Goal: Task Accomplishment & Management: Manage account settings

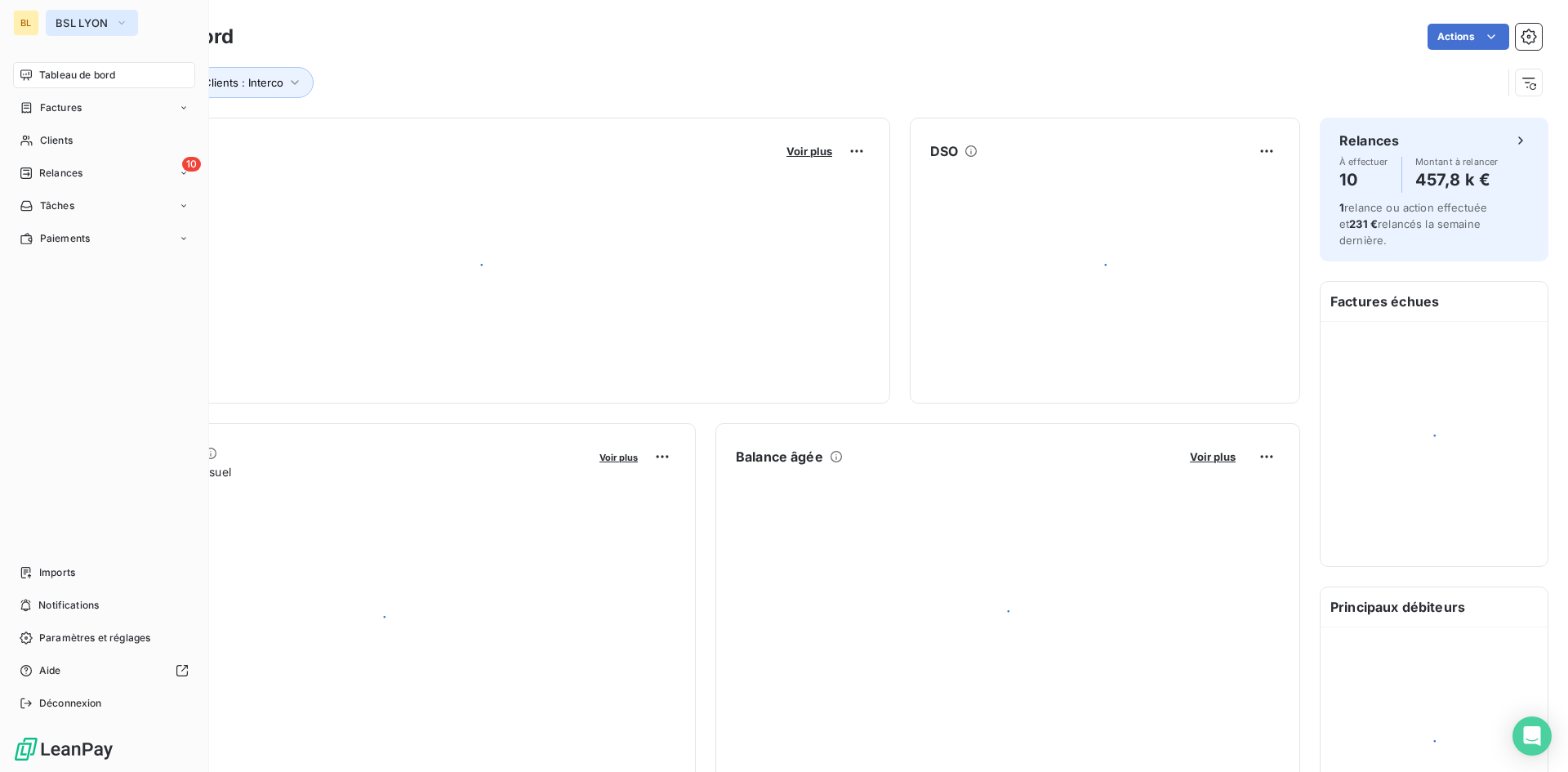
click at [111, 23] on button "BSL LYON" at bounding box center [92, 23] width 93 height 26
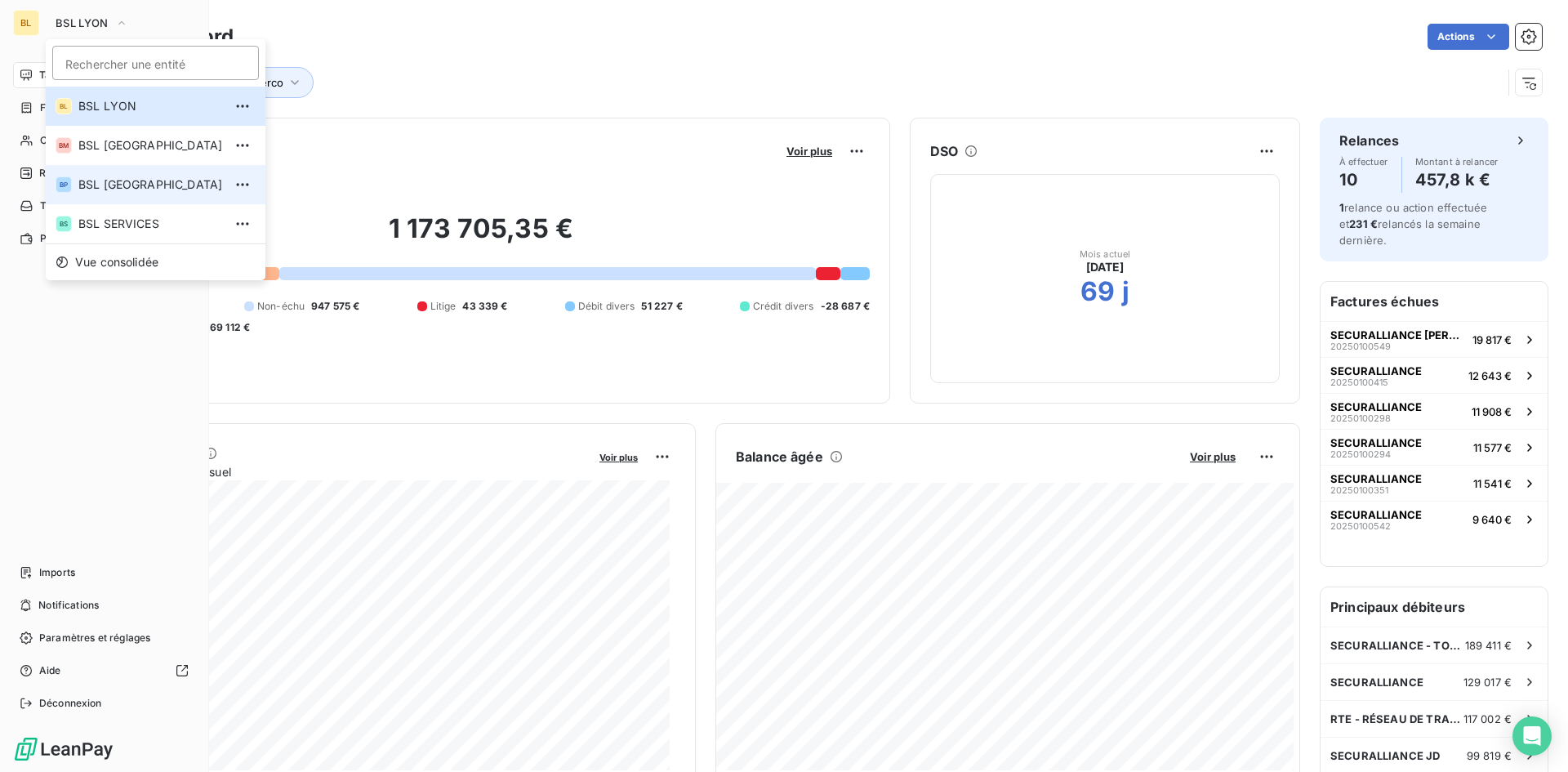
click at [119, 183] on span "BSL [GEOGRAPHIC_DATA]" at bounding box center [151, 184] width 145 height 16
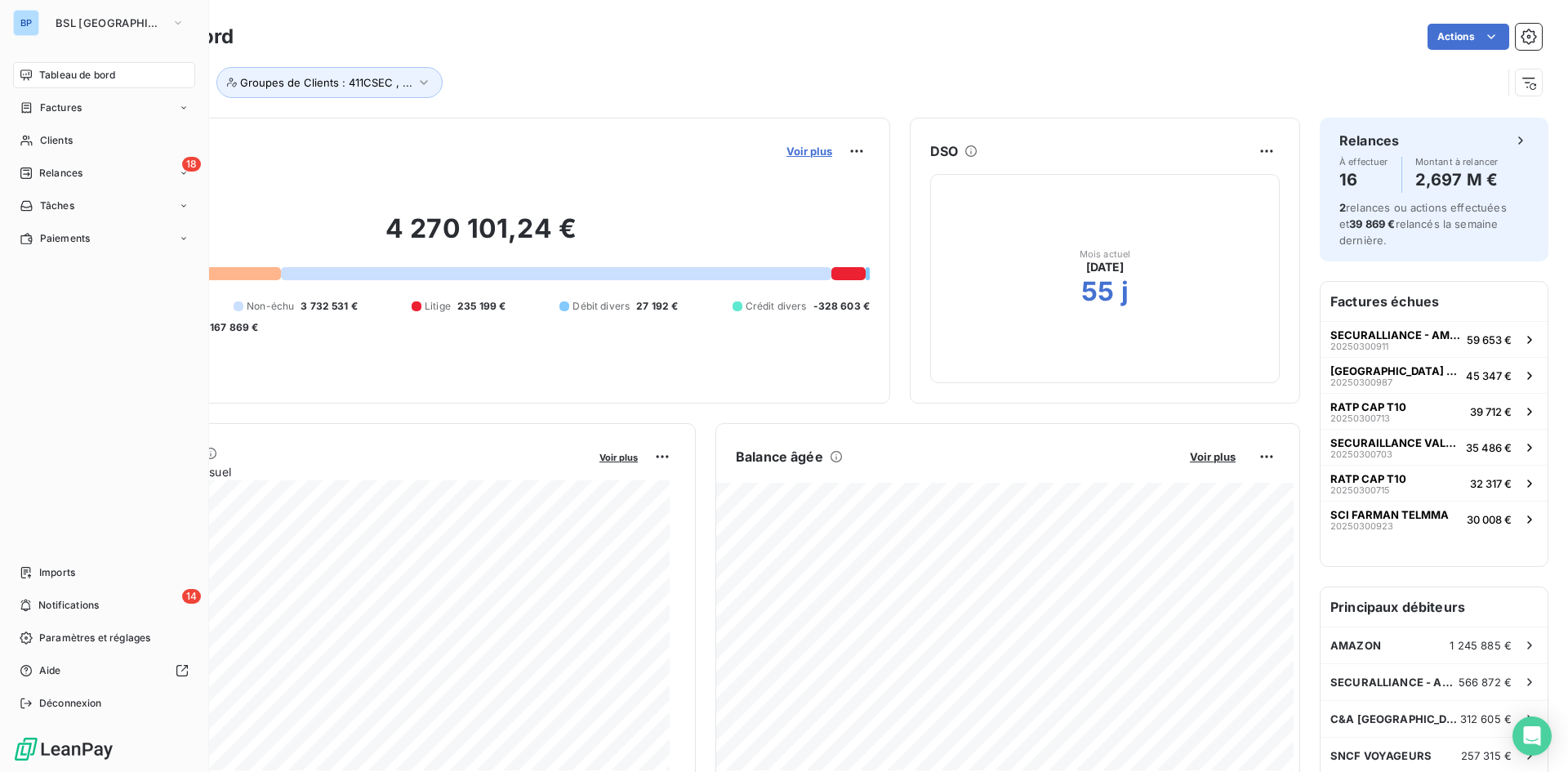
click at [802, 153] on span "Voir plus" at bounding box center [810, 151] width 46 height 13
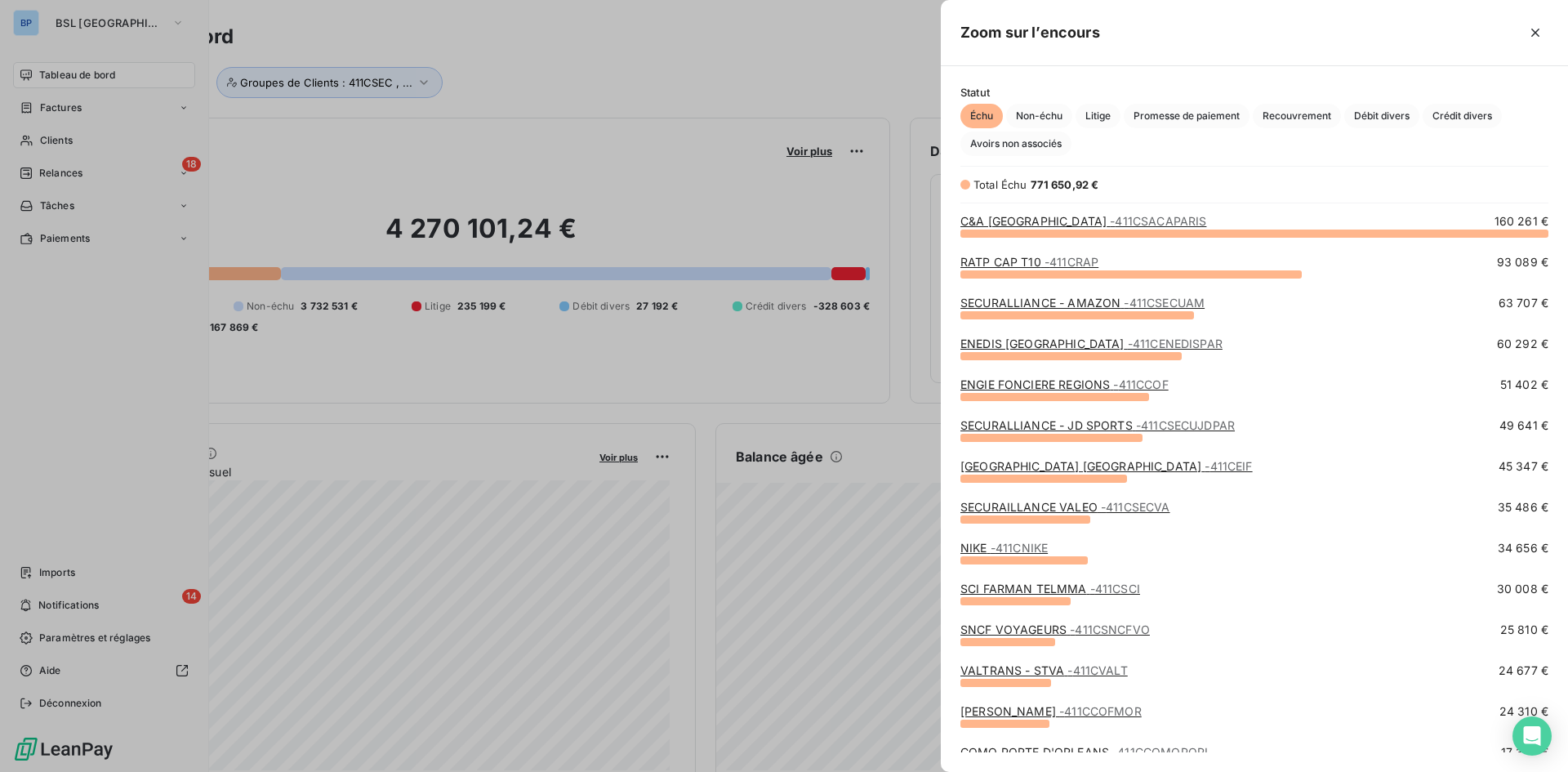
scroll to position [526, 615]
click at [568, 78] on div at bounding box center [784, 386] width 1568 height 772
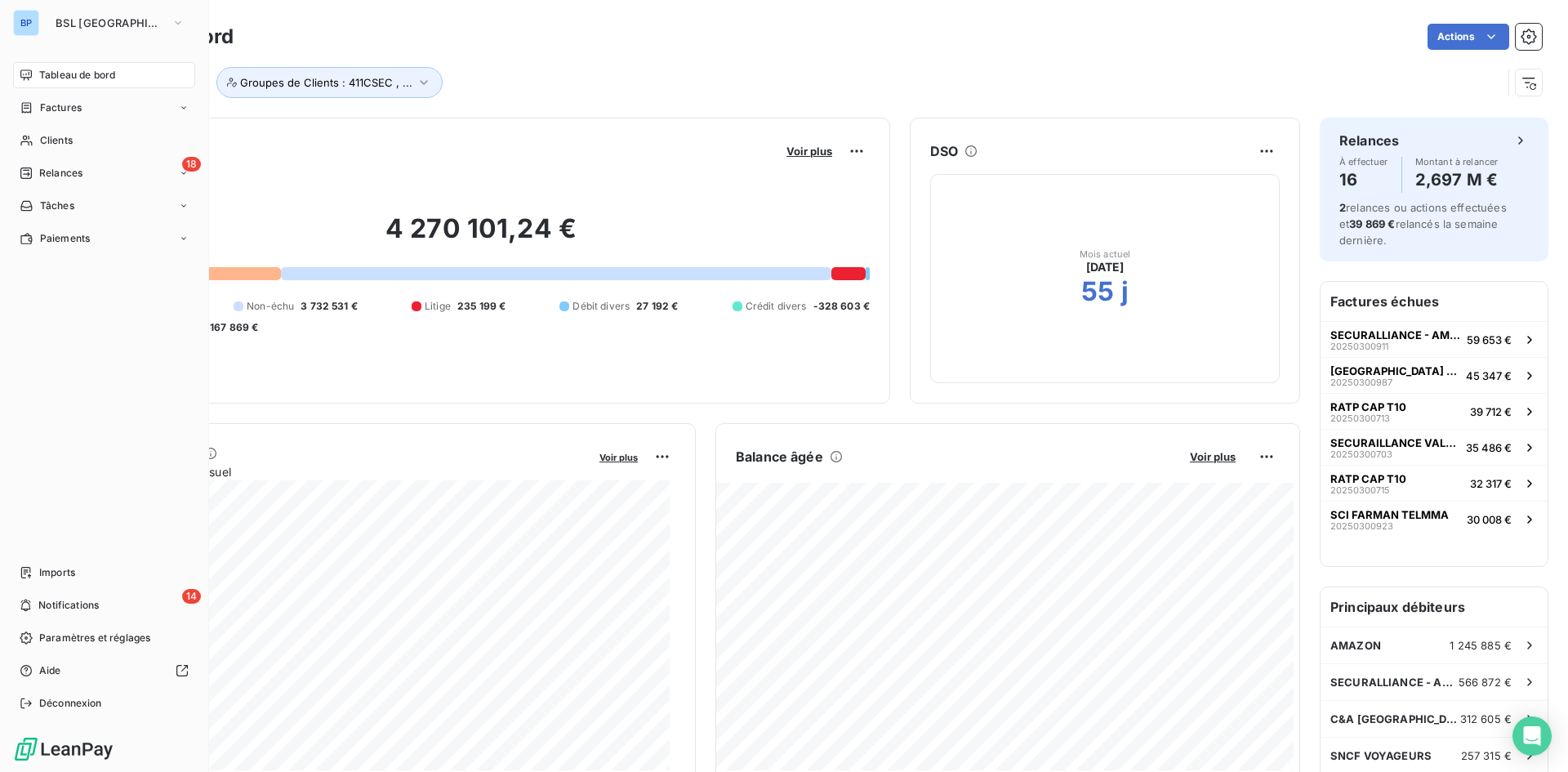
drag, startPoint x: 667, startPoint y: 52, endPoint x: 590, endPoint y: 62, distance: 77.6
click at [667, 52] on div "Tableau de bord Actions" at bounding box center [810, 37] width 1463 height 34
drag, startPoint x: 61, startPoint y: 435, endPoint x: 83, endPoint y: 412, distance: 31.8
click at [61, 435] on div "Tableau de bord Factures Clients 18 Relances Tâches Paiements Imports 14 Notifi…" at bounding box center [104, 389] width 182 height 654
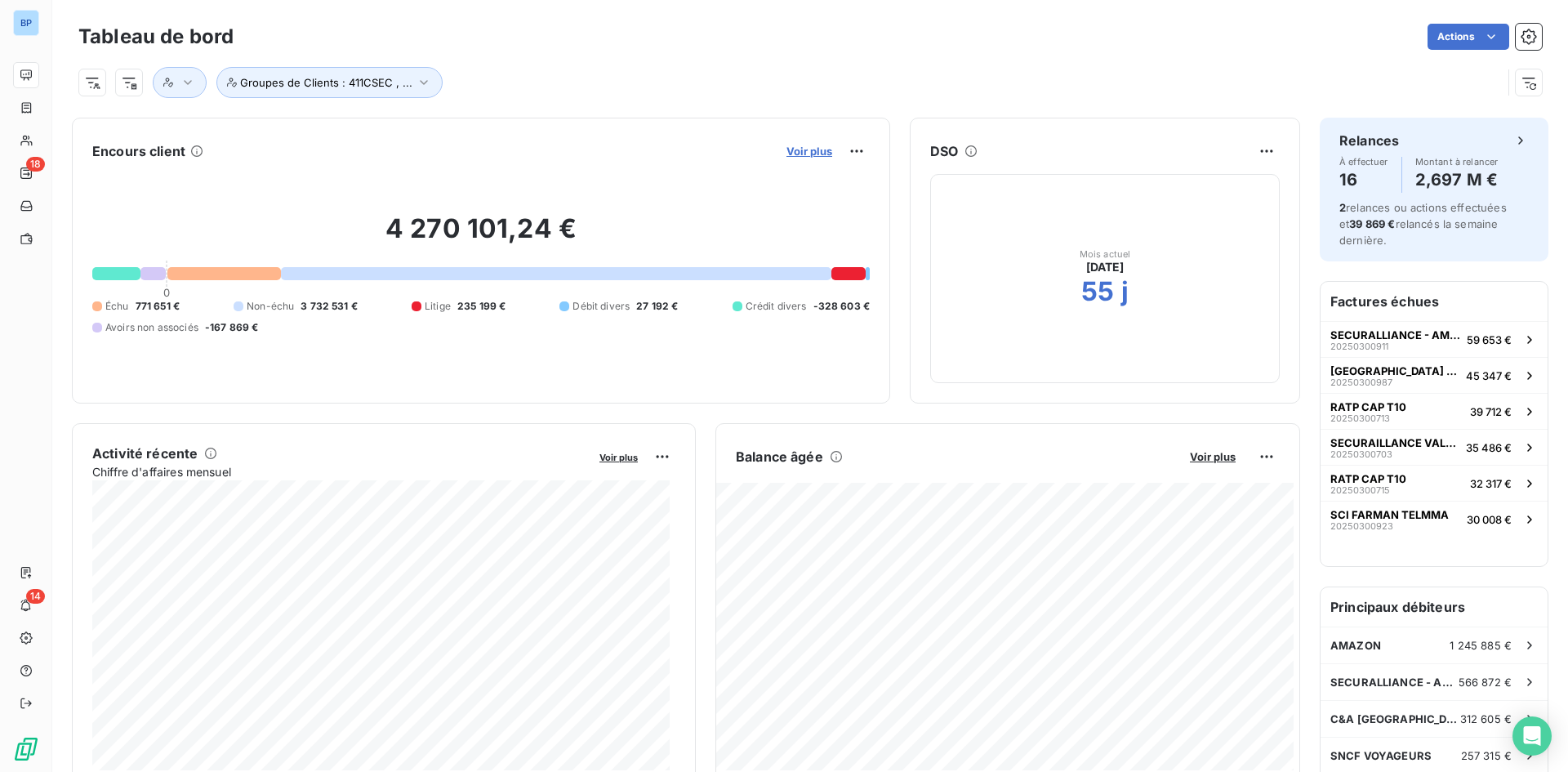
click at [787, 147] on span "Voir plus" at bounding box center [810, 151] width 46 height 13
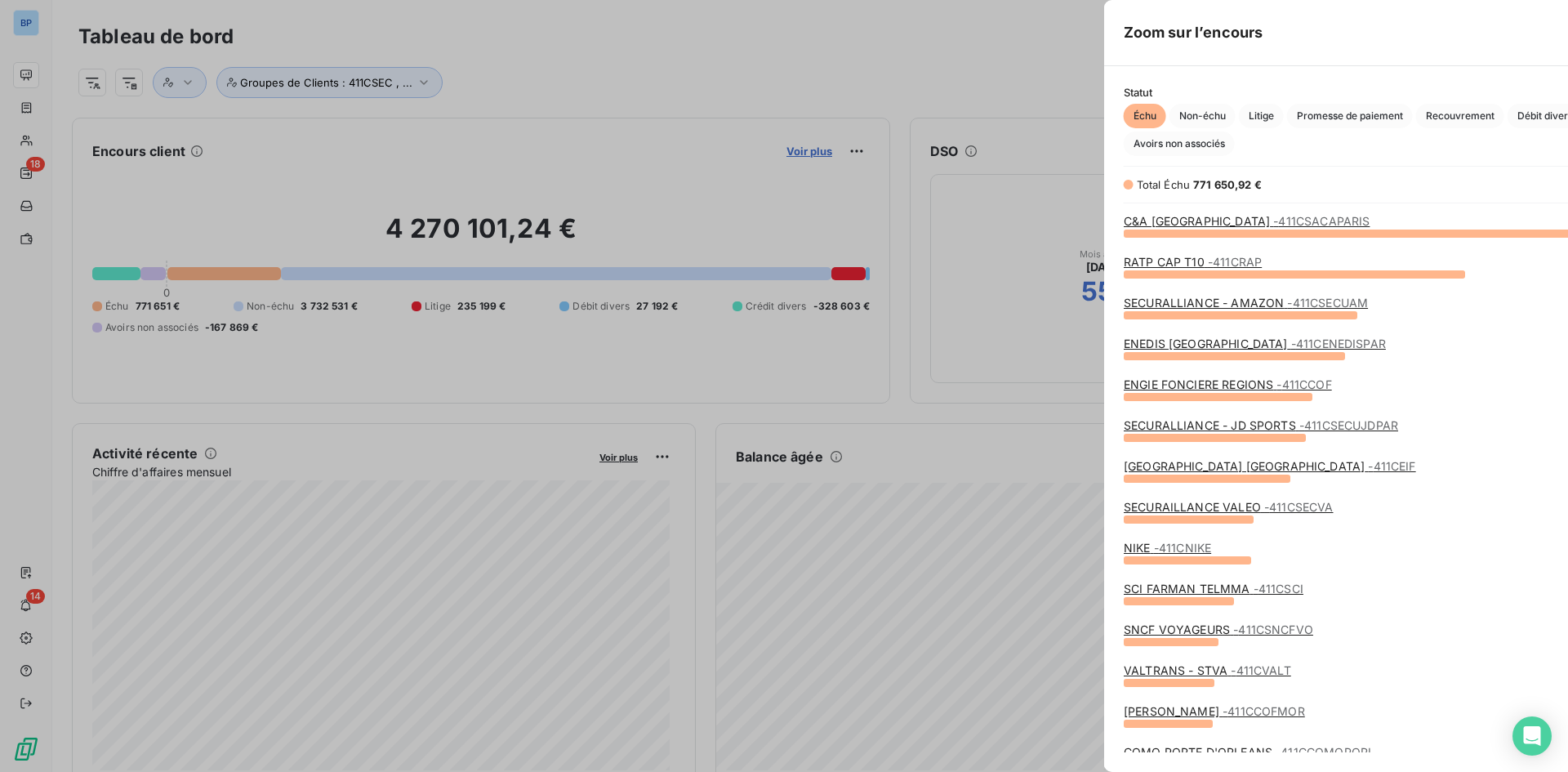
scroll to position [760, 615]
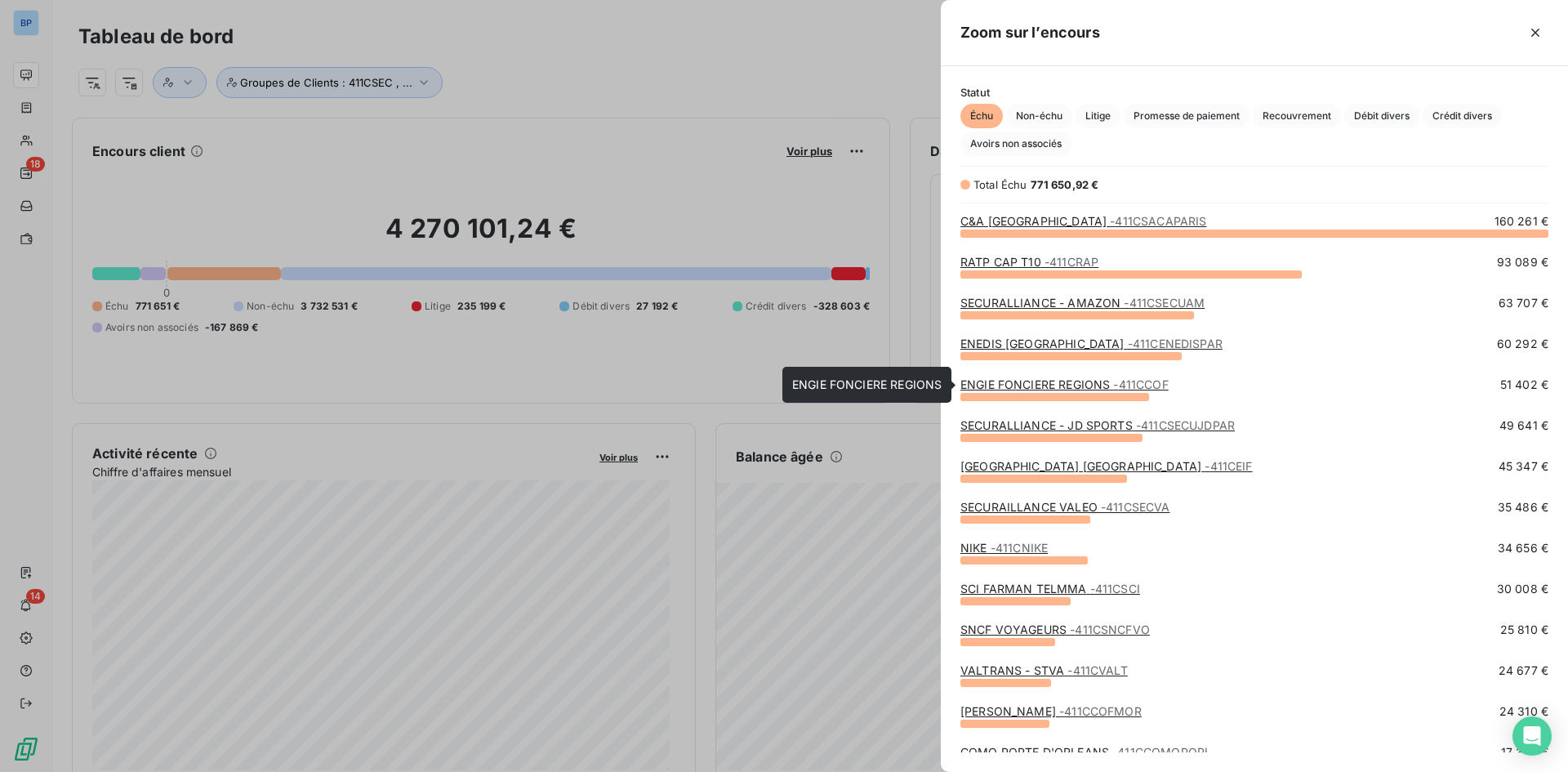
click at [1101, 386] on link "ENGIE FONCIERE REGIONS - 411CCOF" at bounding box center [1064, 384] width 208 height 14
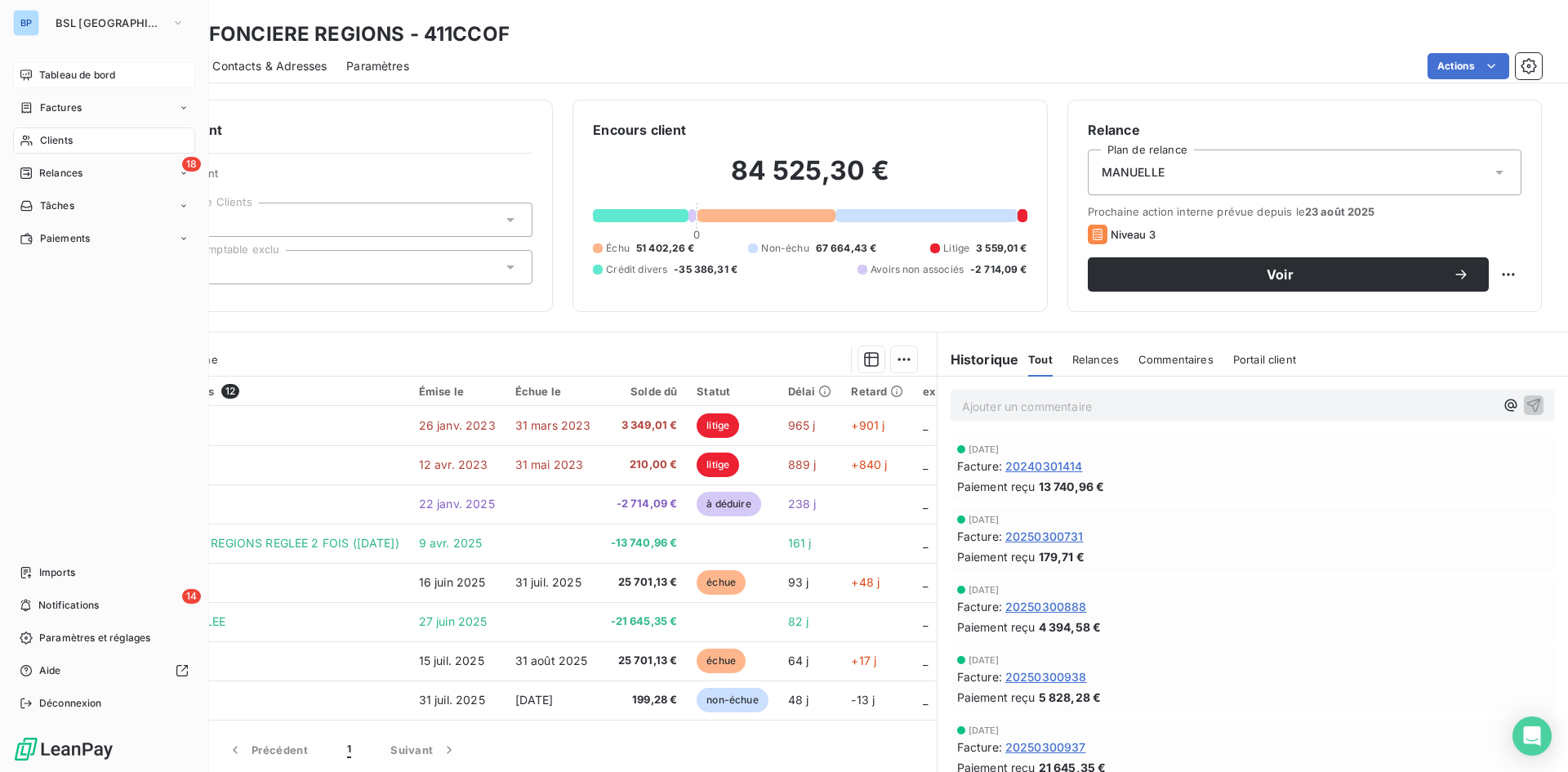
click at [82, 76] on span "Tableau de bord" at bounding box center [77, 75] width 76 height 15
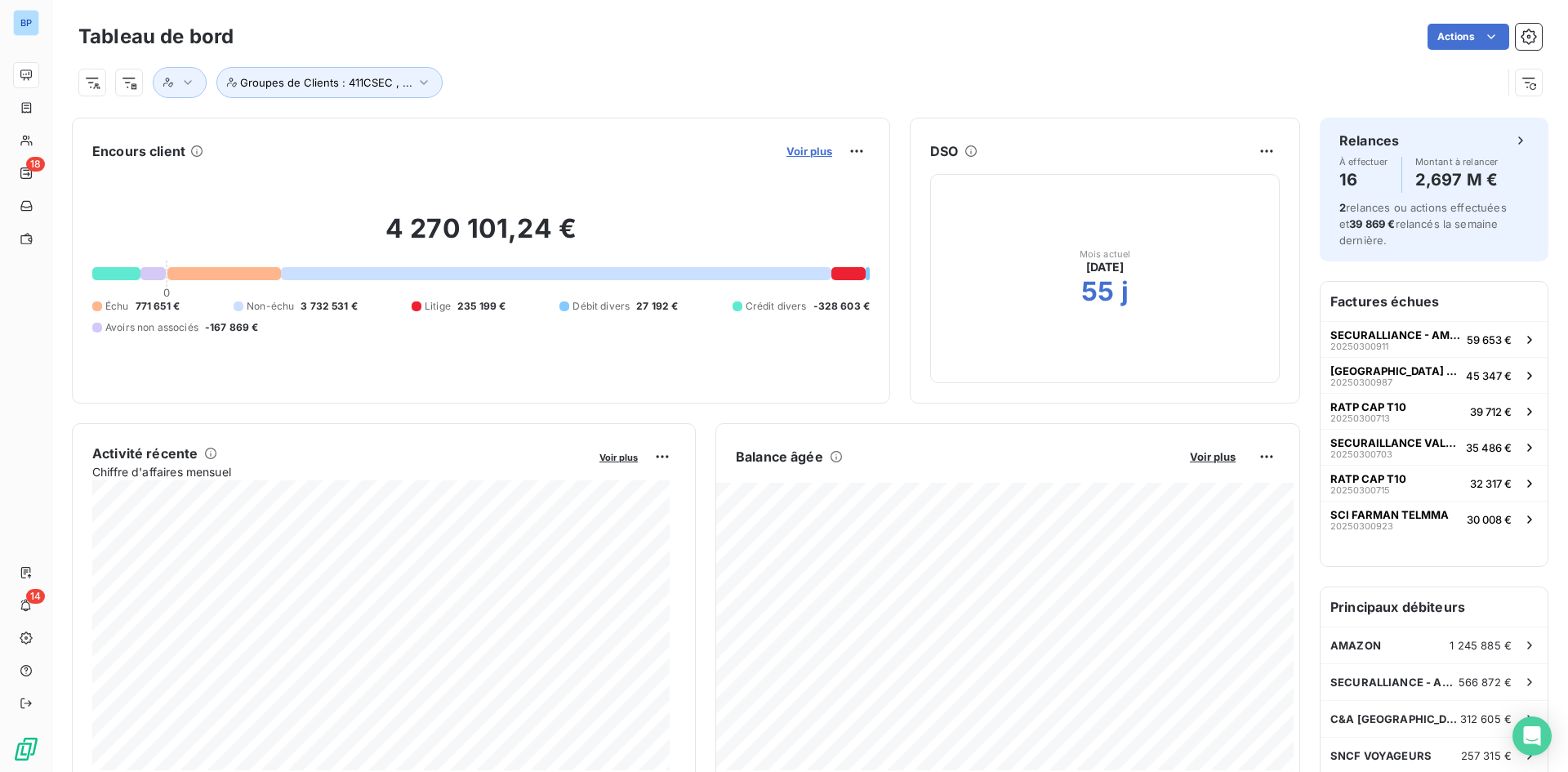
click at [787, 156] on span "Voir plus" at bounding box center [810, 151] width 46 height 13
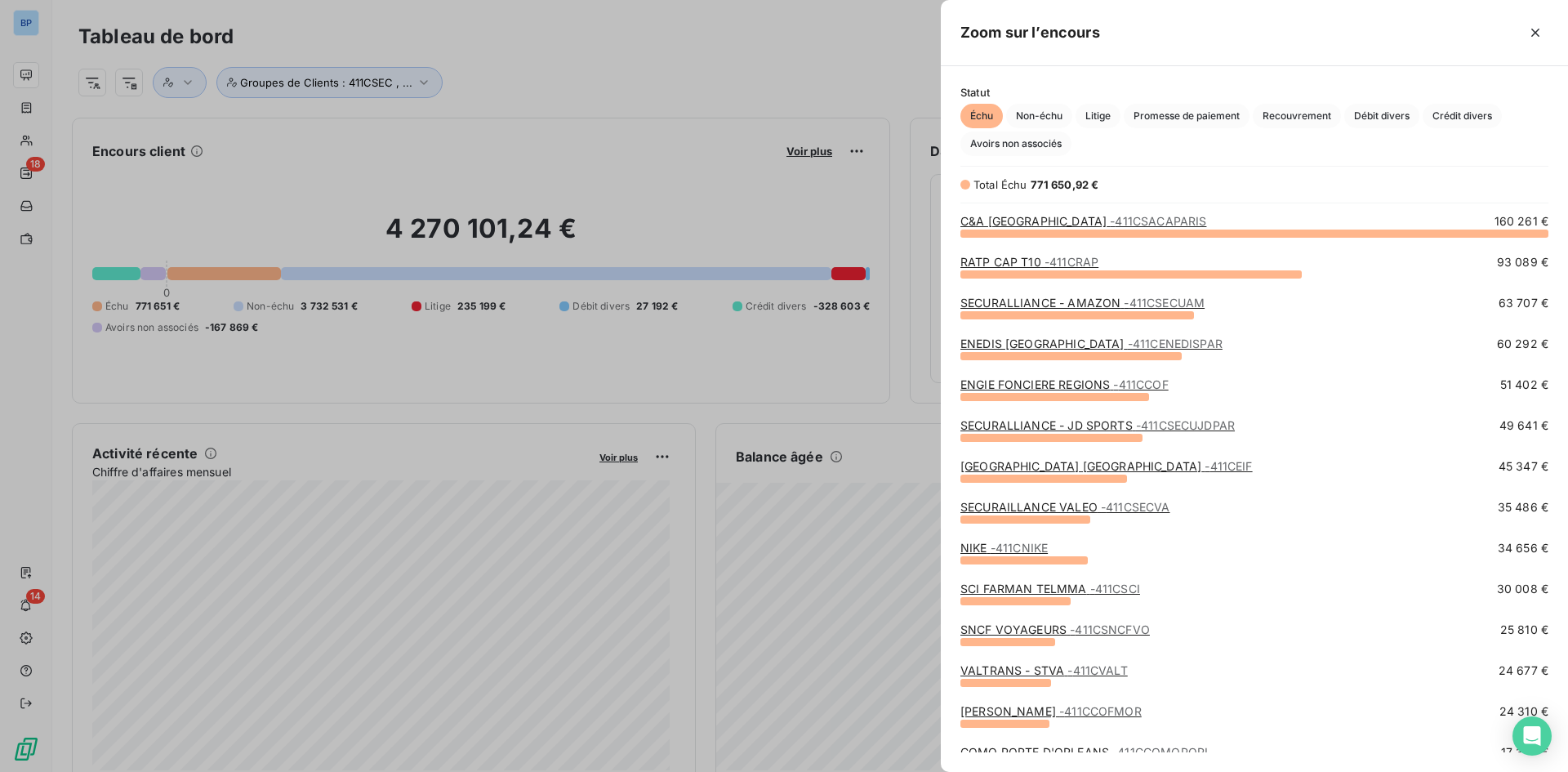
click at [757, 90] on div at bounding box center [784, 386] width 1568 height 772
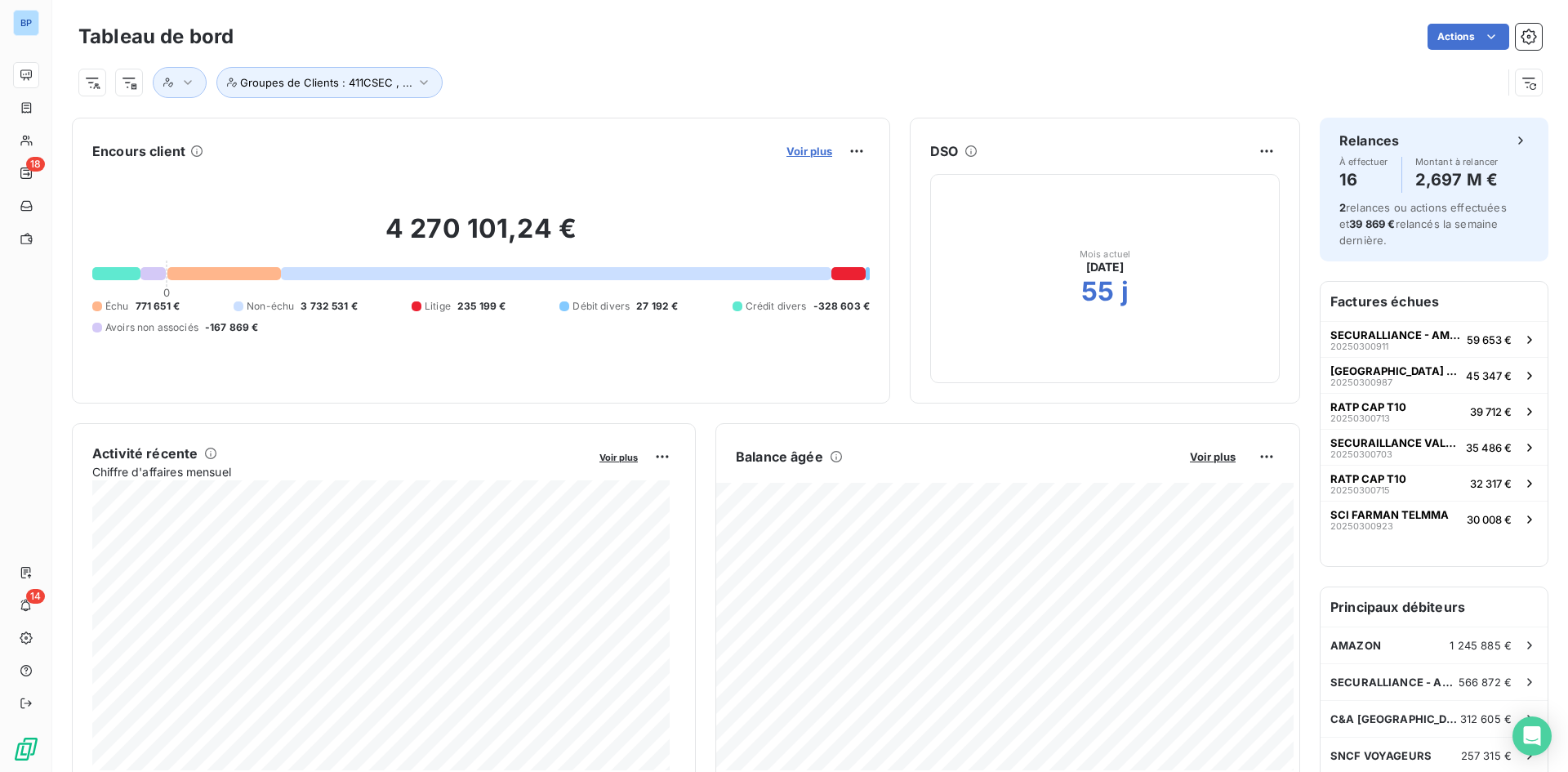
click at [787, 150] on span "Voir plus" at bounding box center [810, 151] width 46 height 13
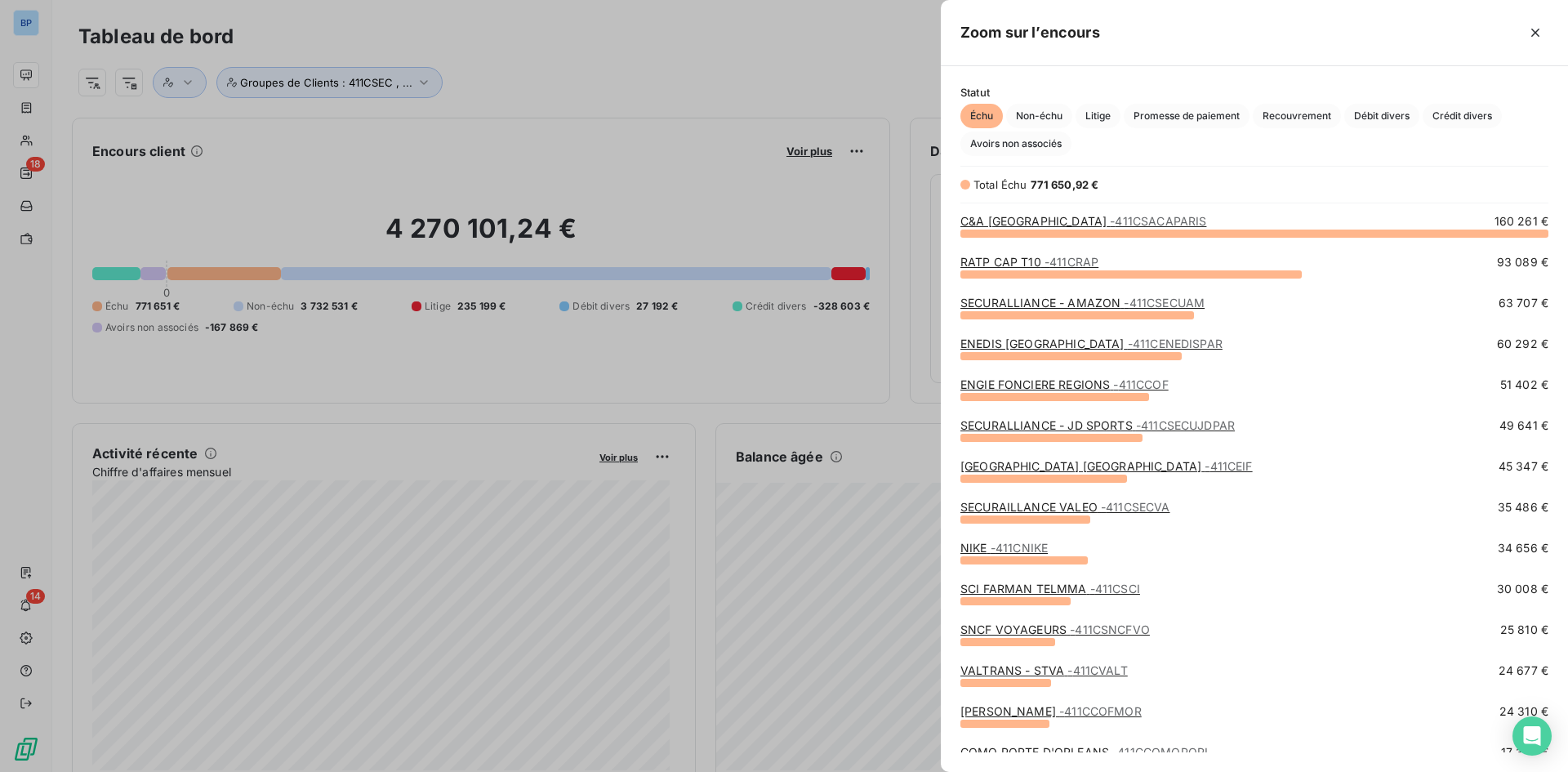
click at [996, 390] on link "ENGIE FONCIERE REGIONS - 411CCOF" at bounding box center [1064, 384] width 208 height 14
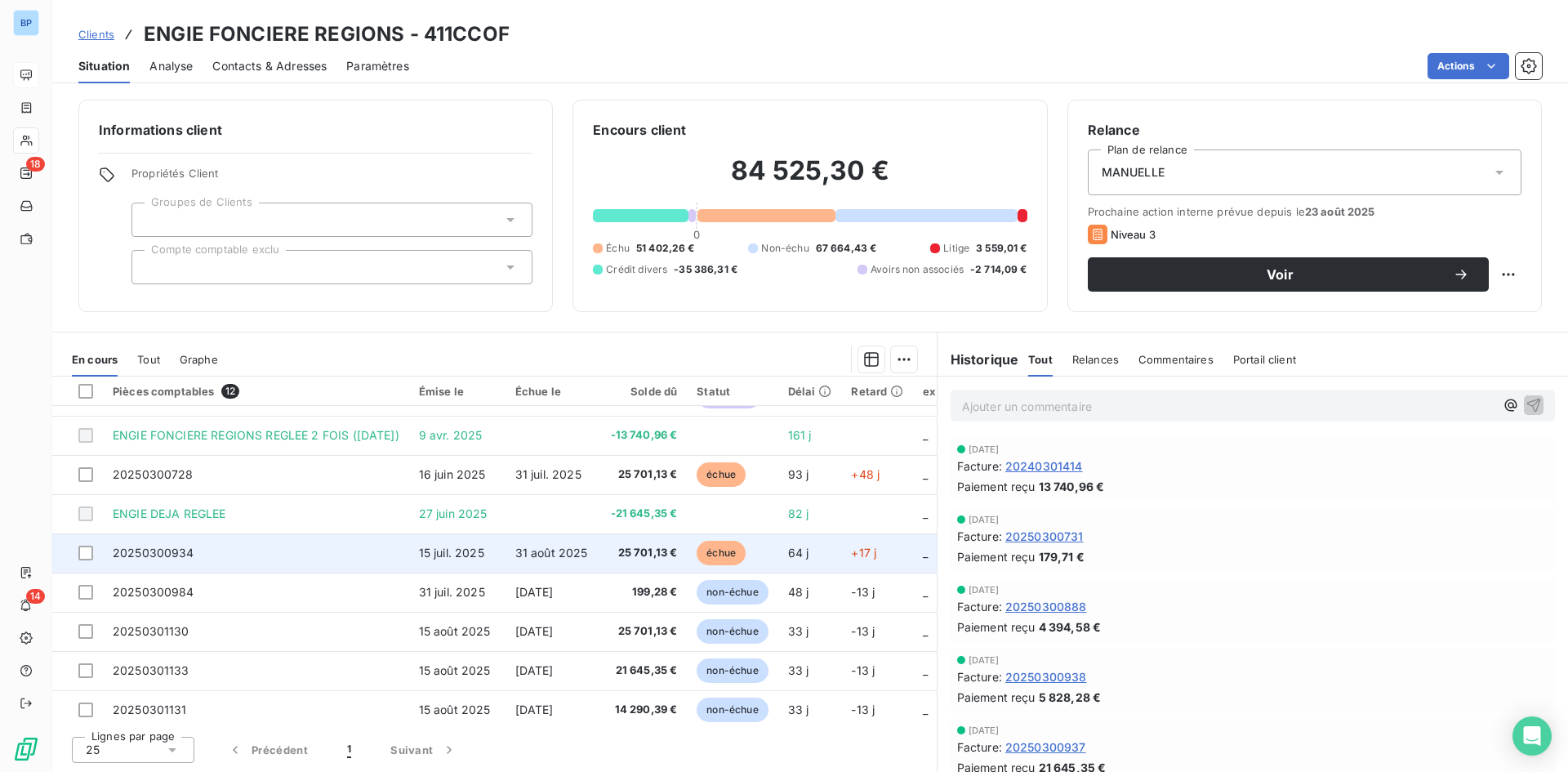
scroll to position [79, 0]
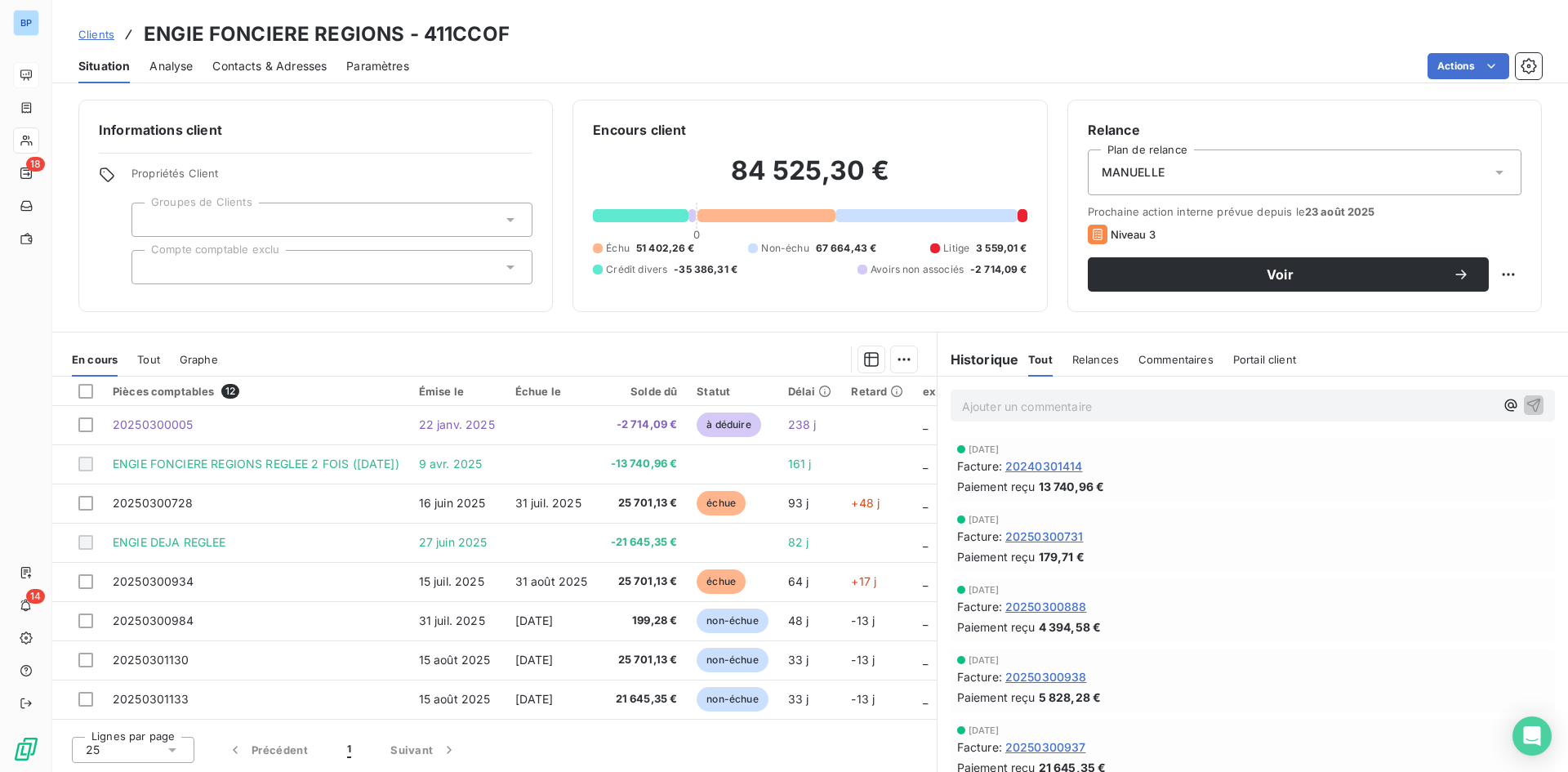
click at [886, 65] on div "Actions" at bounding box center [985, 66] width 1113 height 26
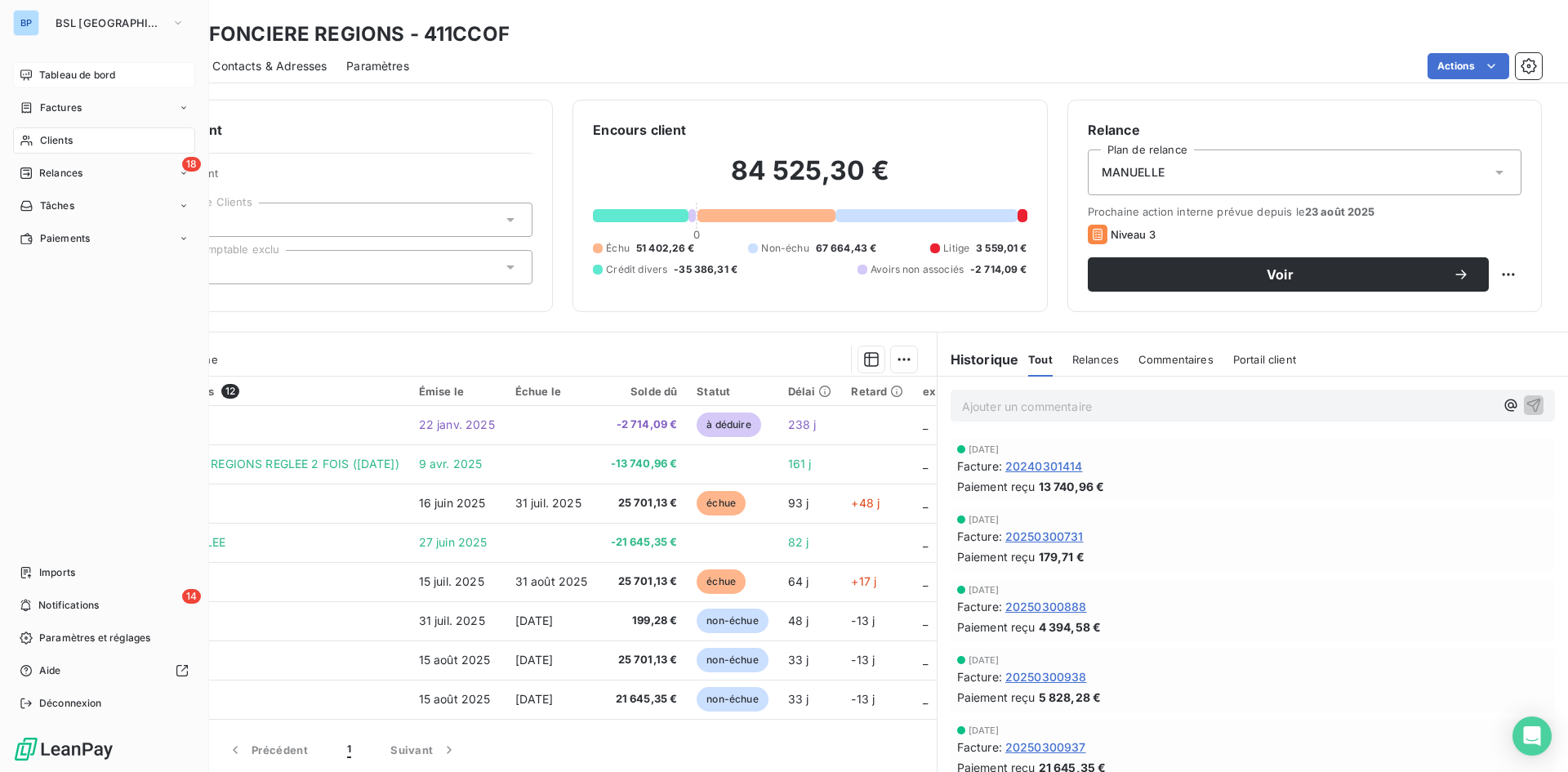
click at [83, 83] on div "Tableau de bord" at bounding box center [104, 75] width 182 height 26
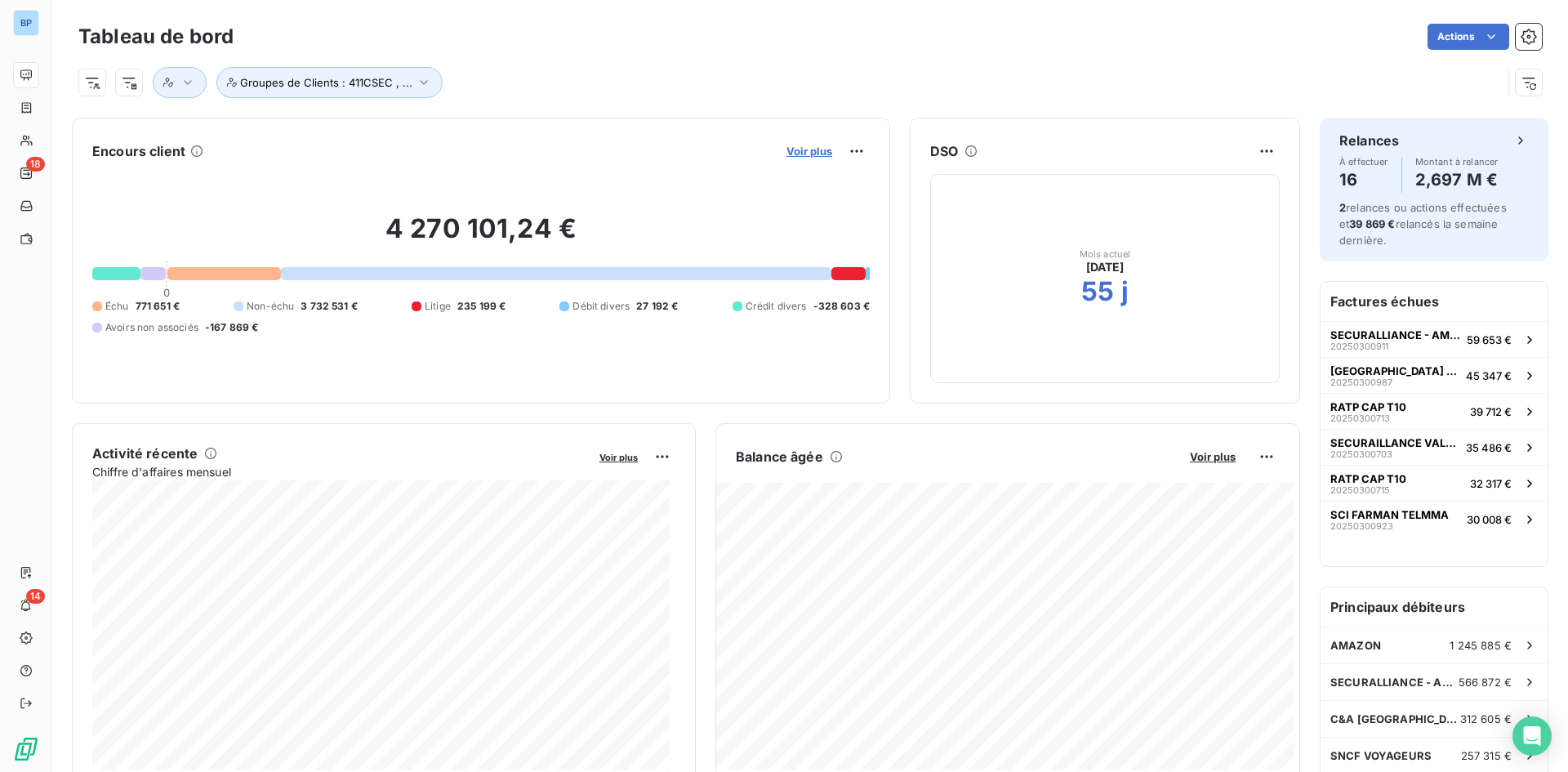
click at [787, 149] on span "Voir plus" at bounding box center [810, 151] width 46 height 13
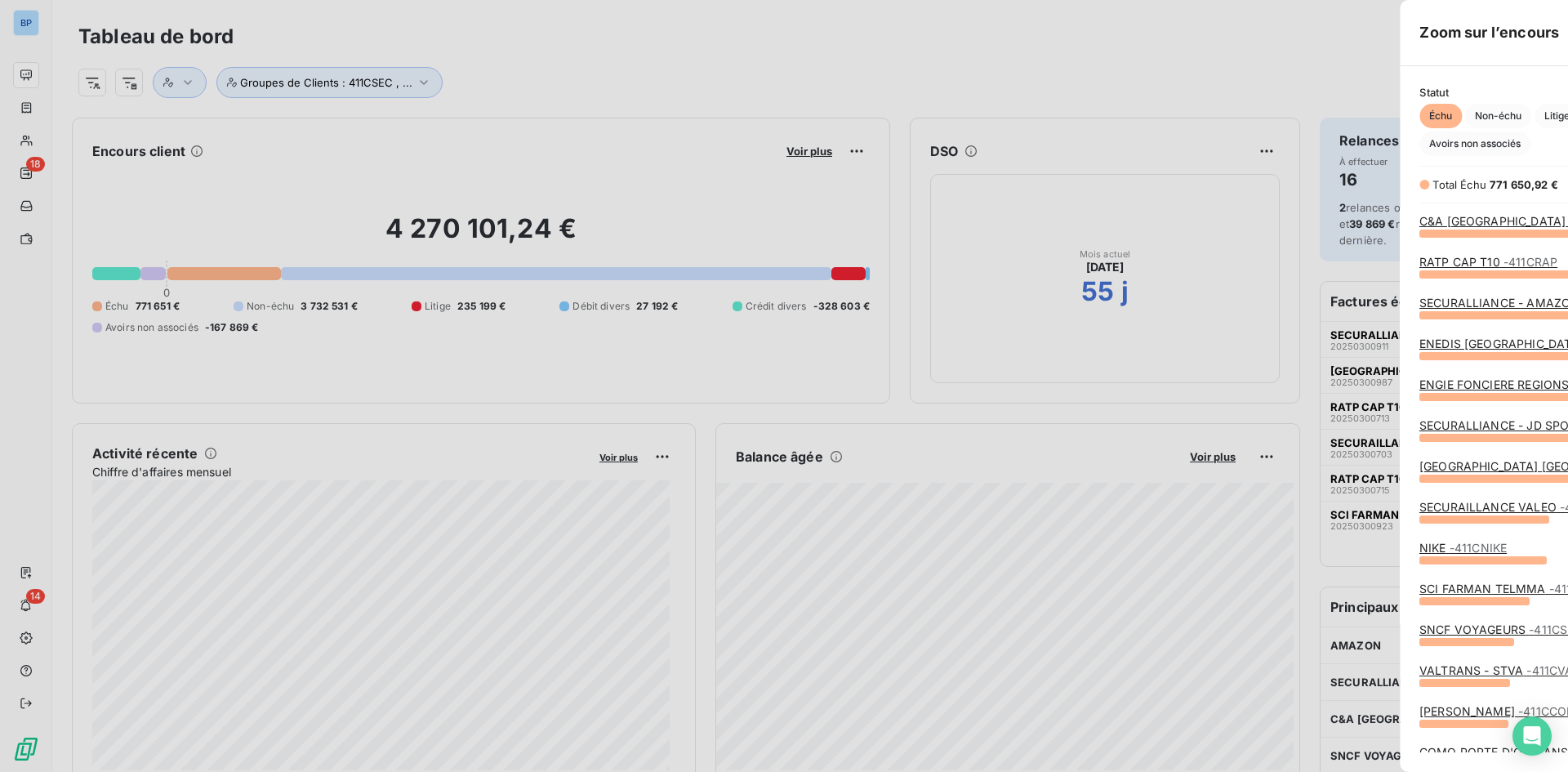
scroll to position [760, 615]
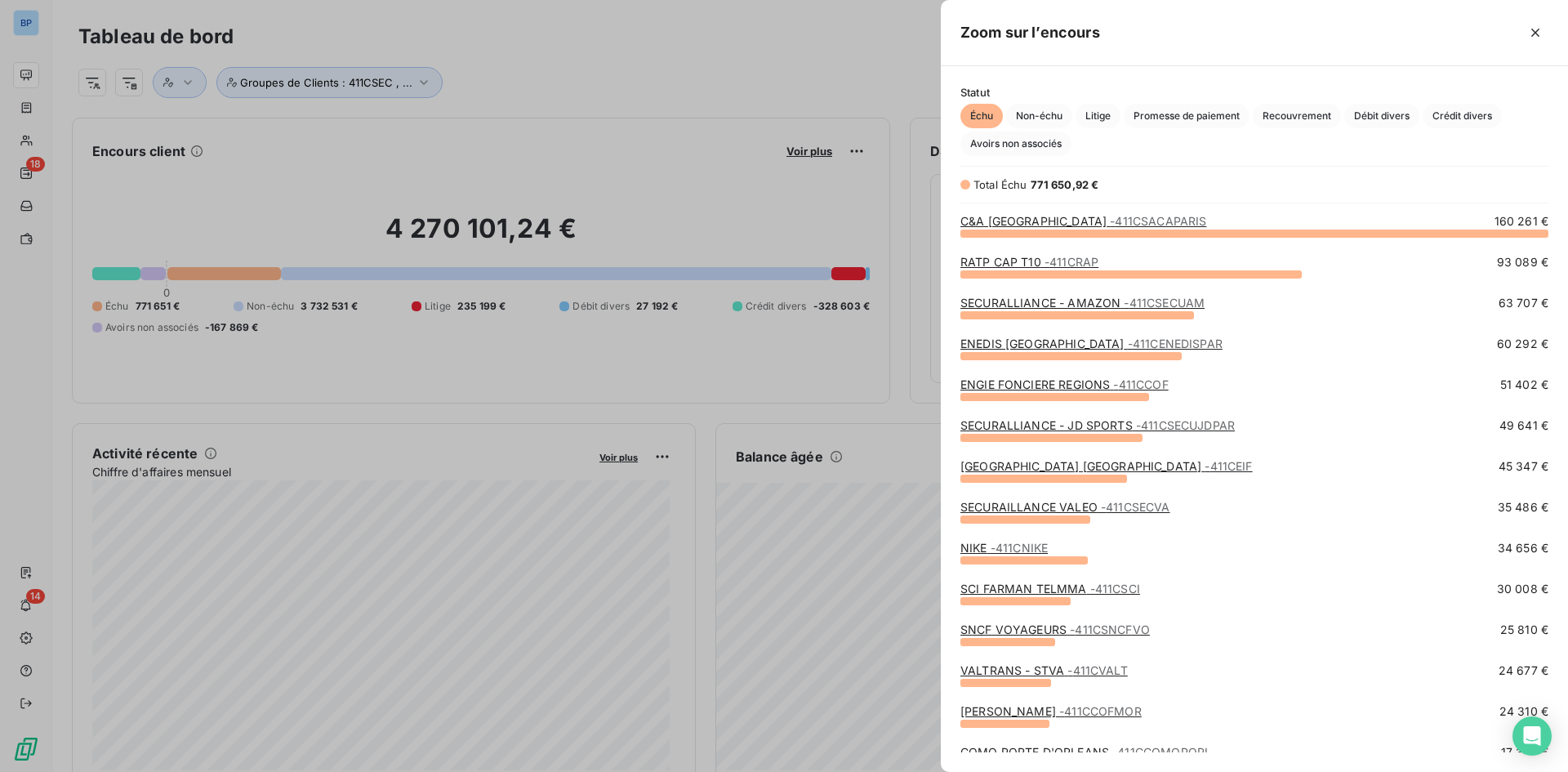
click at [1110, 223] on span "- 411CSACAPARIS" at bounding box center [1159, 220] width 97 height 14
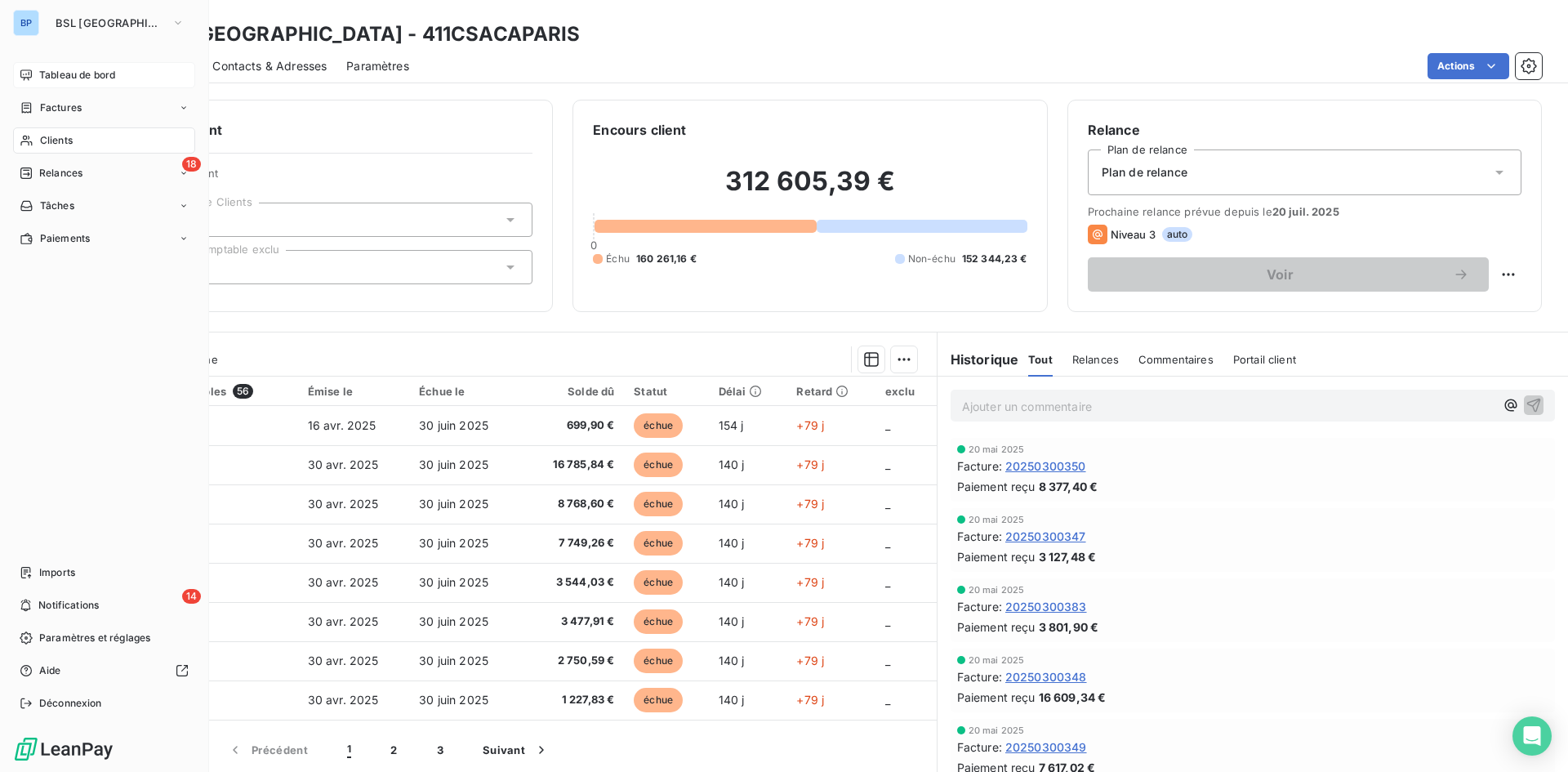
click at [51, 76] on span "Tableau de bord" at bounding box center [77, 75] width 76 height 15
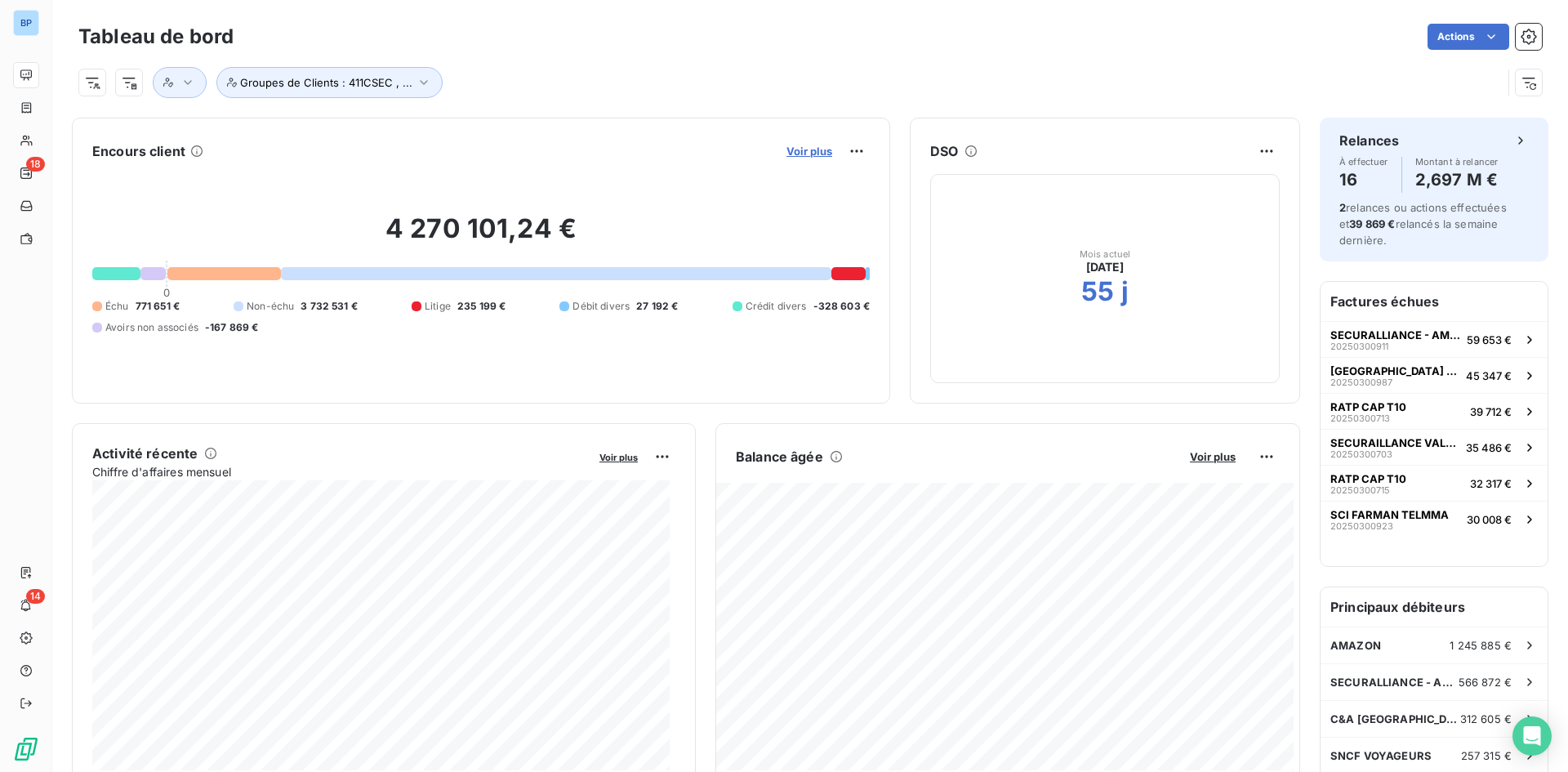
click at [804, 148] on span "Voir plus" at bounding box center [810, 151] width 46 height 13
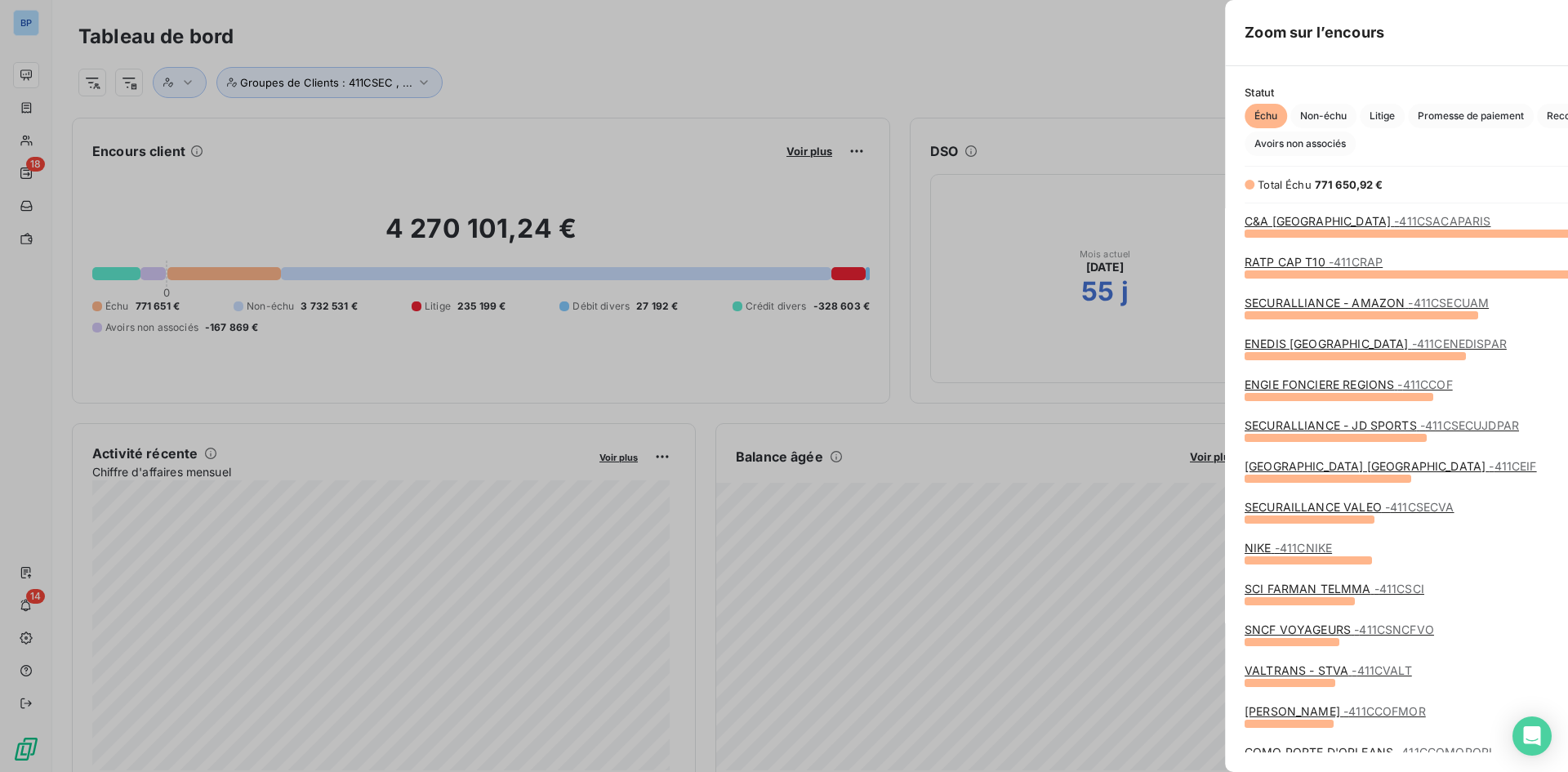
scroll to position [760, 615]
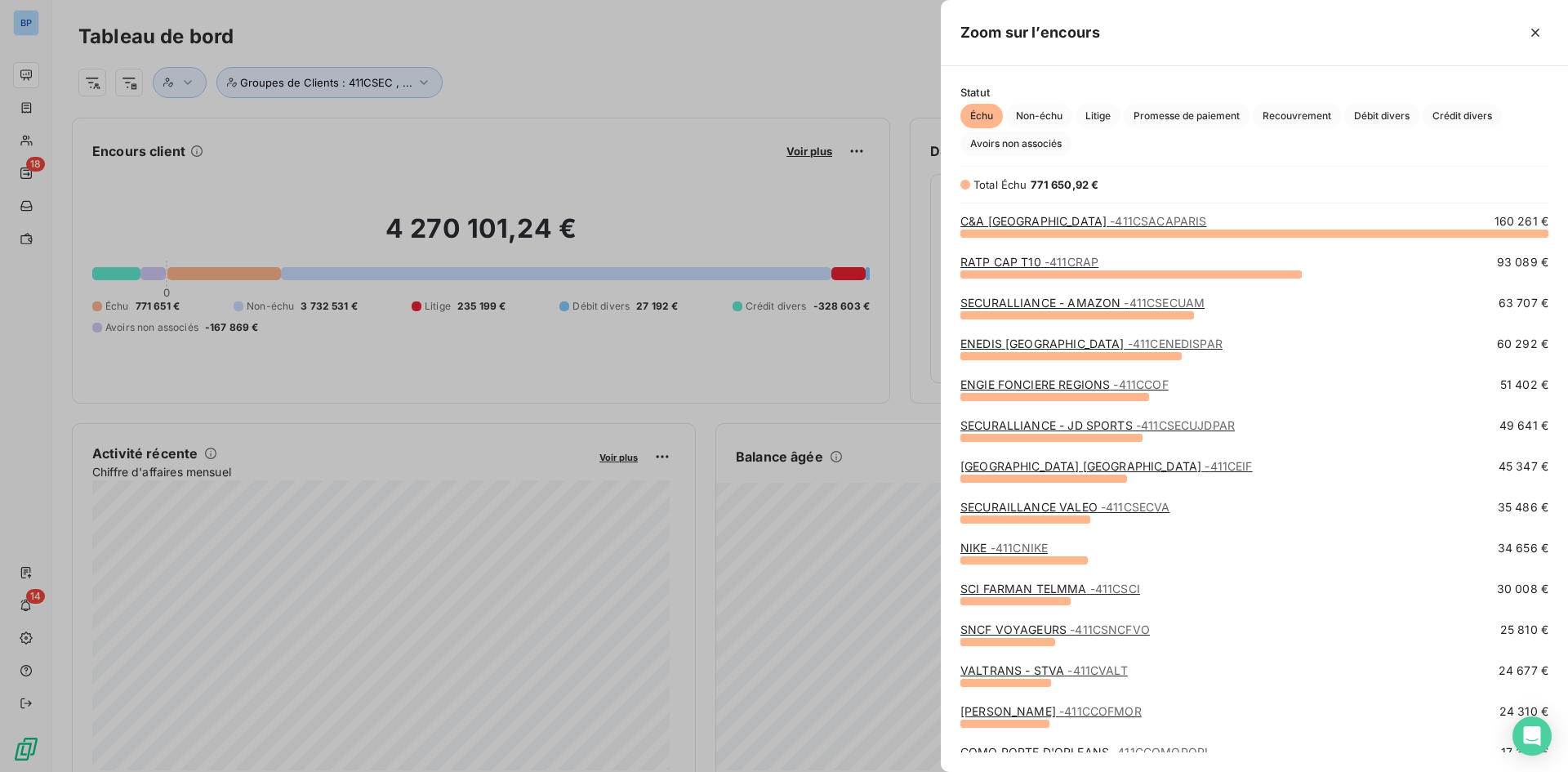
click at [1029, 596] on div "SCI FARMAN TELMMA - 411CSCI" at bounding box center [1050, 589] width 179 height 16
click at [1034, 594] on link "SCI FARMAN TELMMA - 411CSCI" at bounding box center [1050, 588] width 179 height 14
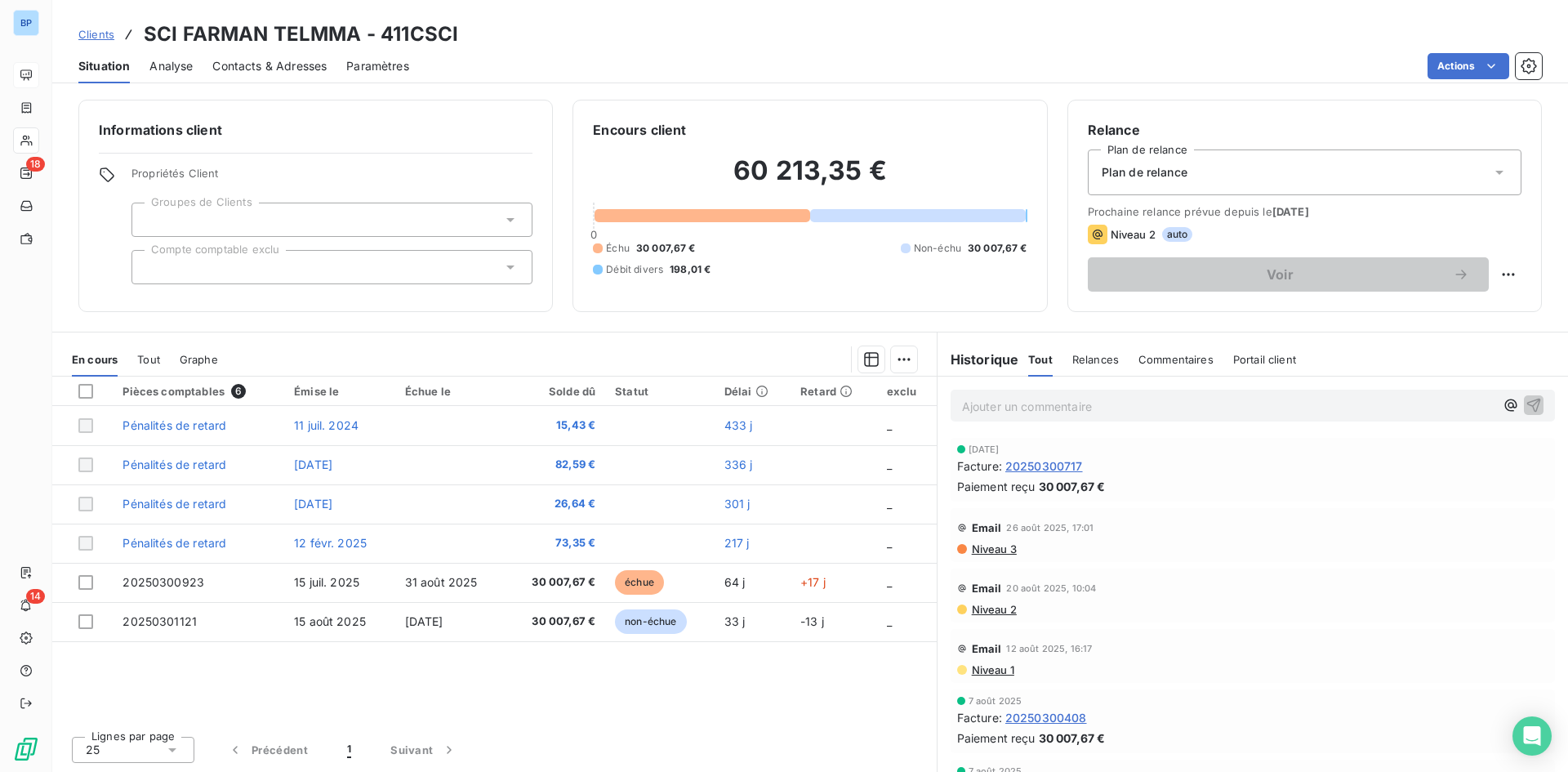
scroll to position [163, 0]
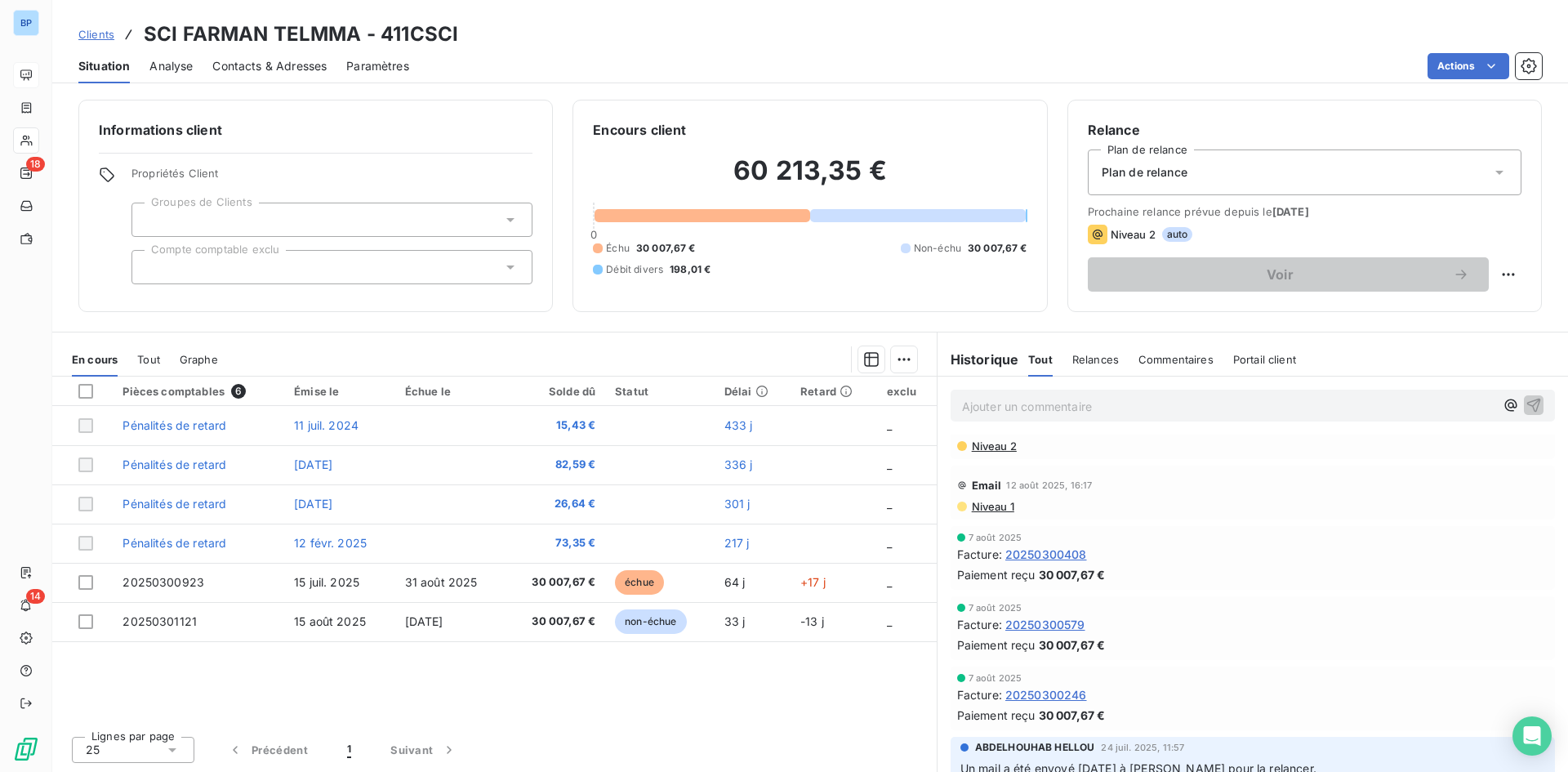
click at [989, 503] on span "Niveau 1" at bounding box center [992, 506] width 44 height 13
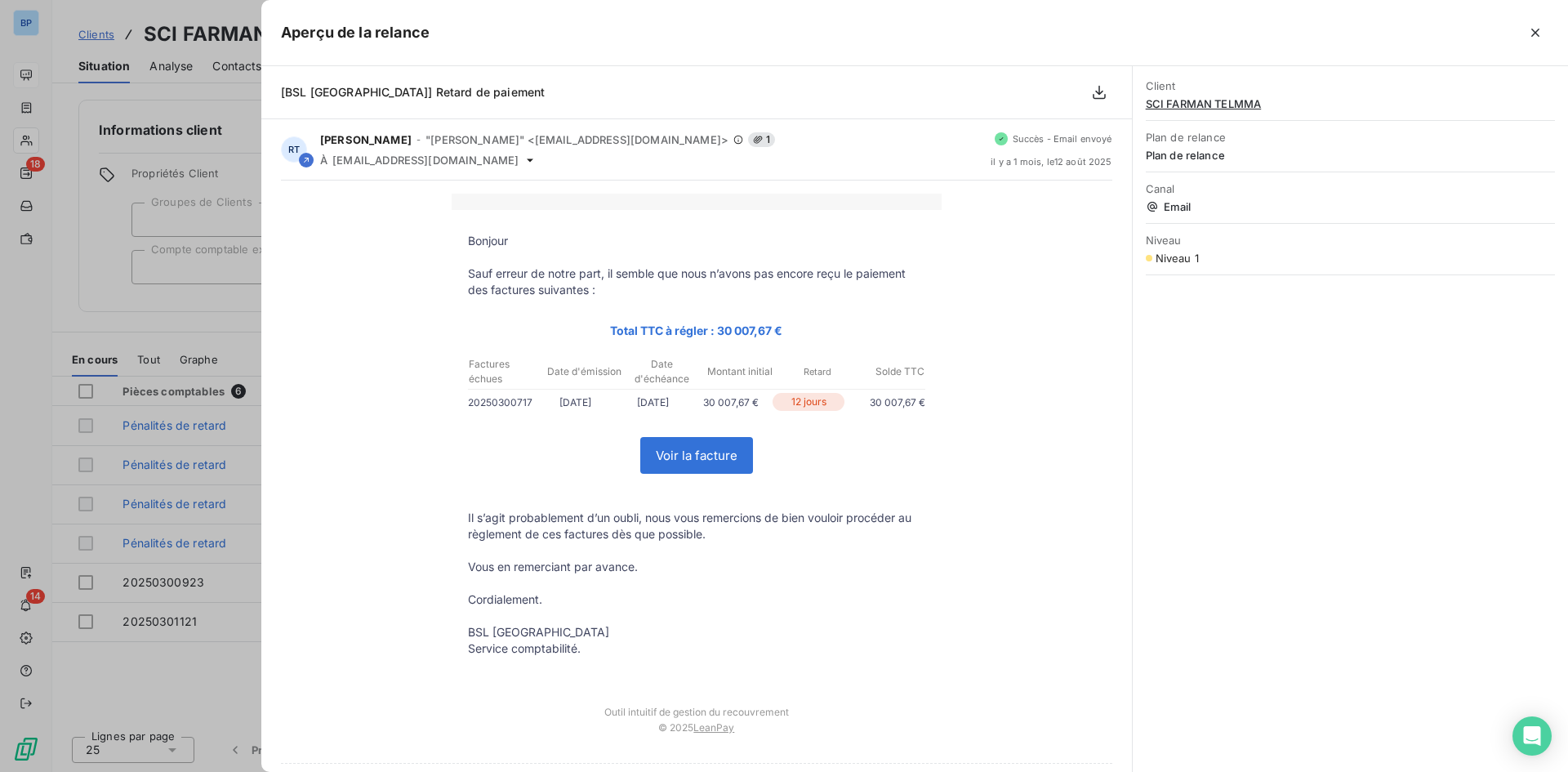
click at [238, 292] on div at bounding box center [784, 386] width 1568 height 772
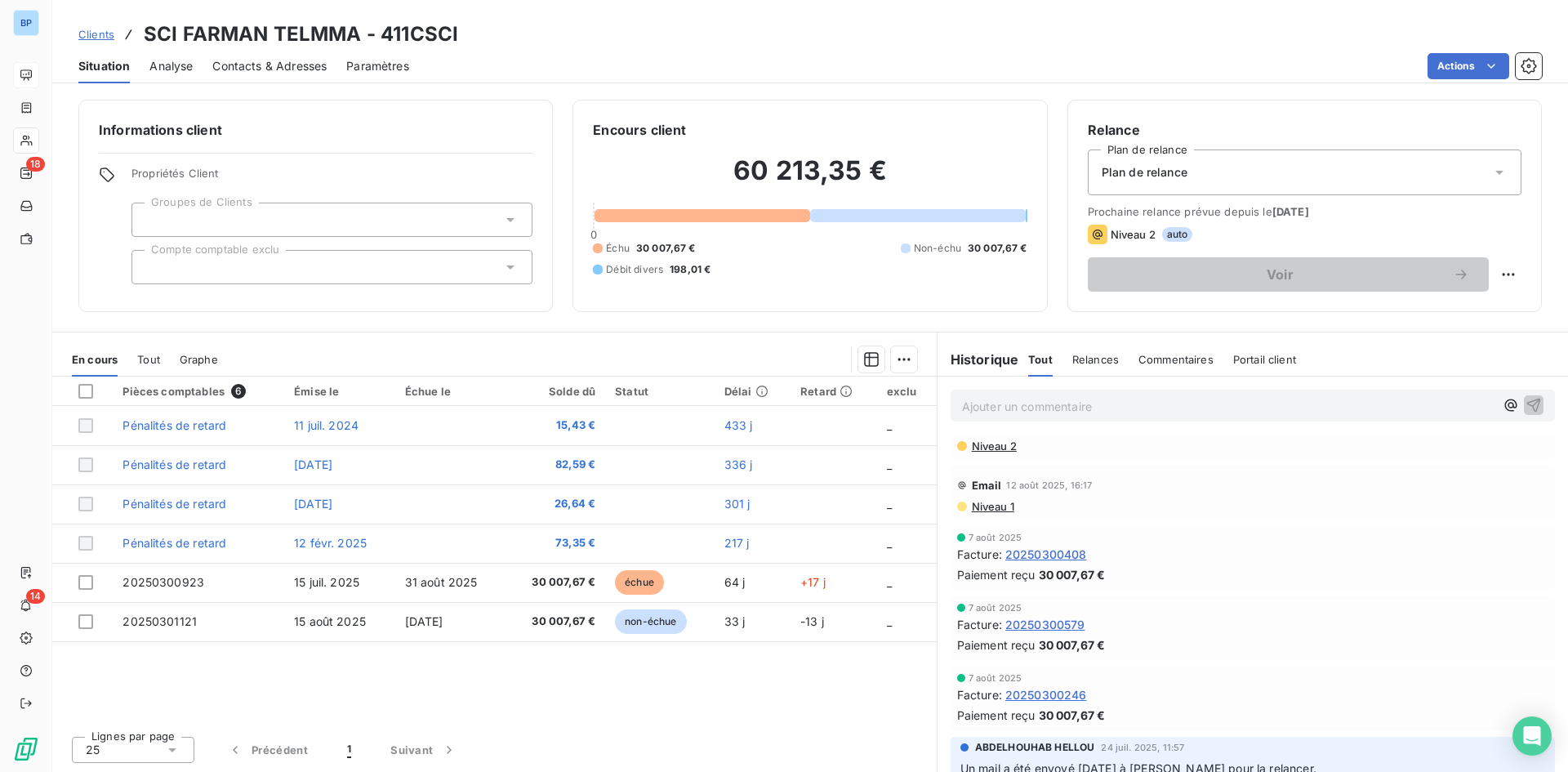
click at [1010, 509] on span "Niveau 1" at bounding box center [992, 506] width 44 height 13
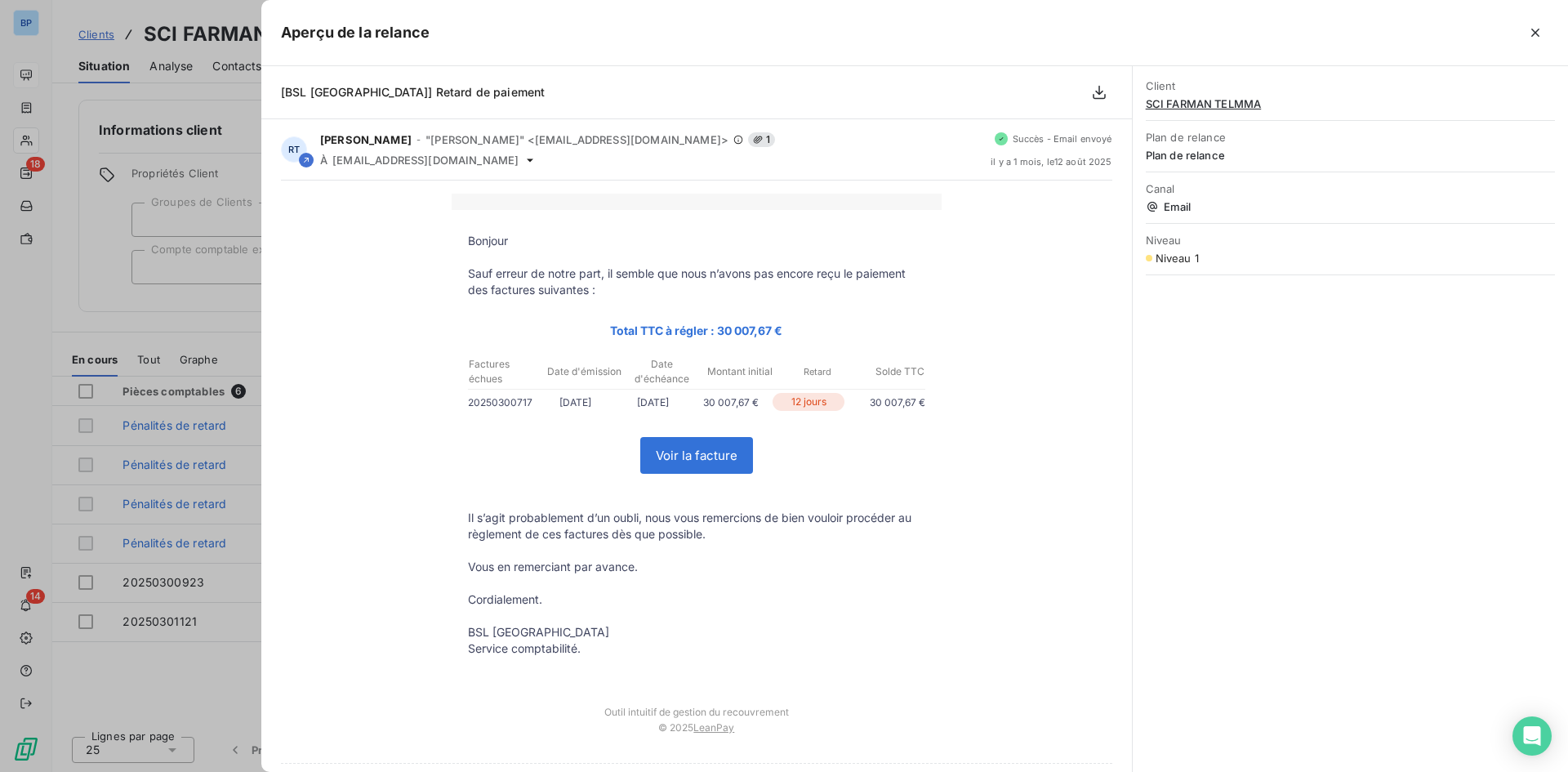
click at [214, 577] on div at bounding box center [784, 386] width 1568 height 772
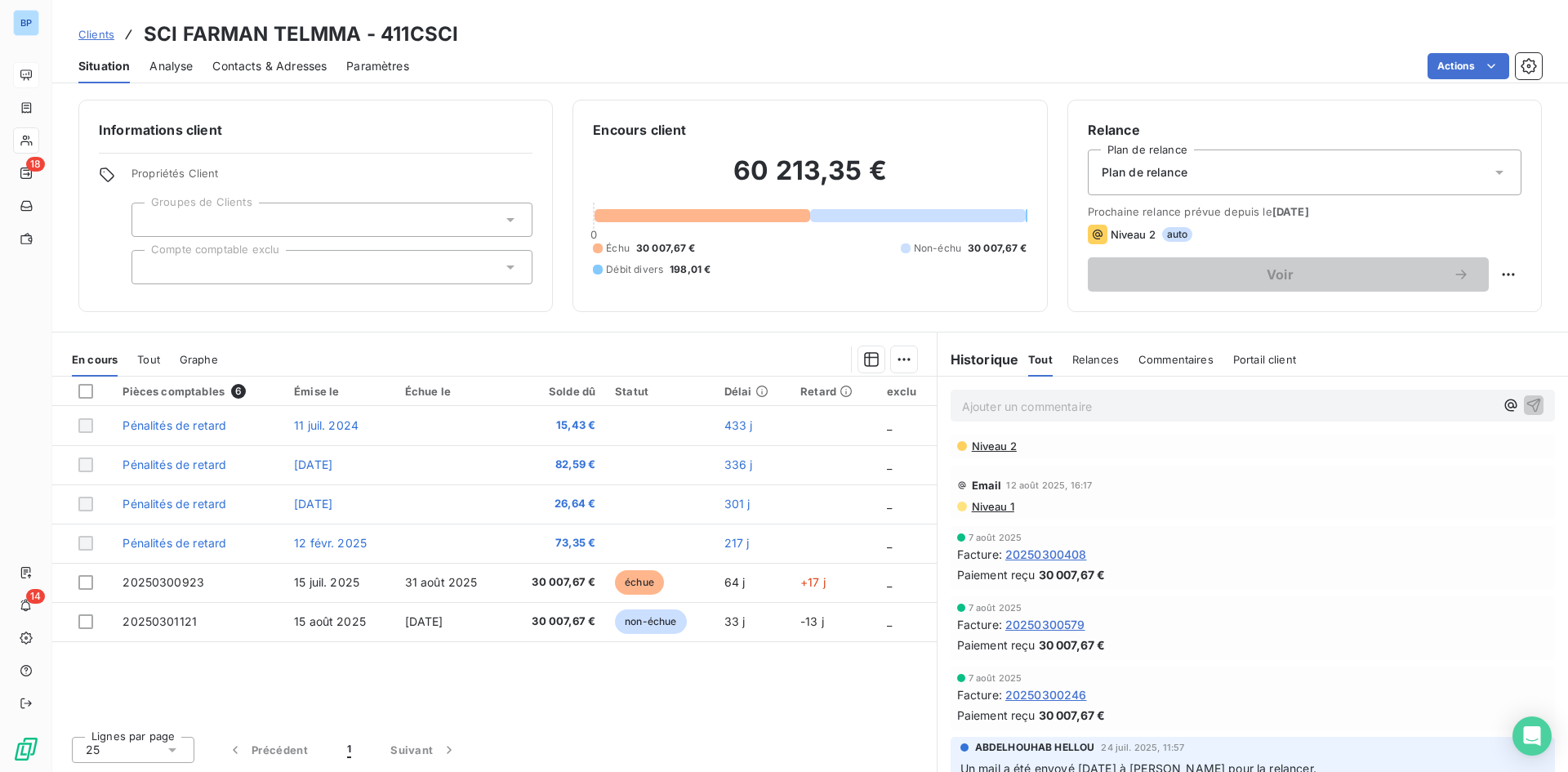
scroll to position [82, 0]
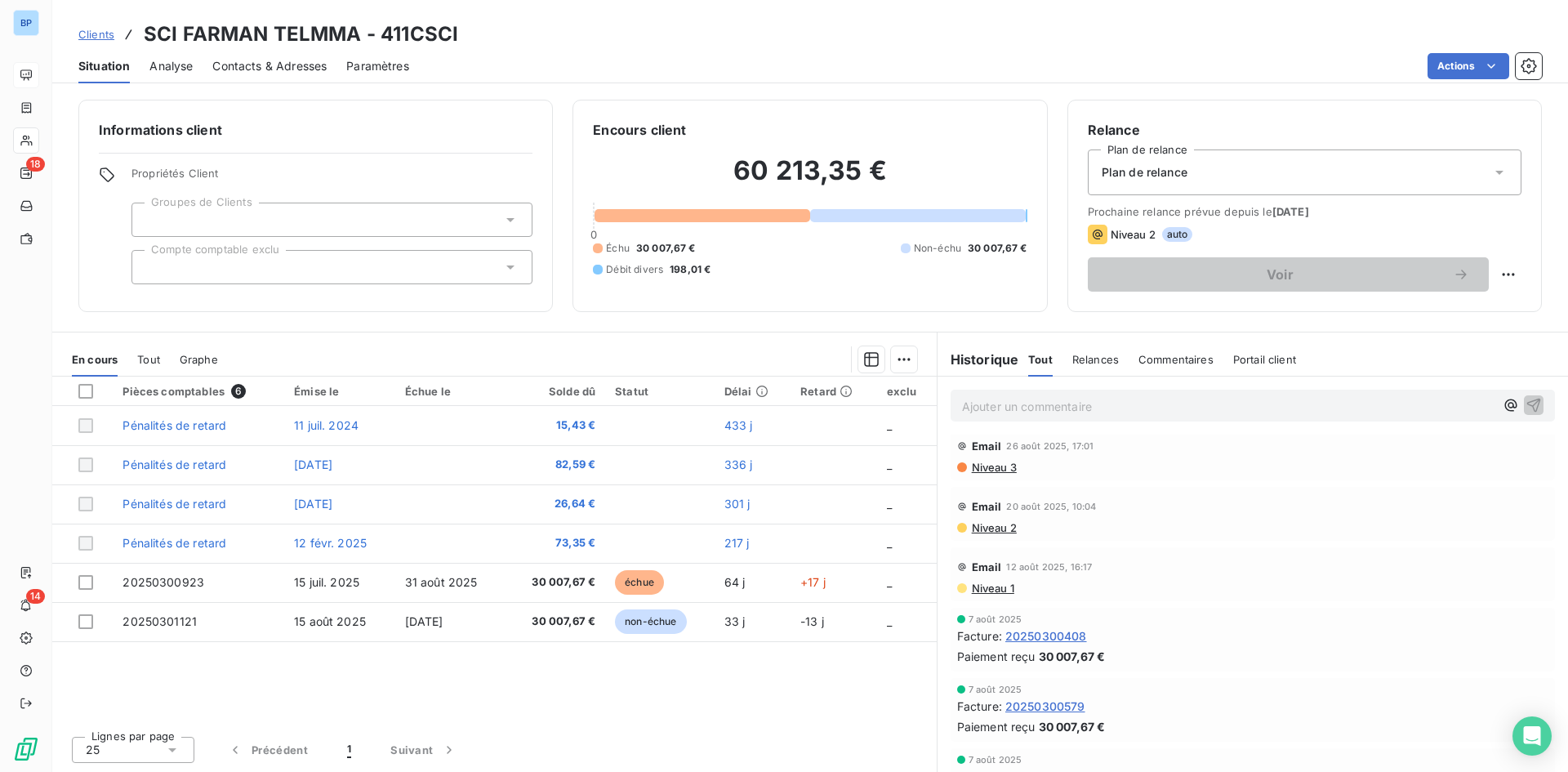
click at [1002, 518] on div "Email 20 août 2025, 10:04" at bounding box center [1253, 506] width 591 height 26
click at [1000, 529] on span "Niveau 2" at bounding box center [993, 527] width 47 height 13
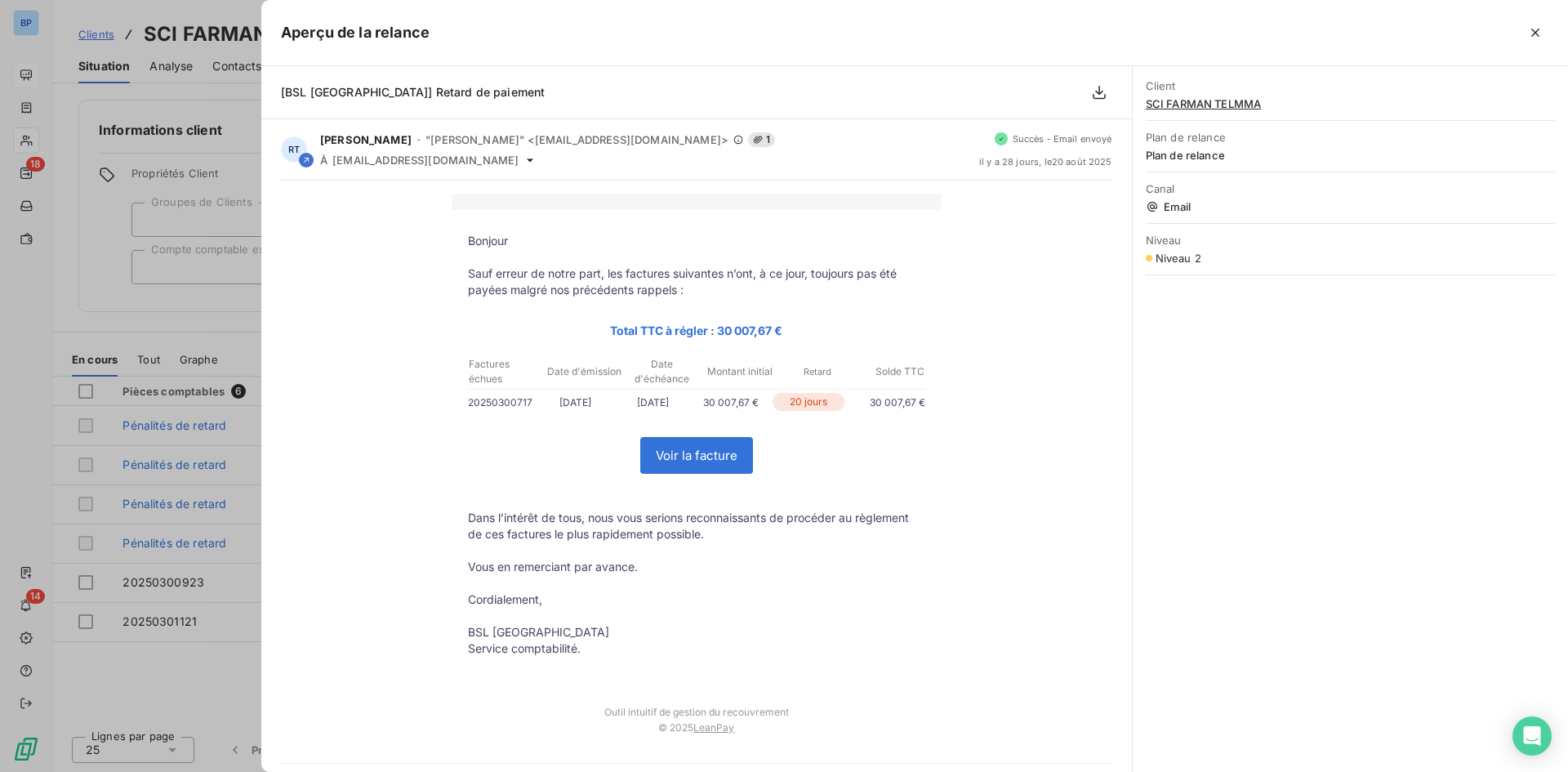
click at [192, 440] on div at bounding box center [784, 386] width 1568 height 772
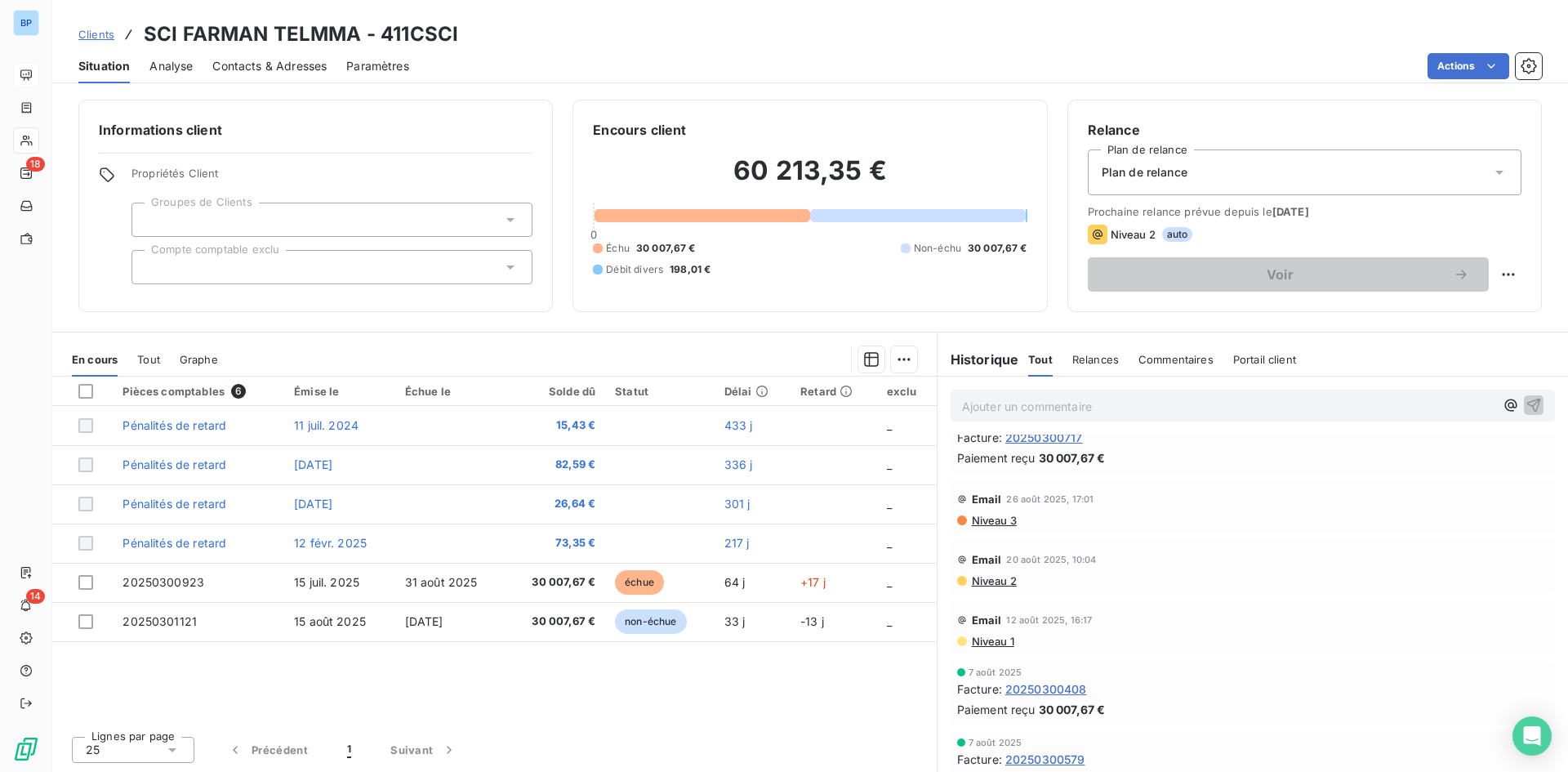
scroll to position [0, 0]
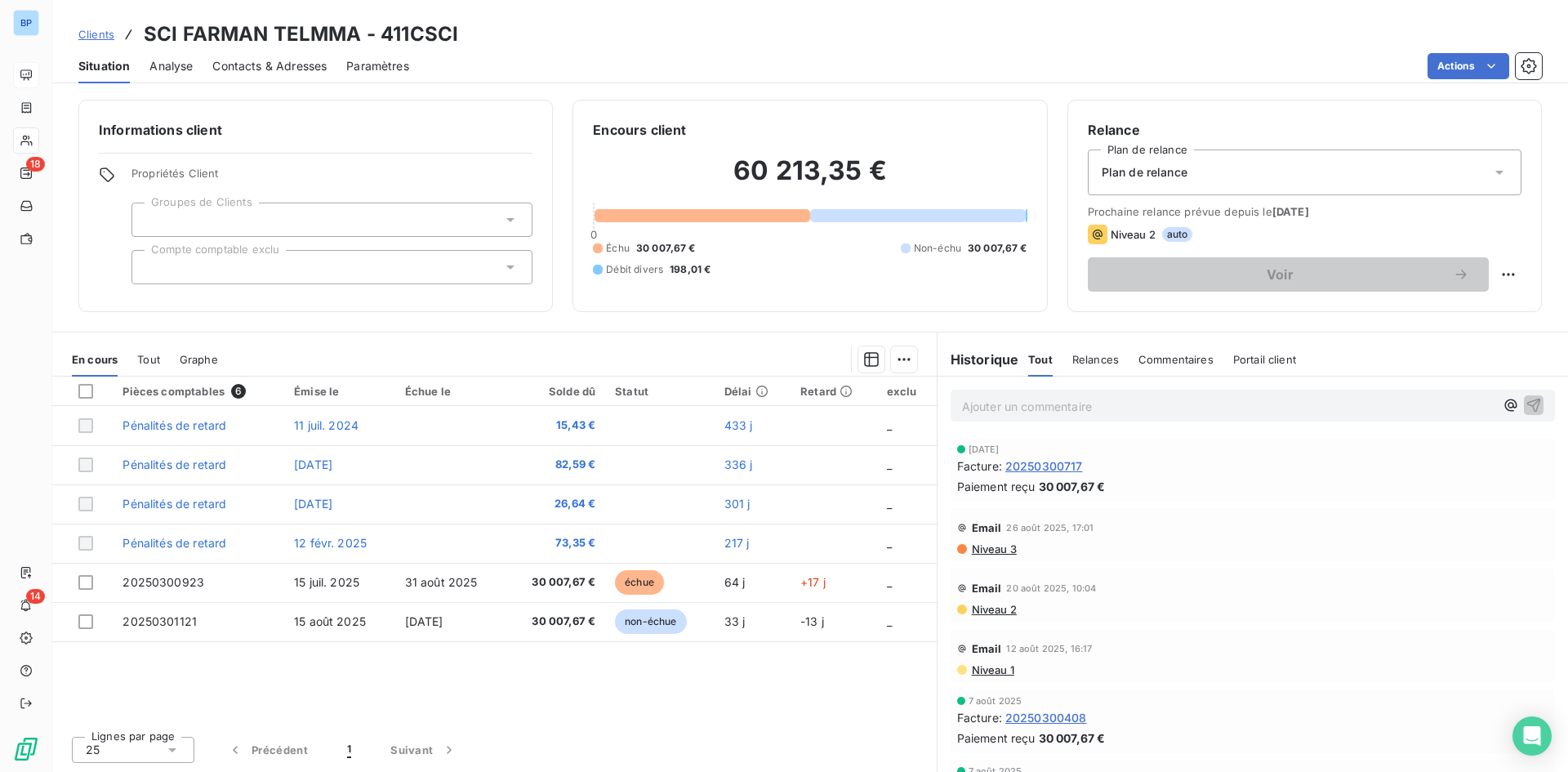
click at [990, 551] on span "Niveau 3" at bounding box center [993, 549] width 47 height 13
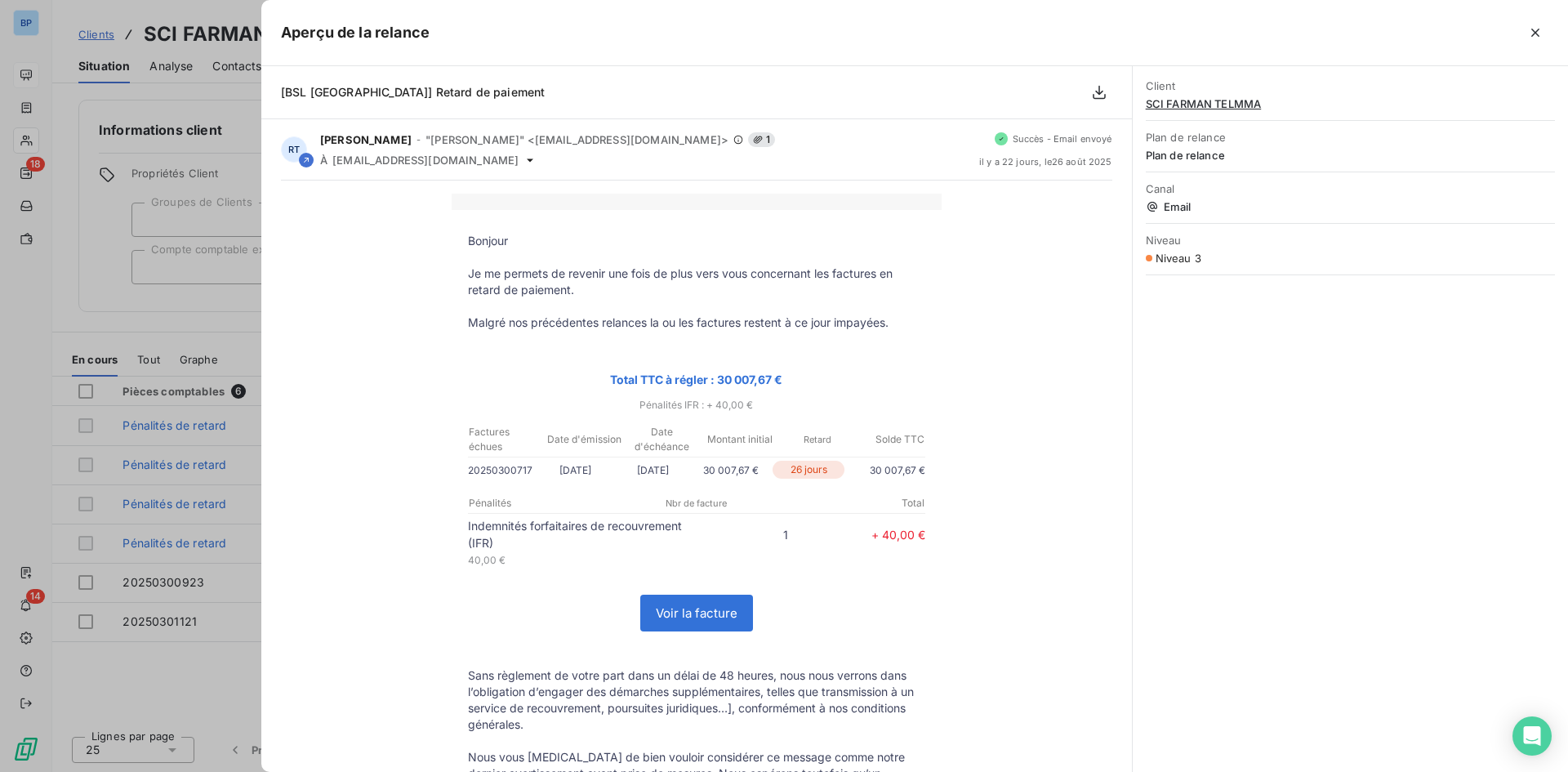
click at [195, 314] on div at bounding box center [784, 386] width 1568 height 772
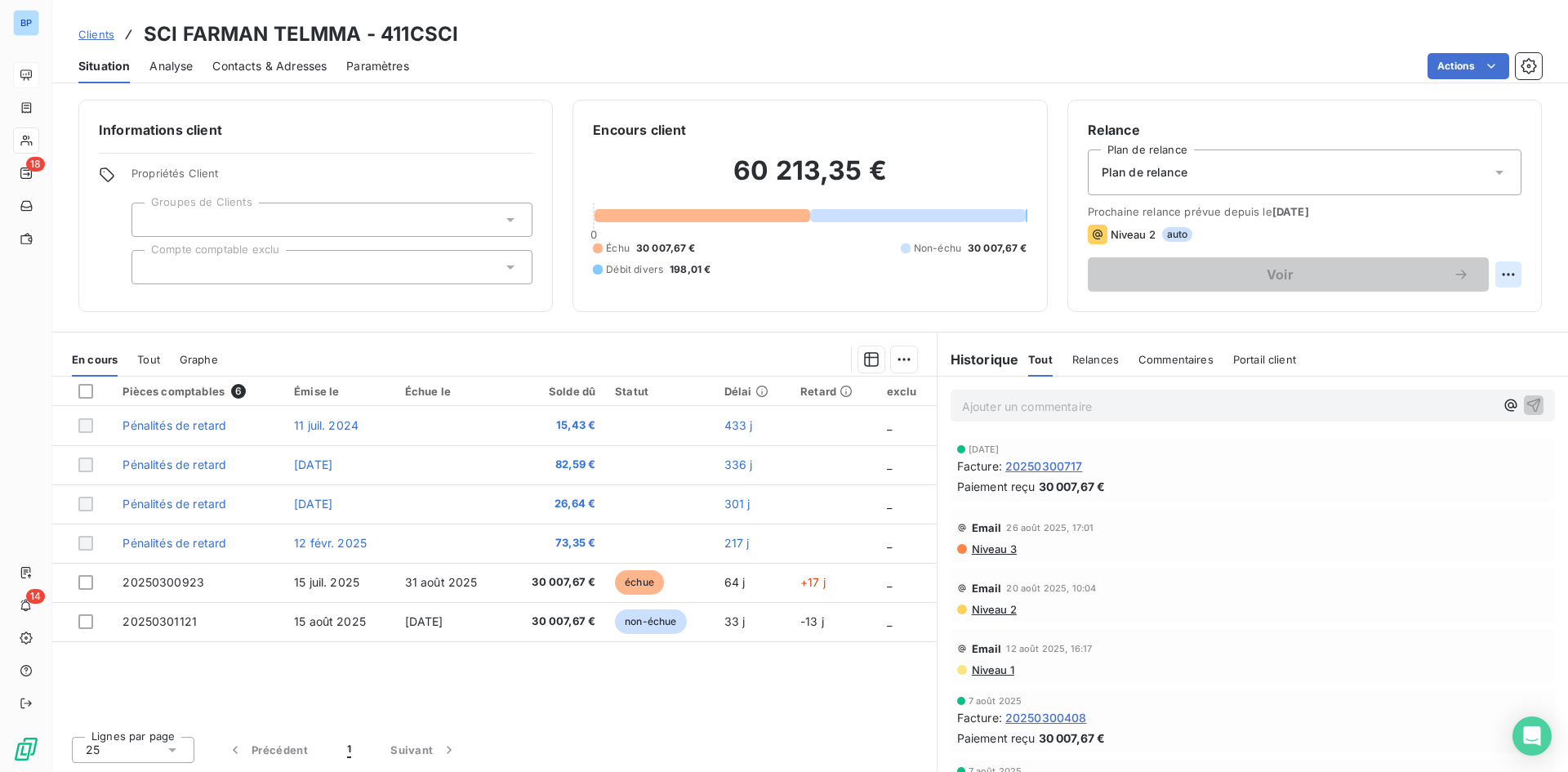
click at [1498, 266] on html "BP 18 14 Clients SCI FARMAN TELMMA - 411CSCI Situation Analyse Contacts & Adres…" at bounding box center [784, 386] width 1568 height 772
click at [1476, 309] on div "Replanifier cette action" at bounding box center [1441, 310] width 147 height 26
select select "8"
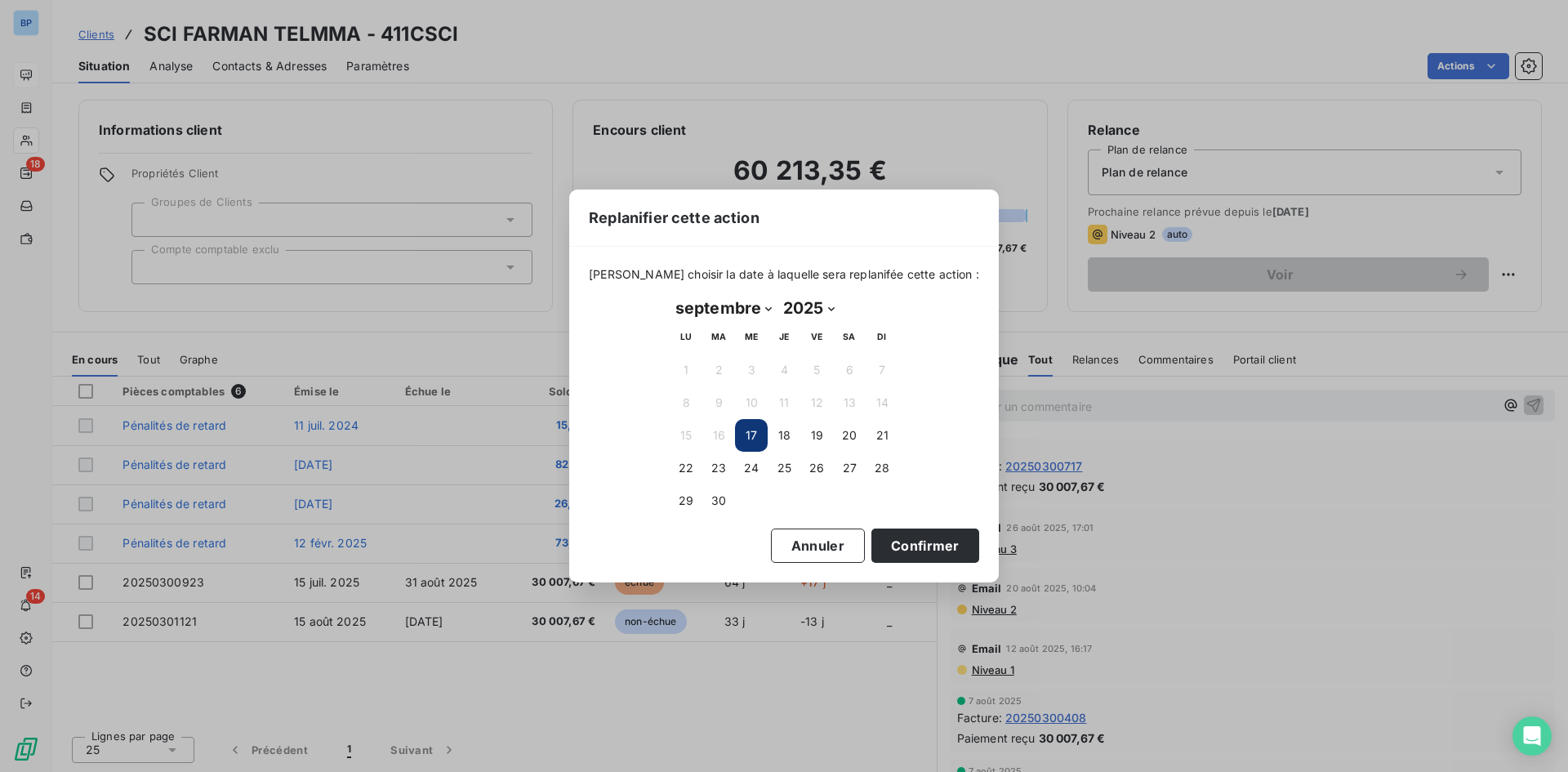
click at [747, 429] on button "17" at bounding box center [752, 436] width 33 height 33
click at [748, 439] on button "17" at bounding box center [752, 436] width 33 height 33
click at [891, 543] on button "Confirmer" at bounding box center [925, 545] width 108 height 34
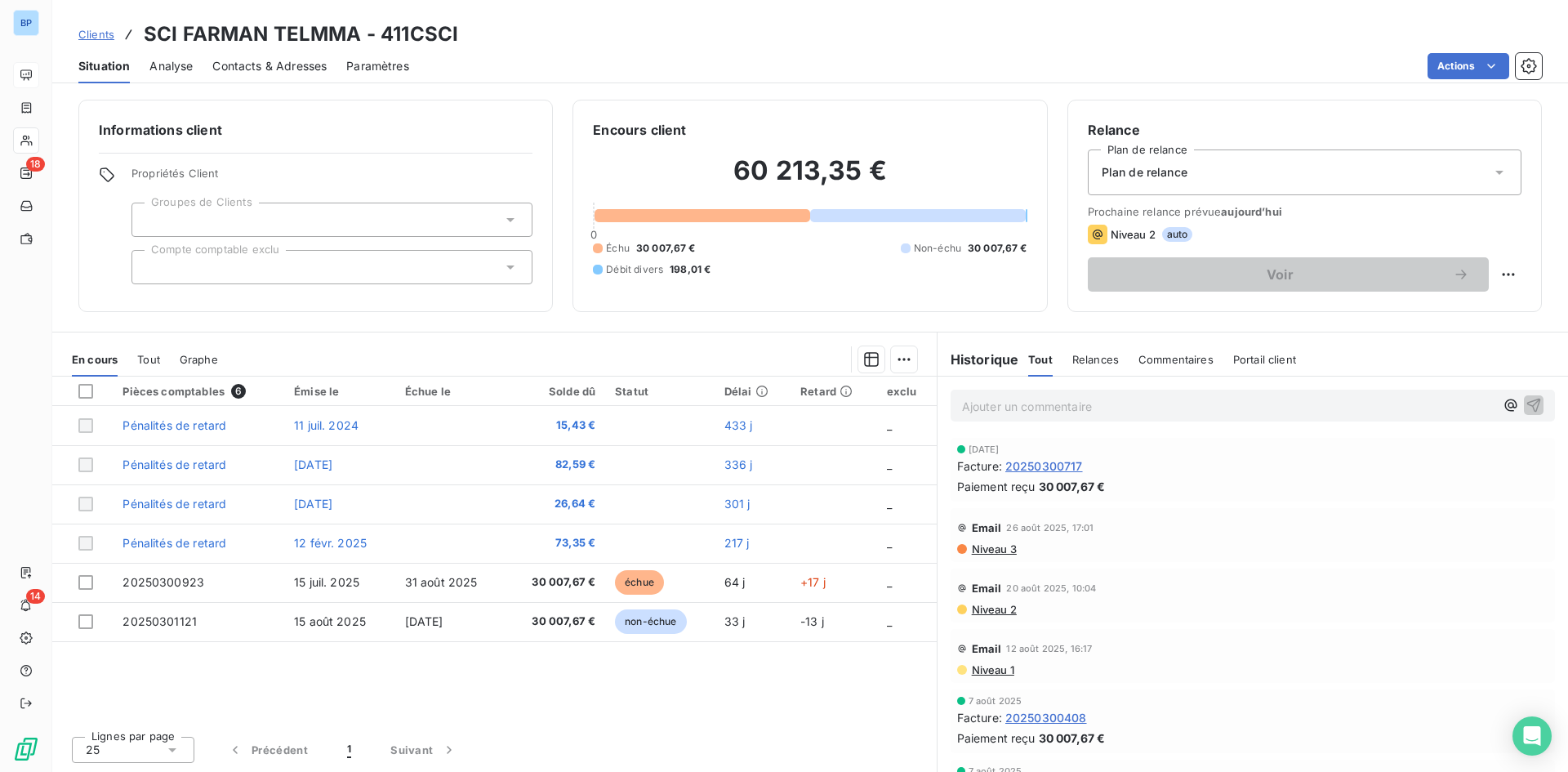
click at [1143, 233] on span "Niveau 2" at bounding box center [1133, 234] width 45 height 13
click at [1179, 183] on div "Plan de relance" at bounding box center [1305, 173] width 434 height 46
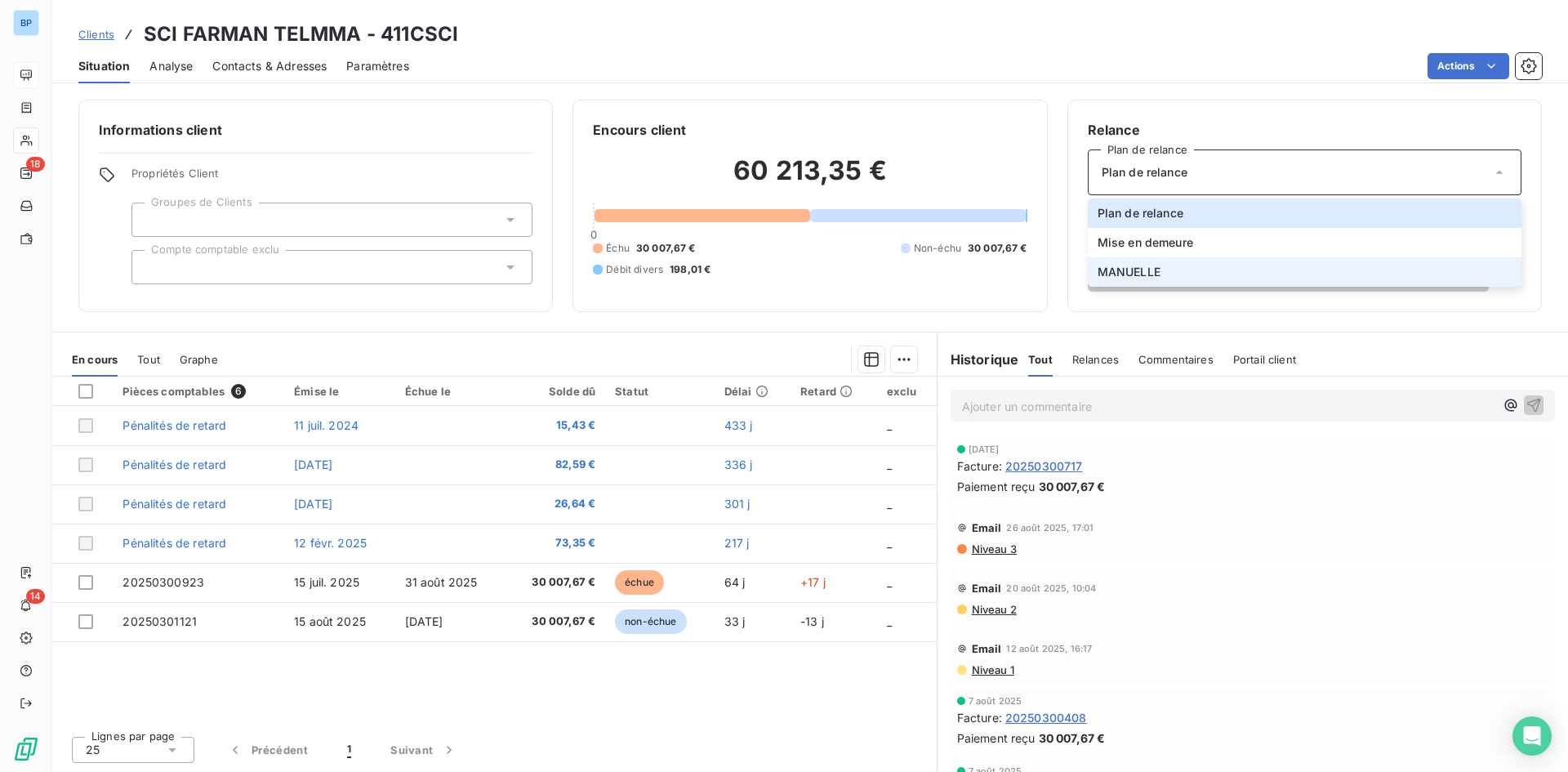
click at [1146, 269] on span "MANUELLE" at bounding box center [1129, 272] width 63 height 16
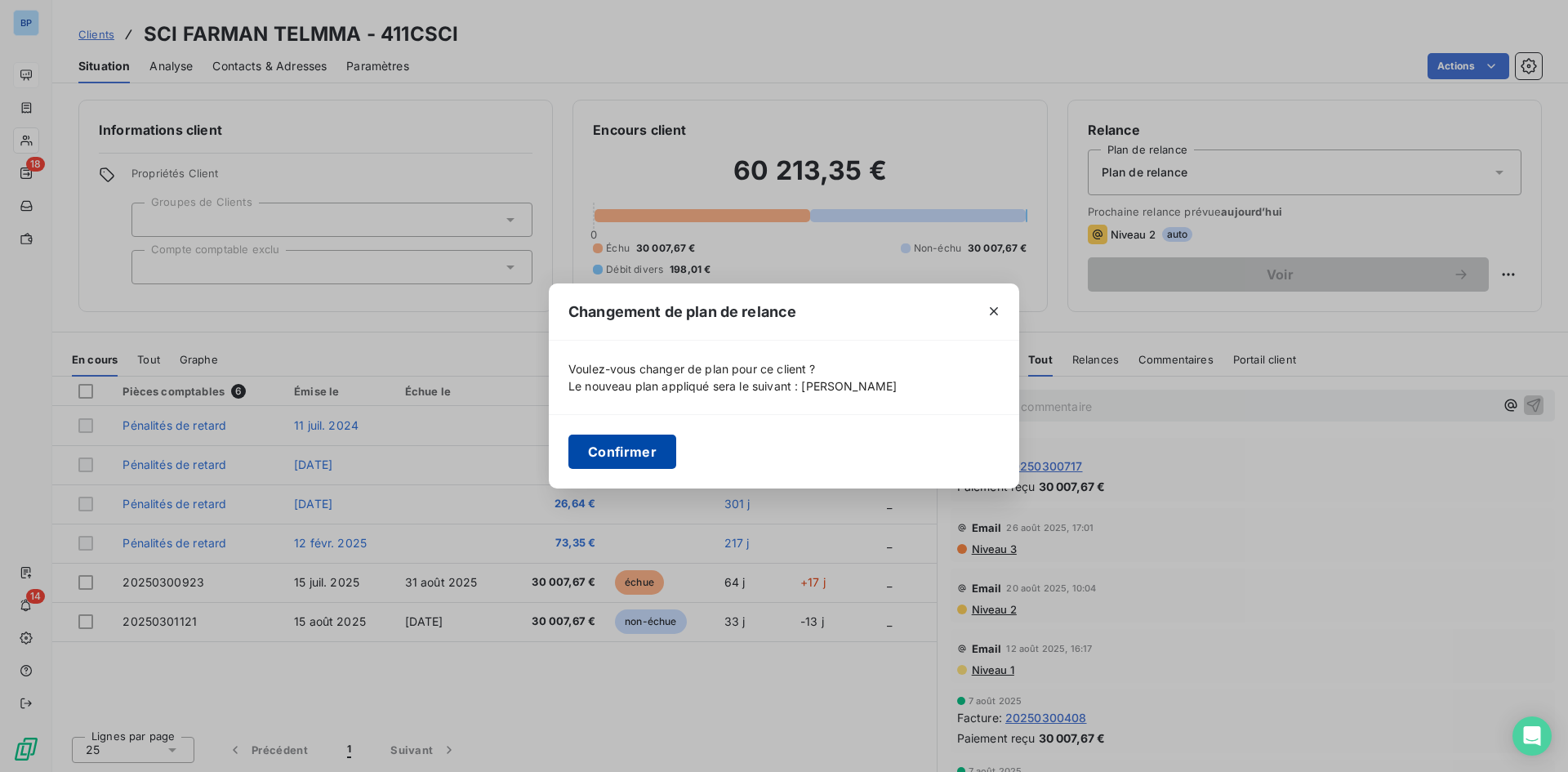
click at [629, 449] on button "Confirmer" at bounding box center [622, 452] width 108 height 34
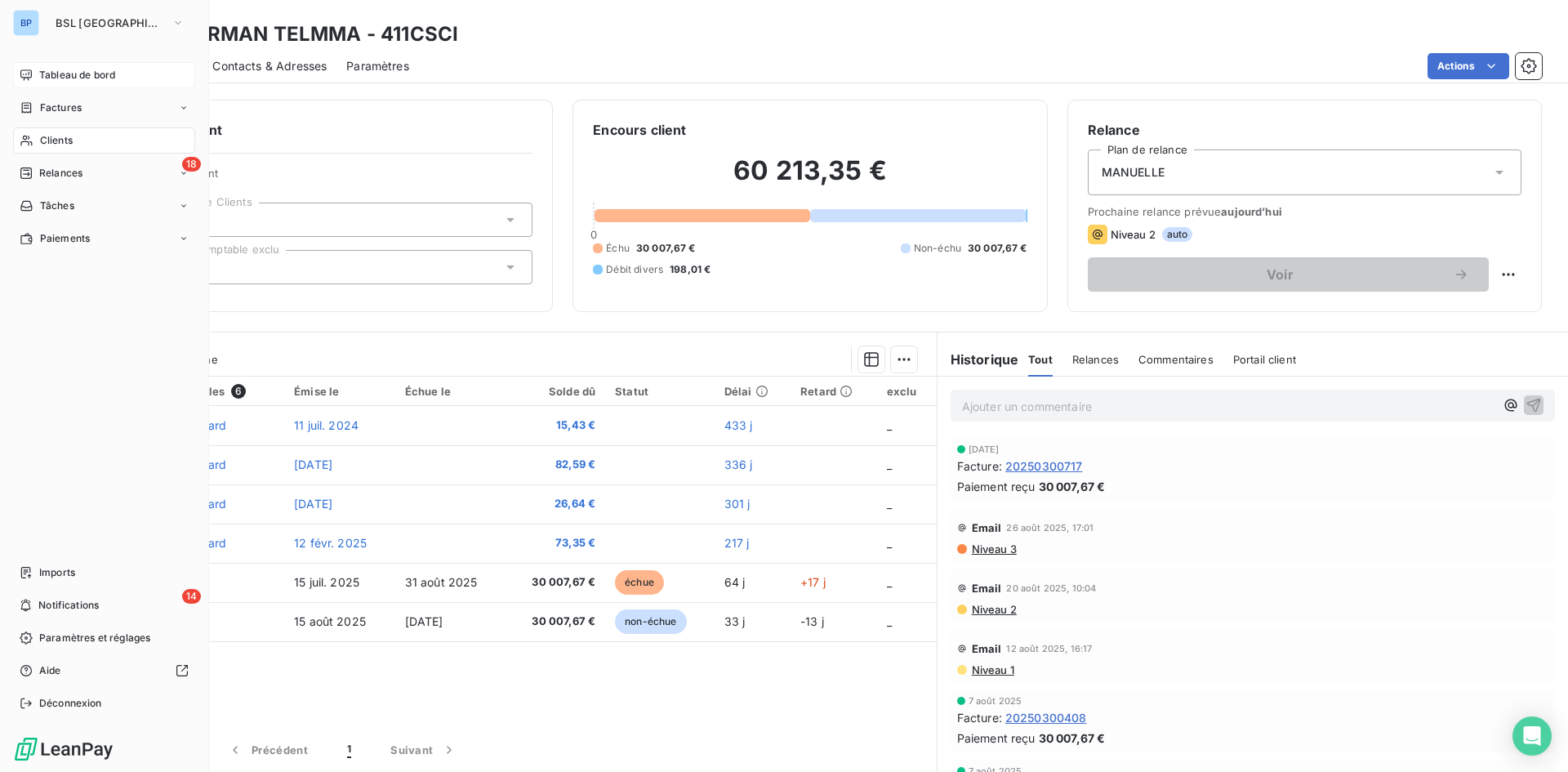
click at [34, 68] on div "Tableau de bord" at bounding box center [104, 75] width 182 height 26
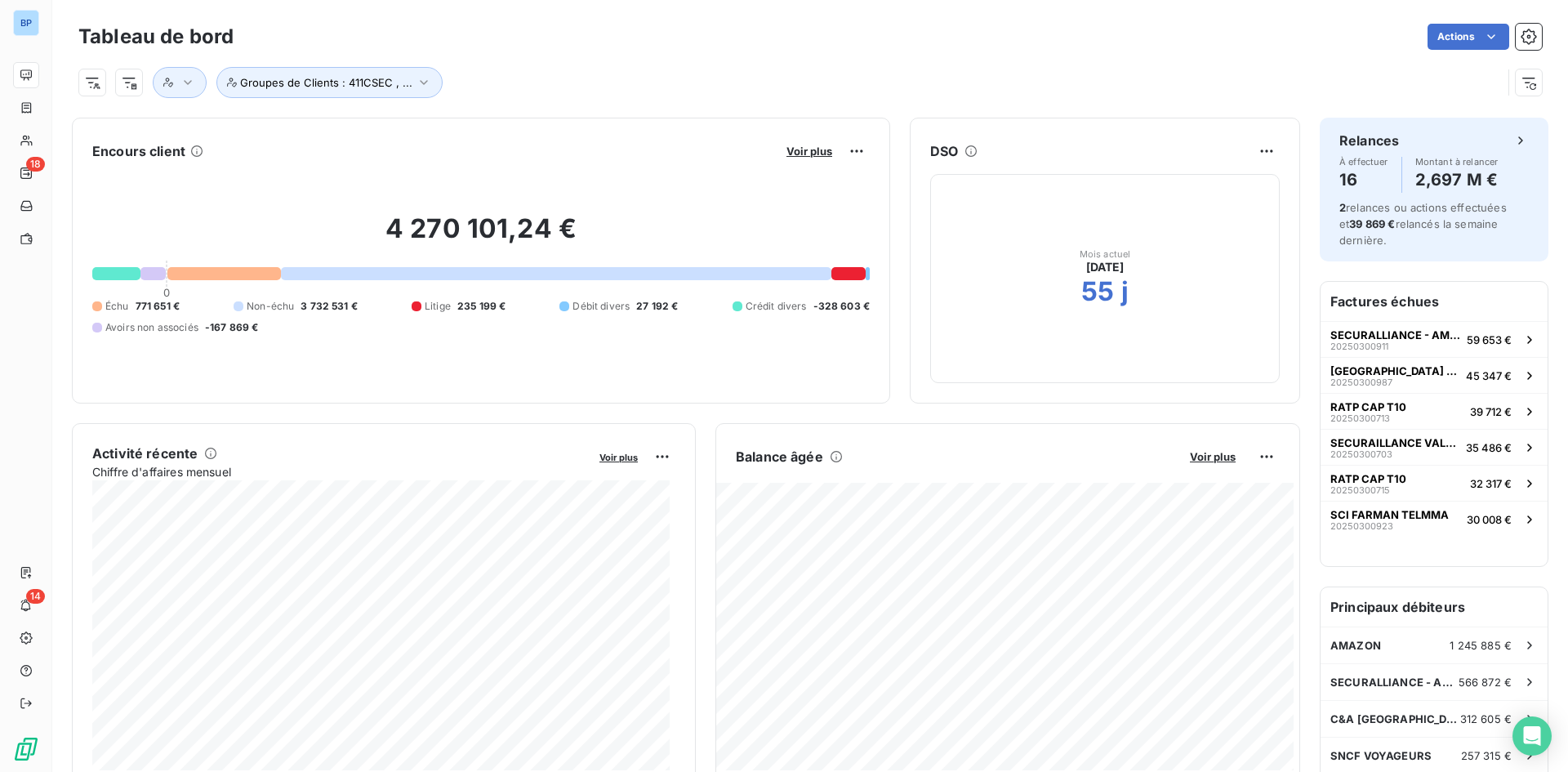
click at [802, 161] on div "Voir plus" at bounding box center [826, 151] width 88 height 26
click at [811, 148] on span "Voir plus" at bounding box center [810, 151] width 46 height 13
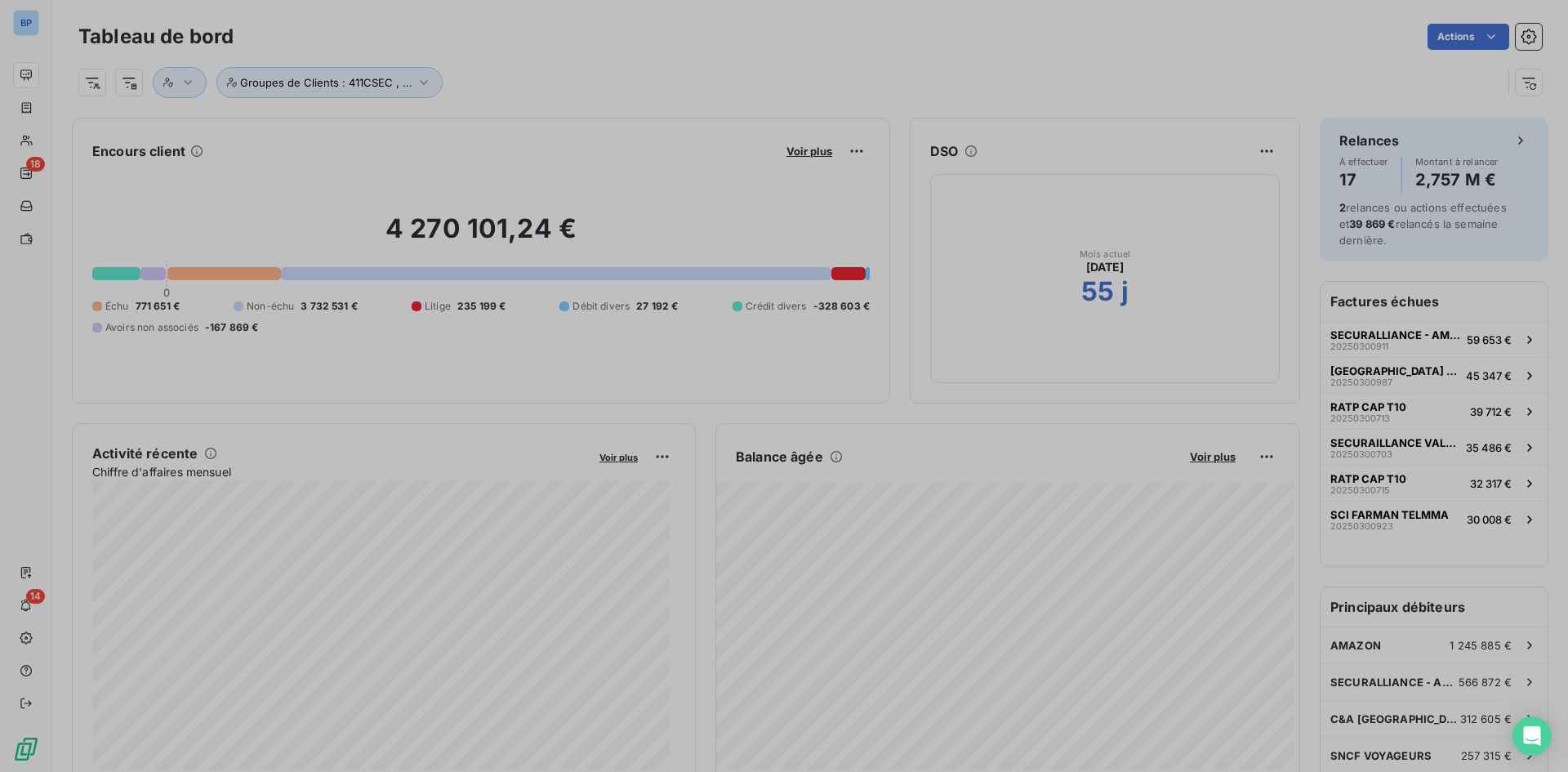
scroll to position [13, 13]
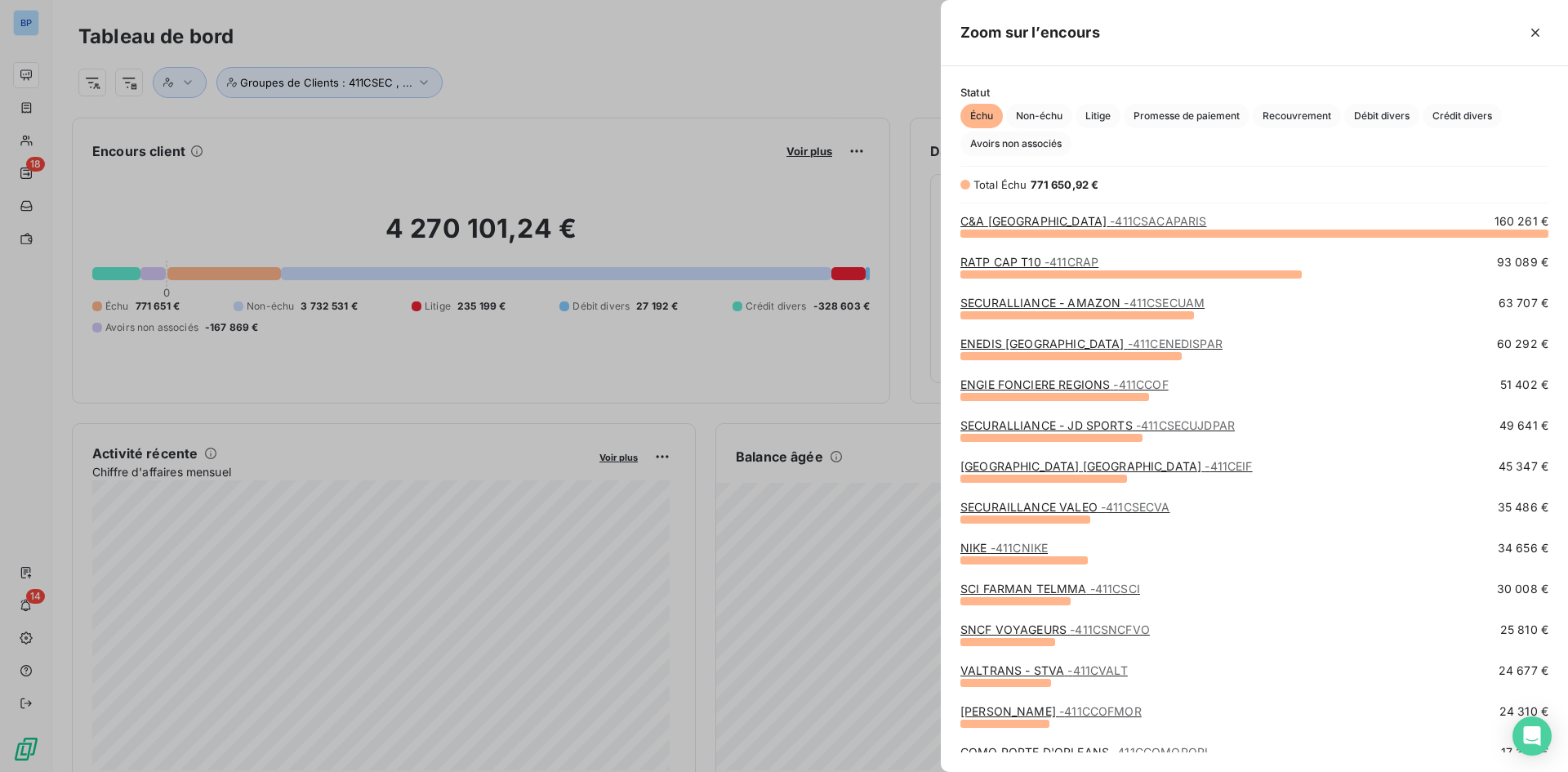
click at [1093, 591] on span "- 411CSCI" at bounding box center [1115, 588] width 50 height 14
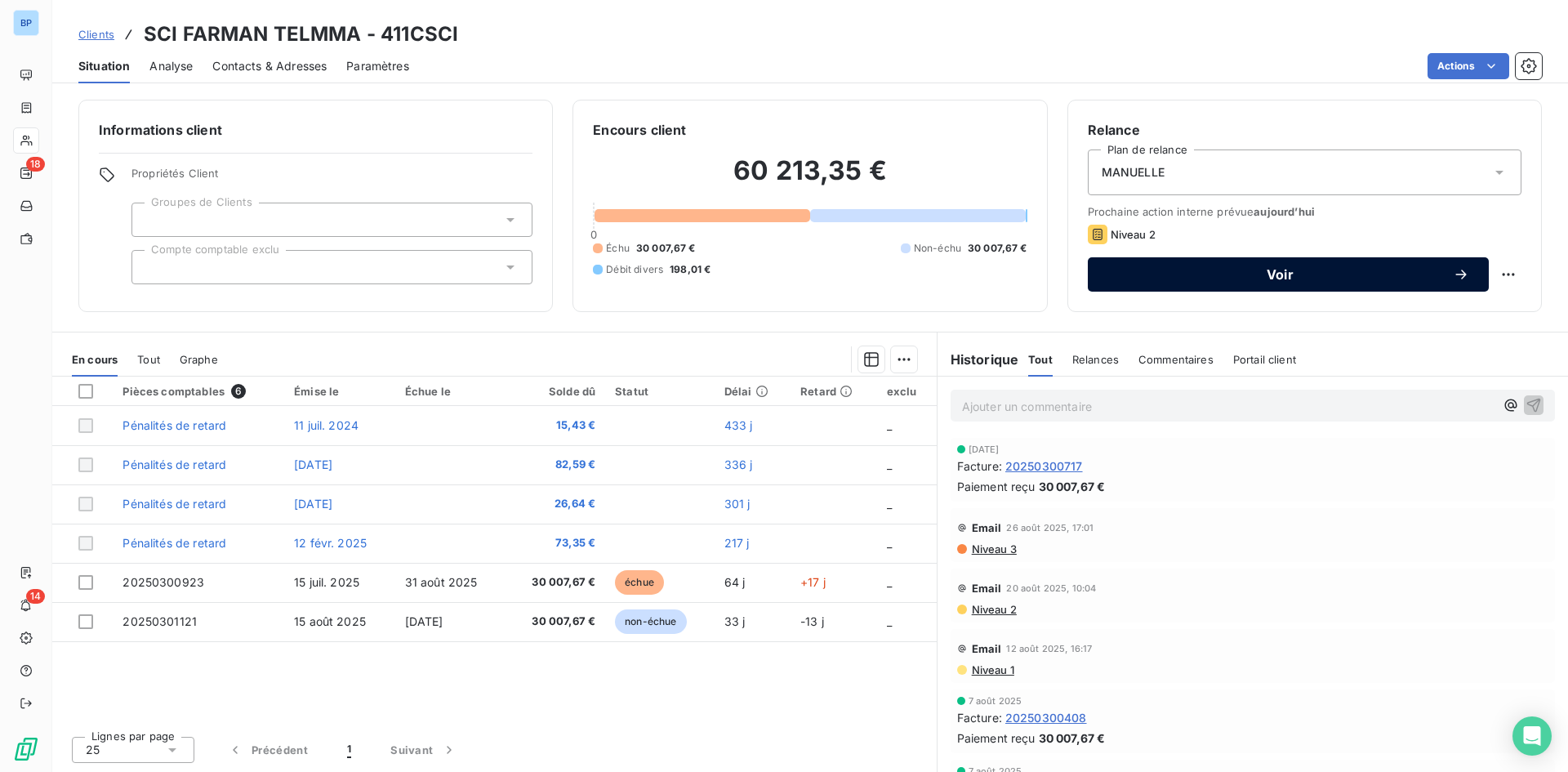
click at [1457, 275] on icon "button" at bounding box center [1461, 274] width 16 height 16
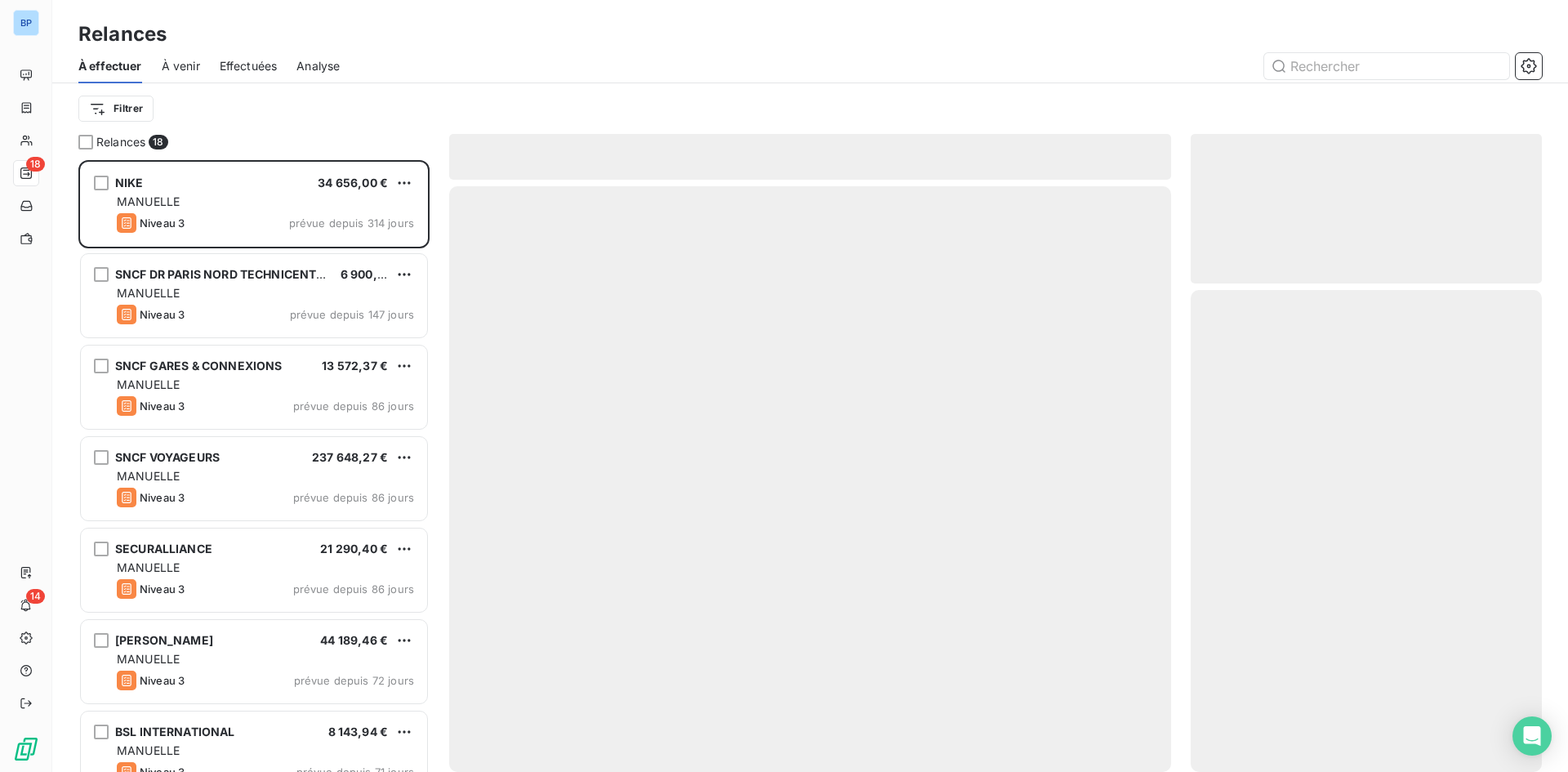
scroll to position [599, 339]
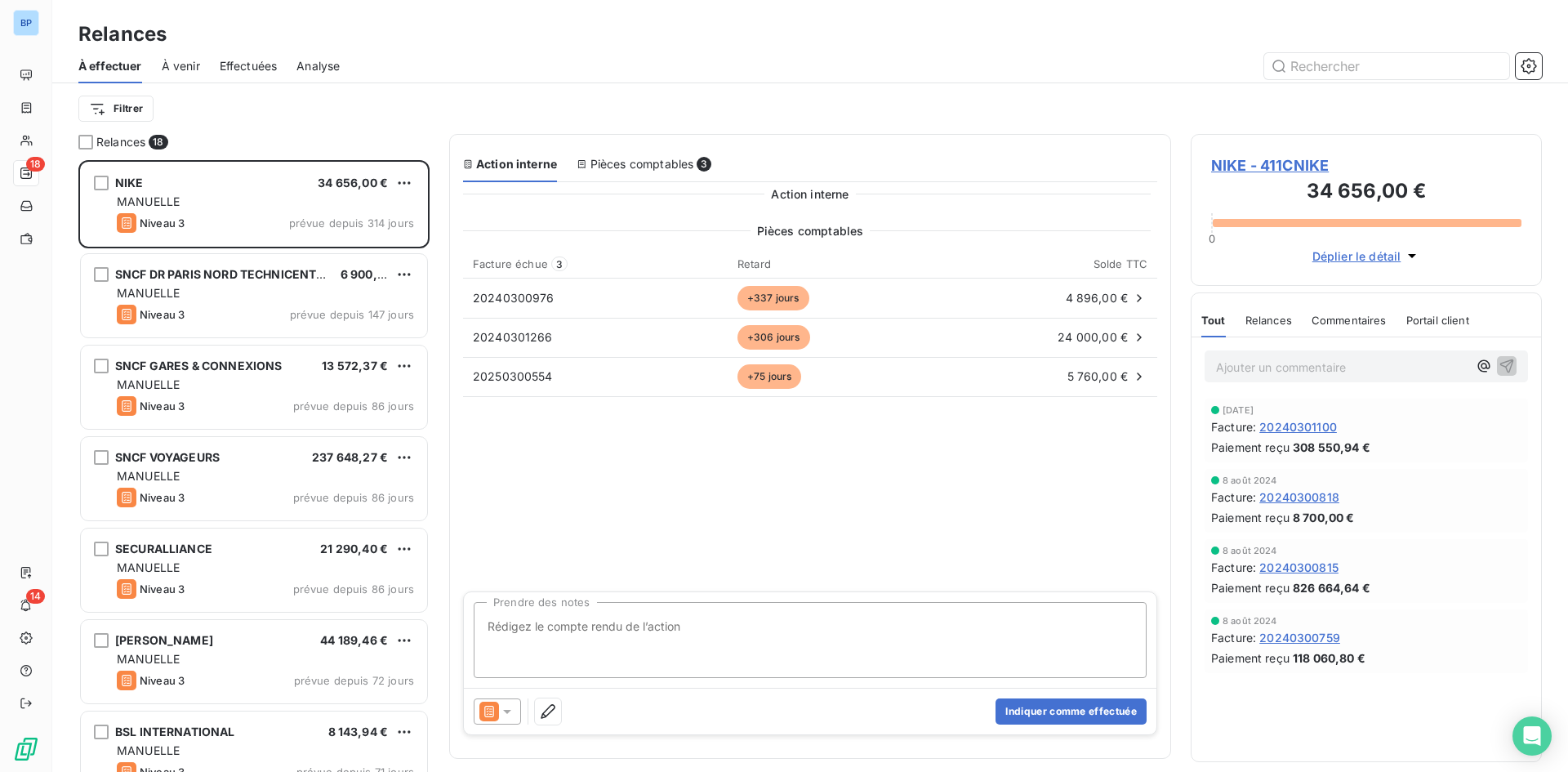
click at [644, 172] on div "Pièces comptables 3" at bounding box center [644, 165] width 135 height 16
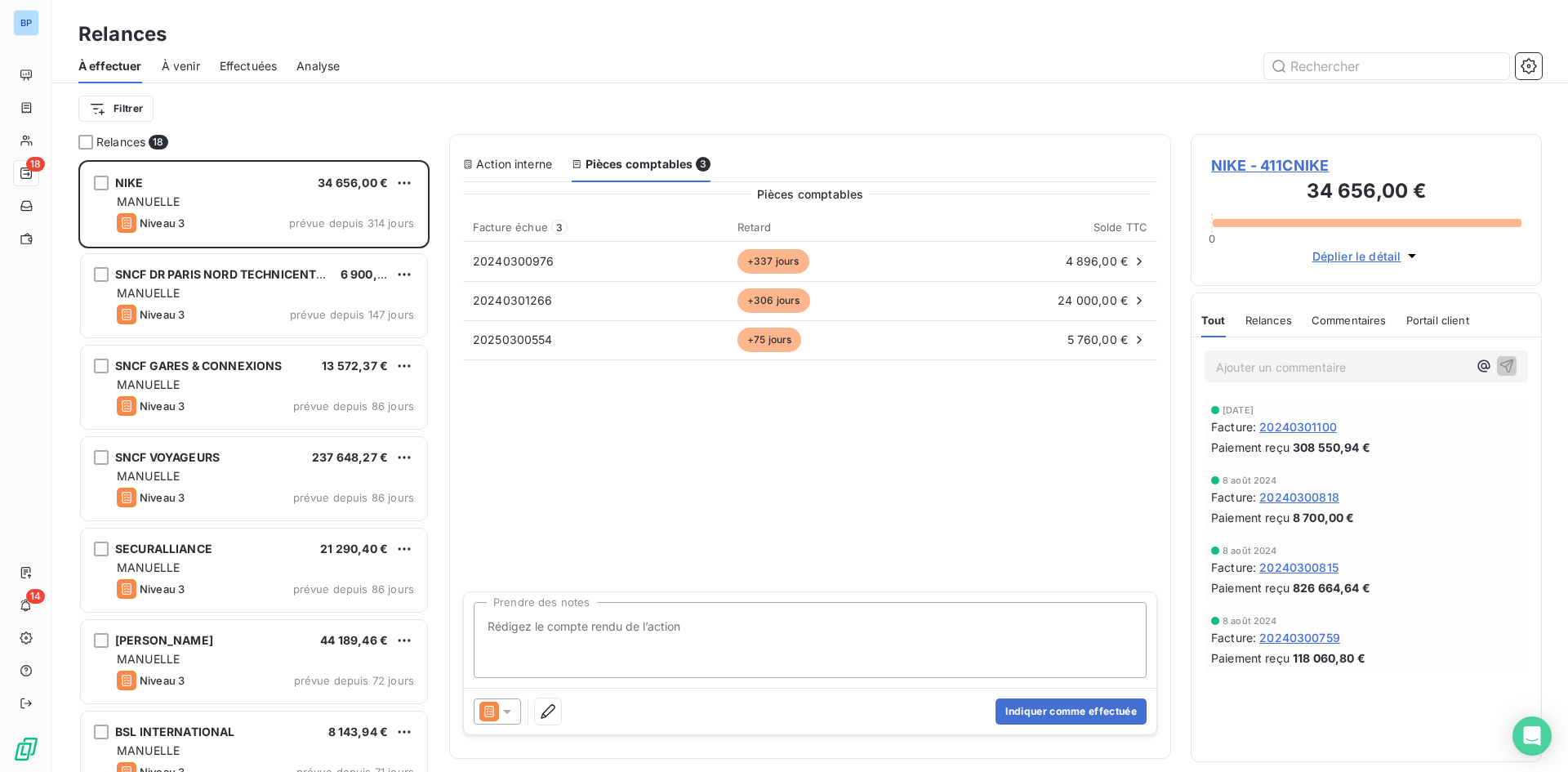
click at [513, 161] on div "Action interne" at bounding box center [508, 165] width 89 height 16
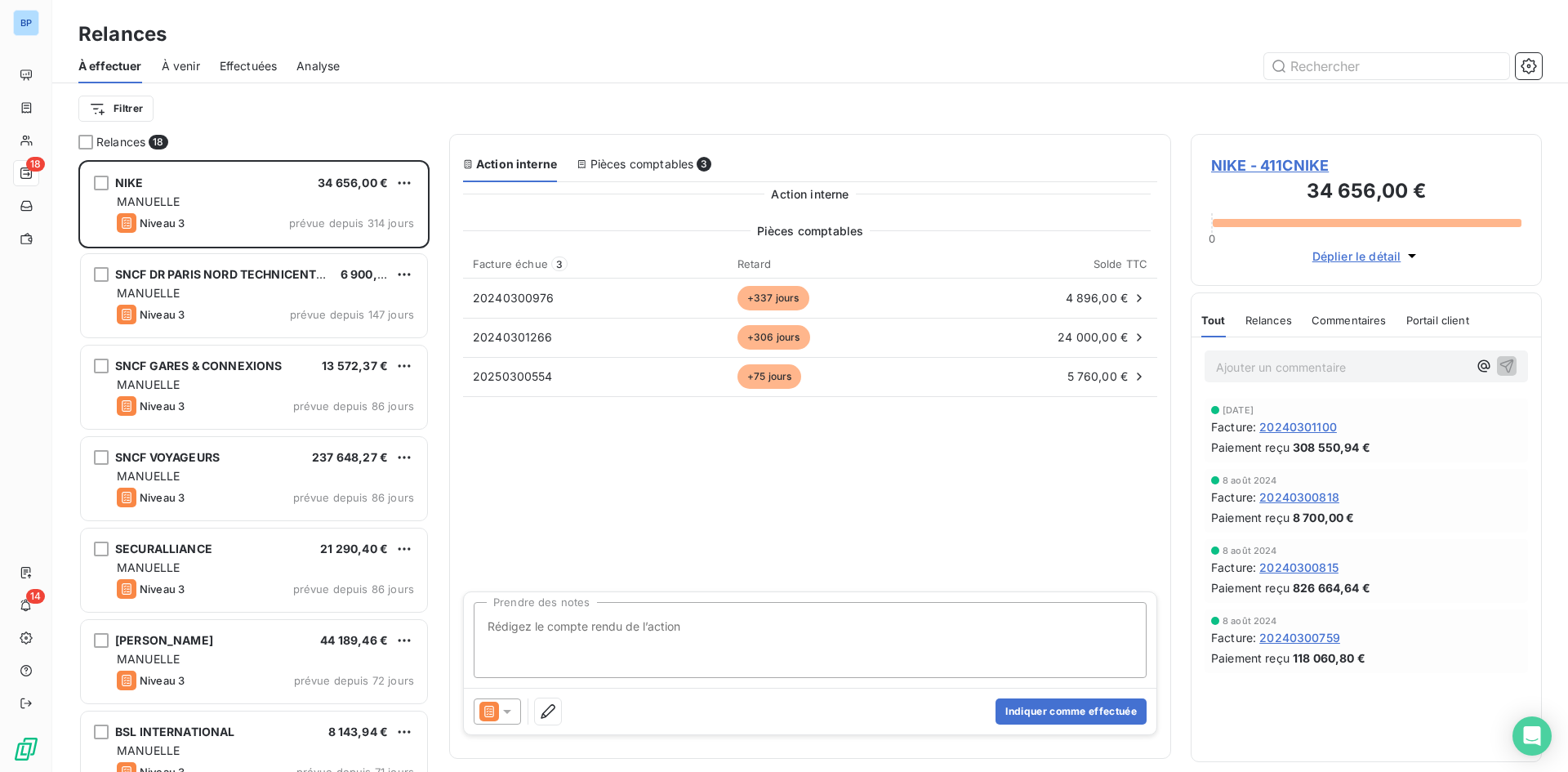
click at [504, 716] on icon at bounding box center [507, 711] width 16 height 16
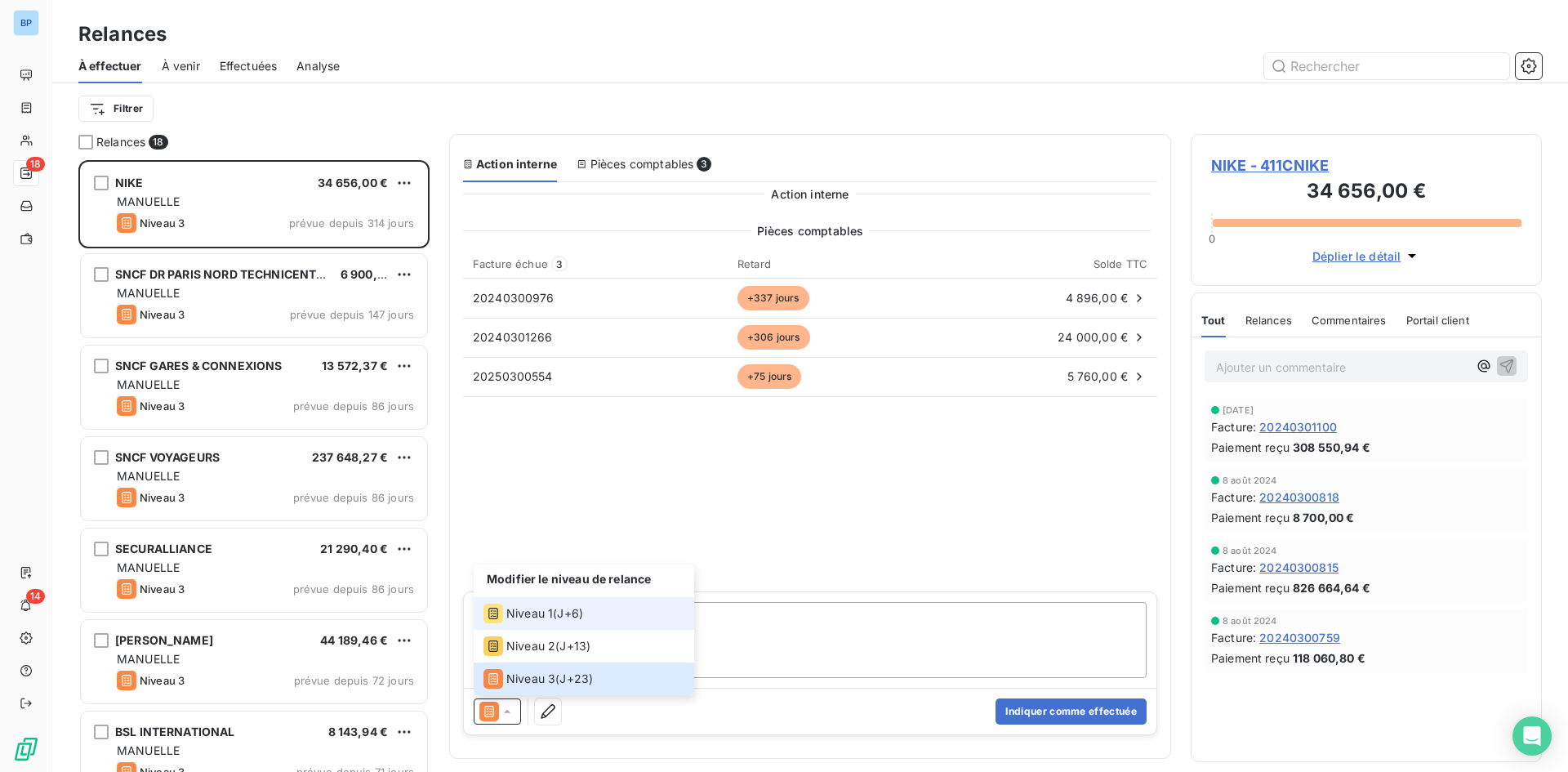
click at [566, 622] on div "Niveau 1 ( J+6 )" at bounding box center [533, 613] width 100 height 20
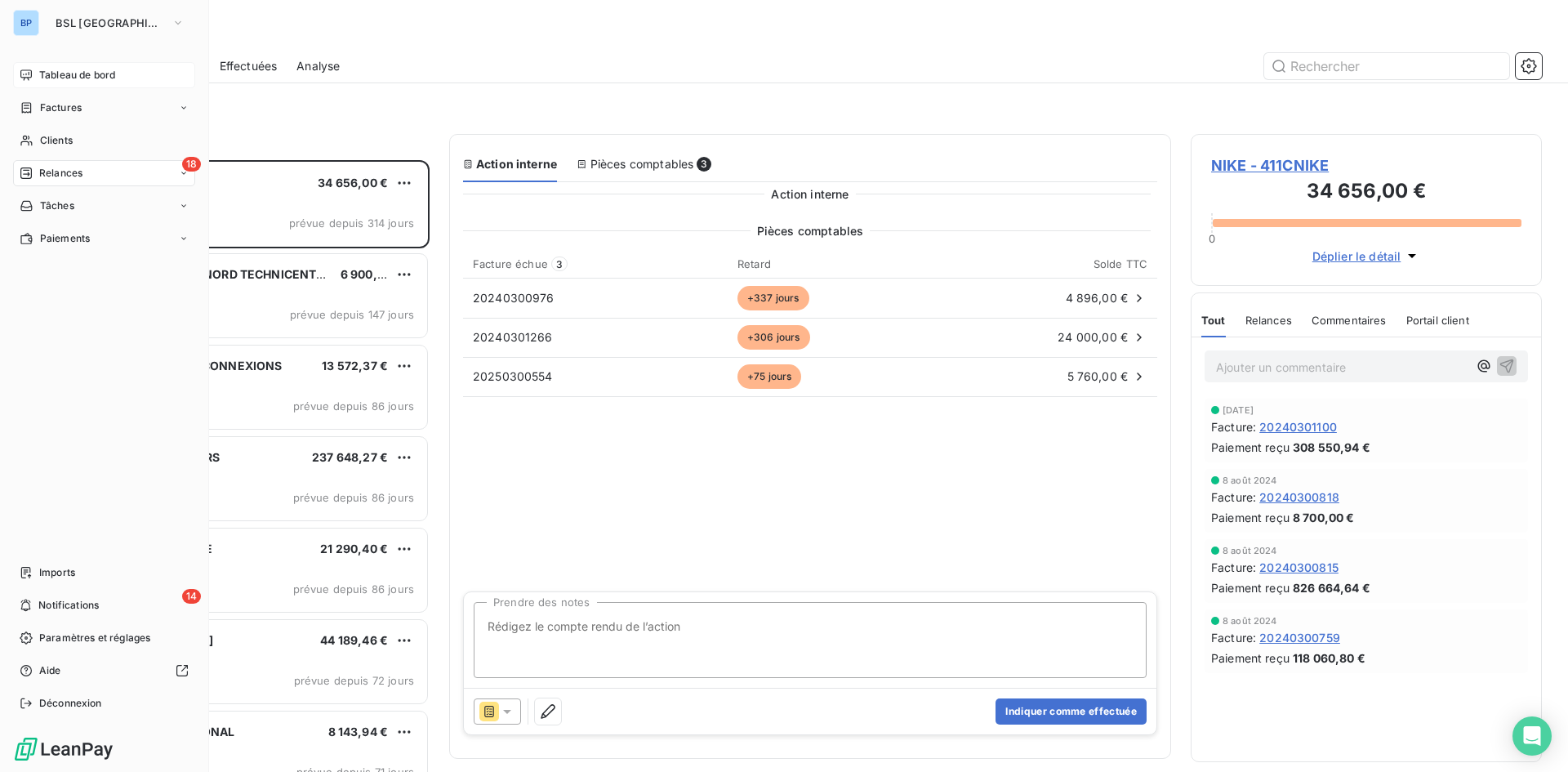
click at [40, 75] on span "Tableau de bord" at bounding box center [77, 75] width 76 height 15
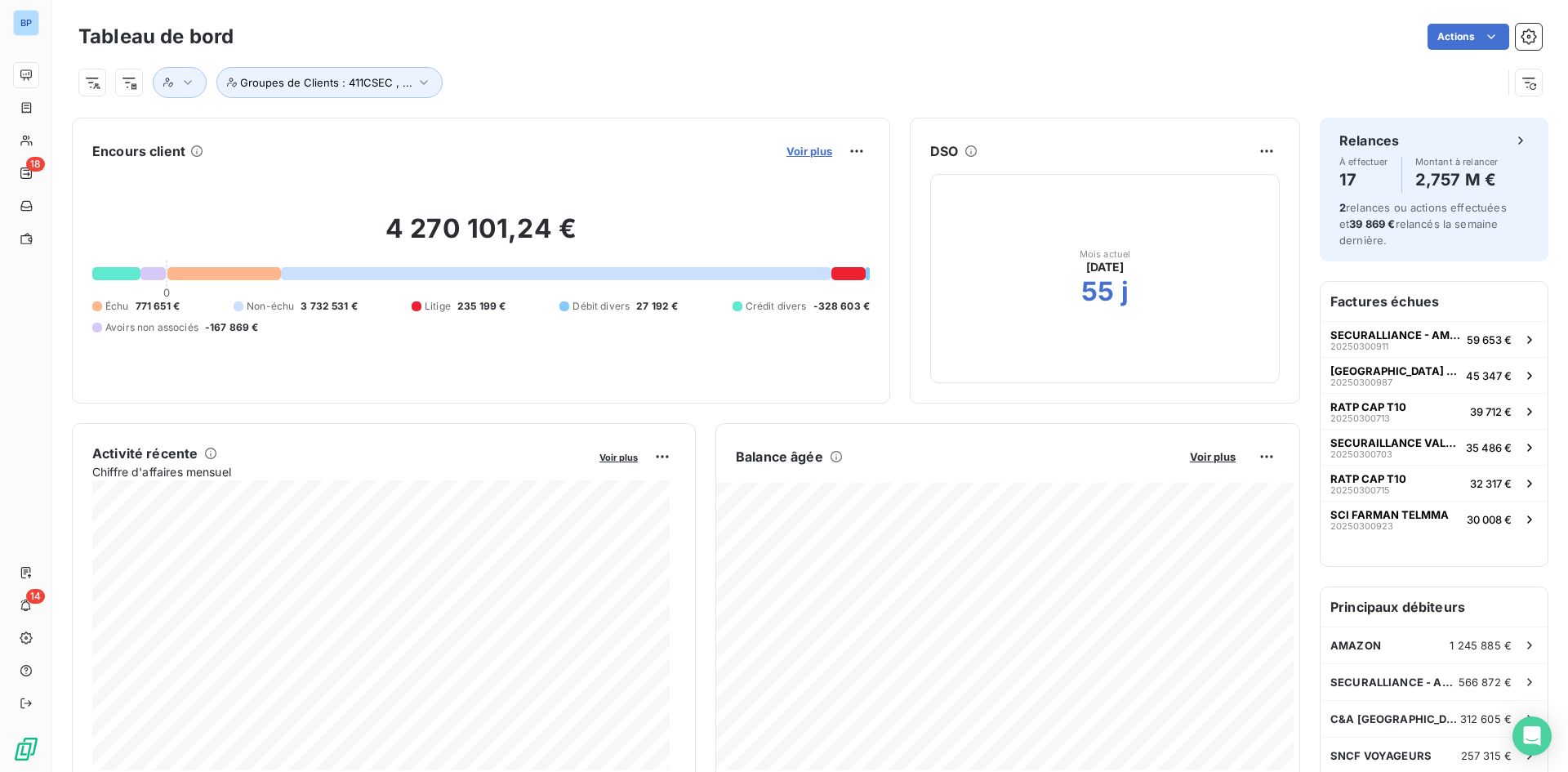
click at [796, 151] on span "Voir plus" at bounding box center [810, 151] width 46 height 13
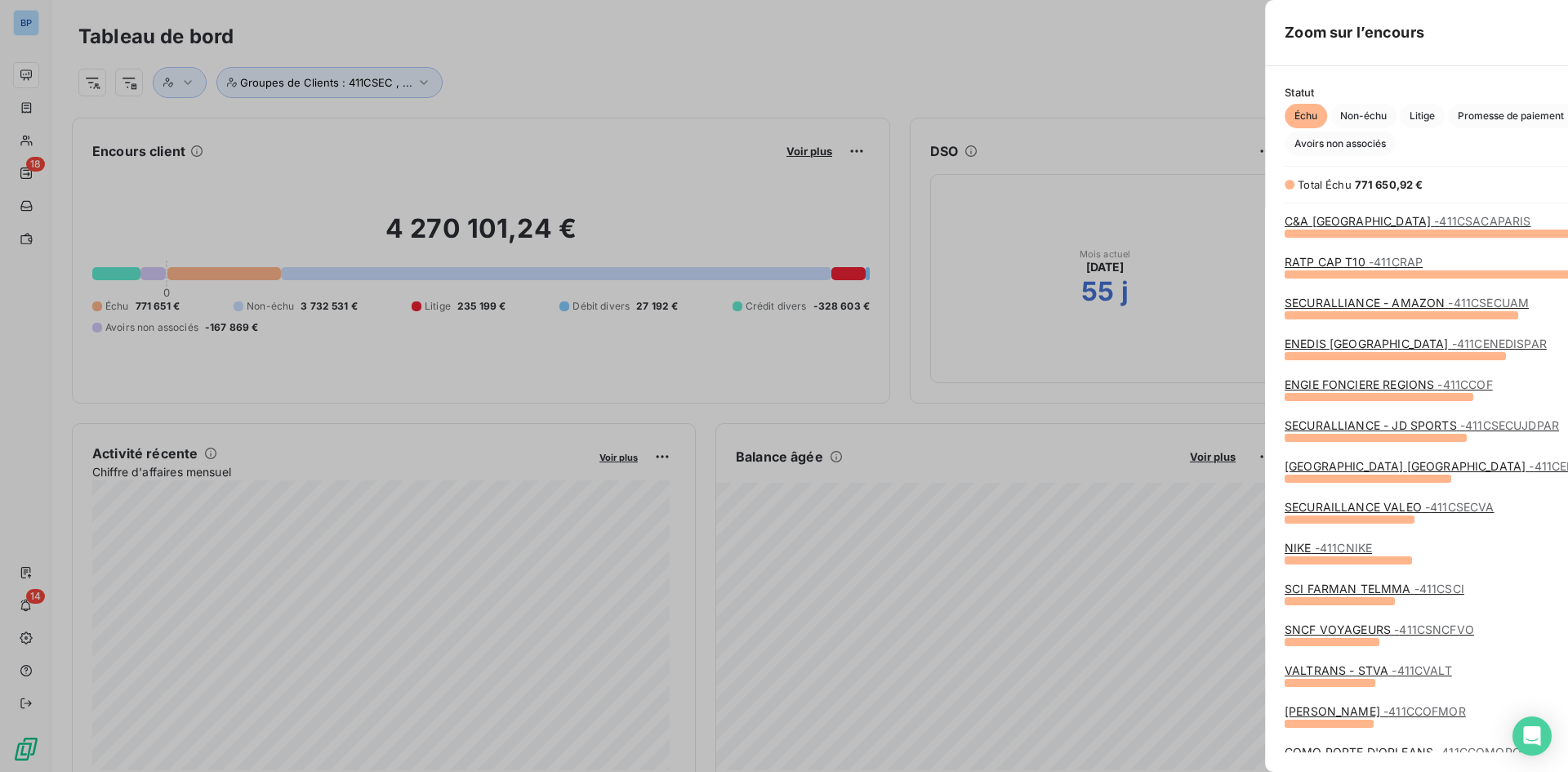
scroll to position [760, 615]
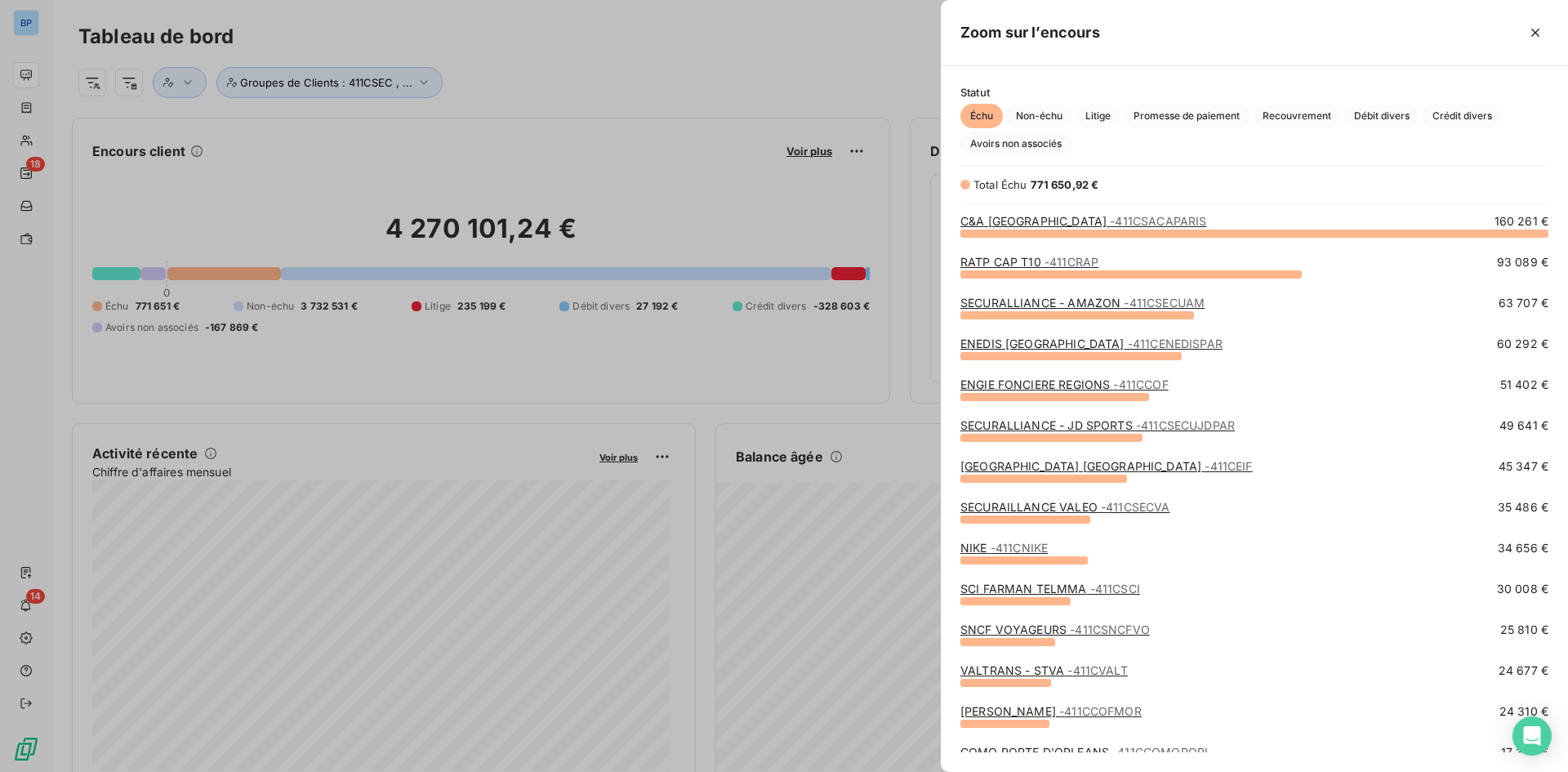
click at [1028, 590] on link "SCI FARMAN TELMMA - 411CSCI" at bounding box center [1050, 588] width 179 height 14
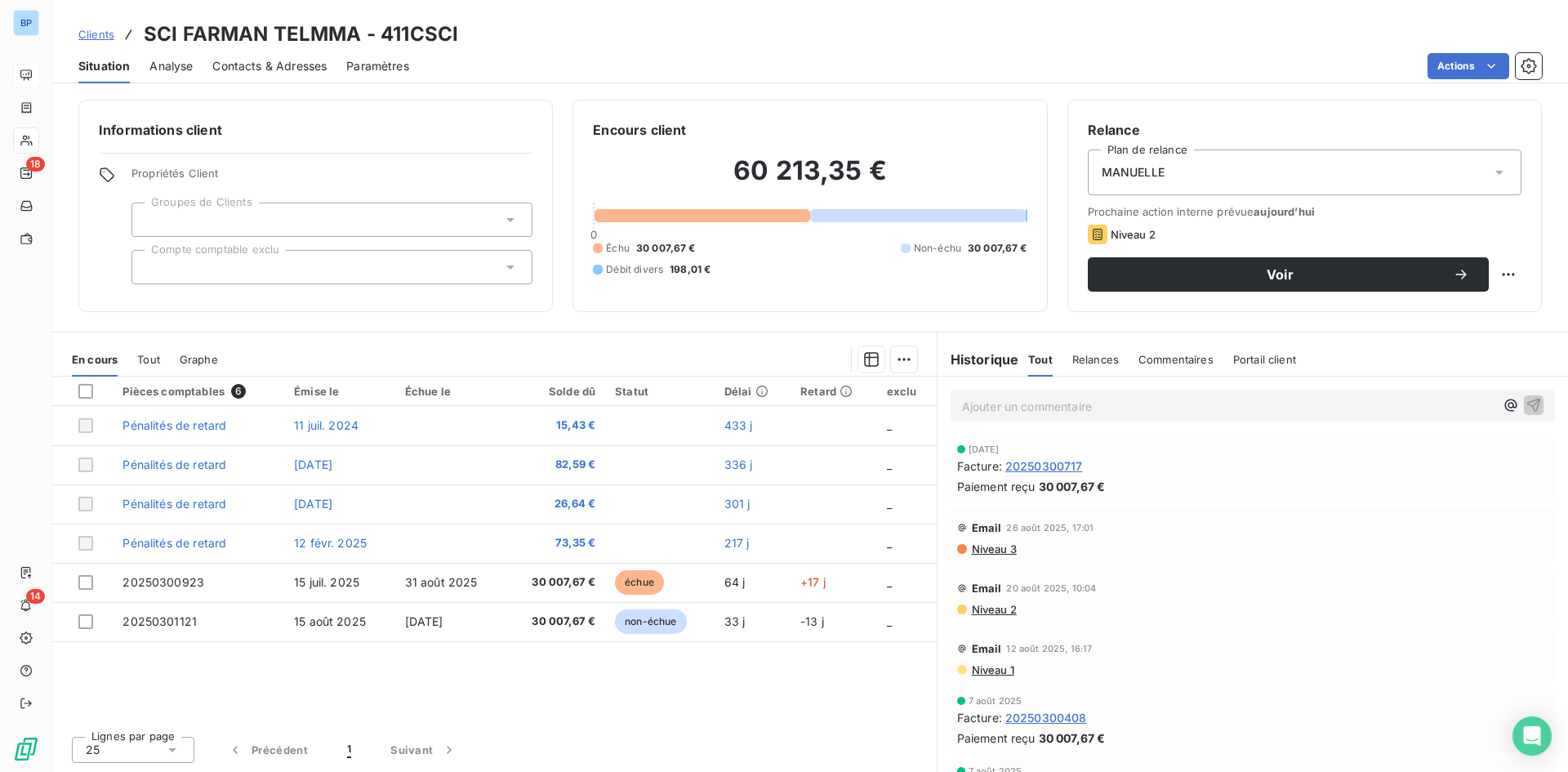
click at [1269, 178] on div "MANUELLE" at bounding box center [1305, 173] width 434 height 46
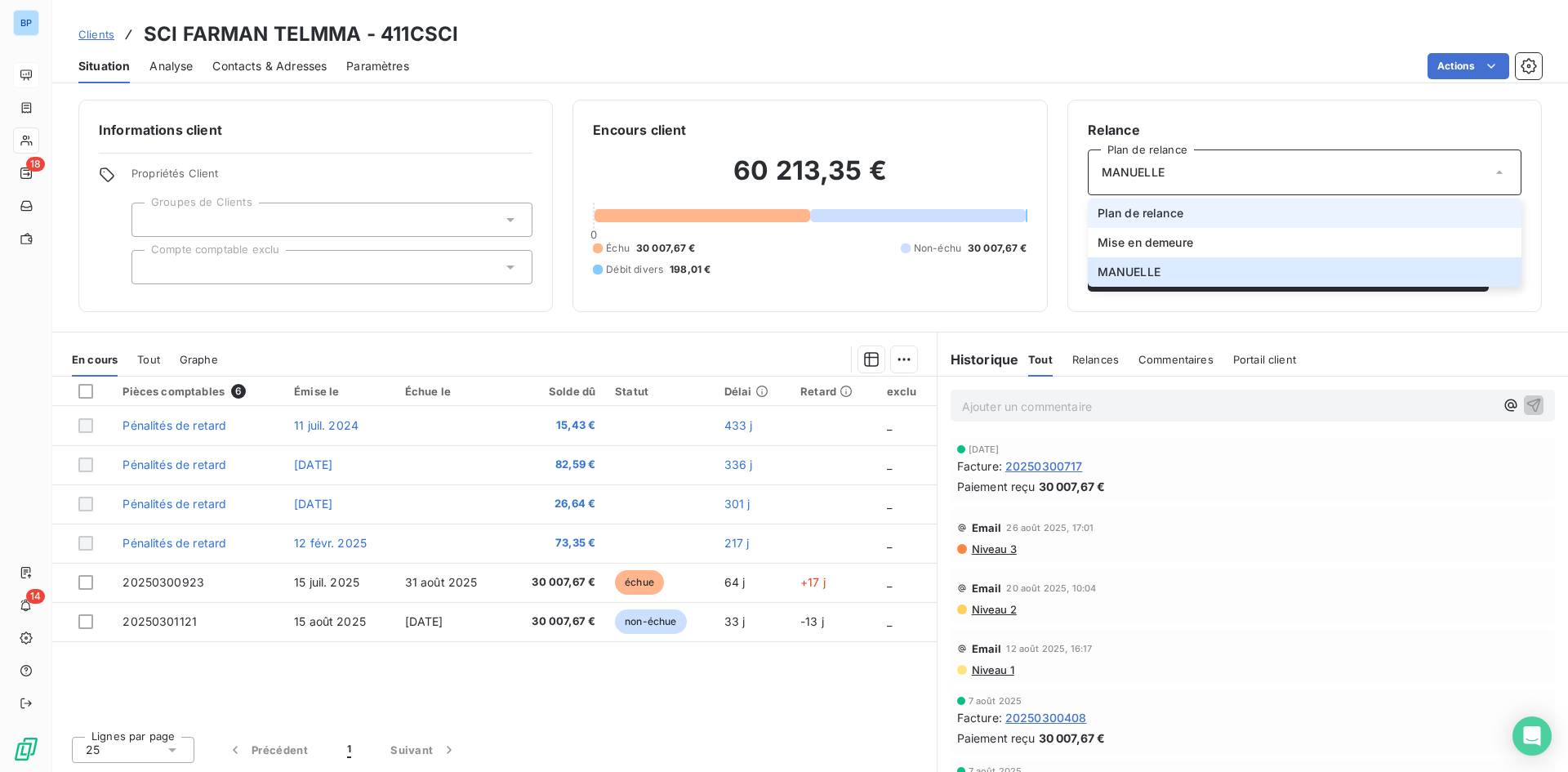
click at [1168, 214] on span "Plan de relance" at bounding box center [1141, 213] width 86 height 16
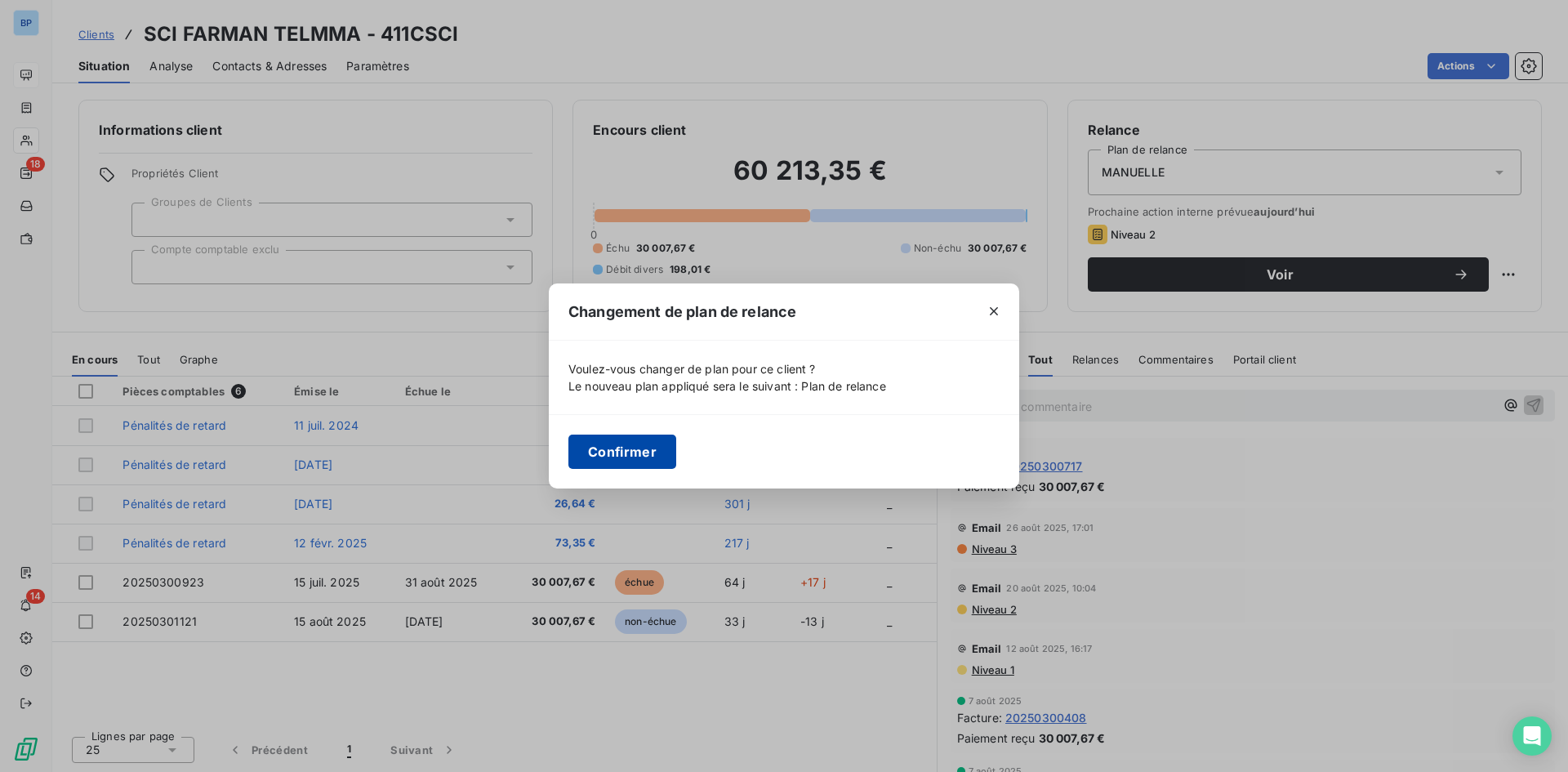
click at [630, 448] on button "Confirmer" at bounding box center [622, 452] width 108 height 34
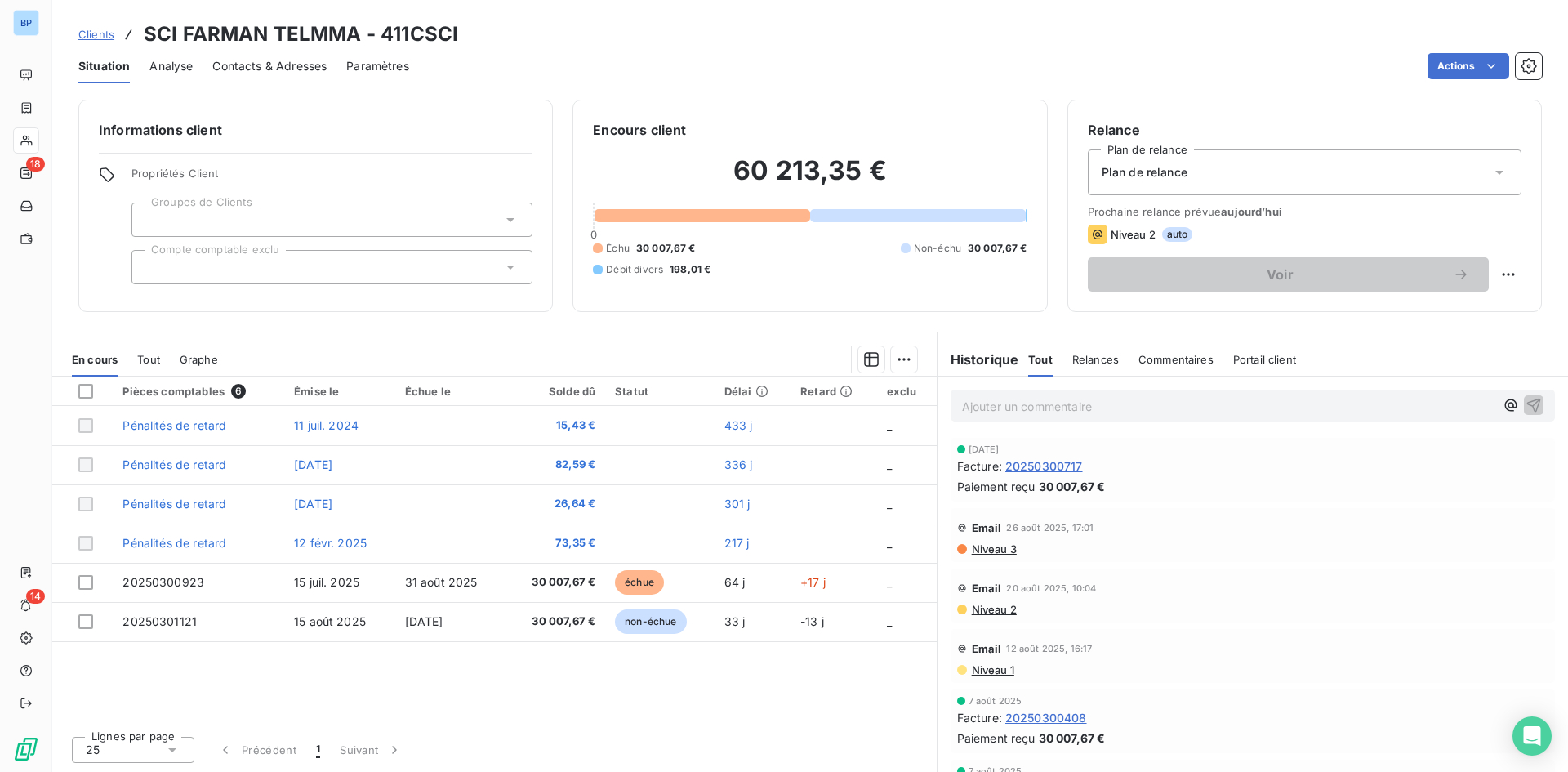
click at [1208, 169] on div "Plan de relance" at bounding box center [1305, 173] width 434 height 46
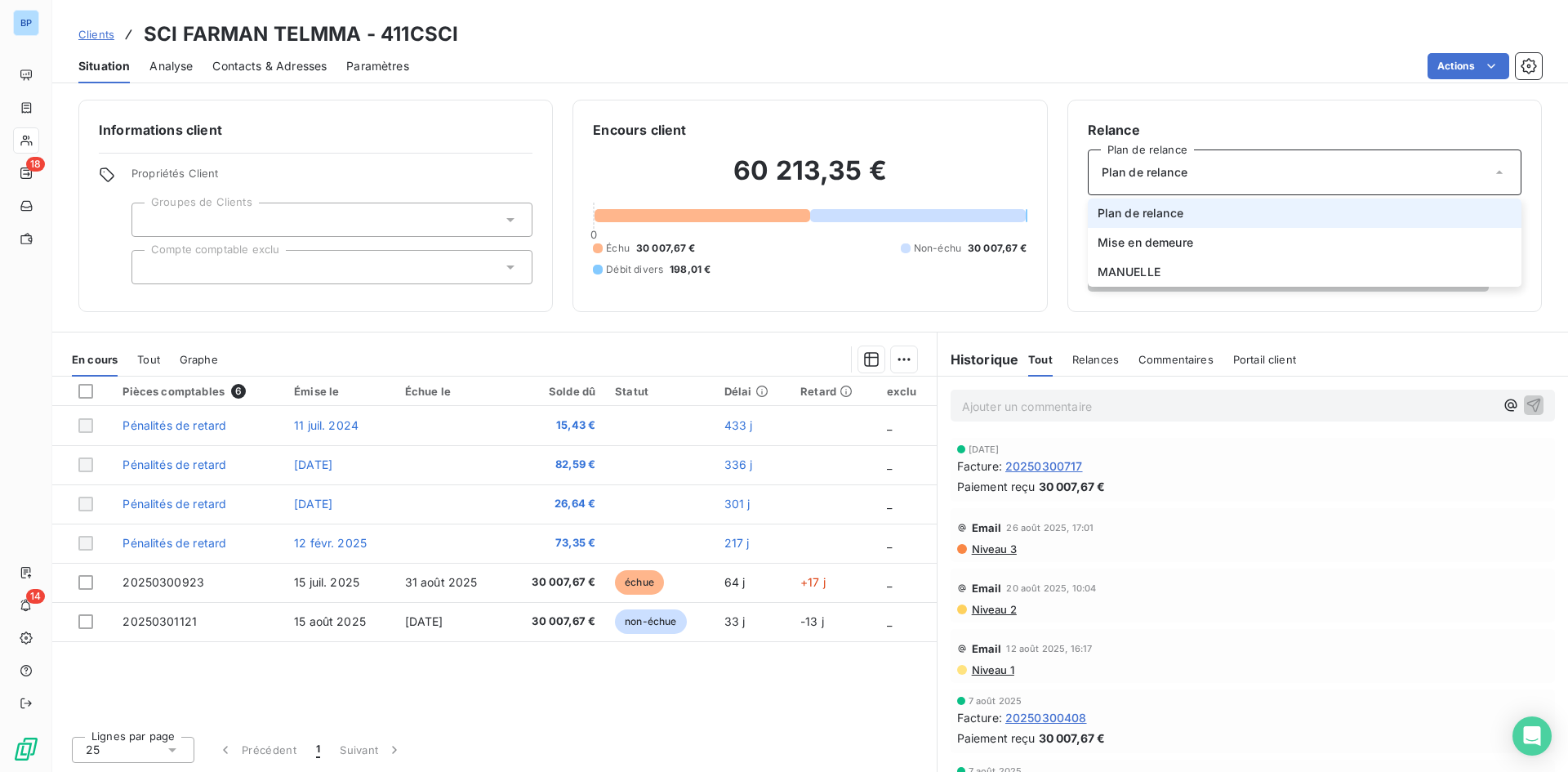
click at [1209, 169] on div "Plan de relance" at bounding box center [1305, 173] width 434 height 46
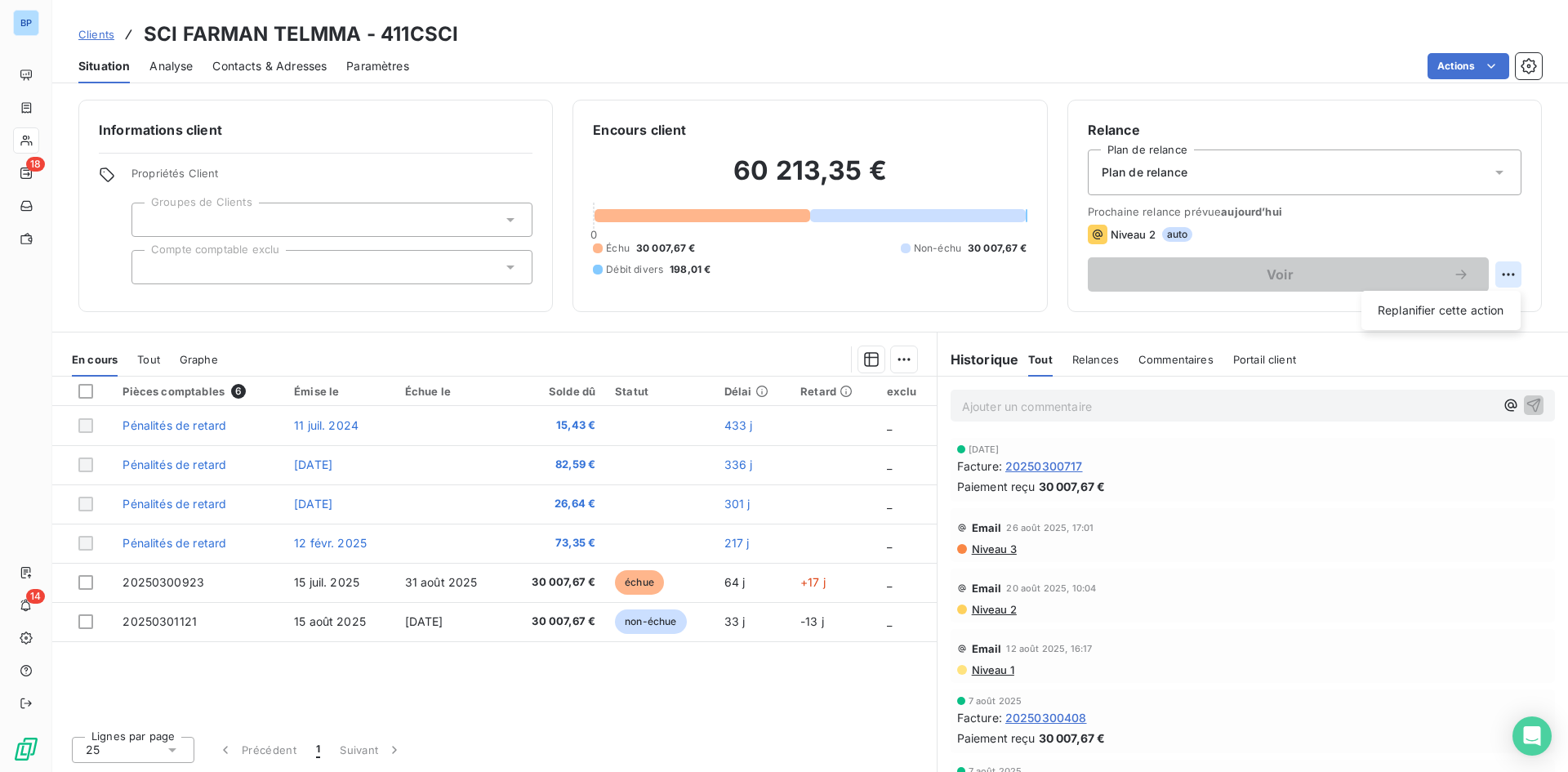
click at [1510, 274] on html "BP 18 14 Clients SCI FARMAN TELMMA - 411CSCI Situation Analyse Contacts & Adres…" at bounding box center [784, 386] width 1568 height 772
click at [1401, 304] on div "Replanifier cette action" at bounding box center [1441, 310] width 147 height 26
select select "8"
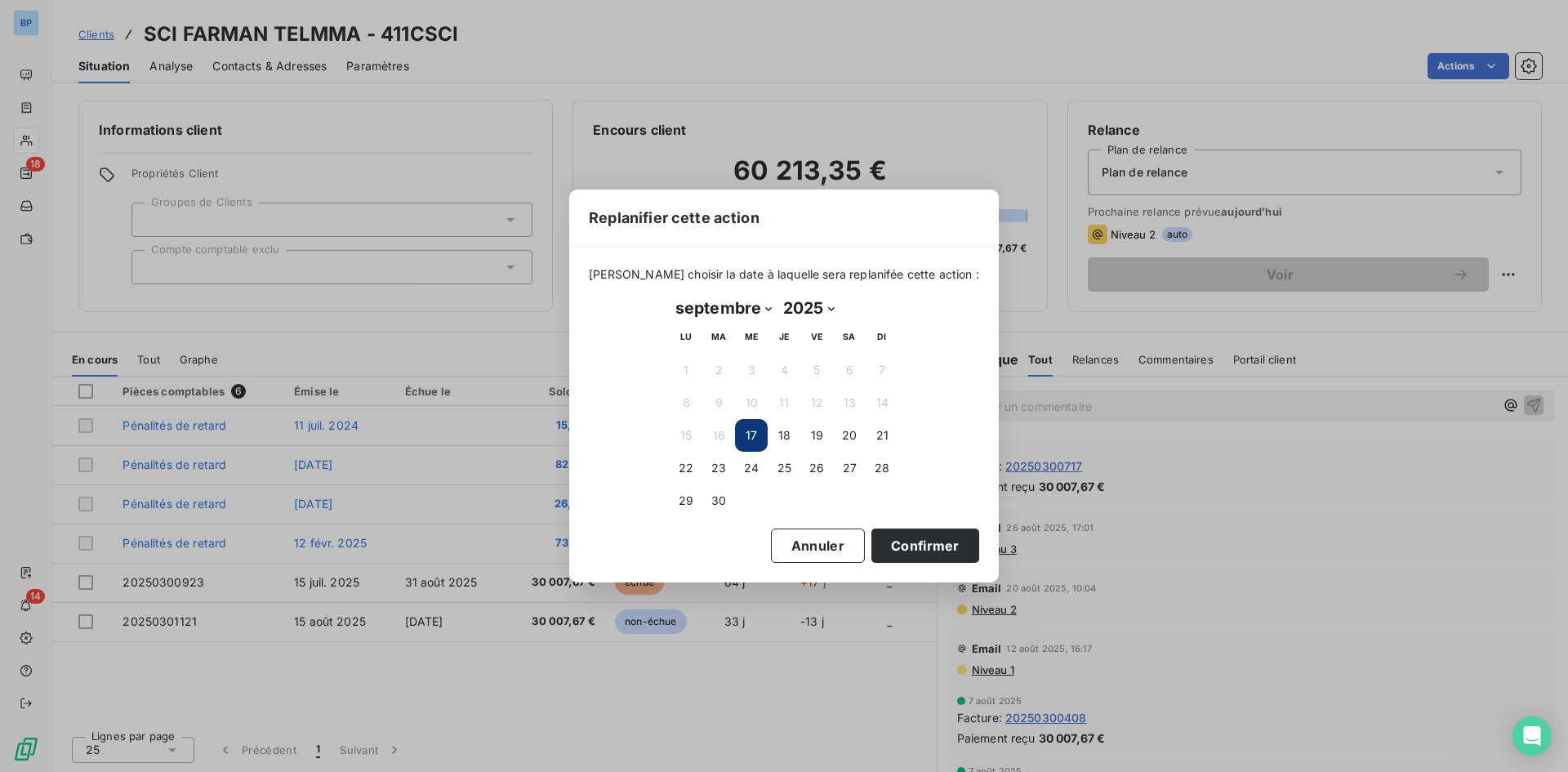
click at [1244, 232] on div "Replanifier cette action Veuillez choisir la date à laquelle sera replanifée ce…" at bounding box center [784, 386] width 1568 height 772
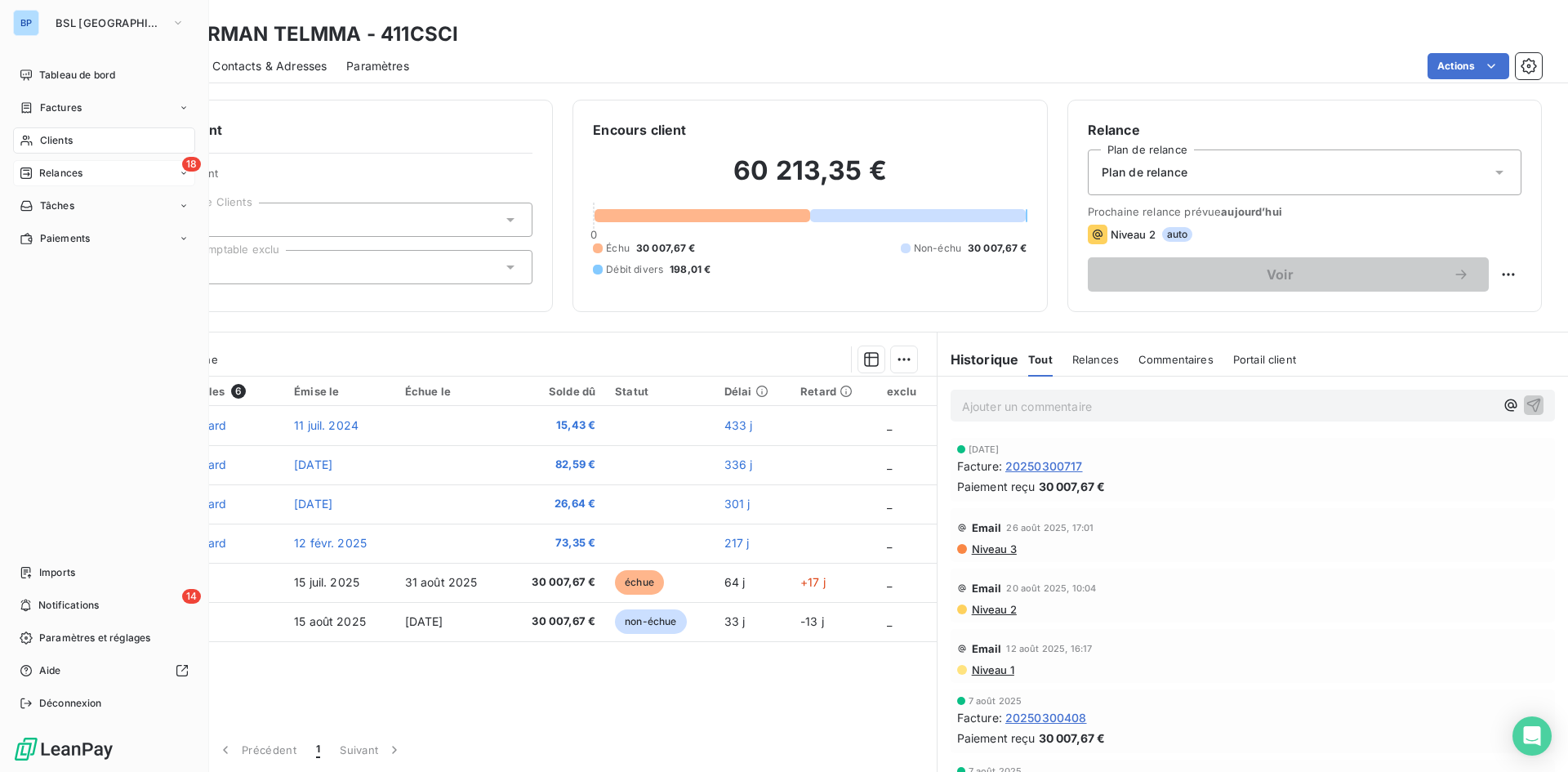
click at [83, 173] on span "Relances" at bounding box center [61, 173] width 43 height 15
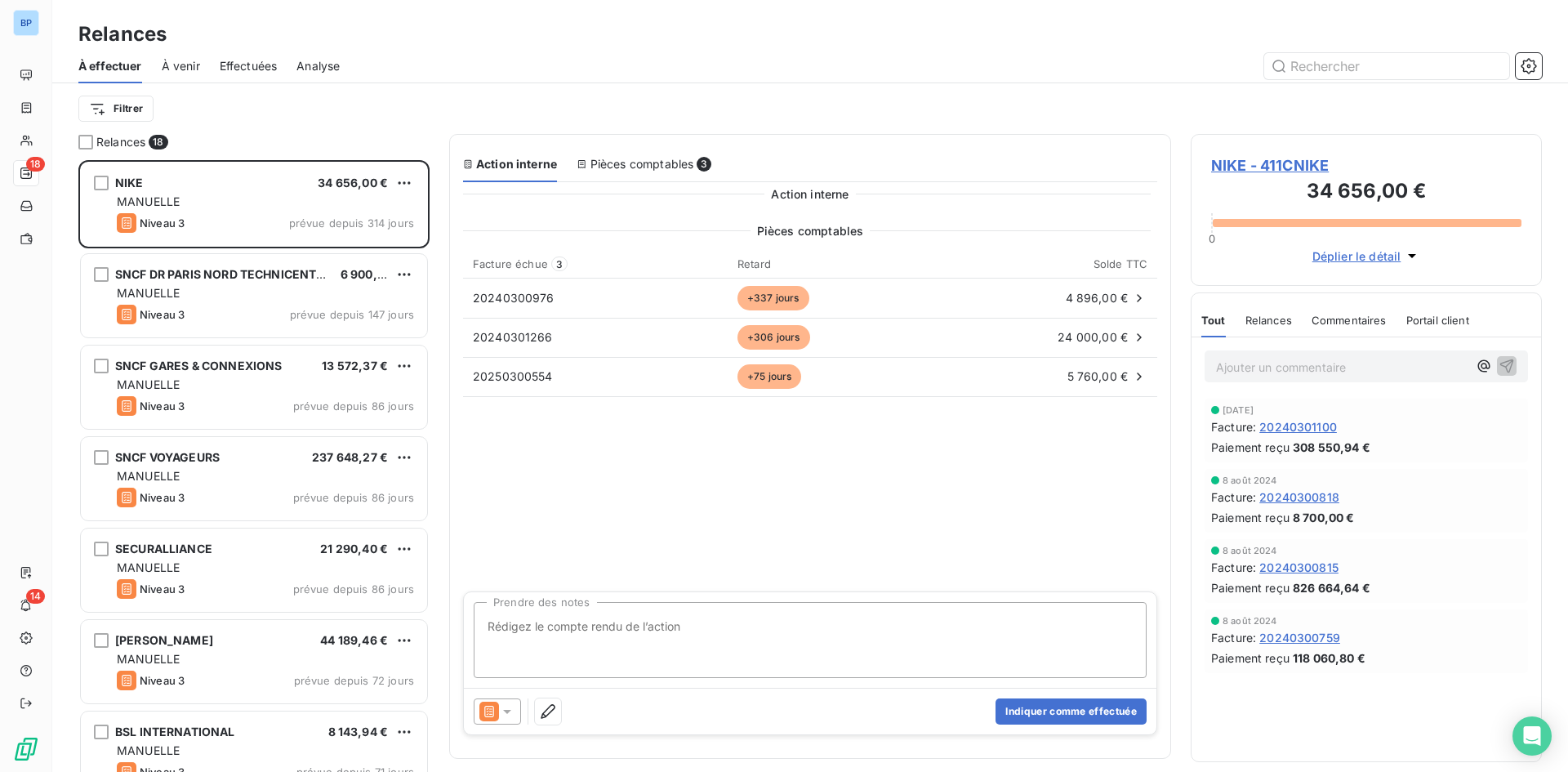
click at [173, 67] on span "À venir" at bounding box center [180, 66] width 38 height 16
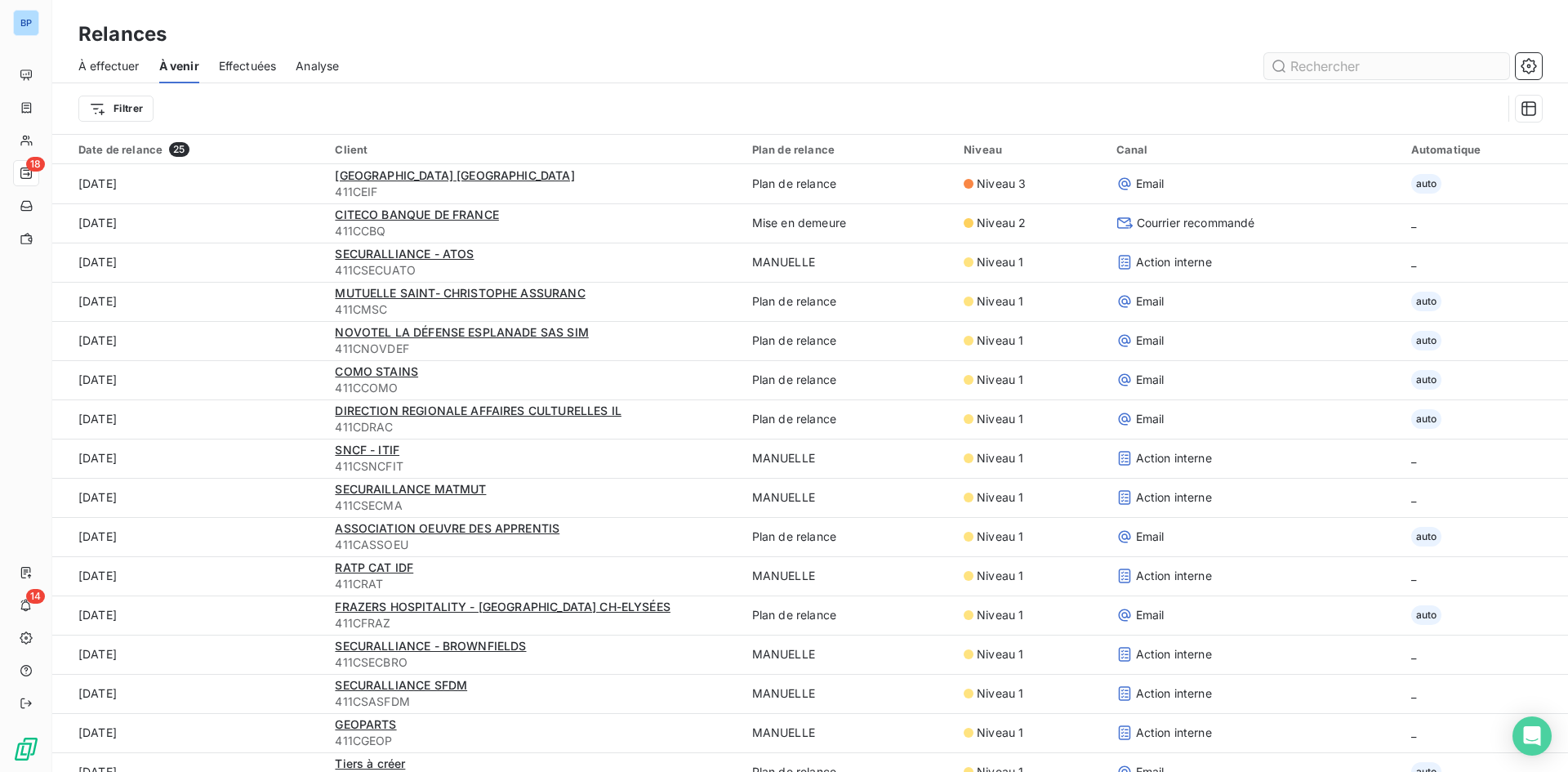
click at [1296, 63] on input "text" at bounding box center [1386, 66] width 245 height 26
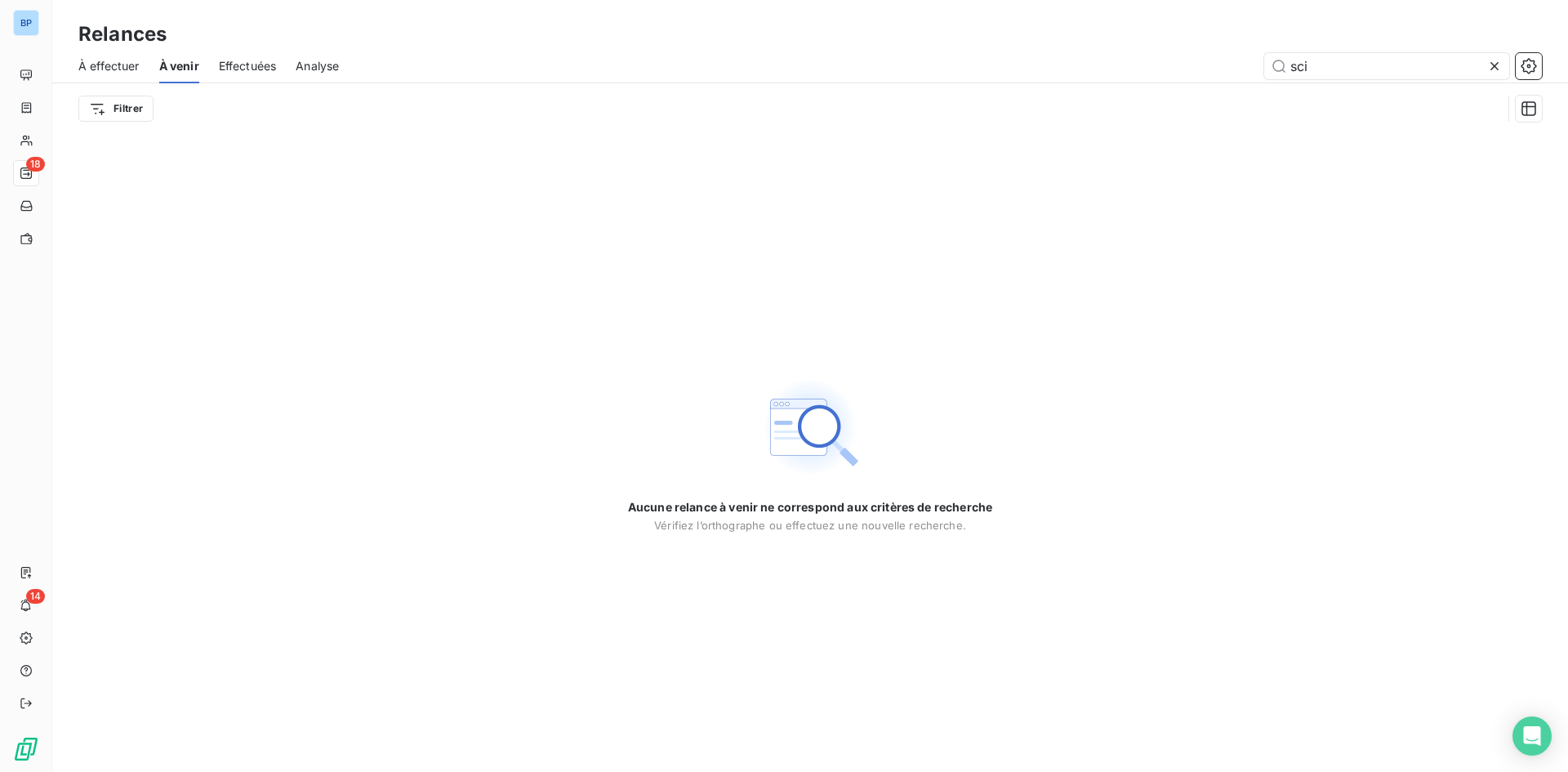
click at [126, 73] on span "À effectuer" at bounding box center [109, 66] width 61 height 16
type input "sci"
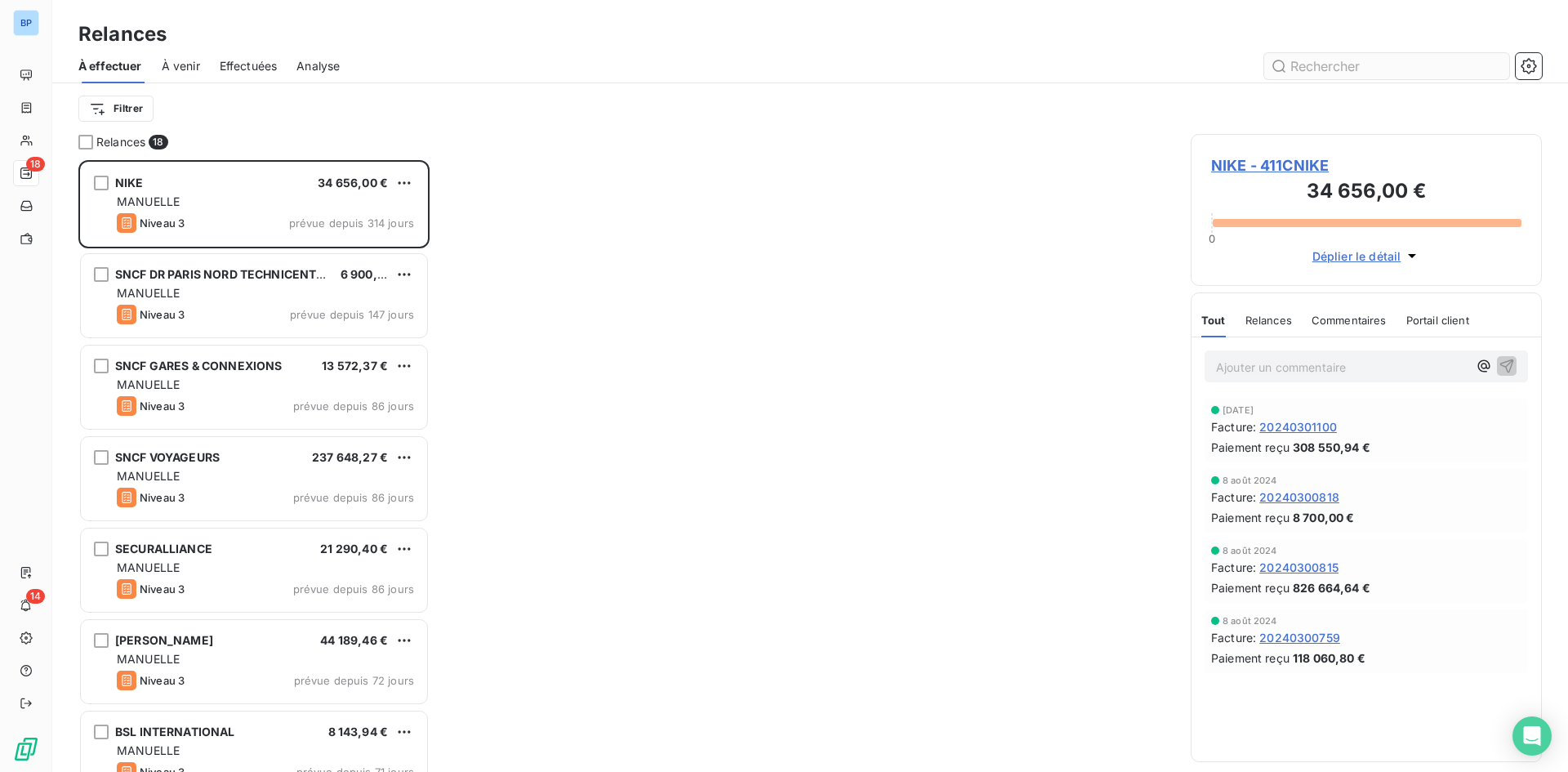
scroll to position [599, 339]
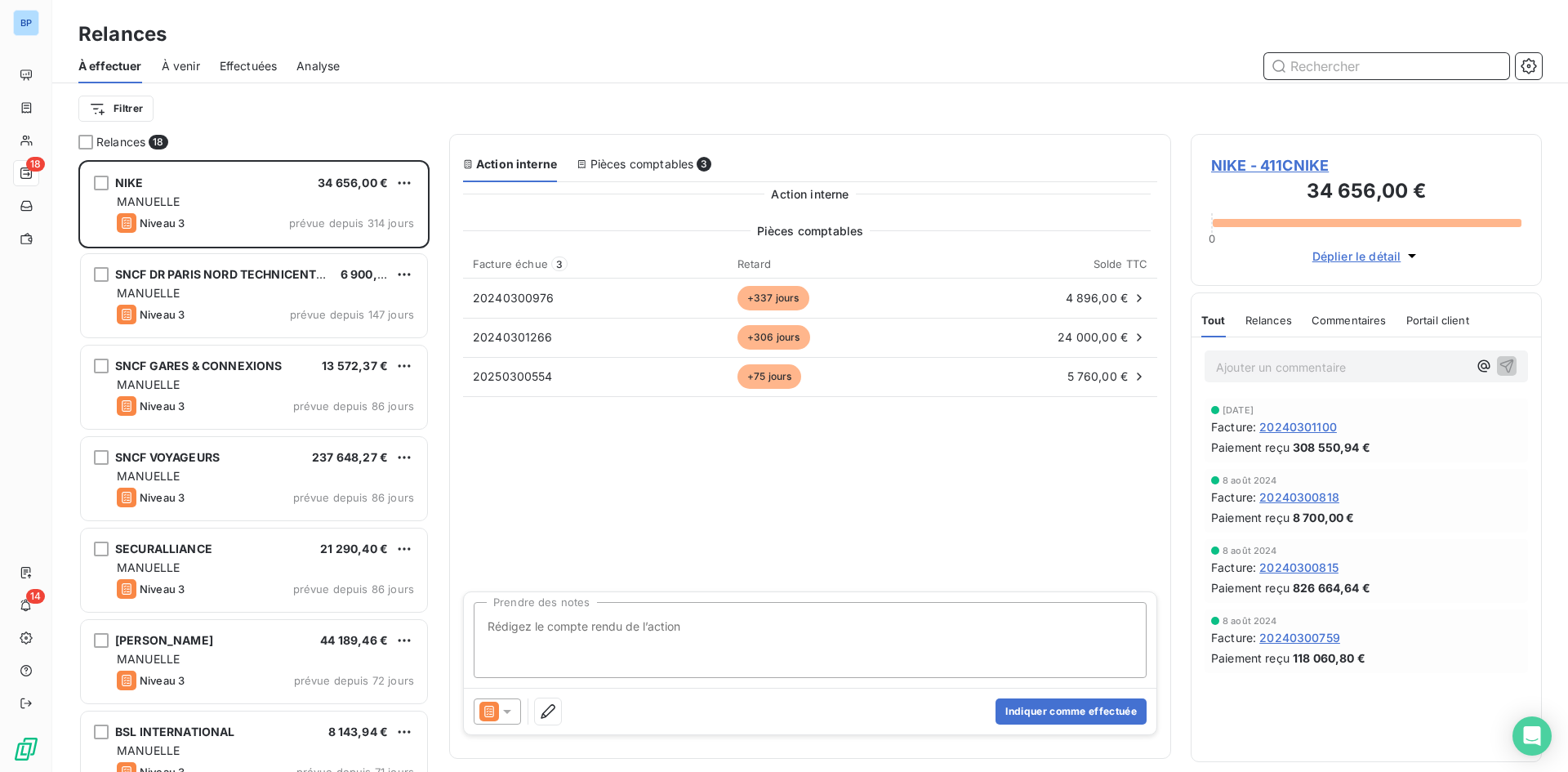
click at [1331, 70] on input "text" at bounding box center [1386, 66] width 245 height 26
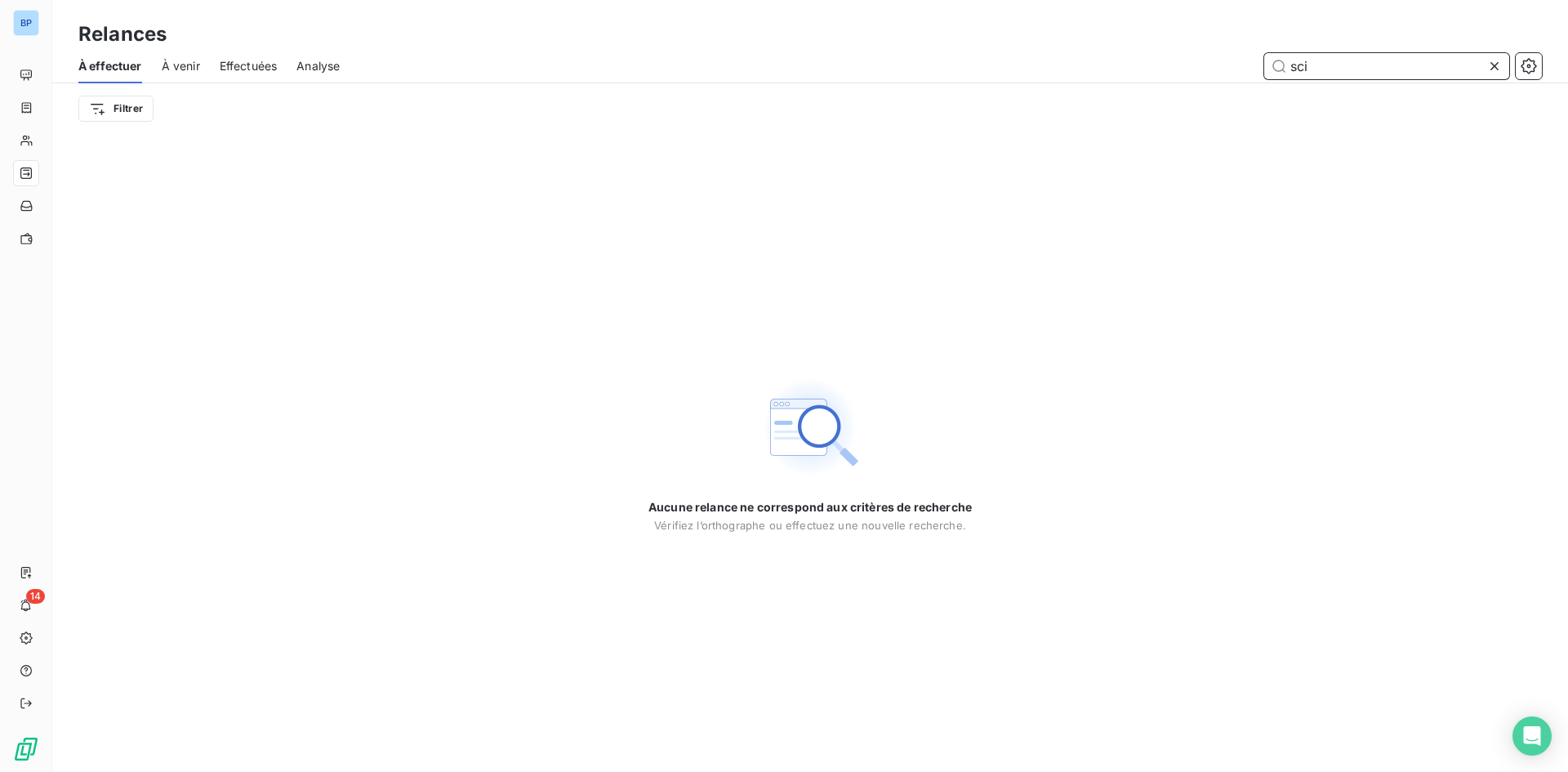
drag, startPoint x: 1330, startPoint y: 69, endPoint x: 696, endPoint y: 34, distance: 635.0
click at [696, 34] on div "Relances À effectuer À venir Effectuées Analyse sci Filtrer" at bounding box center [810, 67] width 1516 height 134
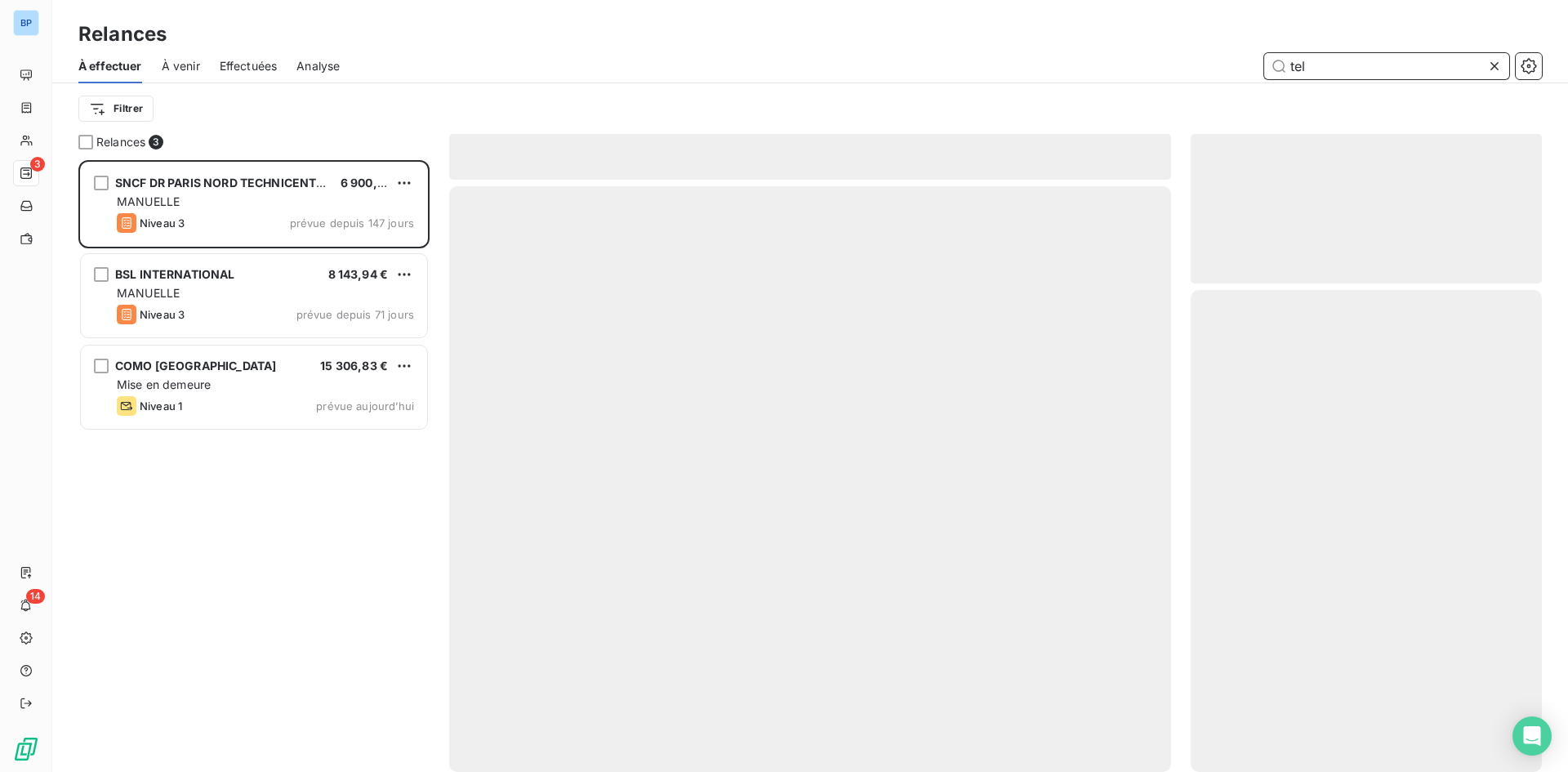
type input "tel"
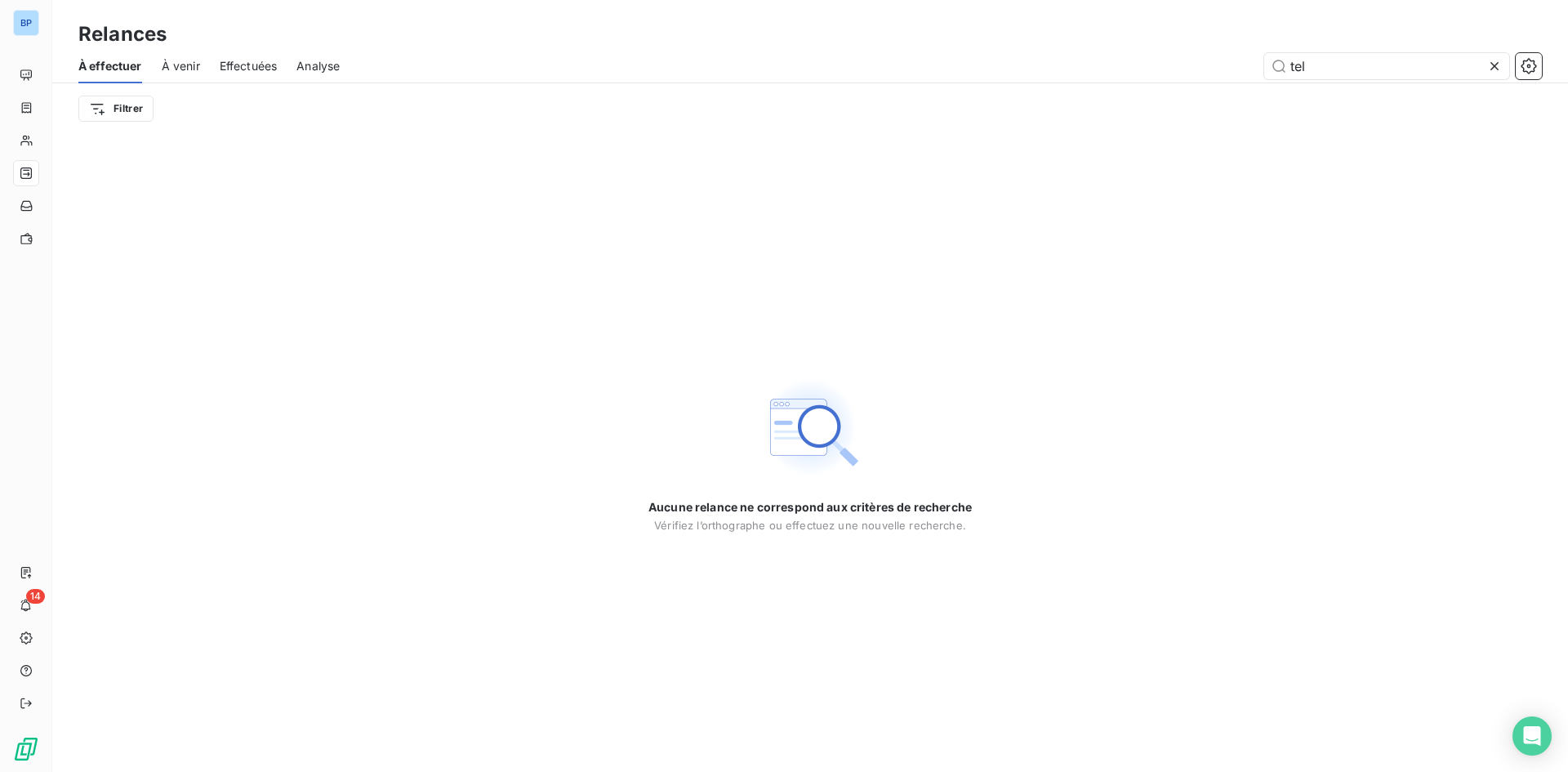
click at [244, 74] on span "Effectuées" at bounding box center [248, 66] width 58 height 16
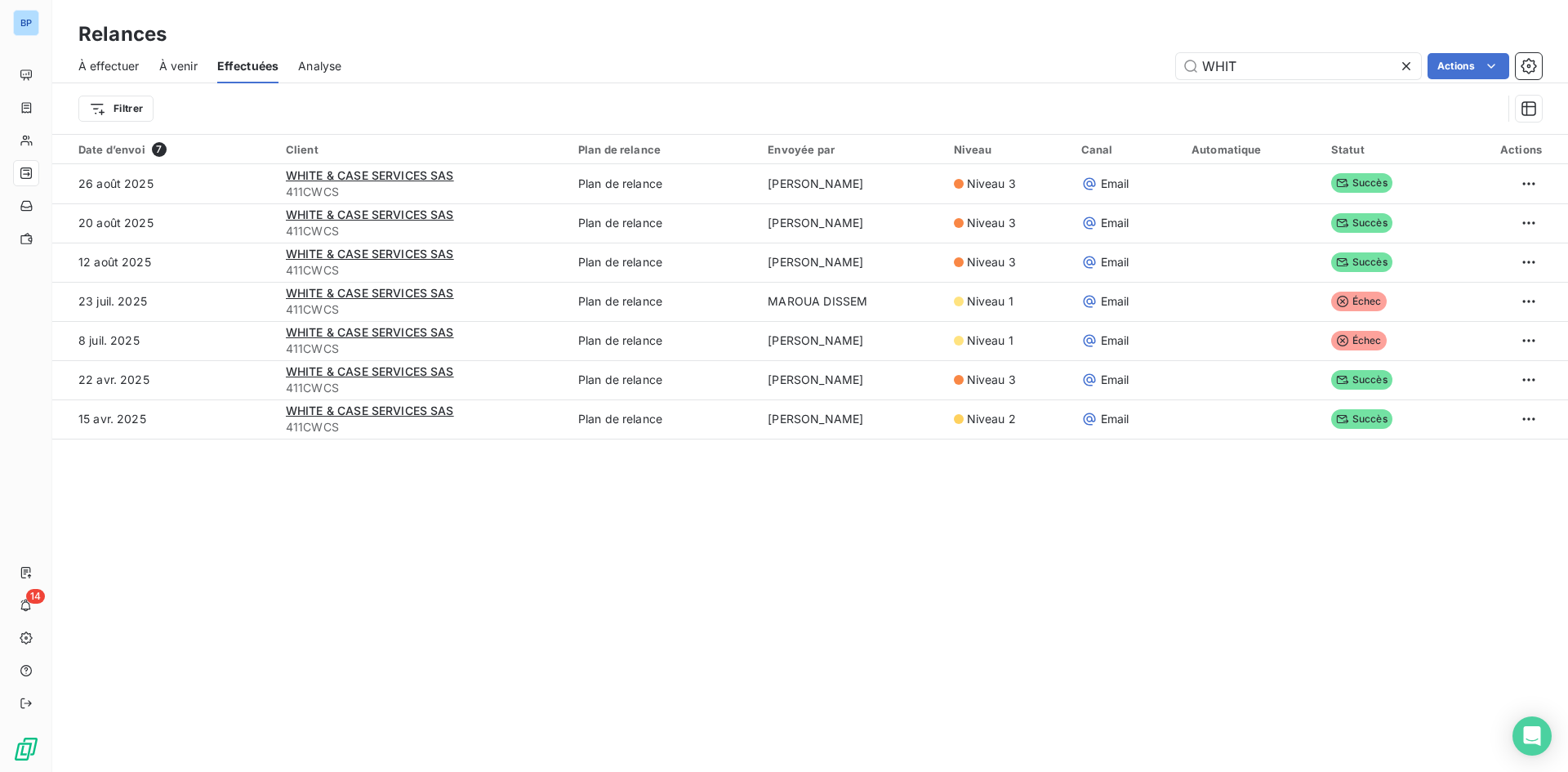
drag, startPoint x: 1269, startPoint y: 69, endPoint x: 1026, endPoint y: 66, distance: 243.0
click at [1026, 66] on div "WHIT Actions" at bounding box center [951, 66] width 1181 height 26
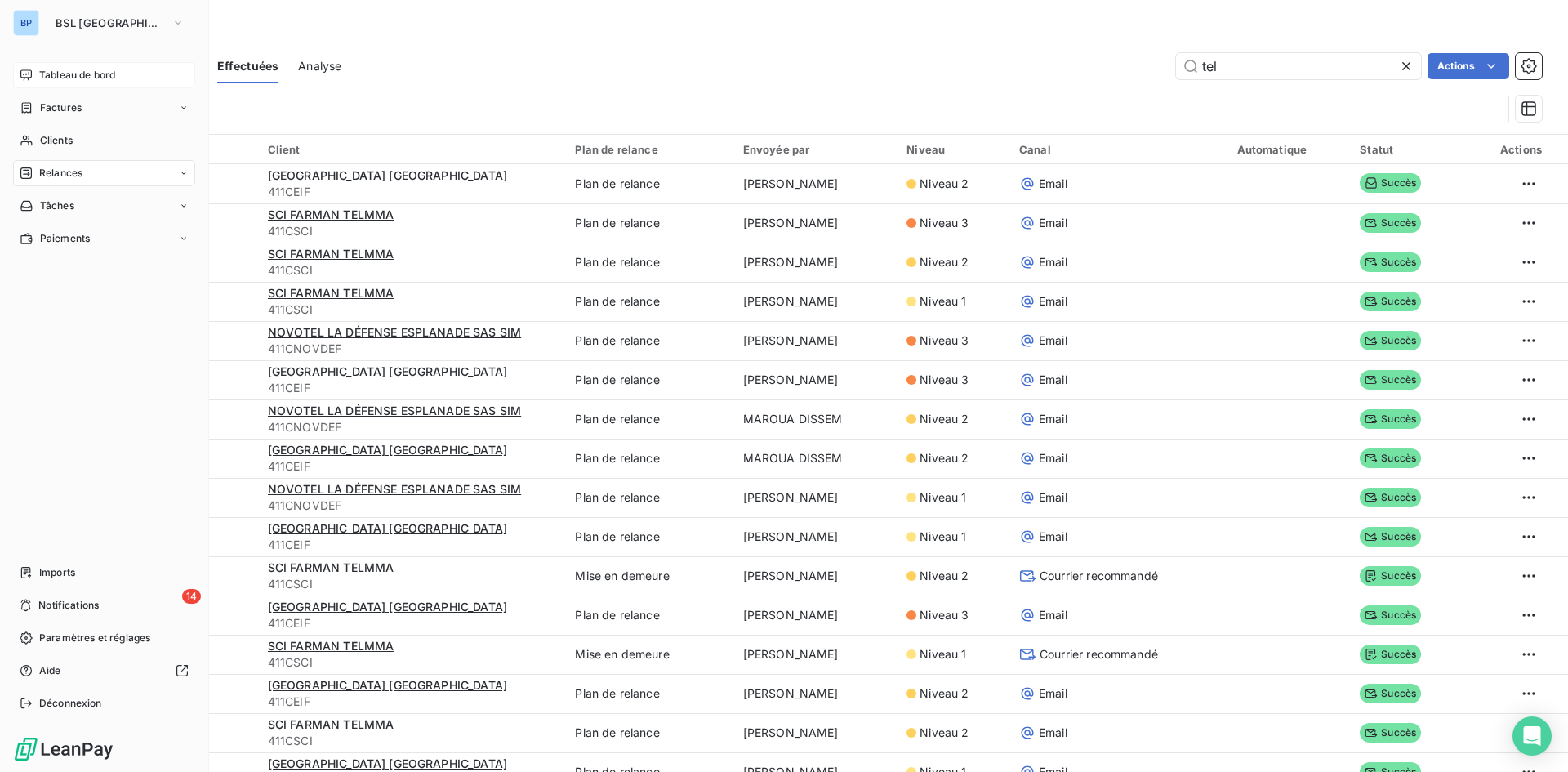
type input "tel"
click at [63, 74] on span "Tableau de bord" at bounding box center [77, 75] width 76 height 15
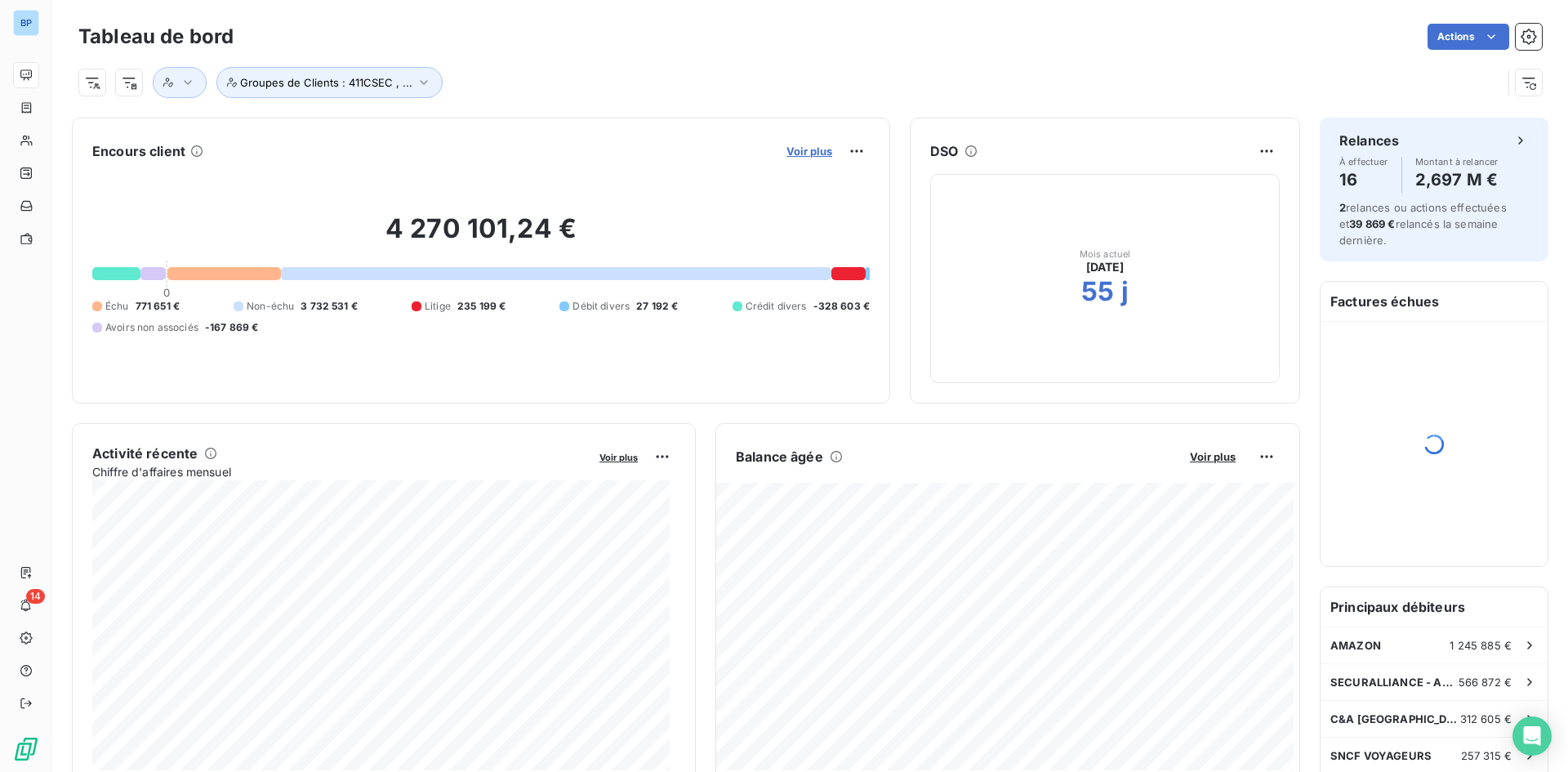
click at [811, 155] on span "Voir plus" at bounding box center [810, 151] width 46 height 13
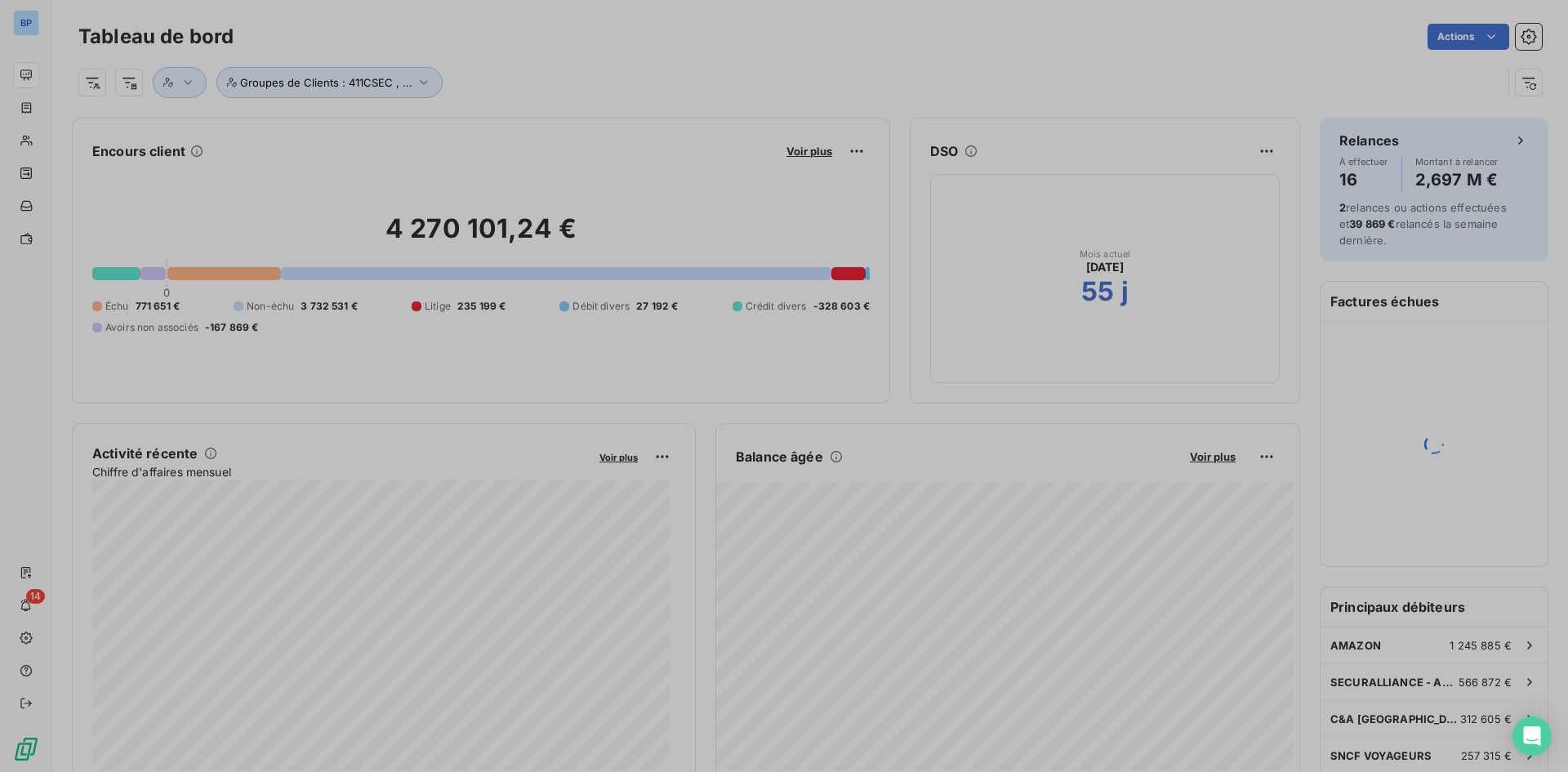
scroll to position [526, 615]
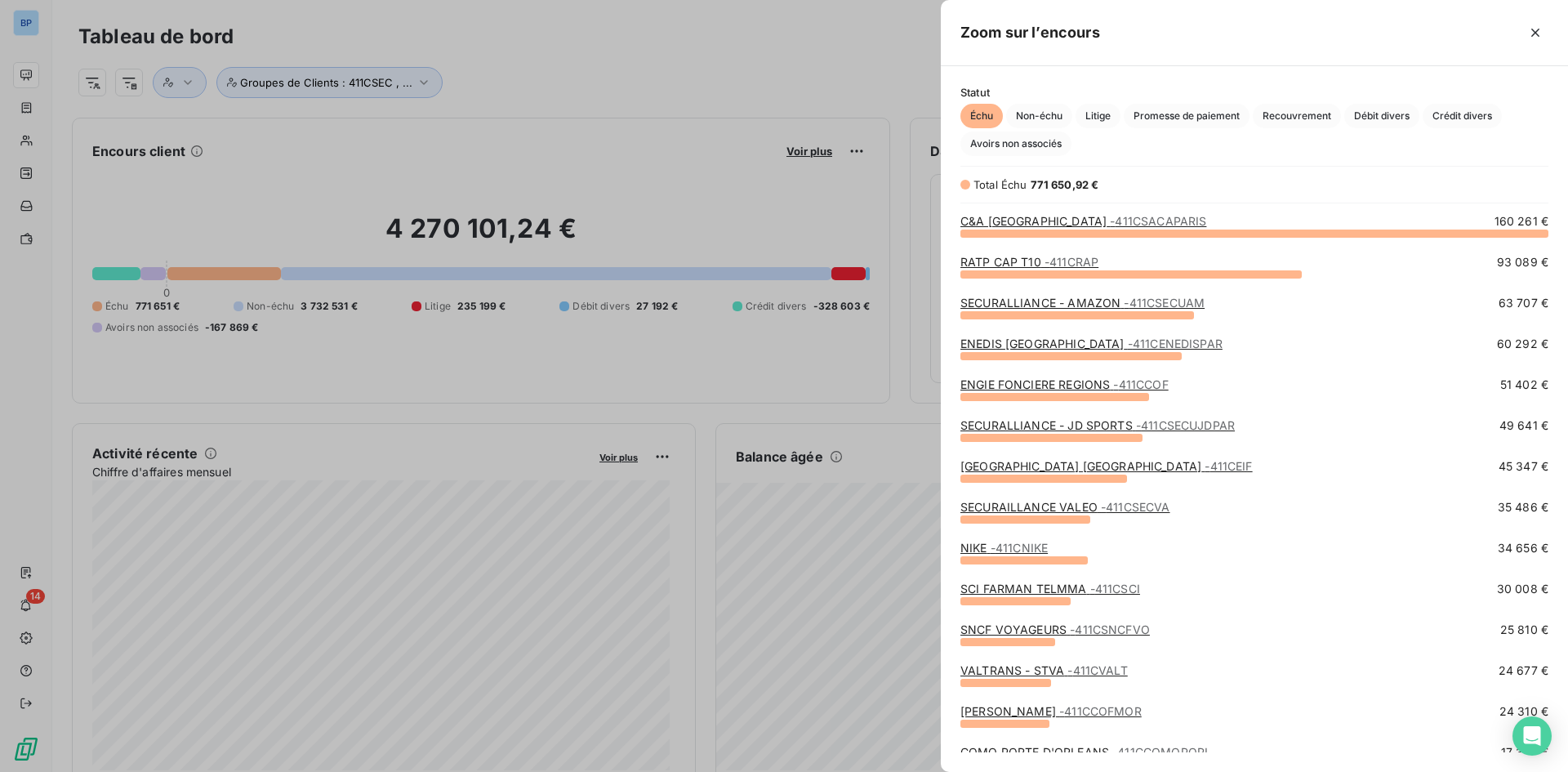
click at [1047, 585] on link "SCI FARMAN TELMMA - 411CSCI" at bounding box center [1050, 588] width 179 height 14
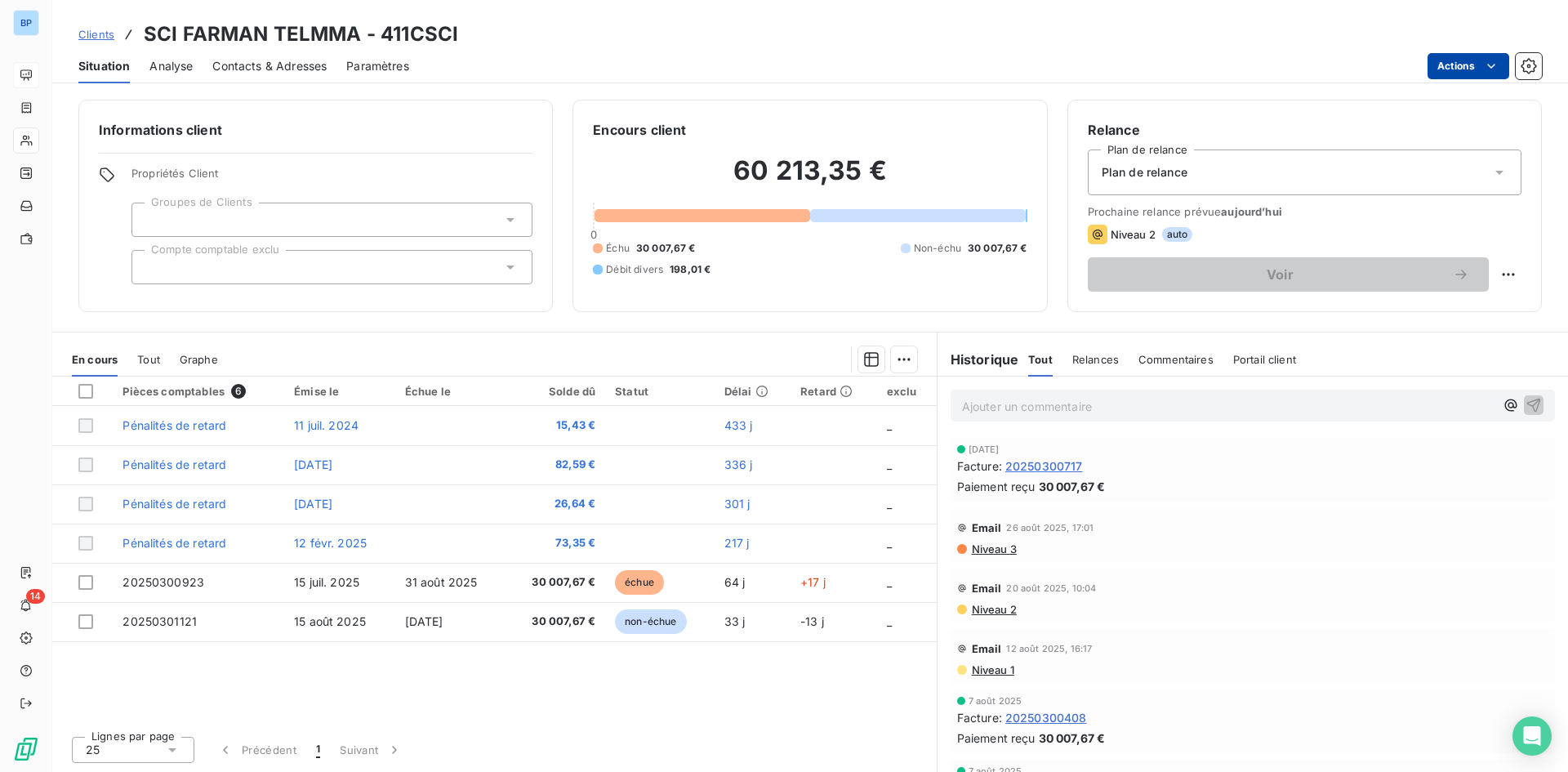
click at [1501, 68] on html "BP 14 Clients SCI FARMAN TELMMA - 411CSCI Situation Analyse Contacts & Adresses…" at bounding box center [784, 386] width 1568 height 772
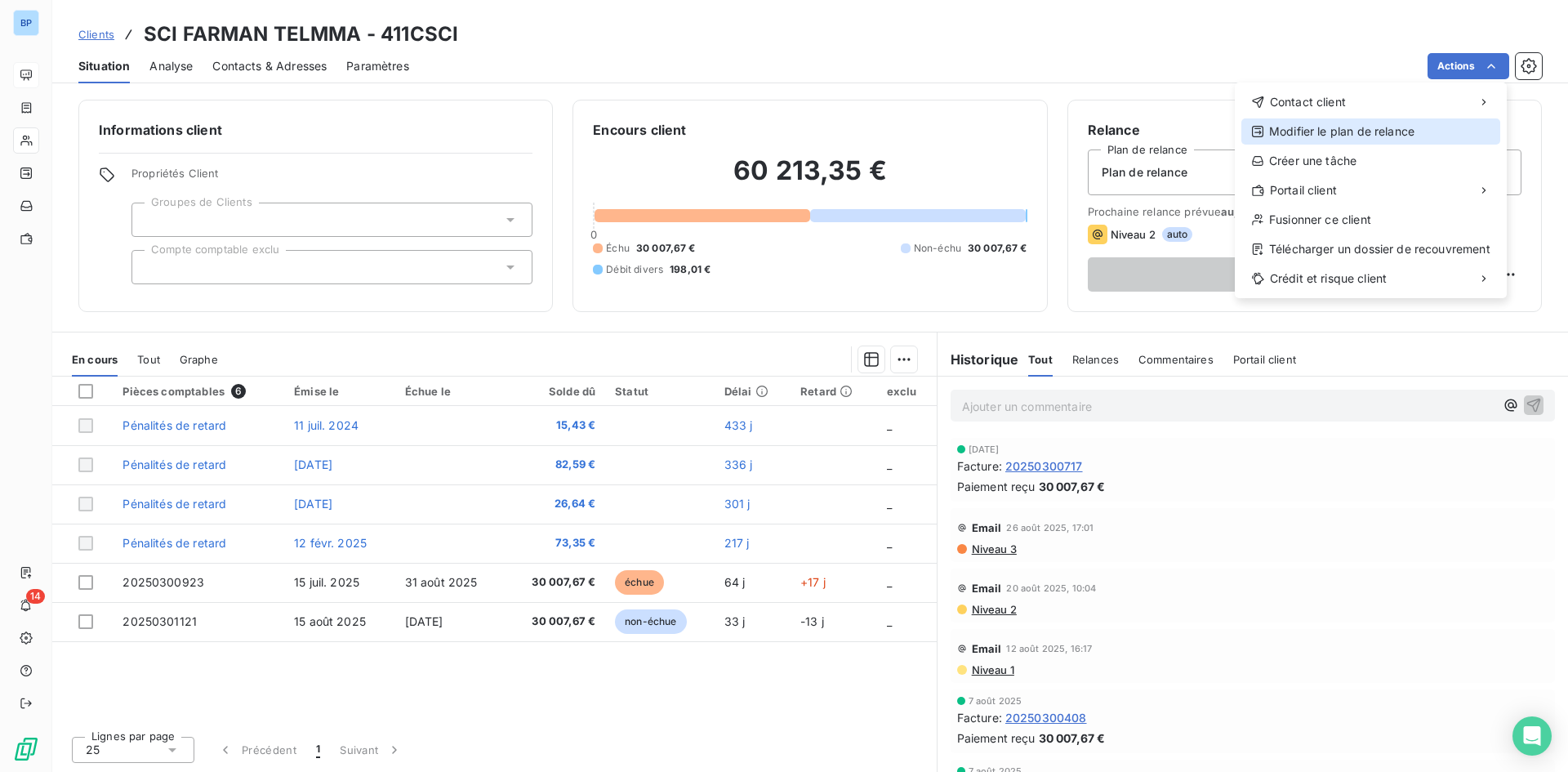
click at [1408, 140] on div "Modifier le plan de relance" at bounding box center [1371, 132] width 259 height 26
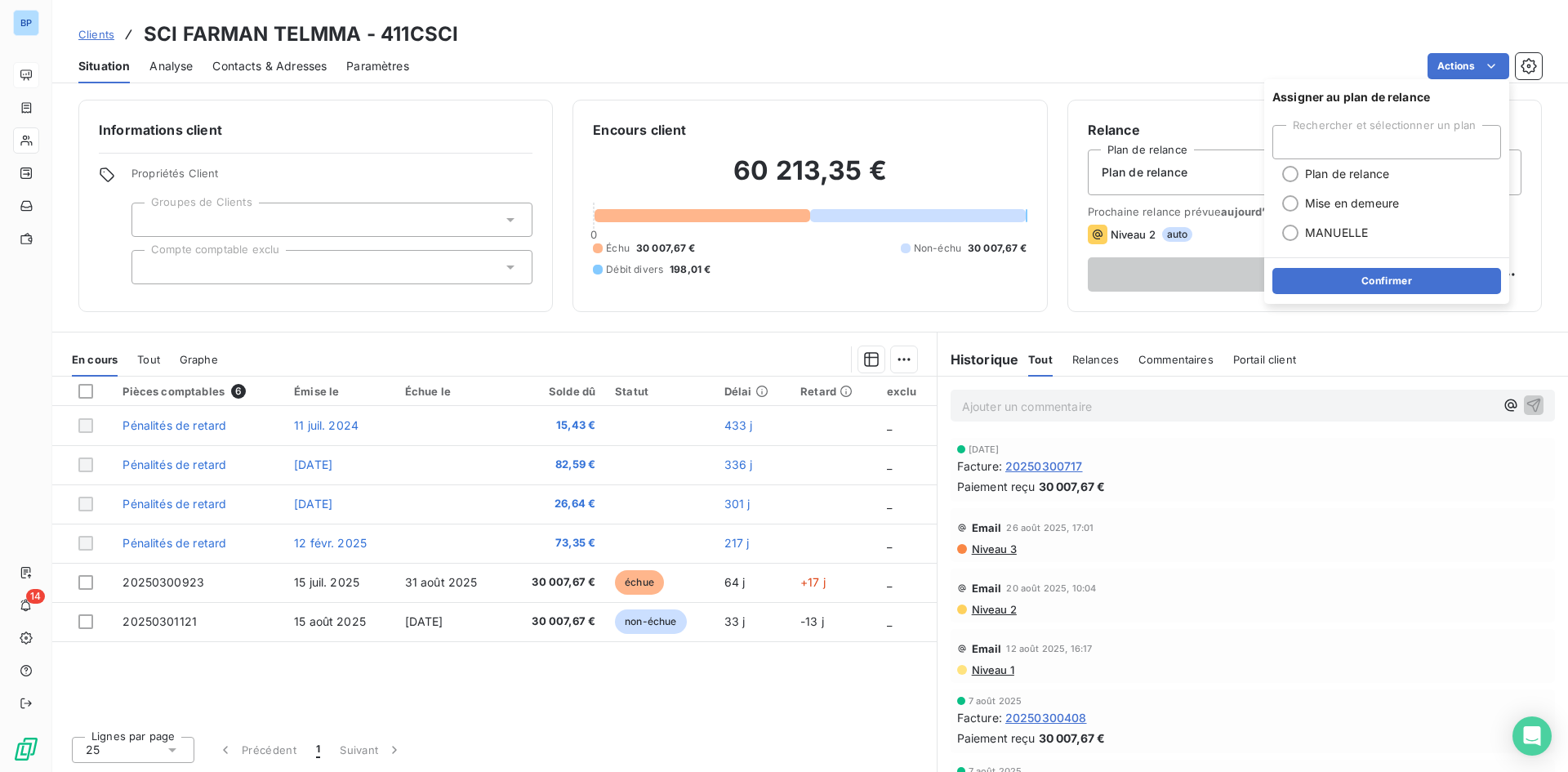
click at [1091, 65] on div "Actions" at bounding box center [985, 66] width 1113 height 26
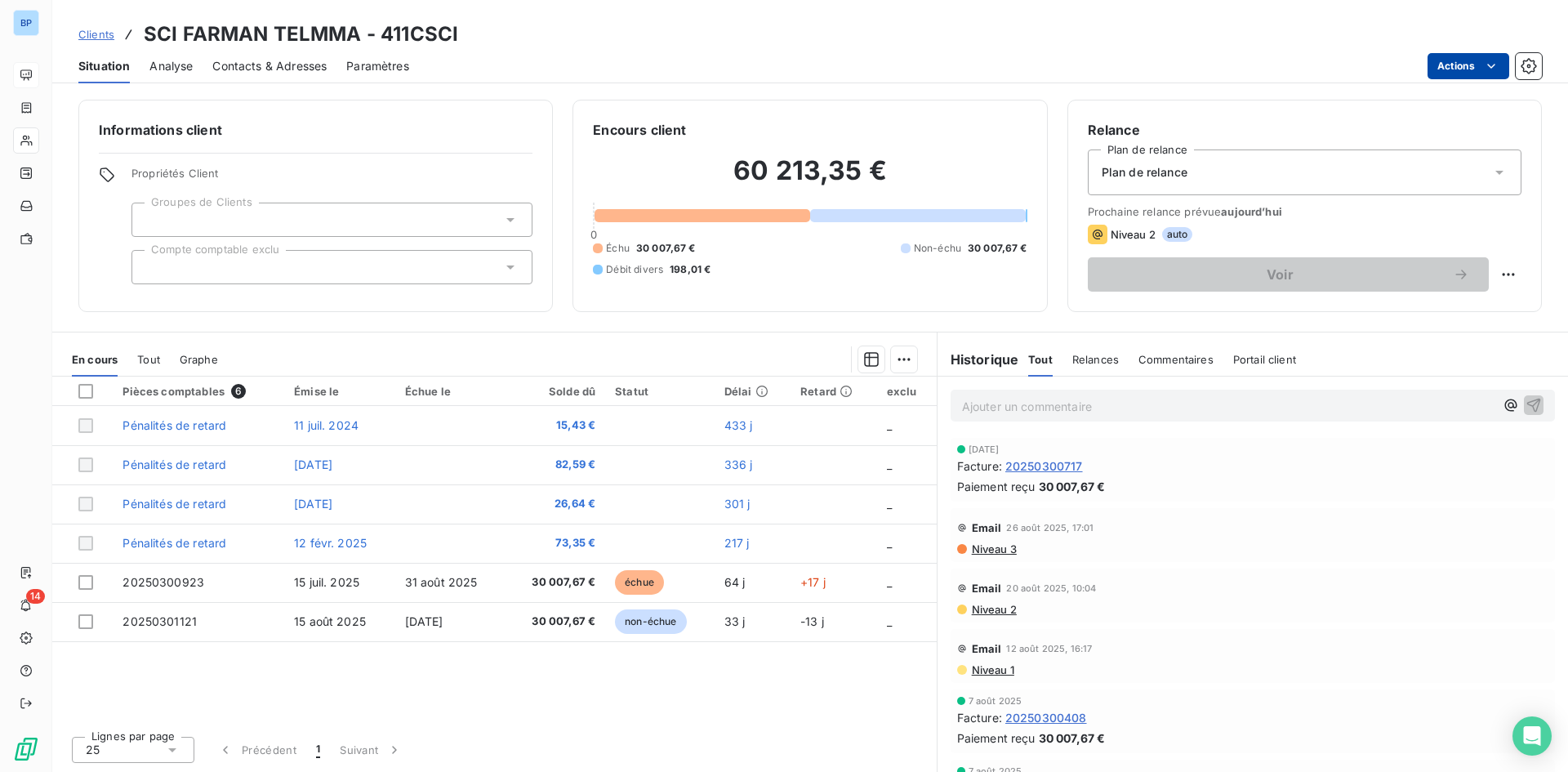
click at [1466, 67] on html "BP 14 Clients SCI FARMAN TELMMA - 411CSCI Situation Analyse Contacts & Adresses…" at bounding box center [784, 386] width 1568 height 772
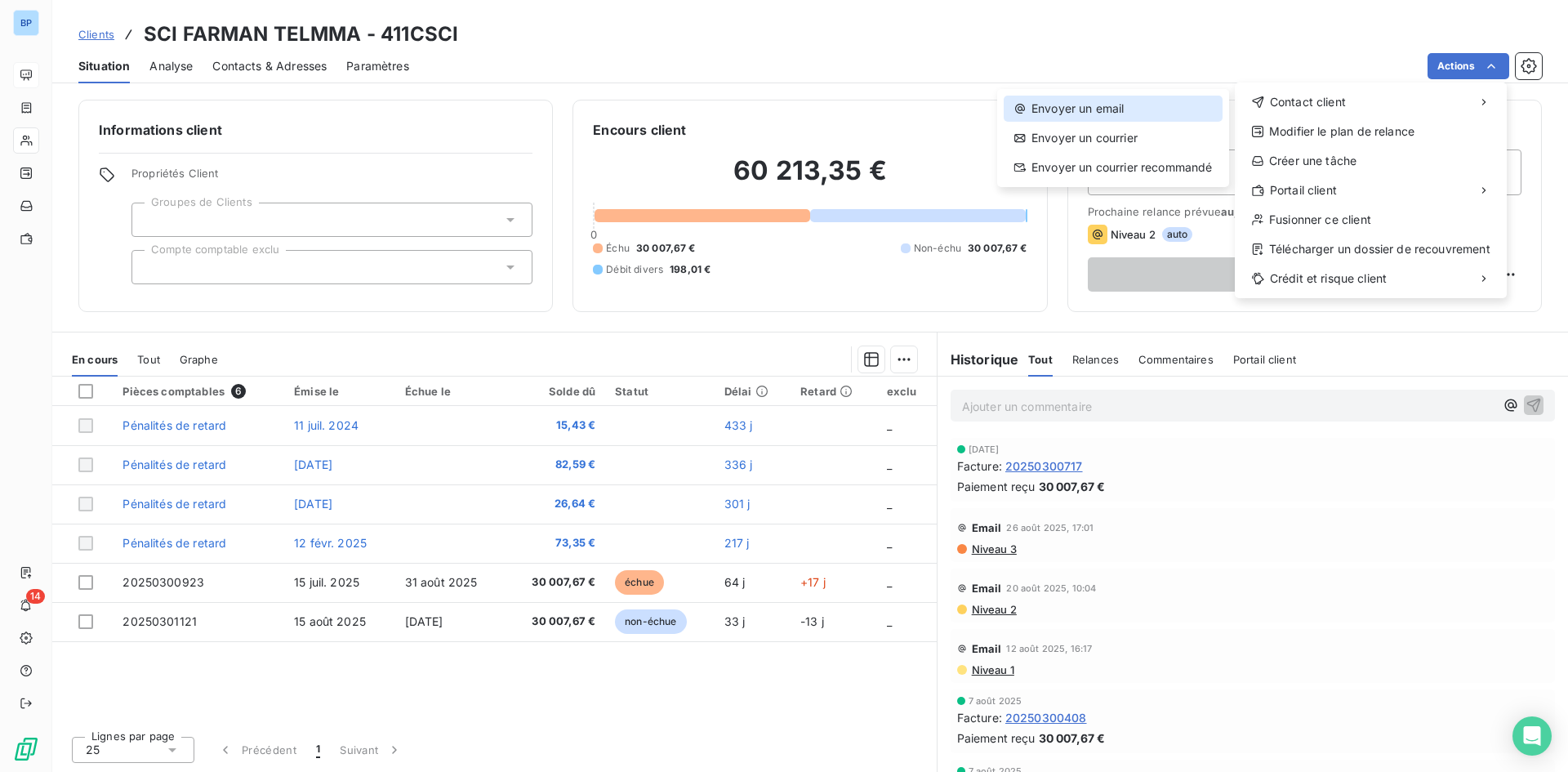
click at [1157, 109] on div "Envoyer un email" at bounding box center [1113, 109] width 219 height 26
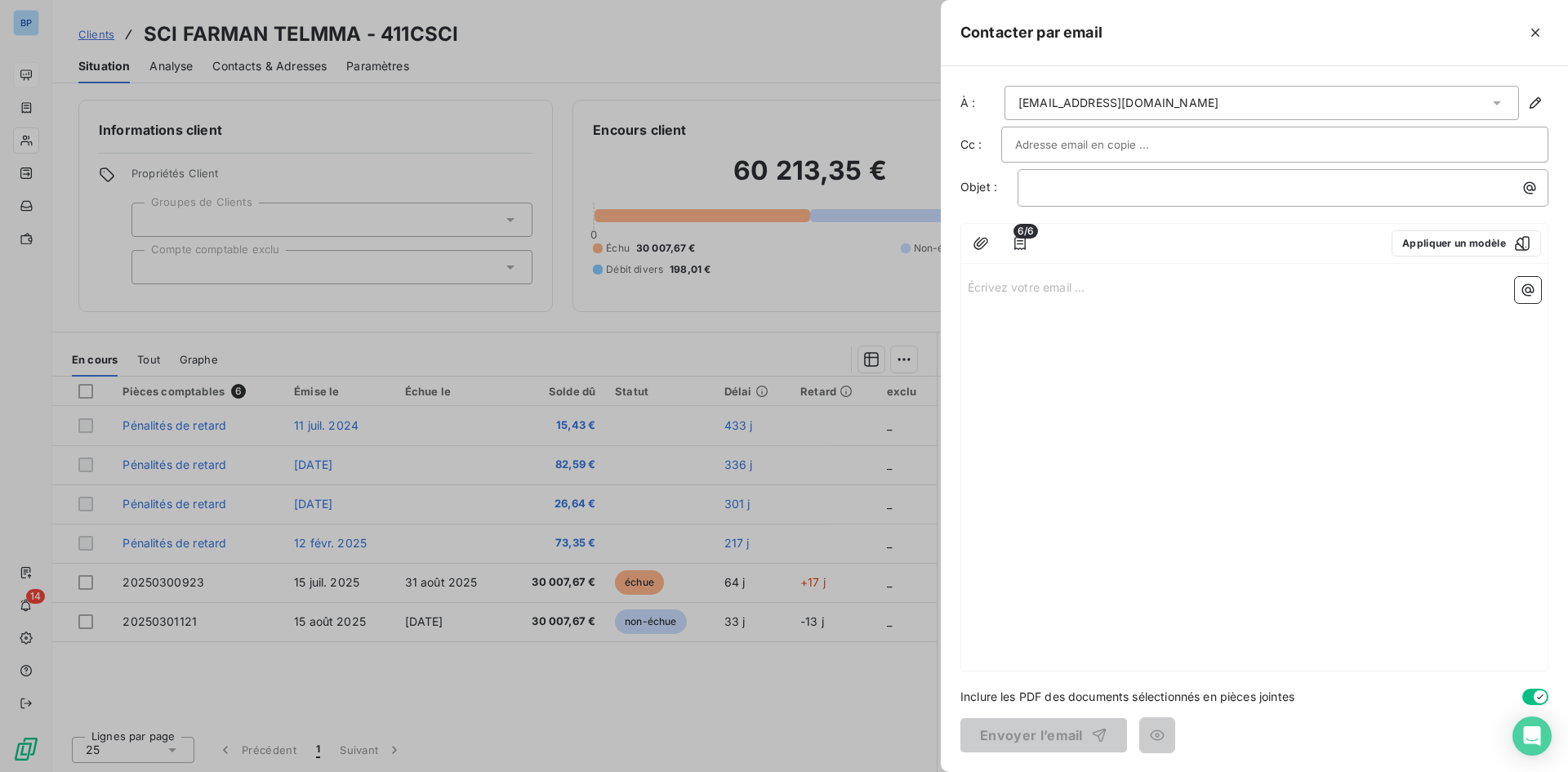
click at [1115, 146] on input "text" at bounding box center [1103, 145] width 175 height 25
click at [821, 66] on div at bounding box center [784, 386] width 1568 height 772
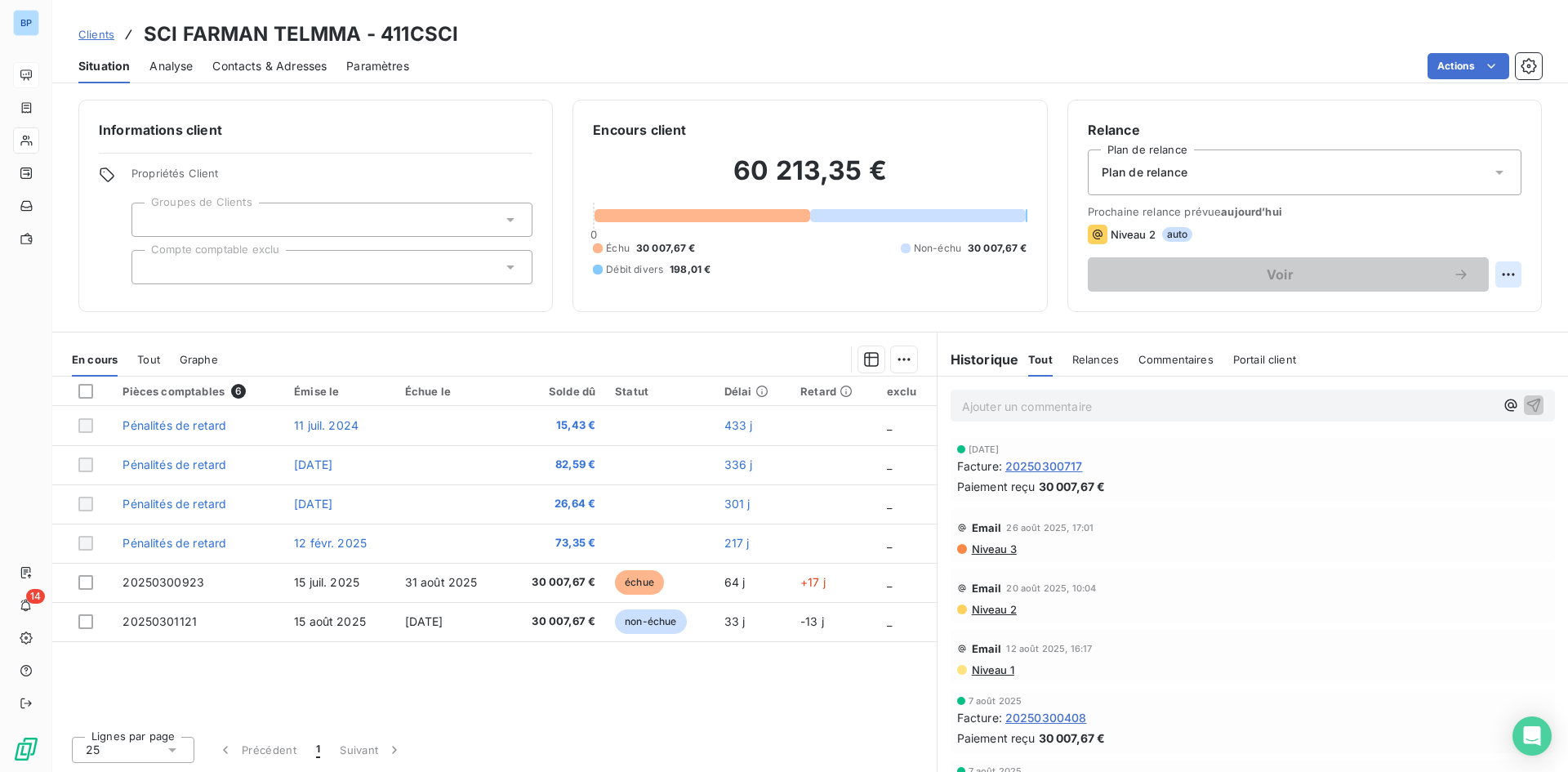
click at [1502, 273] on html "BP 14 Clients SCI FARMAN TELMMA - 411CSCI Situation Analyse Contacts & Adresses…" at bounding box center [784, 386] width 1568 height 772
click at [1157, 339] on html "BP 14 Clients SCI FARMAN TELMMA - 411CSCI Situation Analyse Contacts & Adresses…" at bounding box center [784, 386] width 1568 height 772
click at [1508, 166] on div "Plan de relance" at bounding box center [1305, 173] width 434 height 46
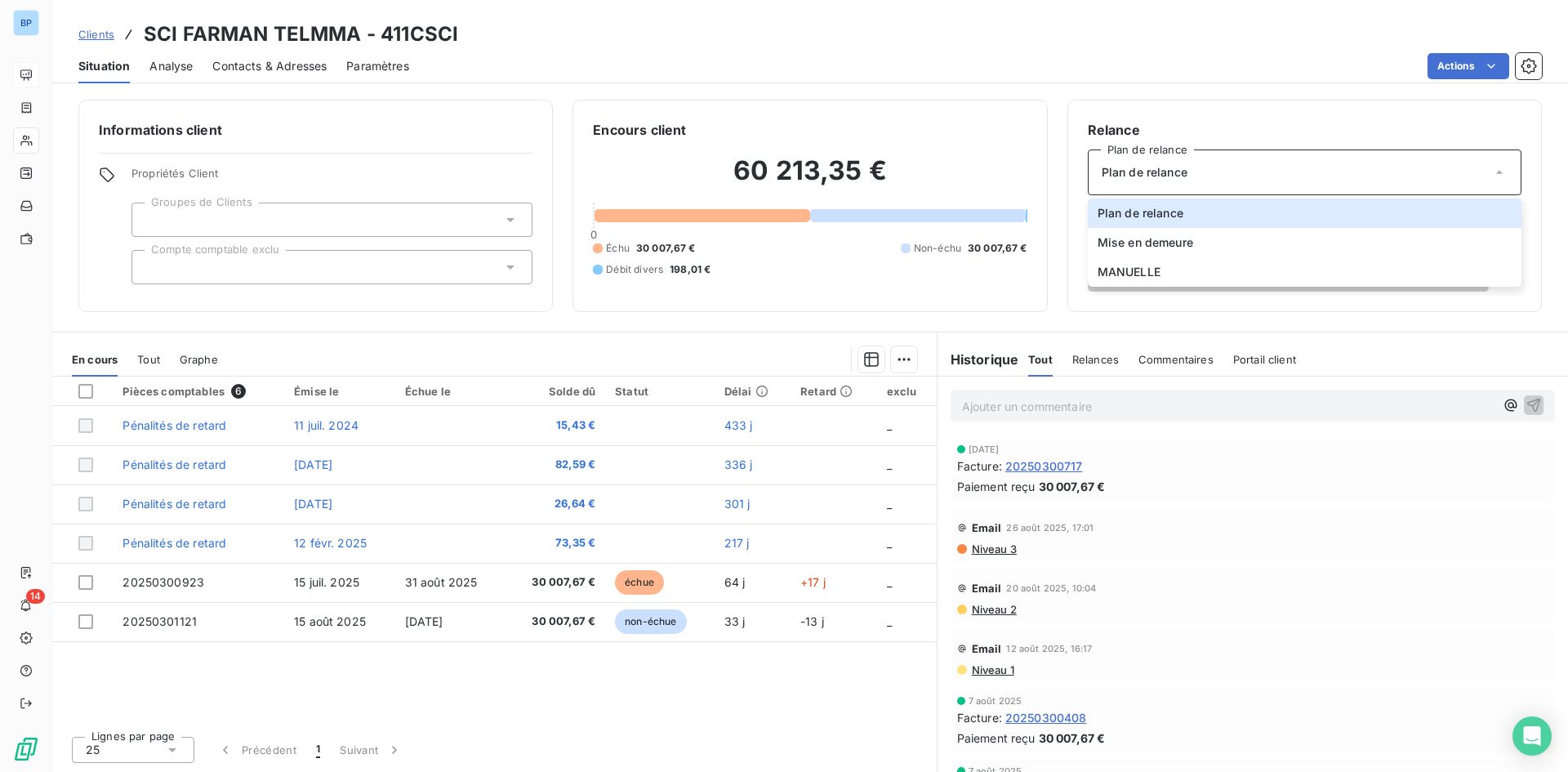
click at [1202, 315] on div "Informations client Propriétés Client Groupes de Clients Compte comptable exclu…" at bounding box center [810, 431] width 1516 height 682
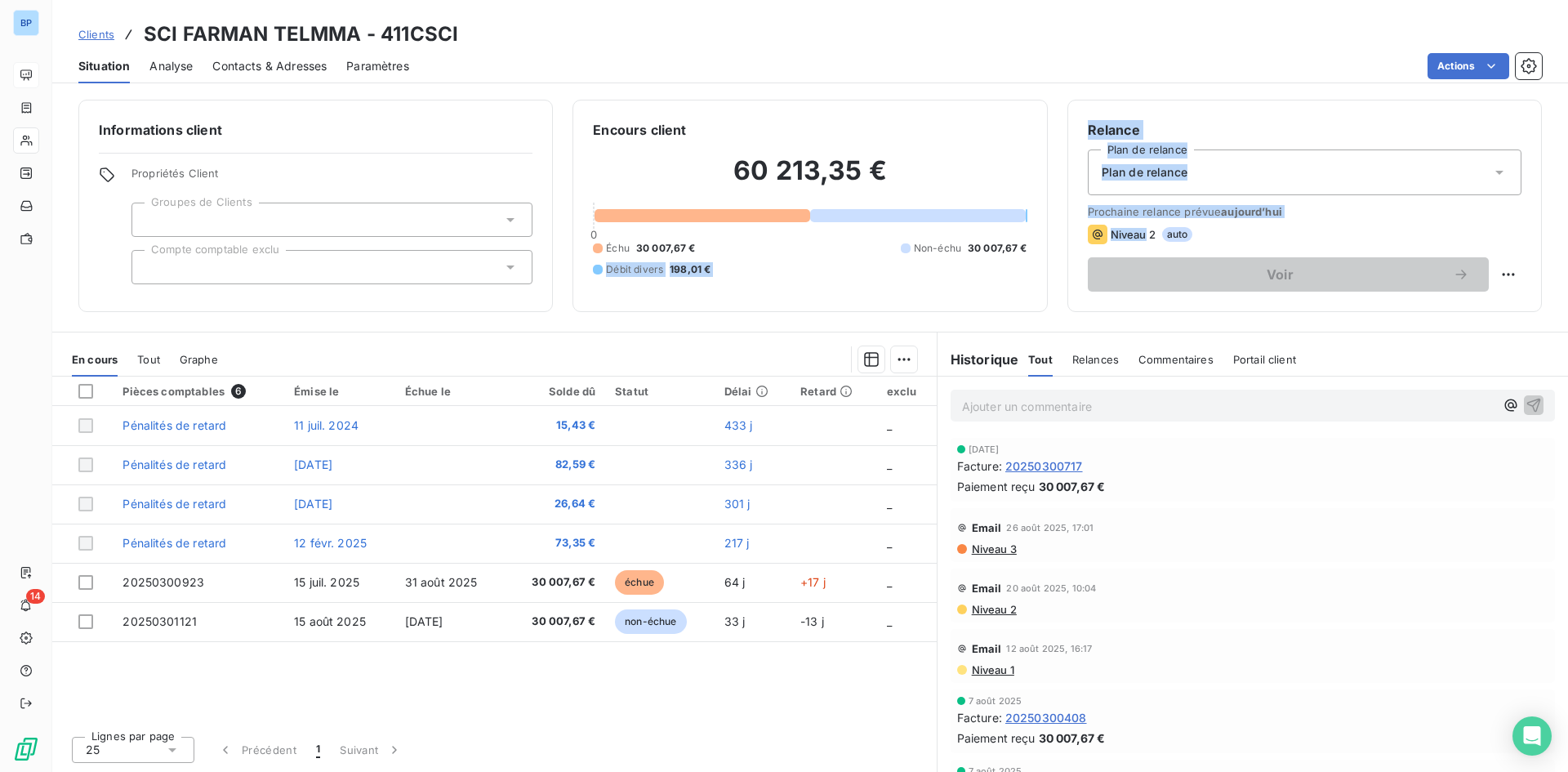
drag, startPoint x: 1143, startPoint y: 237, endPoint x: 1039, endPoint y: 237, distance: 104.0
click at [1039, 237] on div "Informations client Propriétés Client Groupes de Clients Compte comptable exclu…" at bounding box center [810, 205] width 1516 height 212
click at [1023, 98] on div "Informations client Propriétés Client Groupes de Clients Compte comptable exclu…" at bounding box center [810, 431] width 1516 height 682
click at [1512, 268] on html "BP 14 Clients SCI FARMAN TELMMA - 411CSCI Situation Analyse Contacts & Adresses…" at bounding box center [784, 386] width 1568 height 772
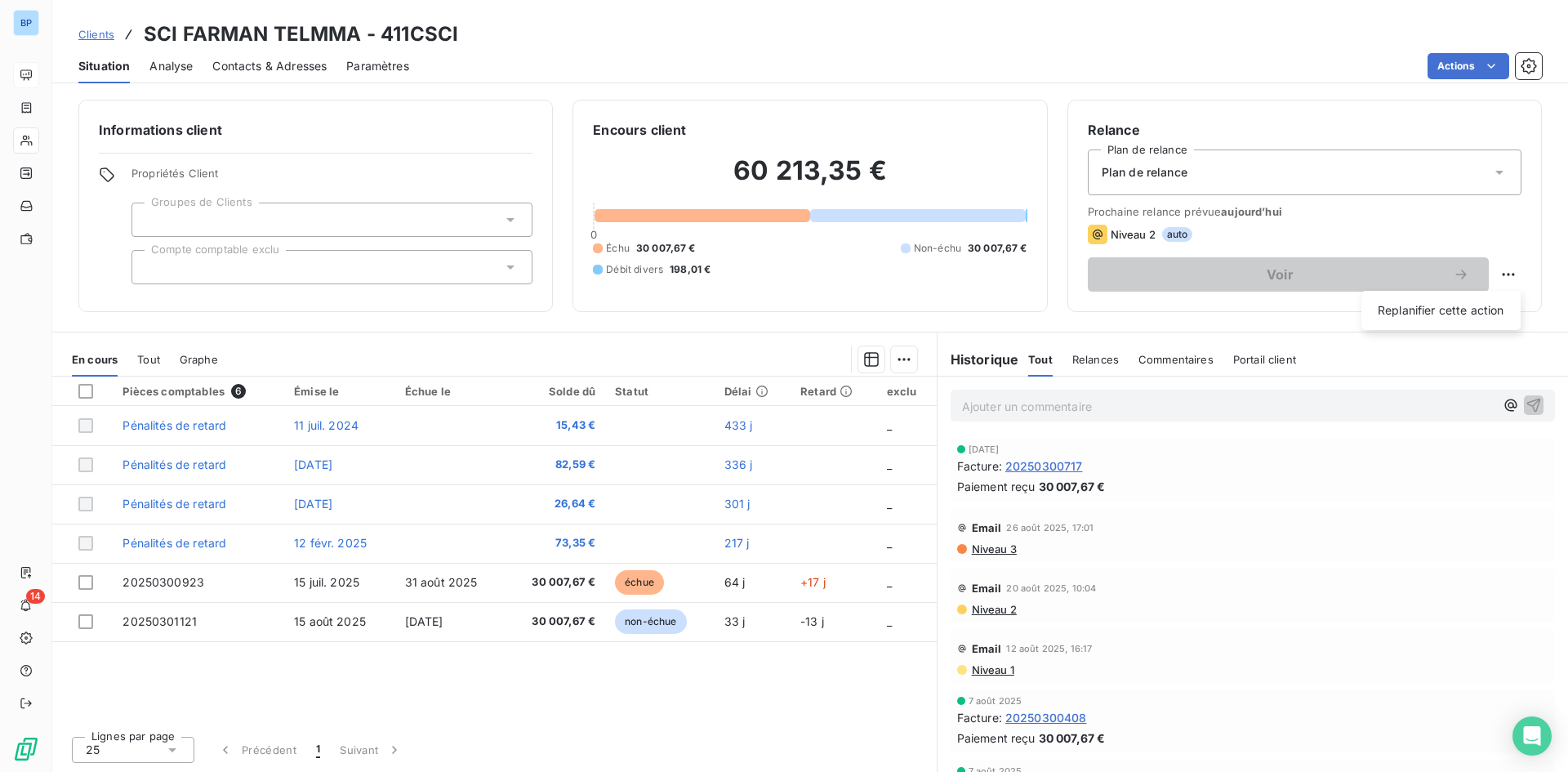
drag, startPoint x: 1371, startPoint y: 220, endPoint x: 1336, endPoint y: 192, distance: 44.8
click at [1371, 220] on html "BP 14 Clients SCI FARMAN TELMMA - 411CSCI Situation Analyse Contacts & Adresses…" at bounding box center [784, 386] width 1568 height 772
click at [1323, 183] on div "Plan de relance" at bounding box center [1305, 173] width 434 height 46
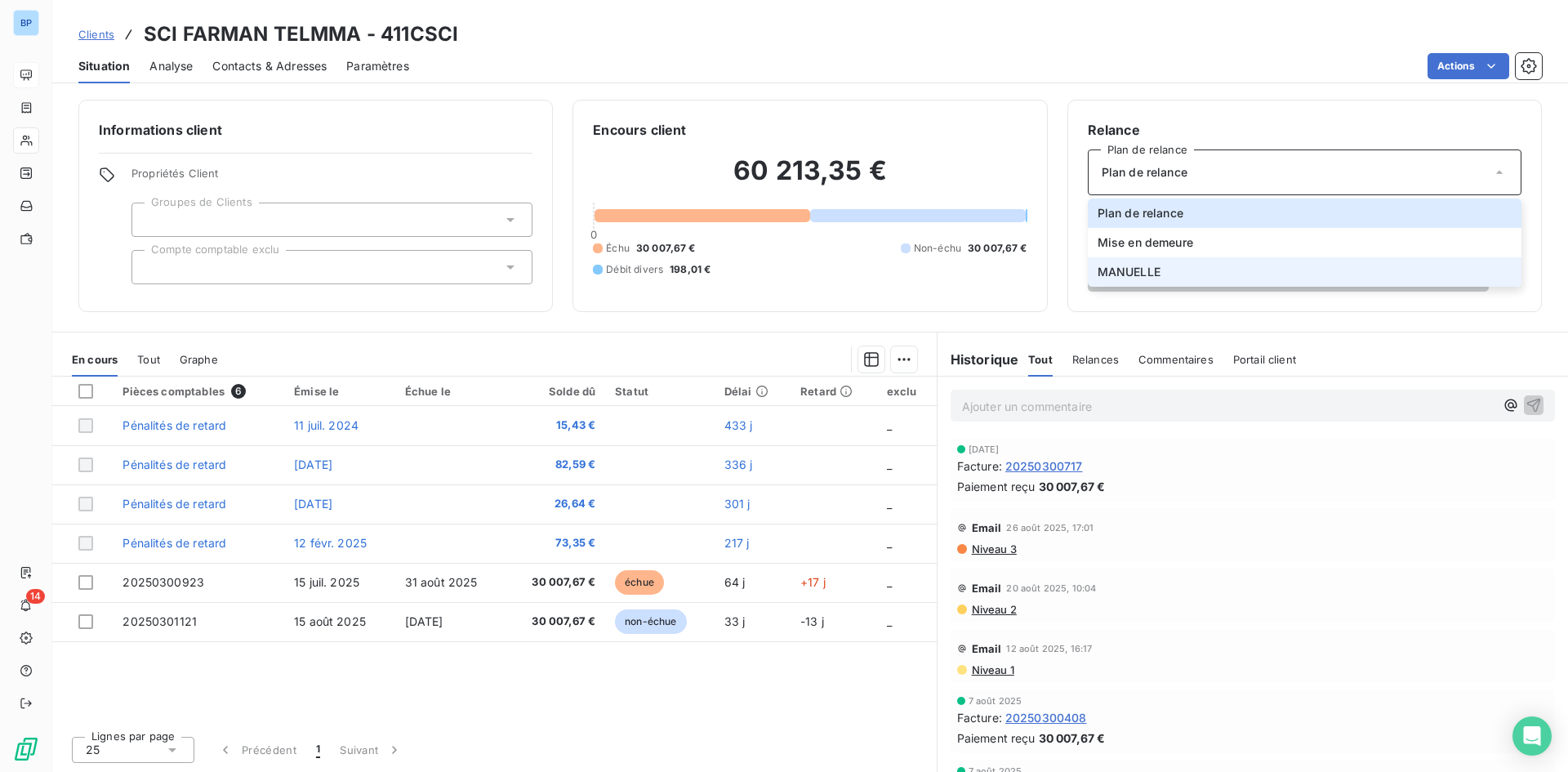
click at [1183, 260] on li "MANUELLE" at bounding box center [1305, 272] width 434 height 29
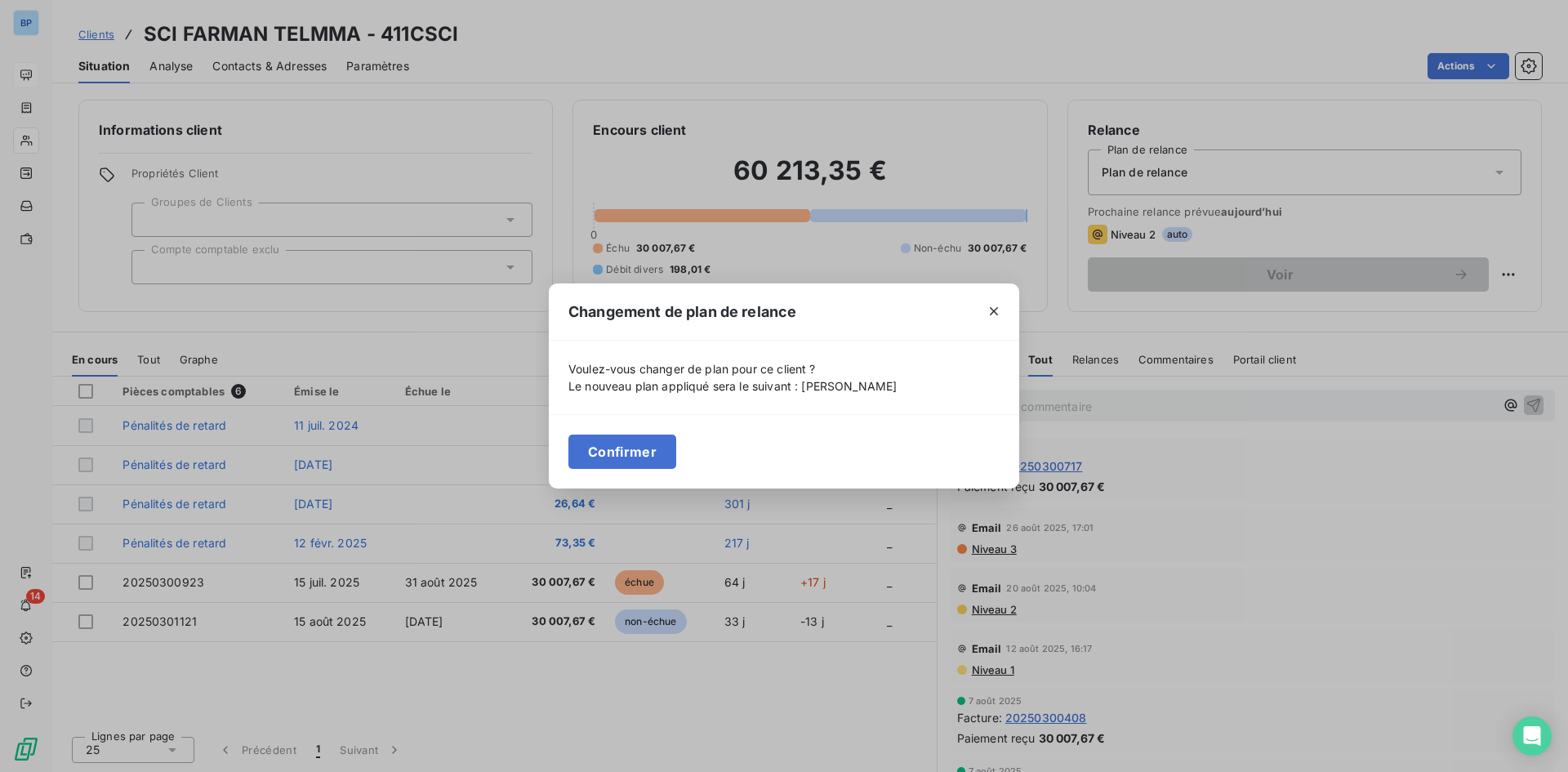
click at [687, 446] on div "Confirmer" at bounding box center [784, 451] width 471 height 74
click at [654, 446] on button "Confirmer" at bounding box center [622, 452] width 108 height 34
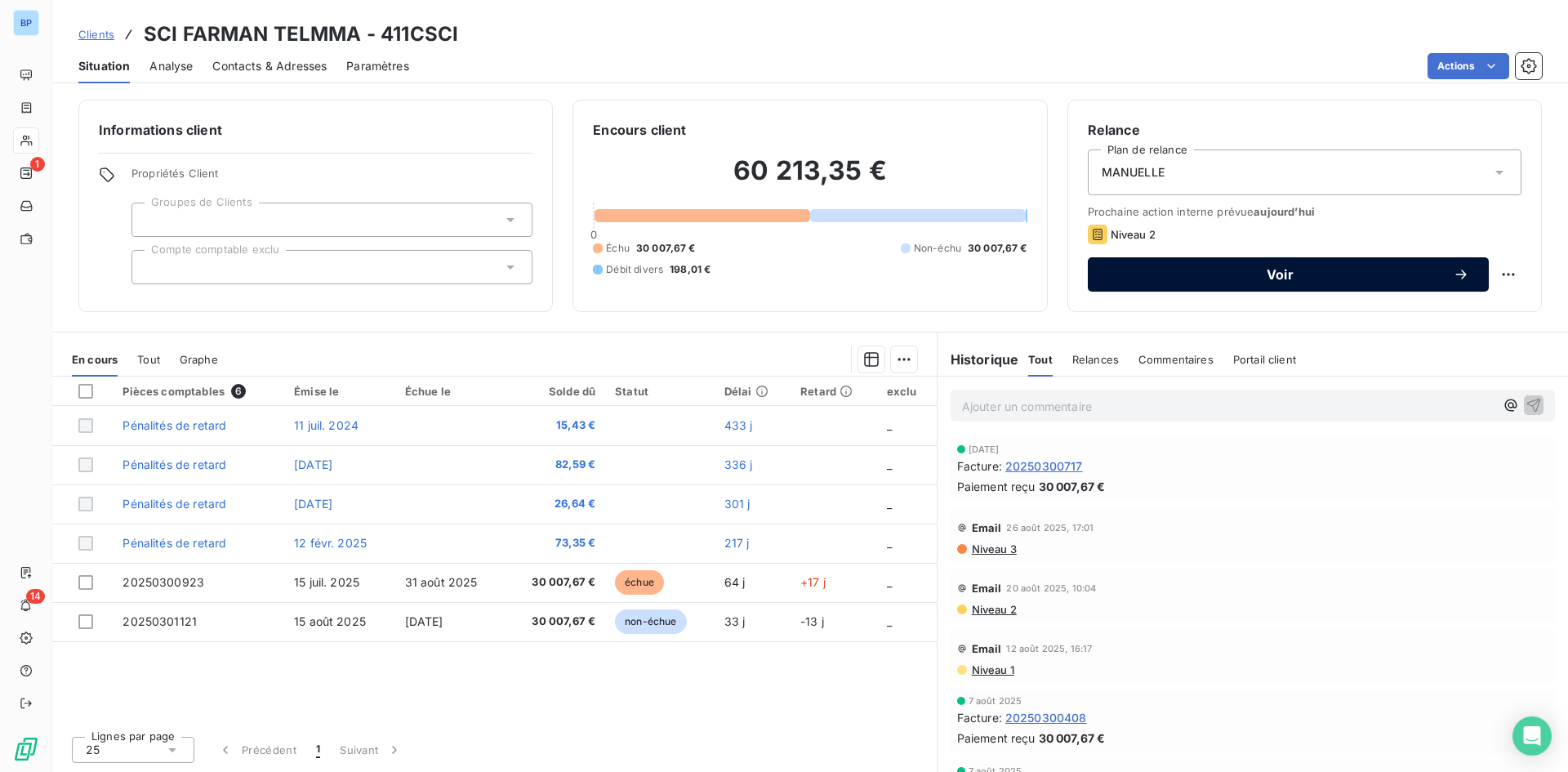
click at [1239, 266] on div "Voir" at bounding box center [1289, 274] width 362 height 16
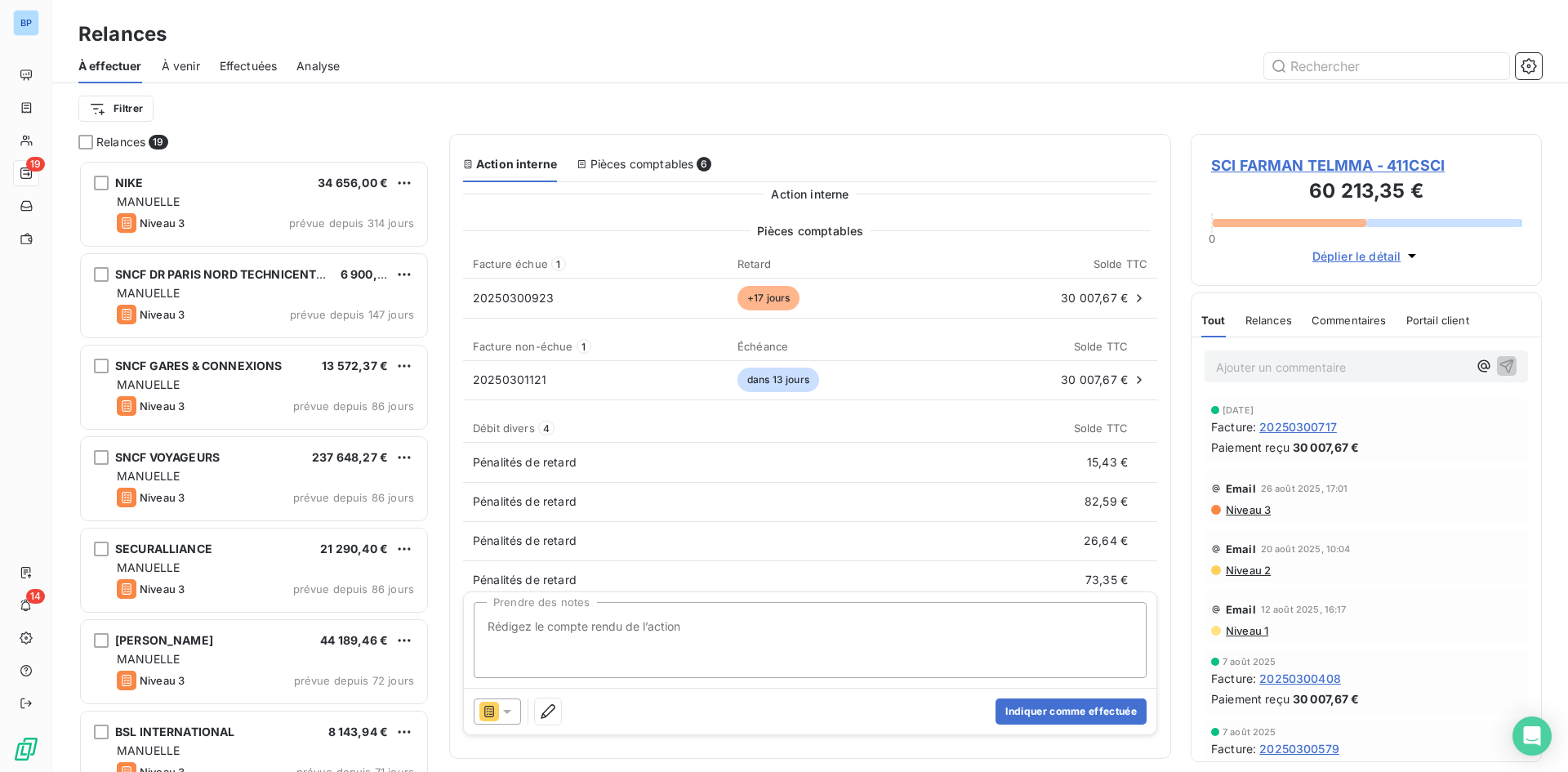
click at [510, 708] on icon at bounding box center [507, 711] width 16 height 16
click at [513, 703] on icon at bounding box center [507, 711] width 16 height 16
click at [657, 180] on div "Pièces comptables 6" at bounding box center [644, 165] width 135 height 34
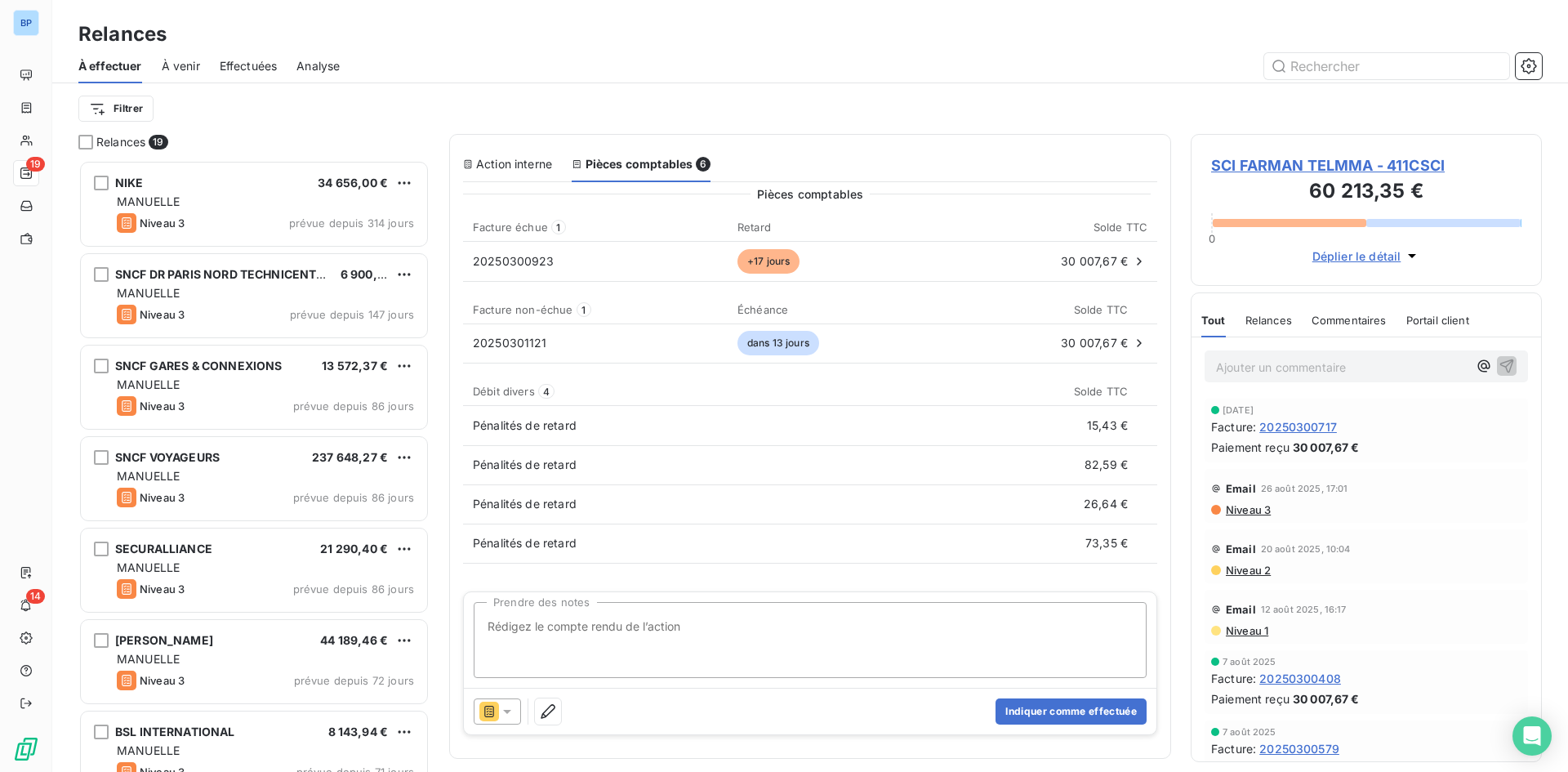
click at [1273, 319] on span "Relances" at bounding box center [1268, 320] width 47 height 13
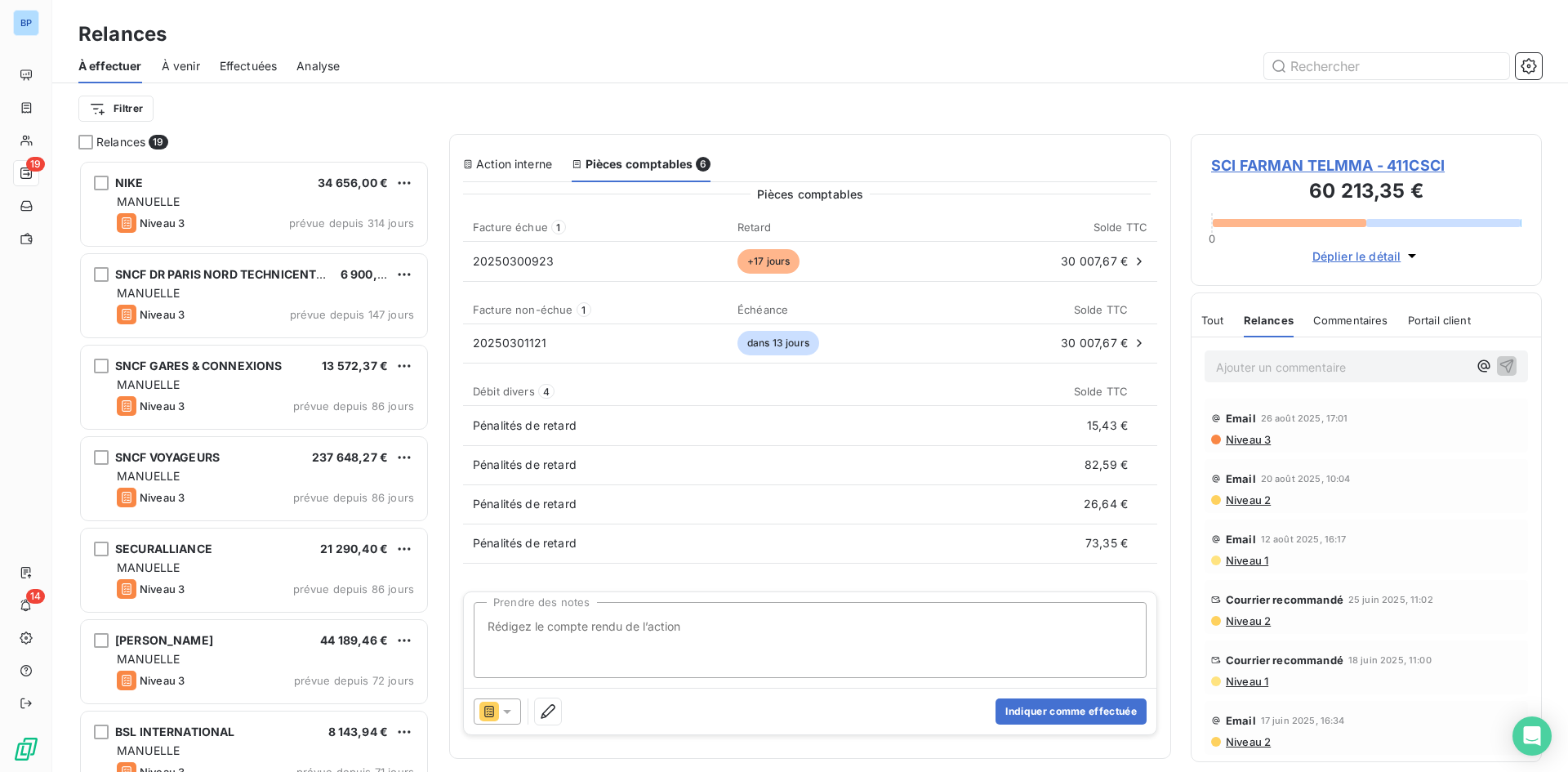
click at [1437, 321] on span "Portail client" at bounding box center [1439, 320] width 63 height 13
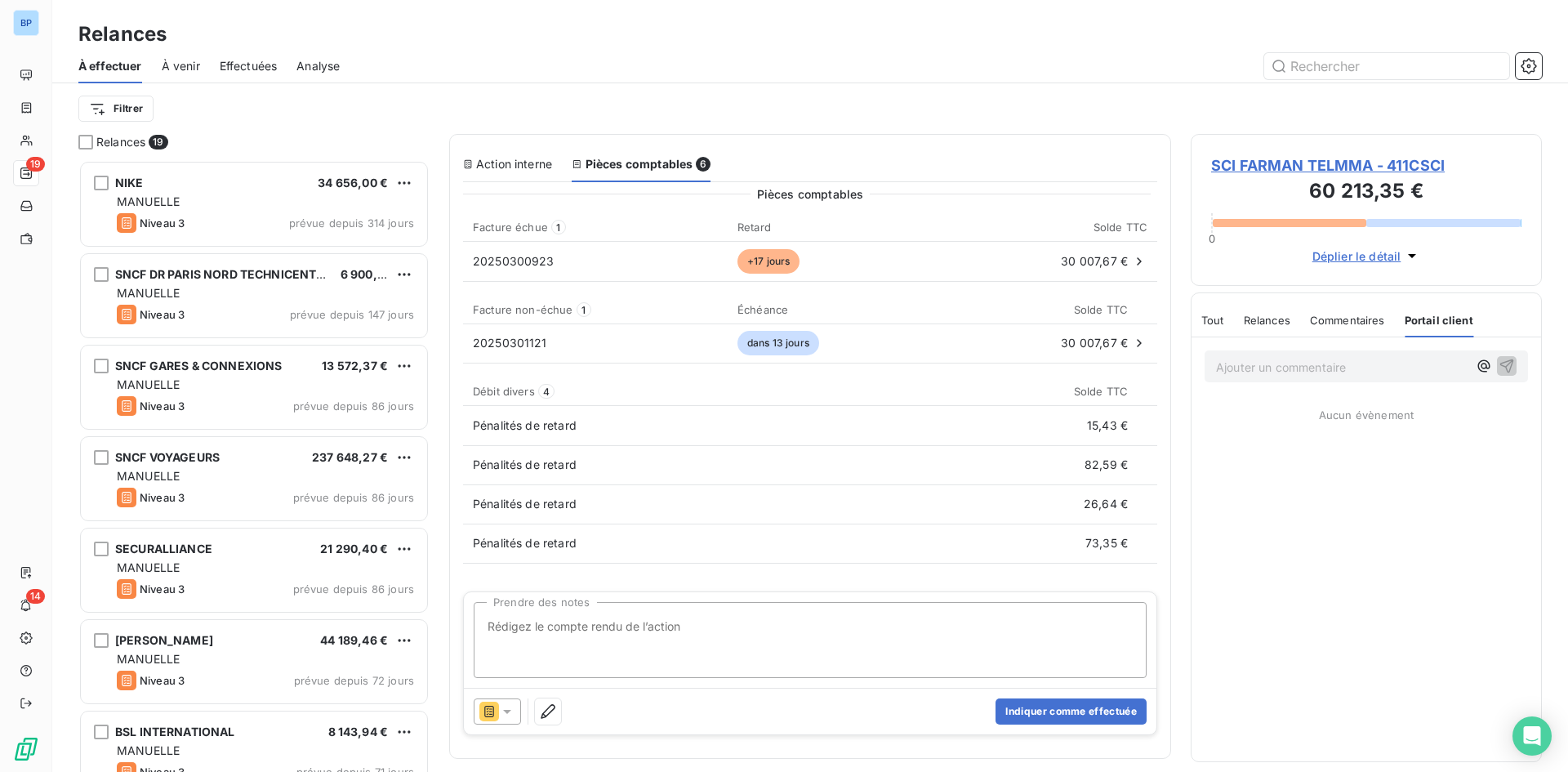
click at [1341, 321] on span "Commentaires" at bounding box center [1348, 320] width 75 height 13
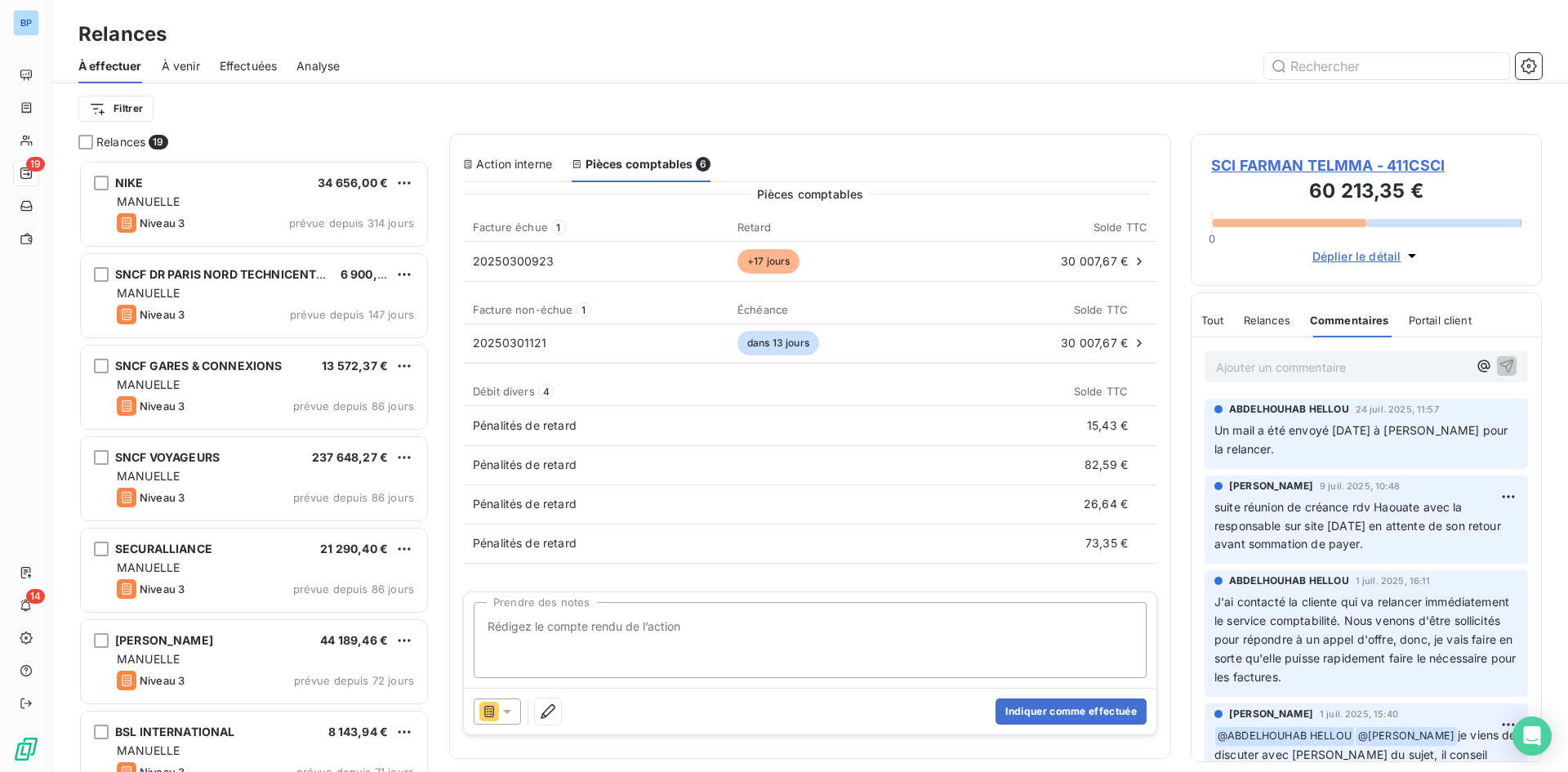
click at [1296, 327] on div "Tout Relances Commentaires Portail client" at bounding box center [1336, 320] width 270 height 34
click at [1274, 314] on span "Relances" at bounding box center [1267, 320] width 47 height 13
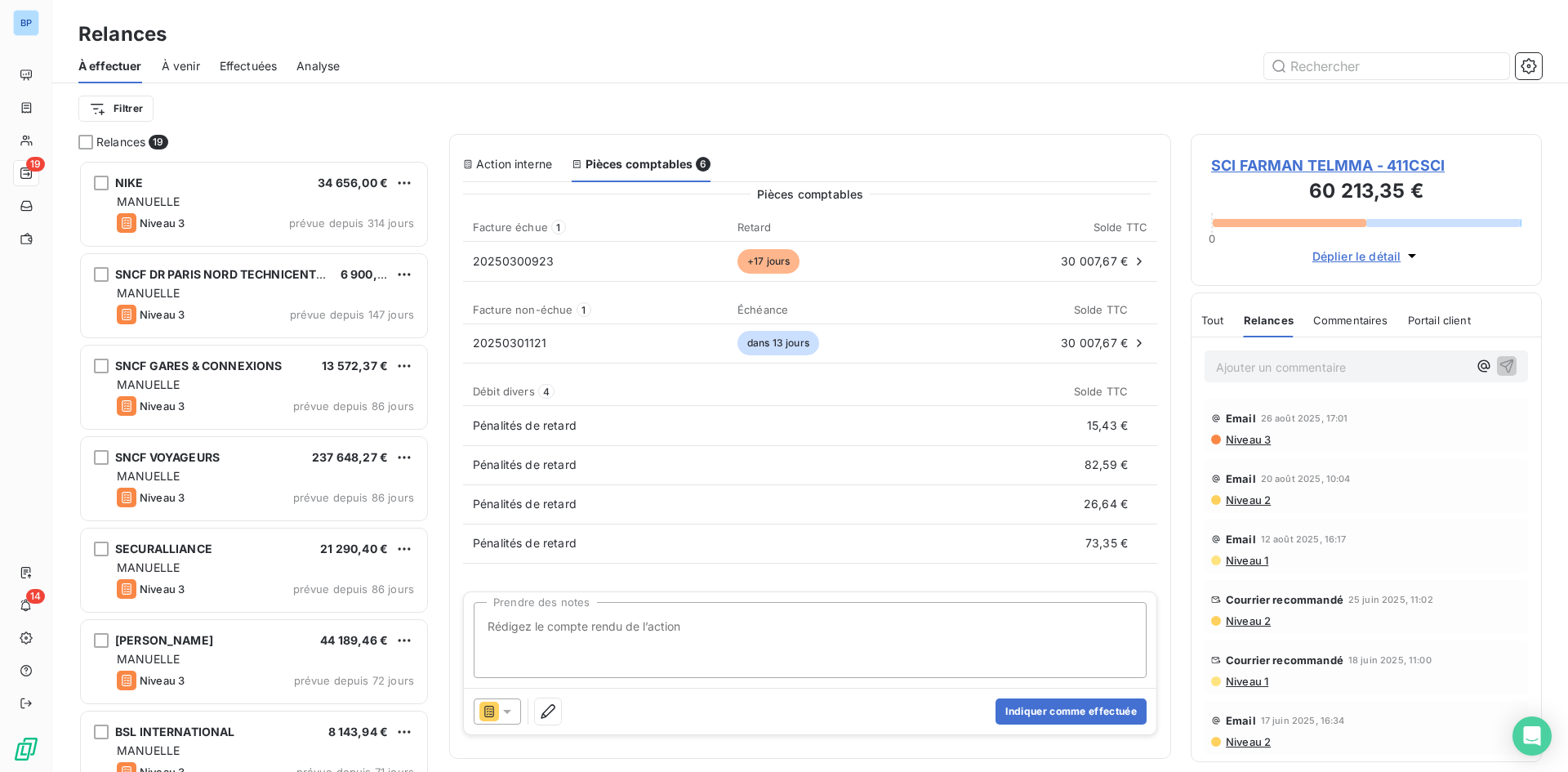
click at [1204, 320] on span "Tout" at bounding box center [1213, 320] width 23 height 13
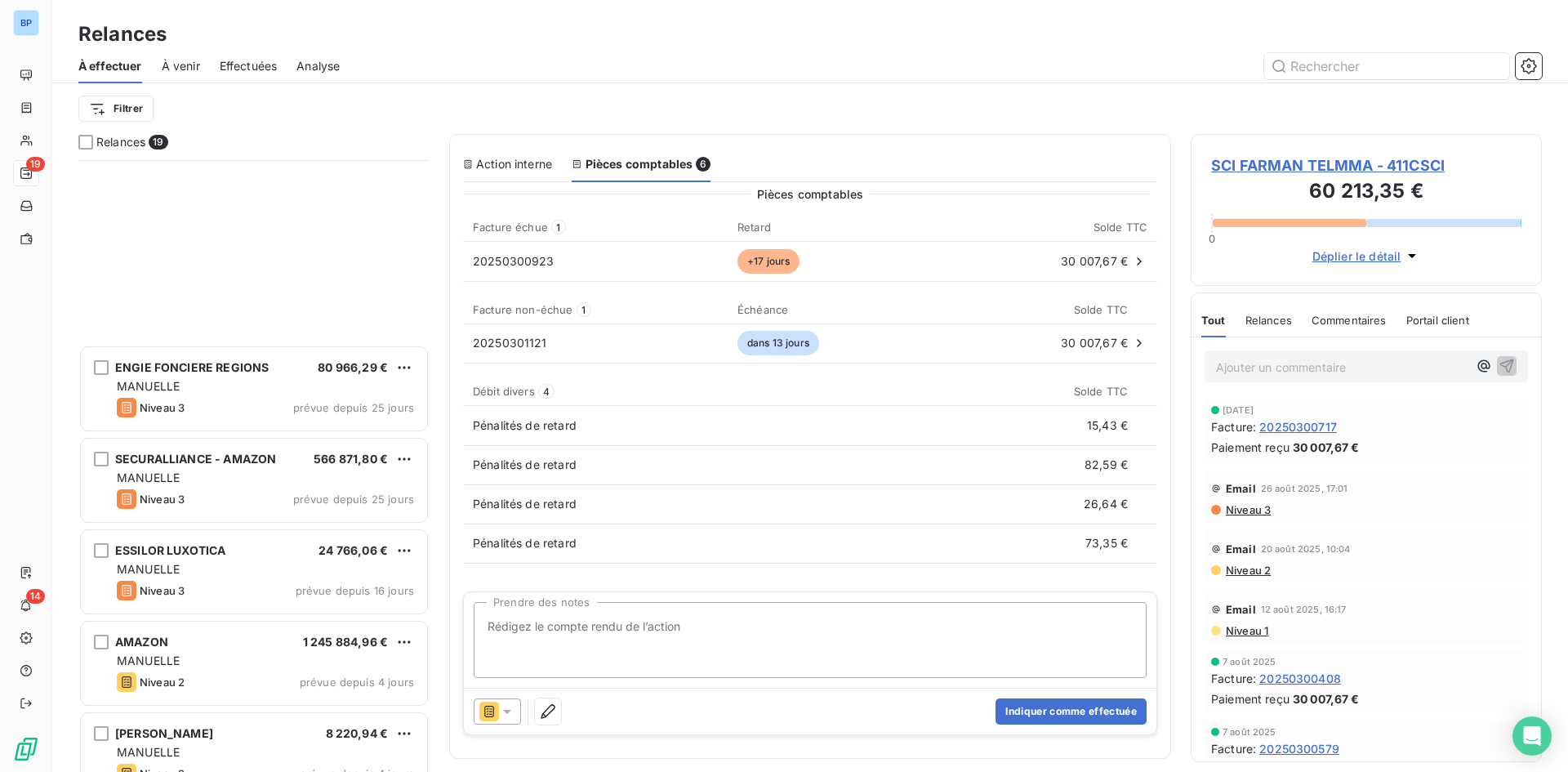
scroll to position [1126, 0]
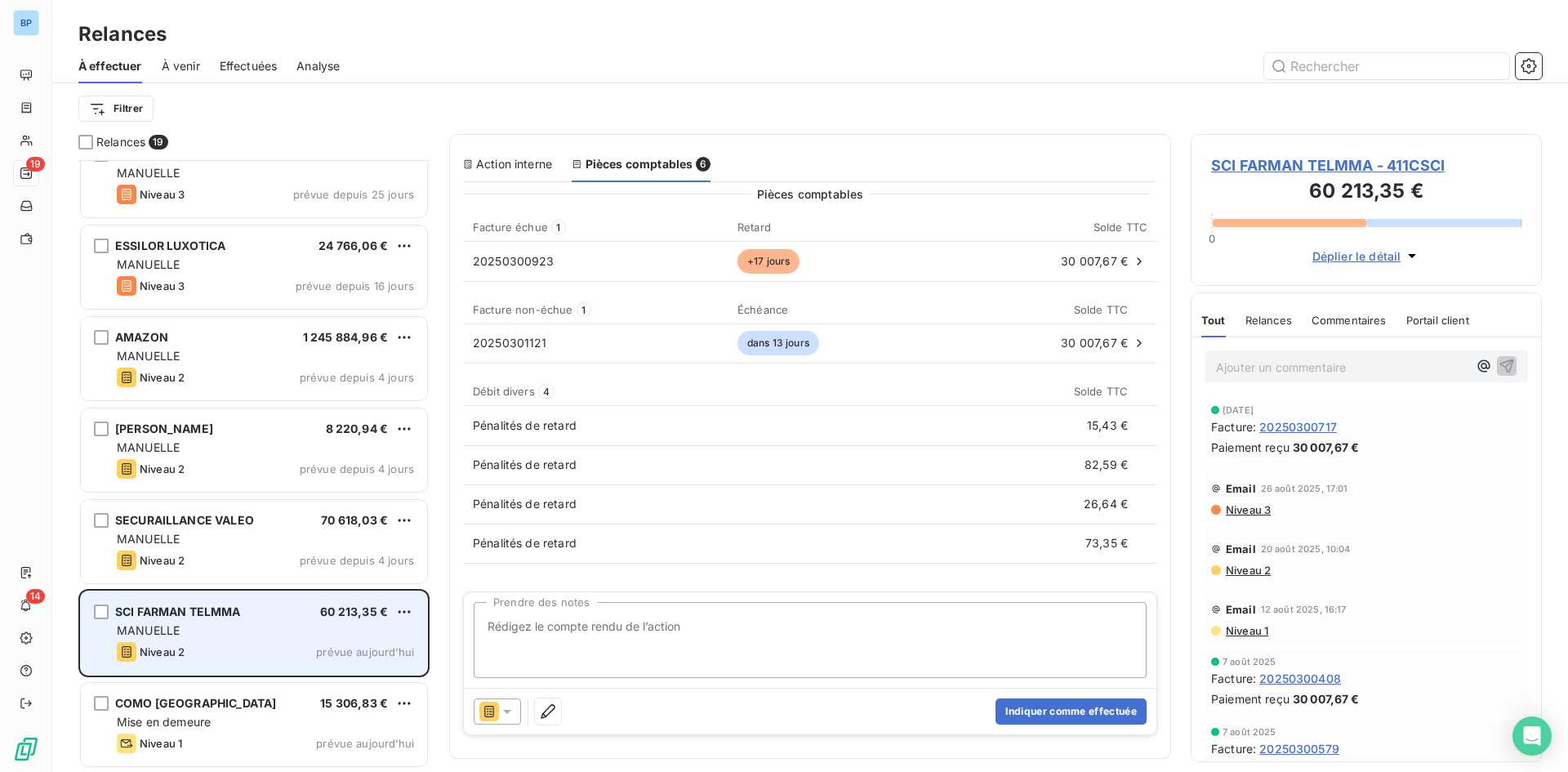
click at [224, 625] on div "MANUELLE" at bounding box center [265, 630] width 297 height 16
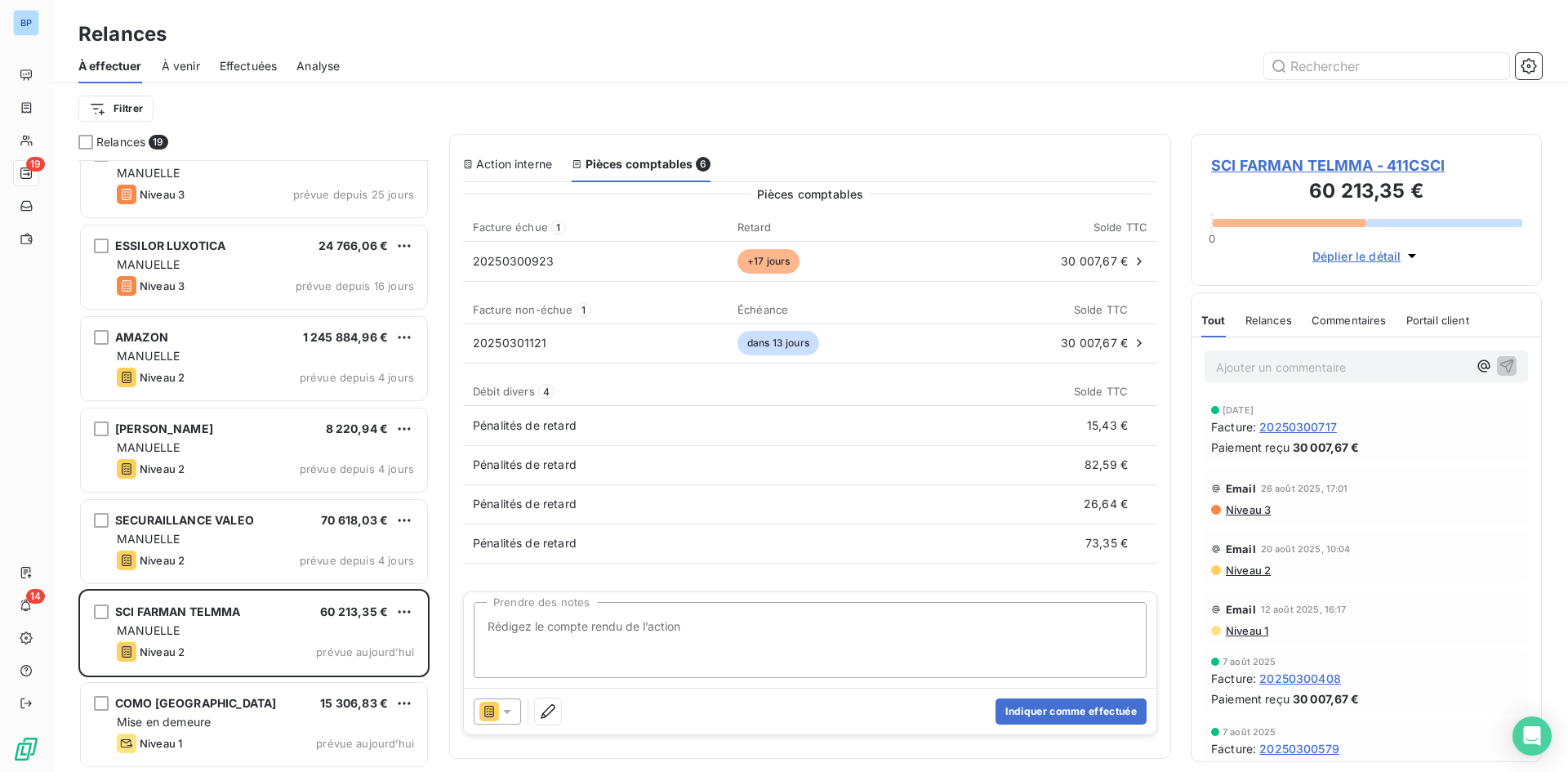
click at [505, 718] on icon at bounding box center [507, 711] width 16 height 16
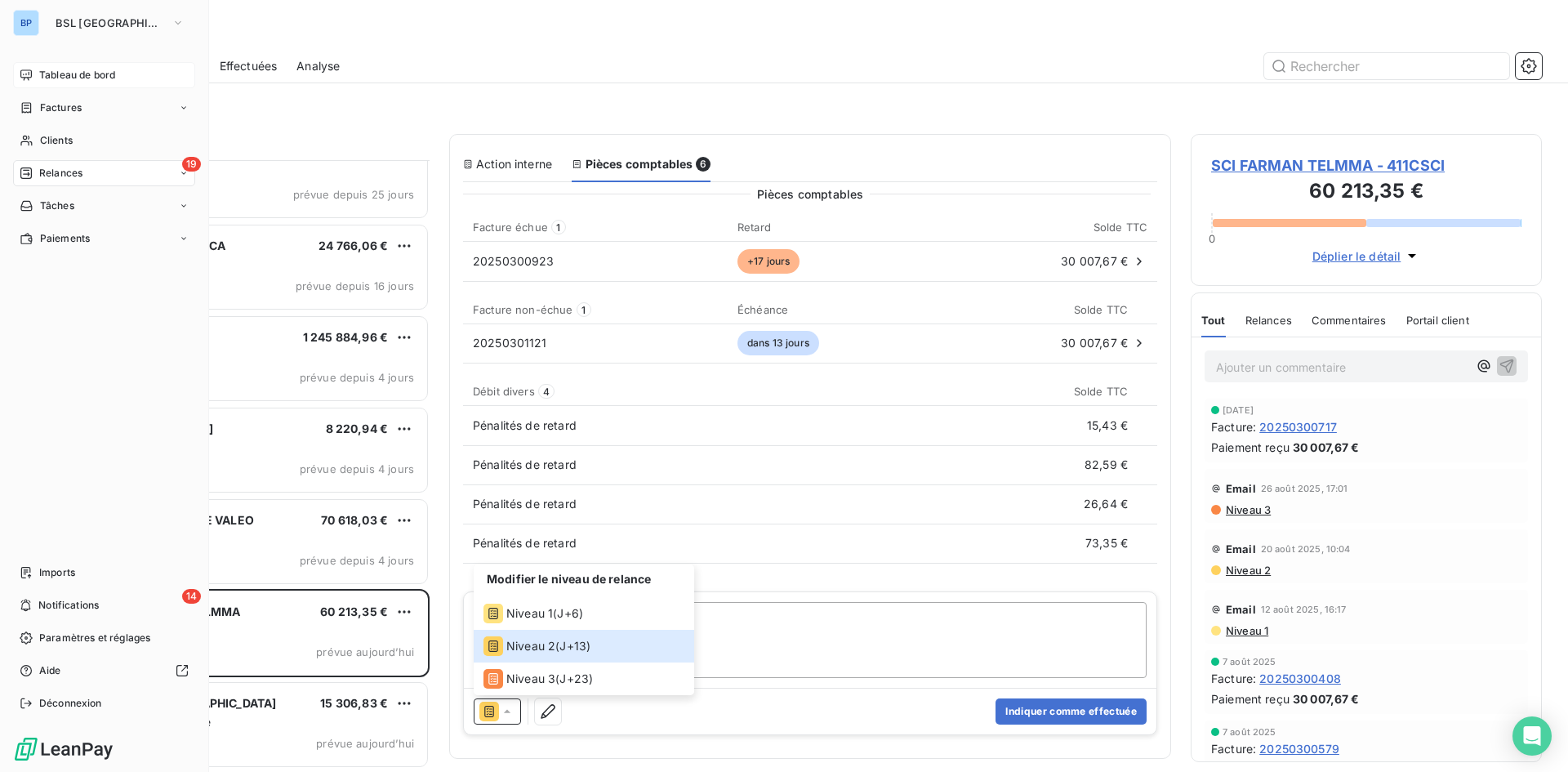
click at [84, 73] on span "Tableau de bord" at bounding box center [77, 75] width 76 height 15
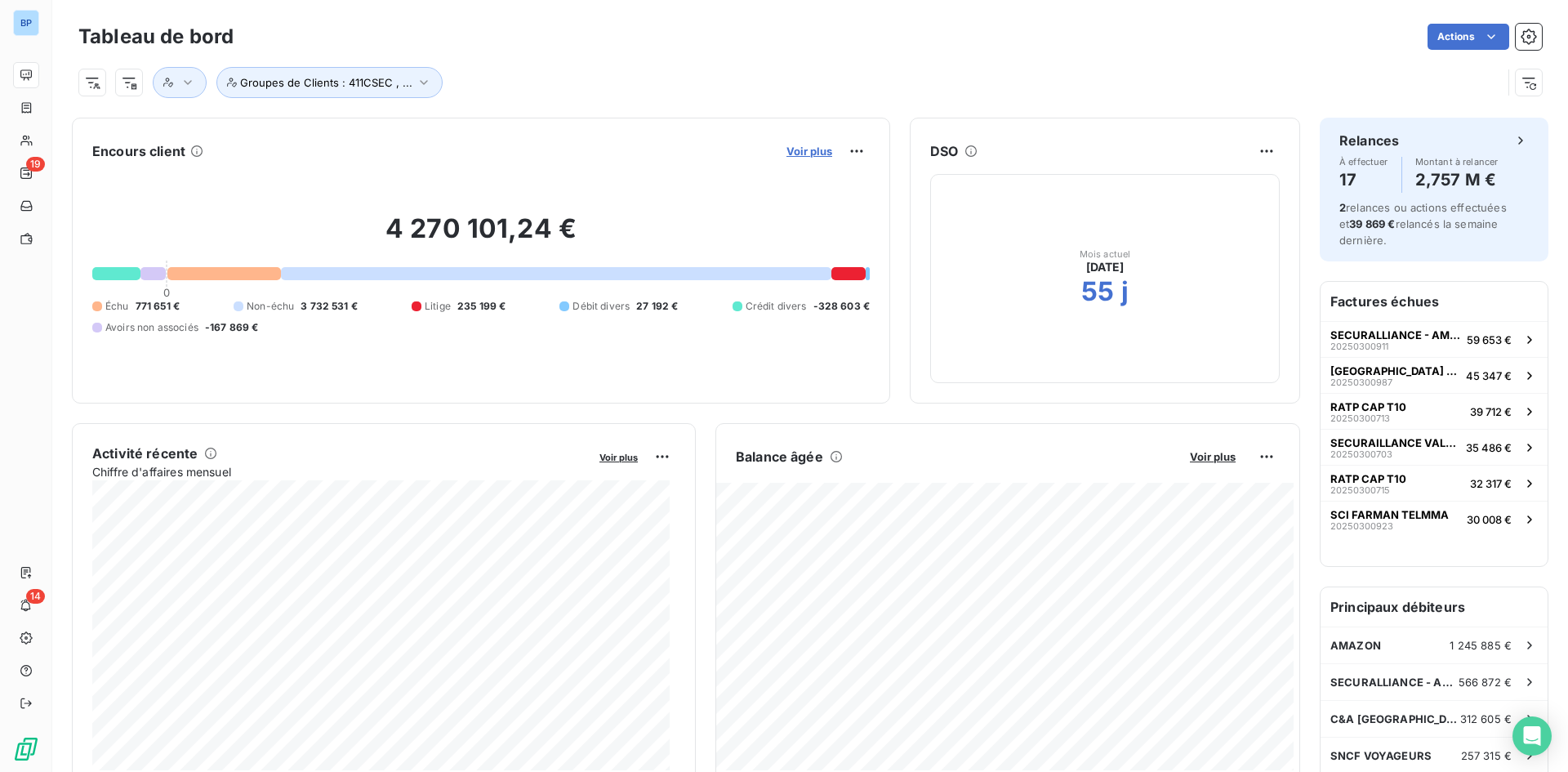
click at [794, 152] on span "Voir plus" at bounding box center [810, 151] width 46 height 13
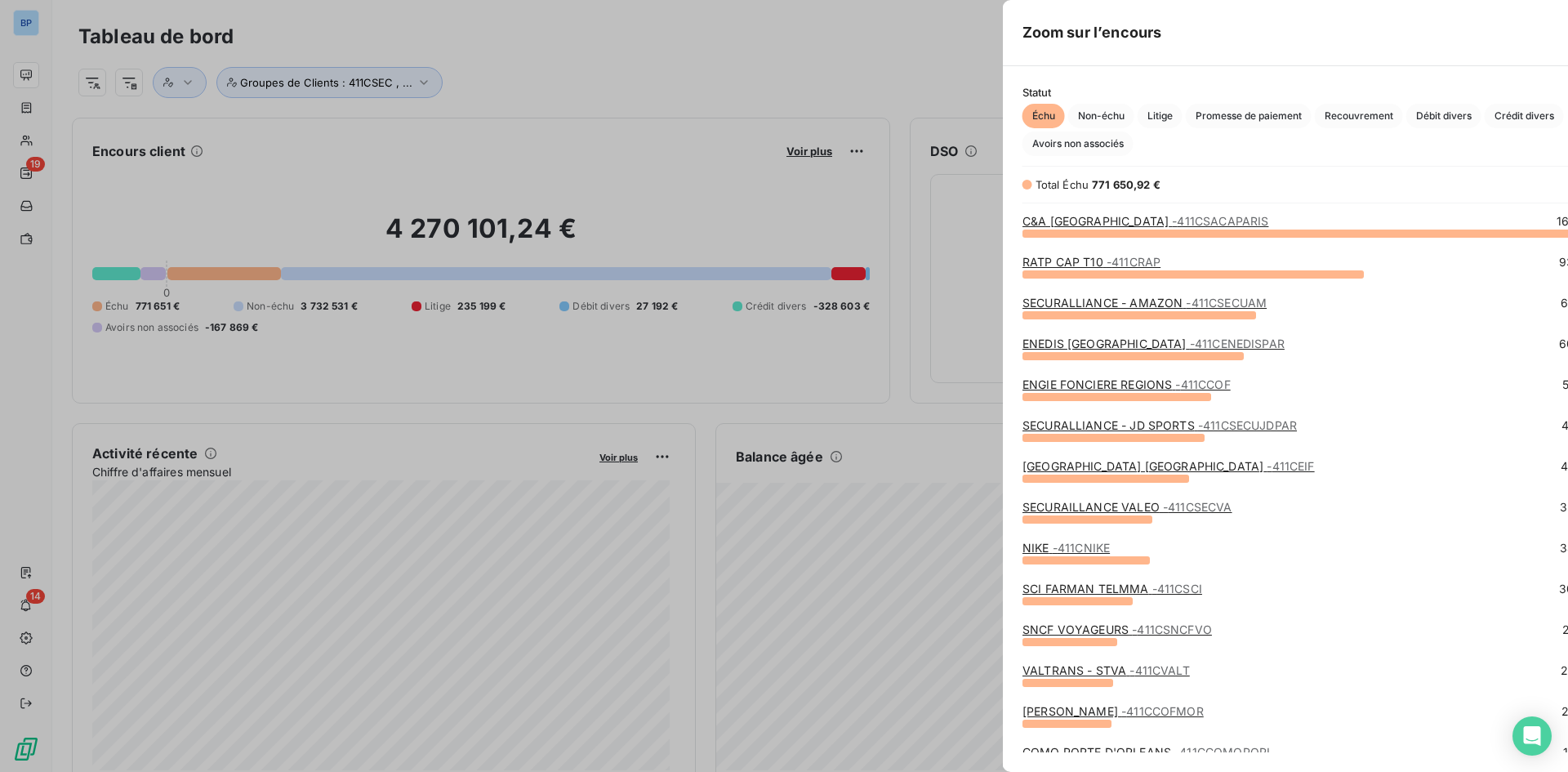
scroll to position [526, 615]
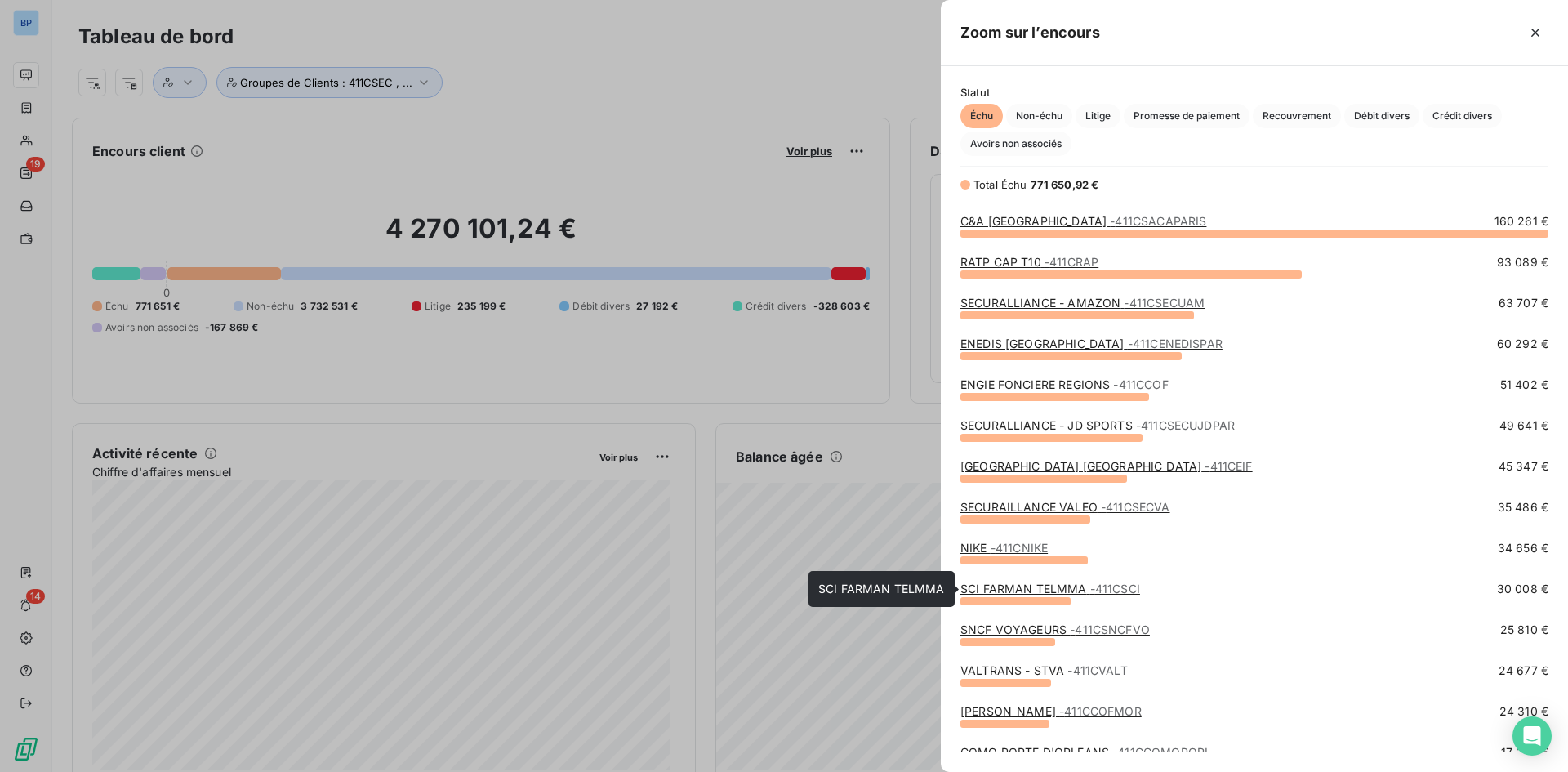
click at [1029, 594] on link "SCI FARMAN TELMMA - 411CSCI" at bounding box center [1050, 588] width 179 height 14
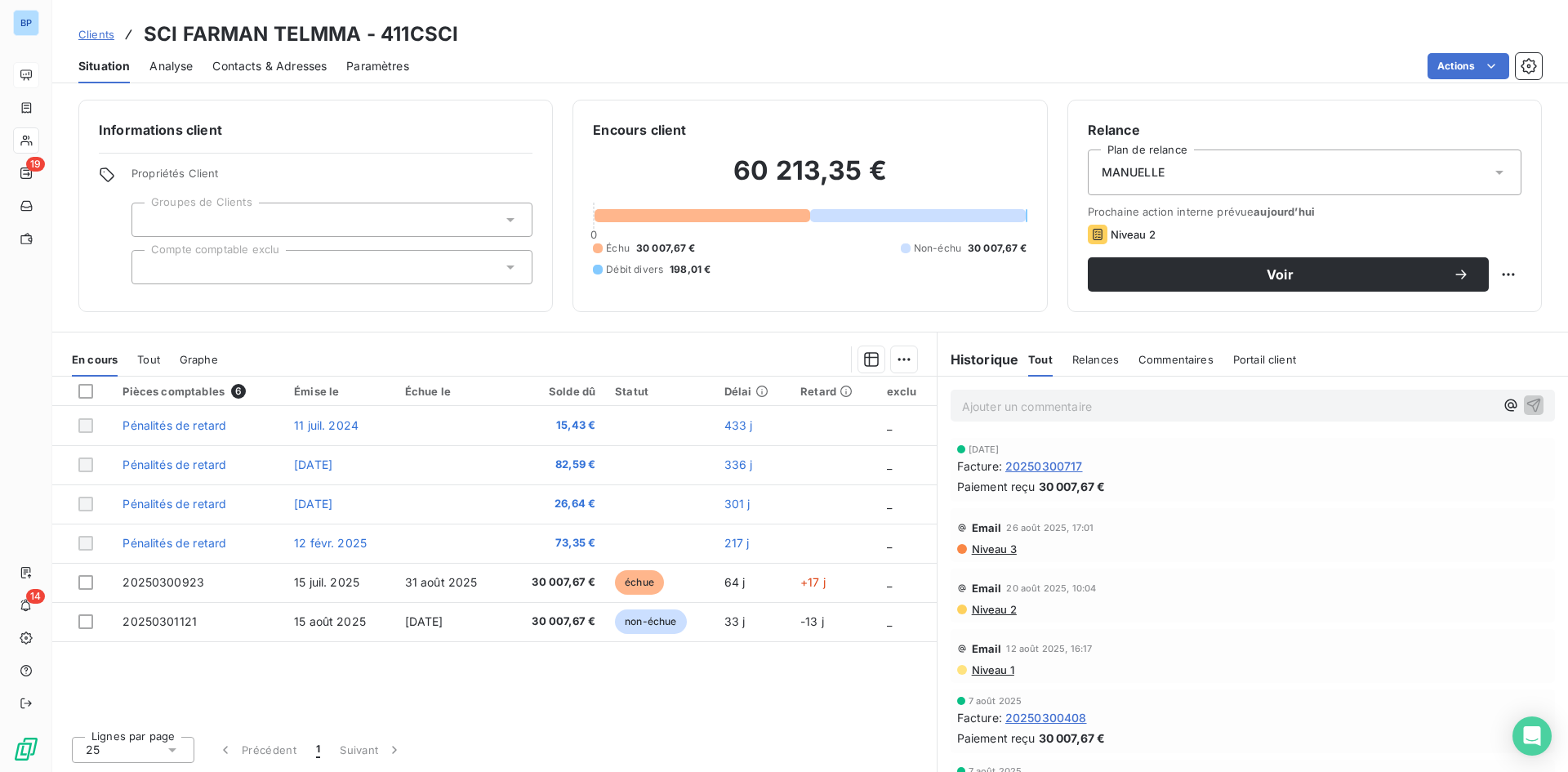
click at [1369, 187] on div "MANUELLE" at bounding box center [1305, 173] width 434 height 46
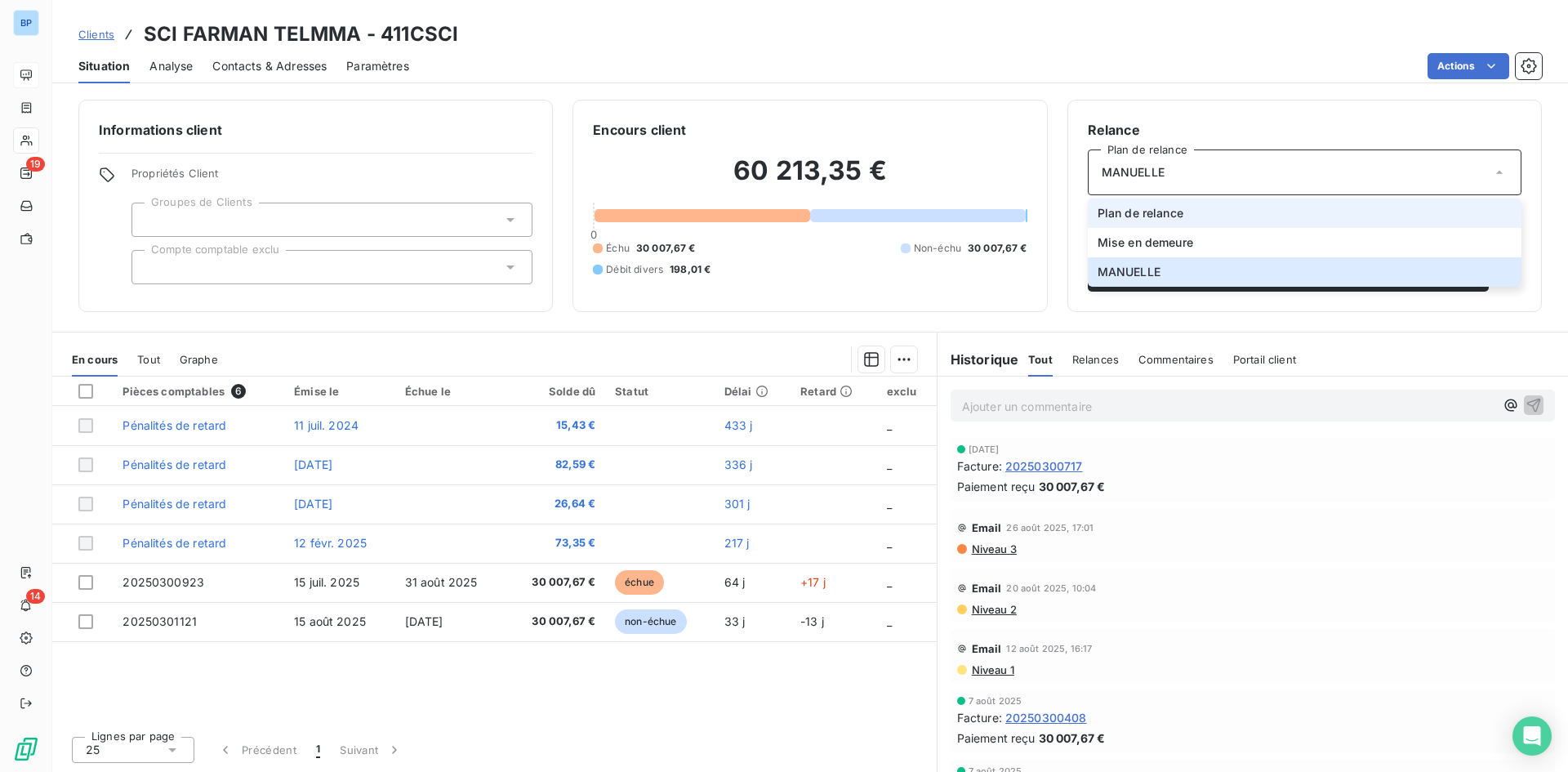
click at [1135, 215] on span "Plan de relance" at bounding box center [1141, 213] width 86 height 16
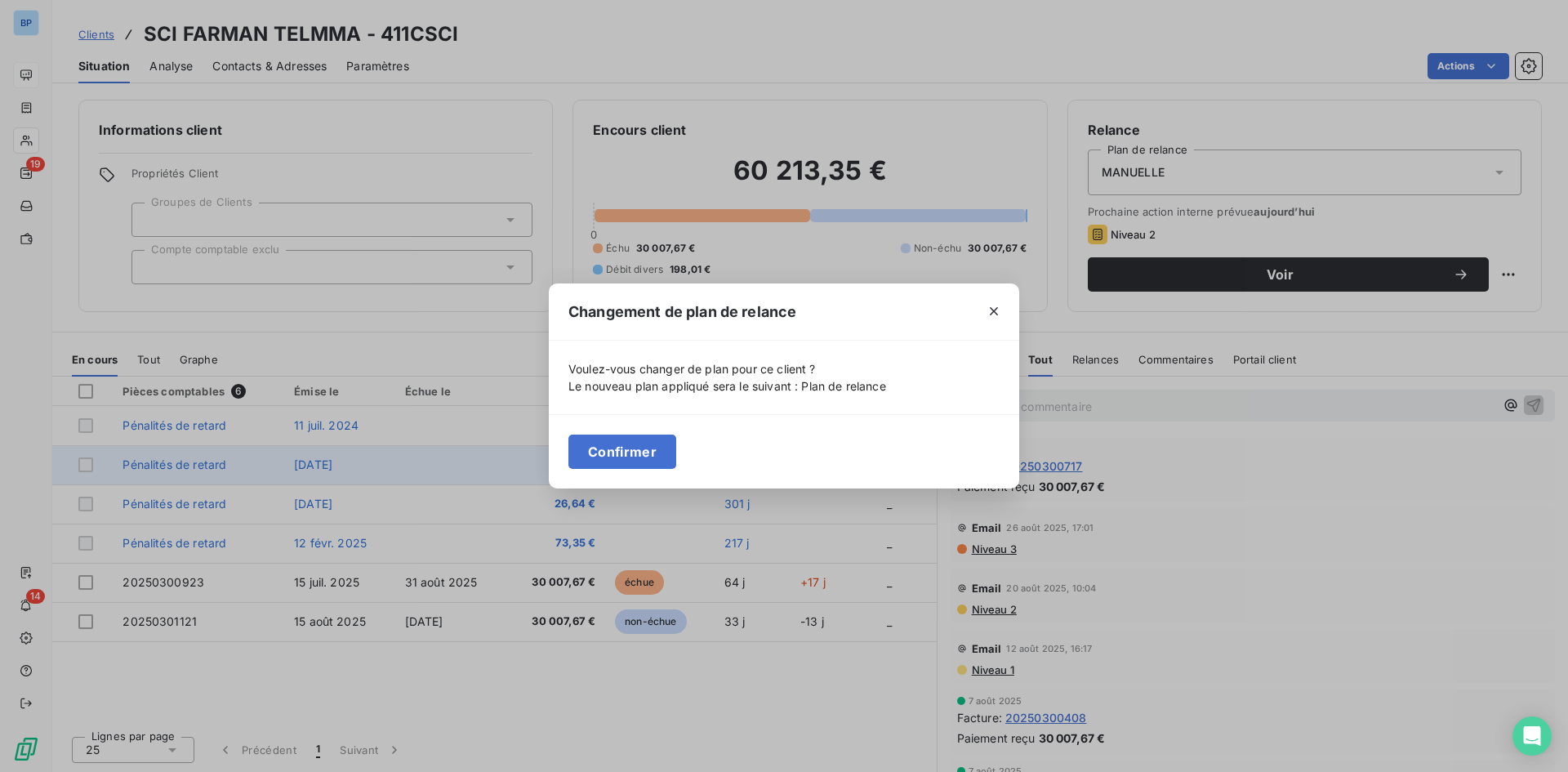
click at [661, 457] on button "Confirmer" at bounding box center [622, 452] width 108 height 34
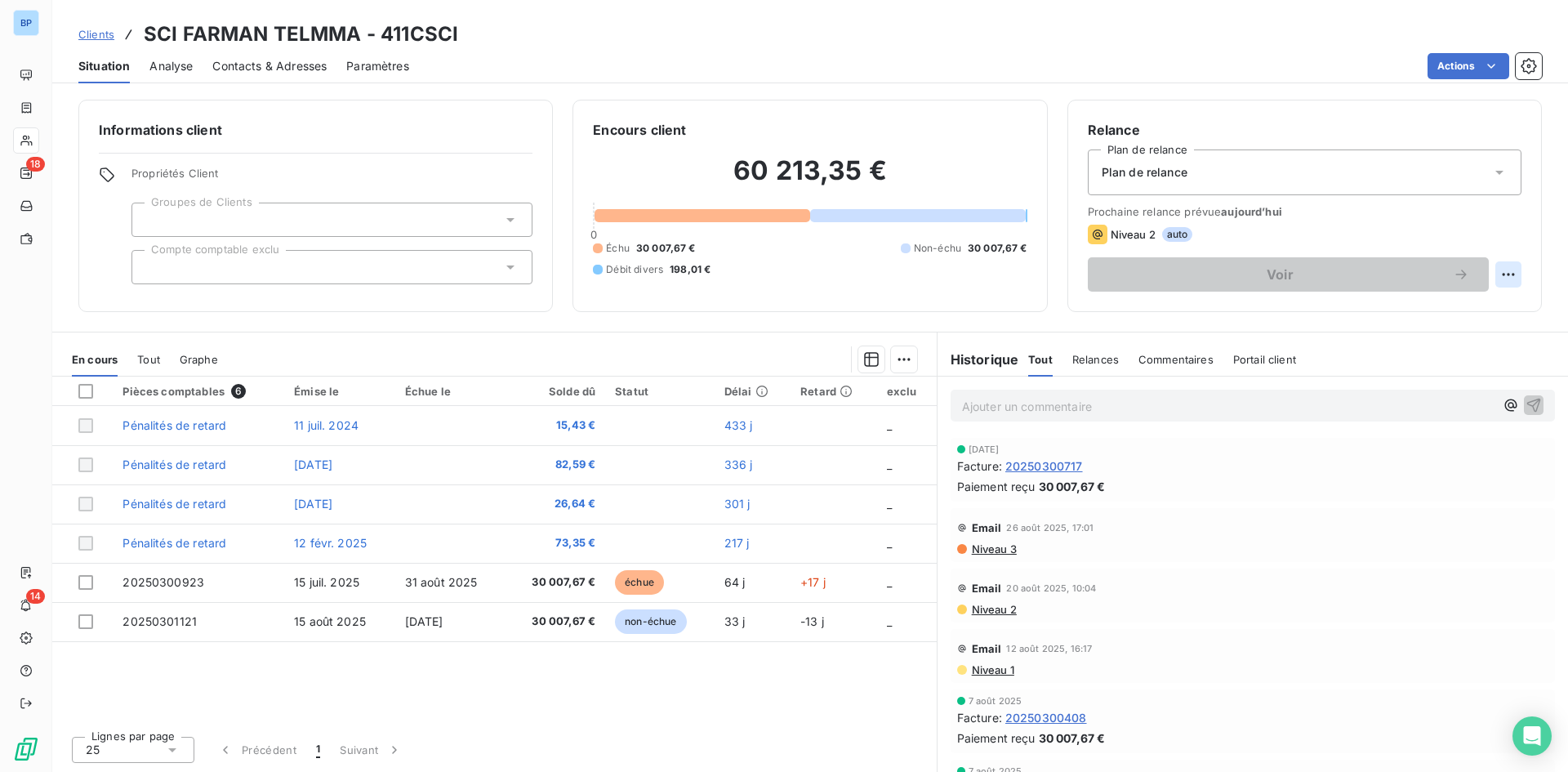
click at [1516, 275] on html "BP 18 14 Clients SCI FARMAN TELMMA - 411CSCI Situation Analyse Contacts & Adres…" at bounding box center [784, 386] width 1568 height 772
click at [1456, 219] on html "BP 18 14 Clients SCI FARMAN TELMMA - 411CSCI Situation Analyse Contacts & Adres…" at bounding box center [784, 386] width 1568 height 772
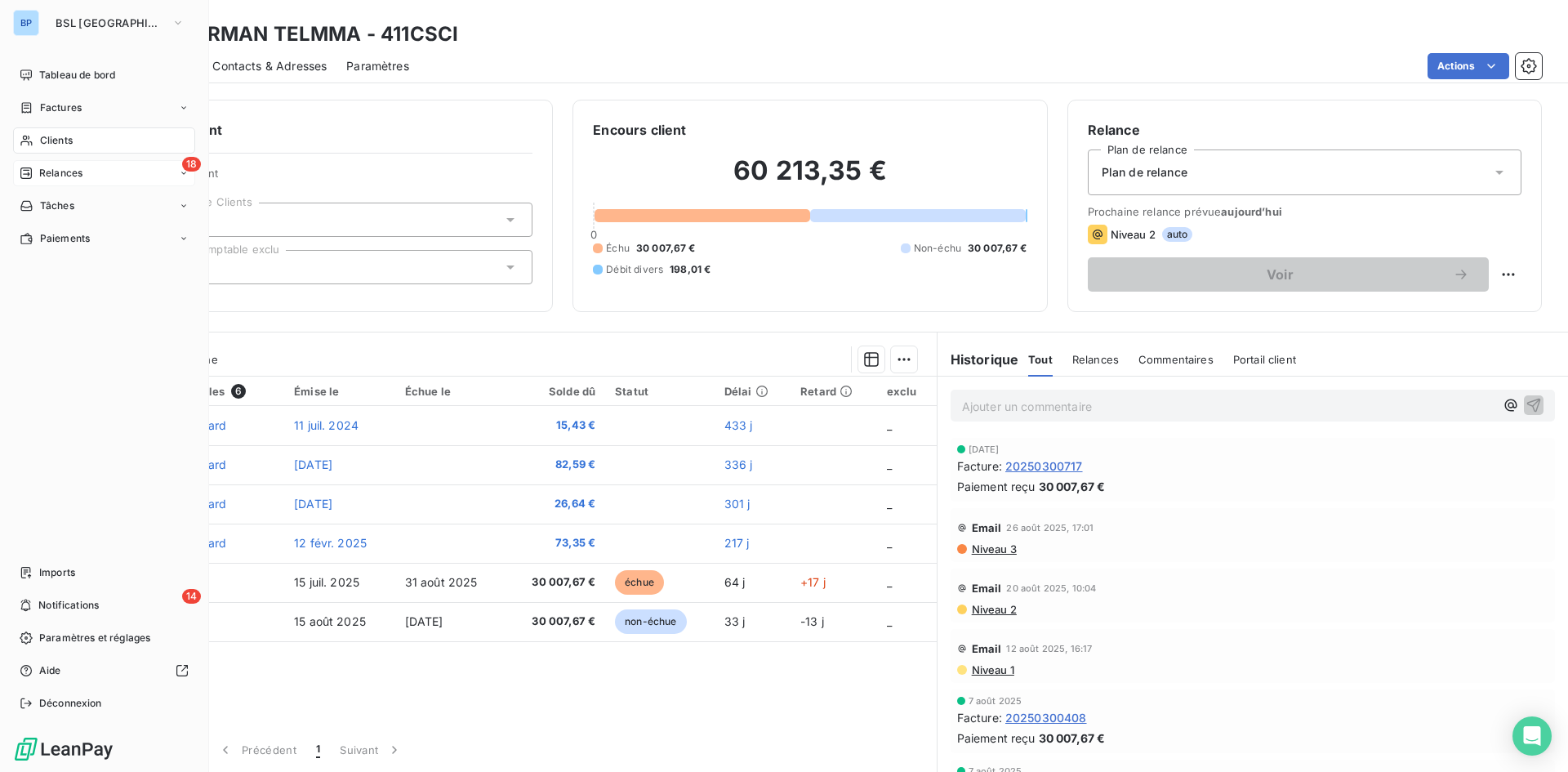
click at [62, 164] on div "18 Relances" at bounding box center [104, 173] width 182 height 26
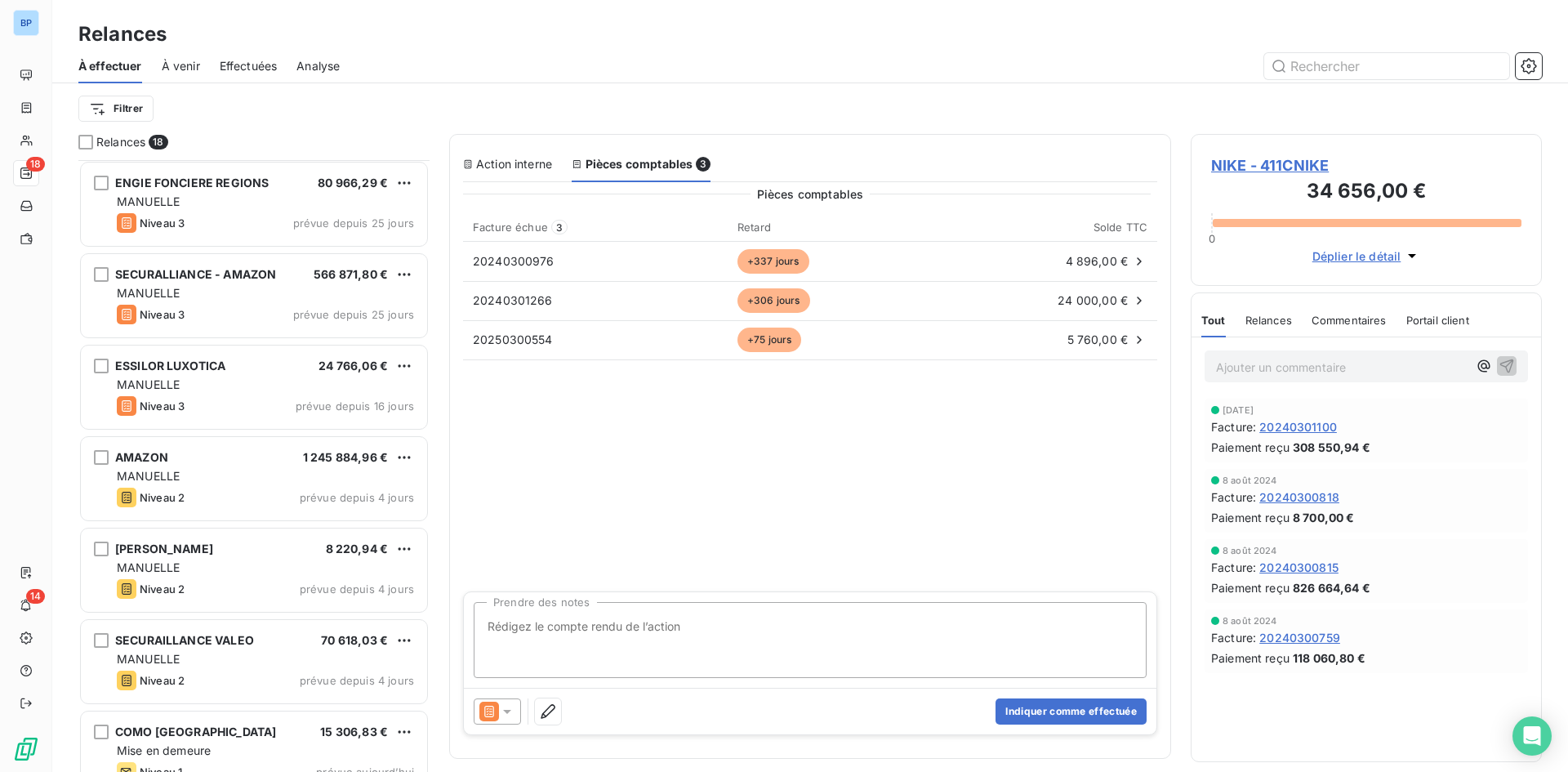
scroll to position [1036, 0]
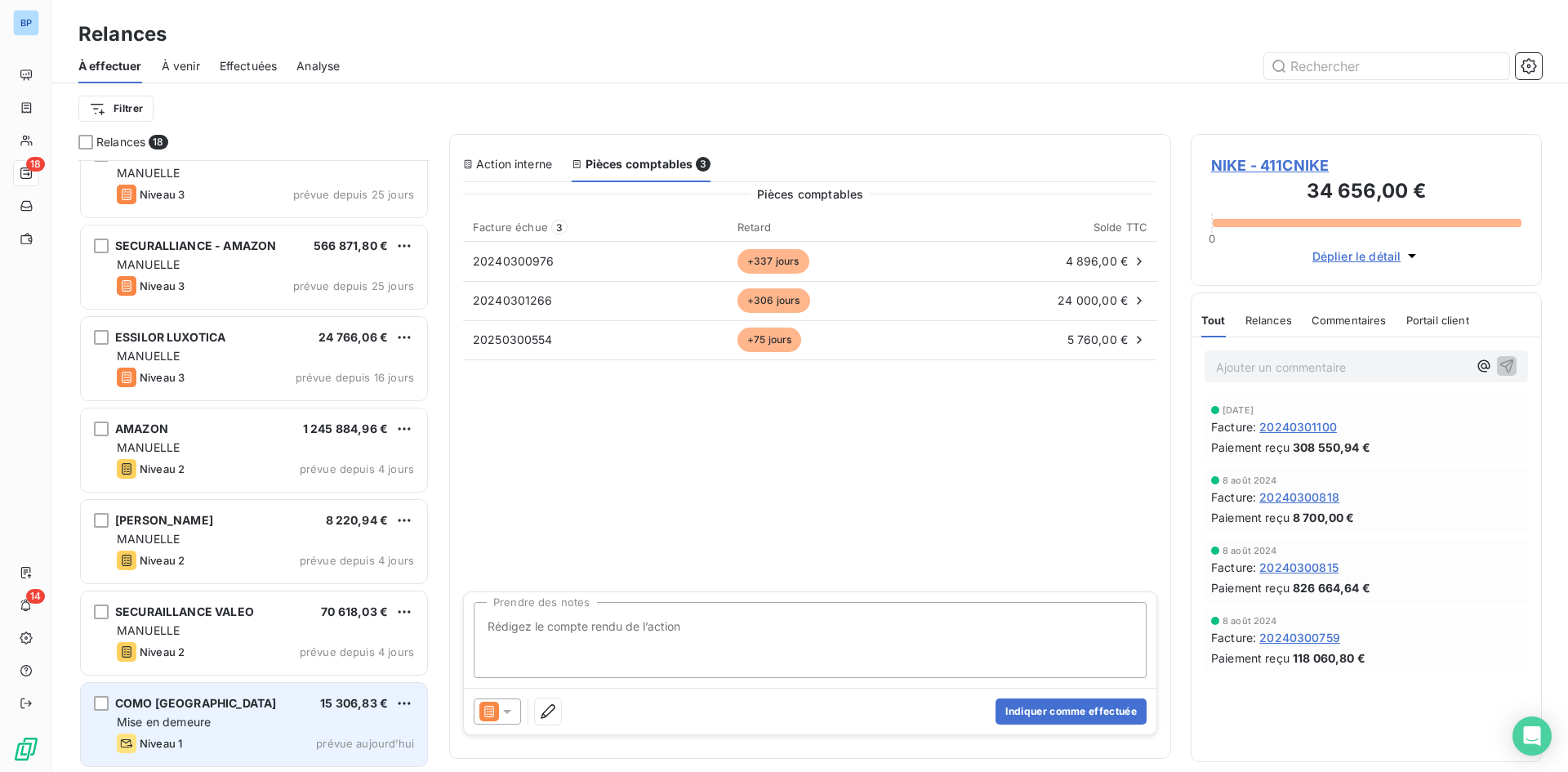
click at [278, 734] on div "Niveau 1 prévue aujourd’hui" at bounding box center [265, 743] width 297 height 20
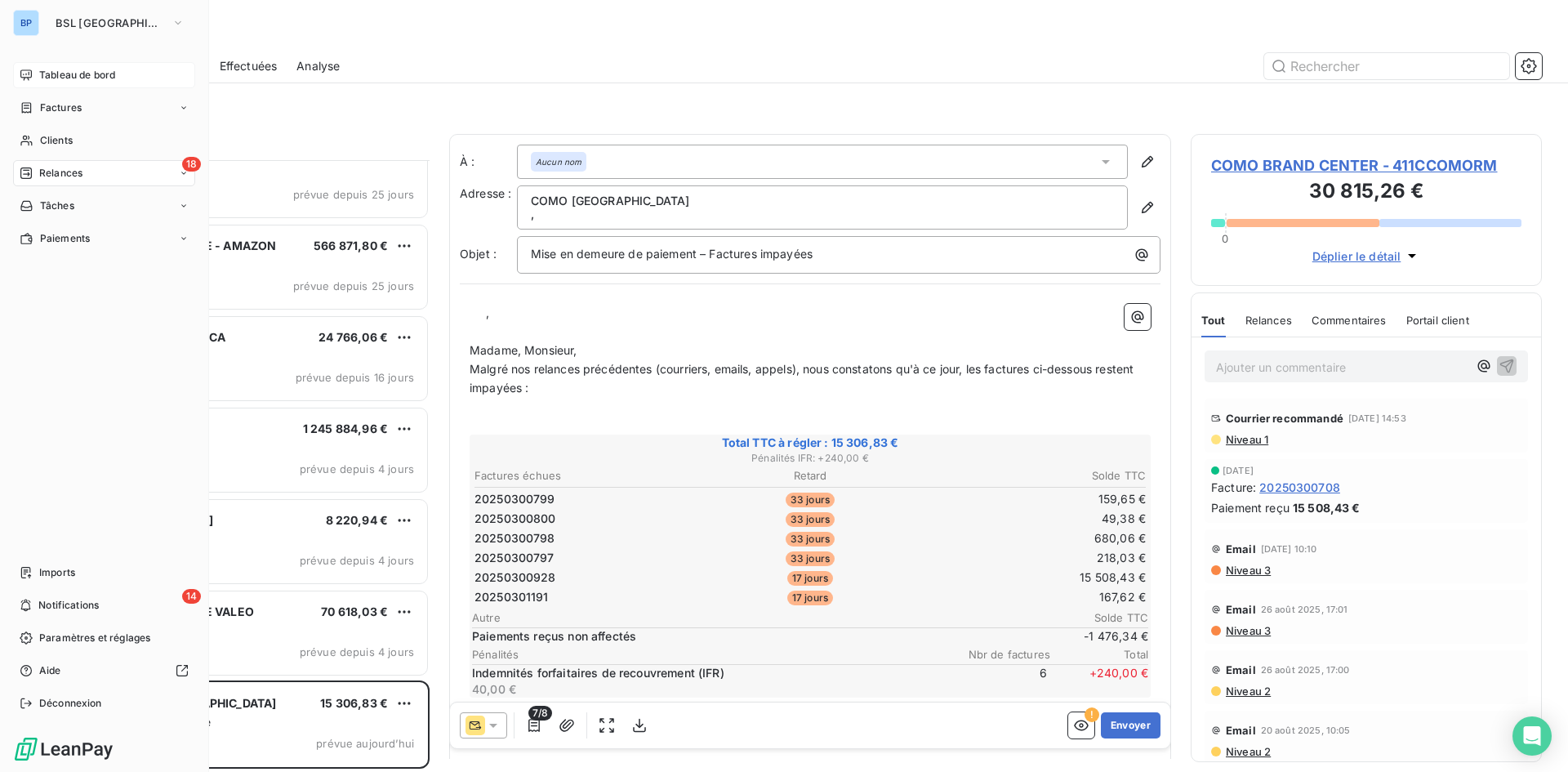
click at [76, 75] on span "Tableau de bord" at bounding box center [77, 75] width 76 height 15
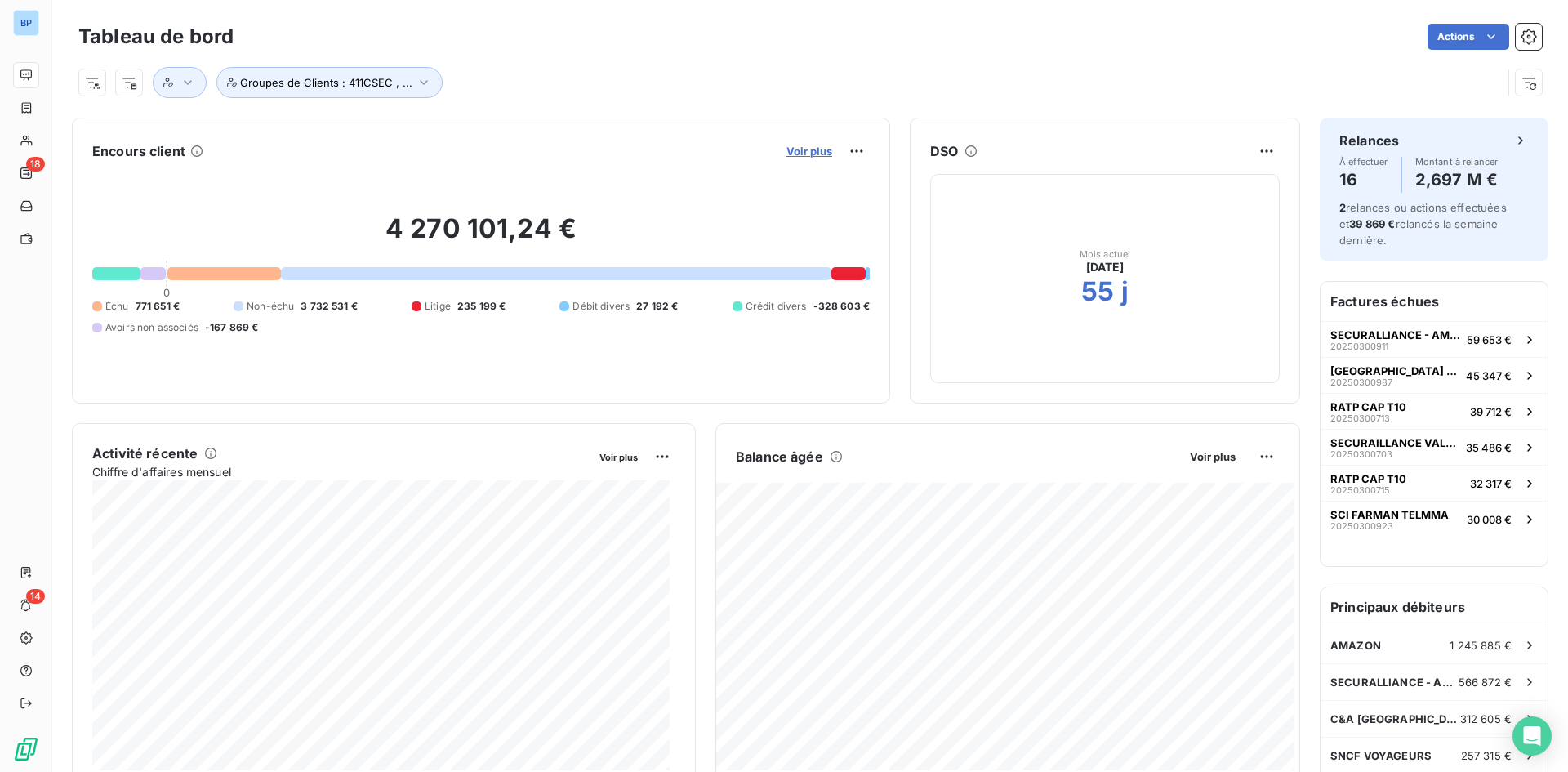
click at [795, 153] on span "Voir plus" at bounding box center [810, 151] width 46 height 13
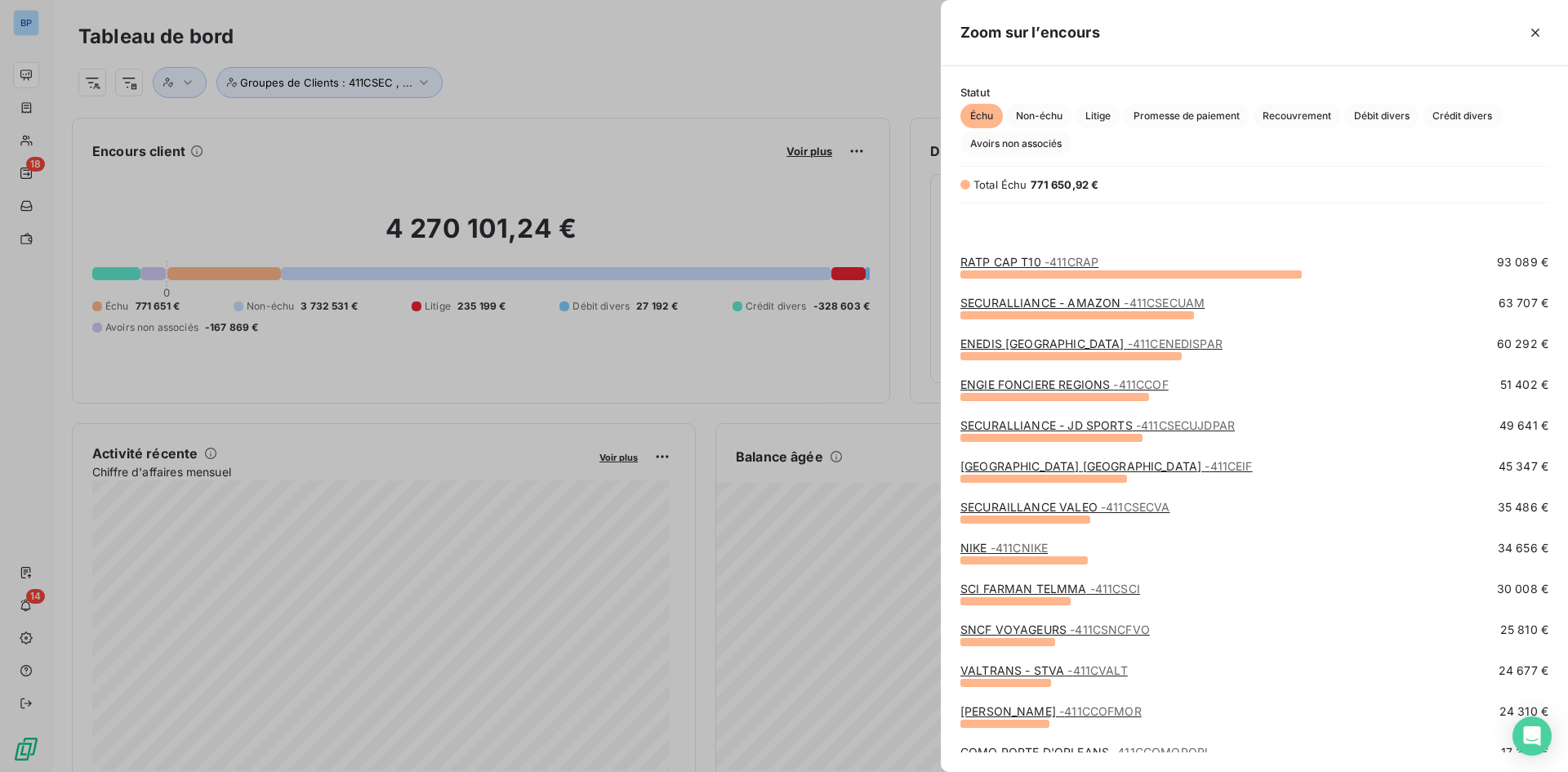
scroll to position [409, 0]
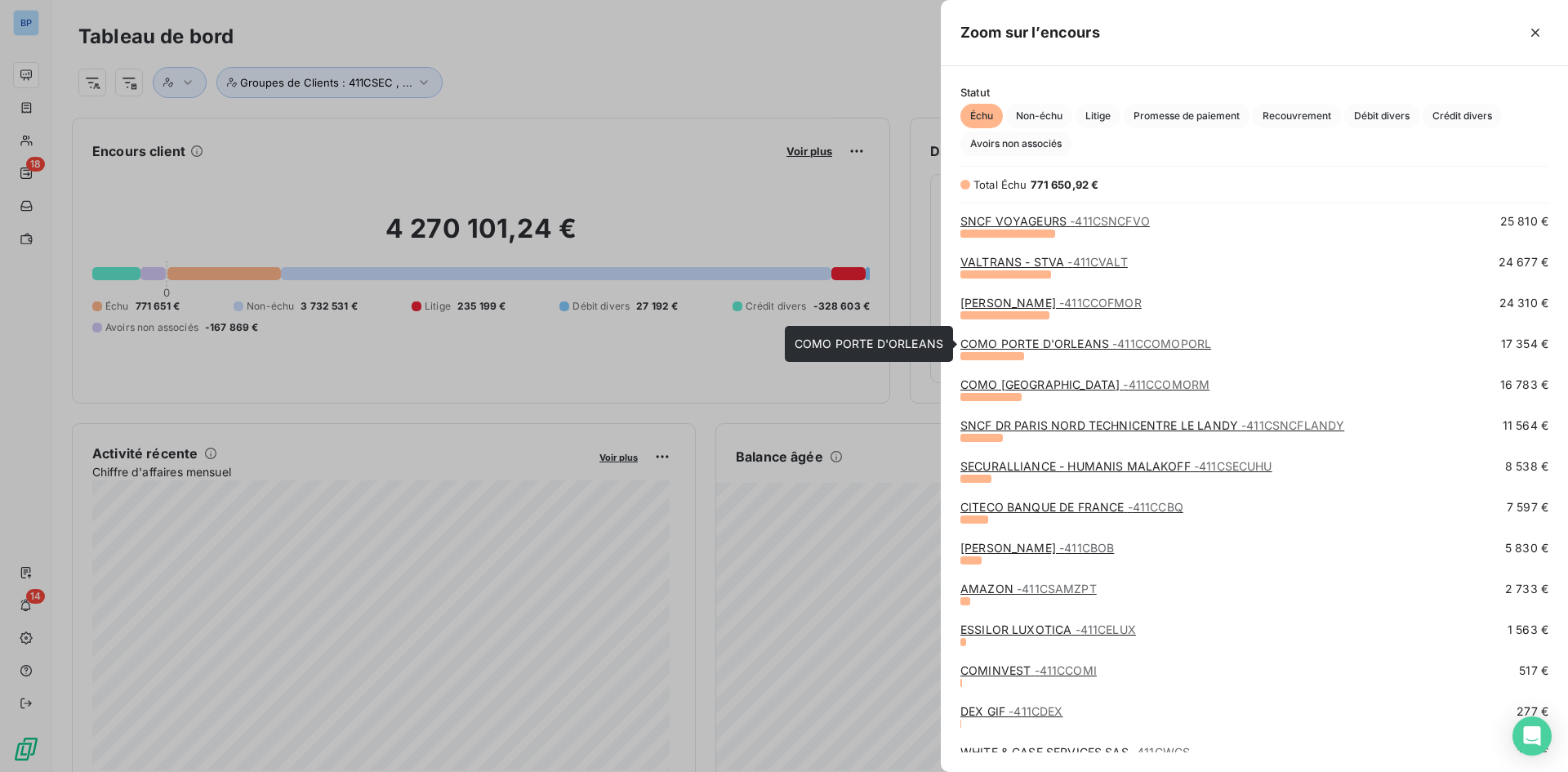
click at [1121, 345] on span "- 411CCOMOPORL" at bounding box center [1162, 343] width 99 height 14
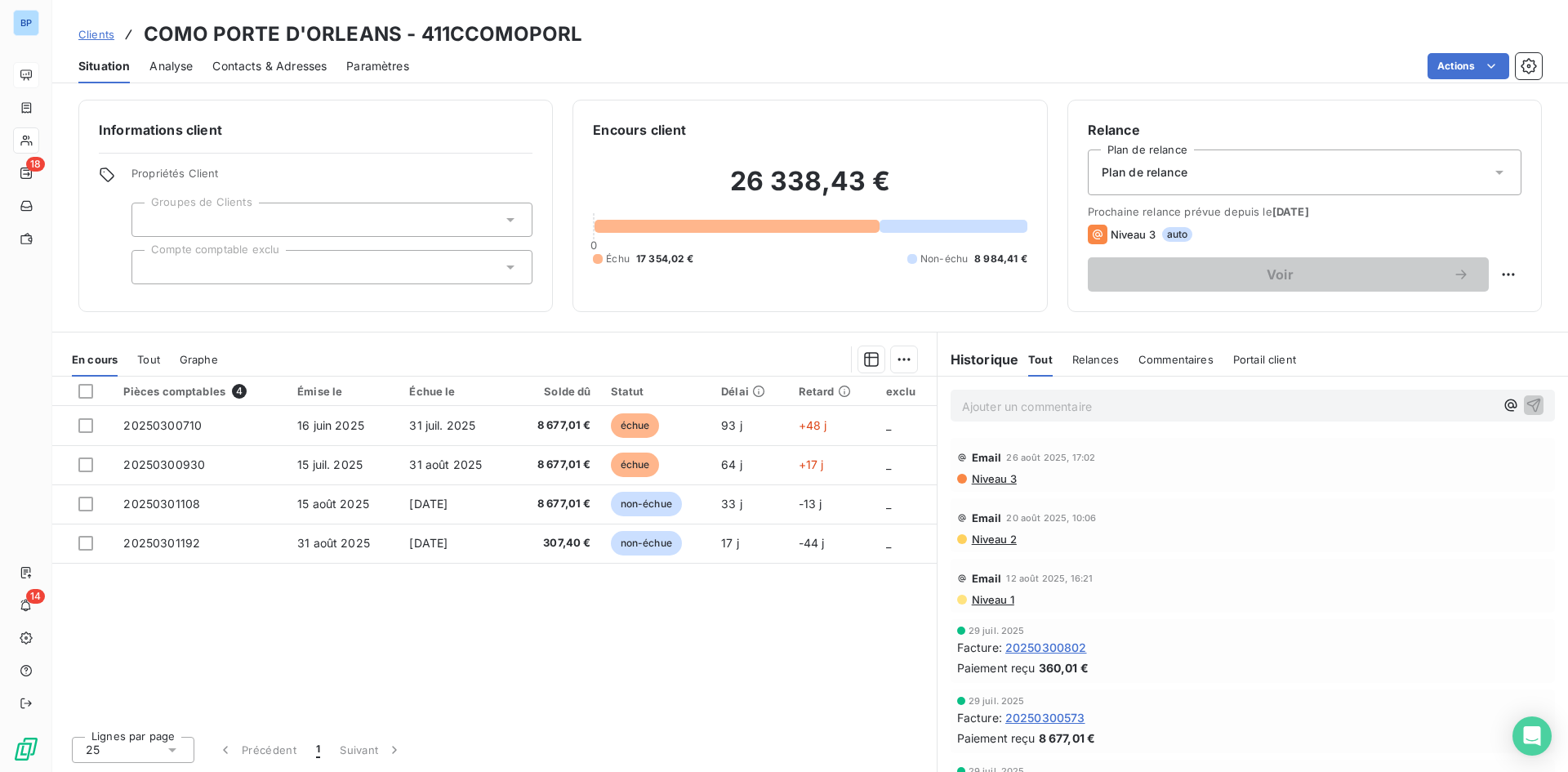
click at [993, 477] on span "Niveau 3" at bounding box center [993, 479] width 47 height 13
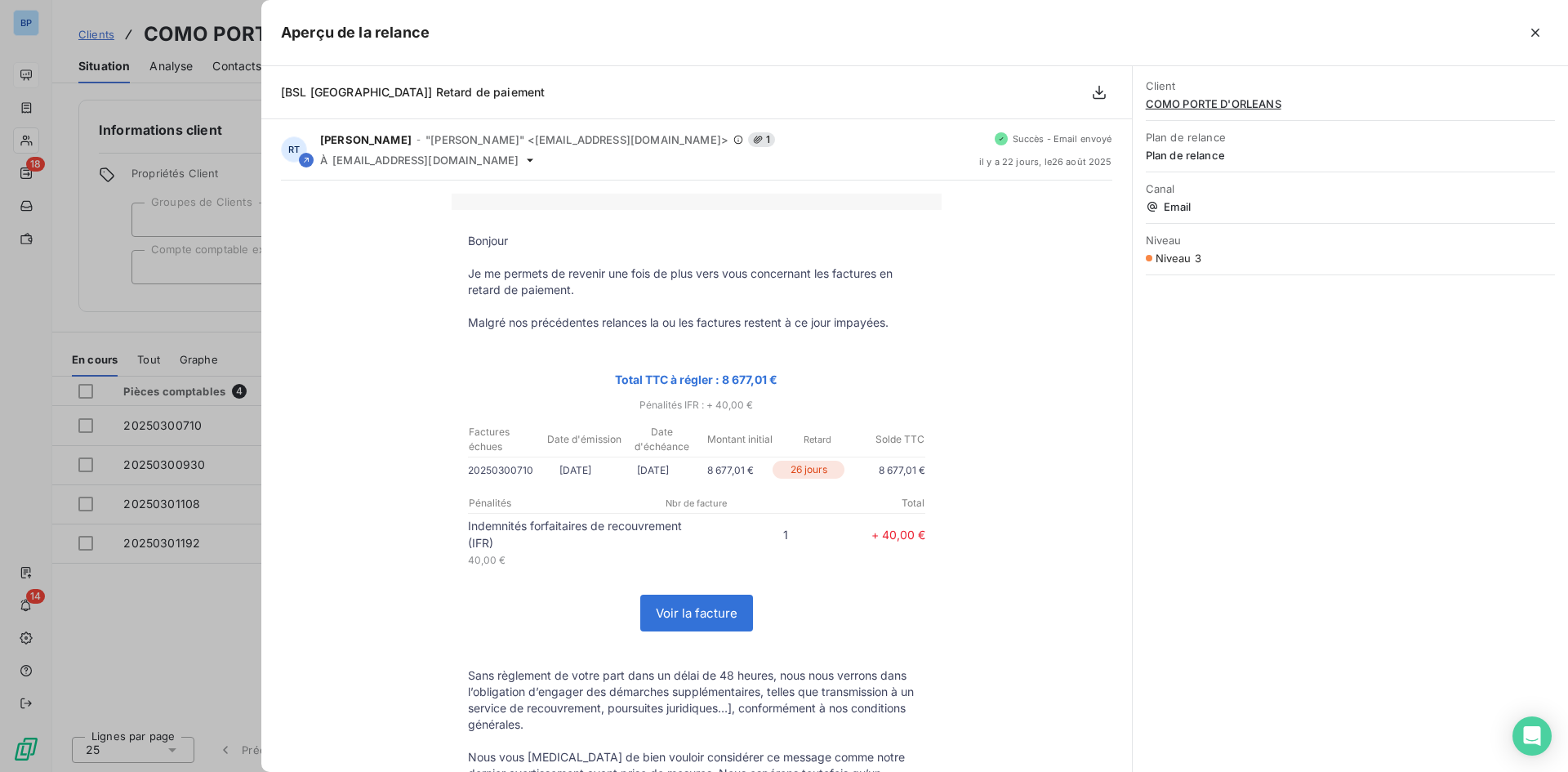
click at [160, 594] on div at bounding box center [784, 386] width 1568 height 772
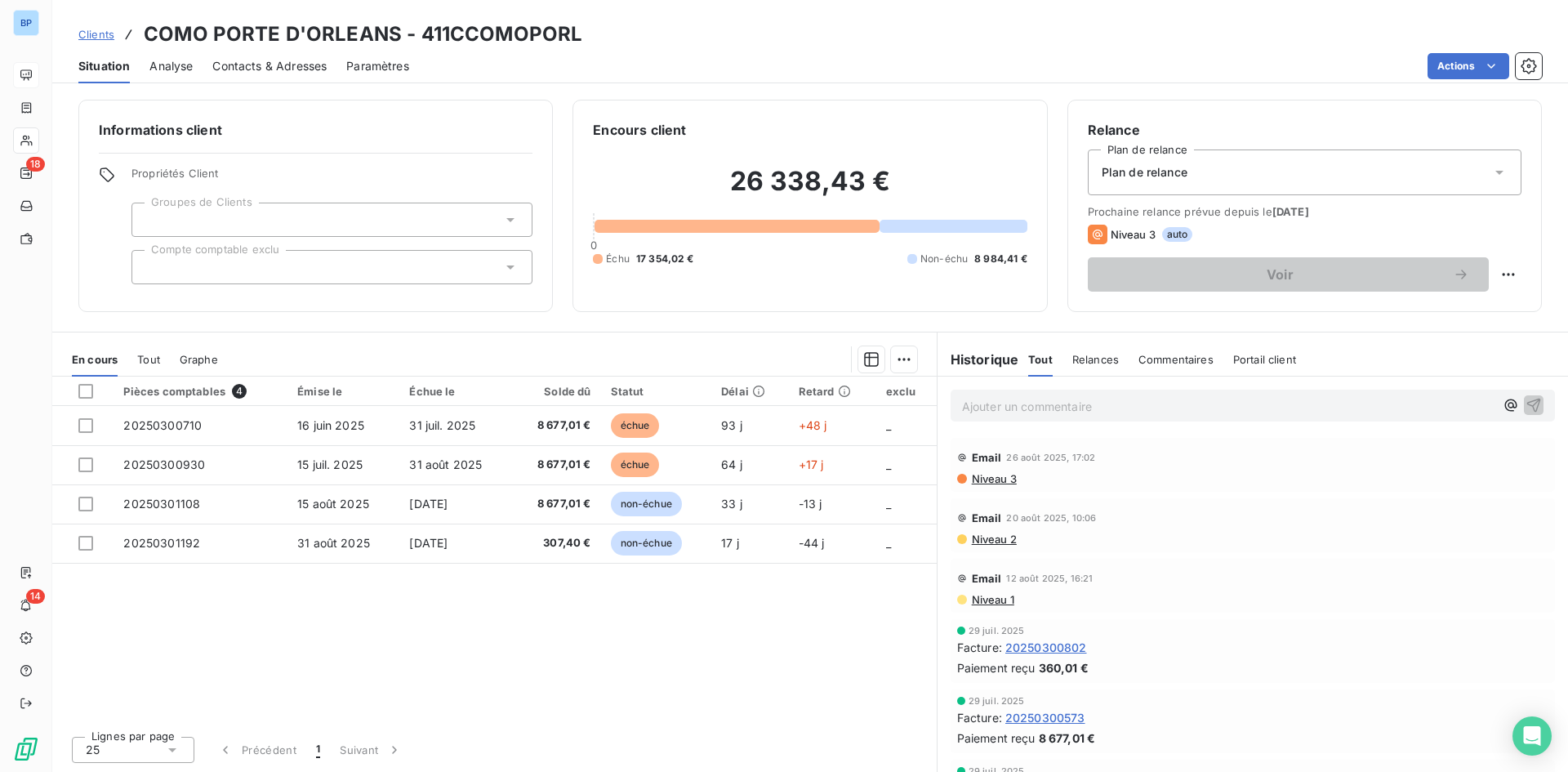
click at [995, 535] on span "Niveau 2" at bounding box center [993, 539] width 47 height 13
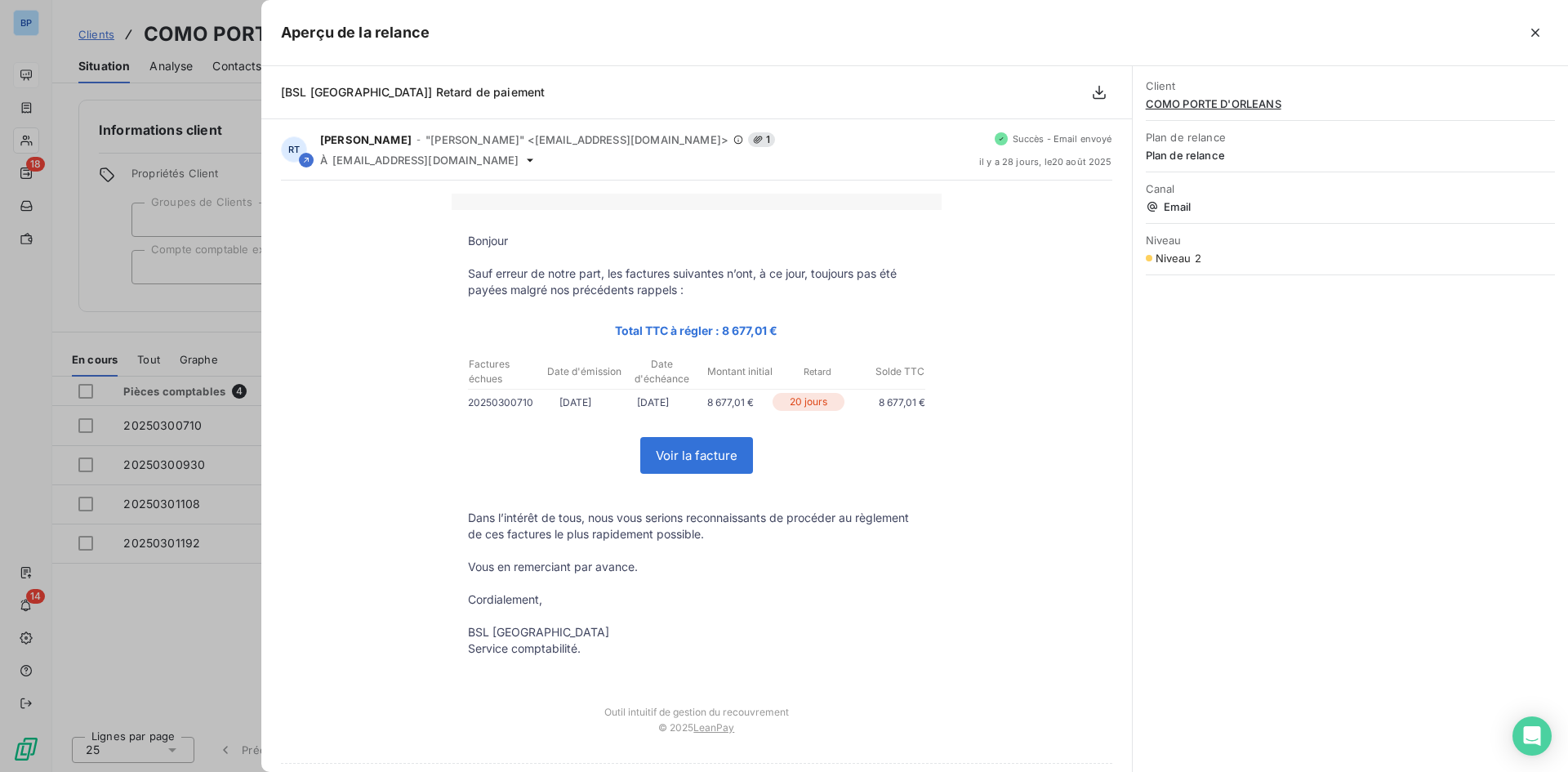
click at [166, 617] on div at bounding box center [784, 386] width 1568 height 772
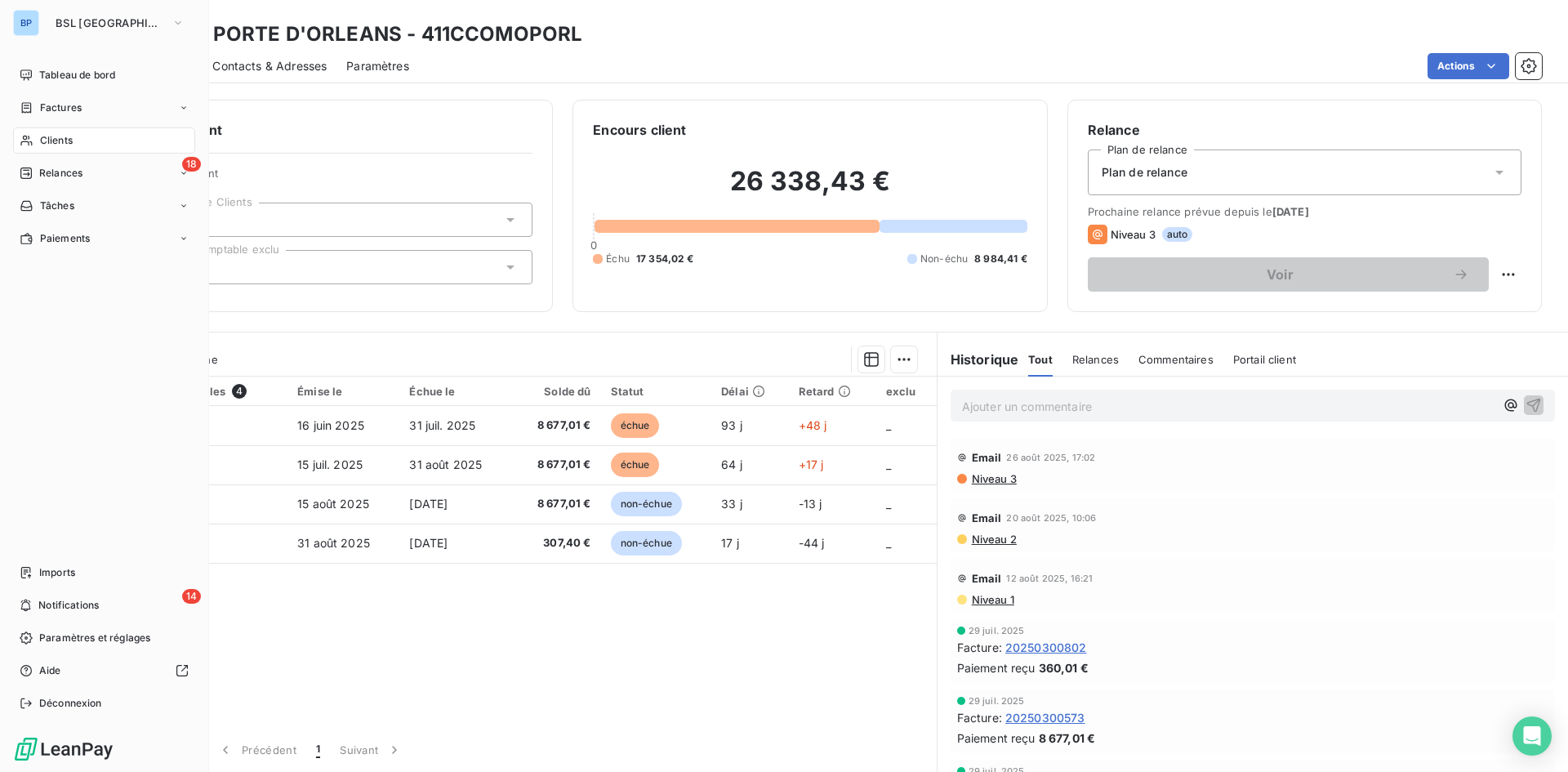
drag, startPoint x: 73, startPoint y: 78, endPoint x: 906, endPoint y: 134, distance: 834.9
click at [73, 78] on span "Tableau de bord" at bounding box center [77, 75] width 76 height 15
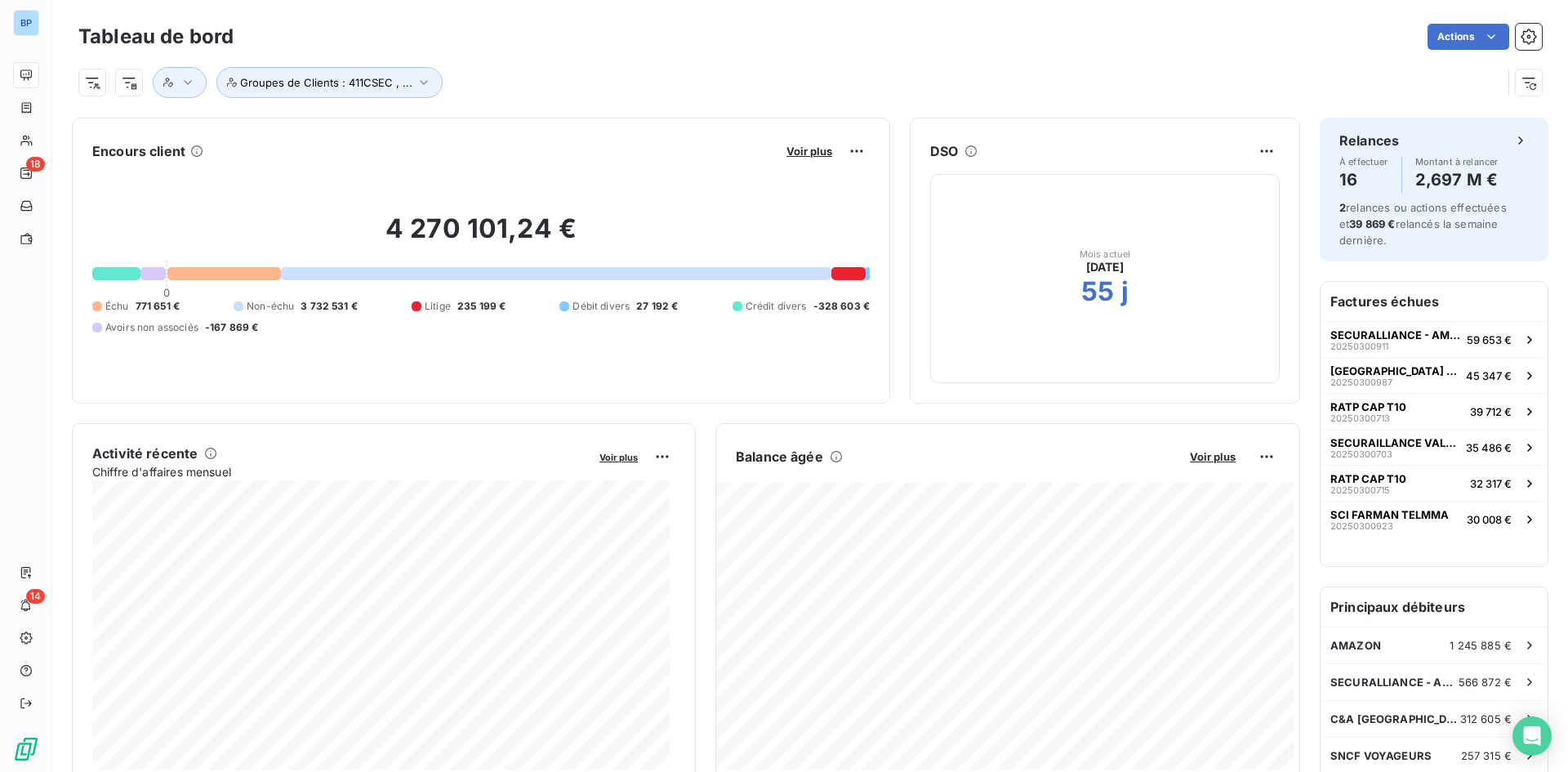
click at [792, 140] on div "Voir plus" at bounding box center [826, 151] width 88 height 26
click at [794, 156] on span "Voir plus" at bounding box center [810, 151] width 46 height 13
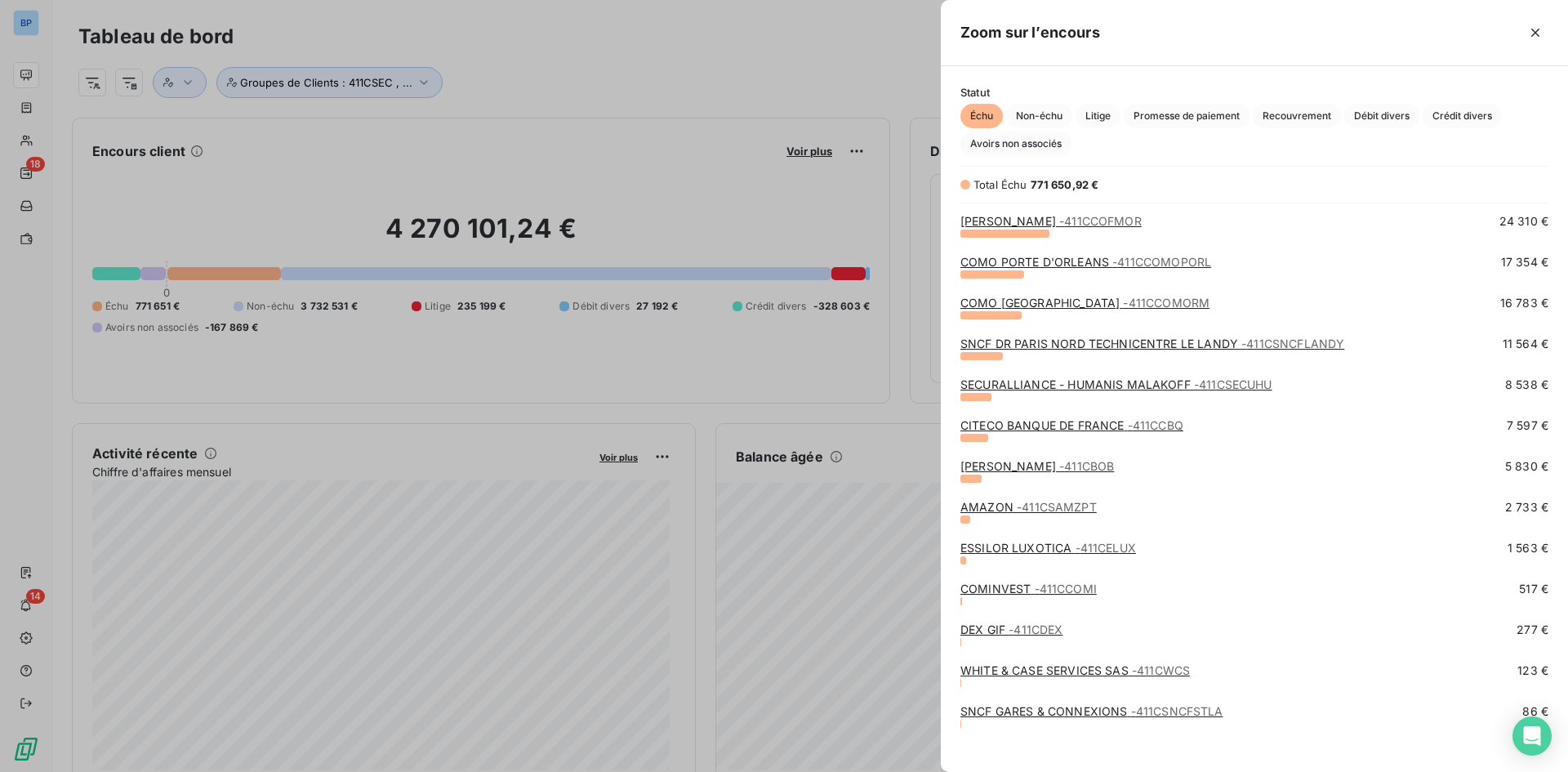
scroll to position [501, 0]
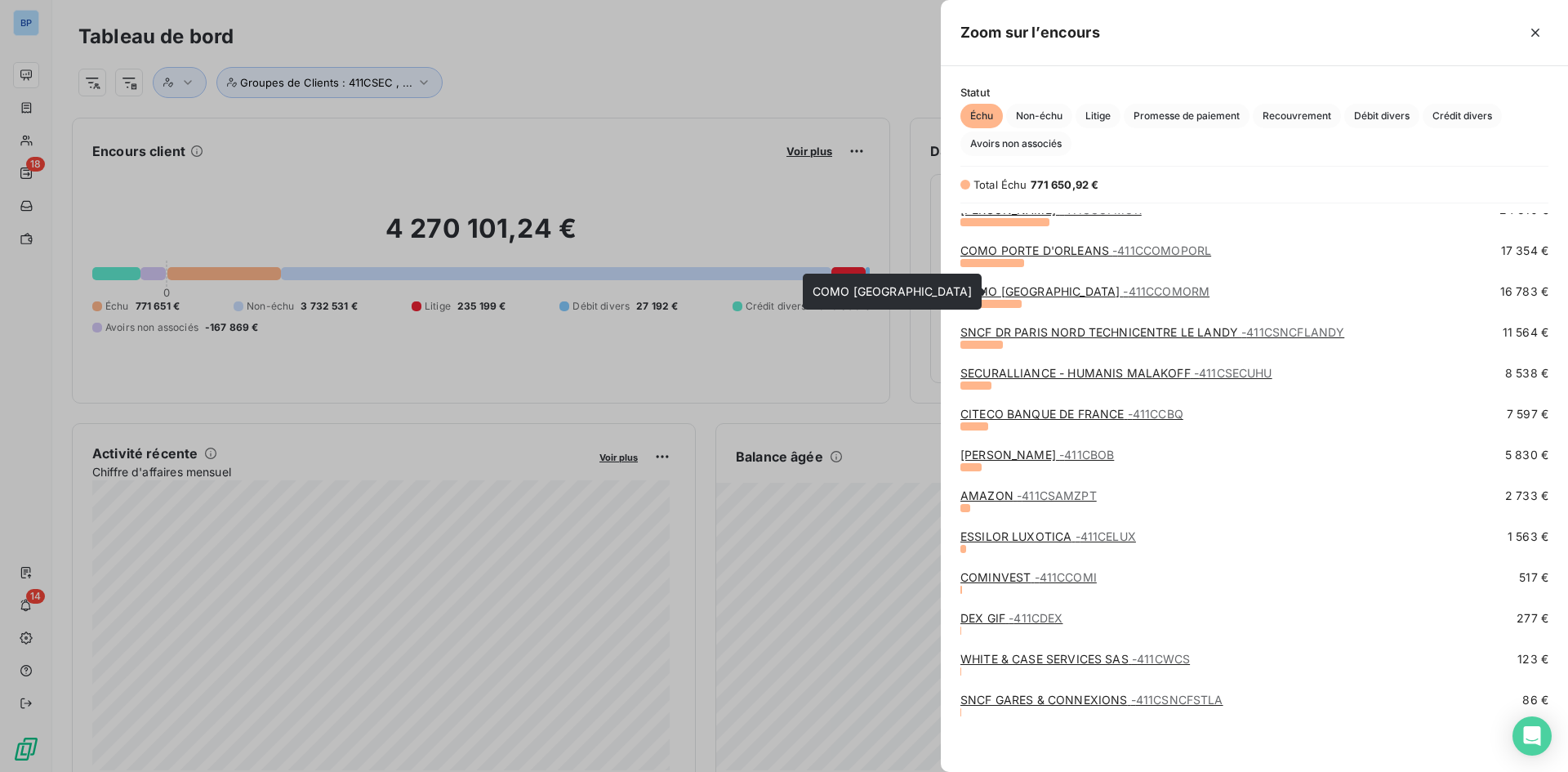
click at [1044, 291] on link "COMO BRAND CENTER - 411CCOMORM" at bounding box center [1085, 291] width 249 height 14
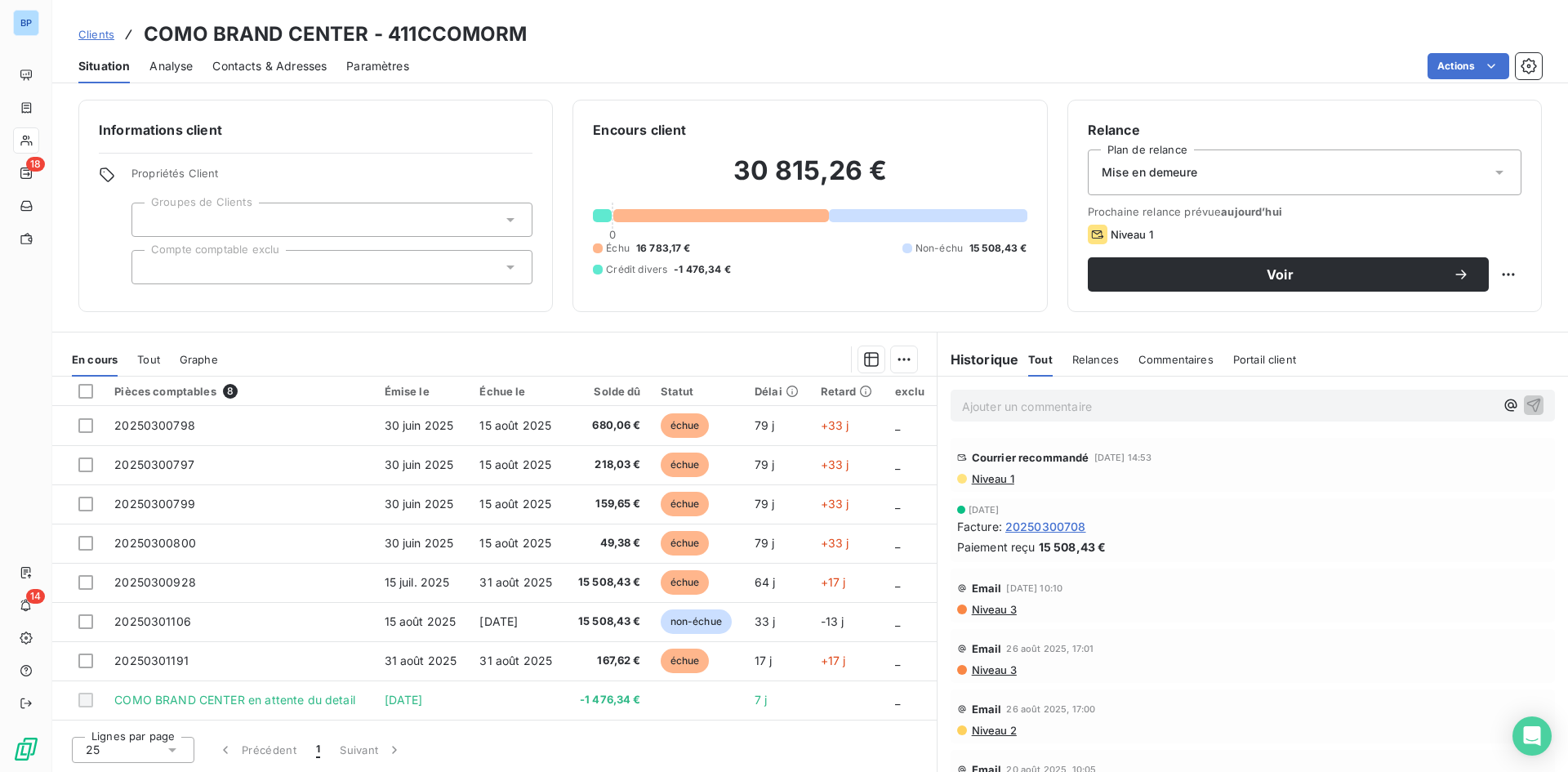
click at [994, 481] on span "Niveau 1" at bounding box center [992, 479] width 44 height 13
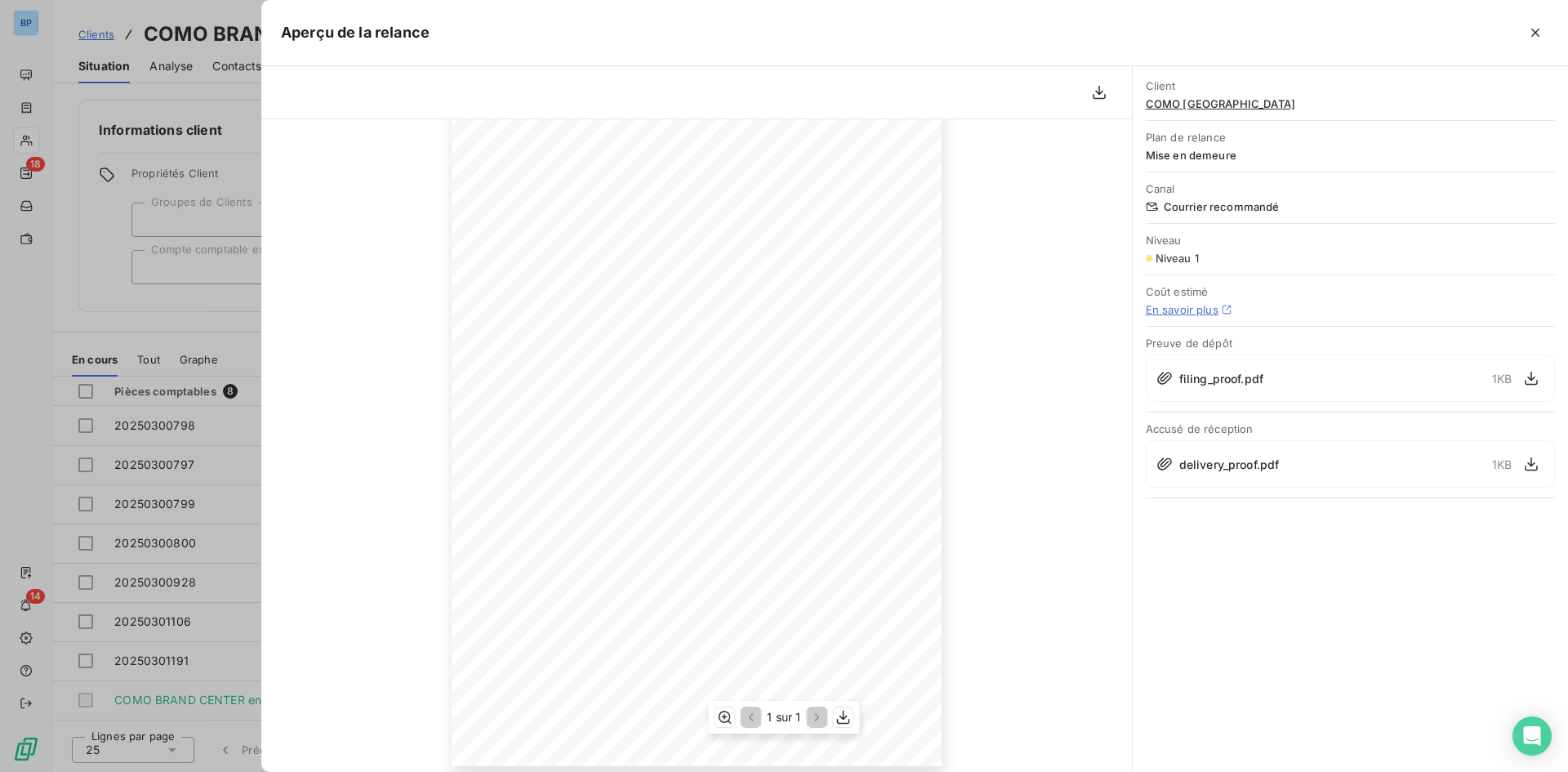
scroll to position [137, 0]
click at [129, 318] on div at bounding box center [784, 386] width 1568 height 772
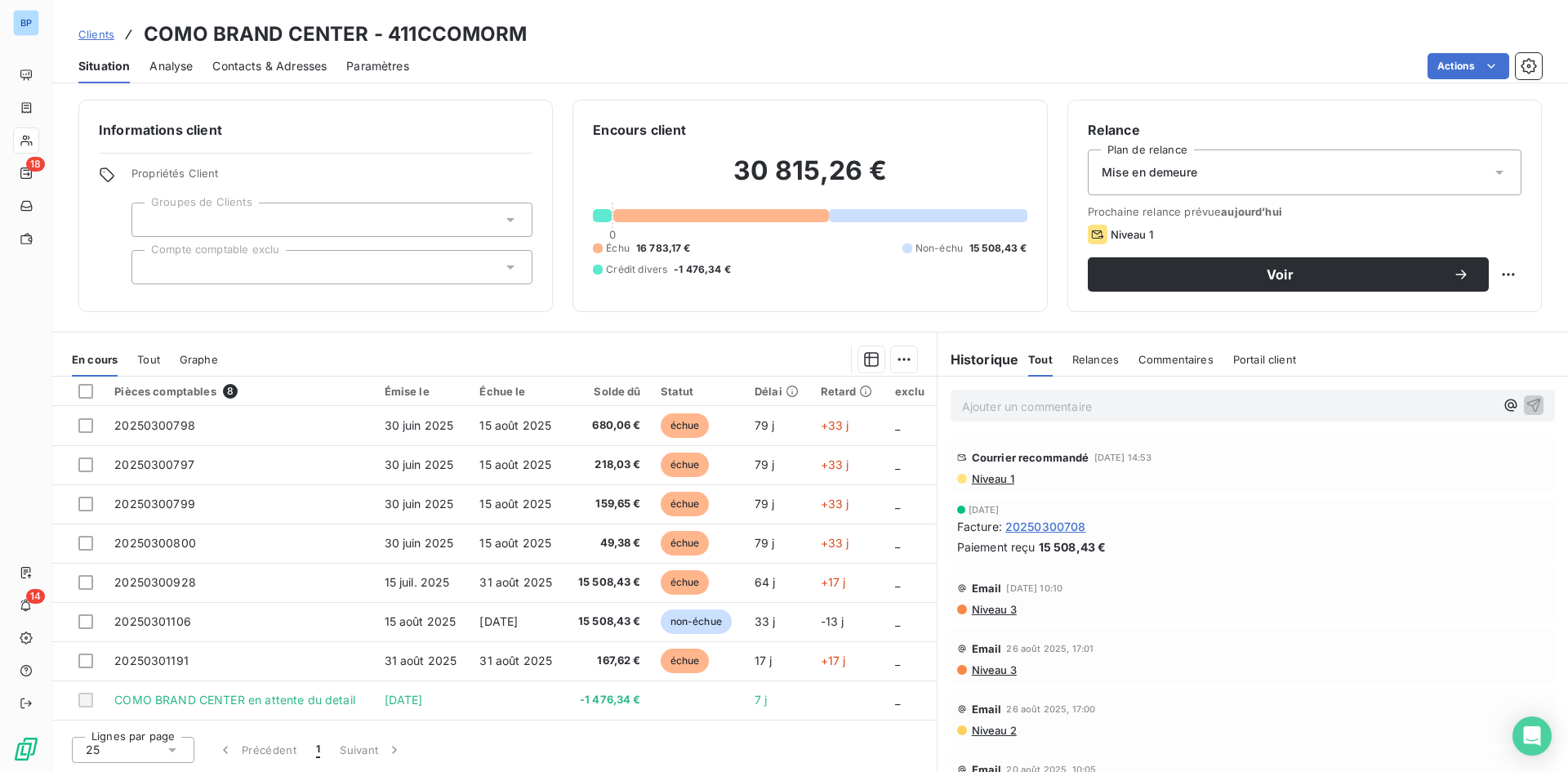
click at [1386, 169] on div "Mise en demeure" at bounding box center [1305, 173] width 434 height 46
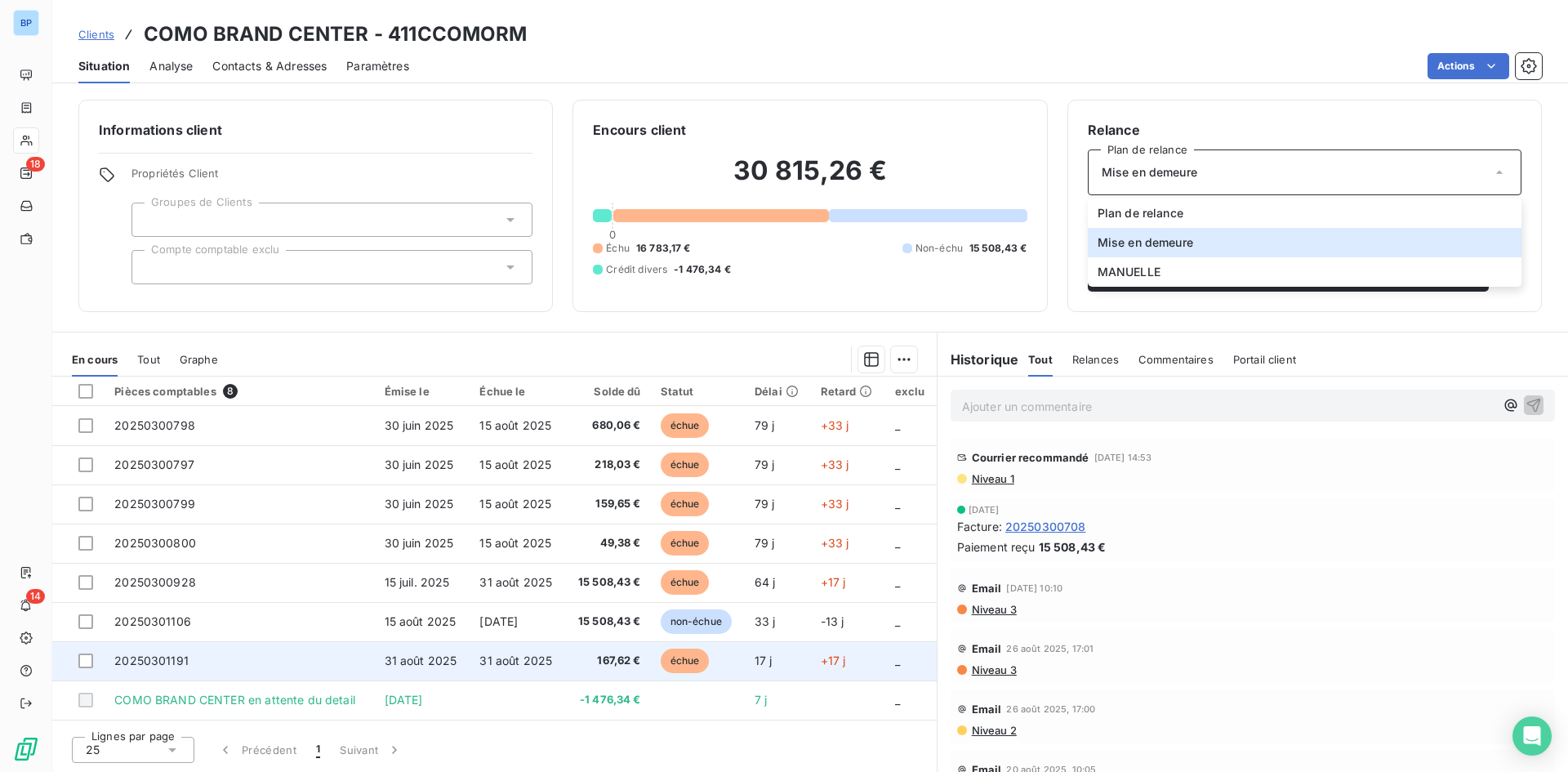
click at [490, 666] on span "31 août 2025" at bounding box center [515, 660] width 73 height 14
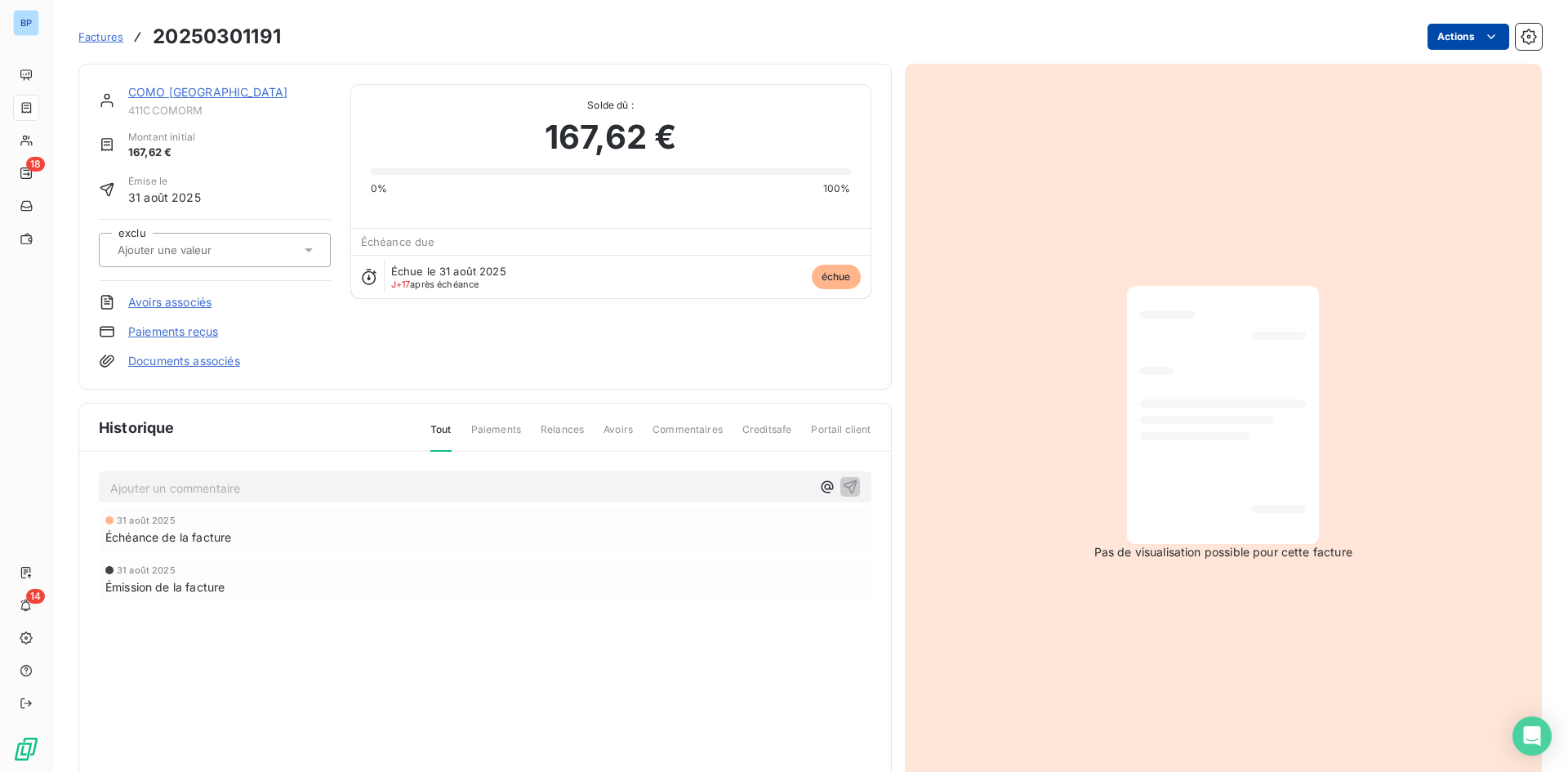
click at [1450, 39] on html "BP 18 14 Factures 20250301191 Actions COMO BRAND CENTER 411CCOMORM Montant init…" at bounding box center [784, 386] width 1568 height 772
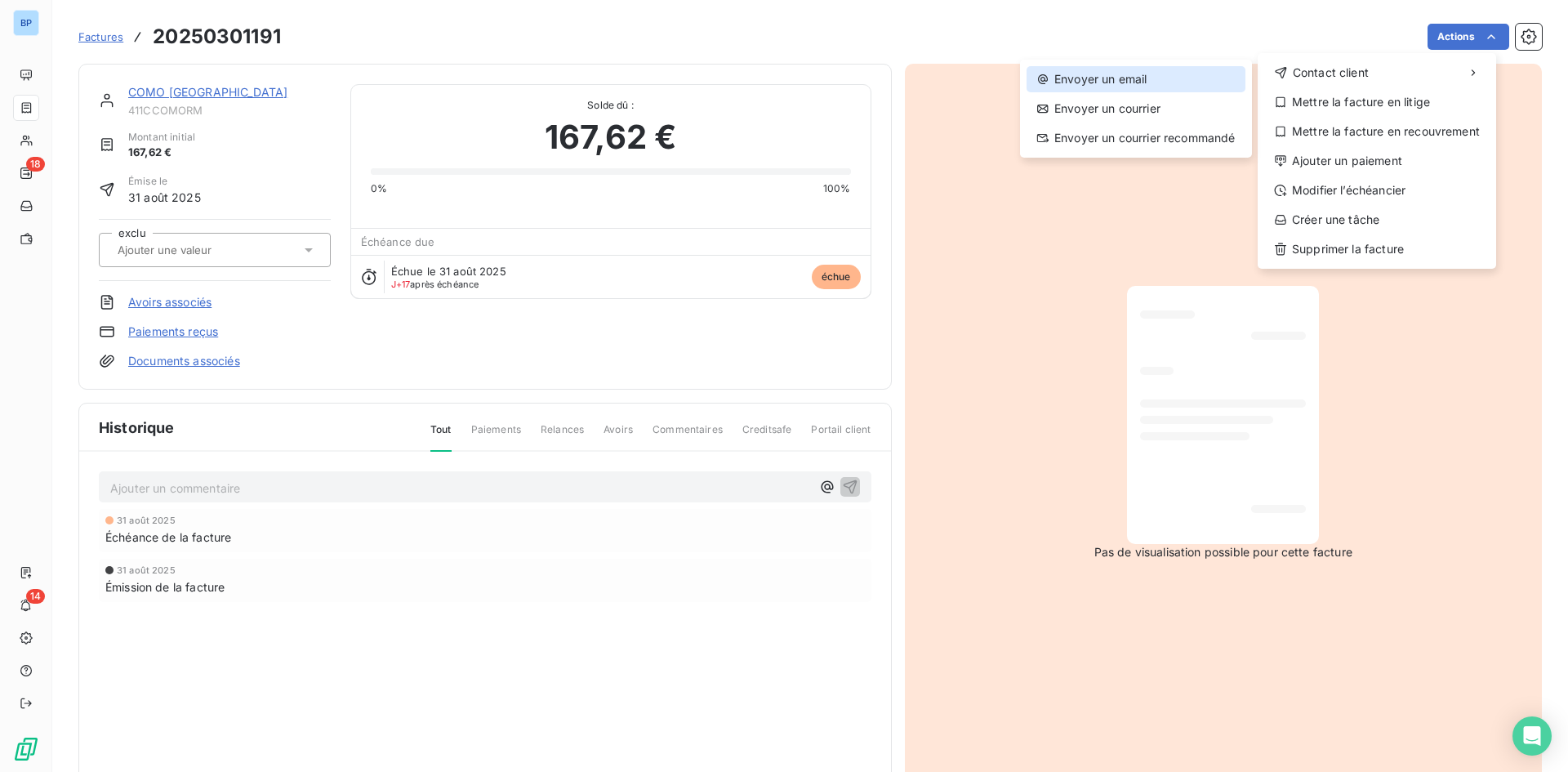
click at [1145, 88] on div "Envoyer un email" at bounding box center [1136, 79] width 219 height 26
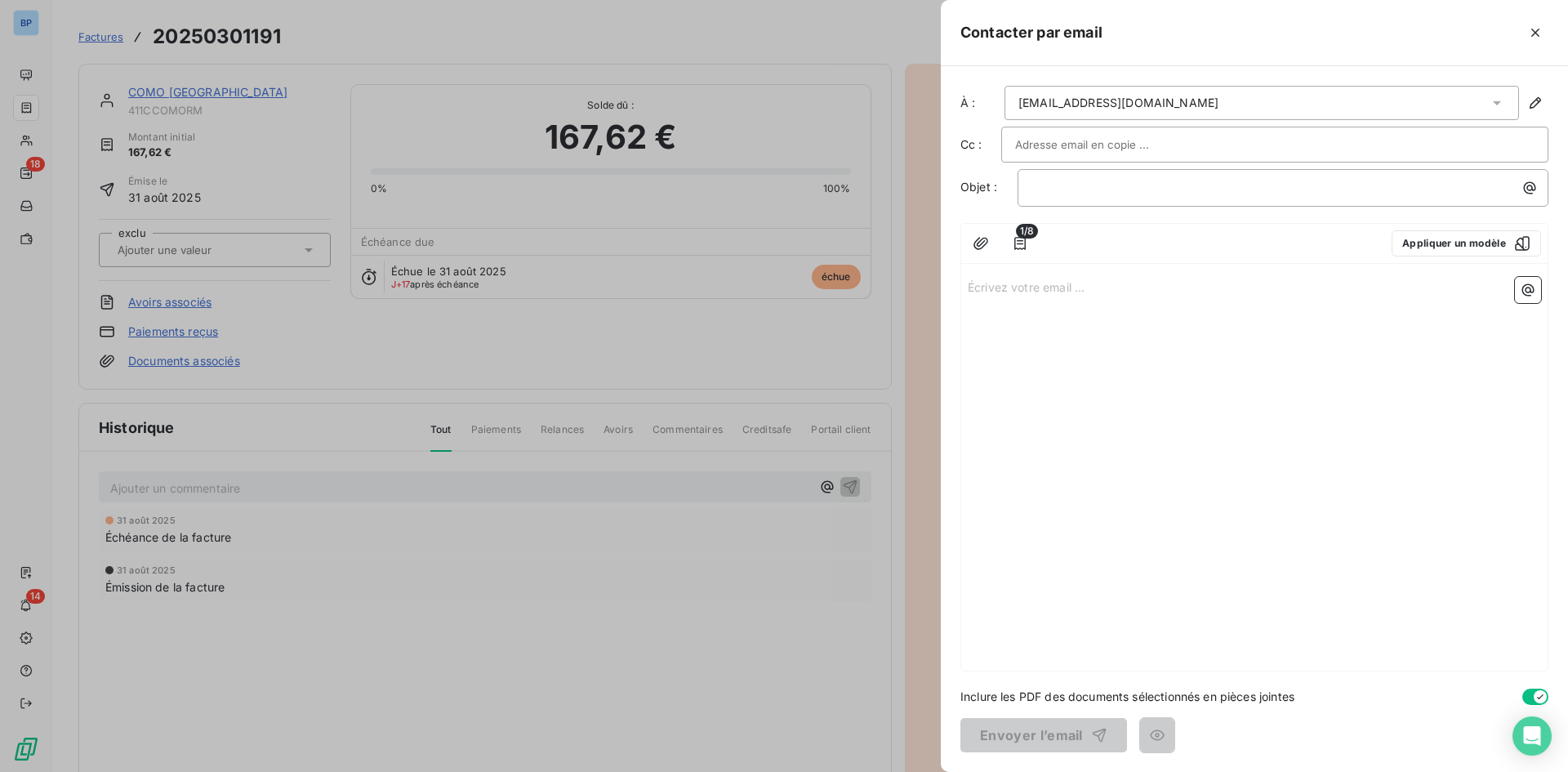
click at [1083, 136] on input "text" at bounding box center [1103, 145] width 175 height 25
click at [661, 90] on div at bounding box center [784, 386] width 1568 height 772
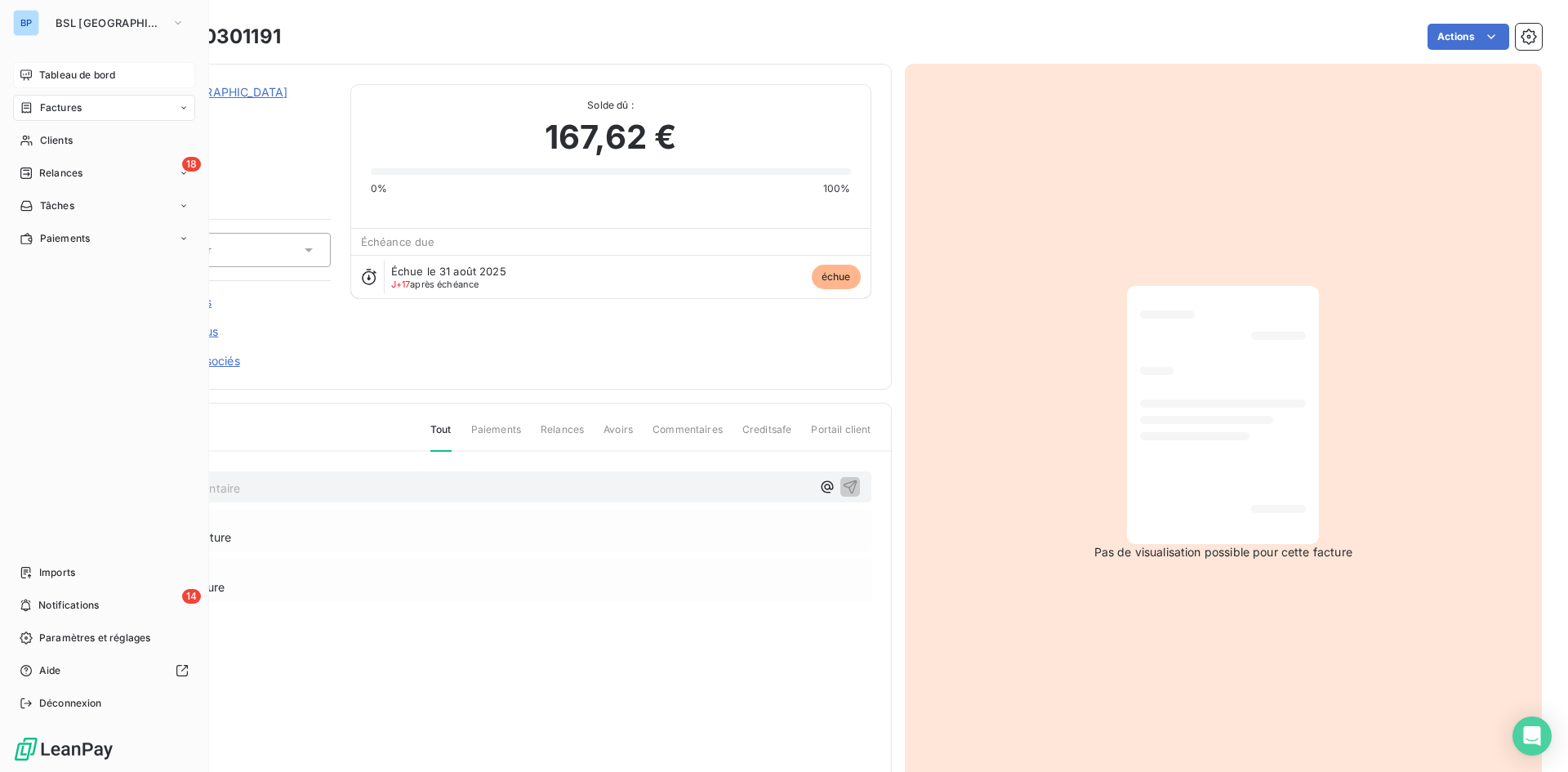
click at [85, 70] on span "Tableau de bord" at bounding box center [77, 75] width 76 height 15
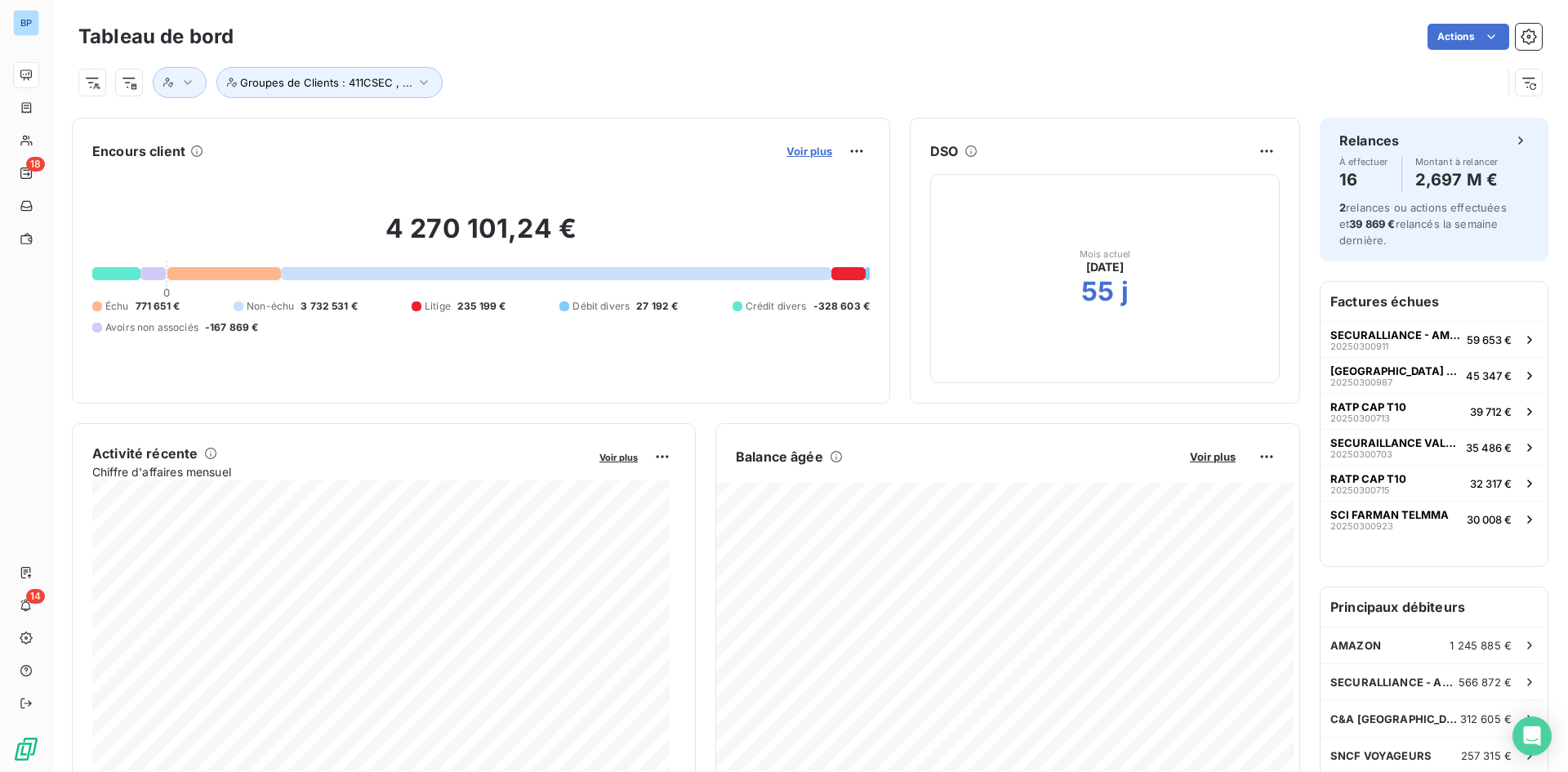
click at [804, 148] on span "Voir plus" at bounding box center [810, 151] width 46 height 13
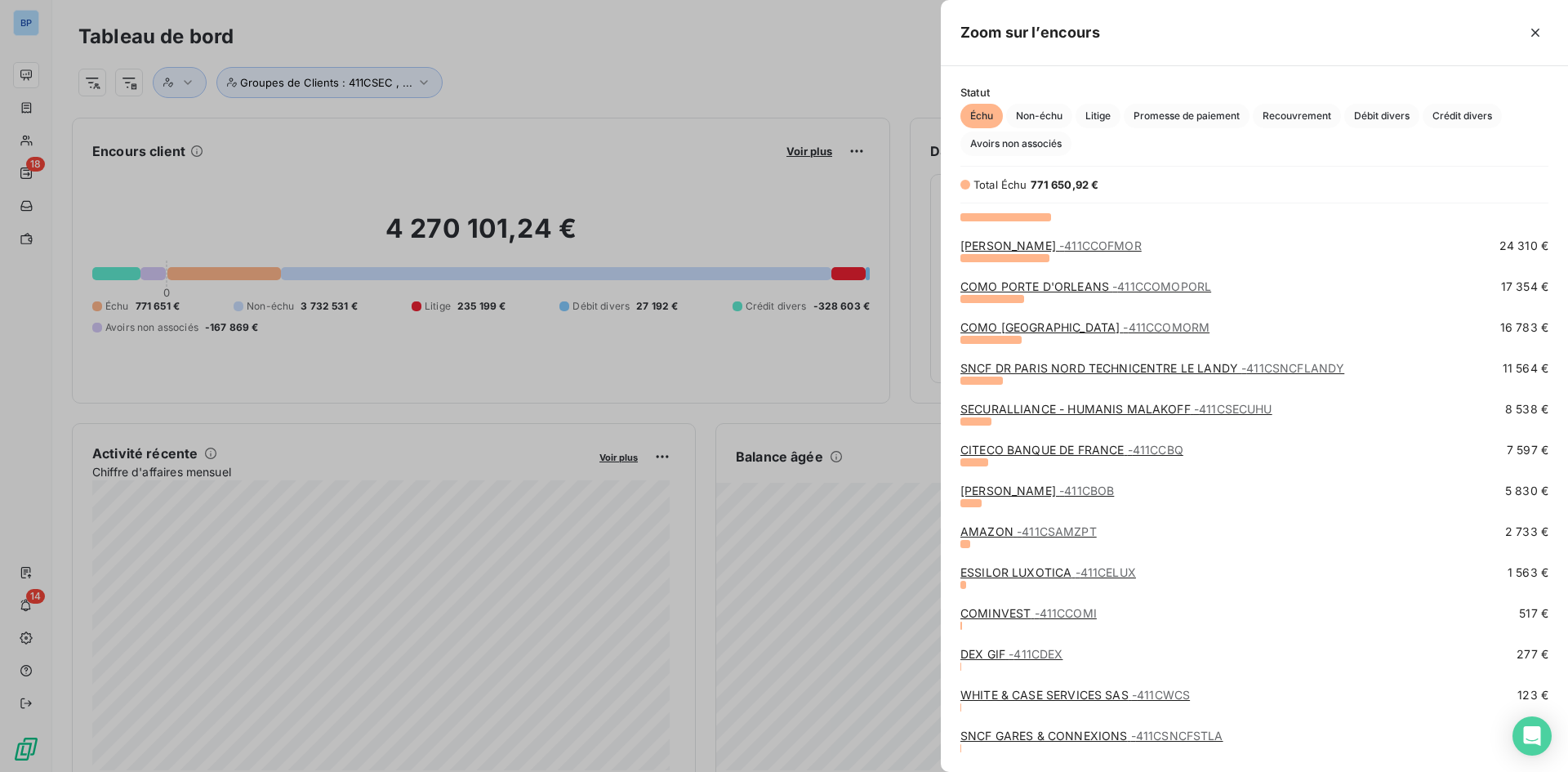
scroll to position [501, 0]
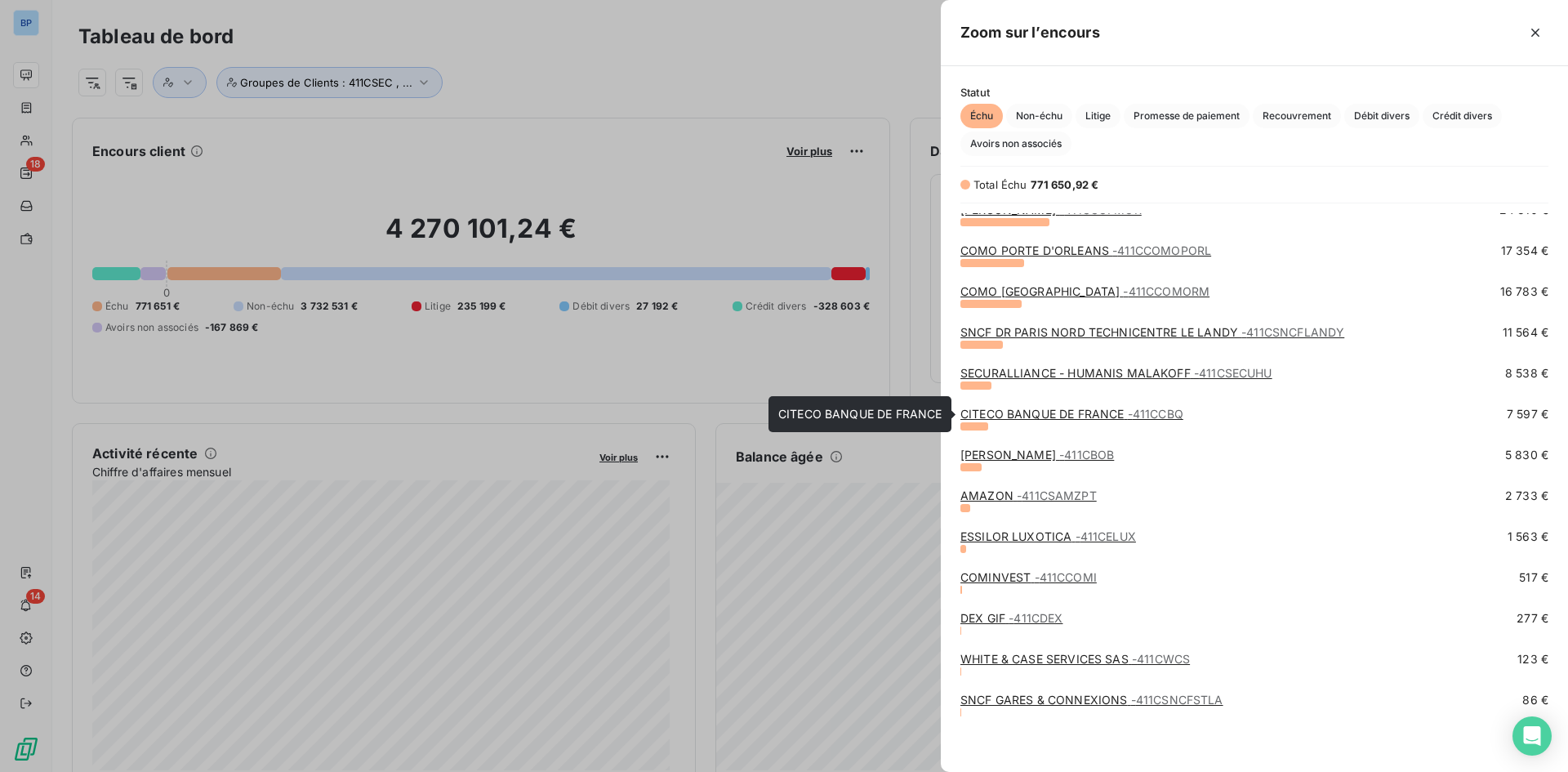
click at [1054, 417] on link "CITECO BANQUE DE FRANCE - 411CCBQ" at bounding box center [1072, 413] width 223 height 14
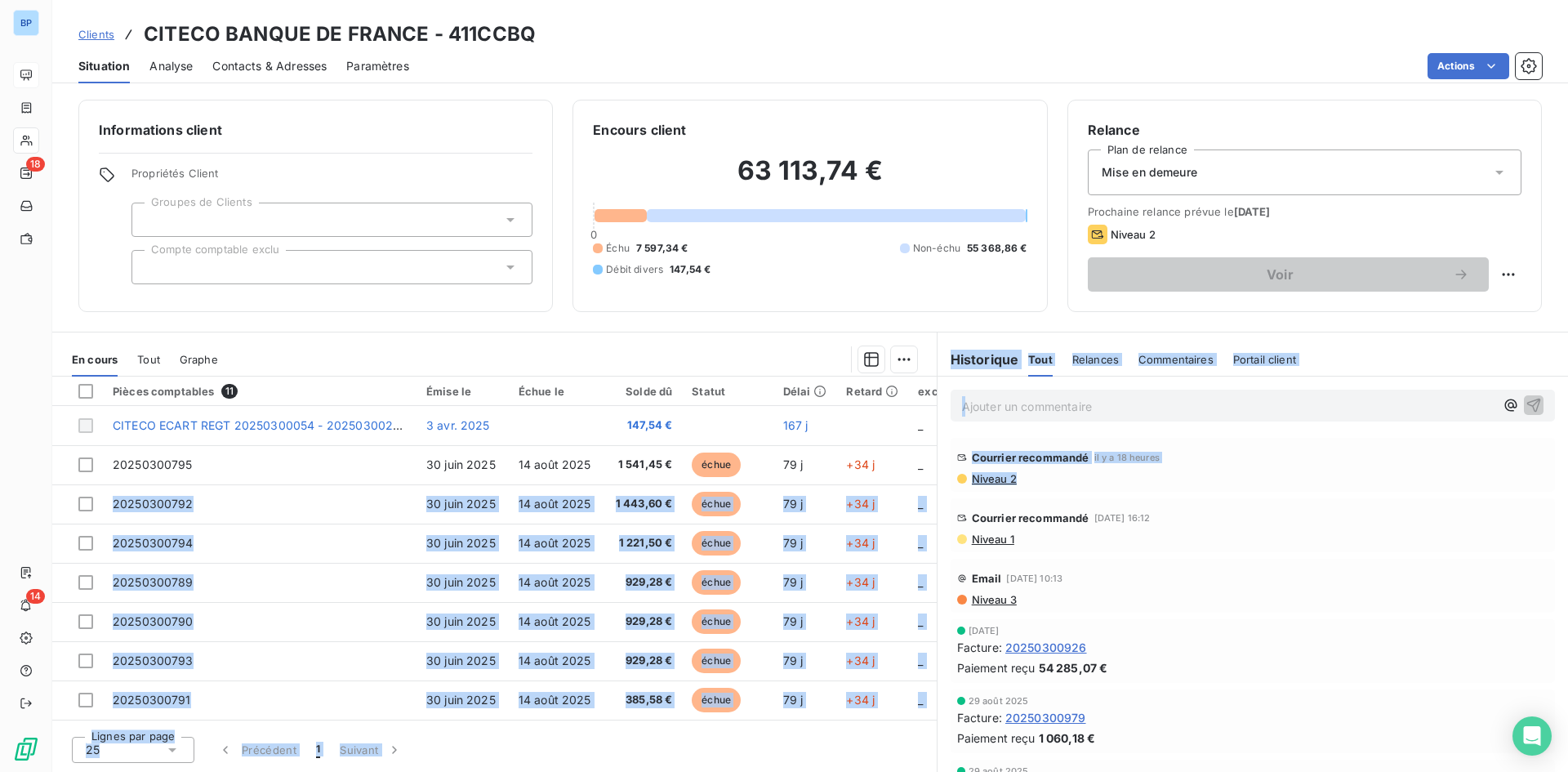
drag, startPoint x: 1051, startPoint y: 473, endPoint x: 935, endPoint y: 475, distance: 116.0
click at [935, 475] on div "En cours Tout Graphe Pièces comptables 11 Émise le Échue le Solde dû Statut Dél…" at bounding box center [810, 552] width 1516 height 440
click at [1076, 476] on div "Niveau 2" at bounding box center [1253, 479] width 591 height 13
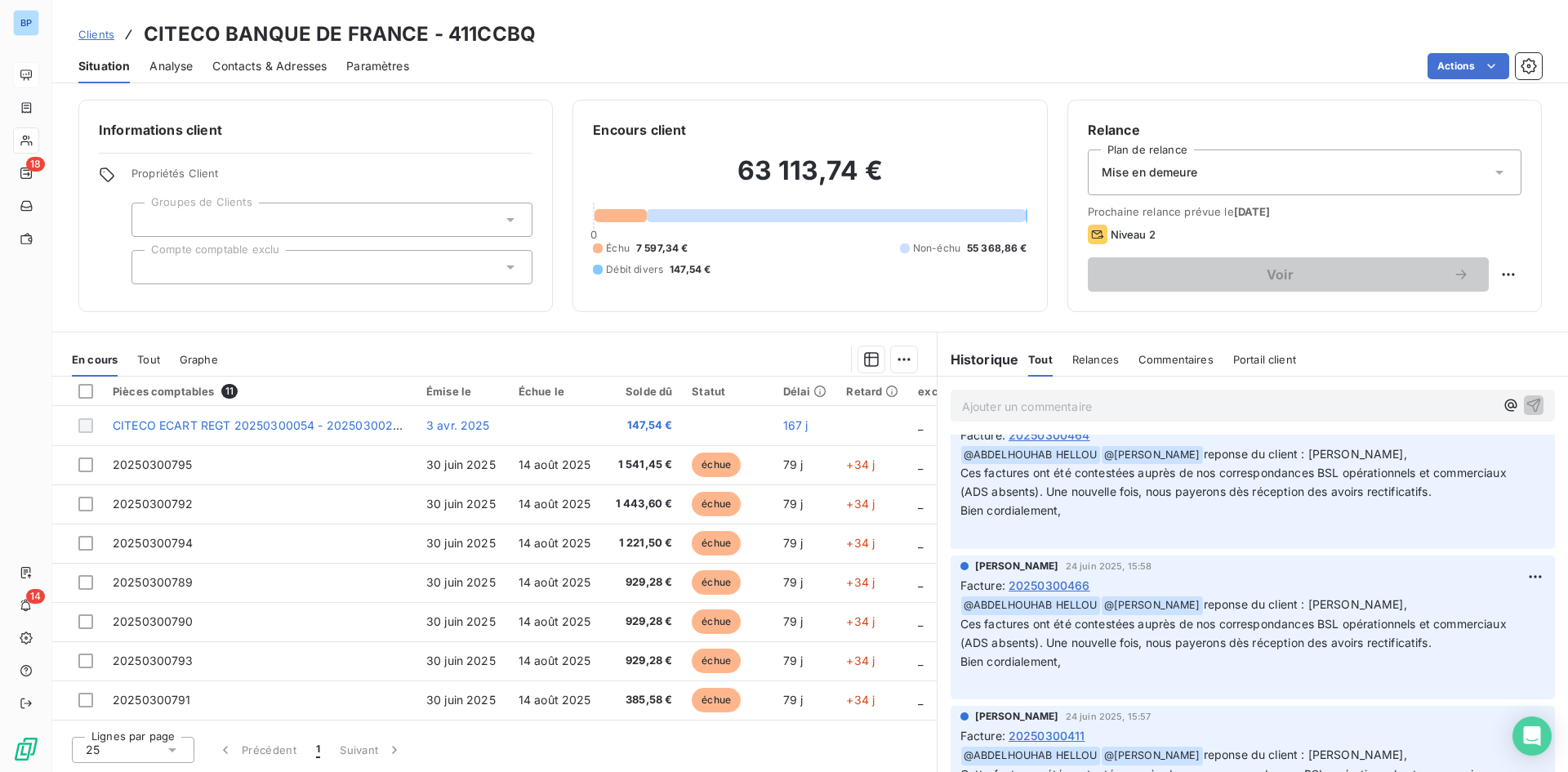
scroll to position [1686, 0]
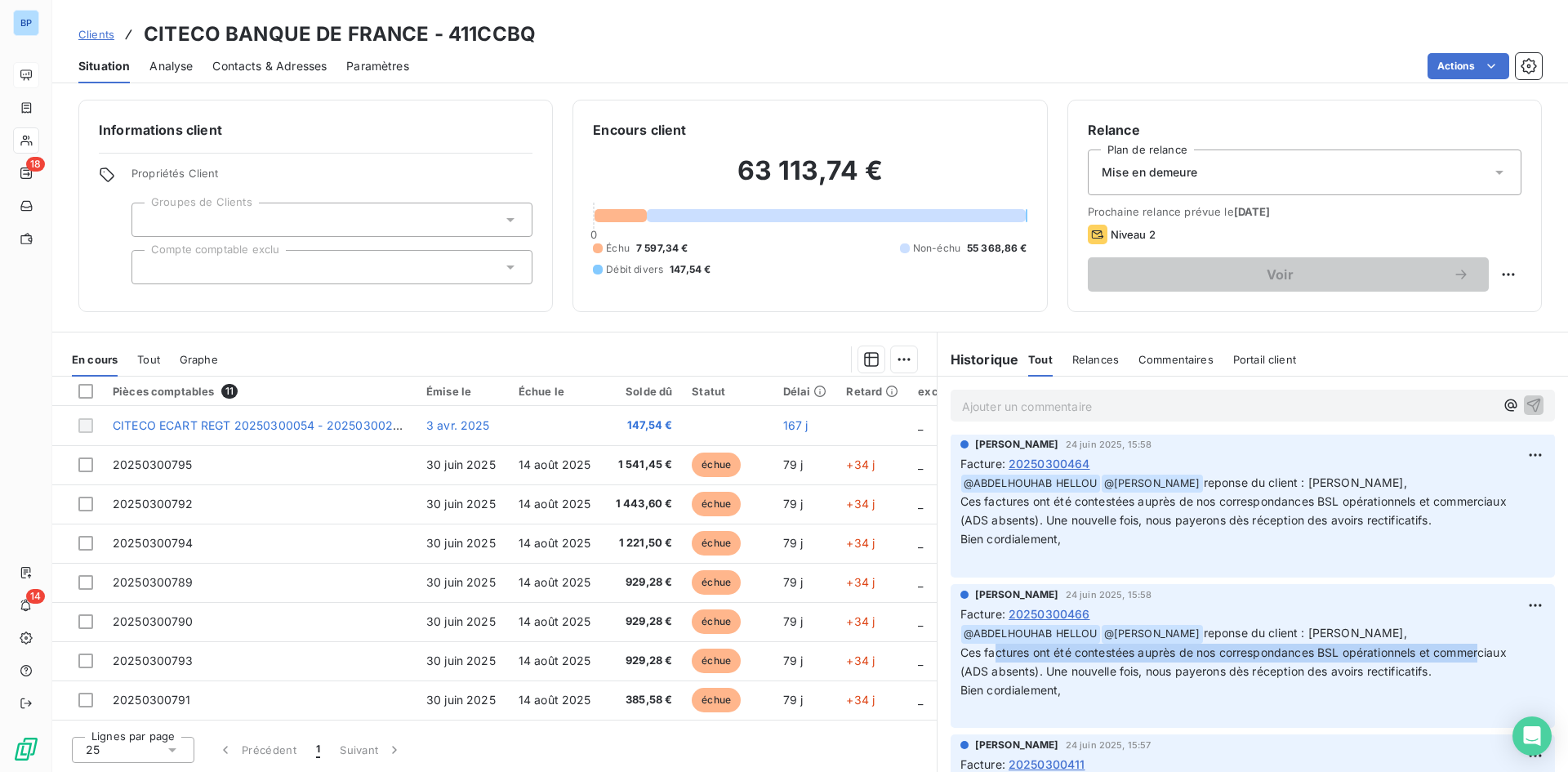
drag, startPoint x: 997, startPoint y: 661, endPoint x: 1484, endPoint y: 653, distance: 487.1
click at [1484, 653] on p "﻿ @ ABDELHOUHAB HELLOU ﻿ @ Christopher ROUSSEAU reponse du client : Bonjour, Ce…" at bounding box center [1253, 670] width 585 height 94
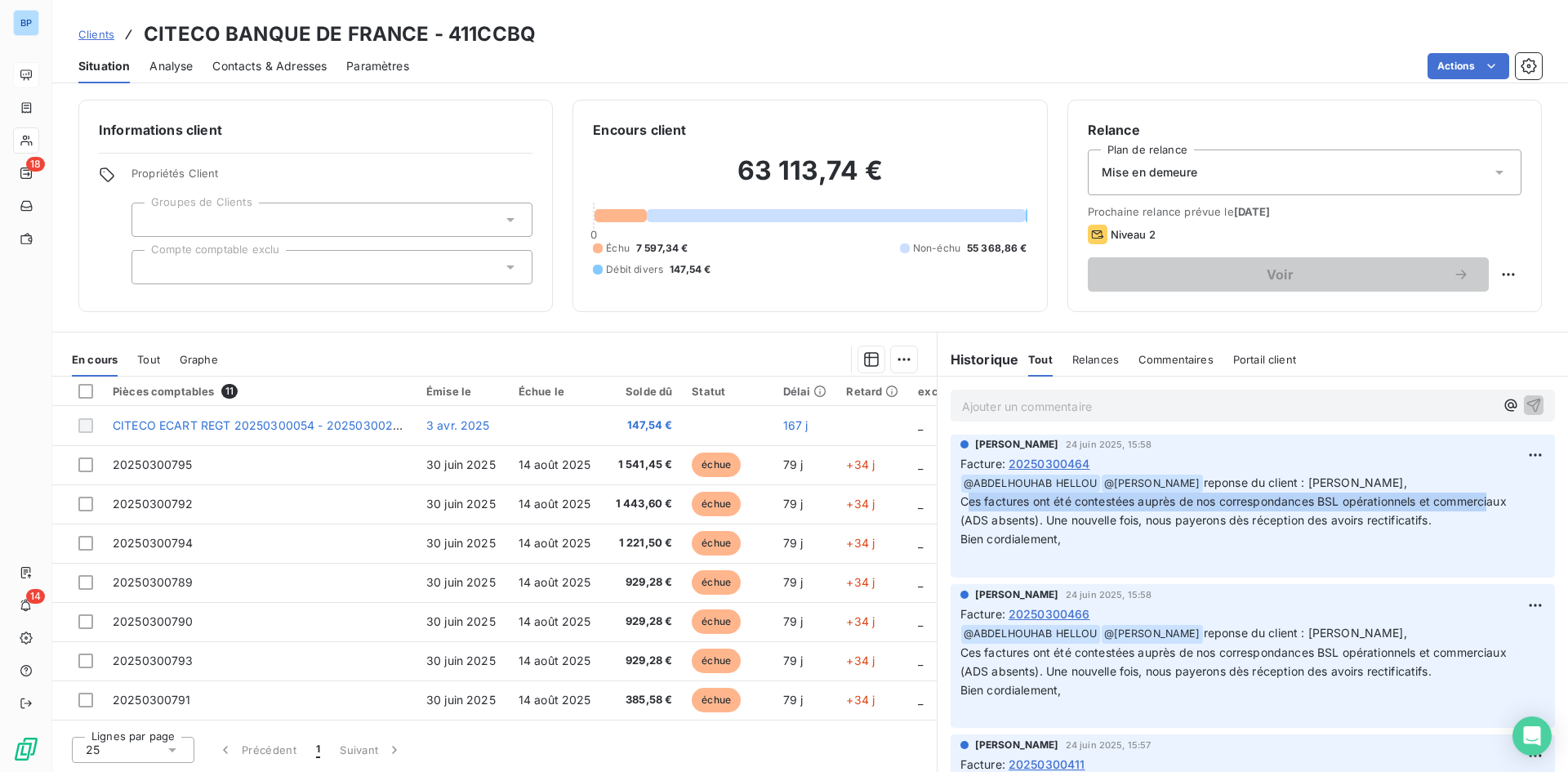
drag, startPoint x: 1051, startPoint y: 503, endPoint x: 1495, endPoint y: 503, distance: 444.0
click at [1495, 503] on span "Ces factures ont été contestées auprès de nos correspondances BSL opérationnels…" at bounding box center [1233, 500] width 546 height 14
click at [1159, 521] on span "(ADS absents). Une nouvelle fois, nous payerons dès réception des avoirs rectif…" at bounding box center [1196, 519] width 472 height 14
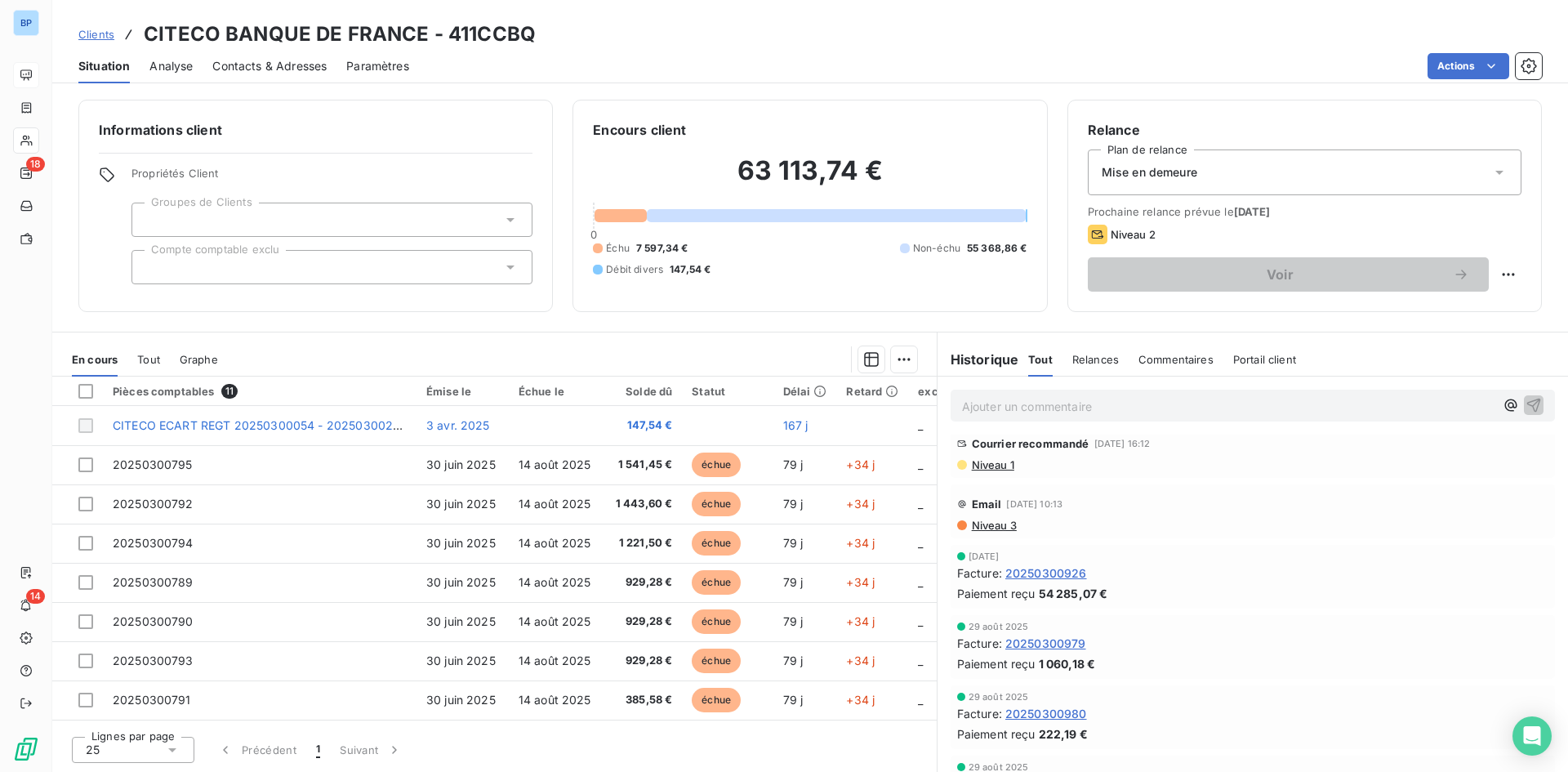
scroll to position [0, 0]
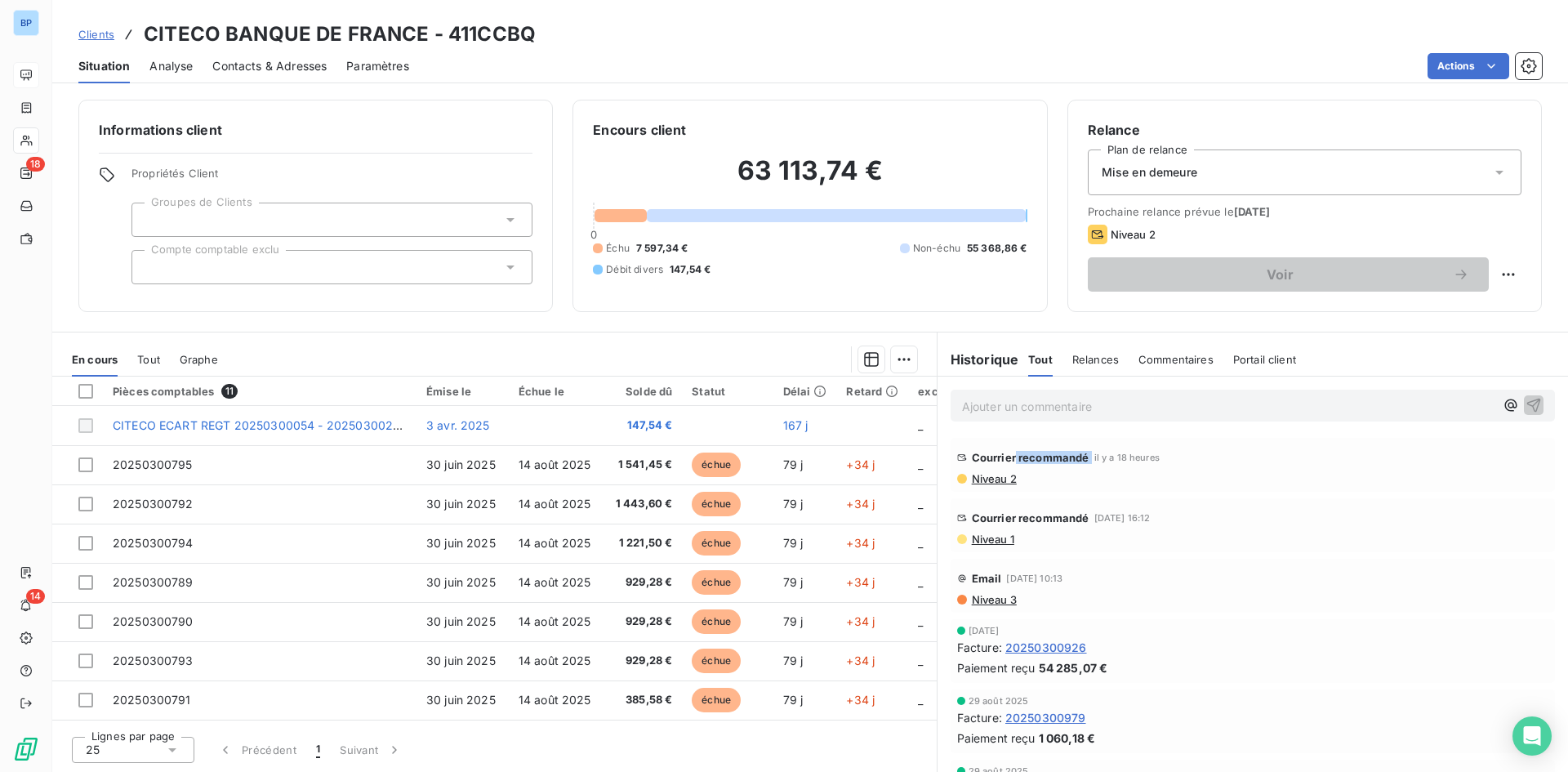
drag, startPoint x: 1213, startPoint y: 458, endPoint x: 1010, endPoint y: 457, distance: 203.0
click at [1015, 457] on div "Courrier recommandé il y a 18 heures" at bounding box center [1253, 458] width 591 height 26
click at [611, 340] on section "En cours Tout Graphe Pièces comptables 11 Émise le Échue le Solde dû Statut Dél…" at bounding box center [495, 552] width 884 height 440
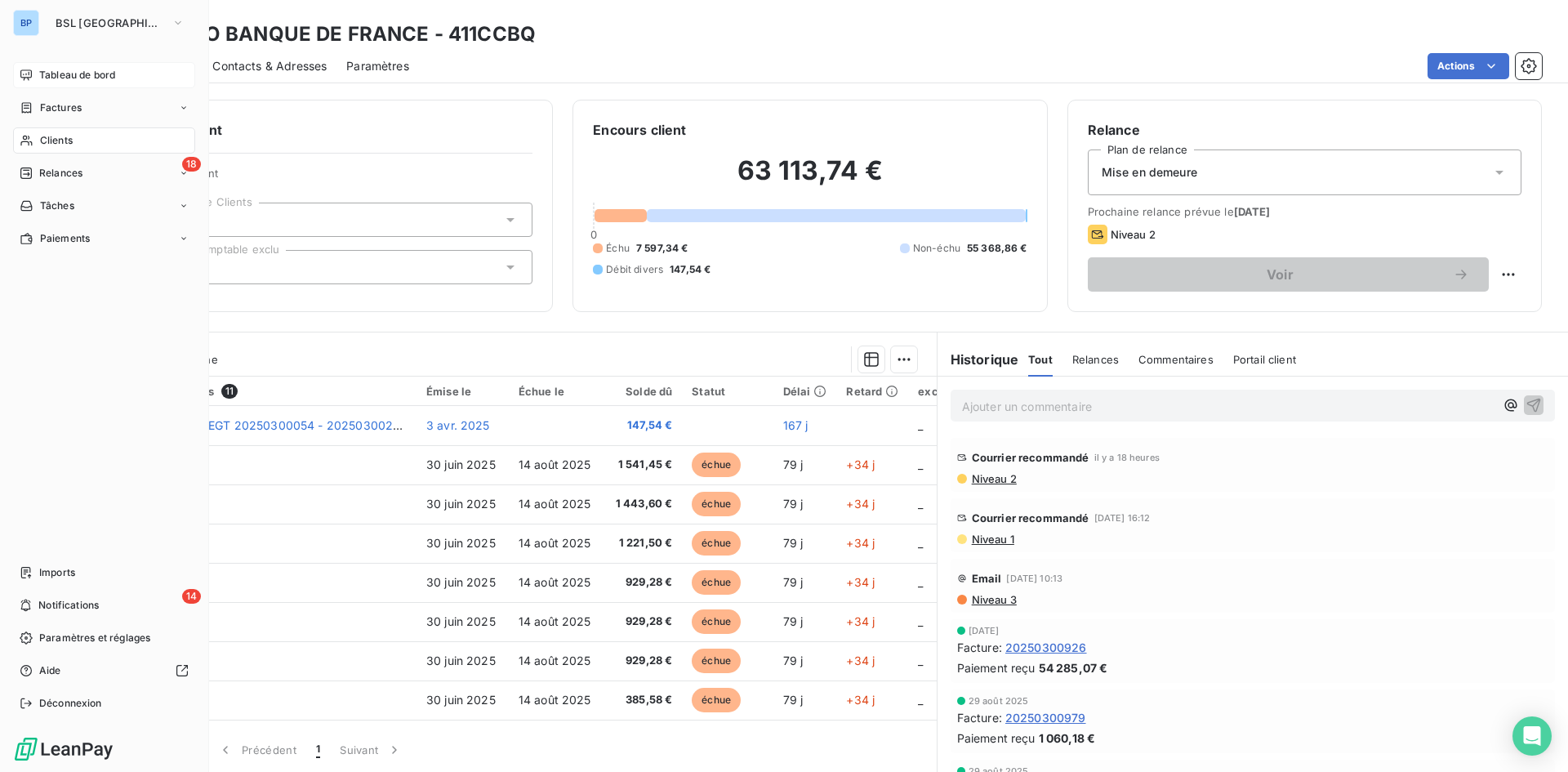
click at [90, 73] on span "Tableau de bord" at bounding box center [77, 75] width 76 height 15
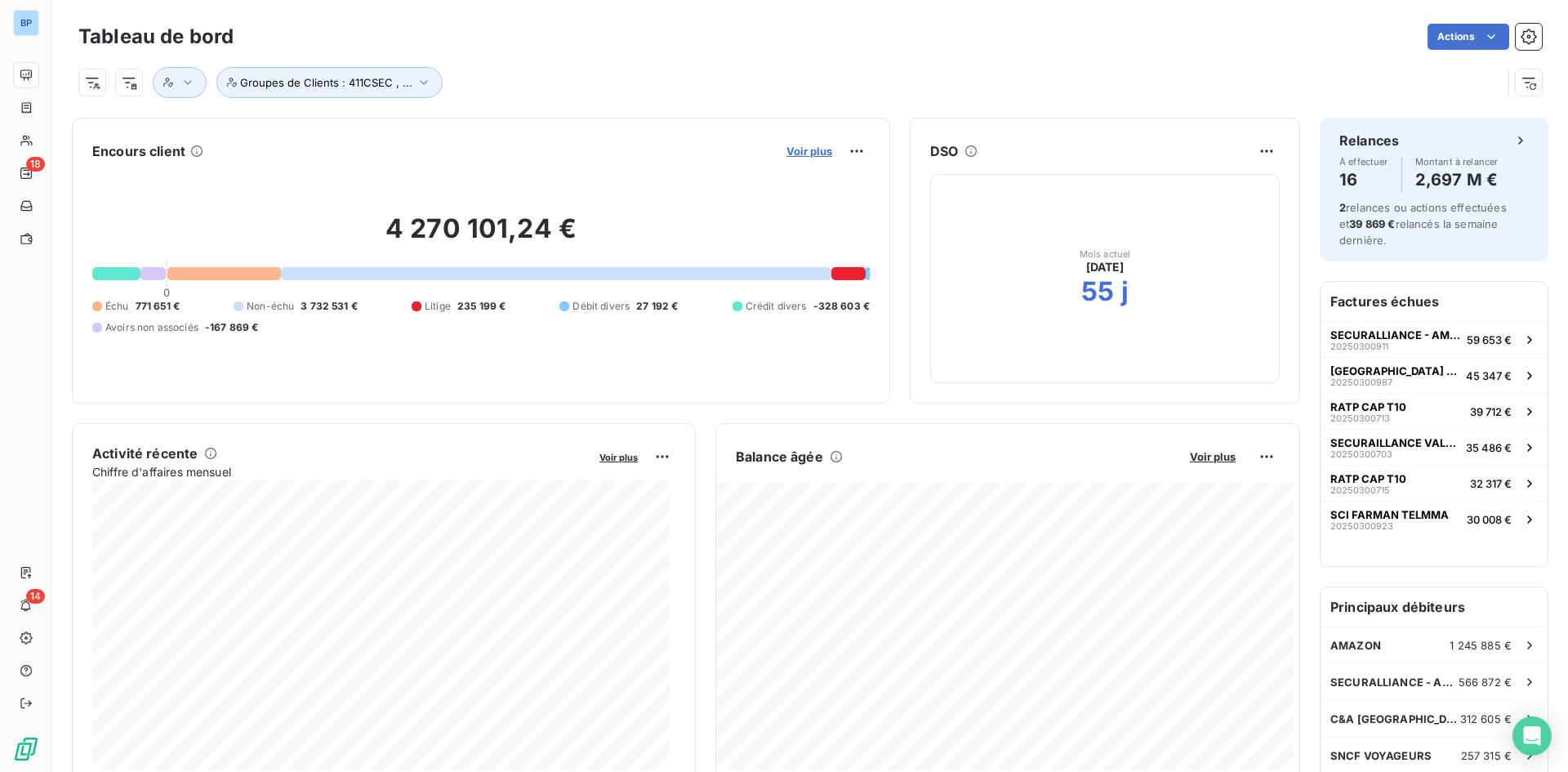
click at [791, 153] on span "Voir plus" at bounding box center [810, 151] width 46 height 13
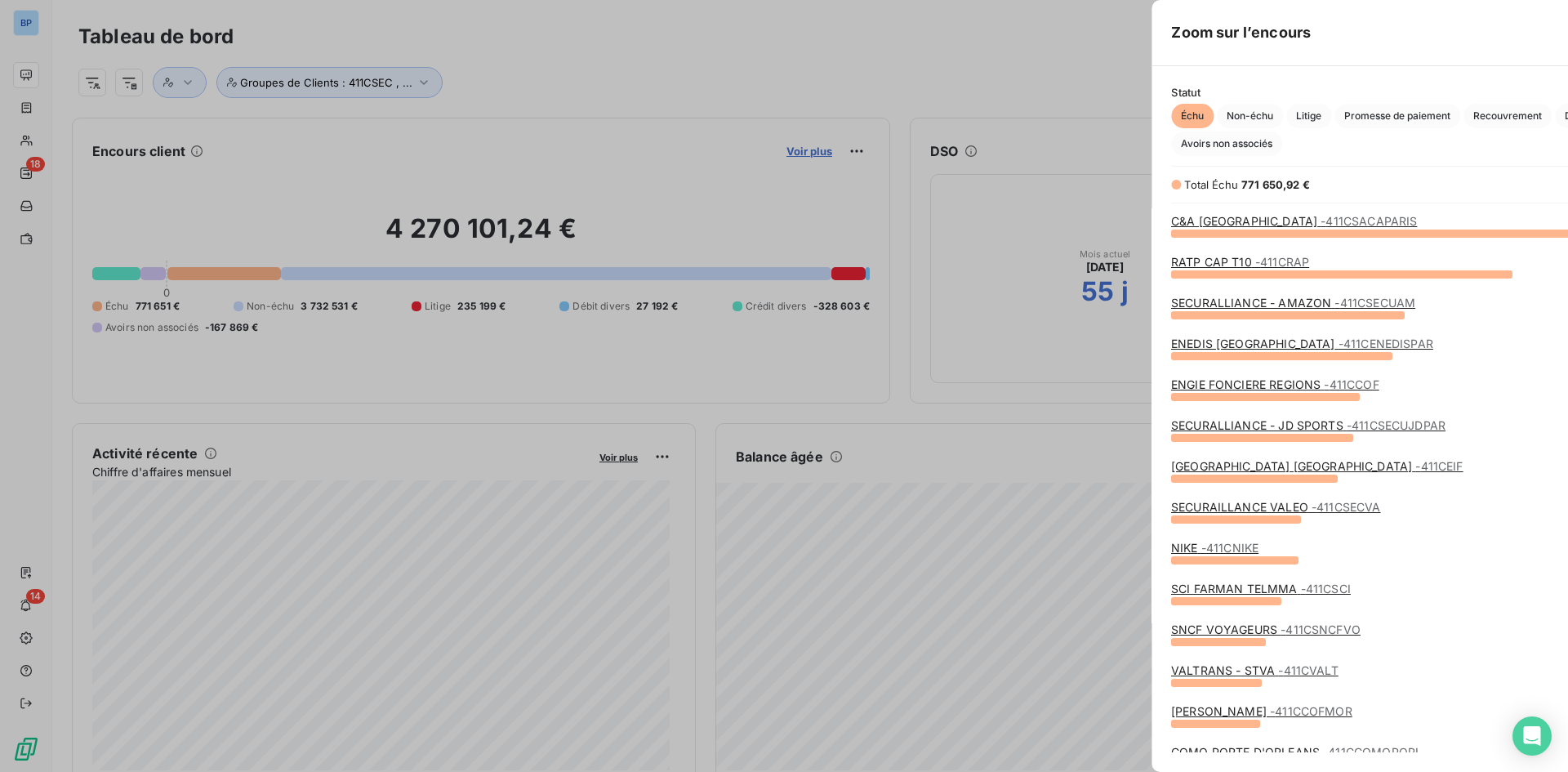
scroll to position [760, 615]
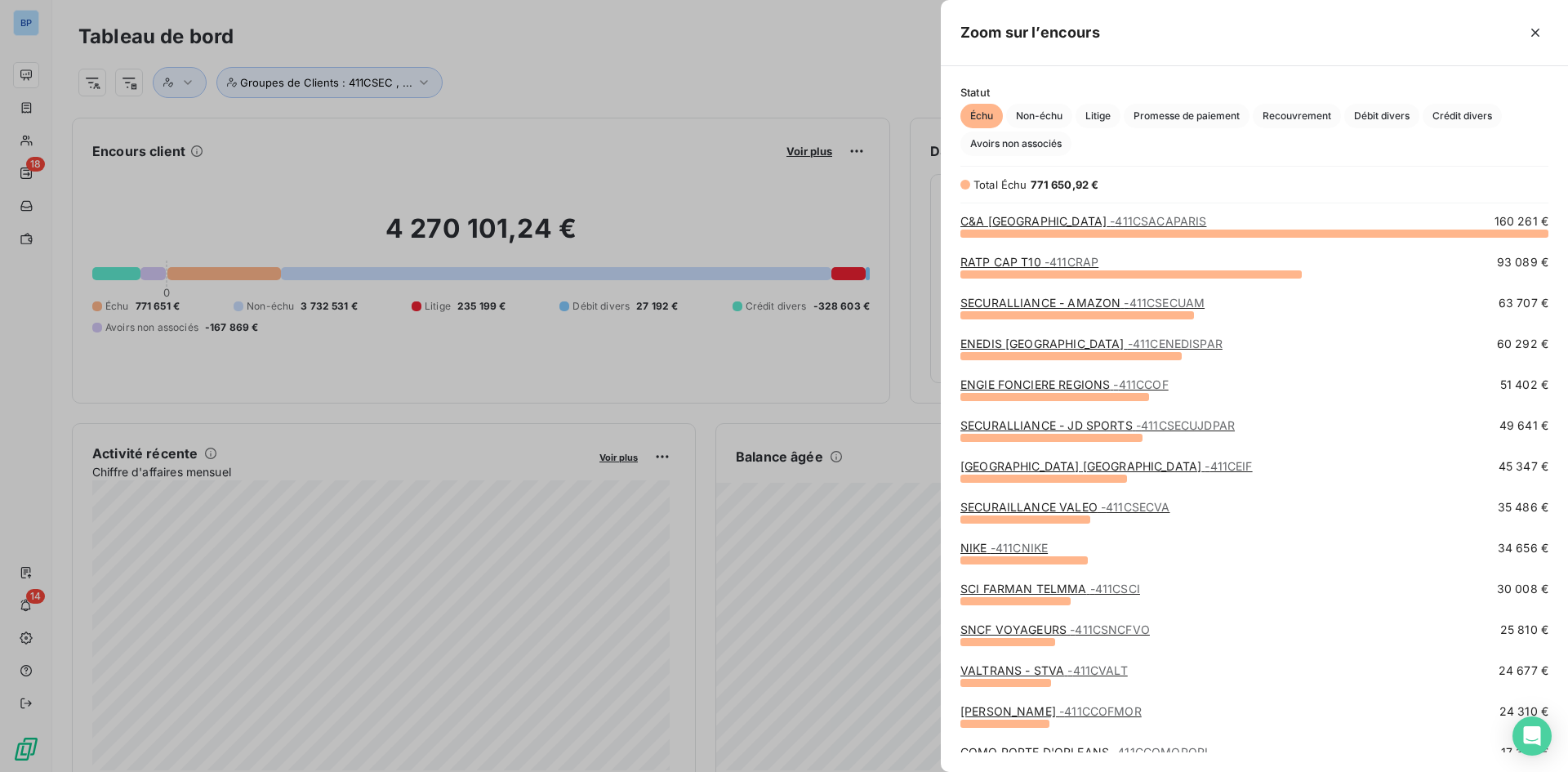
drag, startPoint x: 825, startPoint y: 85, endPoint x: 853, endPoint y: 88, distance: 28.2
click at [825, 85] on div at bounding box center [784, 386] width 1568 height 772
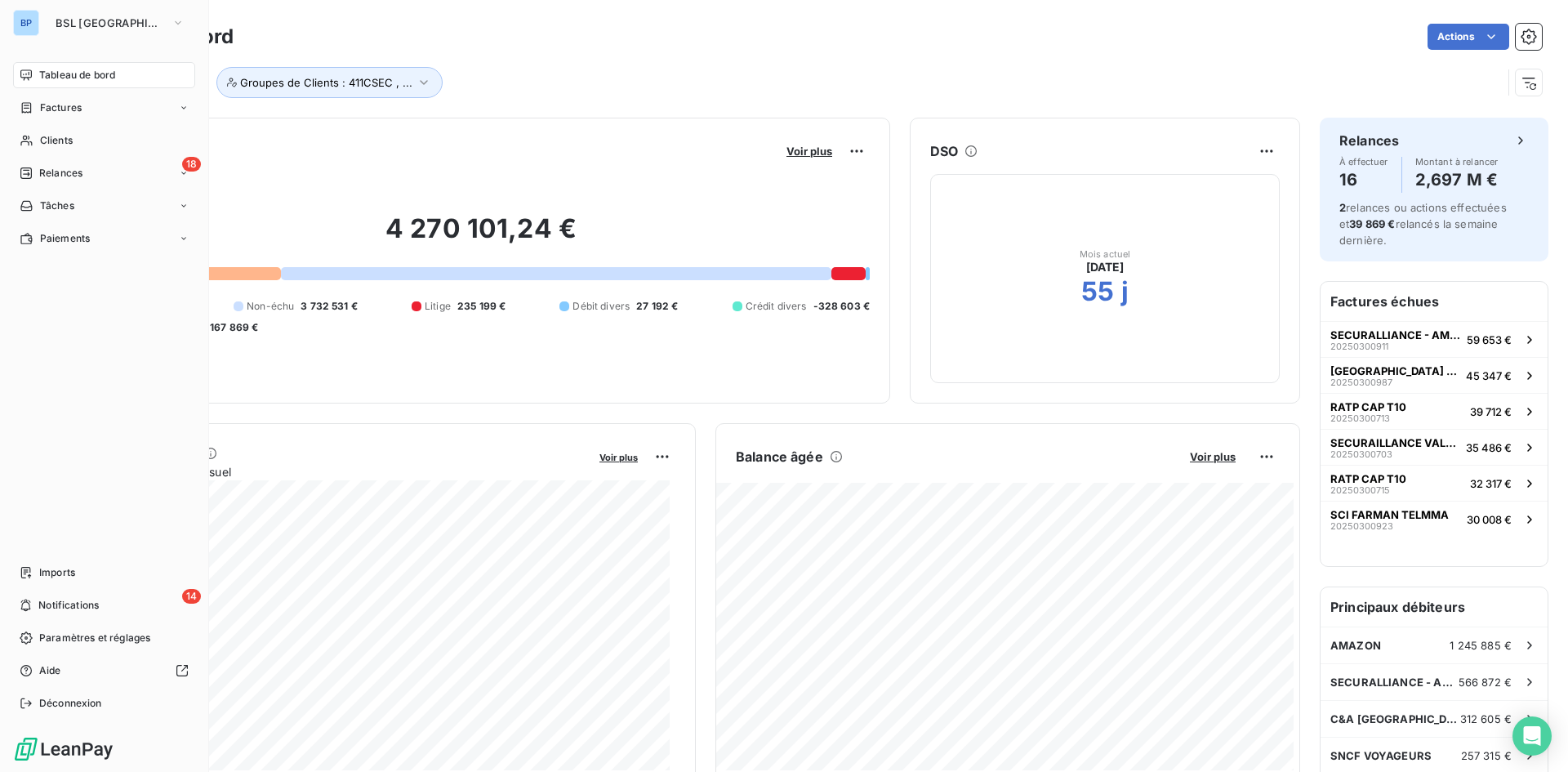
click at [56, 70] on span "Tableau de bord" at bounding box center [77, 75] width 76 height 15
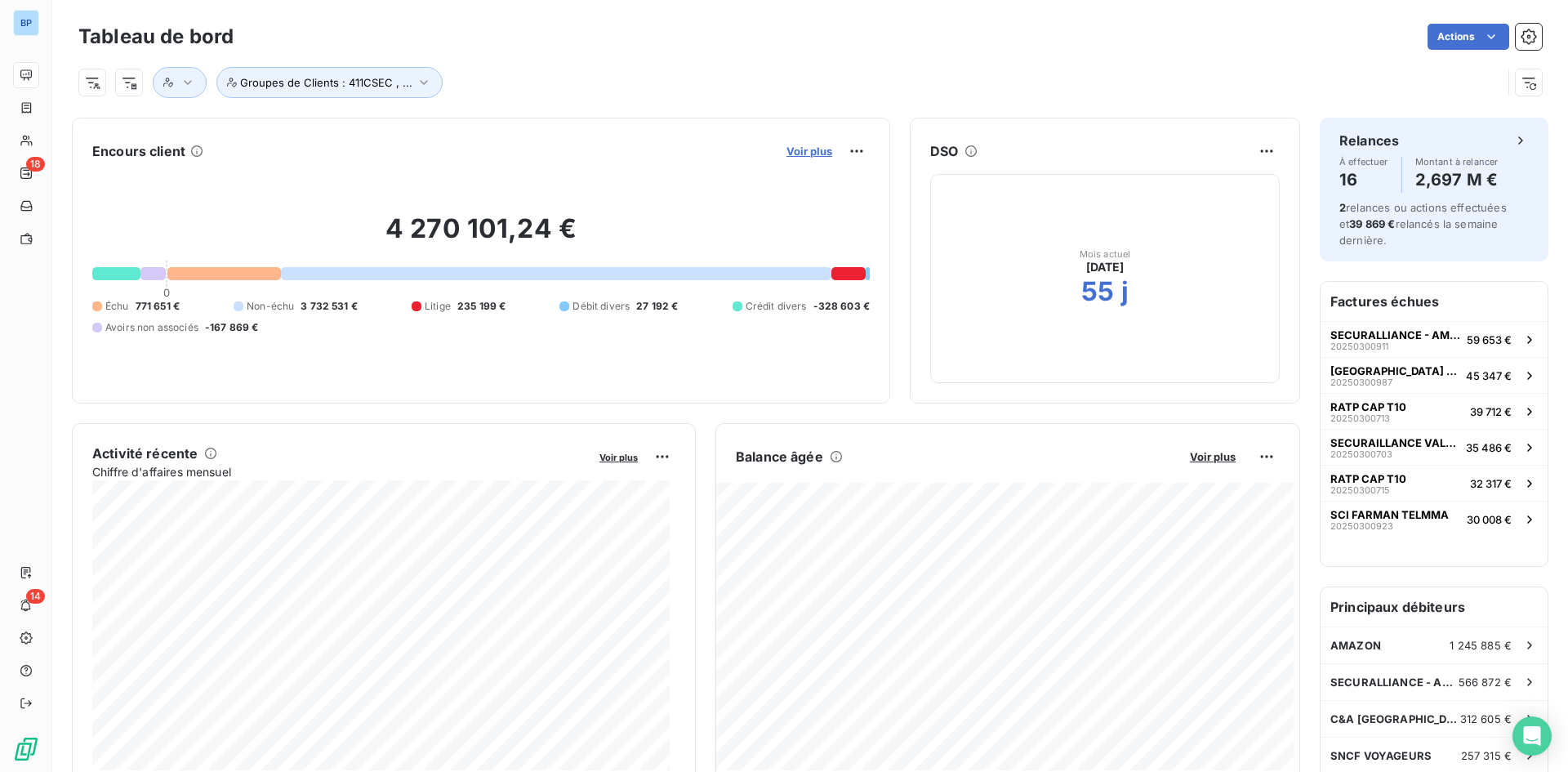
click at [809, 153] on span "Voir plus" at bounding box center [810, 151] width 46 height 13
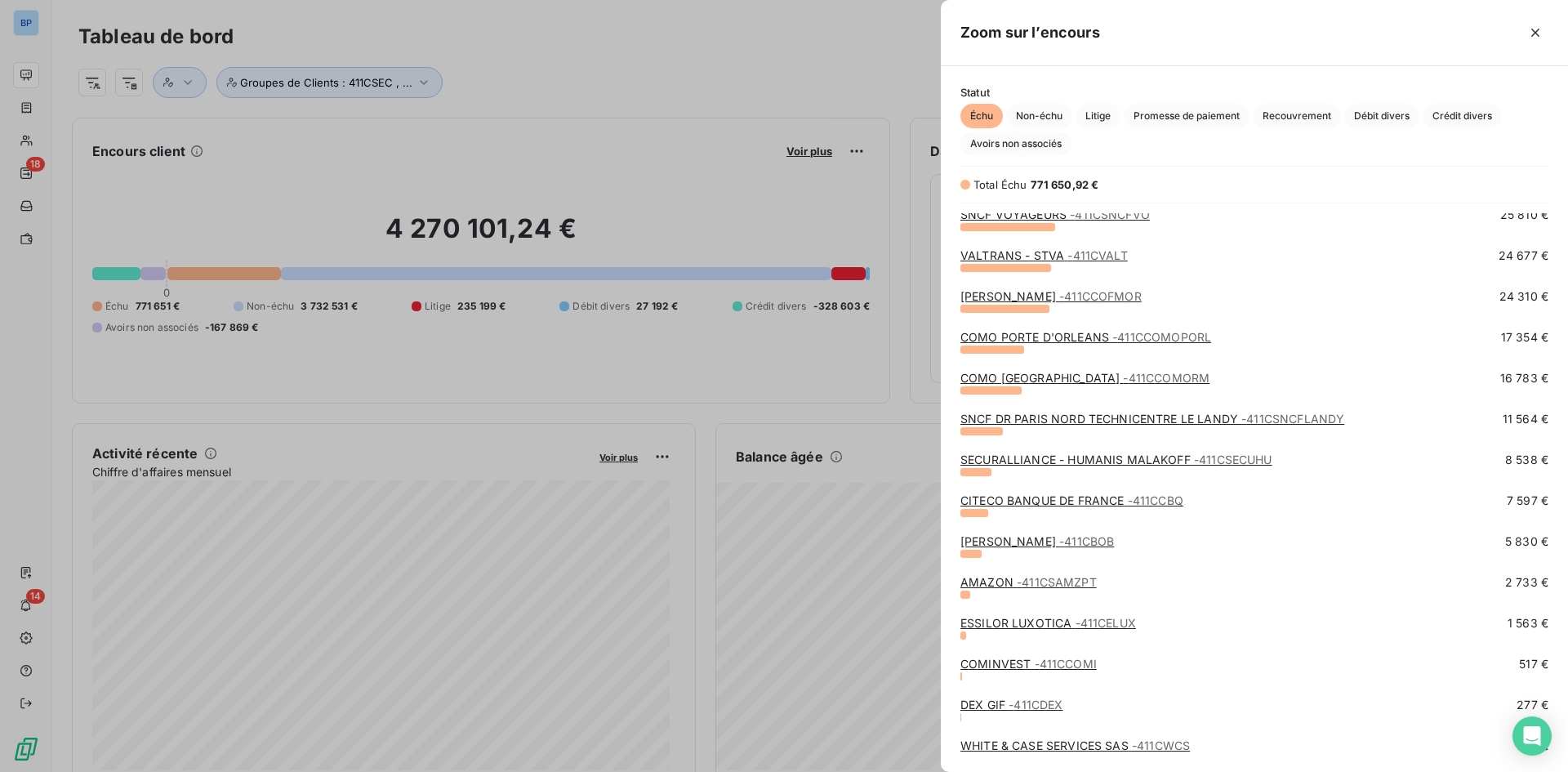
scroll to position [466, 0]
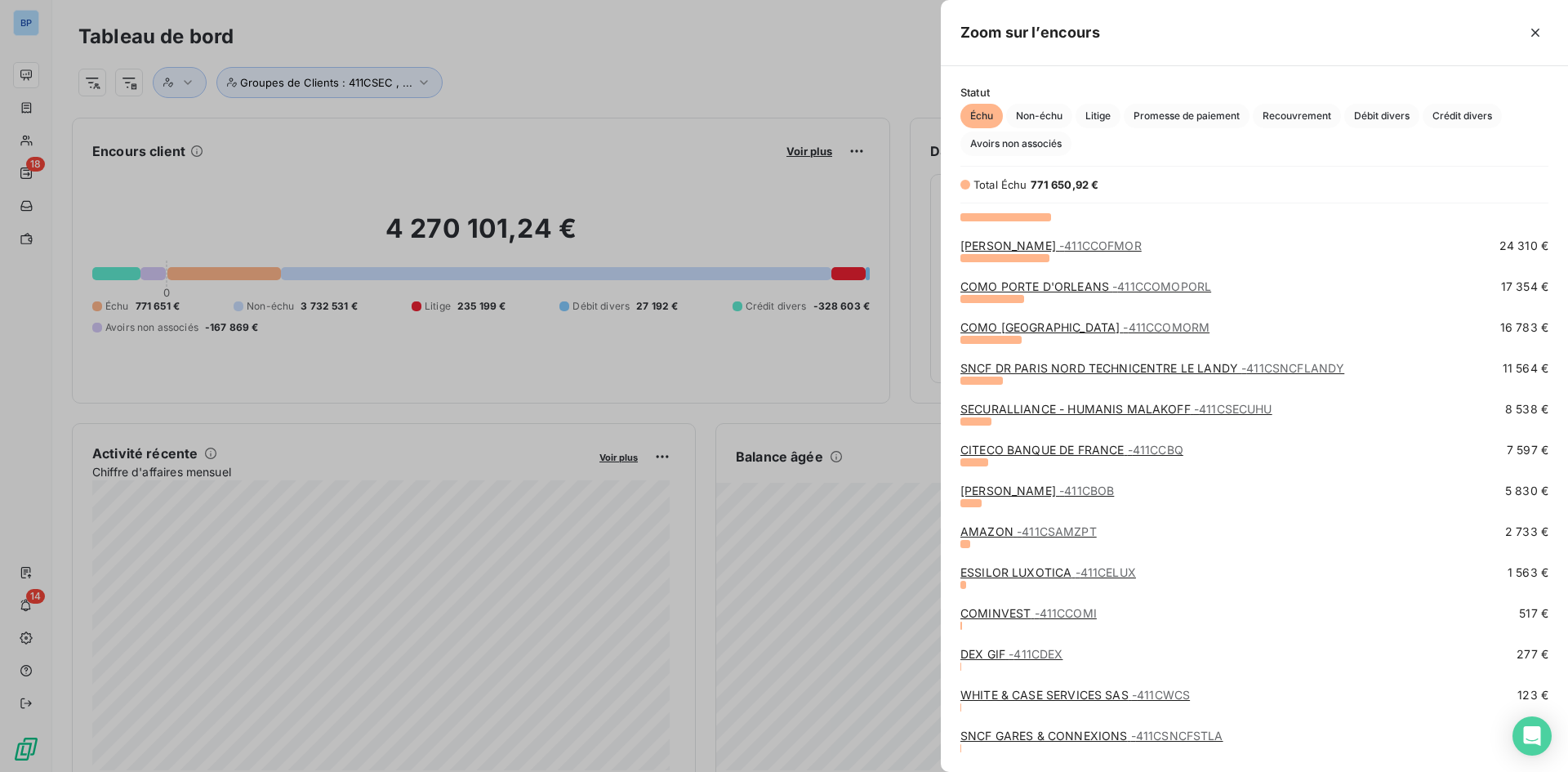
click at [1060, 489] on span "- 411CBOB" at bounding box center [1087, 490] width 55 height 14
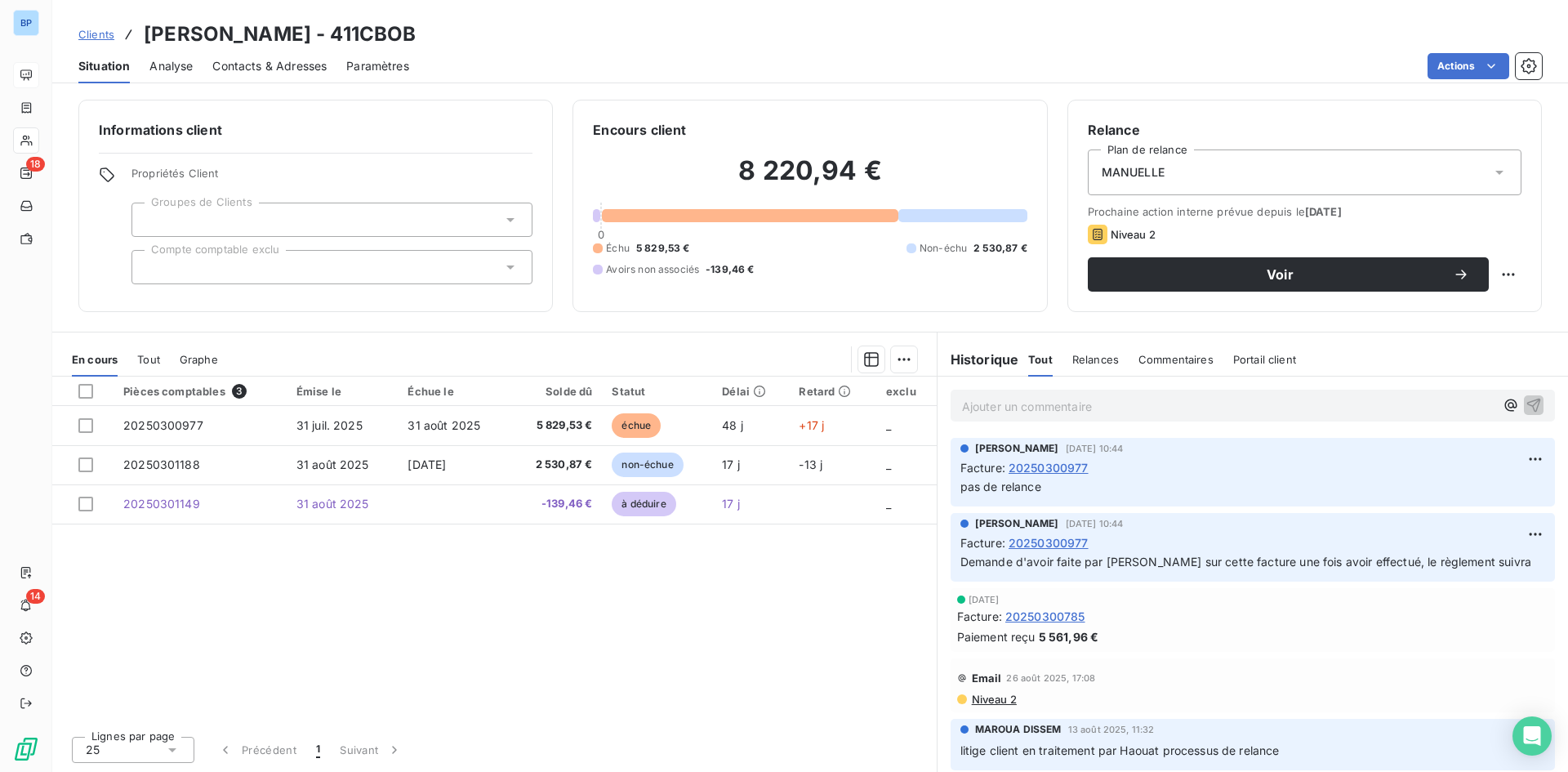
drag, startPoint x: 1145, startPoint y: 482, endPoint x: 967, endPoint y: 483, distance: 178.0
click at [967, 483] on p "pas de relance" at bounding box center [1253, 486] width 585 height 19
click at [498, 335] on section "En cours Tout Graphe Pièces comptables 3 Émise le Échue le Solde dû Statut Déla…" at bounding box center [495, 552] width 884 height 440
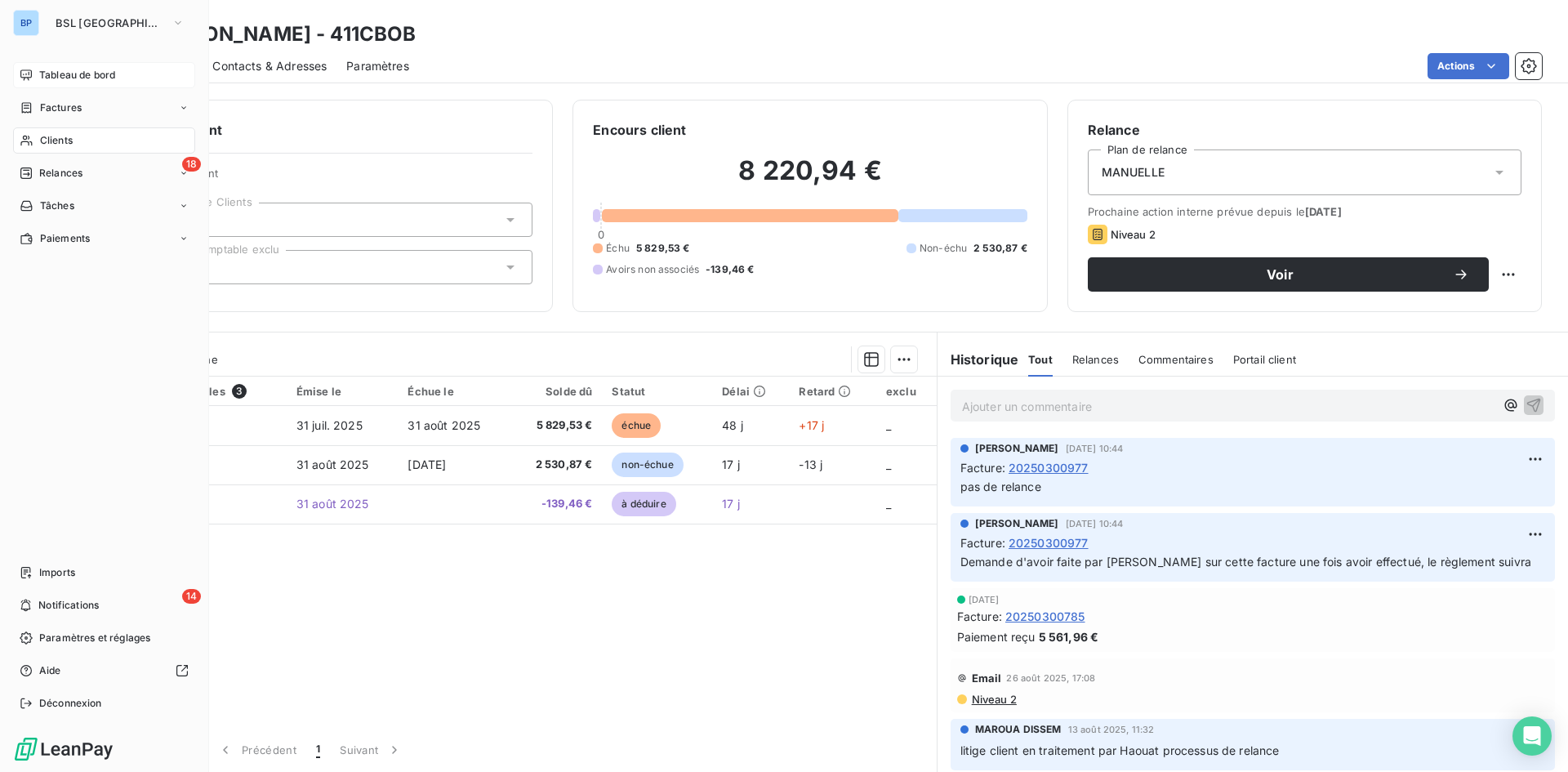
click at [50, 83] on div "Tableau de bord" at bounding box center [104, 75] width 182 height 26
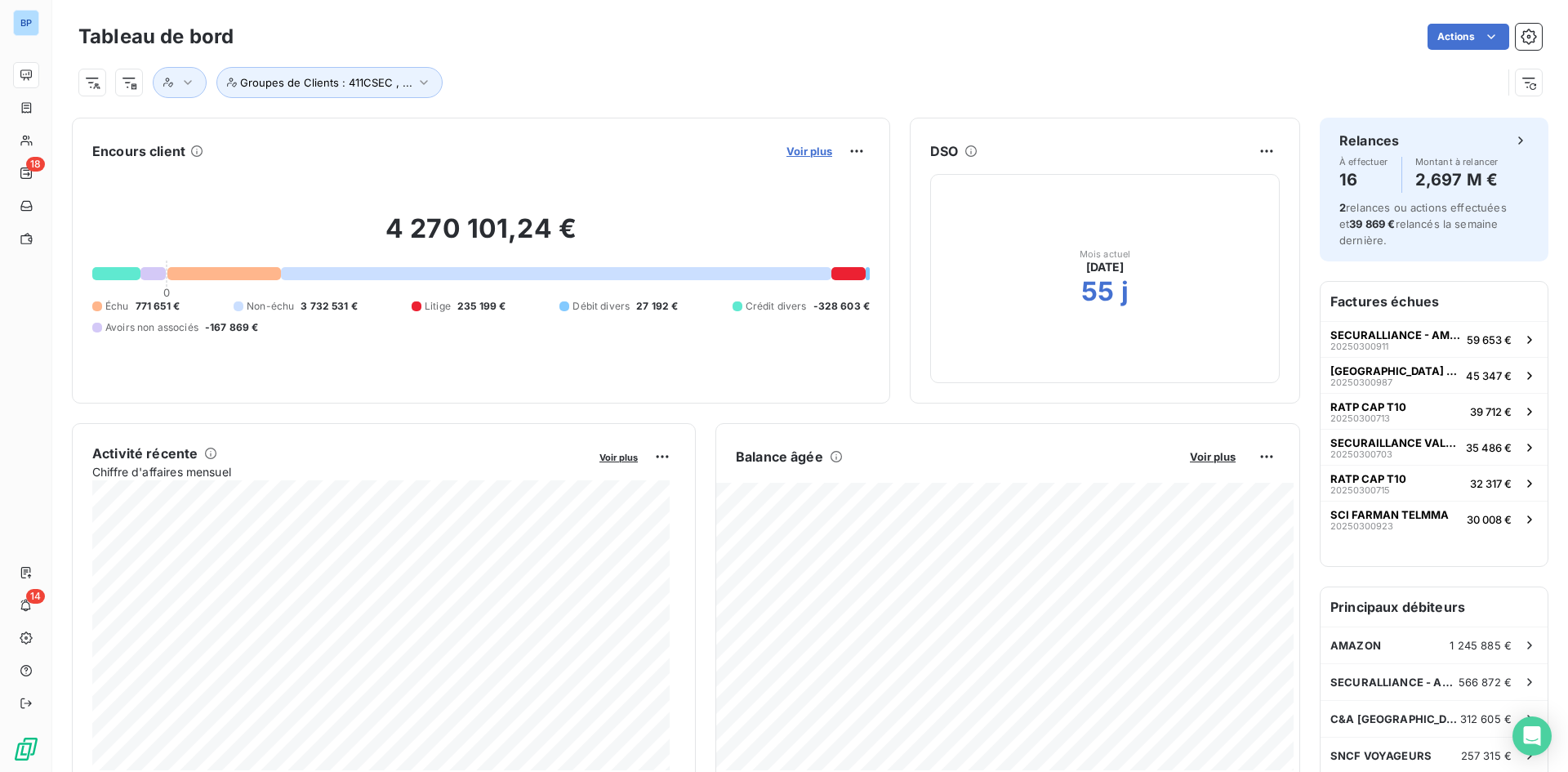
click at [796, 149] on span "Voir plus" at bounding box center [810, 151] width 46 height 13
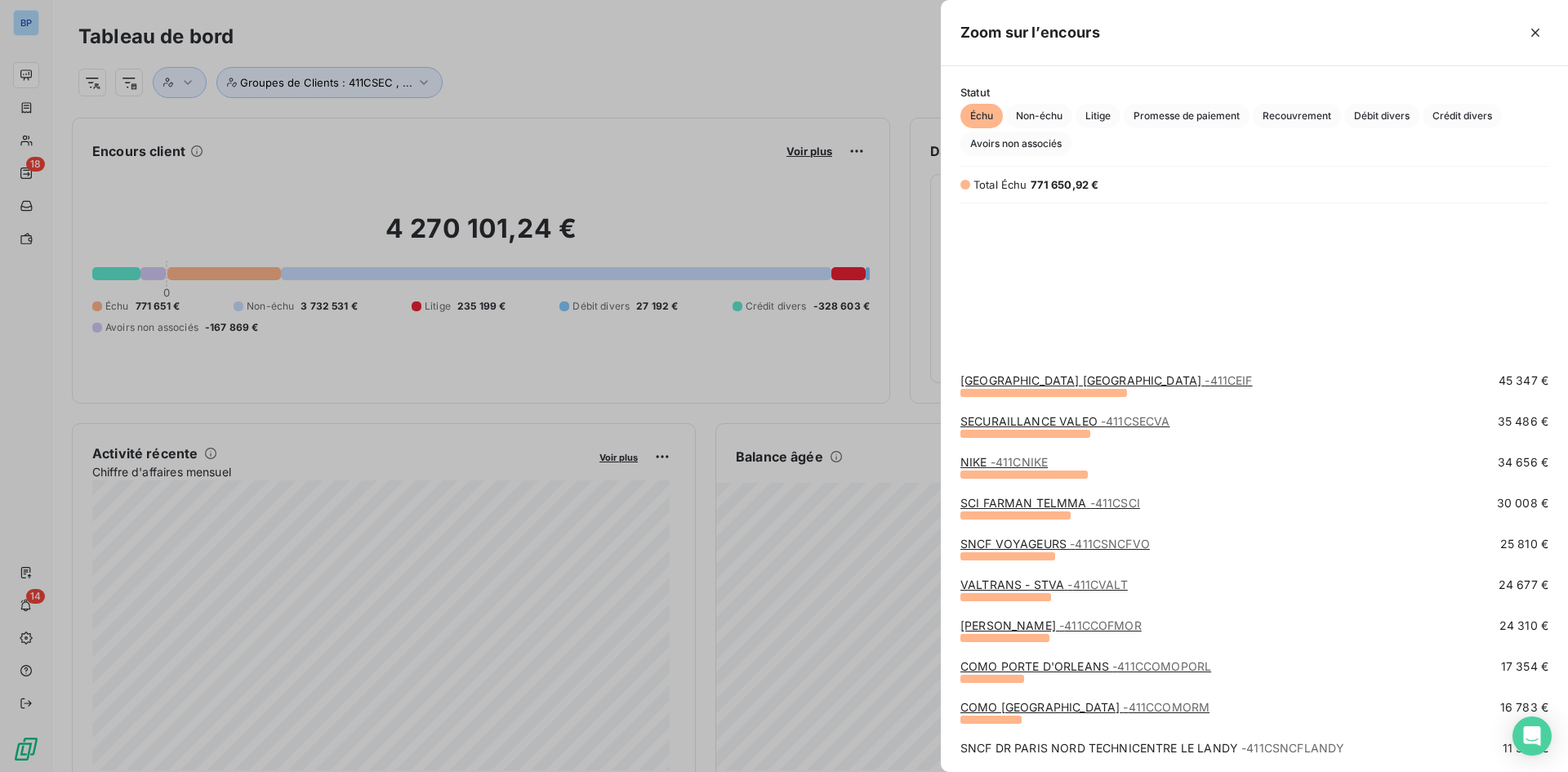
scroll to position [327, 0]
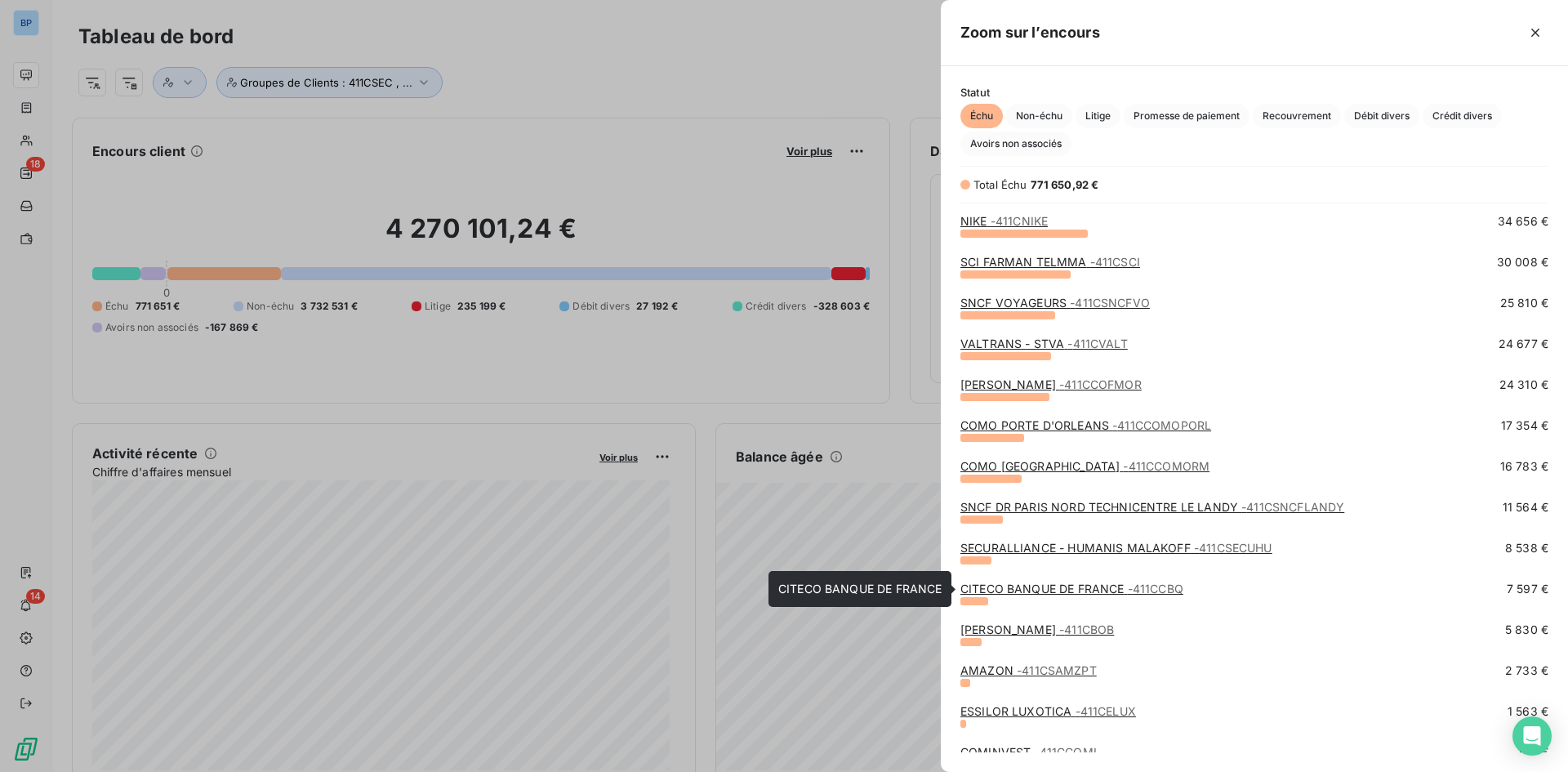
click at [1049, 583] on link "CITECO BANQUE DE FRANCE - 411CCBQ" at bounding box center [1072, 588] width 223 height 14
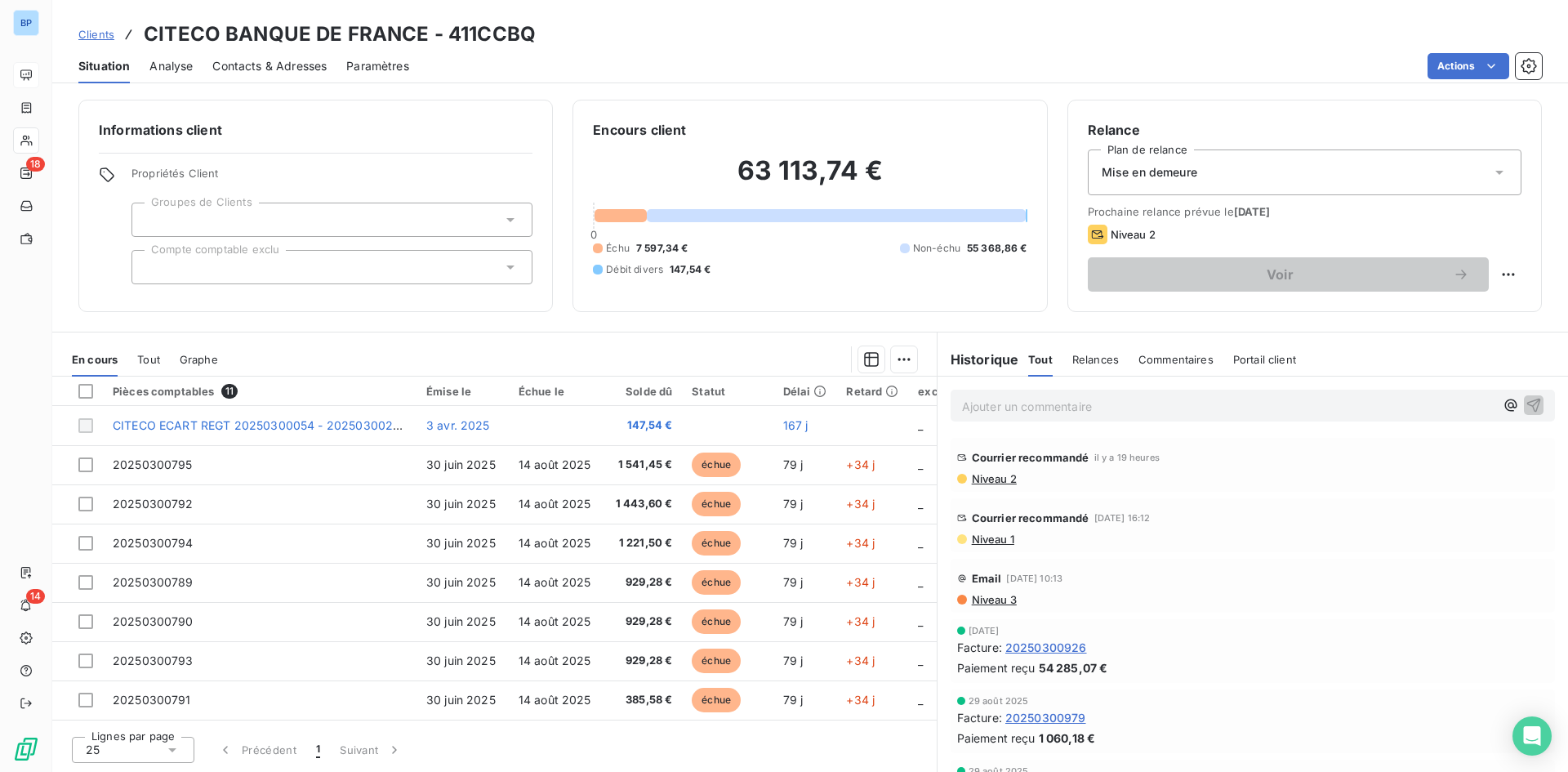
click at [983, 541] on span "Niveau 1" at bounding box center [992, 539] width 44 height 13
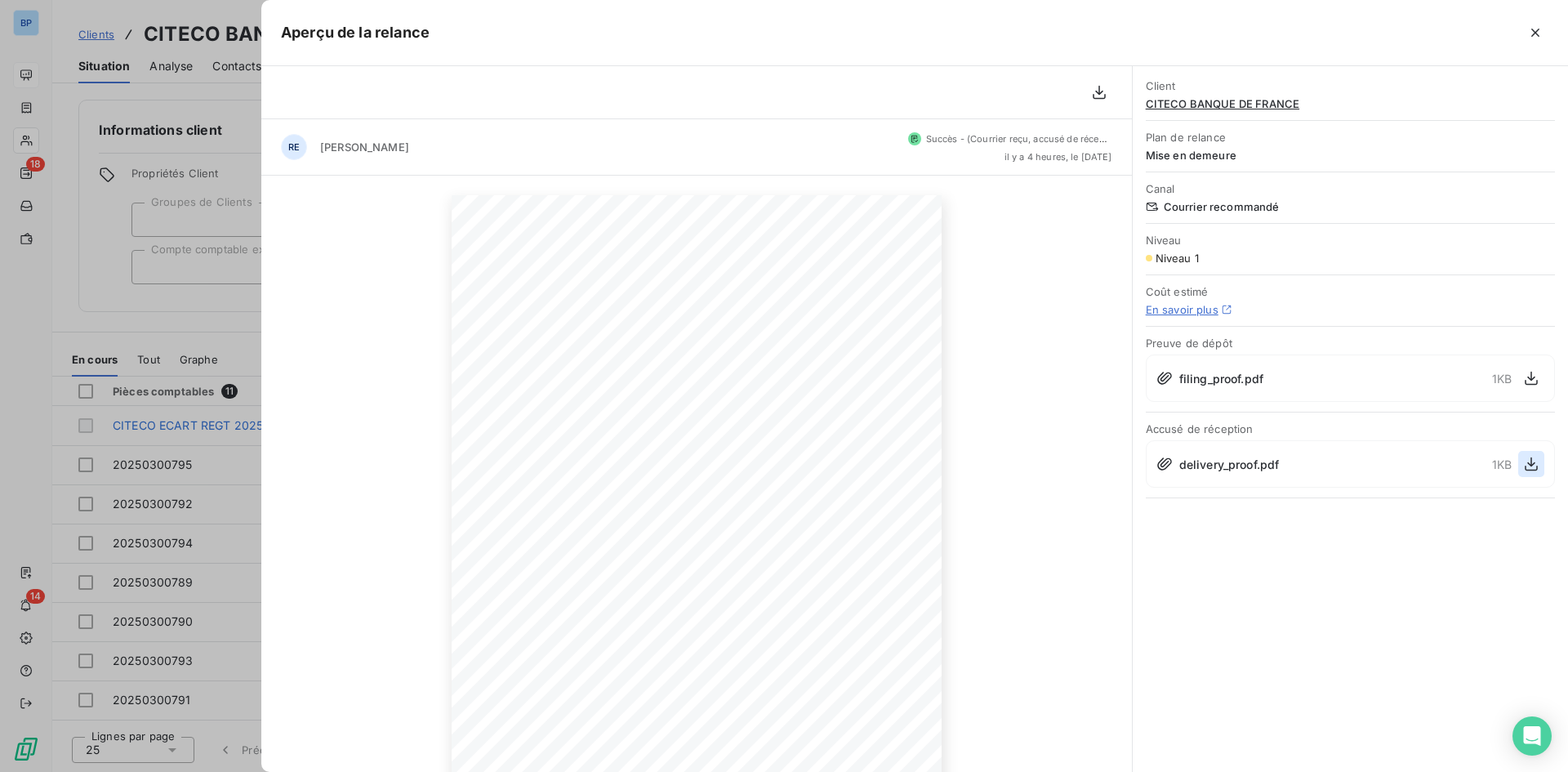
click at [1527, 459] on icon "button" at bounding box center [1531, 464] width 16 height 16
click at [178, 94] on div at bounding box center [784, 386] width 1568 height 772
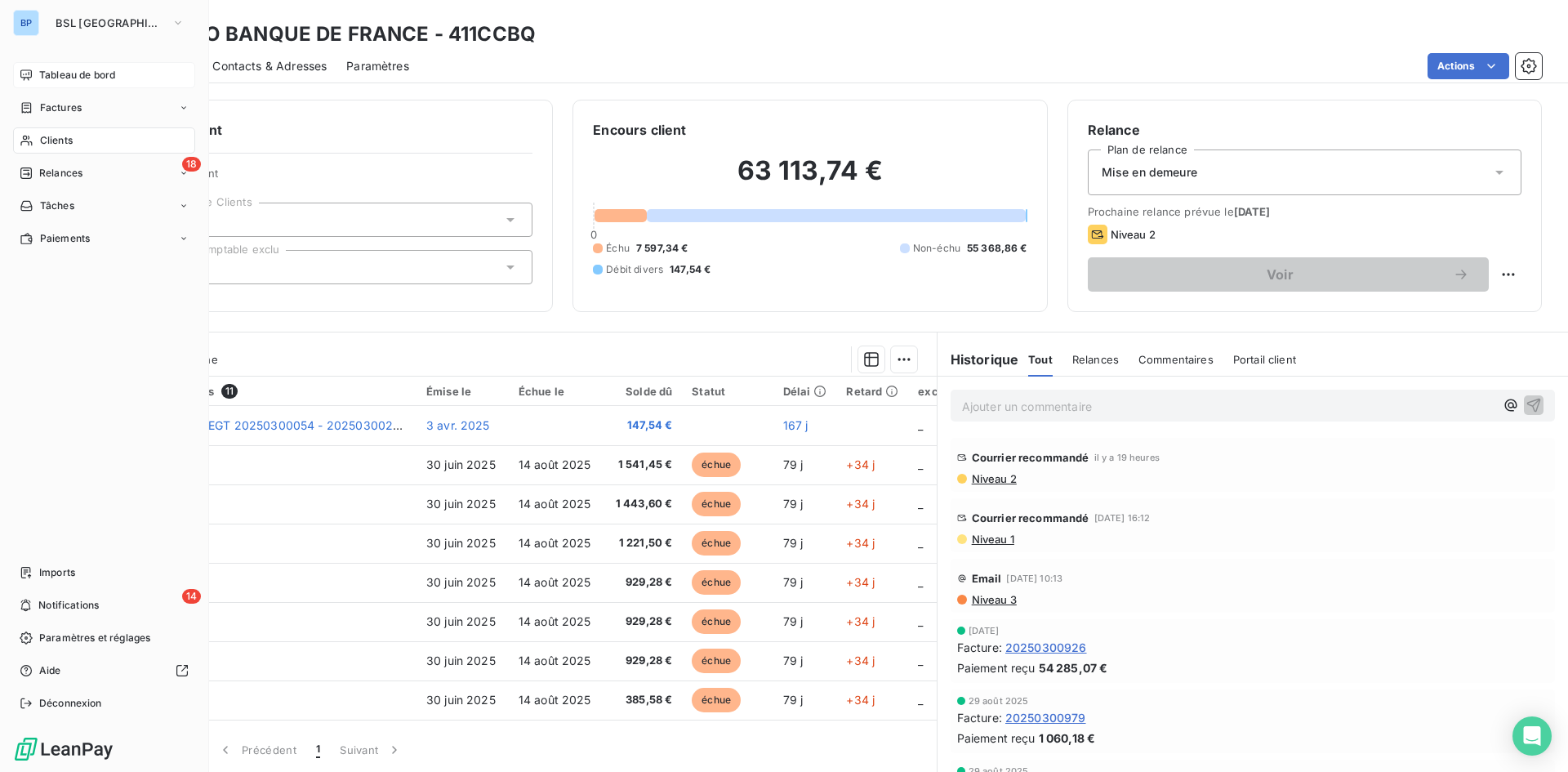
click at [71, 73] on span "Tableau de bord" at bounding box center [77, 75] width 76 height 15
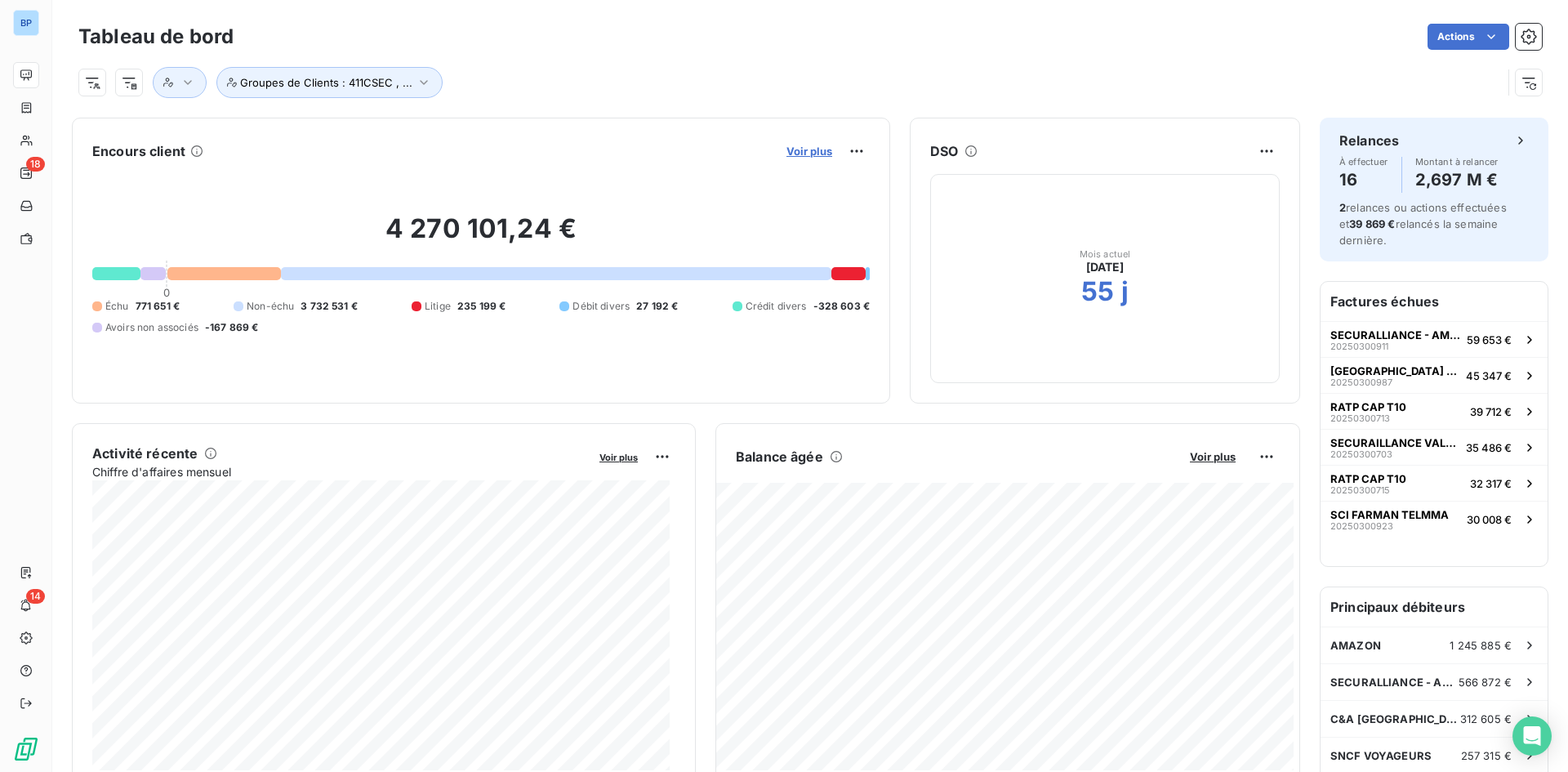
click at [796, 149] on span "Voir plus" at bounding box center [810, 151] width 46 height 13
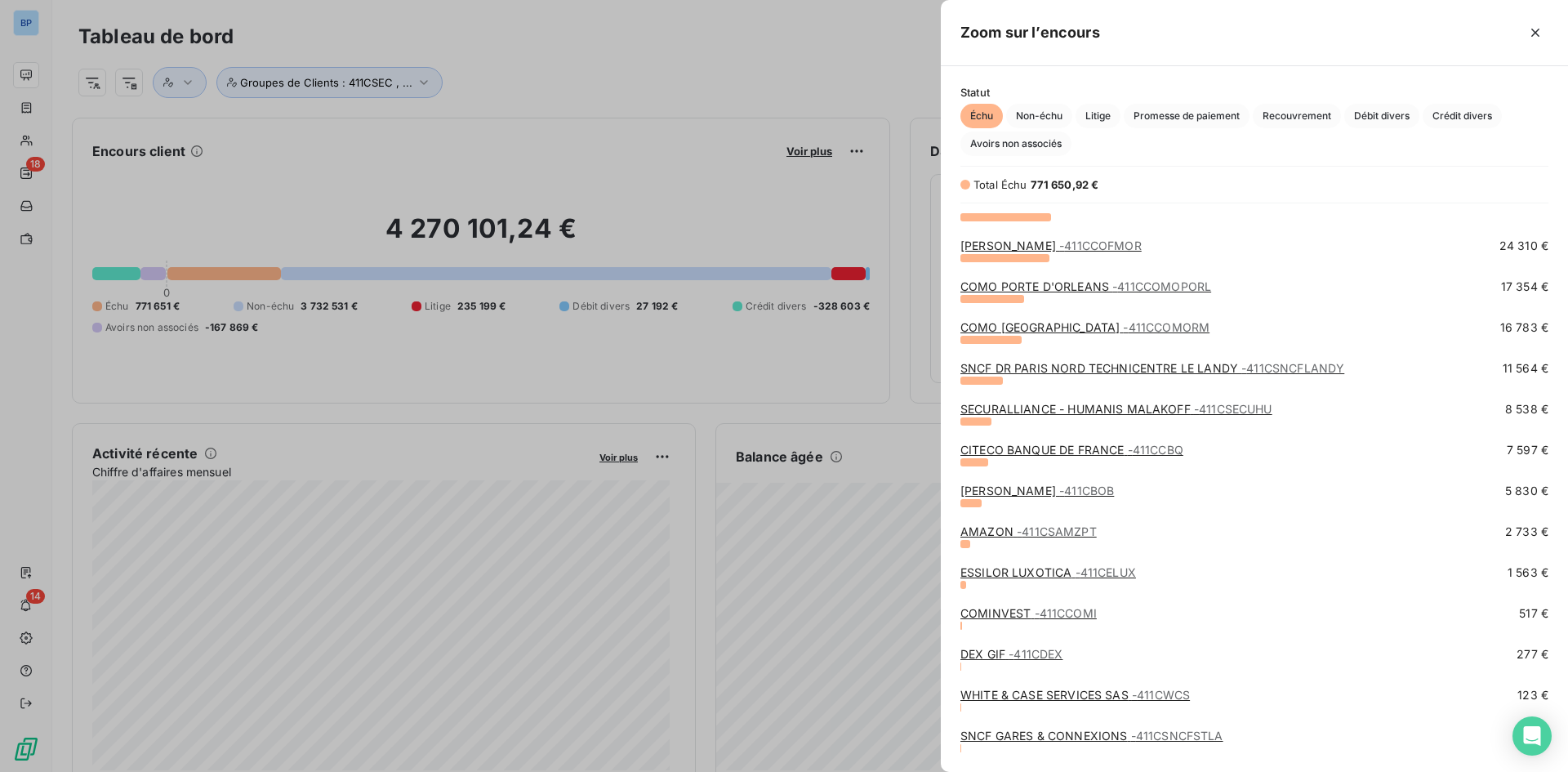
scroll to position [501, 0]
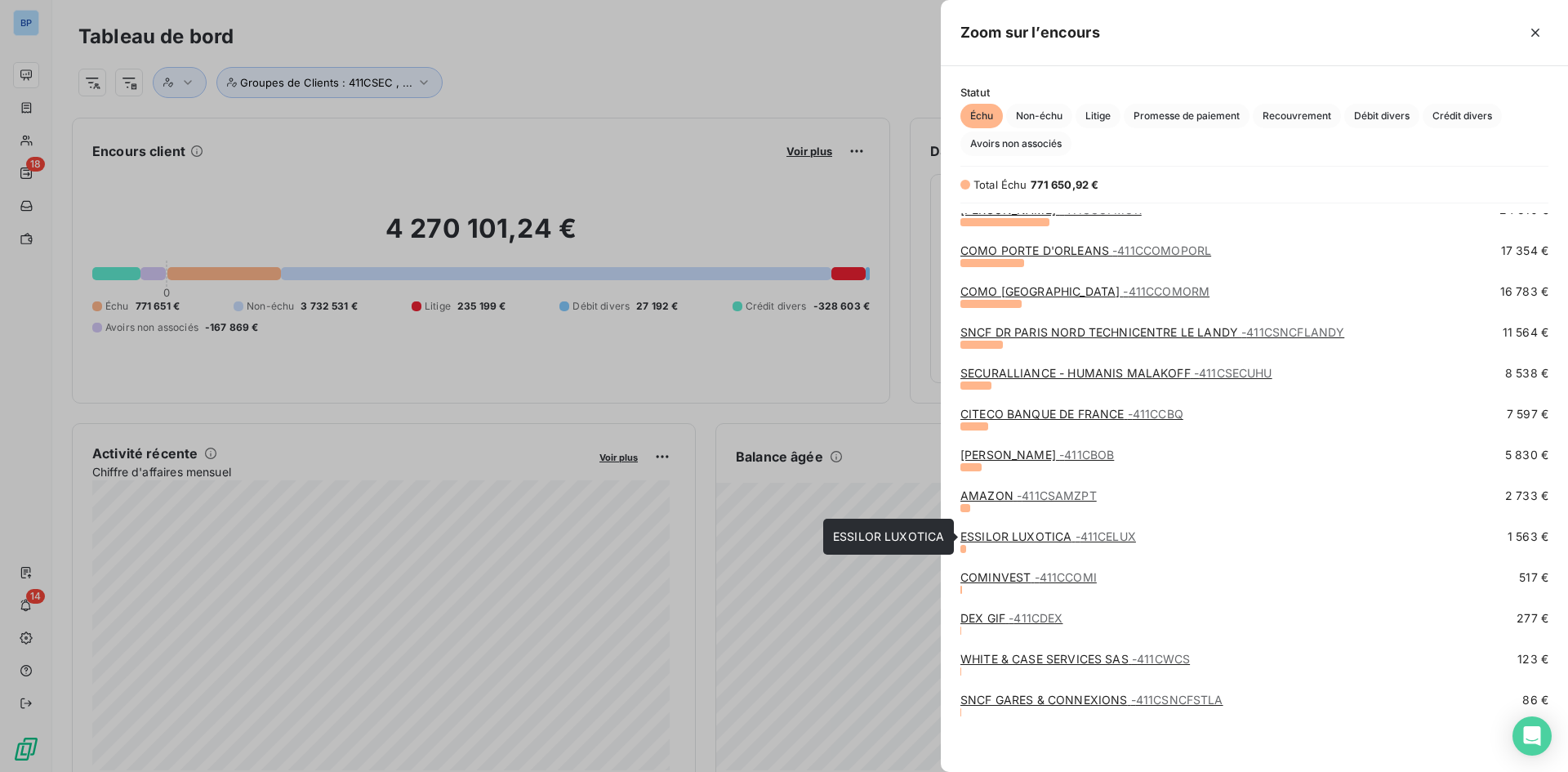
click at [1103, 539] on span "- 411CELUX" at bounding box center [1106, 535] width 61 height 14
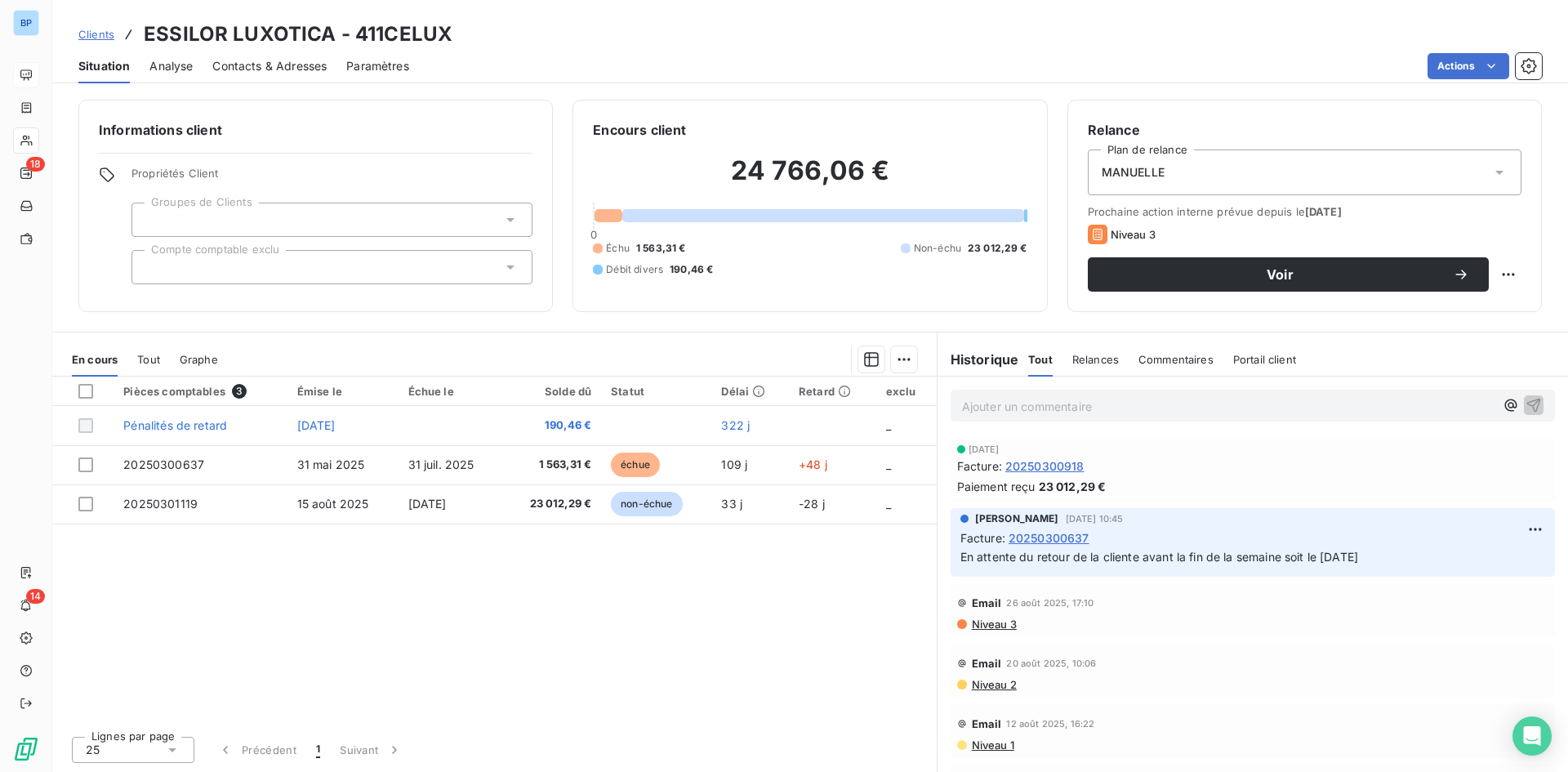
click at [999, 626] on span "Niveau 3" at bounding box center [993, 624] width 47 height 13
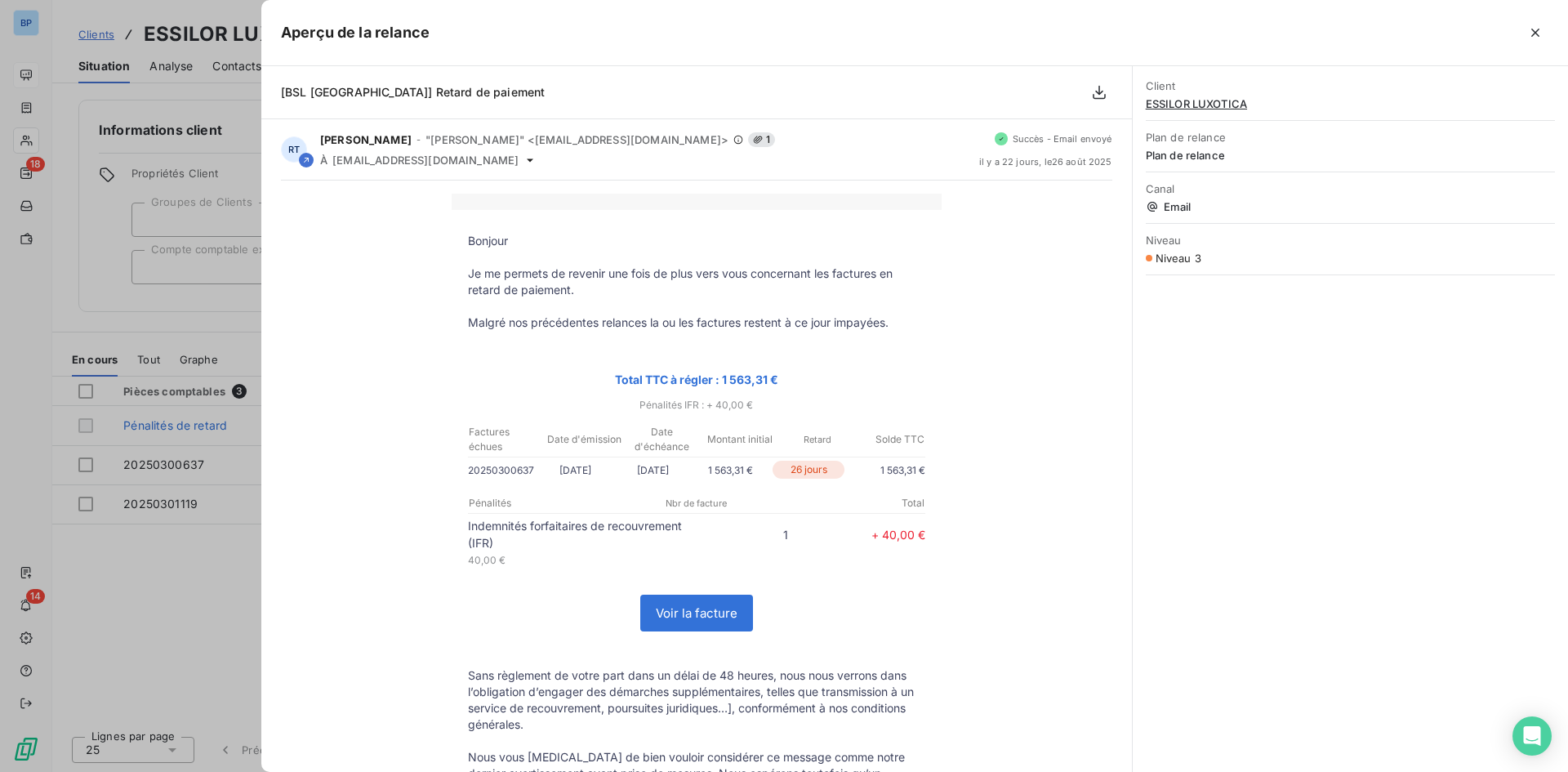
click at [252, 579] on div at bounding box center [784, 386] width 1568 height 772
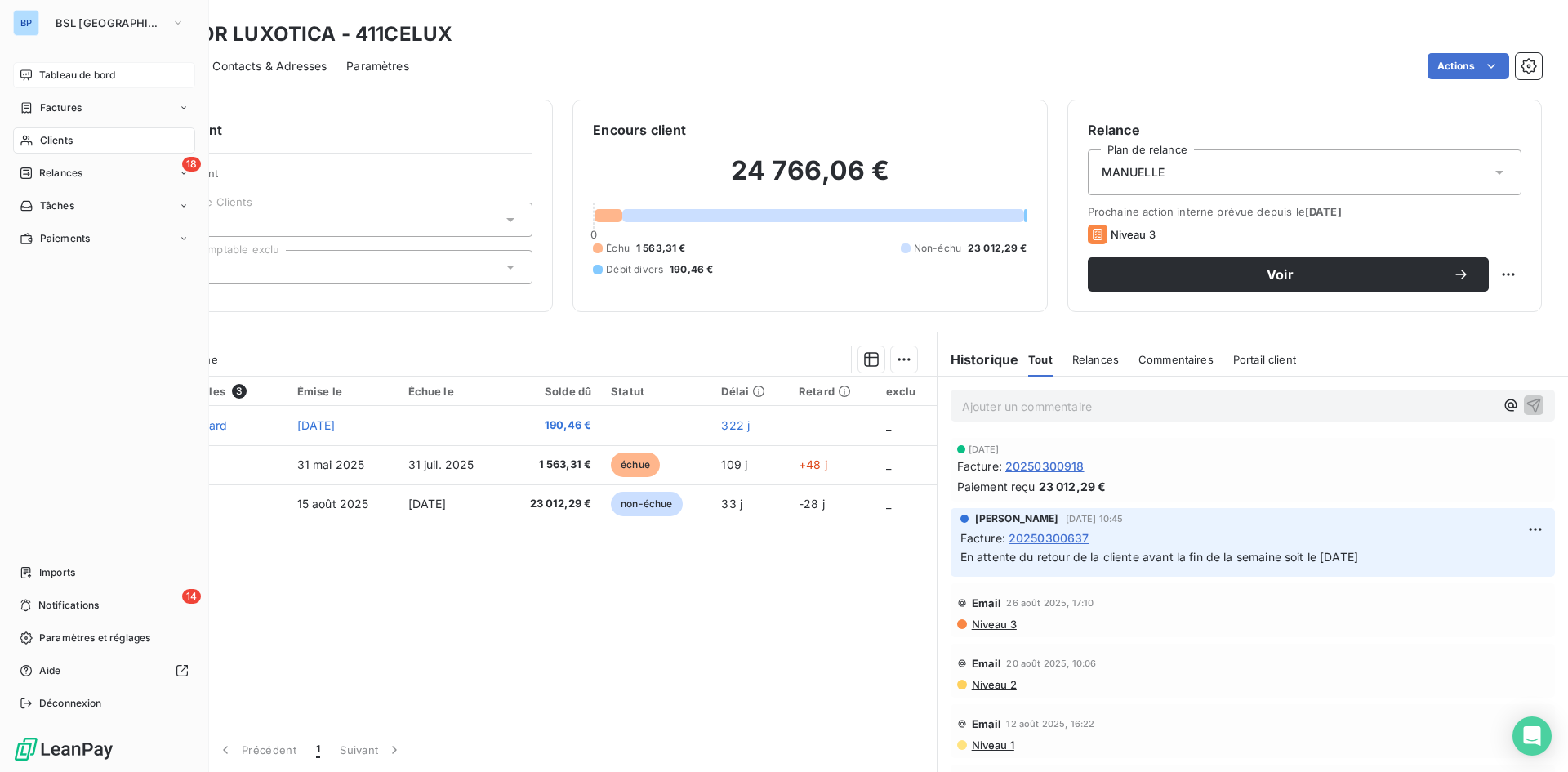
click at [56, 78] on span "Tableau de bord" at bounding box center [77, 75] width 76 height 15
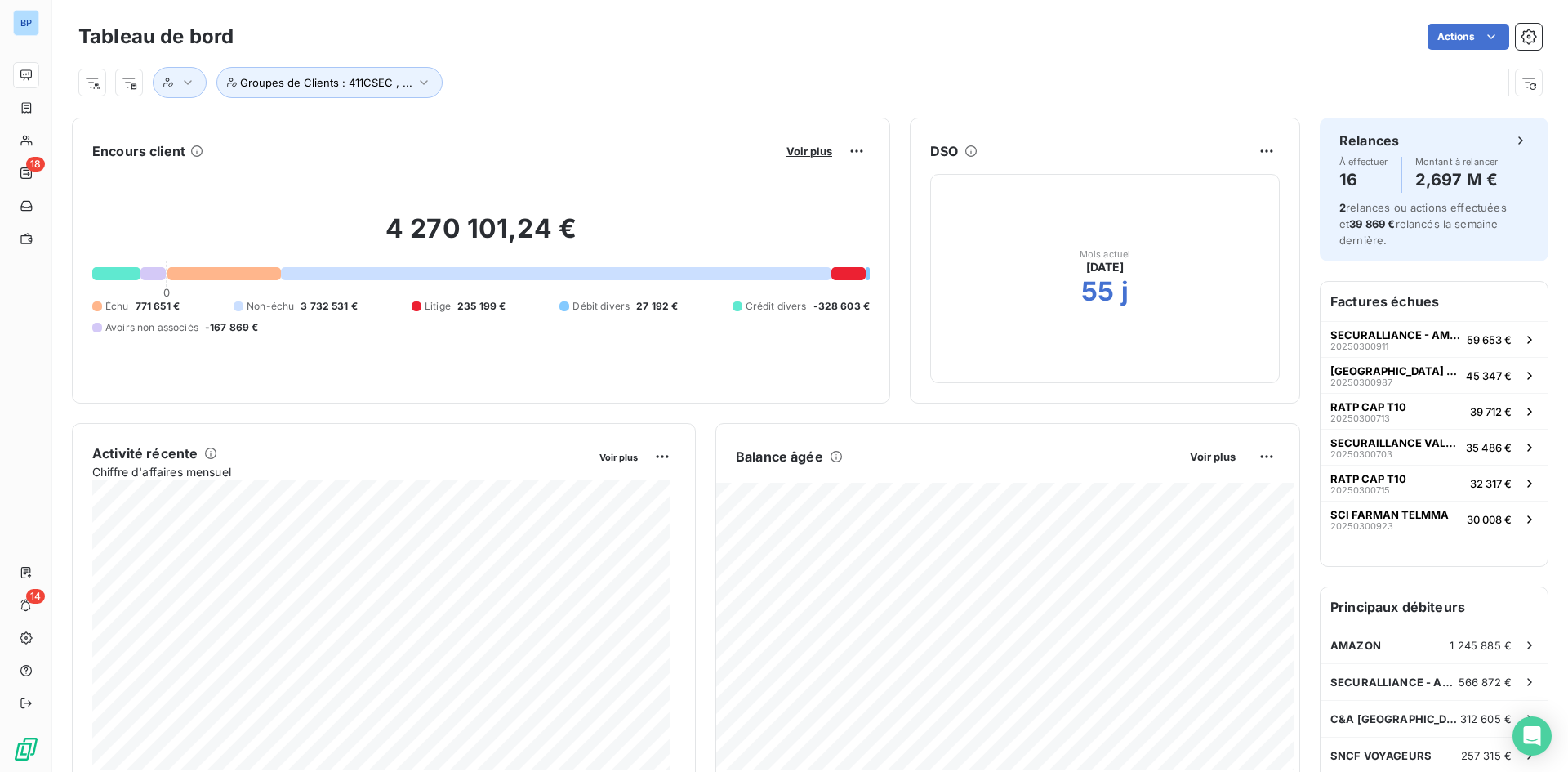
click at [802, 159] on div "Voir plus" at bounding box center [826, 151] width 88 height 26
click at [803, 156] on span "Voir plus" at bounding box center [810, 151] width 46 height 13
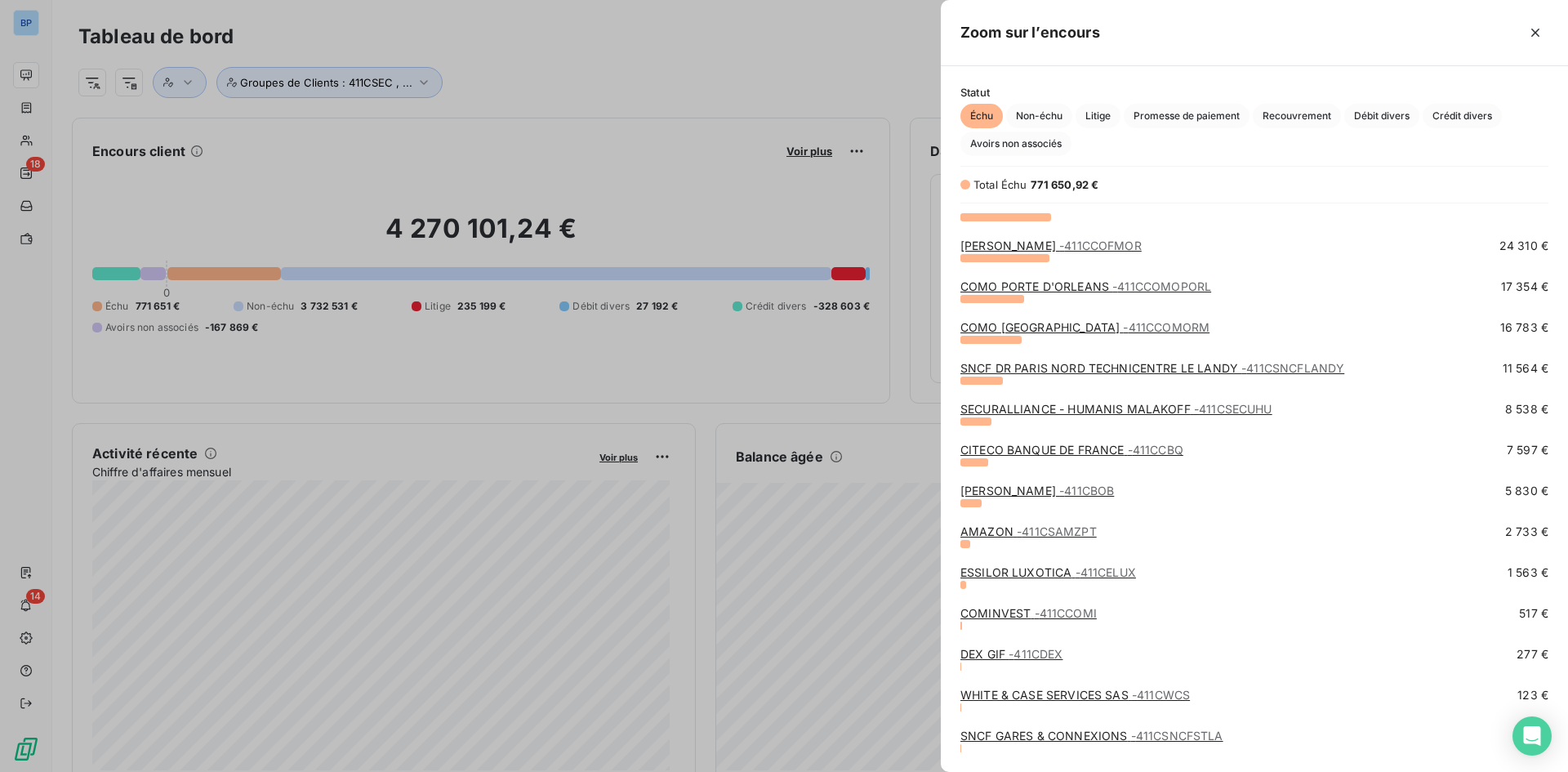
scroll to position [501, 0]
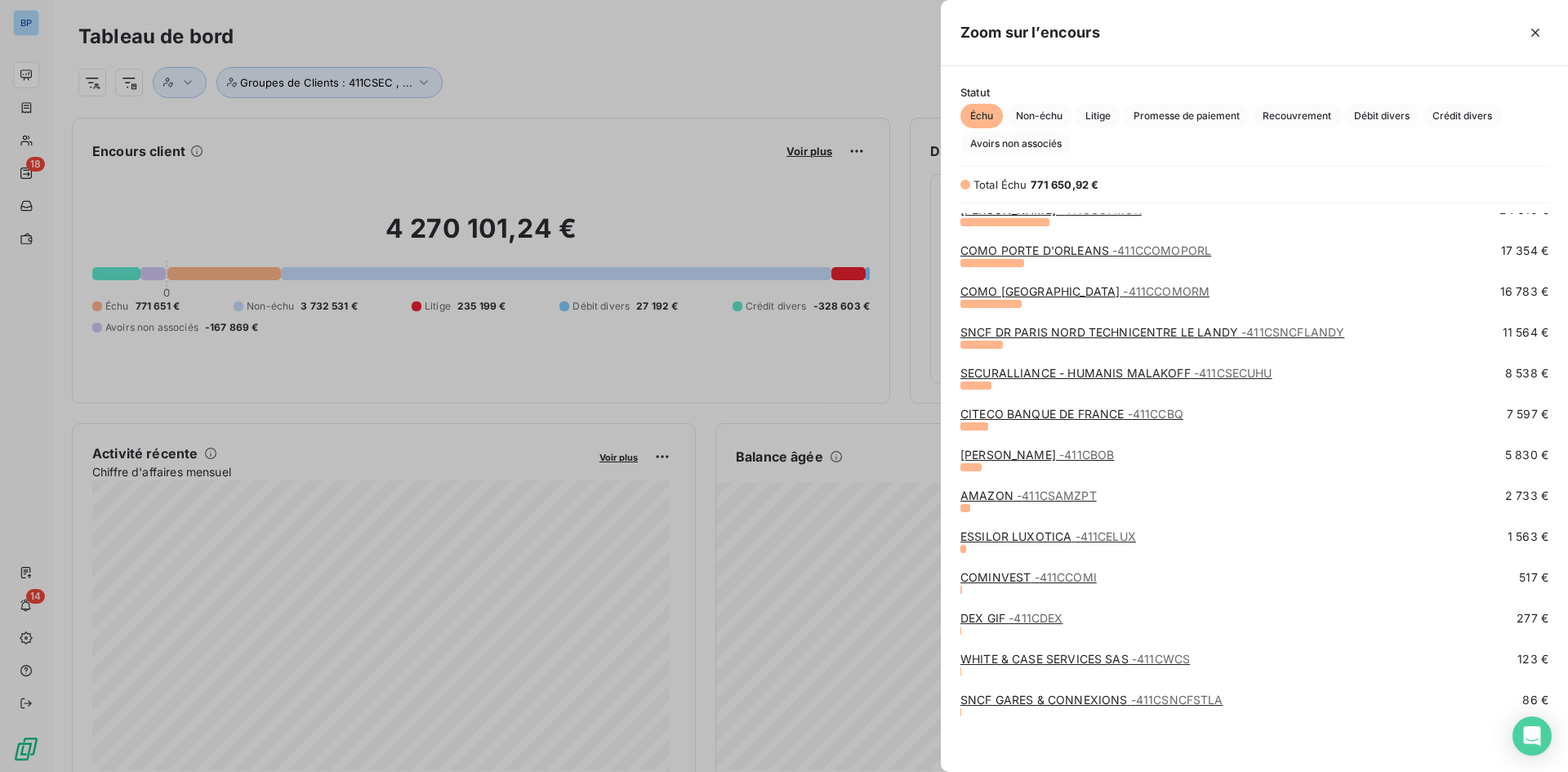
click at [1041, 615] on span "- 411CDEX" at bounding box center [1036, 617] width 54 height 14
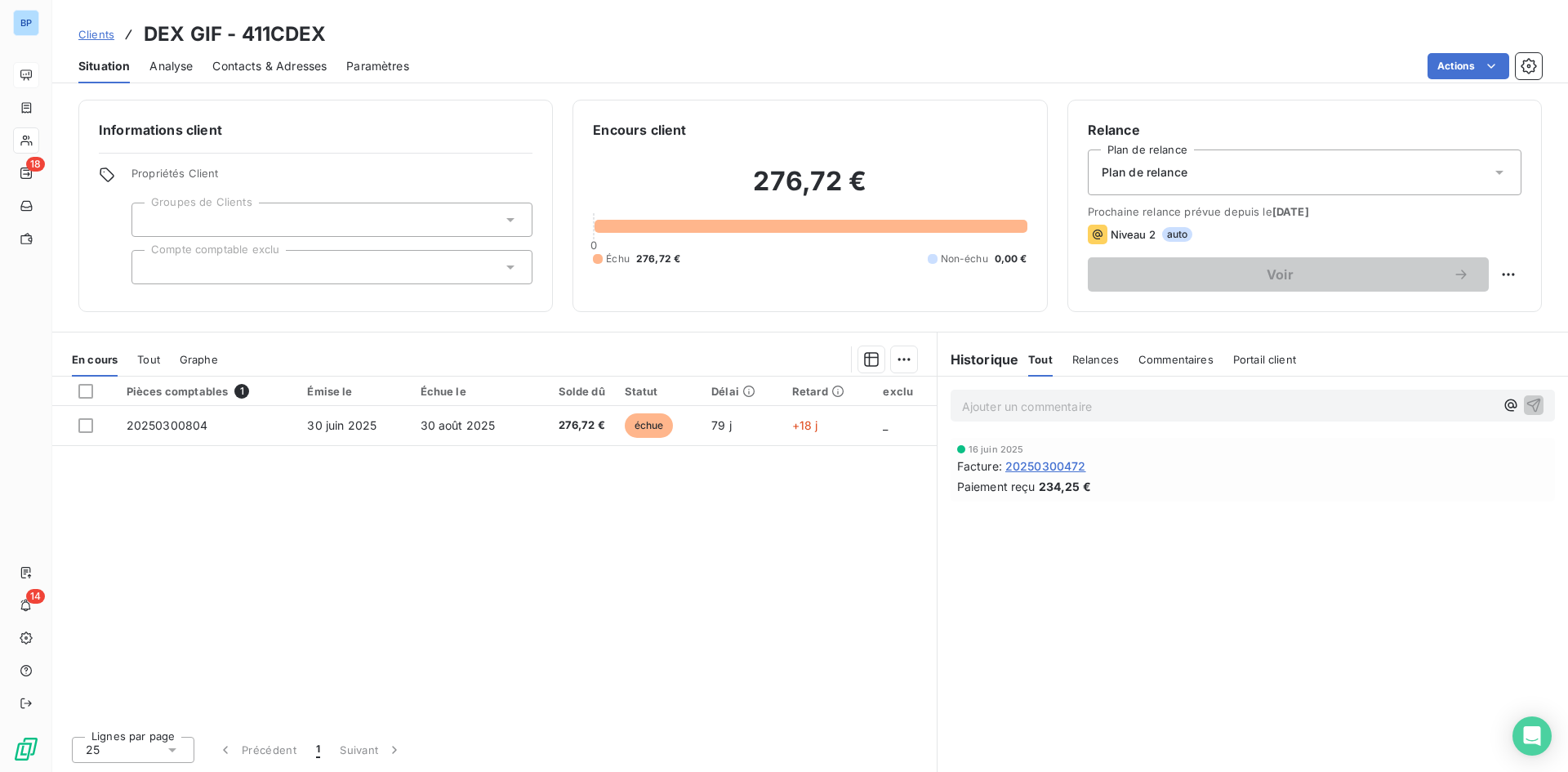
click at [1201, 178] on div "Plan de relance" at bounding box center [1305, 173] width 434 height 46
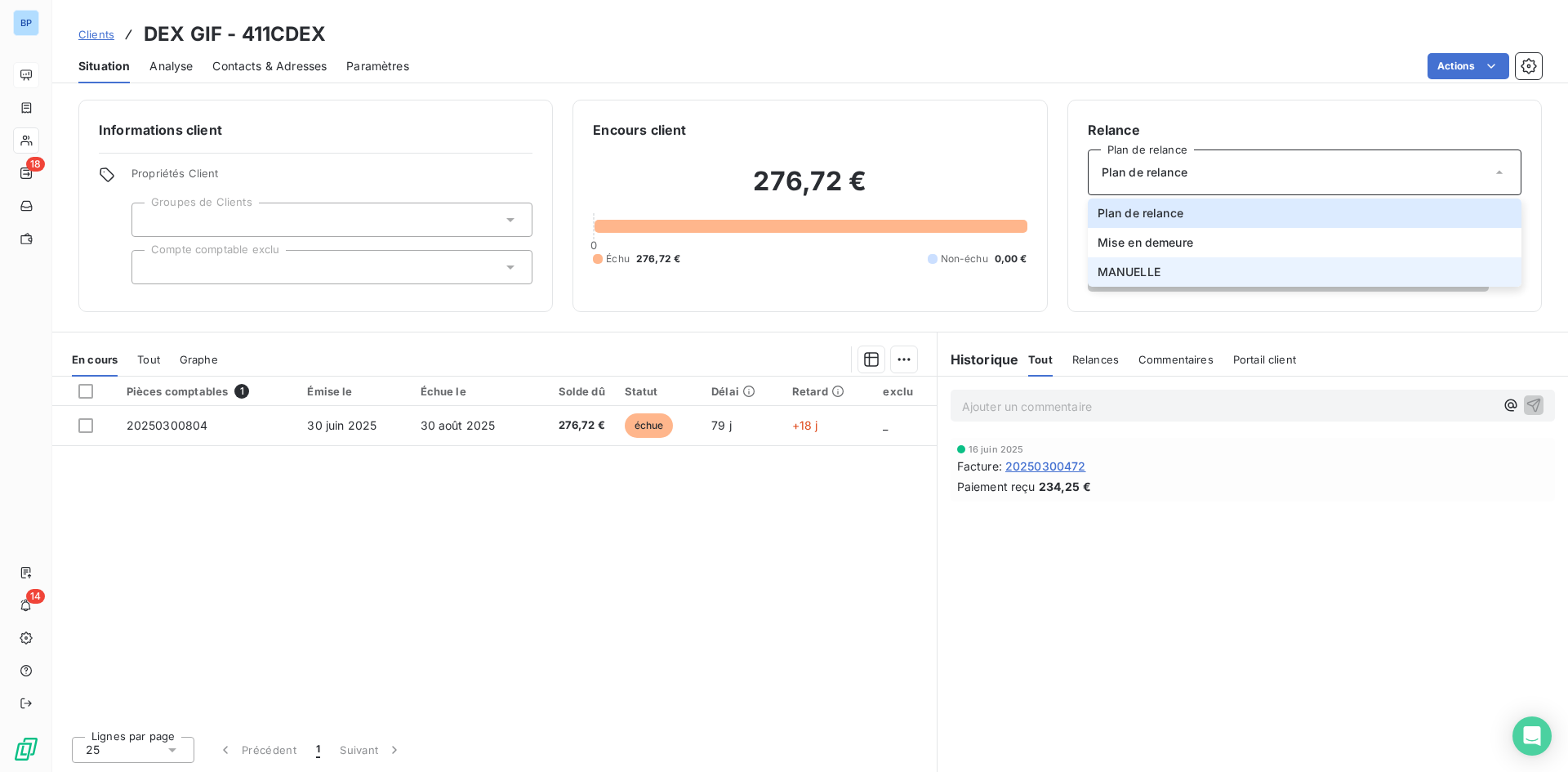
click at [1184, 274] on li "MANUELLE" at bounding box center [1305, 272] width 434 height 29
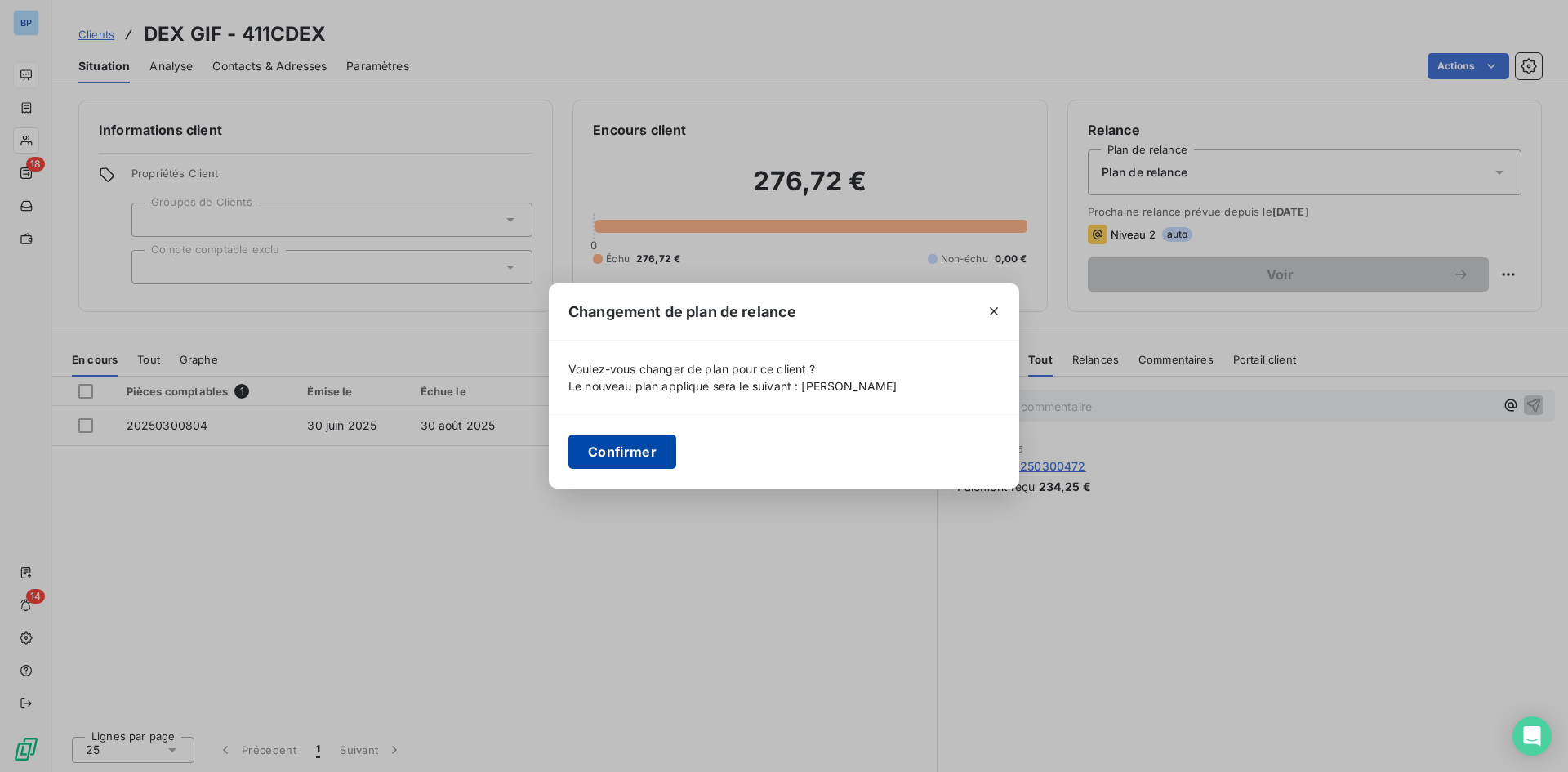
click at [605, 449] on button "Confirmer" at bounding box center [622, 452] width 108 height 34
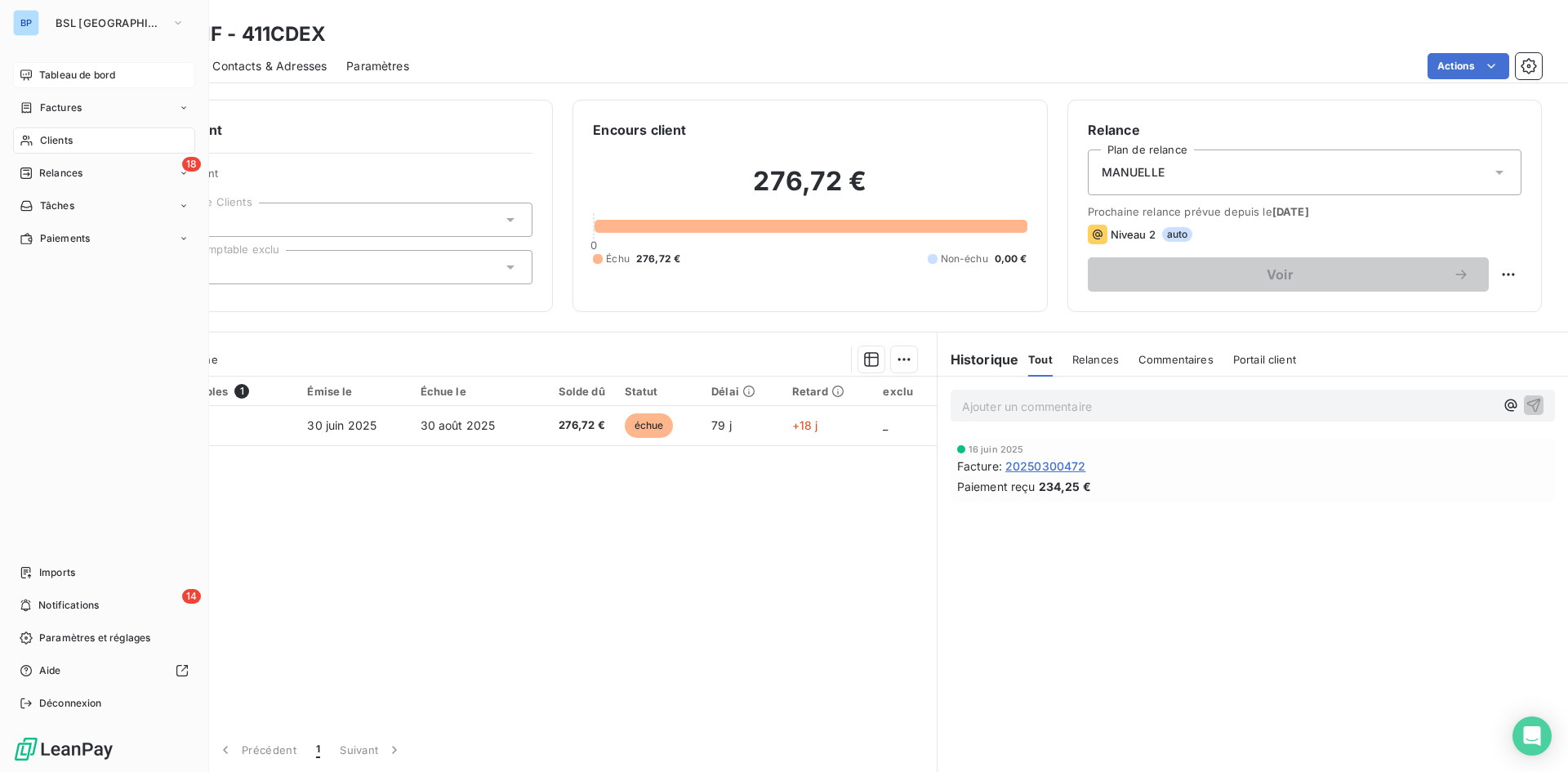
click at [57, 84] on div "Tableau de bord" at bounding box center [104, 75] width 182 height 26
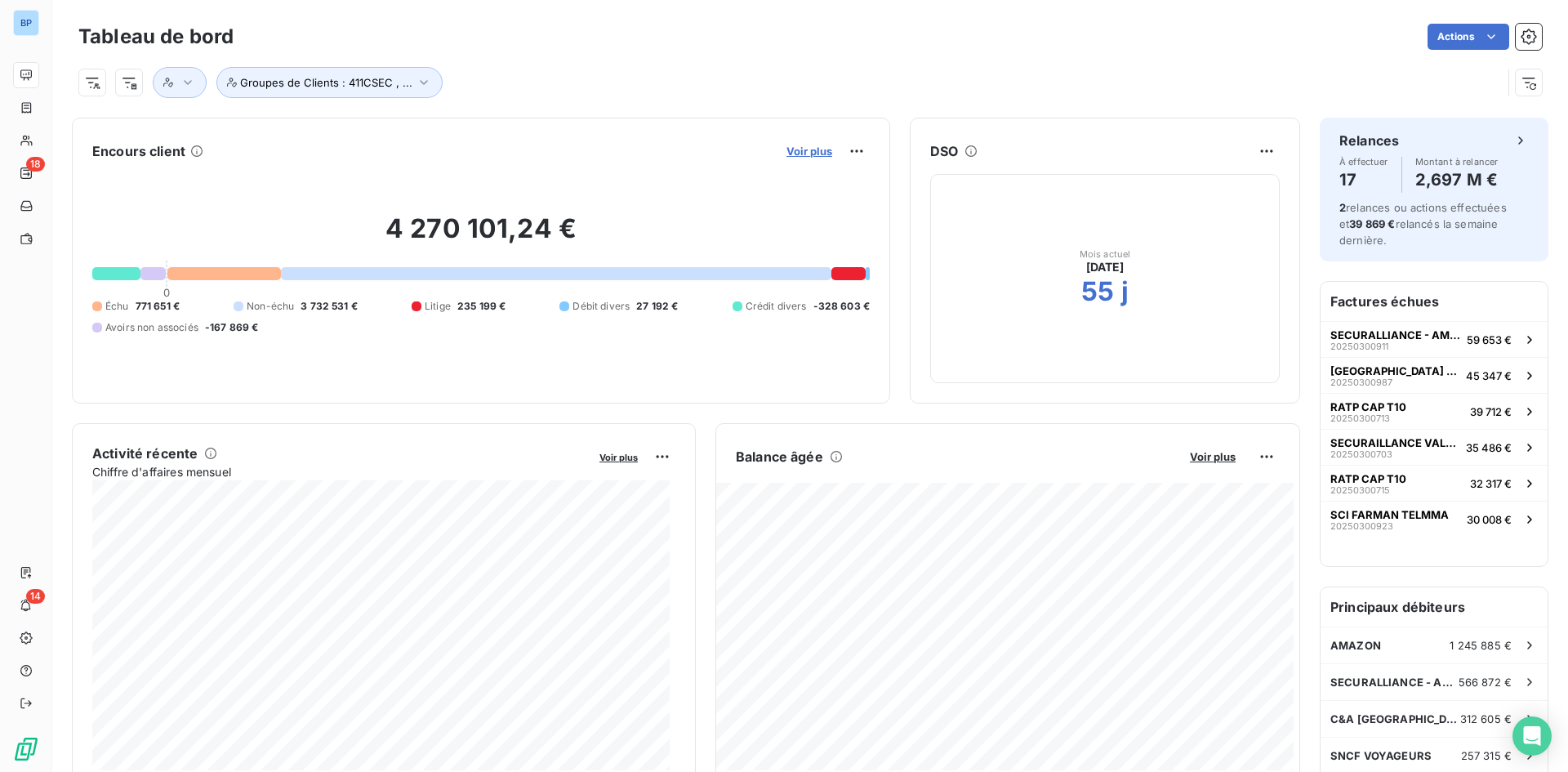
click at [802, 150] on span "Voir plus" at bounding box center [810, 151] width 46 height 13
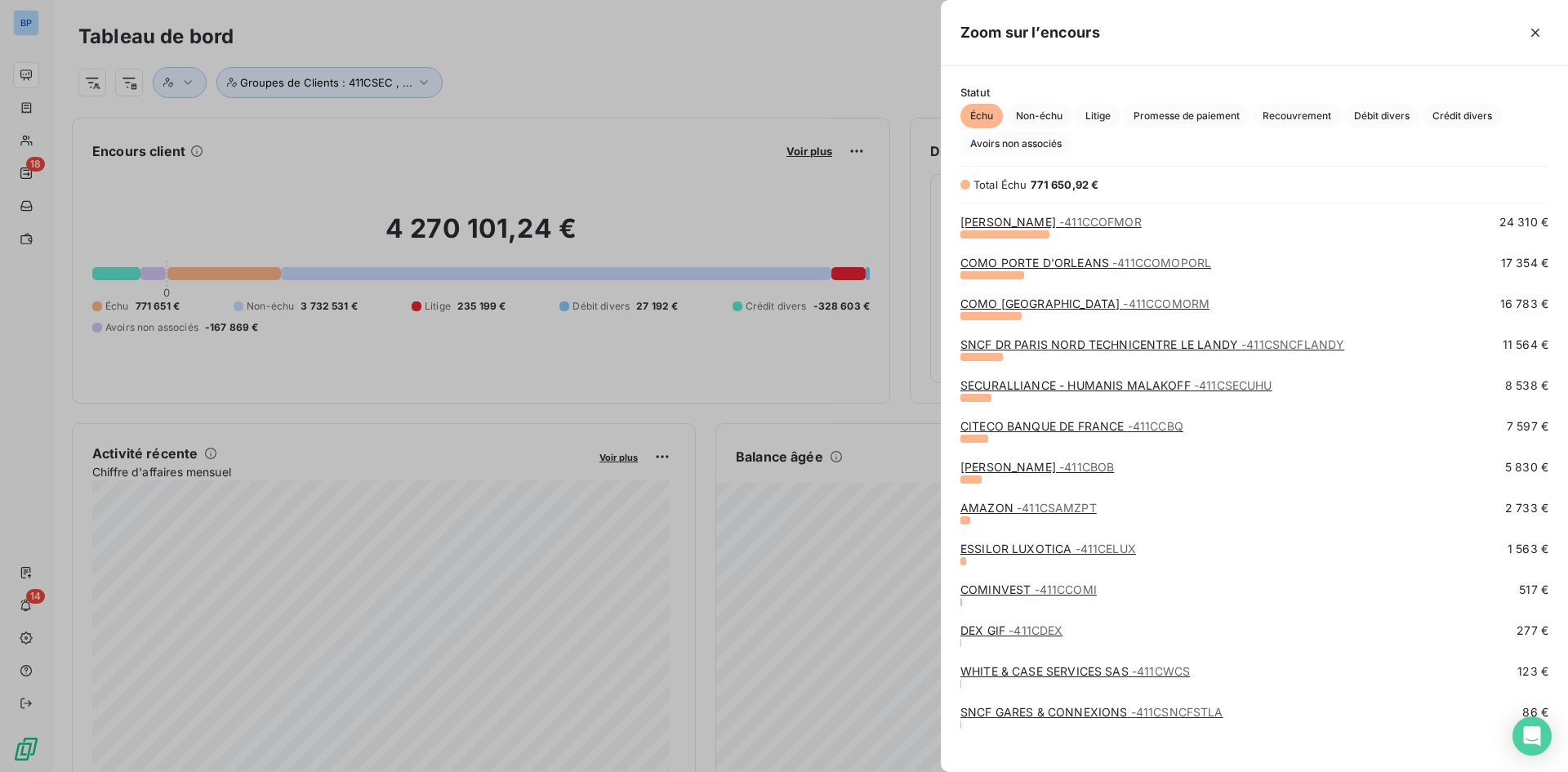
scroll to position [501, 0]
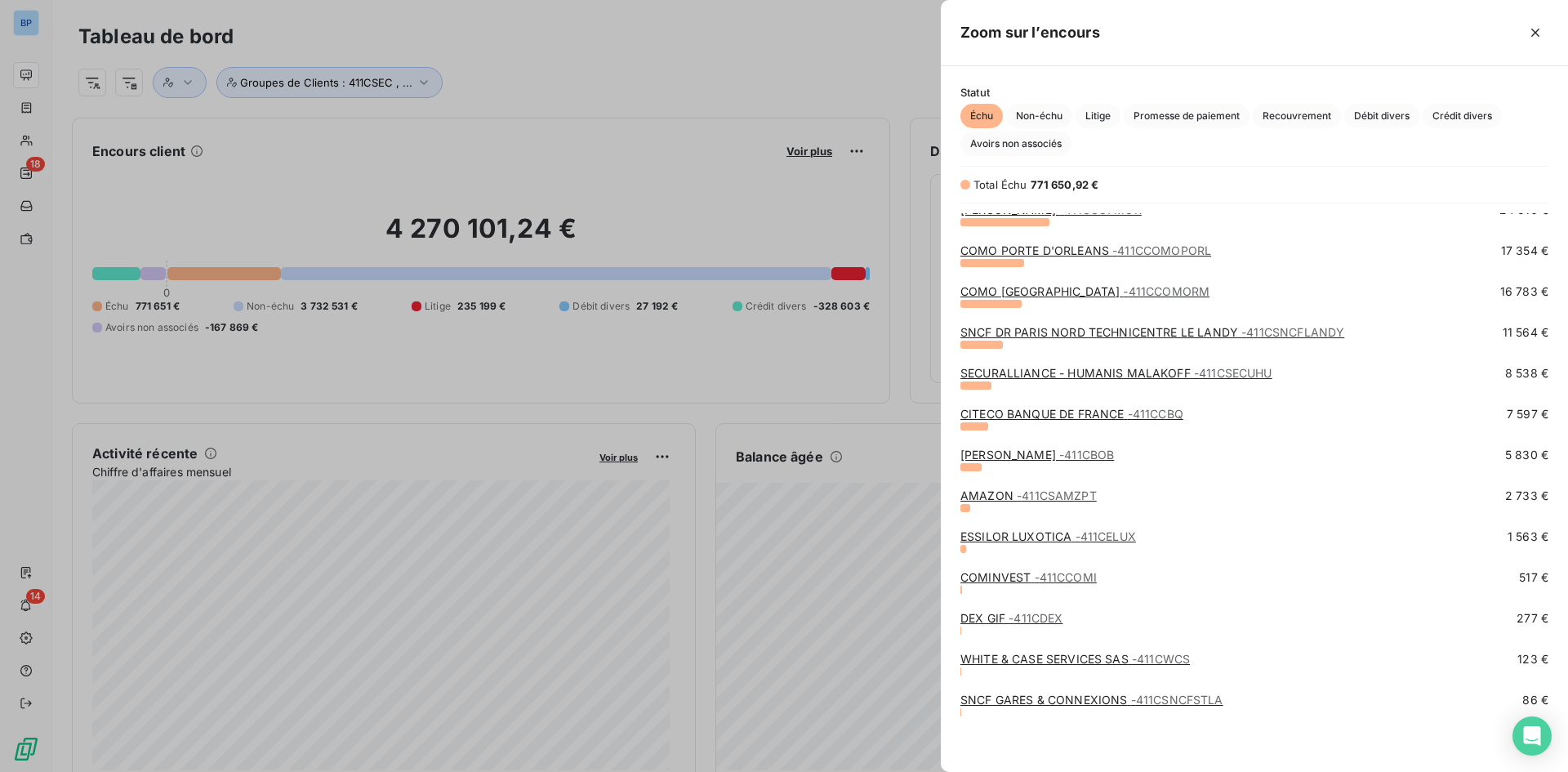
click at [1005, 664] on link "WHITE & CASE SERVICES SAS - 411CWCS" at bounding box center [1075, 658] width 229 height 14
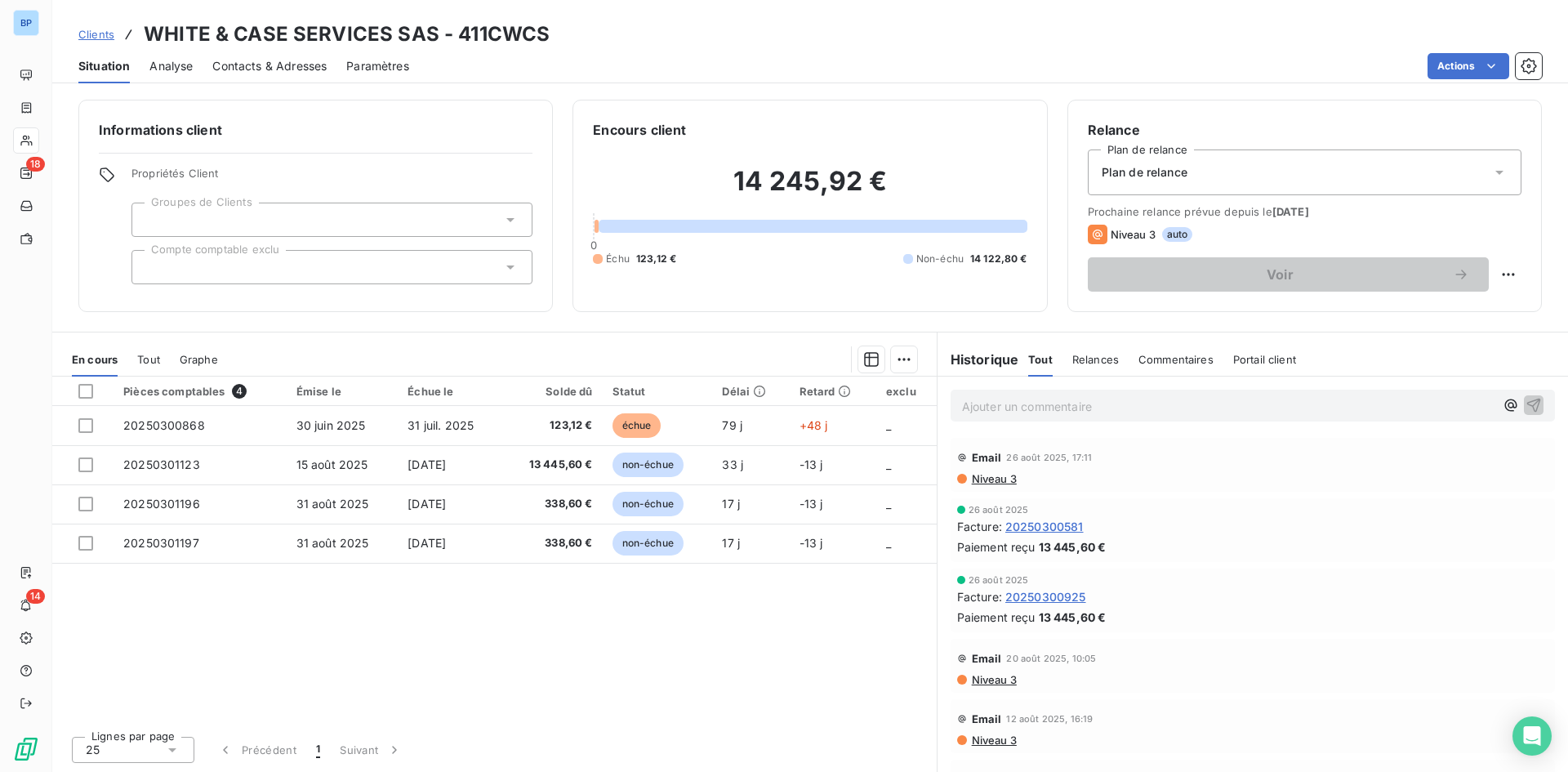
click at [1004, 483] on span "Niveau 3" at bounding box center [993, 479] width 47 height 13
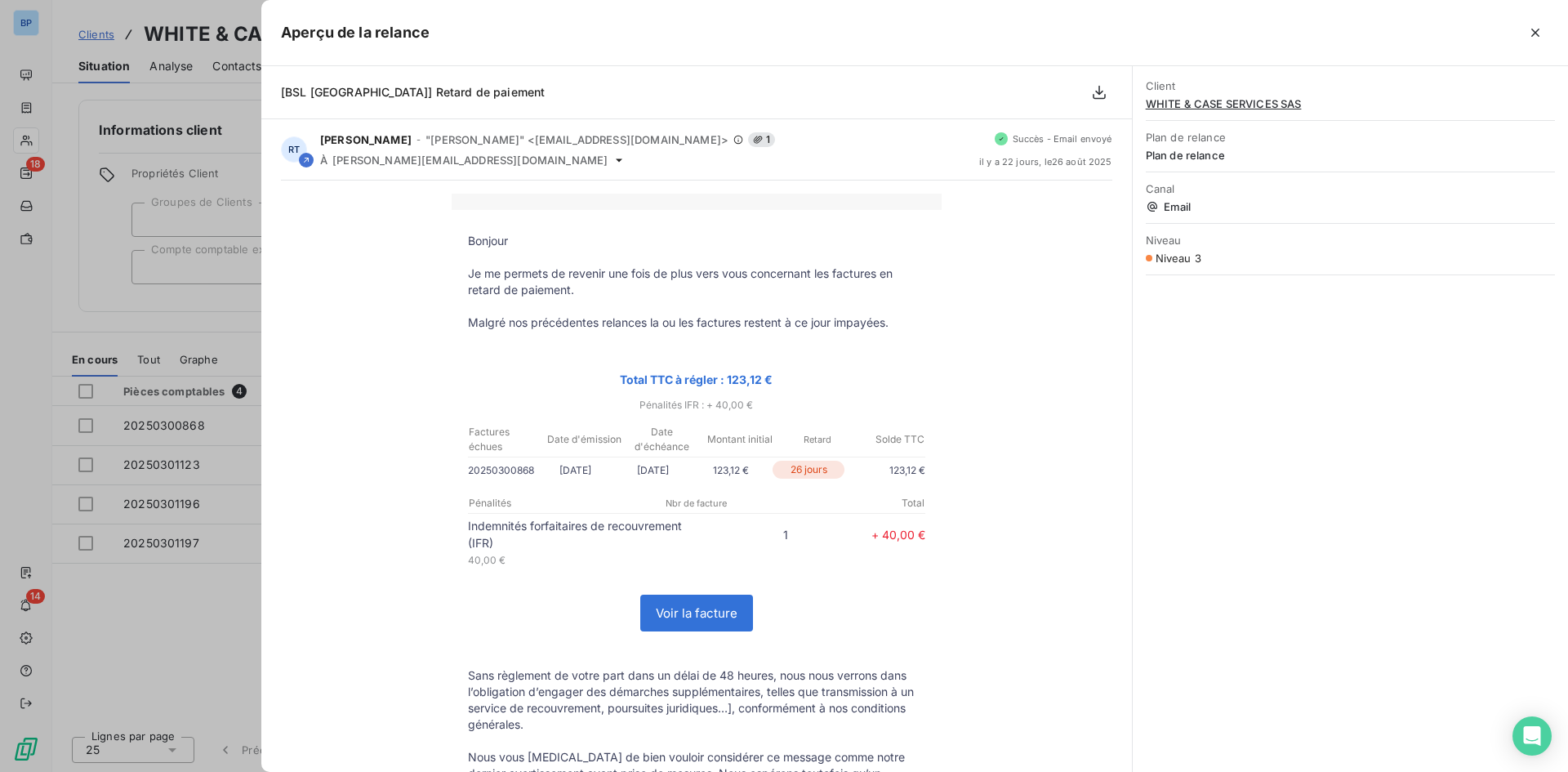
scroll to position [318, 0]
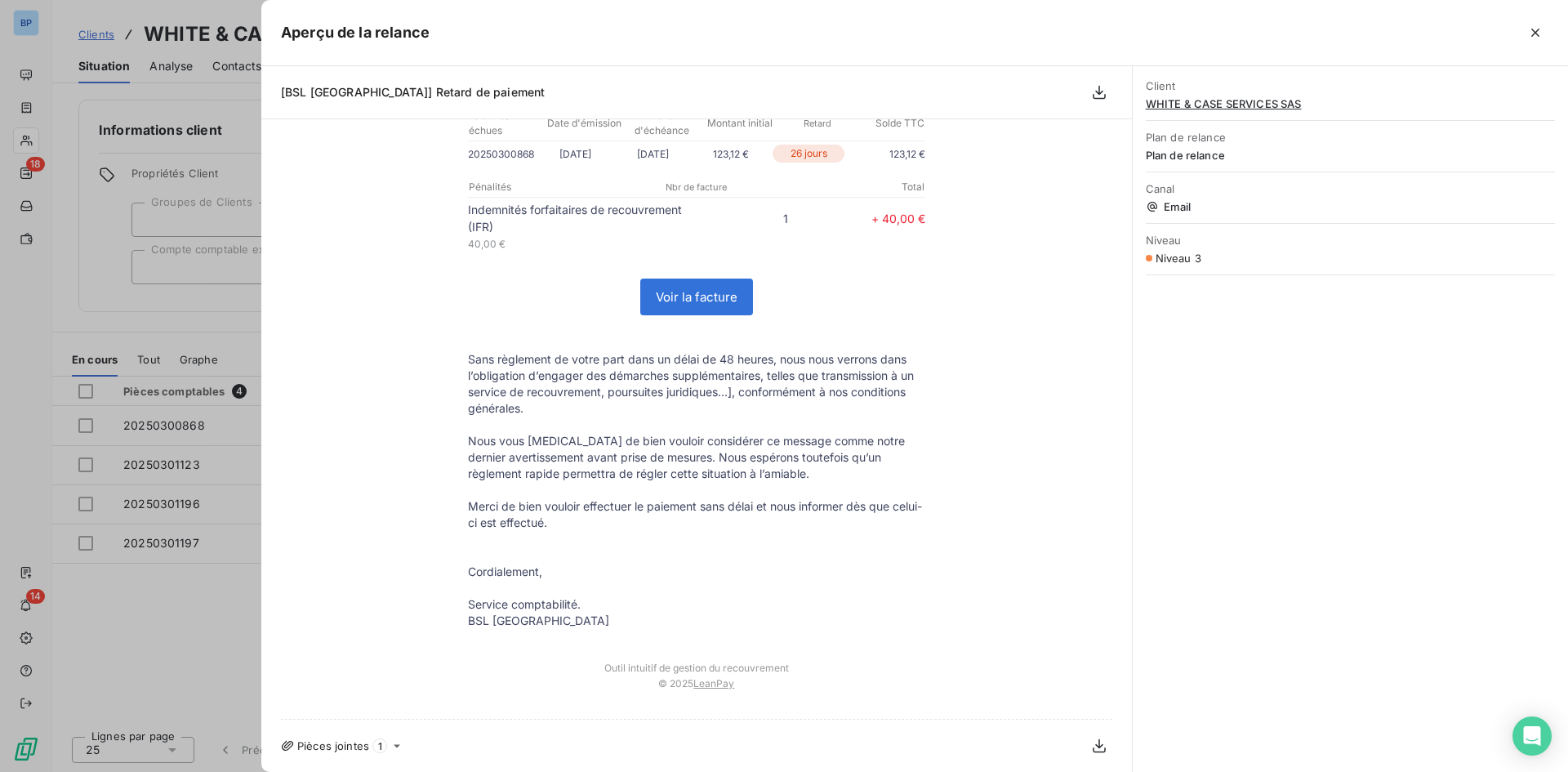
click at [224, 622] on div at bounding box center [784, 386] width 1568 height 772
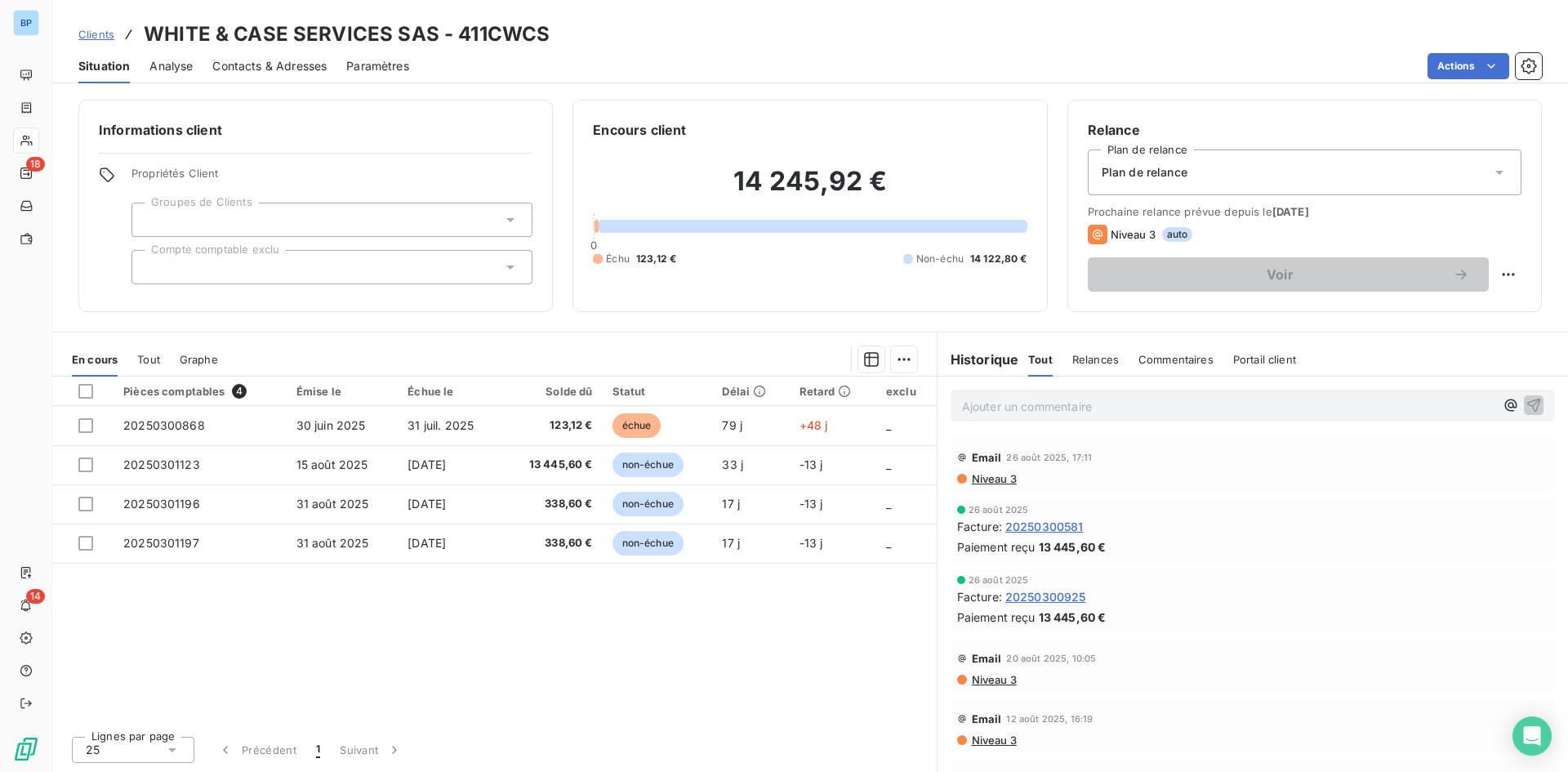
click at [1006, 677] on span "Niveau 3" at bounding box center [993, 679] width 47 height 13
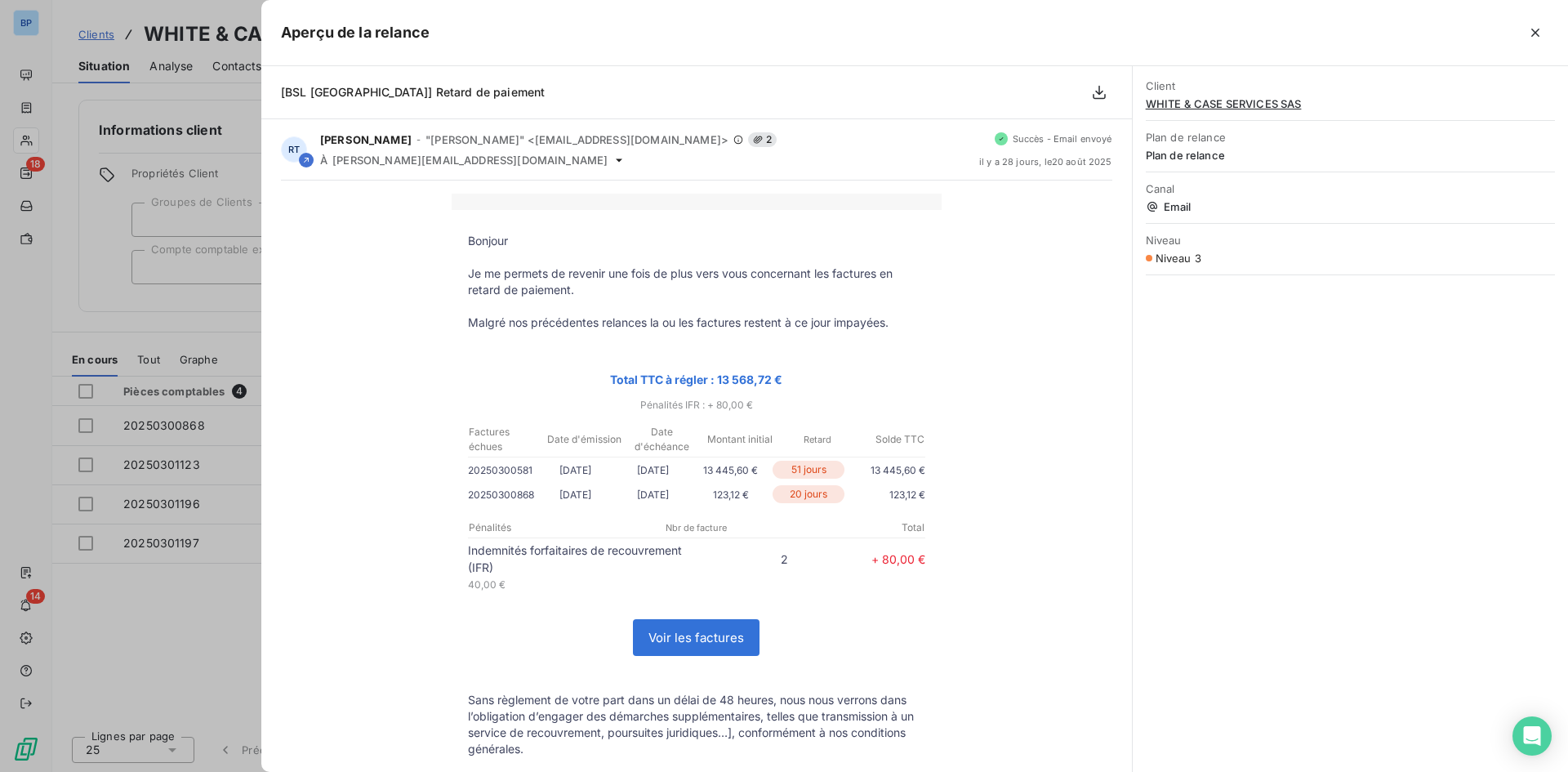
click at [263, 633] on div "Bonjour Je me permets de revenir une fois de plus vers vous concernant les fact…" at bounding box center [696, 646] width 870 height 932
click at [155, 643] on div at bounding box center [784, 386] width 1568 height 772
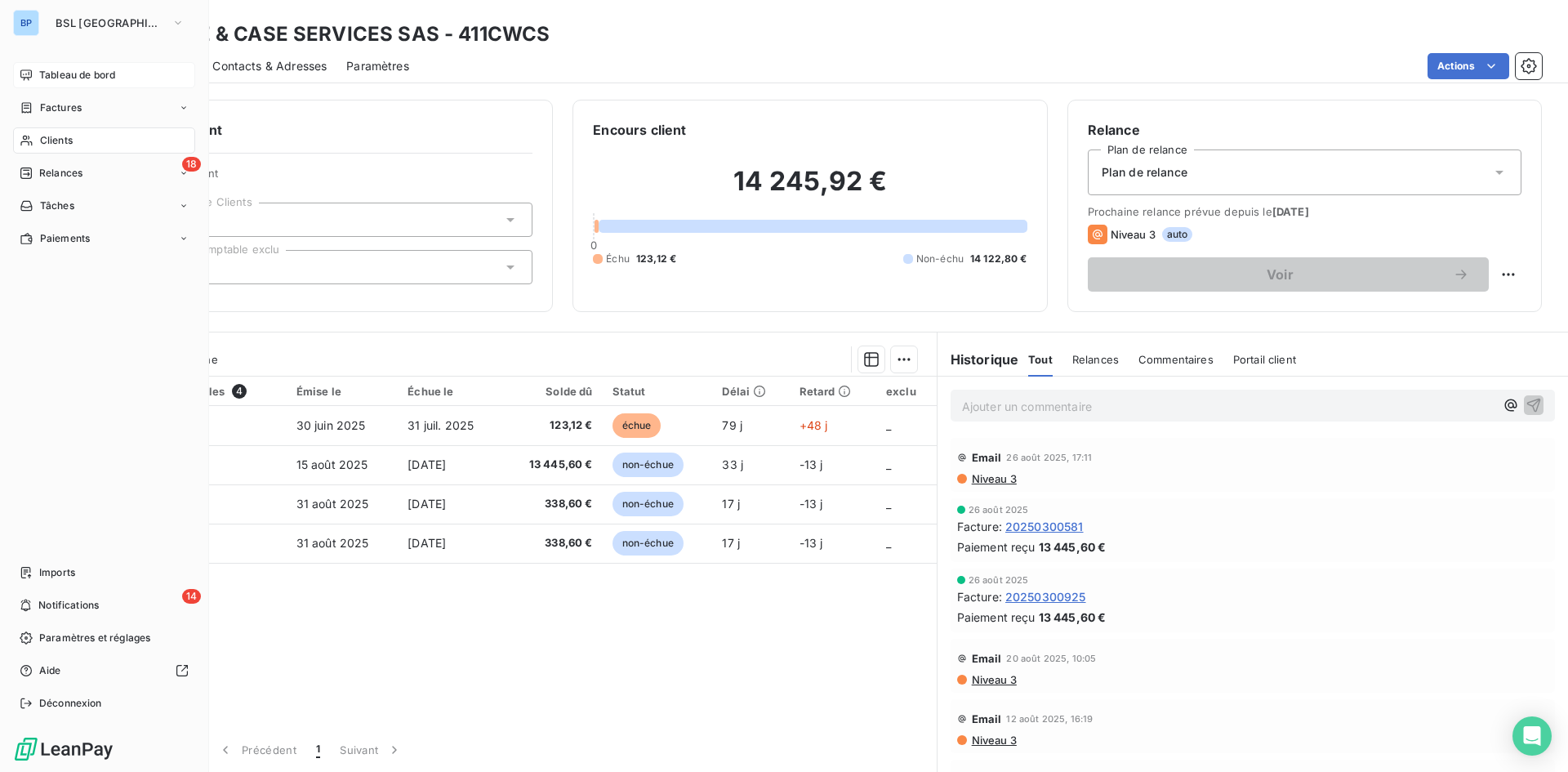
click at [70, 65] on div "Tableau de bord" at bounding box center [104, 75] width 182 height 26
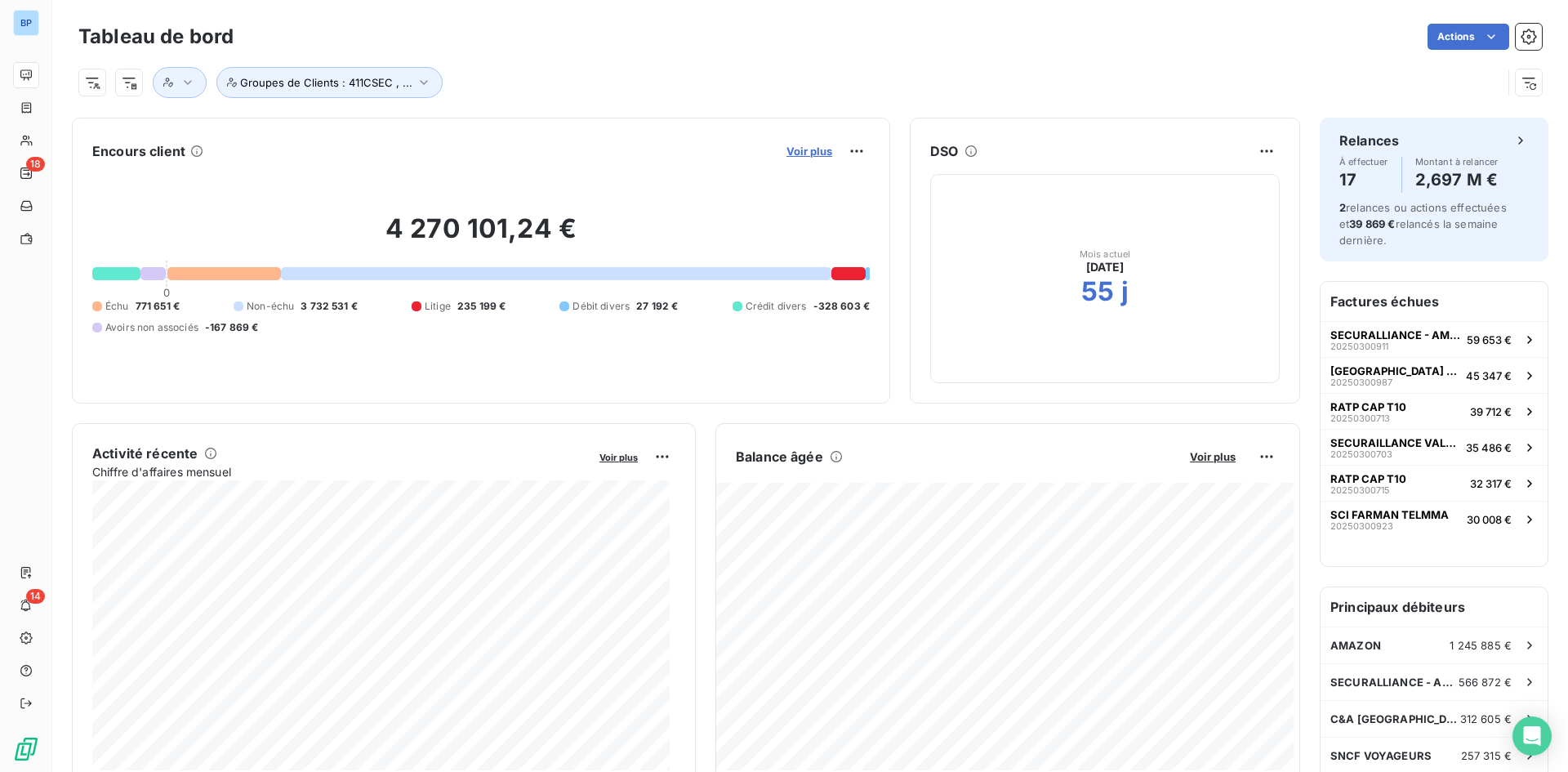
click at [787, 153] on span "Voir plus" at bounding box center [810, 151] width 46 height 13
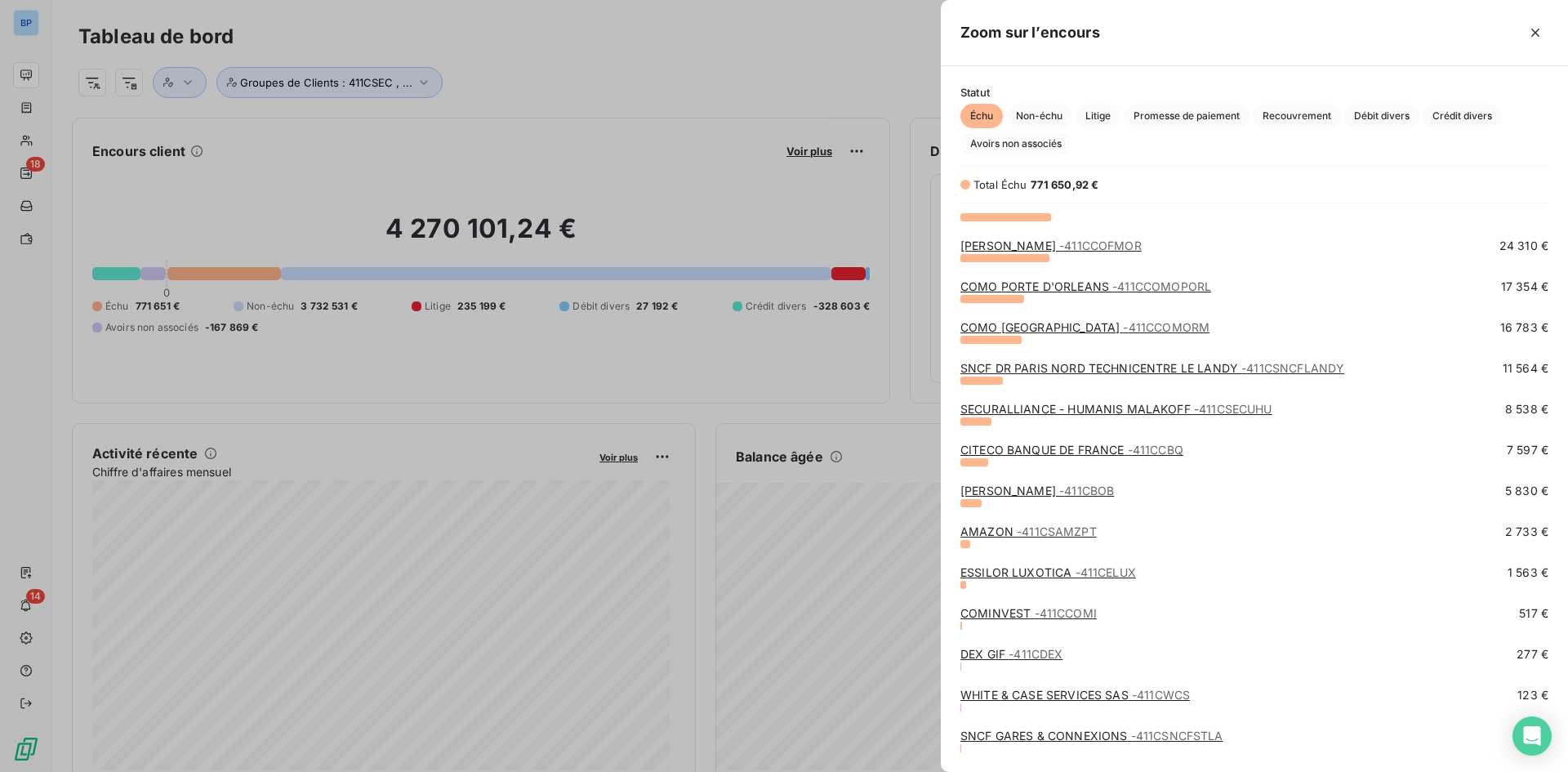
scroll to position [501, 0]
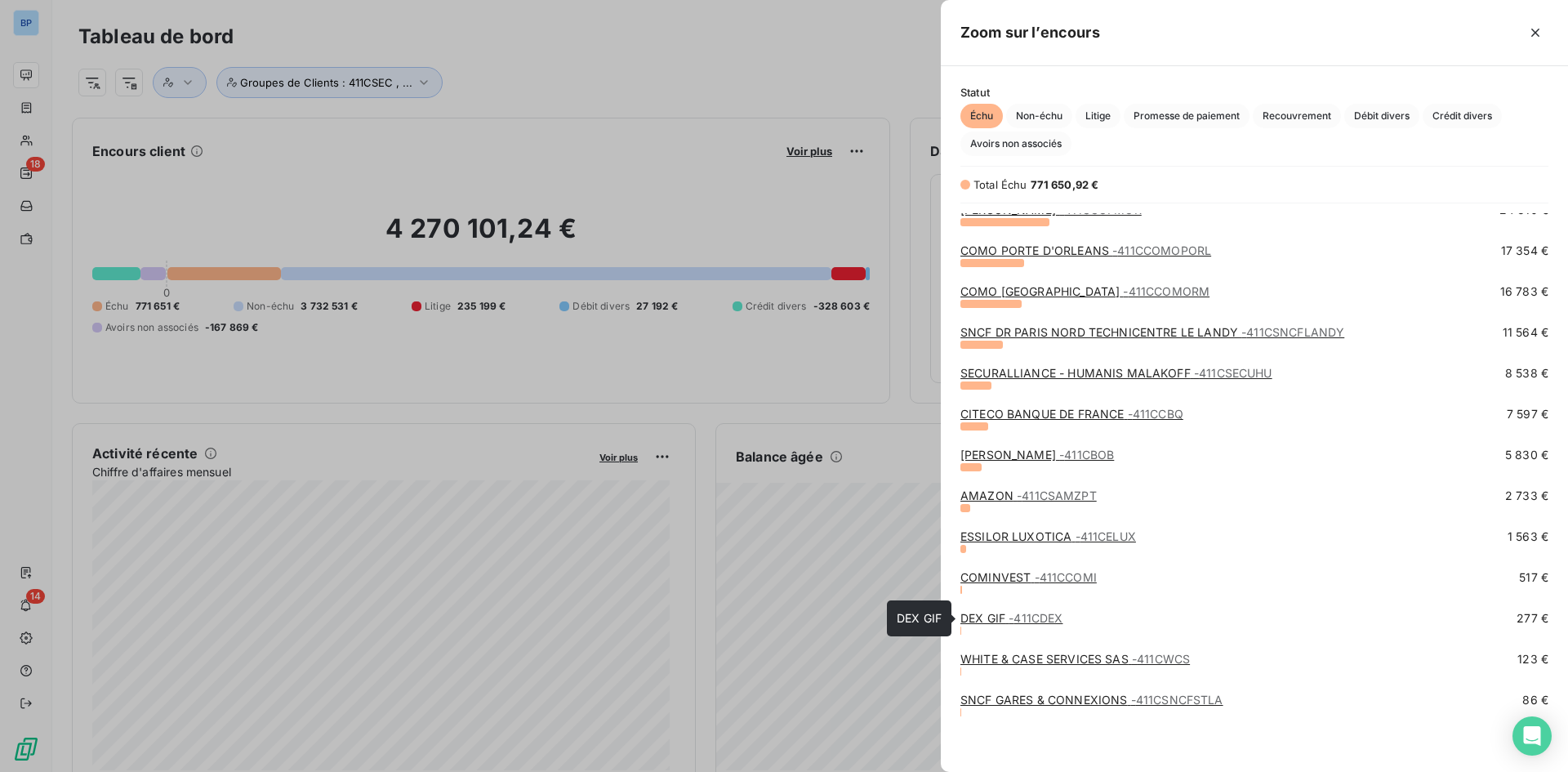
click at [1023, 618] on span "- 411CDEX" at bounding box center [1036, 617] width 54 height 14
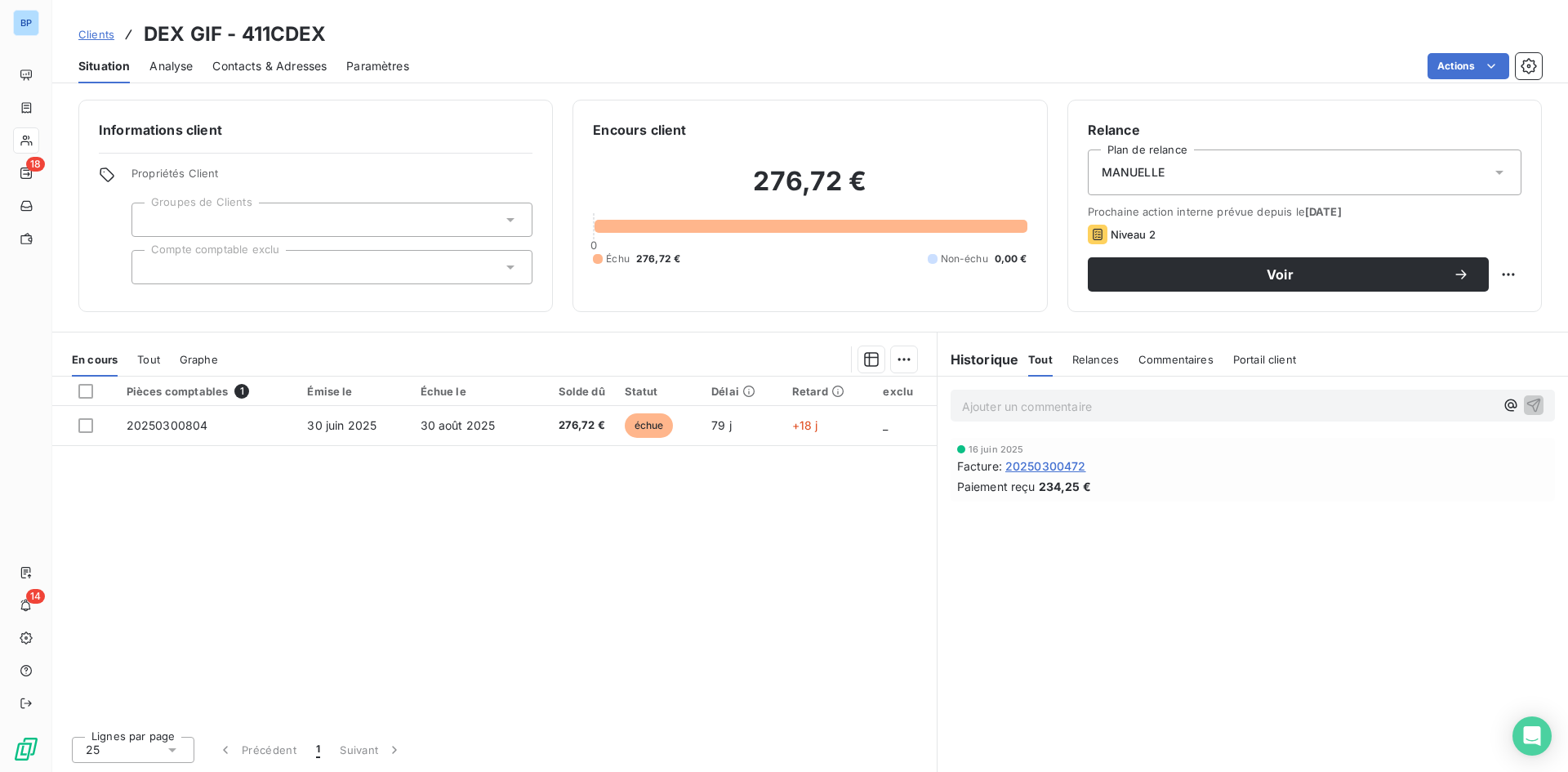
click at [1046, 418] on div "Ajouter un commentaire ﻿" at bounding box center [1253, 405] width 604 height 32
click at [1047, 413] on p "Ajouter un commentaire ﻿" at bounding box center [1228, 406] width 532 height 20
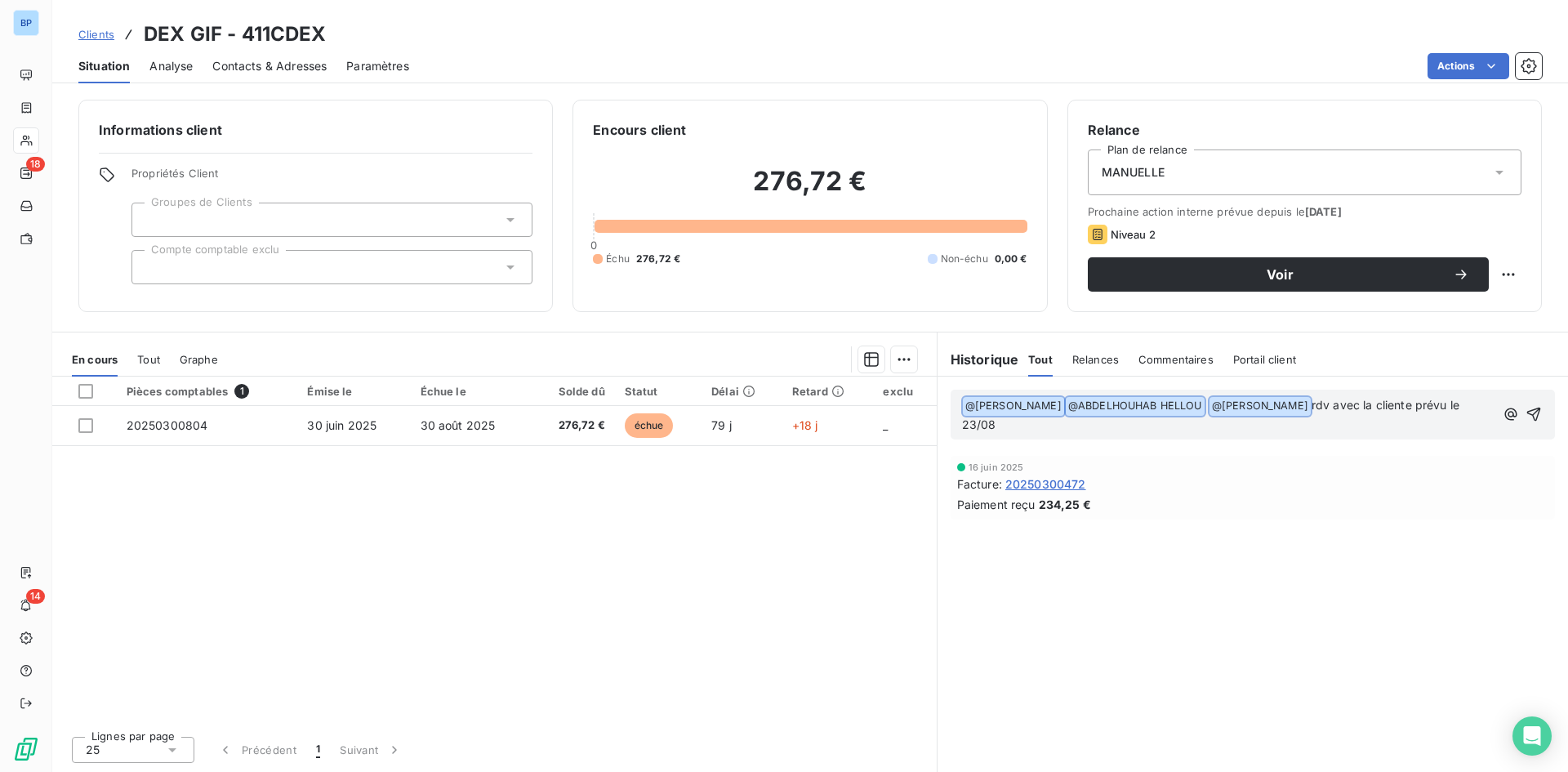
drag, startPoint x: 1022, startPoint y: 429, endPoint x: 542, endPoint y: 342, distance: 487.8
click at [911, 400] on div "En cours Tout Graphe Pièces comptables 1 Émise le Échue le Solde dû Statut Déla…" at bounding box center [810, 552] width 1516 height 440
click at [1010, 423] on p "﻿ @ VIRGNIE CHAULET ﻿ ﻿ @ ABDELHOUHAB HELLOU ﻿ @ Yann EDOUARD ﻿ rdv avec la cli…" at bounding box center [1228, 415] width 533 height 38
drag, startPoint x: 1005, startPoint y: 429, endPoint x: 944, endPoint y: 431, distance: 61.0
click at [944, 431] on div "﻿ @ VIRGNIE CHAULET ﻿ ﻿ @ ABDELHOUHAB HELLOU ﻿ @ Yann EDOUARD ﻿ rdv avec la cli…" at bounding box center [1253, 414] width 630 height 76
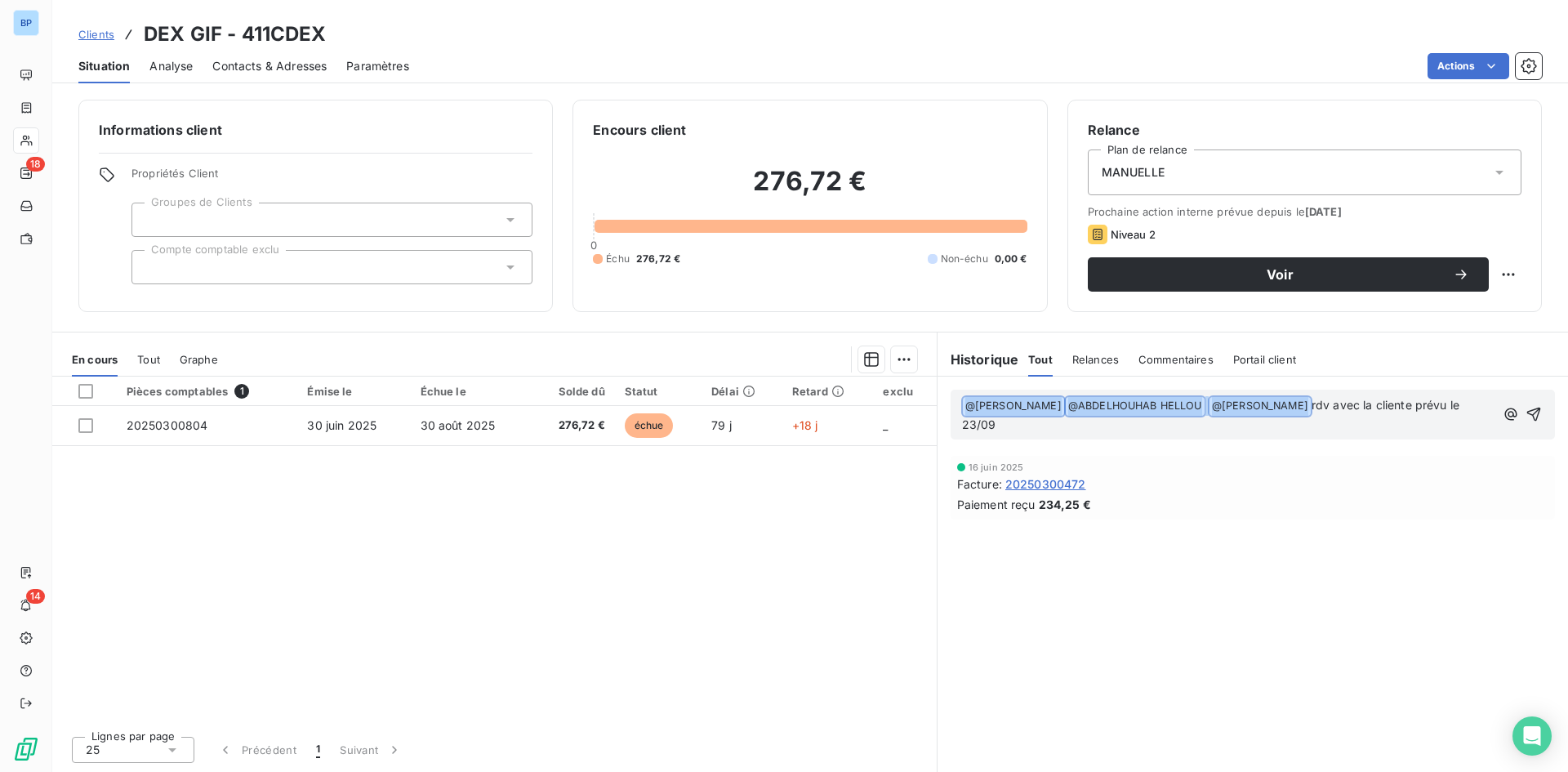
drag, startPoint x: 1310, startPoint y: 406, endPoint x: 955, endPoint y: 406, distance: 355.0
click at [955, 406] on div "﻿ @ VIRGNIE CHAULET ﻿ ﻿ @ ABDELHOUHAB HELLOU ﻿ @ Yann EDOUARD ﻿ rdv avec la cli…" at bounding box center [1253, 414] width 604 height 50
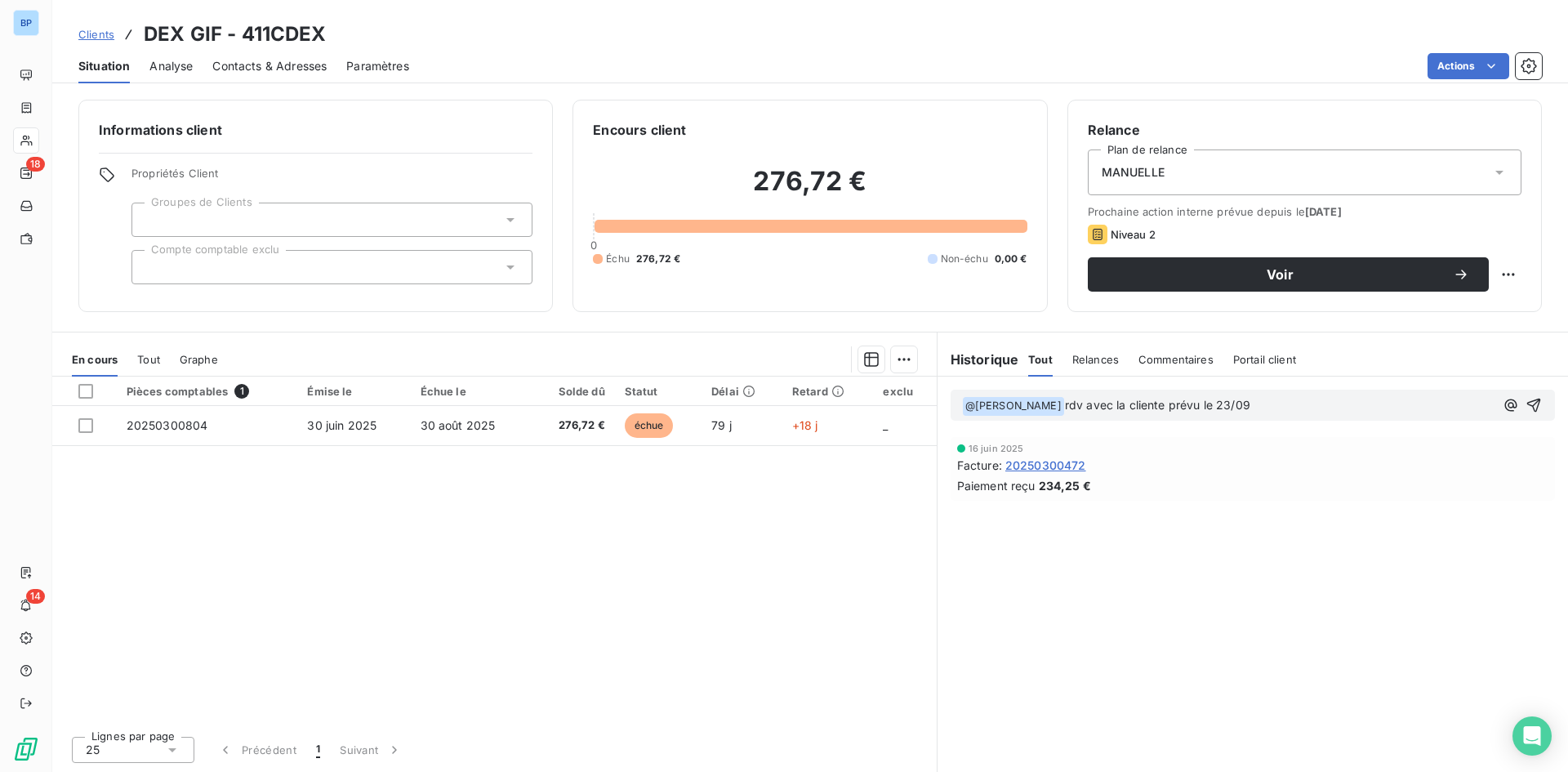
click at [1065, 407] on span "rdv avec la cliente prévu le 23/09" at bounding box center [1158, 404] width 185 height 14
click at [1059, 400] on p "rdv avec la cliente prévu le 23/09" at bounding box center [1228, 405] width 532 height 19
click at [1171, 404] on p "rdv avec la cliente prévu le 23/09" at bounding box center [1228, 405] width 532 height 19
drag, startPoint x: 886, startPoint y: 365, endPoint x: 835, endPoint y: 364, distance: 51.0
click at [836, 364] on div "En cours Tout Graphe Pièces comptables 1 Émise le Échue le Solde dû Statut Déla…" at bounding box center [810, 552] width 1516 height 440
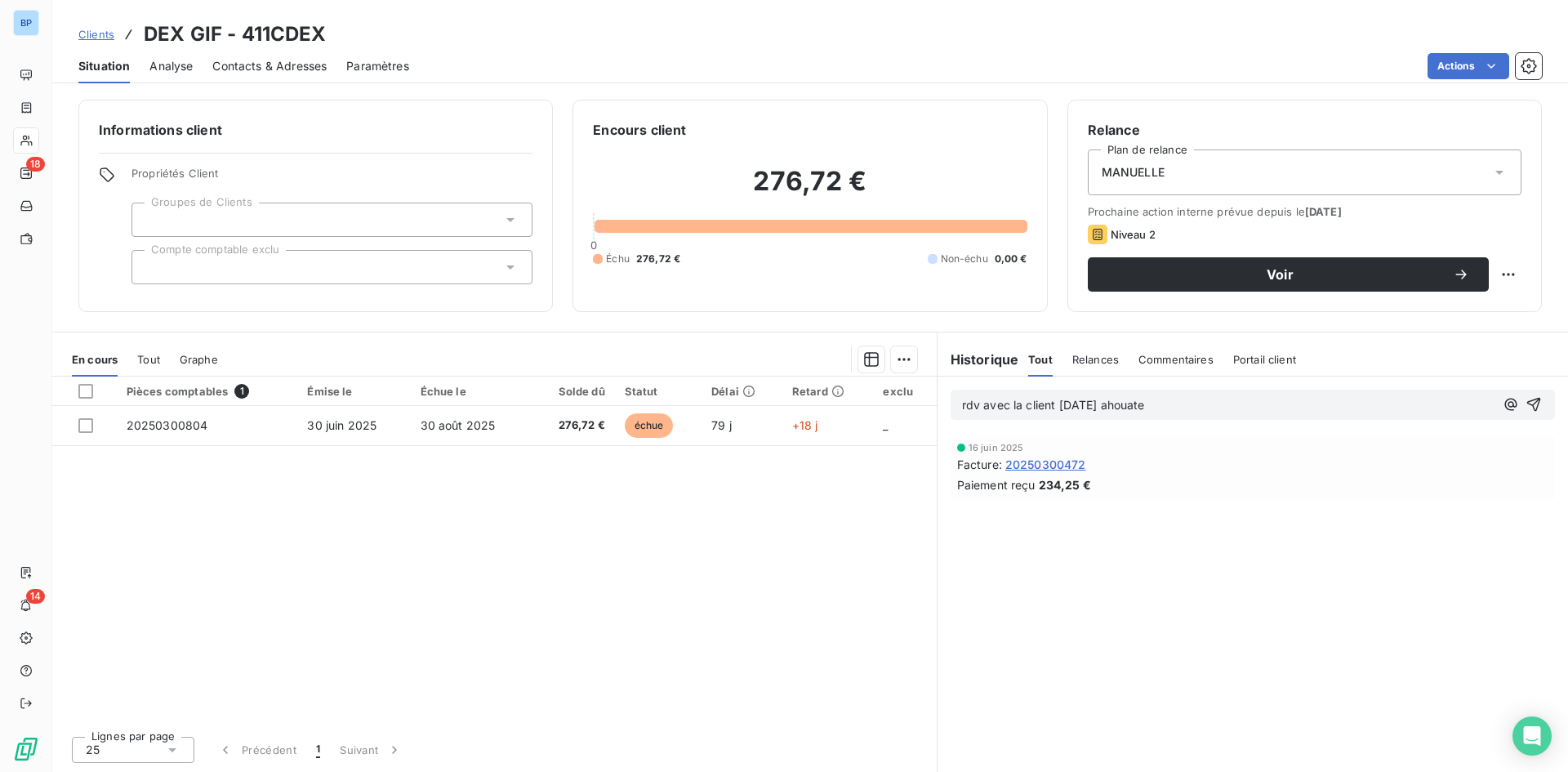
copy span "rdv avec la client 23/09/2025 ahouate"
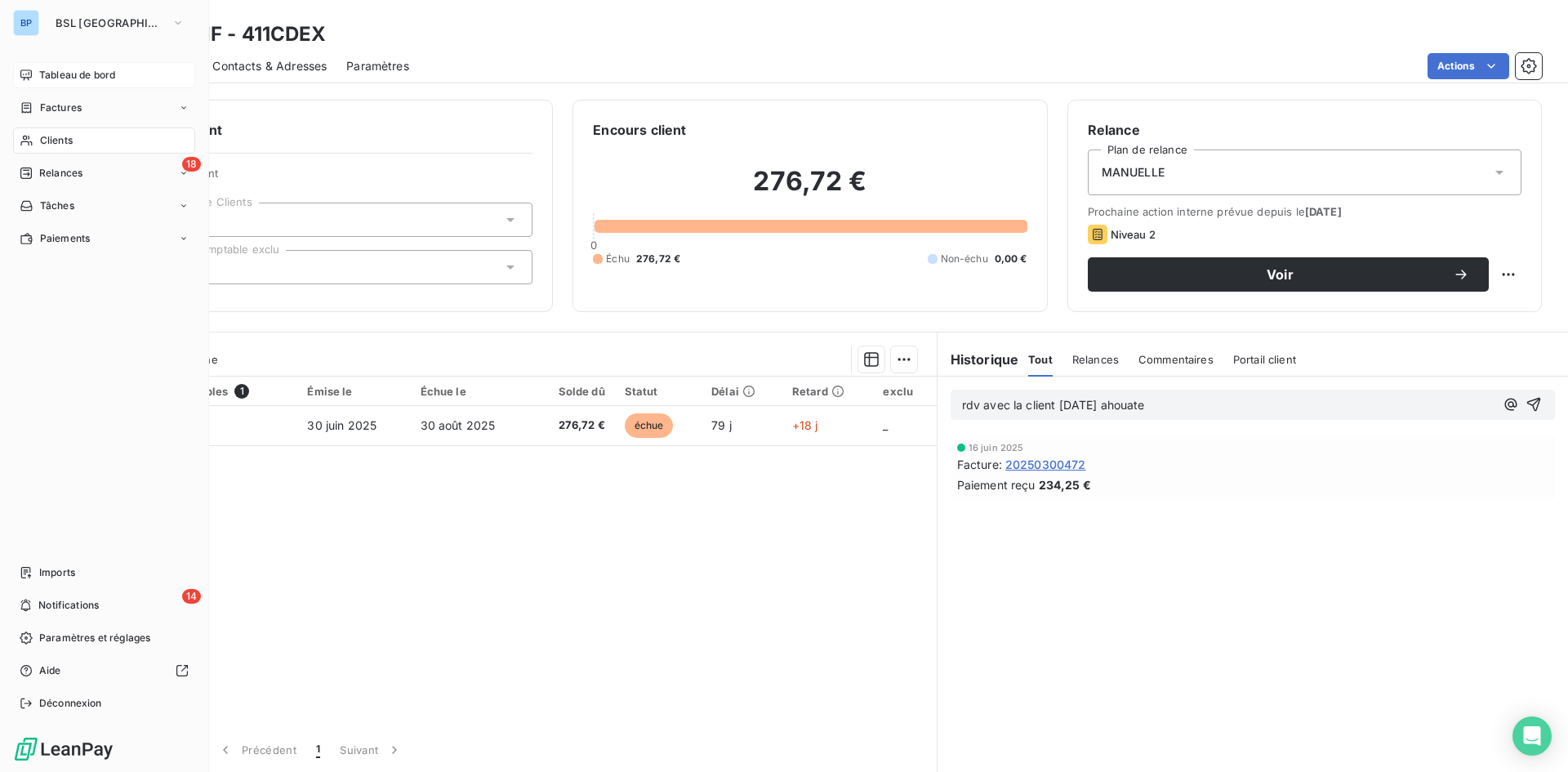
click at [80, 78] on span "Tableau de bord" at bounding box center [77, 75] width 76 height 15
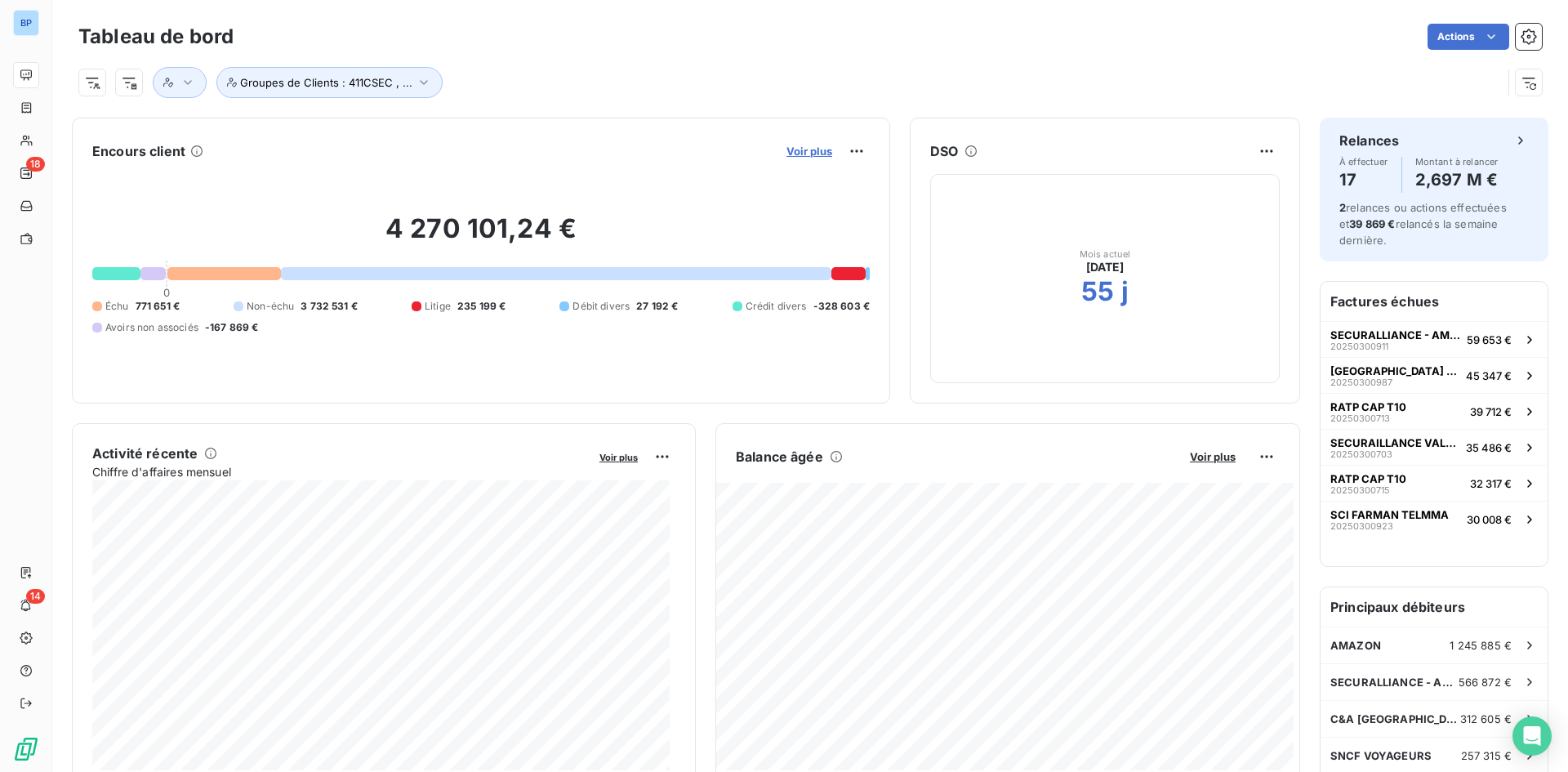
click at [795, 152] on span "Voir plus" at bounding box center [810, 151] width 46 height 13
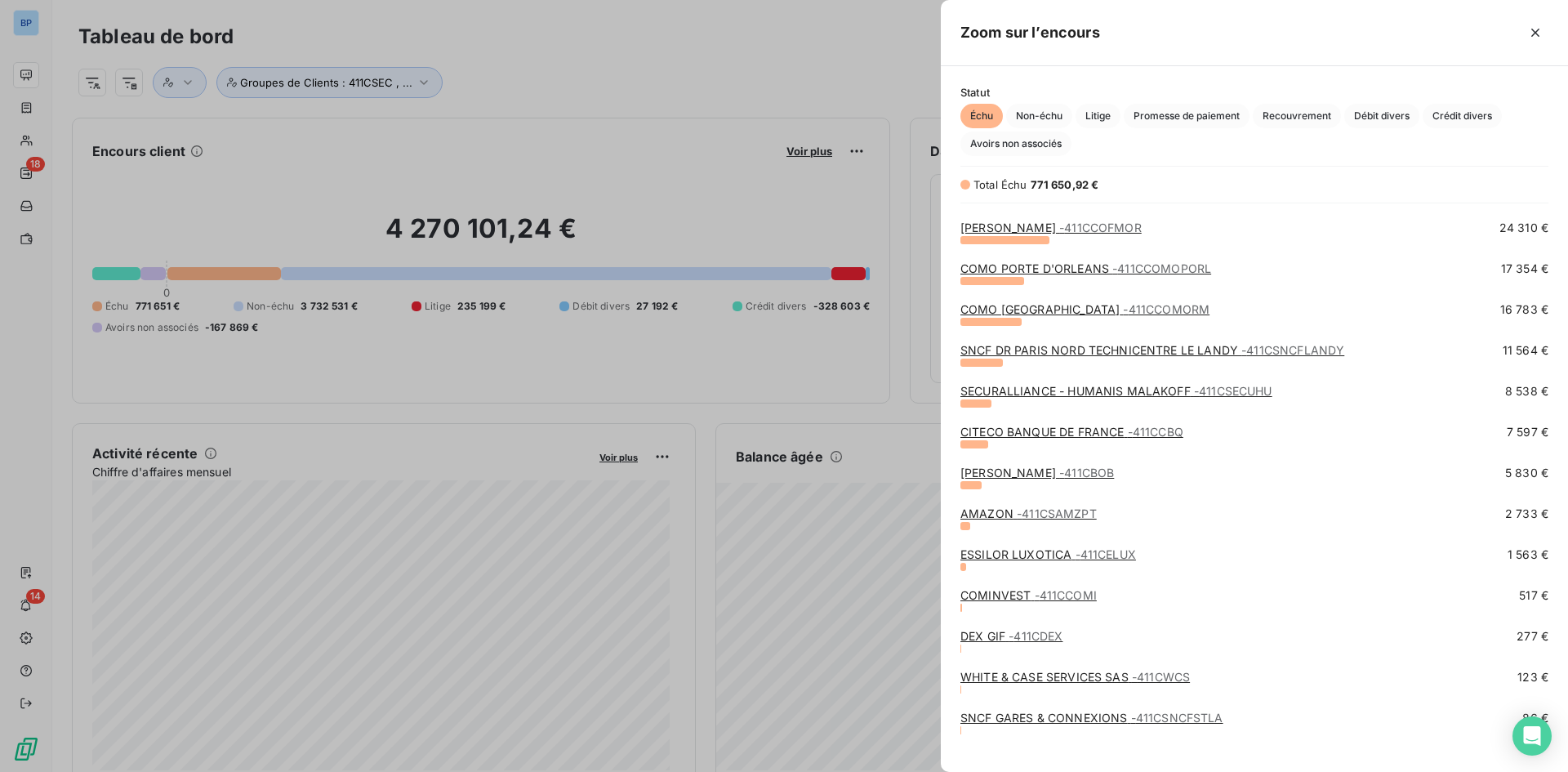
scroll to position [501, 0]
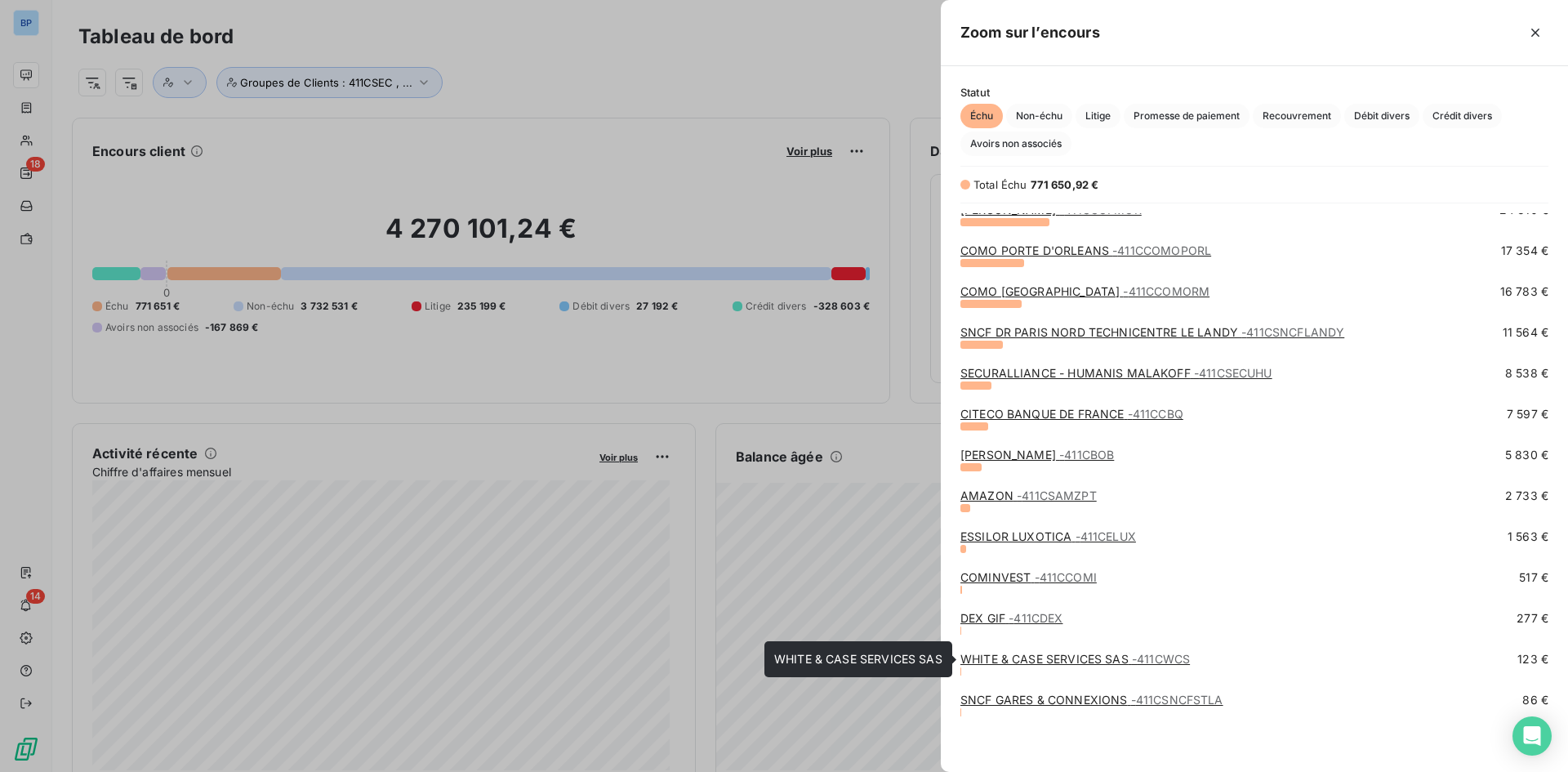
click at [1042, 653] on link "WHITE & CASE SERVICES SAS - 411CWCS" at bounding box center [1075, 658] width 229 height 14
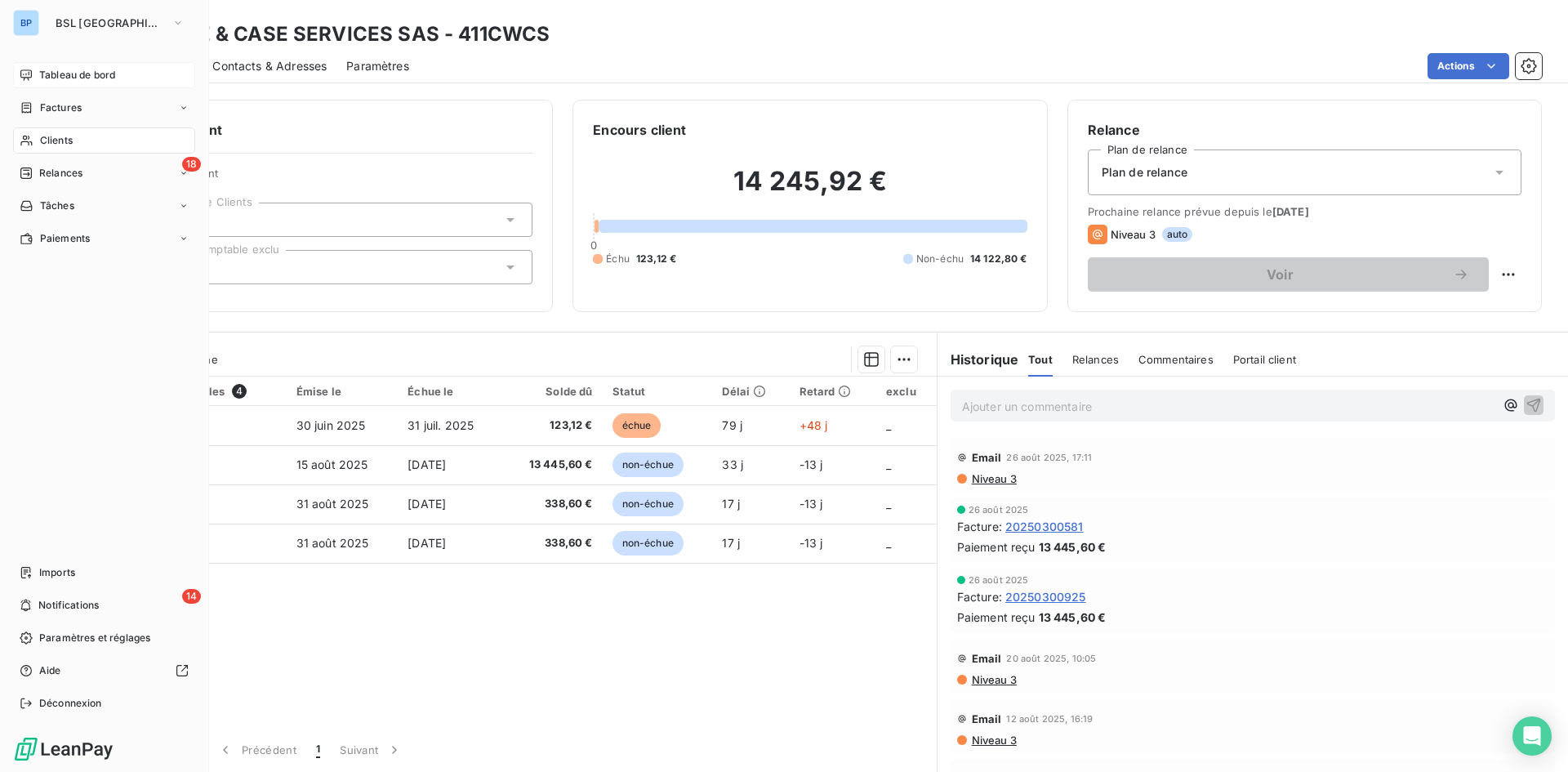
click at [42, 74] on span "Tableau de bord" at bounding box center [77, 75] width 76 height 15
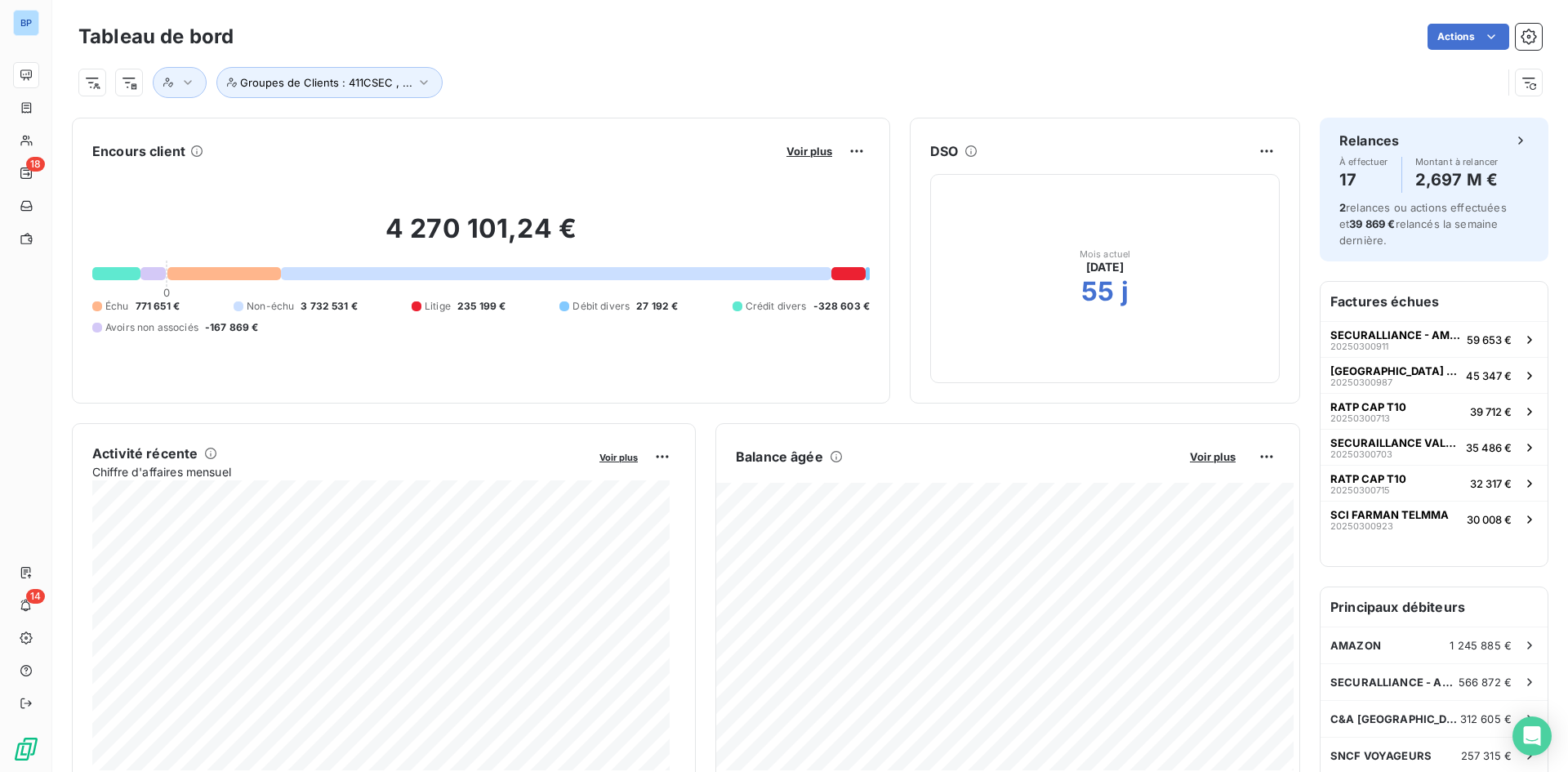
click at [802, 143] on div "Voir plus" at bounding box center [826, 151] width 88 height 26
click at [802, 150] on span "Voir plus" at bounding box center [810, 151] width 46 height 13
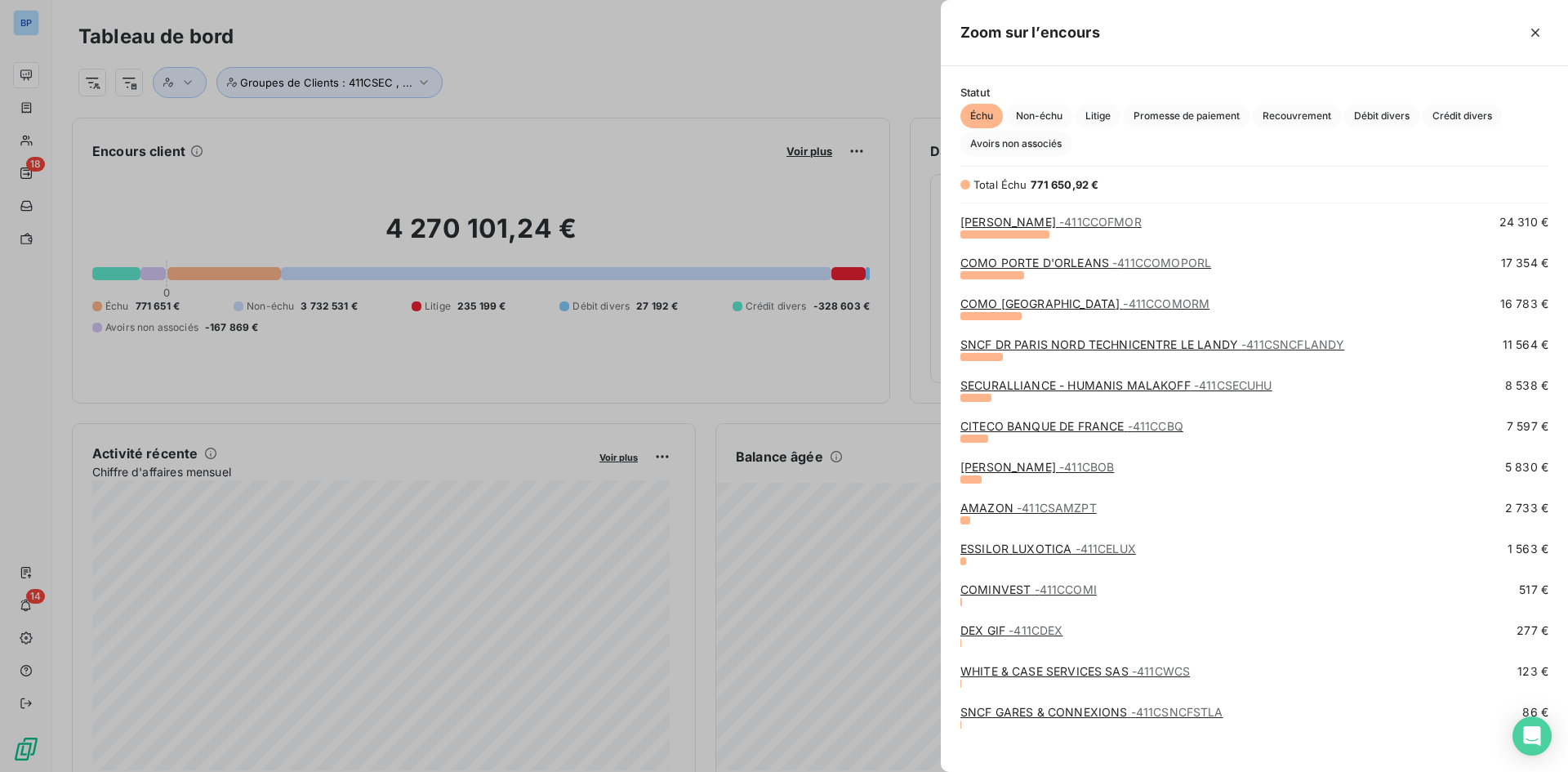
scroll to position [501, 0]
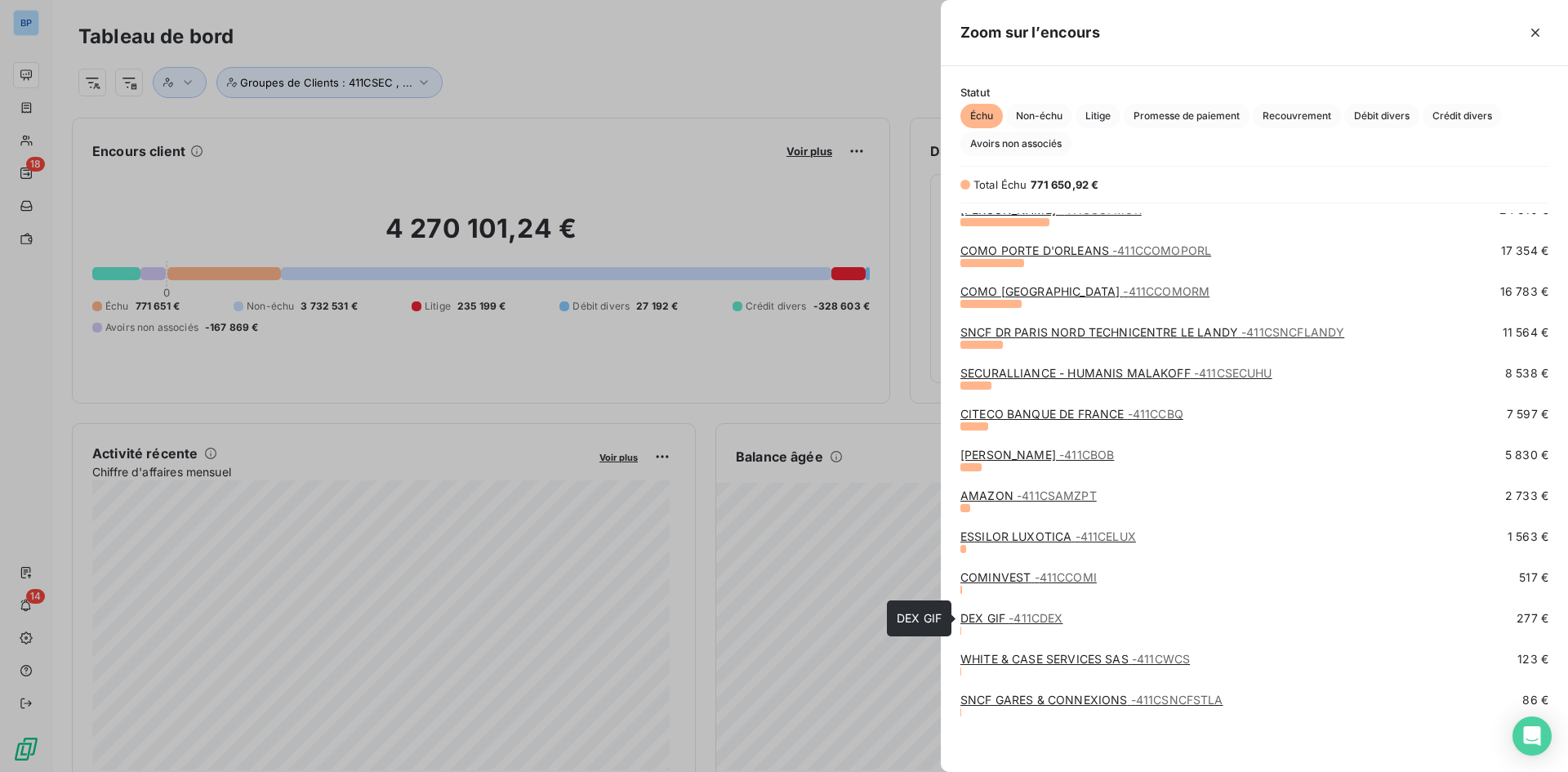
click at [1017, 621] on span "- 411CDEX" at bounding box center [1036, 617] width 54 height 14
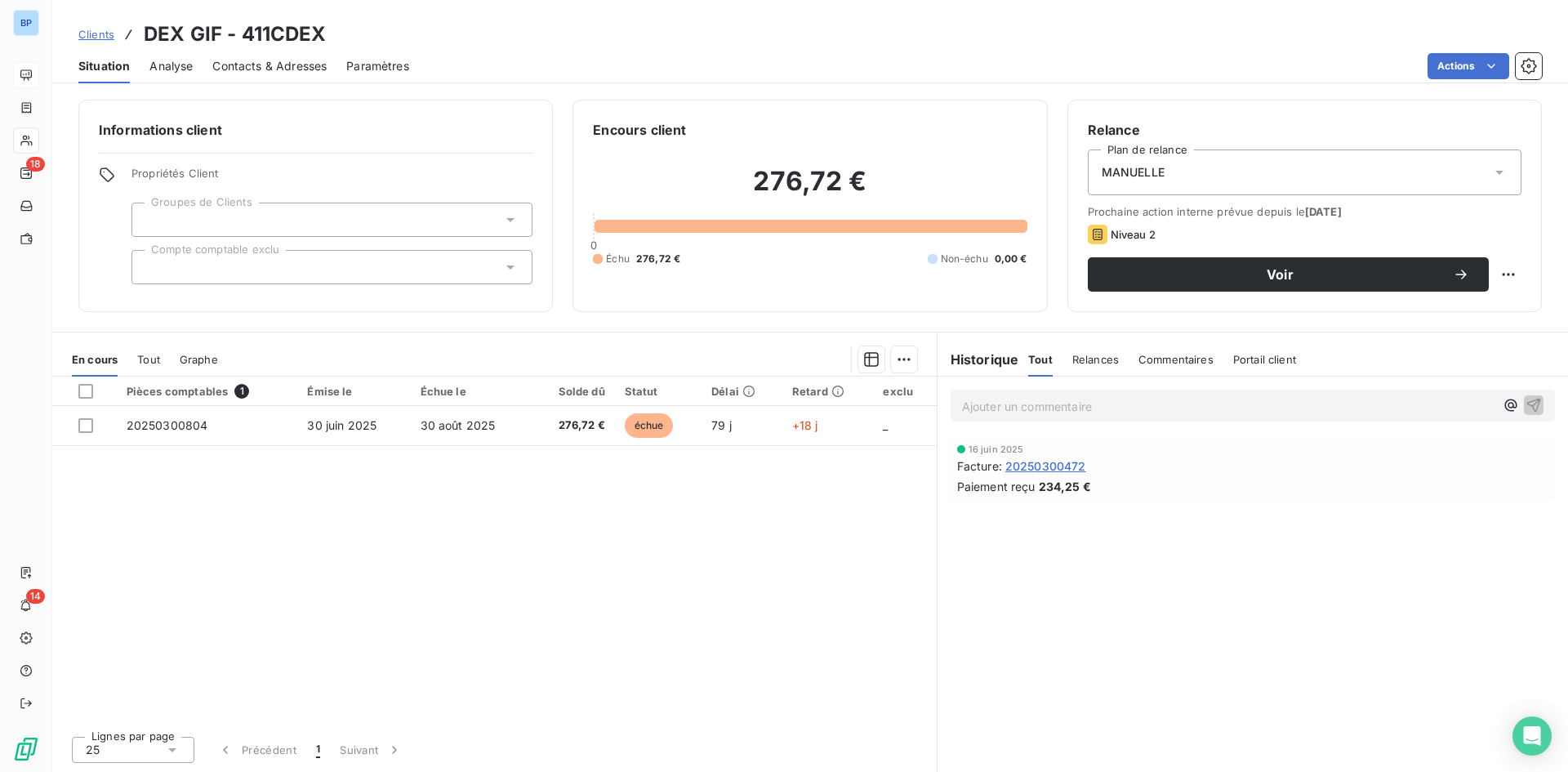
click at [1021, 407] on p "Ajouter un commentaire ﻿" at bounding box center [1228, 406] width 532 height 20
click at [1175, 404] on p "rdv avec la client 23/09/2025 ahouate" at bounding box center [1228, 405] width 532 height 19
drag, startPoint x: 1001, startPoint y: 409, endPoint x: 1064, endPoint y: 408, distance: 63.0
click at [1064, 408] on span "rdv avec la client 23/09/2025 ahouate" at bounding box center [1053, 404] width 183 height 14
click at [1078, 408] on span "rdv avec la client 23/09/2025 ahouate" at bounding box center [1053, 404] width 183 height 14
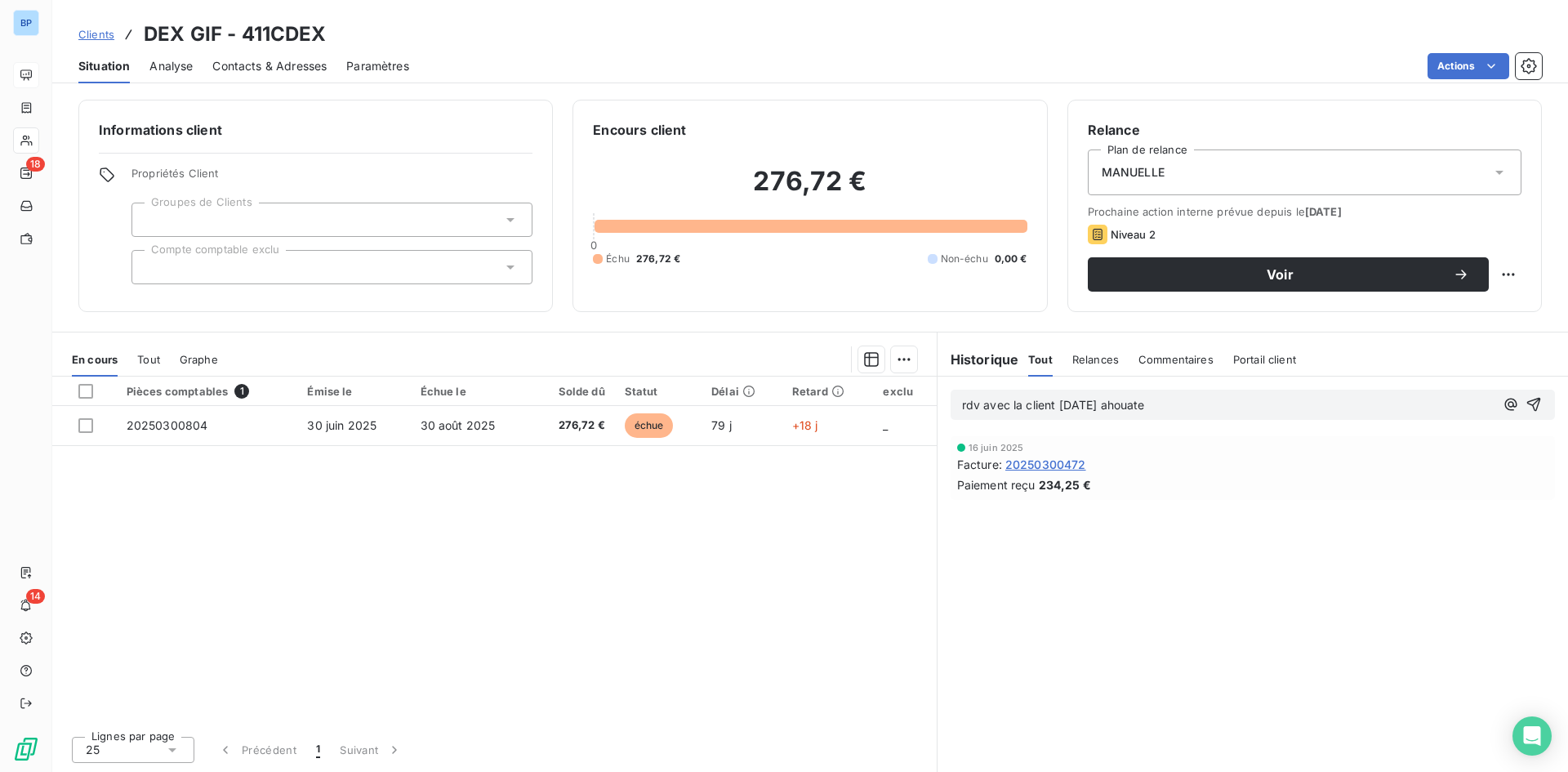
click at [1052, 409] on span "rdv avec la client 23/09/2025 ahouate" at bounding box center [1053, 404] width 183 height 14
click at [1052, 405] on span "rdv avec la client 23/09/2025 ahouate" at bounding box center [1053, 404] width 183 height 14
click at [1025, 402] on span "rdv avec la client 23/09/2025 ahouate" at bounding box center [1053, 404] width 183 height 14
click at [1020, 406] on span "rdv avec la client 23/09/2025 ahouate" at bounding box center [1053, 404] width 183 height 14
click at [1145, 405] on span "rdv avec le client 23/09/2025 ahouate" at bounding box center [1053, 404] width 183 height 14
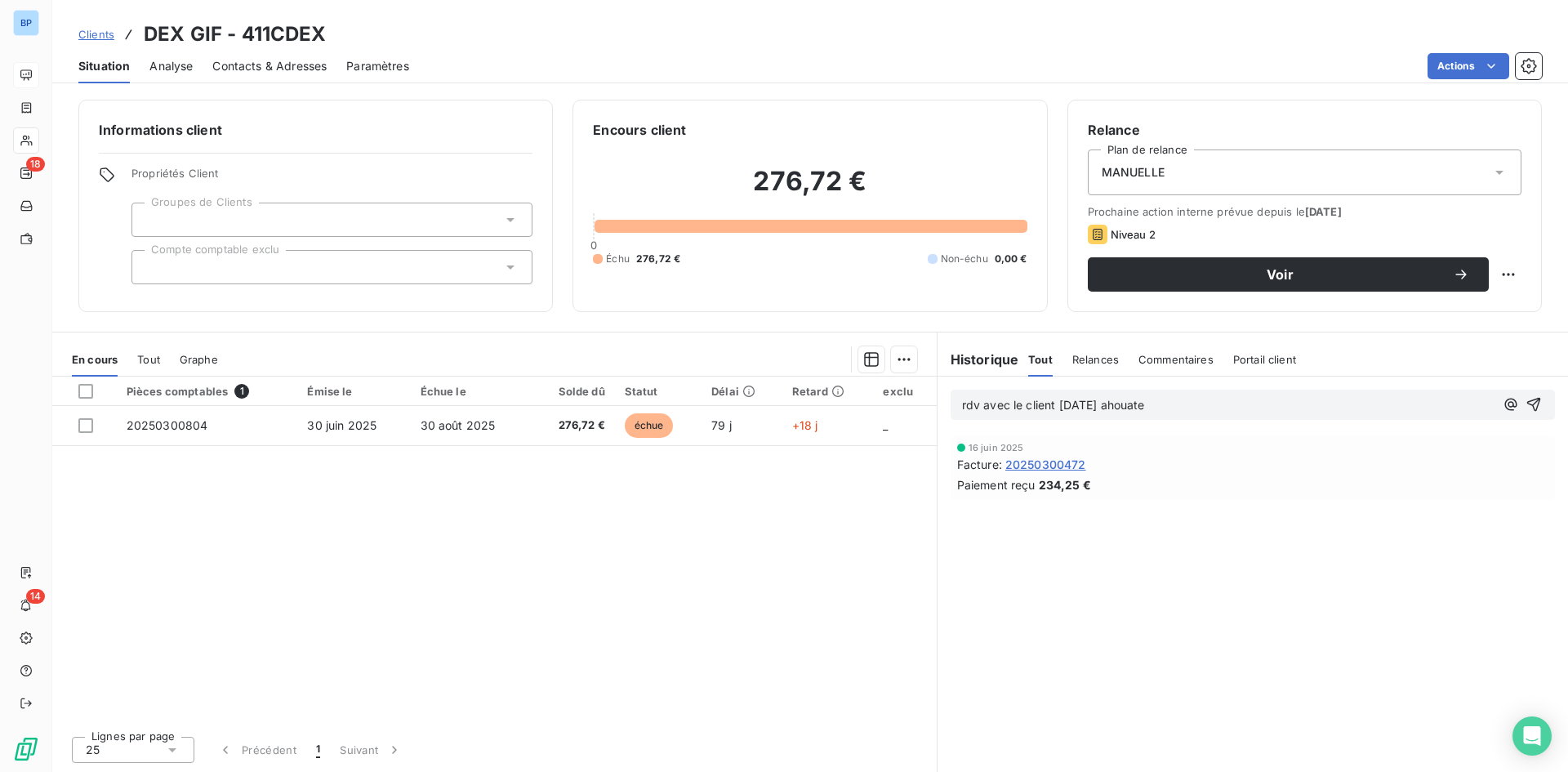
click at [1202, 409] on p "rdv avec le client 23/09/2025 ahouate" at bounding box center [1228, 405] width 532 height 19
click at [1530, 400] on icon "button" at bounding box center [1534, 404] width 16 height 16
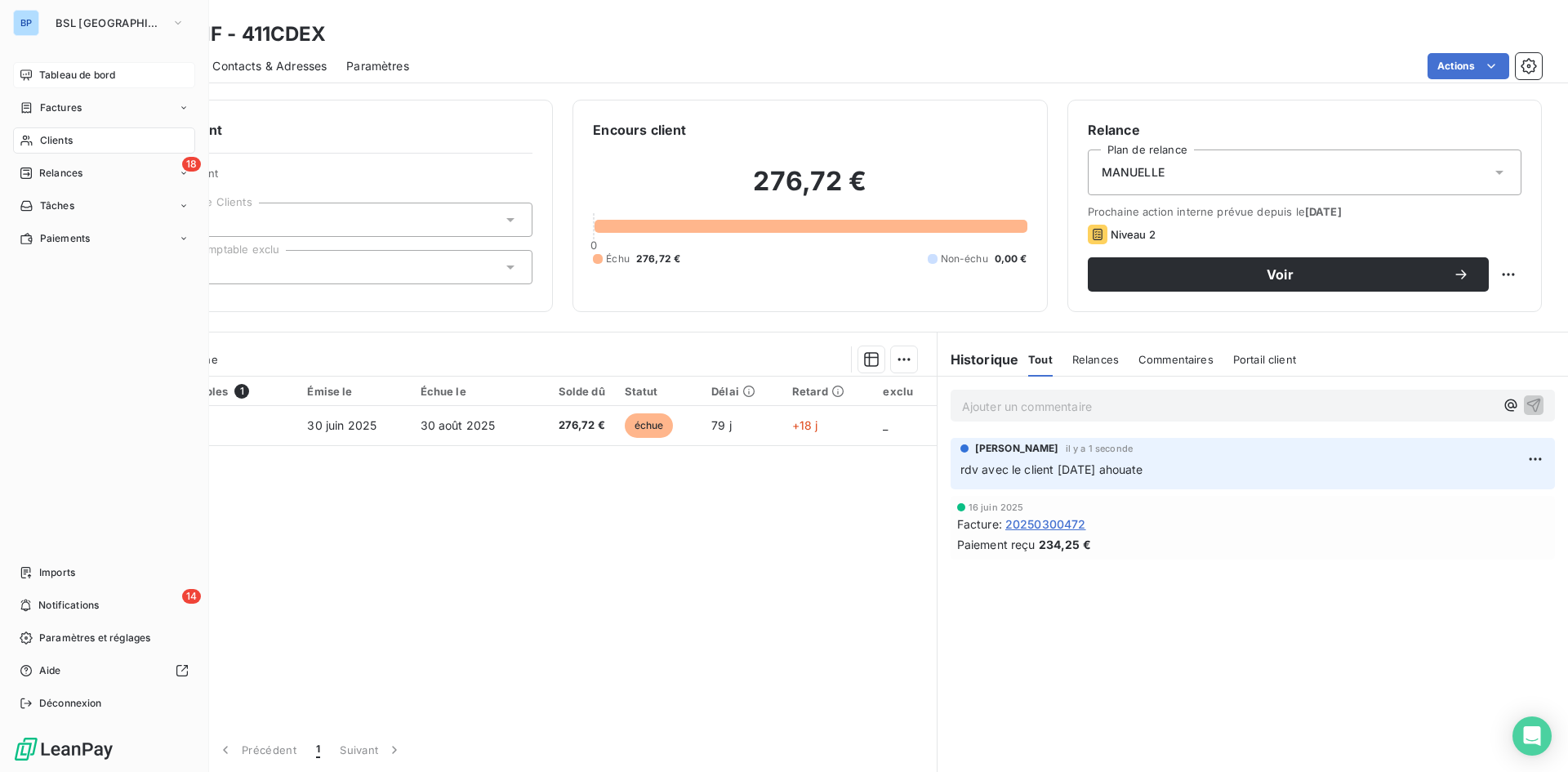
click at [58, 65] on div "Tableau de bord" at bounding box center [104, 75] width 182 height 26
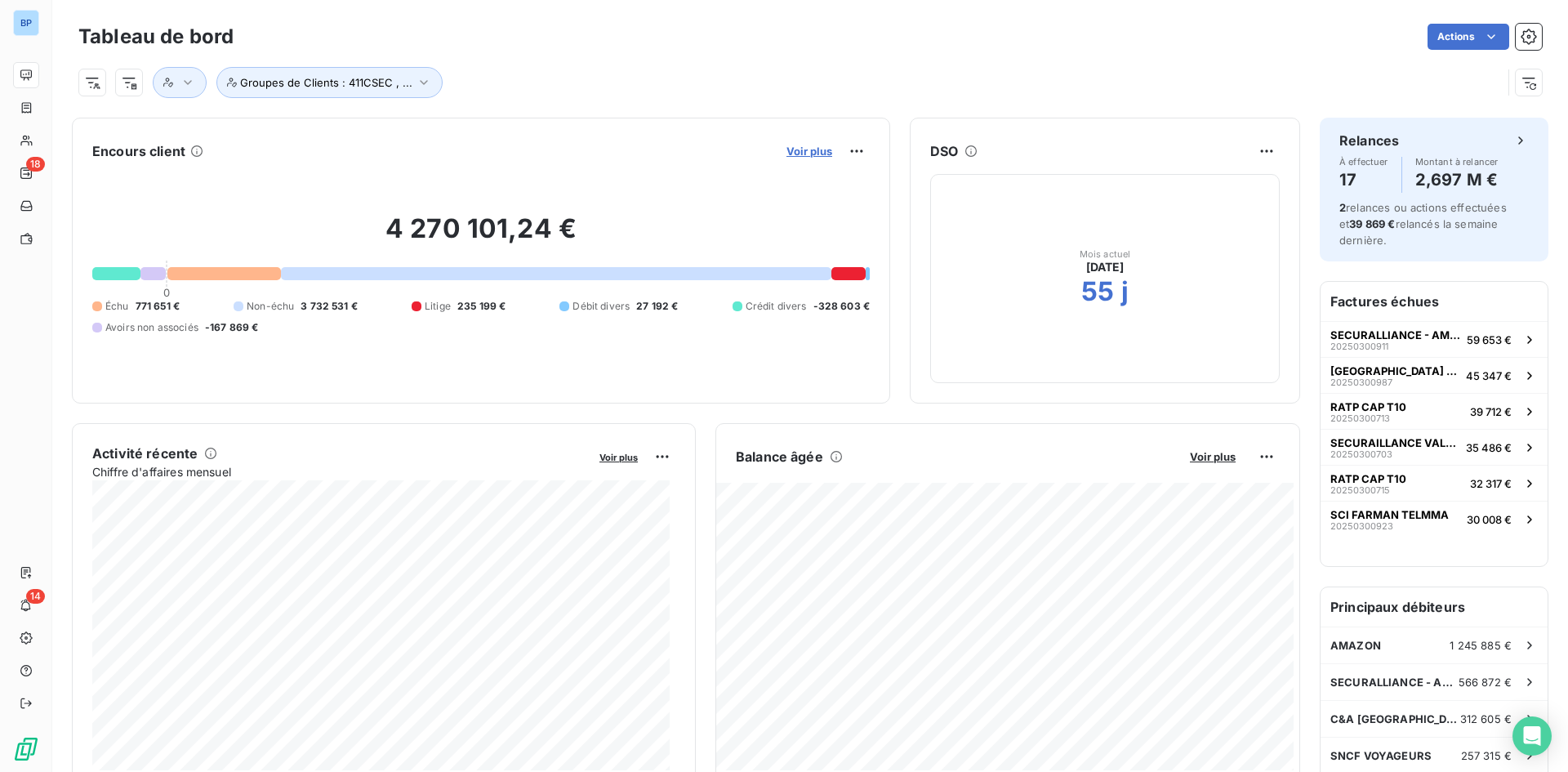
click at [802, 148] on span "Voir plus" at bounding box center [810, 151] width 46 height 13
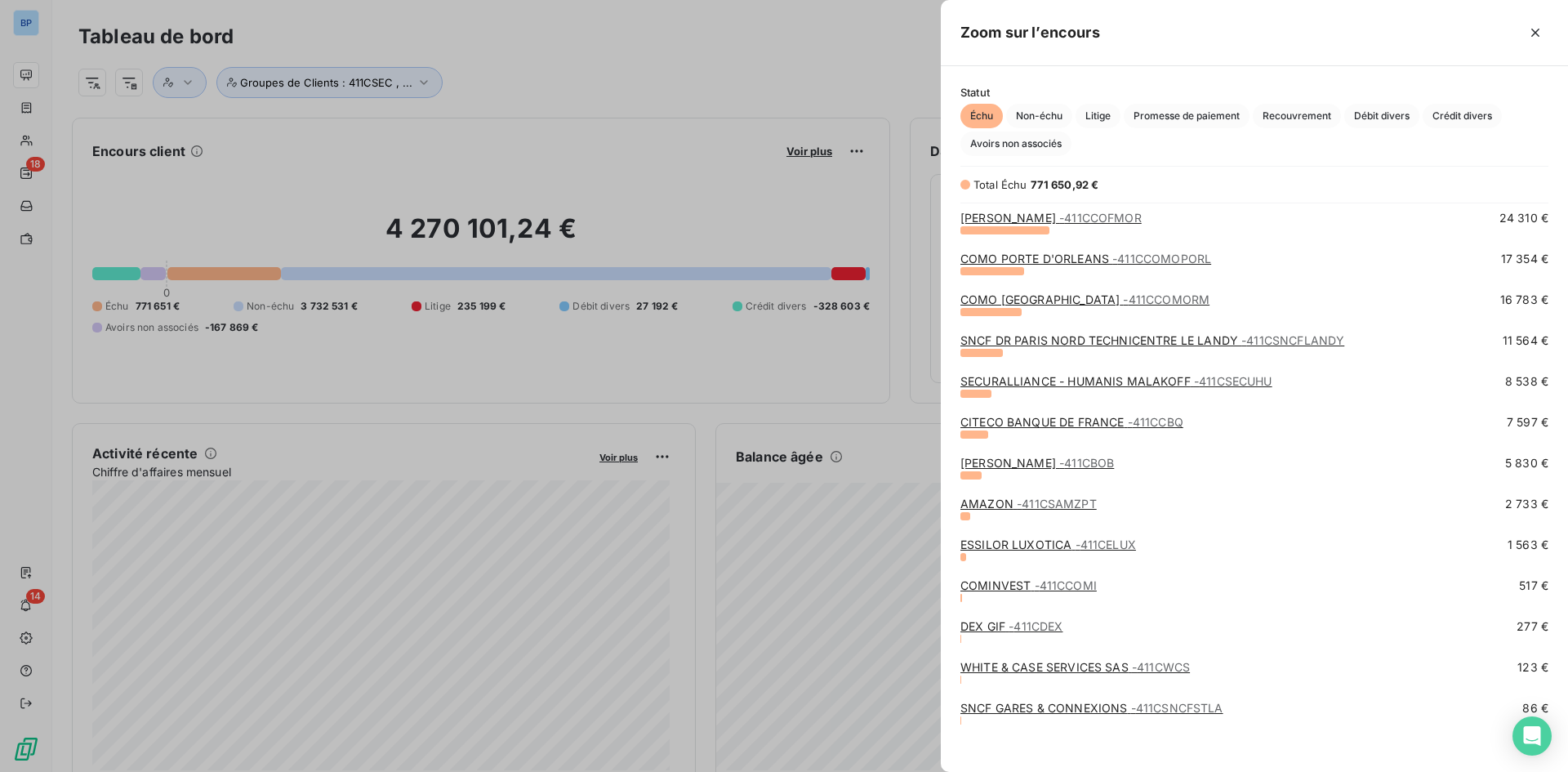
scroll to position [501, 0]
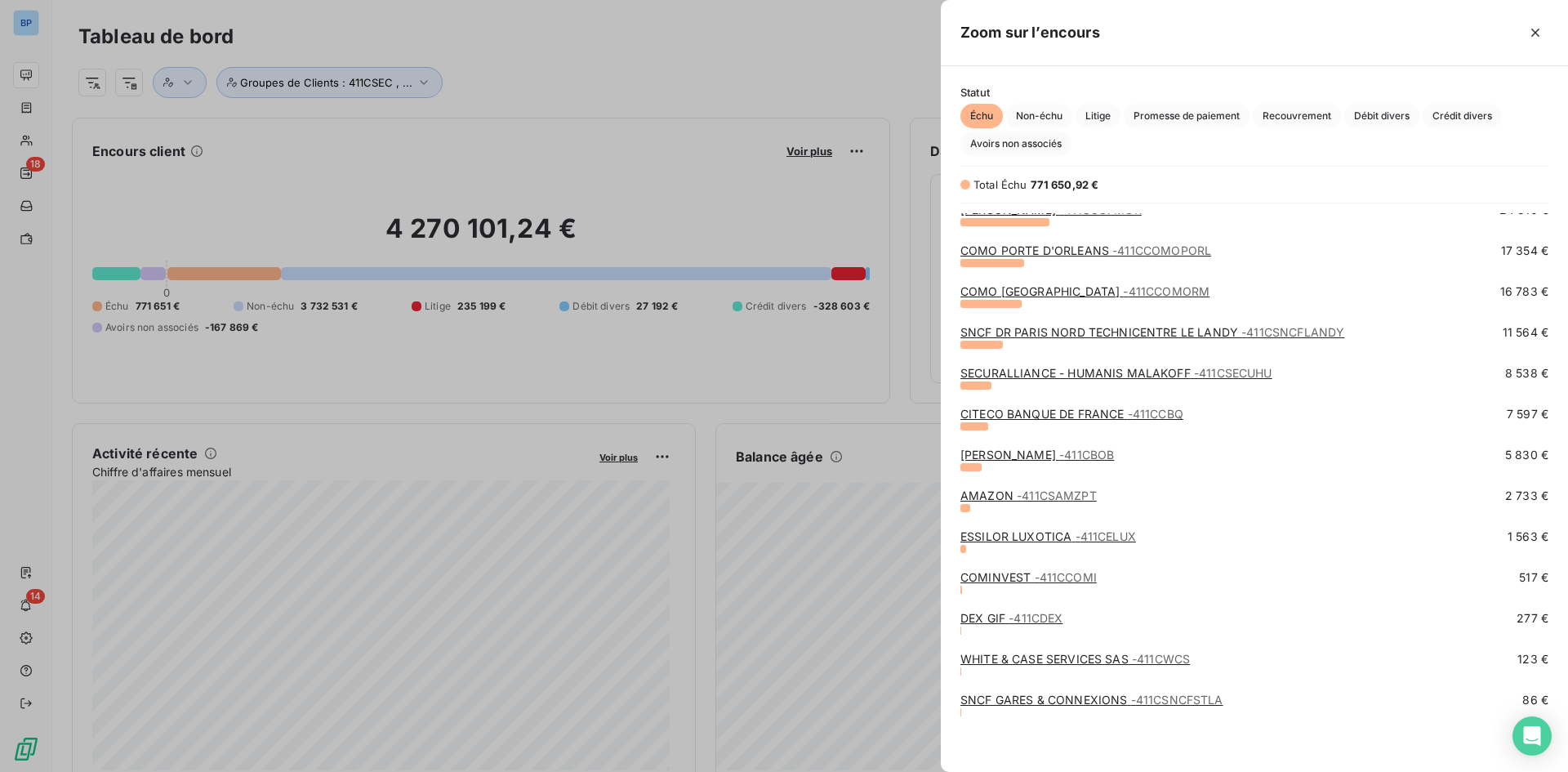
drag, startPoint x: 431, startPoint y: 29, endPoint x: 21, endPoint y: 38, distance: 410.1
click at [429, 29] on div at bounding box center [784, 386] width 1568 height 772
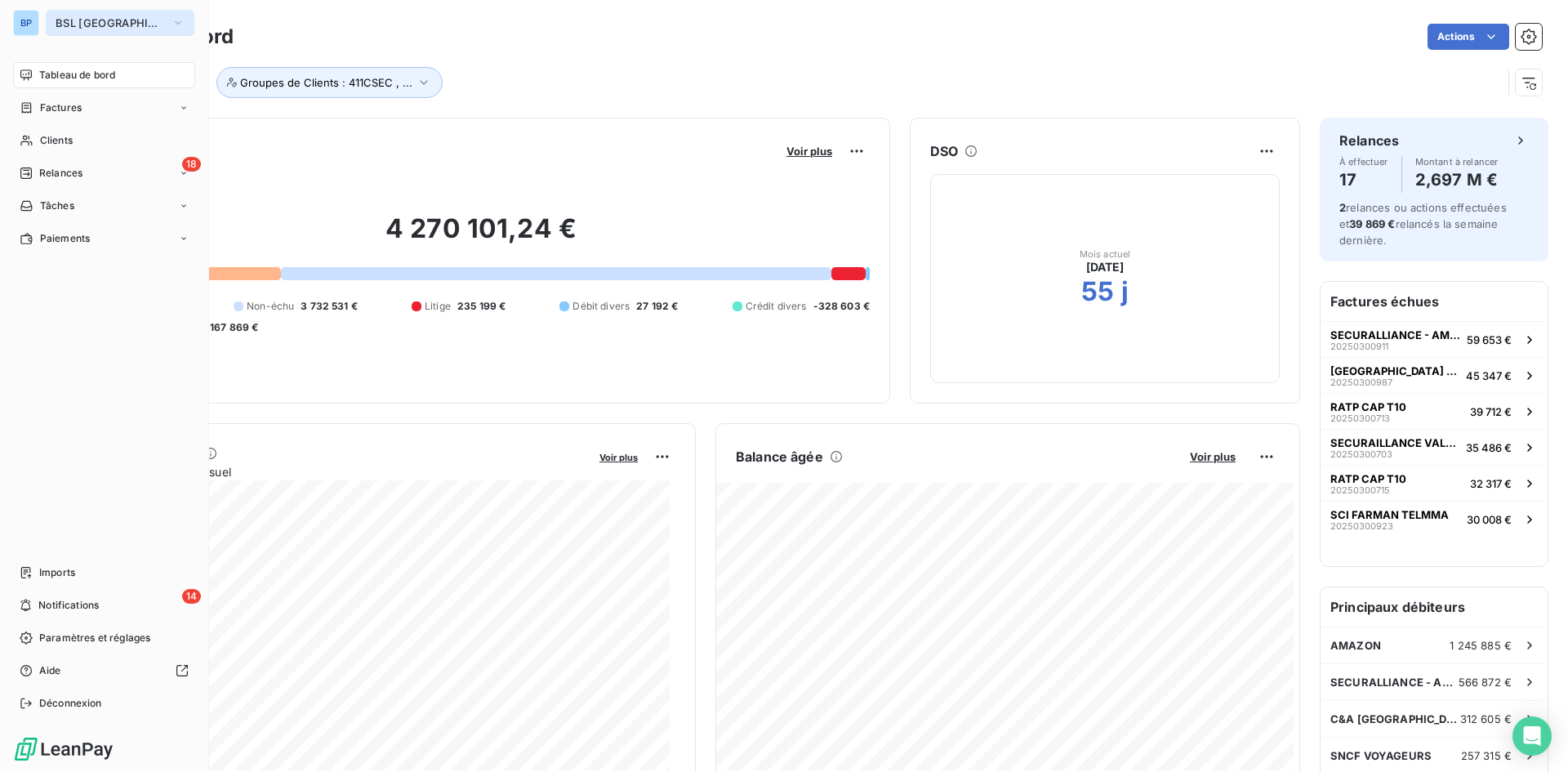
click at [171, 23] on icon "button" at bounding box center [178, 23] width 13 height 16
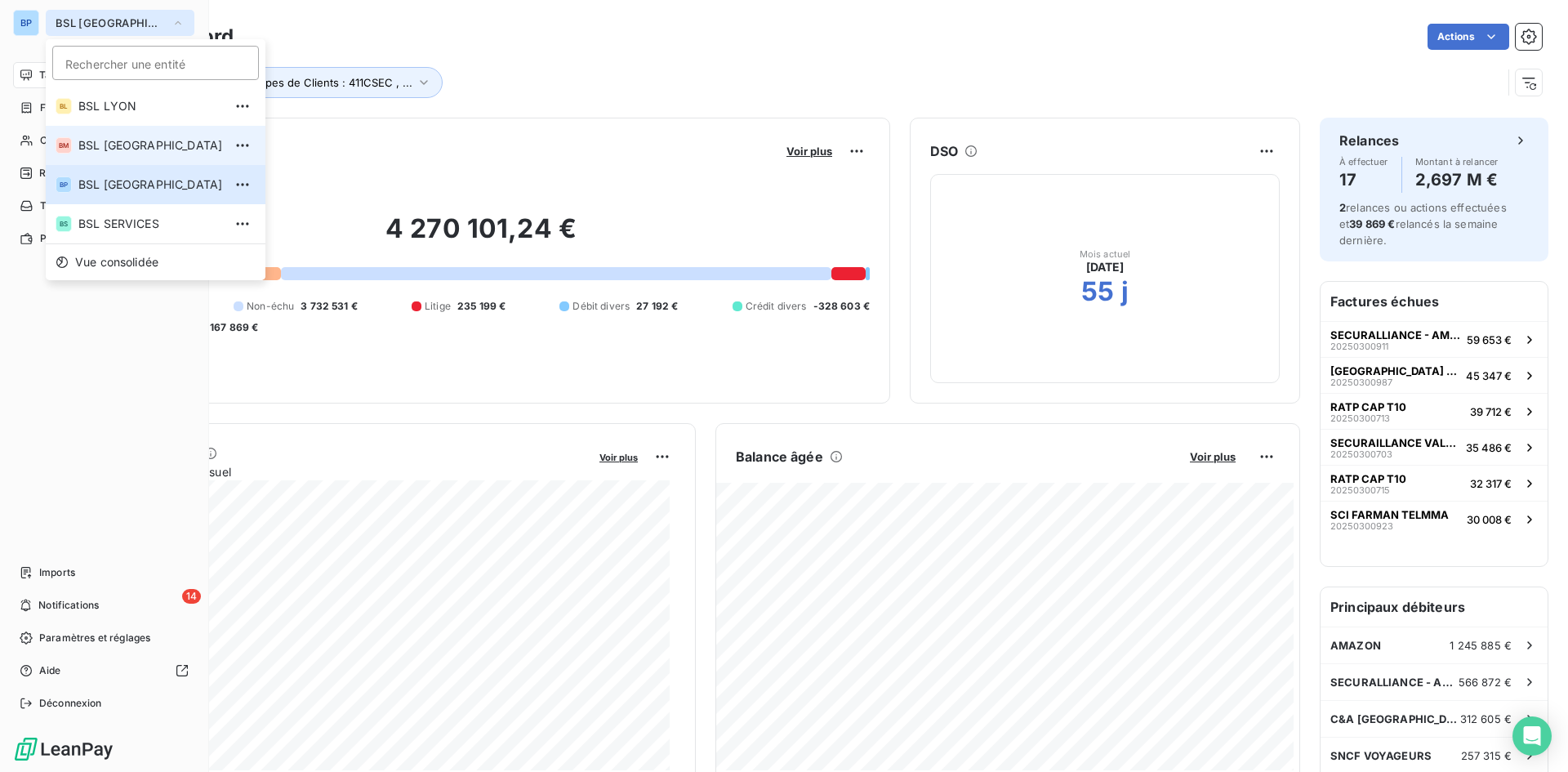
click at [129, 136] on li "BM BSL MARSEILLE" at bounding box center [156, 146] width 219 height 39
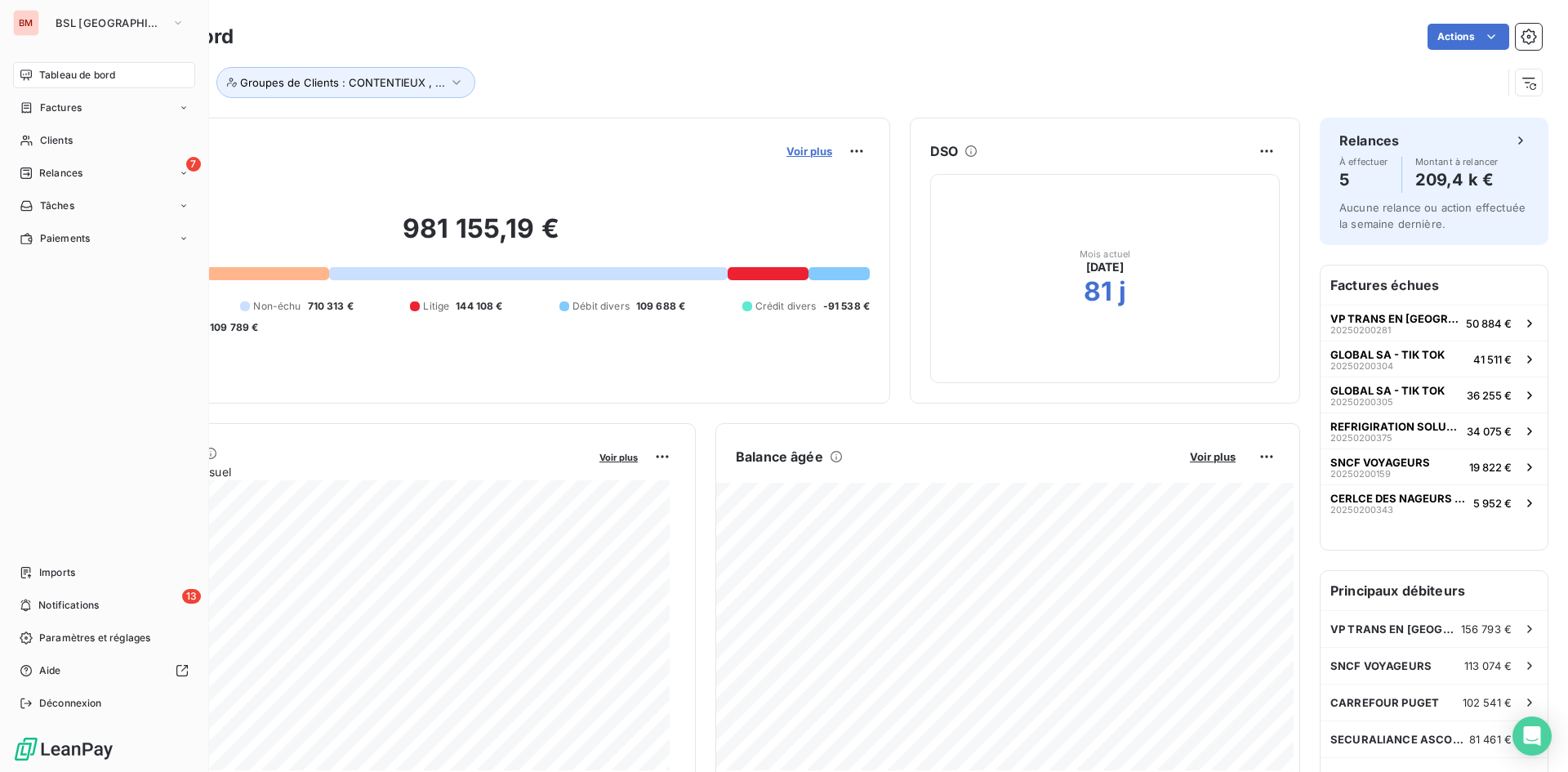
click at [807, 152] on span "Voir plus" at bounding box center [810, 151] width 46 height 13
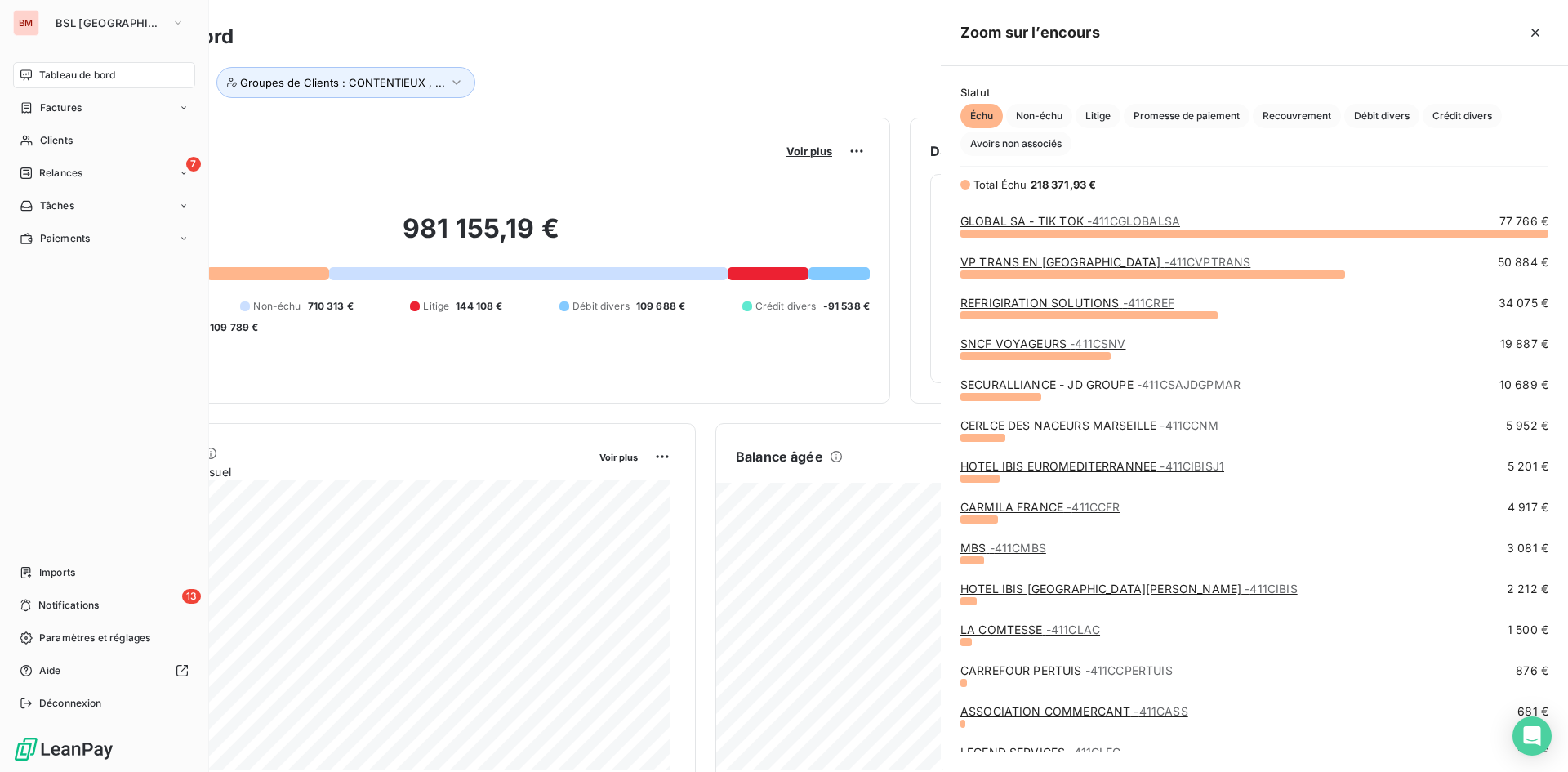
scroll to position [526, 615]
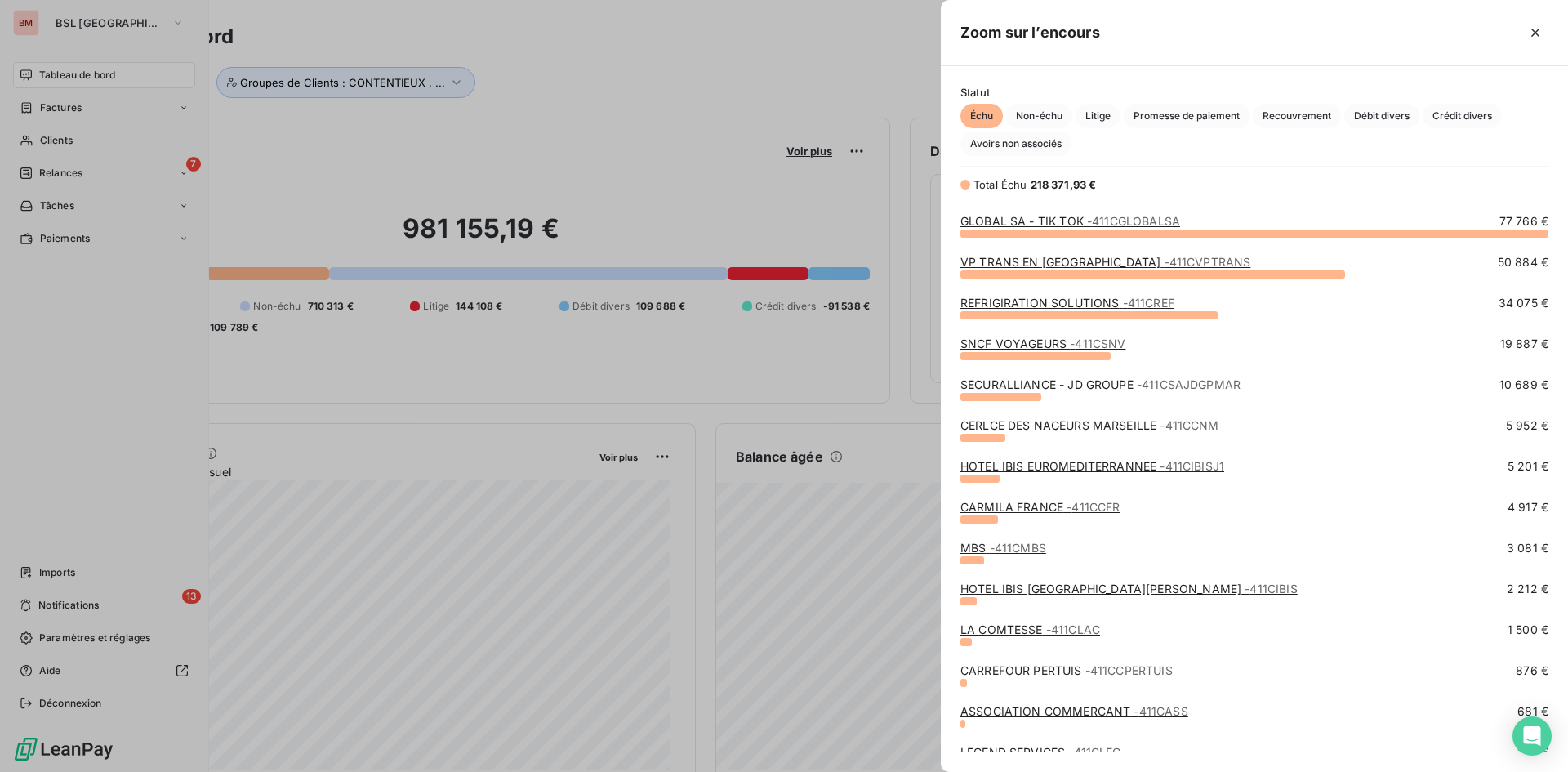
click at [661, 108] on div at bounding box center [784, 386] width 1568 height 772
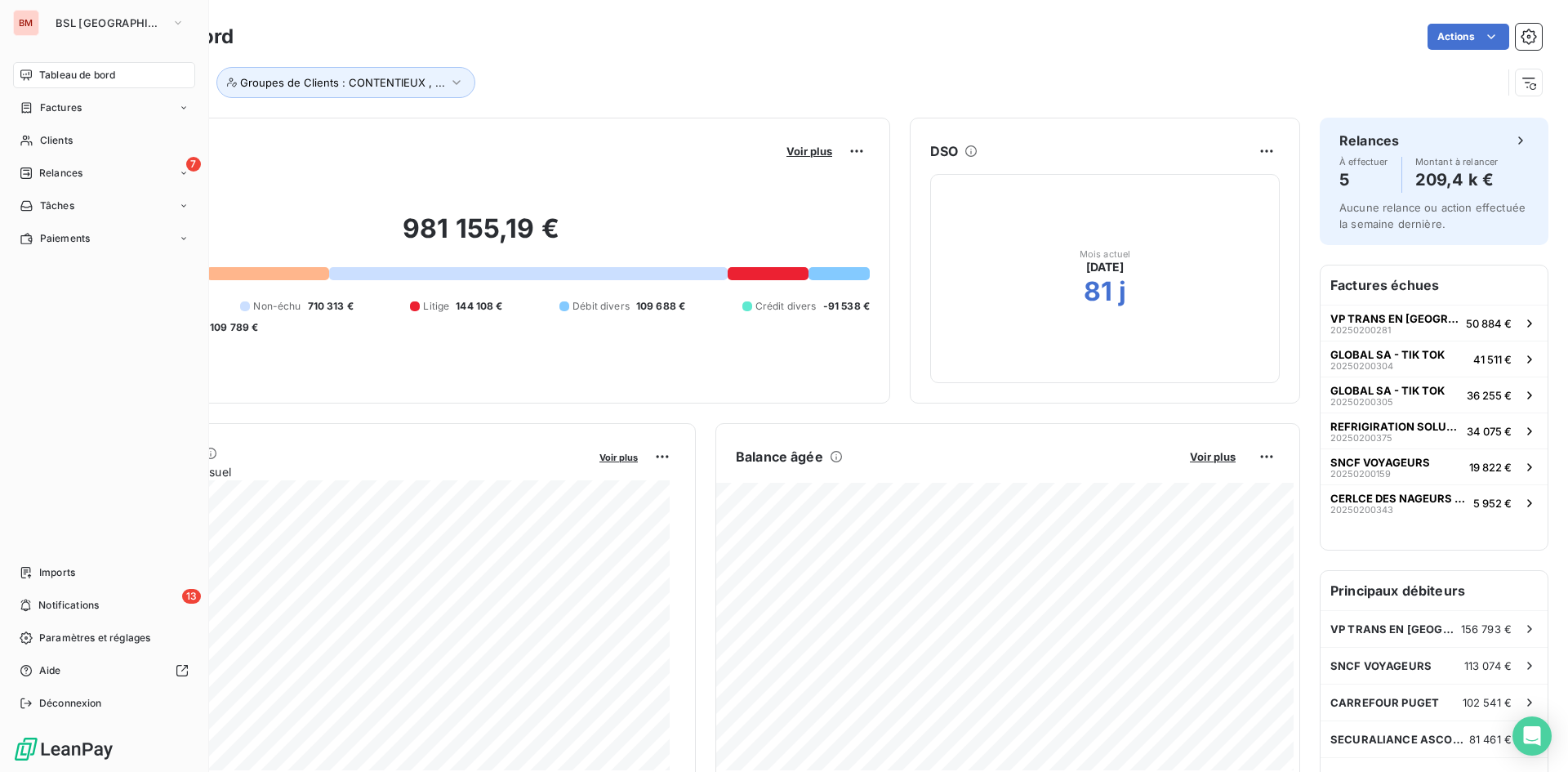
click at [146, 38] on div "BM BSL MARSEILLE Tableau de bord Factures Clients 7 Relances Tâches Paiements I…" at bounding box center [104, 386] width 209 height 772
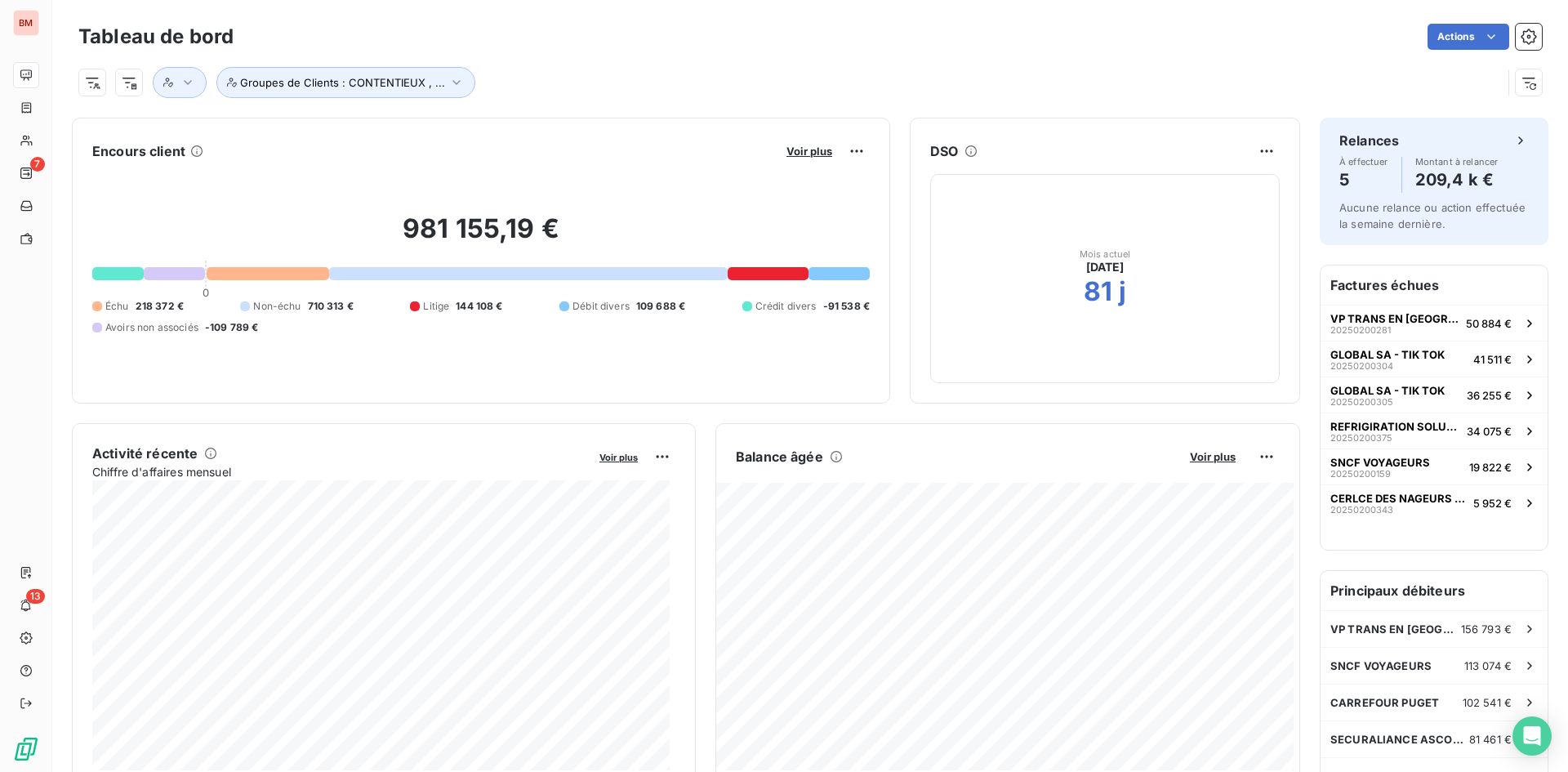
click at [583, 38] on div "Actions" at bounding box center [897, 37] width 1289 height 26
click at [798, 152] on span "Voir plus" at bounding box center [810, 151] width 46 height 13
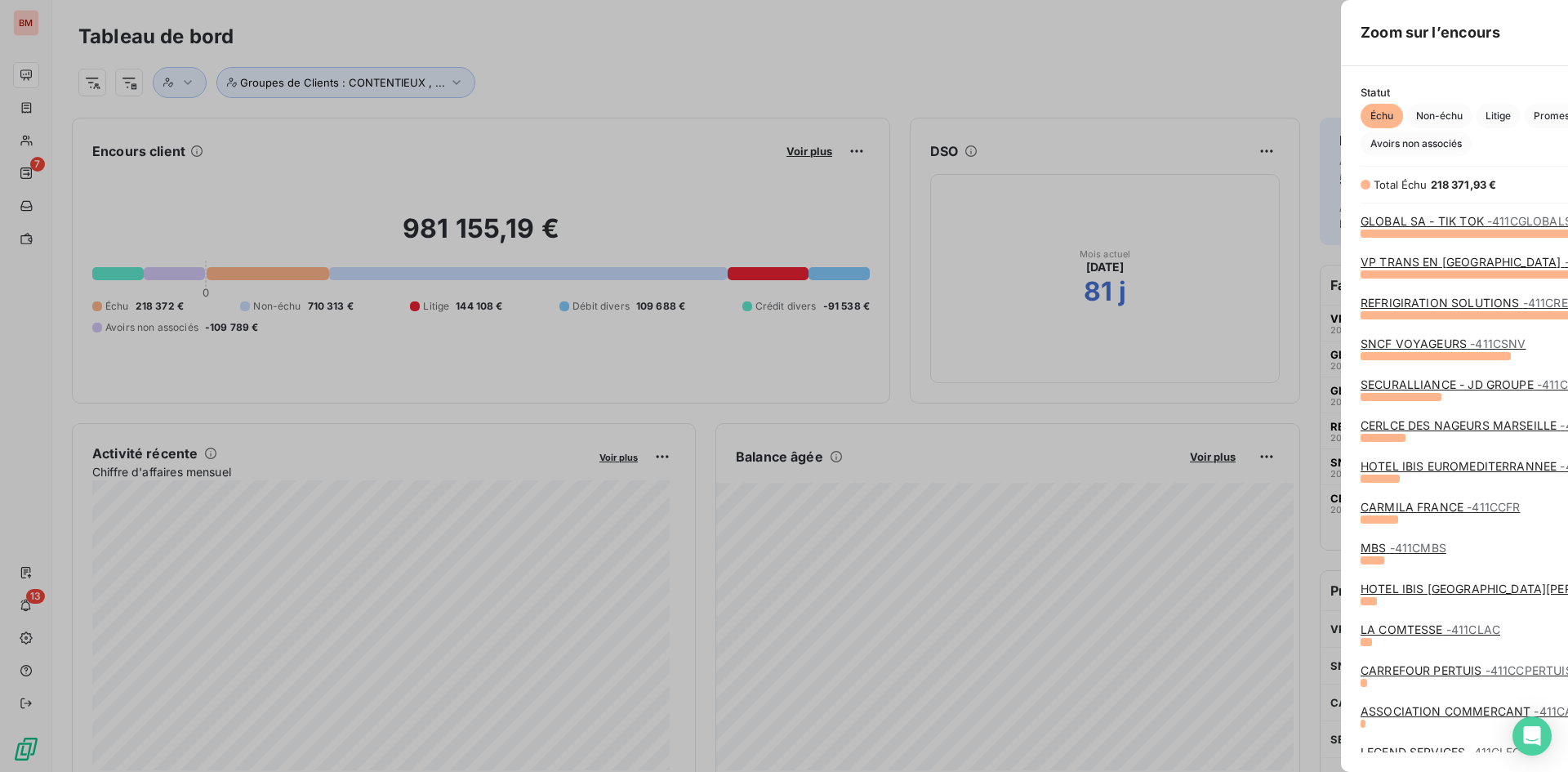
scroll to position [760, 615]
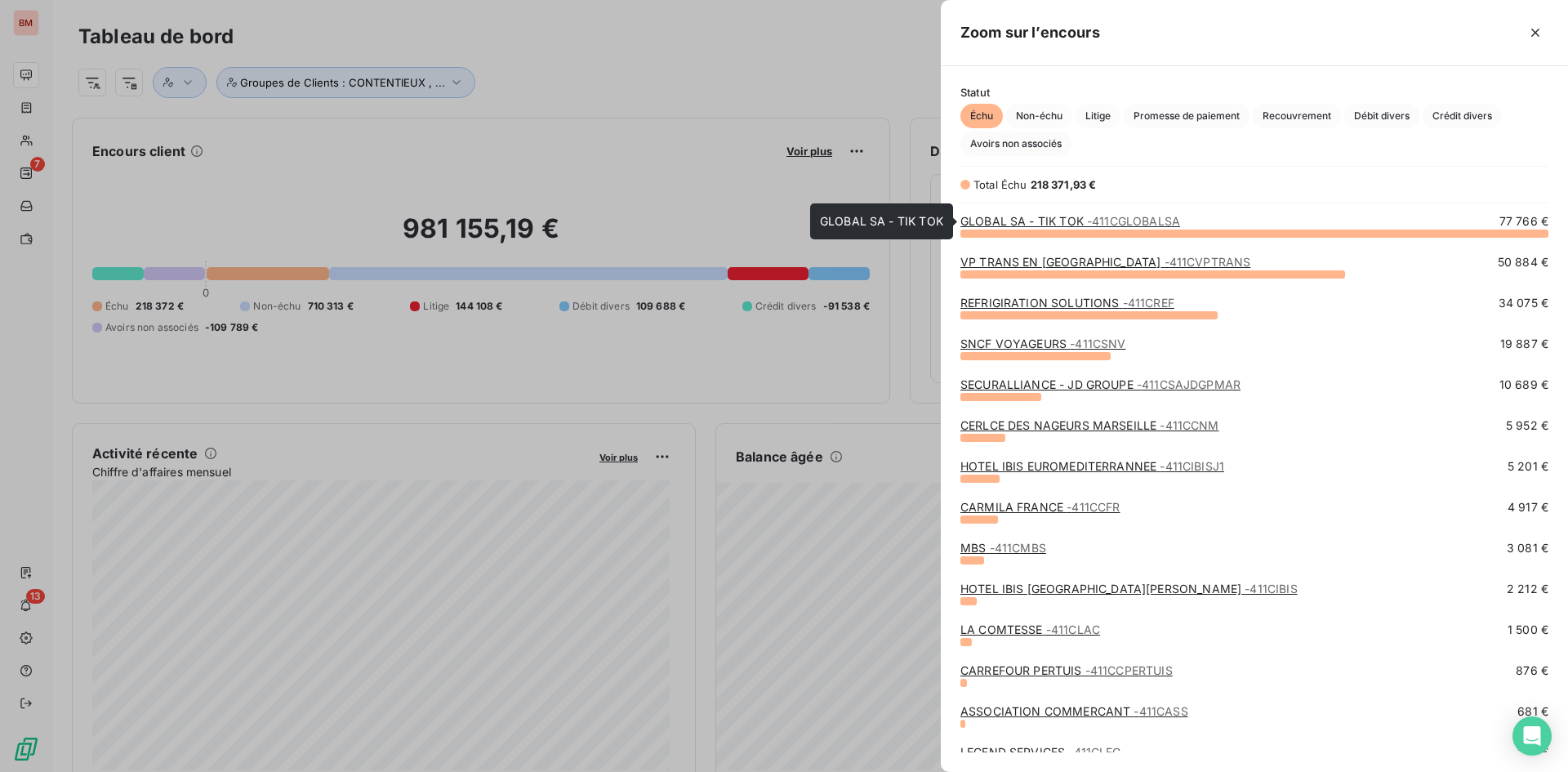
click at [1151, 229] on div "GLOBAL SA - TIK TOK - 411CGLOBALSA" at bounding box center [1070, 221] width 219 height 16
click at [1152, 226] on span "- 411CGLOBALSA" at bounding box center [1134, 220] width 93 height 14
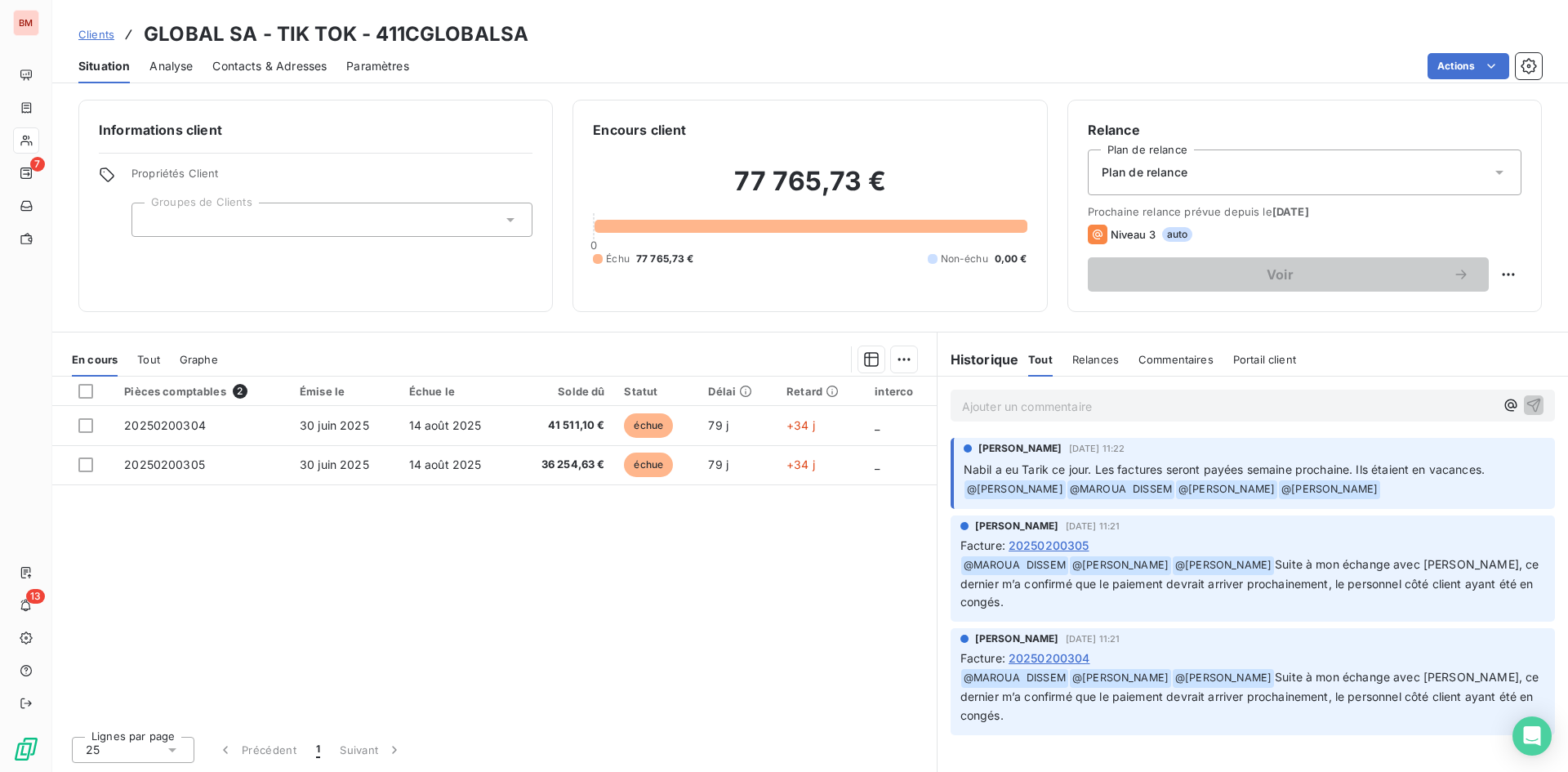
click at [1065, 410] on p "Ajouter un commentaire ﻿" at bounding box center [1228, 406] width 532 height 20
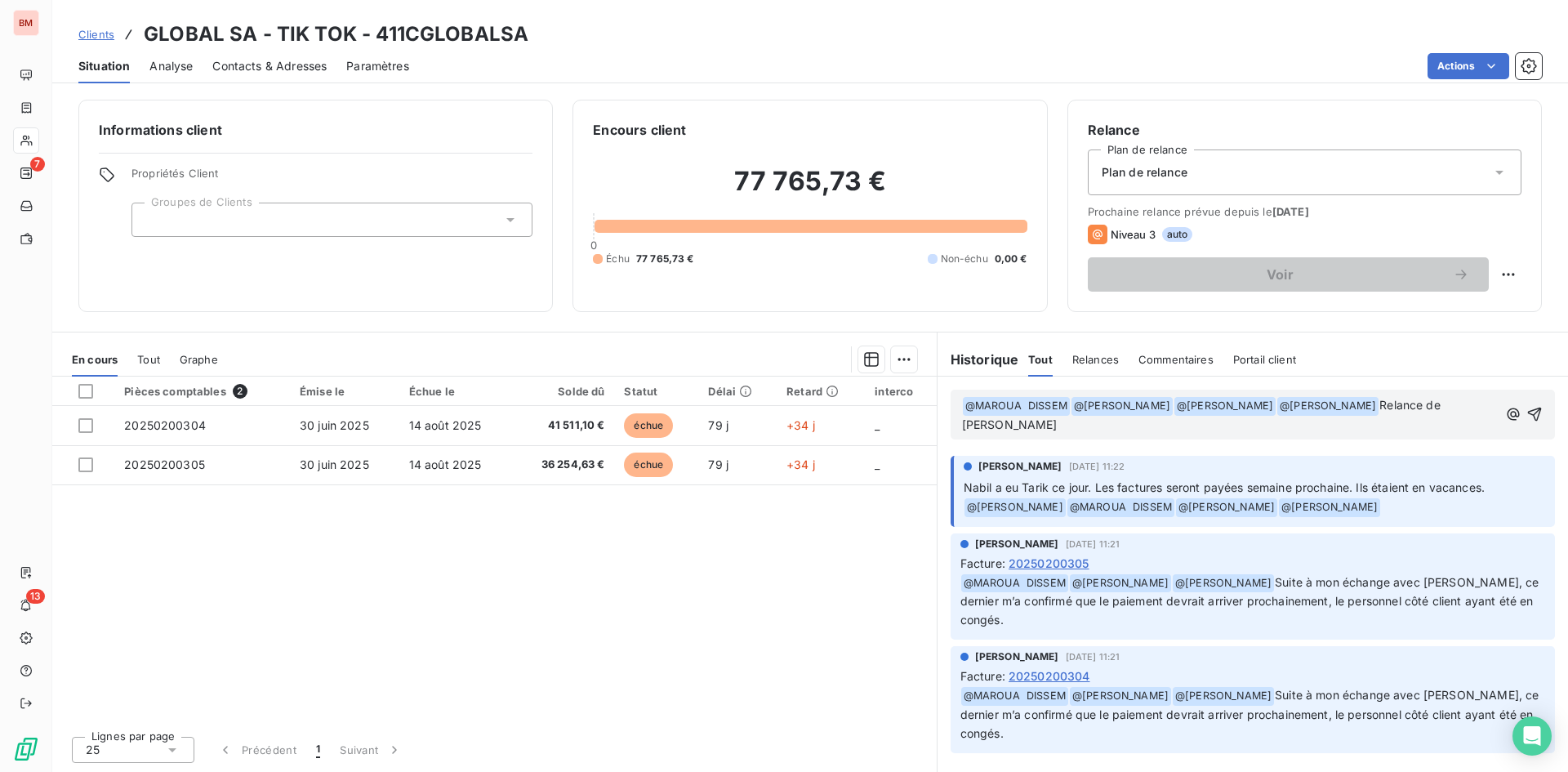
click at [1444, 409] on span "Relance de Yann" at bounding box center [1203, 414] width 481 height 34
click at [1532, 406] on icon "button" at bounding box center [1534, 414] width 16 height 16
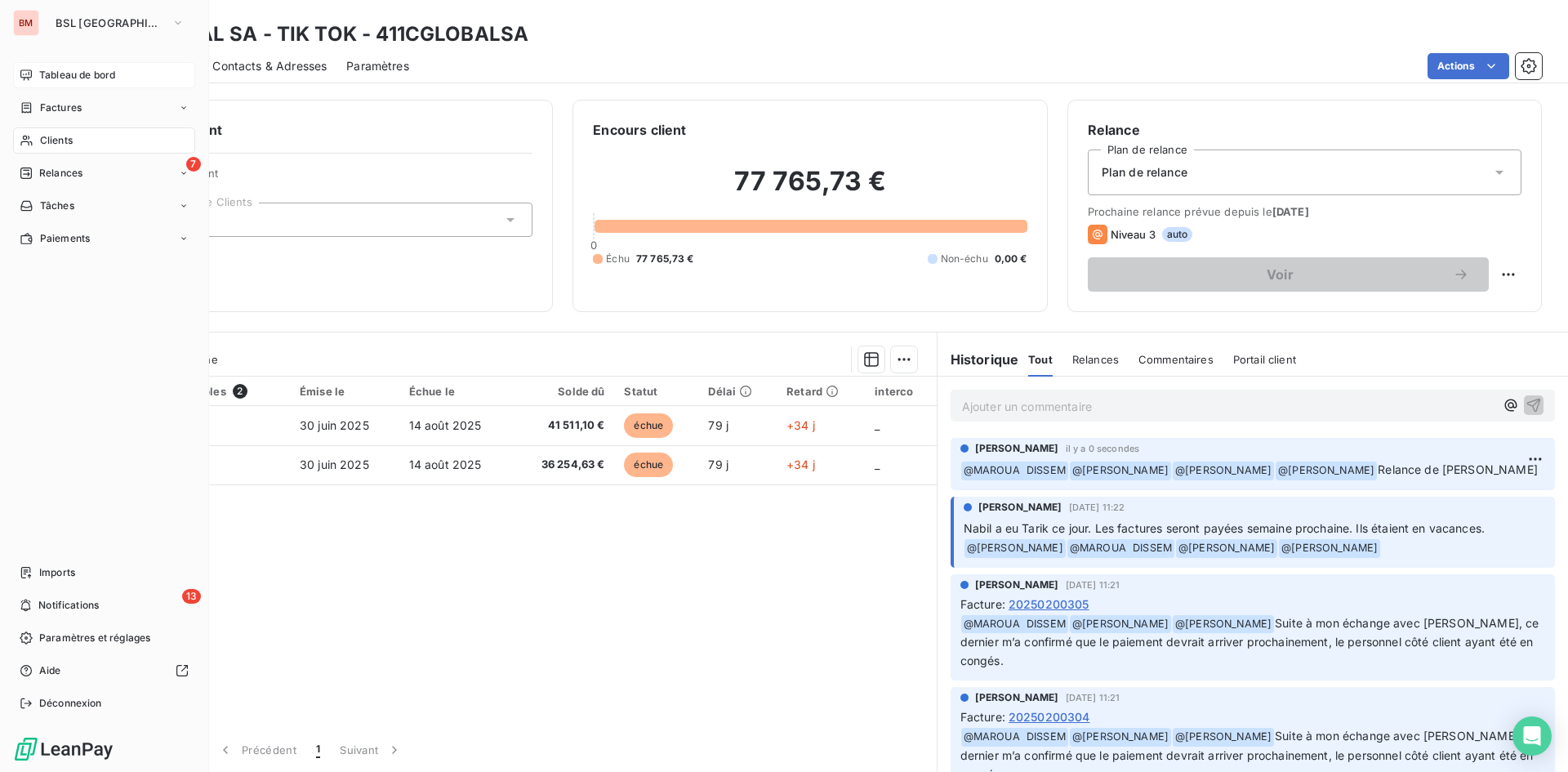
click at [46, 79] on span "Tableau de bord" at bounding box center [77, 75] width 76 height 15
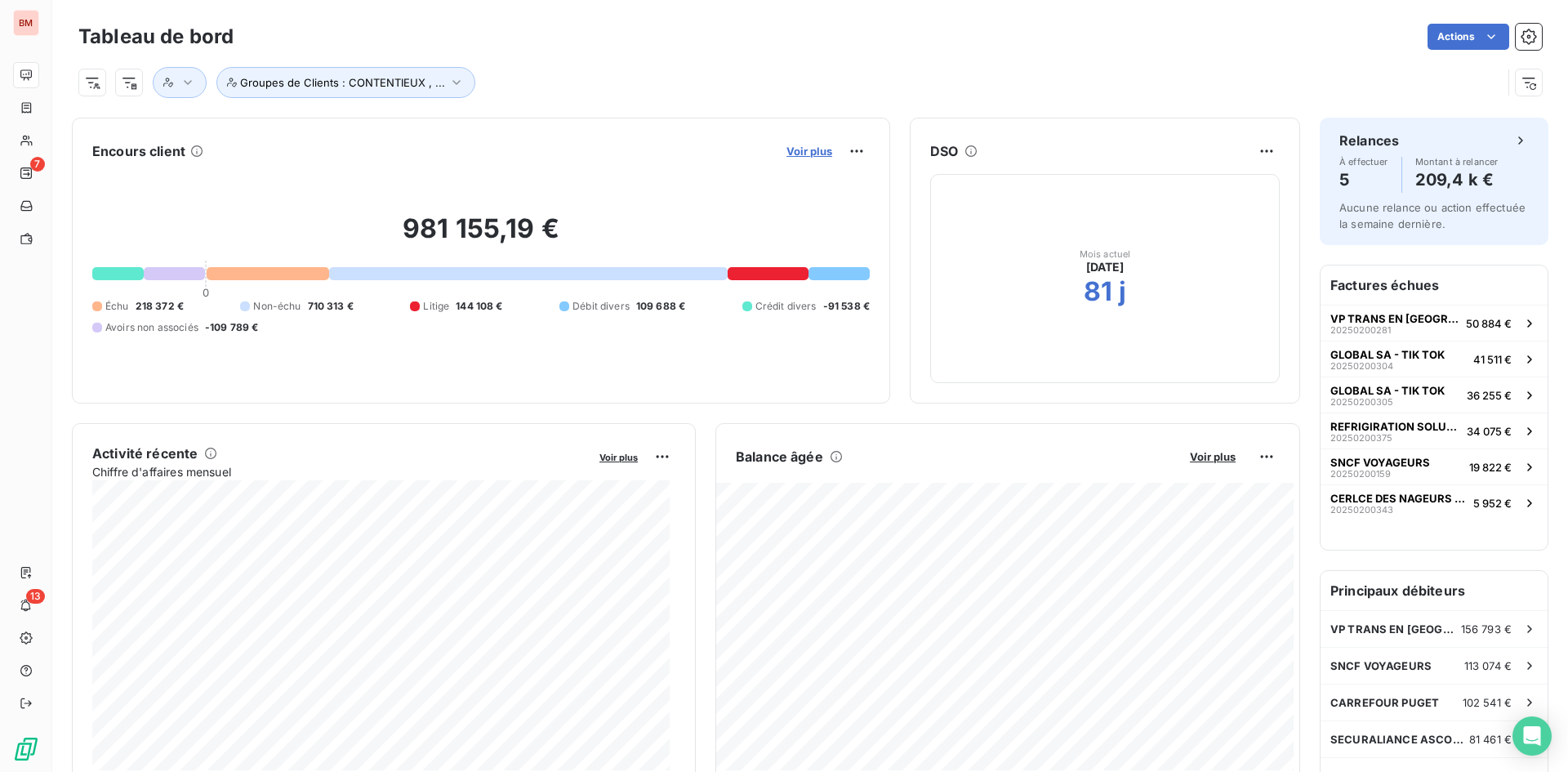
click at [818, 154] on span "Voir plus" at bounding box center [810, 151] width 46 height 13
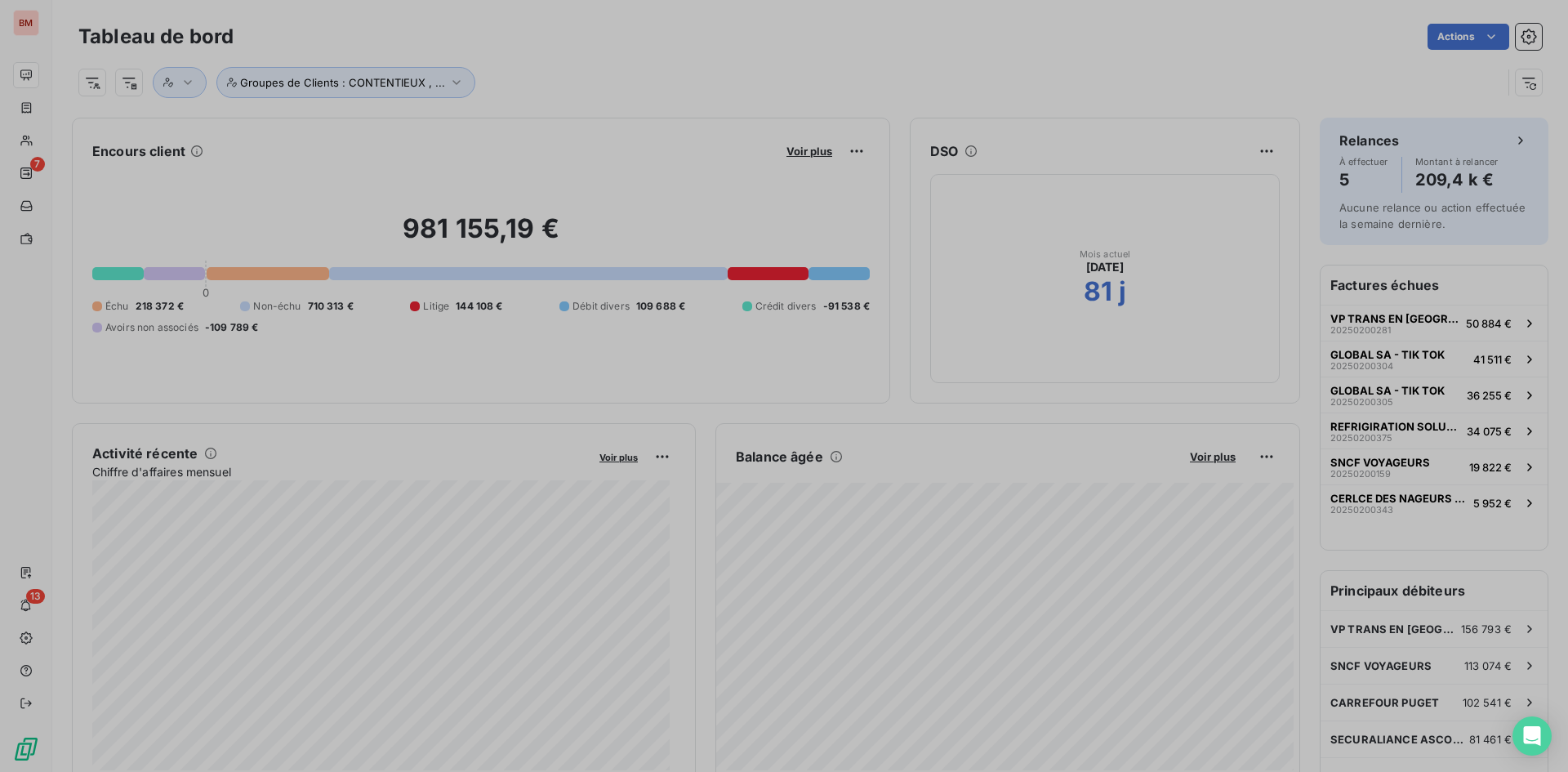
scroll to position [760, 615]
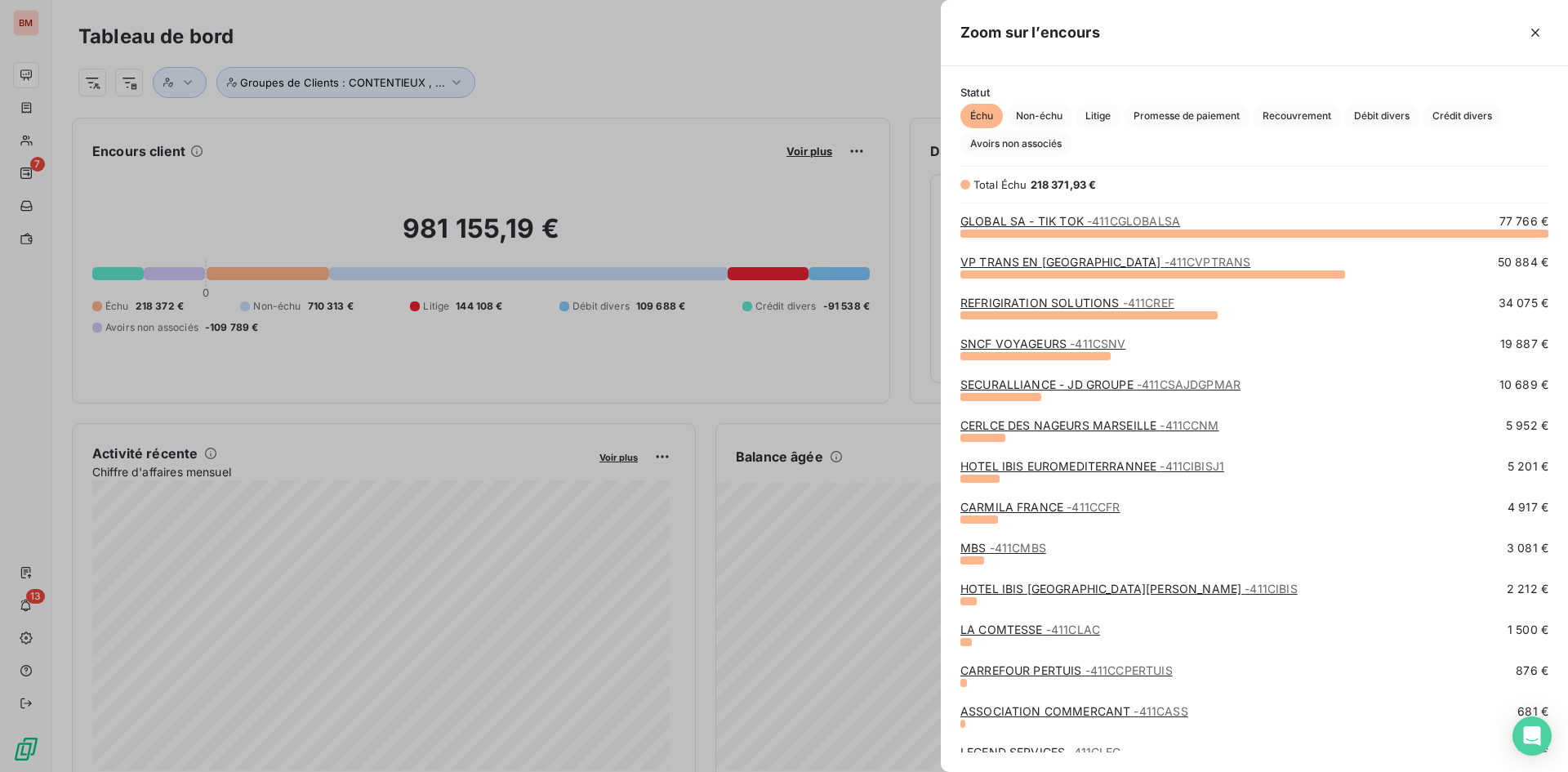
click at [1164, 262] on span "- 411CVPTRANS" at bounding box center [1208, 261] width 87 height 14
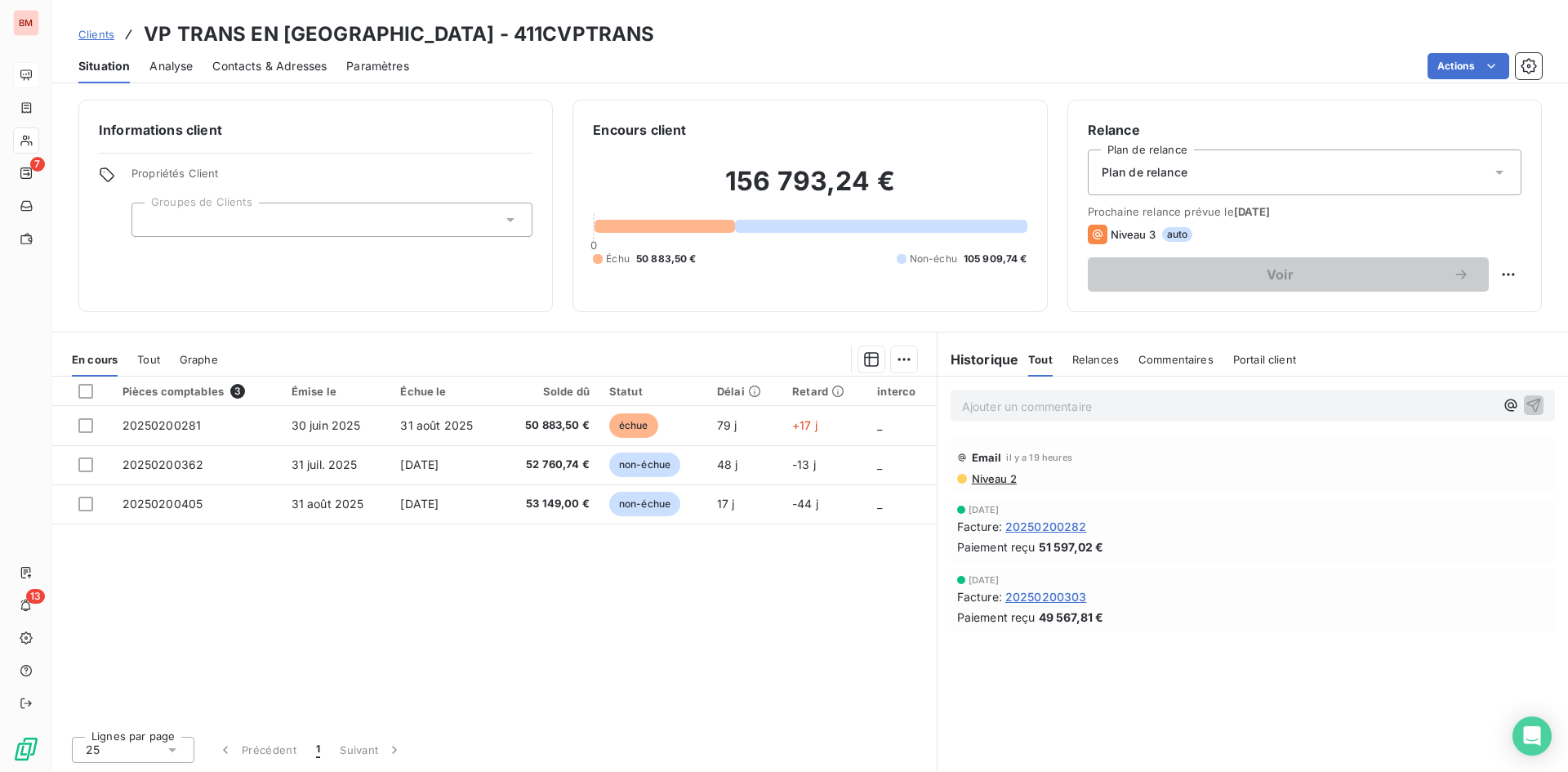
click at [1114, 363] on span "Relances" at bounding box center [1096, 359] width 47 height 13
click at [1208, 359] on span "Commentaires" at bounding box center [1177, 359] width 75 height 13
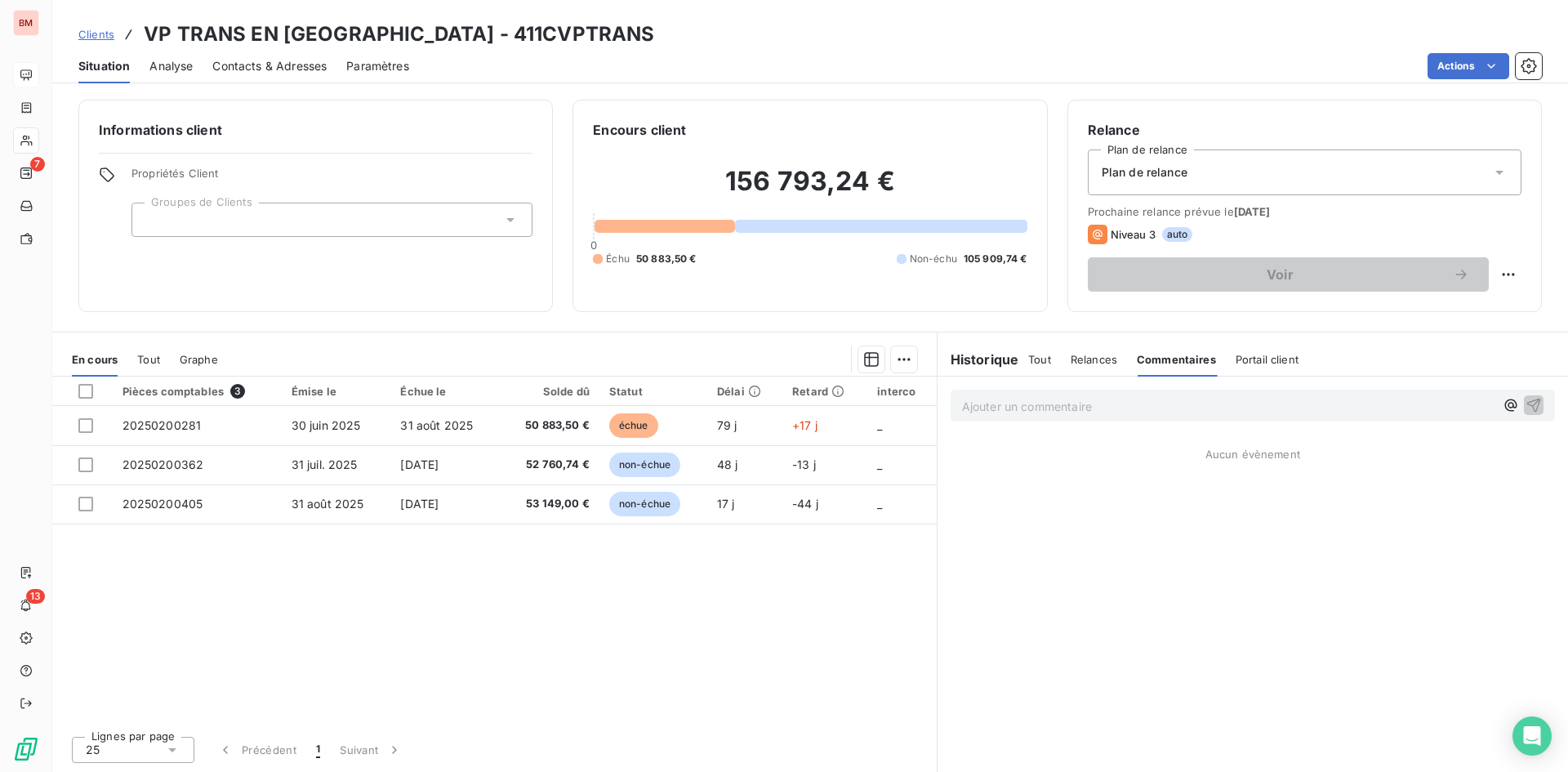
click at [1294, 355] on span "Portail client" at bounding box center [1267, 359] width 63 height 13
click at [1073, 360] on span "Relances" at bounding box center [1094, 359] width 47 height 13
click at [1034, 360] on span "Tout" at bounding box center [1040, 359] width 23 height 13
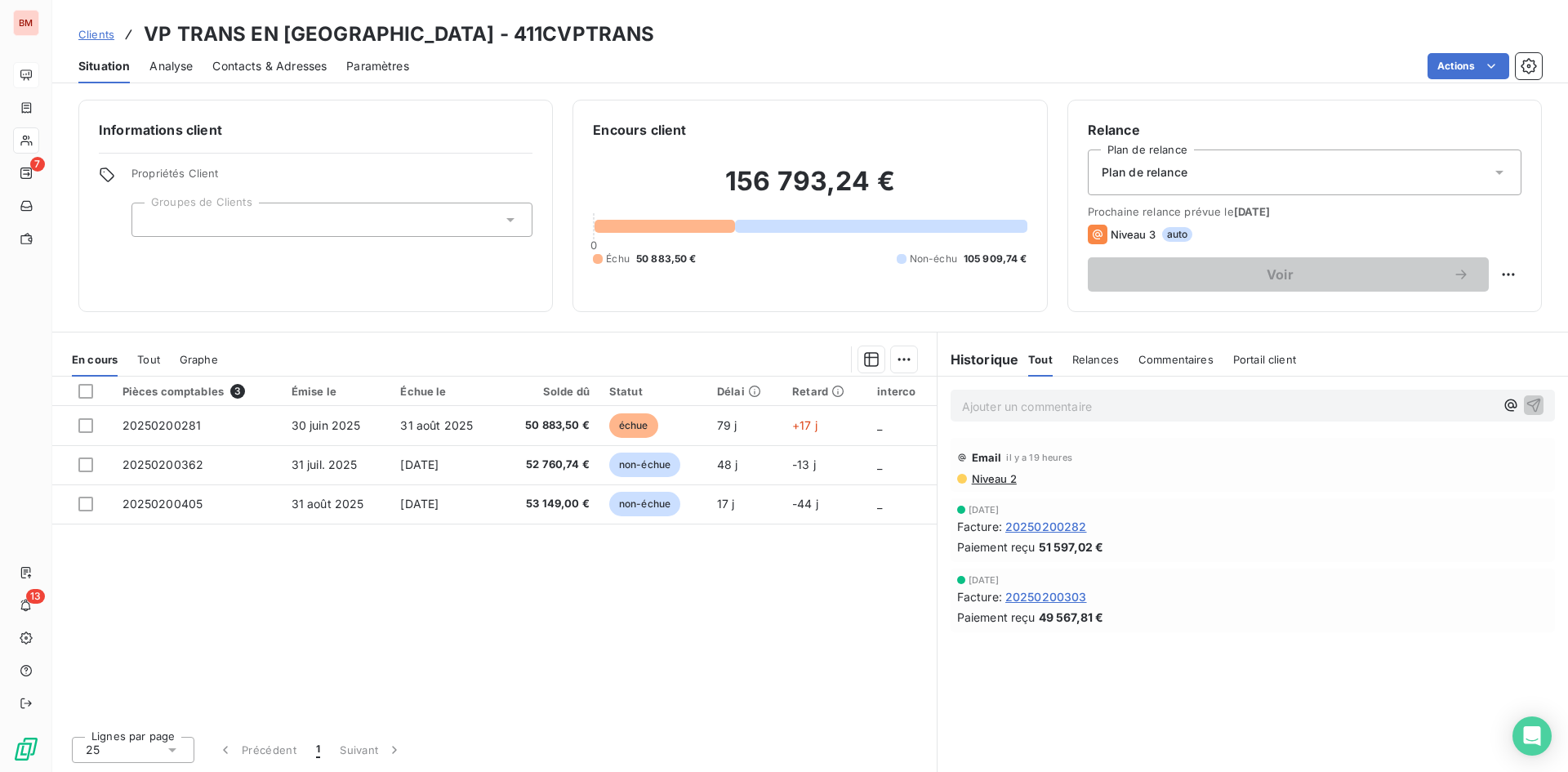
click at [987, 481] on span "Niveau 2" at bounding box center [993, 479] width 47 height 13
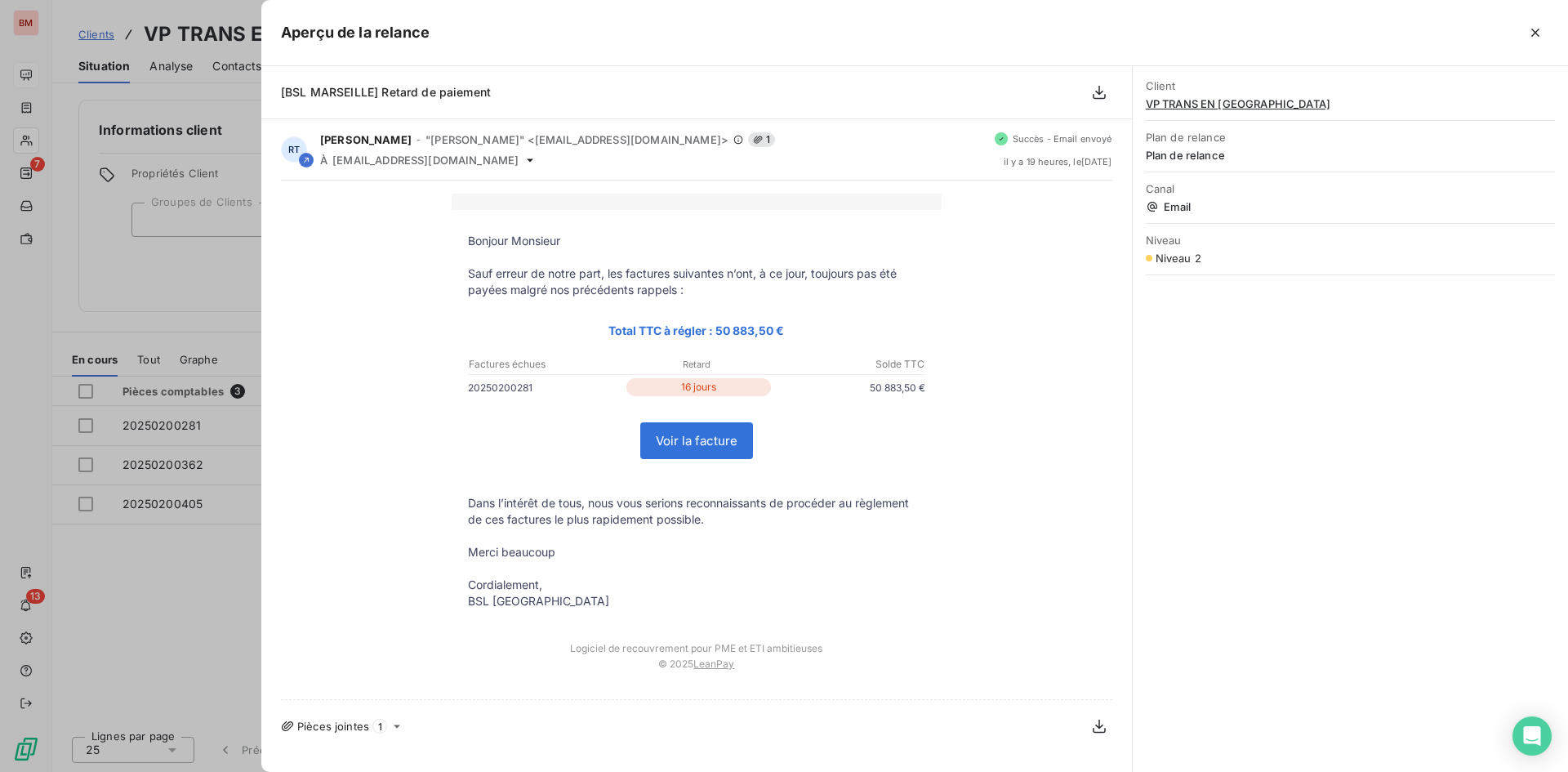
click at [717, 437] on link "Voir la facture" at bounding box center [697, 440] width 111 height 35
click at [237, 332] on div at bounding box center [784, 386] width 1568 height 772
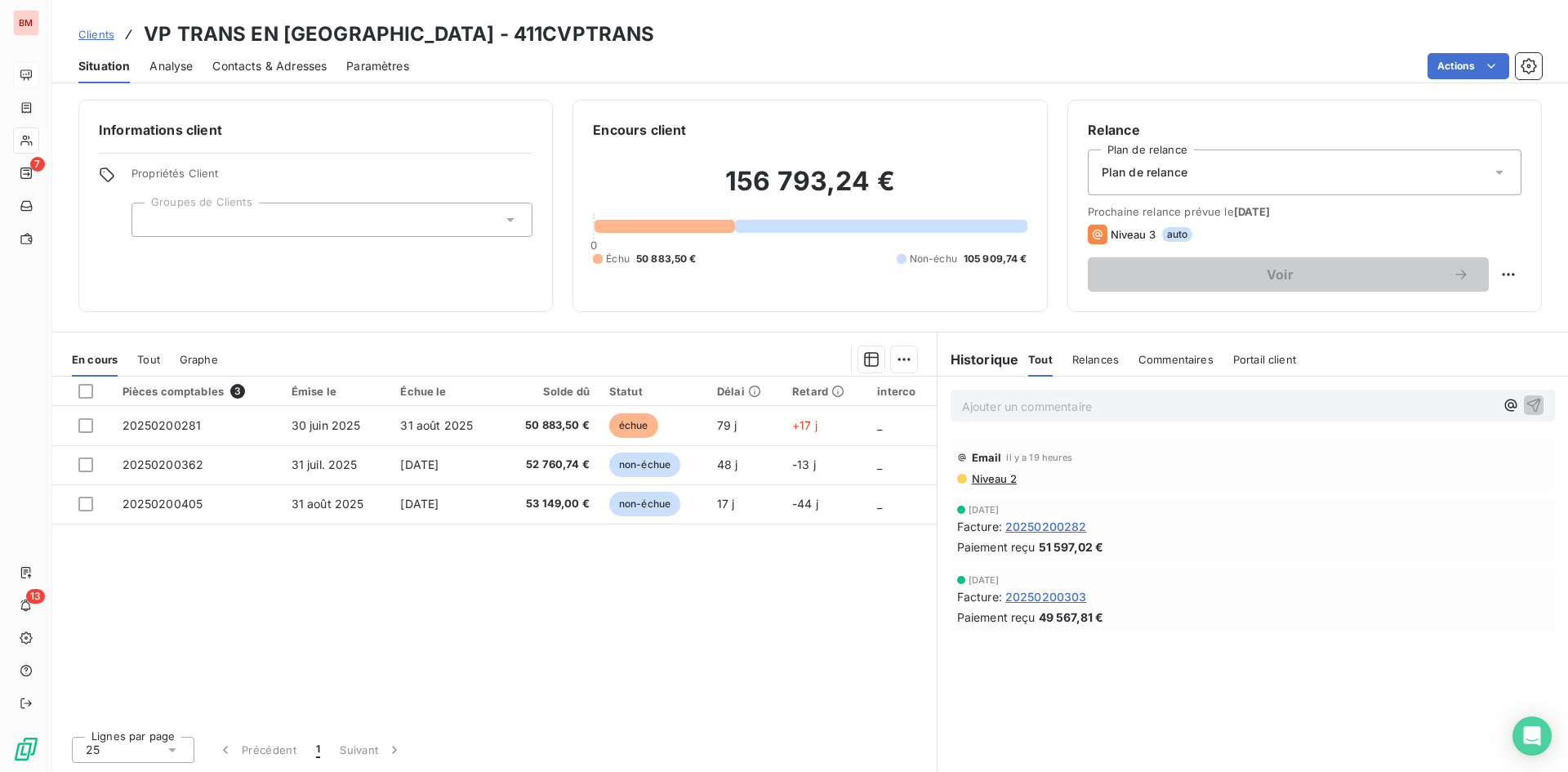
click at [1105, 358] on span "Relances" at bounding box center [1096, 359] width 47 height 13
click at [1173, 358] on span "Commentaires" at bounding box center [1177, 359] width 75 height 13
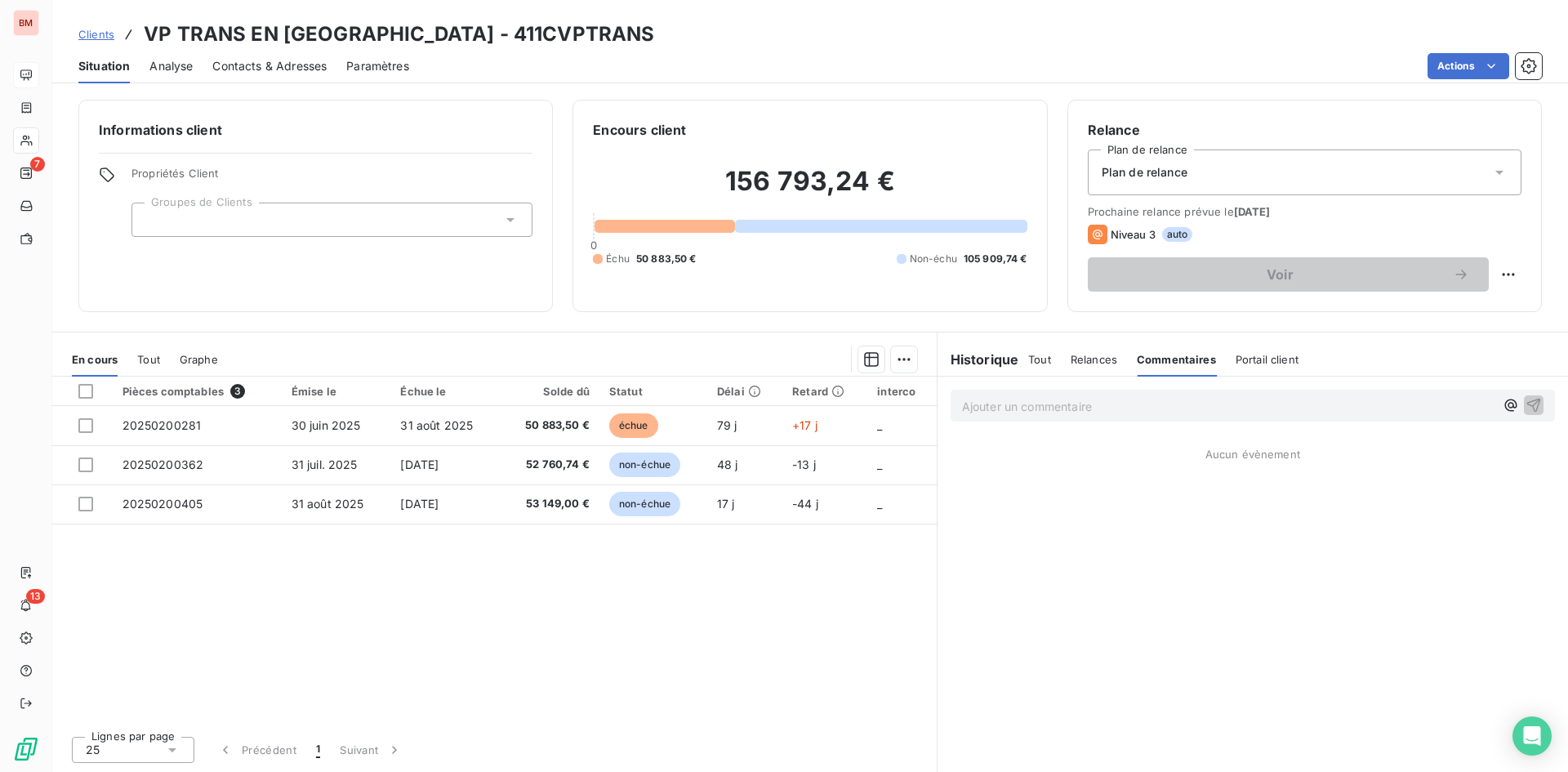
click at [1297, 353] on div "Historique Tout Relances Commentaires Portail client Tout Relances Commentaires…" at bounding box center [1253, 359] width 630 height 34
drag, startPoint x: 1268, startPoint y: 356, endPoint x: 1249, endPoint y: 357, distance: 19.0
click at [1268, 357] on span "Portail client" at bounding box center [1267, 359] width 63 height 13
click at [1083, 359] on span "Relances" at bounding box center [1094, 359] width 47 height 13
click at [1037, 357] on span "Tout" at bounding box center [1040, 359] width 23 height 13
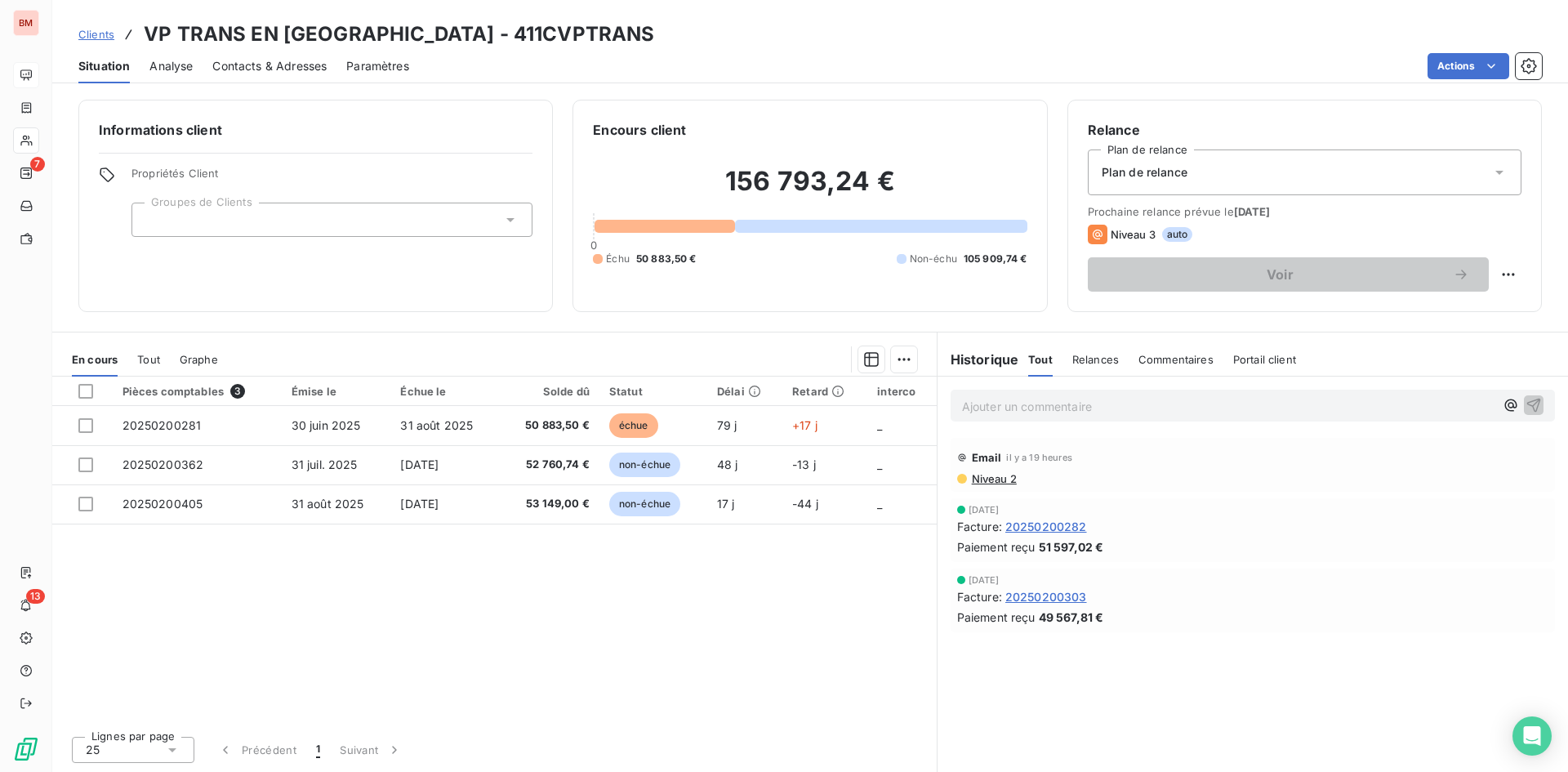
click at [918, 359] on div "En cours Tout Graphe" at bounding box center [495, 359] width 884 height 34
click at [913, 359] on html "BM 7 13 Clients VP TRANS EN PROVENCE - 411CVPTRANS Situation Analyse Contacts &…" at bounding box center [784, 386] width 1568 height 772
click at [753, 345] on html "BM 7 13 Clients VP TRANS EN PROVENCE - 411CVPTRANS Situation Analyse Contacts &…" at bounding box center [784, 386] width 1568 height 772
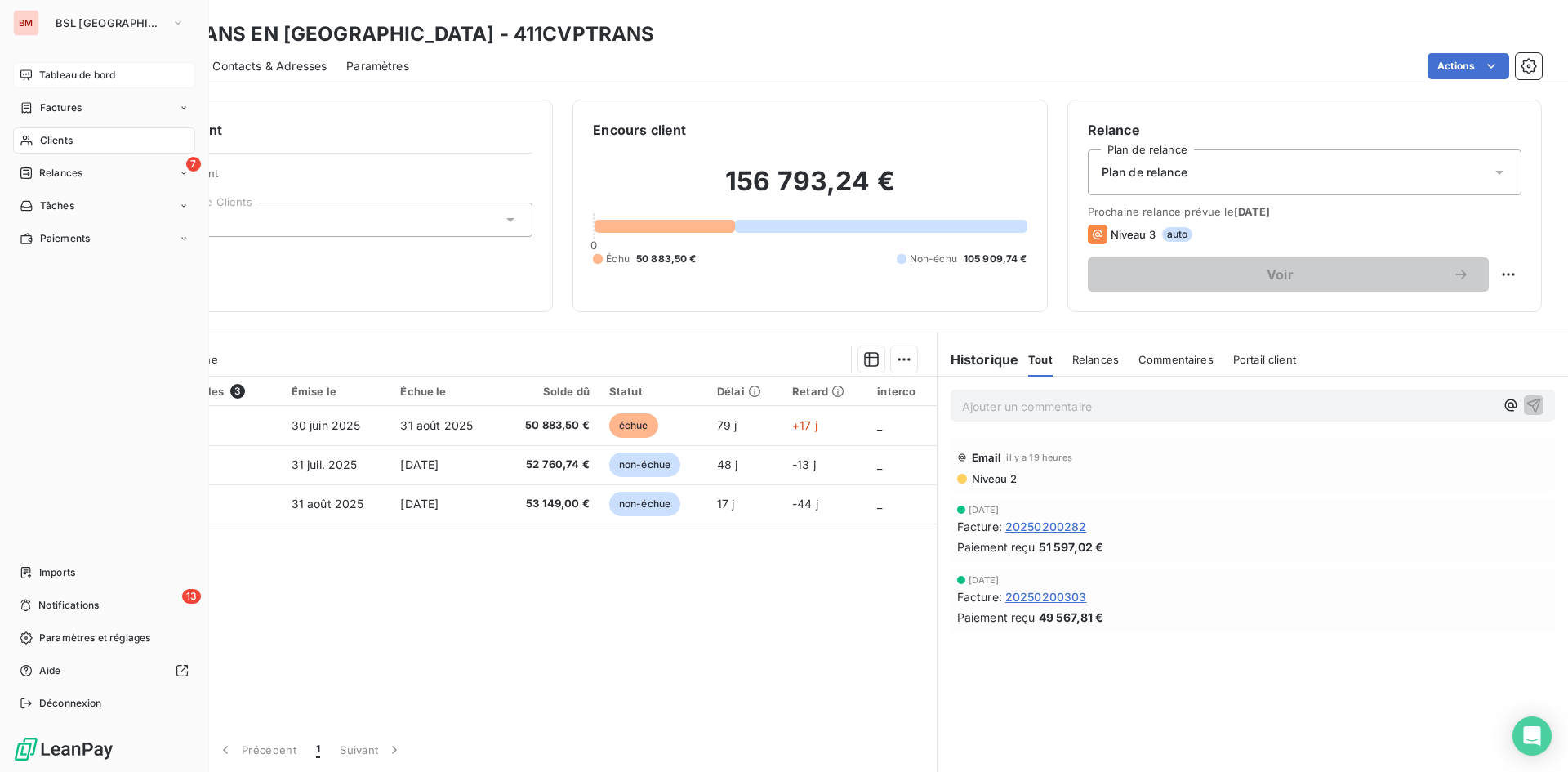
click at [46, 74] on span "Tableau de bord" at bounding box center [77, 75] width 76 height 15
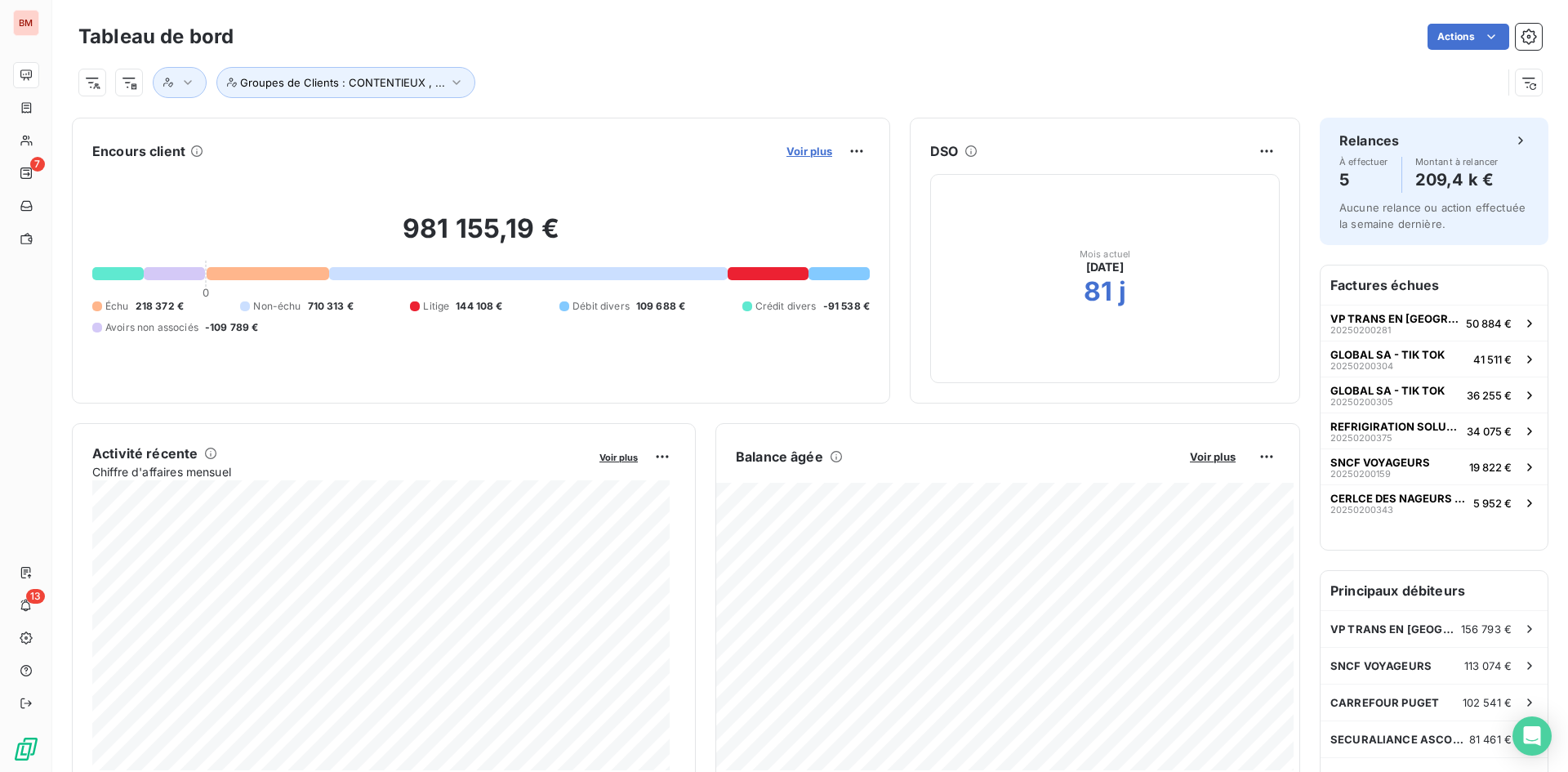
click at [798, 149] on span "Voir plus" at bounding box center [810, 151] width 46 height 13
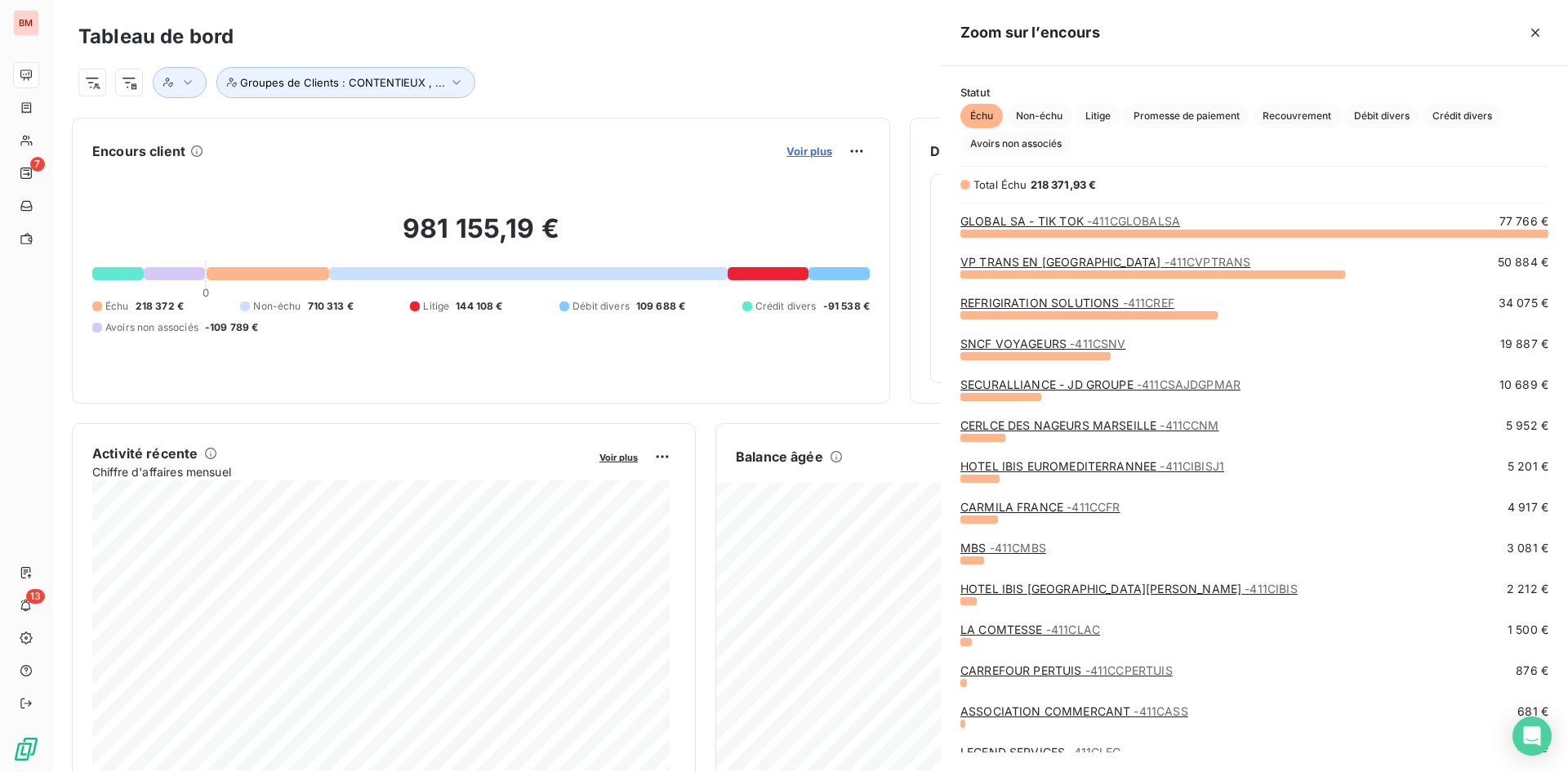
scroll to position [760, 615]
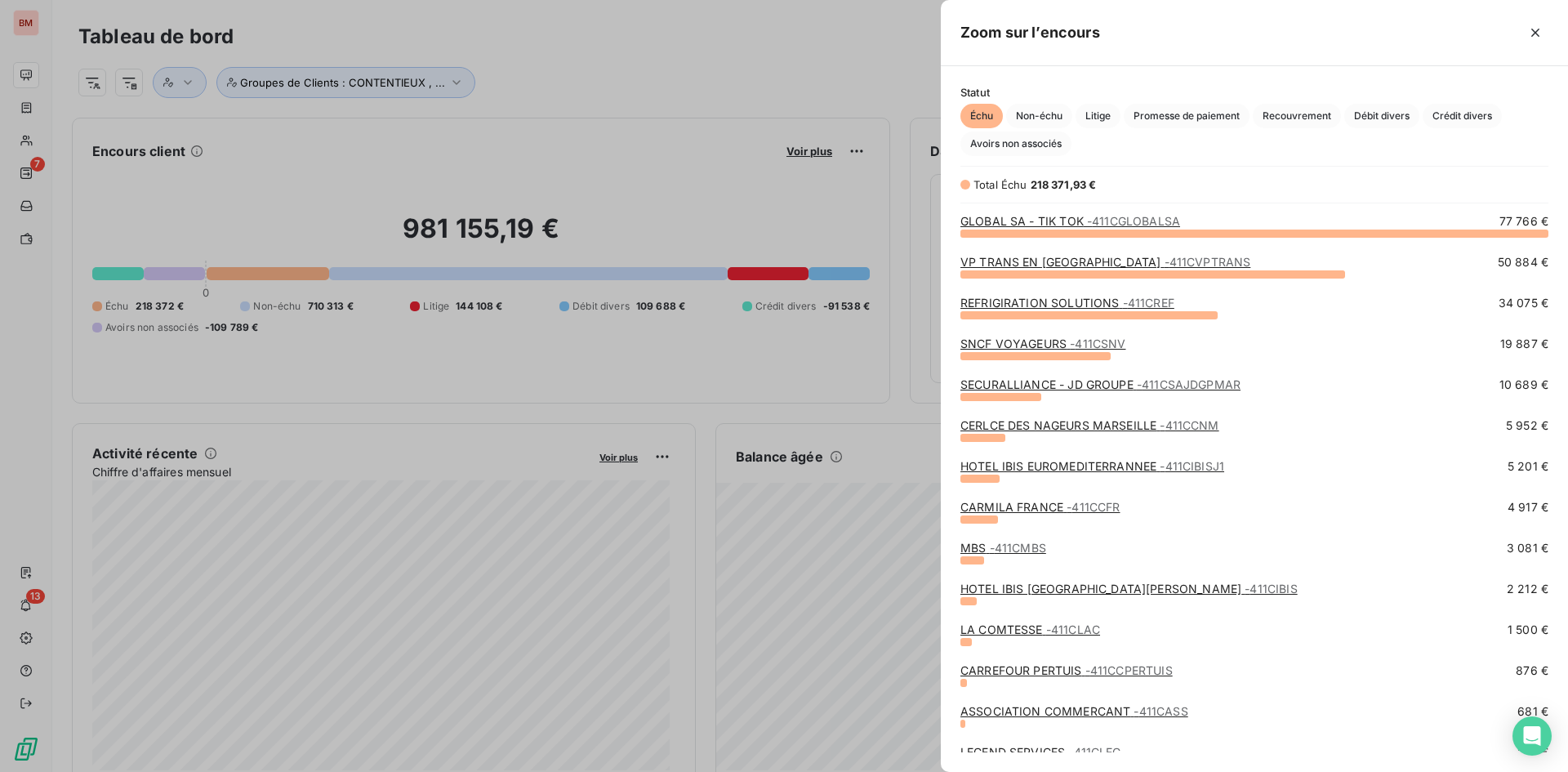
click at [1079, 306] on link "REFRIGIRATION SOLUTIONS - 411CREF" at bounding box center [1067, 302] width 214 height 14
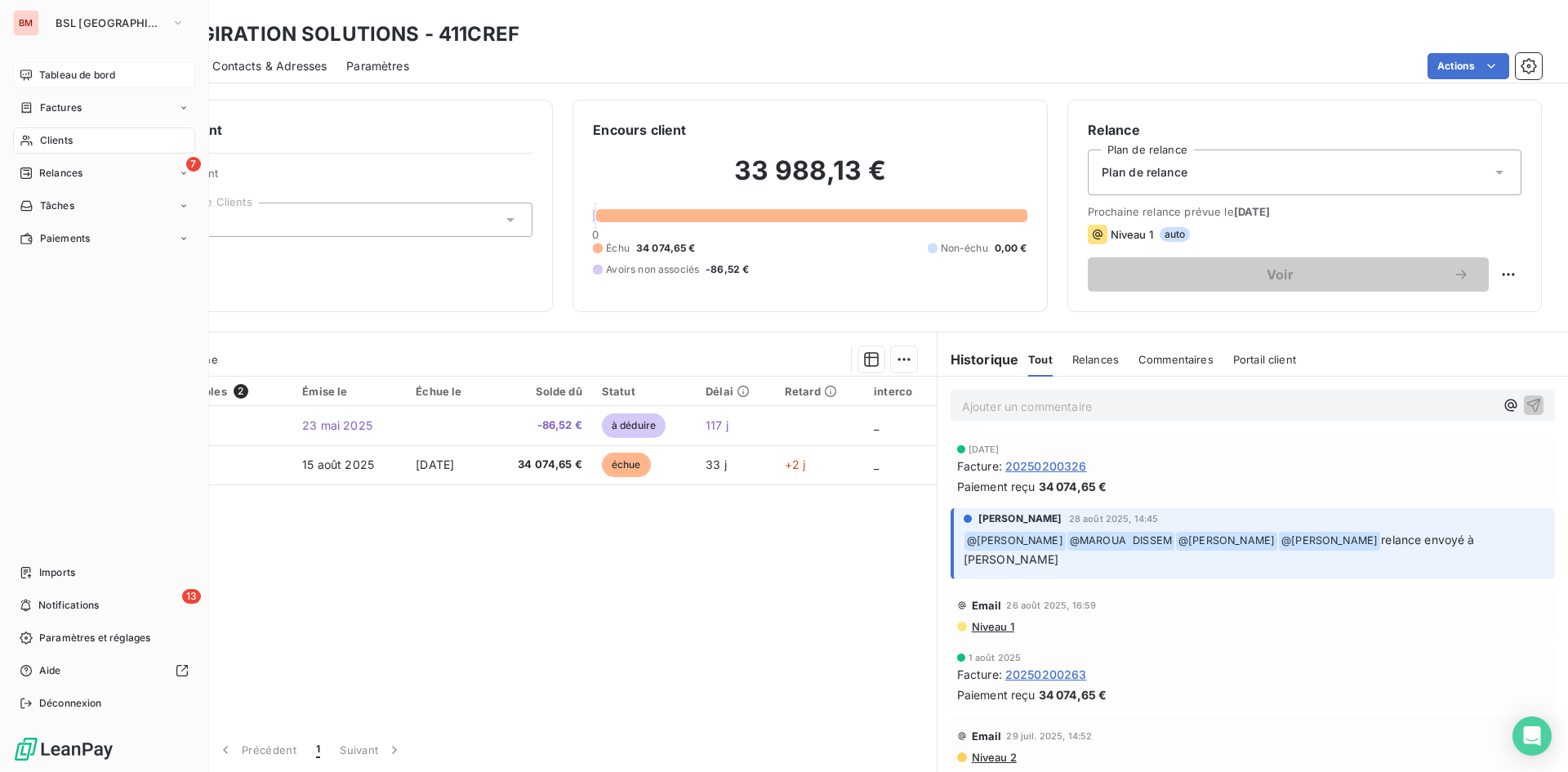
click at [57, 66] on div "Tableau de bord" at bounding box center [104, 75] width 182 height 26
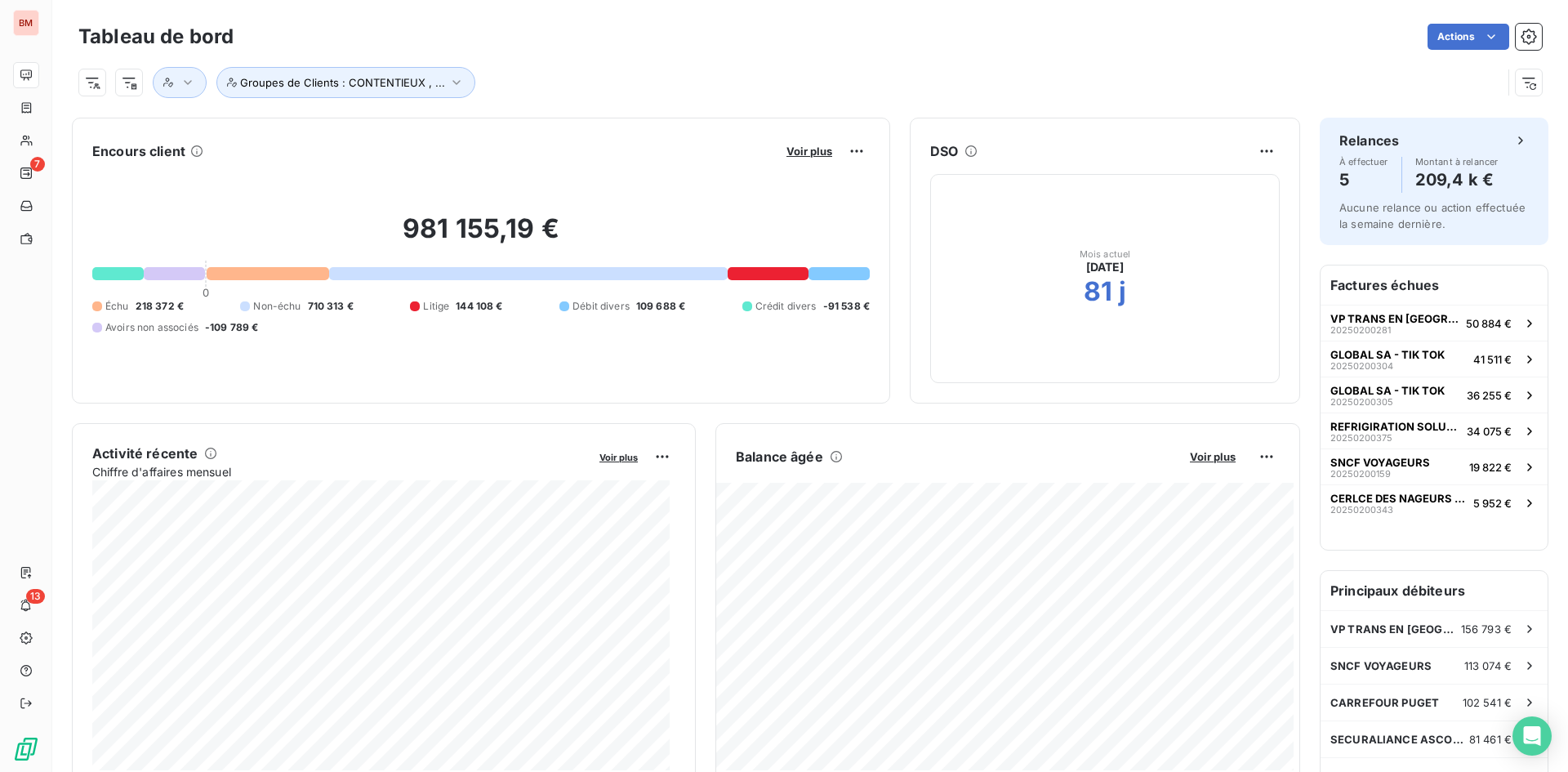
click at [782, 158] on button "Voir plus" at bounding box center [810, 151] width 56 height 15
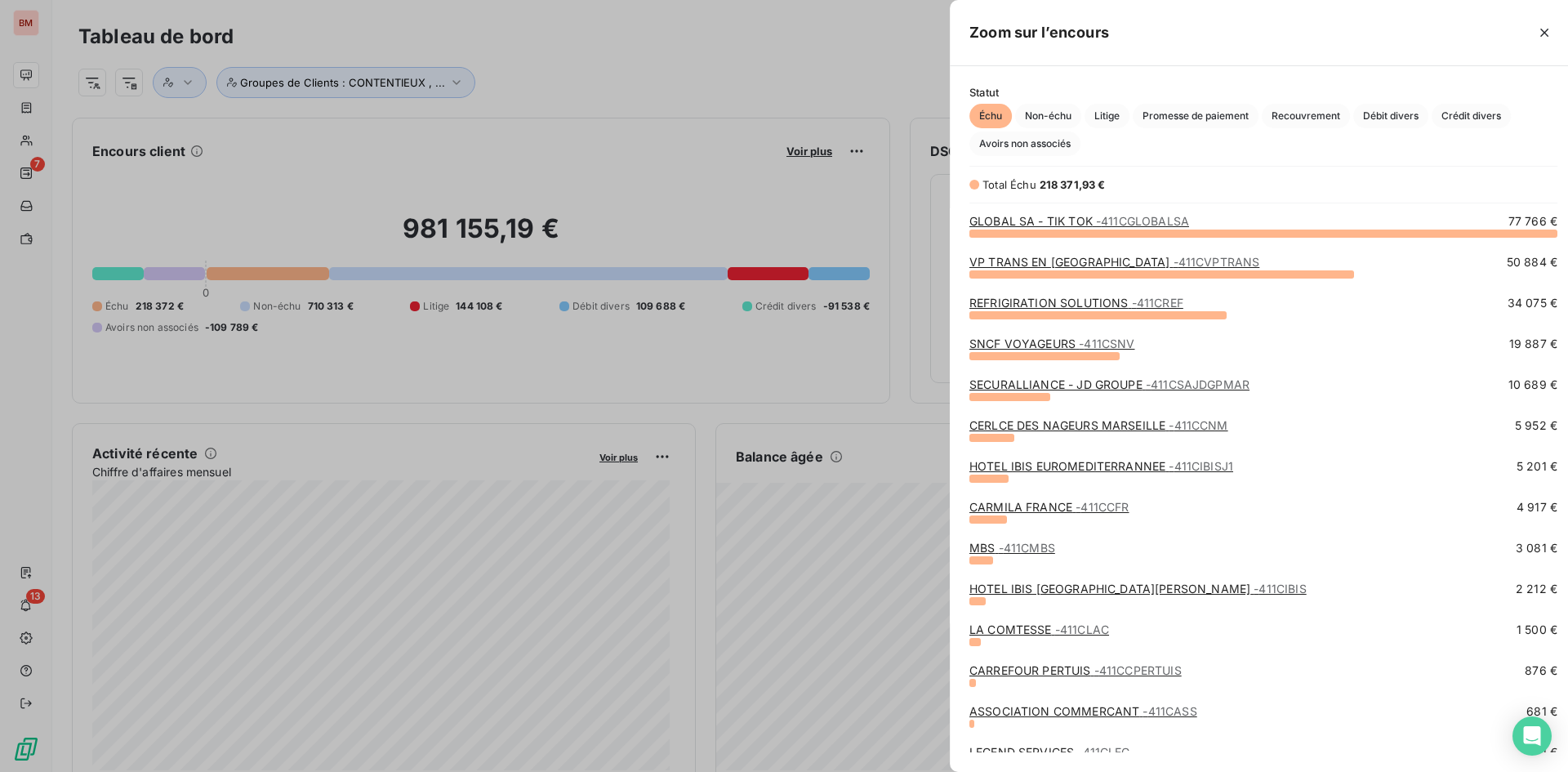
scroll to position [760, 615]
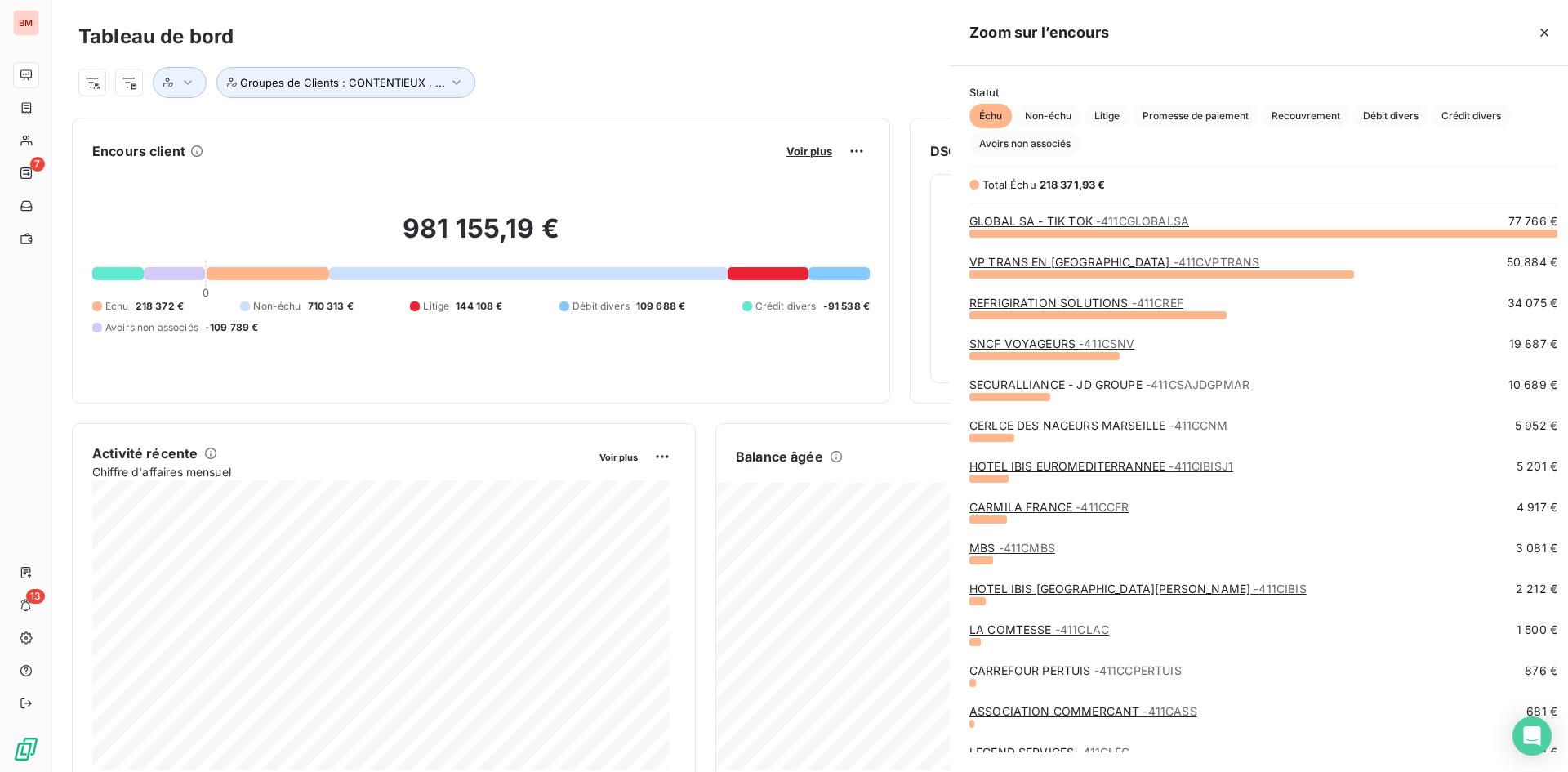
click at [783, 154] on div at bounding box center [784, 386] width 1568 height 772
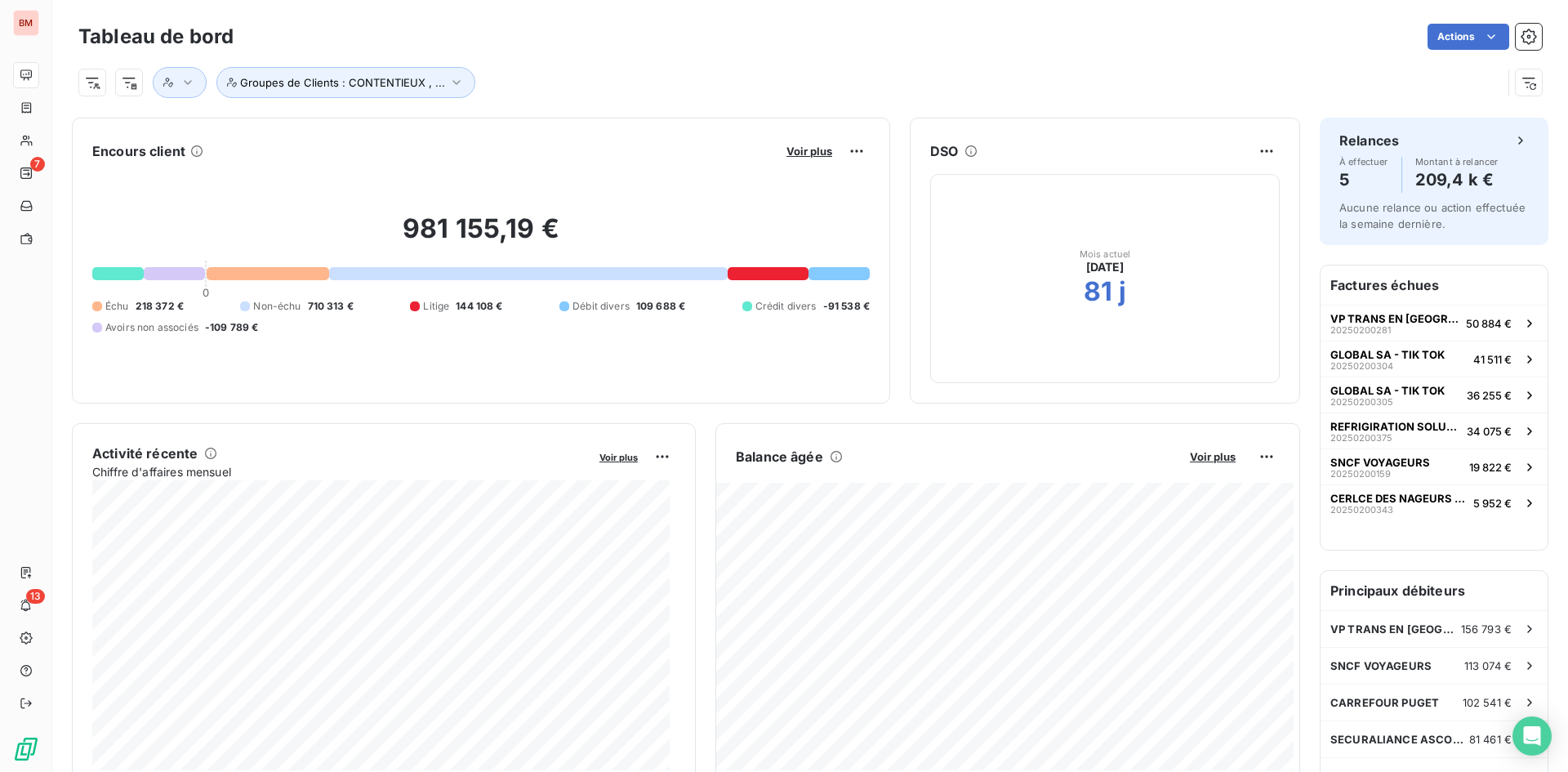
click at [787, 154] on span "Voir plus" at bounding box center [810, 151] width 46 height 13
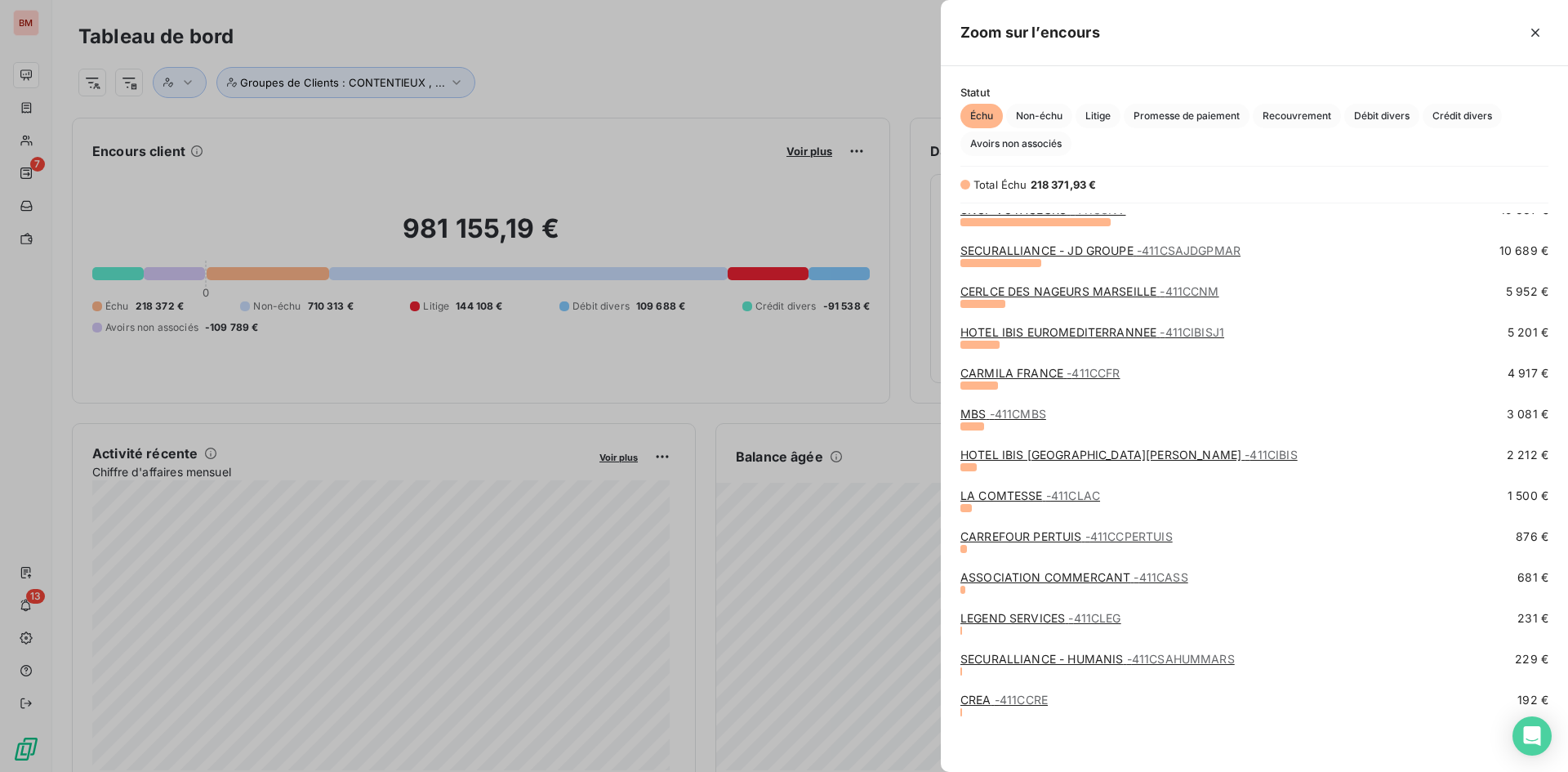
scroll to position [0, 0]
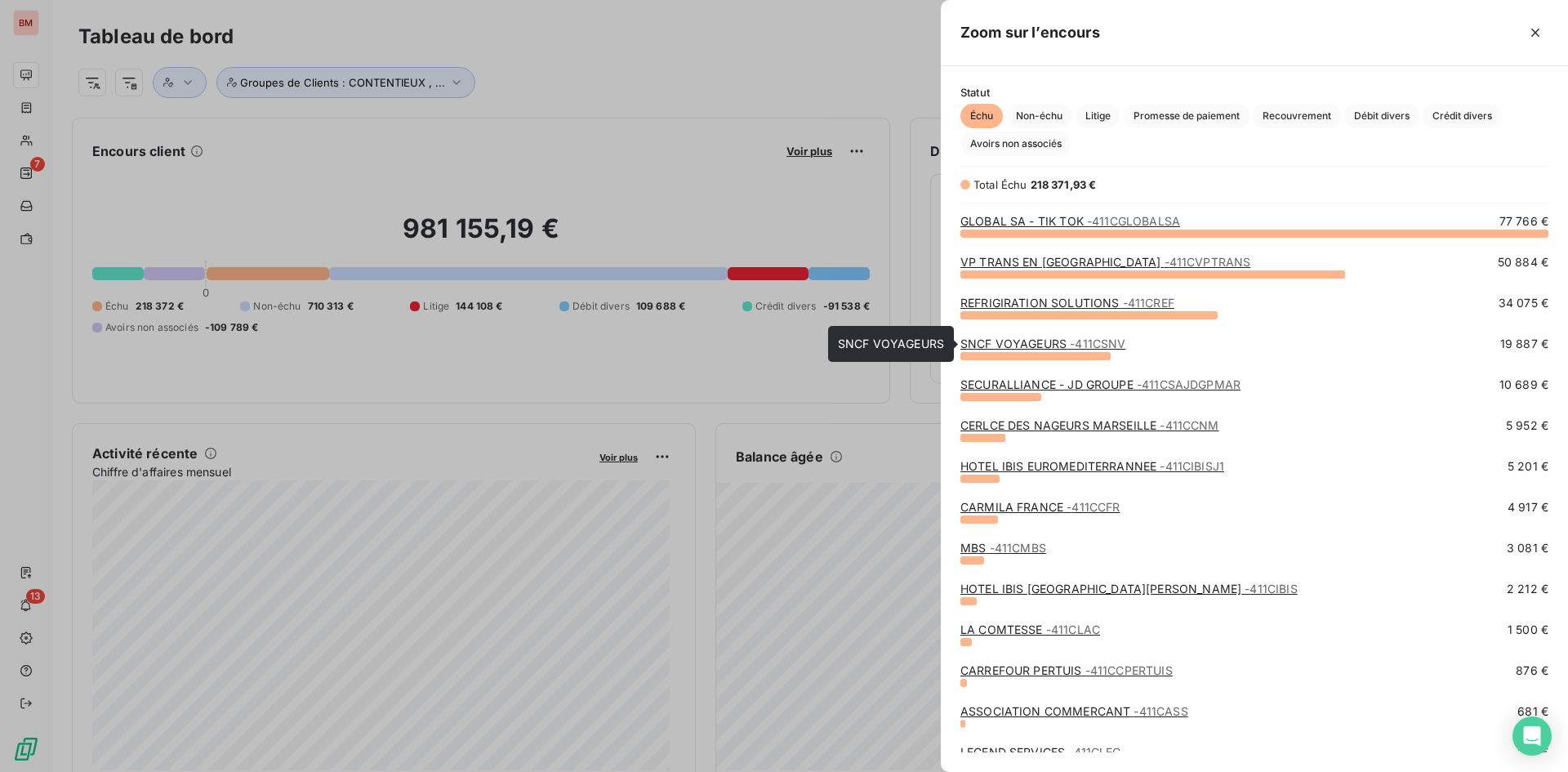
click at [1070, 346] on span "- 411CSNV" at bounding box center [1098, 343] width 56 height 14
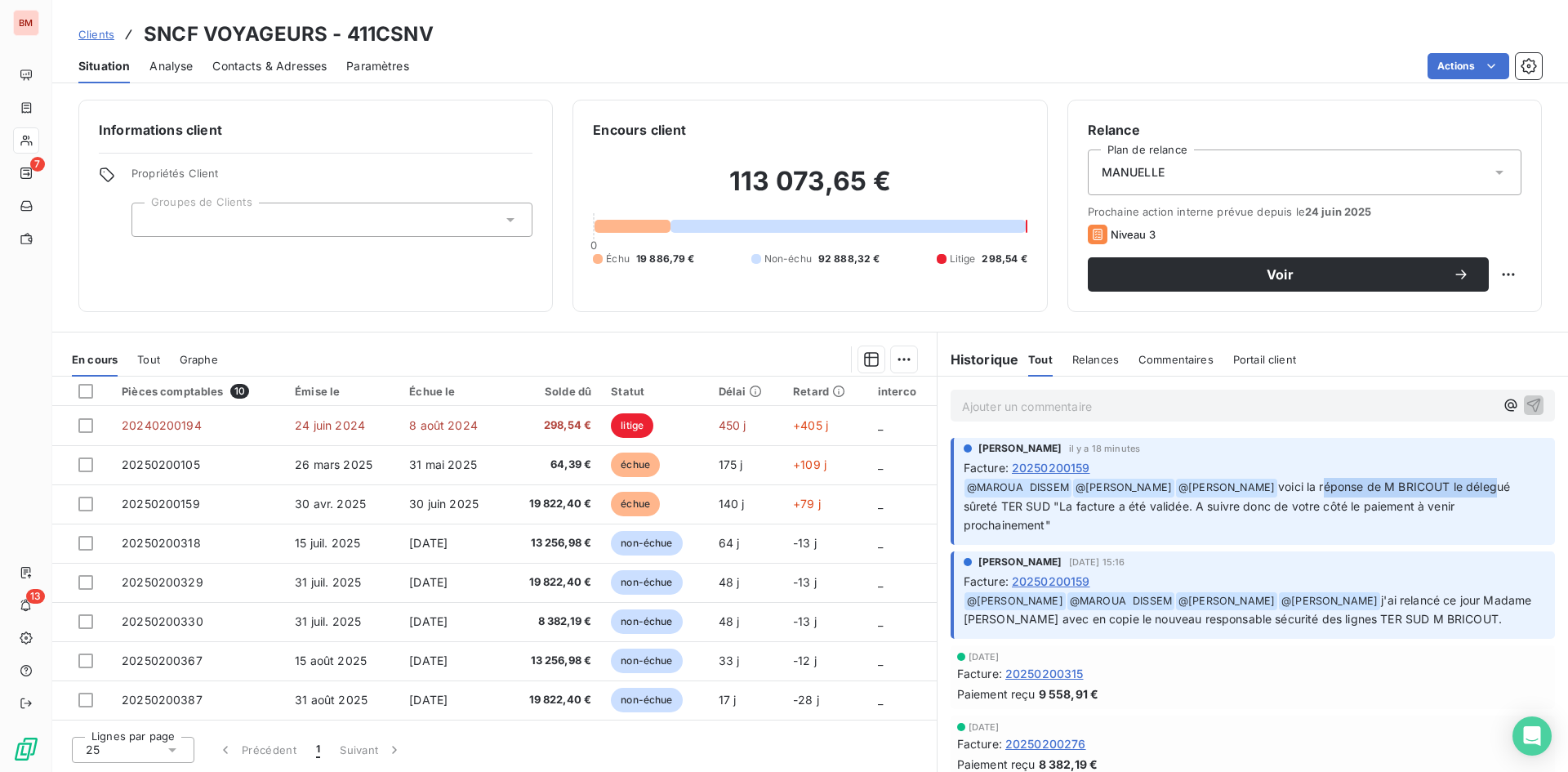
drag, startPoint x: 1341, startPoint y: 487, endPoint x: 1513, endPoint y: 487, distance: 172.0
click at [1513, 487] on span "voici la réponse de M BRICOUT le délegué sûreté TER SUD "La facture a été valid…" at bounding box center [1239, 505] width 550 height 52
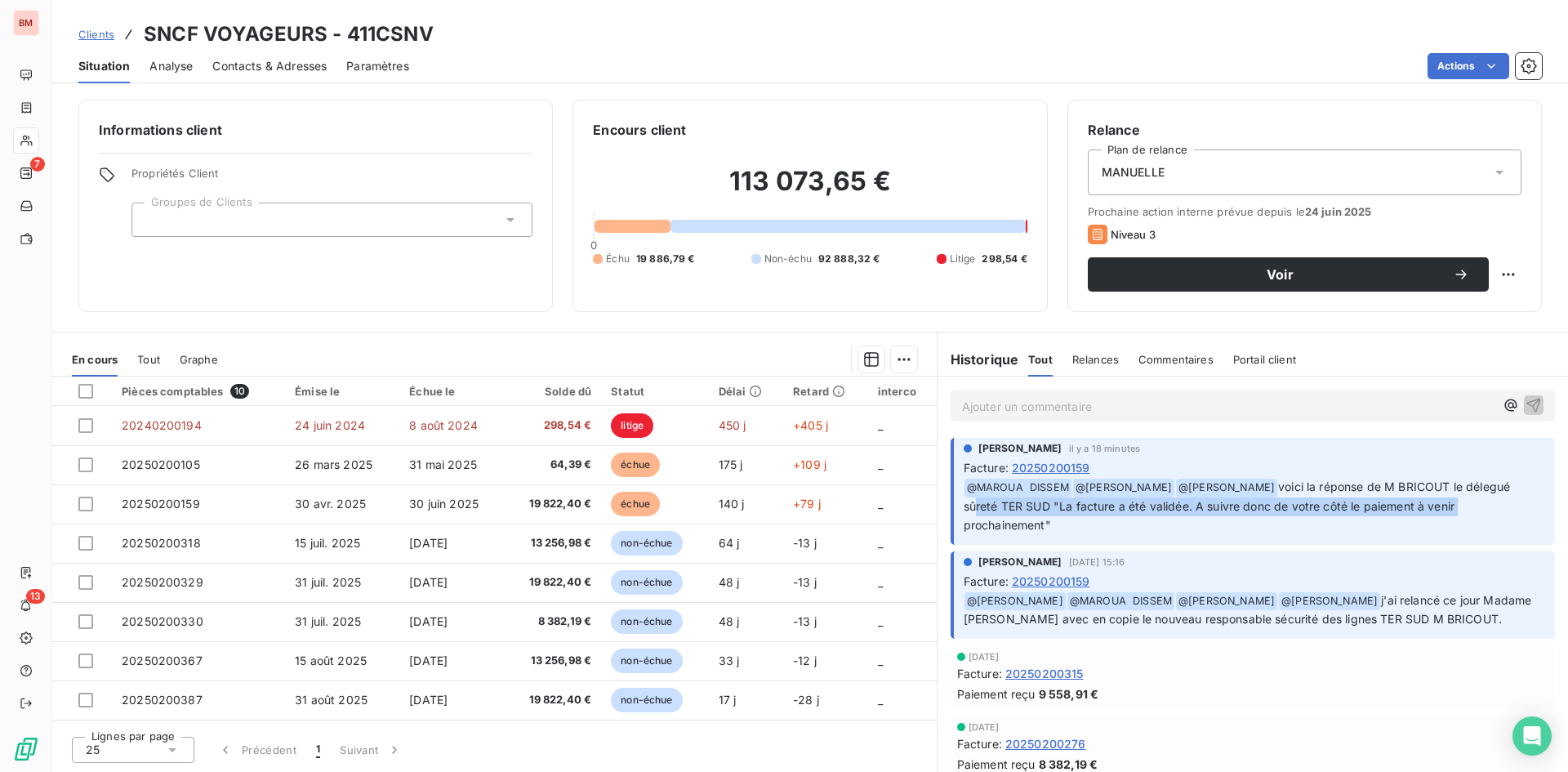
drag, startPoint x: 974, startPoint y: 507, endPoint x: 1496, endPoint y: 512, distance: 522.0
click at [1496, 512] on p "﻿ @ MAROUA DISSEM ﻿ @ VIRGNIE CHAULET ﻿ @ REOUVEN TAPIERO voici la réponse de M…" at bounding box center [1254, 506] width 581 height 57
click at [1058, 529] on p "﻿ @ MAROUA DISSEM ﻿ @ VIRGNIE CHAULET ﻿ @ REOUVEN TAPIERO voici la réponse de M…" at bounding box center [1254, 506] width 581 height 57
drag, startPoint x: 1056, startPoint y: 526, endPoint x: 1294, endPoint y: 490, distance: 240.7
click at [1294, 490] on p "﻿ @ MAROUA DISSEM ﻿ @ VIRGNIE CHAULET ﻿ @ REOUVEN TAPIERO voici la réponse de M…" at bounding box center [1254, 506] width 581 height 57
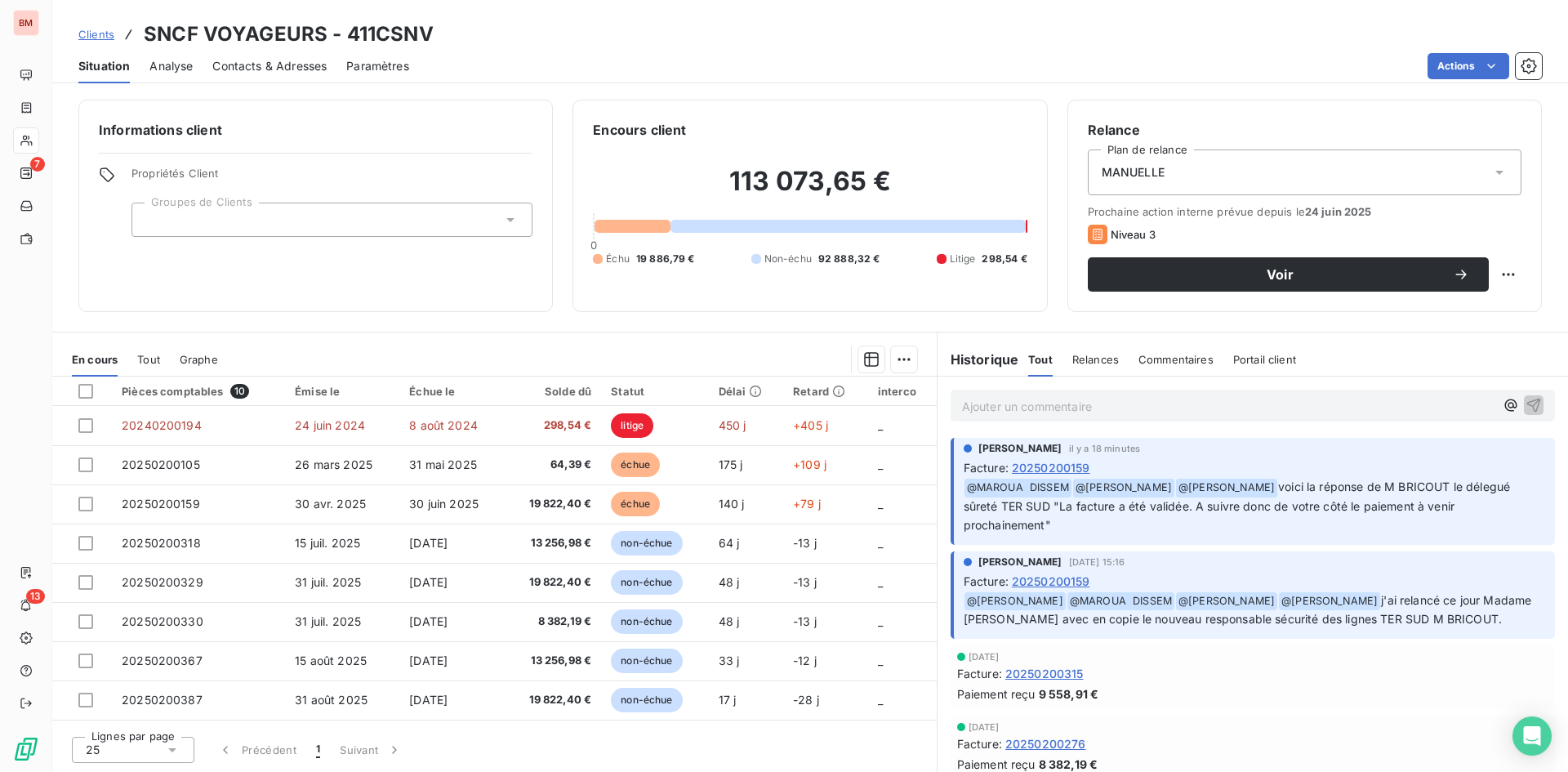
click at [719, 339] on section "En cours Tout Graphe Pièces comptables 10 Émise le Échue le Solde dû Statut Dél…" at bounding box center [495, 552] width 884 height 440
click at [1279, 356] on span "Portail client" at bounding box center [1264, 359] width 63 height 13
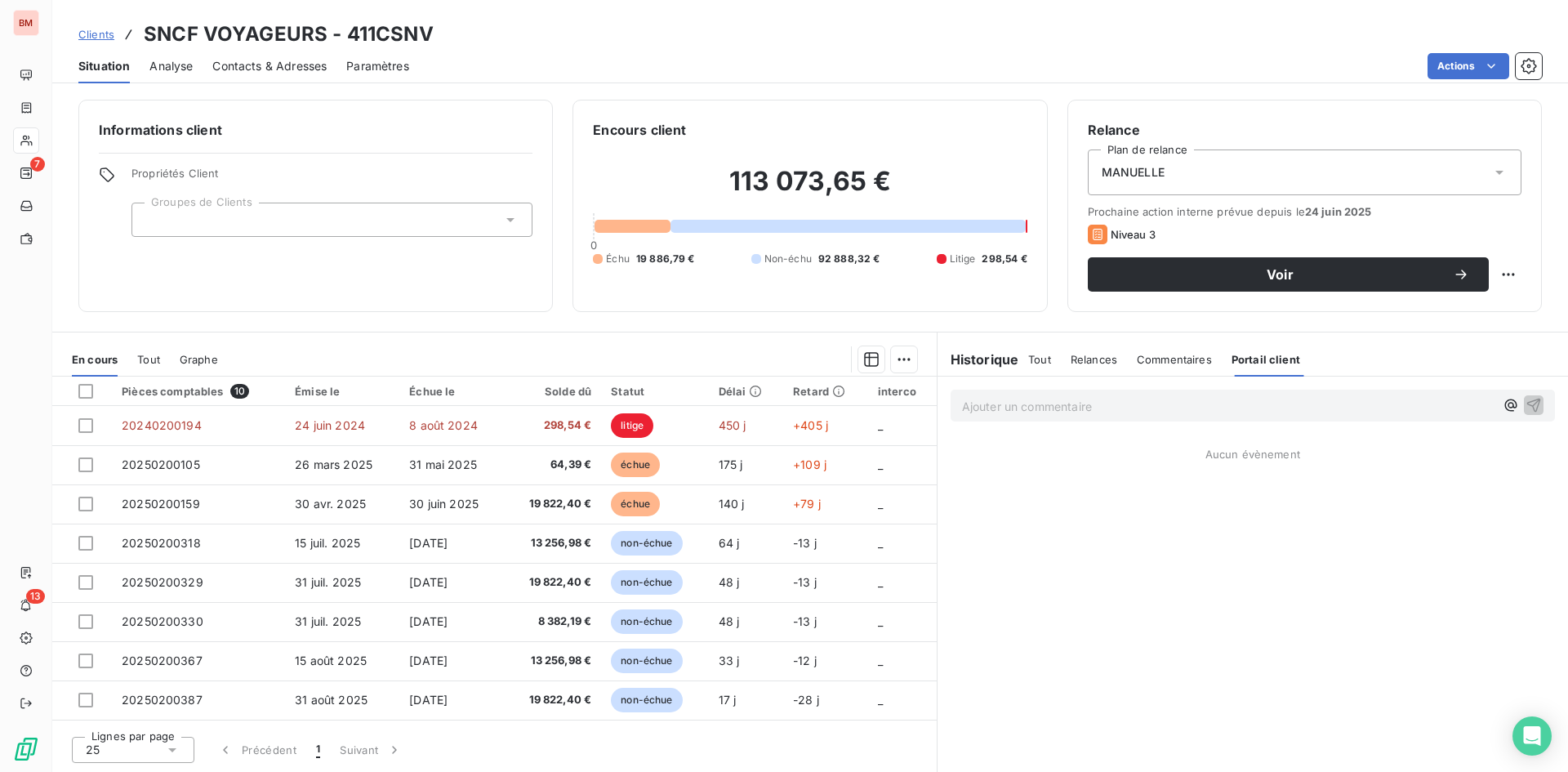
click at [1190, 355] on span "Commentaires" at bounding box center [1174, 359] width 75 height 13
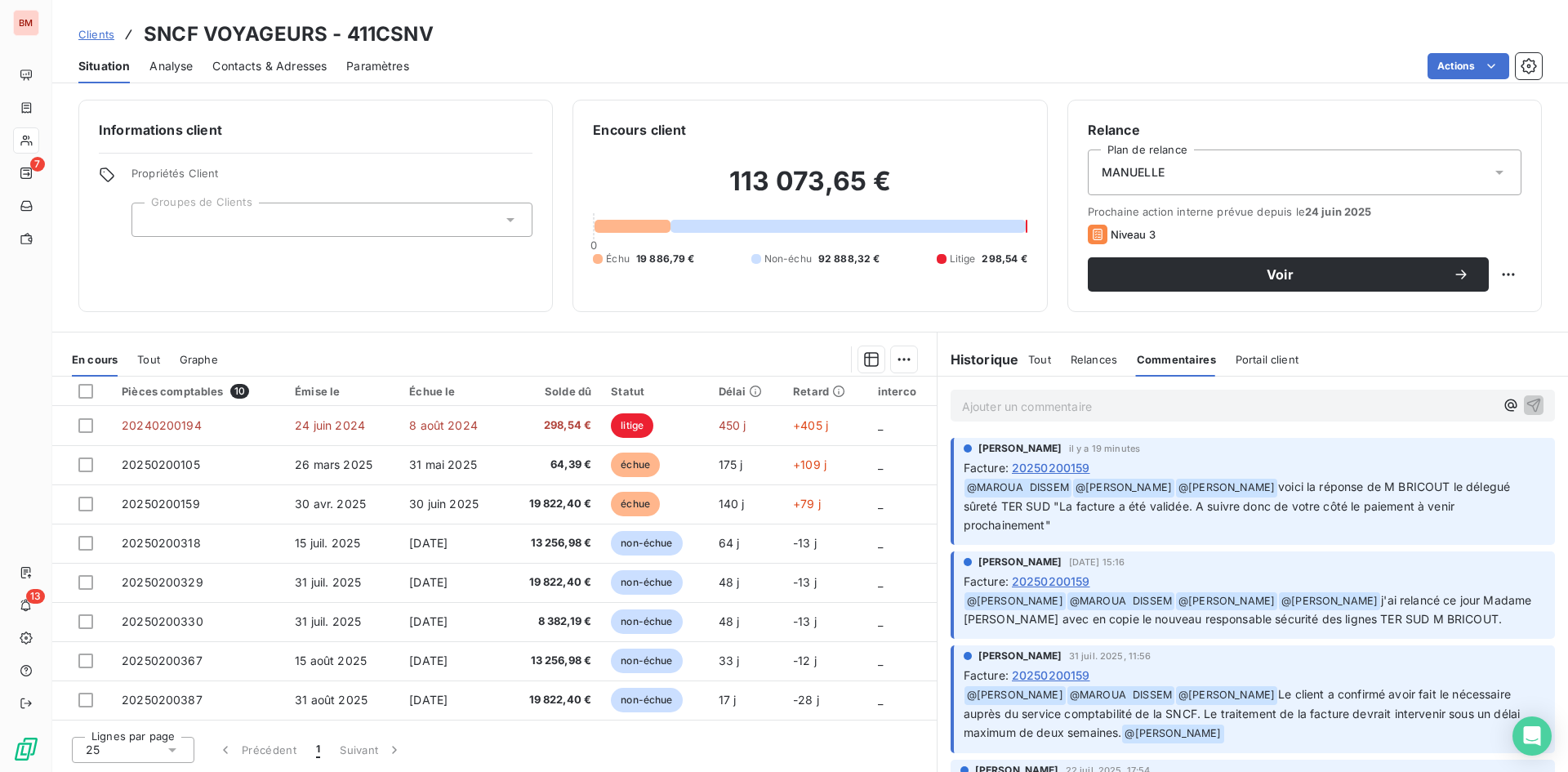
click at [1044, 355] on span "Tout" at bounding box center [1040, 359] width 23 height 13
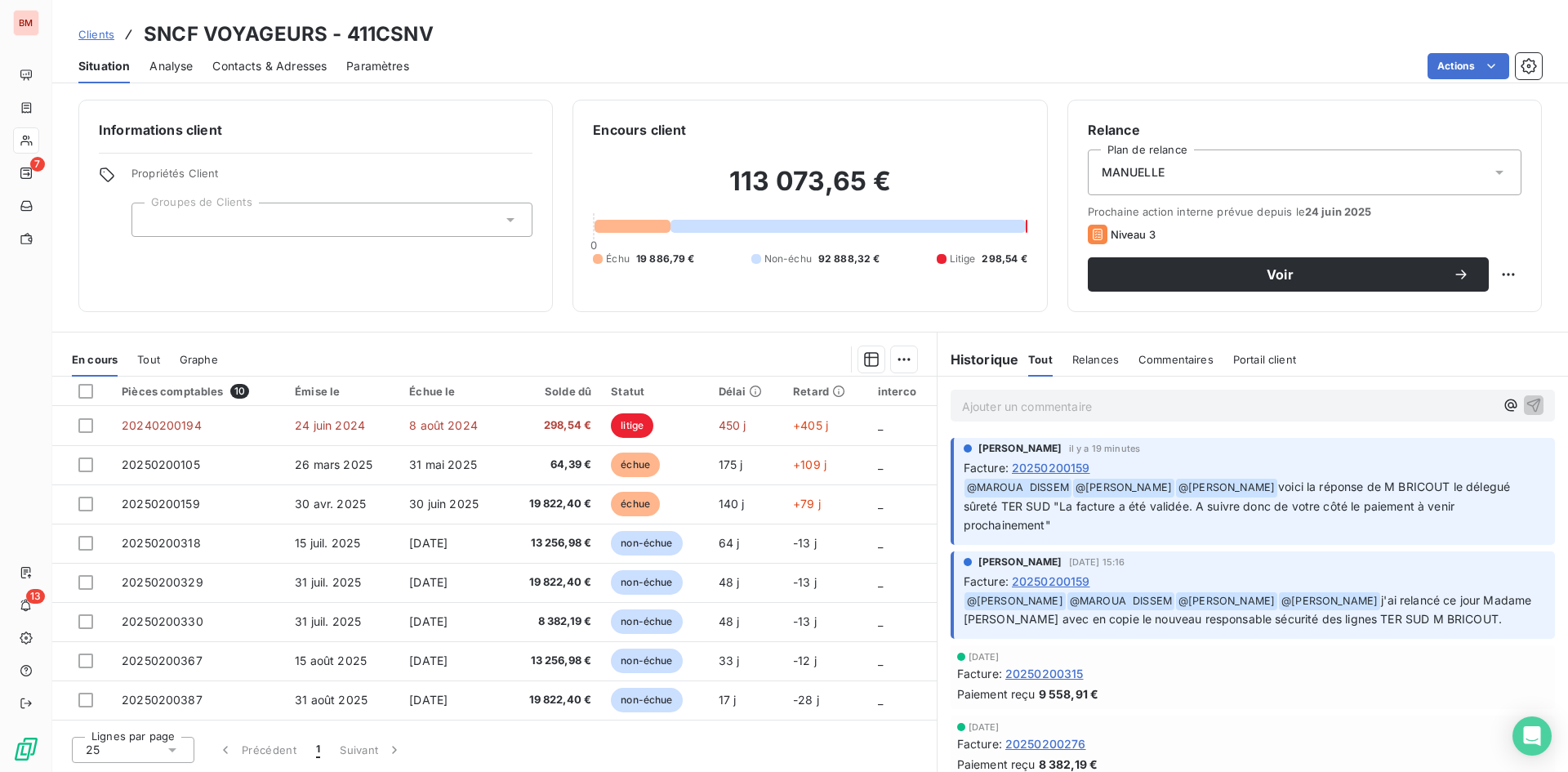
drag, startPoint x: 1144, startPoint y: 560, endPoint x: 1048, endPoint y: 562, distance: 96.0
click at [1048, 562] on div "ANNABI NABIL 10 sept. 2025, 15:16" at bounding box center [1254, 562] width 581 height 15
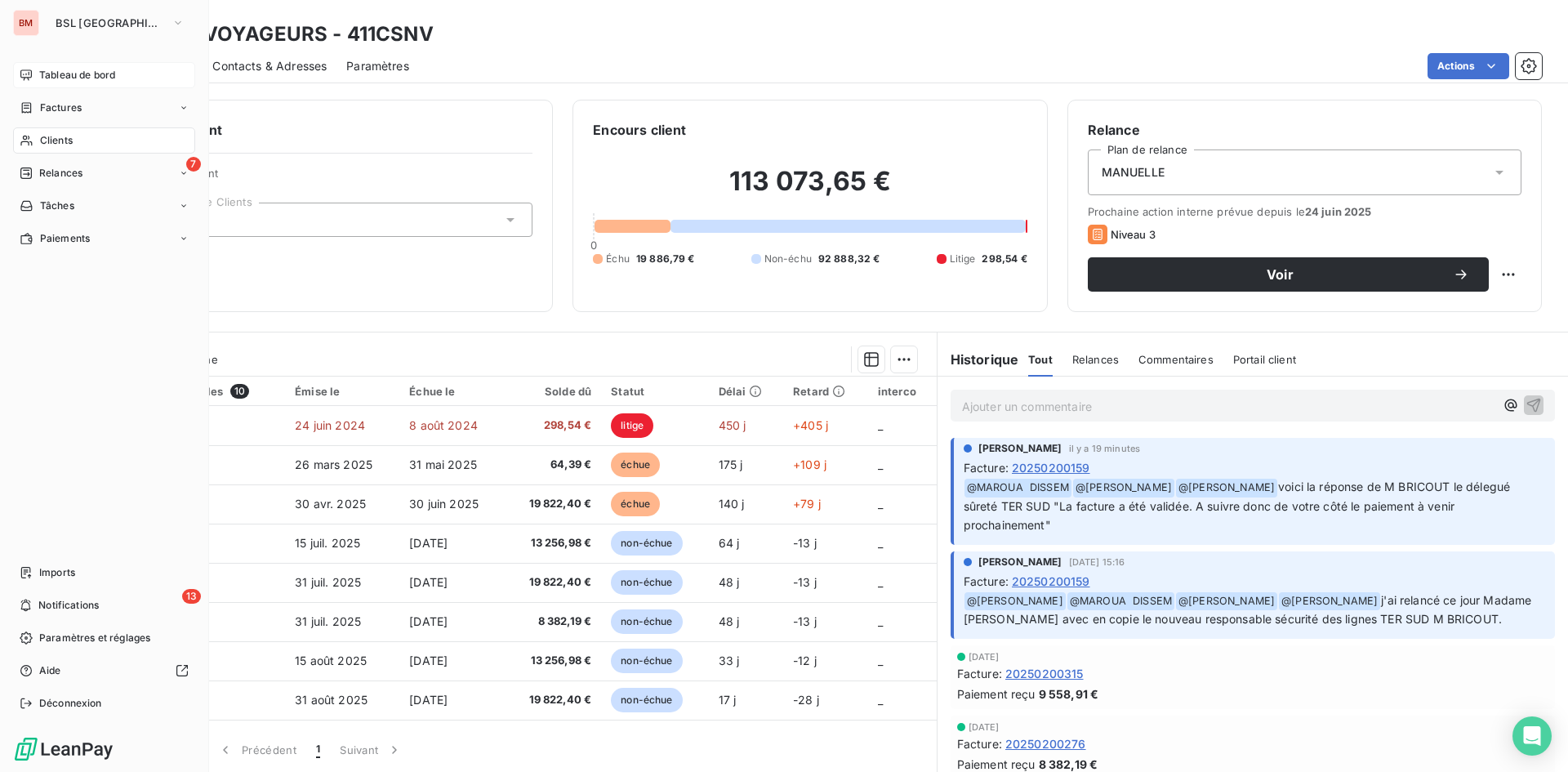
click at [38, 76] on div "Tableau de bord" at bounding box center [104, 75] width 182 height 26
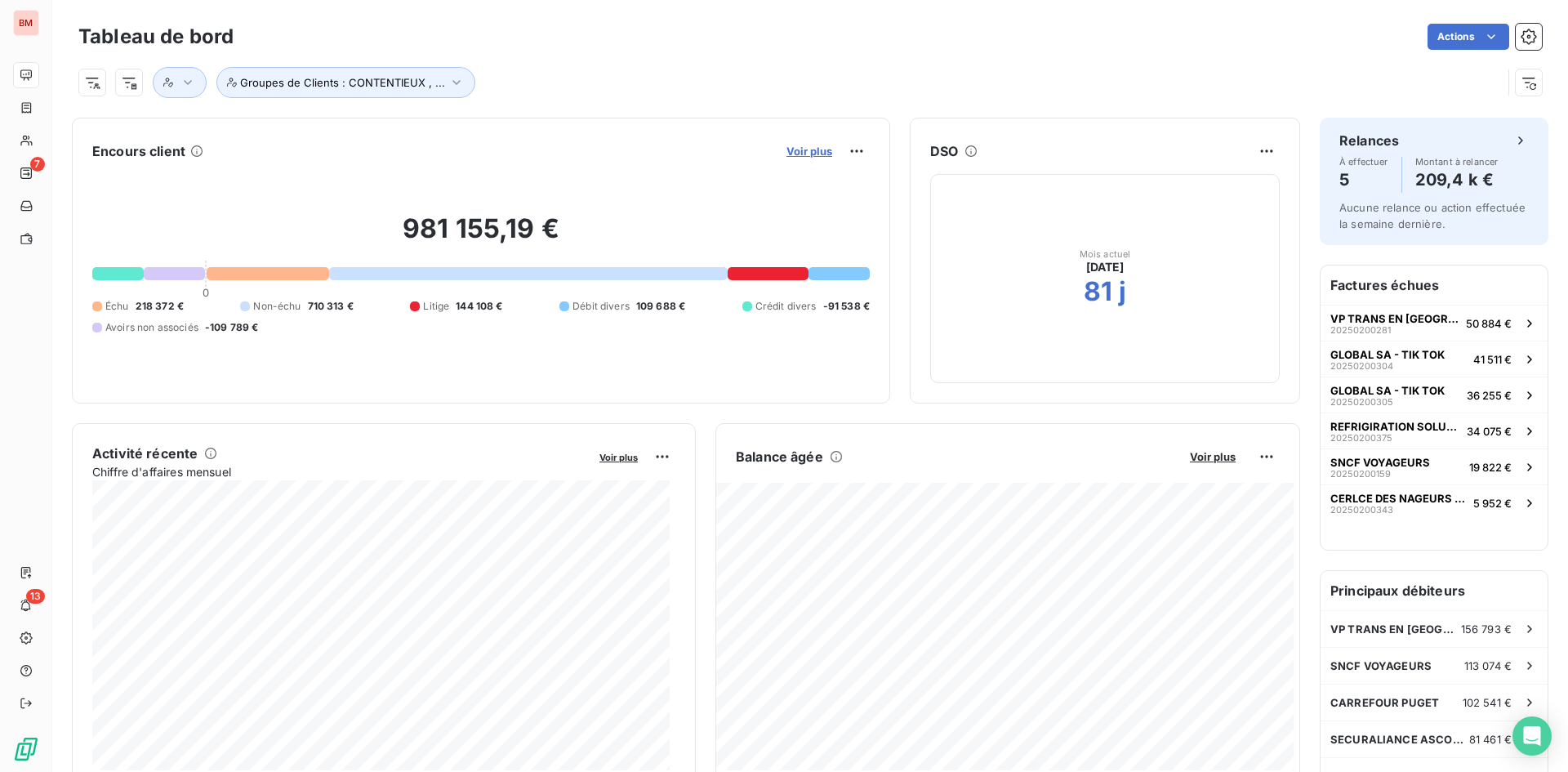
click at [803, 156] on span "Voir plus" at bounding box center [810, 151] width 46 height 13
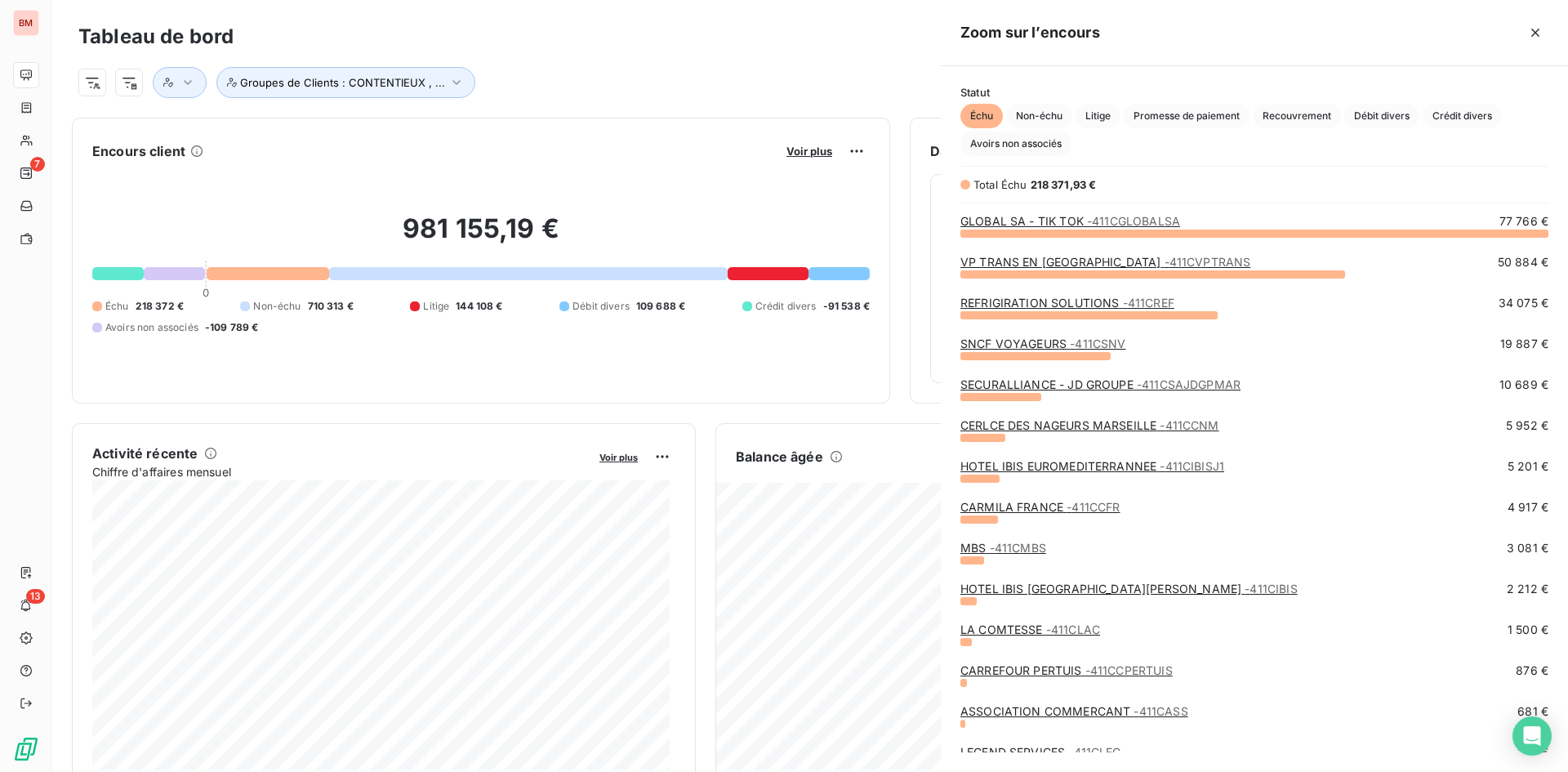
scroll to position [760, 615]
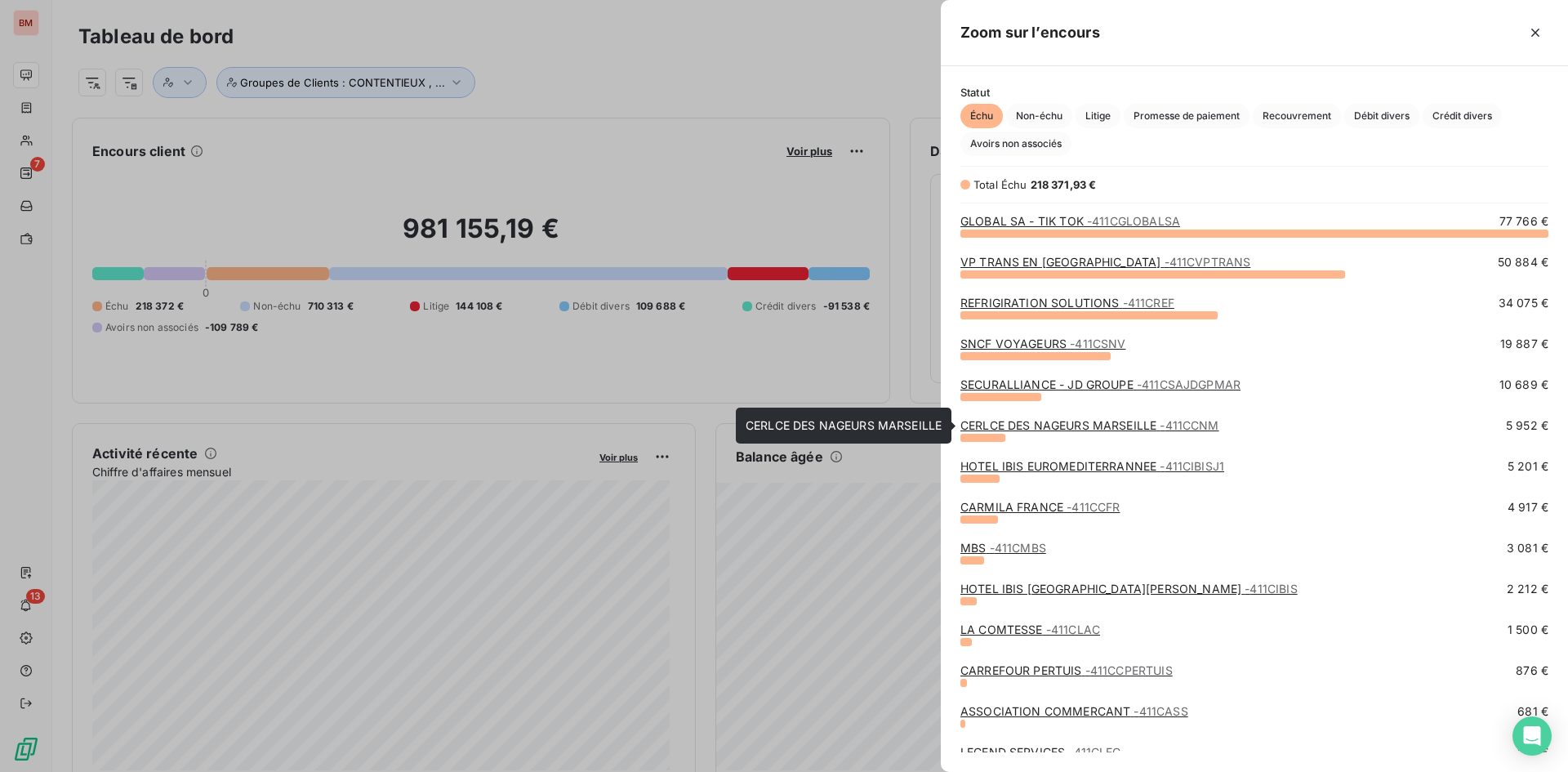
click at [1060, 423] on link "CERLCE DES NAGEURS MARSEILLE - 411CCNM" at bounding box center [1090, 425] width 259 height 14
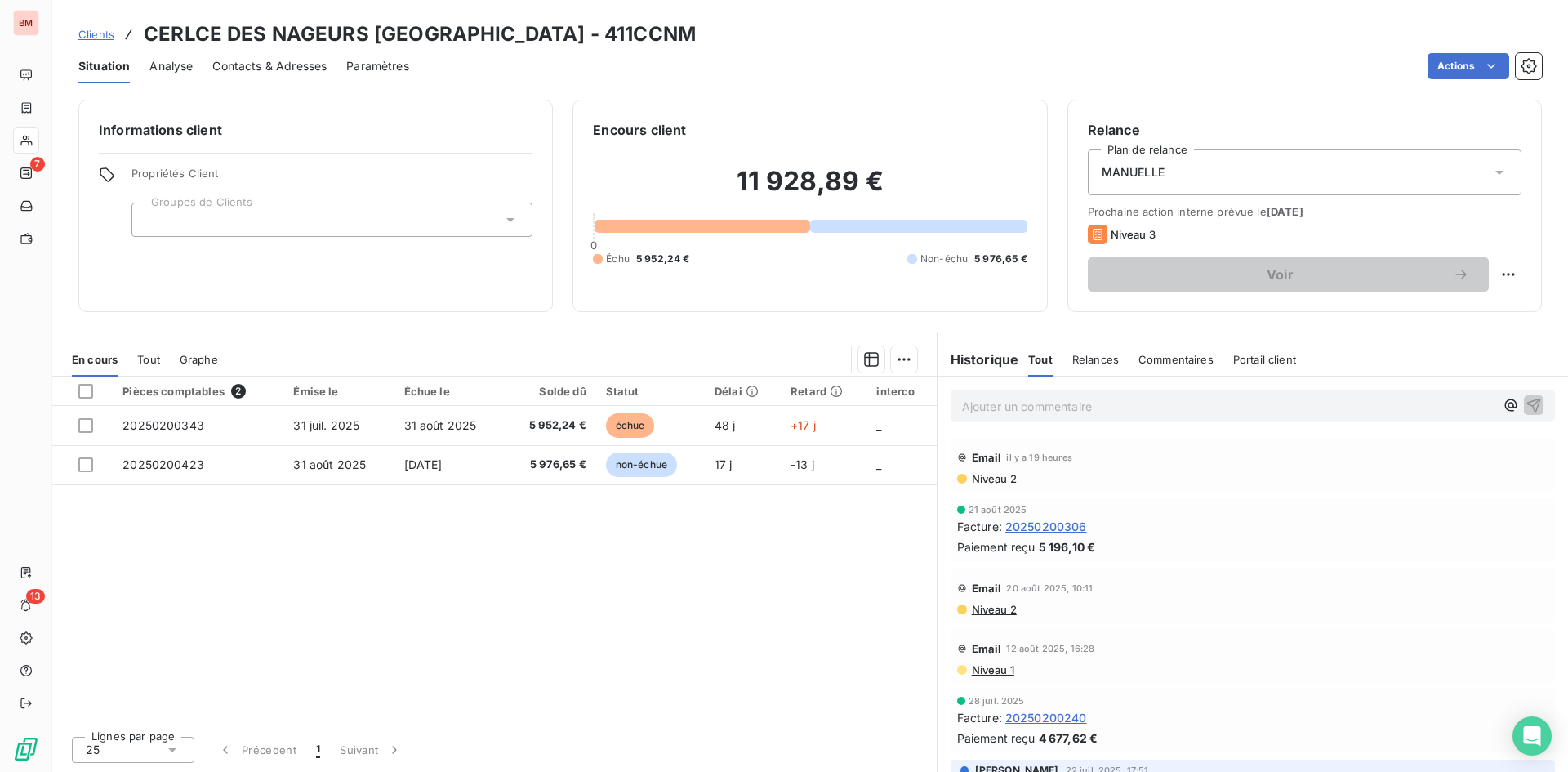
click at [513, 300] on div "Informations client Propriétés Client Groupes de Clients" at bounding box center [316, 205] width 475 height 212
drag, startPoint x: 680, startPoint y: 136, endPoint x: 608, endPoint y: 120, distance: 73.8
click at [608, 120] on div "Encours client 11 928,89 € 0 Échu 5 952,24 € Non-échu 5 976,65 €" at bounding box center [810, 205] width 475 height 212
click at [726, 130] on div "Encours client" at bounding box center [810, 130] width 434 height 20
drag, startPoint x: 692, startPoint y: 131, endPoint x: 430, endPoint y: 124, distance: 262.1
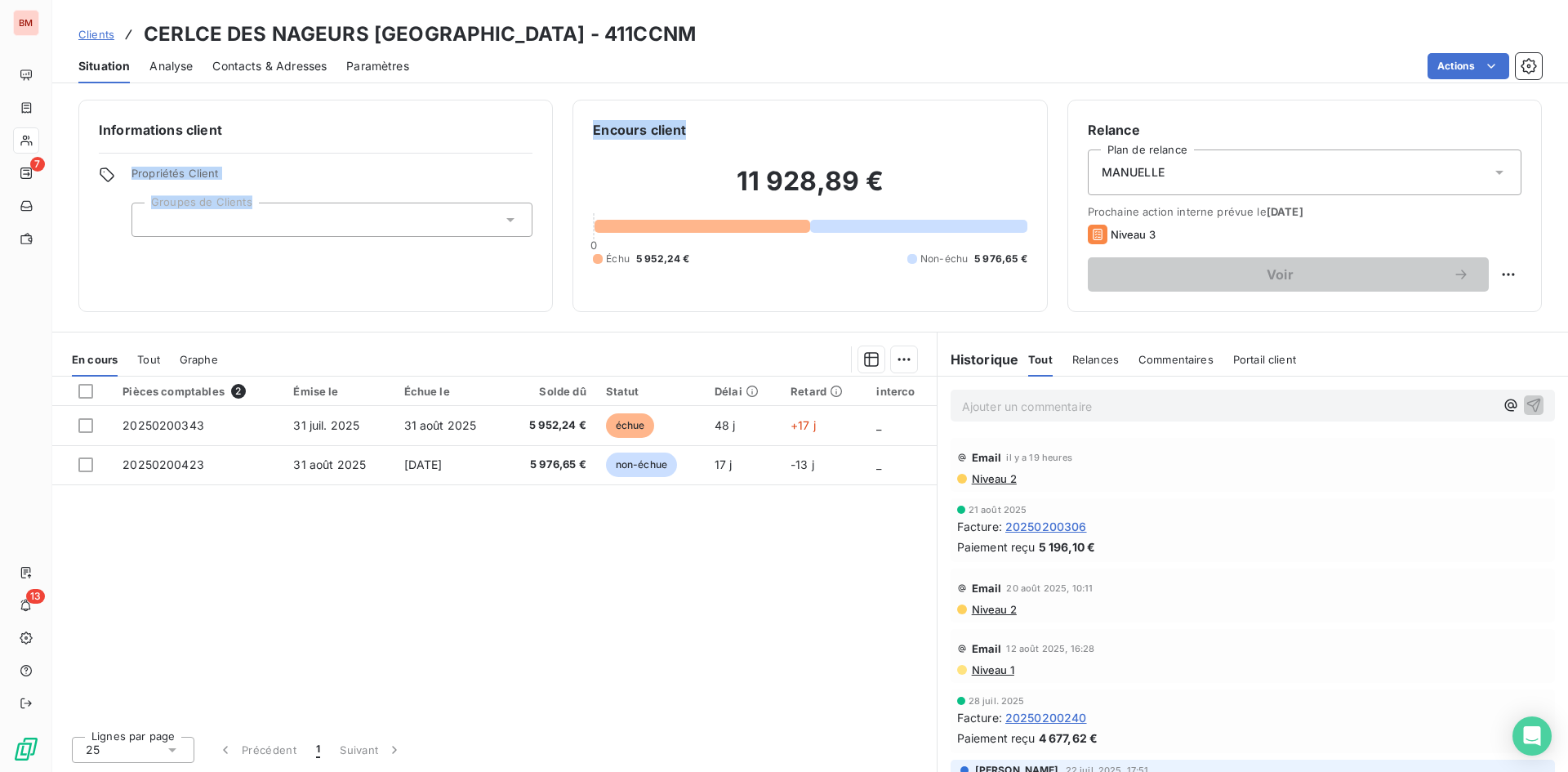
click at [430, 124] on div "Informations client Propriétés Client Groupes de Clients Encours client 11 928,…" at bounding box center [810, 205] width 1516 height 212
click at [737, 112] on div "Encours client 11 928,89 € 0 Échu 5 952,24 € Non-échu 5 976,65 €" at bounding box center [810, 205] width 475 height 212
drag, startPoint x: 685, startPoint y: 130, endPoint x: 514, endPoint y: 132, distance: 171.0
click at [514, 132] on div "Informations client Propriétés Client Groupes de Clients Encours client 11 928,…" at bounding box center [810, 205] width 1516 height 212
click at [677, 127] on h6 "Encours client" at bounding box center [639, 130] width 93 height 20
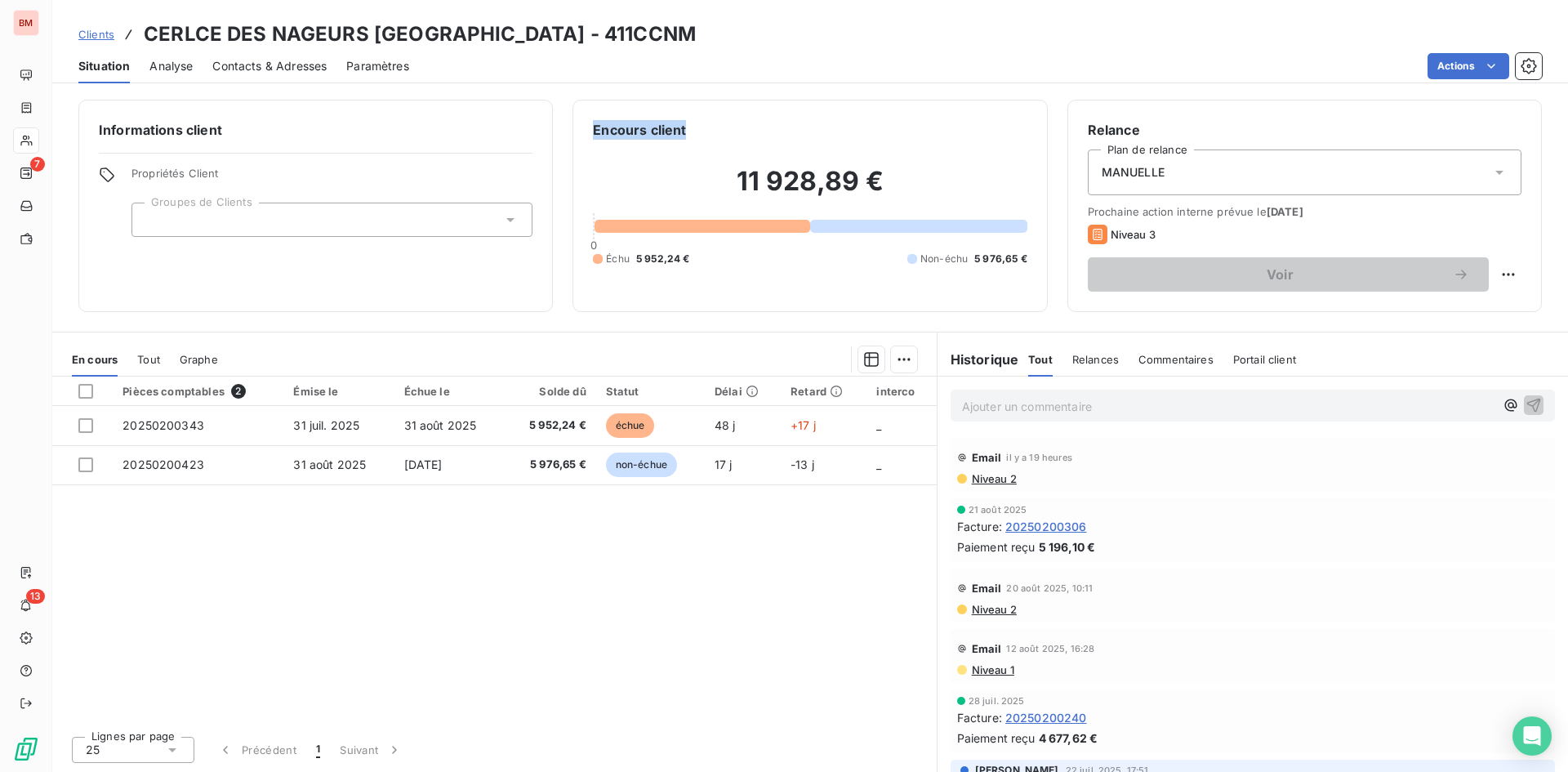
drag, startPoint x: 685, startPoint y: 125, endPoint x: 592, endPoint y: 115, distance: 93.5
click at [592, 115] on div "Encours client 11 928,89 € 0 Échu 5 952,24 € Non-échu 5 976,65 €" at bounding box center [810, 205] width 475 height 212
click at [740, 115] on div "Encours client 11 928,89 € 0 Échu 5 952,24 € Non-échu 5 976,65 €" at bounding box center [810, 205] width 475 height 212
drag, startPoint x: 900, startPoint y: 178, endPoint x: 732, endPoint y: 181, distance: 168.0
click at [732, 181] on h2 "11 928,89 €" at bounding box center [810, 189] width 434 height 49
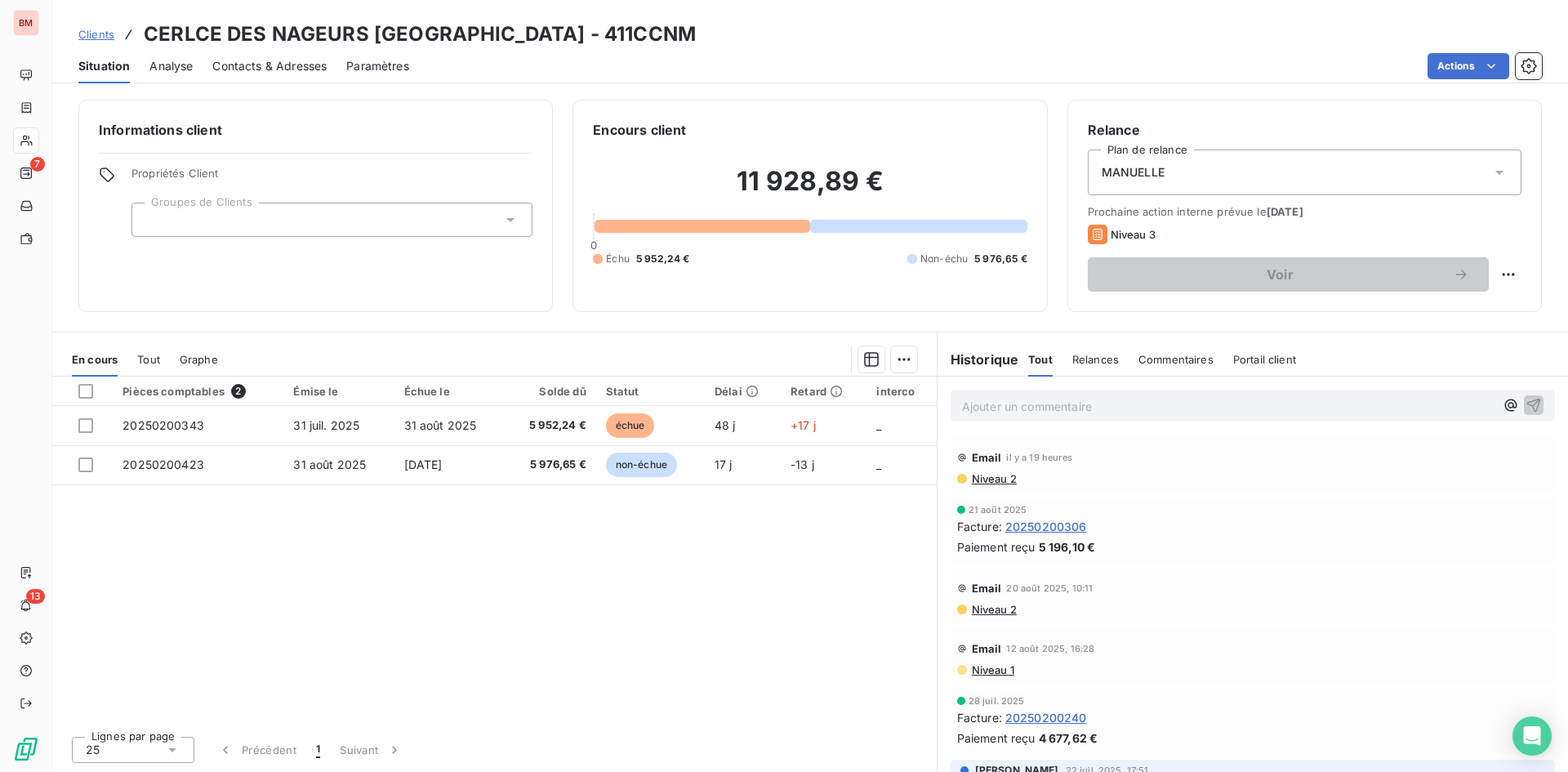
click at [675, 117] on div "Encours client 11 928,89 € 0 Échu 5 952,24 € Non-échu 5 976,65 €" at bounding box center [810, 205] width 475 height 212
drag, startPoint x: 629, startPoint y: 129, endPoint x: 565, endPoint y: 129, distance: 64.0
click at [565, 129] on div "Informations client Propriétés Client Groupes de Clients Encours client 11 928,…" at bounding box center [810, 205] width 1516 height 212
click at [766, 108] on div "Encours client 11 928,89 € 0 Échu 5 952,24 € Non-échu 5 976,65 €" at bounding box center [810, 205] width 475 height 212
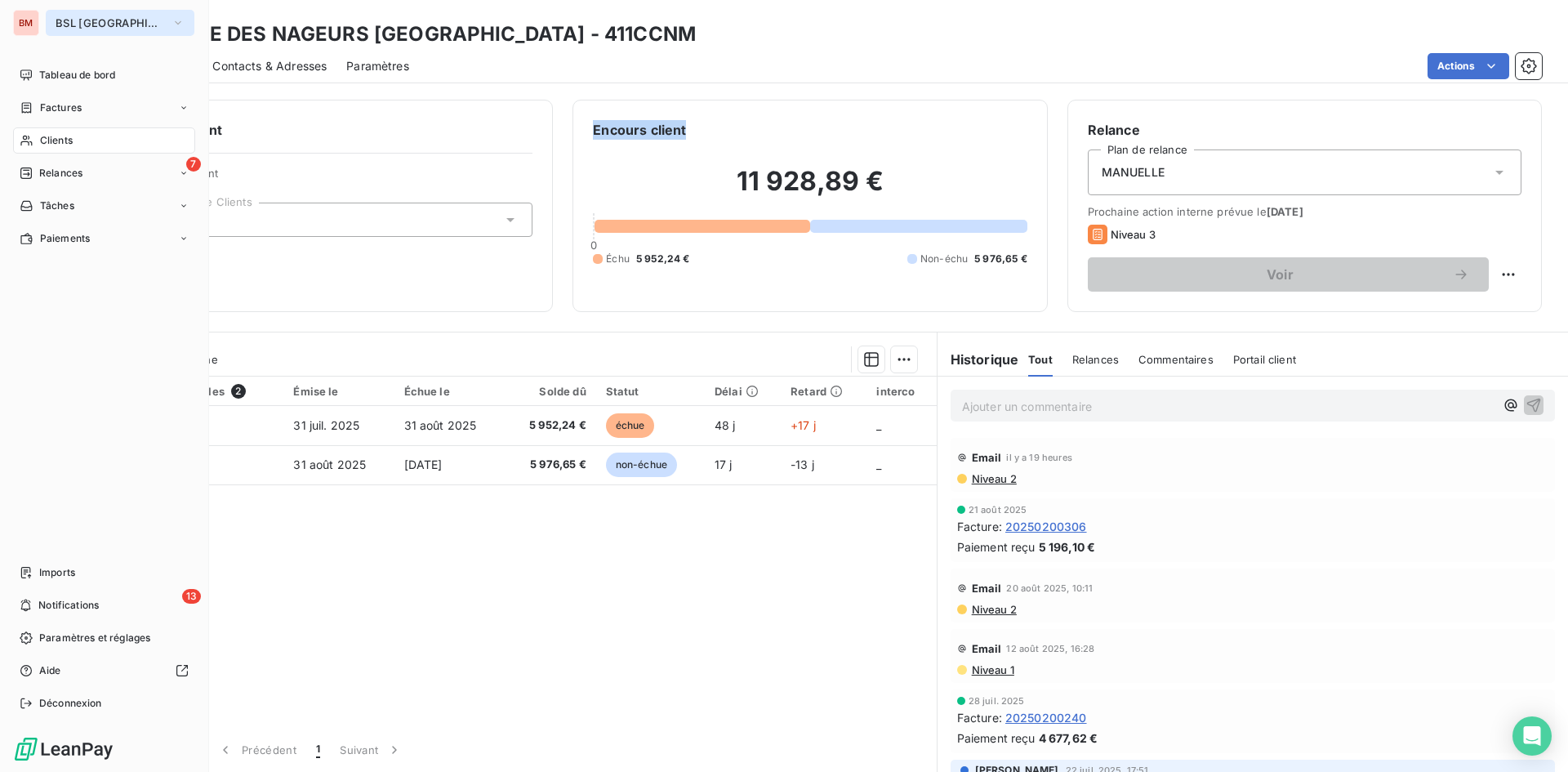
click at [146, 22] on button "BSL [GEOGRAPHIC_DATA]" at bounding box center [120, 23] width 149 height 26
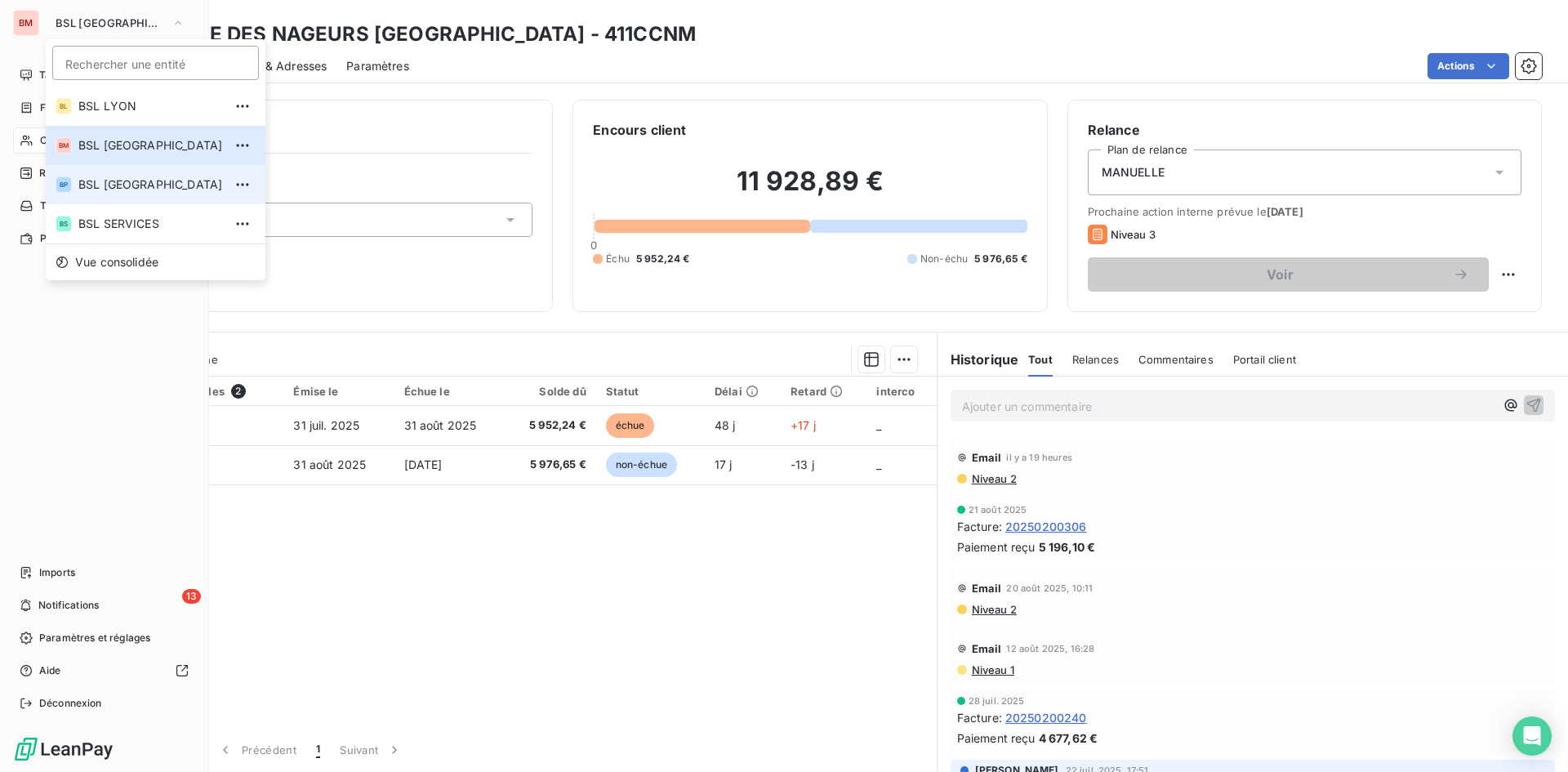
click at [129, 193] on li "BP BSL PARIS" at bounding box center [156, 184] width 219 height 39
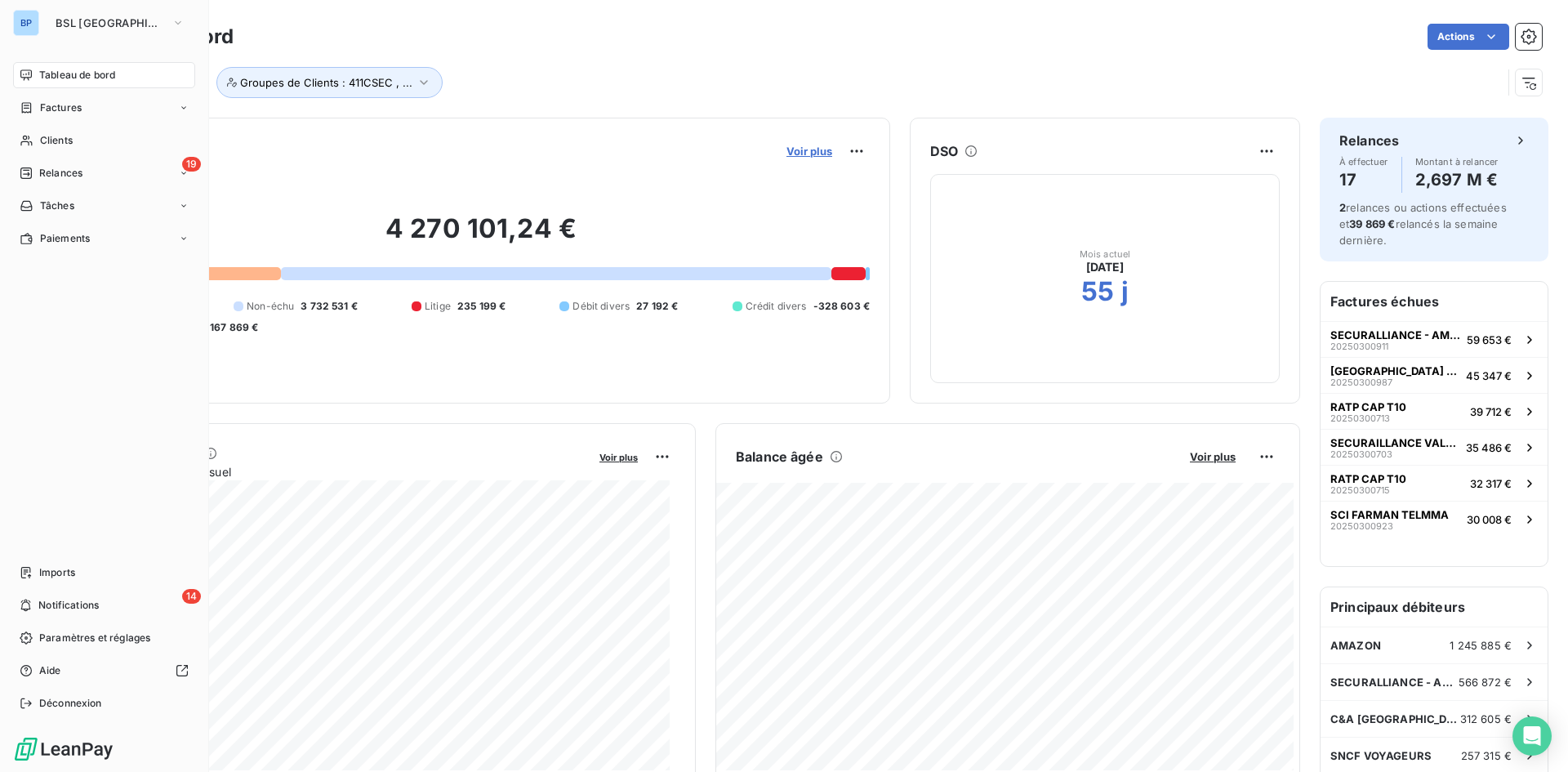
click at [811, 148] on span "Voir plus" at bounding box center [810, 151] width 46 height 13
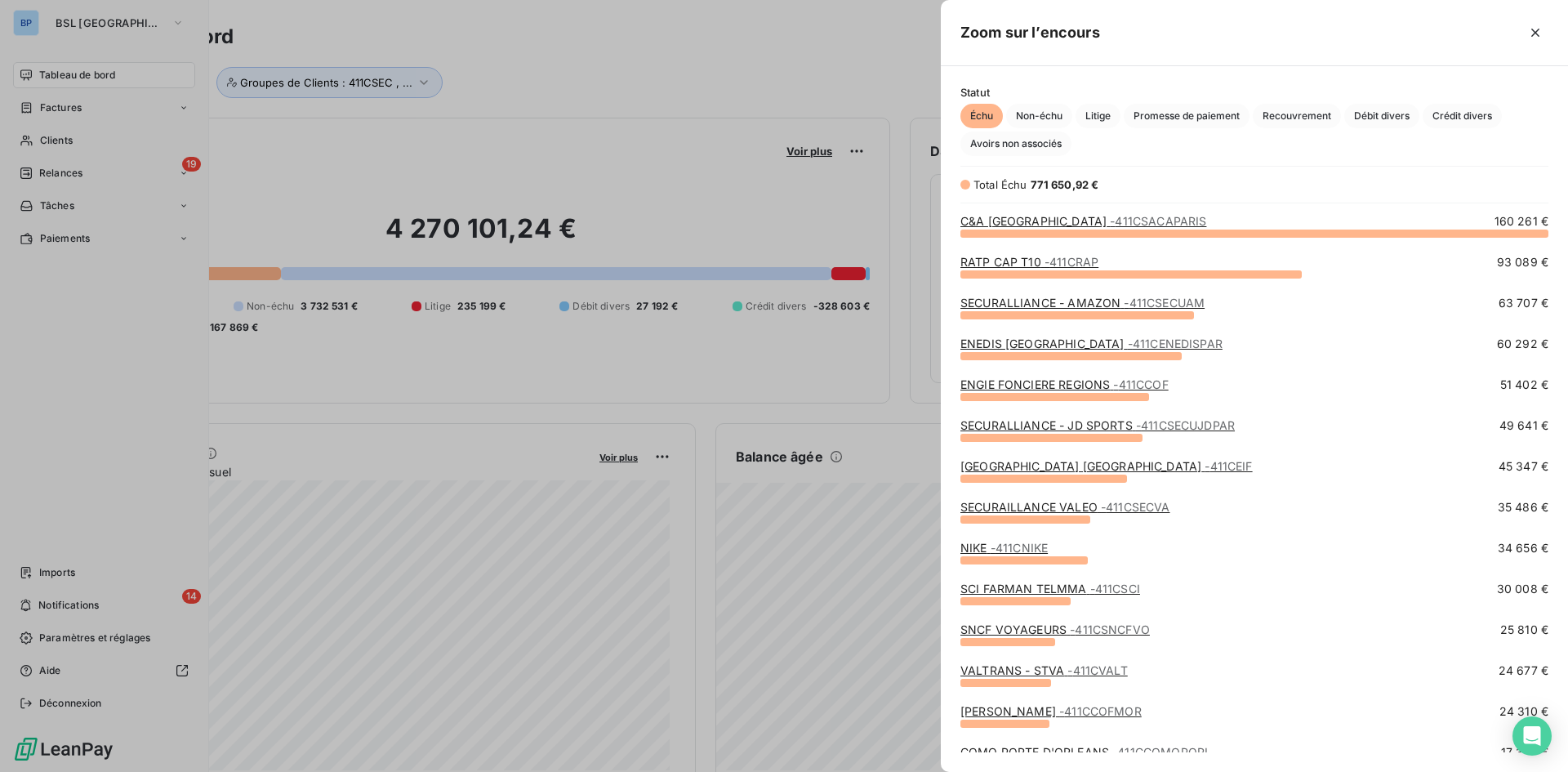
scroll to position [82, 0]
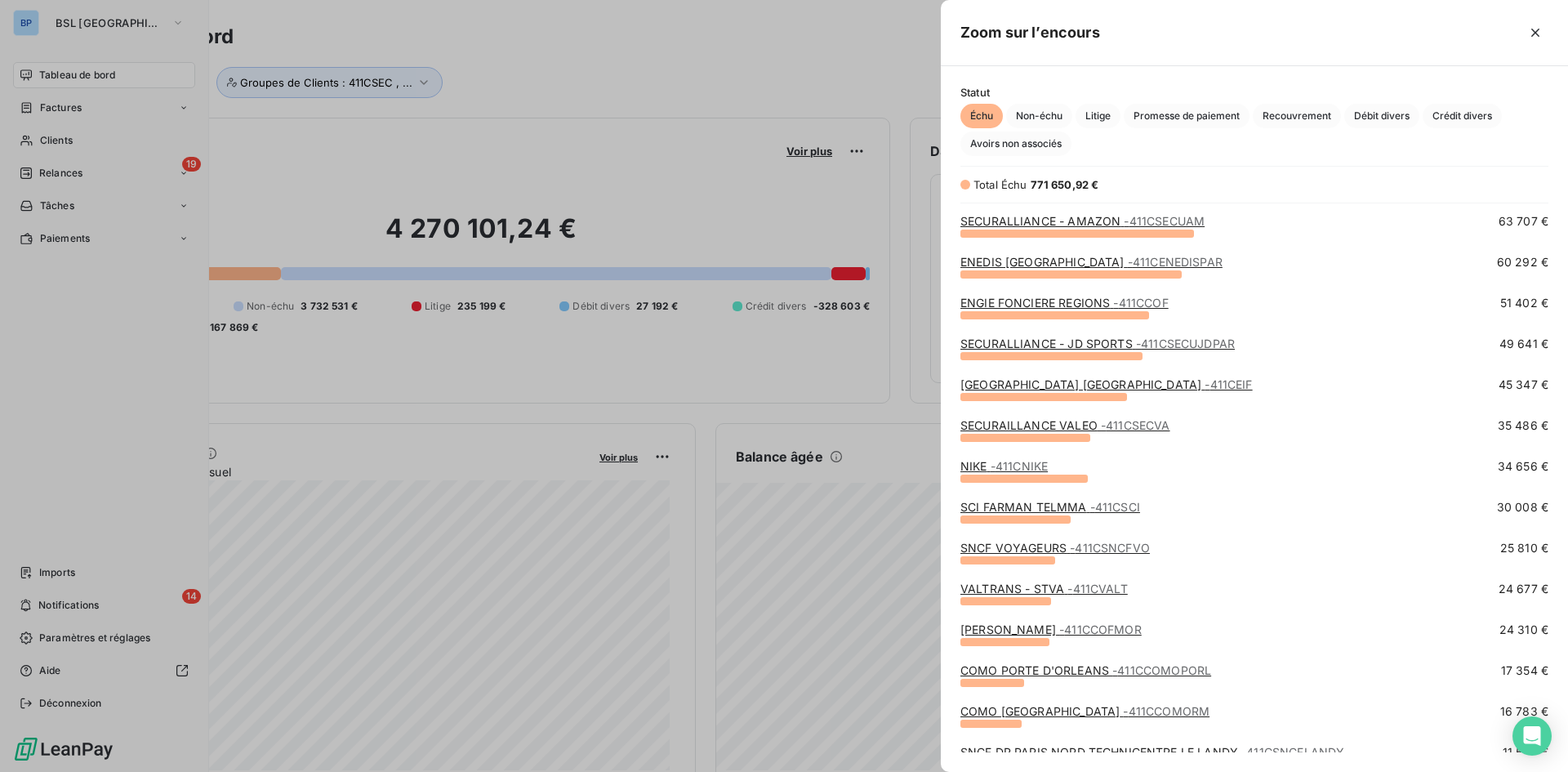
click at [1122, 554] on div "SNCF VOYAGEURS - 411CSNCFVO" at bounding box center [1055, 548] width 189 height 16
click at [1121, 551] on span "- 411CSNCFVO" at bounding box center [1110, 547] width 80 height 14
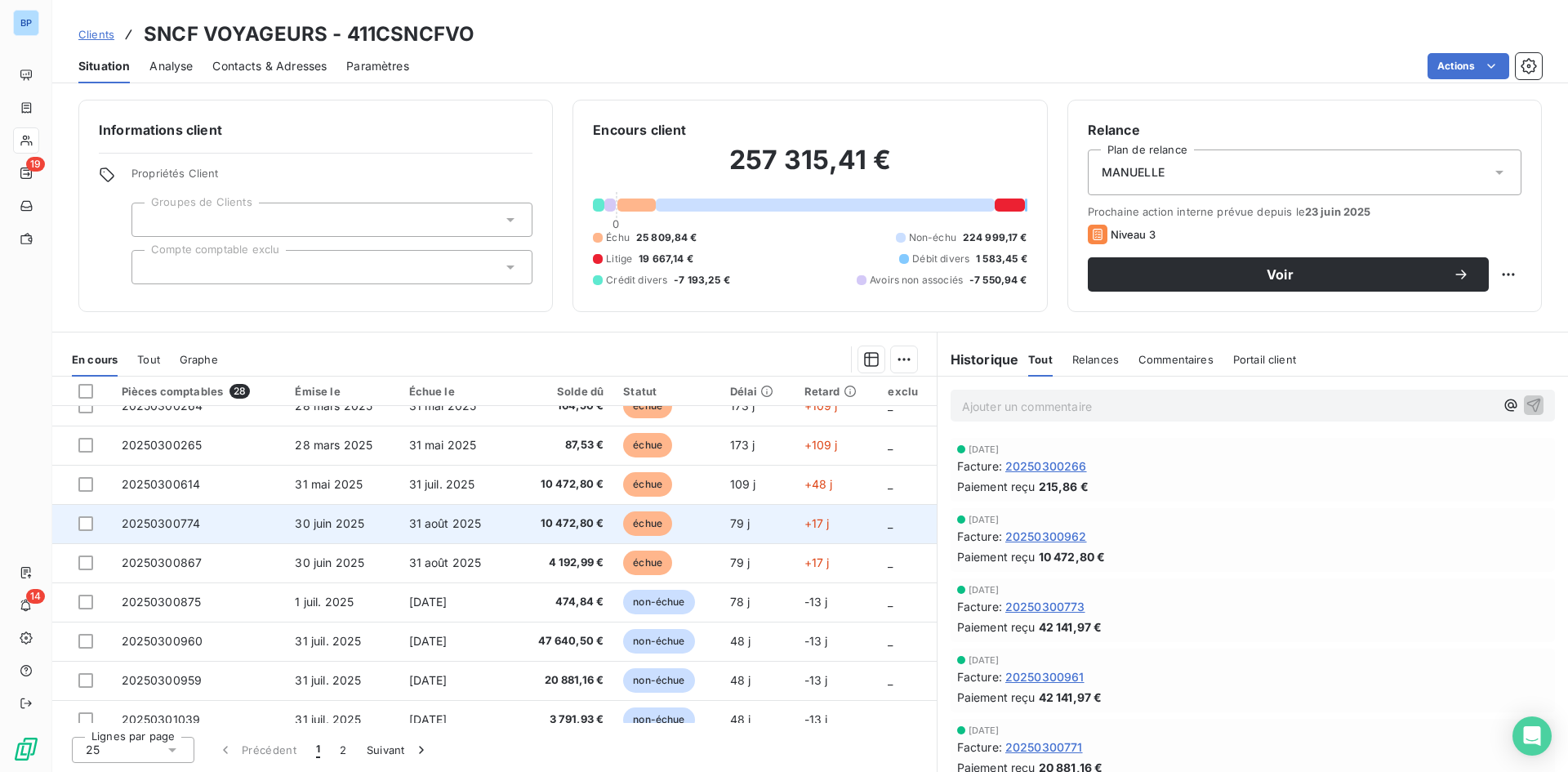
scroll to position [409, 0]
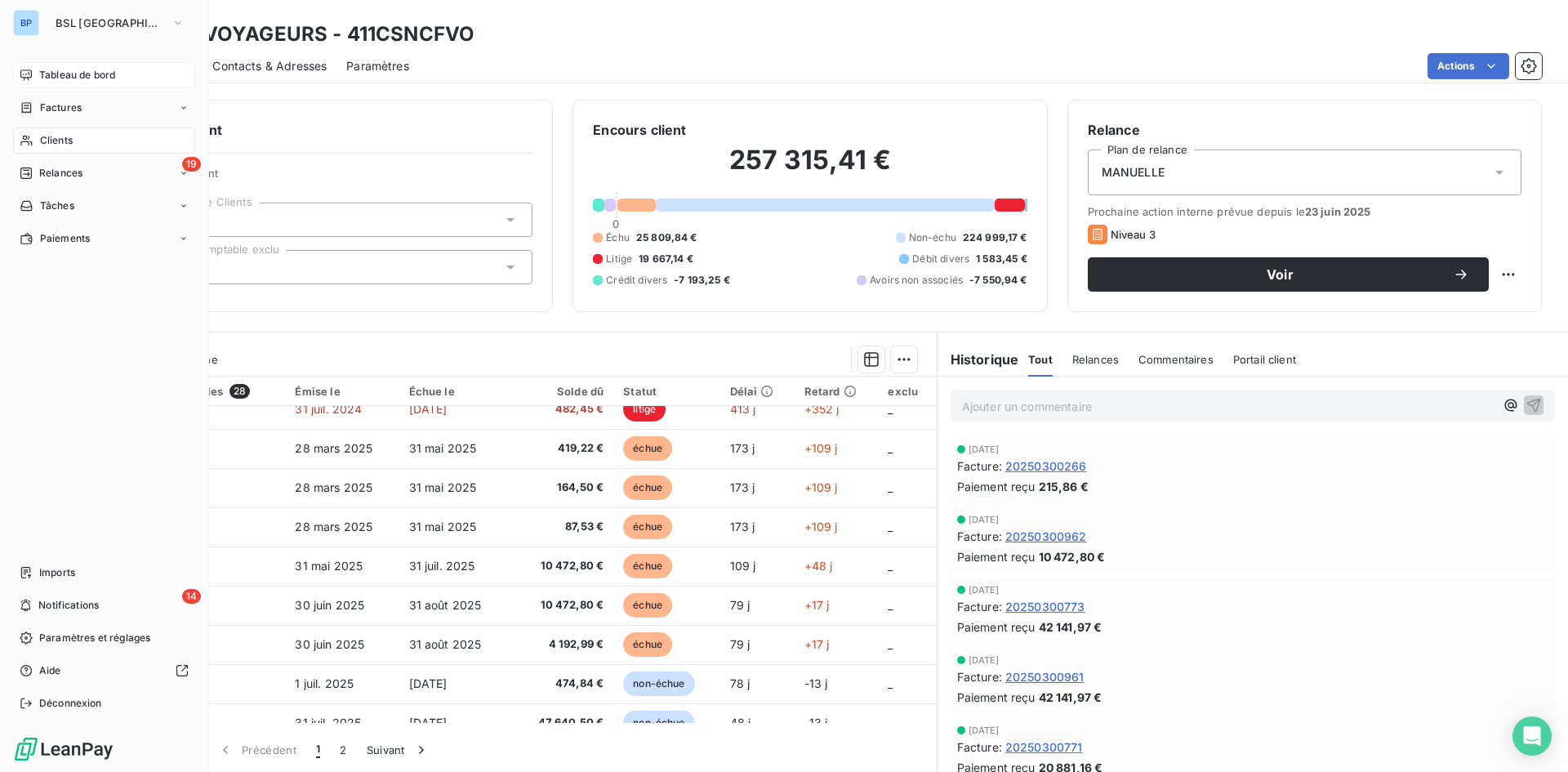
click at [61, 70] on span "Tableau de bord" at bounding box center [77, 75] width 76 height 15
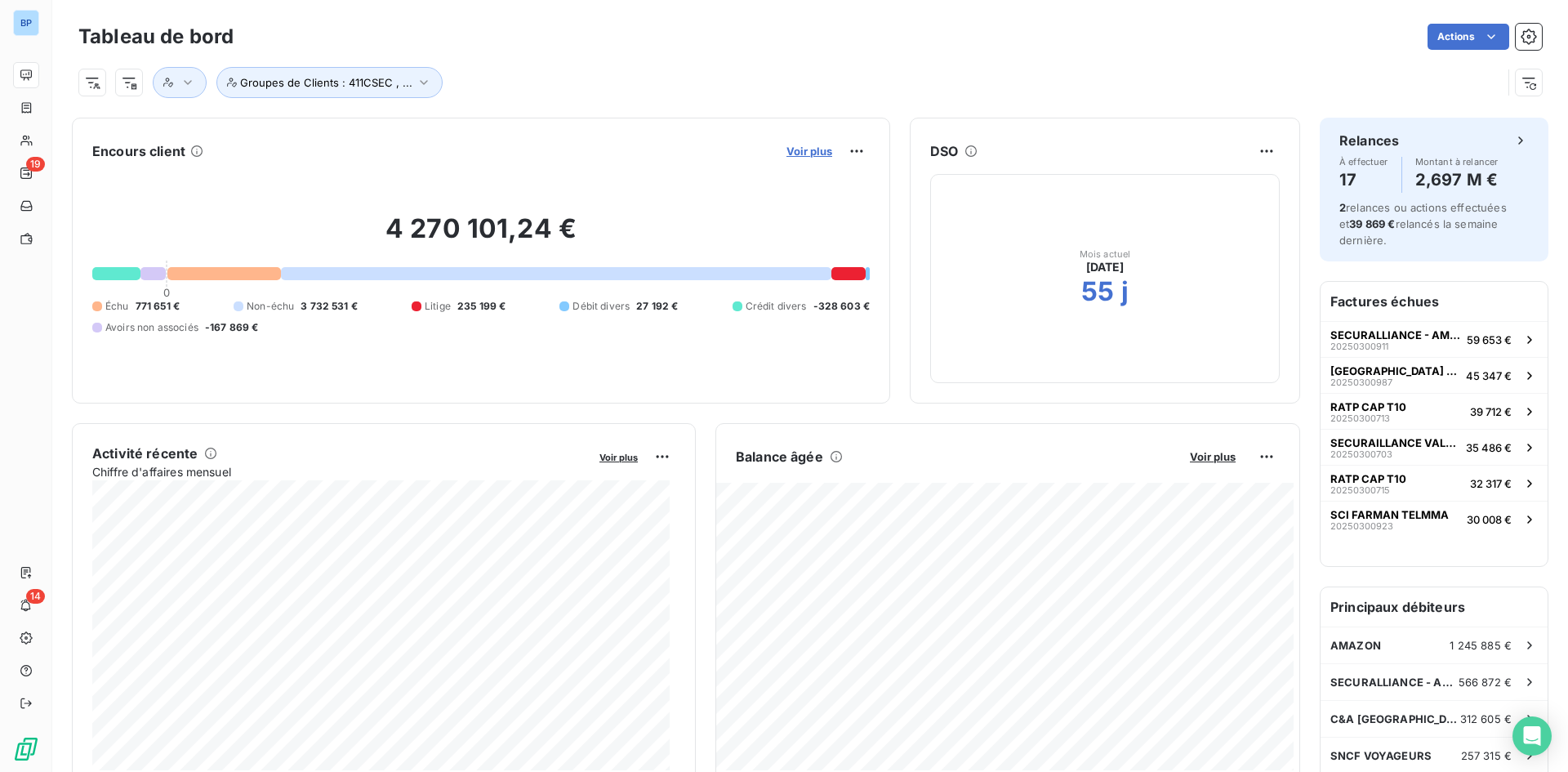
click at [795, 152] on span "Voir plus" at bounding box center [810, 151] width 46 height 13
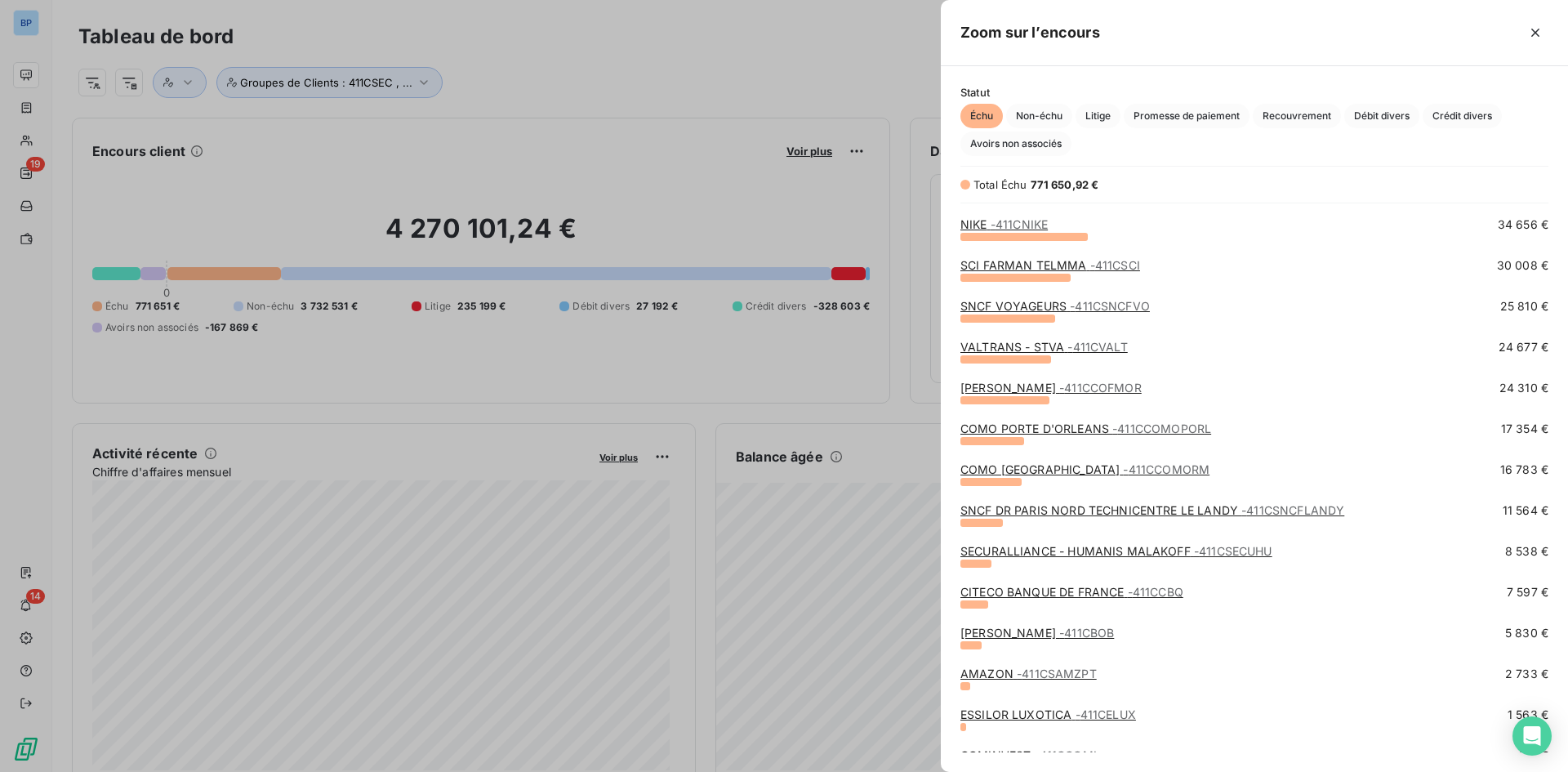
scroll to position [327, 0]
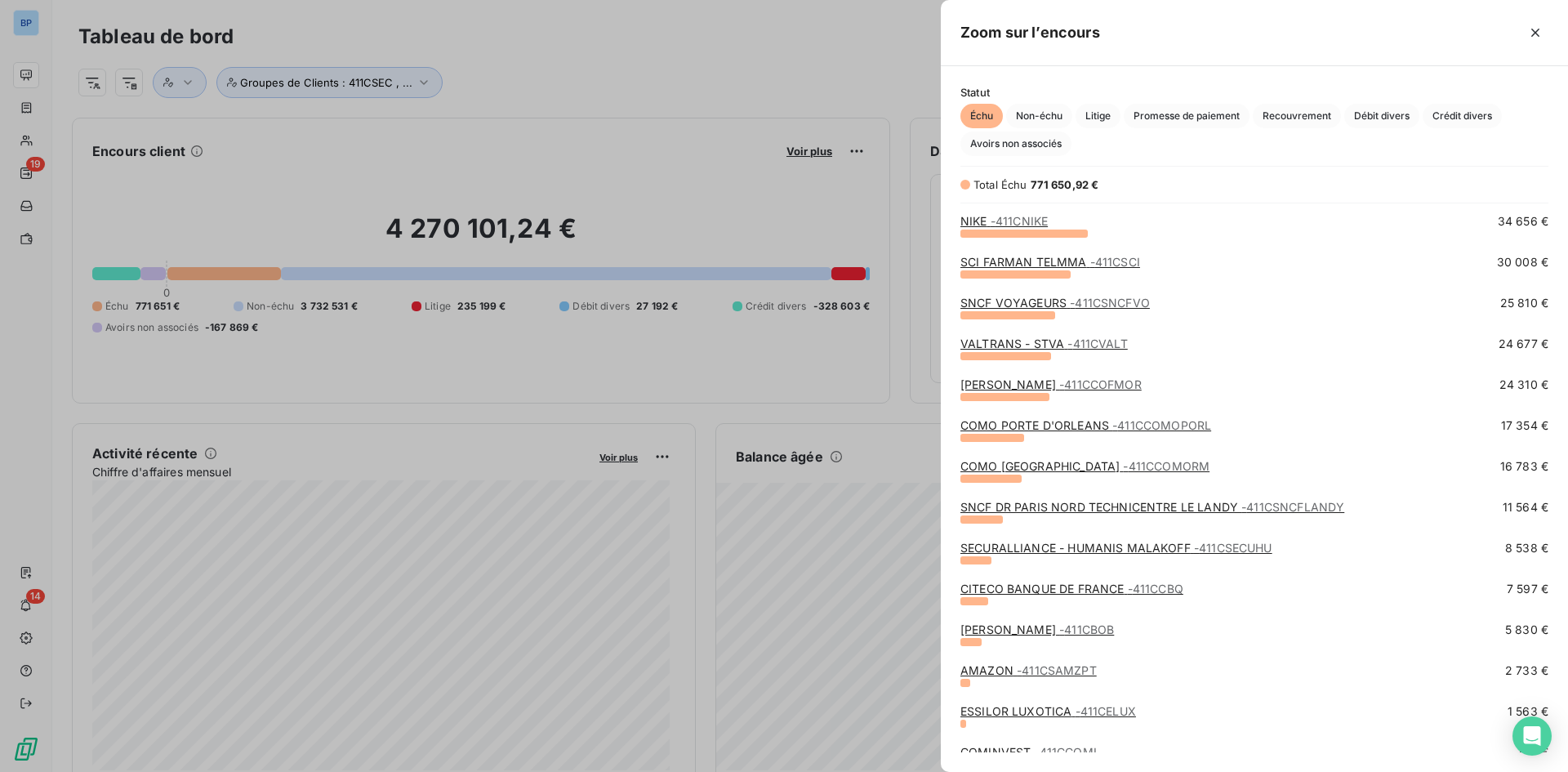
click at [594, 79] on div at bounding box center [784, 386] width 1568 height 772
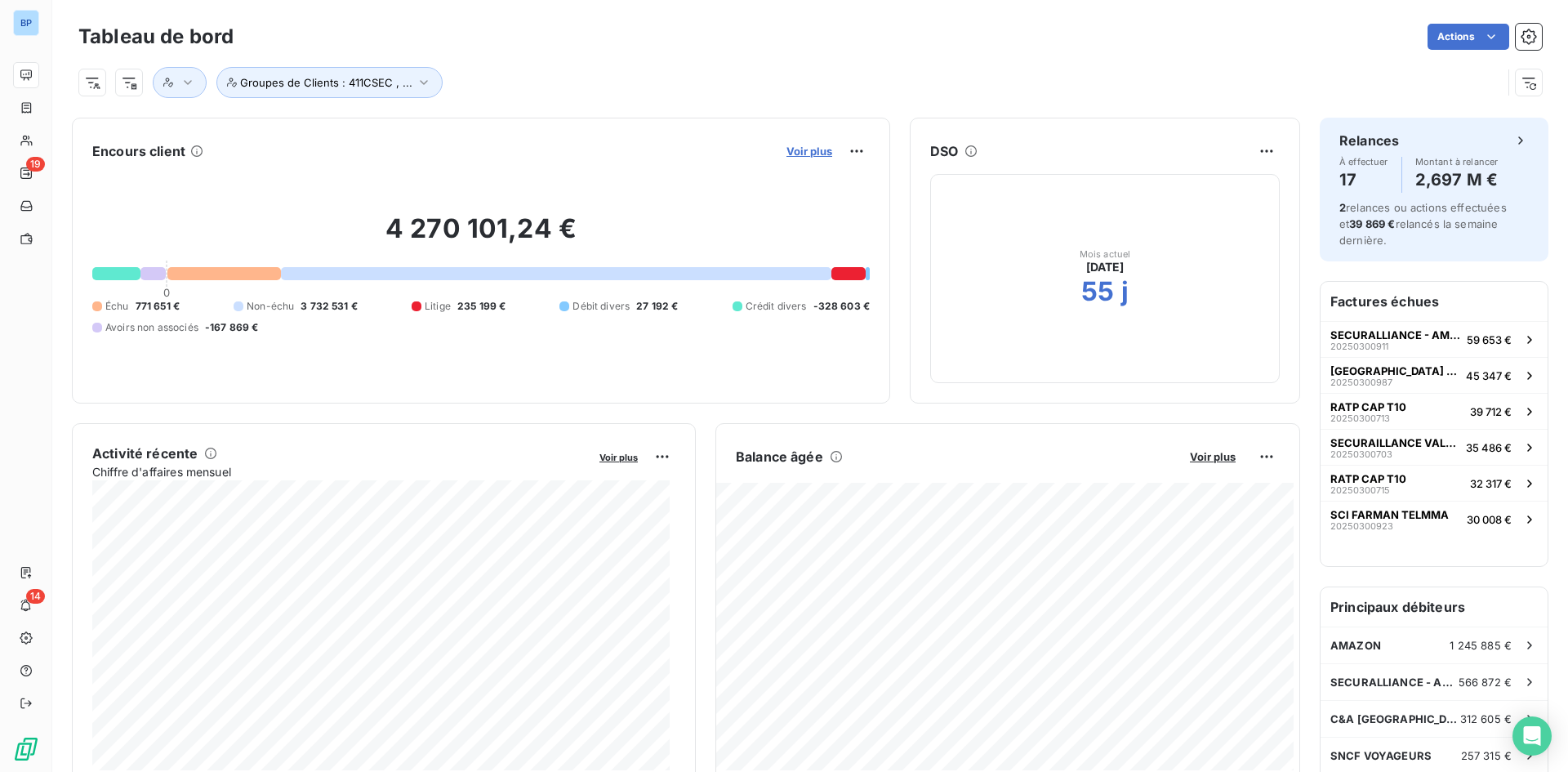
click at [789, 155] on span "Voir plus" at bounding box center [810, 151] width 46 height 13
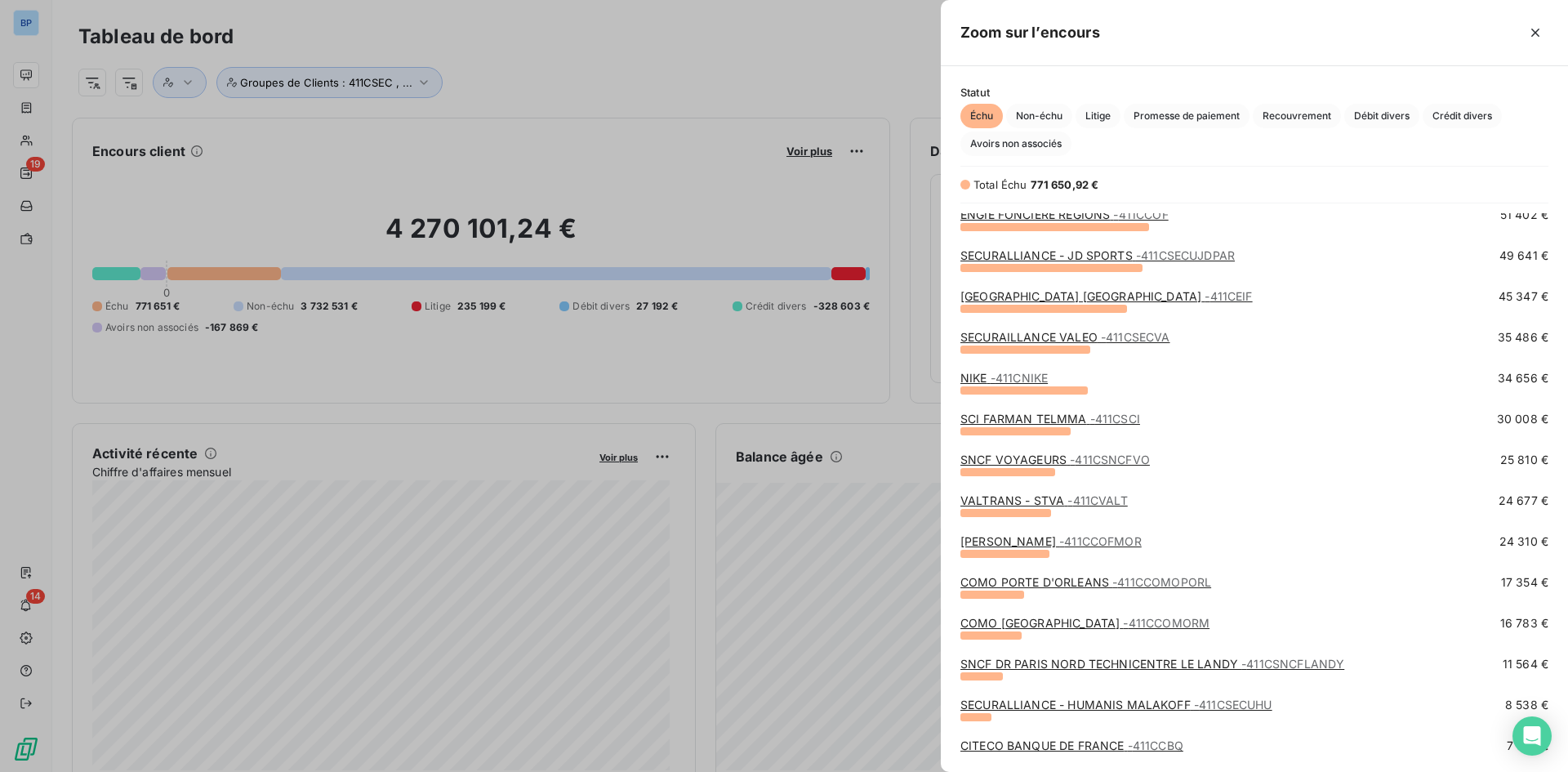
scroll to position [163, 0]
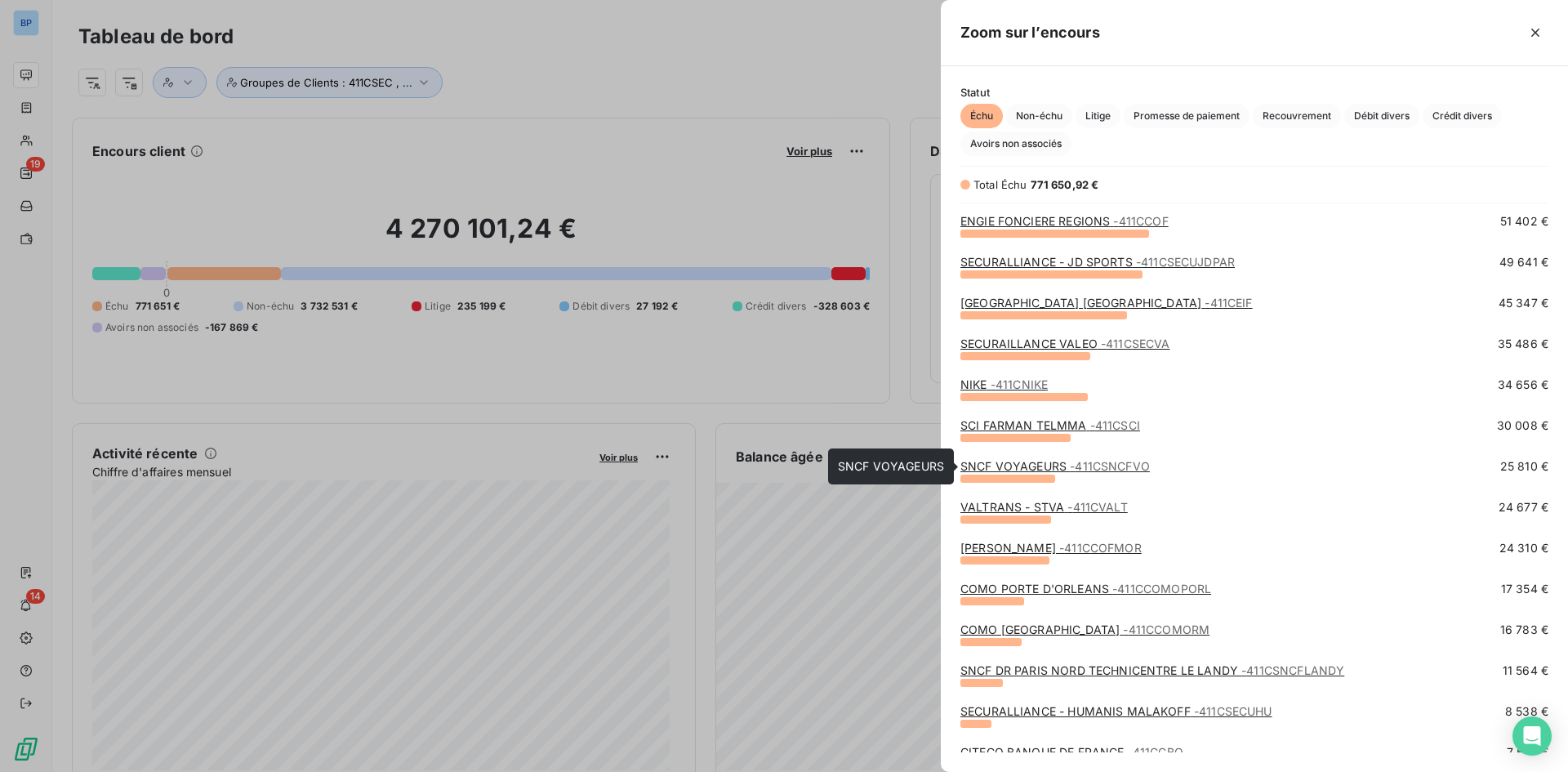
click at [1076, 470] on span "- 411CSNCFVO" at bounding box center [1110, 466] width 80 height 14
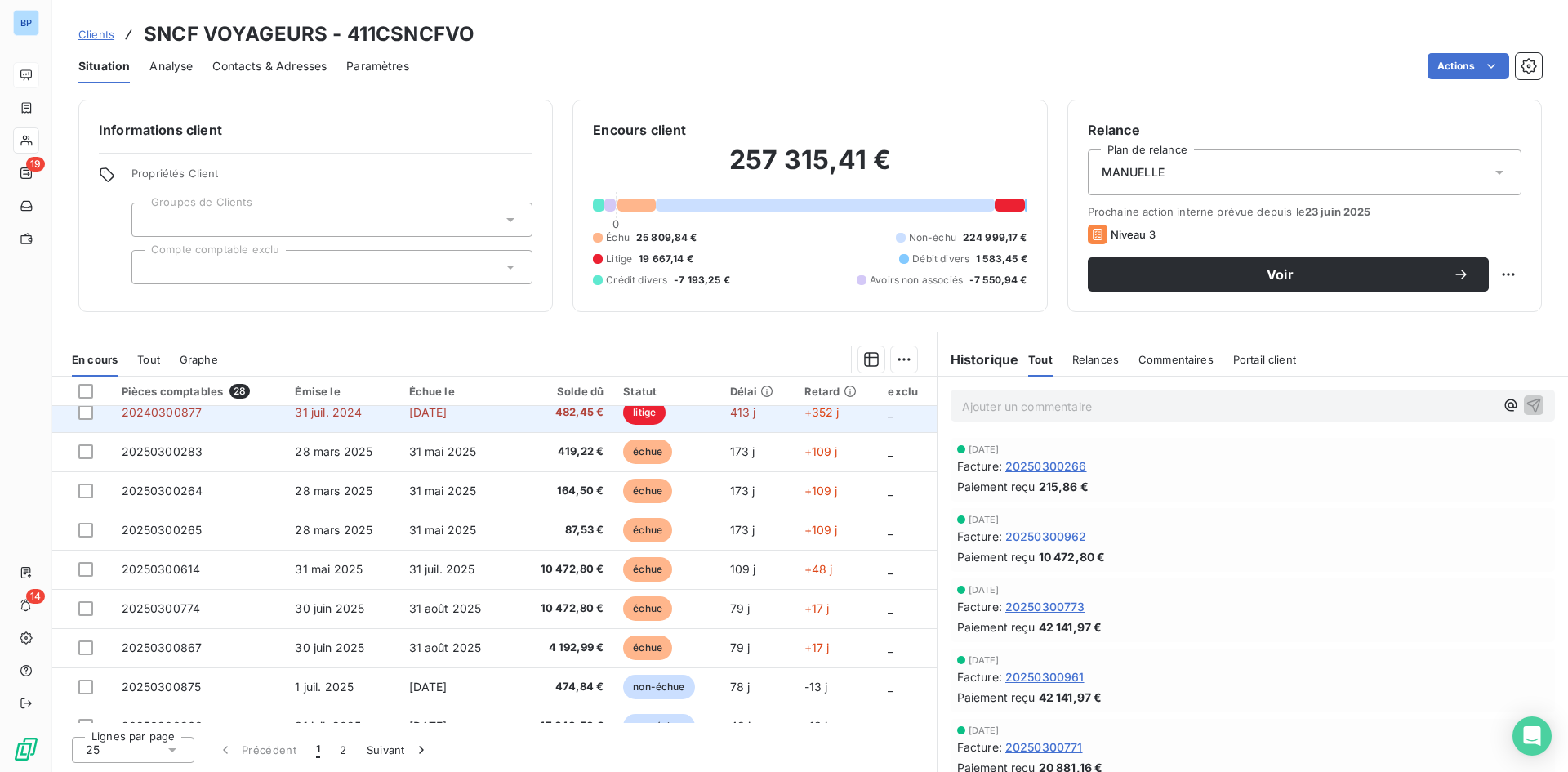
scroll to position [409, 0]
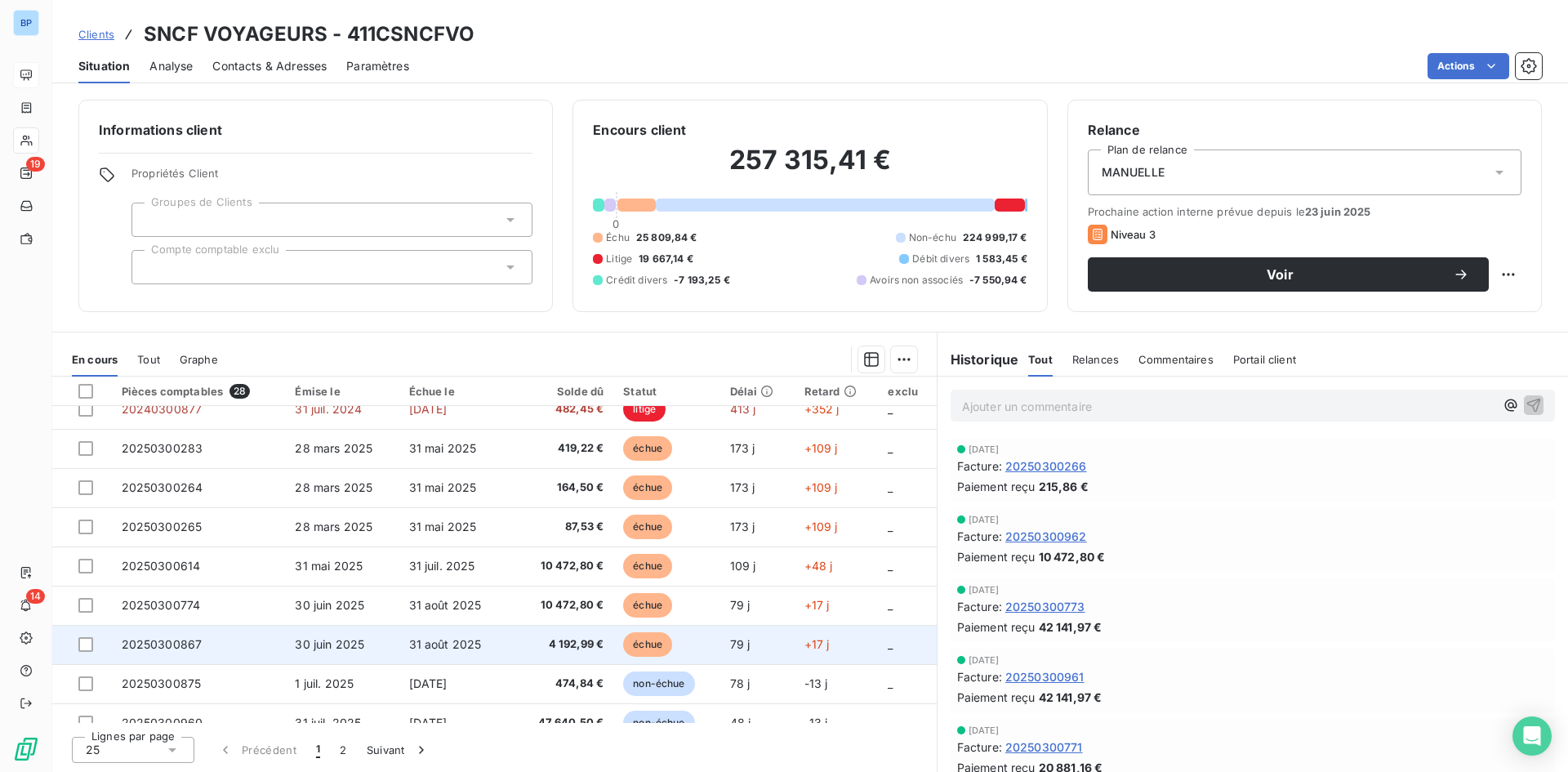
click at [613, 647] on td "échue" at bounding box center [667, 644] width 106 height 39
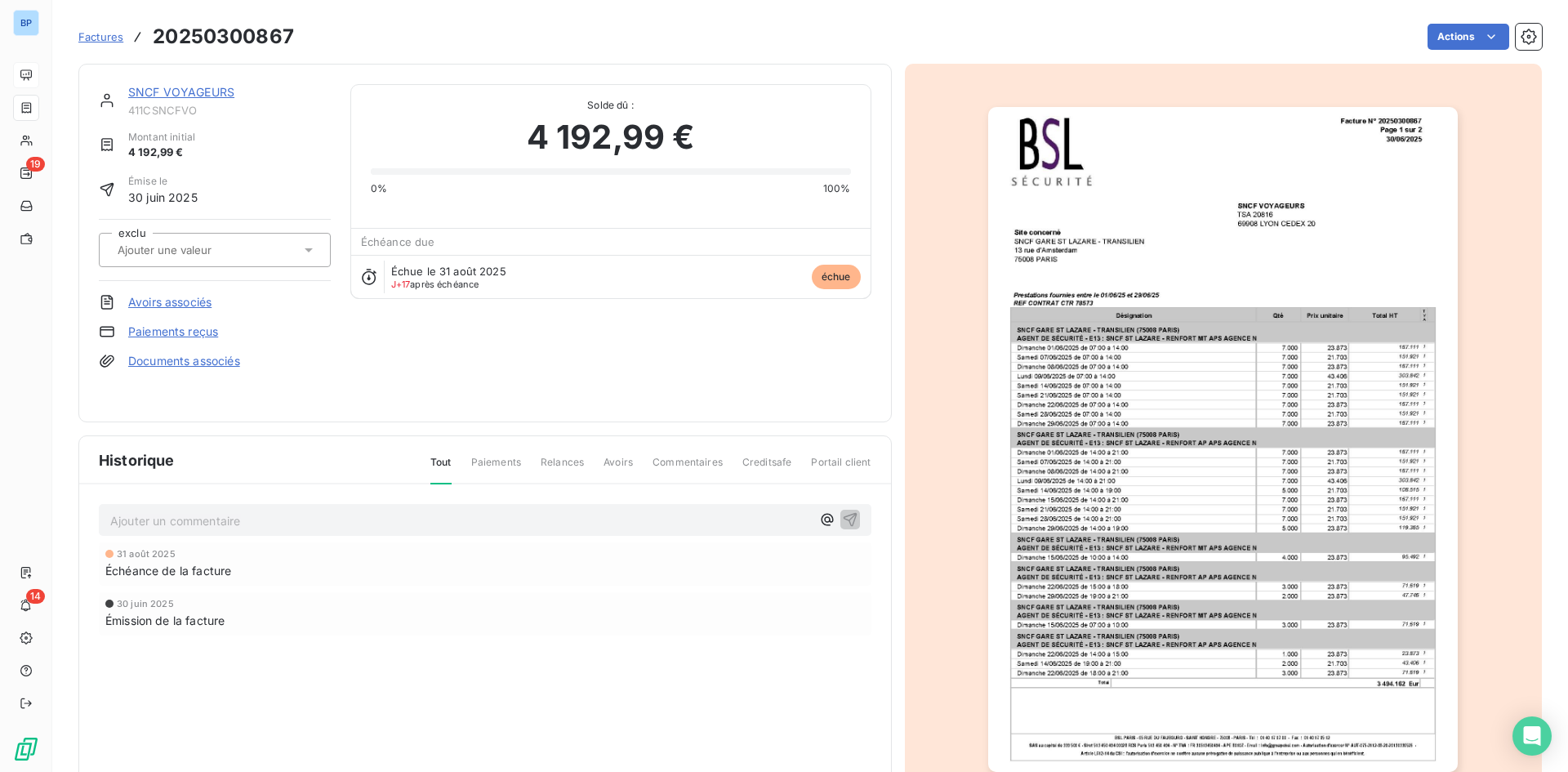
click at [1249, 357] on img "button" at bounding box center [1223, 440] width 470 height 665
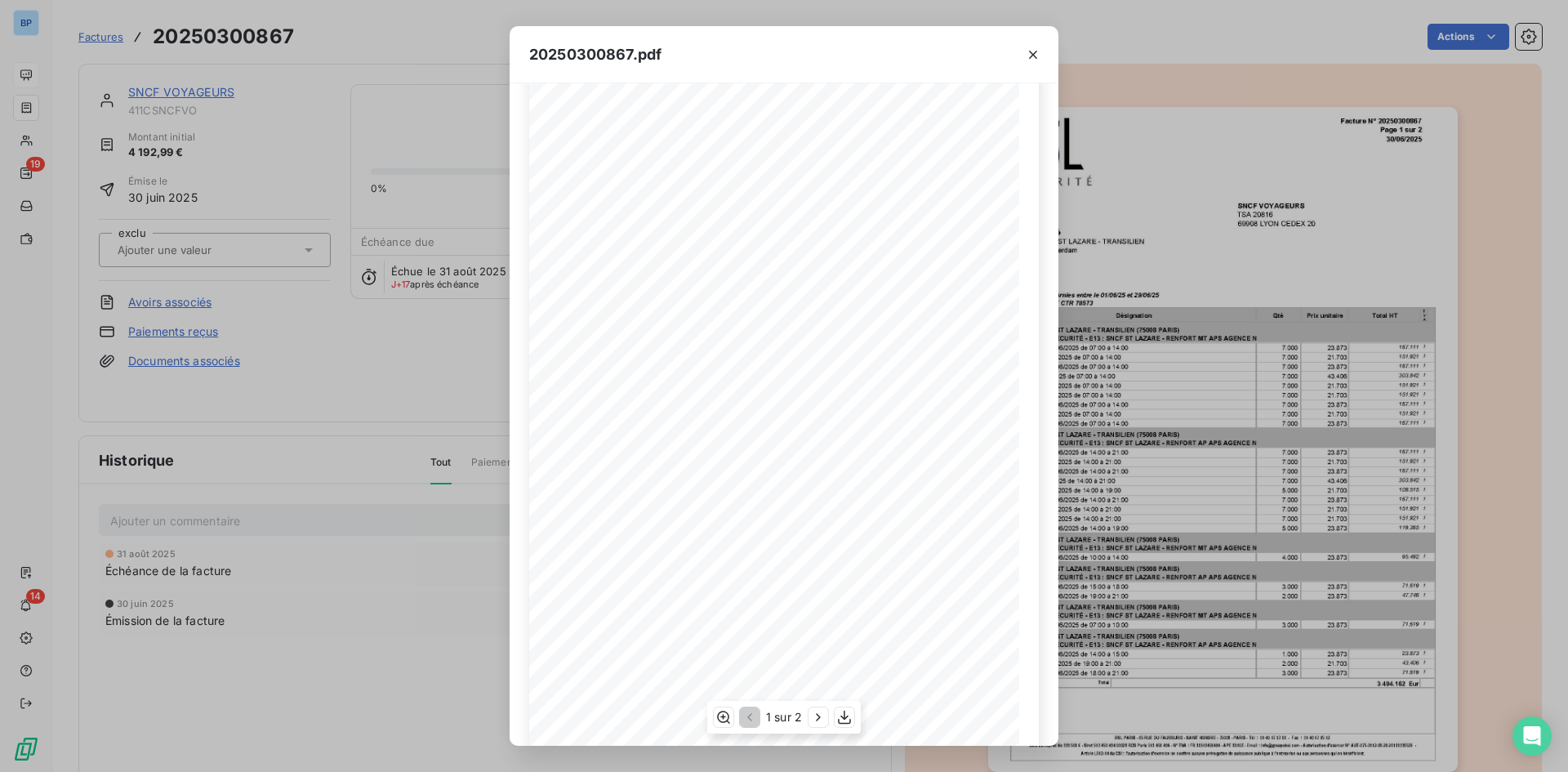
scroll to position [70, 0]
click at [810, 721] on icon "button" at bounding box center [818, 717] width 16 height 16
click at [1033, 53] on icon "button" at bounding box center [1033, 55] width 8 height 8
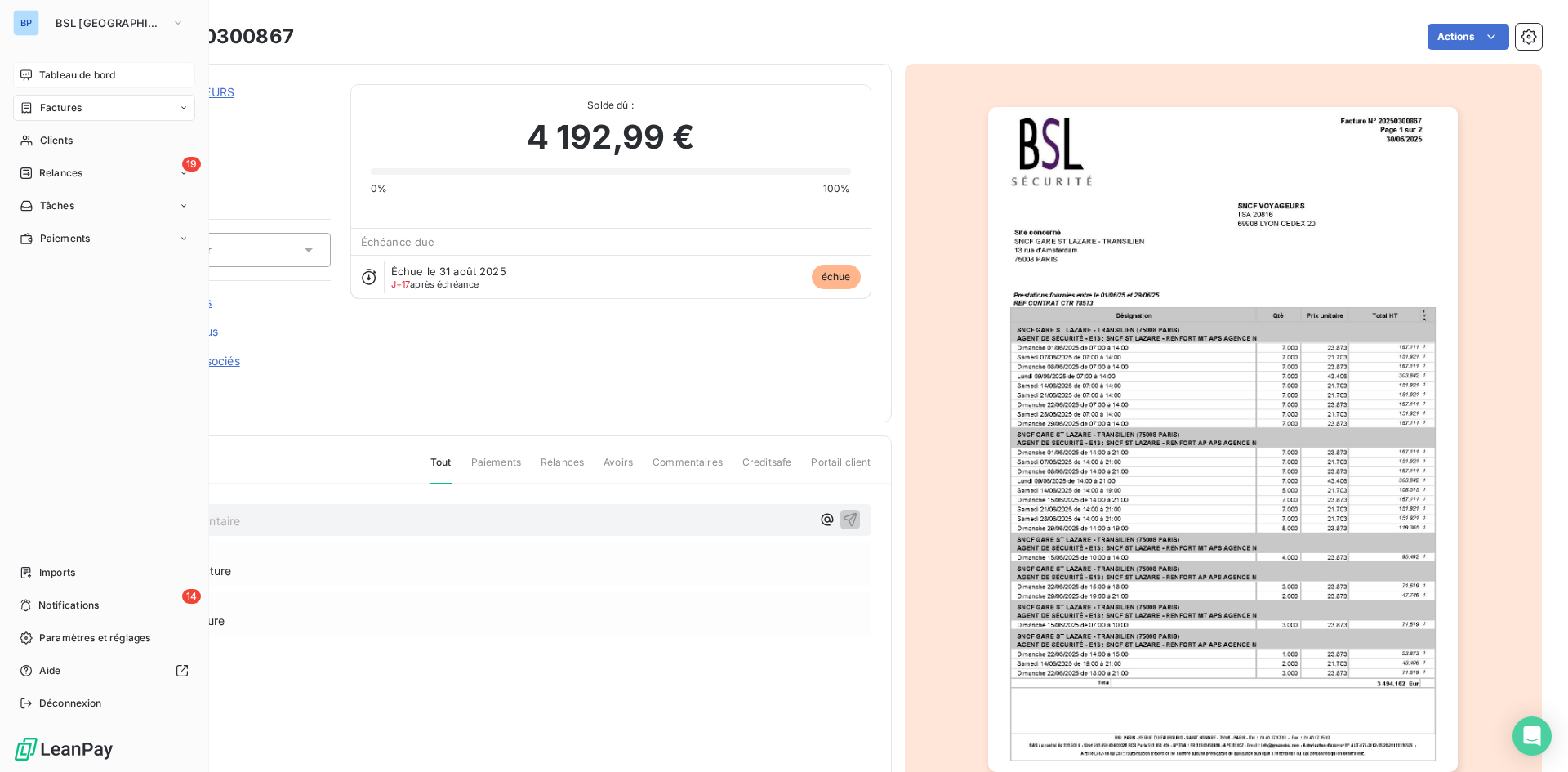
click at [133, 74] on div "Tableau de bord" at bounding box center [104, 75] width 182 height 26
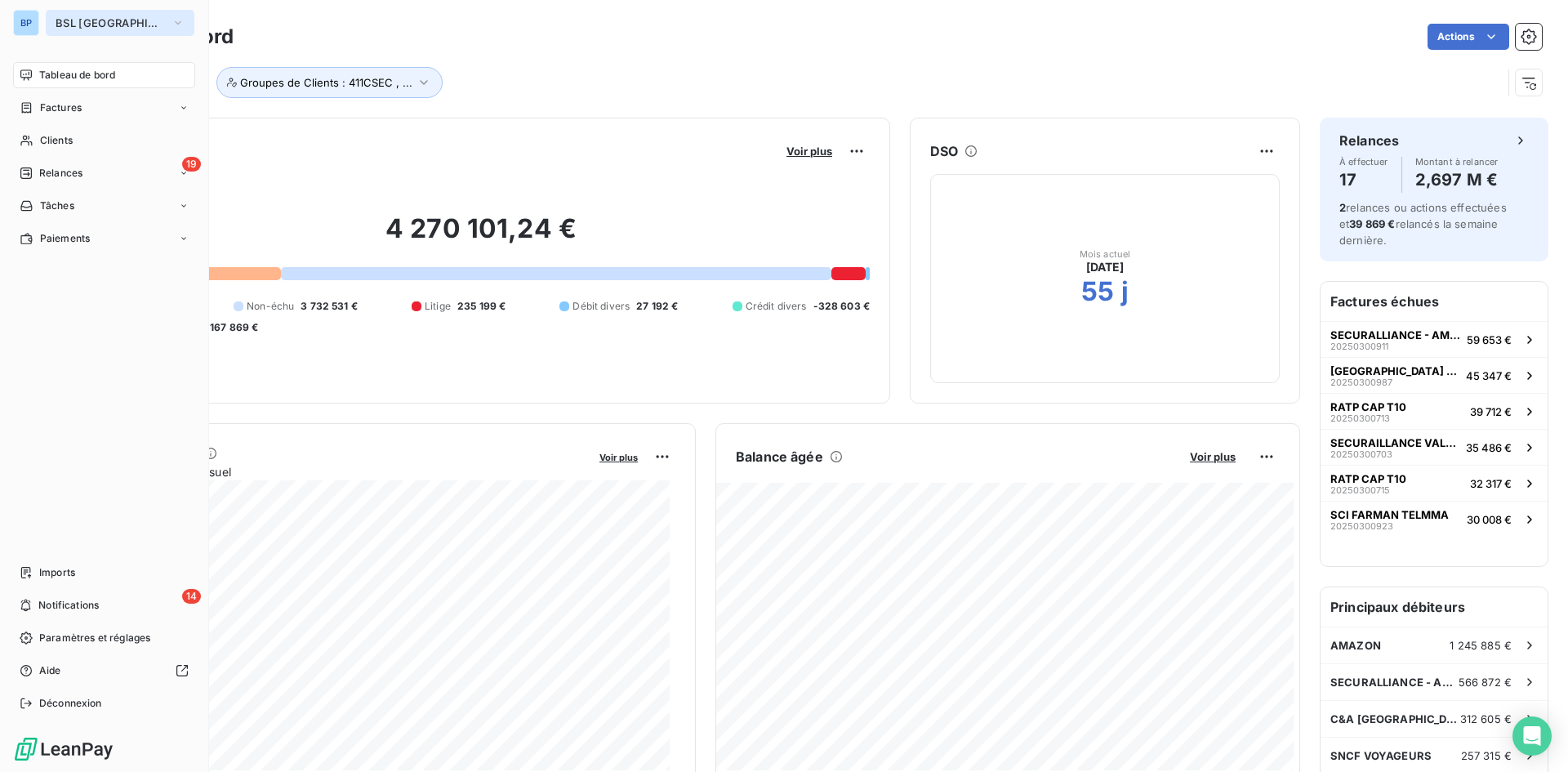
click at [171, 22] on icon "button" at bounding box center [178, 23] width 13 height 16
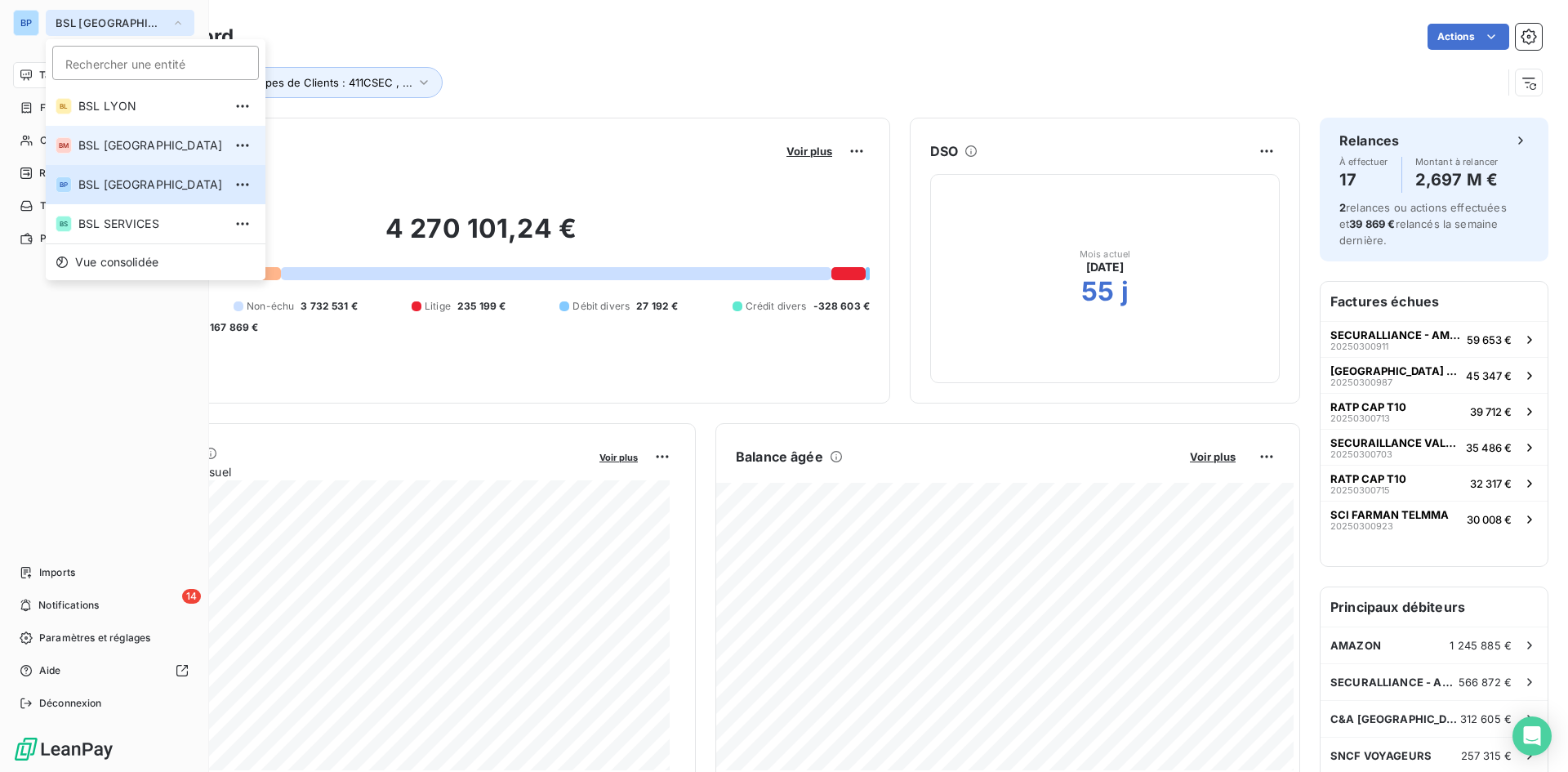
click at [160, 151] on span "BSL [GEOGRAPHIC_DATA]" at bounding box center [151, 146] width 145 height 16
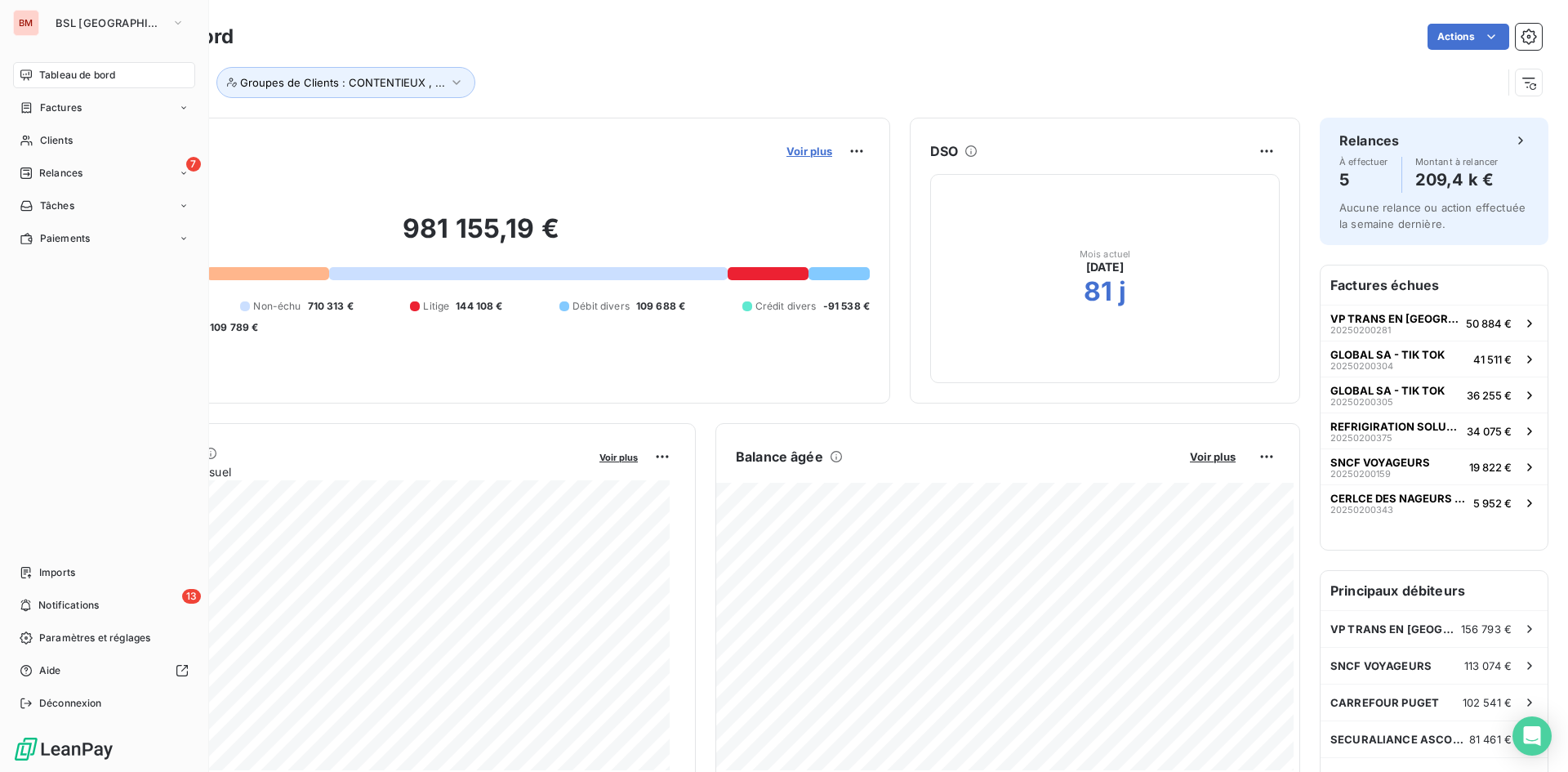
click at [792, 152] on span "Voir plus" at bounding box center [810, 151] width 46 height 13
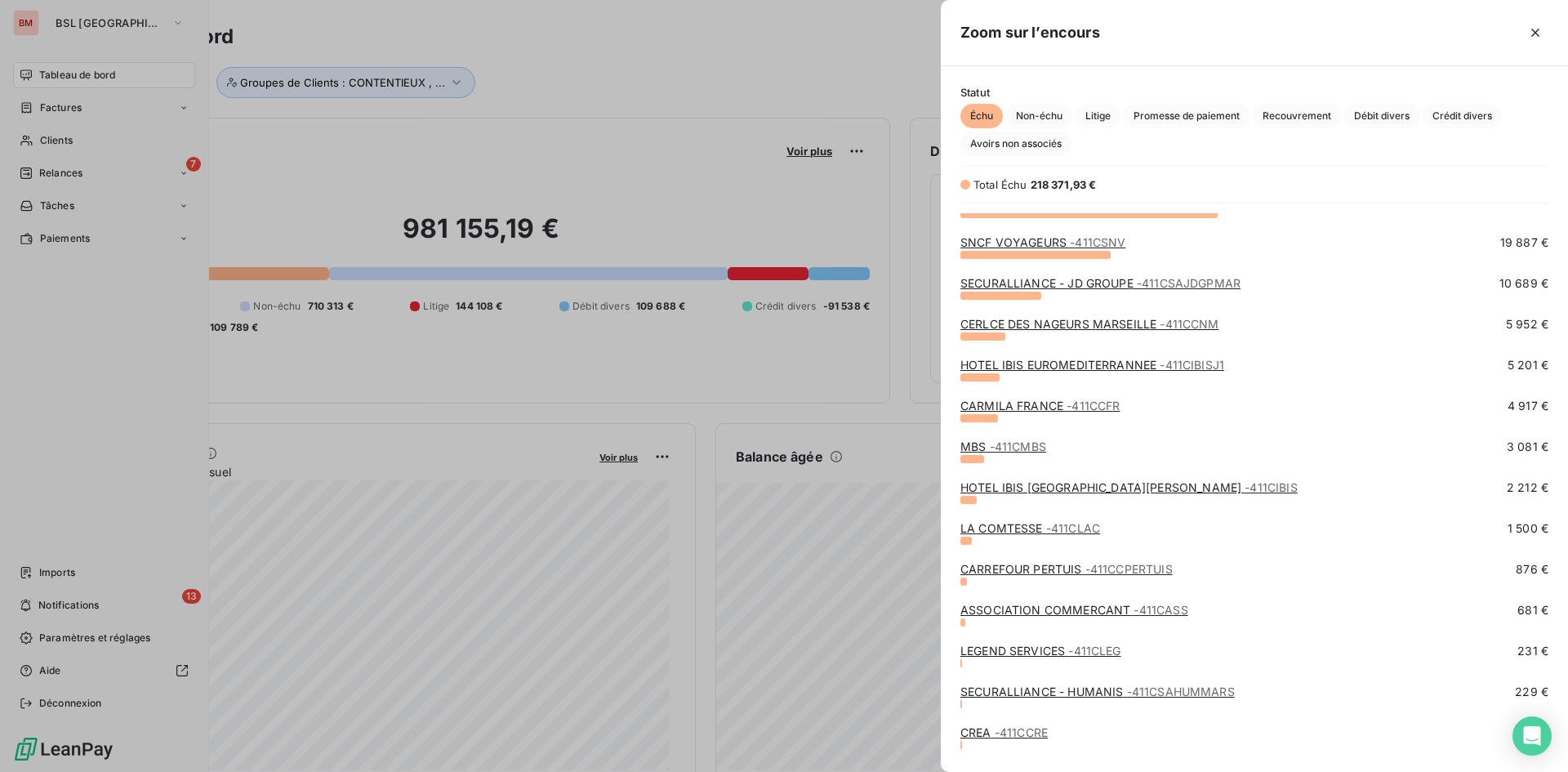
scroll to position [134, 0]
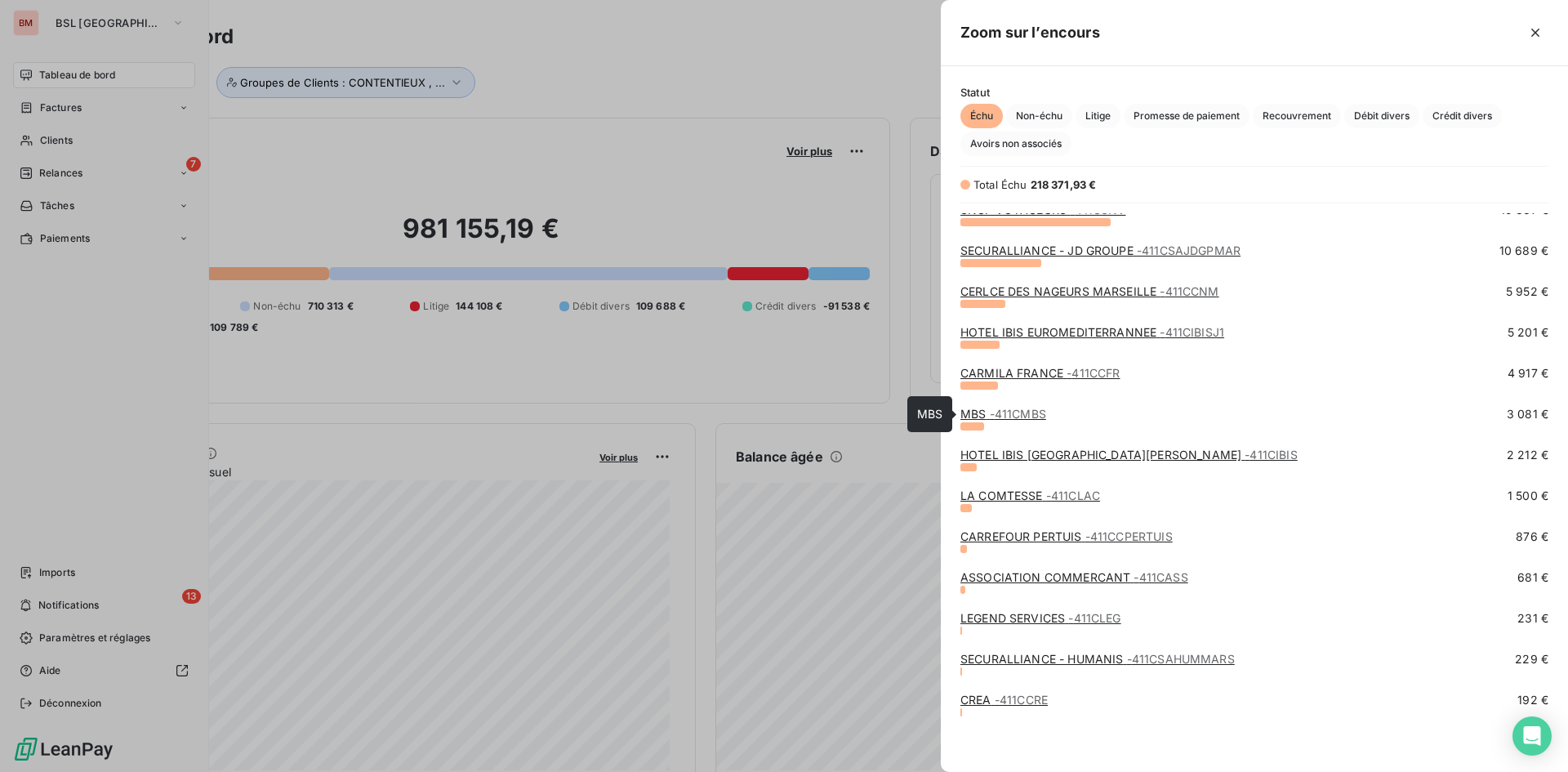
click at [1024, 413] on span "- 411CMBS" at bounding box center [1018, 413] width 56 height 14
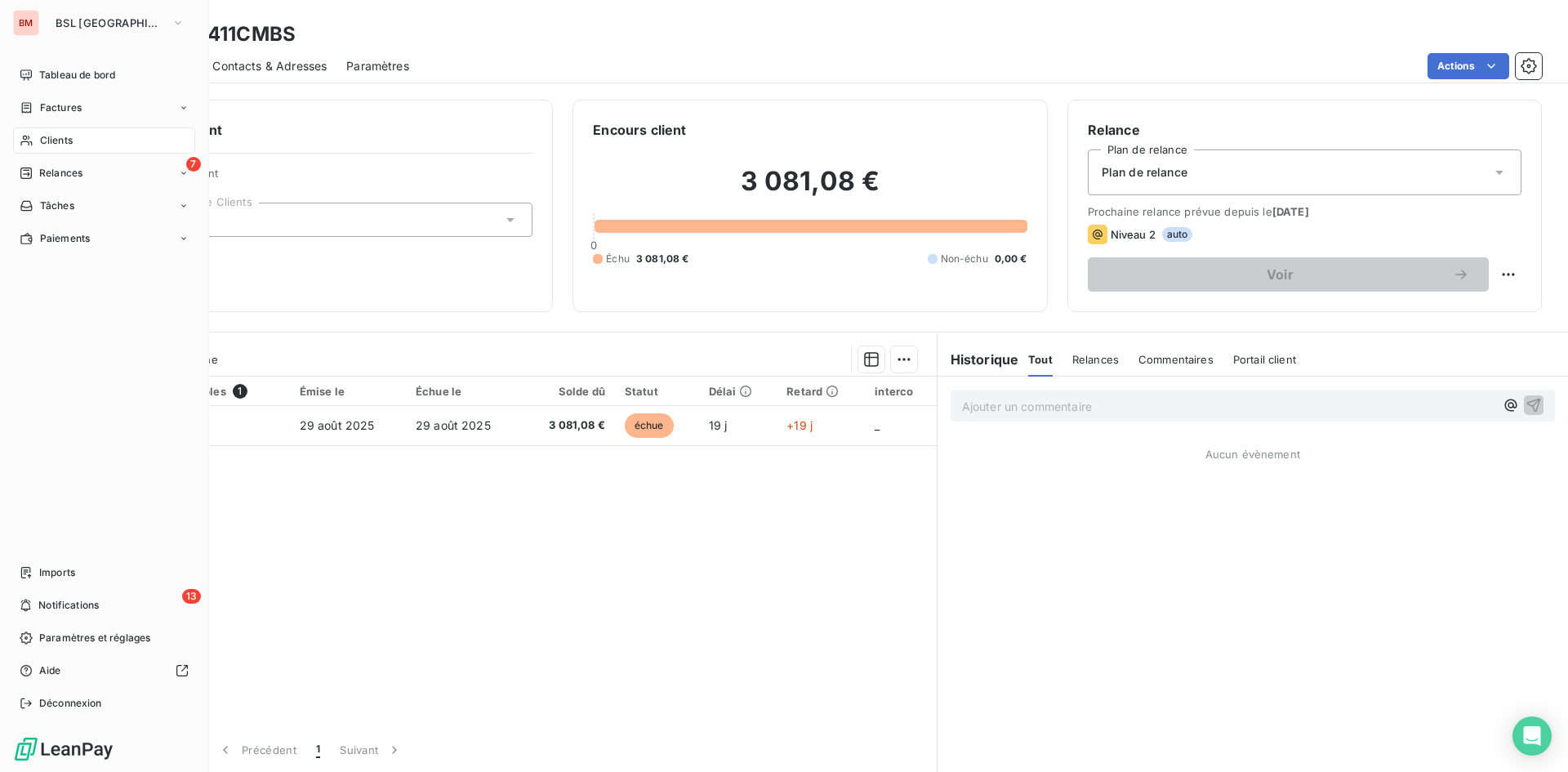
click at [1009, 409] on p "Ajouter un commentaire ﻿" at bounding box center [1228, 406] width 532 height 20
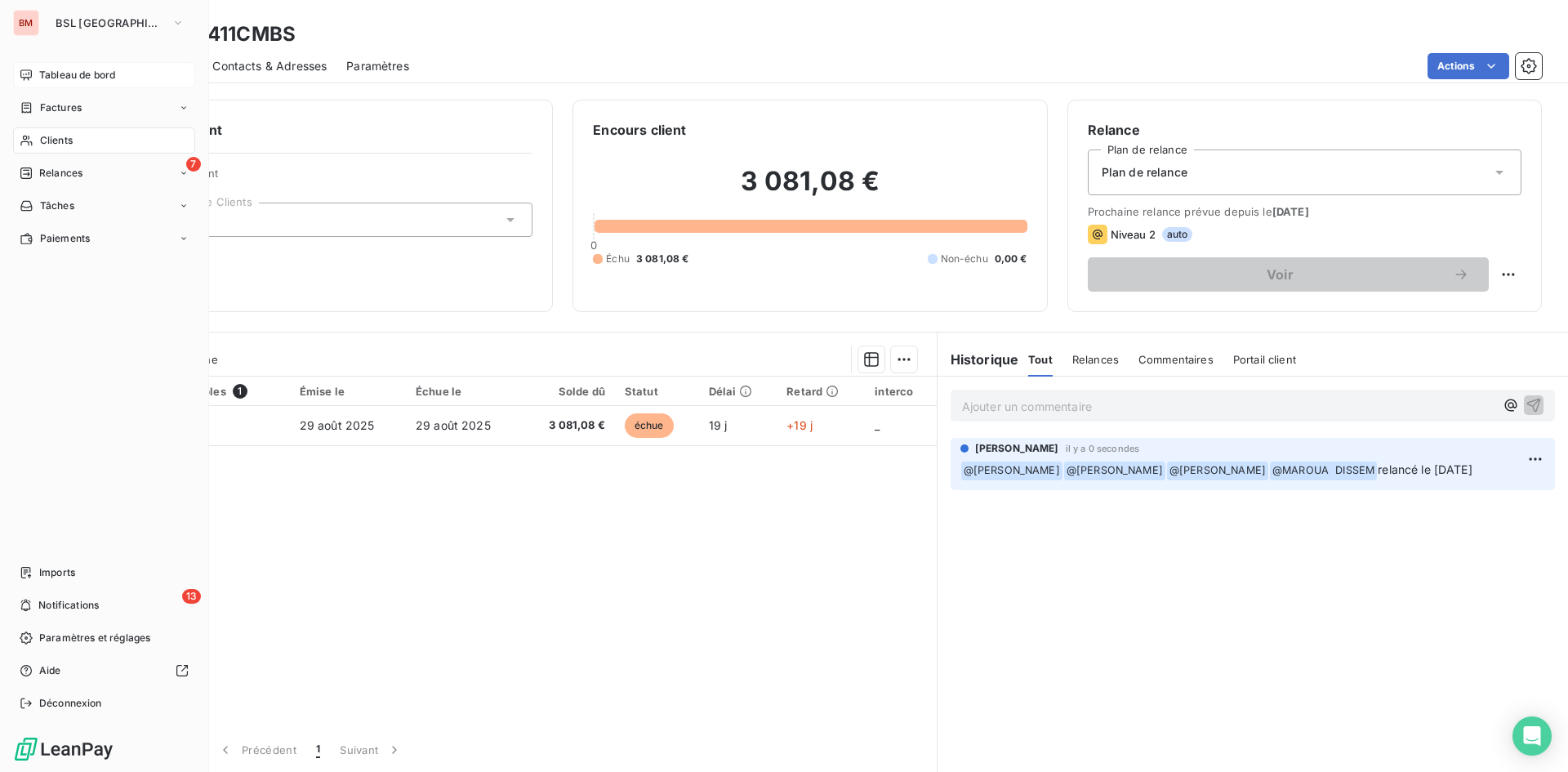
click at [61, 79] on span "Tableau de bord" at bounding box center [77, 75] width 76 height 15
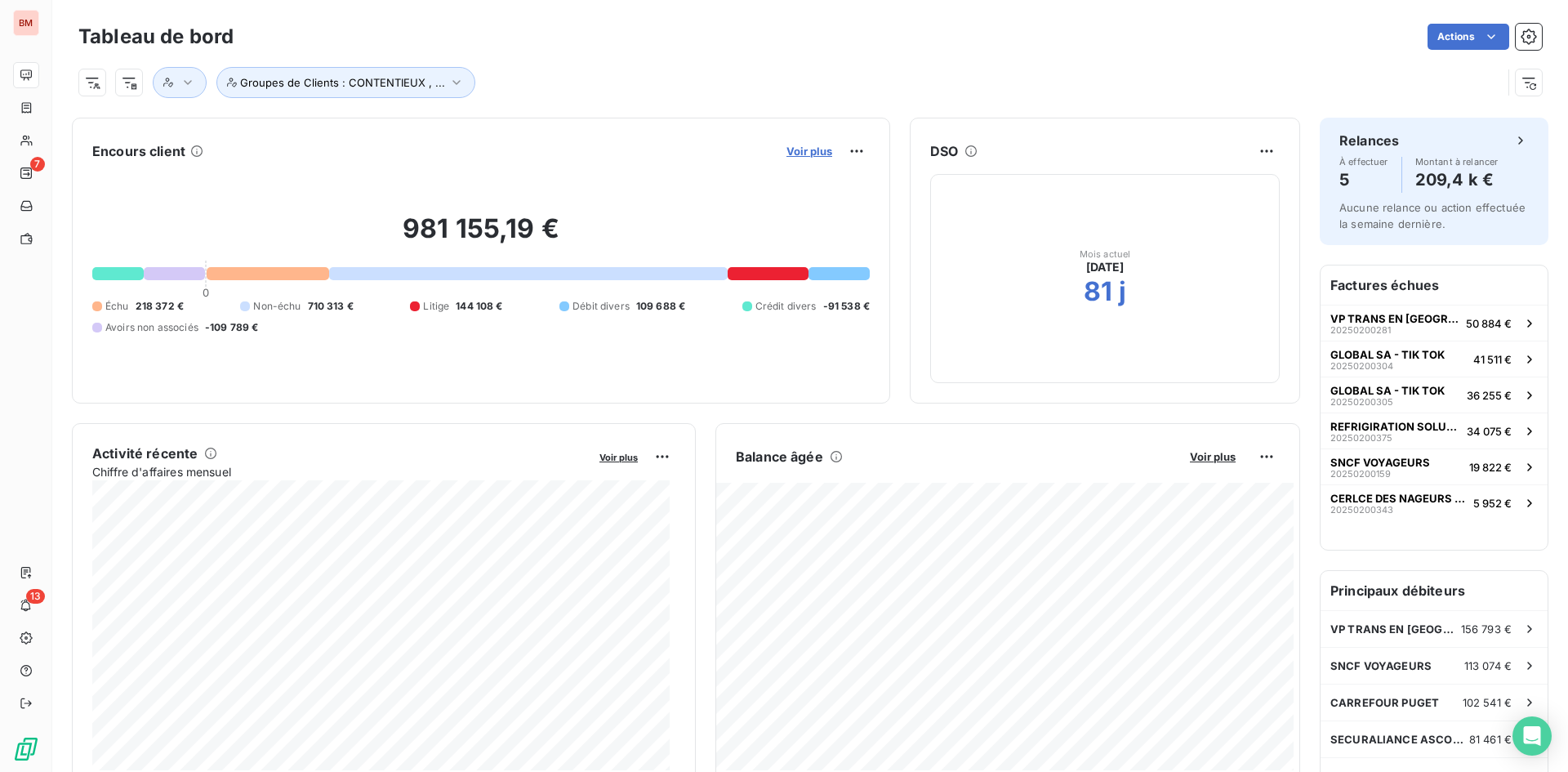
click at [787, 151] on span "Voir plus" at bounding box center [810, 151] width 46 height 13
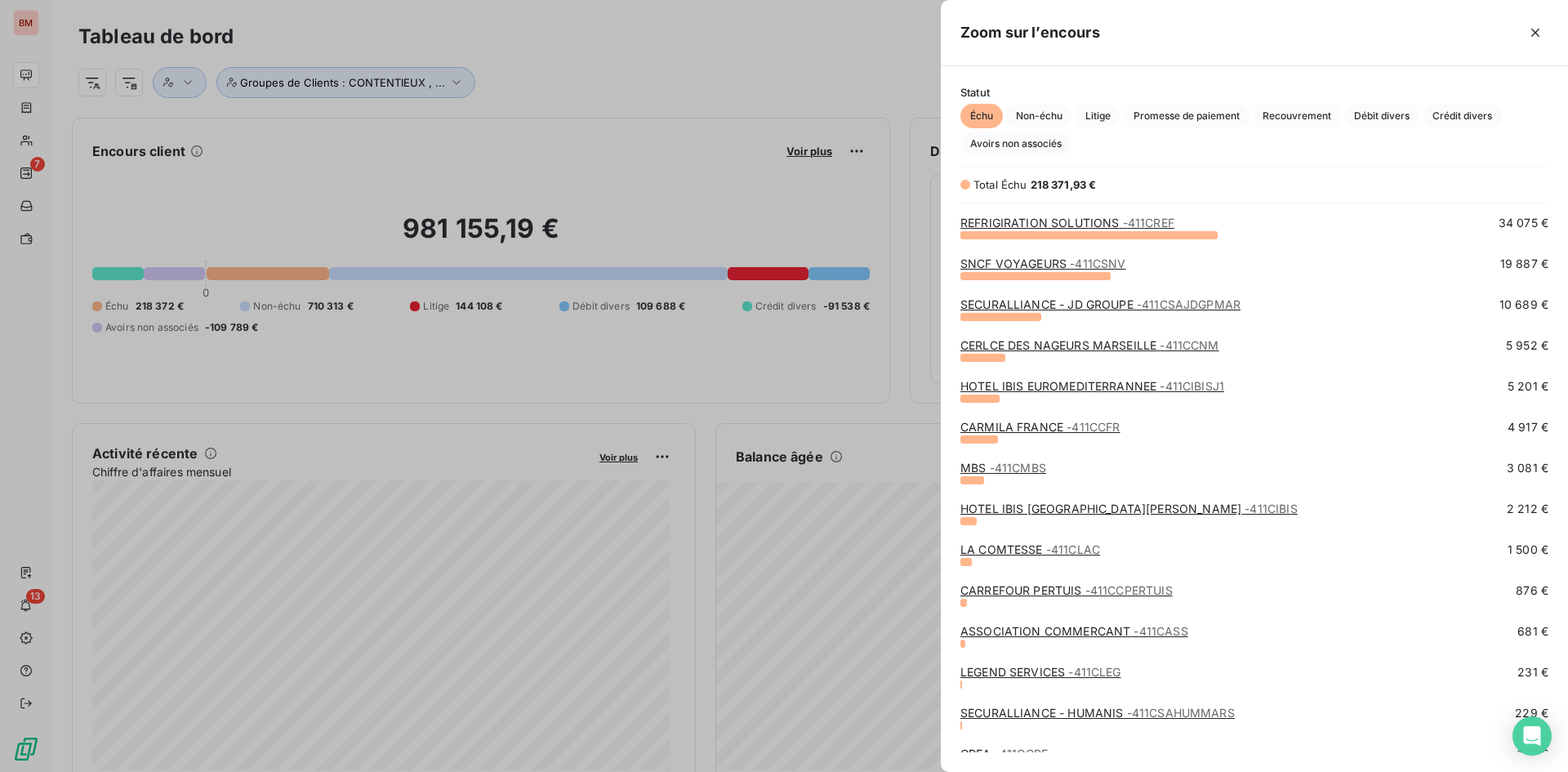
scroll to position [134, 0]
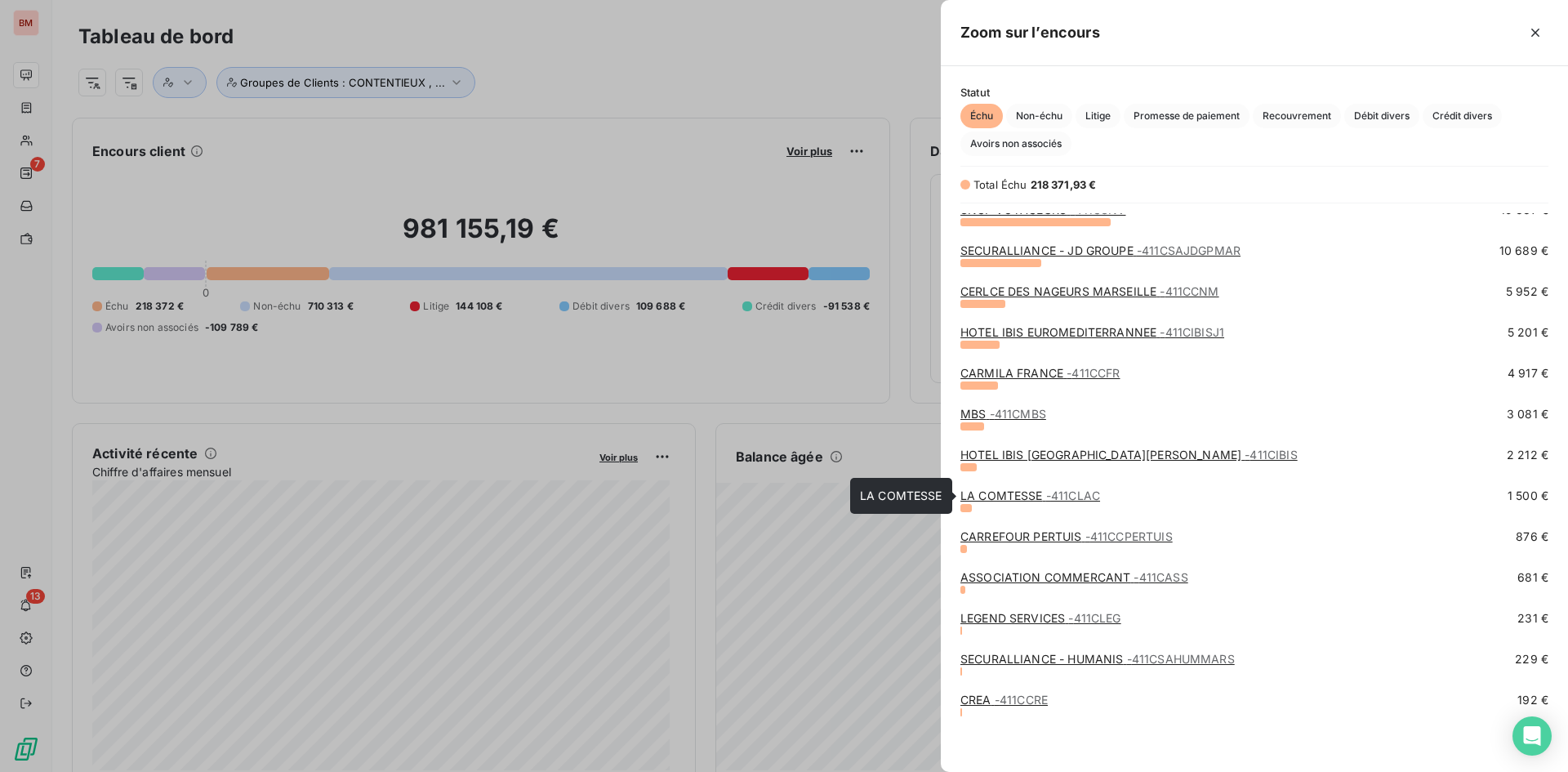
click at [1056, 494] on span "- 411CLAC" at bounding box center [1073, 494] width 54 height 14
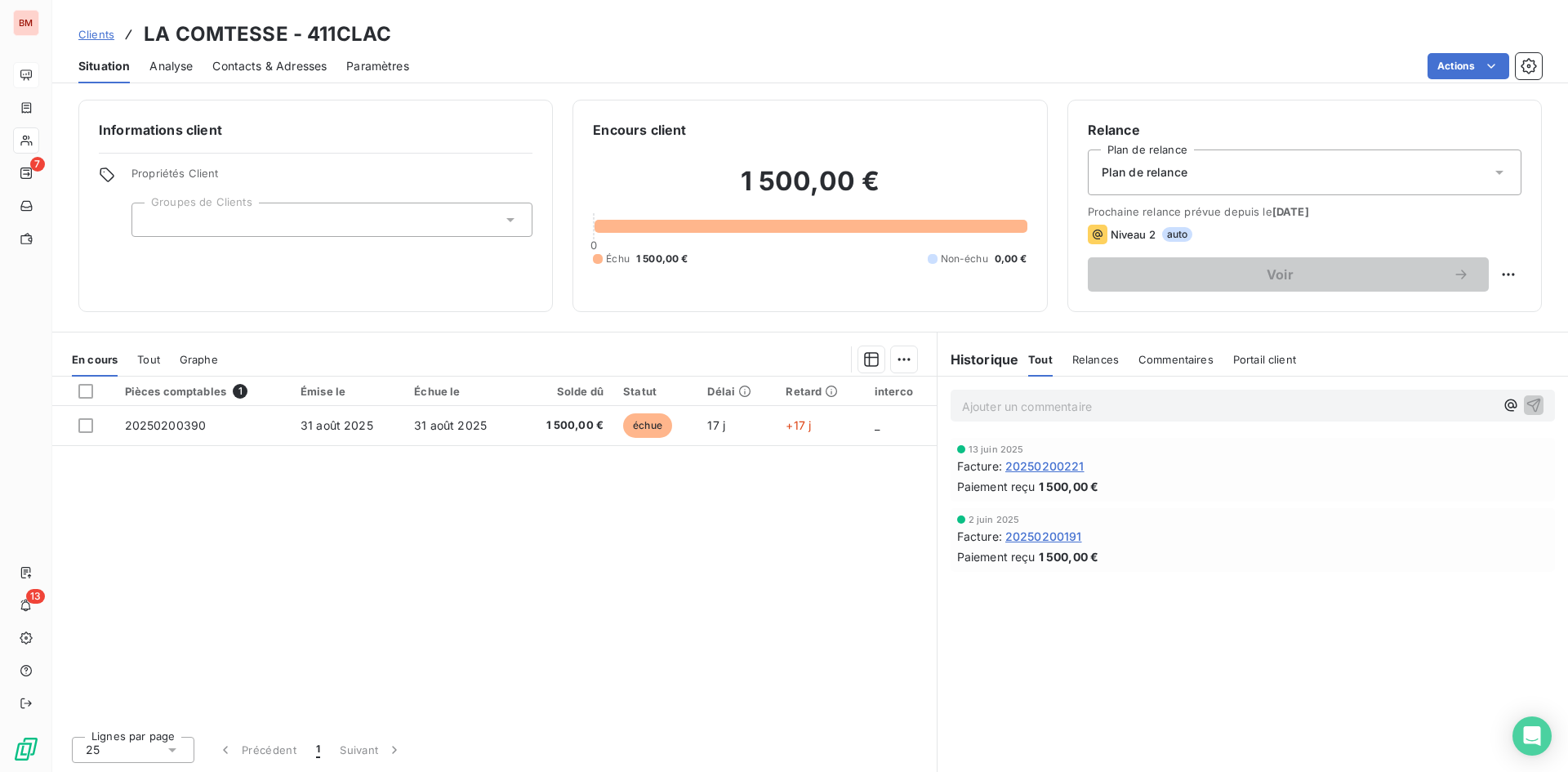
click at [1067, 406] on p "Ajouter un commentaire ﻿" at bounding box center [1228, 406] width 532 height 20
drag, startPoint x: 1459, startPoint y: 405, endPoint x: 1369, endPoint y: 403, distance: 90.0
click at [1380, 403] on span "relance effectué" at bounding box center [1424, 404] width 88 height 14
click at [1512, 270] on html "BM 7 13 Clients LA COMTESSE - 411CLAC Situation Analyse Contacts & Adresses Par…" at bounding box center [784, 386] width 1568 height 772
click at [1173, 312] on html "BM 7 13 Clients LA COMTESSE - 411CLAC Situation Analyse Contacts & Adresses Par…" at bounding box center [784, 386] width 1568 height 772
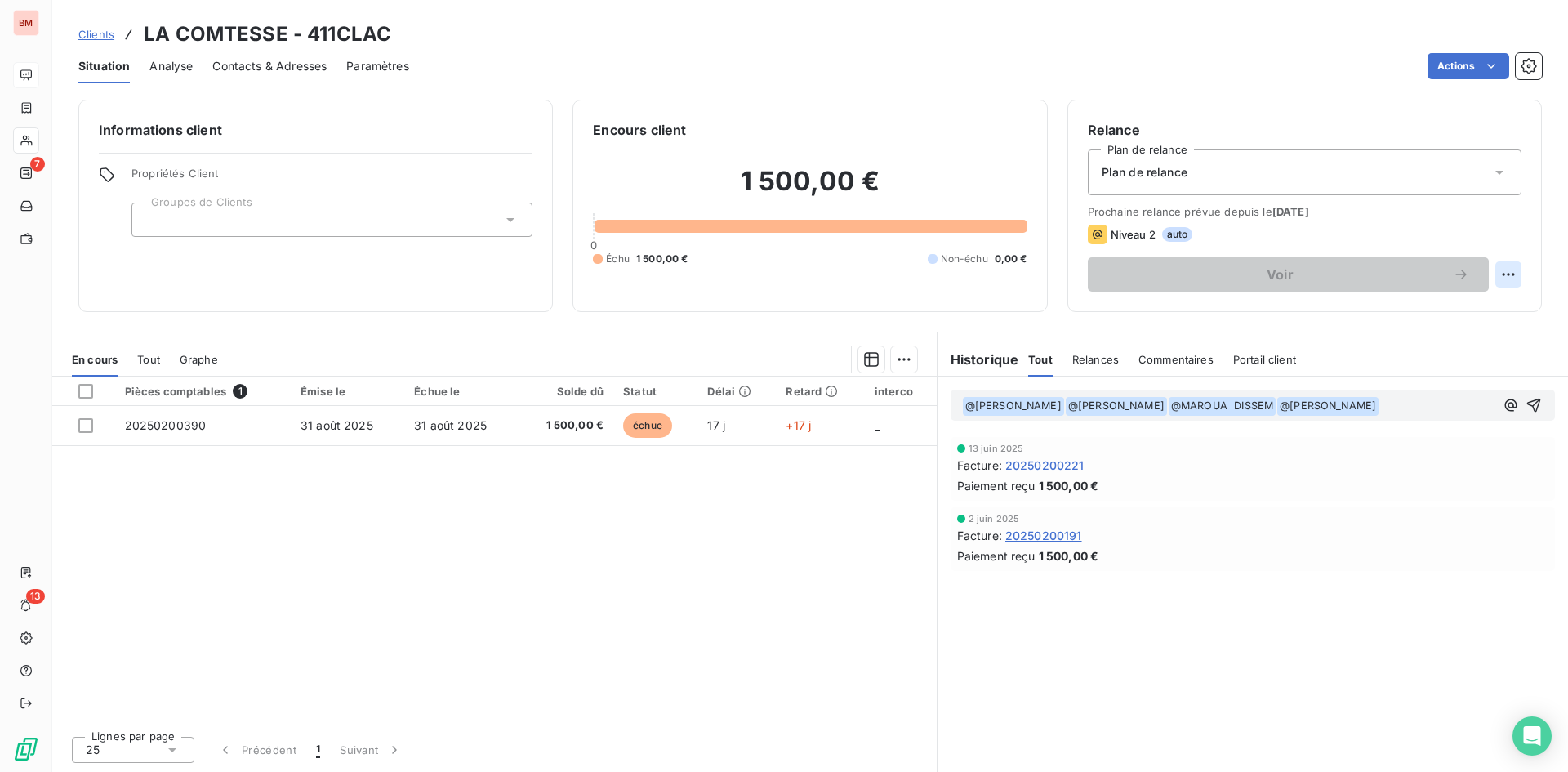
click at [1503, 275] on html "BM 7 13 Clients LA COMTESSE - 411CLAC Situation Analyse Contacts & Adresses Par…" at bounding box center [784, 386] width 1568 height 772
click at [1399, 312] on div "Replanifier cette action" at bounding box center [1441, 310] width 147 height 26
select select "8"
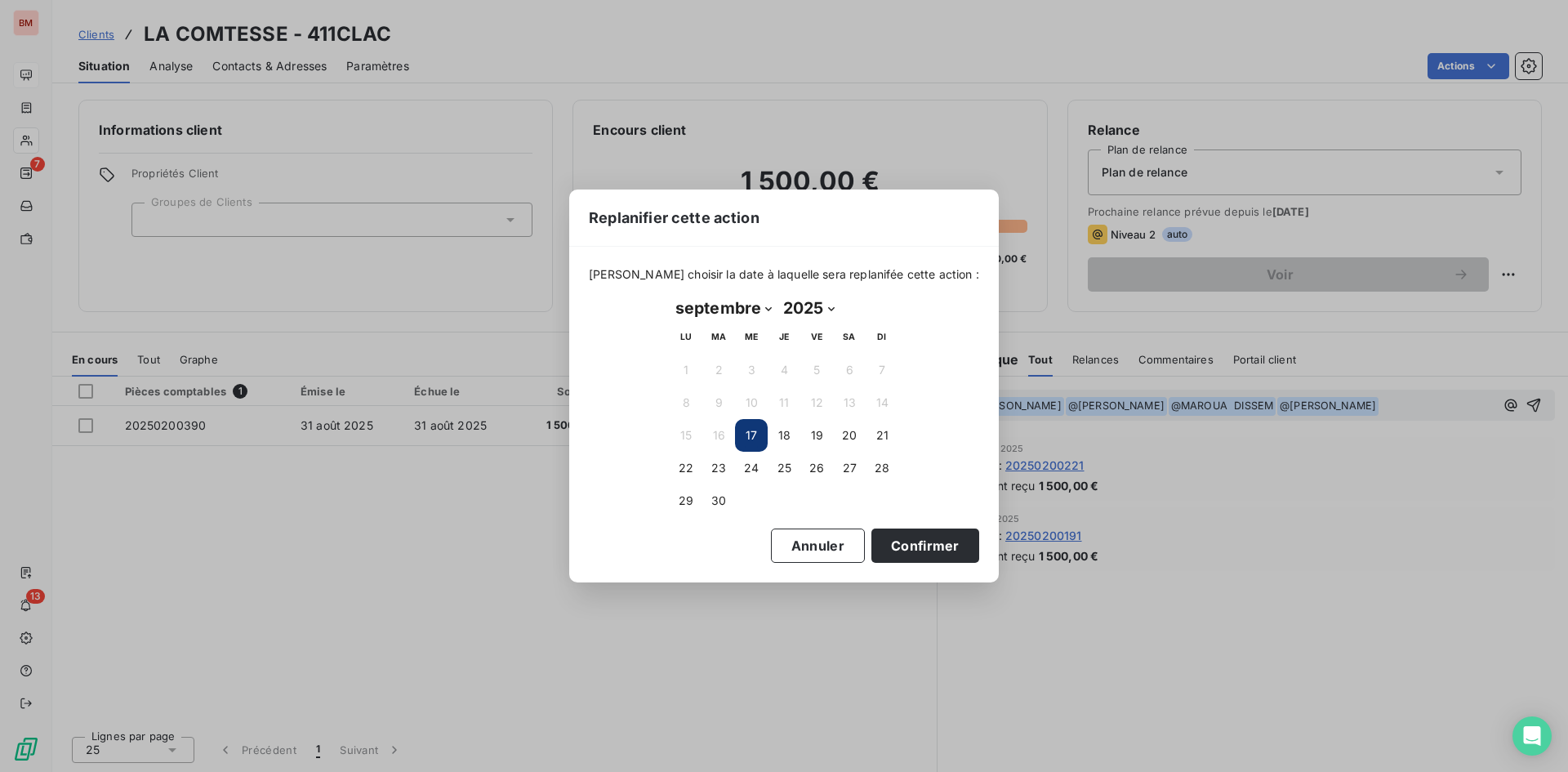
click at [758, 433] on button "17" at bounding box center [752, 436] width 33 height 33
click at [912, 547] on button "Confirmer" at bounding box center [925, 545] width 108 height 34
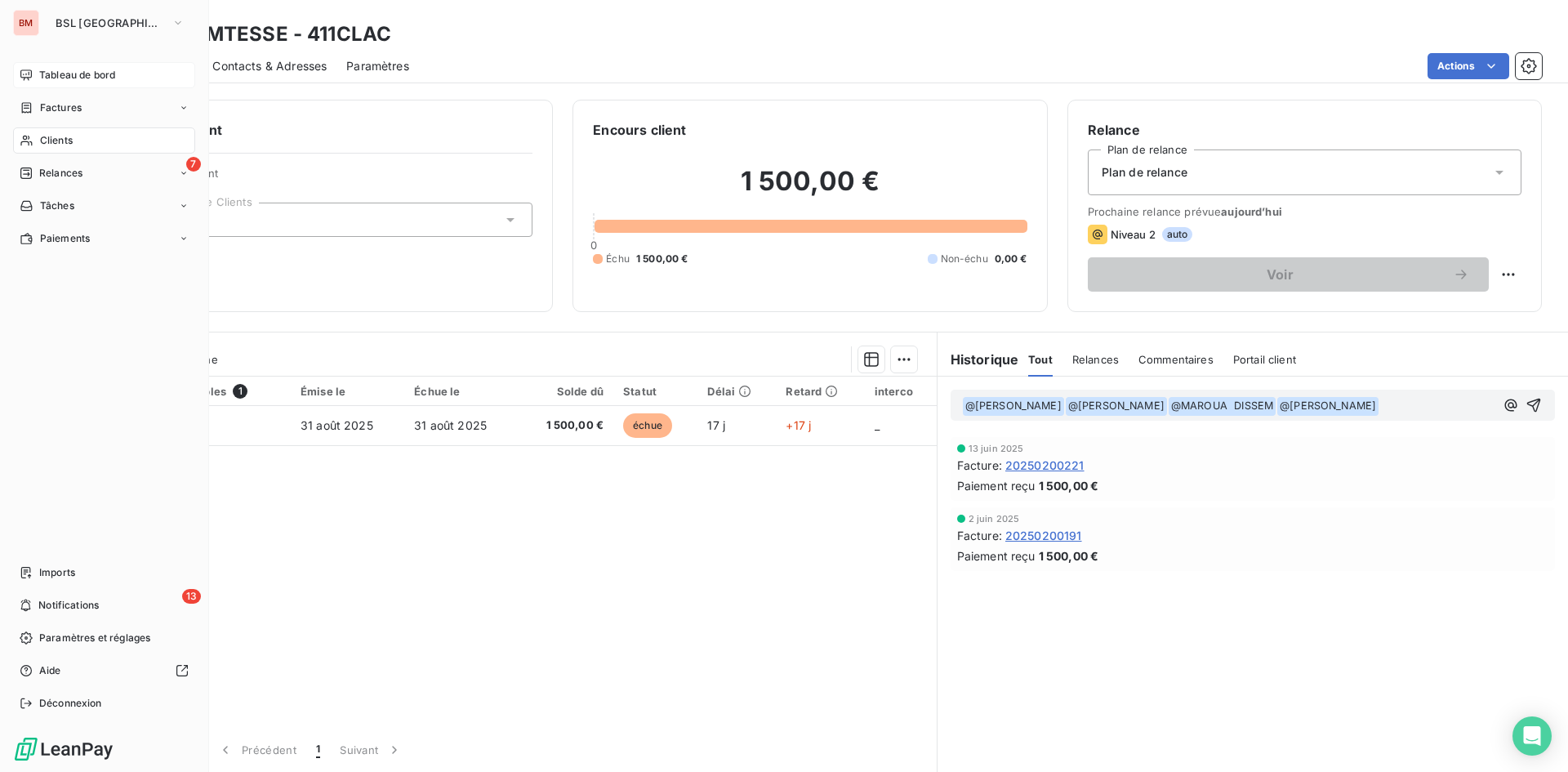
click at [43, 77] on span "Tableau de bord" at bounding box center [77, 75] width 76 height 15
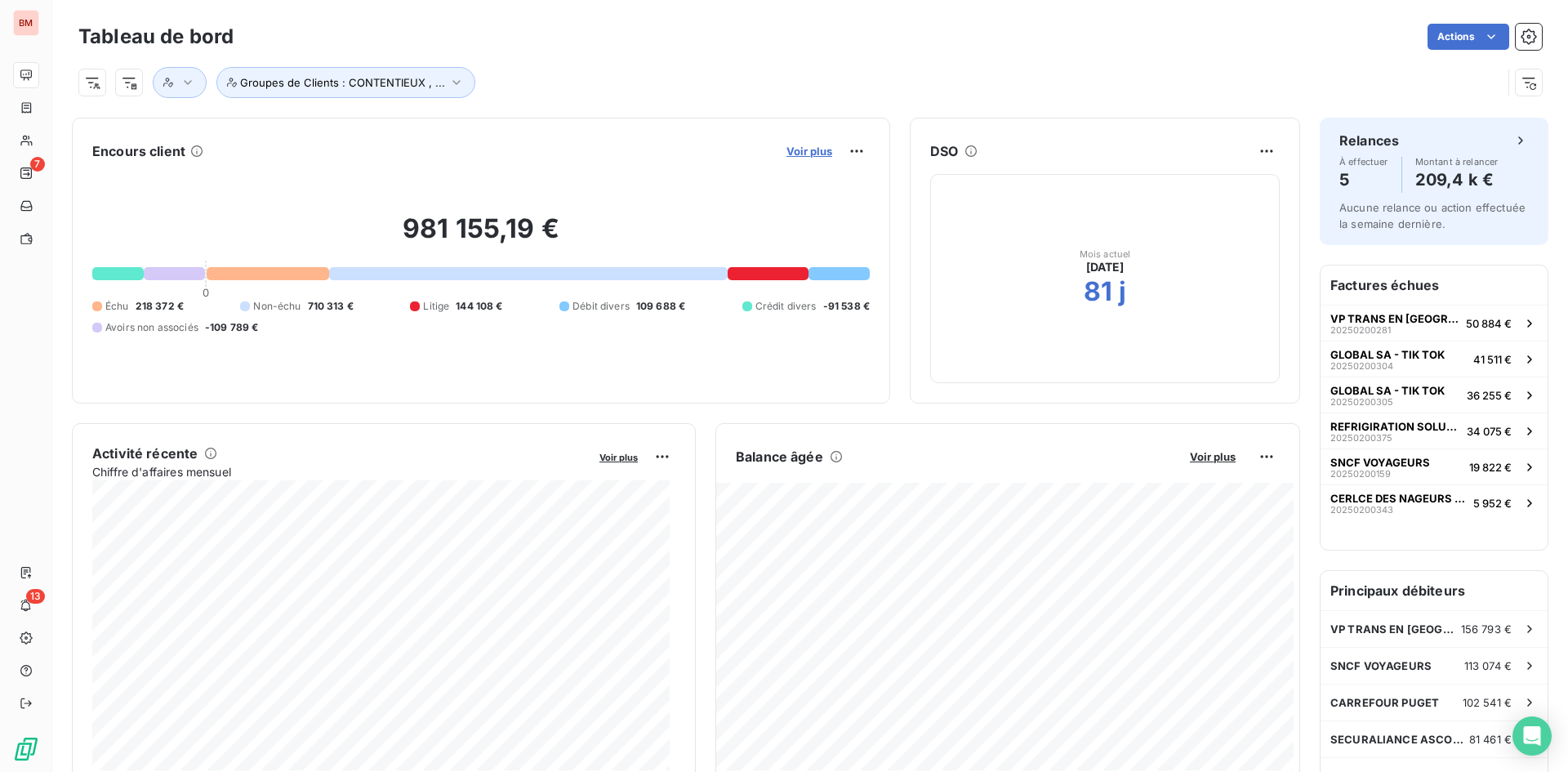
click at [820, 153] on span "Voir plus" at bounding box center [810, 151] width 46 height 13
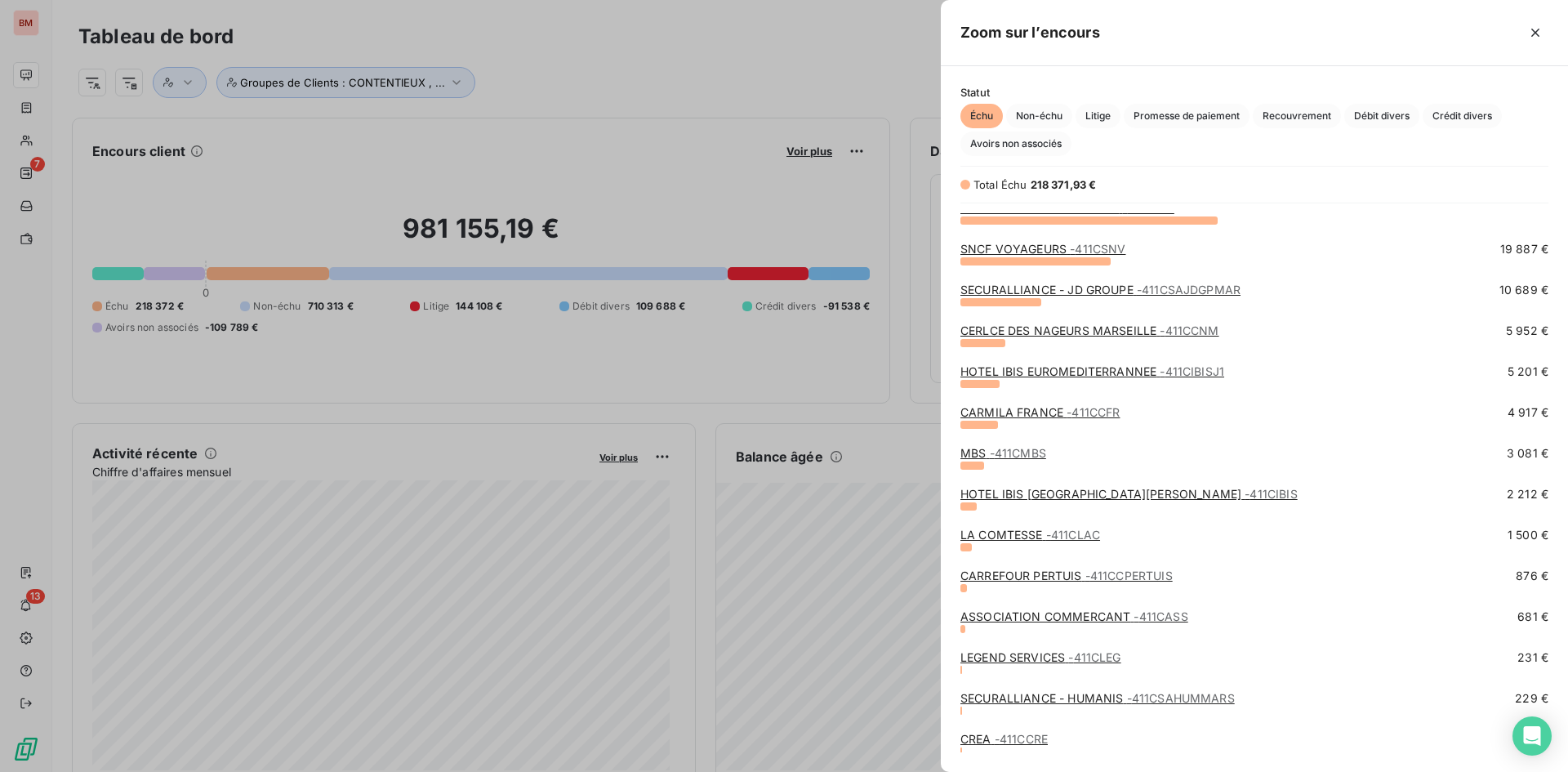
scroll to position [134, 0]
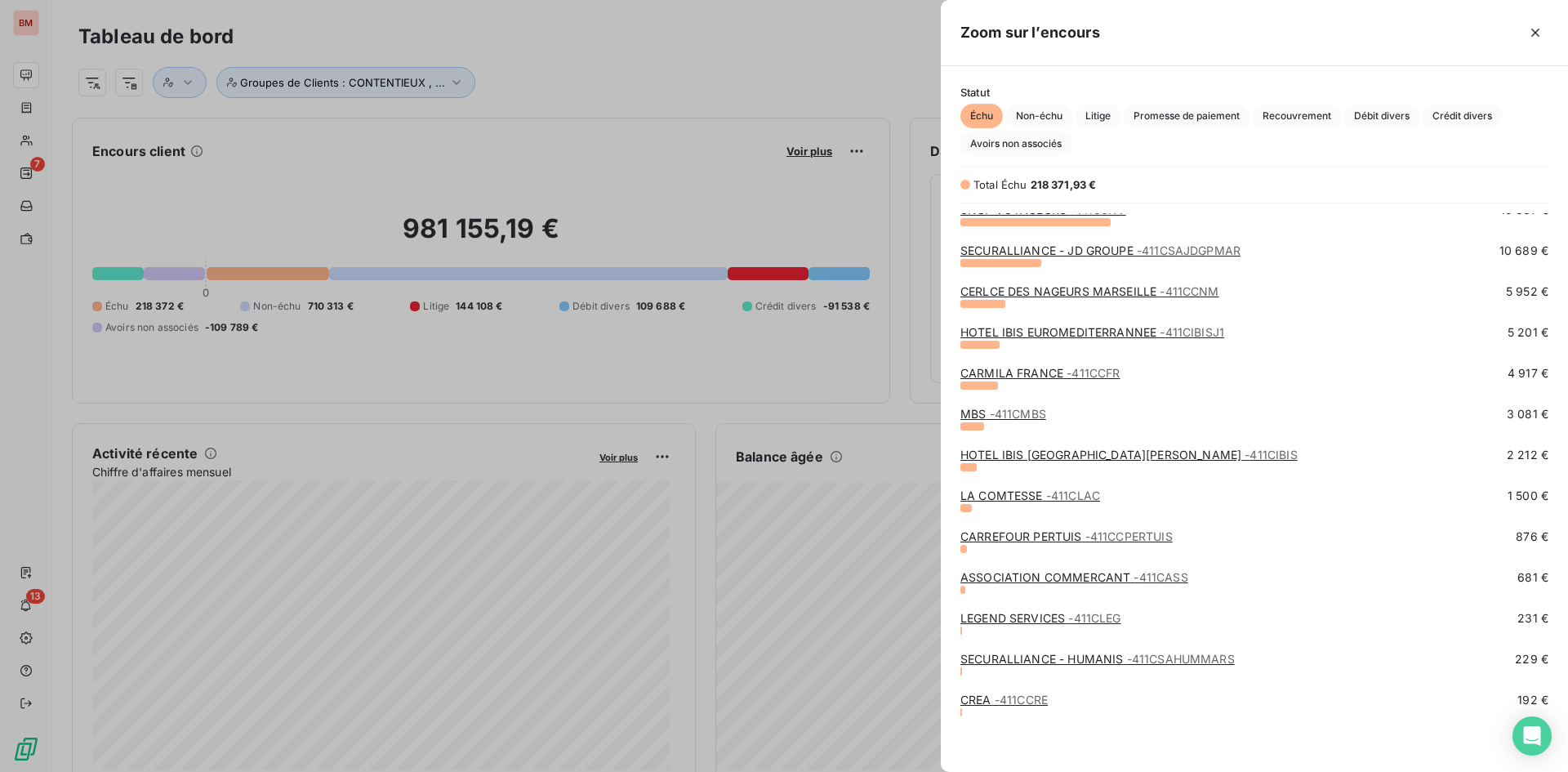
click at [1033, 537] on link "CARREFOUR PERTUIS - 411CCPERTUIS" at bounding box center [1066, 535] width 212 height 14
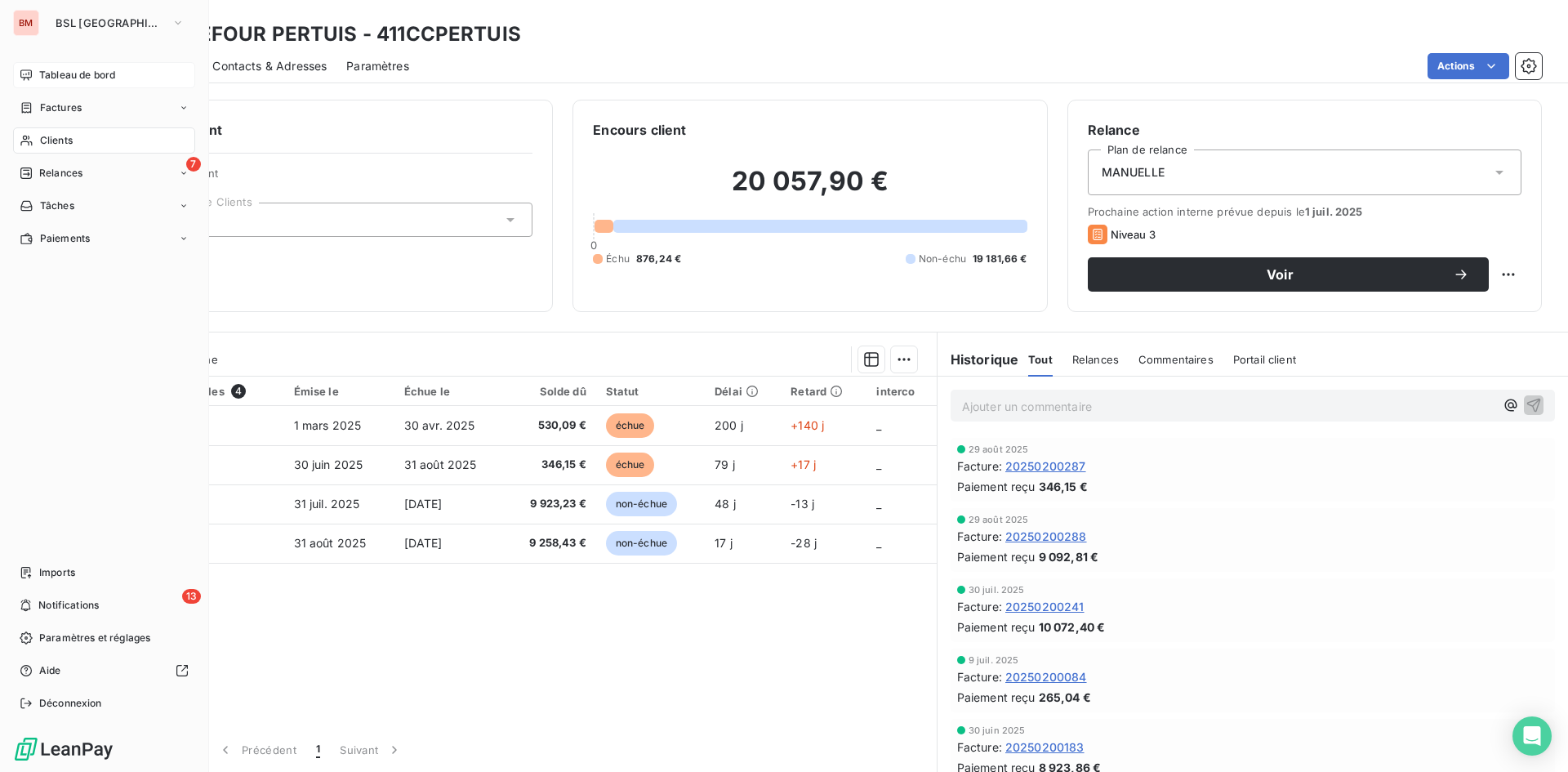
click at [31, 65] on div "Tableau de bord" at bounding box center [104, 75] width 182 height 26
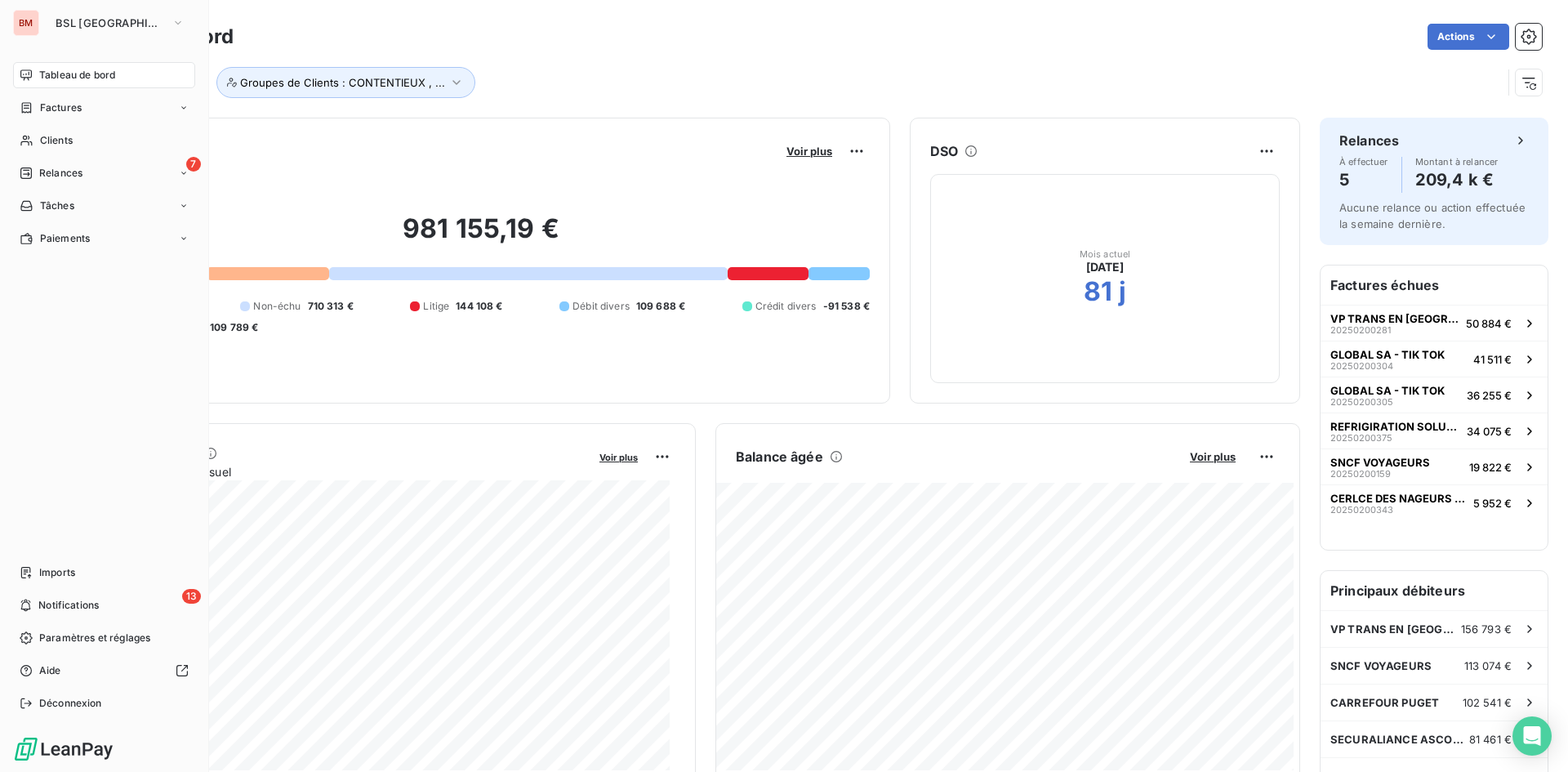
click at [72, 74] on span "Tableau de bord" at bounding box center [77, 75] width 76 height 15
click at [144, 19] on button "BSL [GEOGRAPHIC_DATA]" at bounding box center [120, 23] width 149 height 26
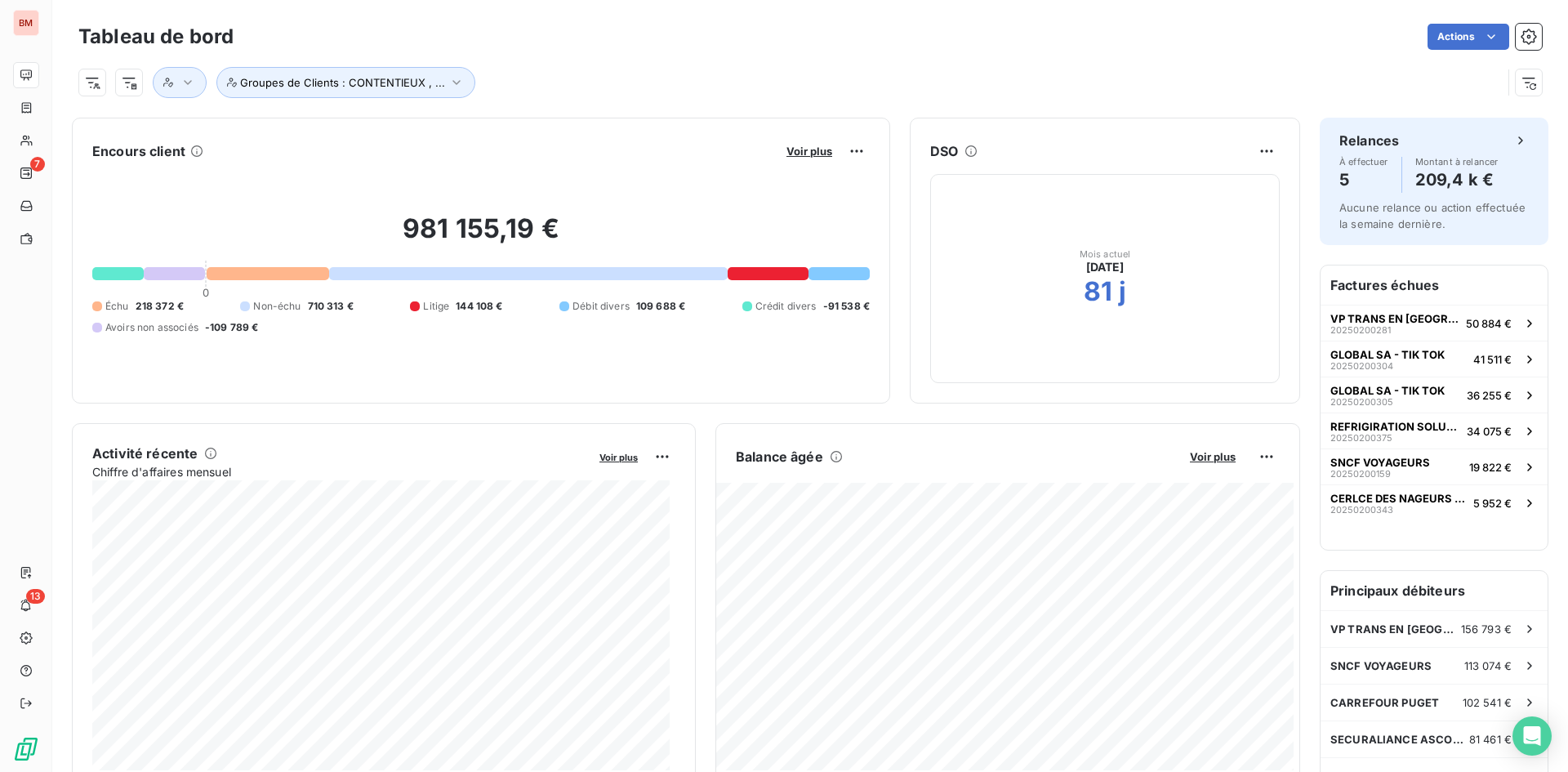
click at [803, 138] on div "Voir plus" at bounding box center [826, 151] width 88 height 26
click at [802, 143] on div "Voir plus" at bounding box center [826, 151] width 88 height 26
click at [801, 151] on span "Voir plus" at bounding box center [810, 151] width 46 height 13
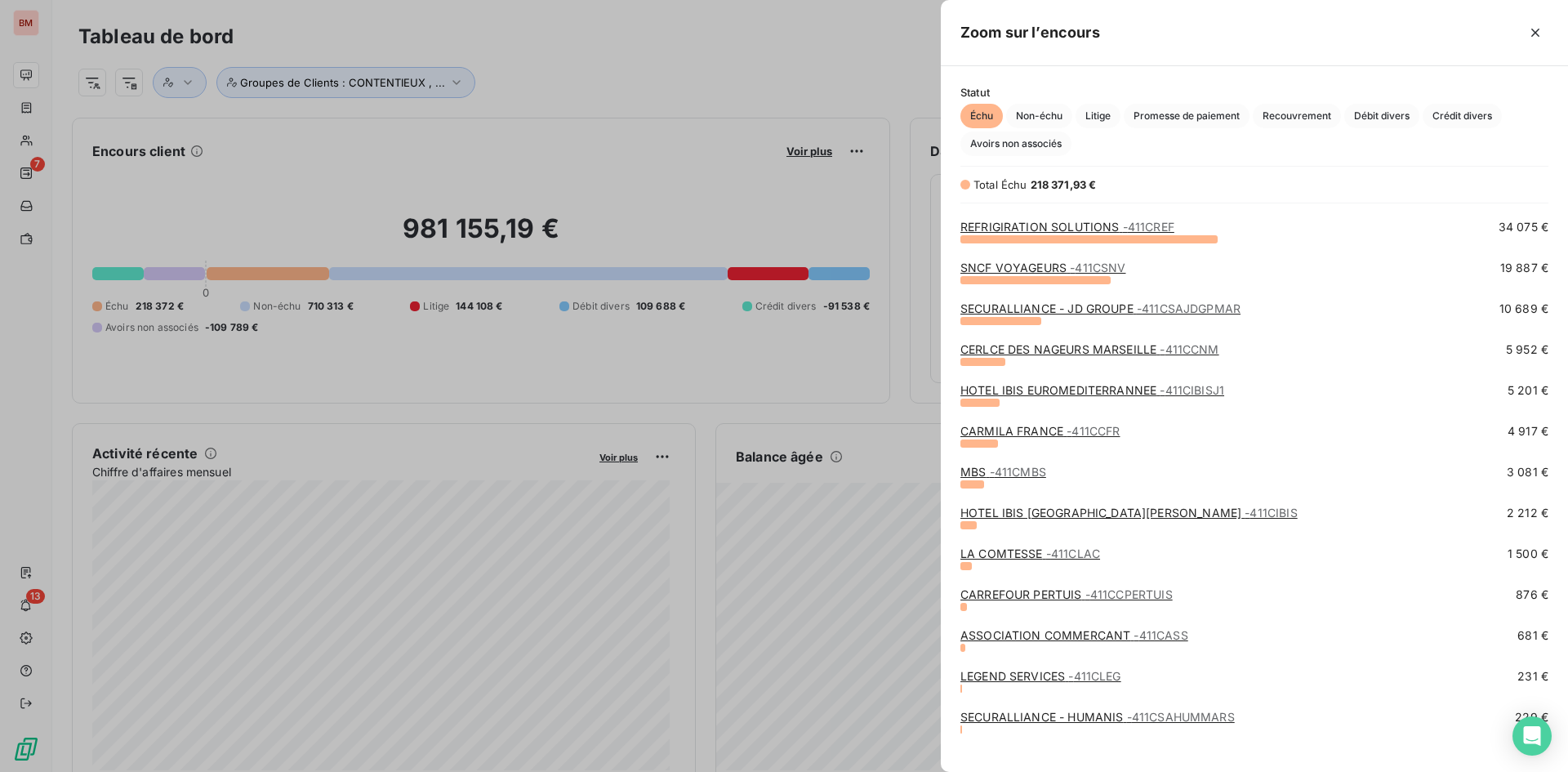
scroll to position [134, 0]
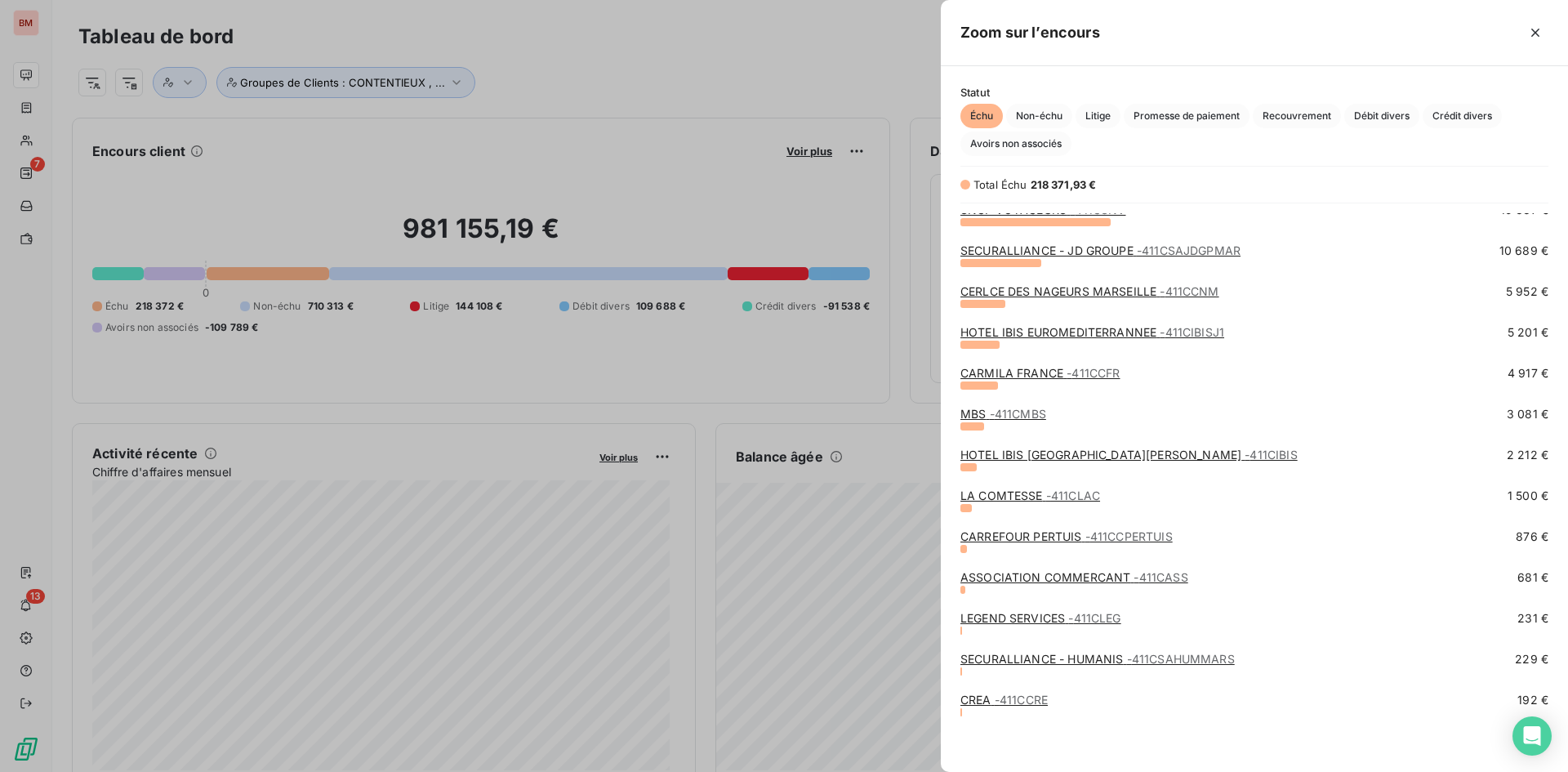
click at [1066, 580] on link "ASSOCIATION COMMERCANT - 411CASS" at bounding box center [1074, 576] width 228 height 14
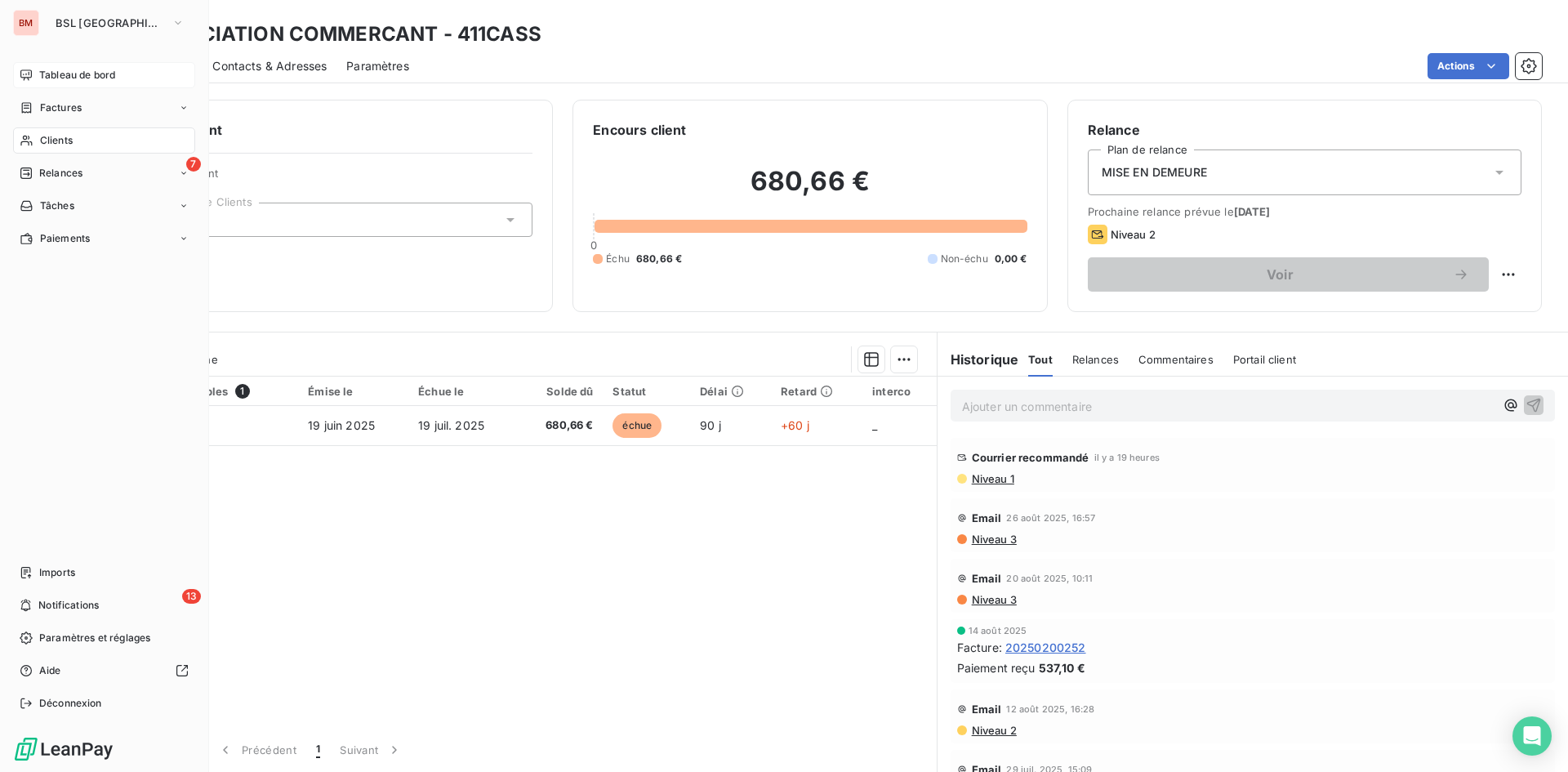
click at [65, 74] on span "Tableau de bord" at bounding box center [77, 75] width 76 height 15
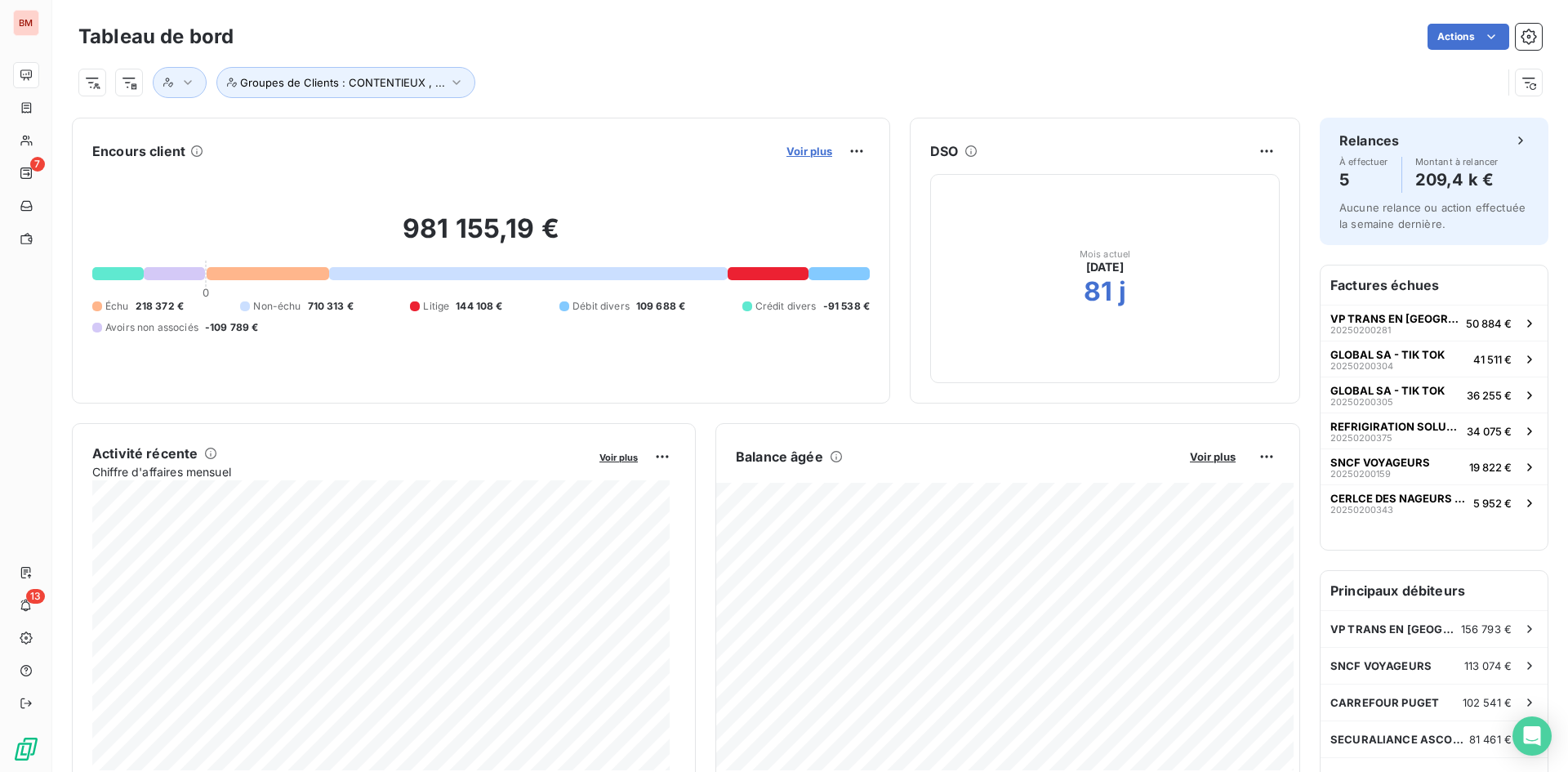
click at [791, 152] on span "Voir plus" at bounding box center [810, 151] width 46 height 13
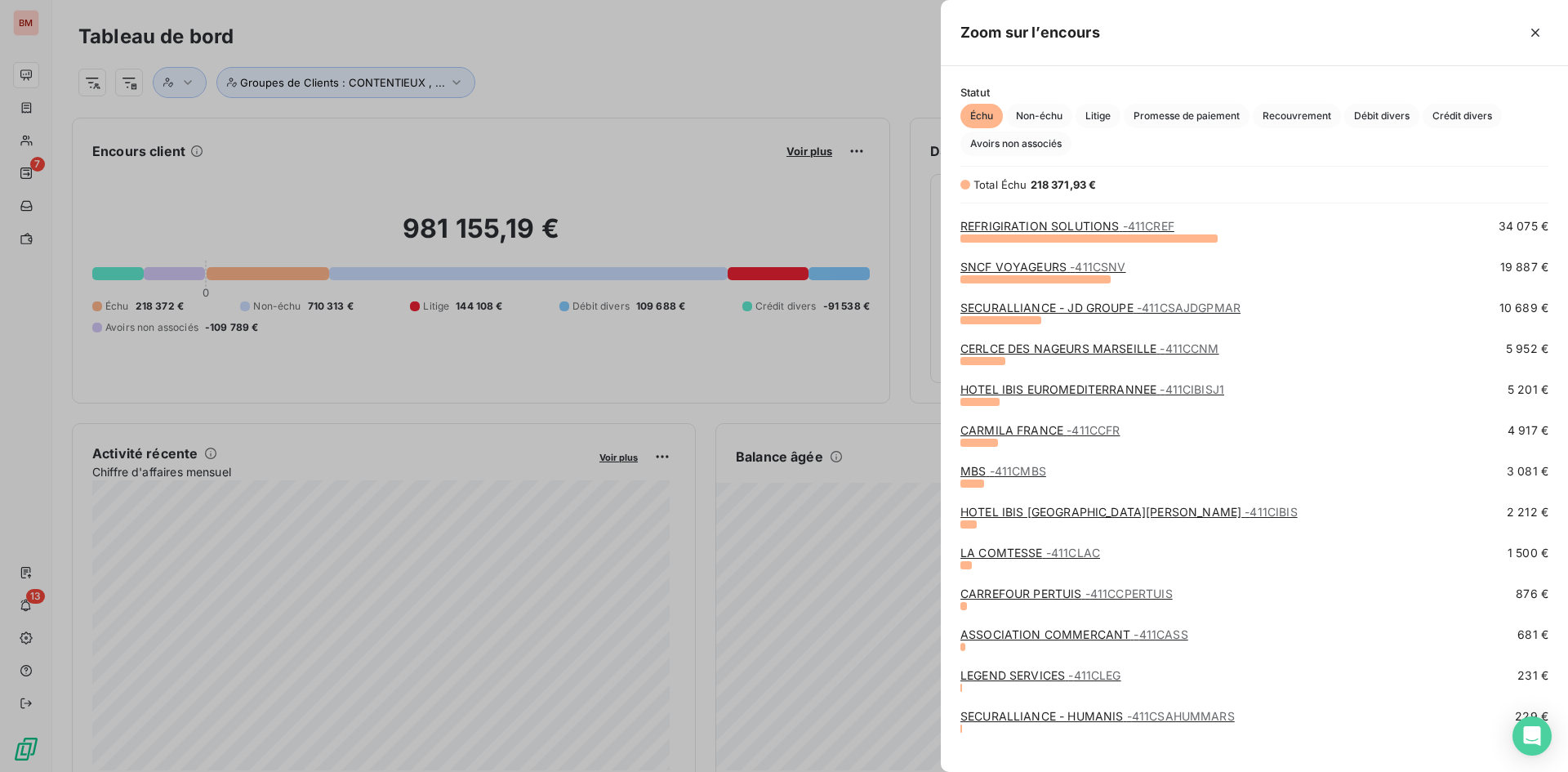
scroll to position [134, 0]
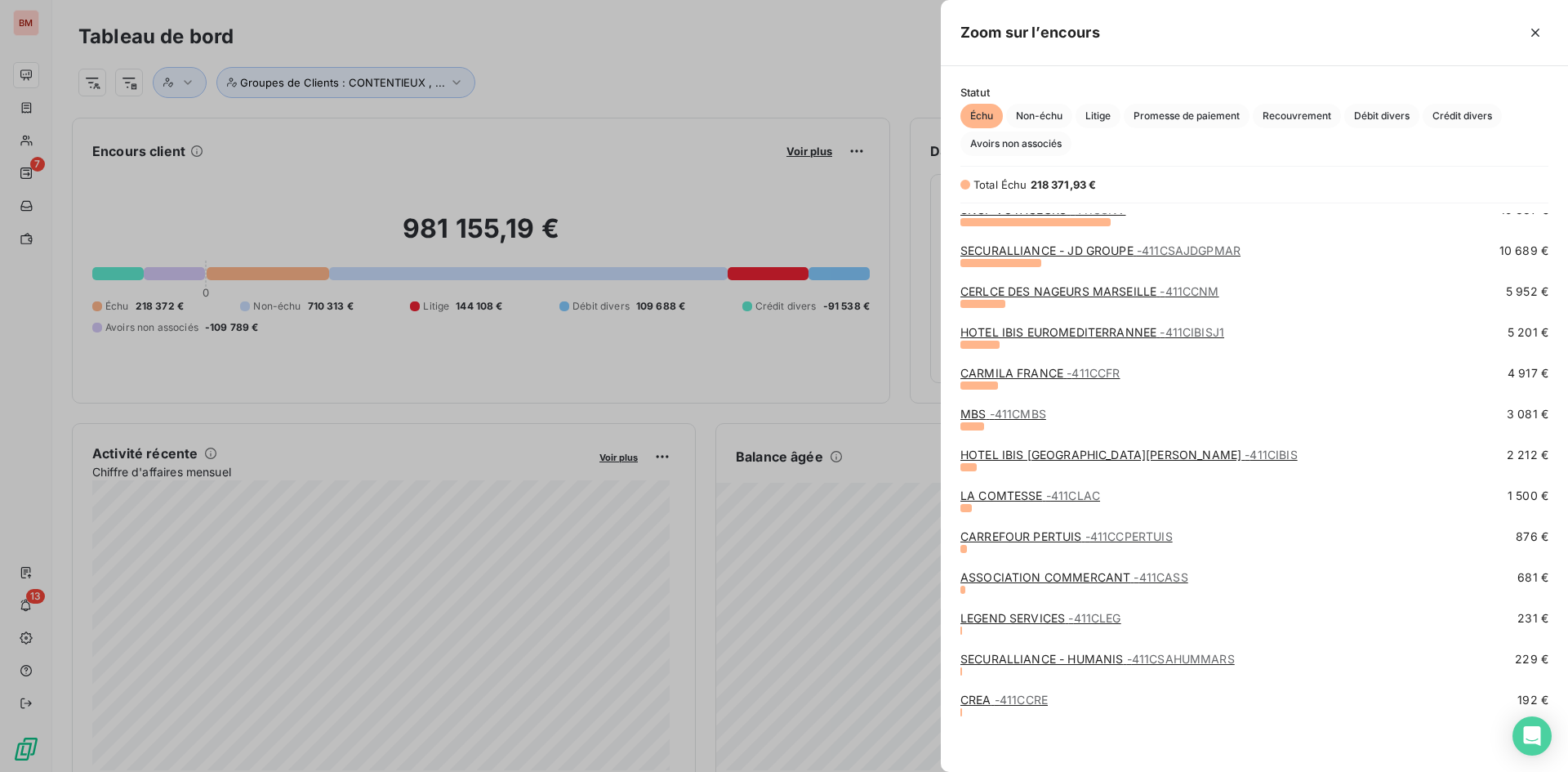
click at [1071, 625] on div "LEGEND SERVICES - 411CLEG" at bounding box center [1041, 618] width 160 height 16
click at [1073, 621] on span "- 411CLEG" at bounding box center [1095, 617] width 52 height 14
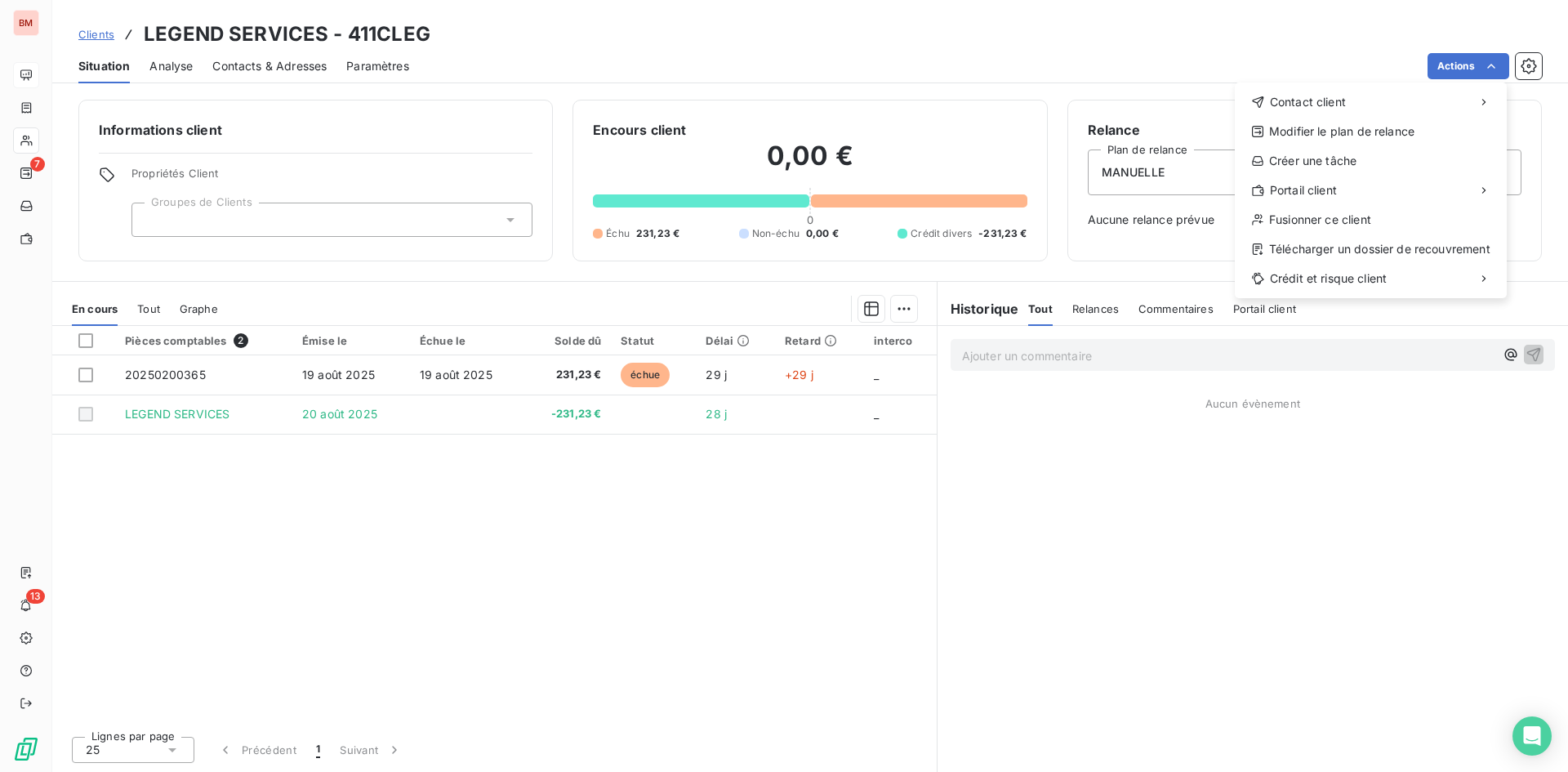
click at [866, 26] on html "BM 7 13 Clients LEGEND SERVICES - 411CLEG Situation Analyse Contacts & Adresses…" at bounding box center [784, 386] width 1568 height 772
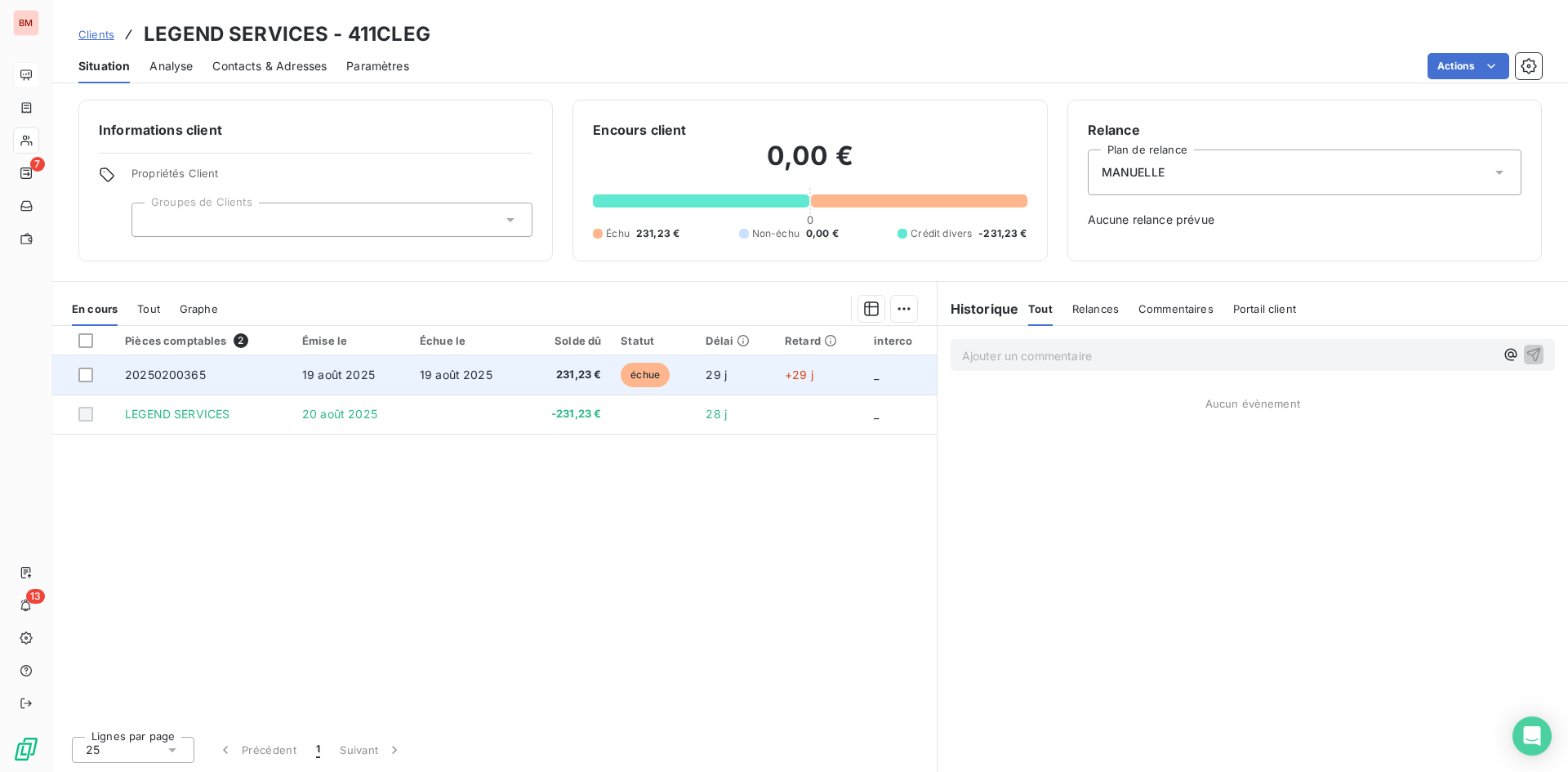
click at [583, 382] on td "231,23 €" at bounding box center [567, 375] width 87 height 39
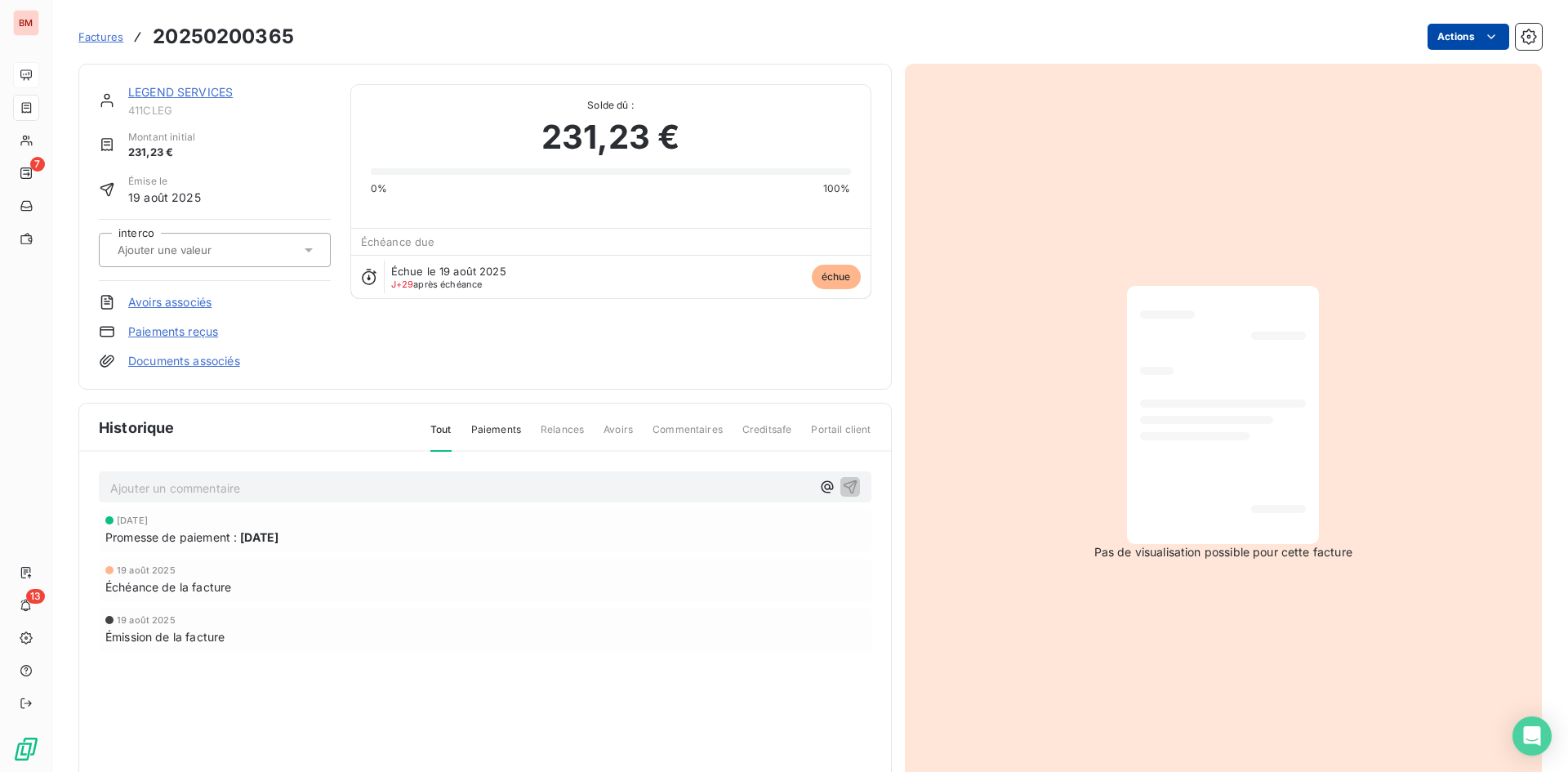
click at [1448, 45] on html "BM 7 13 Factures 20250200365 Actions LEGEND SERVICES 411CLEG Montant initial 23…" at bounding box center [784, 386] width 1568 height 772
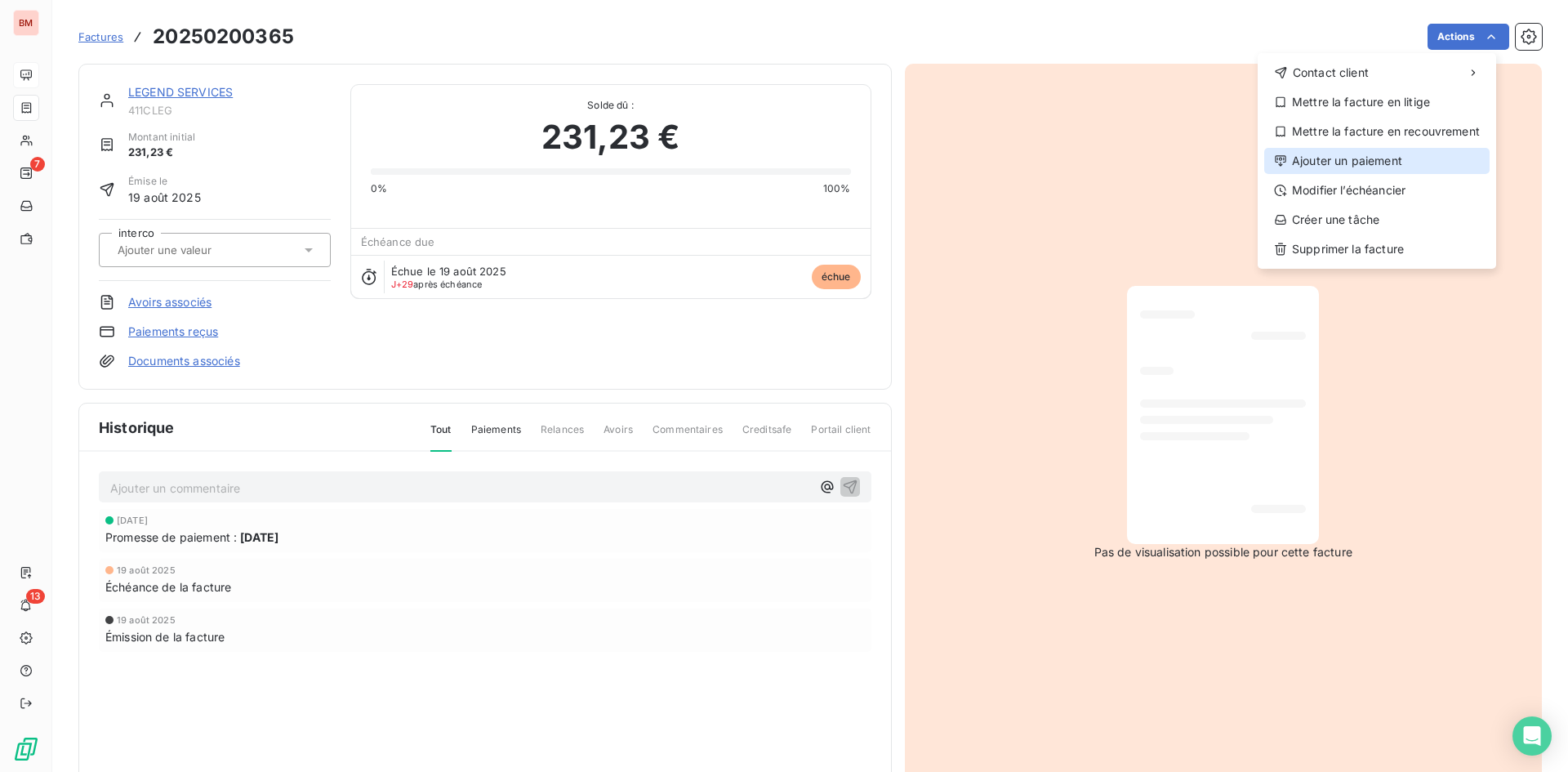
click at [1371, 173] on div "Ajouter un paiement" at bounding box center [1376, 161] width 225 height 26
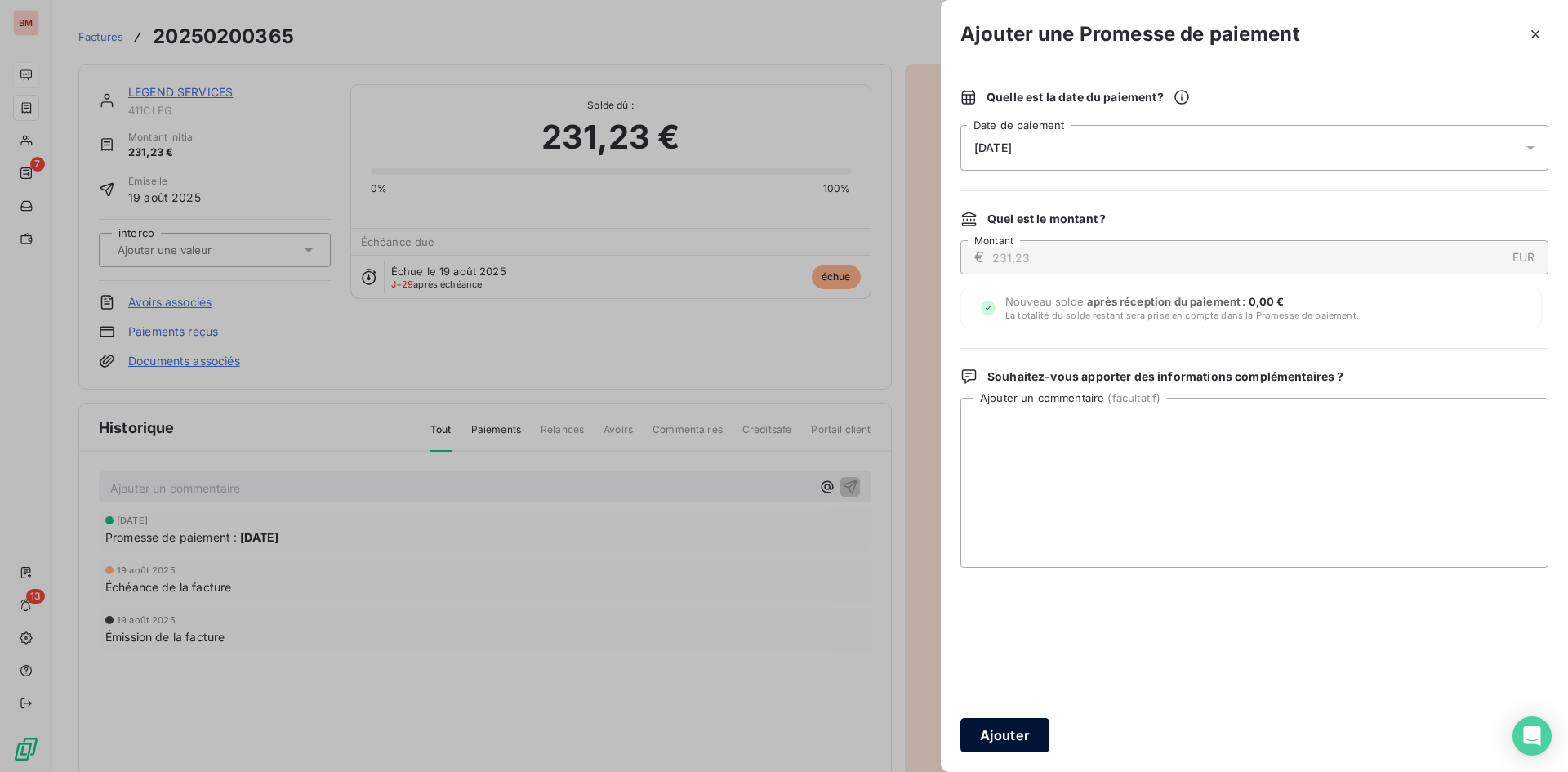
click at [1002, 726] on button "Ajouter" at bounding box center [1005, 735] width 89 height 34
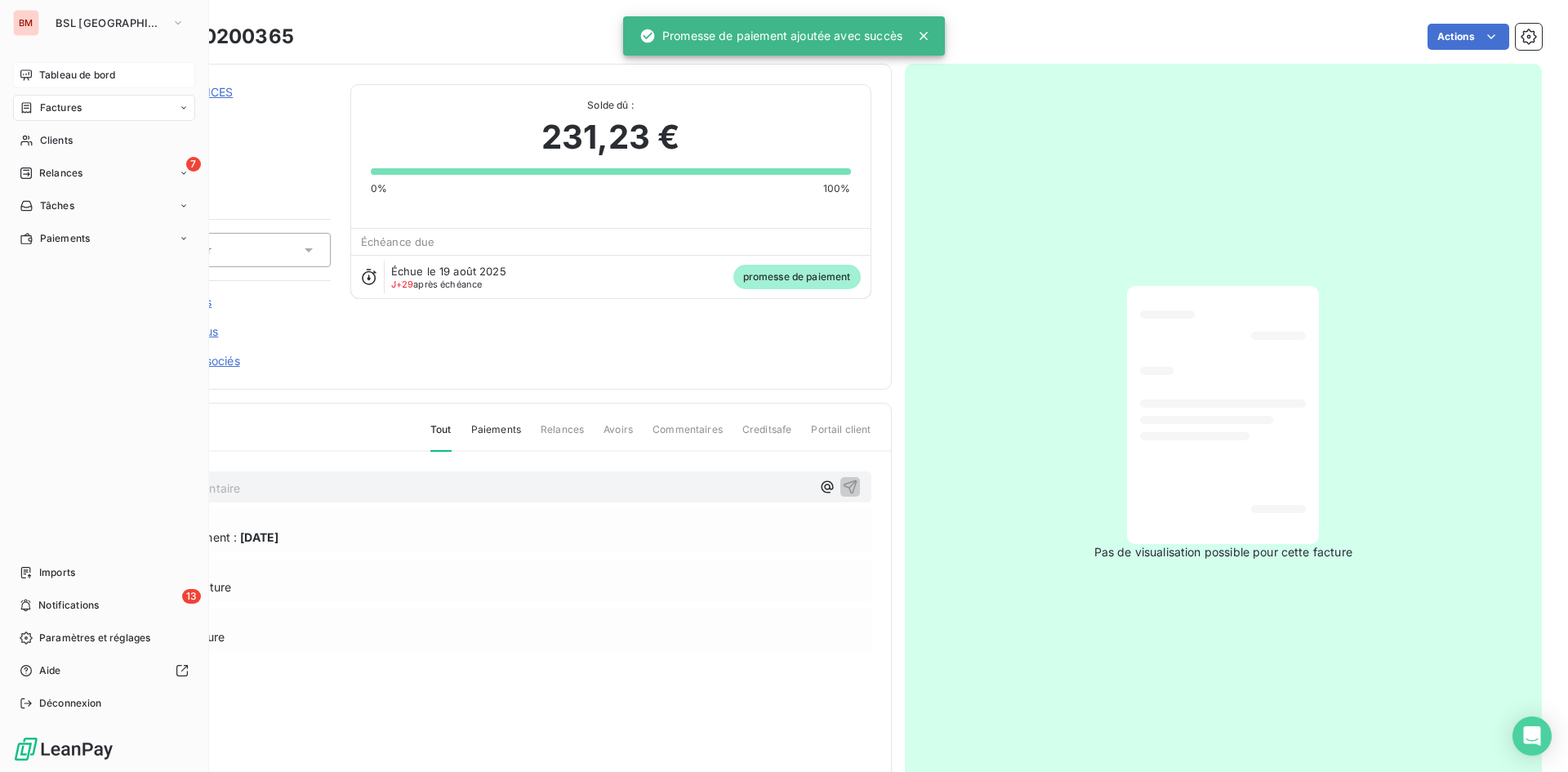
click at [36, 73] on div "Tableau de bord" at bounding box center [104, 75] width 182 height 26
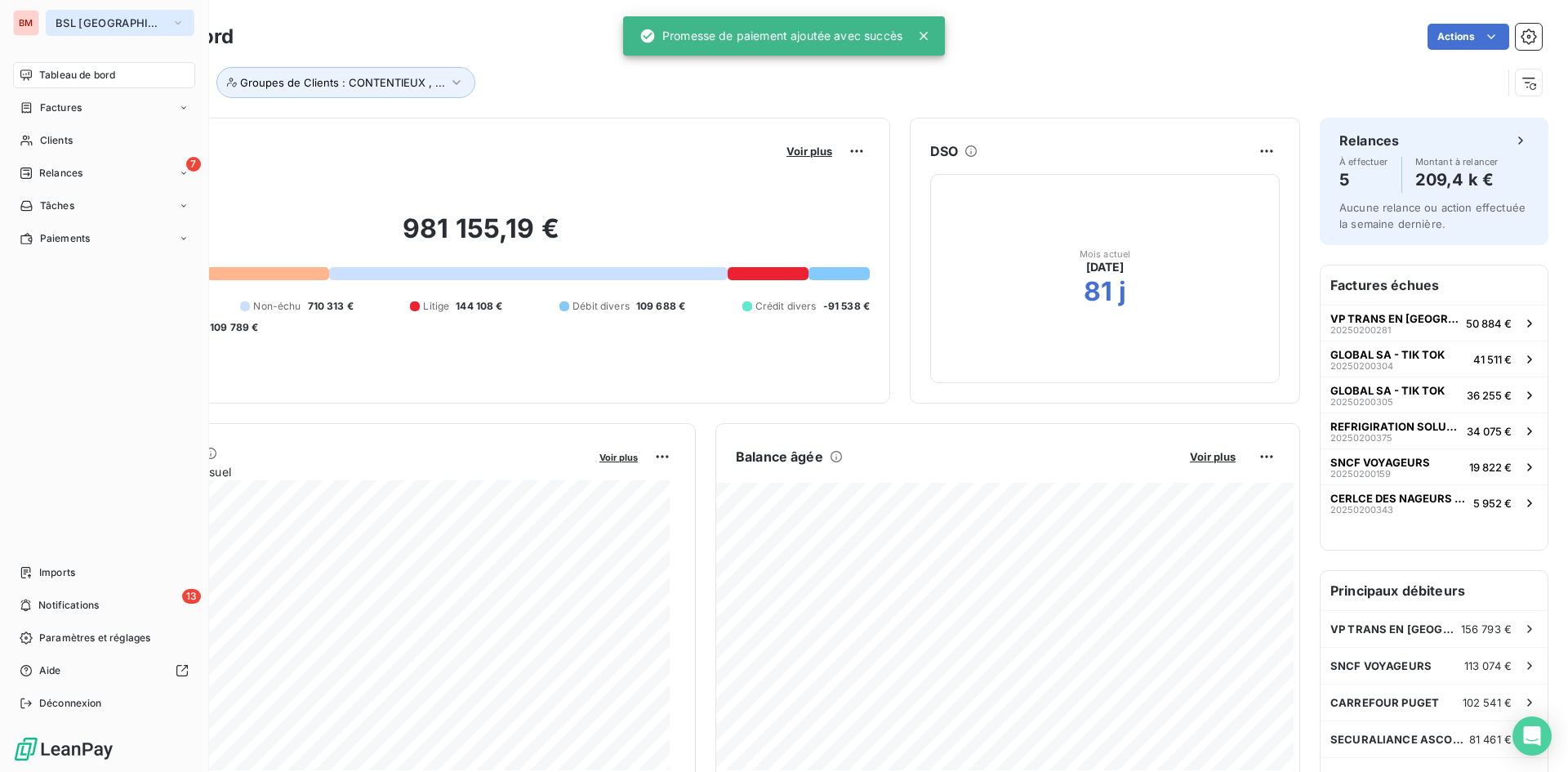
click at [162, 16] on button "BSL [GEOGRAPHIC_DATA]" at bounding box center [120, 23] width 149 height 26
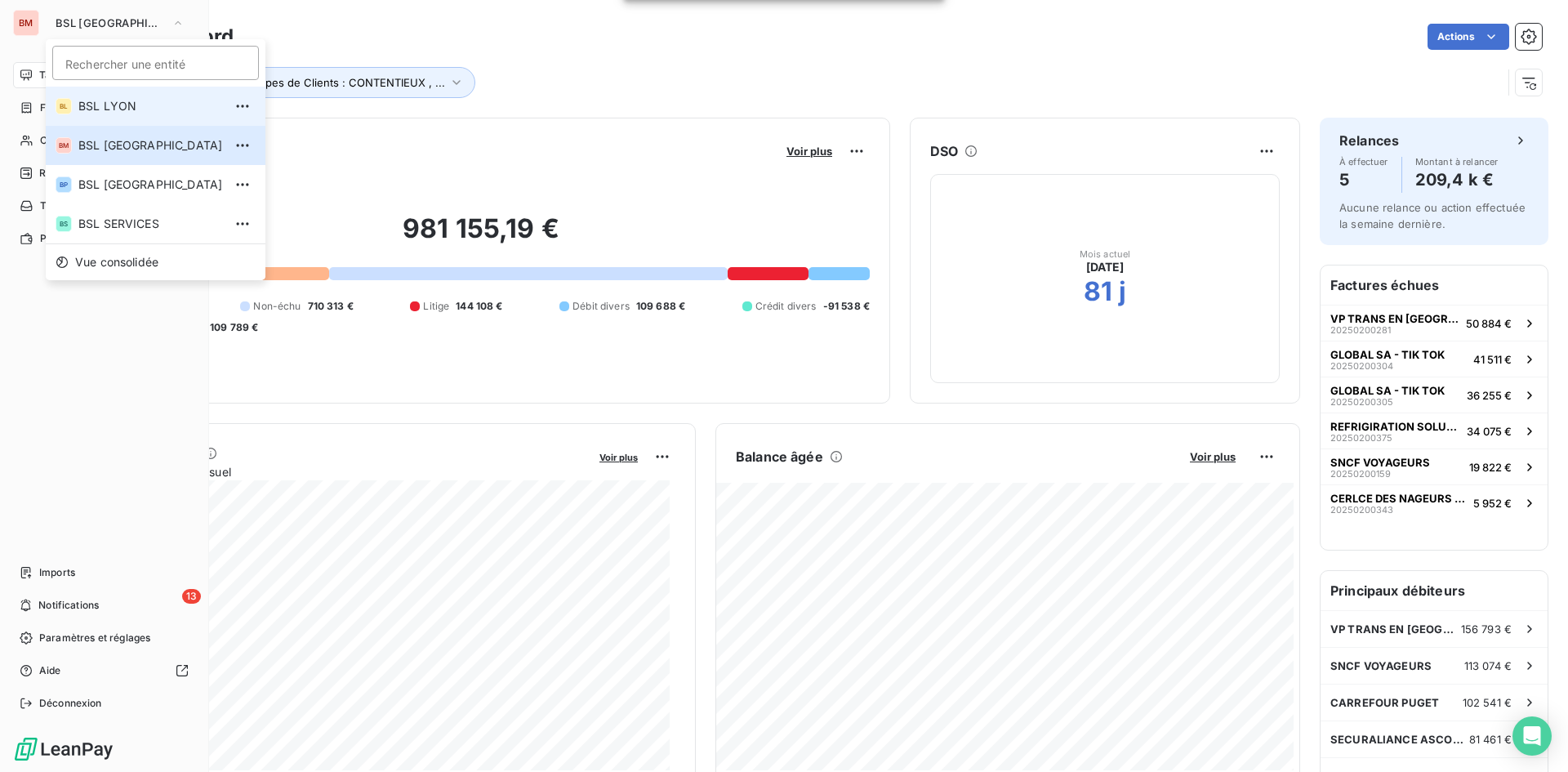
click at [129, 100] on span "BSL LYON" at bounding box center [151, 106] width 145 height 16
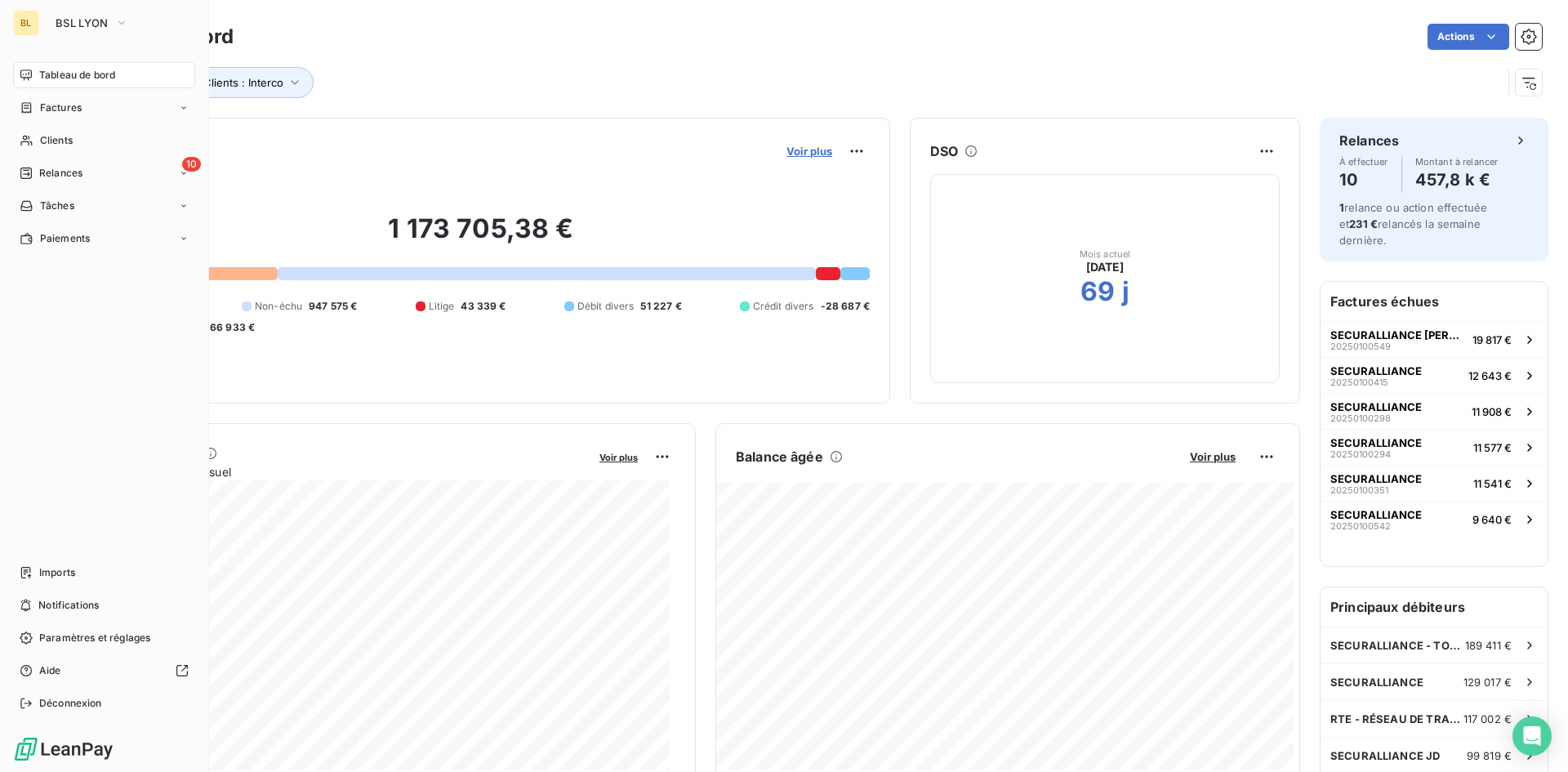
click at [795, 145] on span "Voir plus" at bounding box center [810, 151] width 46 height 13
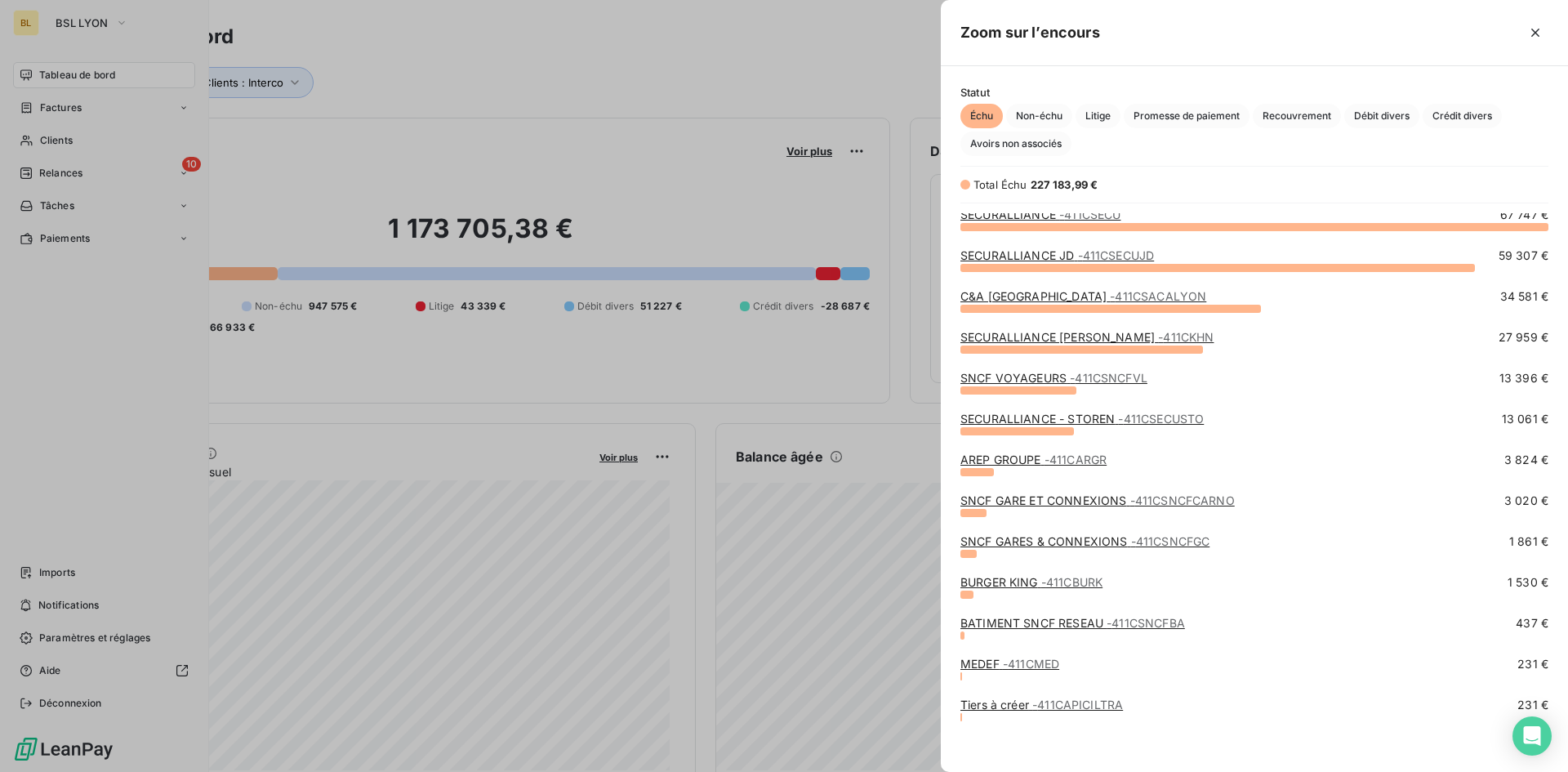
scroll to position [11, 0]
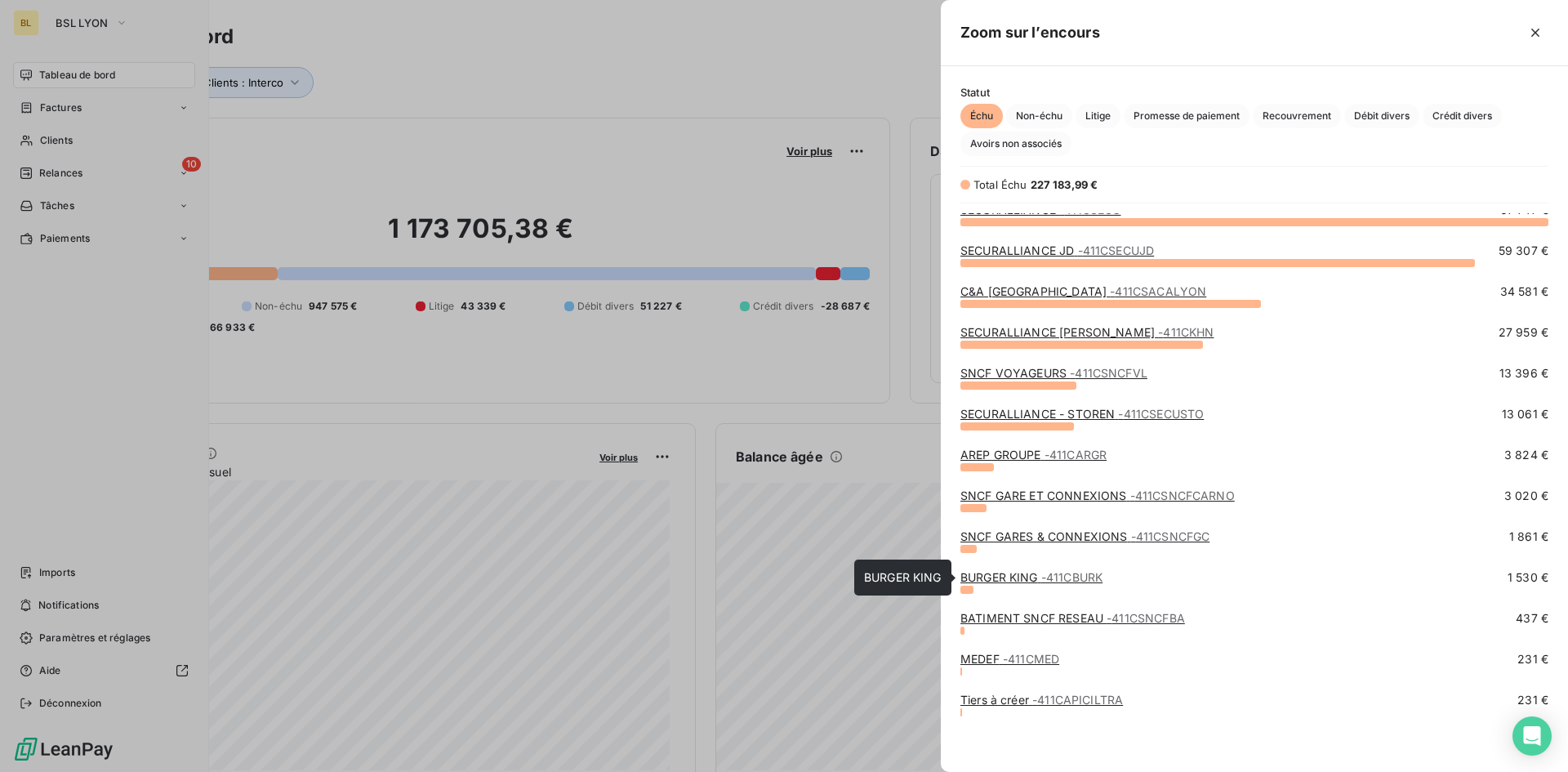
click at [1028, 581] on link "BURGER KING - 411CBURK" at bounding box center [1032, 576] width 142 height 14
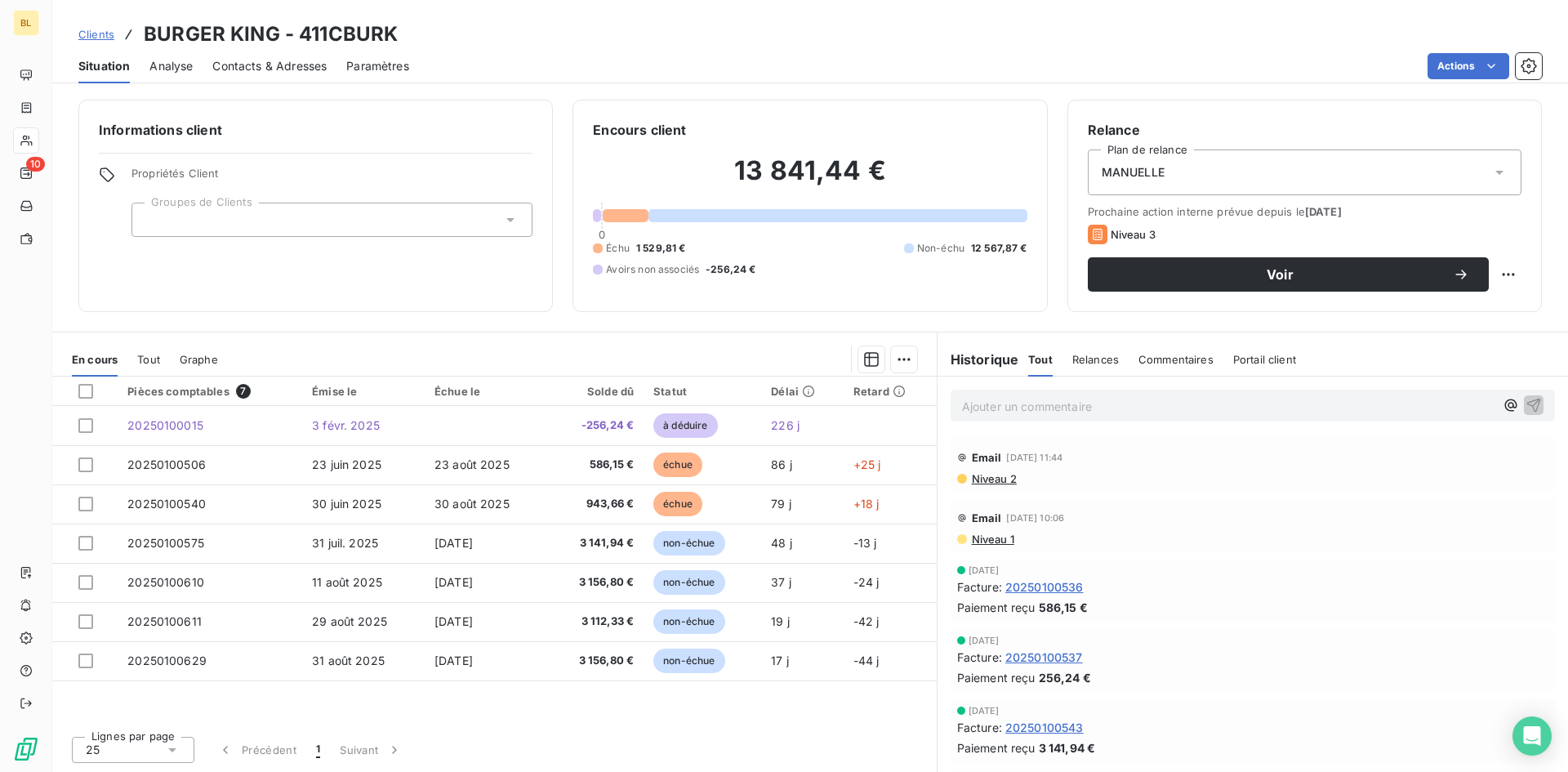
click at [1007, 477] on span "Niveau 2" at bounding box center [993, 479] width 47 height 13
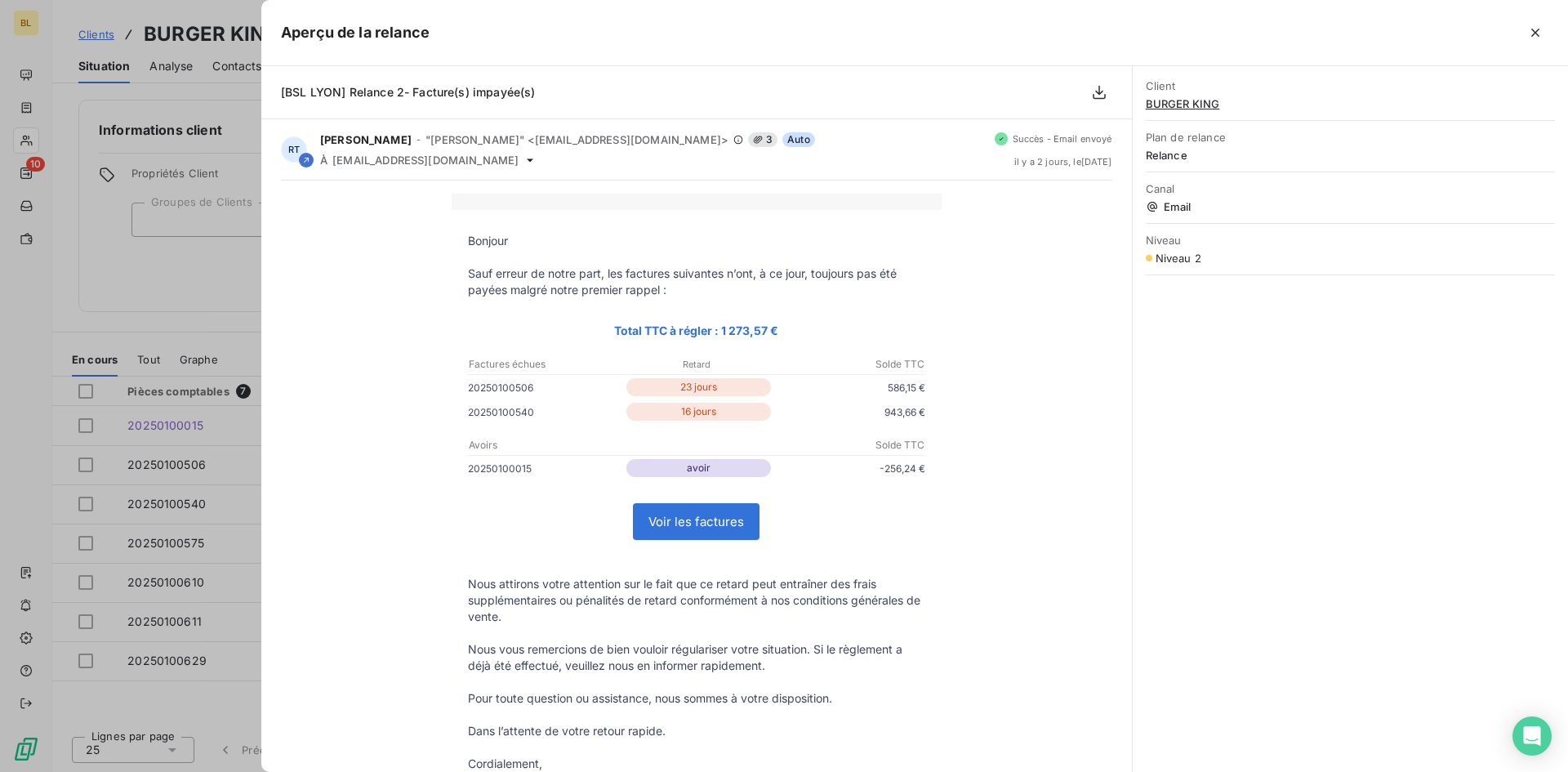
click at [114, 314] on div at bounding box center [784, 386] width 1568 height 772
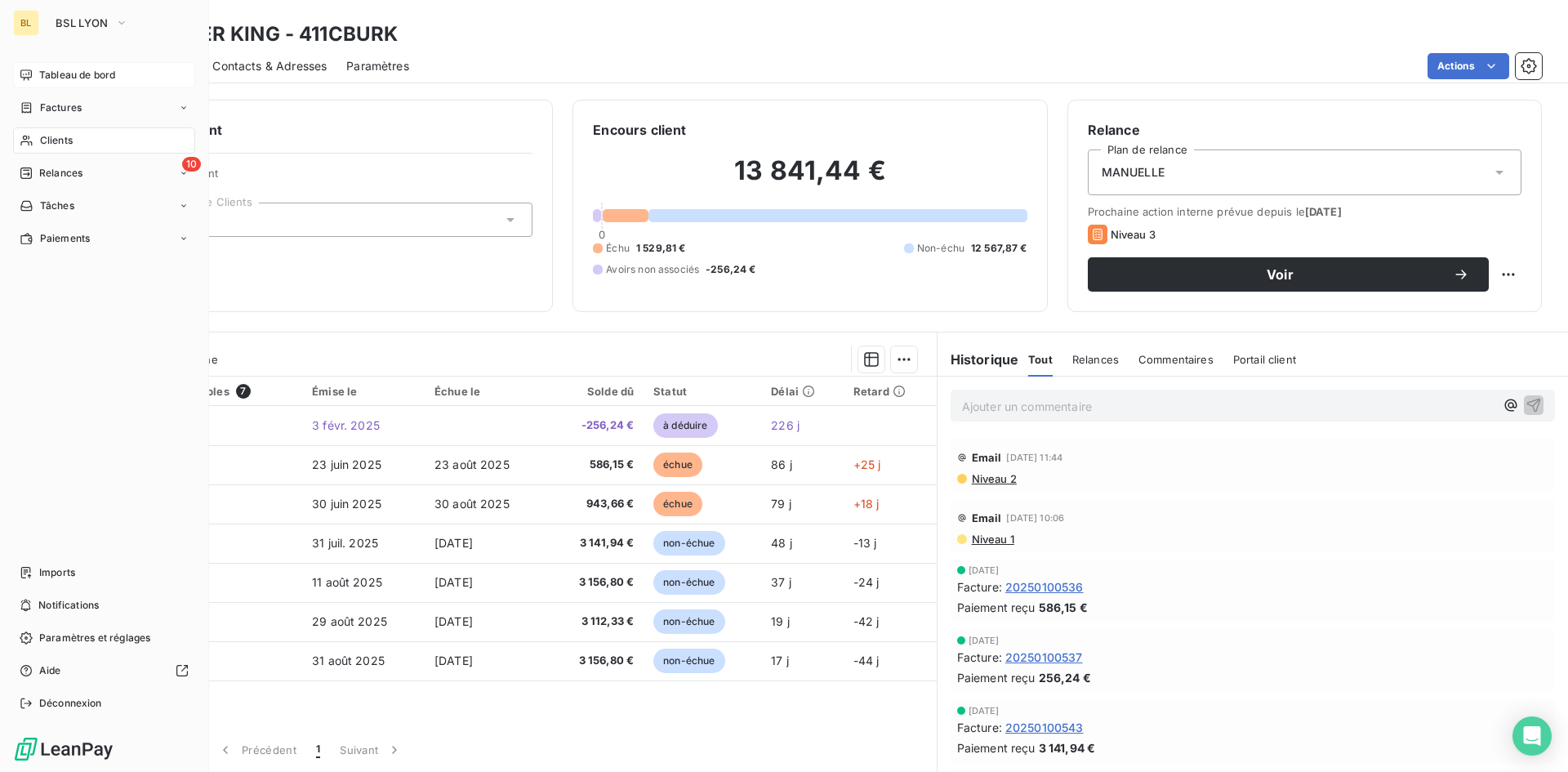
click at [38, 70] on div "Tableau de bord" at bounding box center [104, 75] width 182 height 26
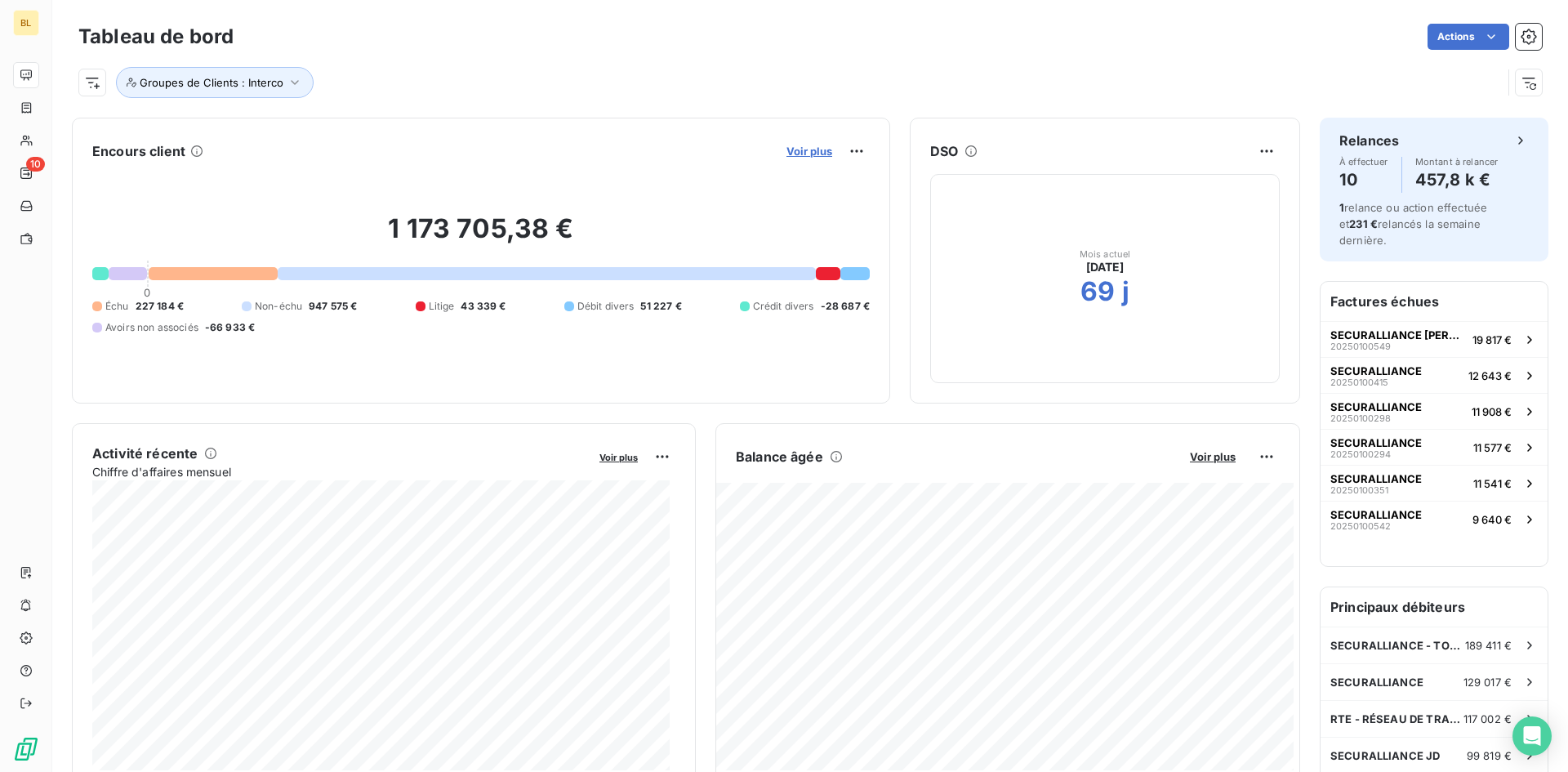
click at [814, 153] on span "Voir plus" at bounding box center [810, 151] width 46 height 13
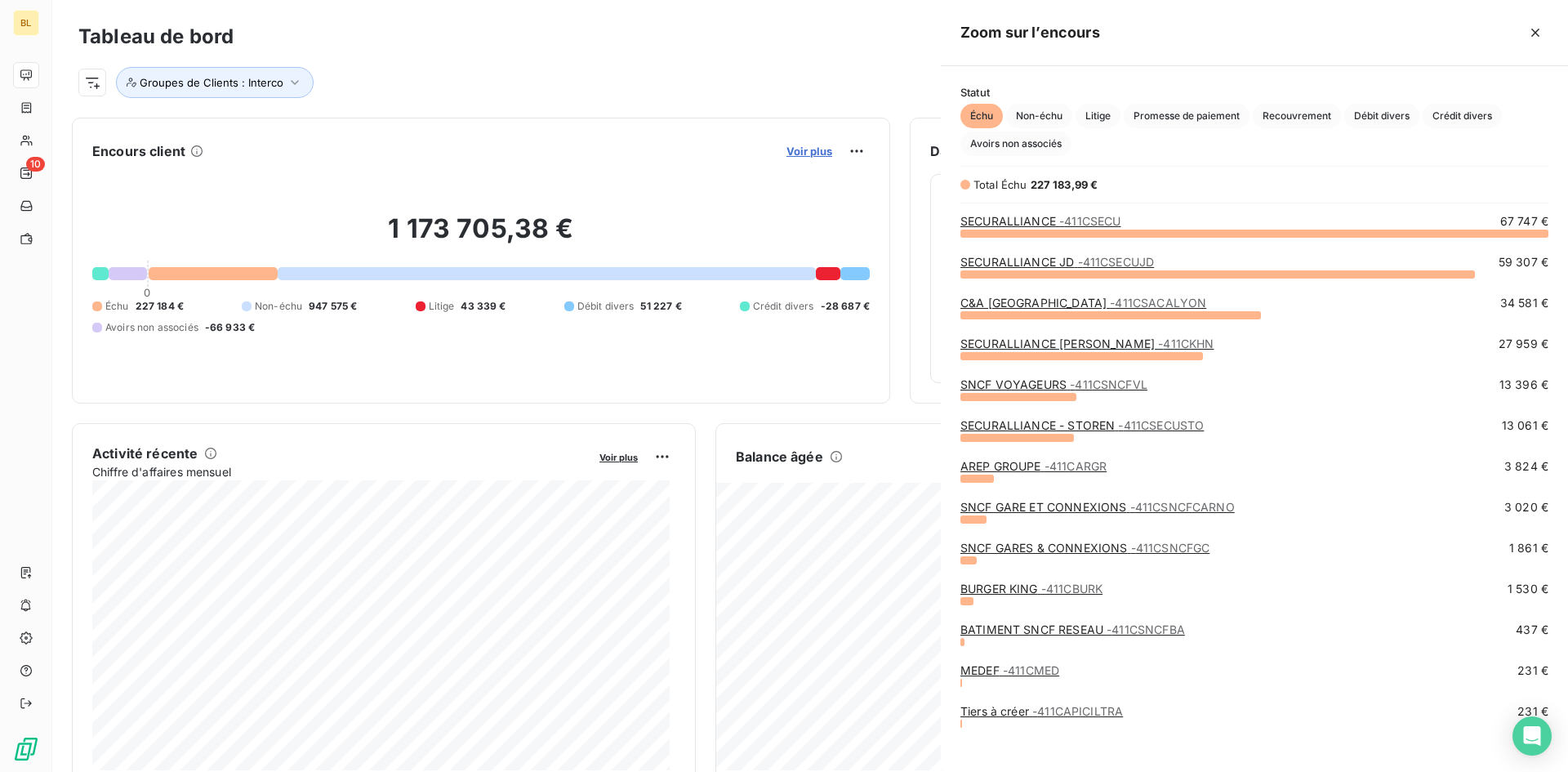
scroll to position [760, 615]
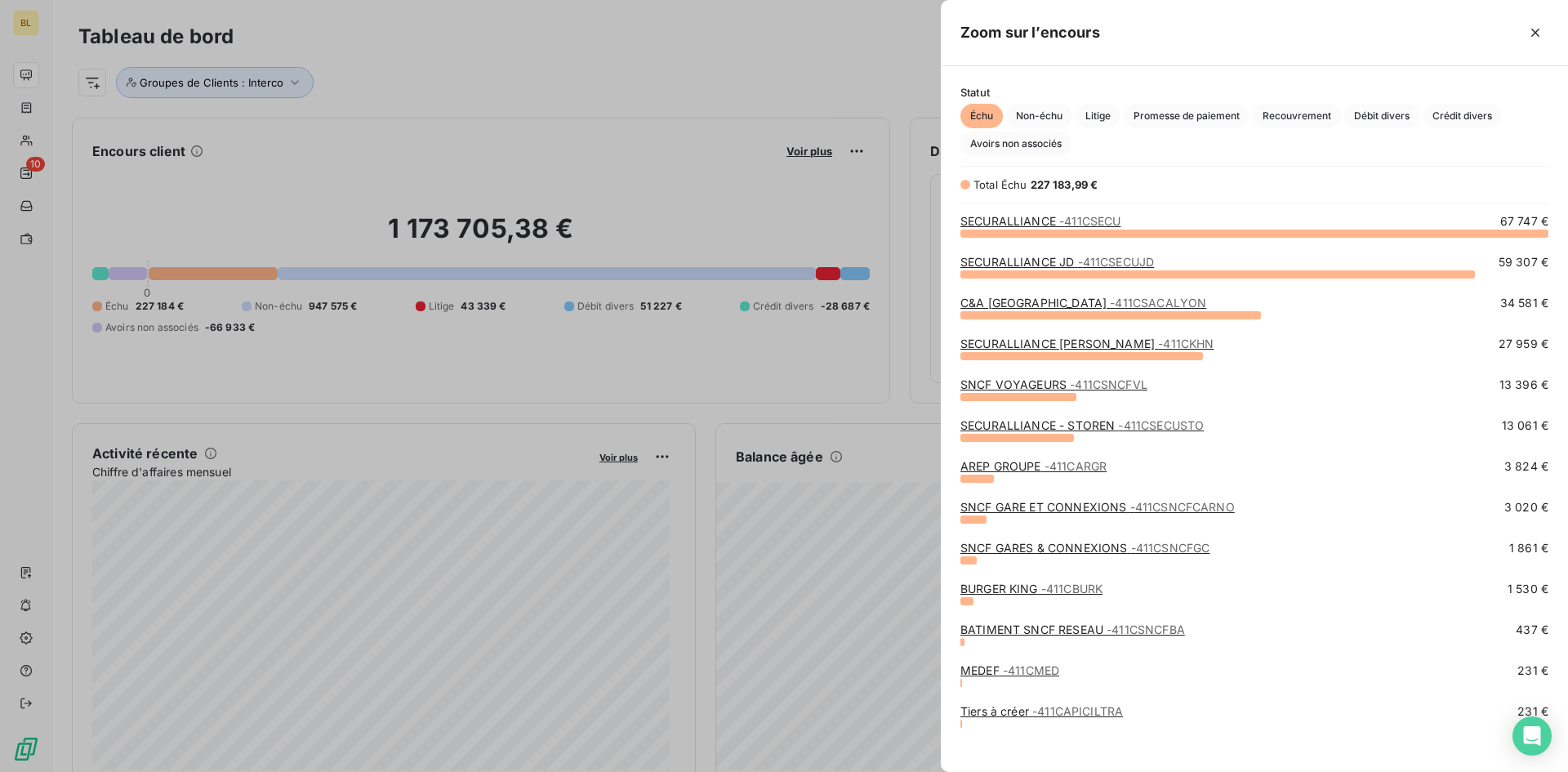
click at [599, 115] on div at bounding box center [784, 386] width 1568 height 772
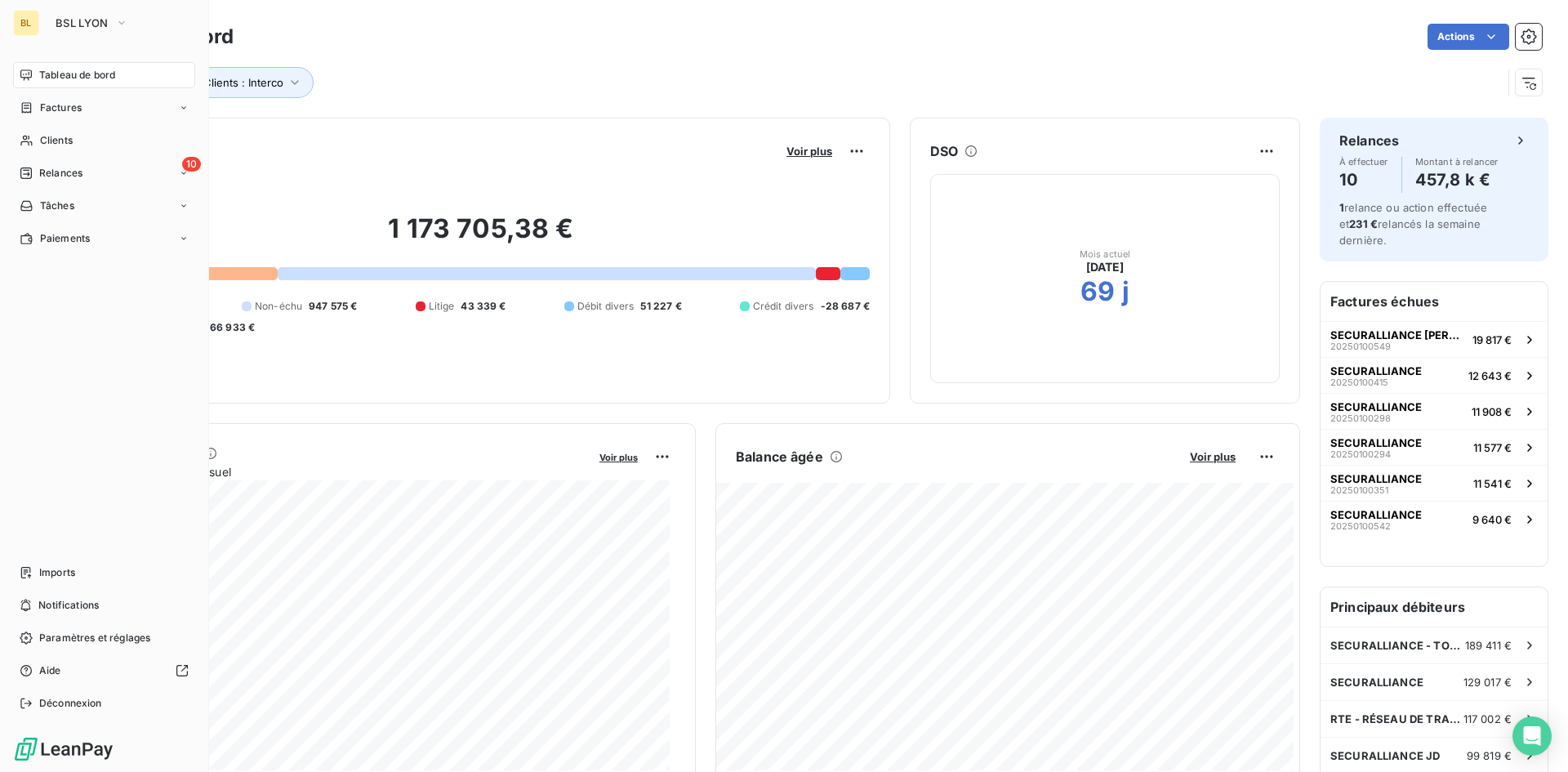
click at [39, 75] on span "Tableau de bord" at bounding box center [77, 75] width 76 height 15
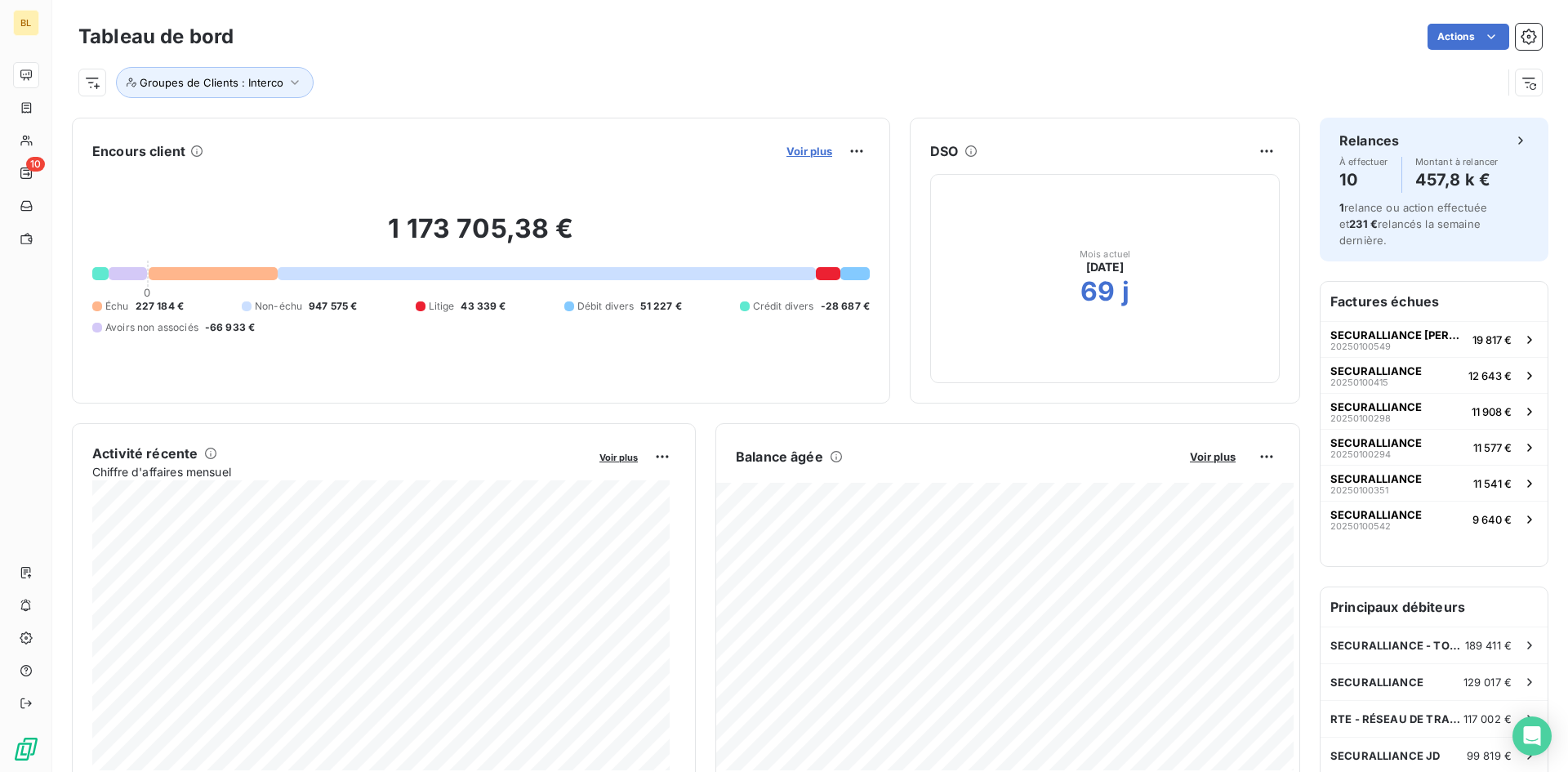
click at [798, 146] on span "Voir plus" at bounding box center [810, 151] width 46 height 13
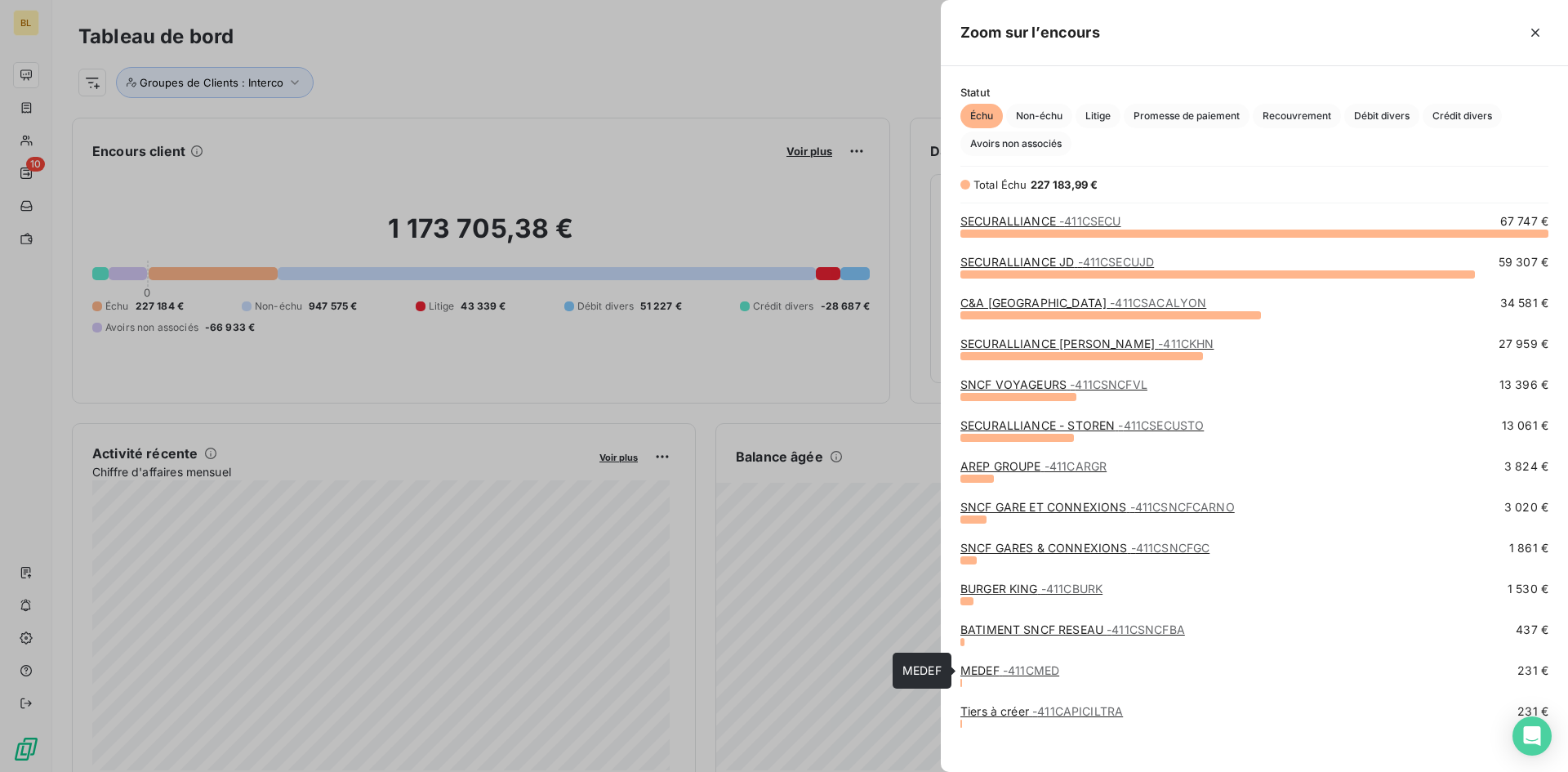
click at [1037, 665] on span "- 411CMED" at bounding box center [1031, 670] width 56 height 14
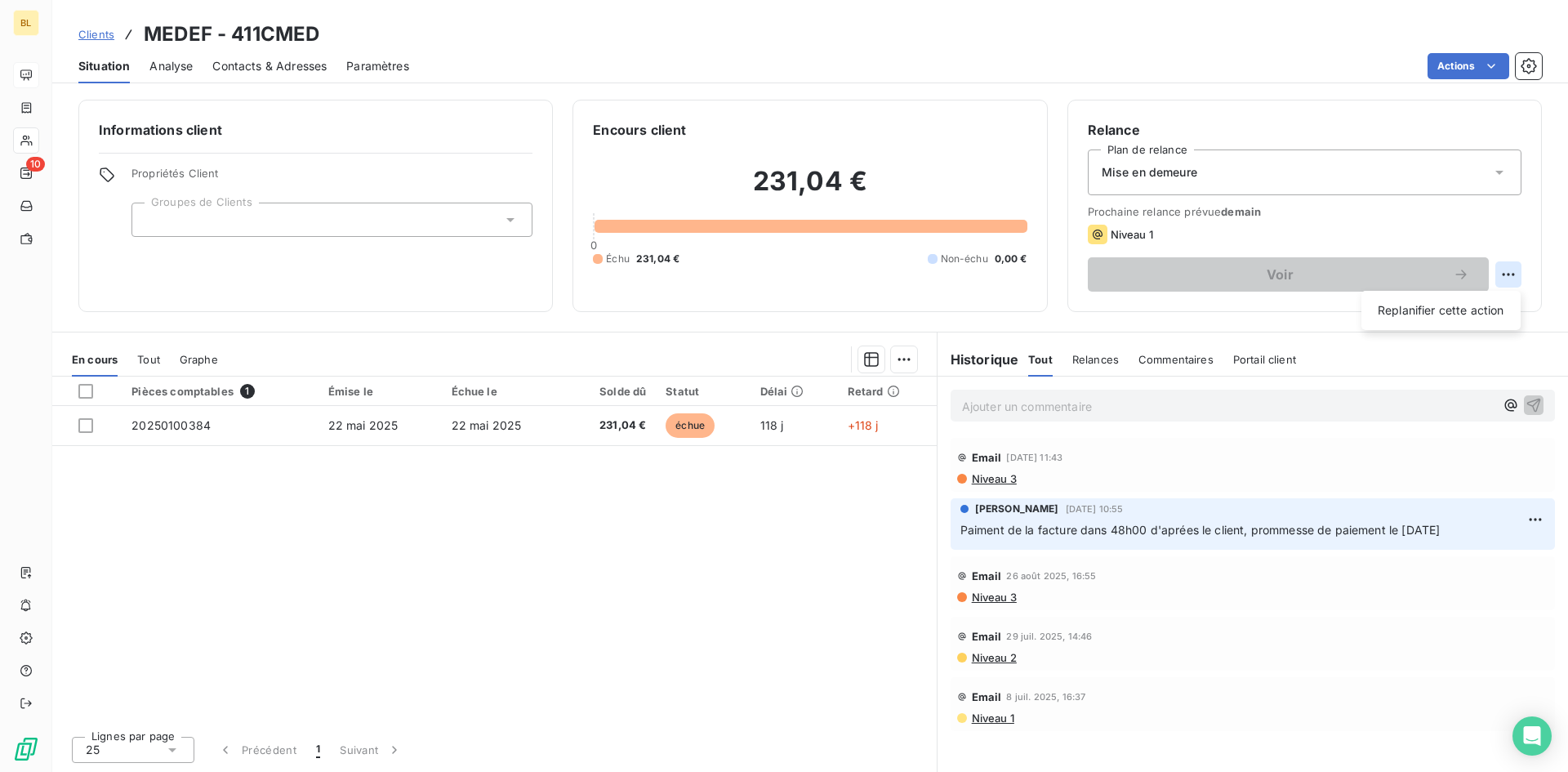
click at [1509, 273] on html "BL 10 Clients MEDEF - 411CMED Situation Analyse Contacts & Adresses Paramètres …" at bounding box center [784, 386] width 1568 height 772
click at [1372, 241] on html "BL 10 Clients MEDEF - 411CMED Situation Analyse Contacts & Adresses Paramètres …" at bounding box center [784, 386] width 1568 height 772
click at [1506, 272] on html "BL 10 Clients MEDEF - 411CMED Situation Analyse Contacts & Adresses Paramètres …" at bounding box center [784, 386] width 1568 height 772
click at [1403, 326] on div "Replanifier cette action" at bounding box center [1441, 310] width 159 height 39
click at [1405, 319] on div "Replanifier cette action" at bounding box center [1441, 310] width 147 height 26
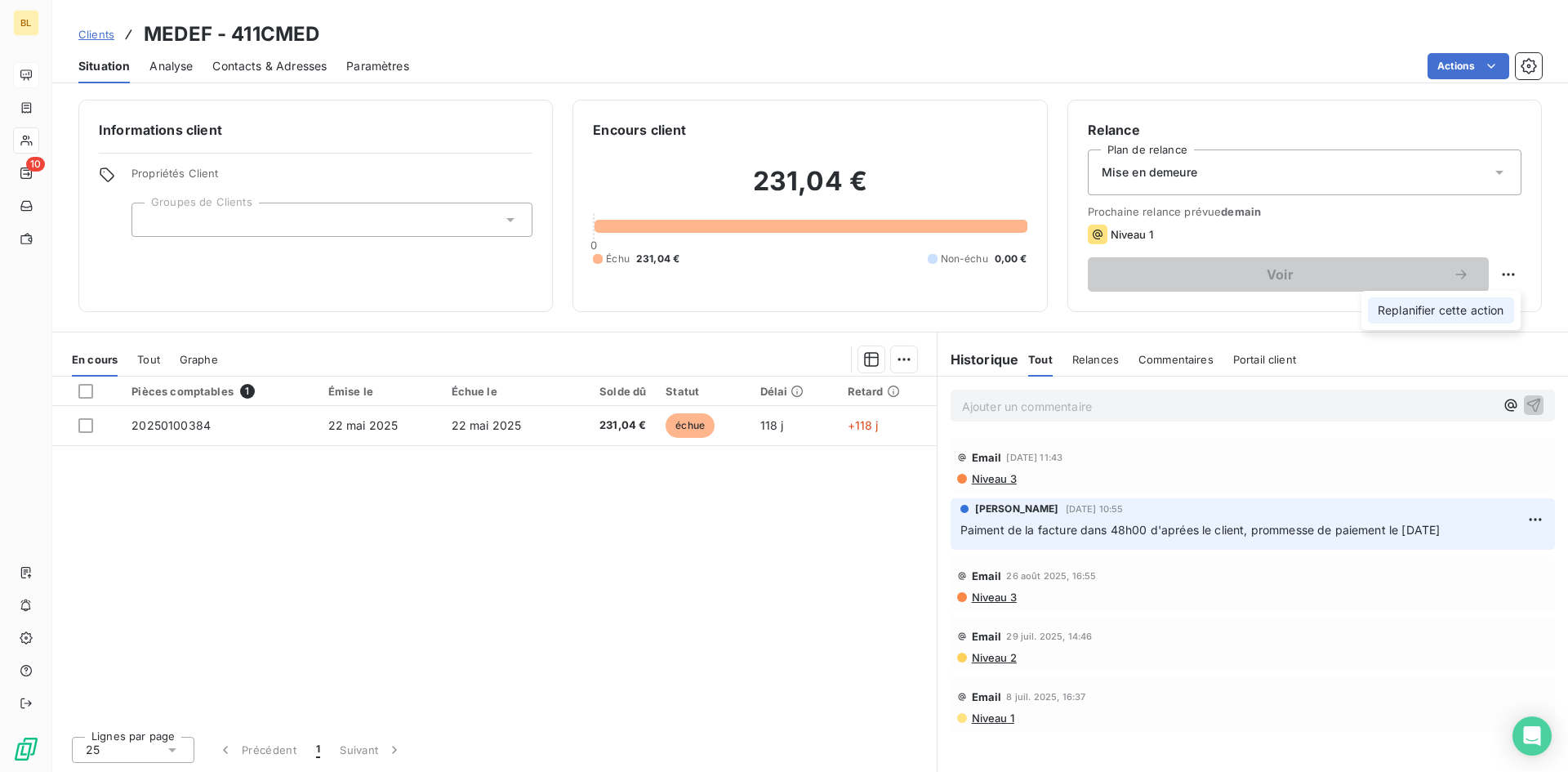
select select "8"
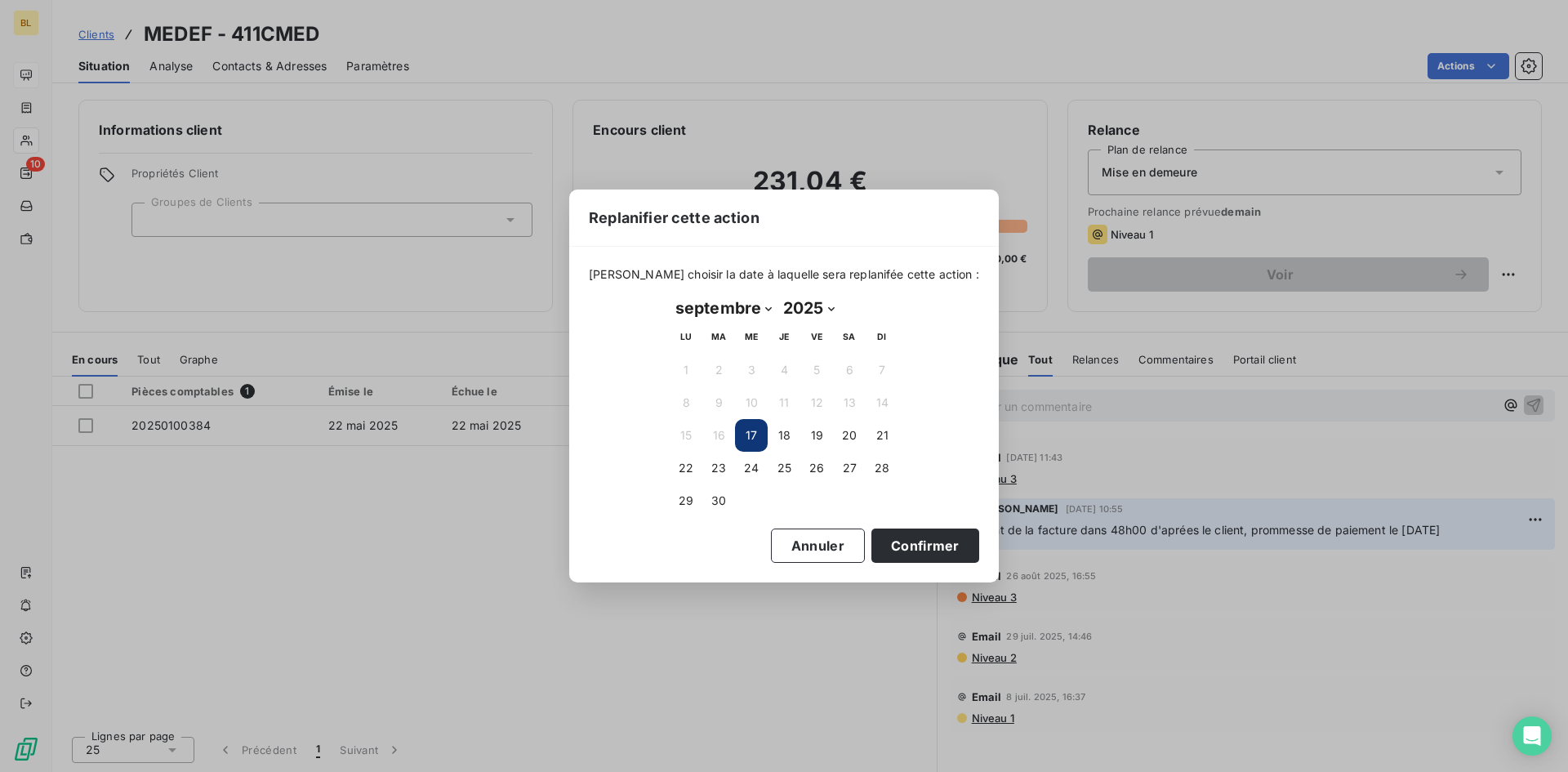
click at [748, 445] on button "17" at bounding box center [752, 436] width 33 height 33
click at [751, 437] on button "17" at bounding box center [752, 436] width 33 height 33
click at [887, 559] on button "Confirmer" at bounding box center [925, 545] width 108 height 34
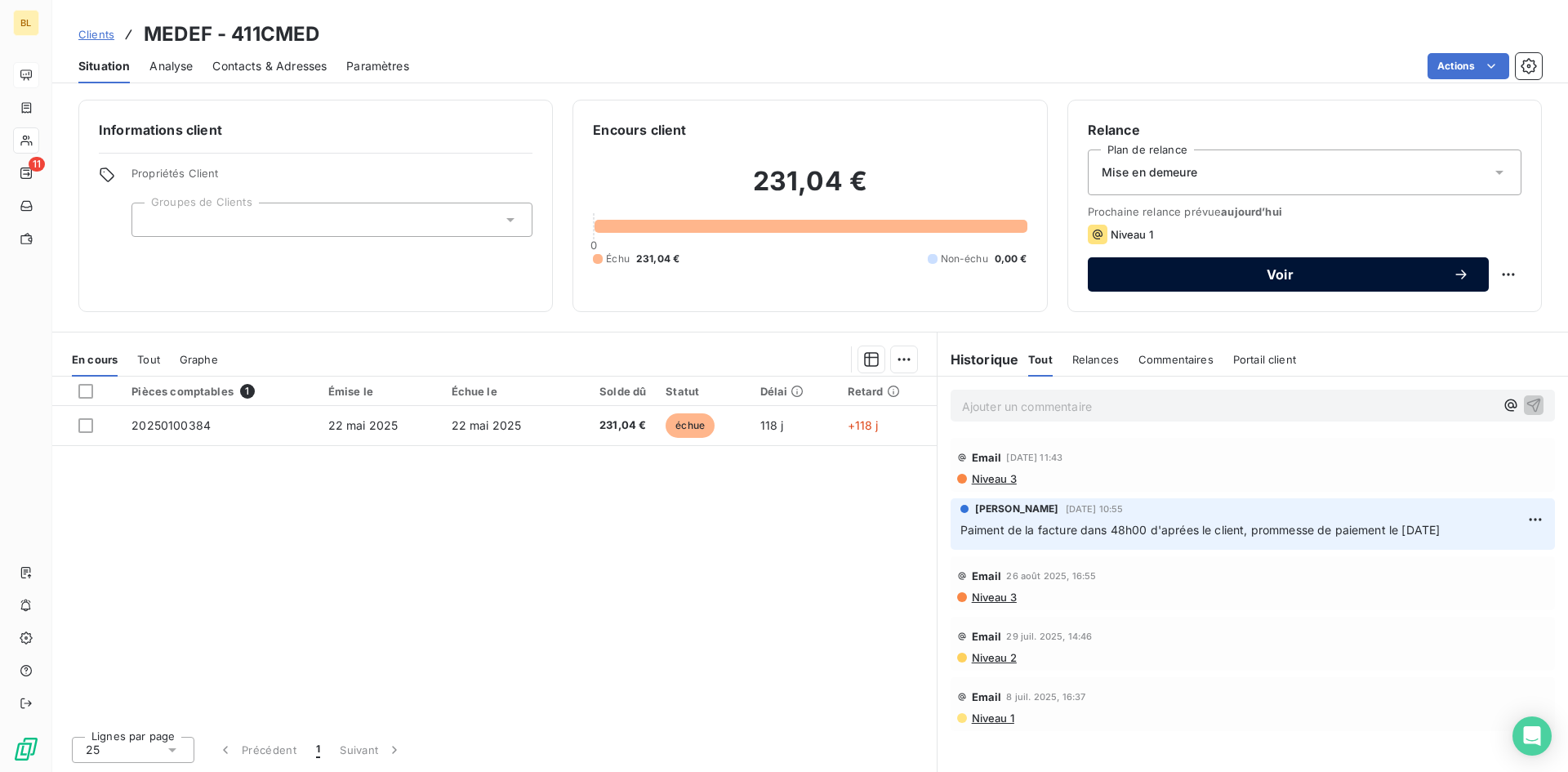
click at [1232, 281] on div "Voir" at bounding box center [1289, 274] width 362 height 16
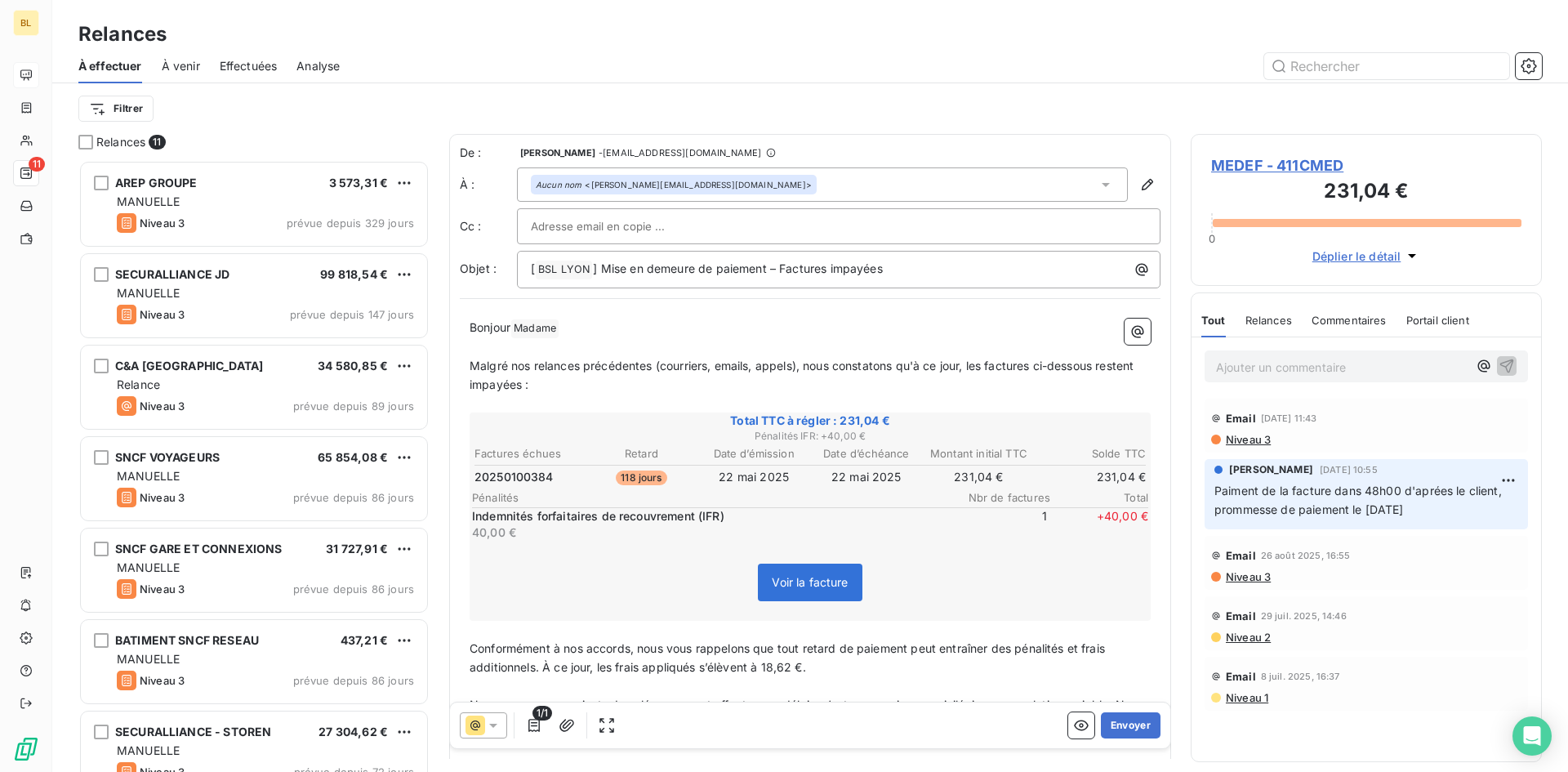
scroll to position [599, 339]
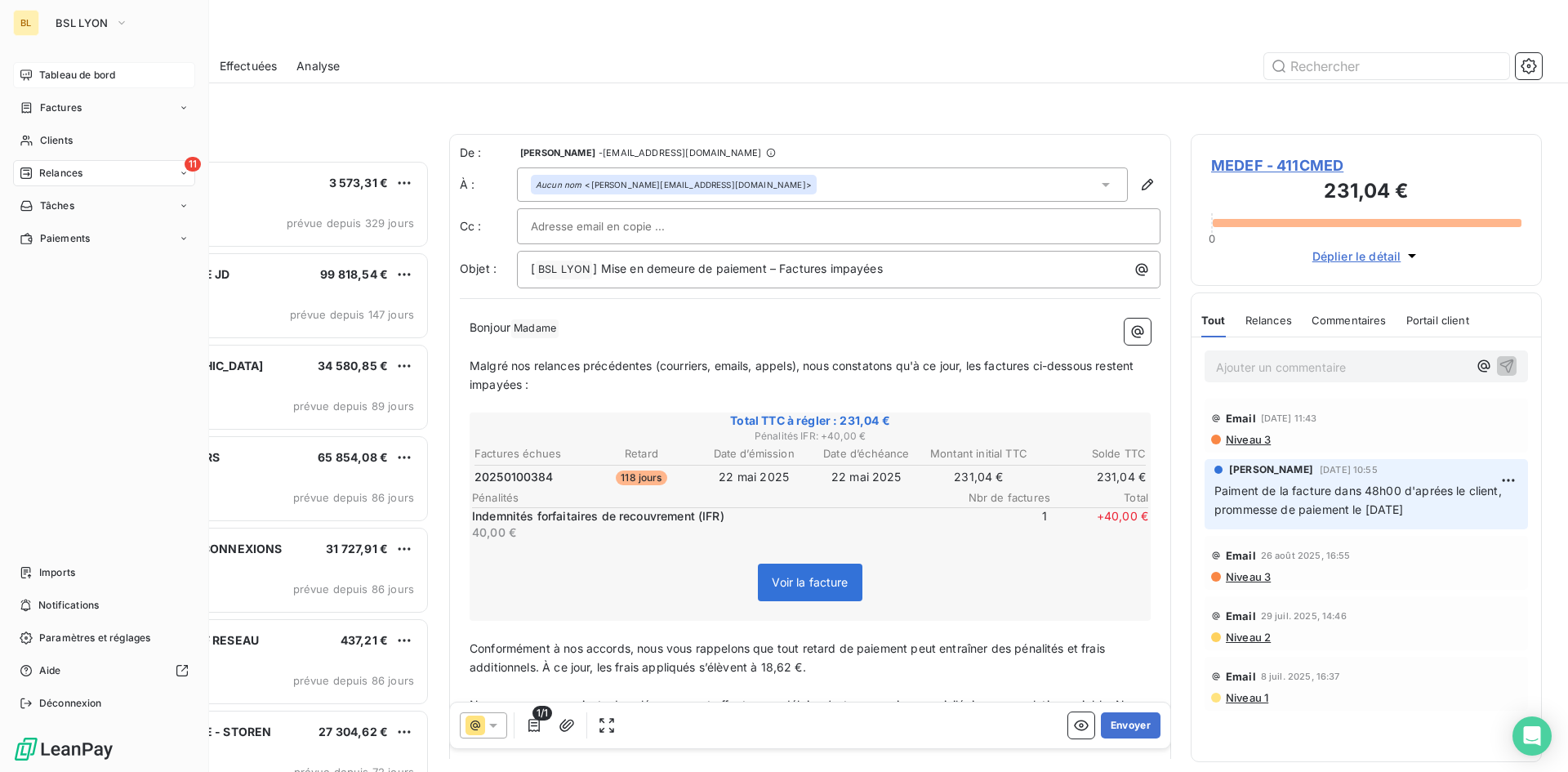
click at [71, 71] on span "Tableau de bord" at bounding box center [77, 75] width 76 height 15
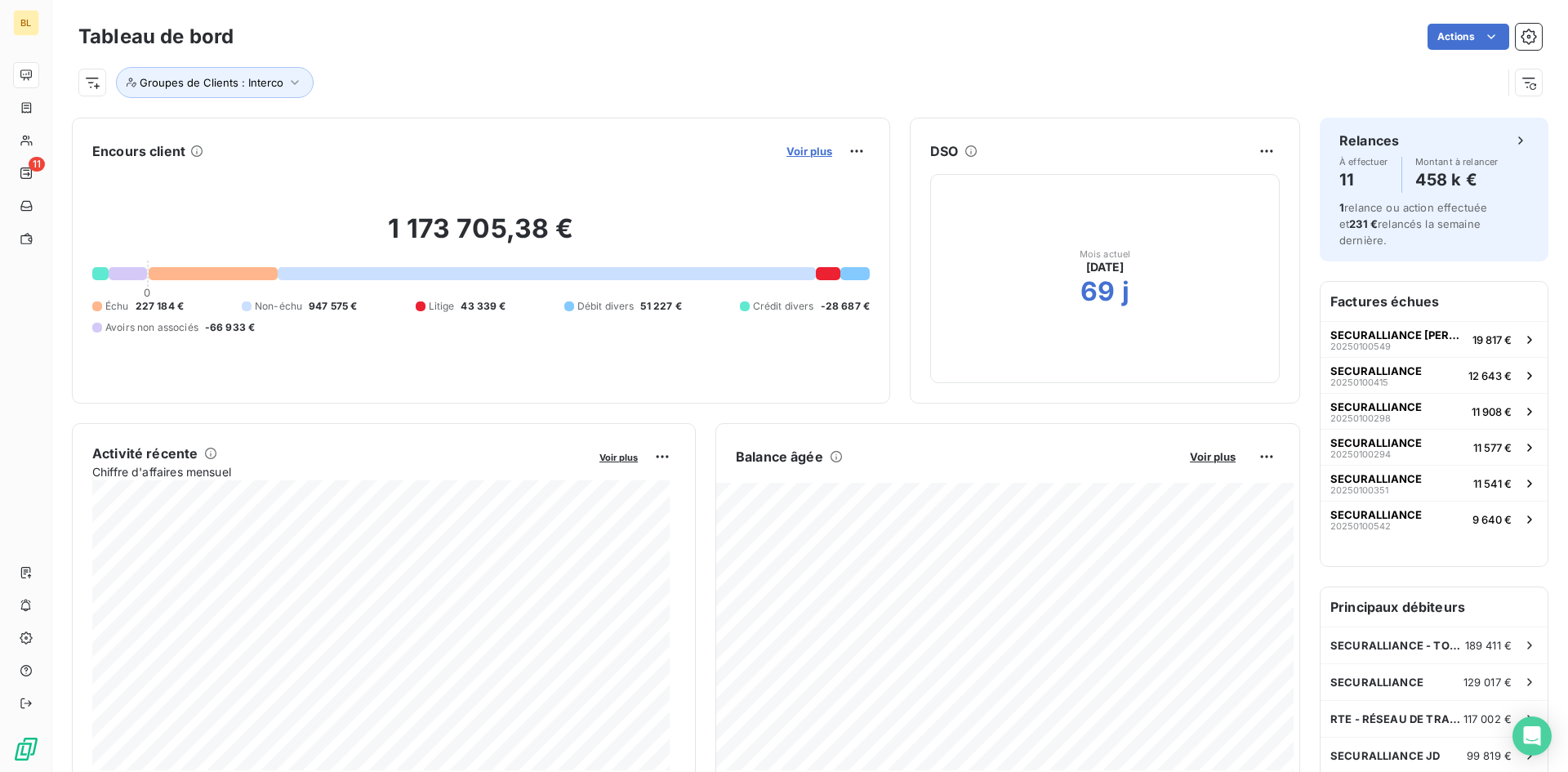
click at [798, 151] on span "Voir plus" at bounding box center [810, 151] width 46 height 13
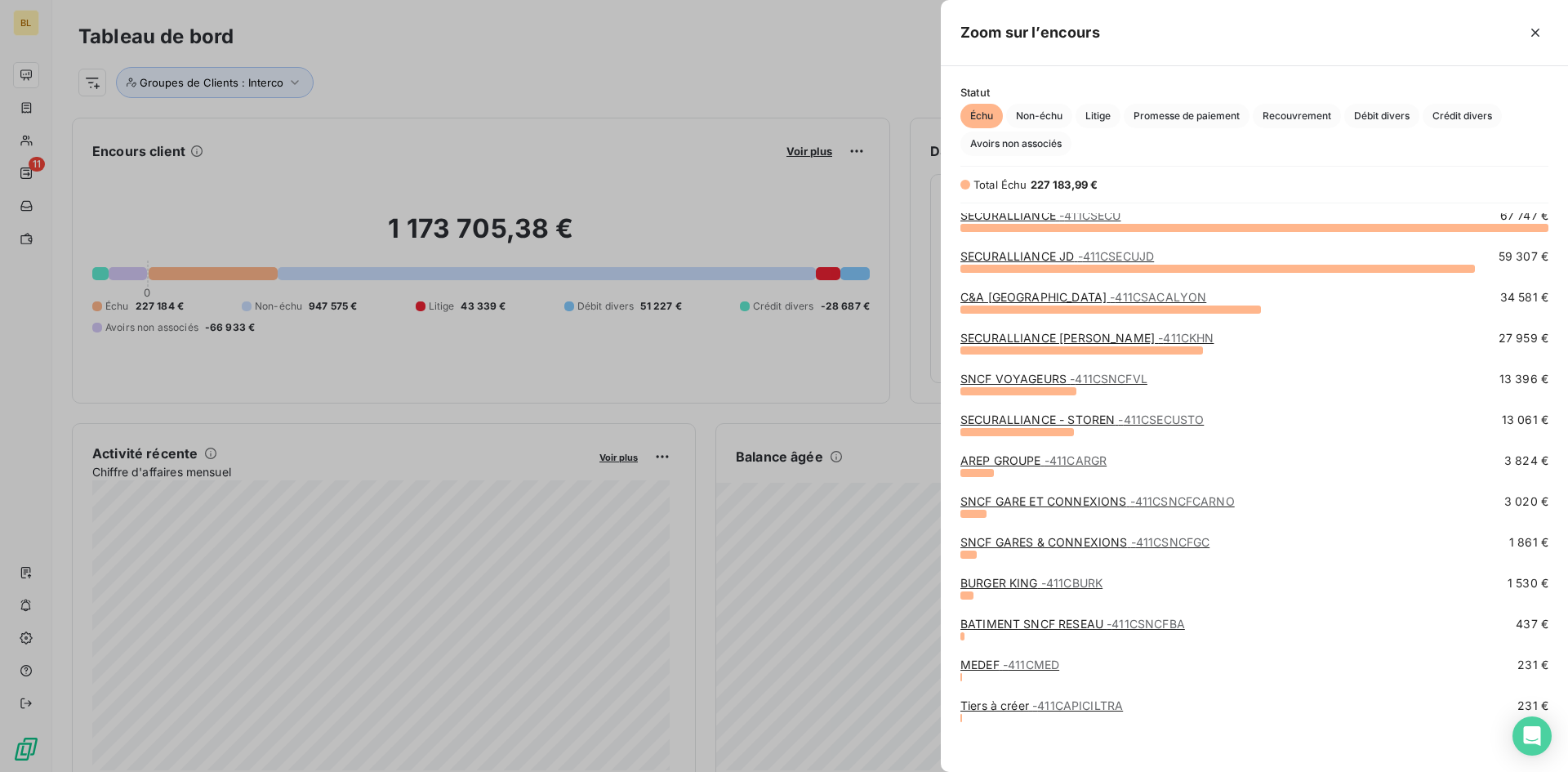
scroll to position [11, 0]
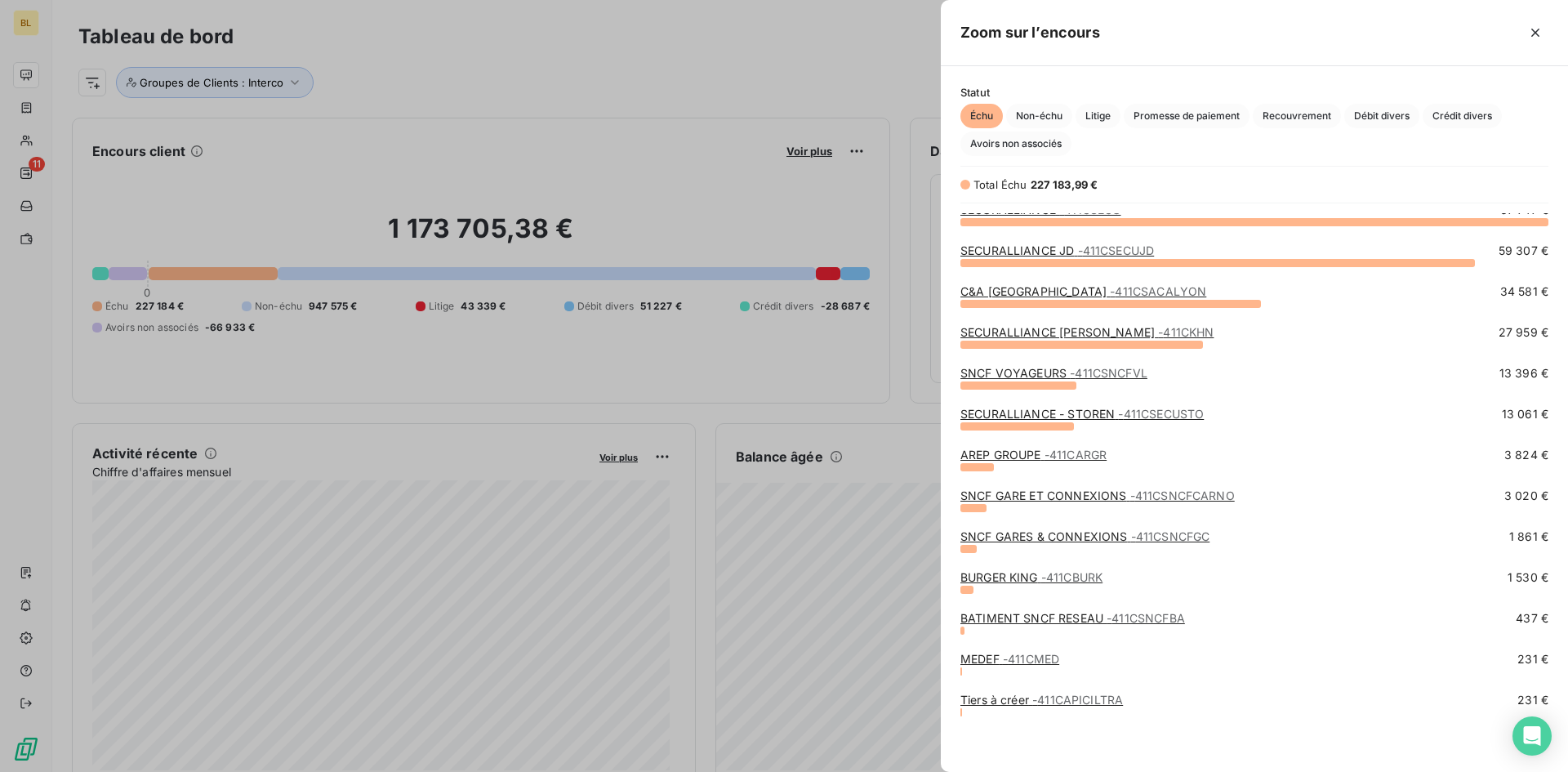
click at [1001, 661] on link "MEDEF - 411CMED" at bounding box center [1010, 658] width 99 height 14
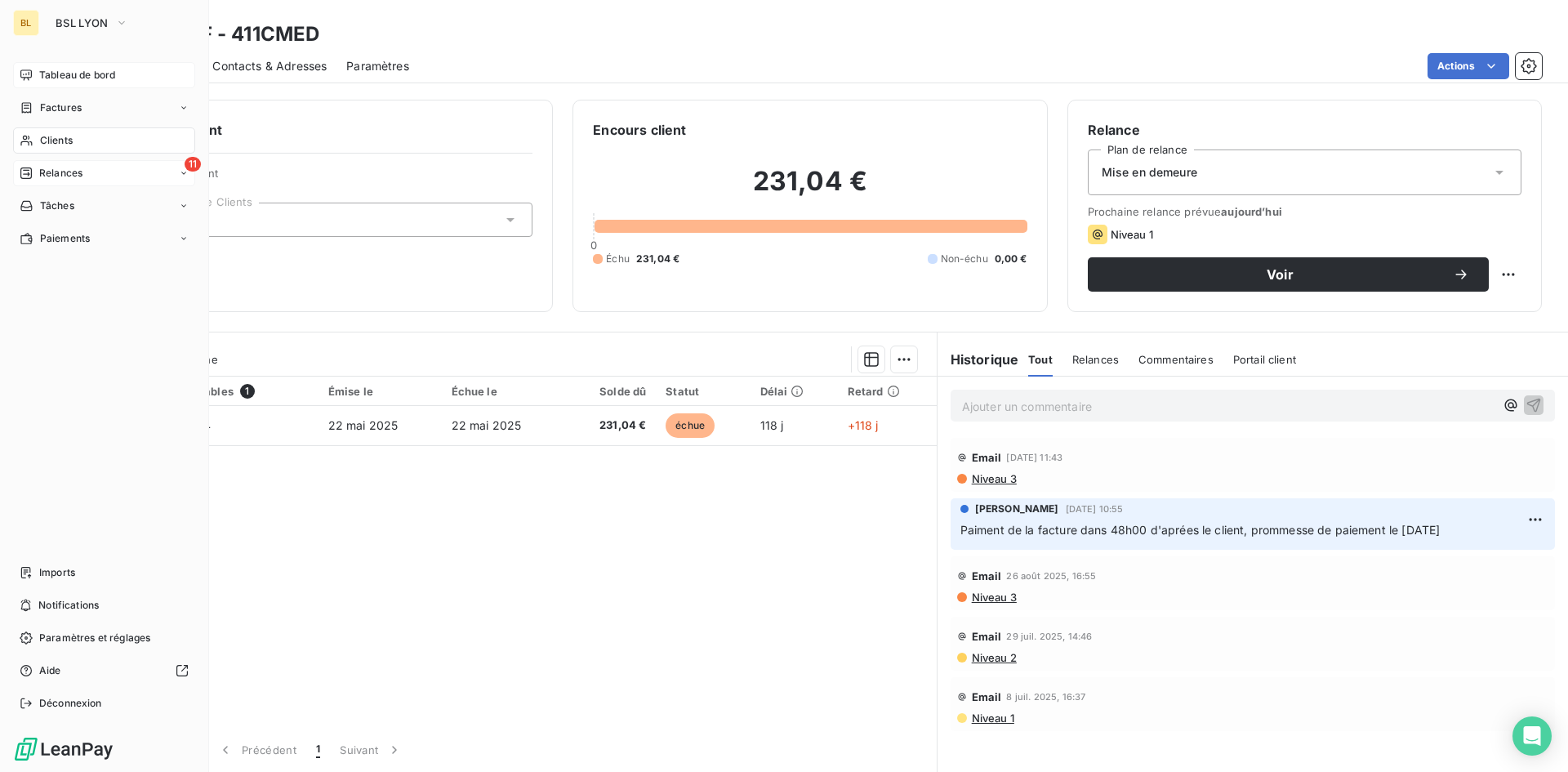
click at [71, 178] on span "Relances" at bounding box center [61, 173] width 43 height 15
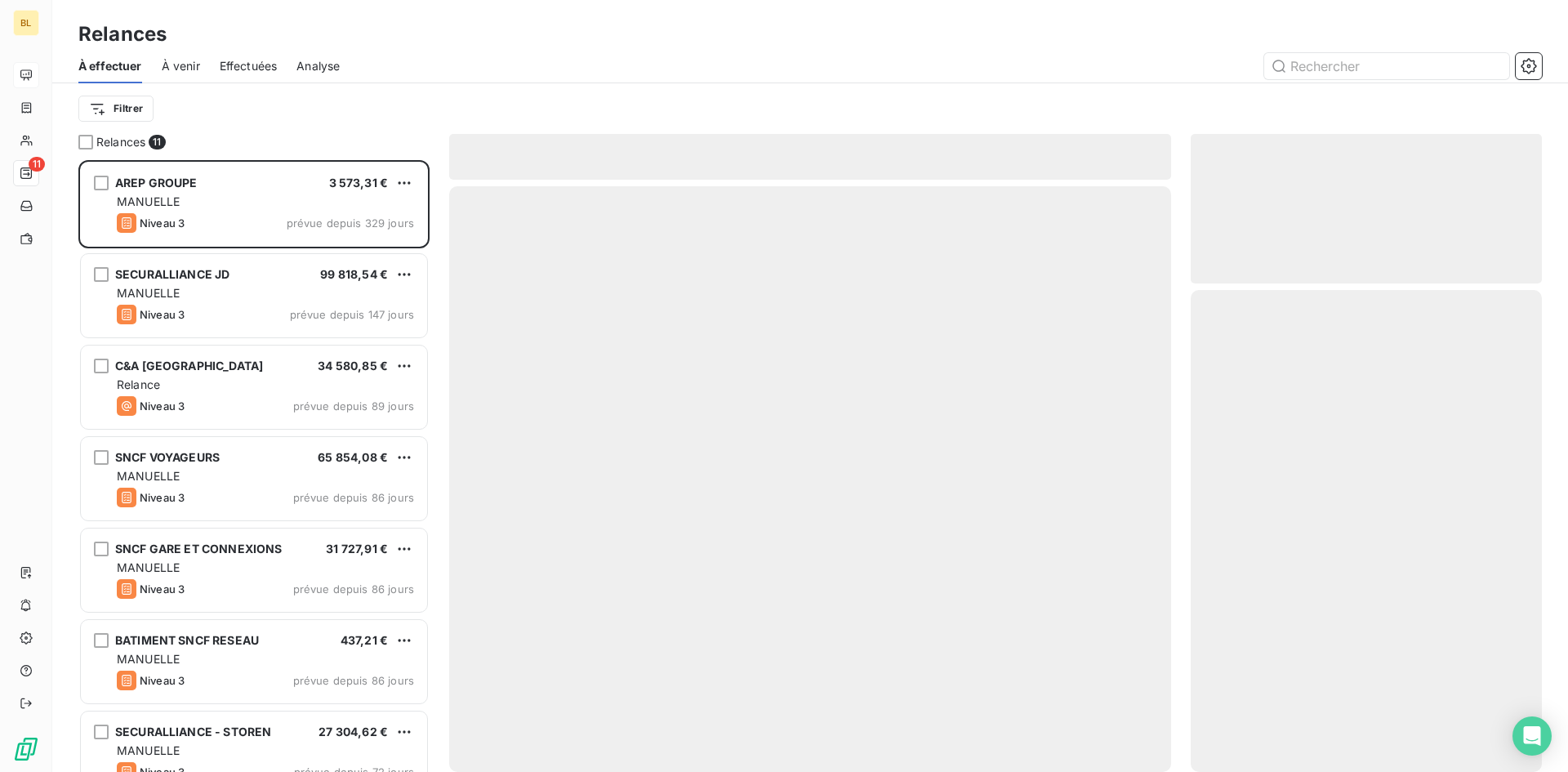
scroll to position [599, 339]
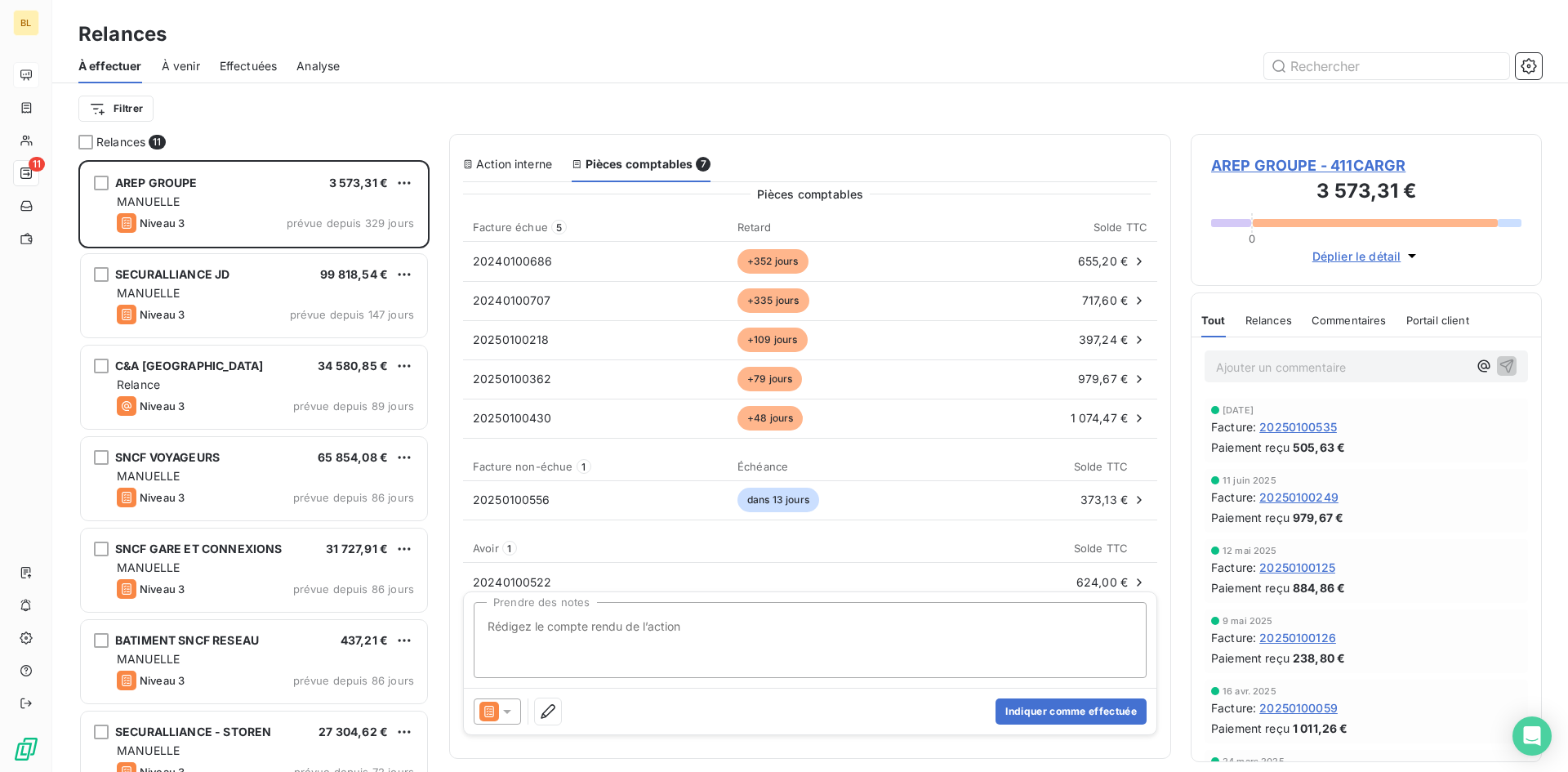
click at [163, 56] on div "À venir" at bounding box center [180, 66] width 38 height 34
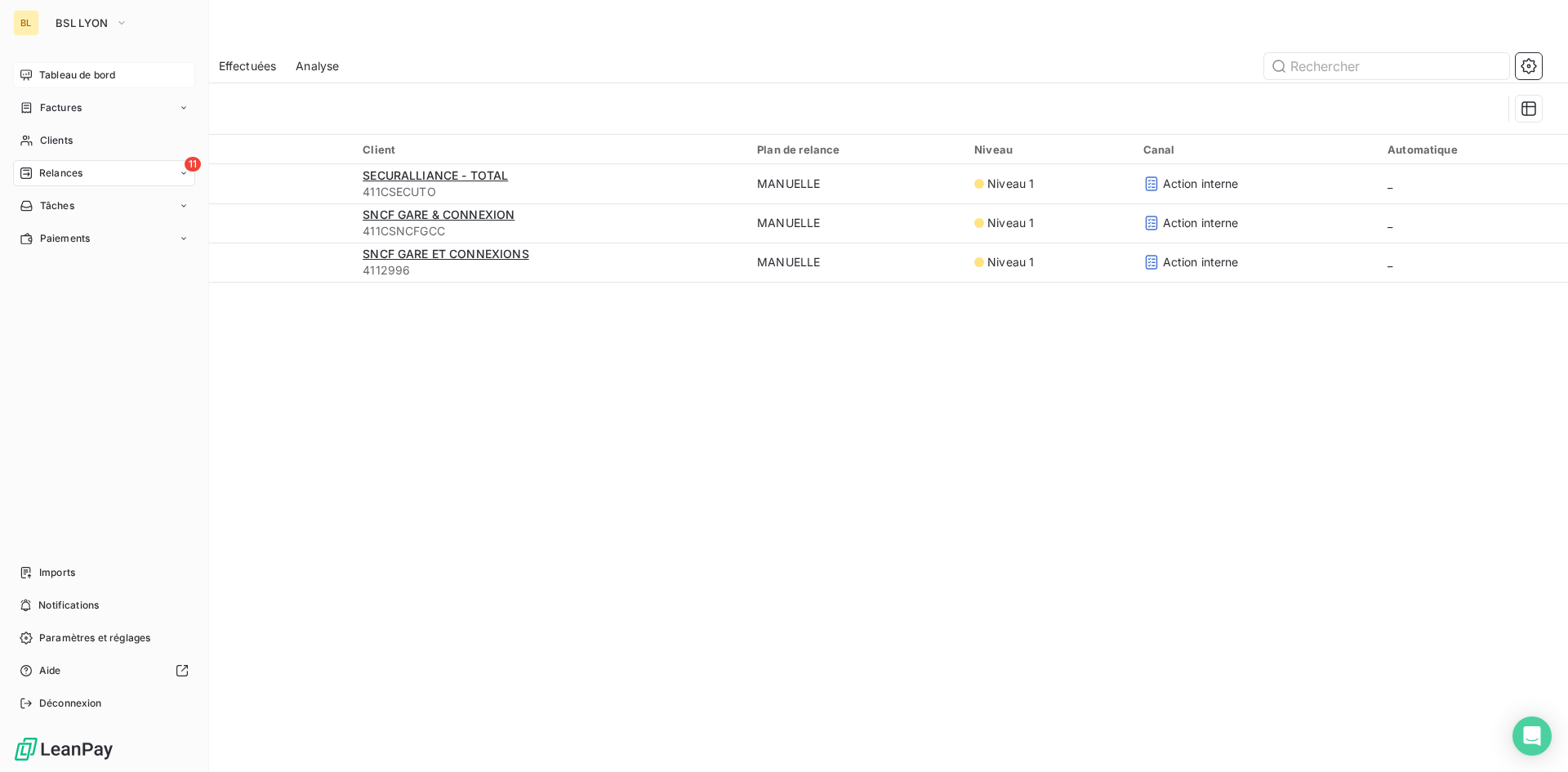
drag, startPoint x: 70, startPoint y: 171, endPoint x: 138, endPoint y: 169, distance: 68.0
click at [70, 170] on span "Relances" at bounding box center [61, 173] width 43 height 15
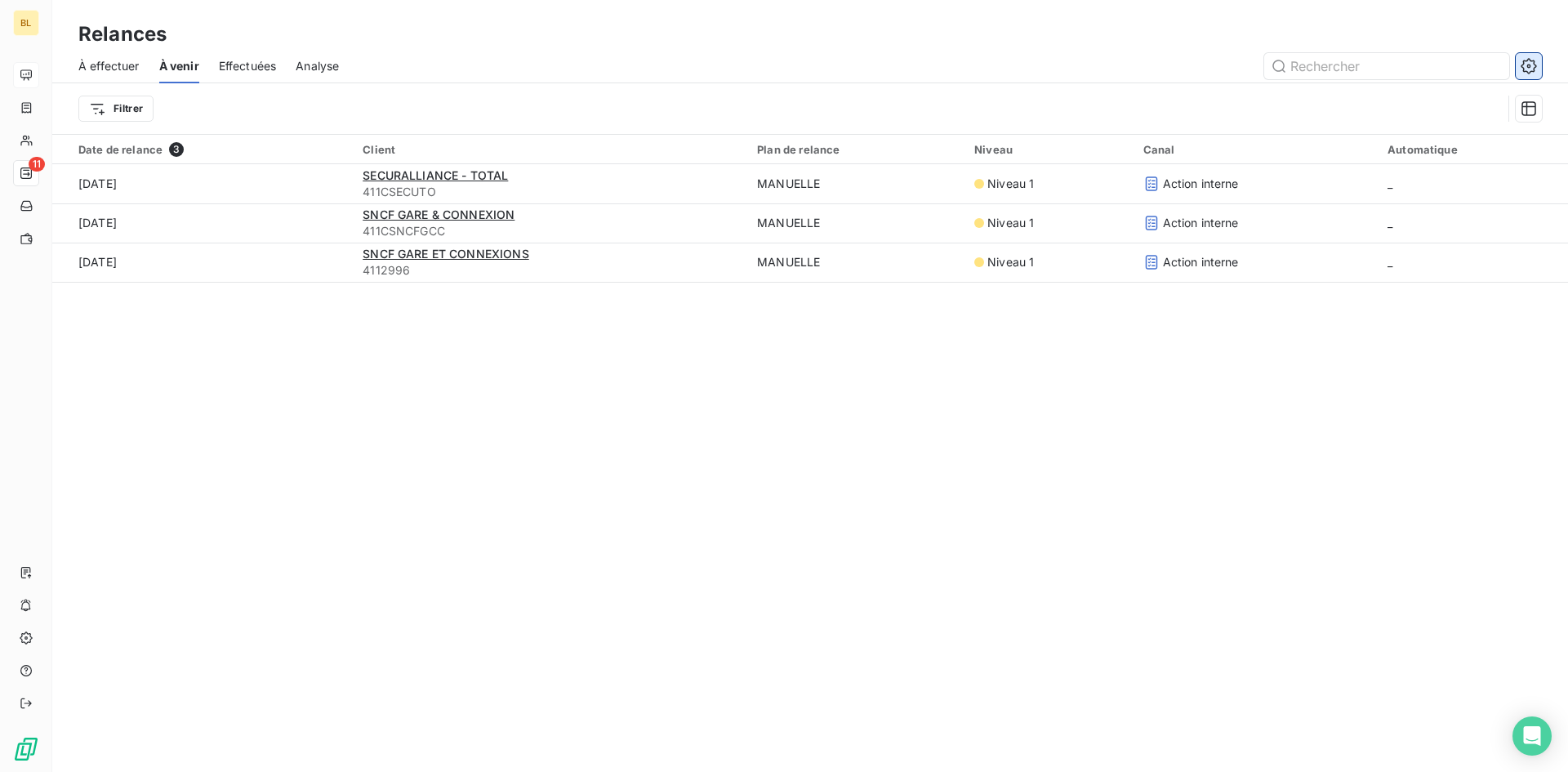
click at [1519, 61] on button "button" at bounding box center [1529, 66] width 26 height 26
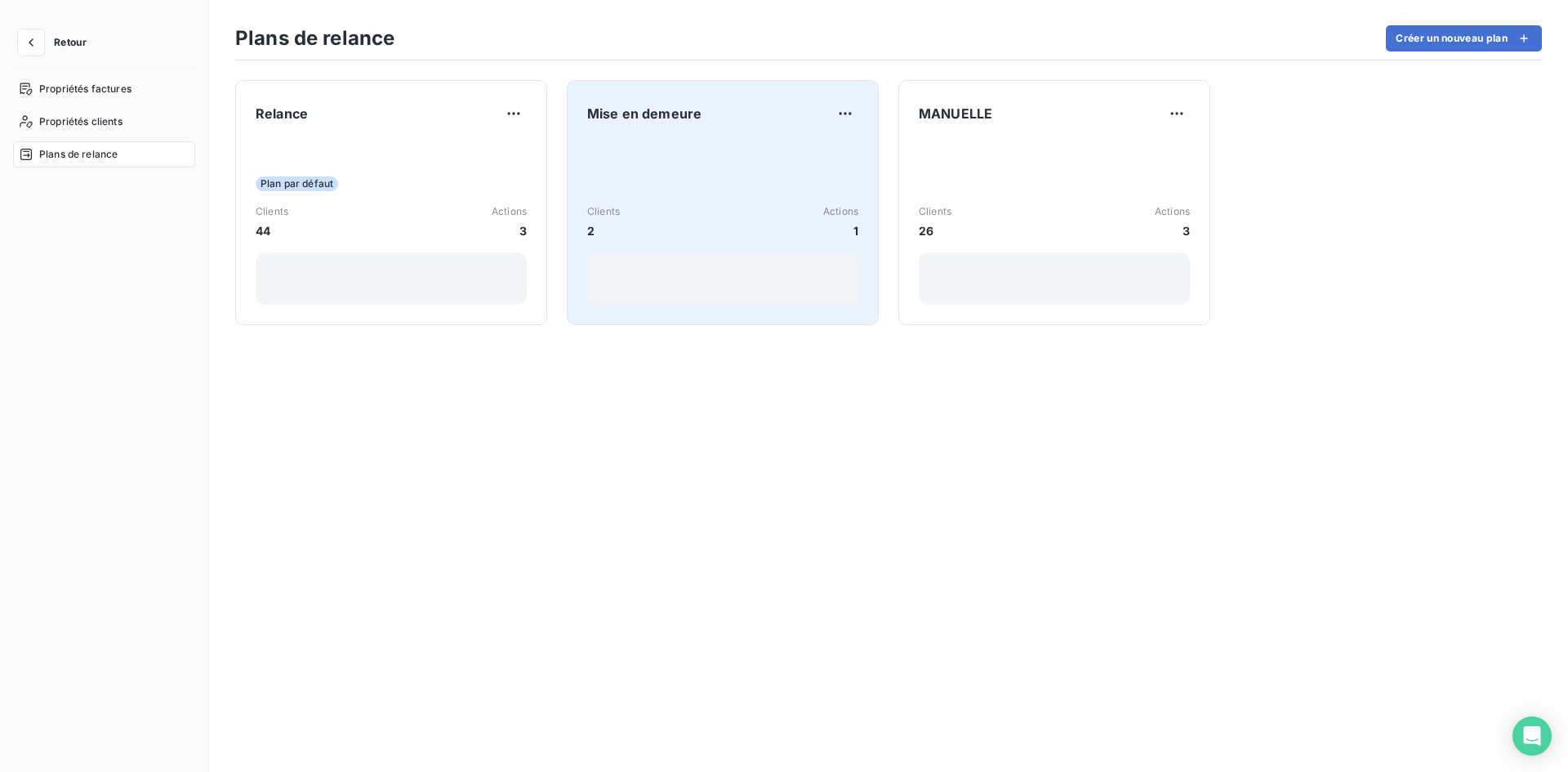
click at [769, 156] on div "Clients 2 Actions 1" at bounding box center [722, 222] width 271 height 165
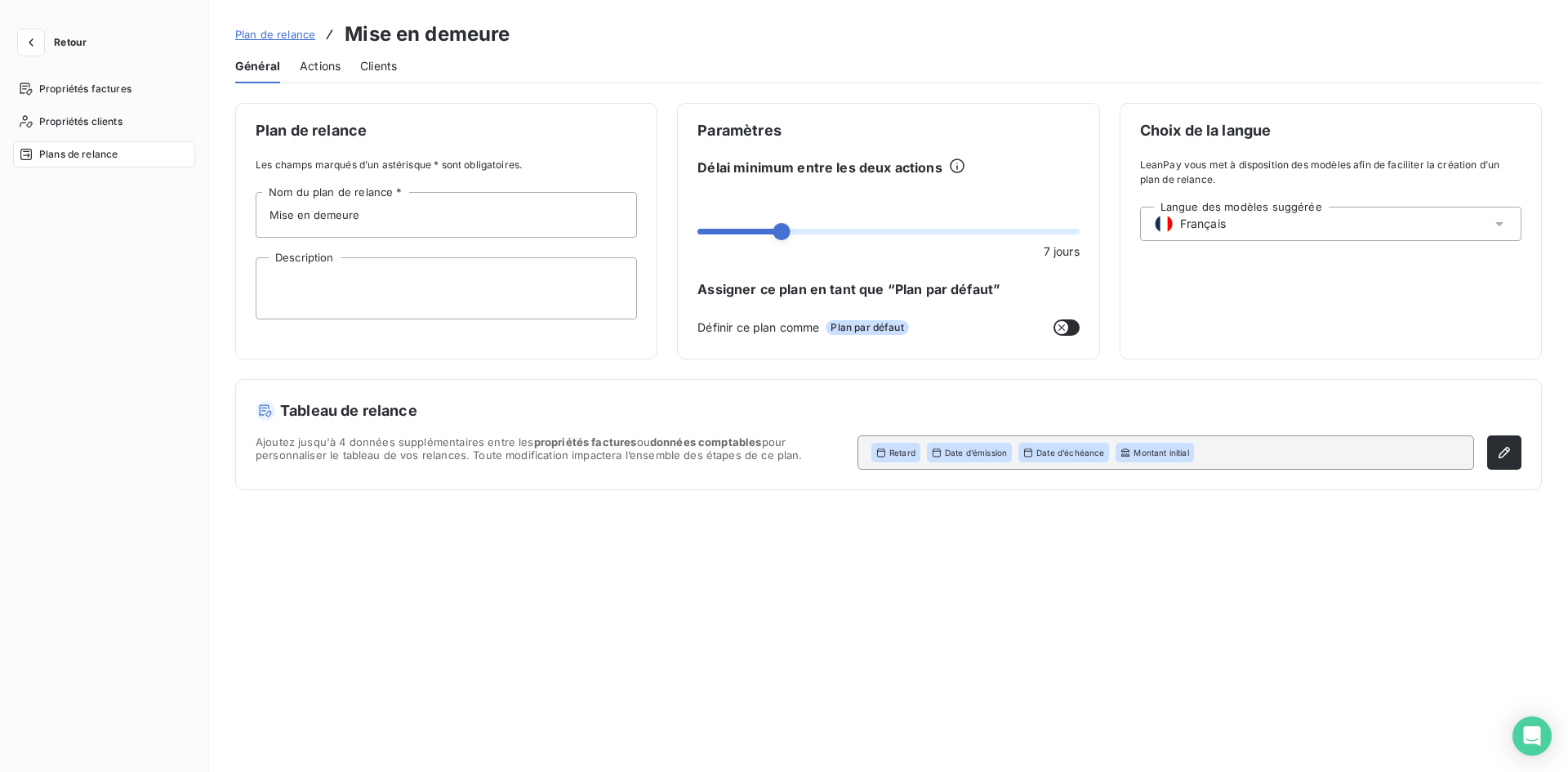
click at [316, 69] on span "Actions" at bounding box center [320, 66] width 41 height 16
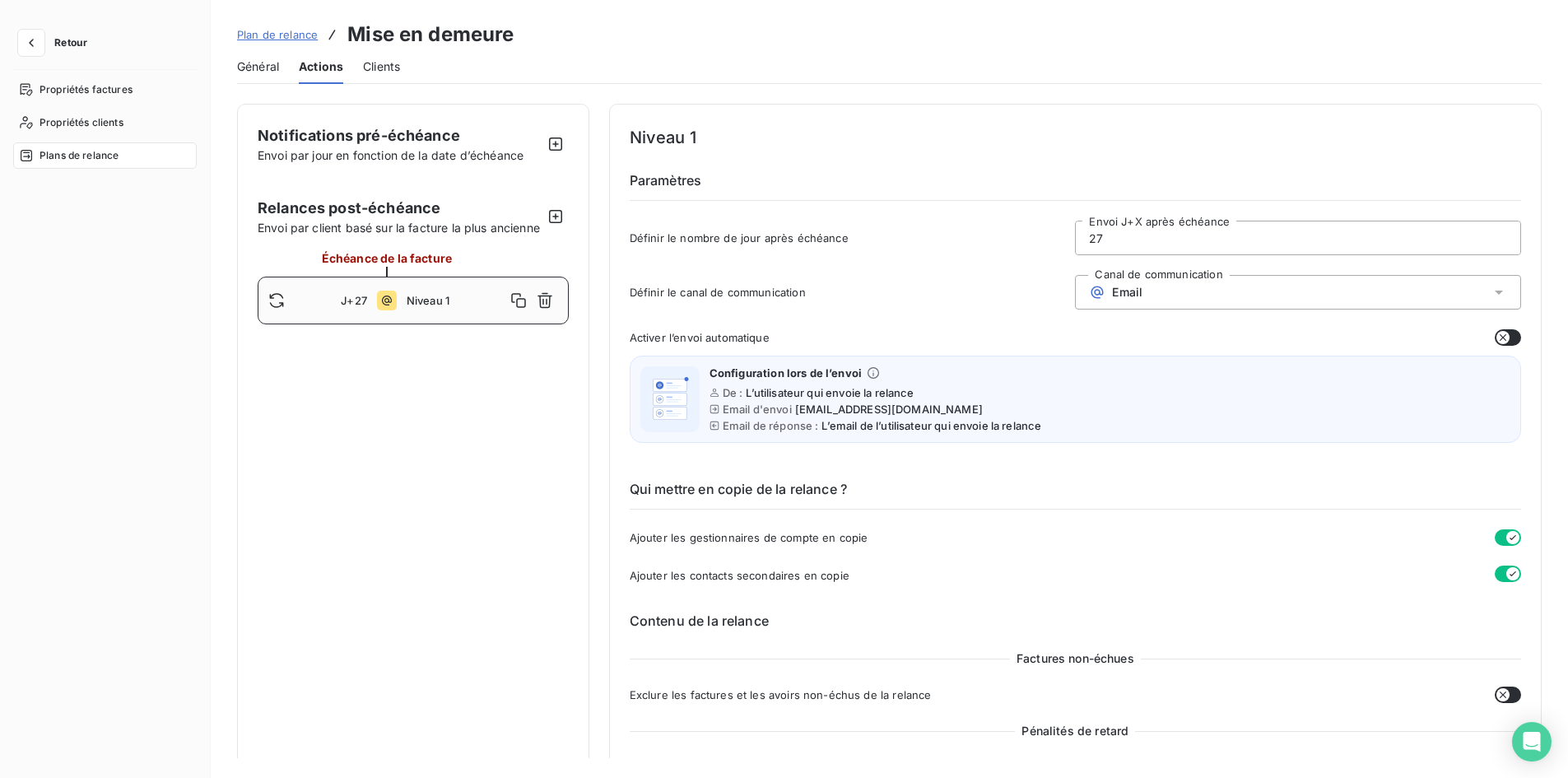
click at [1149, 287] on div "Email" at bounding box center [1298, 292] width 446 height 35
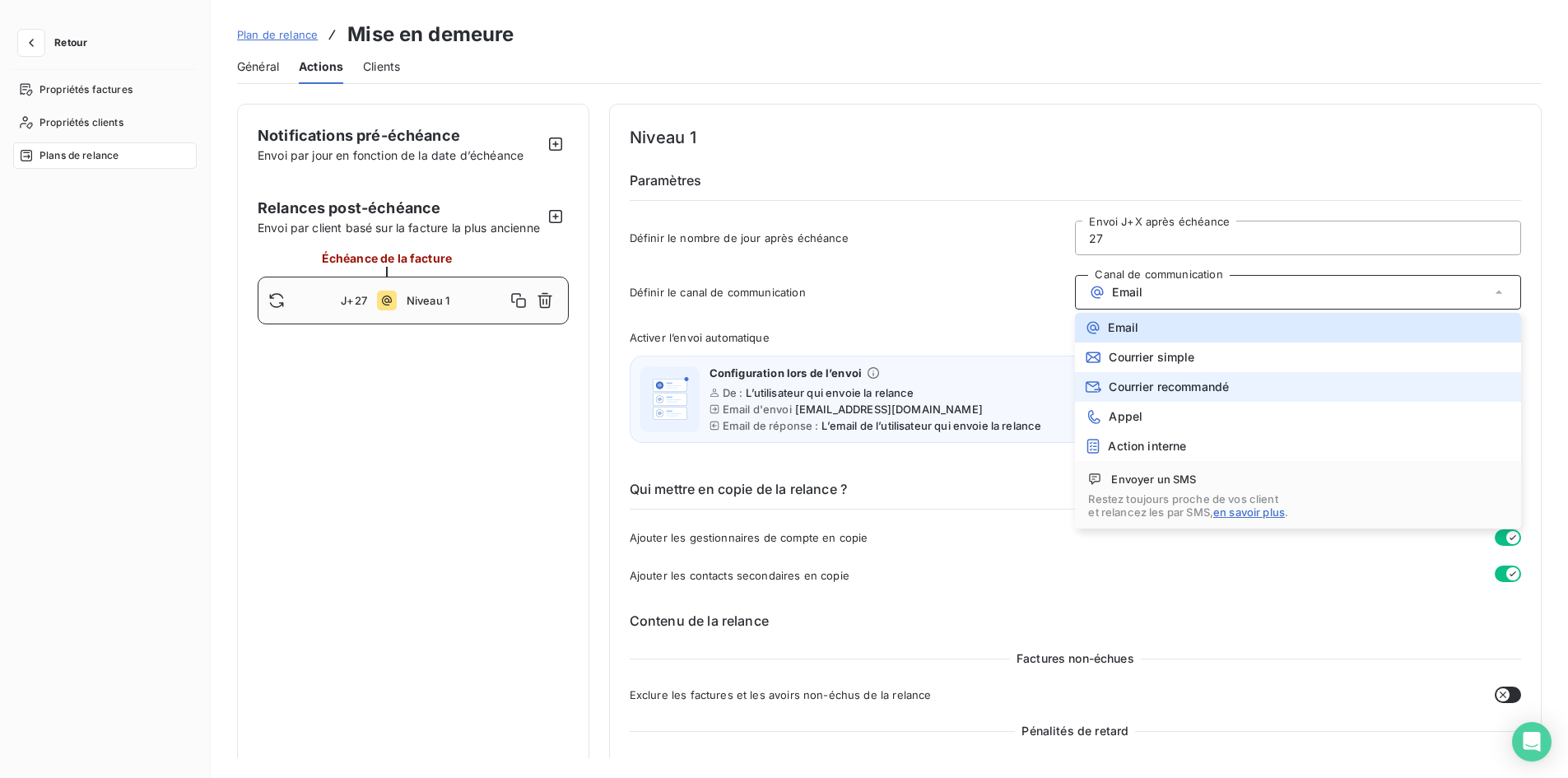
click at [1165, 384] on span "Courrier recommandé" at bounding box center [1169, 387] width 120 height 13
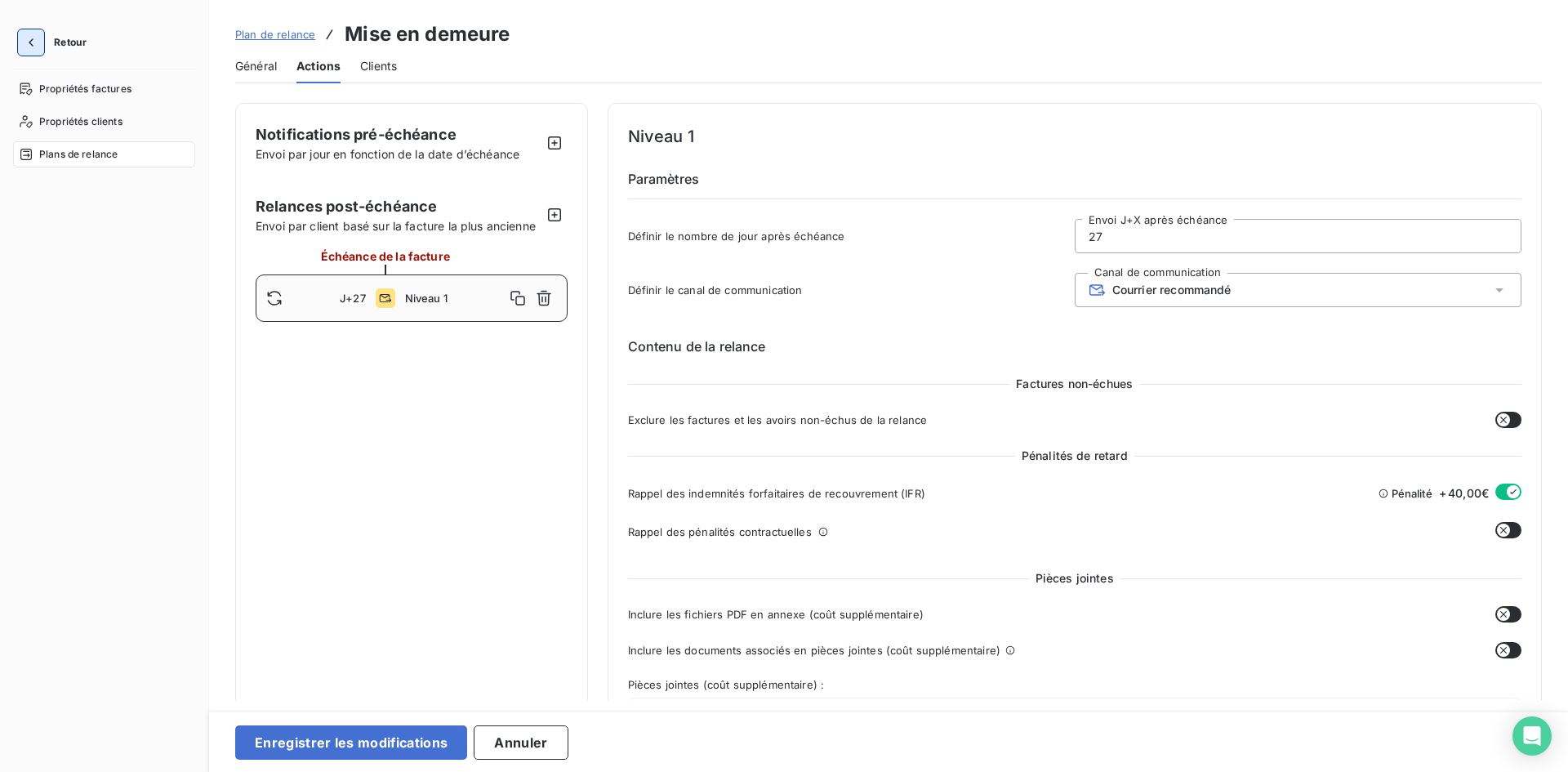
click at [32, 43] on icon "button" at bounding box center [31, 43] width 16 height 16
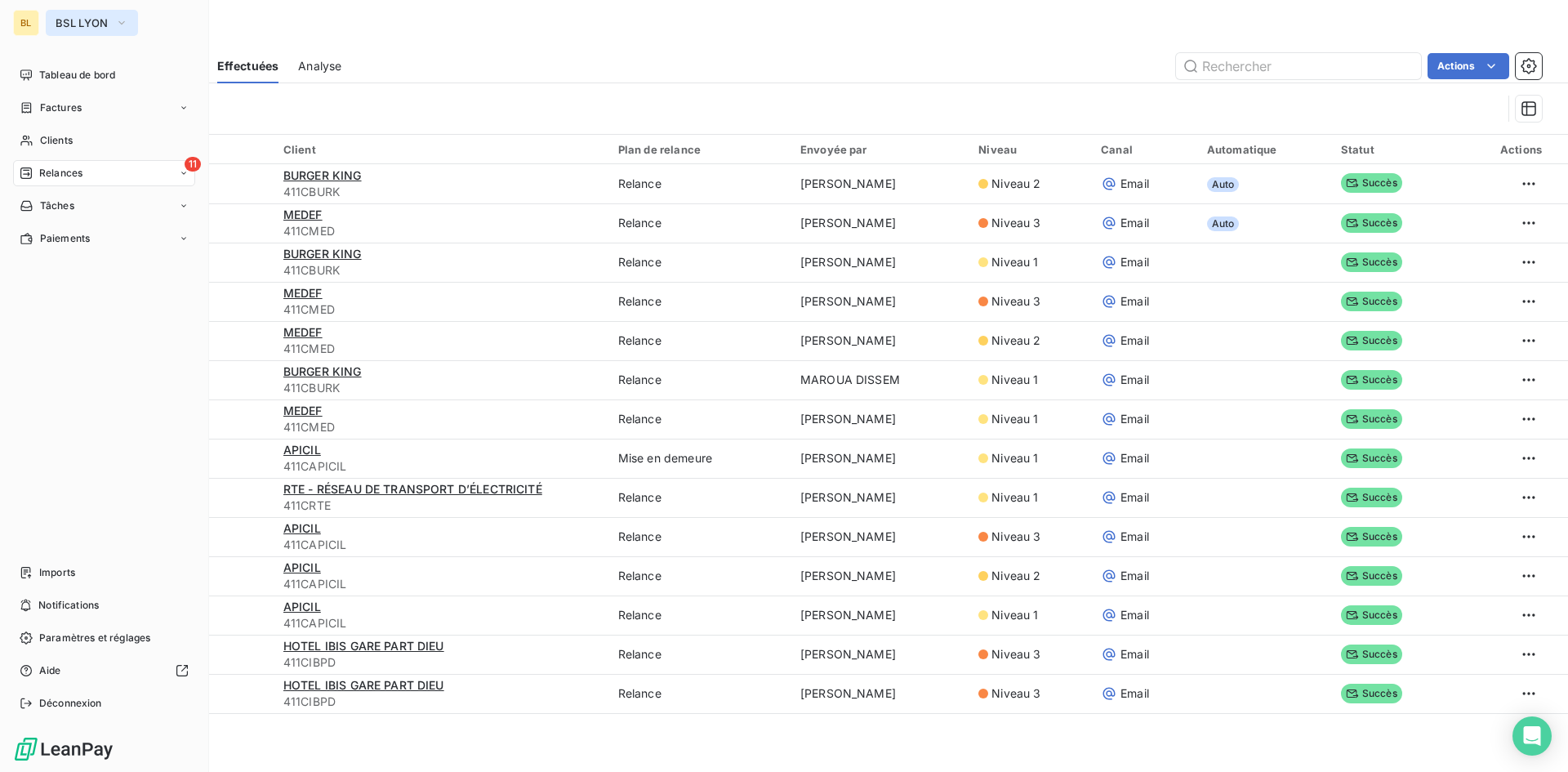
click at [121, 13] on button "BSL LYON" at bounding box center [92, 23] width 93 height 26
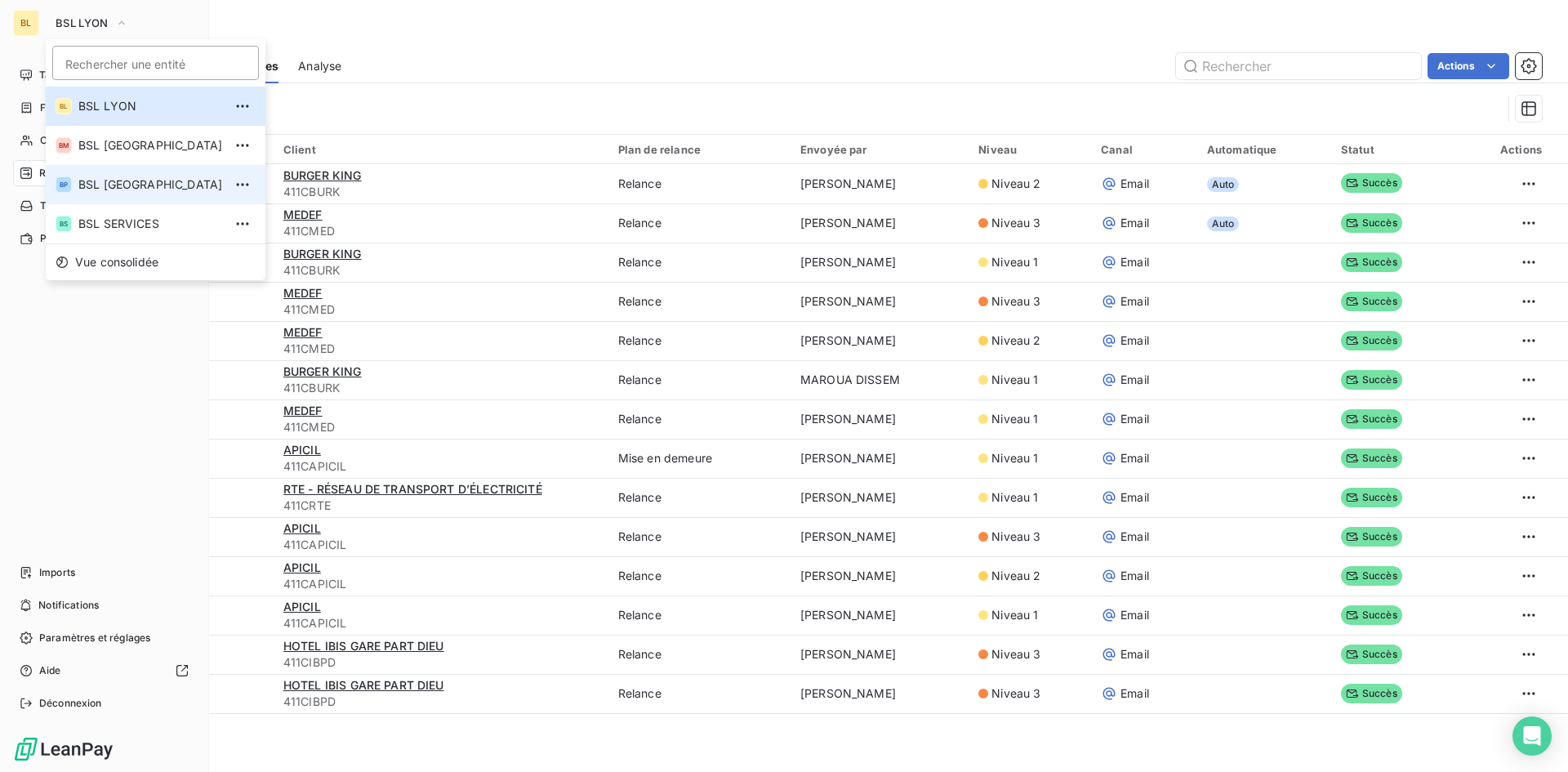
click at [116, 172] on li "BP BSL PARIS" at bounding box center [156, 184] width 219 height 39
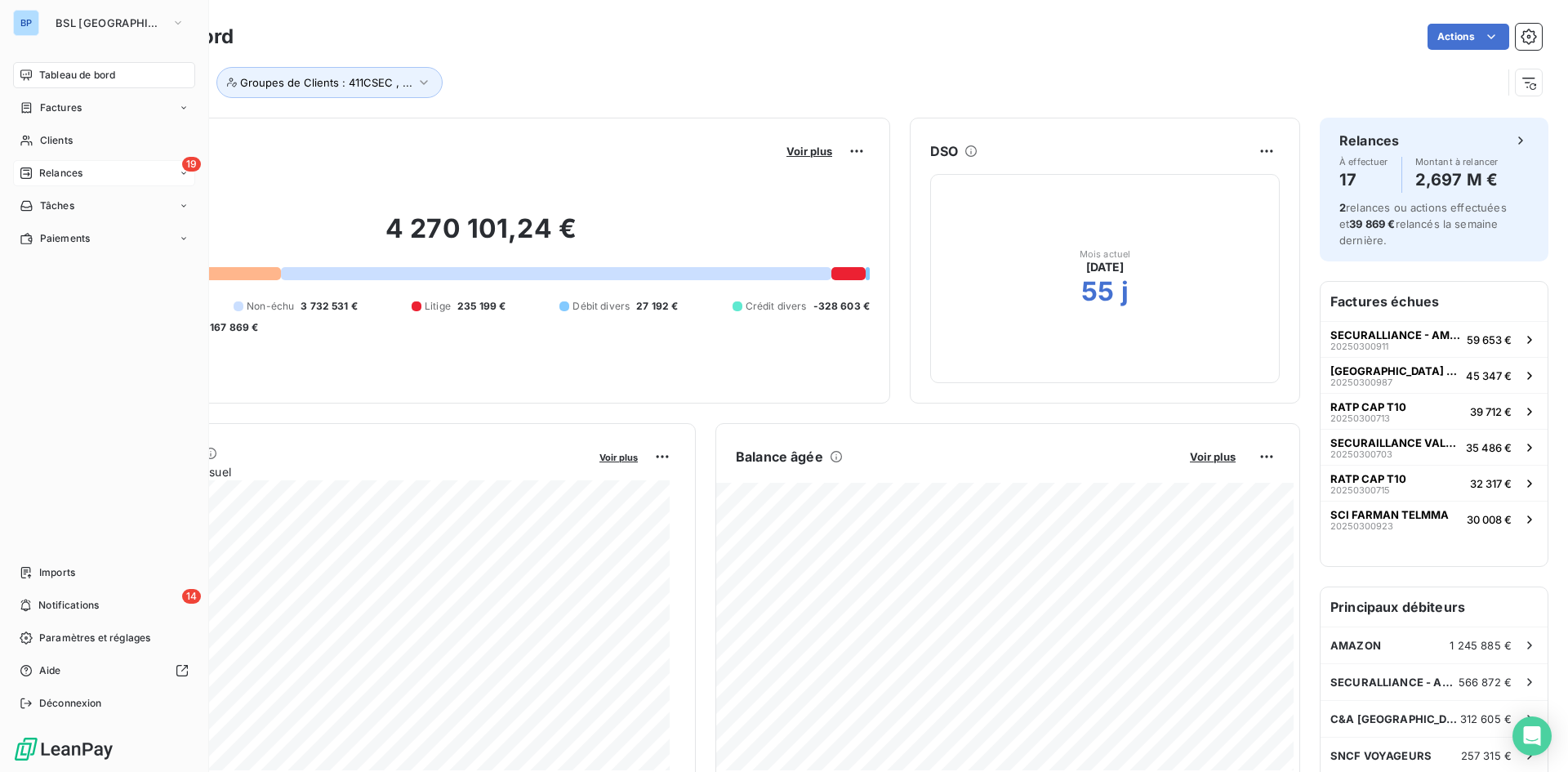
click at [66, 181] on div "19 Relances" at bounding box center [104, 173] width 182 height 26
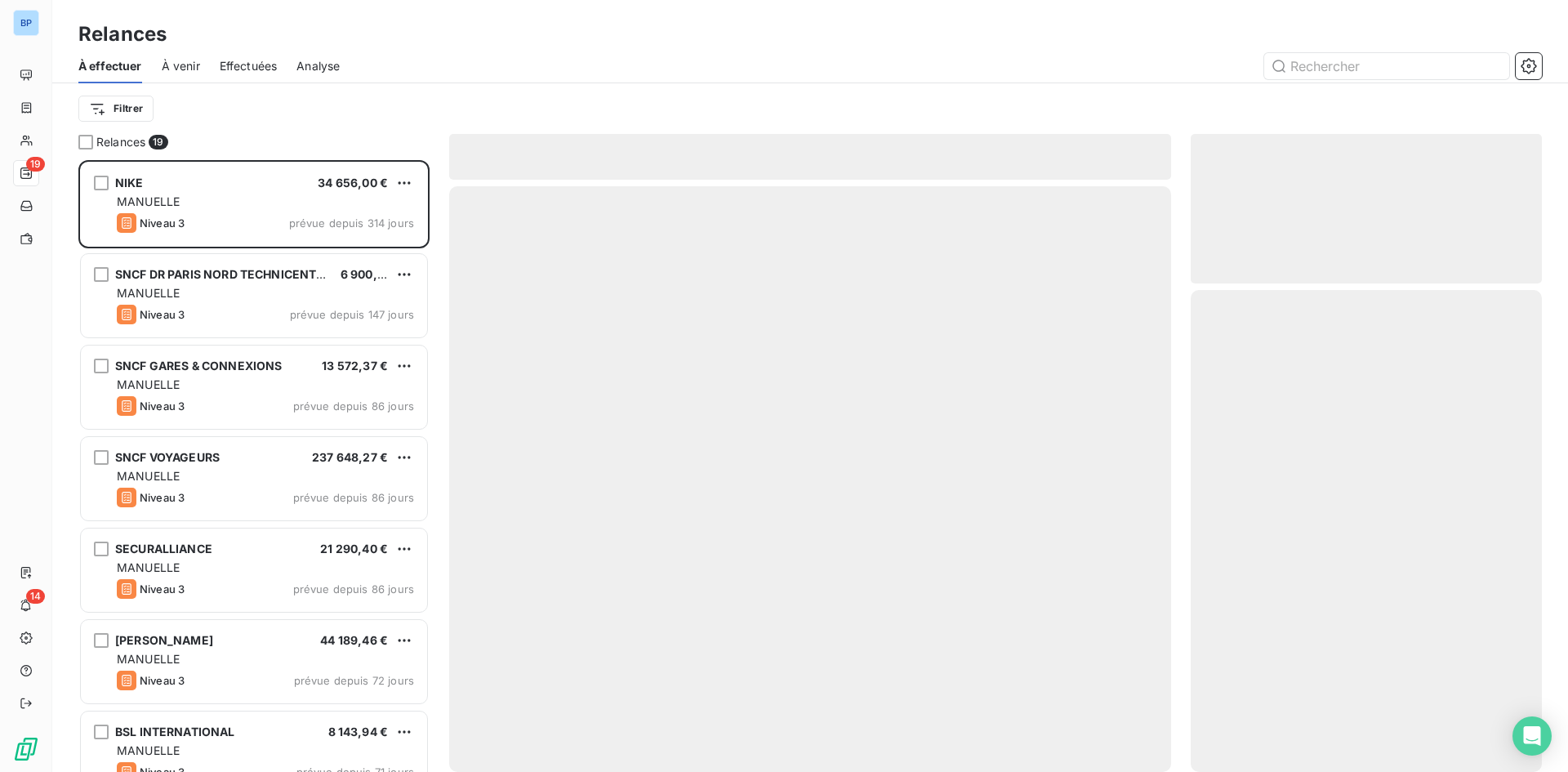
scroll to position [599, 339]
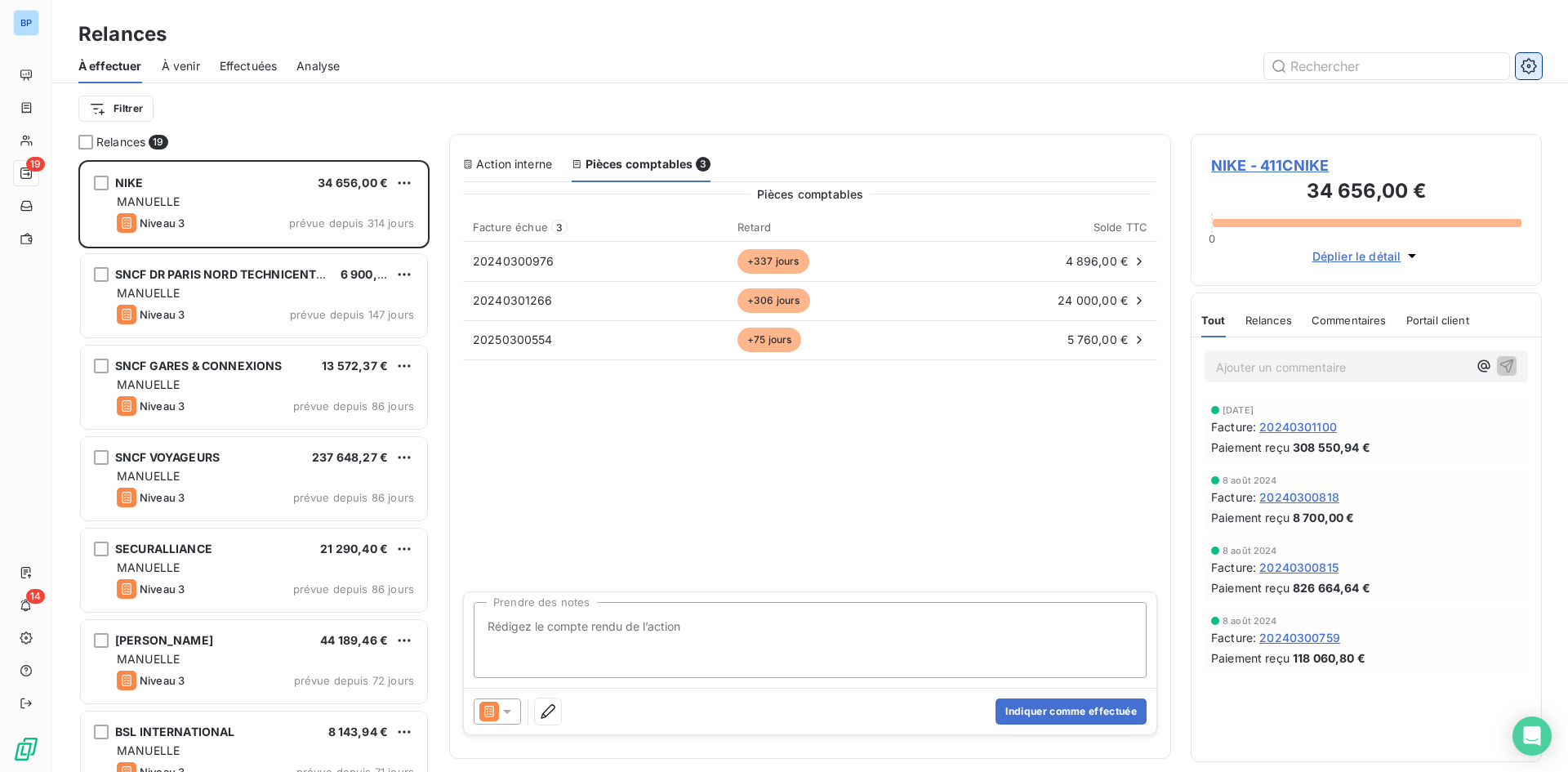
click at [1526, 56] on button "button" at bounding box center [1529, 66] width 26 height 26
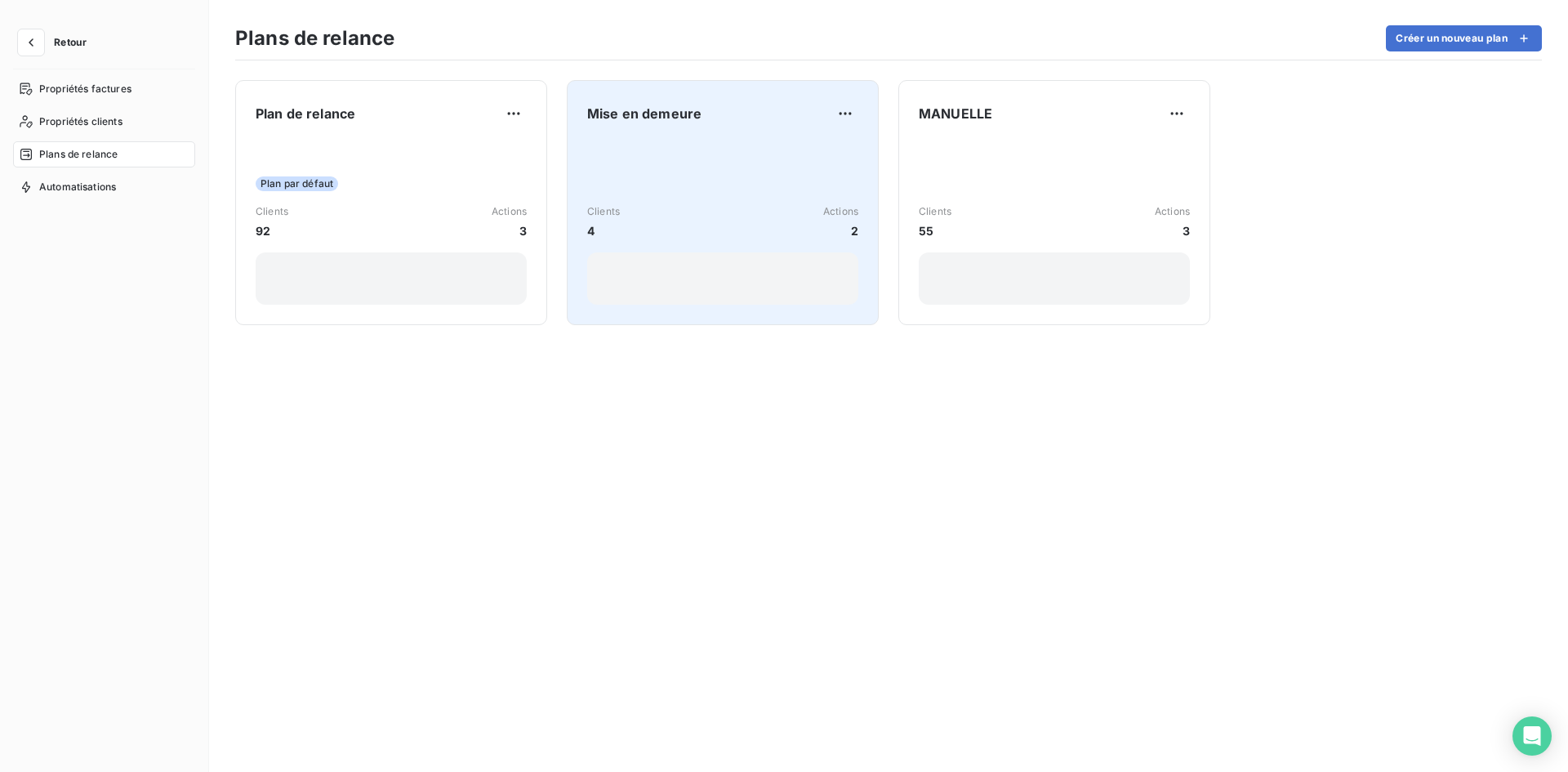
click at [811, 165] on div "Clients 4 Actions 2" at bounding box center [722, 222] width 271 height 165
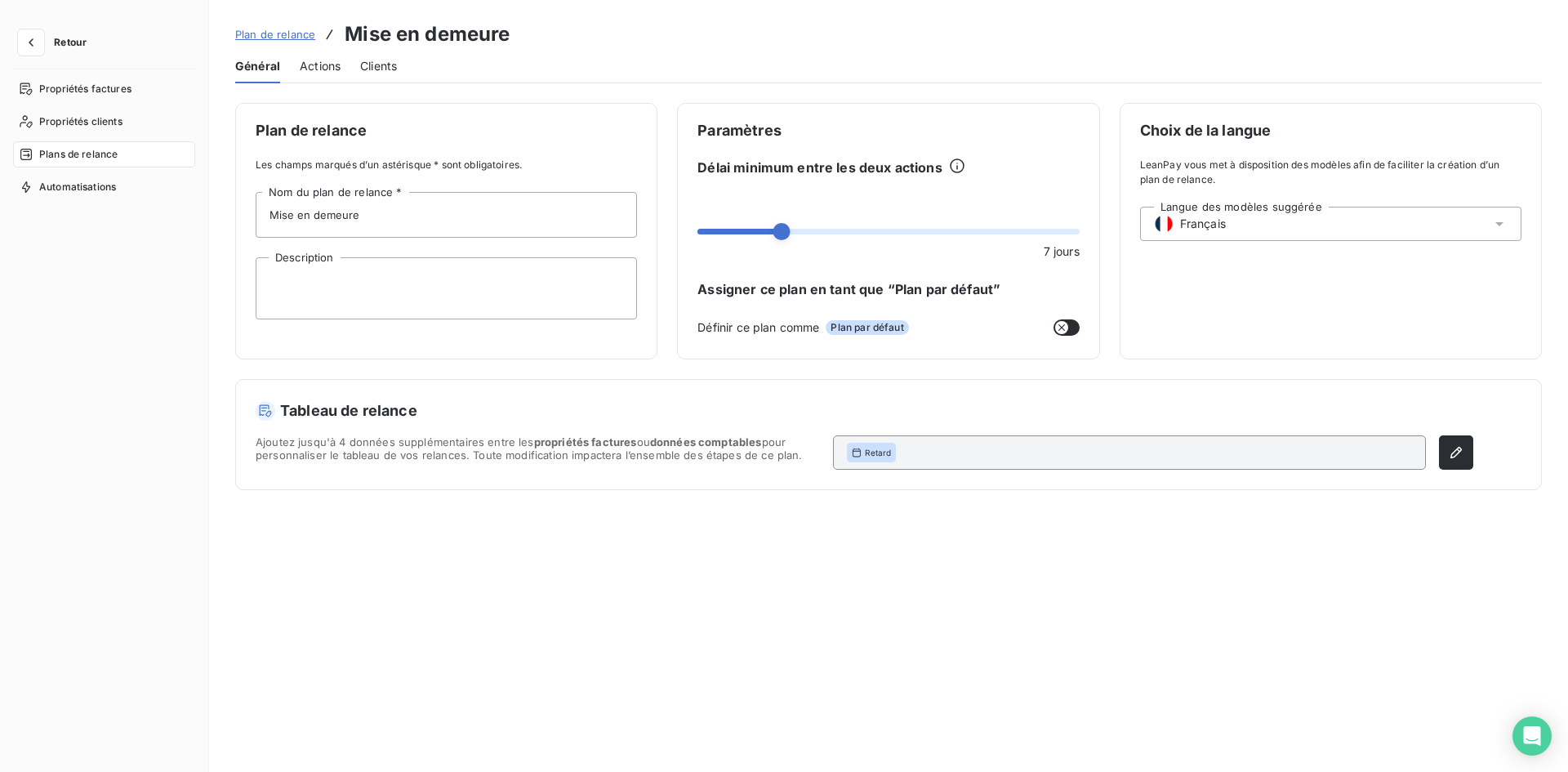
click at [314, 65] on span "Actions" at bounding box center [320, 66] width 41 height 16
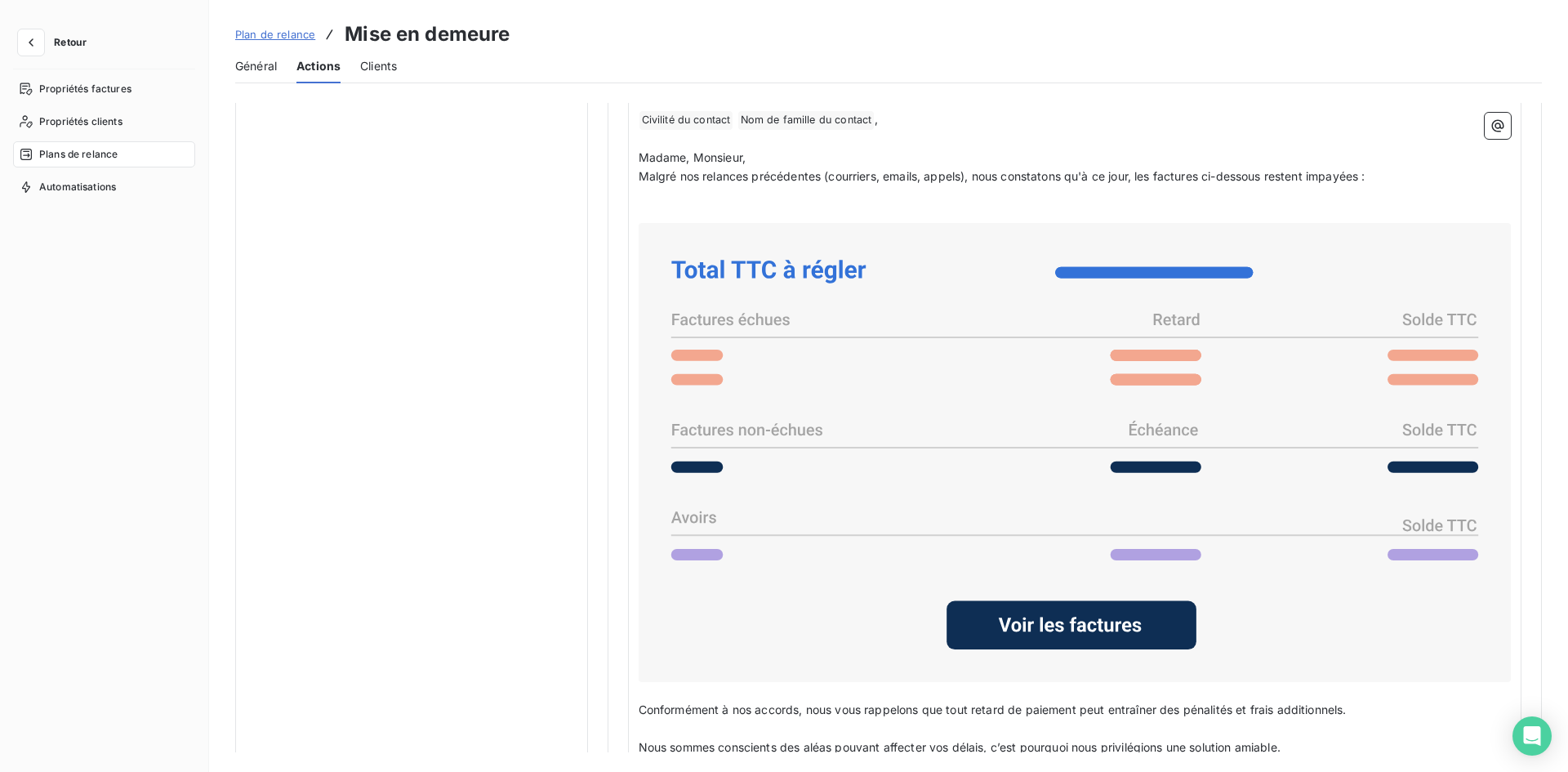
scroll to position [1036, 0]
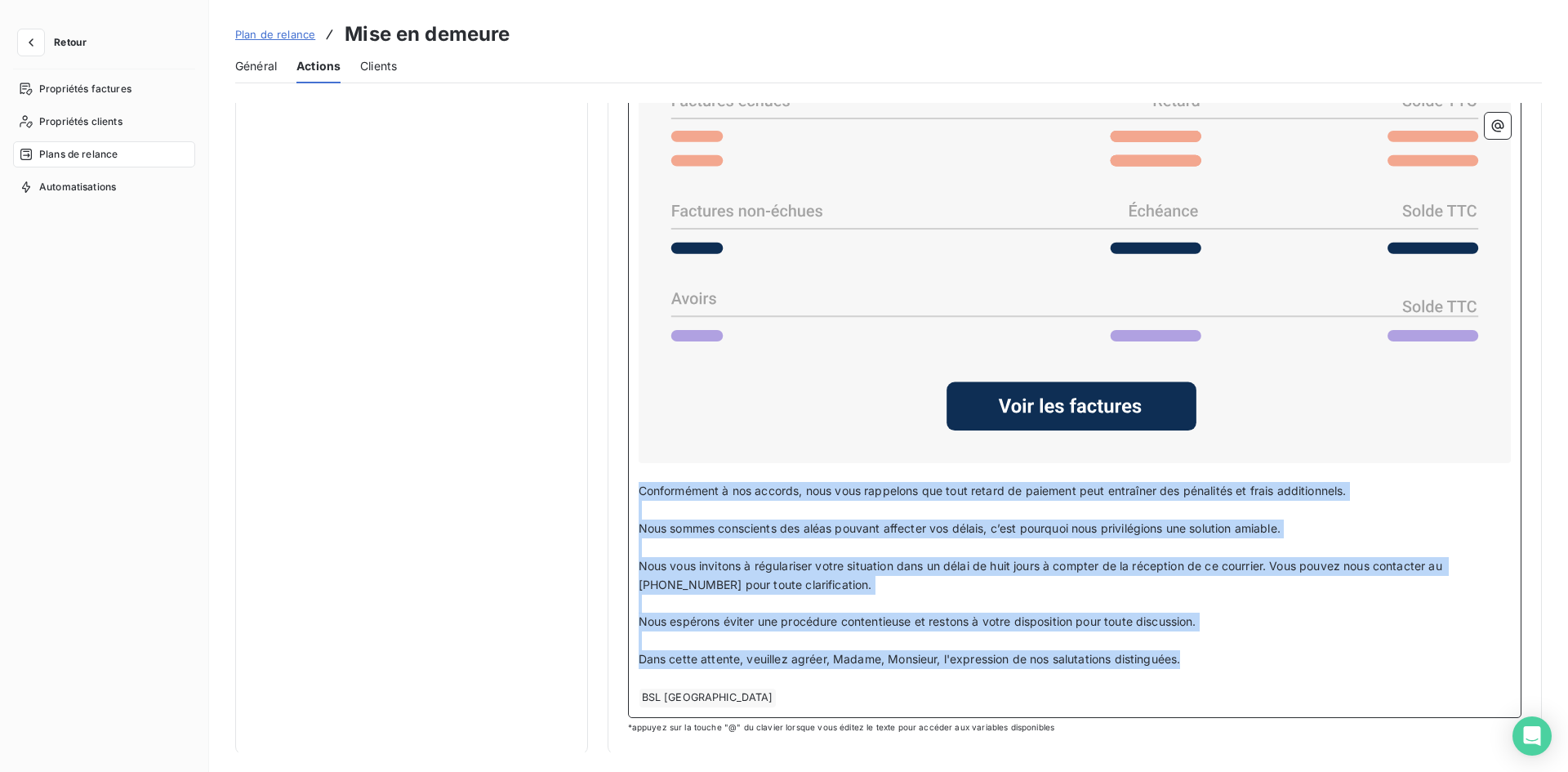
drag, startPoint x: 1195, startPoint y: 655, endPoint x: 604, endPoint y: 486, distance: 614.7
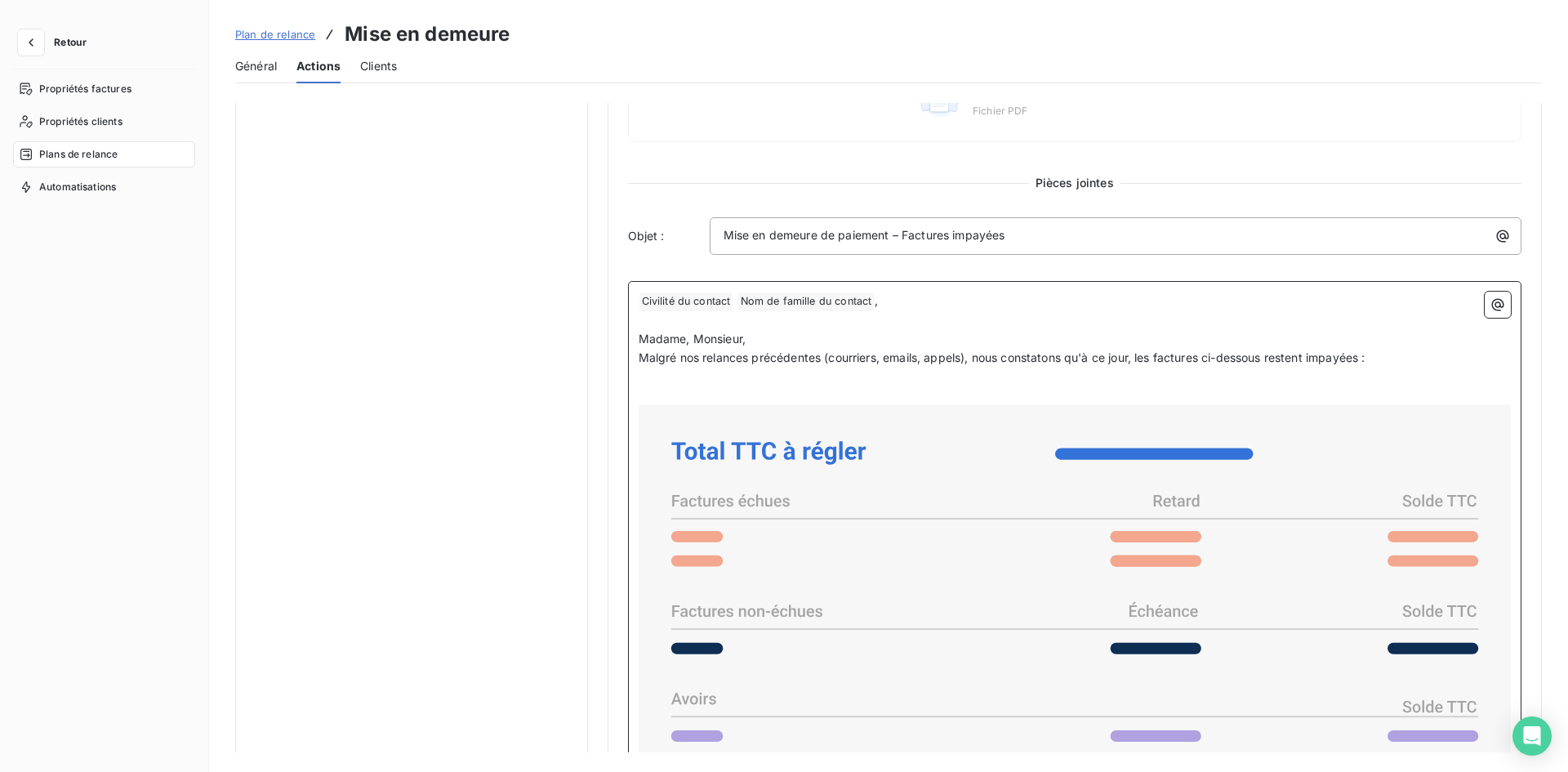
scroll to position [791, 0]
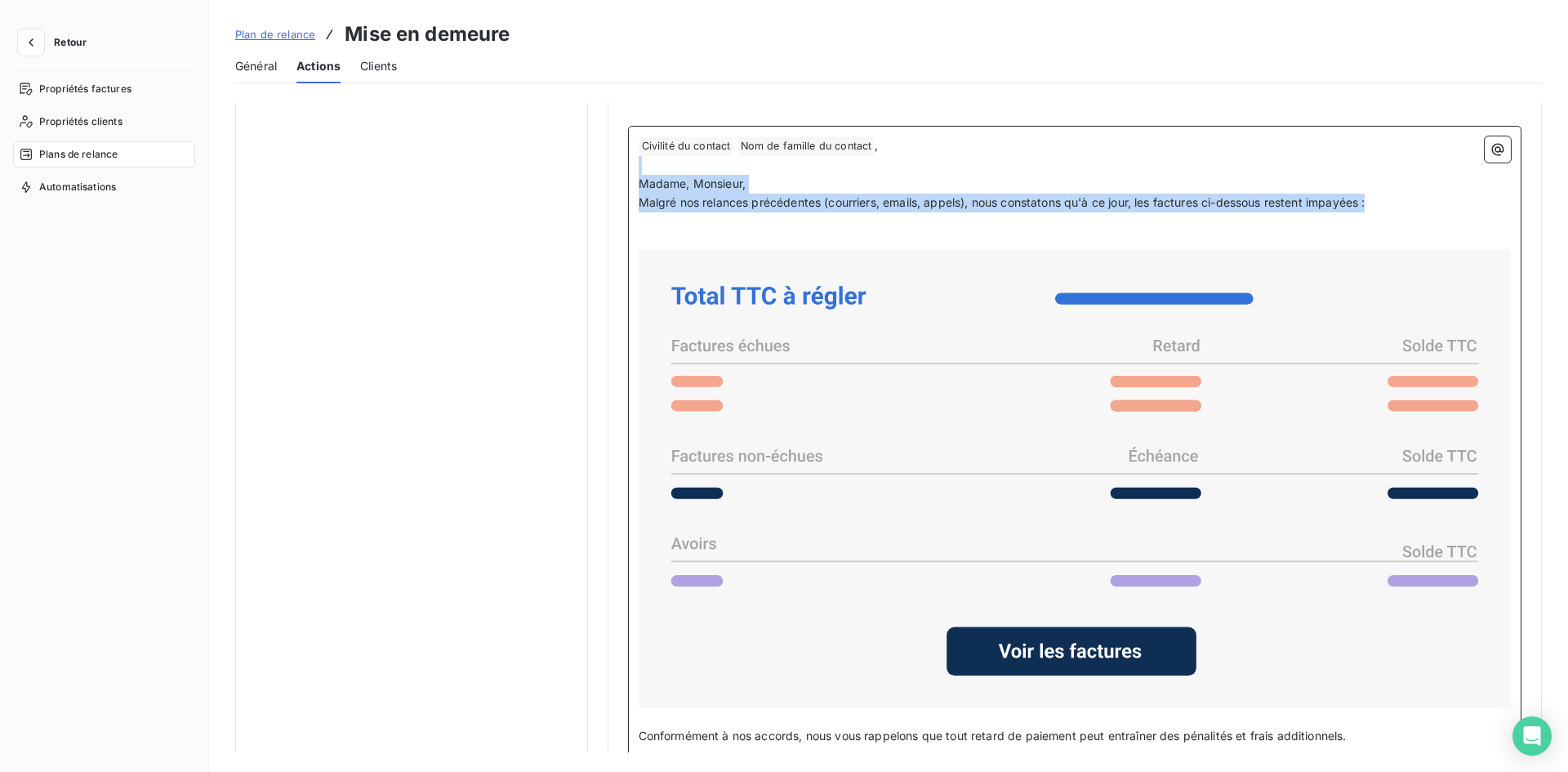
drag, startPoint x: 1378, startPoint y: 202, endPoint x: 626, endPoint y: 170, distance: 752.7
click at [628, 170] on div "﻿ Civilité du contact ﻿ Nom de famille du contact ﻿ , ﻿ Madame, Monsieur, Malgr…" at bounding box center [1075, 544] width 894 height 837
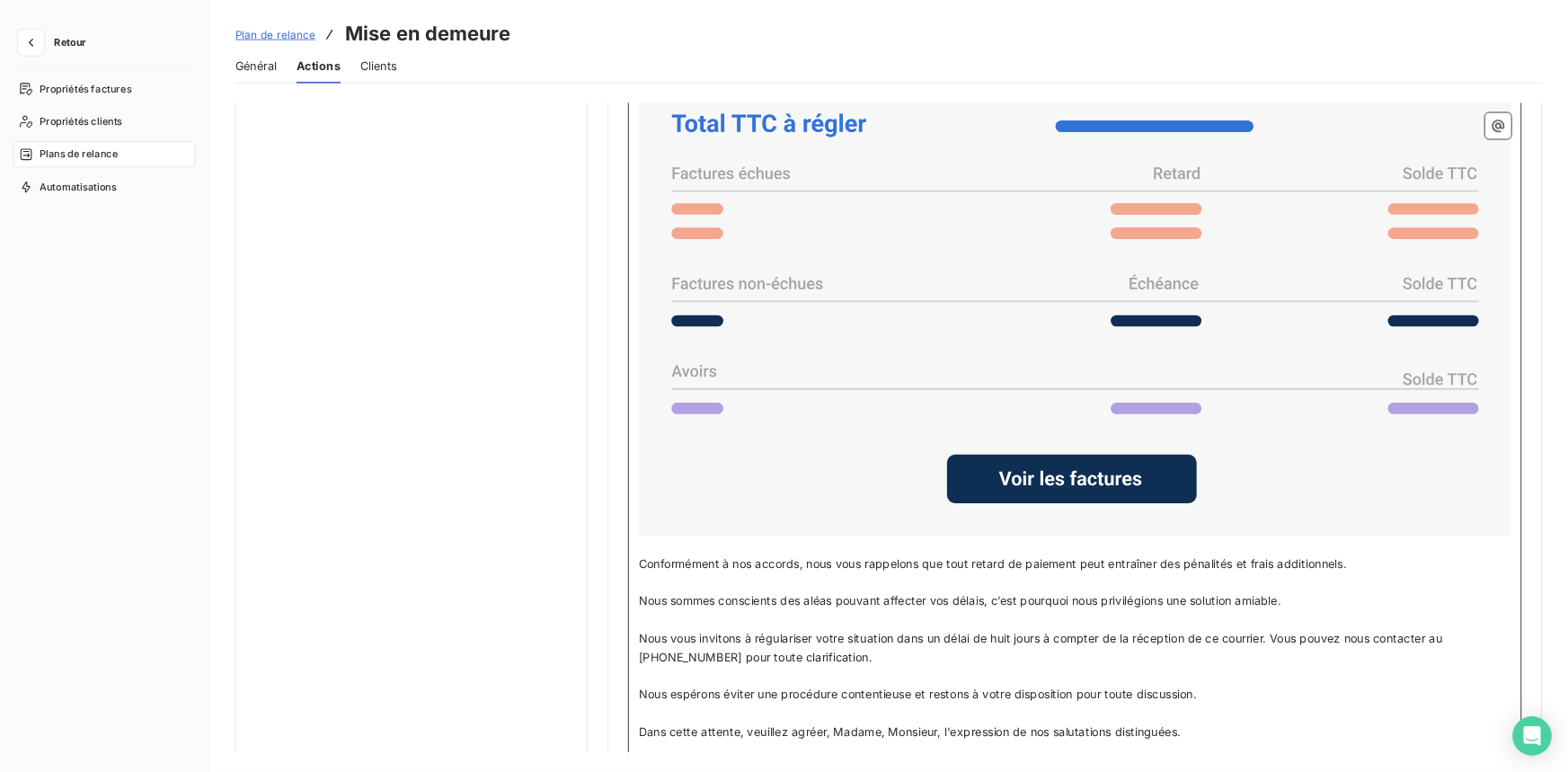
scroll to position [1140, 0]
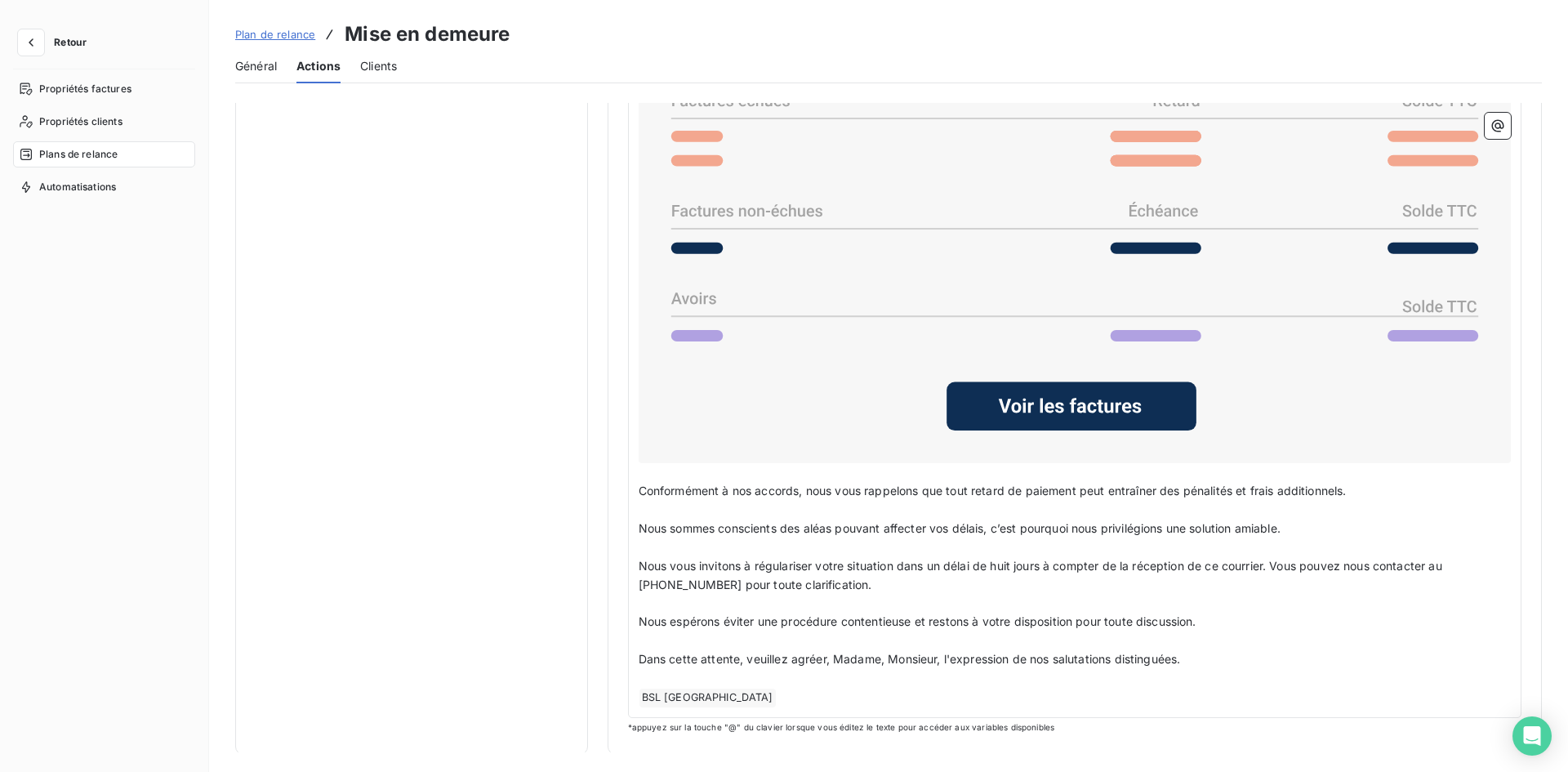
drag, startPoint x: 634, startPoint y: 490, endPoint x: 724, endPoint y: 489, distance: 90.0
click at [724, 489] on div "﻿ Civilité du contact ﻿ Nom de famille du contact ﻿ , ﻿ Madame, Monsieur, Malgr…" at bounding box center [1075, 299] width 894 height 837
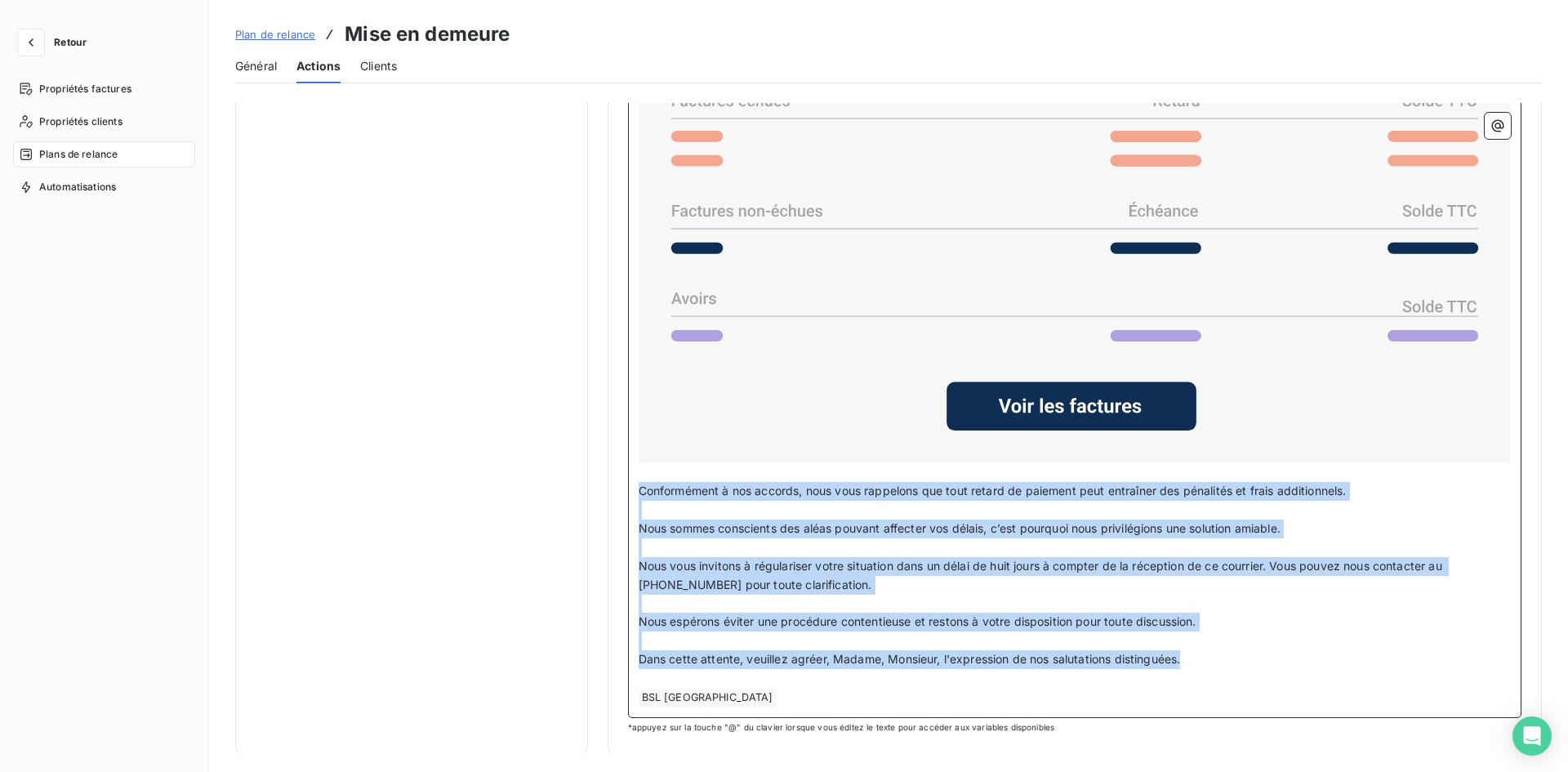
drag, startPoint x: 1042, startPoint y: 651, endPoint x: 635, endPoint y: 486, distance: 439.2
click at [635, 486] on div "﻿ Civilité du contact ﻿ Nom de famille du contact ﻿ , ﻿ Madame, Monsieur, Malgr…" at bounding box center [1075, 299] width 894 height 837
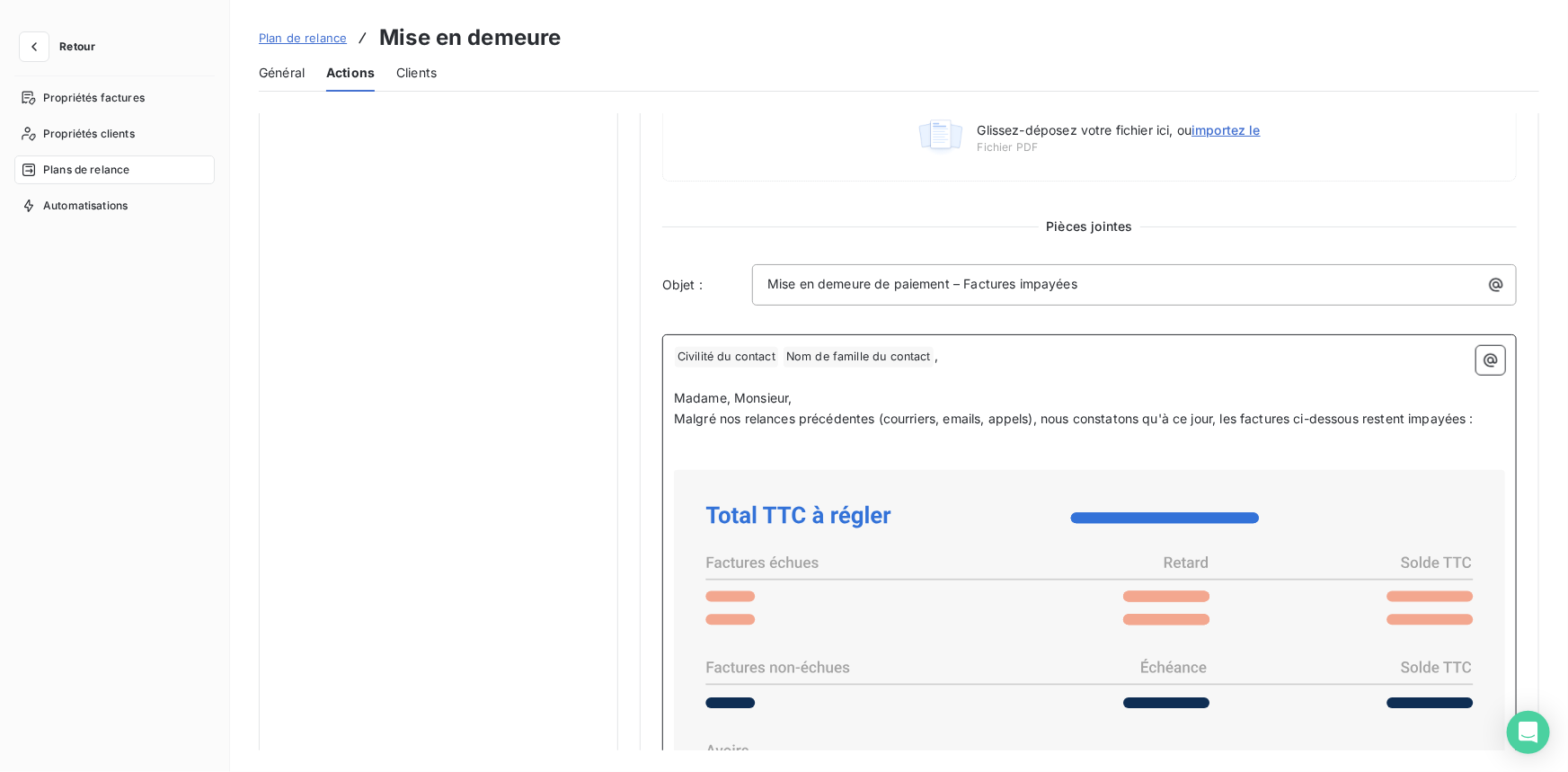
scroll to position [567, 0]
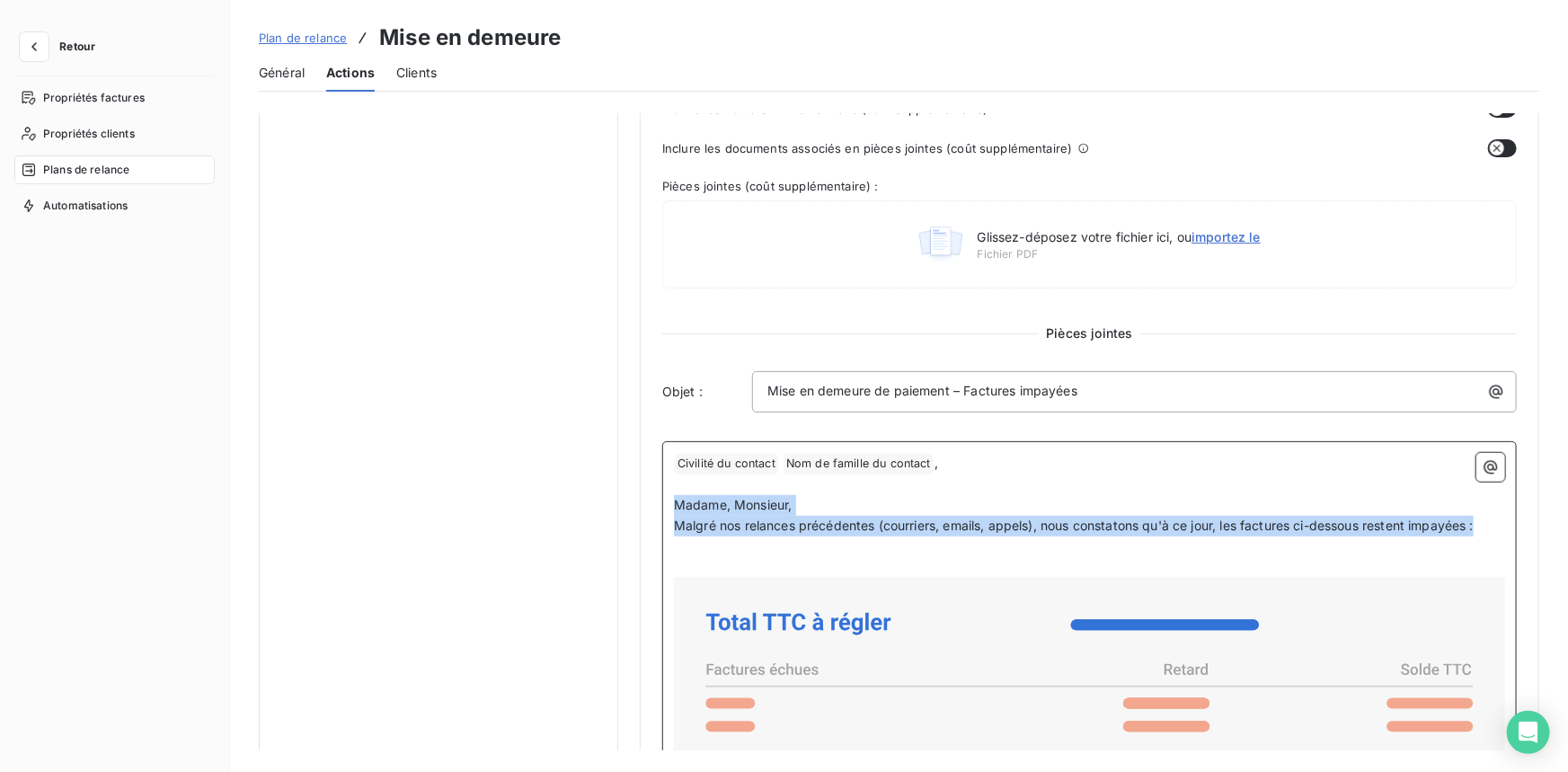
drag, startPoint x: 1482, startPoint y: 525, endPoint x: 645, endPoint y: 495, distance: 837.5
click at [645, 495] on div "Niveau 1 Paramètres Définir le nombre de jour après échéance 27 Envoi J+X après…" at bounding box center [1089, 440] width 899 height 1789
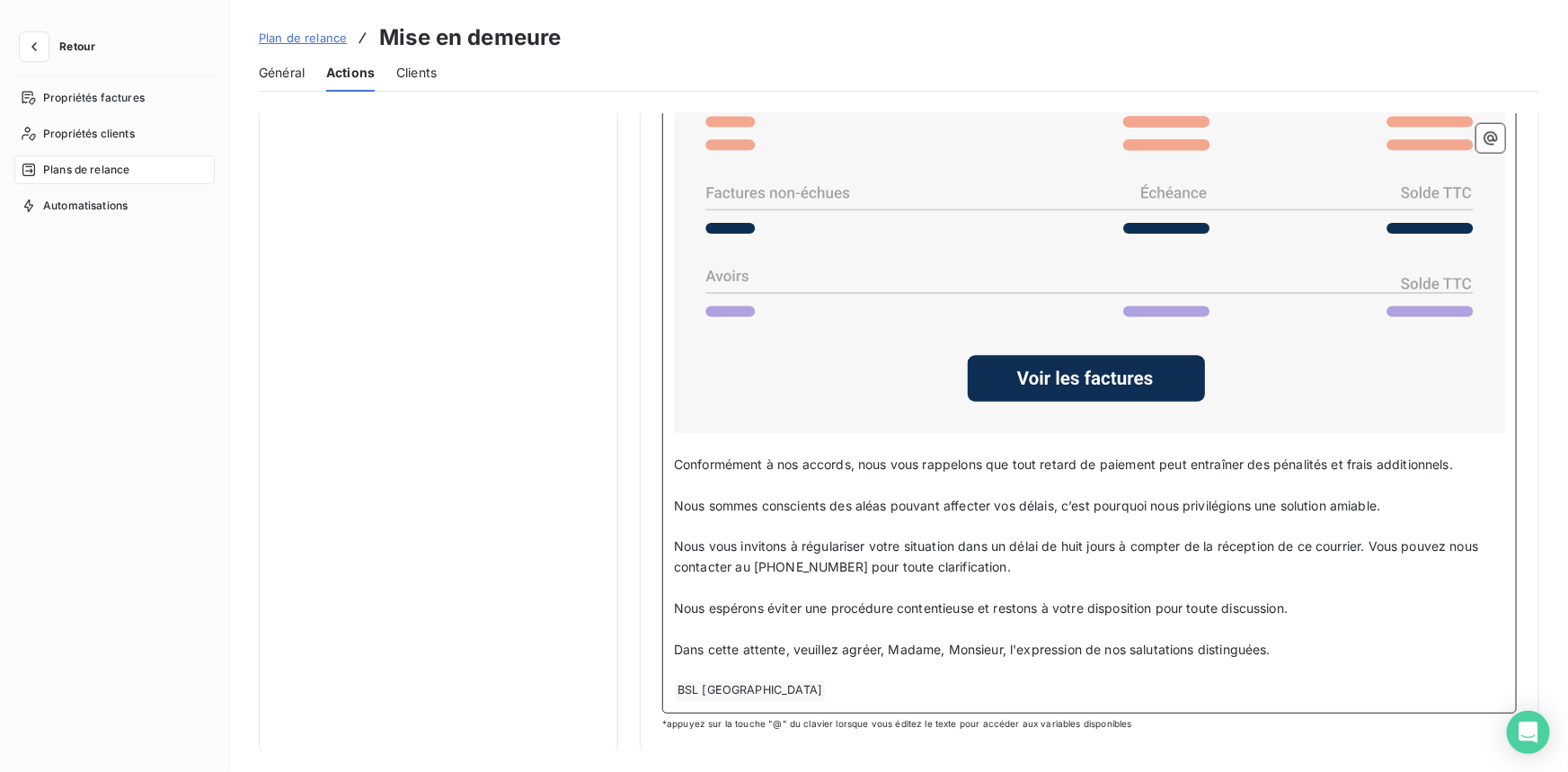
drag, startPoint x: 764, startPoint y: 671, endPoint x: 950, endPoint y: 649, distance: 187.3
click at [764, 670] on p "﻿" at bounding box center [1089, 670] width 831 height 21
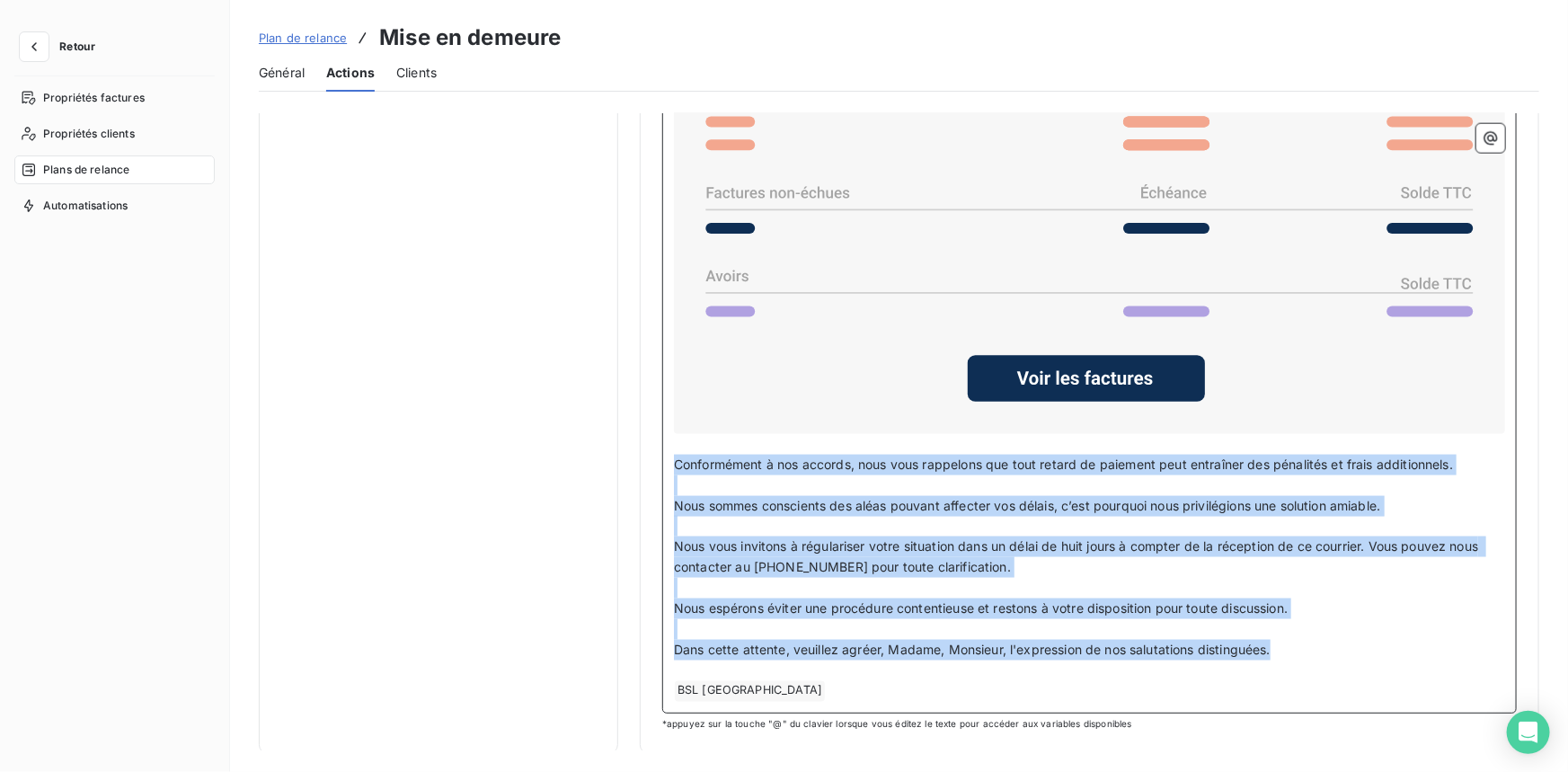
drag, startPoint x: 1282, startPoint y: 645, endPoint x: 726, endPoint y: 456, distance: 587.2
copy div "Conformément à nos accords, nous vous rappelons que tout retard de paiement peu…"
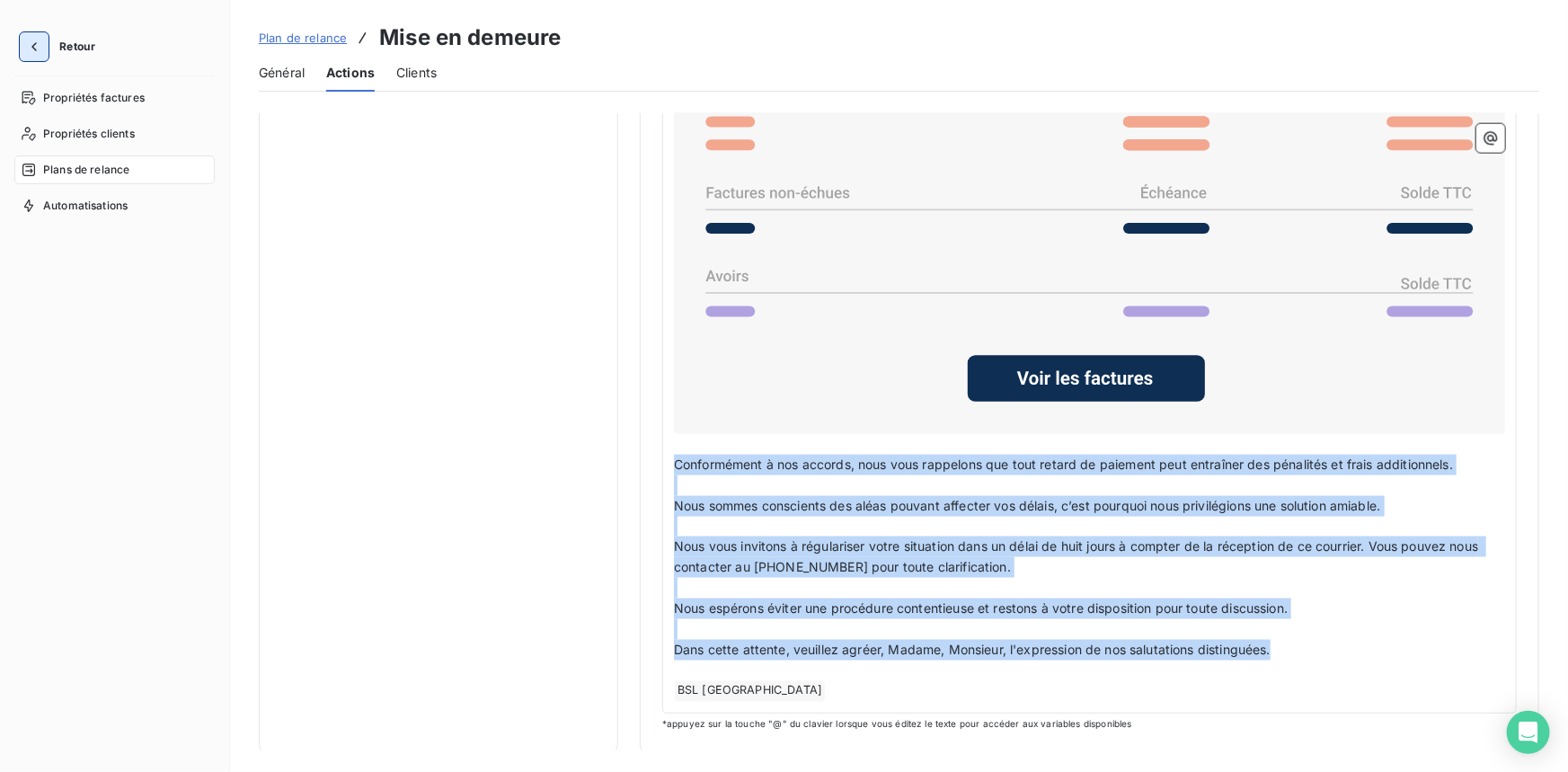
click at [26, 38] on icon "button" at bounding box center [34, 47] width 18 height 18
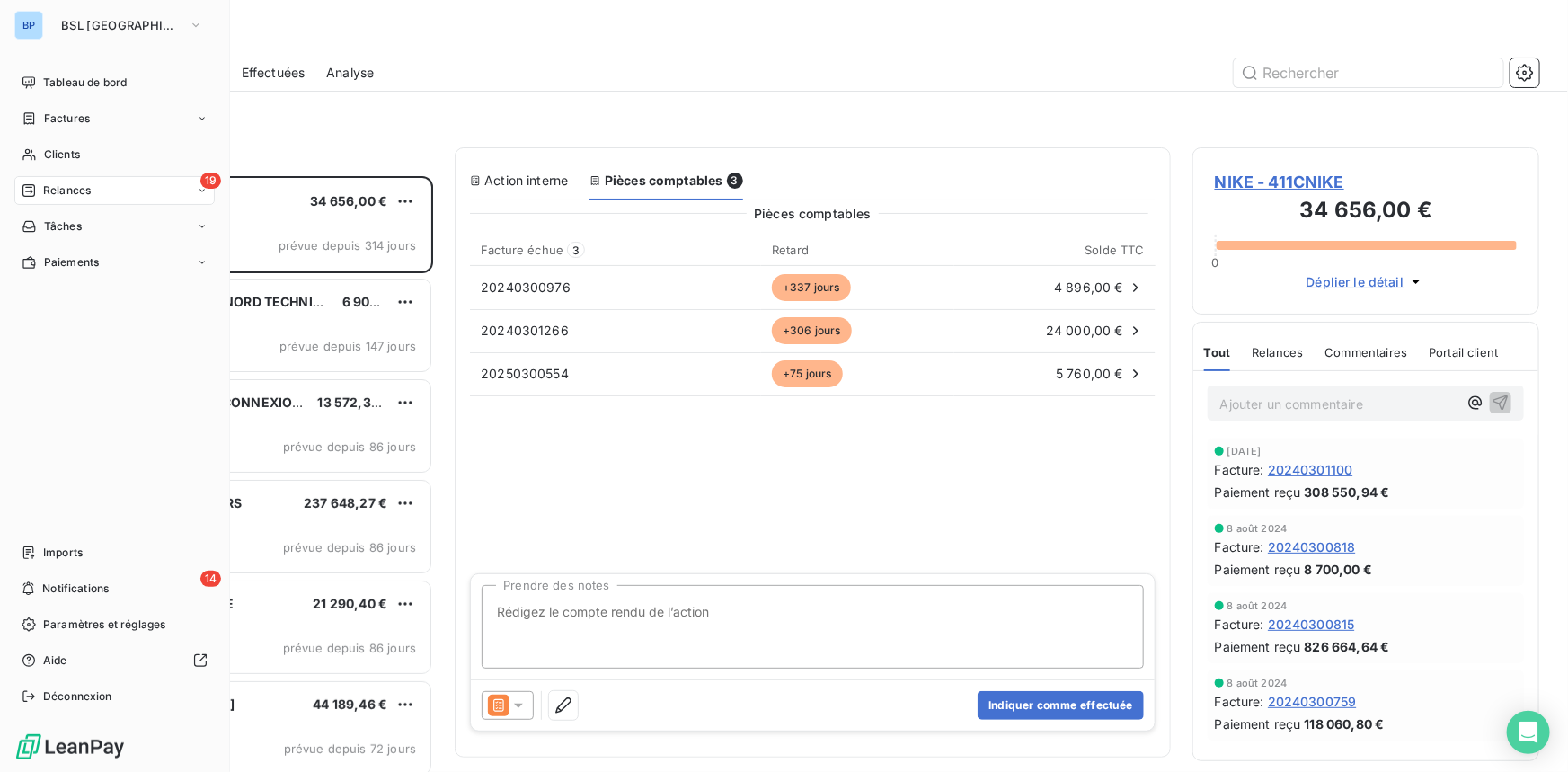
scroll to position [584, 334]
click at [188, 30] on icon "button" at bounding box center [195, 25] width 14 height 18
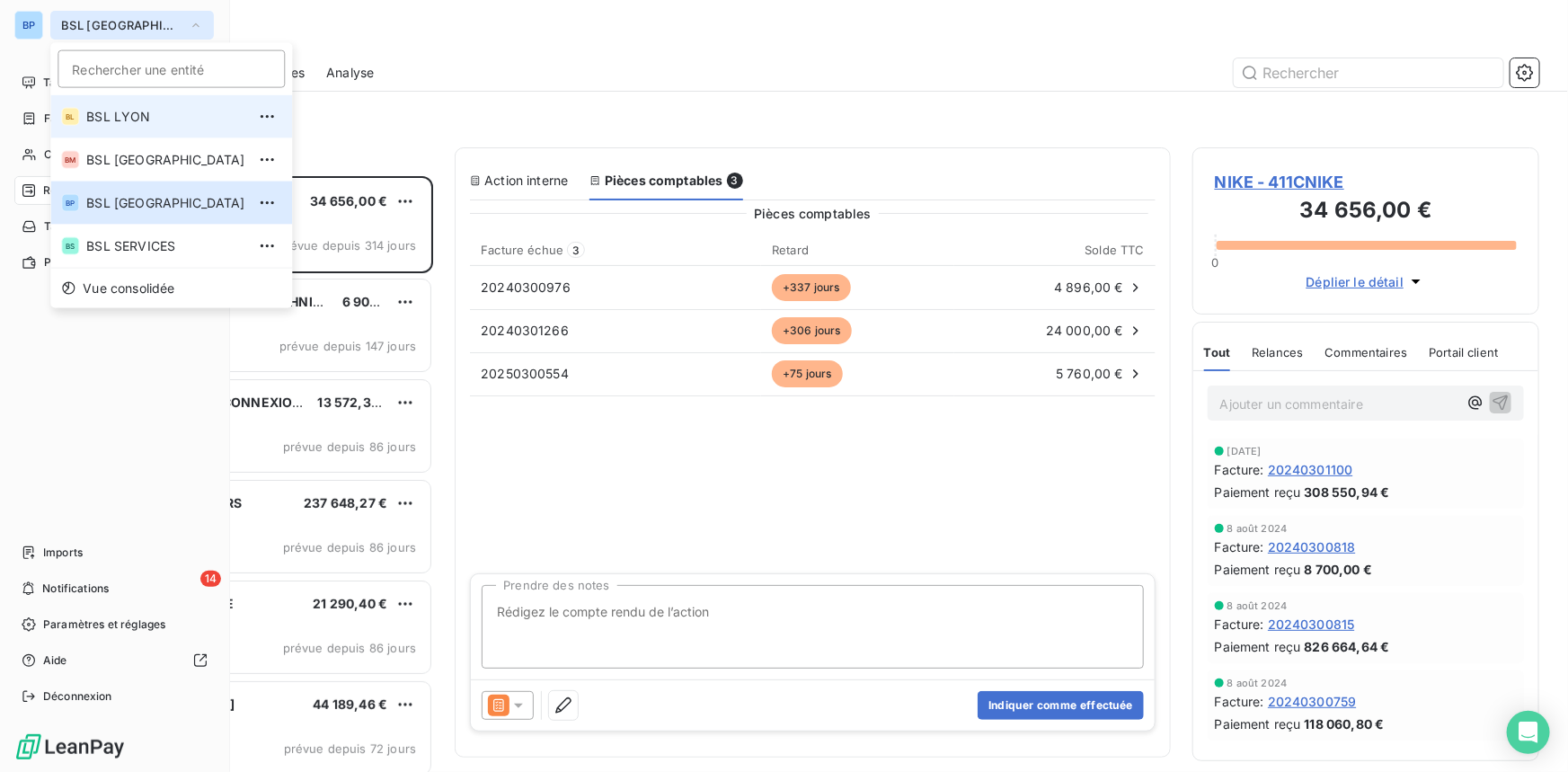
click at [142, 120] on span "BSL LYON" at bounding box center [166, 117] width 159 height 18
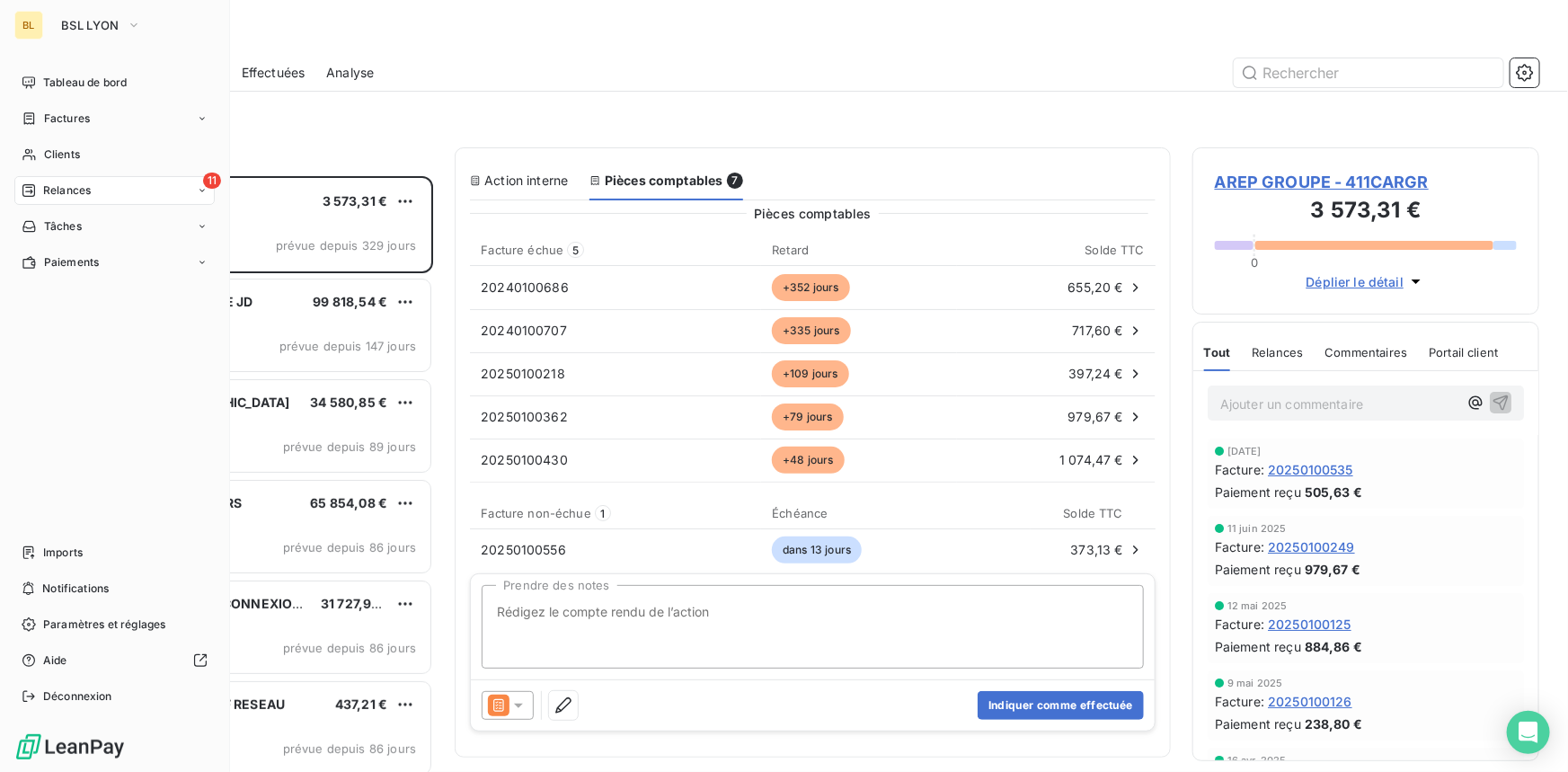
scroll to position [584, 334]
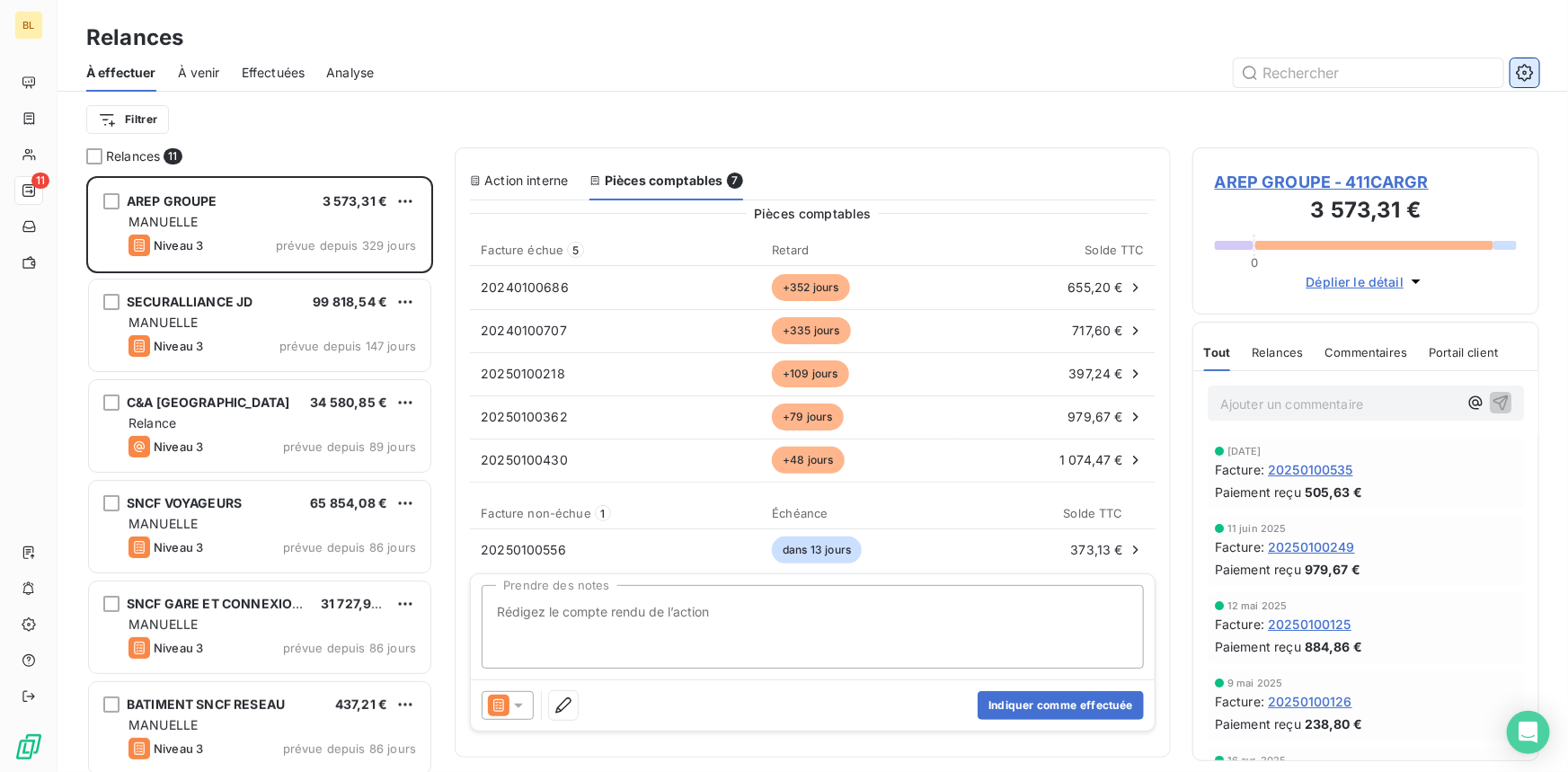
click at [1532, 77] on icon "button" at bounding box center [1525, 73] width 18 height 18
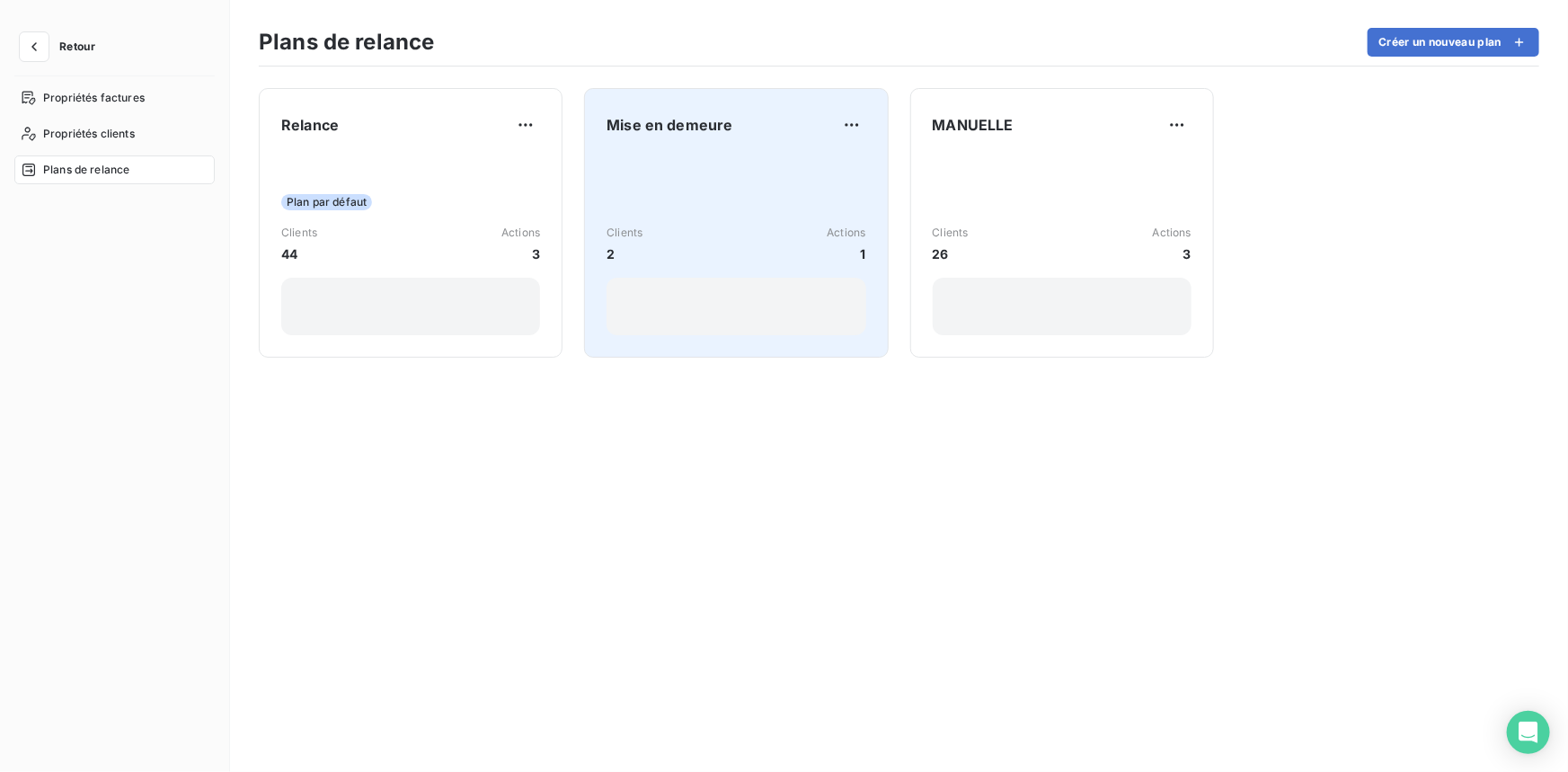
click at [739, 209] on div "Clients 2 Actions 1" at bounding box center [735, 244] width 258 height 181
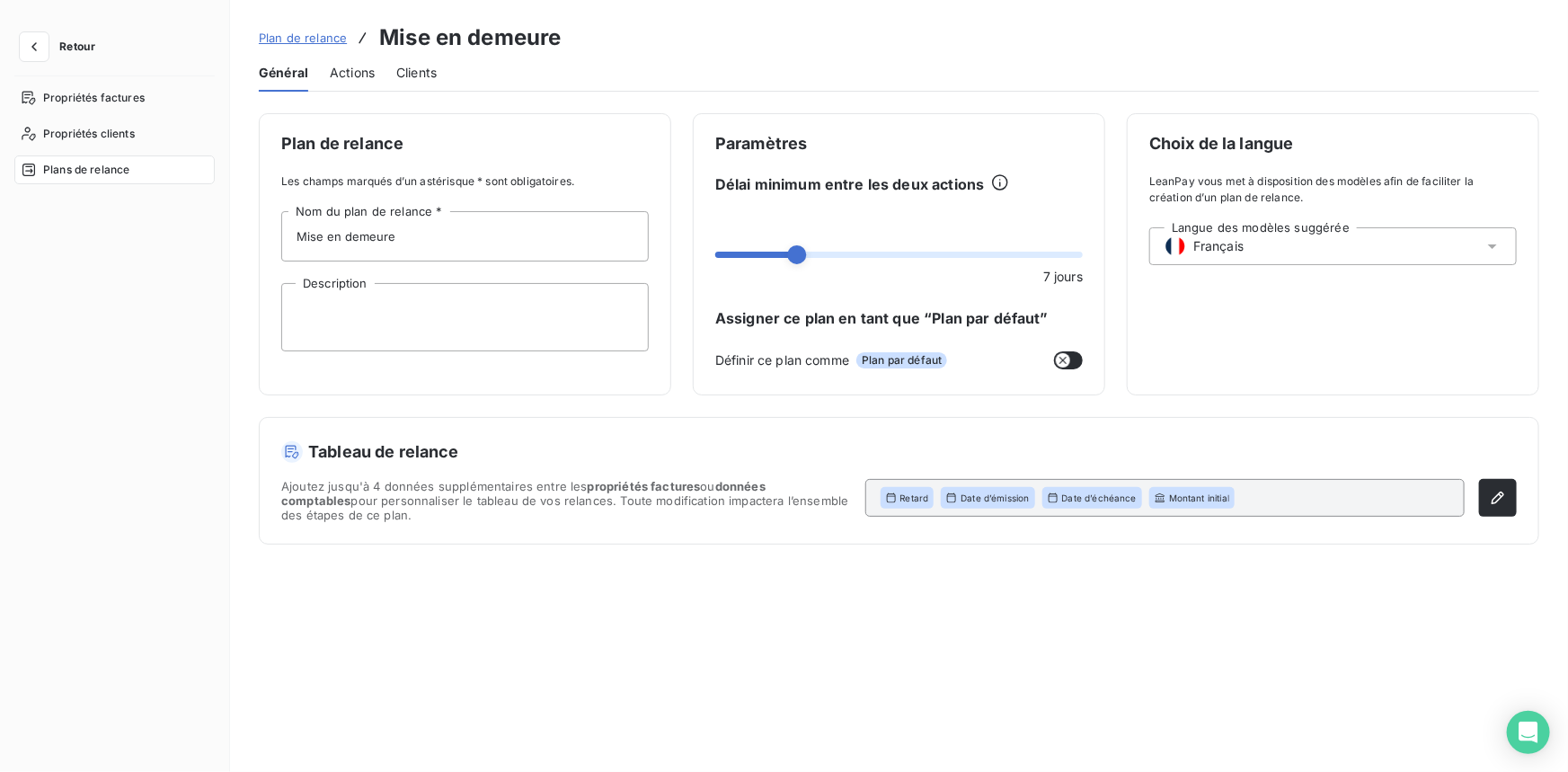
click at [340, 74] on span "Actions" at bounding box center [352, 73] width 45 height 18
click at [354, 66] on span "Actions" at bounding box center [352, 73] width 45 height 18
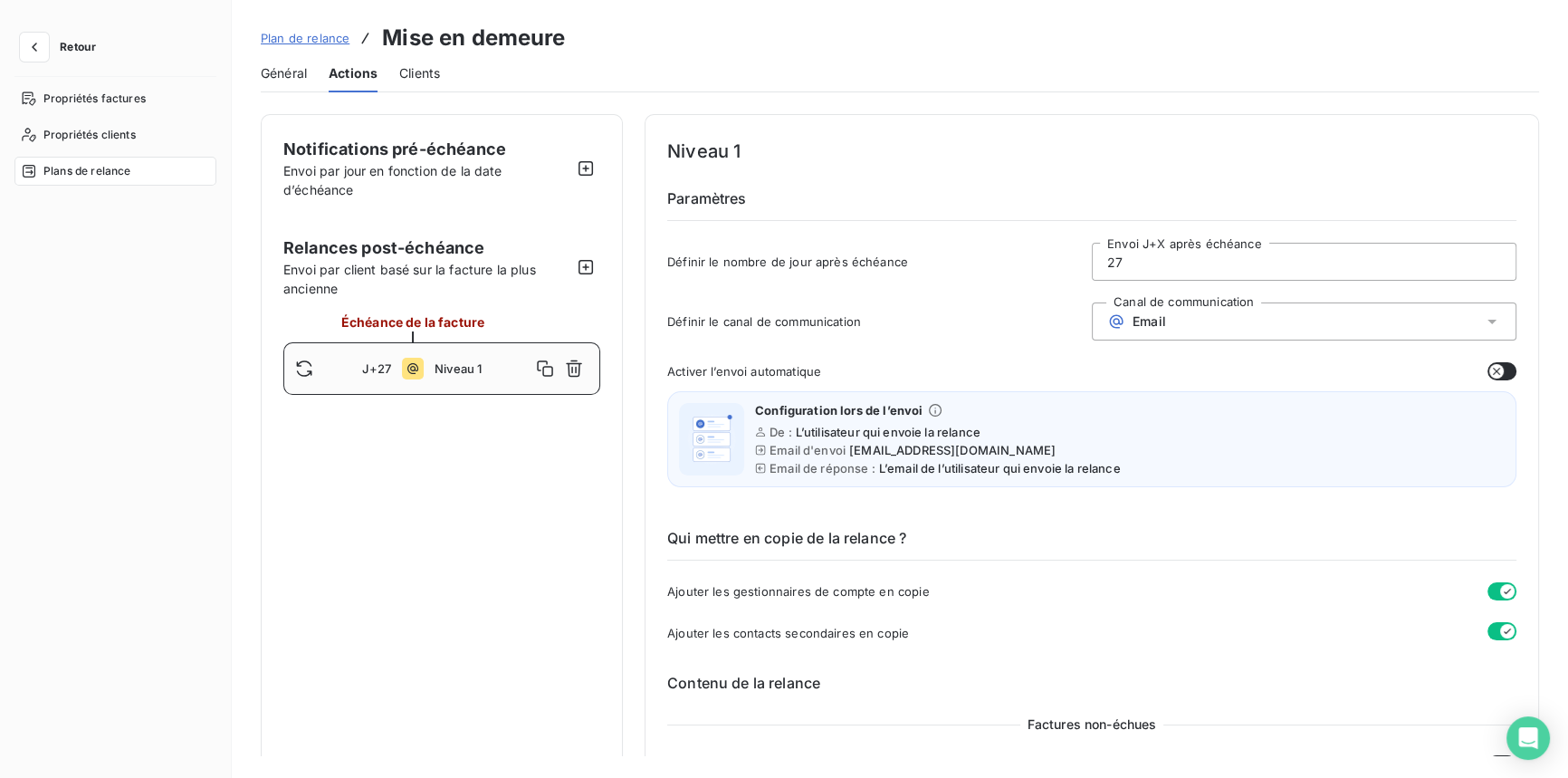
click at [1160, 321] on span "Email" at bounding box center [1149, 321] width 34 height 15
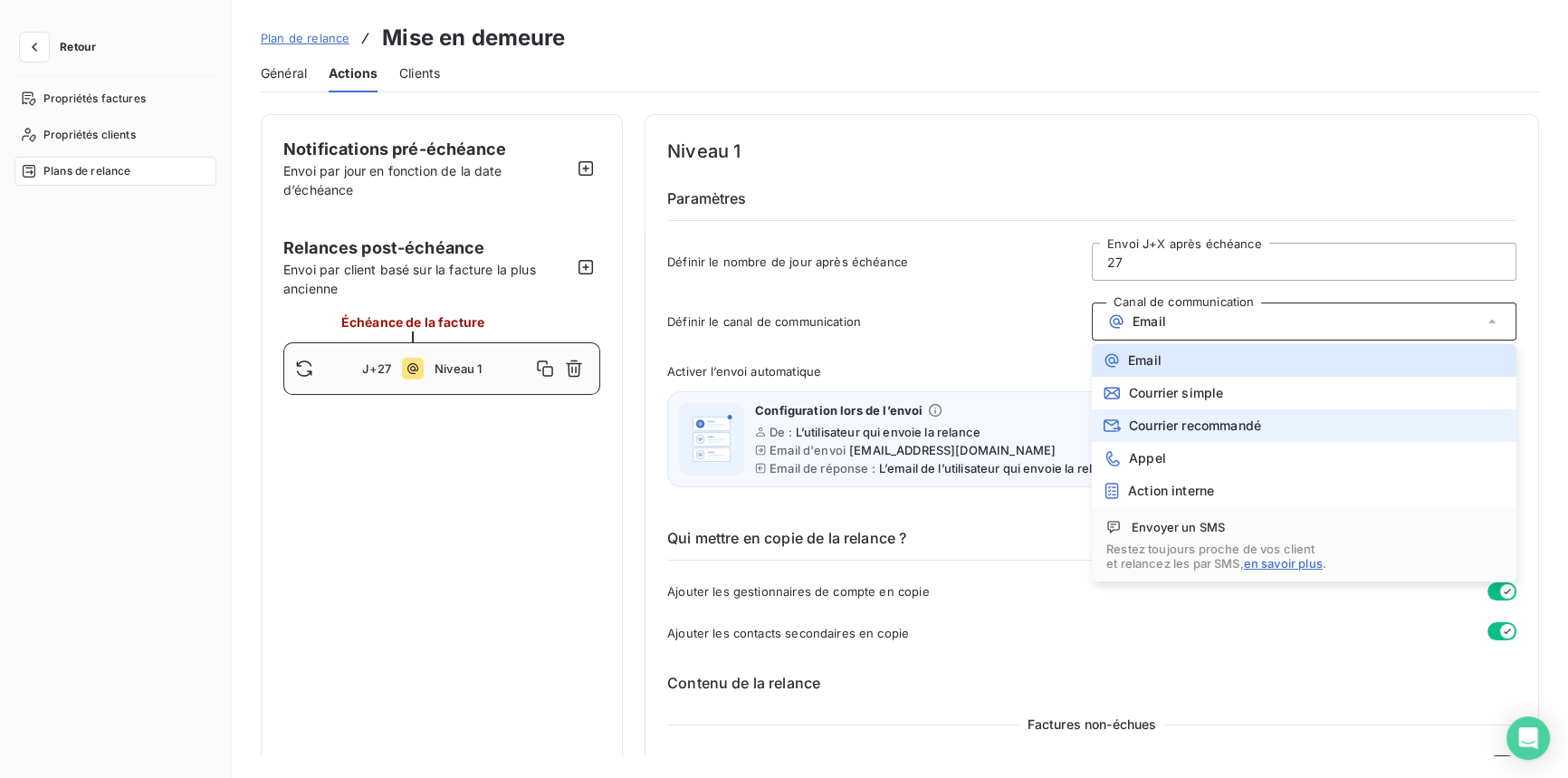
click at [1161, 417] on div "Courrier recommandé" at bounding box center [1181, 426] width 159 height 18
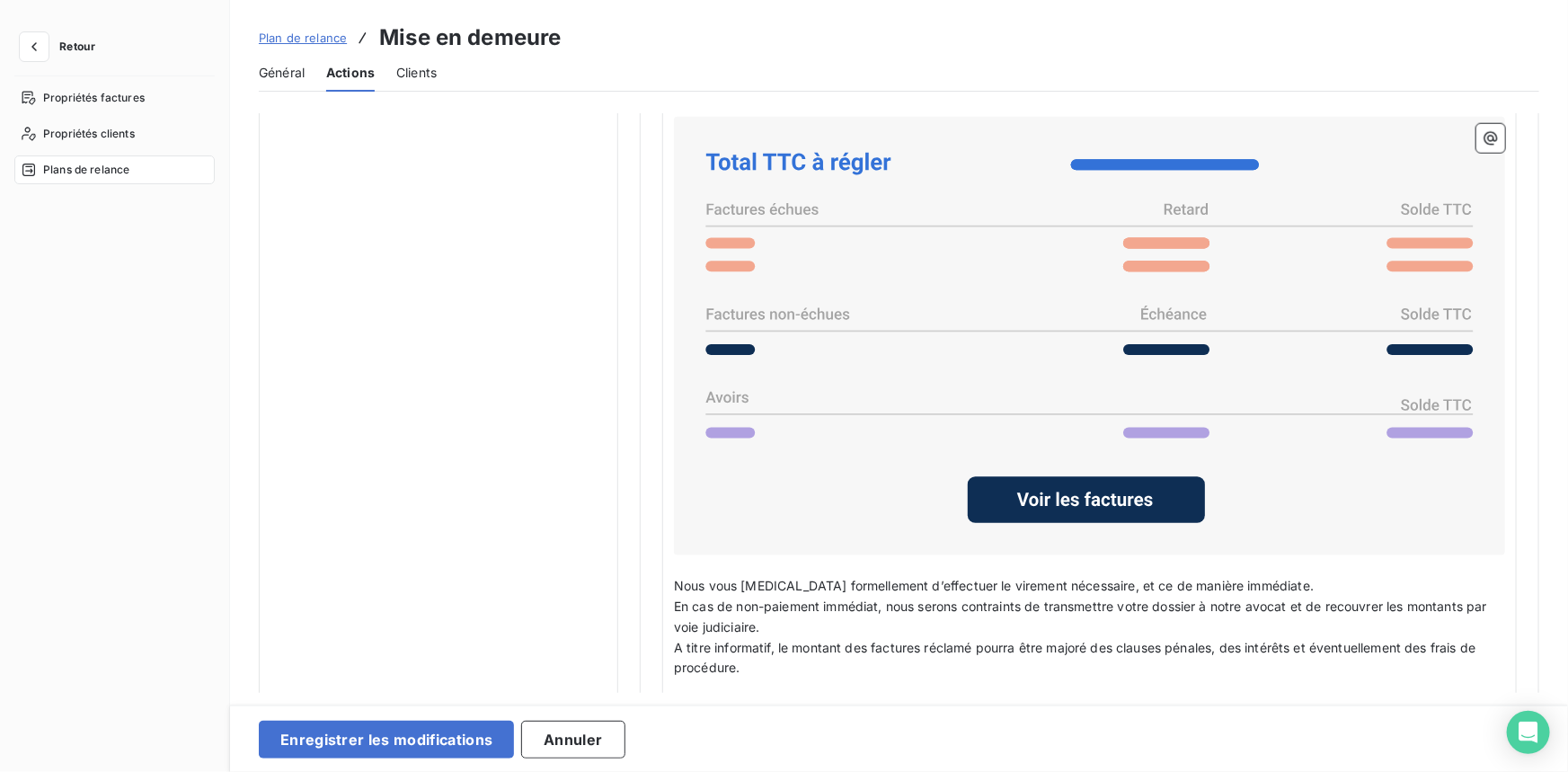
scroll to position [1144, 0]
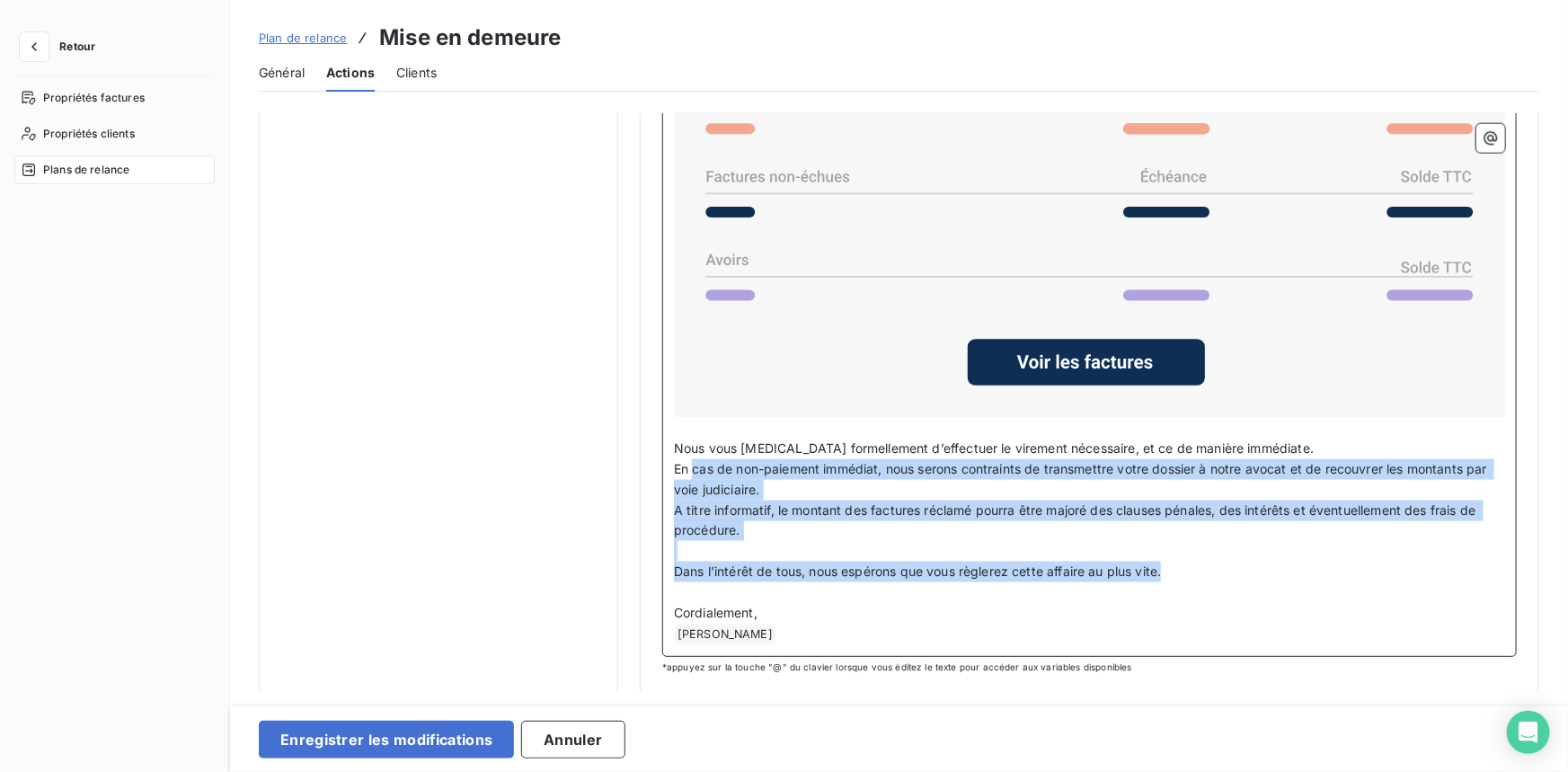
drag, startPoint x: 1176, startPoint y: 573, endPoint x: 683, endPoint y: 452, distance: 507.6
click at [692, 463] on div "﻿ Civilité du contact ﻿ Nom de famille du contact ﻿ , ﻿ Je me permets de reveni…" at bounding box center [1089, 260] width 831 height 769
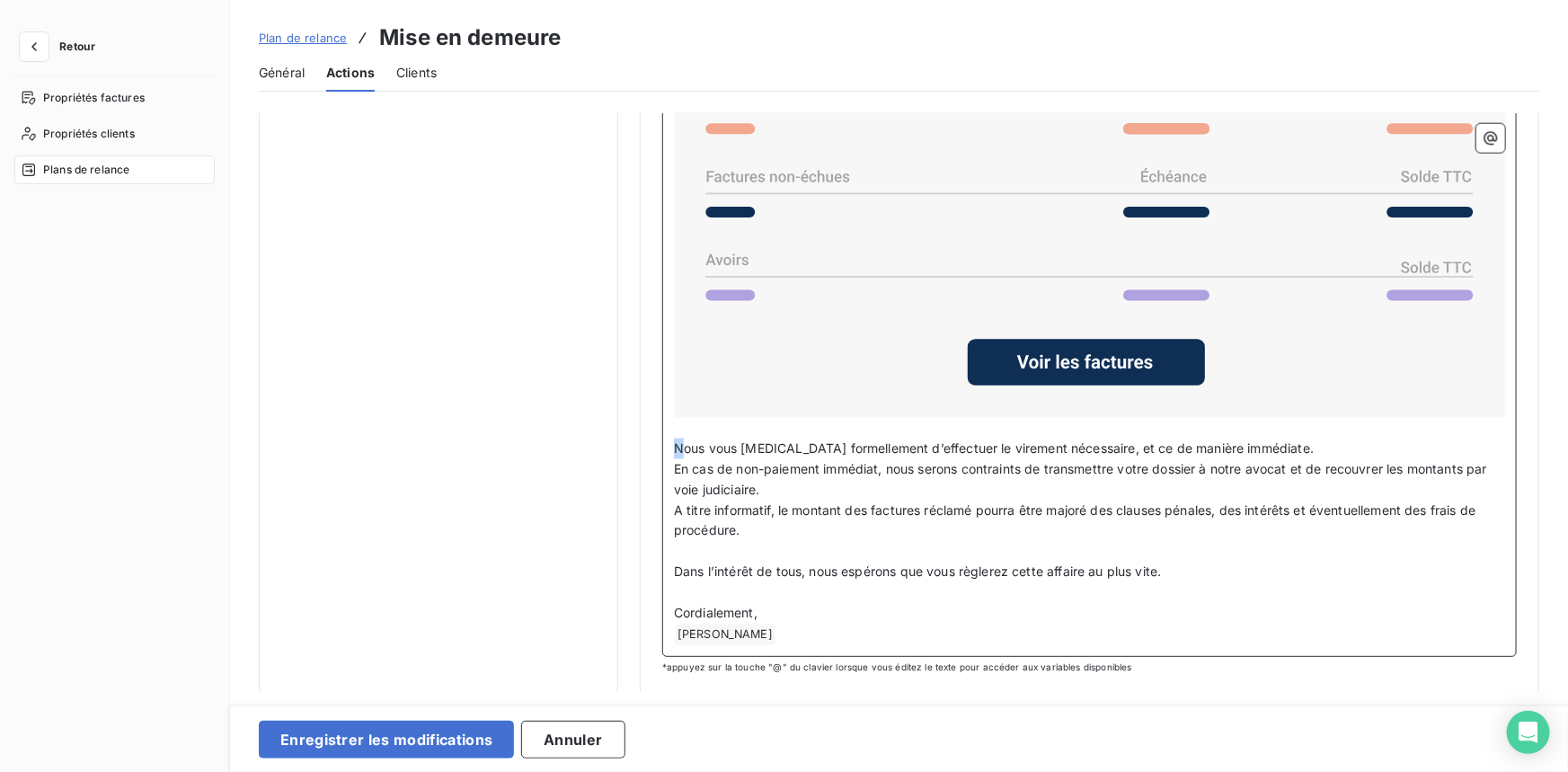
drag, startPoint x: 683, startPoint y: 452, endPoint x: 675, endPoint y: 445, distance: 10.6
click at [675, 445] on p "Nous vous [MEDICAL_DATA] formellement d’effectuer le virement nécessaire, et ce…" at bounding box center [1089, 449] width 831 height 21
click at [674, 442] on span "Nous vous [MEDICAL_DATA] formellement d’effectuer le virement nécessaire, et ce…" at bounding box center [993, 448] width 639 height 15
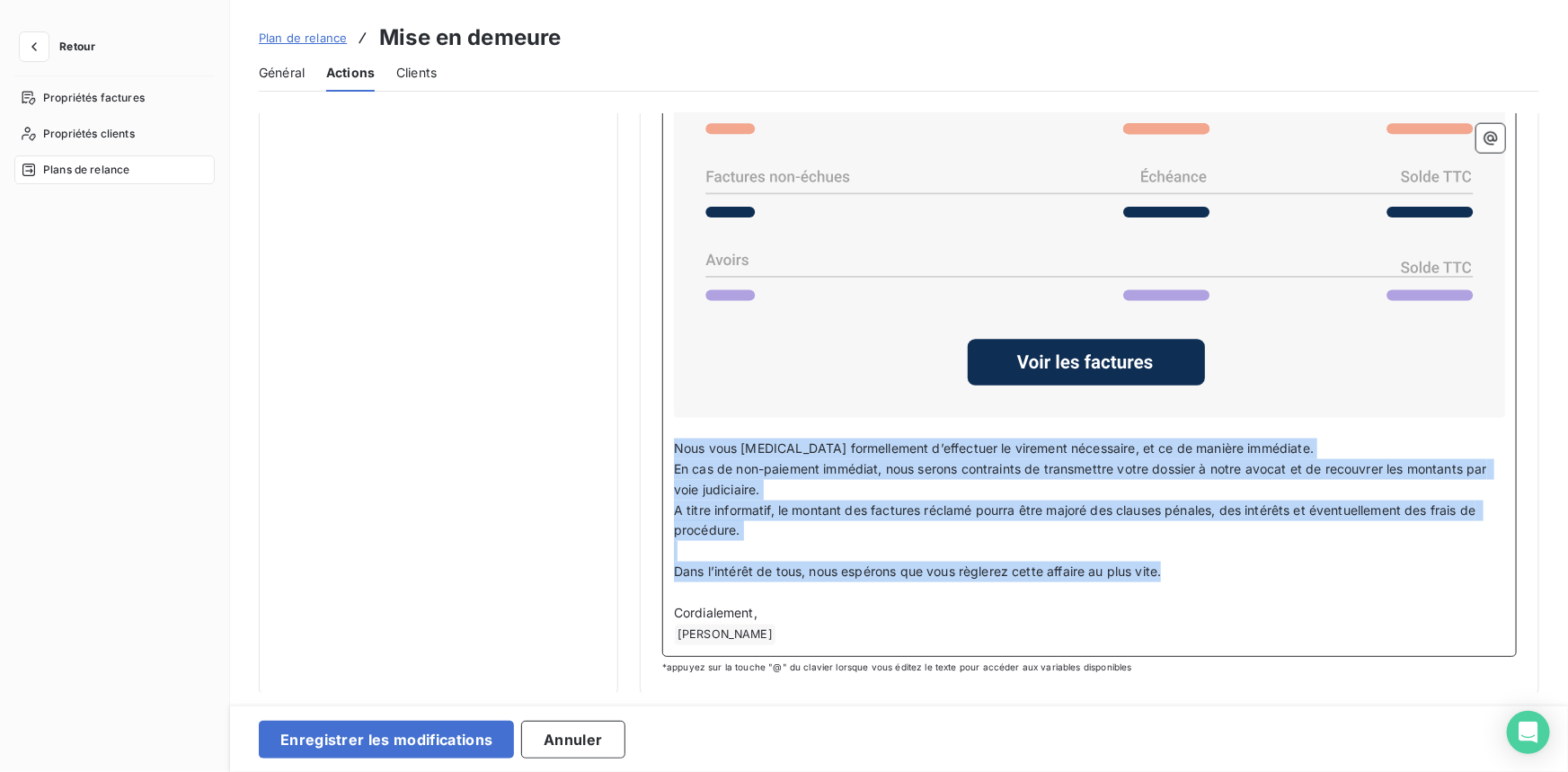
drag, startPoint x: 675, startPoint y: 442, endPoint x: 1253, endPoint y: 558, distance: 589.5
click at [1253, 558] on div "﻿ Civilité du contact ﻿ Nom de famille du contact ﻿ , ﻿ Je me permets de reveni…" at bounding box center [1089, 260] width 831 height 769
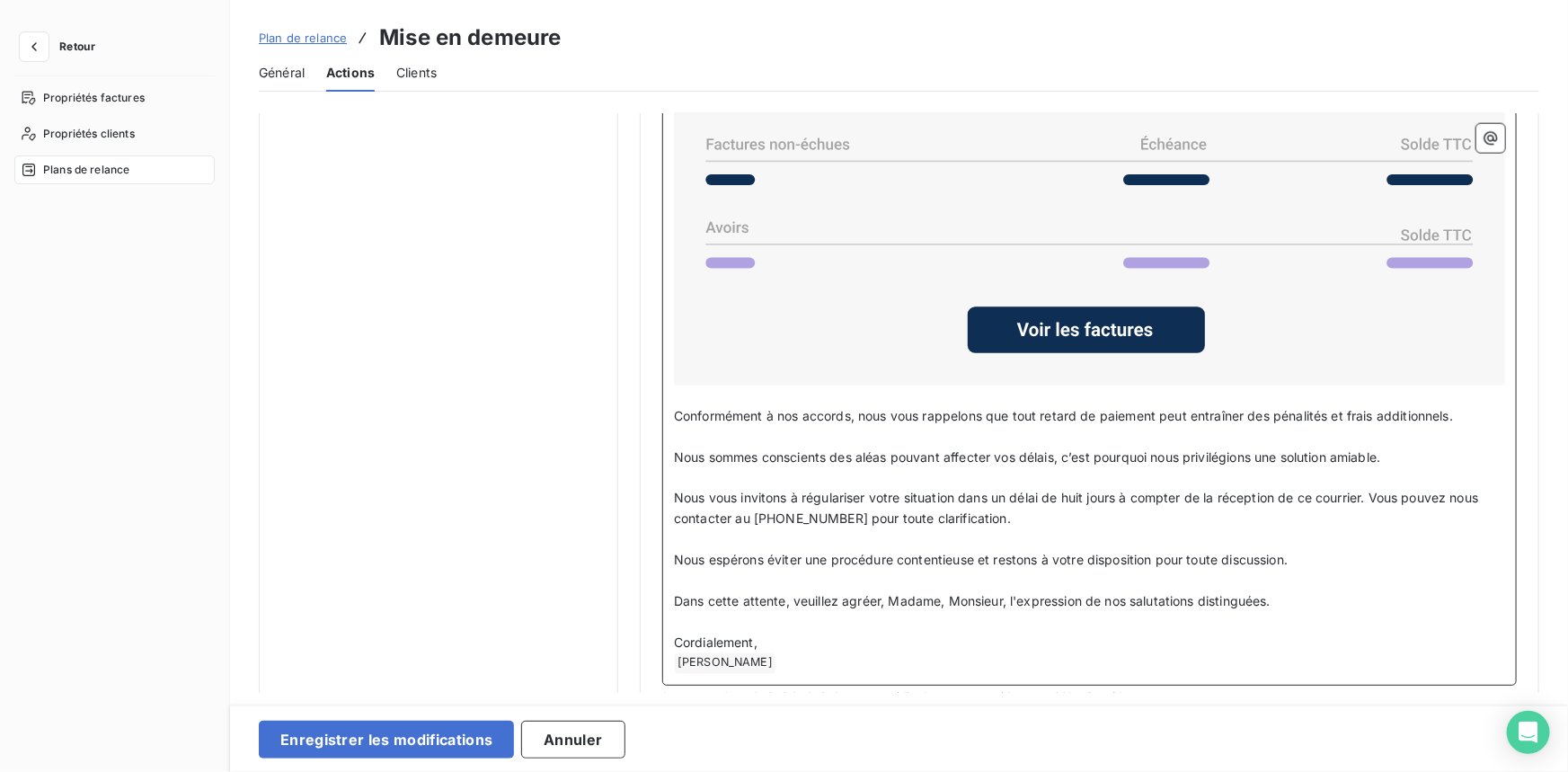
scroll to position [1206, 0]
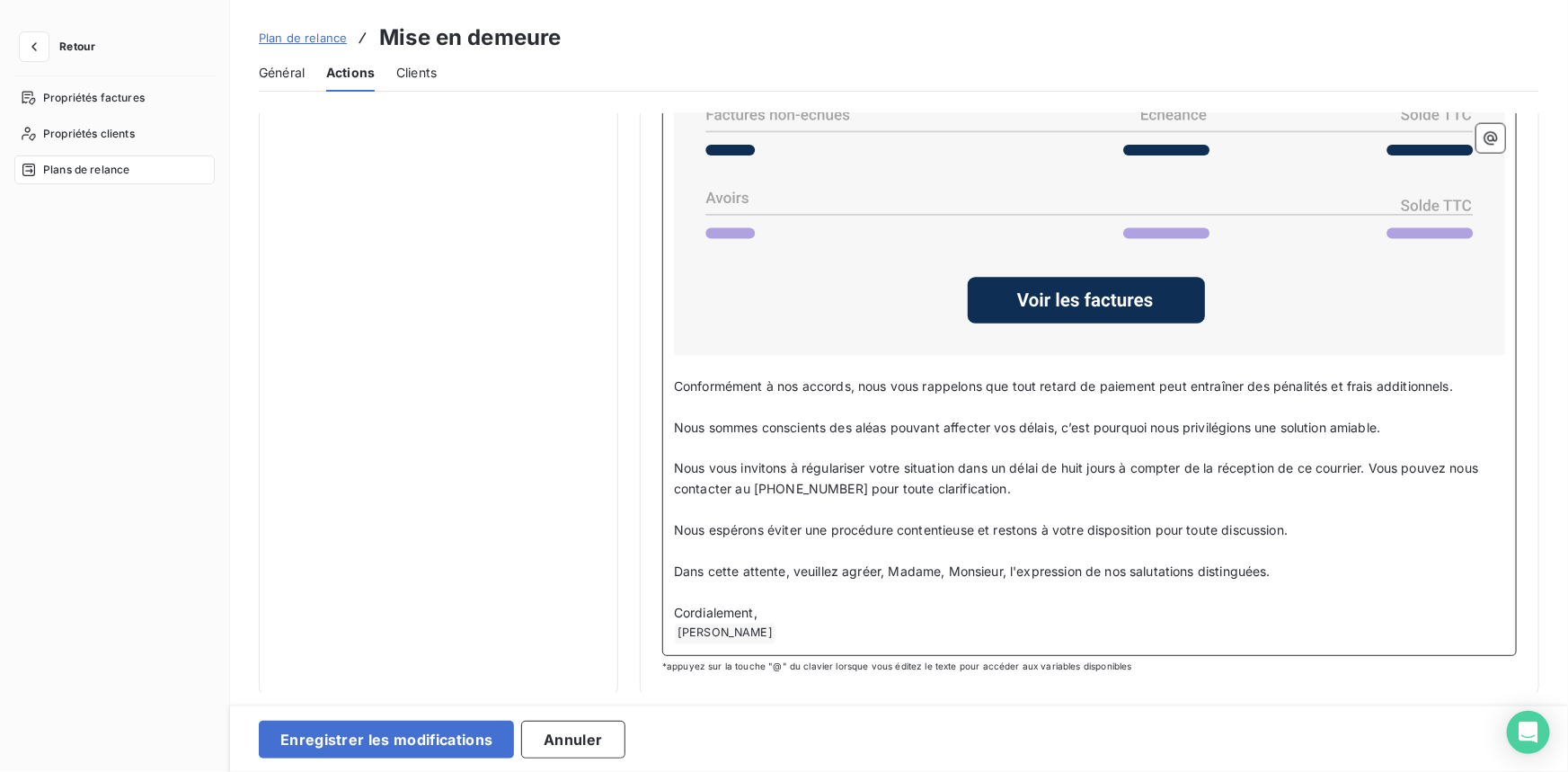
click at [797, 630] on p "﻿ [PERSON_NAME] ﻿ ﻿" at bounding box center [1089, 633] width 831 height 22
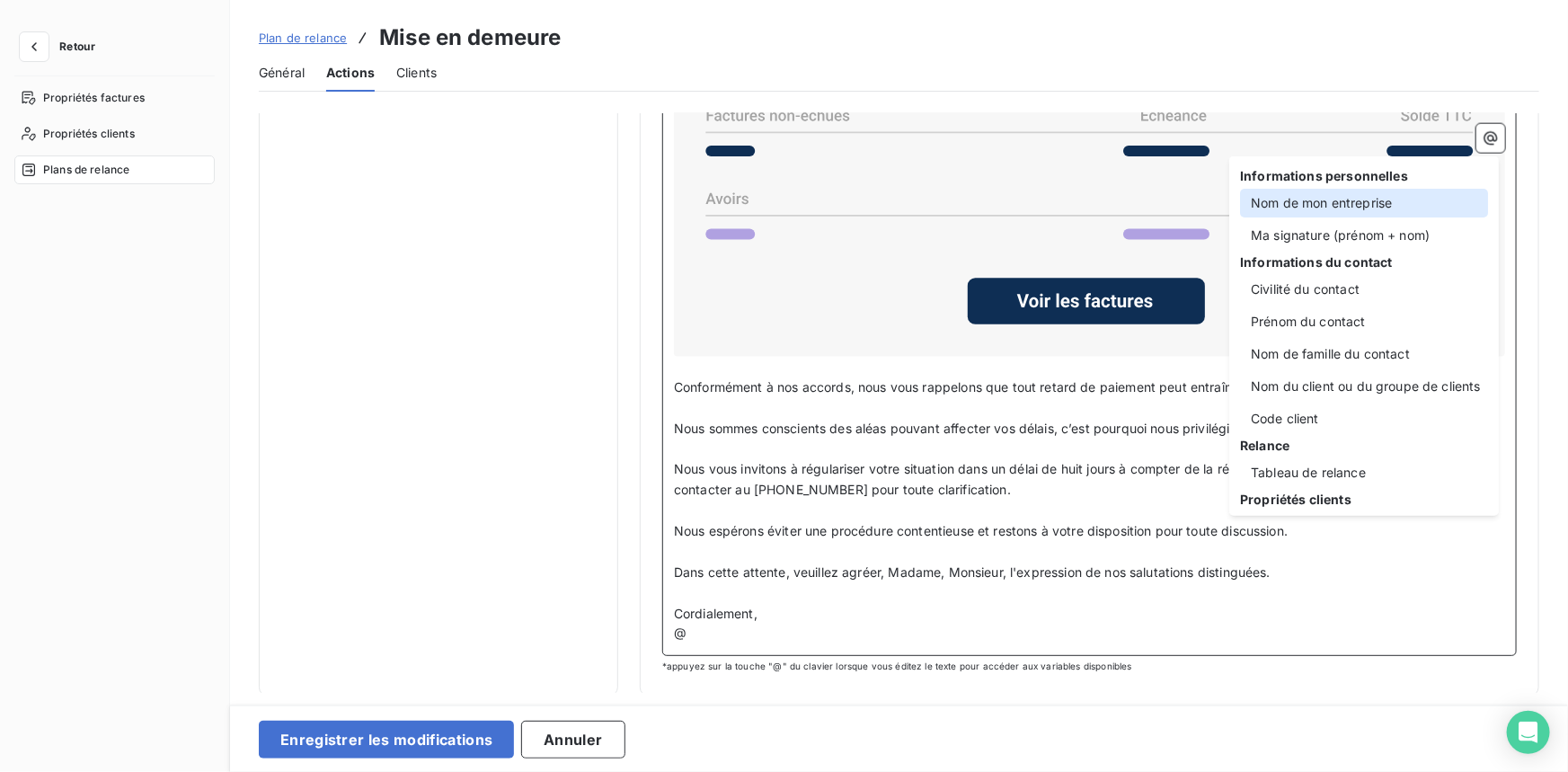
click at [1305, 203] on div "Nom de mon entreprise" at bounding box center [1363, 203] width 248 height 29
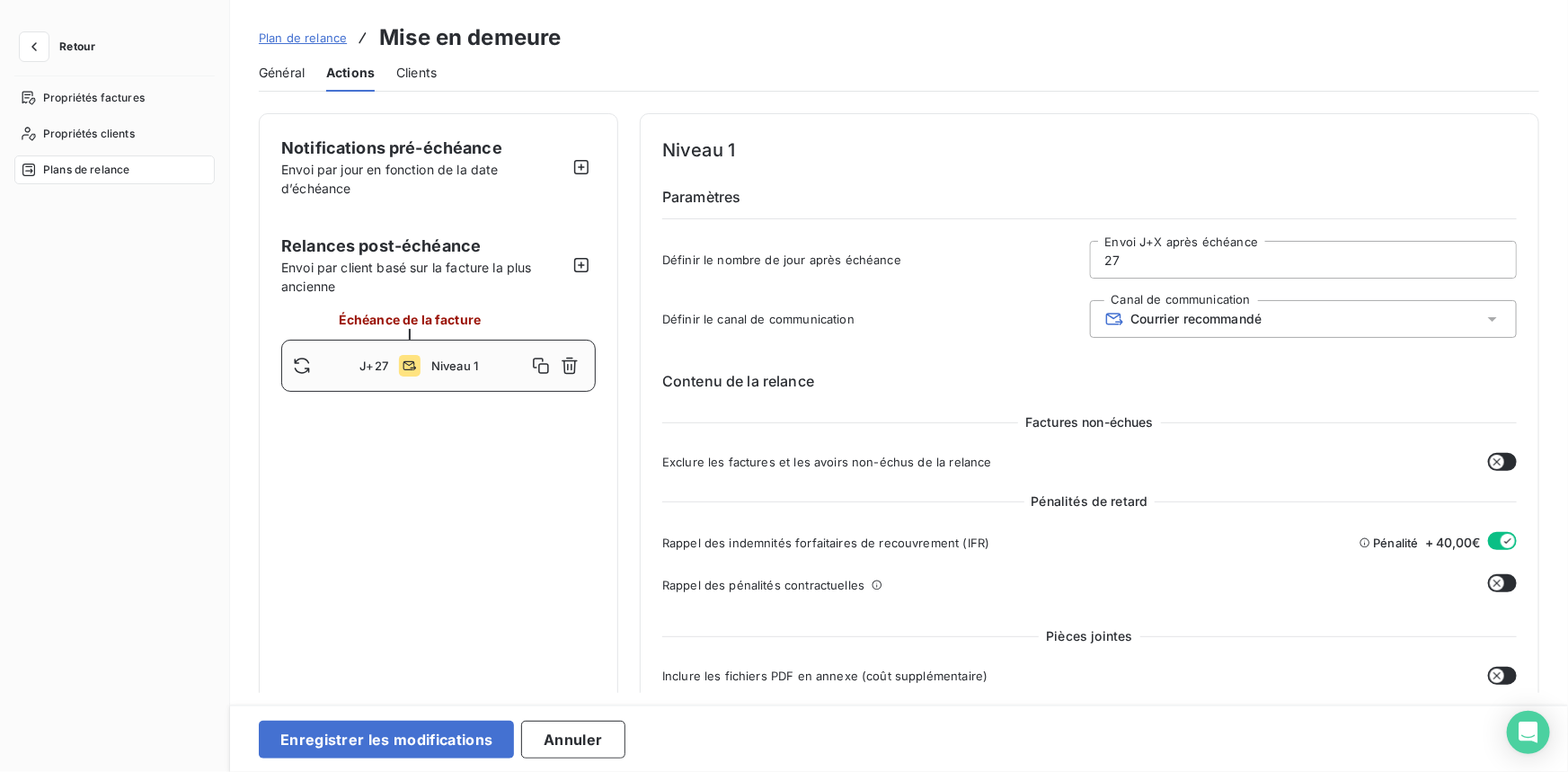
scroll to position [490, 0]
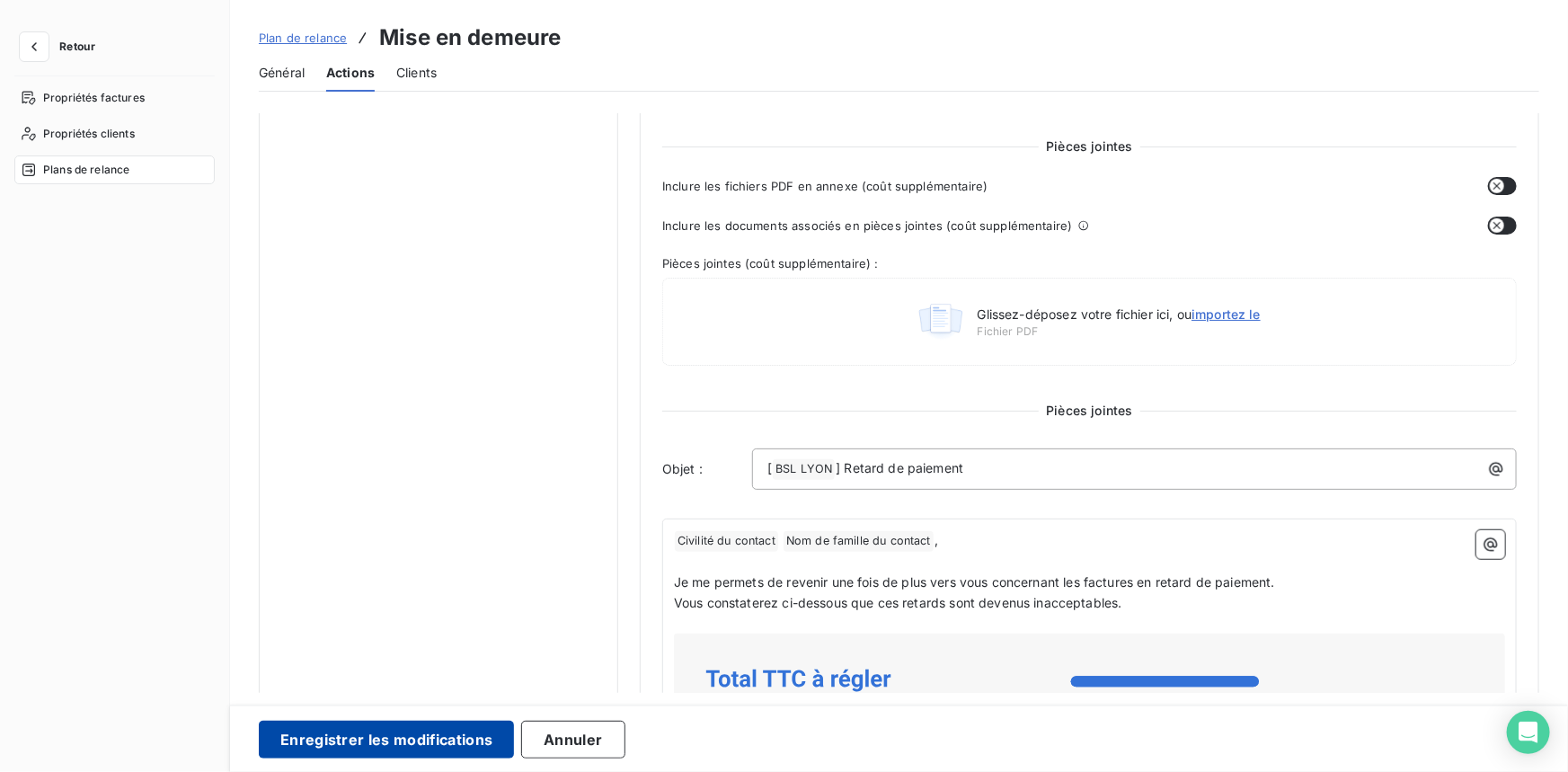
click at [361, 742] on button "Enregistrer les modifications" at bounding box center [385, 740] width 255 height 38
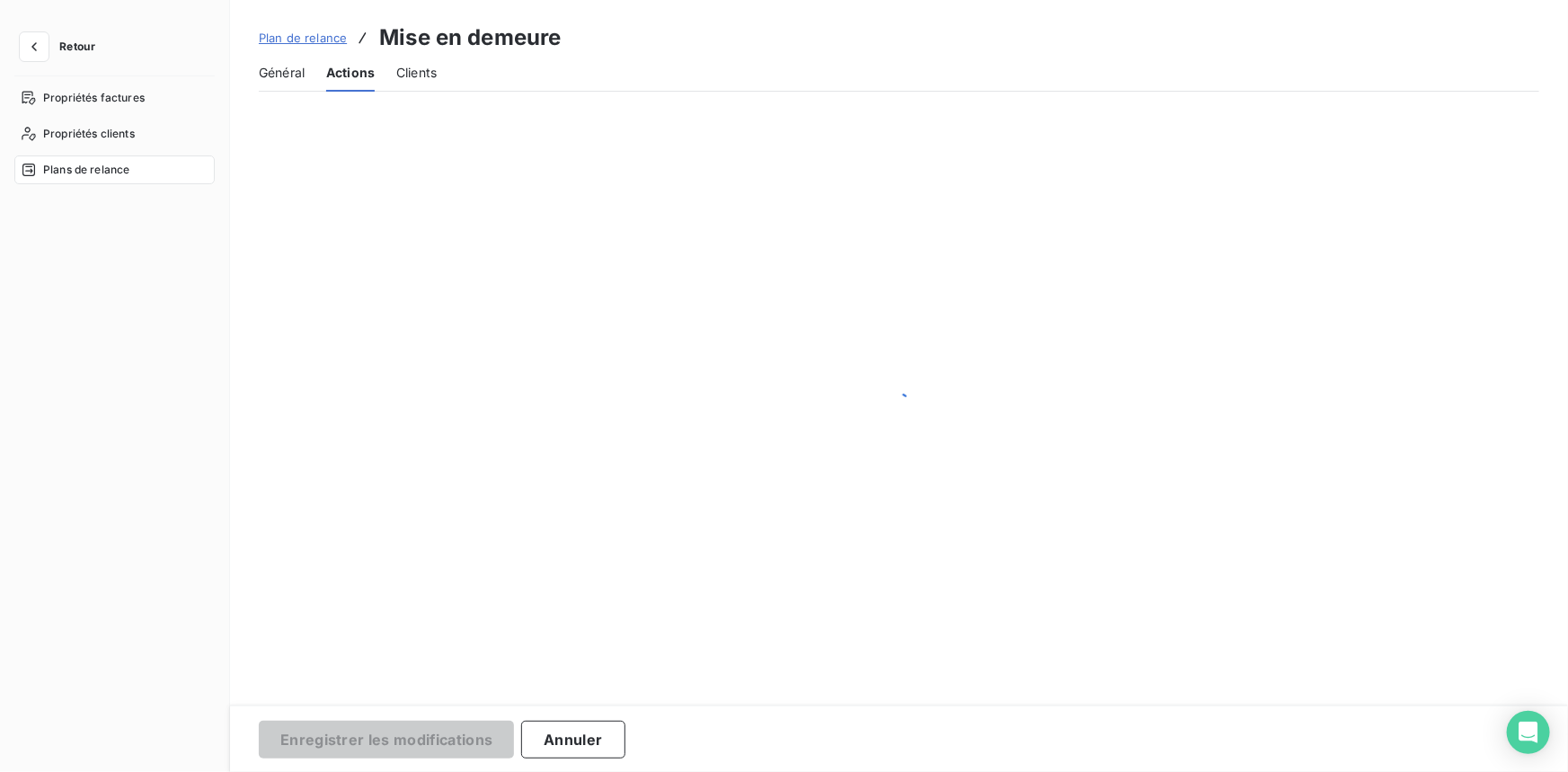
scroll to position [0, 0]
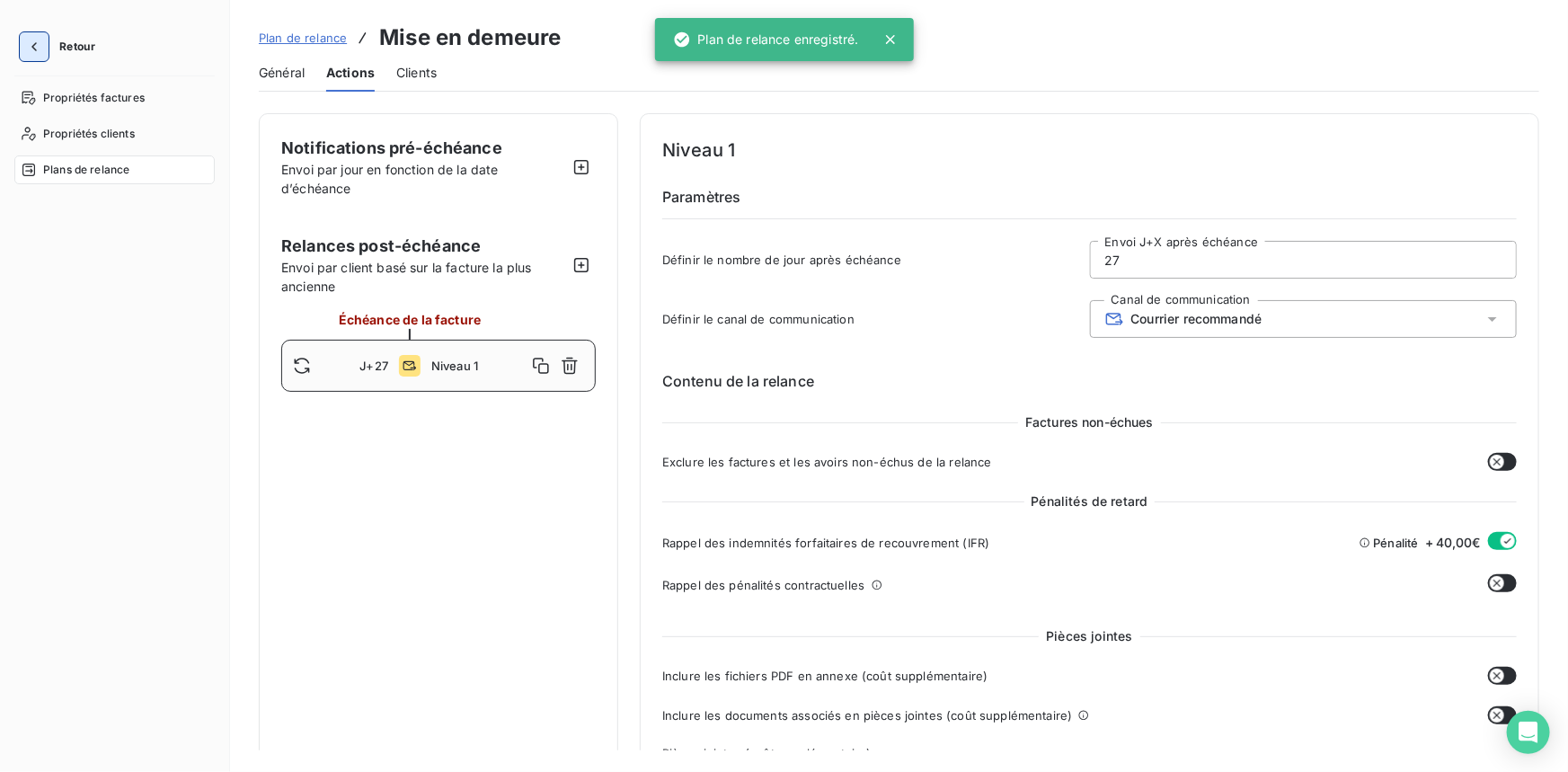
click at [32, 44] on icon "button" at bounding box center [34, 47] width 18 height 18
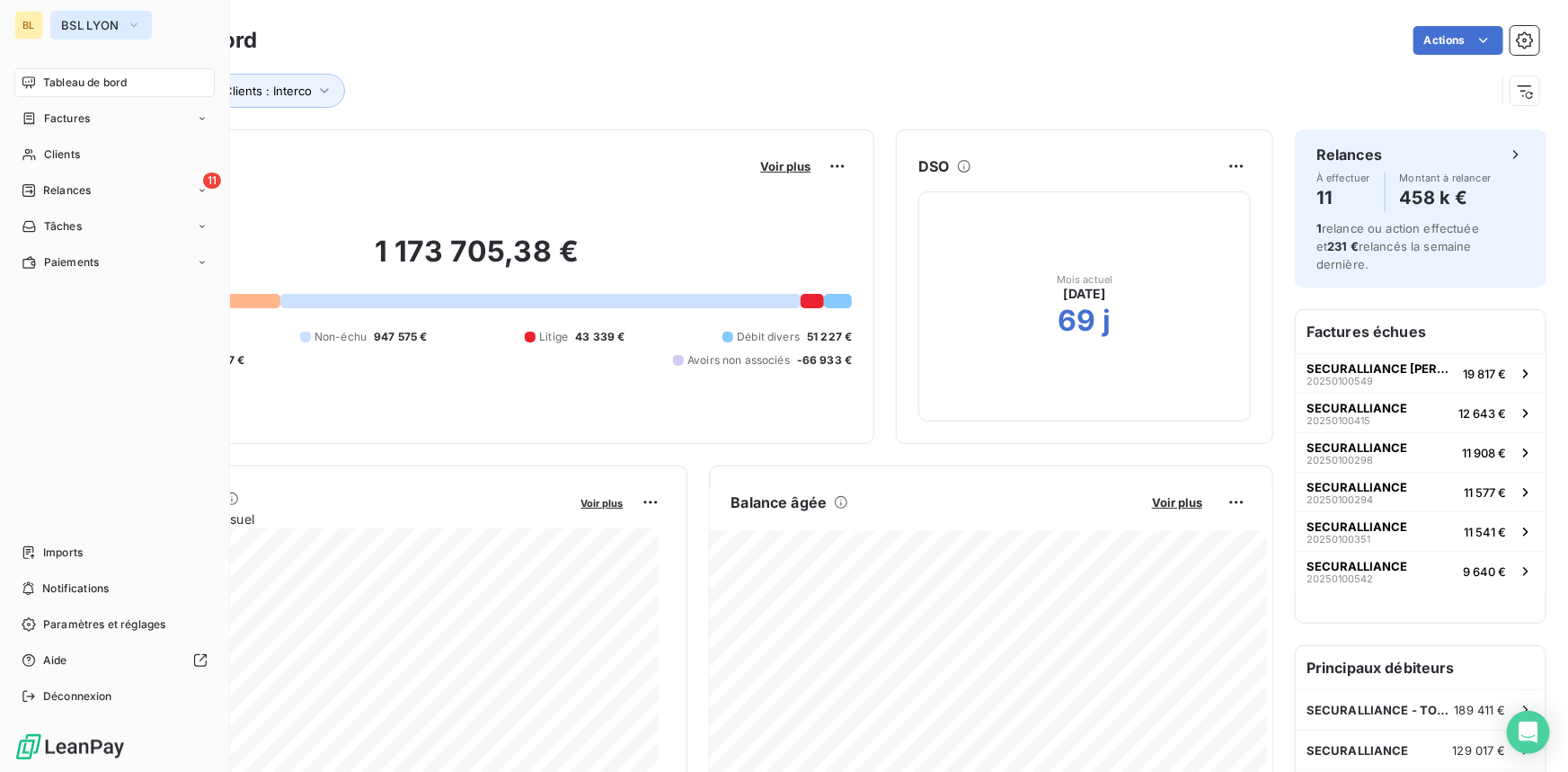
click at [119, 24] on span "BSL LYON" at bounding box center [90, 25] width 59 height 14
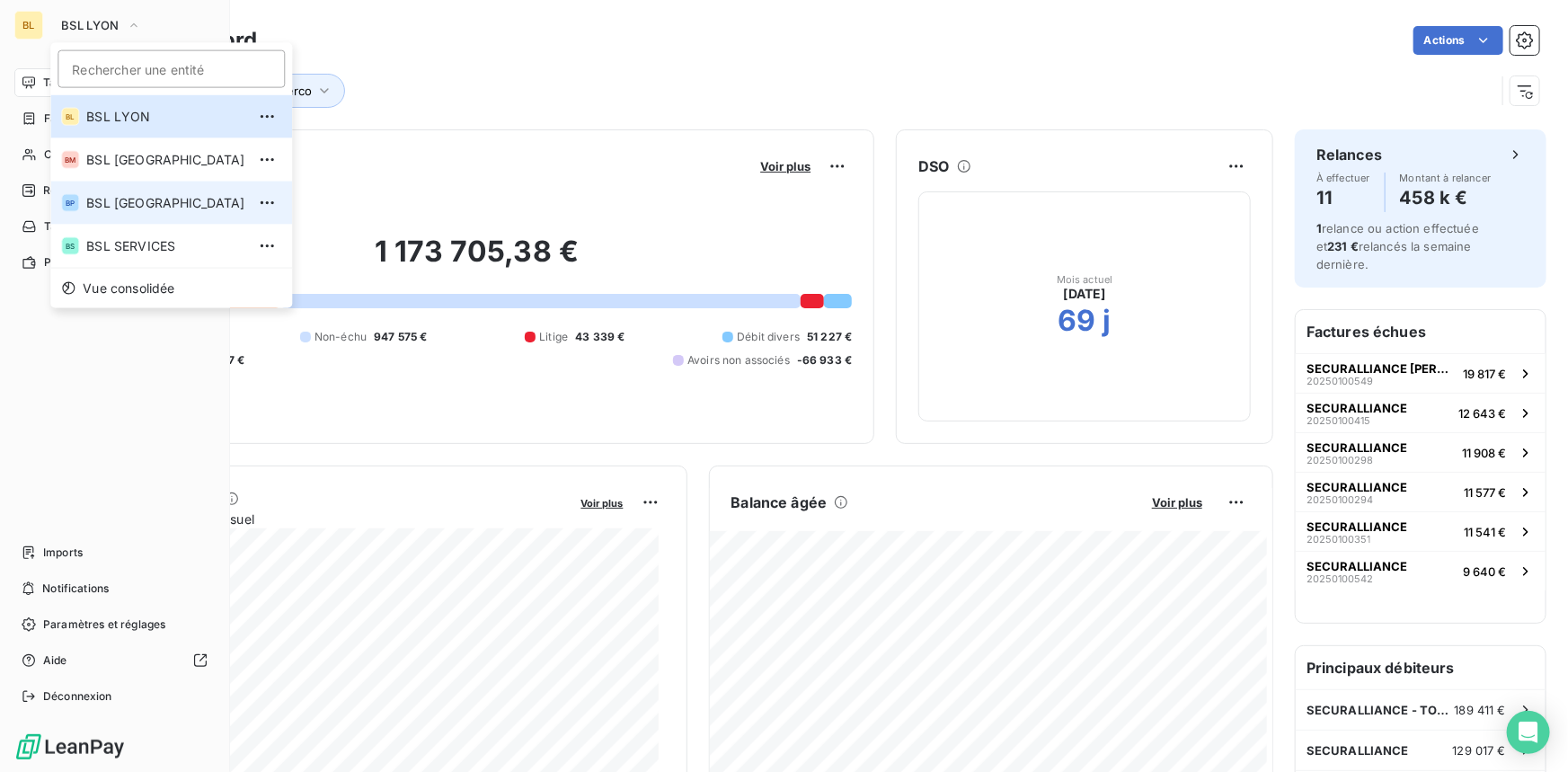
click at [125, 195] on span "BSL [GEOGRAPHIC_DATA]" at bounding box center [166, 203] width 159 height 18
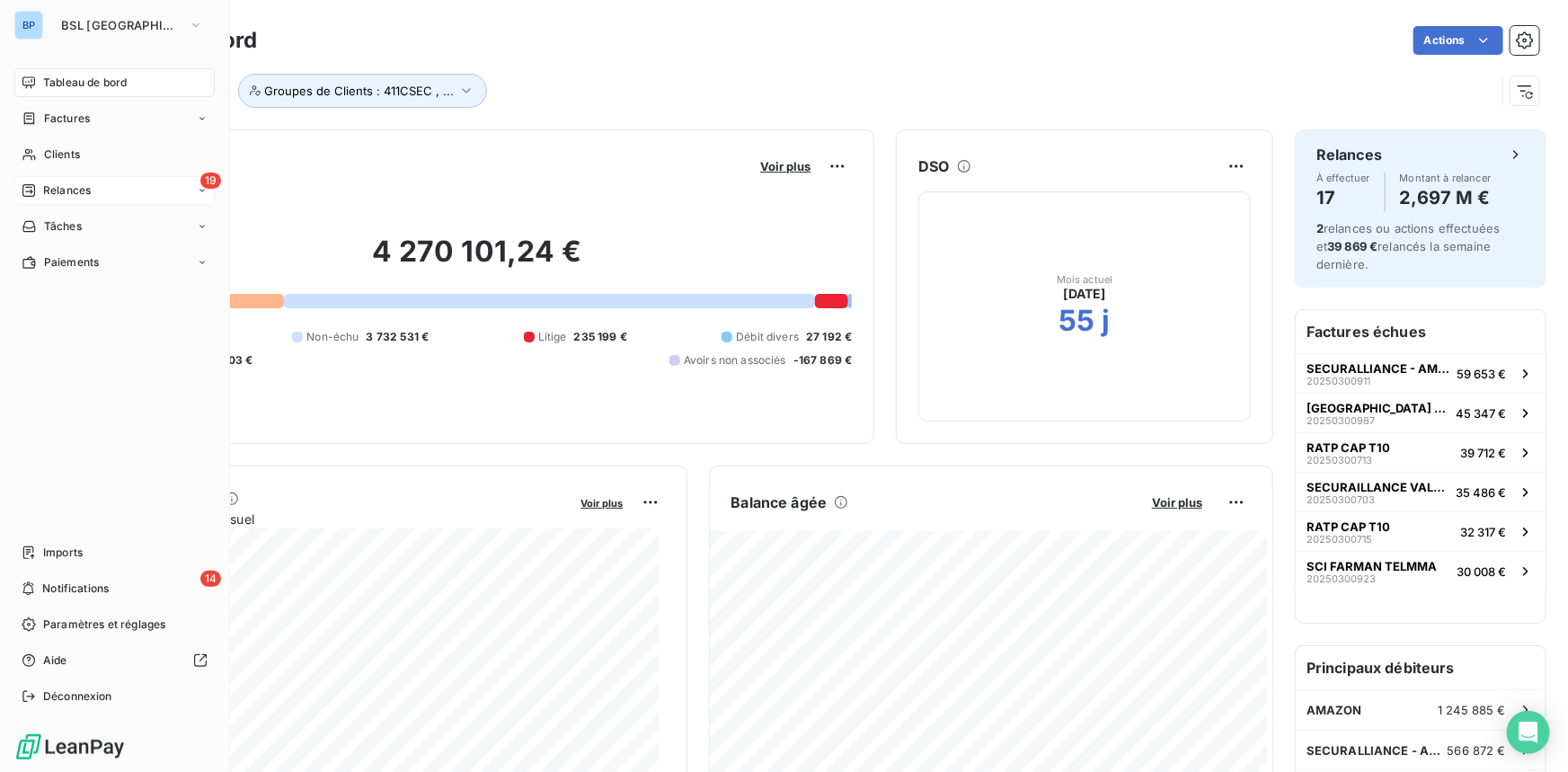
click at [53, 192] on span "Relances" at bounding box center [67, 190] width 48 height 16
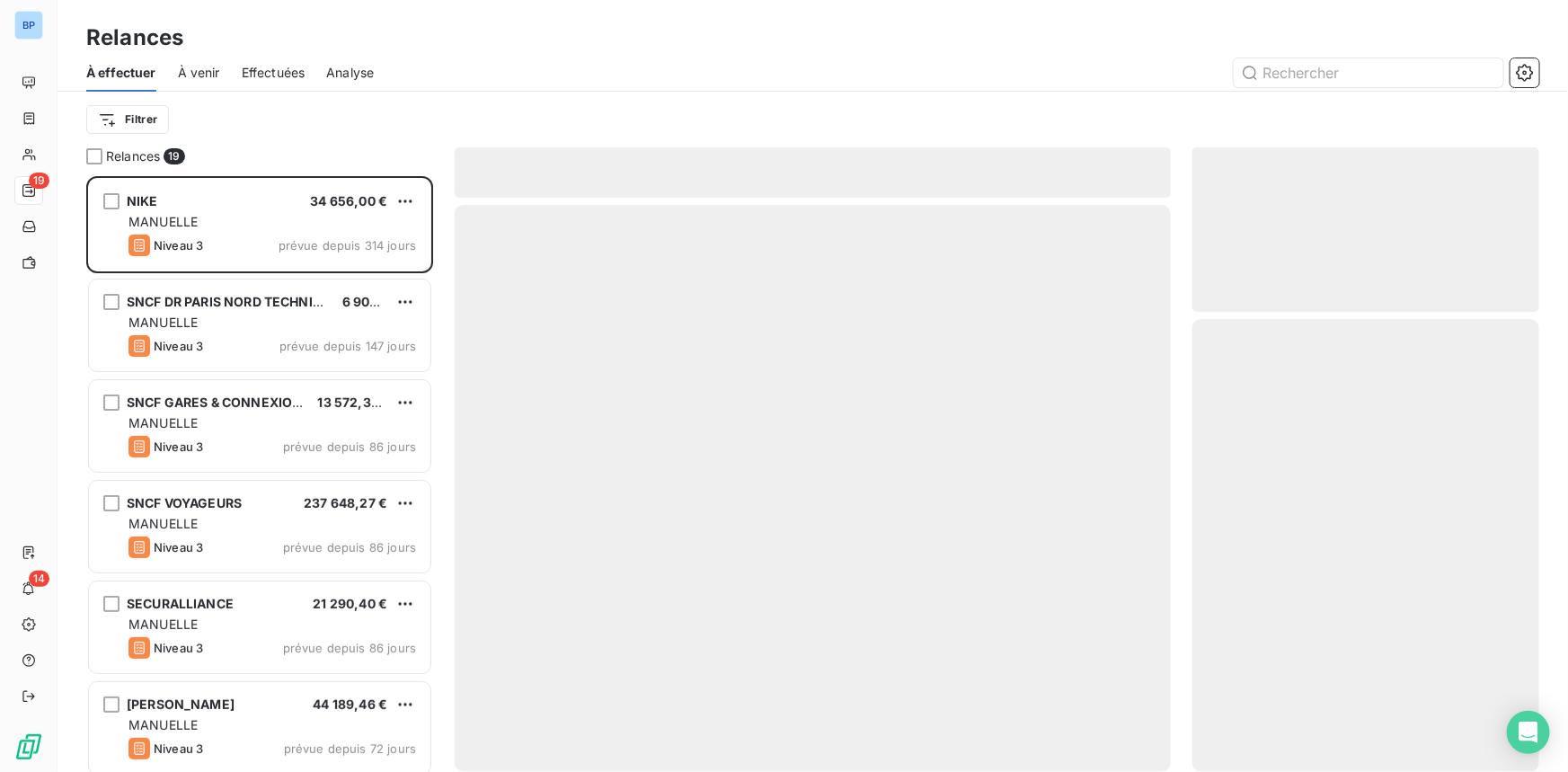
scroll to position [584, 334]
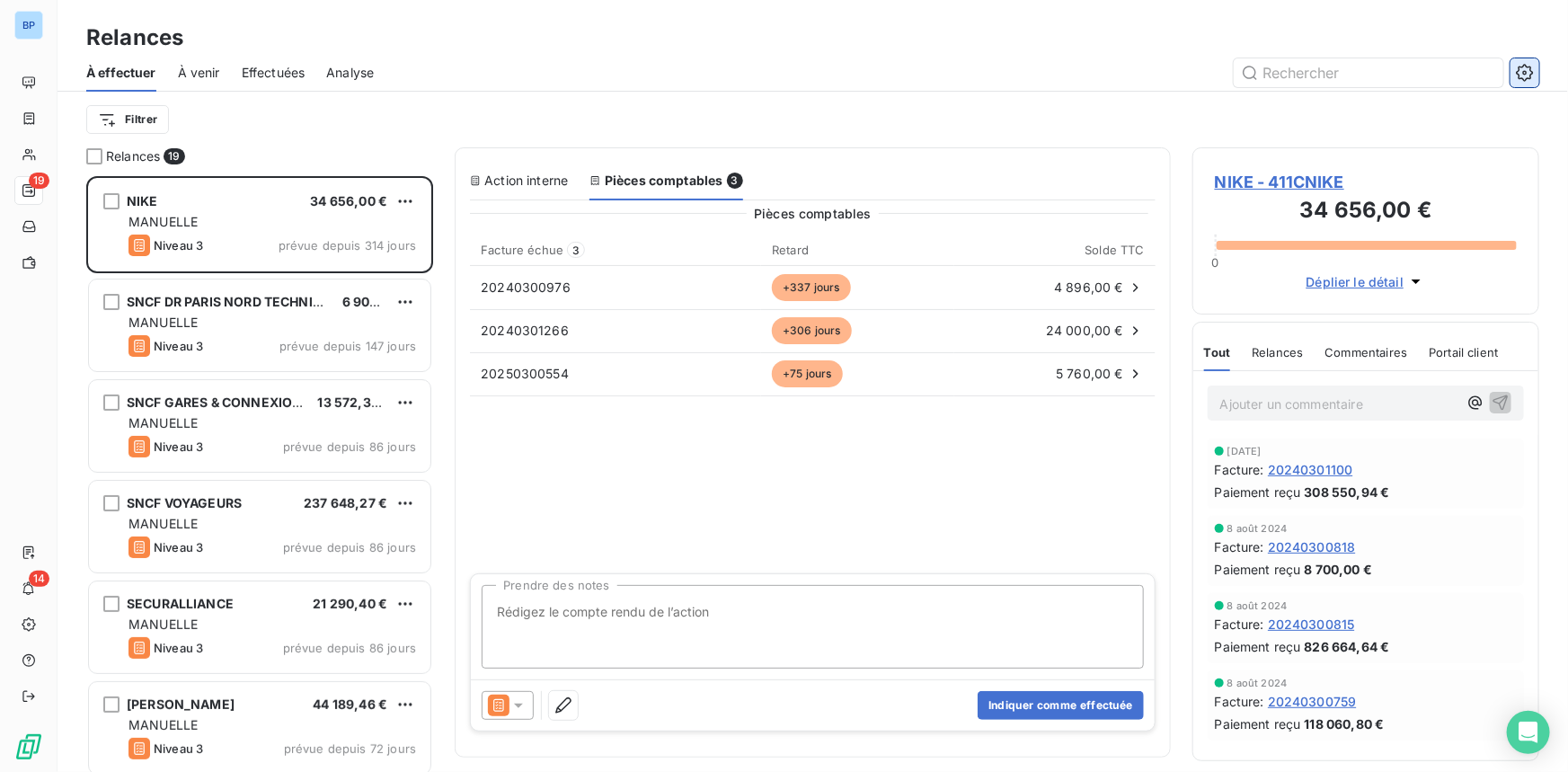
click at [1520, 70] on icon "button" at bounding box center [1525, 73] width 18 height 18
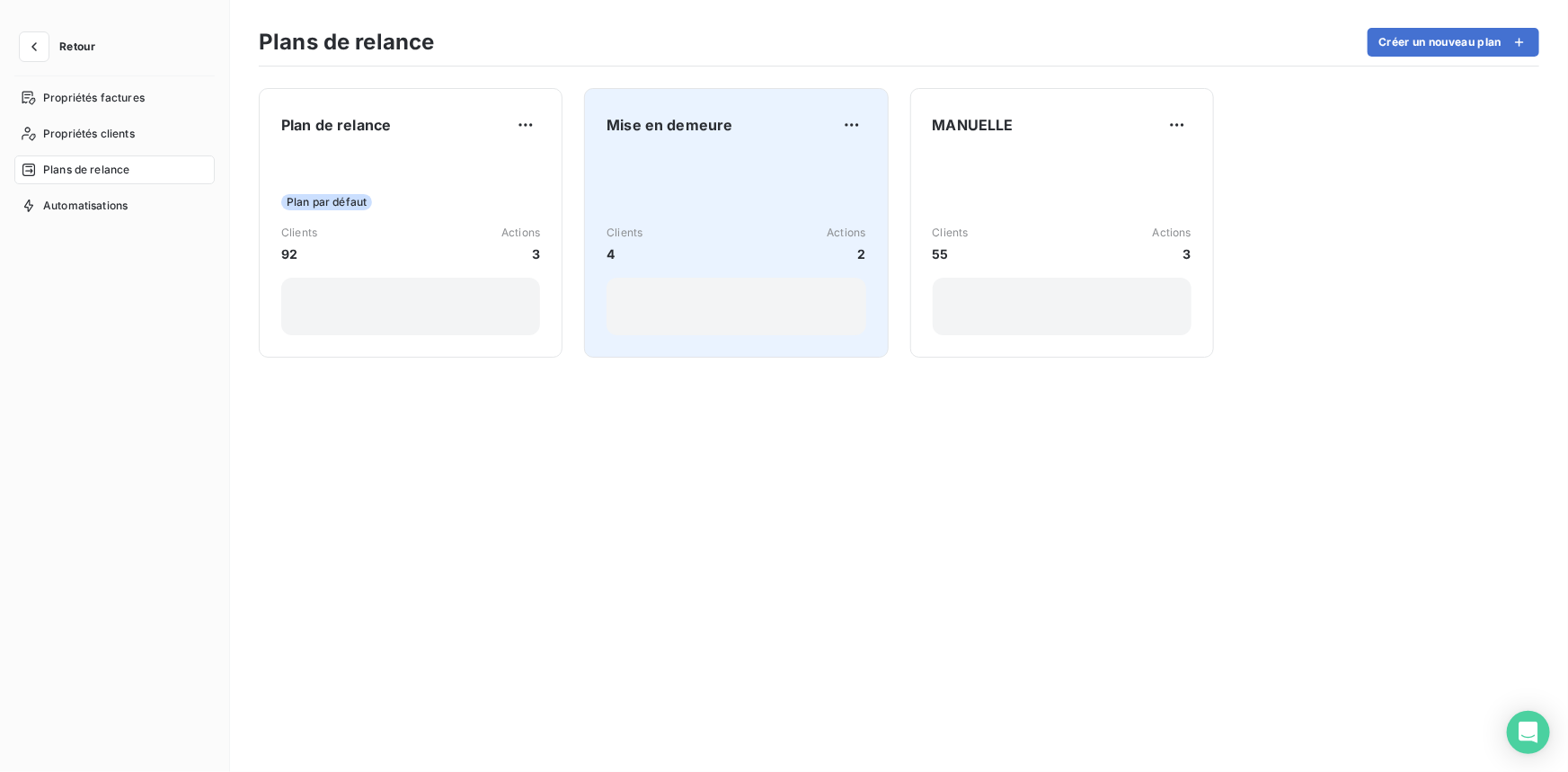
click at [676, 199] on div "Clients 4 Actions 2" at bounding box center [735, 244] width 258 height 181
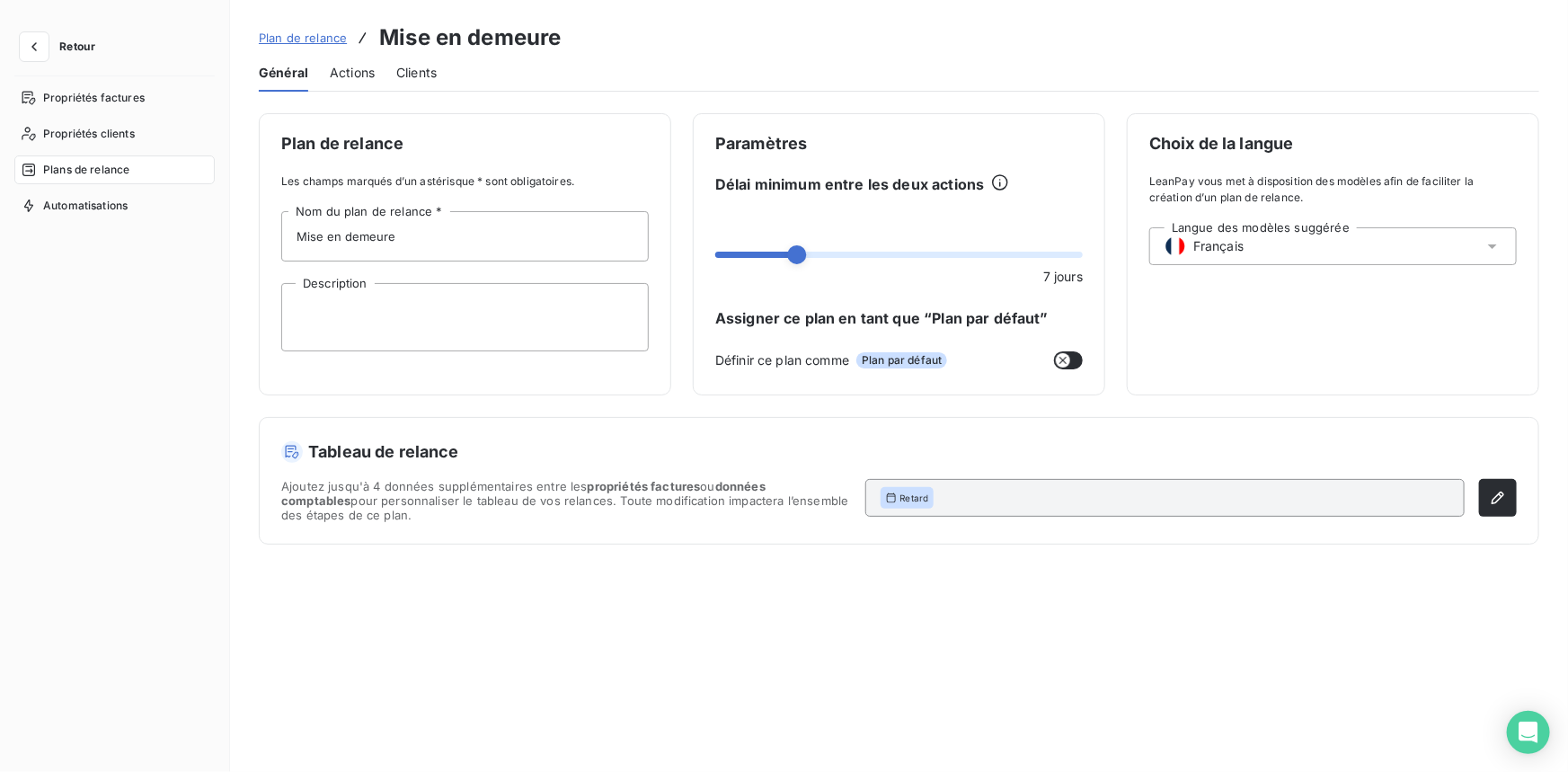
click at [358, 72] on span "Actions" at bounding box center [352, 73] width 45 height 18
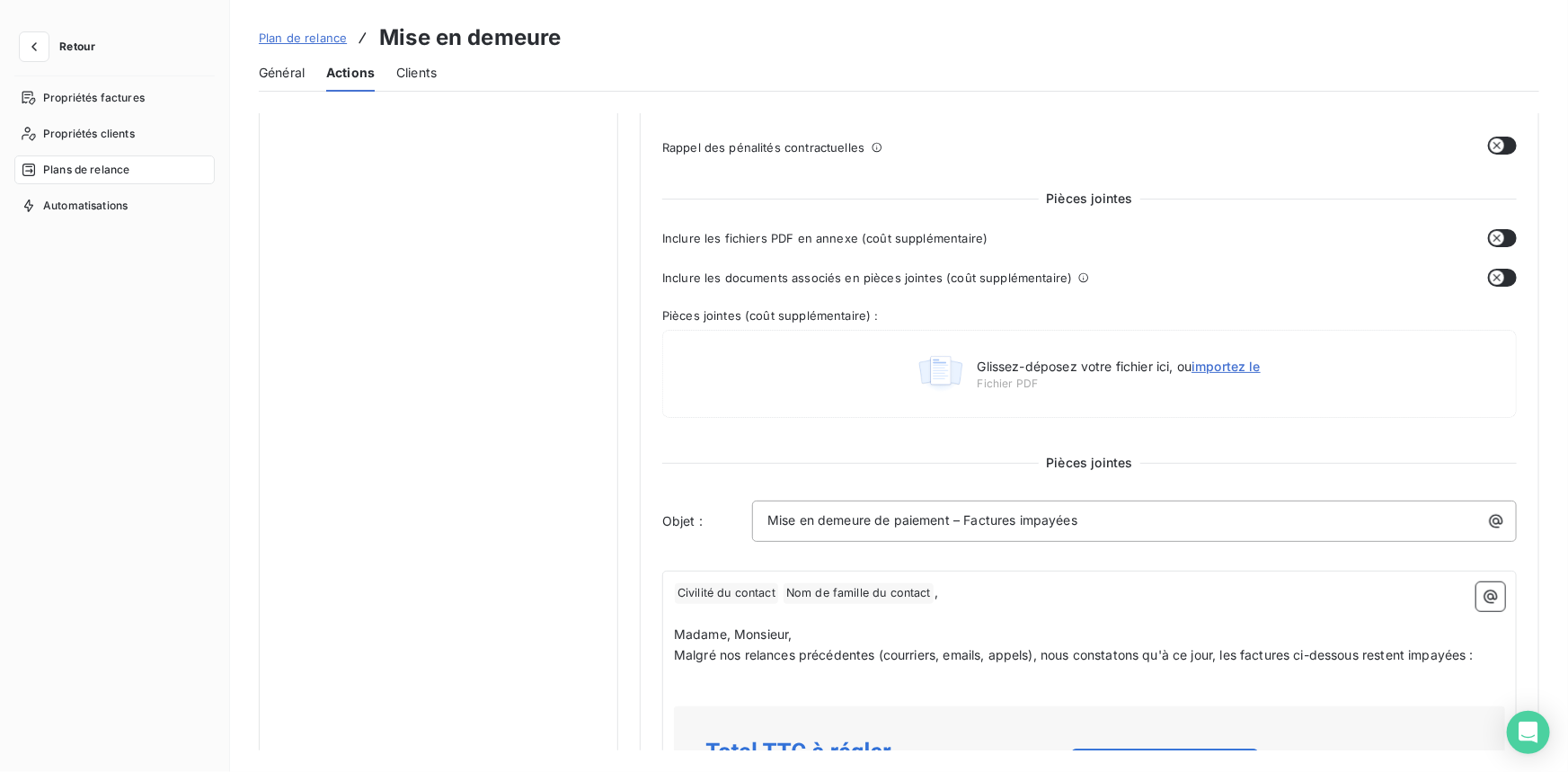
scroll to position [653, 0]
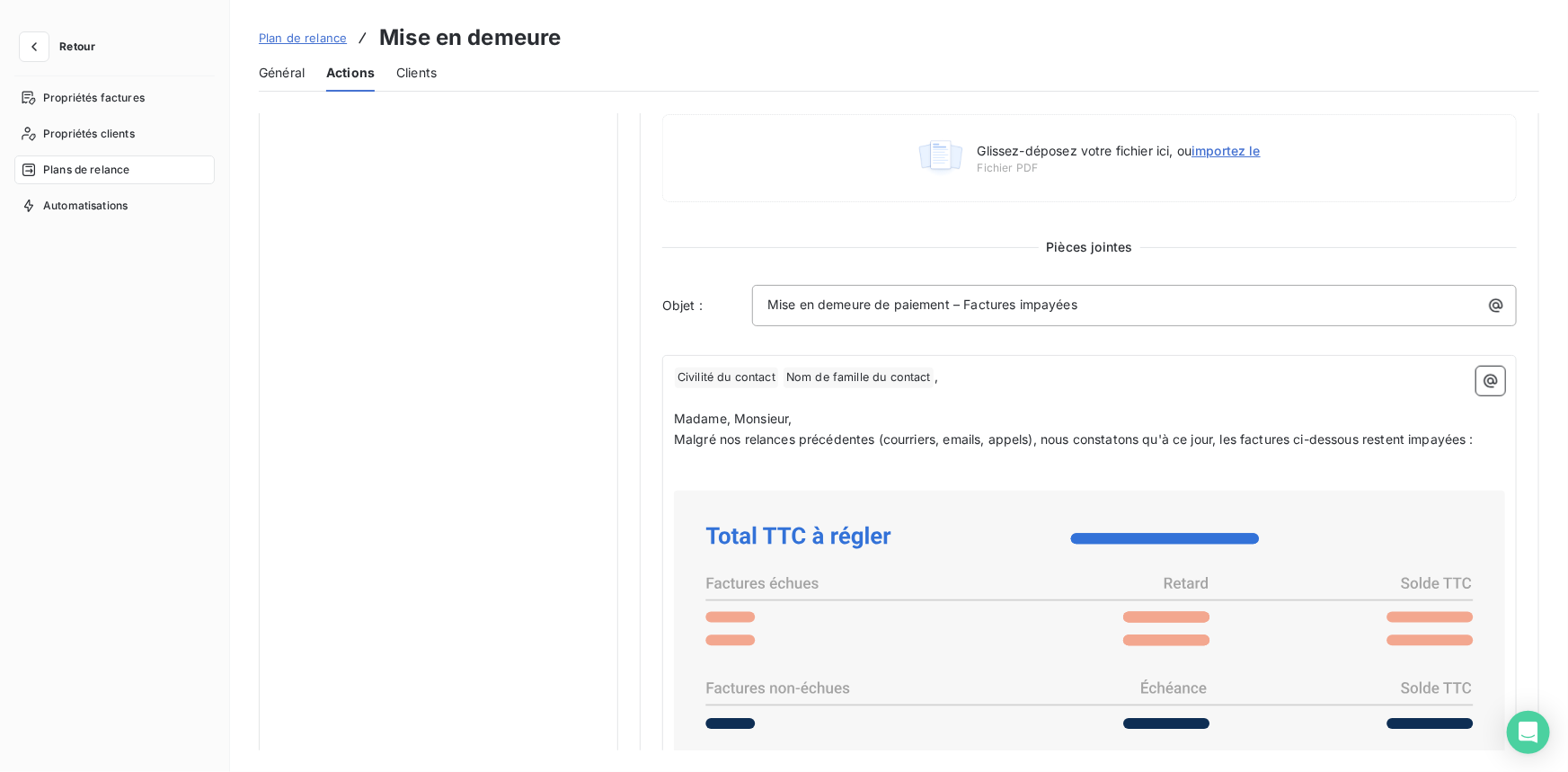
drag, startPoint x: 672, startPoint y: 420, endPoint x: 1108, endPoint y: 437, distance: 436.3
click at [1108, 437] on div "﻿ Civilité du contact ﻿ Nom de famille du contact ﻿ , ﻿ Madame, Monsieur, Malgr…" at bounding box center [1089, 782] width 855 height 854
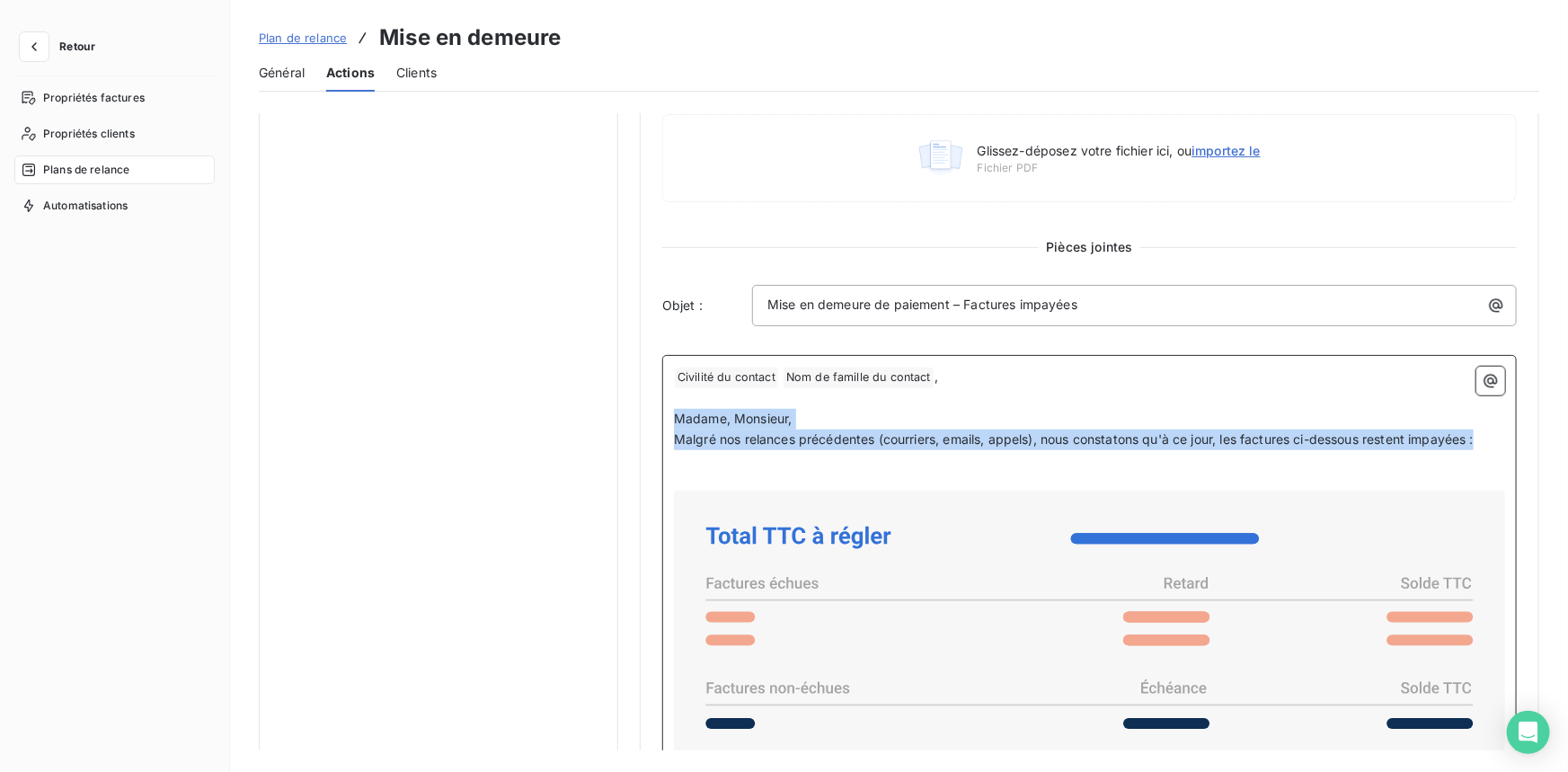
drag, startPoint x: 1489, startPoint y: 438, endPoint x: 639, endPoint y: 420, distance: 850.2
click at [639, 420] on div "Niveau 1 Paramètres Définir le nombre de jour après échéance 27 Envoi J+X après…" at bounding box center [1089, 355] width 899 height 1789
copy div "Madame, Monsieur, Malgré nos relances précédentes (courriers, emails, appels), …"
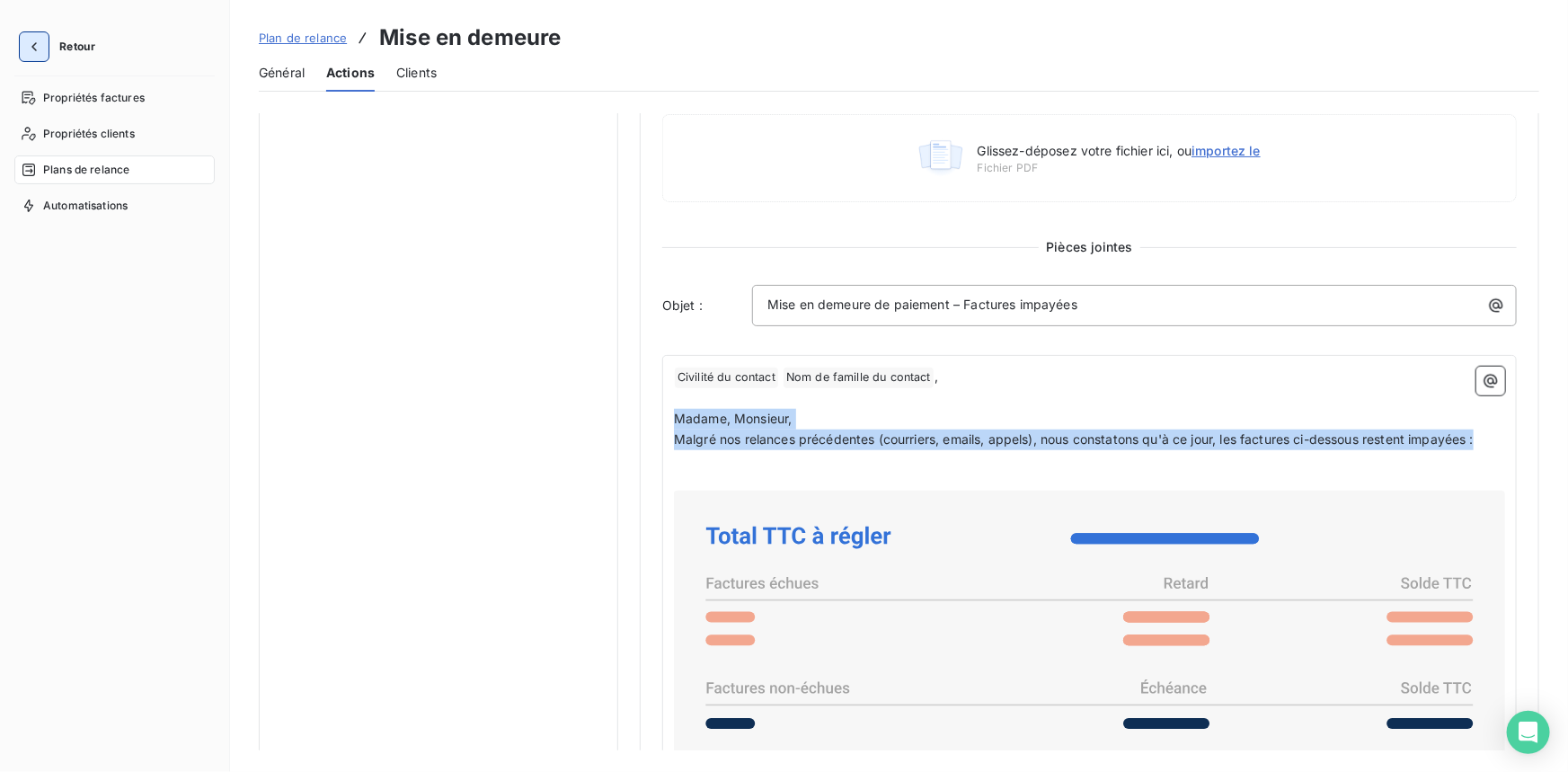
click at [31, 50] on icon "button" at bounding box center [34, 47] width 18 height 18
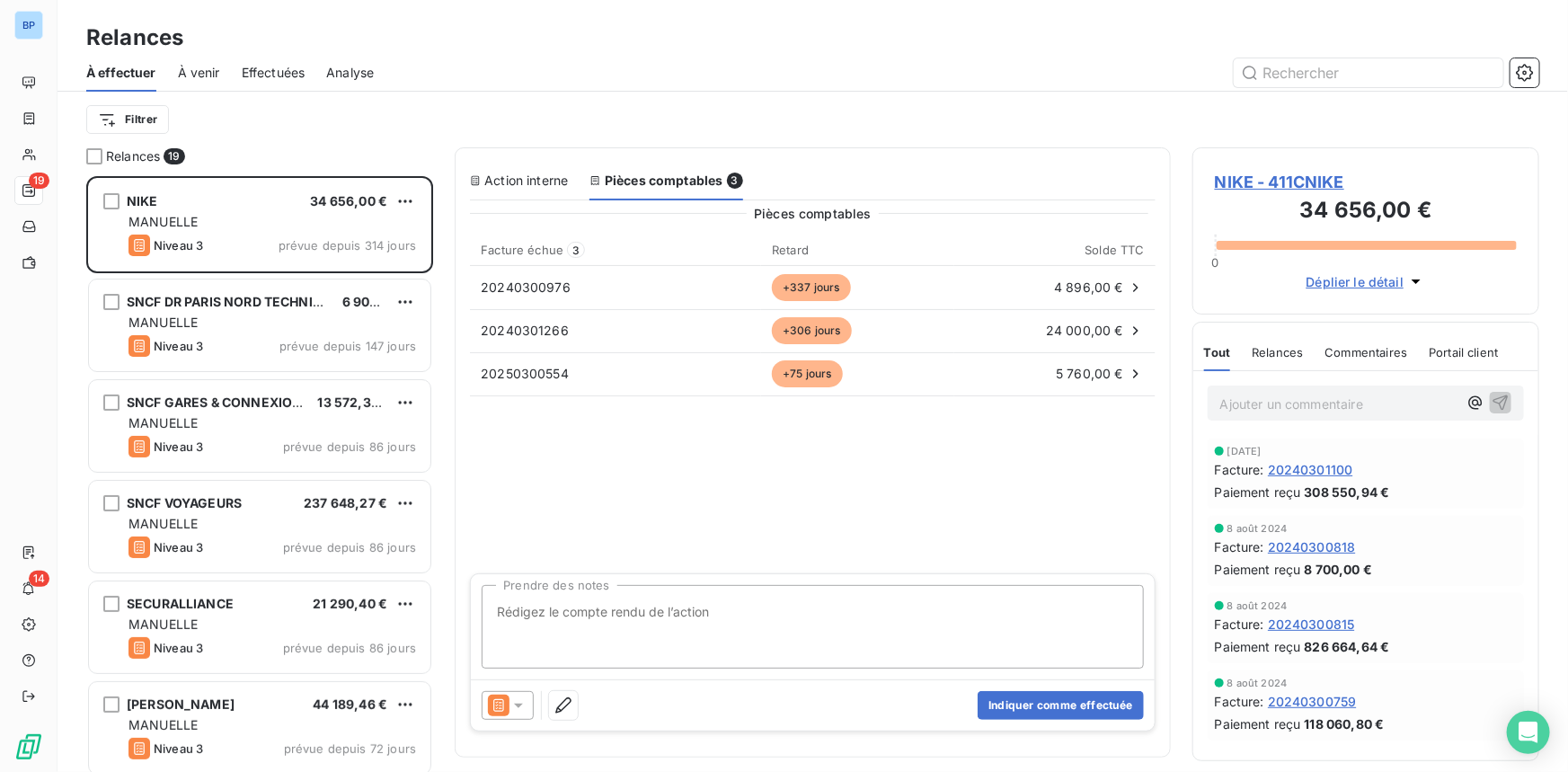
scroll to position [584, 334]
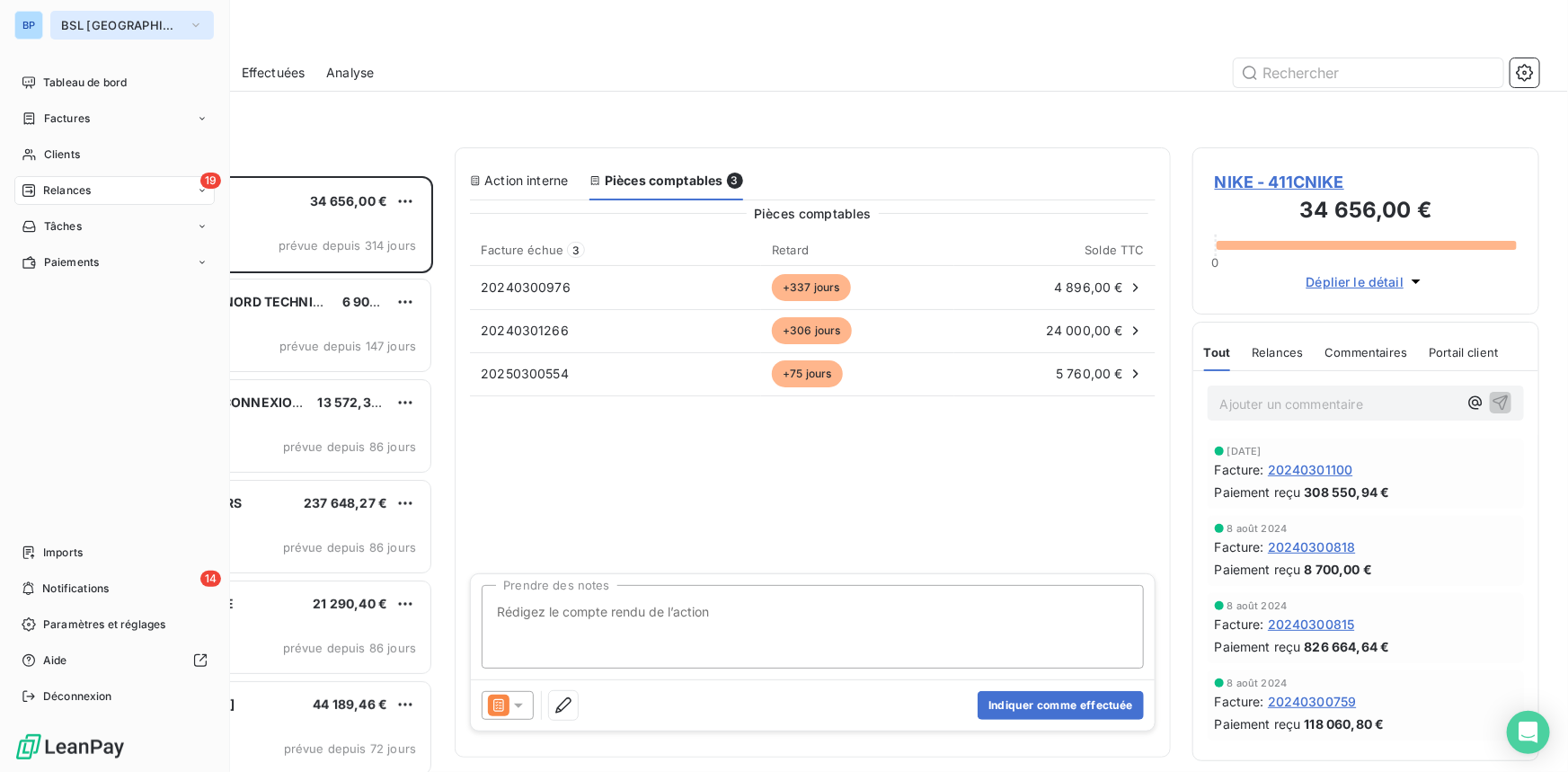
click at [117, 18] on span "BSL [GEOGRAPHIC_DATA]" at bounding box center [122, 25] width 121 height 14
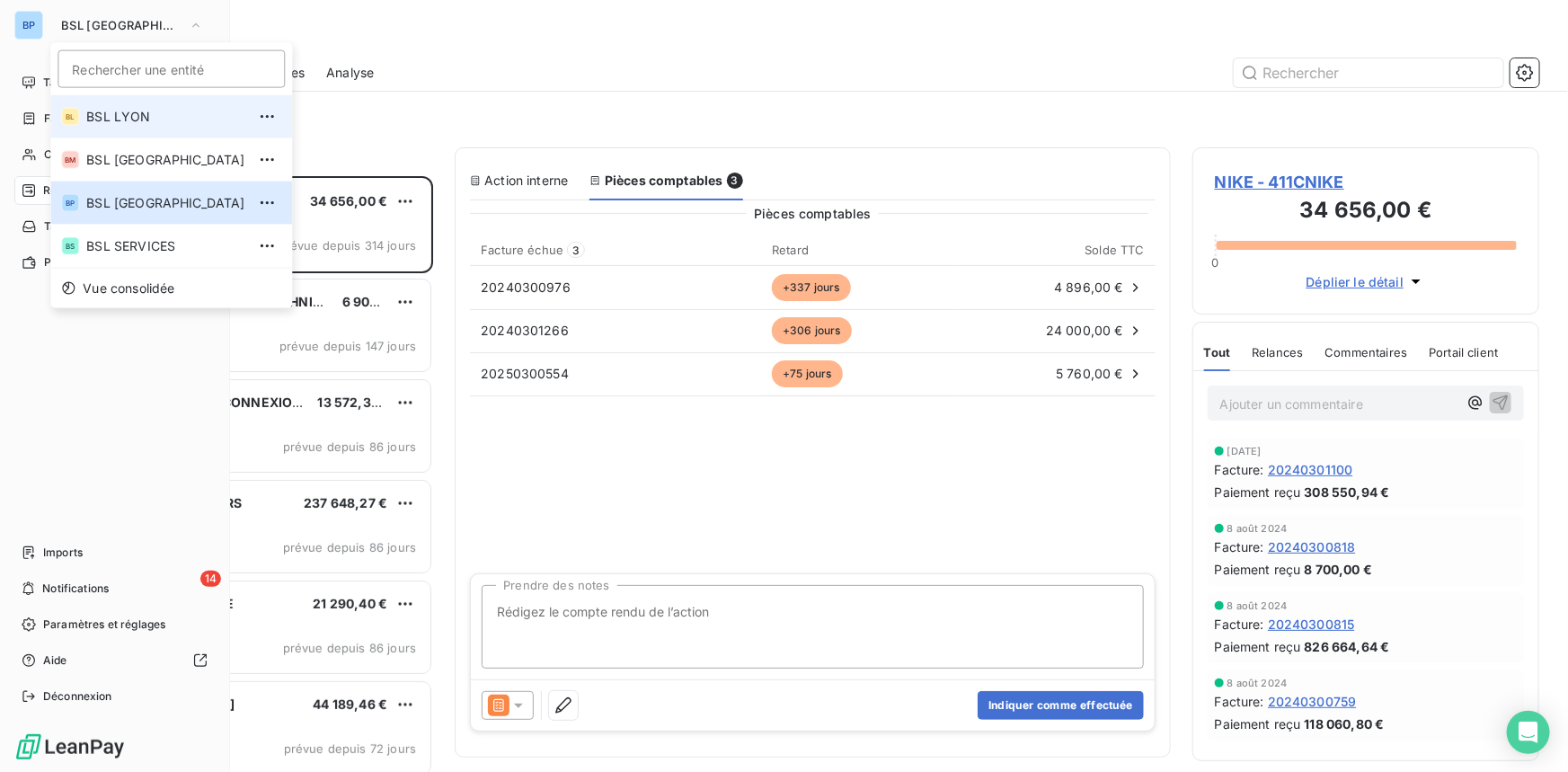
click at [123, 121] on span "BSL LYON" at bounding box center [166, 117] width 159 height 18
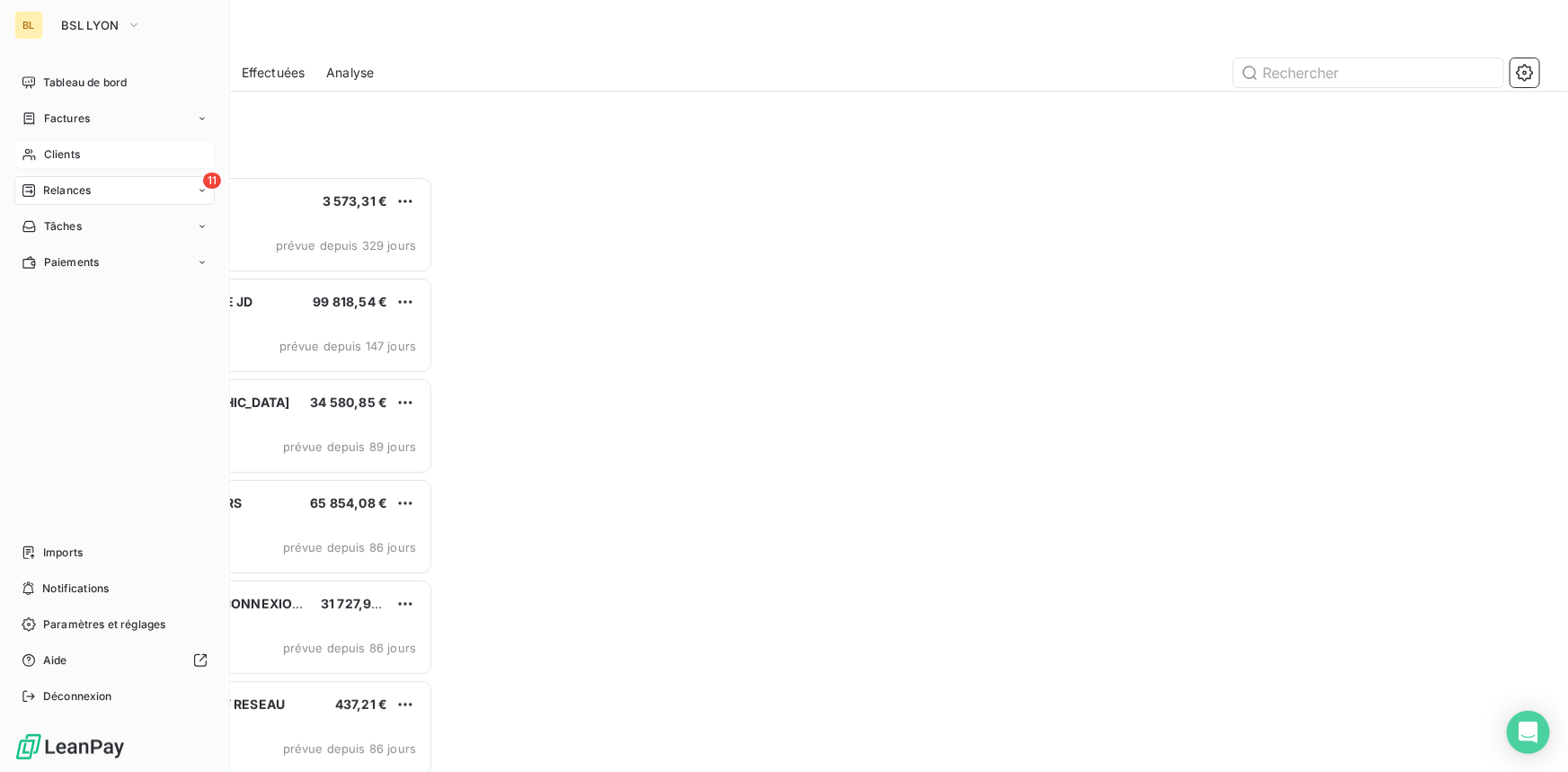
scroll to position [584, 334]
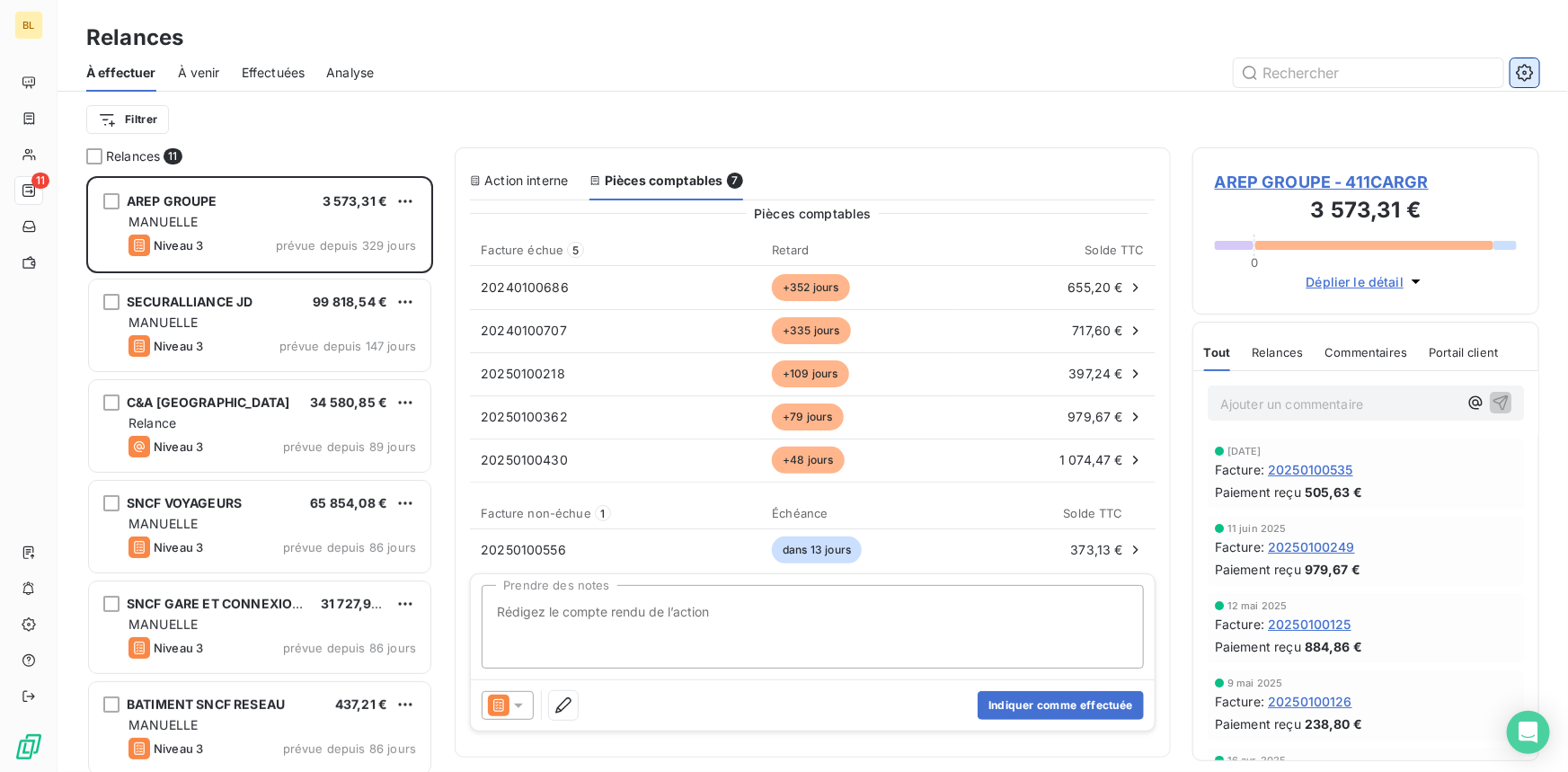
click at [1521, 74] on icon "button" at bounding box center [1525, 73] width 18 height 18
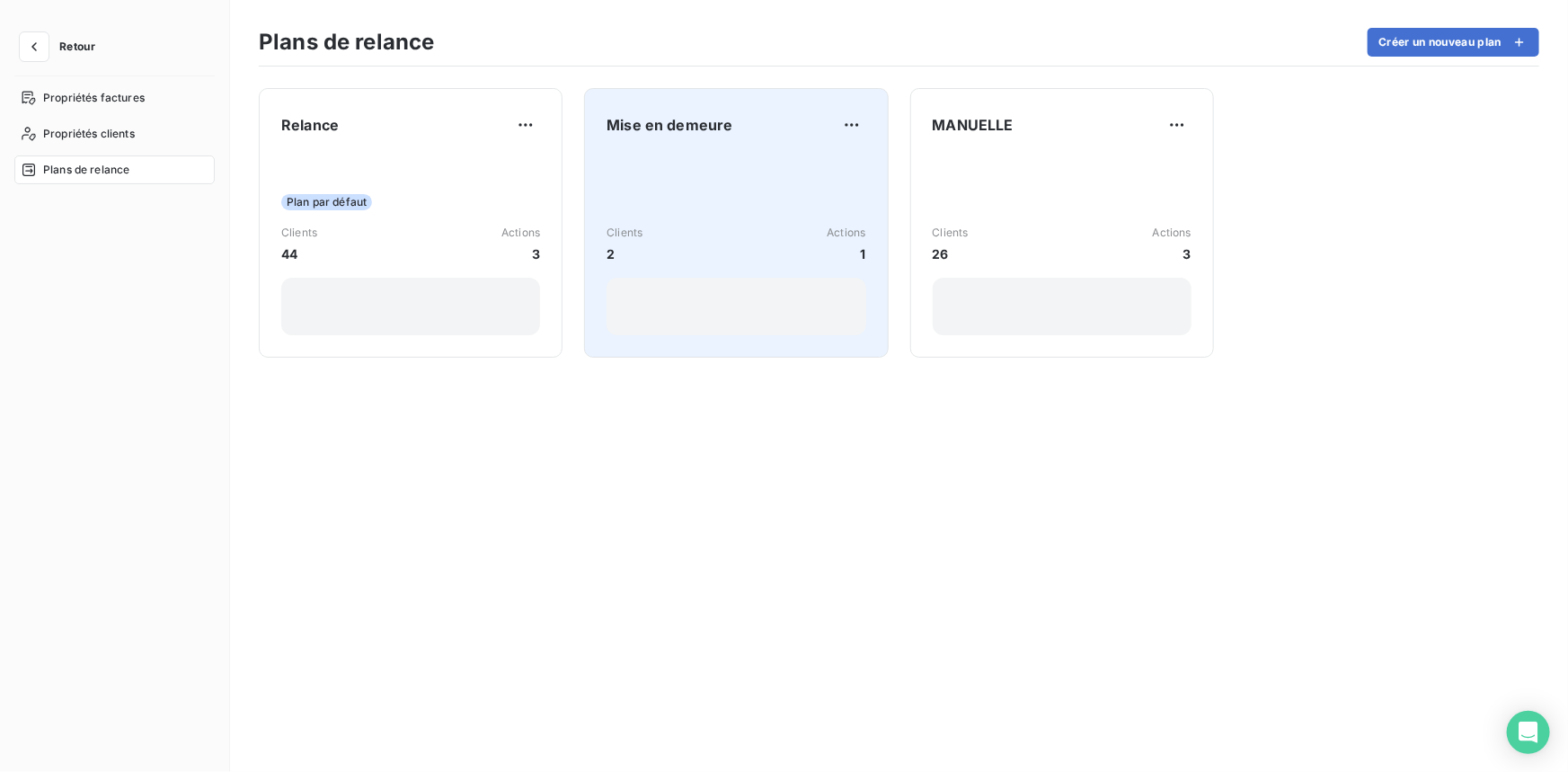
click at [731, 162] on div "Clients 2 Actions 1" at bounding box center [735, 244] width 258 height 181
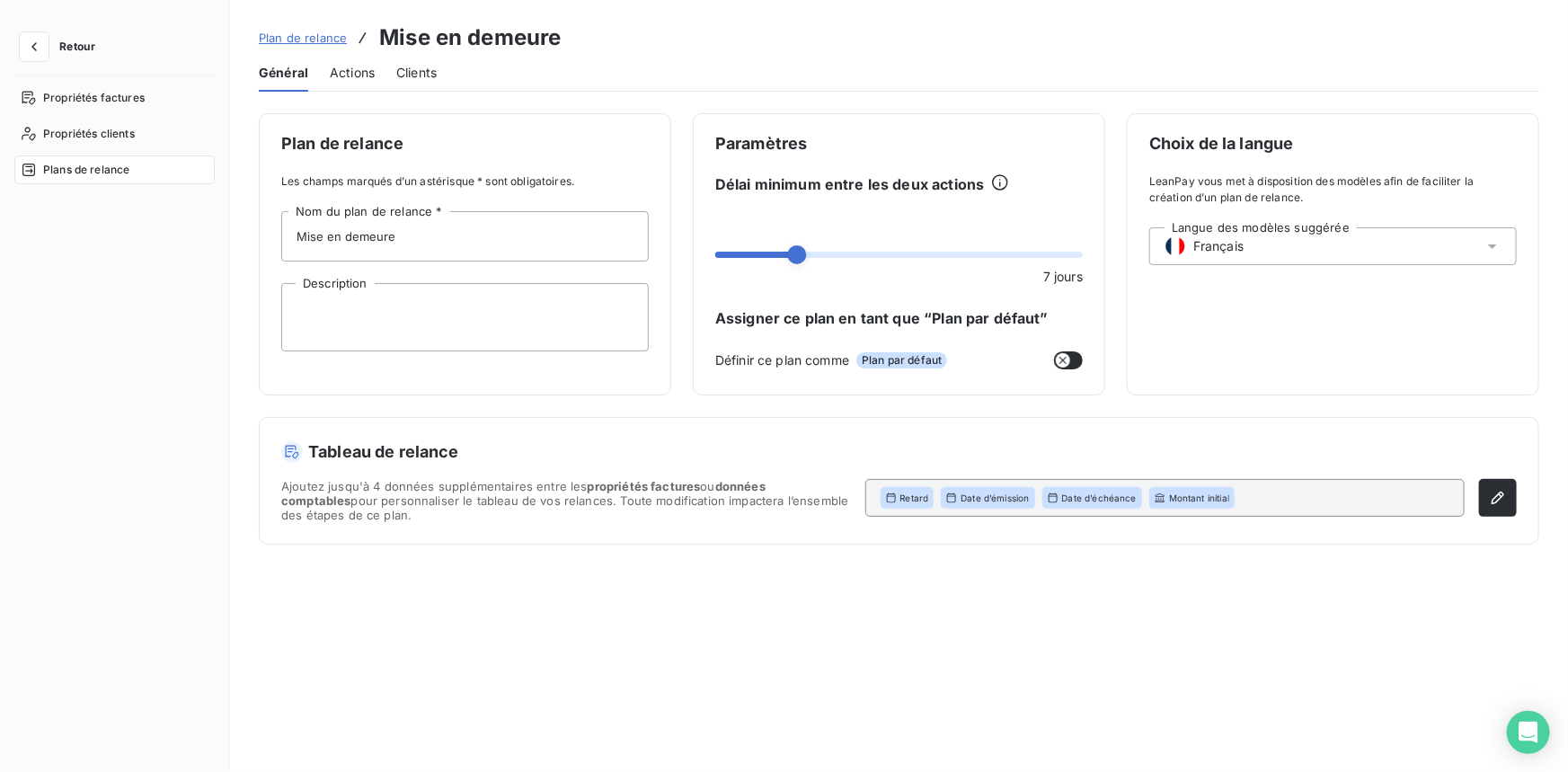
click at [339, 70] on span "Actions" at bounding box center [352, 73] width 45 height 18
click at [338, 86] on div "Actions" at bounding box center [352, 73] width 45 height 38
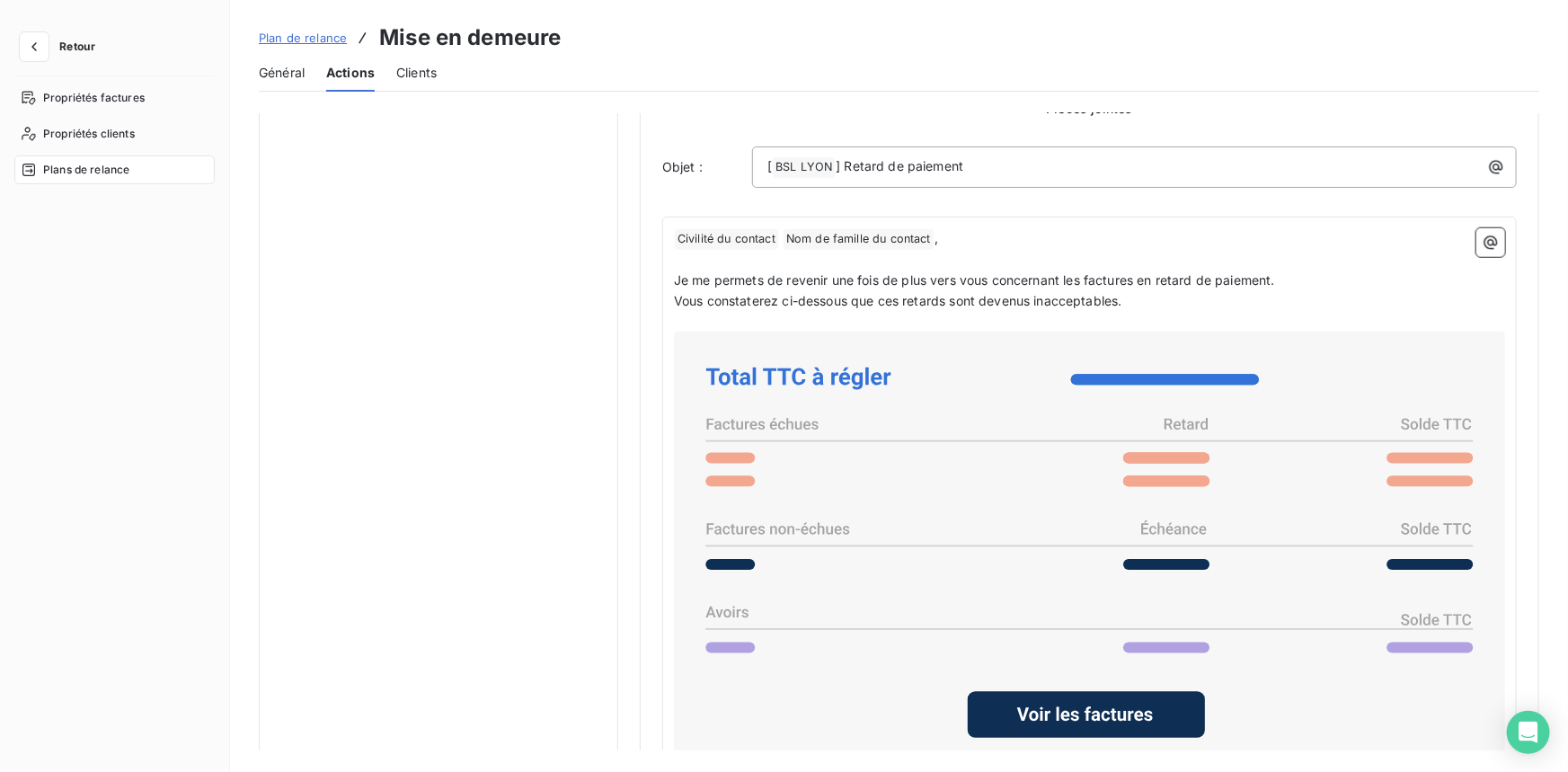
scroll to position [740, 0]
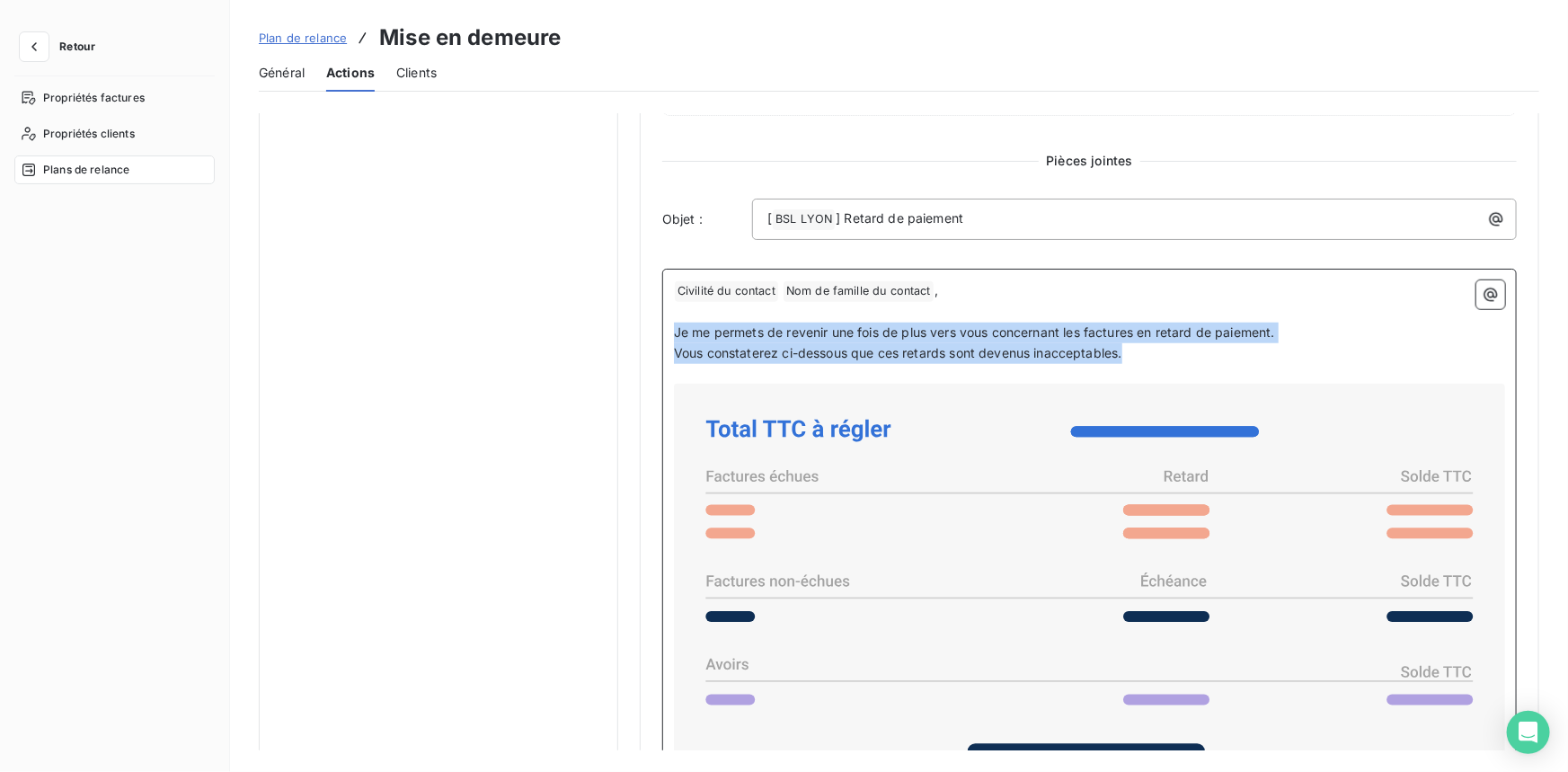
drag, startPoint x: 1129, startPoint y: 355, endPoint x: 657, endPoint y: 332, distance: 472.6
click at [657, 332] on div "Niveau 1 Paramètres Définir le nombre de jour après échéance 27 Envoi J+X après…" at bounding box center [1089, 268] width 899 height 1789
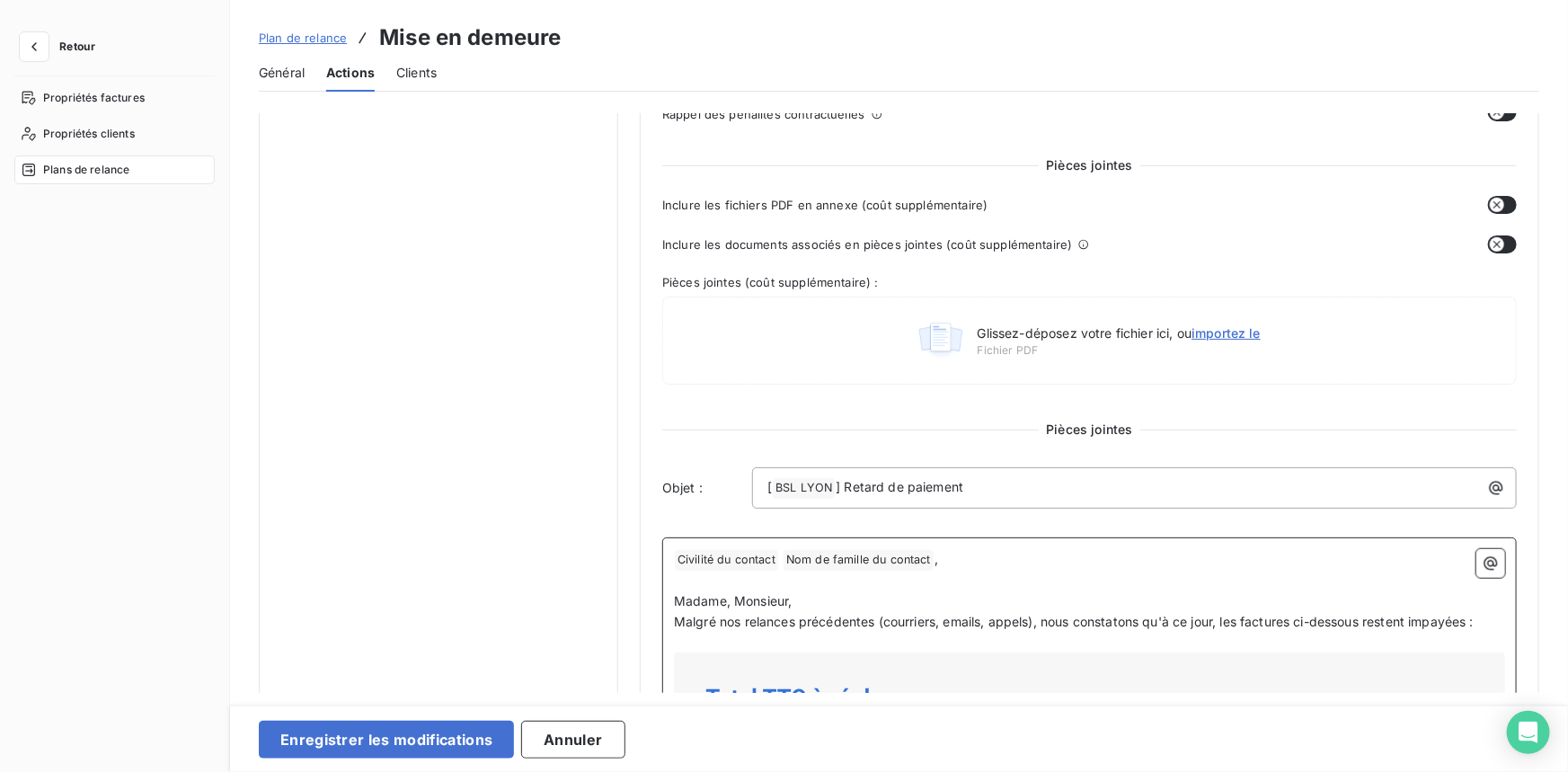
scroll to position [63, 0]
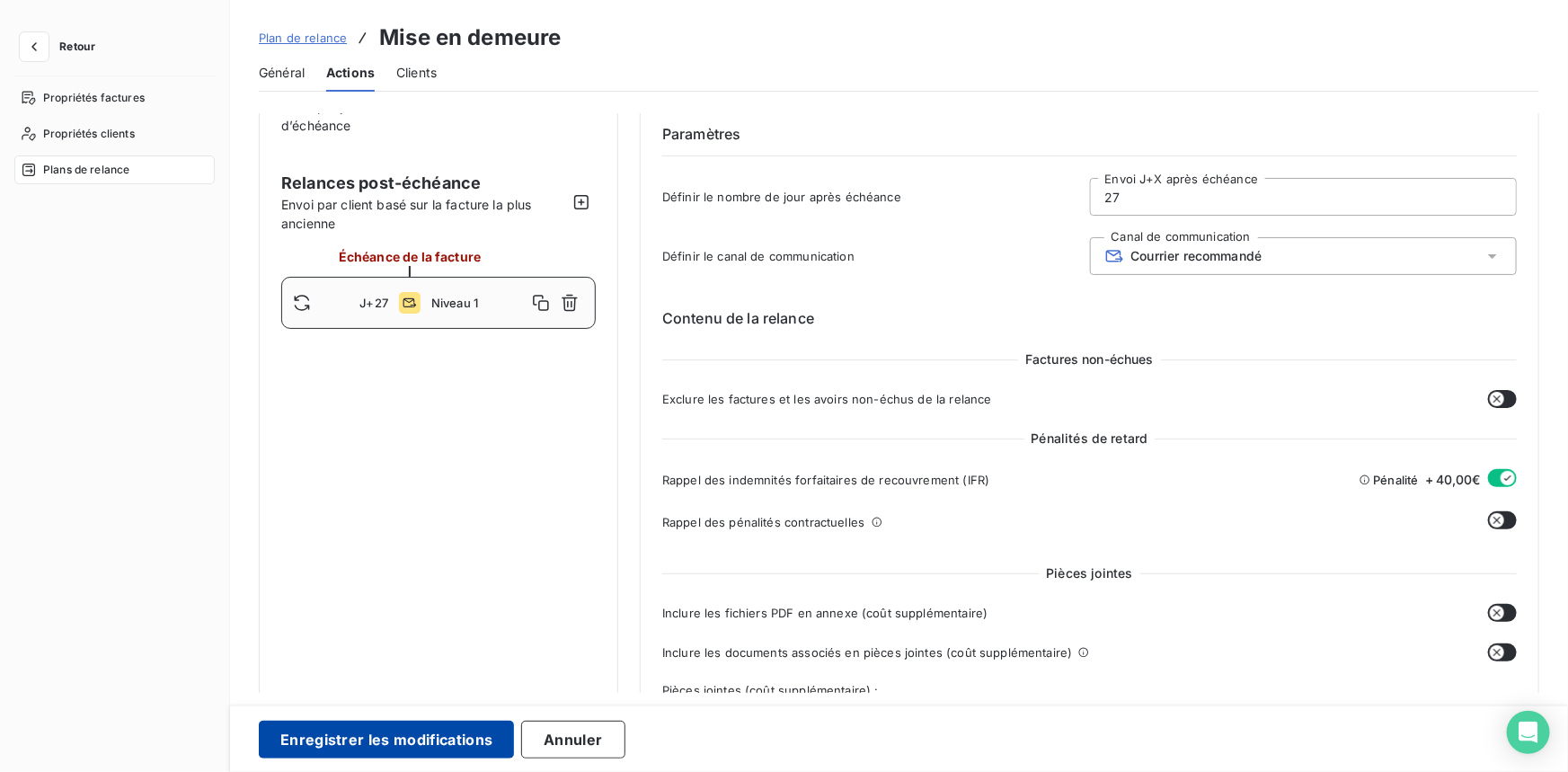
click at [412, 733] on button "Enregistrer les modifications" at bounding box center [385, 740] width 255 height 38
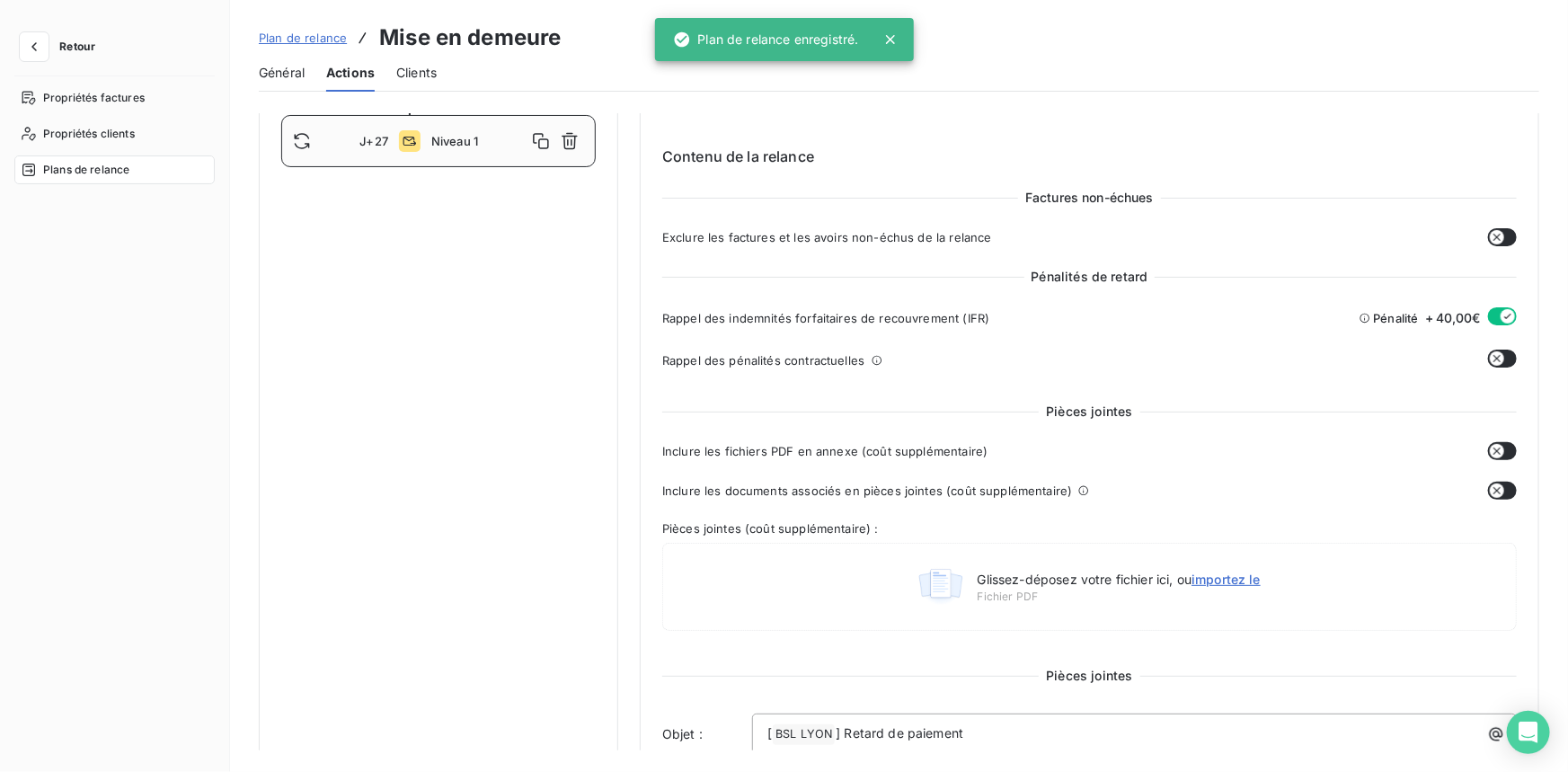
scroll to position [244, 0]
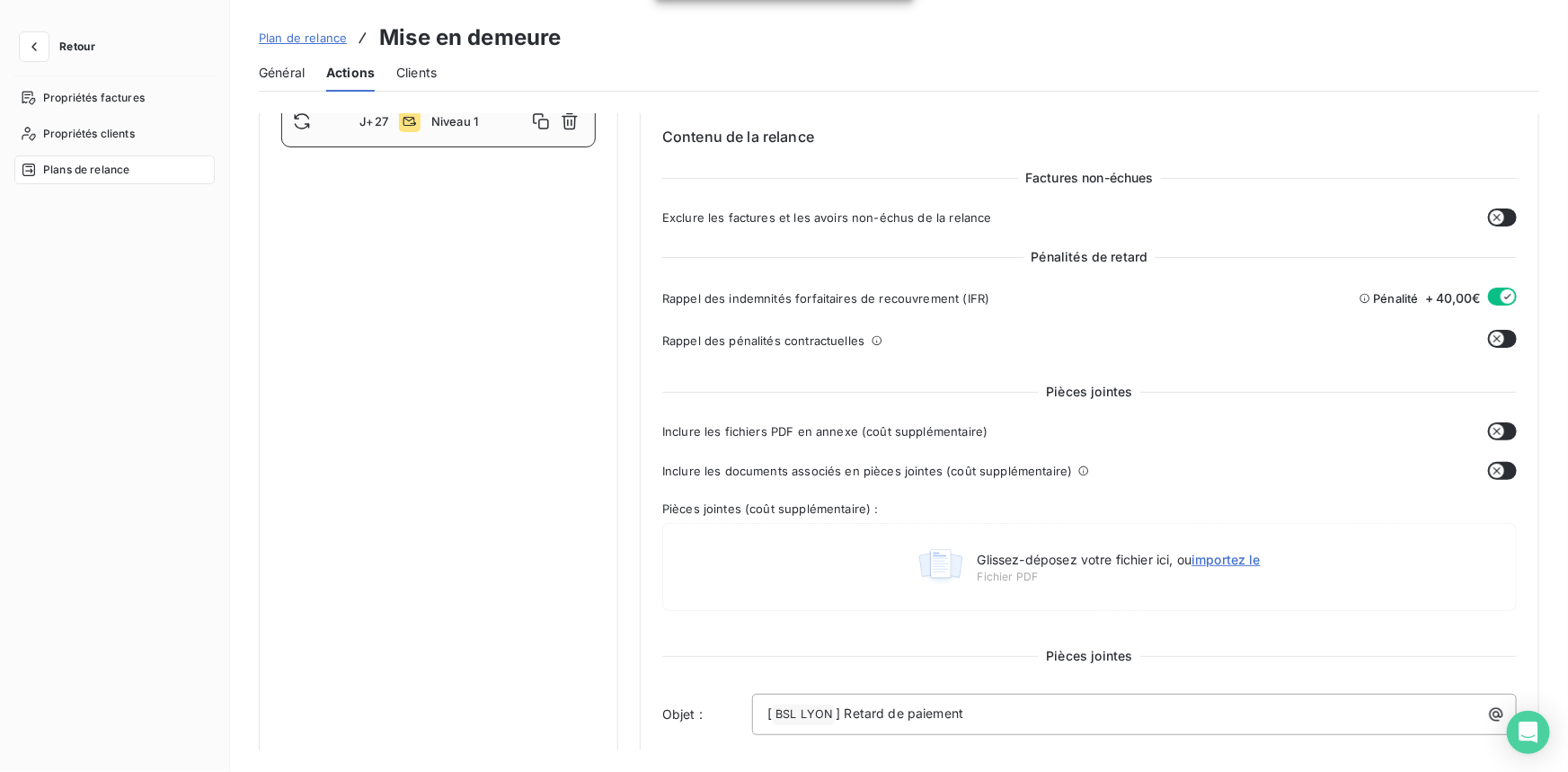
click at [1491, 332] on icon "button" at bounding box center [1497, 339] width 14 height 14
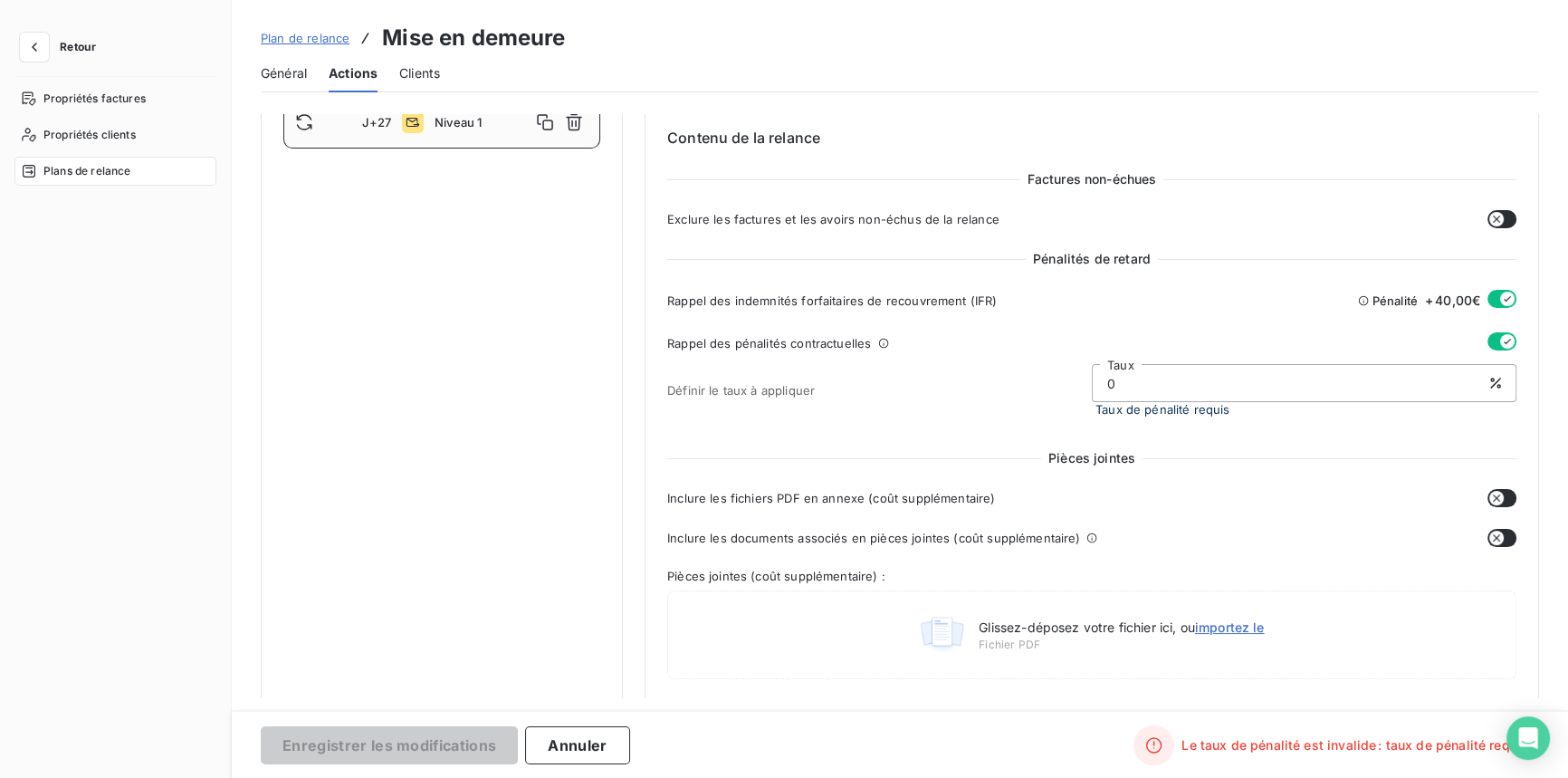
click at [1126, 382] on input "0" at bounding box center [1304, 383] width 423 height 36
drag, startPoint x: 1124, startPoint y: 380, endPoint x: 595, endPoint y: 383, distance: 529.0
click at [1487, 335] on button "button" at bounding box center [1502, 341] width 29 height 18
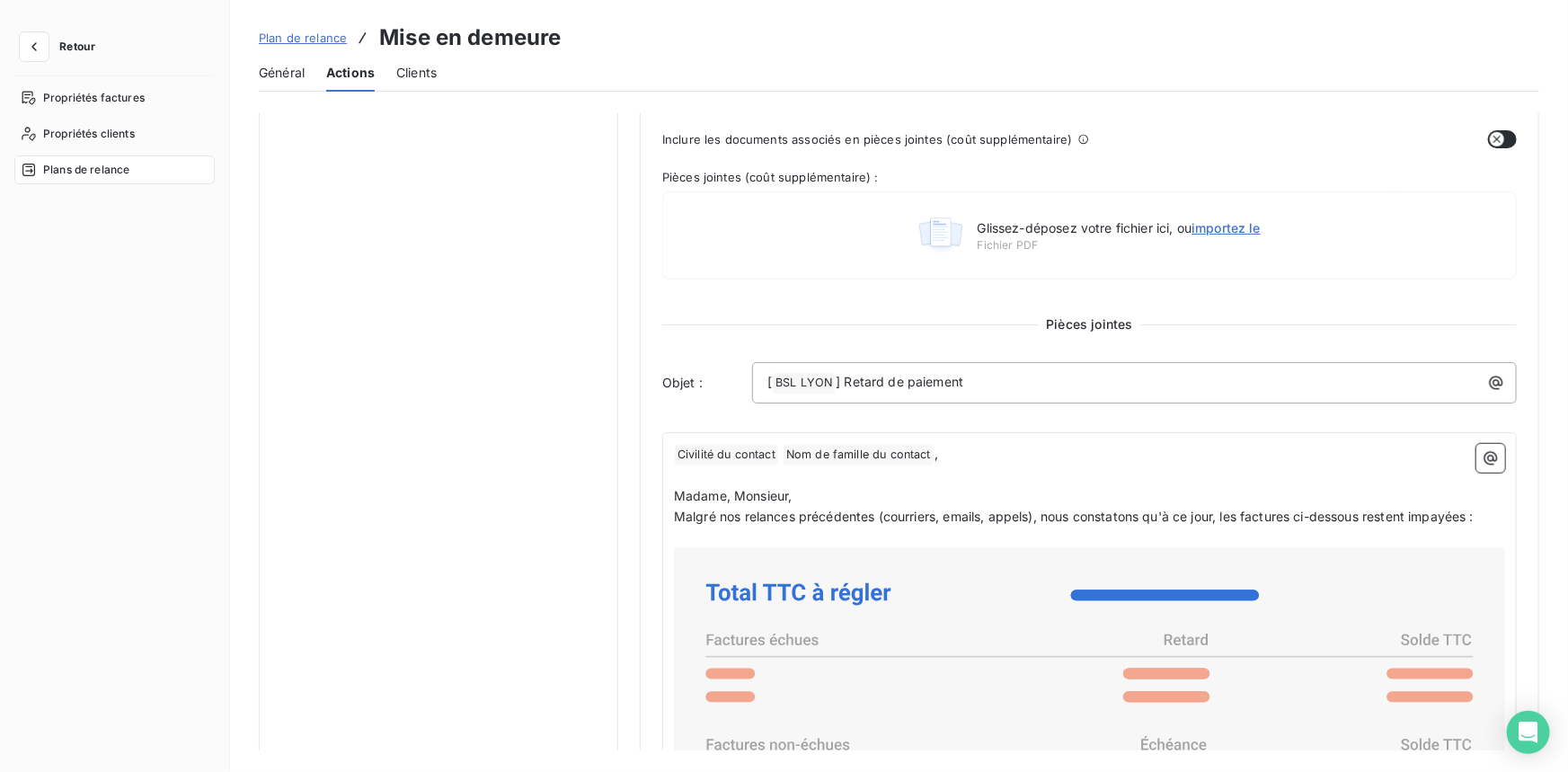
scroll to position [0, 0]
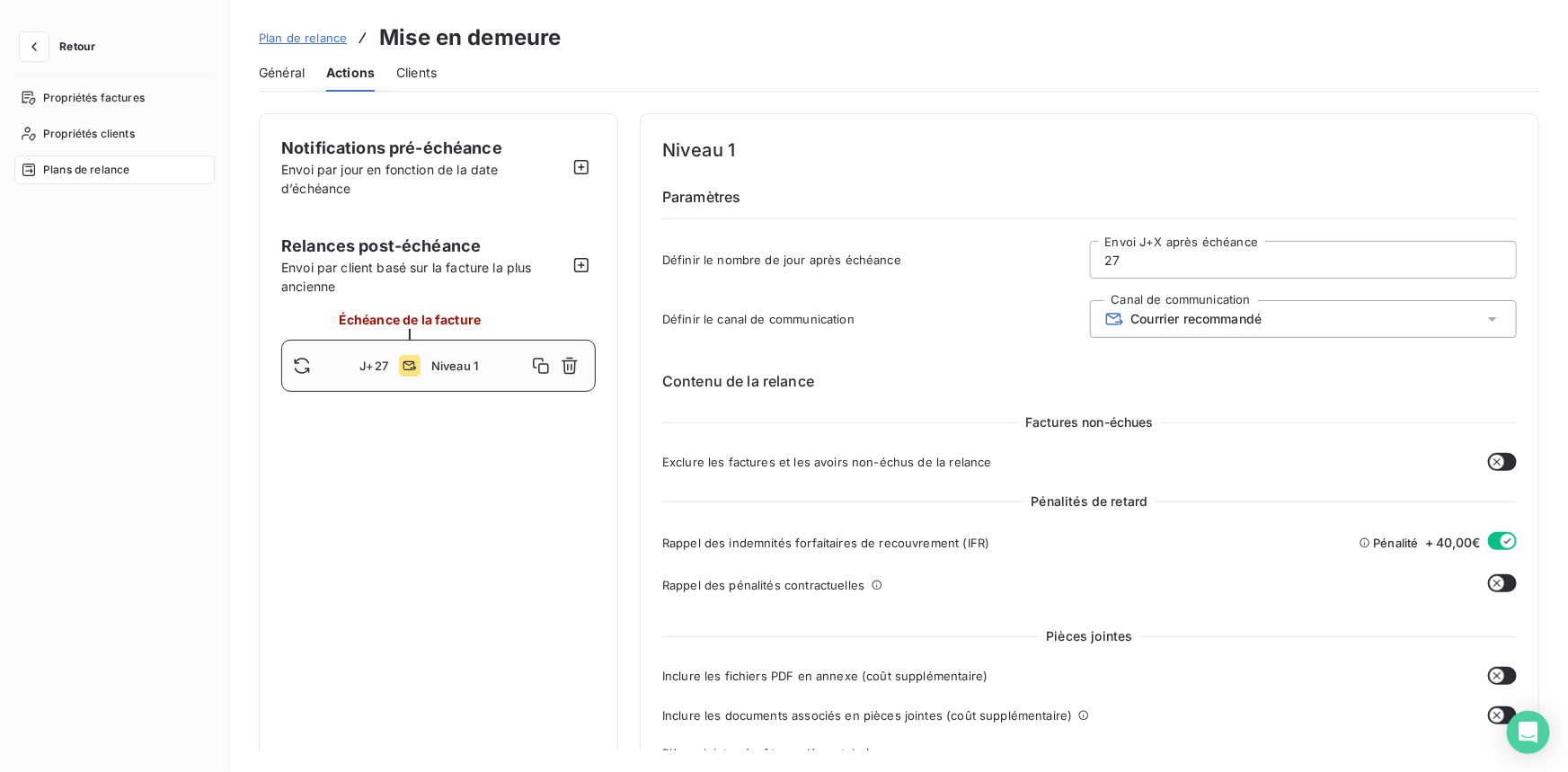
click at [276, 72] on span "Général" at bounding box center [281, 73] width 46 height 18
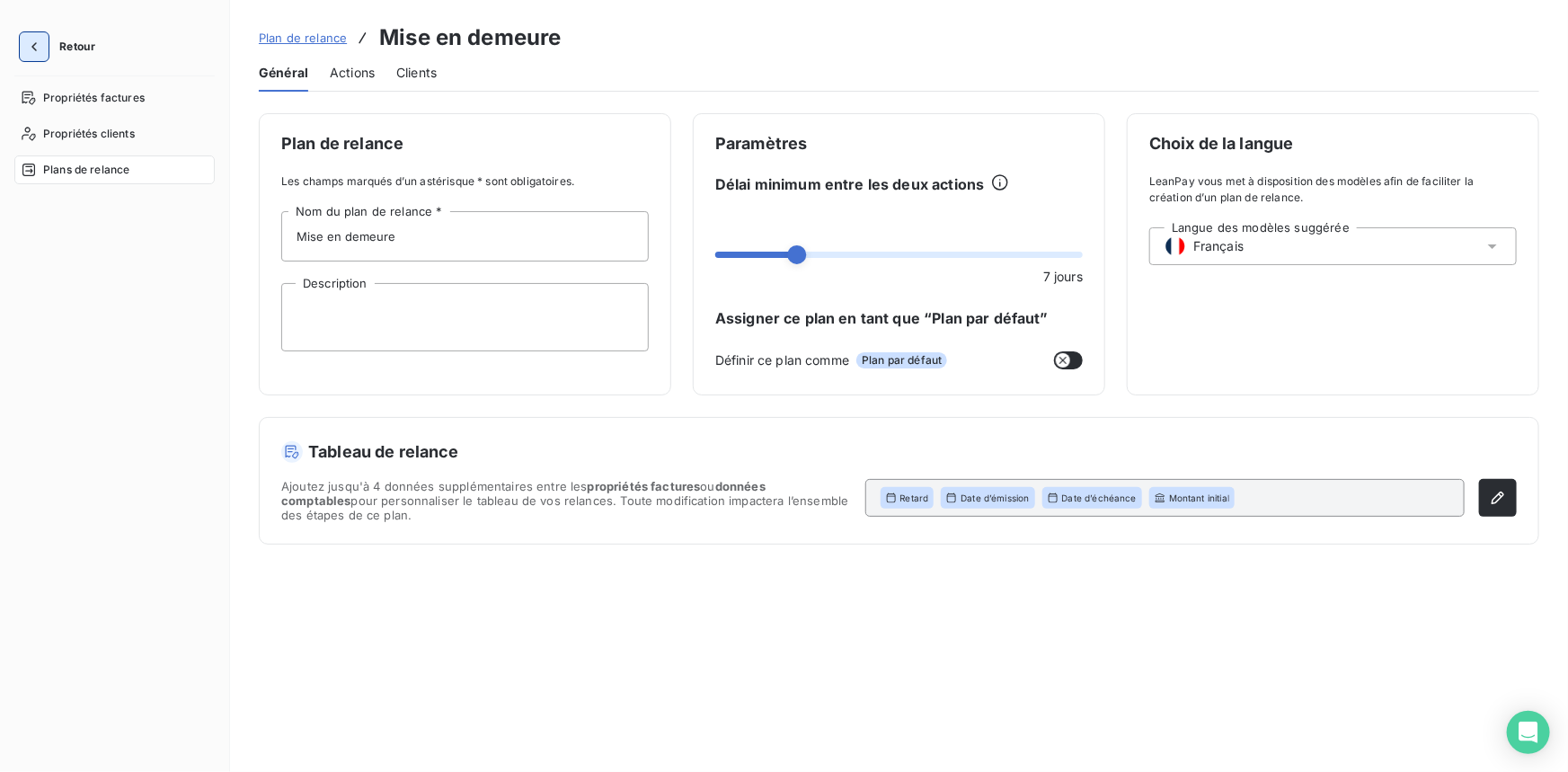
click at [27, 51] on icon "button" at bounding box center [34, 47] width 18 height 18
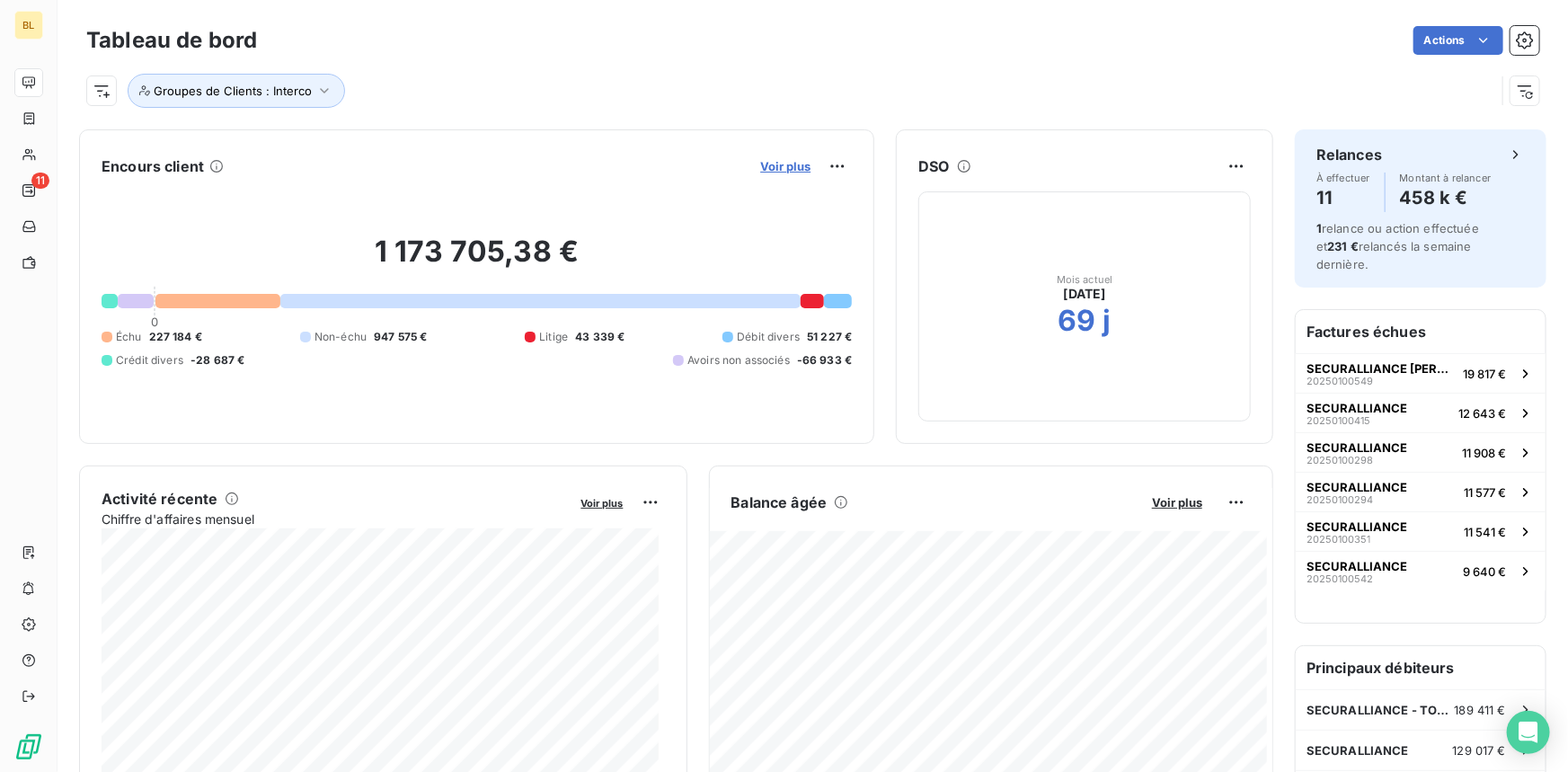
click at [760, 169] on span "Voir plus" at bounding box center [785, 167] width 50 height 14
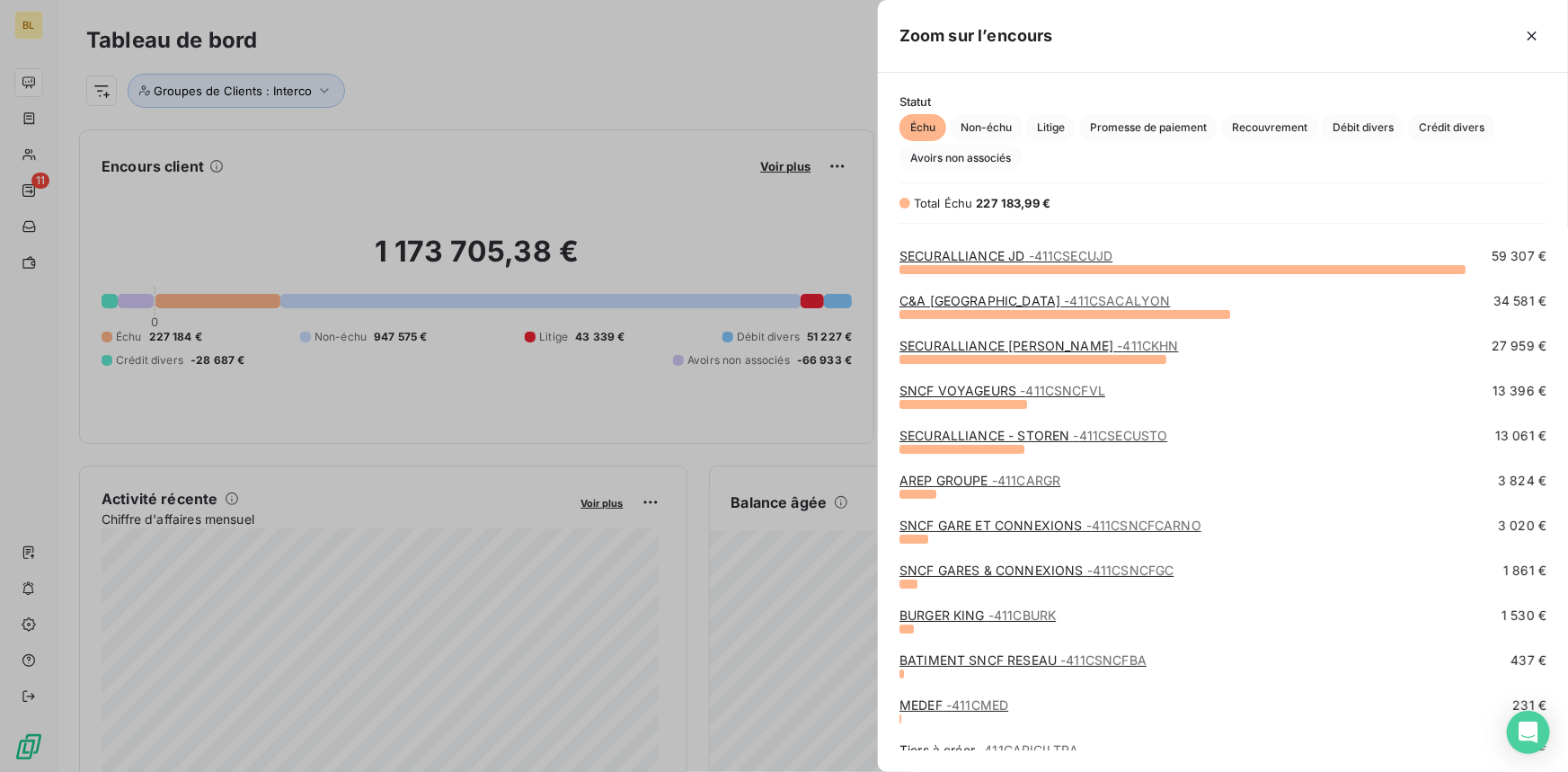
scroll to position [90, 0]
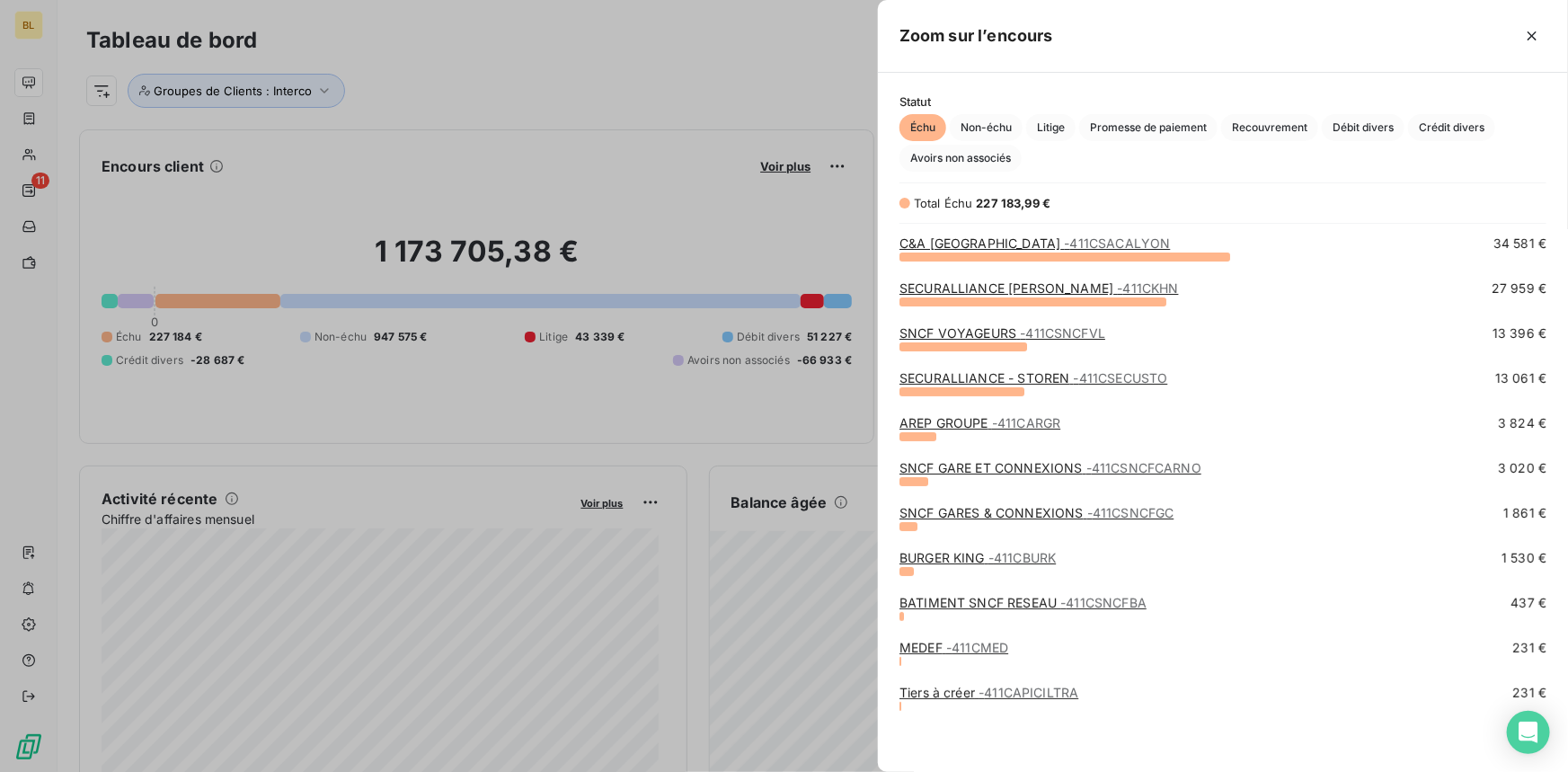
click at [974, 640] on span "- 411CMED" at bounding box center [976, 647] width 62 height 15
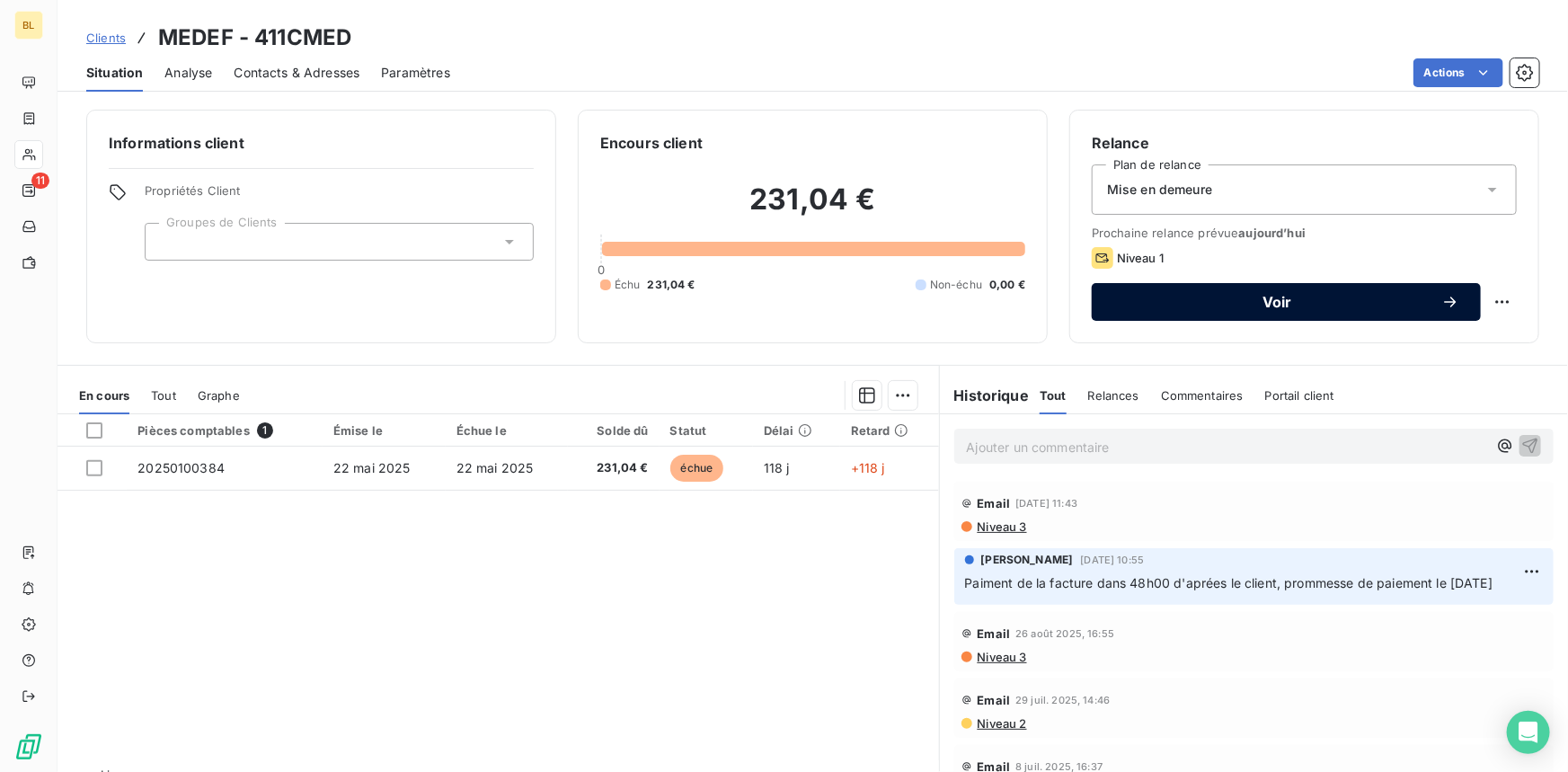
click at [1275, 304] on span "Voir" at bounding box center [1277, 302] width 328 height 14
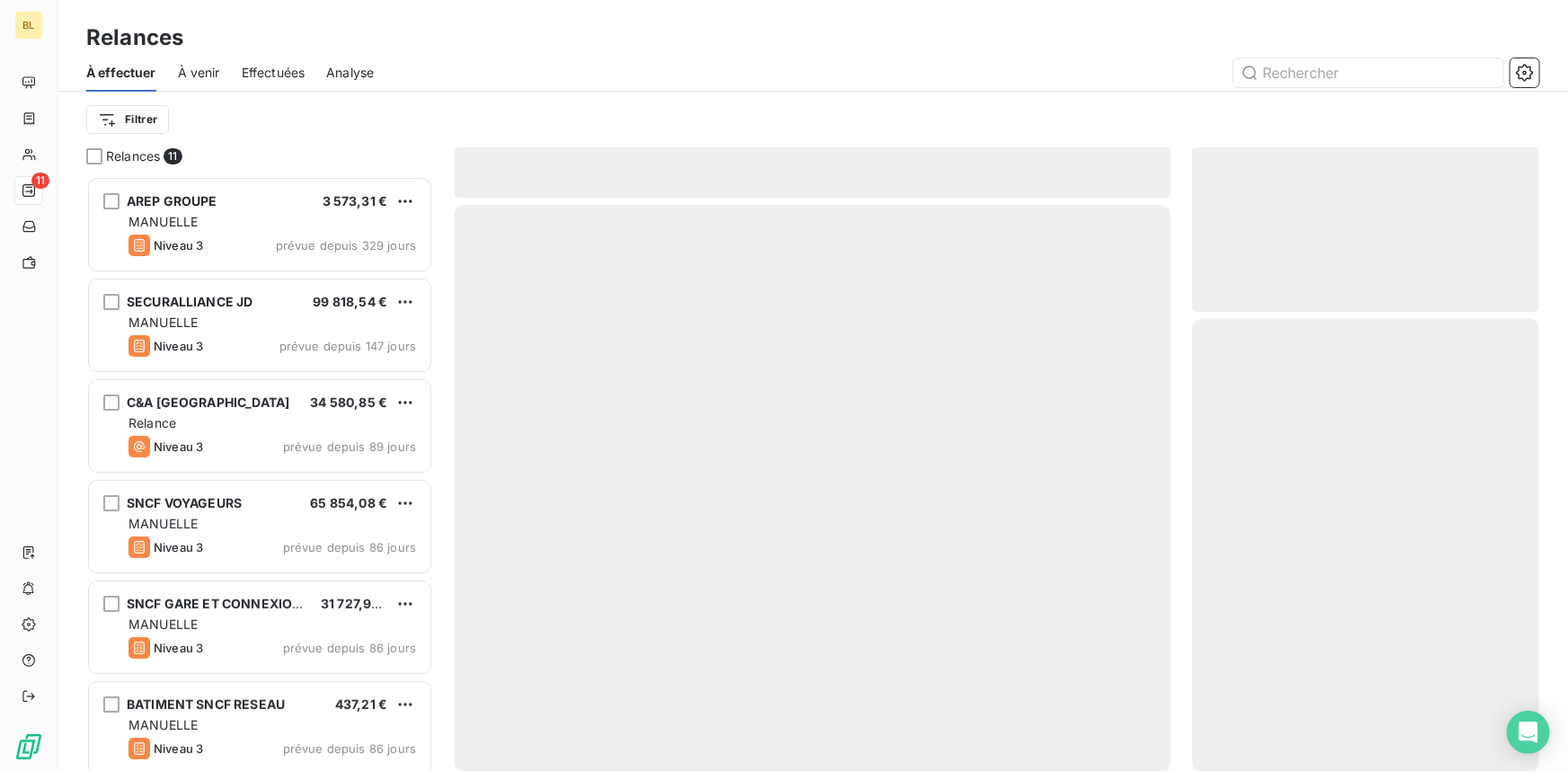
scroll to position [584, 334]
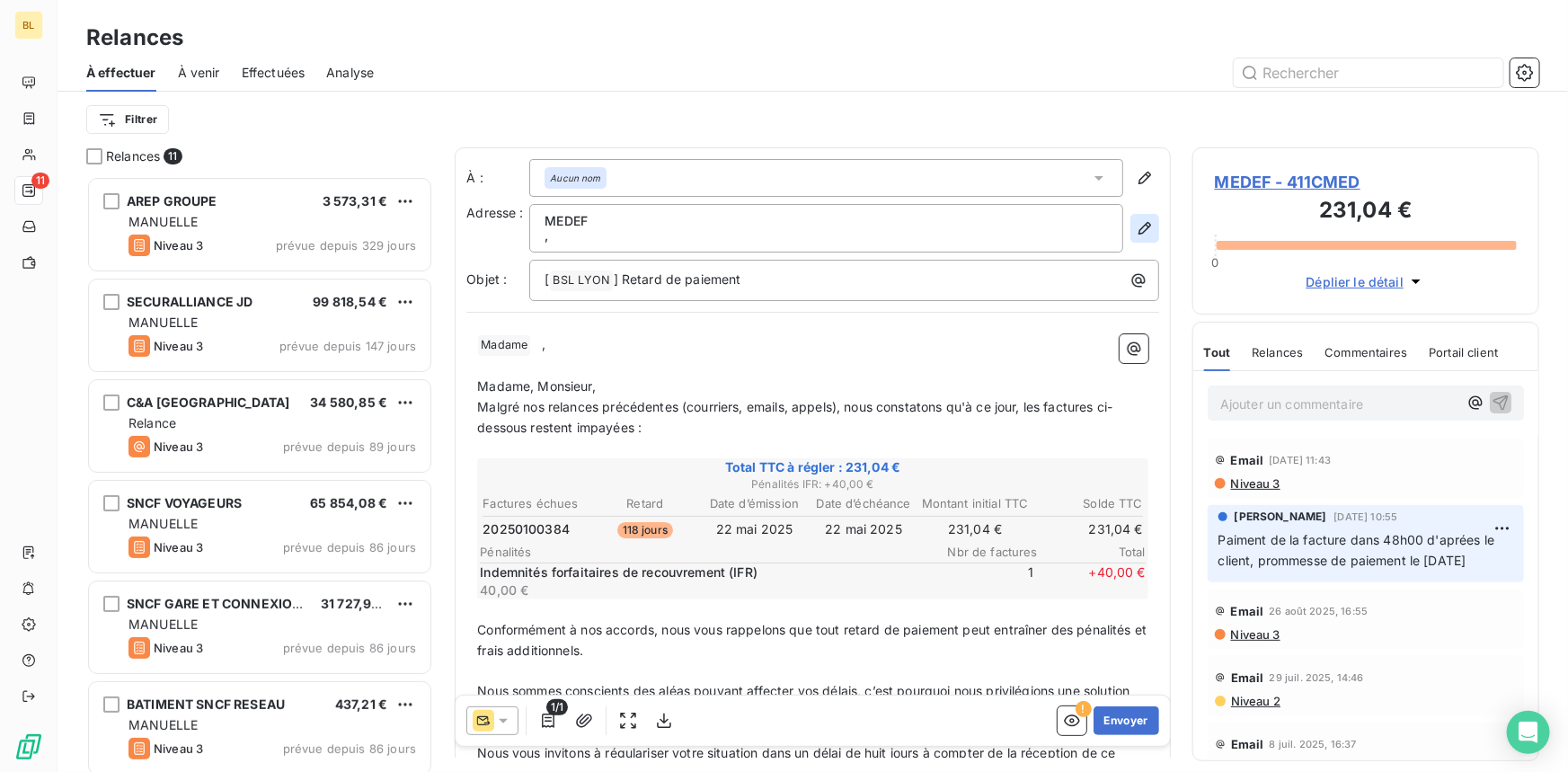
click at [1136, 225] on icon "button" at bounding box center [1145, 228] width 18 height 18
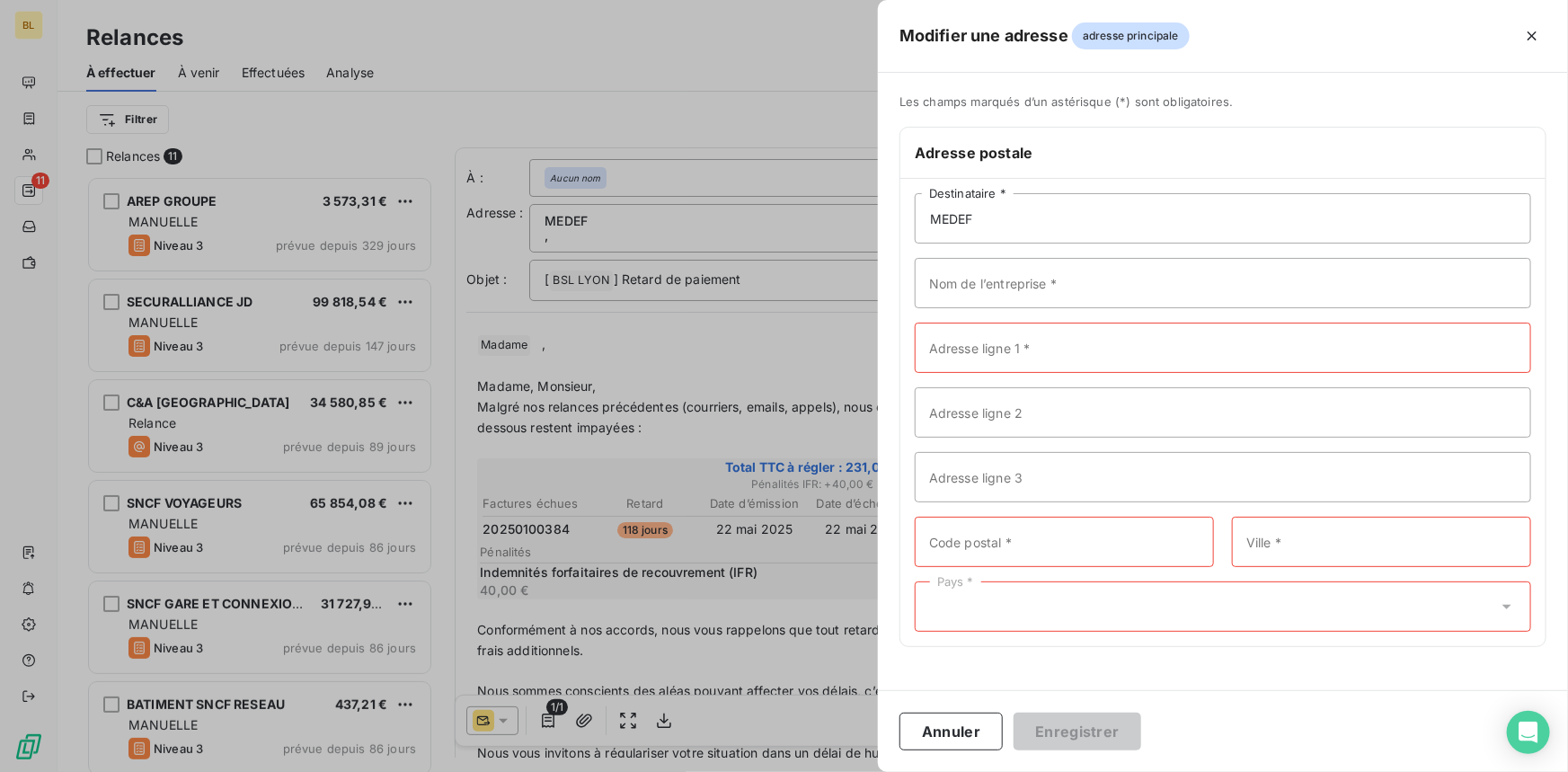
click at [711, 90] on div at bounding box center [784, 386] width 1568 height 772
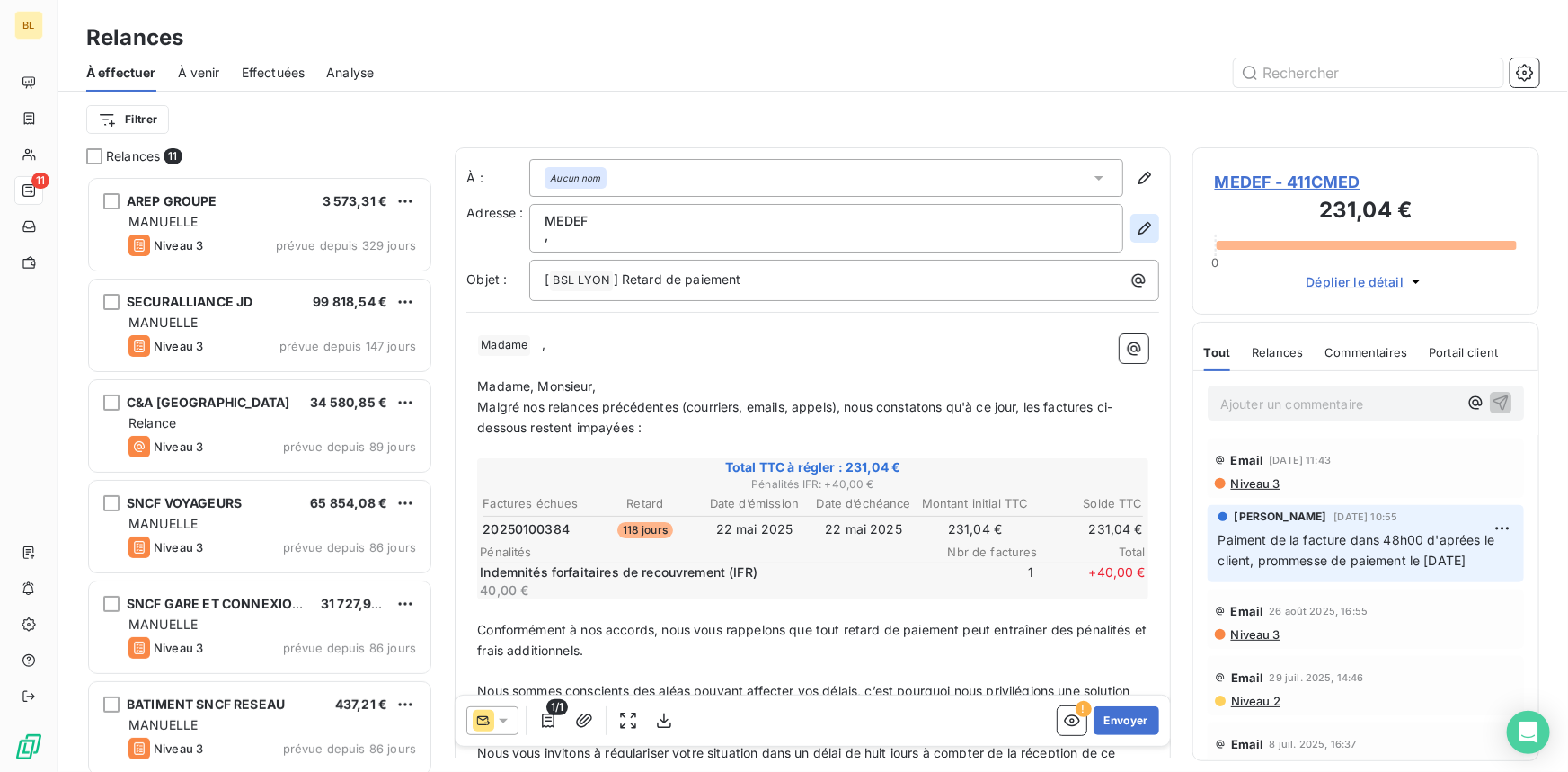
click at [1136, 232] on icon "button" at bounding box center [1145, 228] width 18 height 18
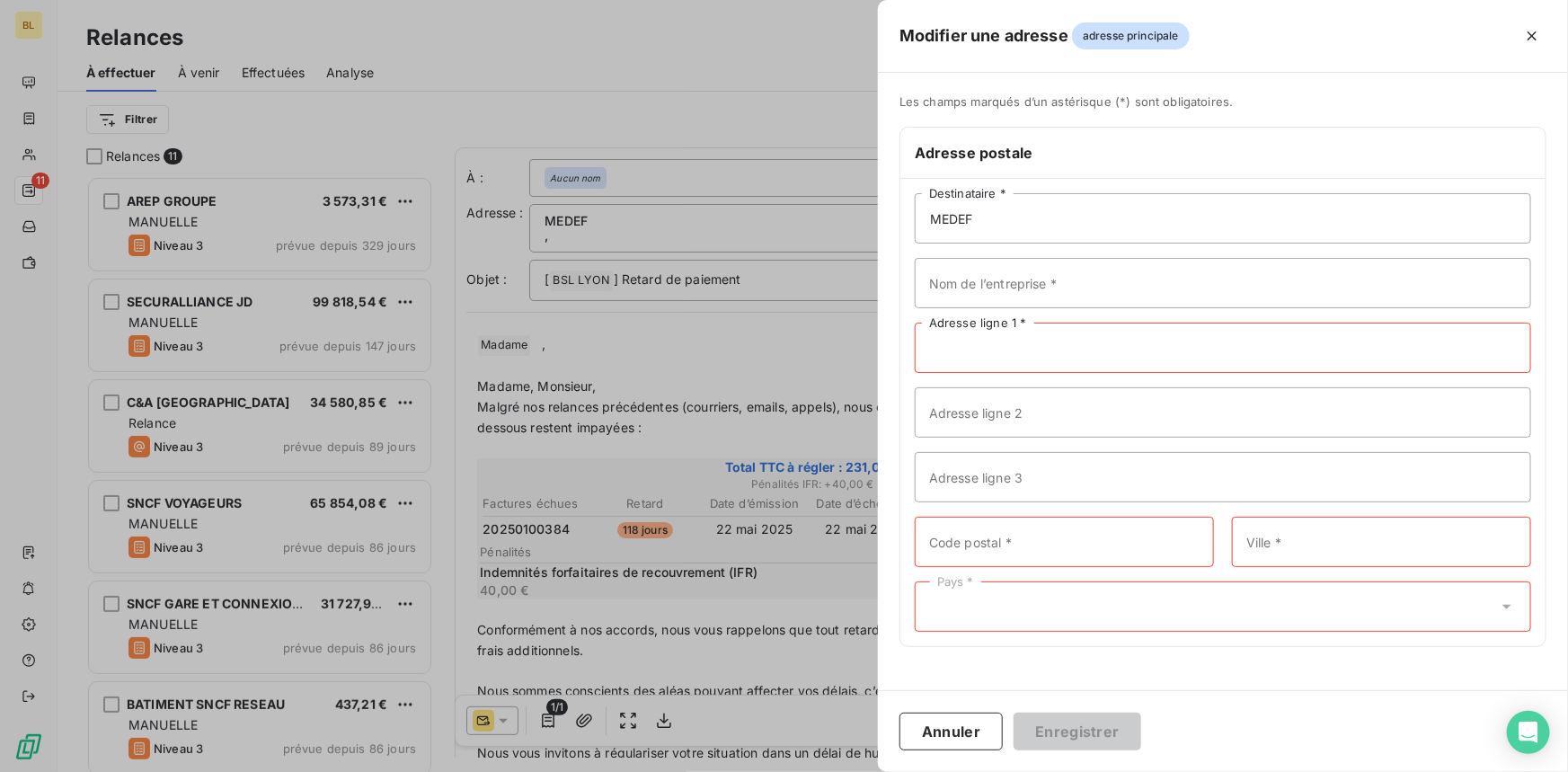
click at [989, 354] on input "Adresse ligne 1 *" at bounding box center [1222, 348] width 616 height 50
paste input "51 Boulevard Marius Merle"
type input "51 Boulevard Marius Merle"
click at [913, 548] on div "MEDEF Destinataire * Nom de l’entreprise * 51 Boulevard Marius Merle Adresse li…" at bounding box center [1222, 412] width 645 height 468
click at [937, 542] on input "Code postal *" at bounding box center [1064, 542] width 299 height 50
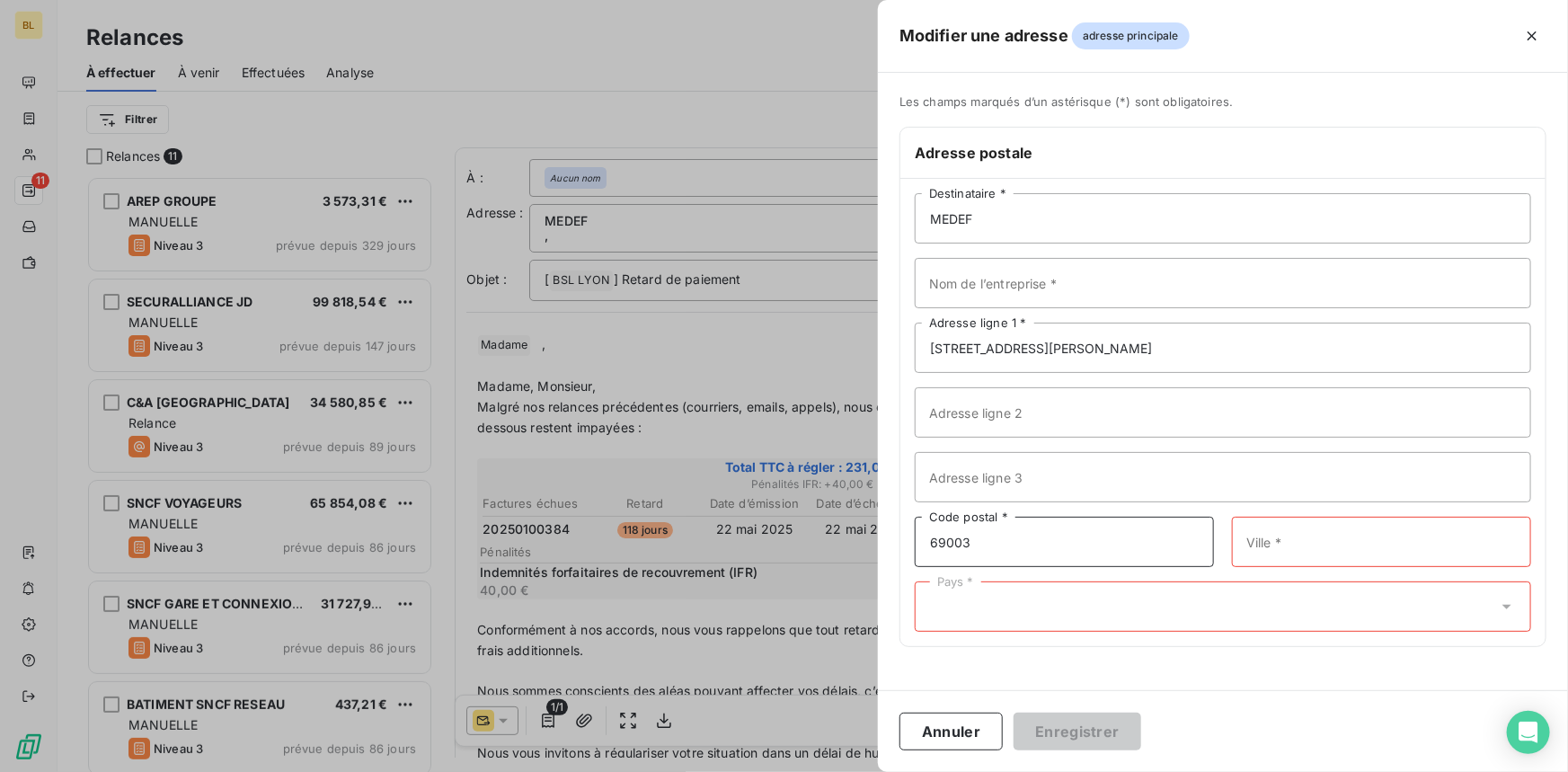
type input "69003"
type input "lyon"
click at [1501, 595] on div "Pays *" at bounding box center [1222, 606] width 616 height 50
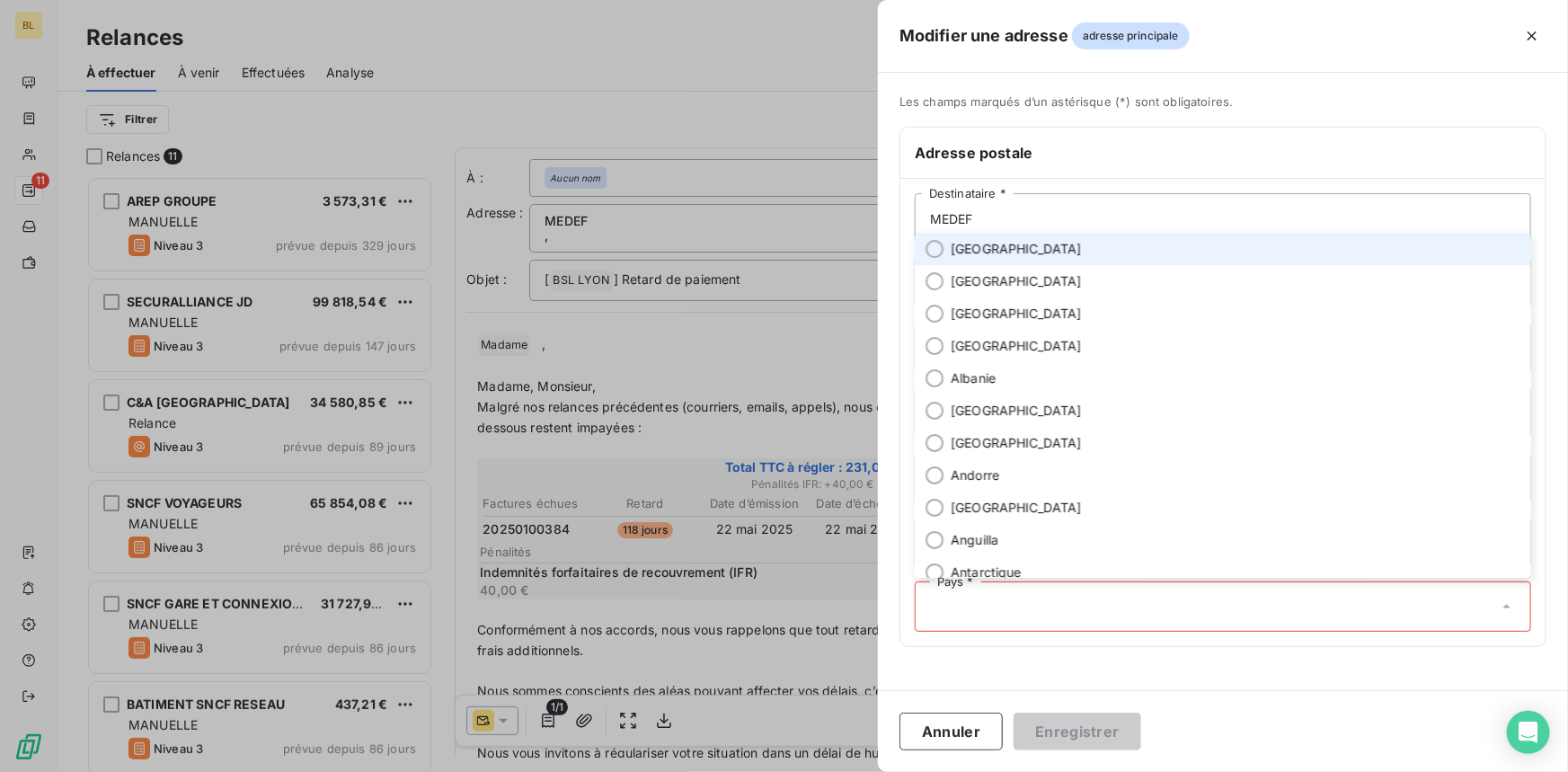
click at [1031, 238] on li "France" at bounding box center [1222, 249] width 616 height 32
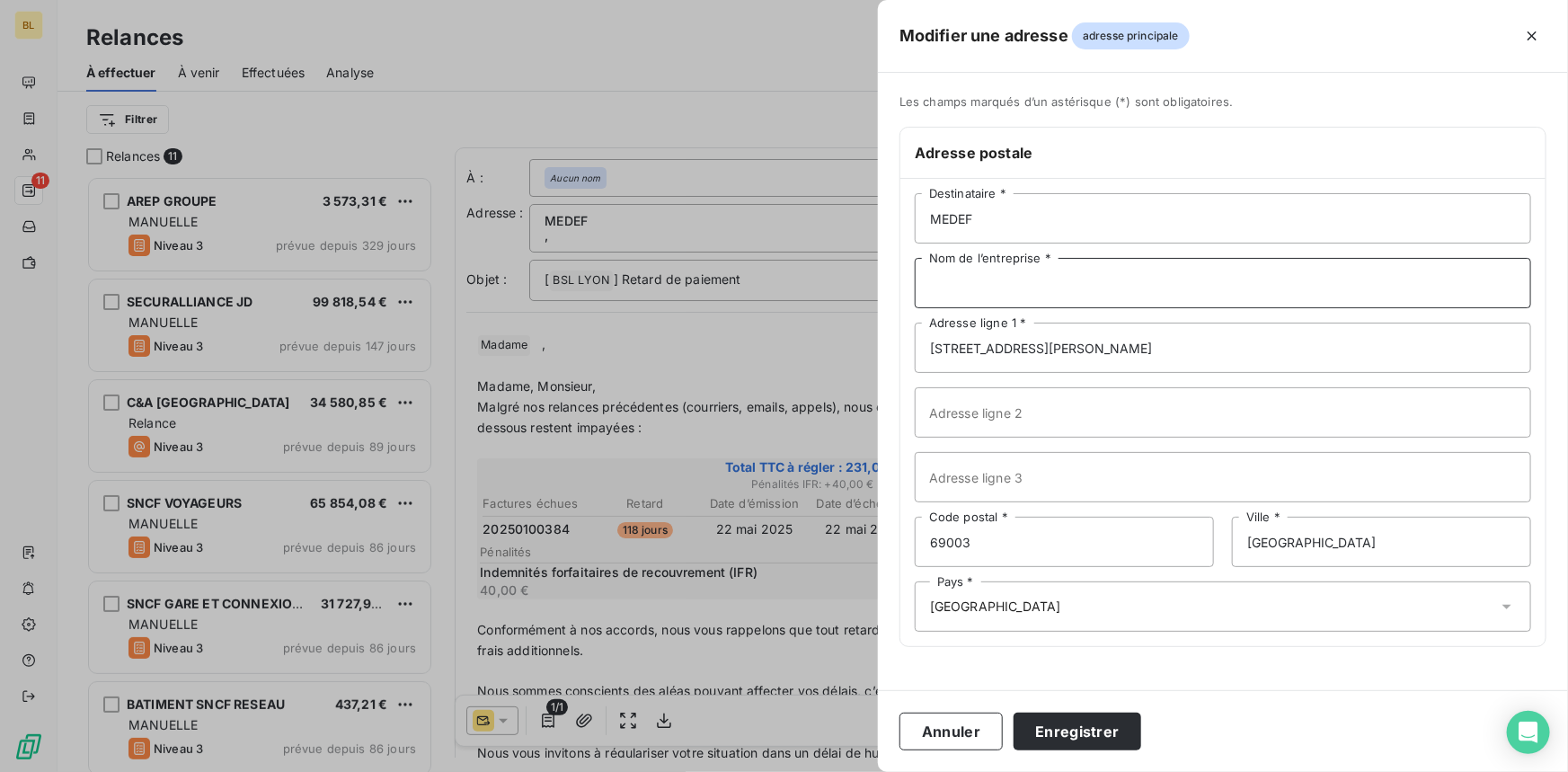
click at [976, 293] on input "Nom de l’entreprise *" at bounding box center [1222, 283] width 616 height 50
type input "m"
type input "MEDEF"
click at [1076, 724] on button "Enregistrer" at bounding box center [1077, 731] width 128 height 38
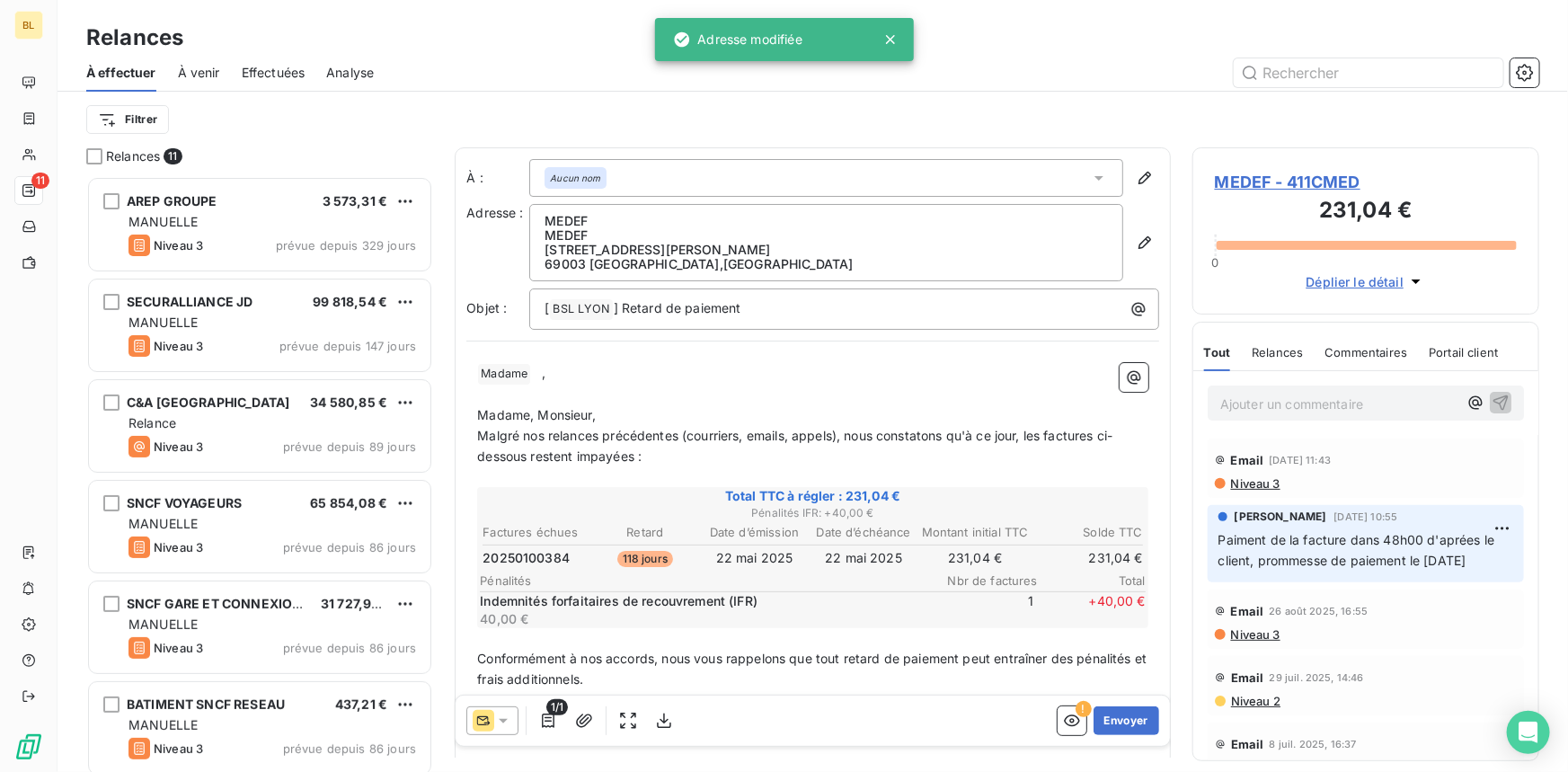
click at [575, 386] on p "﻿" at bounding box center [812, 395] width 671 height 21
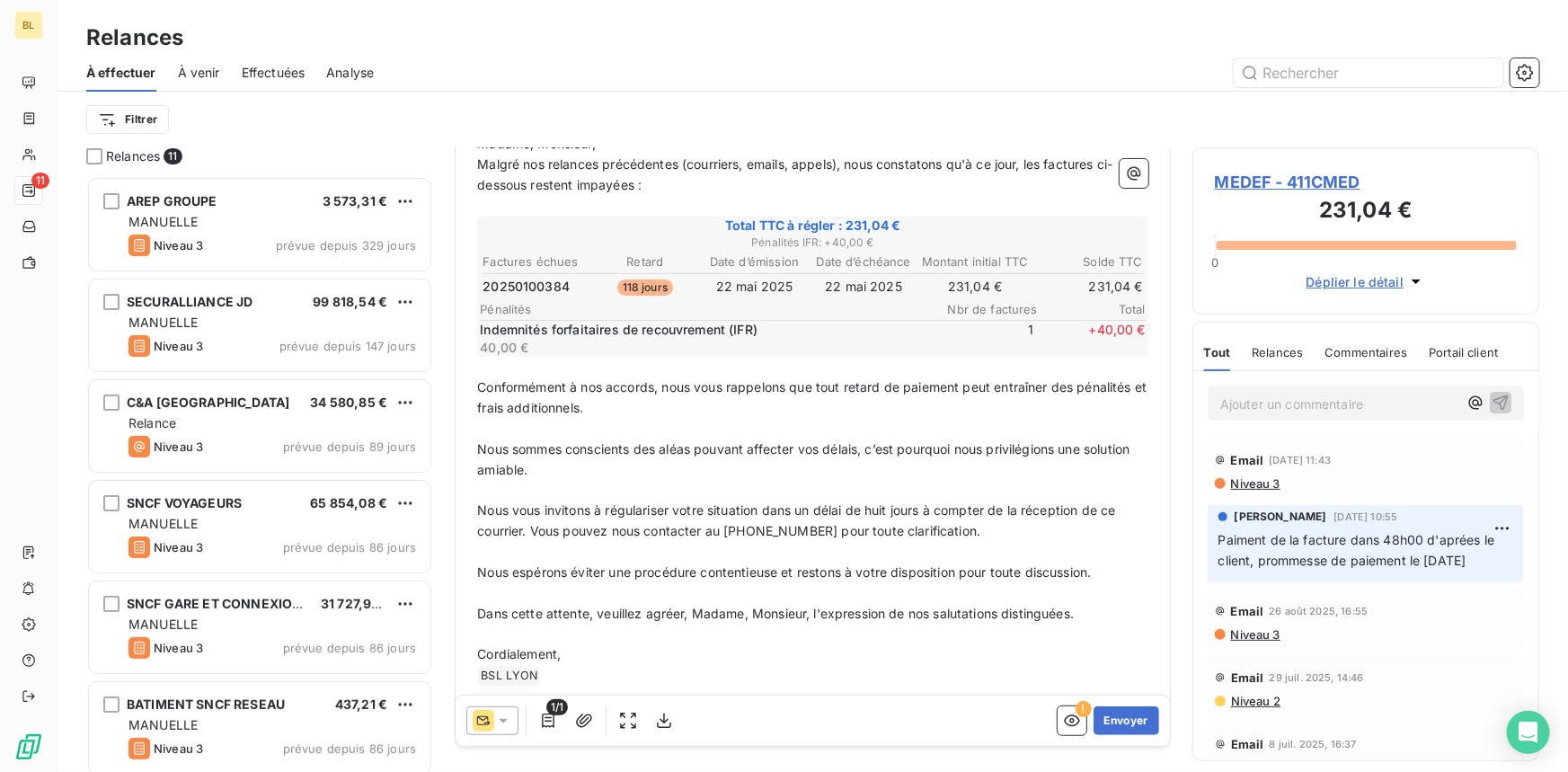
scroll to position [250, 0]
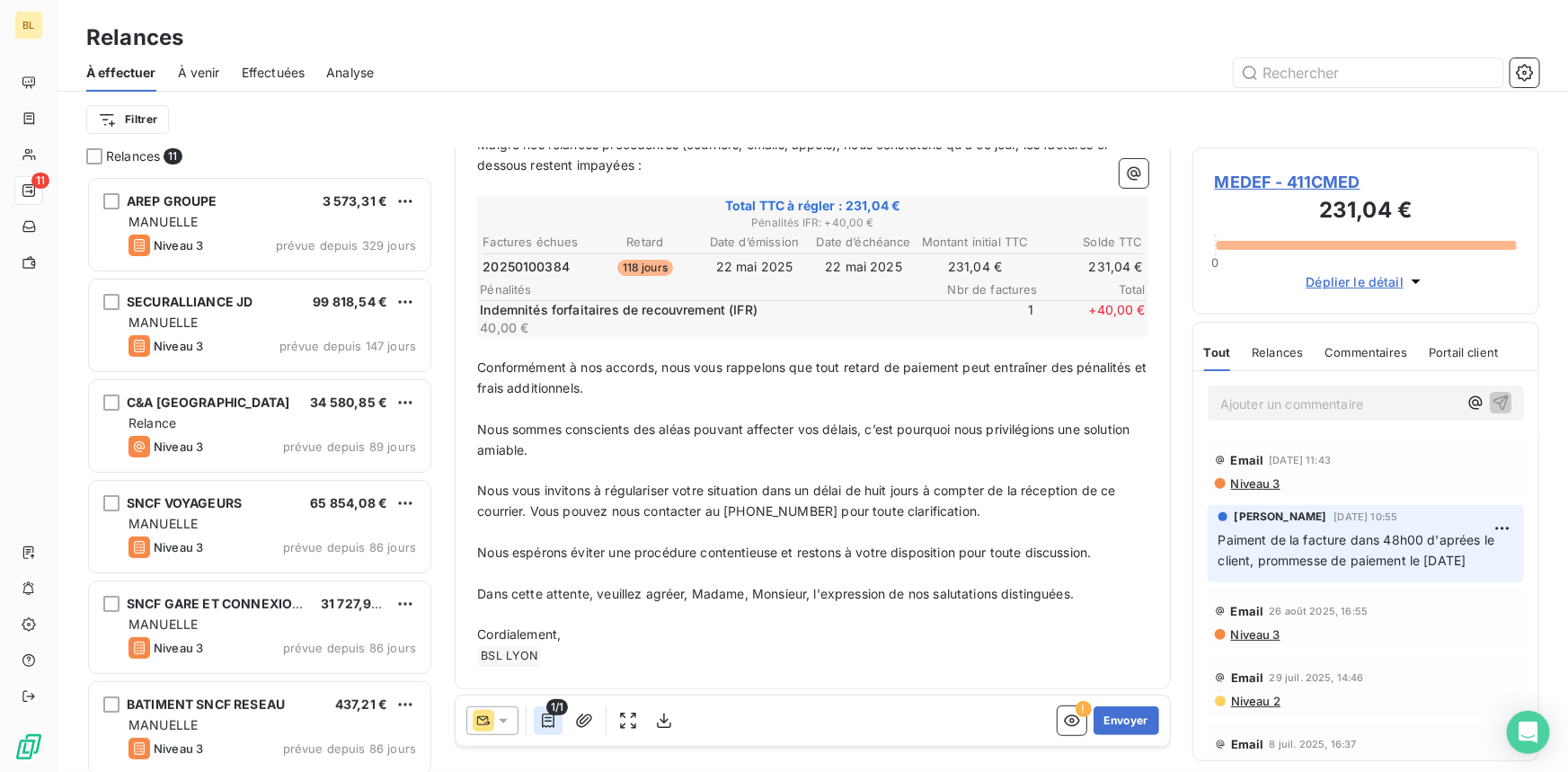
click at [537, 730] on button "button" at bounding box center [548, 721] width 29 height 29
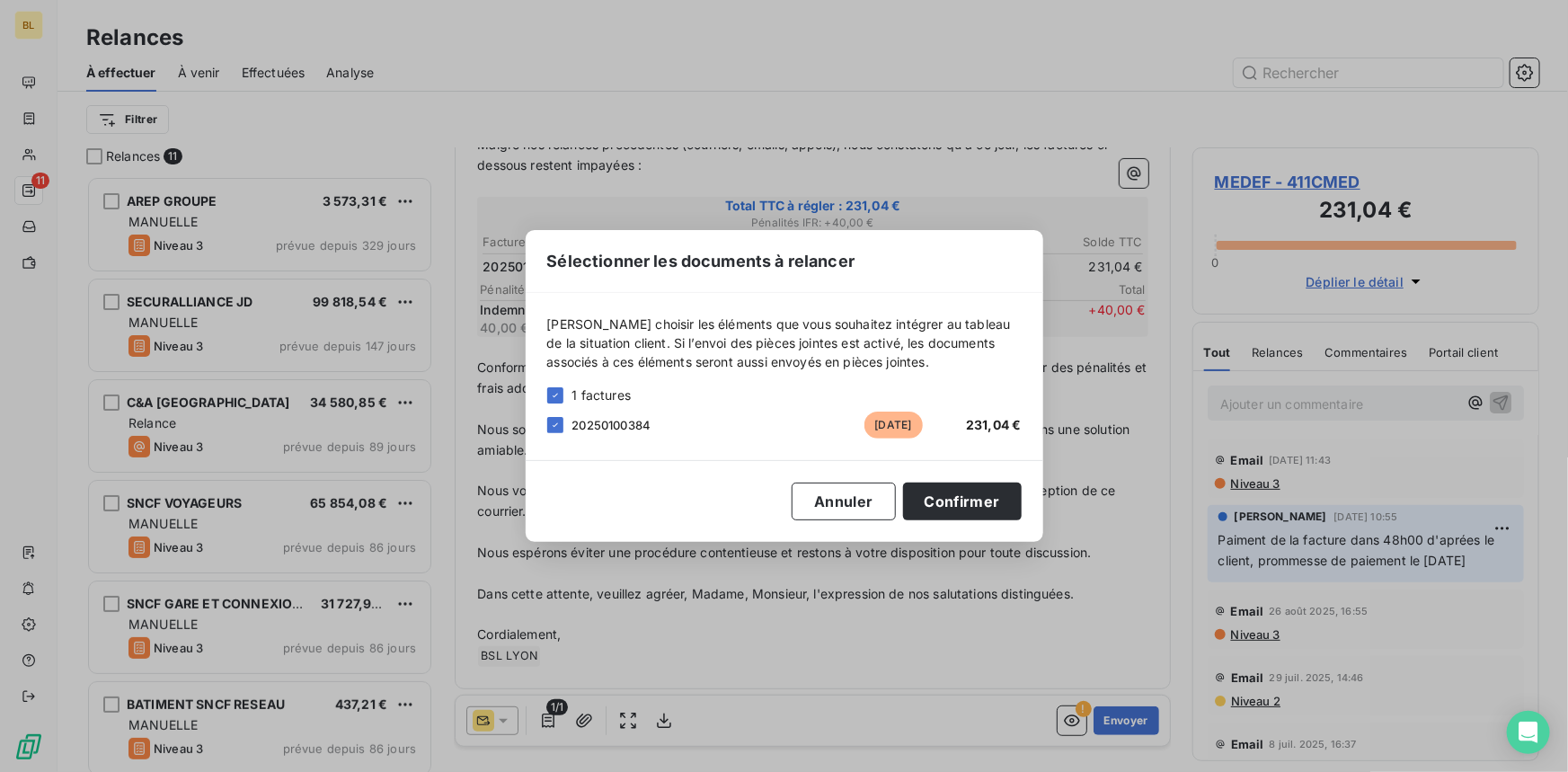
click at [811, 584] on div "Sélectionner les documents à relancer Veuillez choisir les éléments que vous so…" at bounding box center [784, 386] width 1568 height 772
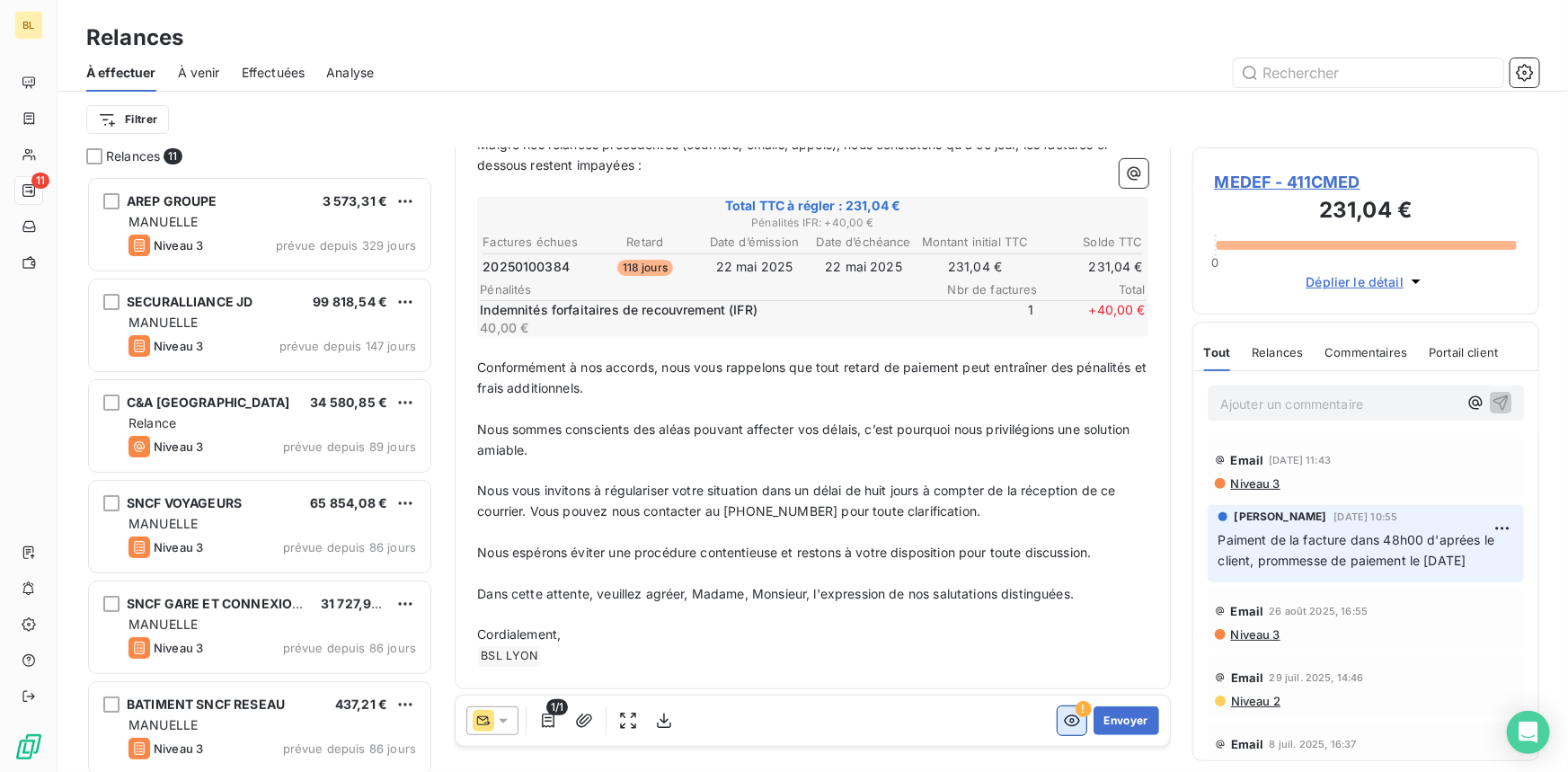
click at [1063, 722] on icon "button" at bounding box center [1072, 721] width 18 height 18
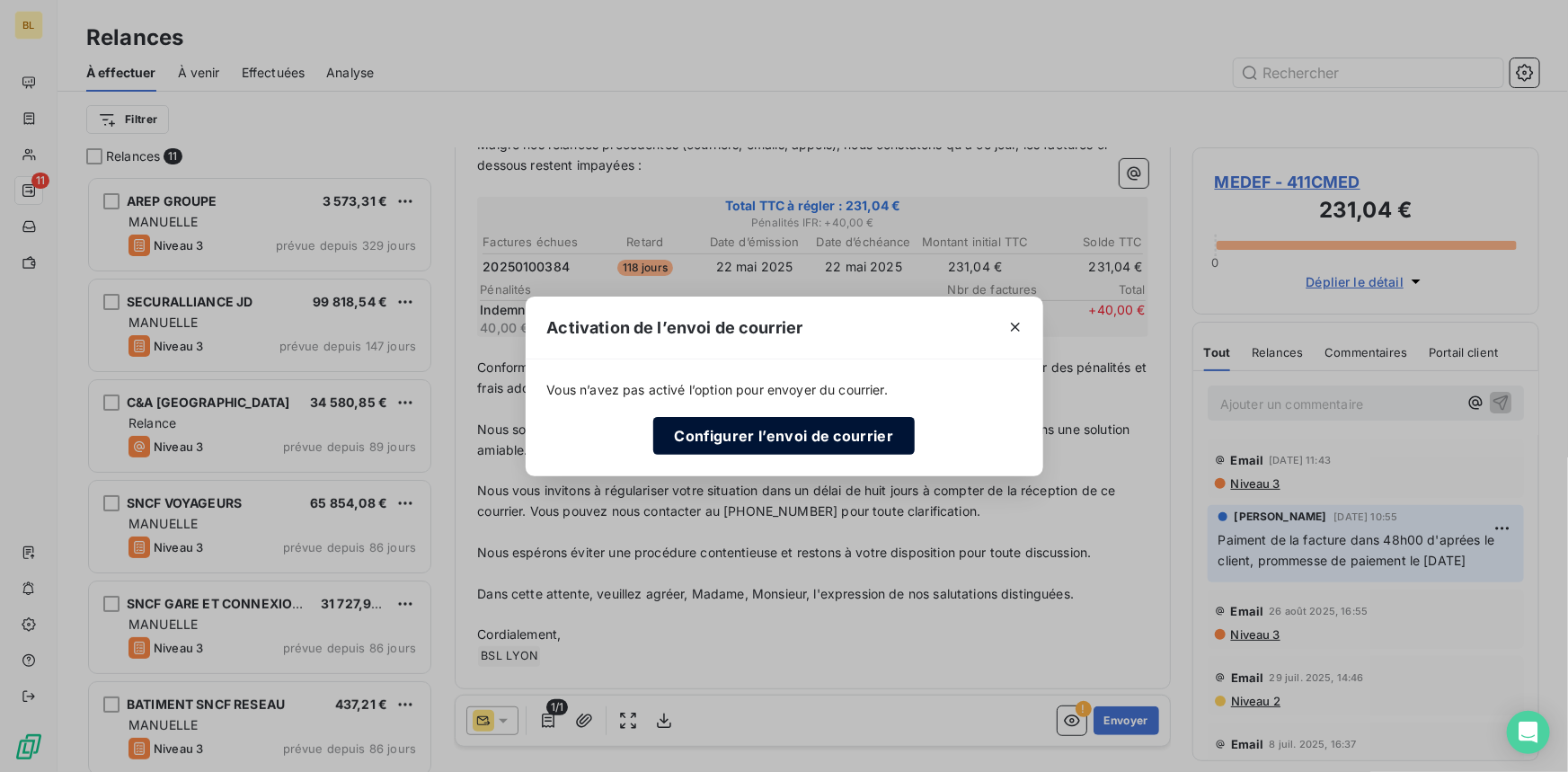
click at [834, 440] on button "Configurer l’envoi de courrier" at bounding box center [784, 436] width 262 height 38
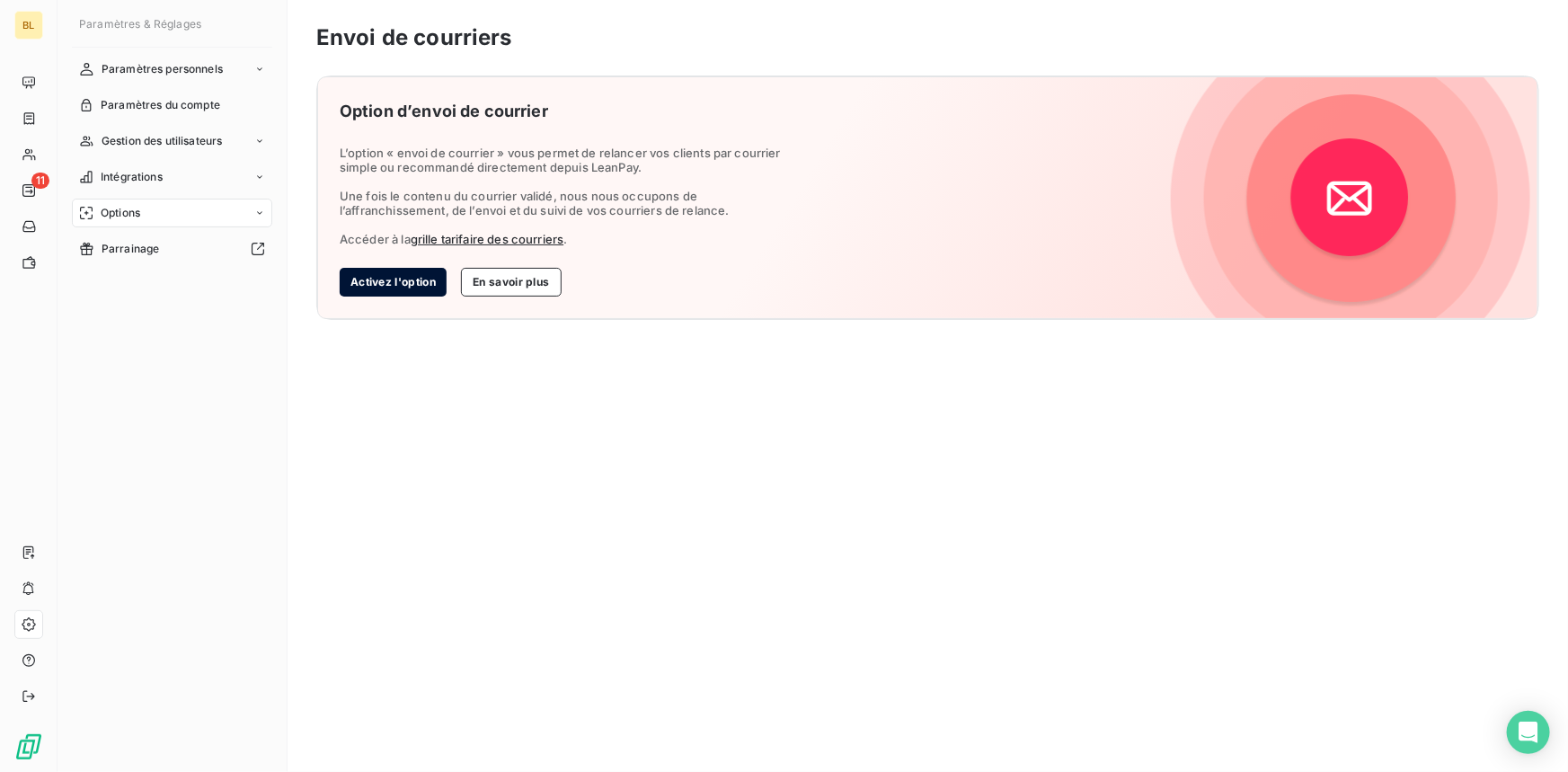
click at [372, 281] on button "Activez l'option" at bounding box center [393, 282] width 107 height 29
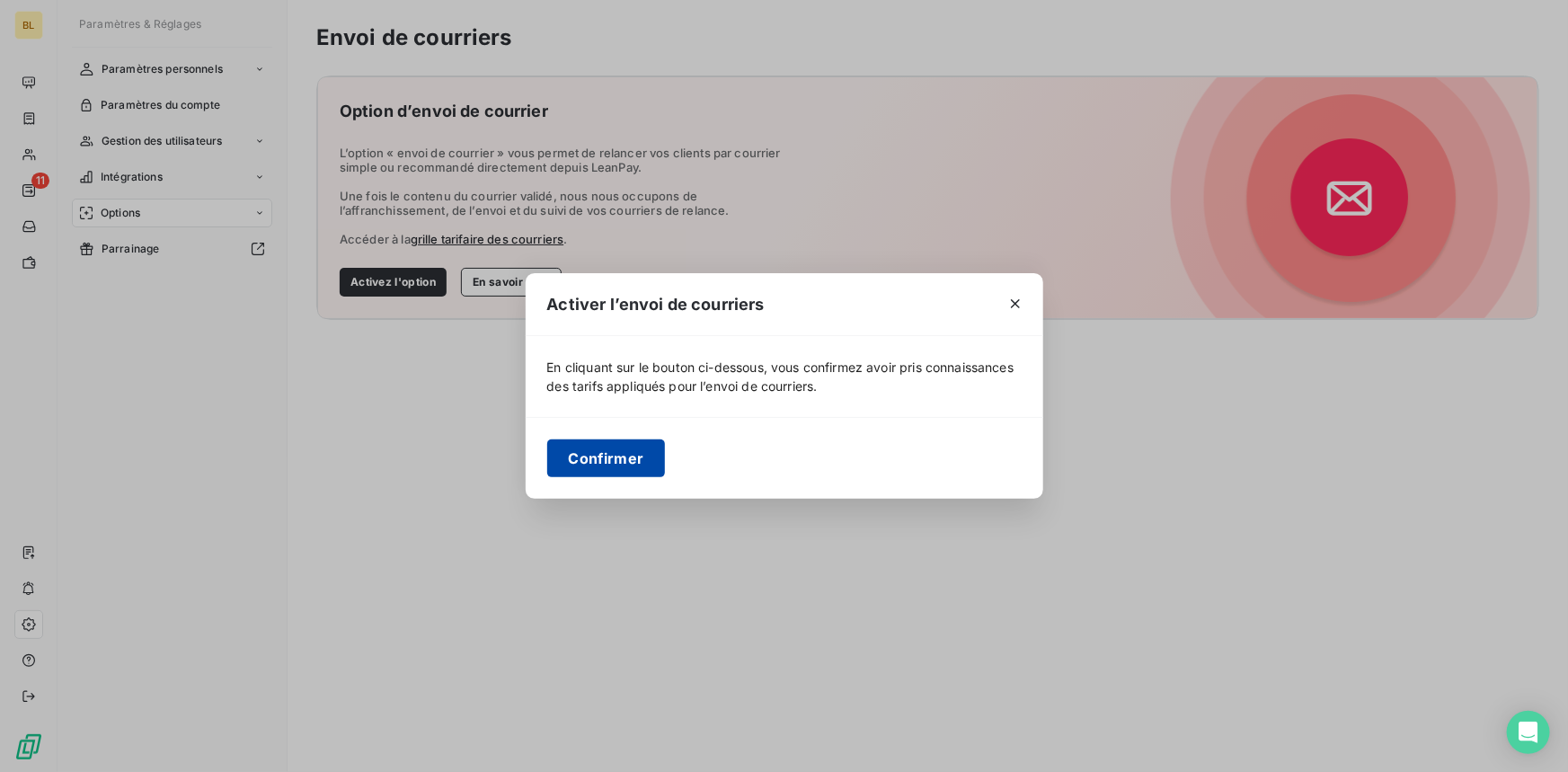
click at [647, 459] on button "Confirmer" at bounding box center [606, 459] width 119 height 38
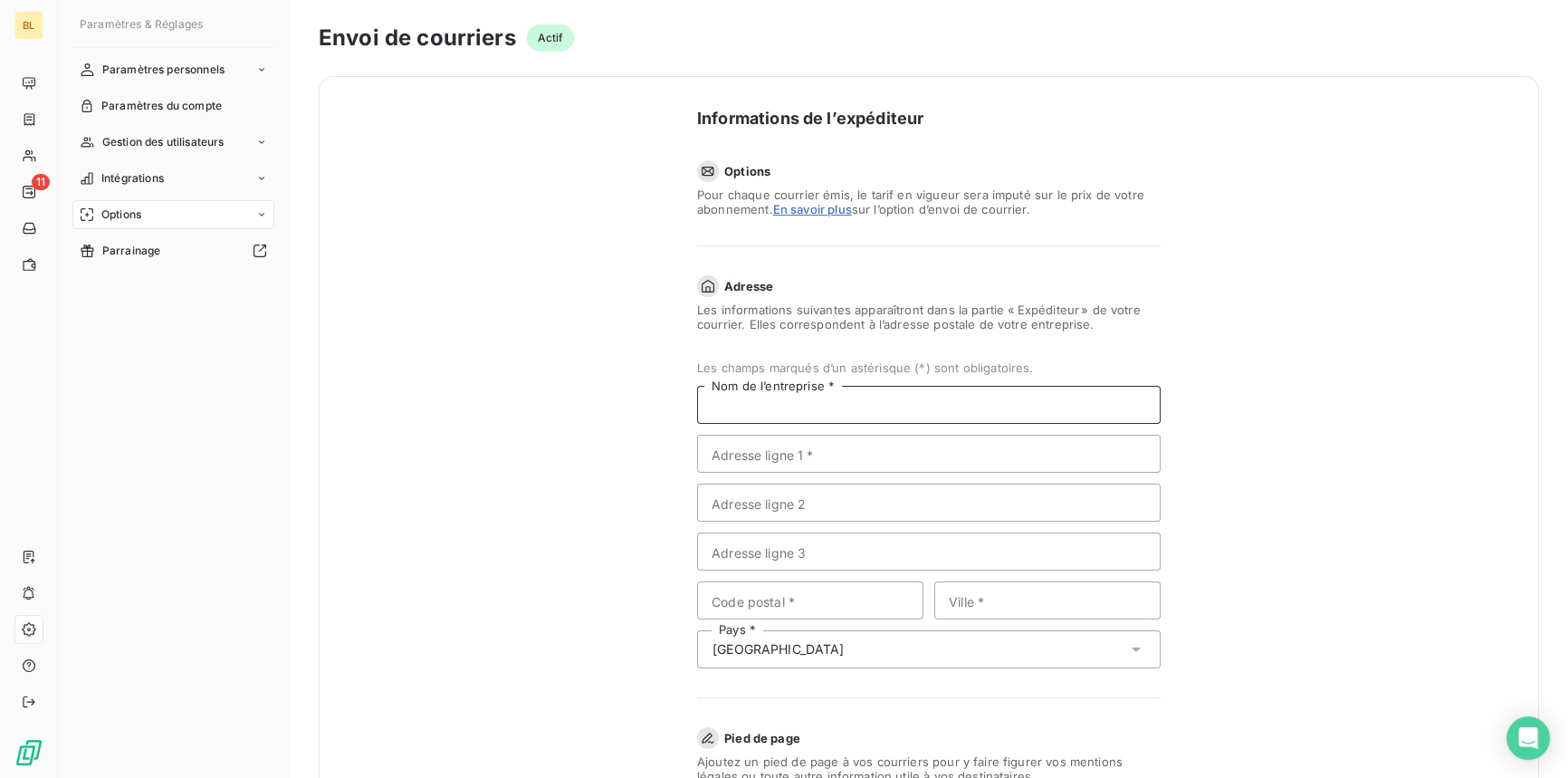
click at [789, 408] on input "Nom de l’entreprise *" at bounding box center [928, 405] width 464 height 38
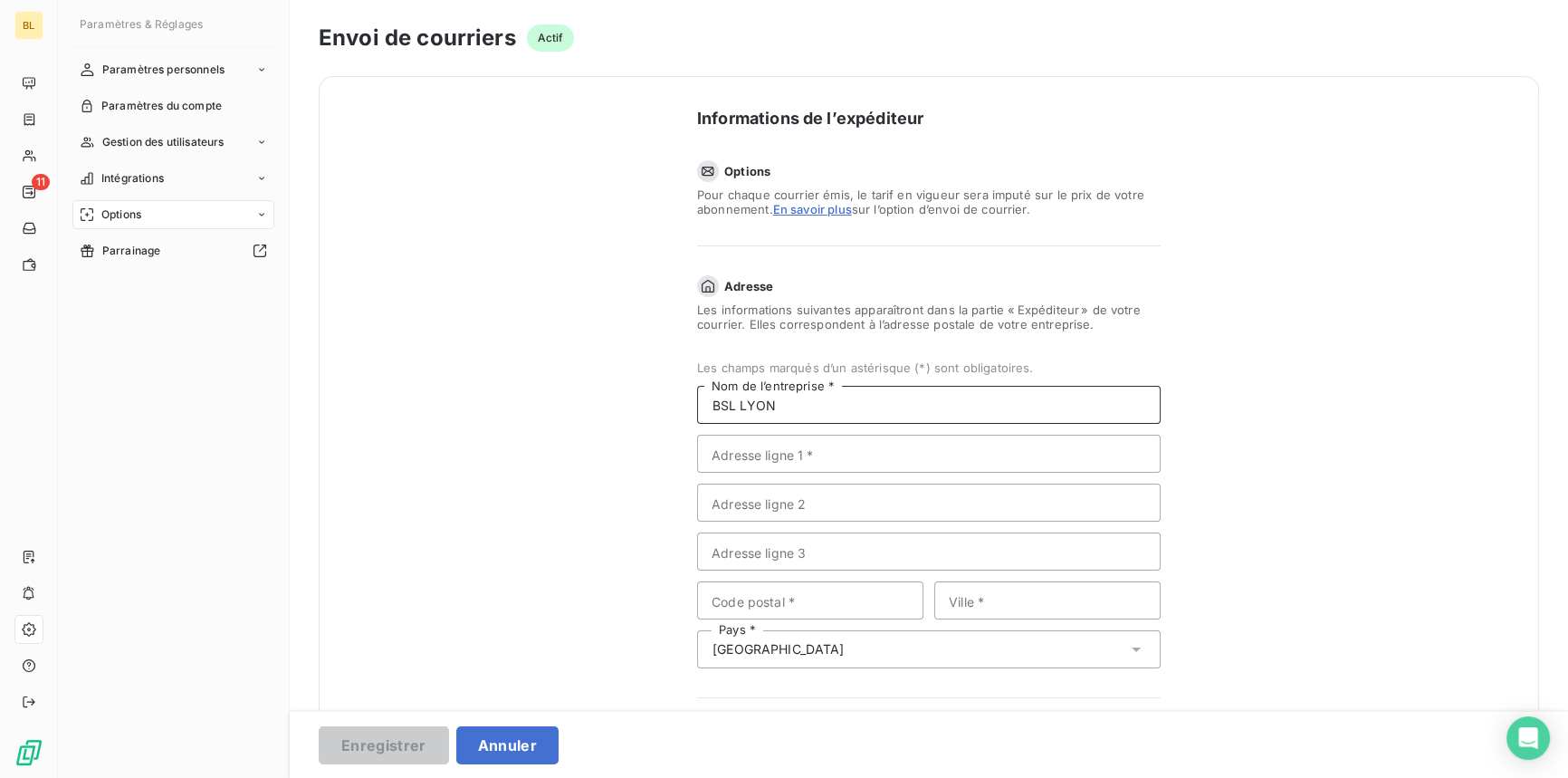
type input "BSL LYON"
click at [768, 443] on input "Adresse ligne 1 *" at bounding box center [928, 454] width 464 height 38
paste input "Immeuble Le Fontenoy, 96 Bd Marius Vivier Merle, 69003"
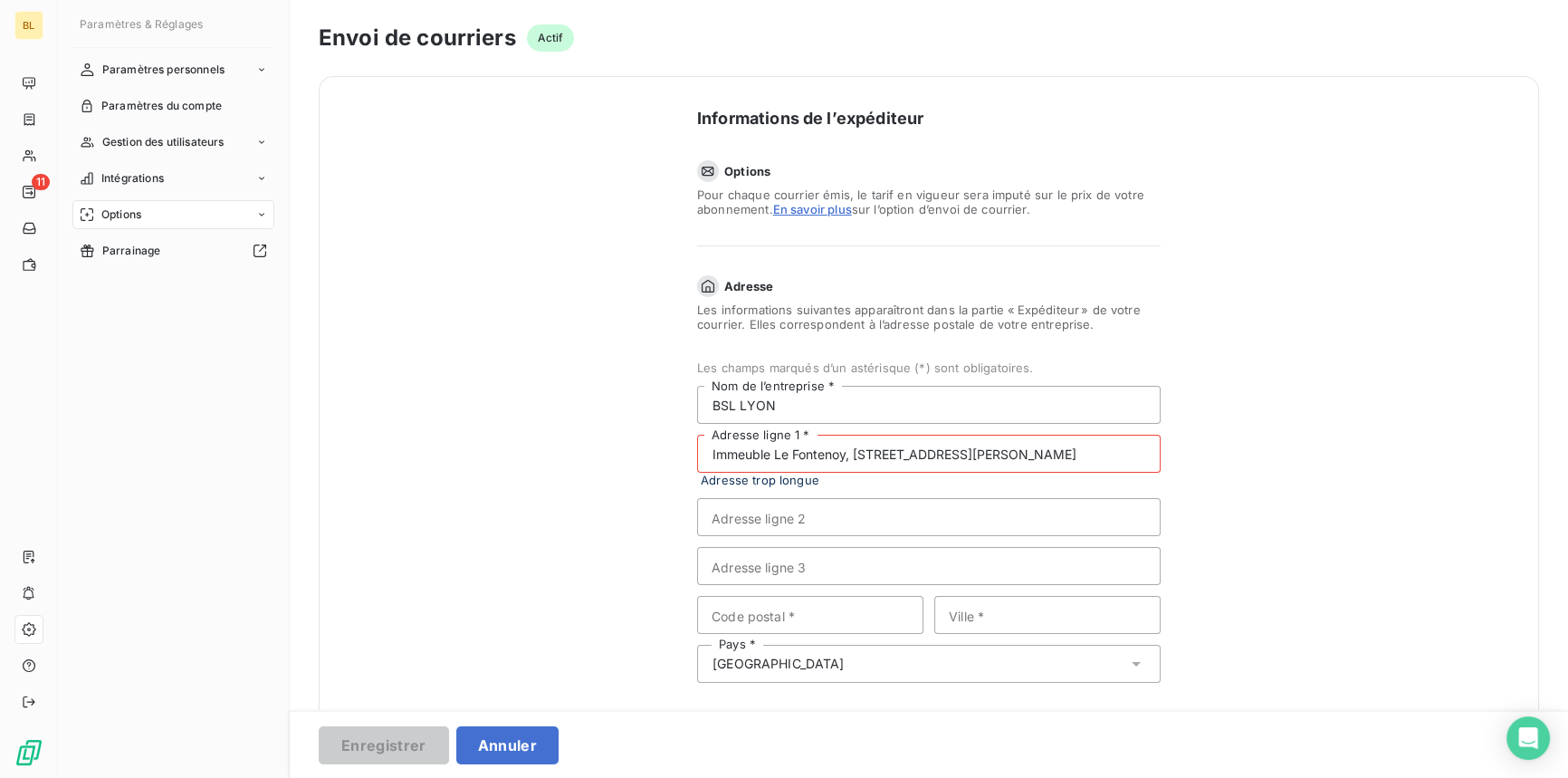
drag, startPoint x: 1053, startPoint y: 446, endPoint x: 1004, endPoint y: 451, distance: 49.3
click at [1004, 451] on input "Immeuble Le Fontenoy, 96 Bd Marius Vivier Merle, 69003" at bounding box center [928, 454] width 464 height 38
type input "Immeuble Le Fontenoy, 96 Bd Marius Vivier Merle"
click at [751, 625] on input "Code postal *" at bounding box center [809, 615] width 226 height 38
type input "69003"
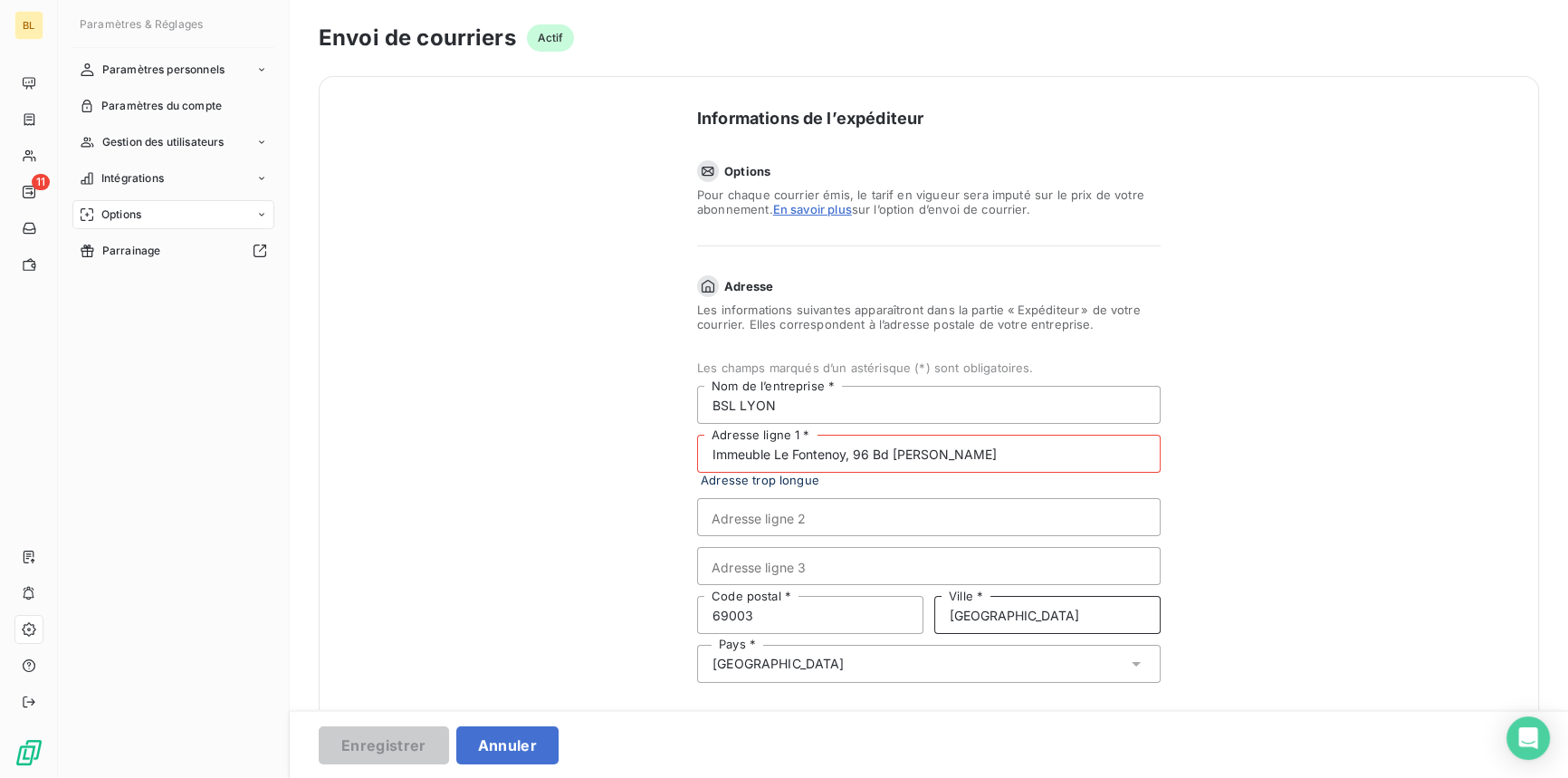
type input "LYON"
click at [1030, 447] on input "Immeuble Le Fontenoy, 96 Bd Marius Vivier Merle" at bounding box center [928, 454] width 464 height 38
drag, startPoint x: 848, startPoint y: 452, endPoint x: 634, endPoint y: 453, distance: 214.0
click at [634, 453] on form "Informations de l’expéditeur Options Pour chaque courrier émis, le tarif en vig…" at bounding box center [928, 619] width 724 height 1084
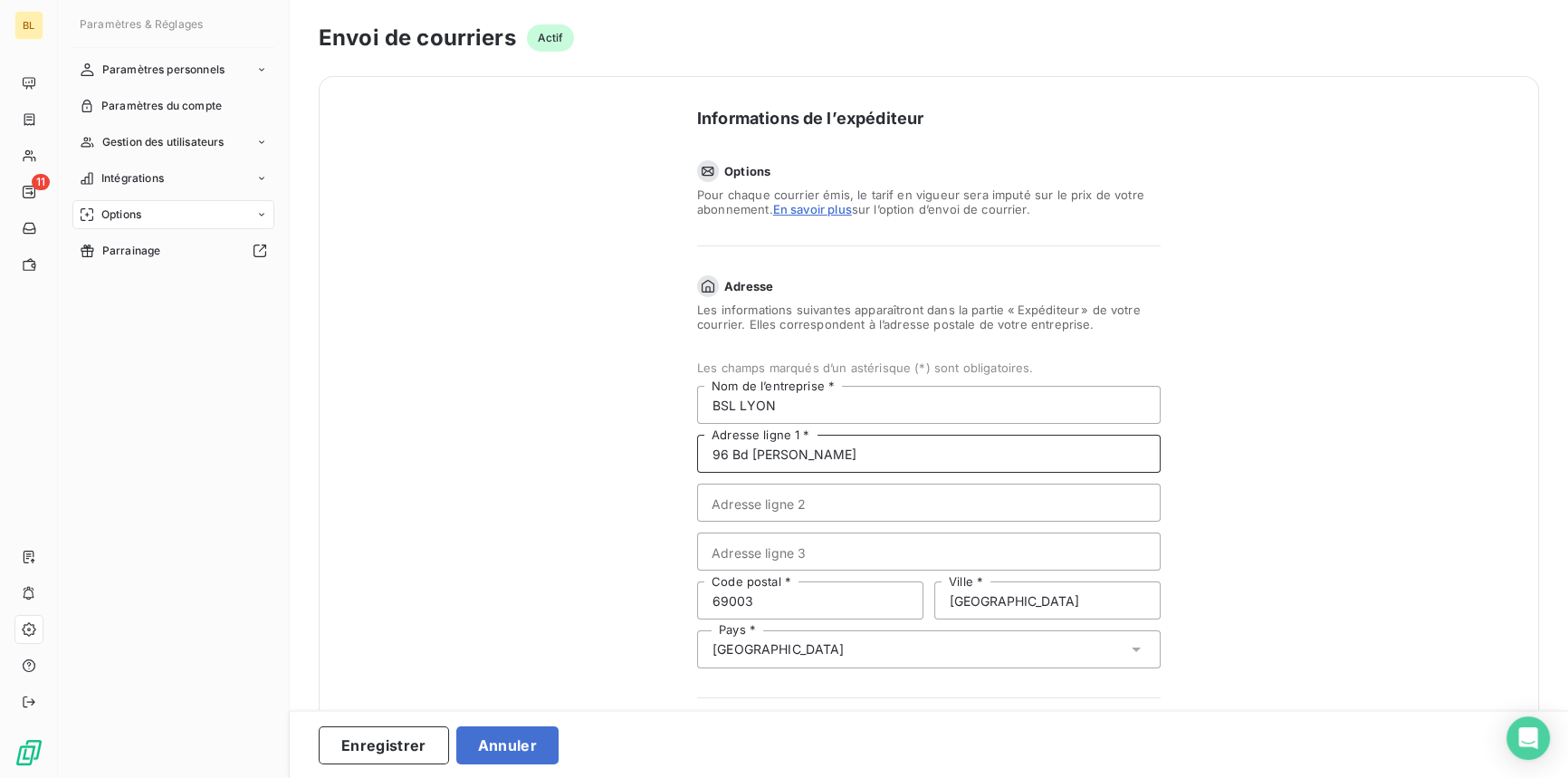
type input "96 Bd Marius Vivier Merle"
paste input "Immeuble Le Fontenoy,"
click at [836, 501] on input "Immeuble Le Fontenoy," at bounding box center [928, 503] width 464 height 38
click at [861, 501] on input "Immeuble Le Fontenoy," at bounding box center [928, 503] width 464 height 38
type input "Immeuble Le Fontenoy"
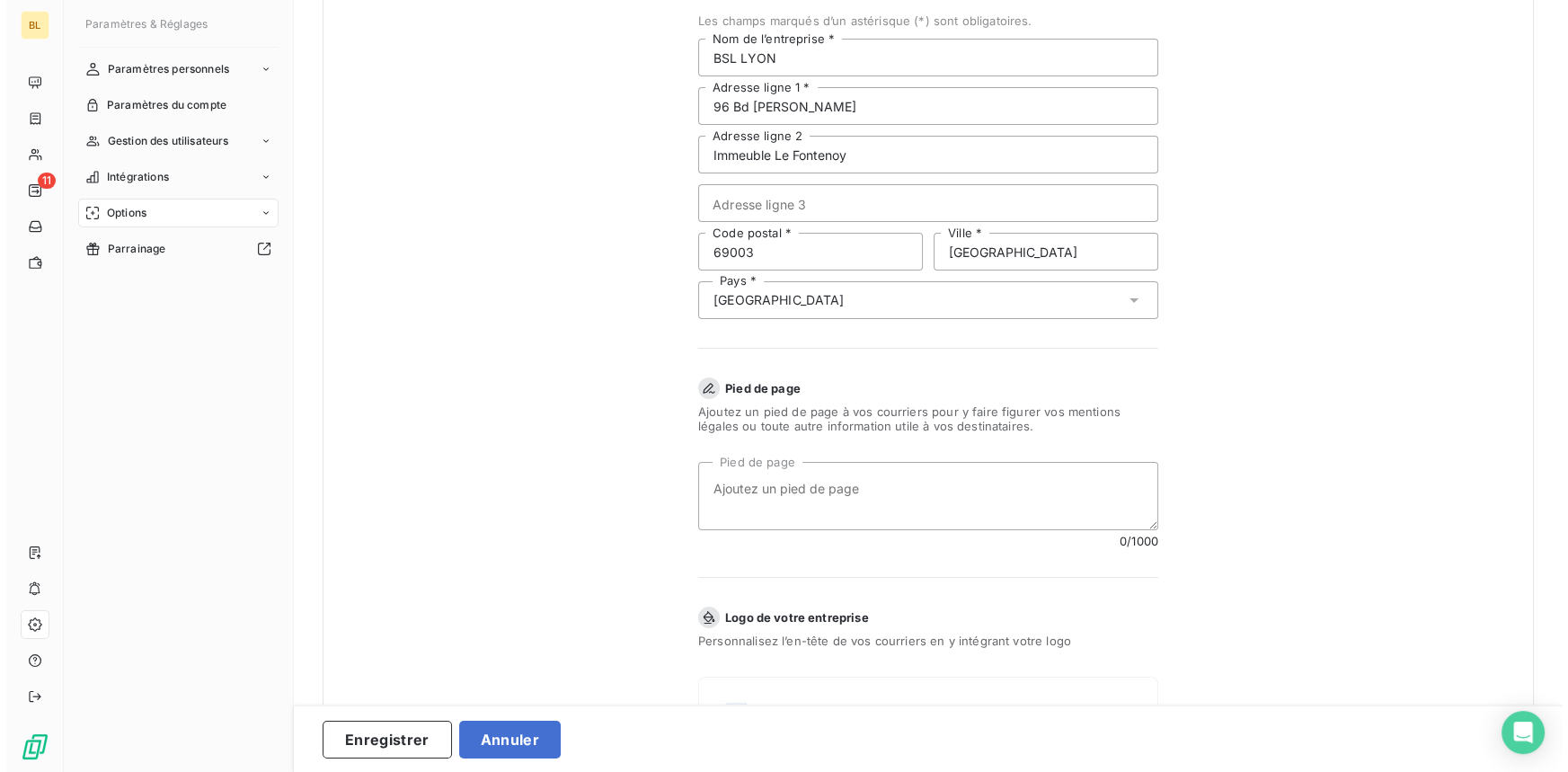
scroll to position [455, 0]
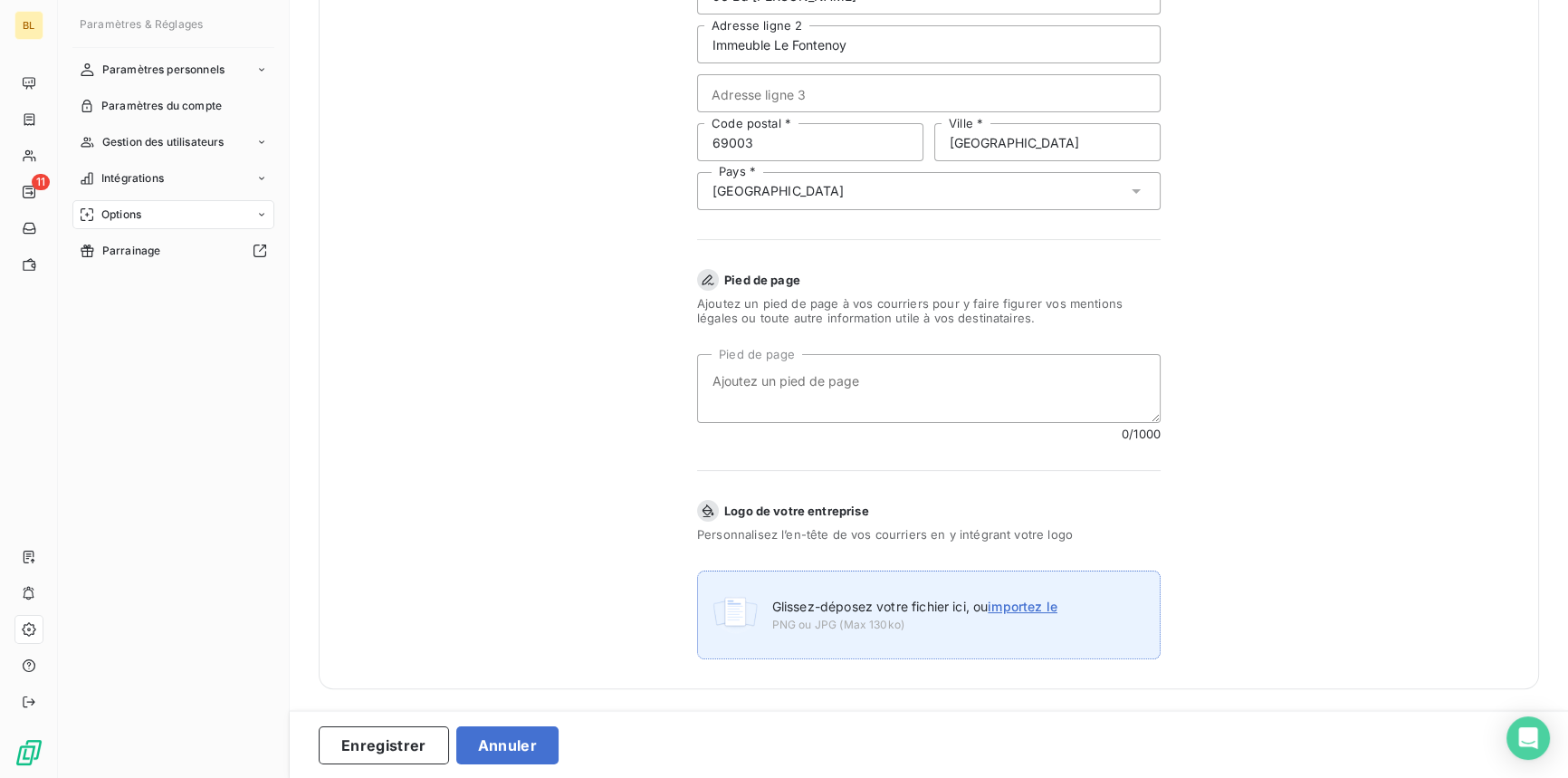
click at [1008, 616] on span "PNG ou JPG (Max 130ko)" at bounding box center [915, 625] width 285 height 16
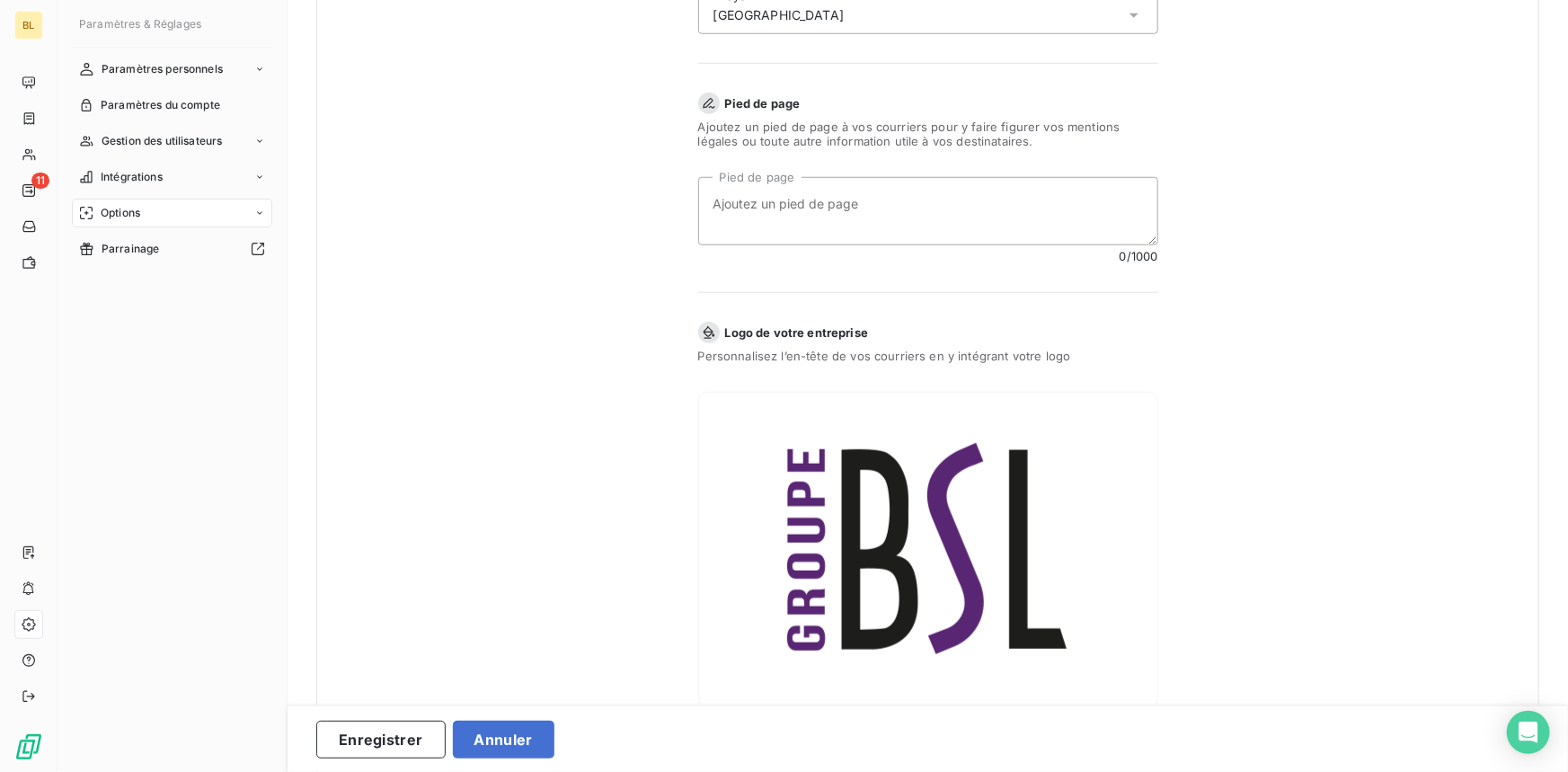
scroll to position [746, 0]
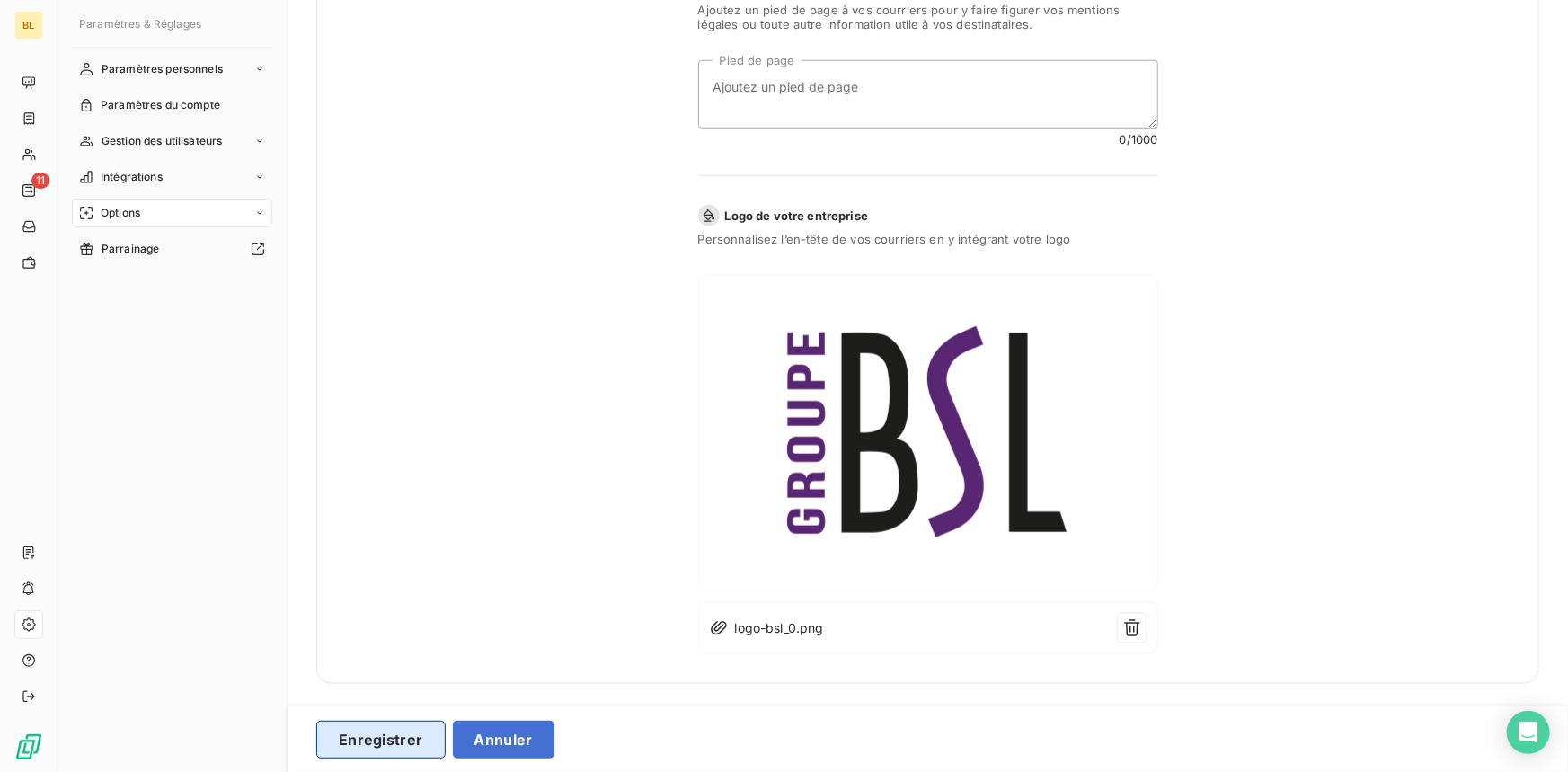
click at [386, 742] on button "Enregistrer" at bounding box center [381, 740] width 130 height 38
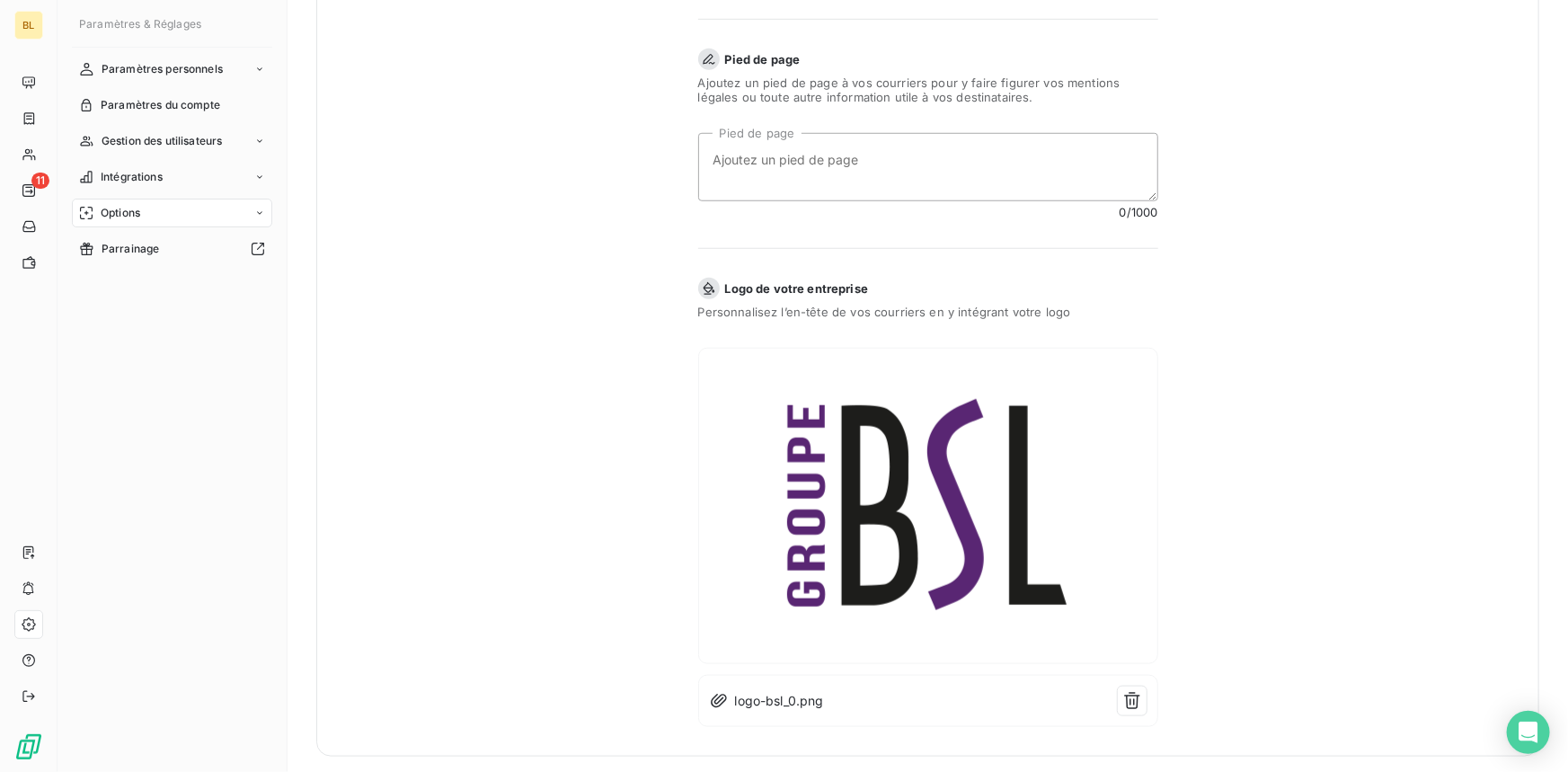
scroll to position [678, 0]
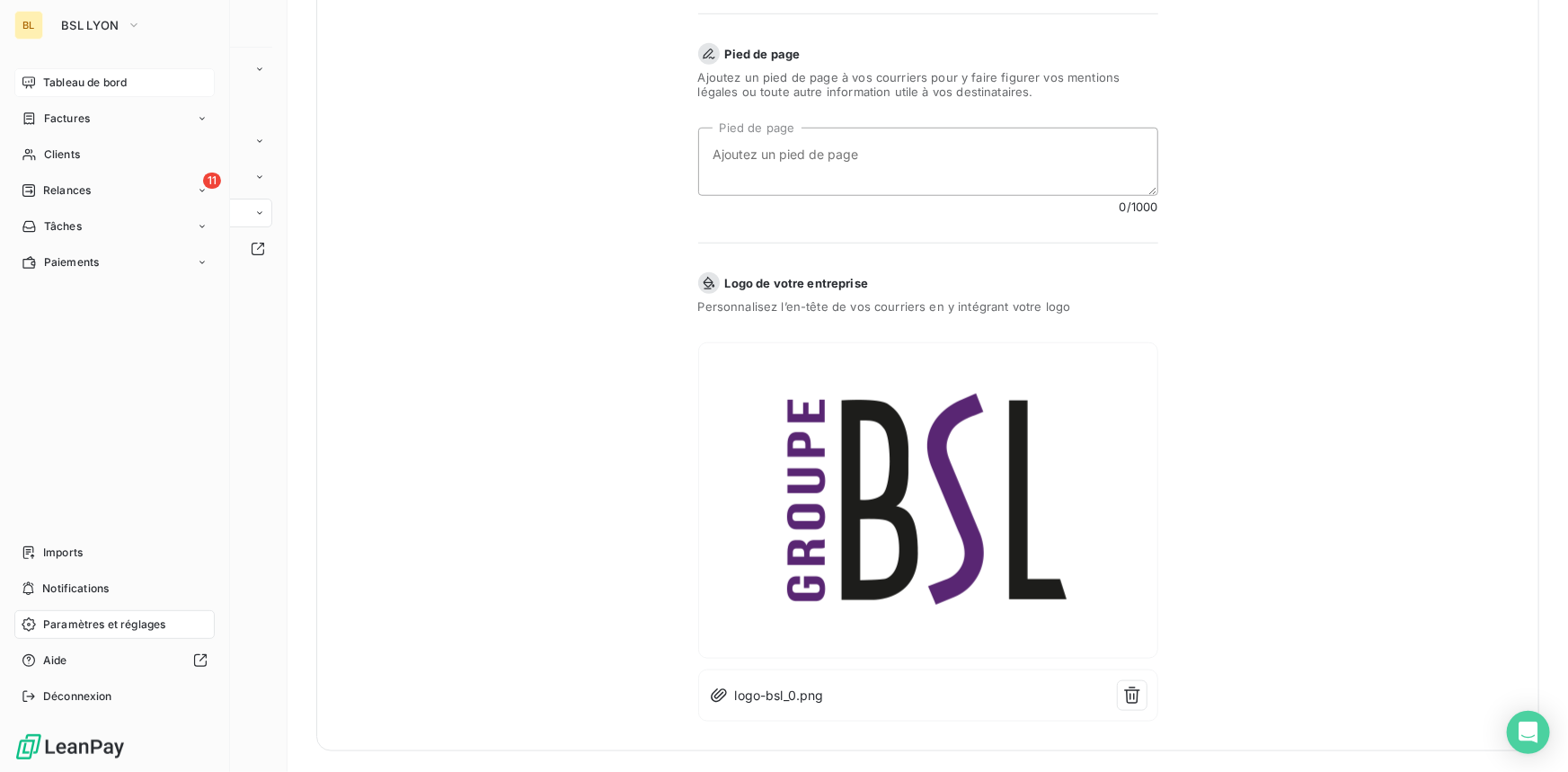
click at [82, 79] on span "Tableau de bord" at bounding box center [85, 83] width 84 height 16
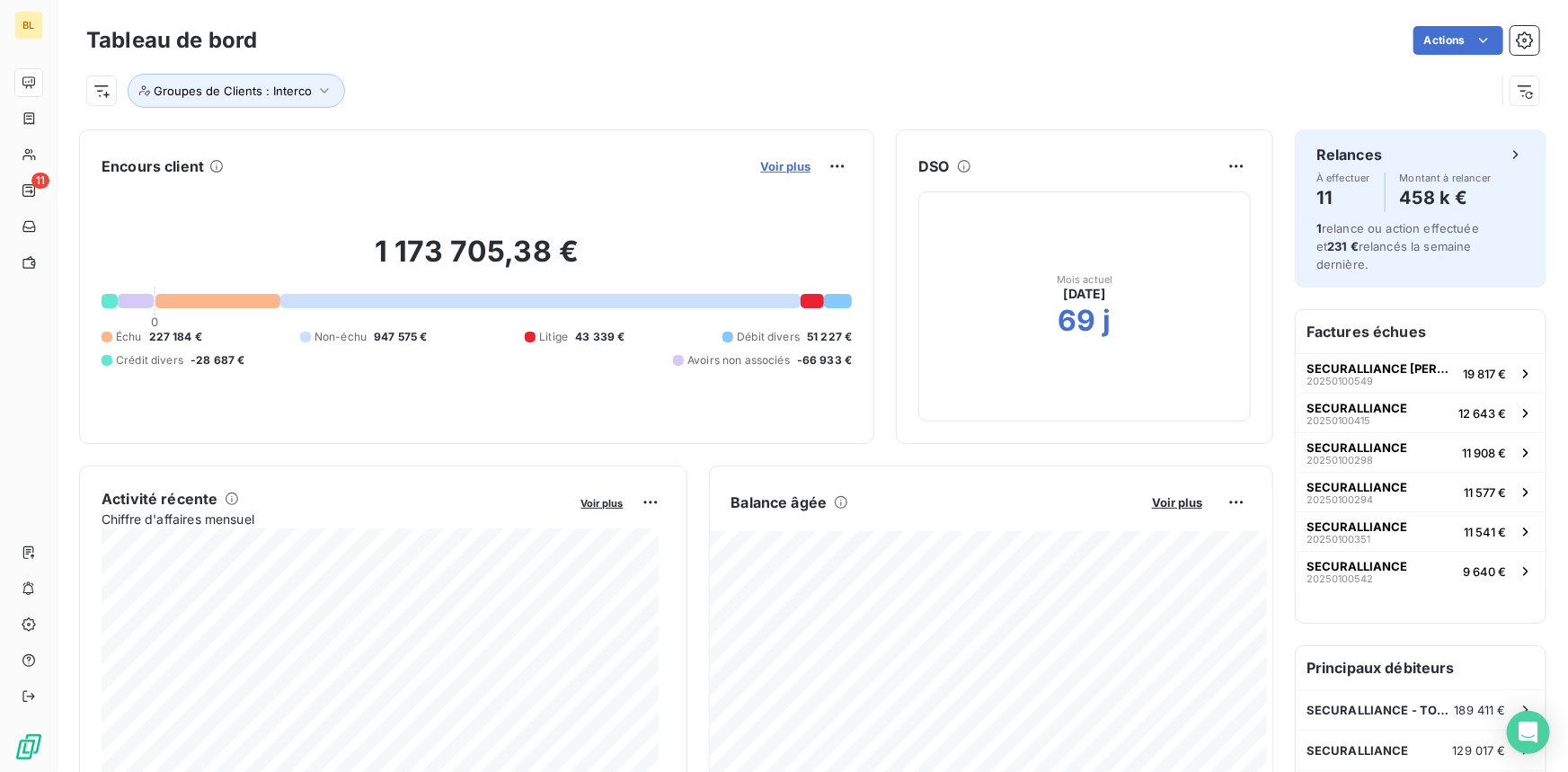
click at [785, 163] on span "Voir plus" at bounding box center [785, 167] width 50 height 14
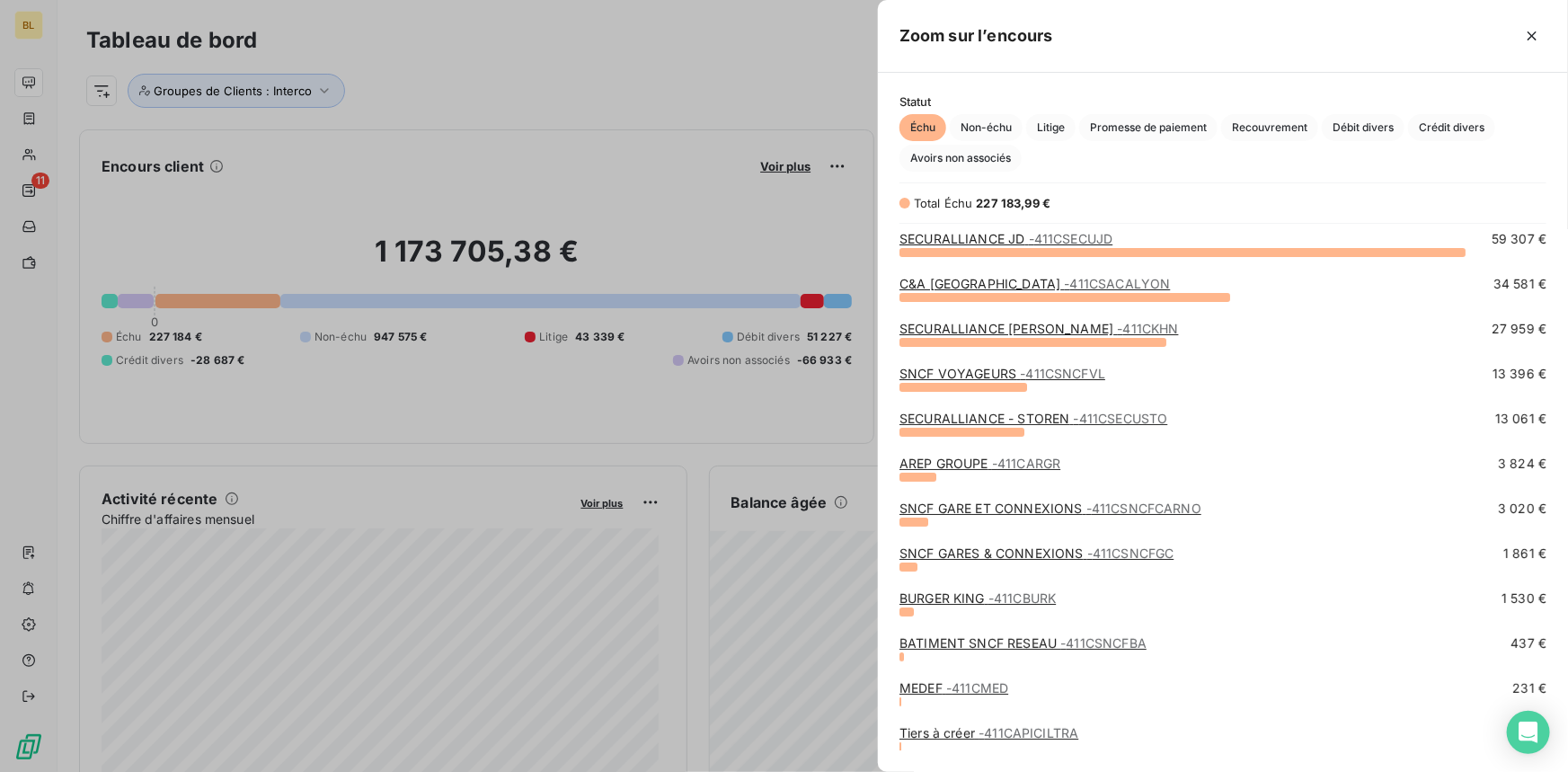
scroll to position [90, 0]
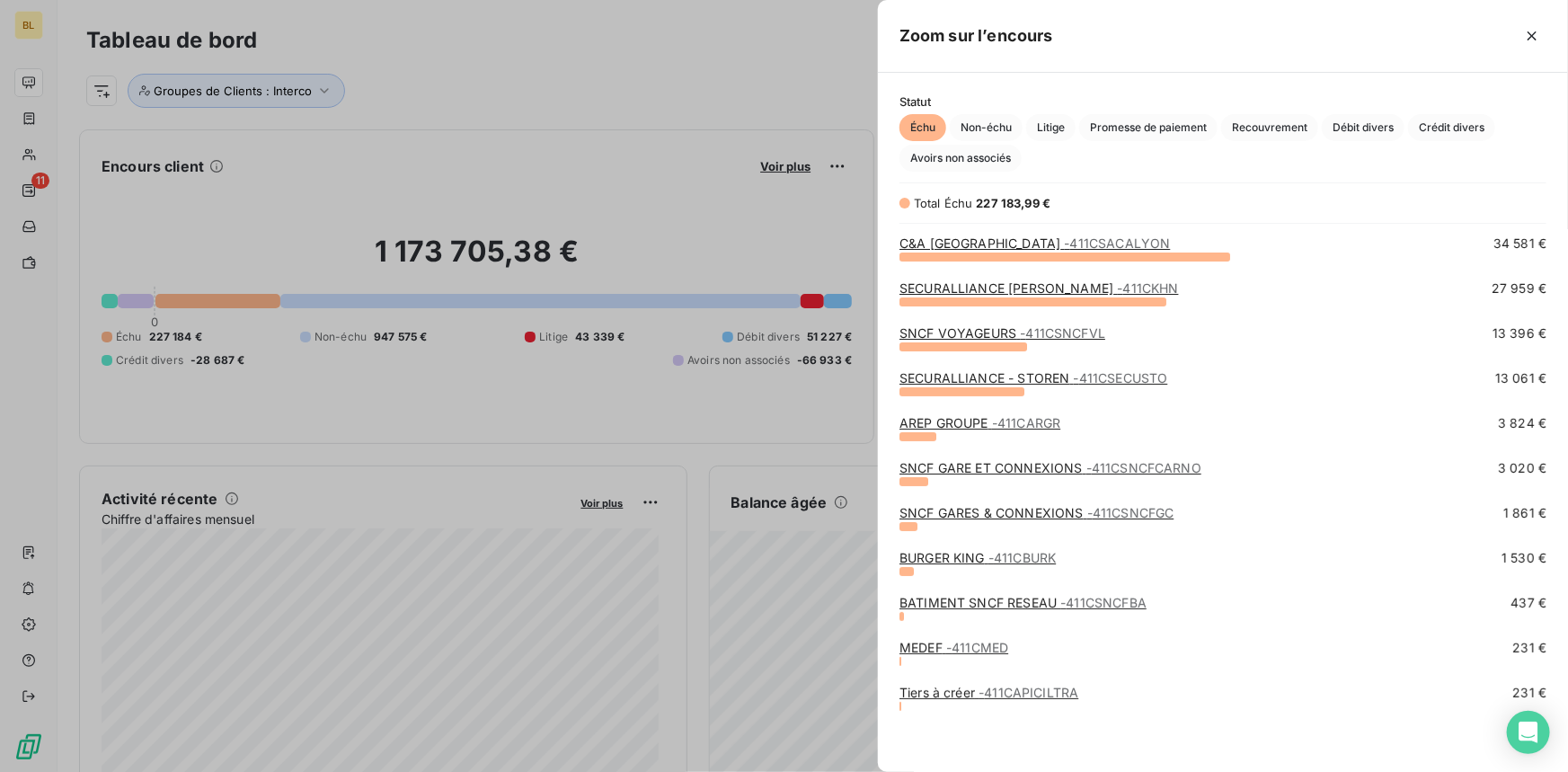
click at [952, 649] on span "- 411CMED" at bounding box center [976, 647] width 62 height 15
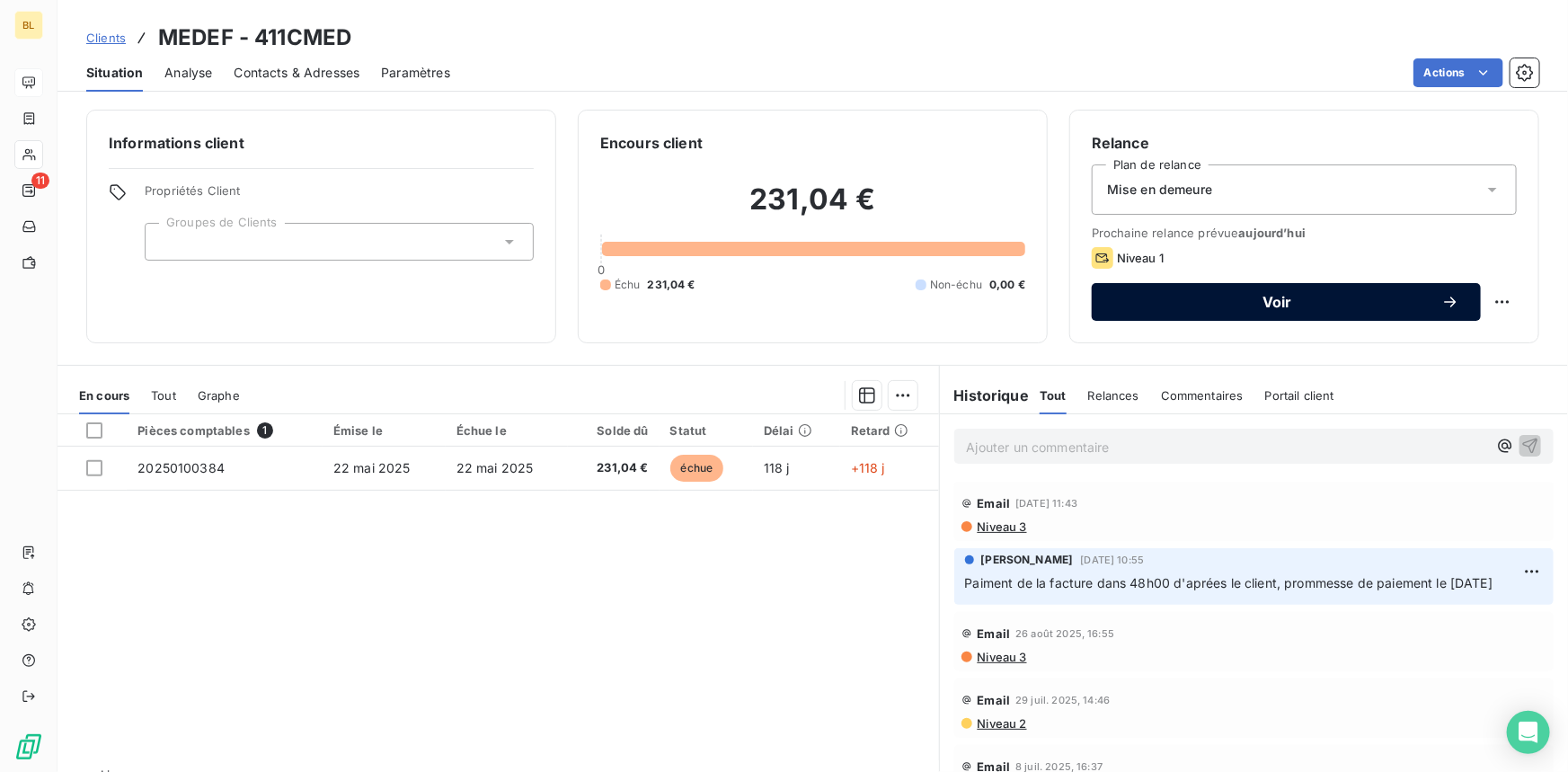
click at [1246, 295] on span "Voir" at bounding box center [1277, 302] width 328 height 14
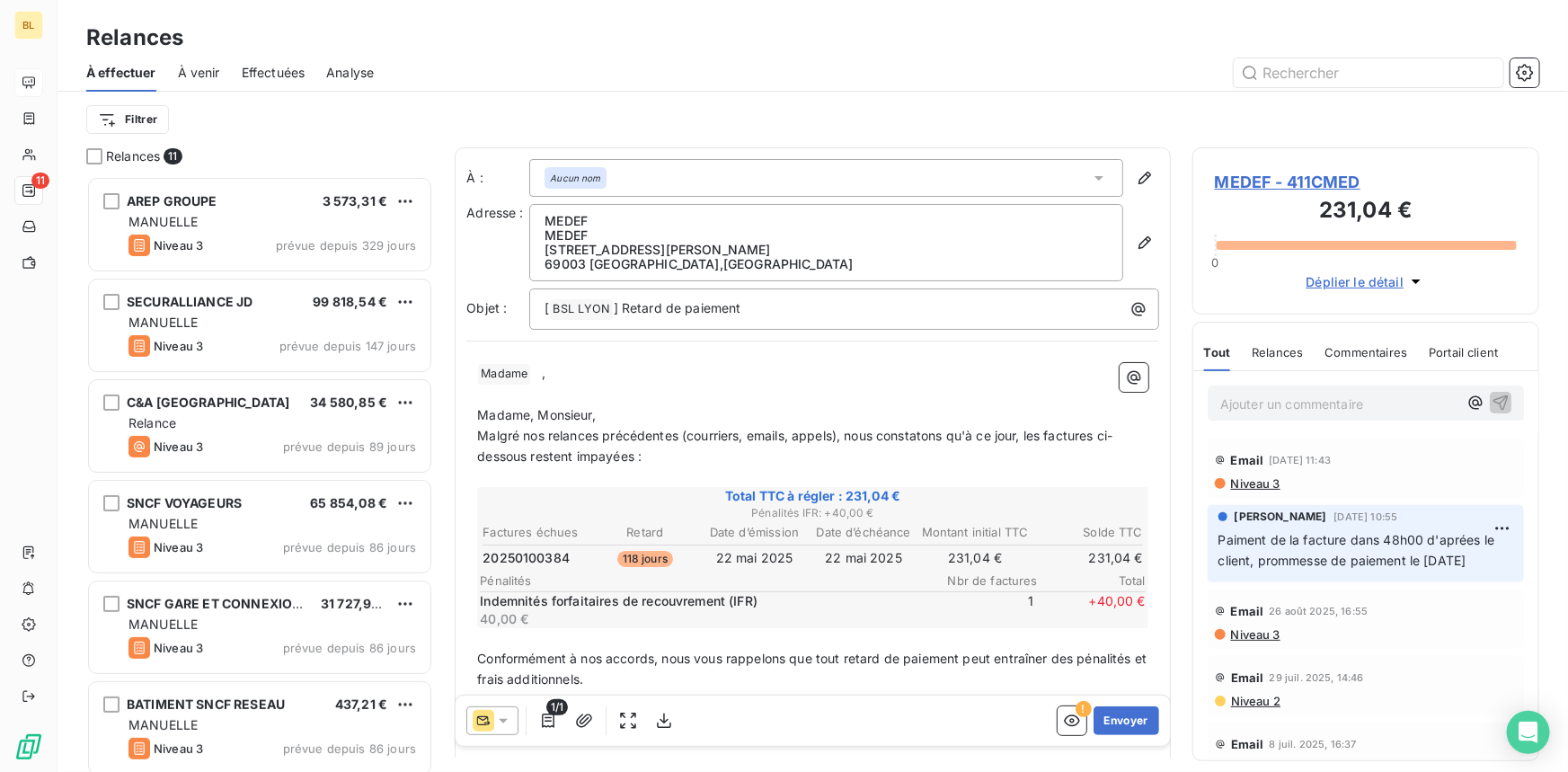
scroll to position [584, 334]
click at [476, 416] on div "﻿ Madame ﻿ ﻿ , ﻿ Madame, Monsieur, Malgré nos relances précédentes (courriers, …" at bounding box center [812, 660] width 693 height 616
click at [477, 416] on span "Madame, Monsieur," at bounding box center [537, 414] width 119 height 15
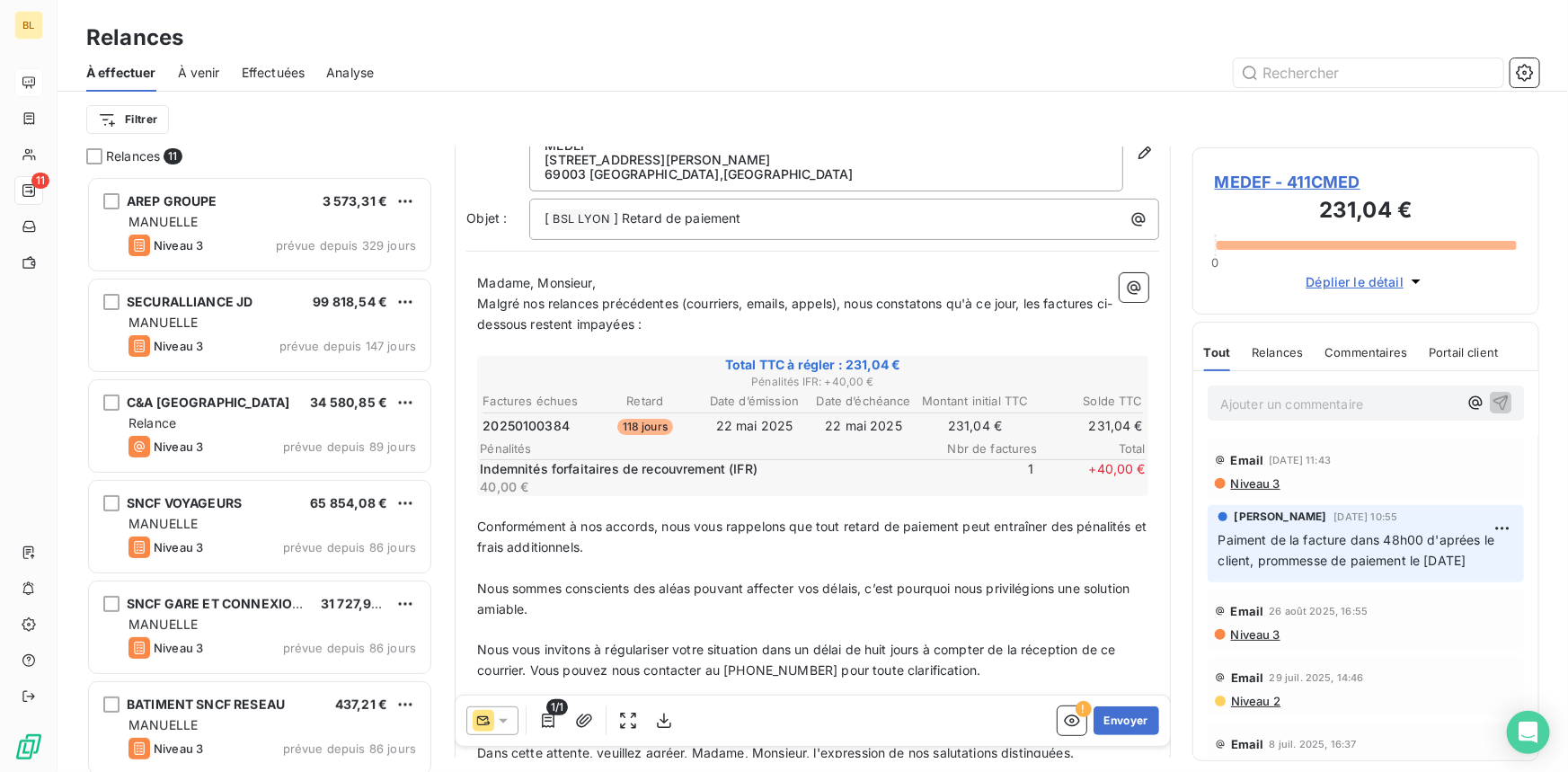
scroll to position [0, 0]
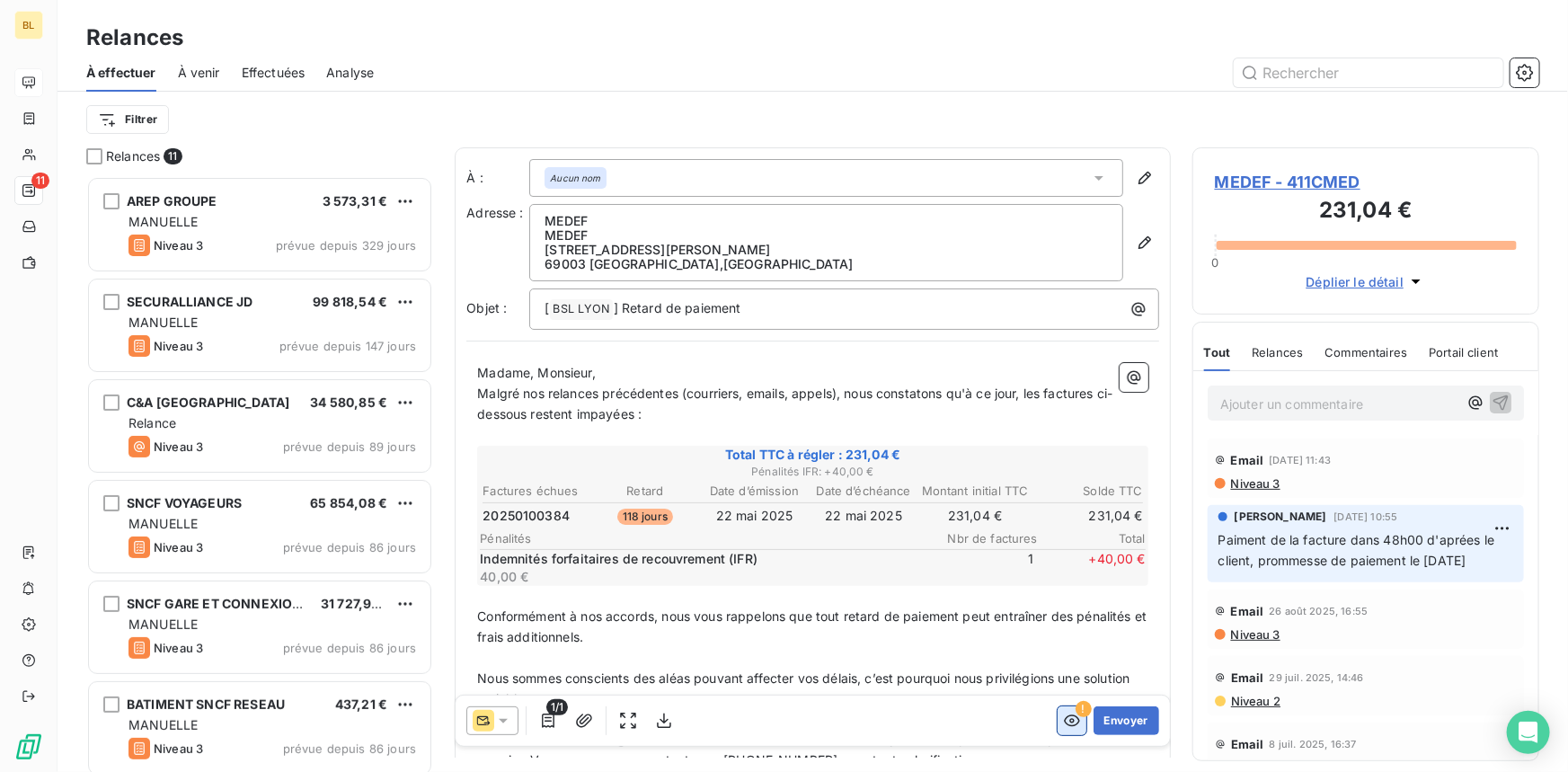
click at [1063, 718] on icon "button" at bounding box center [1072, 721] width 18 height 18
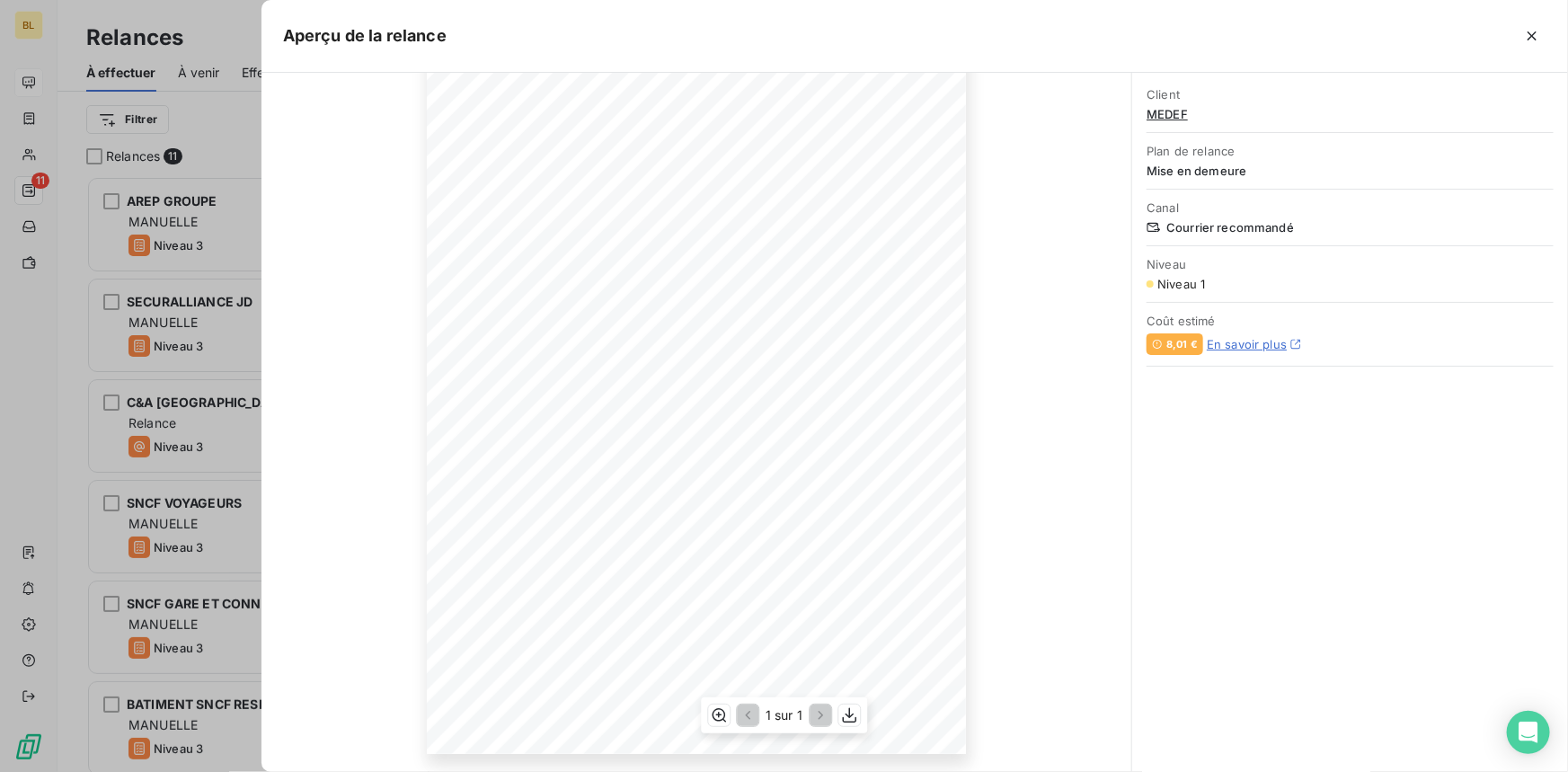
scroll to position [165, 0]
click at [211, 119] on div at bounding box center [784, 386] width 1568 height 772
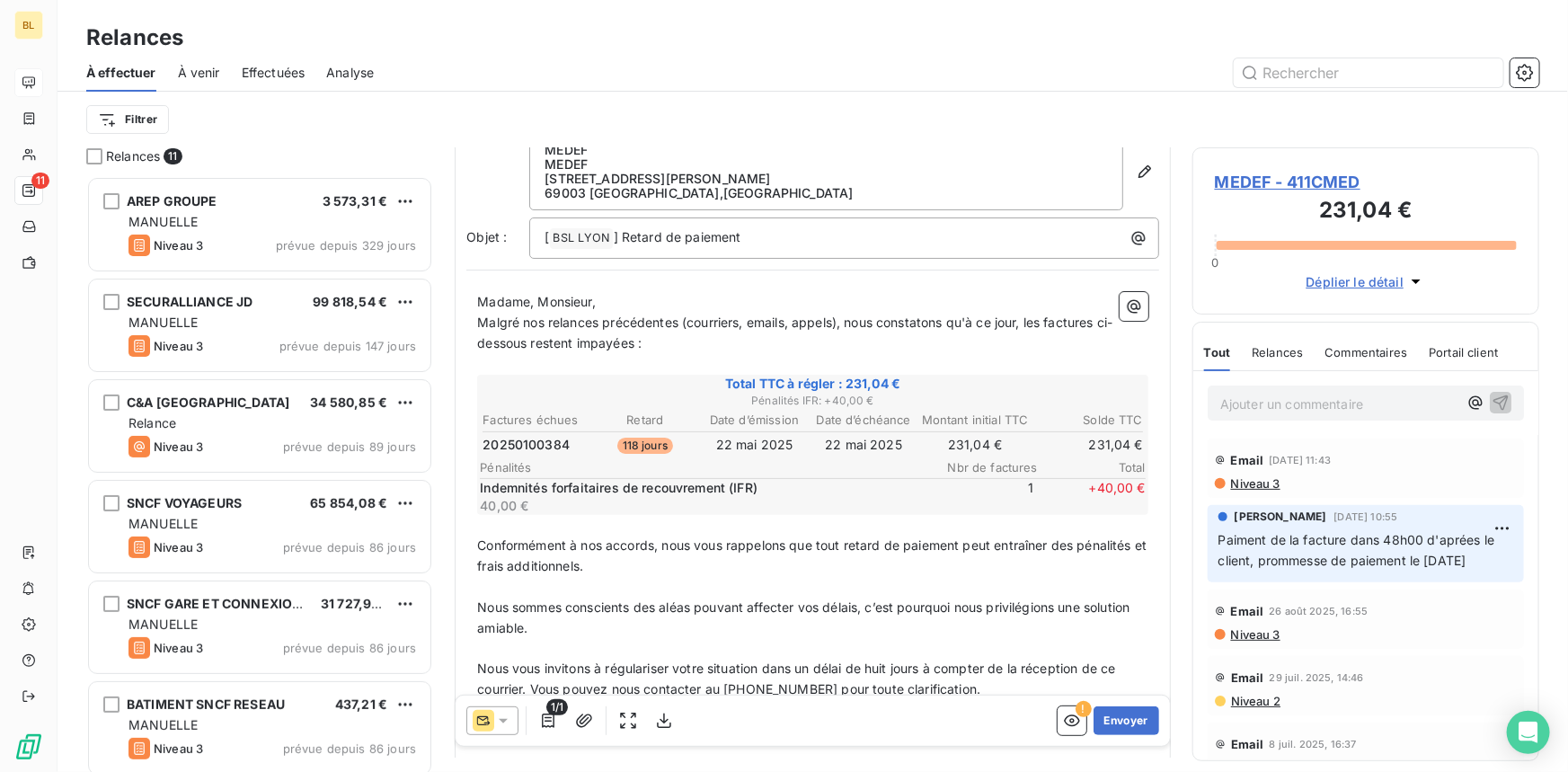
scroll to position [250, 0]
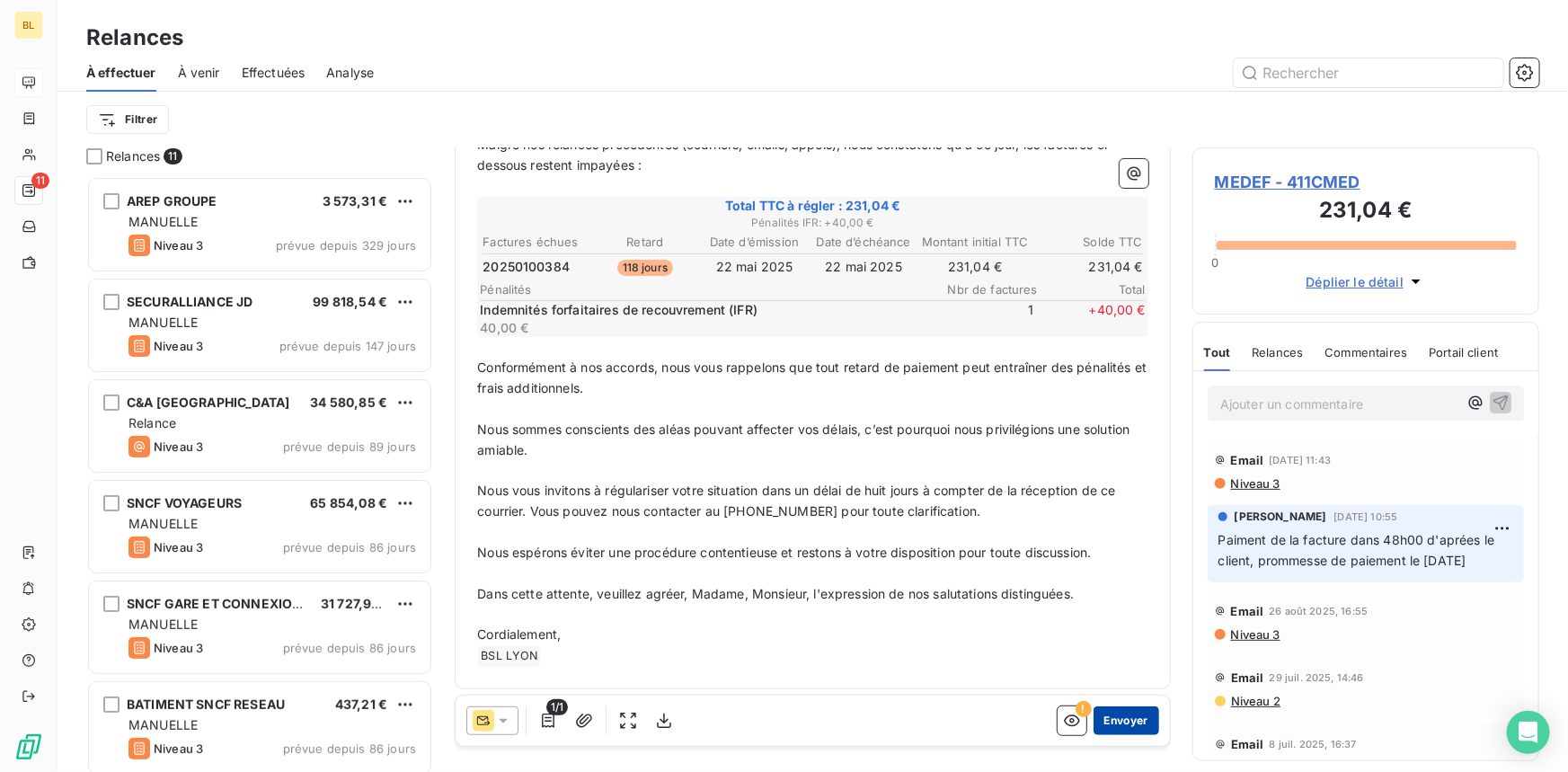
click at [1127, 718] on button "Envoyer" at bounding box center [1126, 721] width 66 height 29
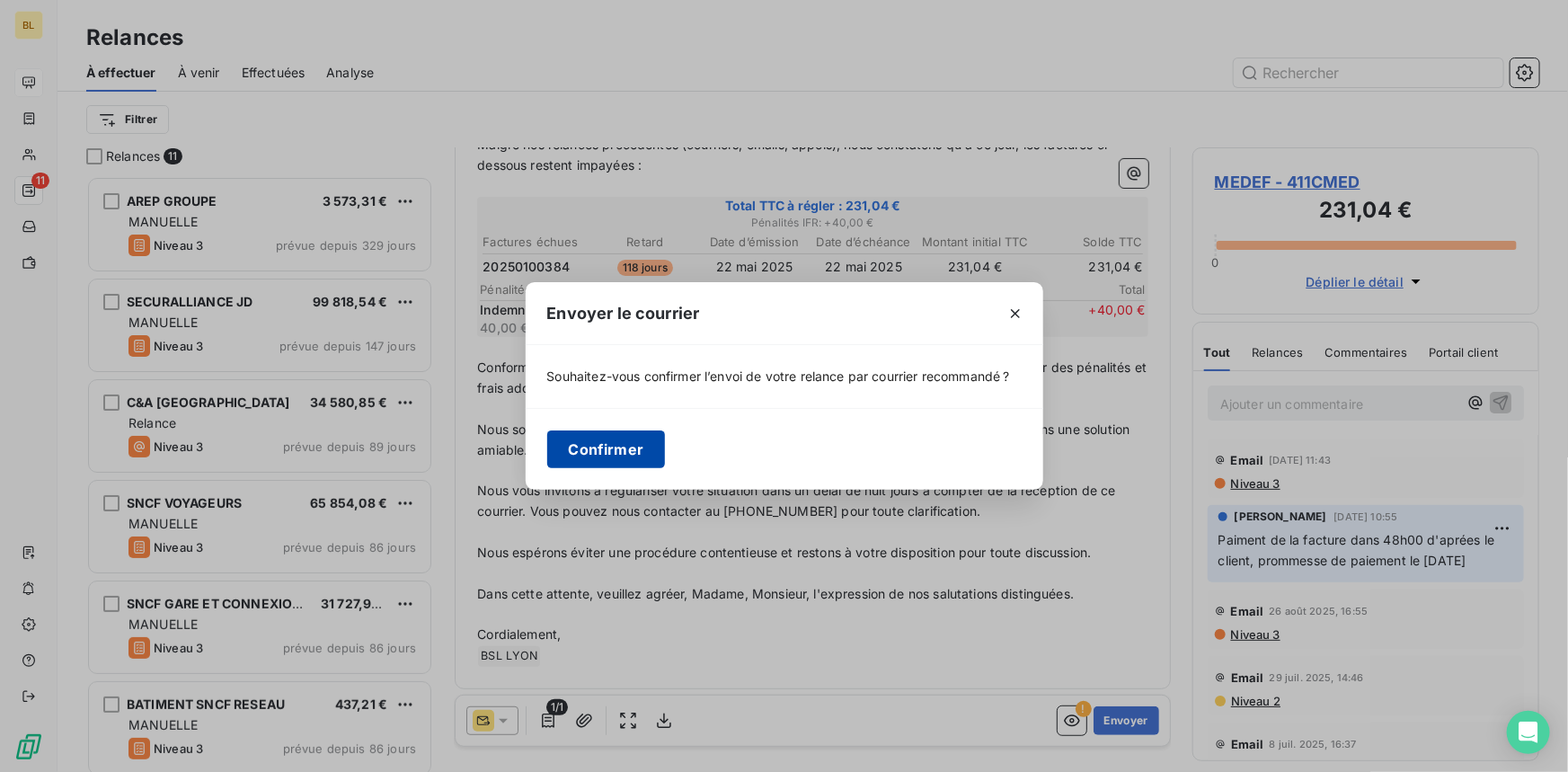
click at [610, 453] on button "Confirmer" at bounding box center [606, 450] width 119 height 38
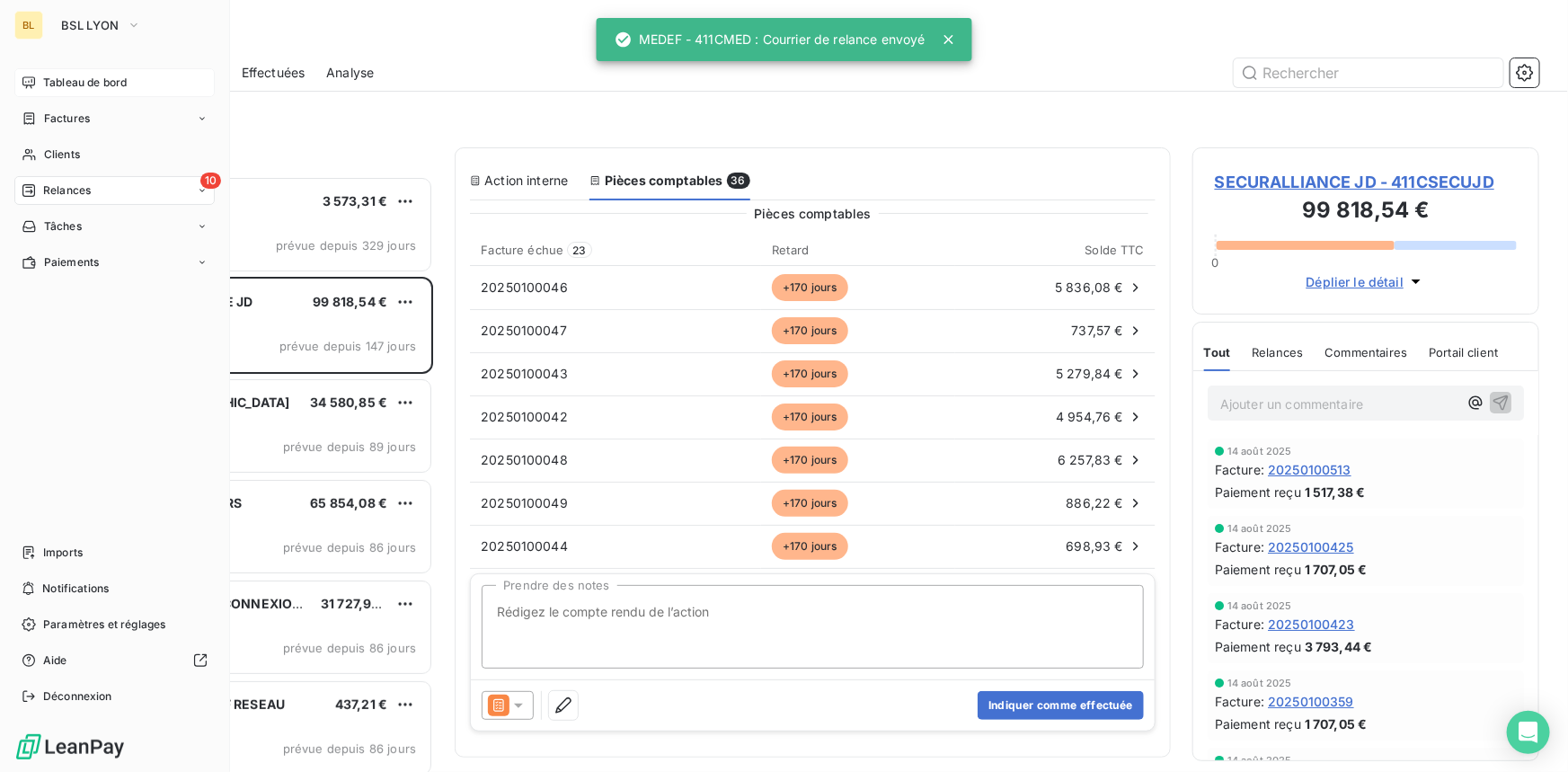
click at [76, 85] on span "Tableau de bord" at bounding box center [85, 83] width 84 height 16
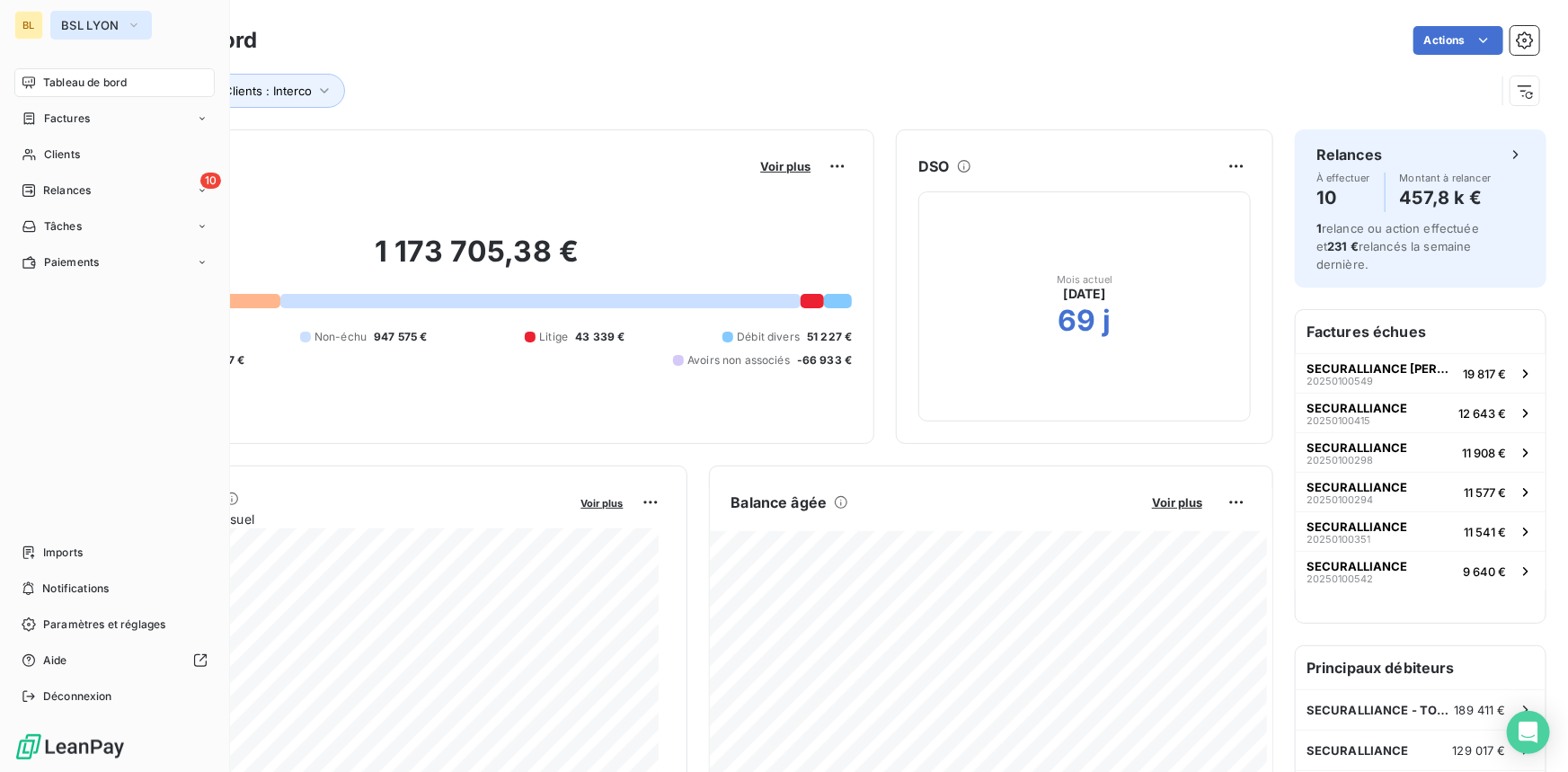
click at [126, 23] on button "BSL LYON" at bounding box center [101, 25] width 102 height 29
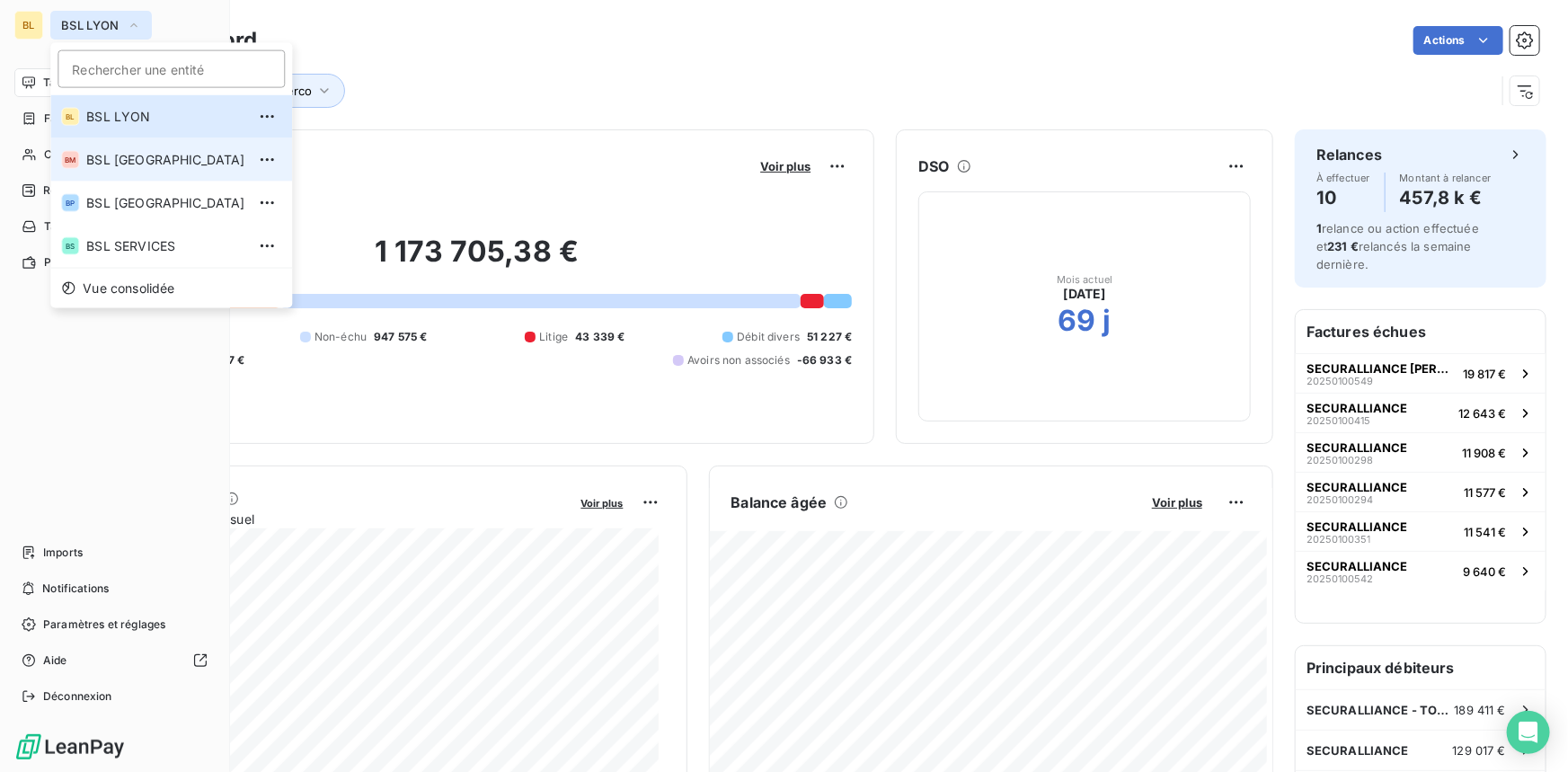
click at [107, 149] on li "BM BSL MARSEILLE" at bounding box center [171, 160] width 241 height 43
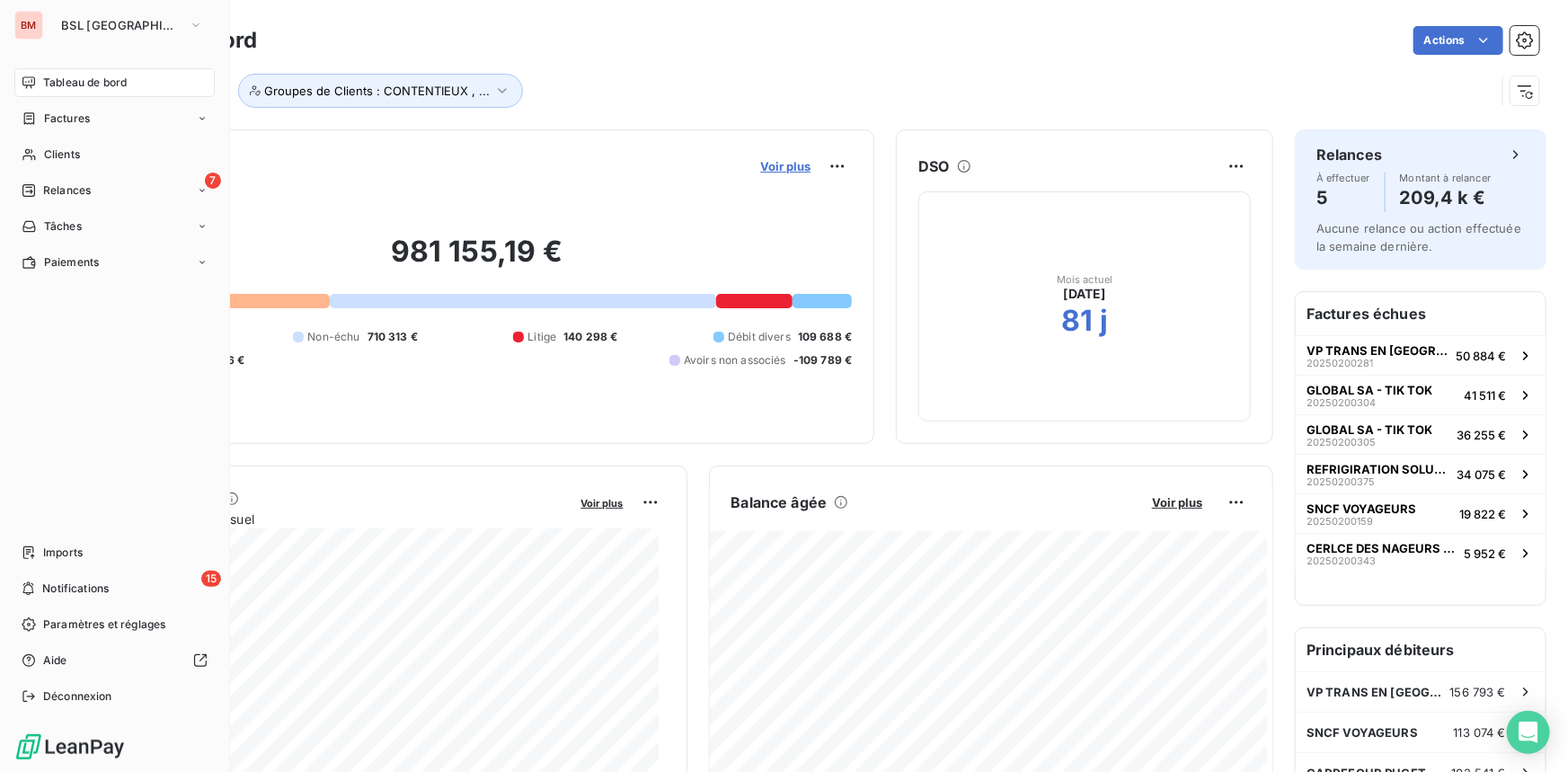
click at [760, 162] on span "Voir plus" at bounding box center [785, 167] width 50 height 14
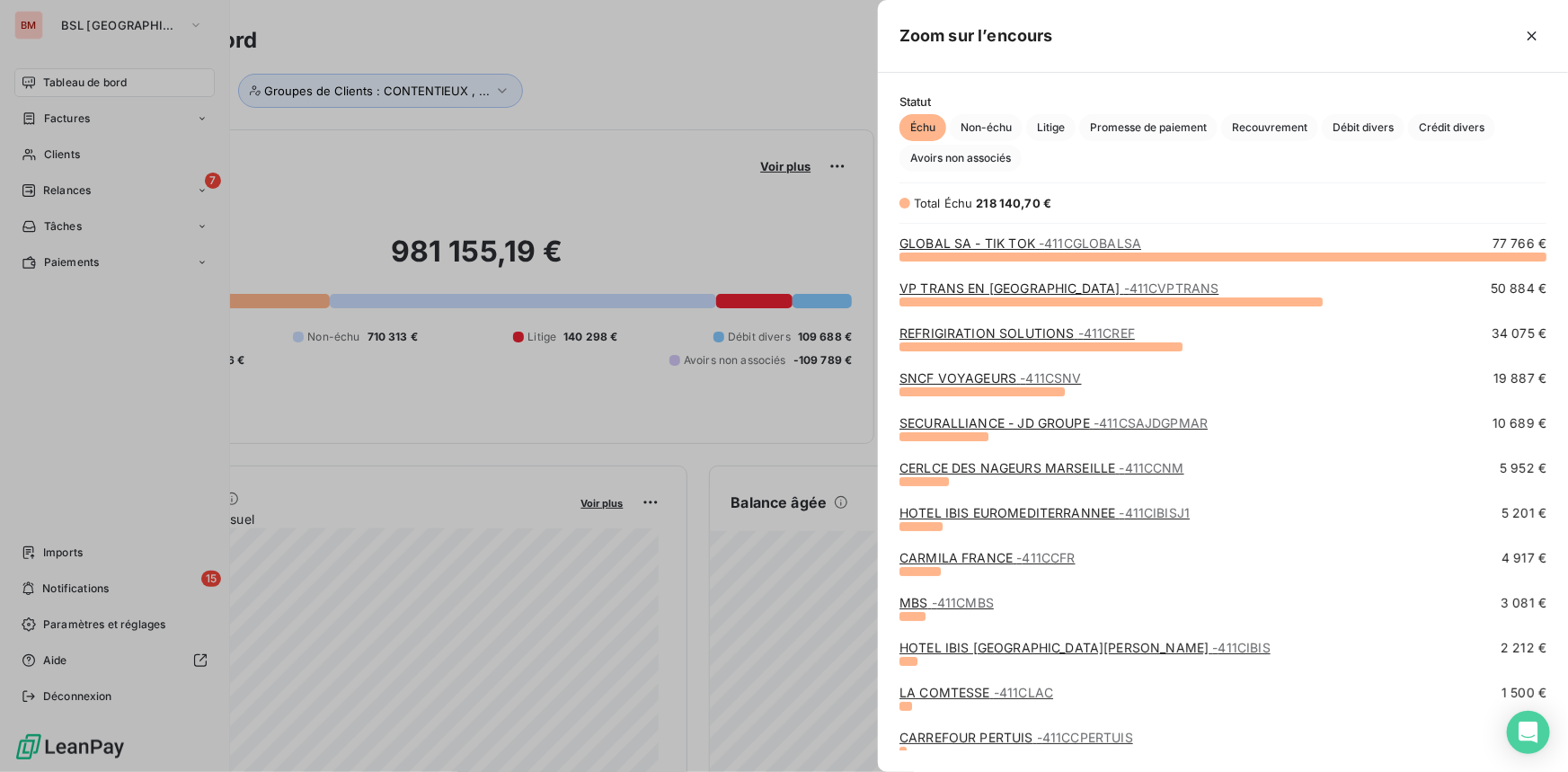
scroll to position [179, 0]
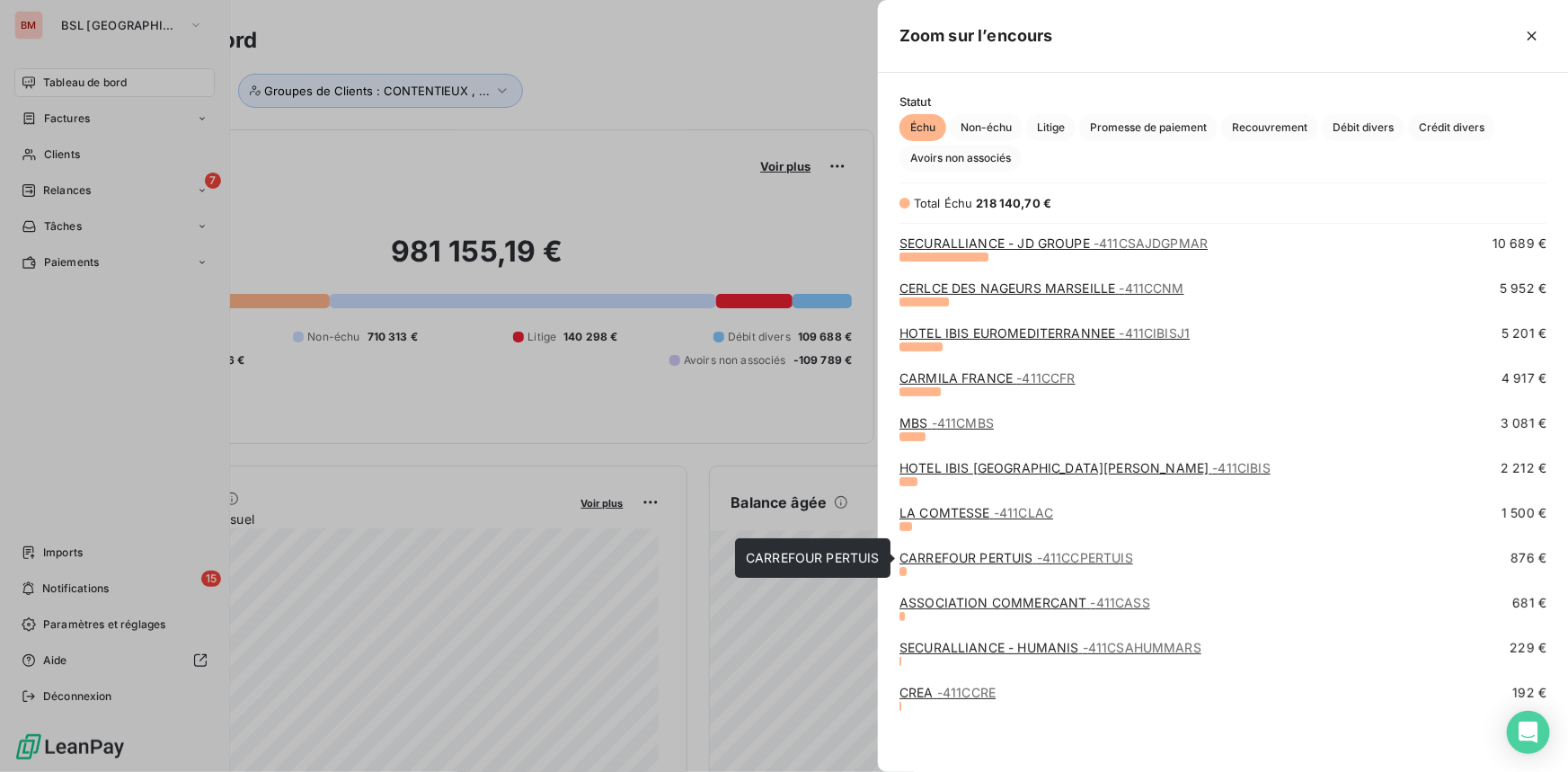
click at [1031, 558] on link "CARREFOUR PERTUIS - 411CCPERTUIS" at bounding box center [1015, 557] width 233 height 15
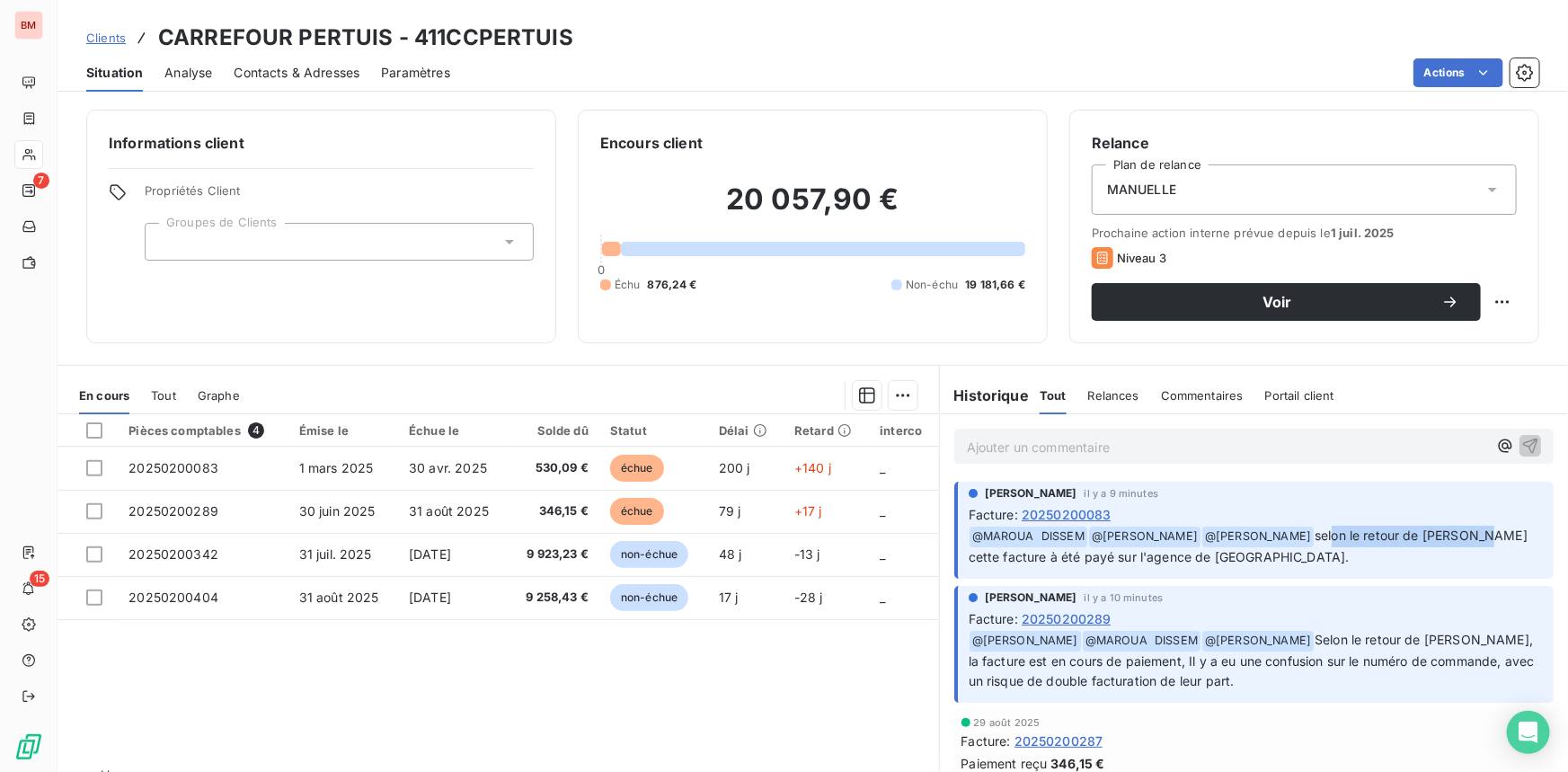
drag, startPoint x: 1350, startPoint y: 535, endPoint x: 1505, endPoint y: 532, distance: 155.0
click at [1505, 532] on p "﻿ @ MAROUA DISSEM ﻿ @ REOUVEN TAPIERO ﻿ @ VIRGNIE CHAULET selon le retour de M …" at bounding box center [1255, 546] width 574 height 42
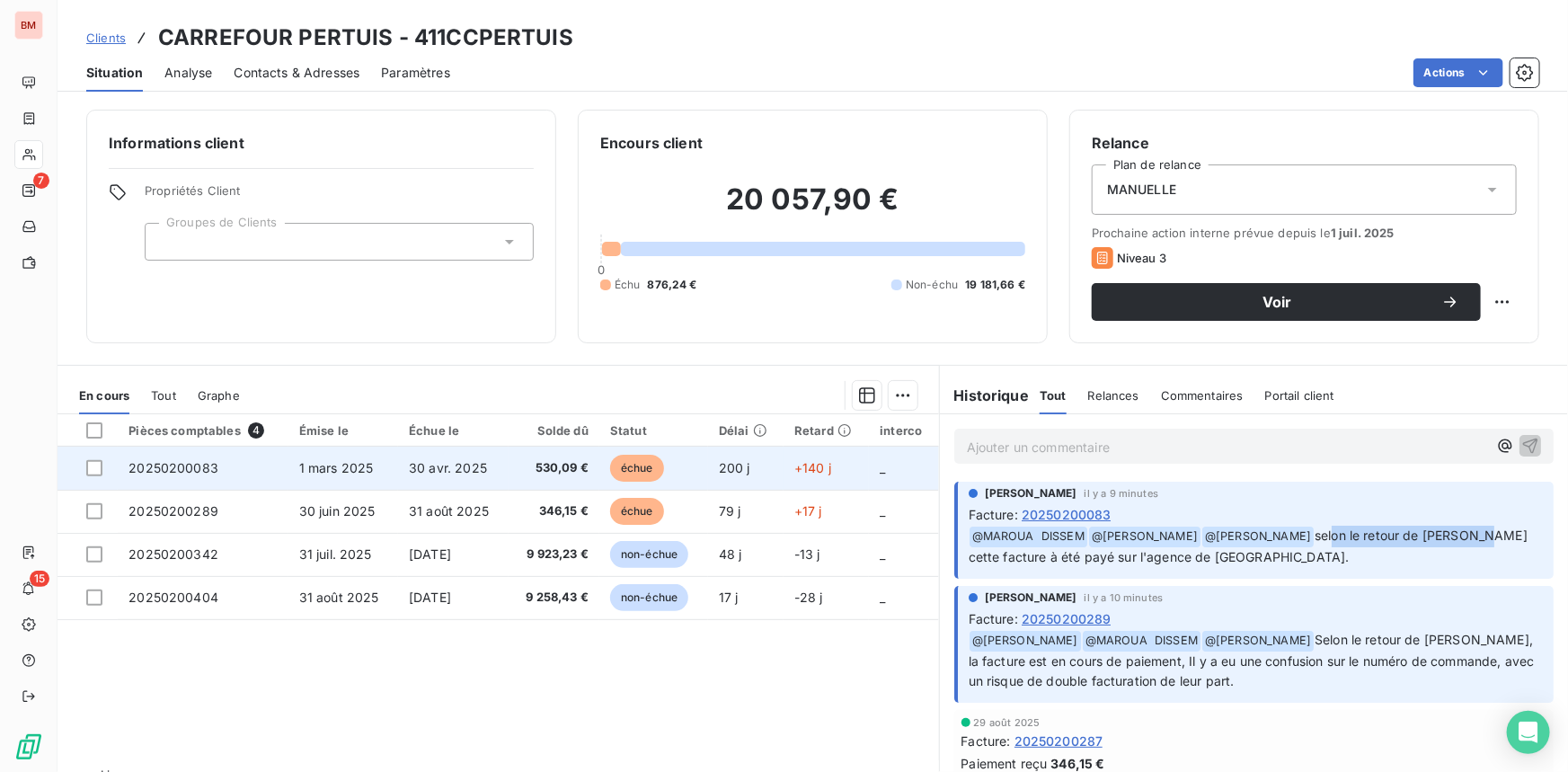
click at [352, 468] on span "1 mars 2025" at bounding box center [336, 468] width 75 height 15
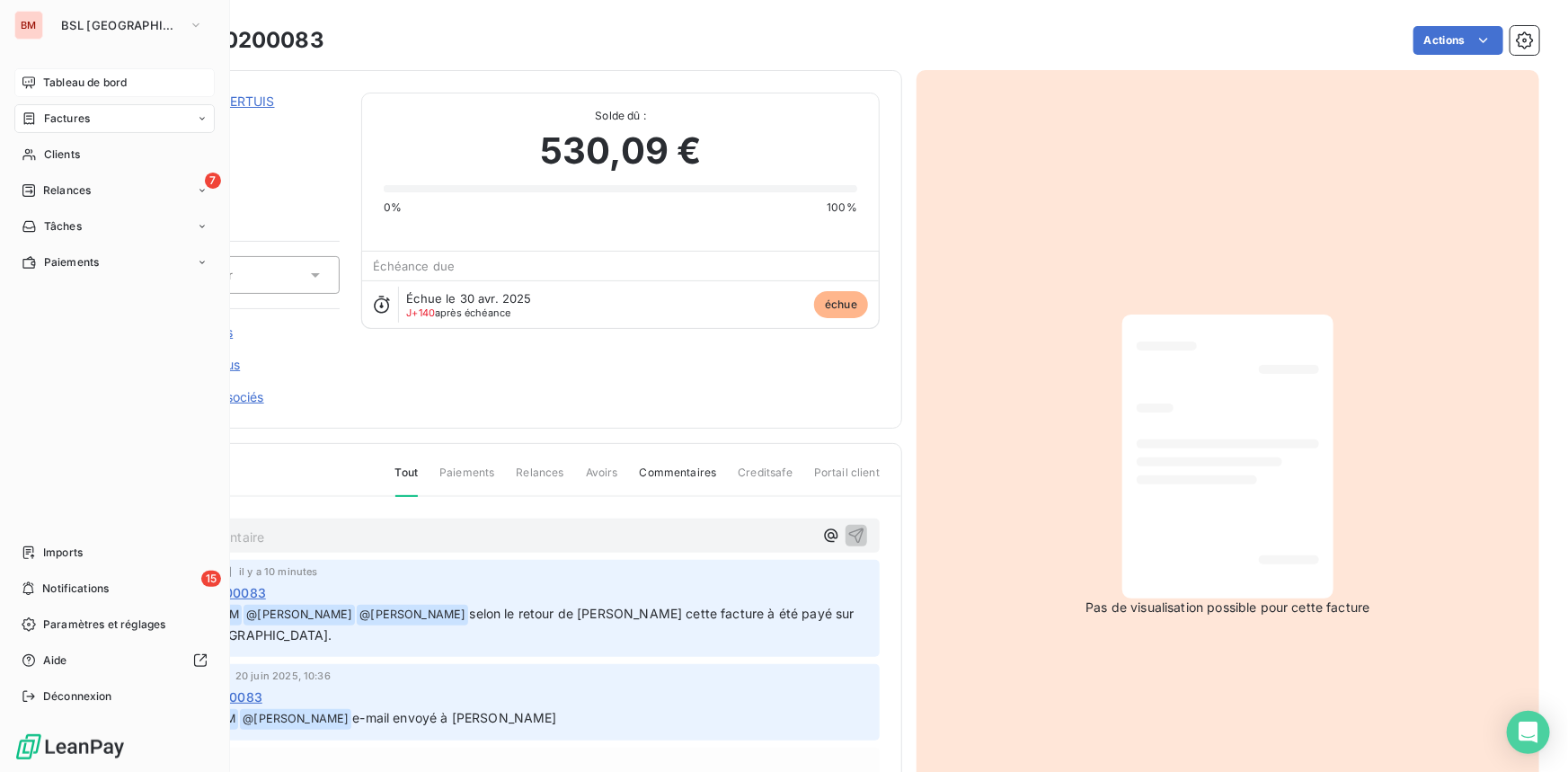
click at [108, 80] on span "Tableau de bord" at bounding box center [85, 83] width 84 height 16
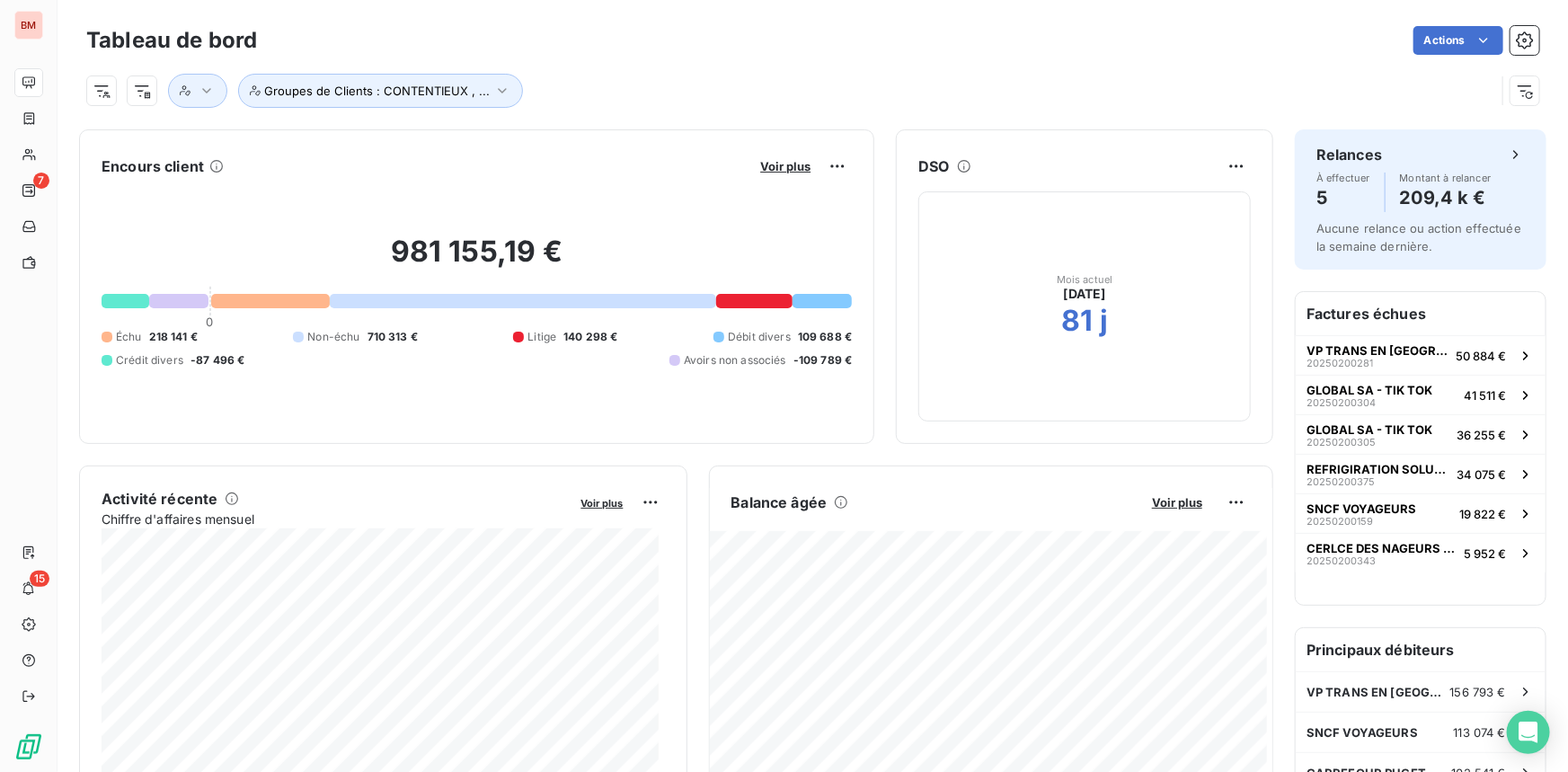
click at [781, 157] on div "Voir plus" at bounding box center [803, 167] width 97 height 29
click at [781, 159] on button "Voir plus" at bounding box center [785, 167] width 61 height 16
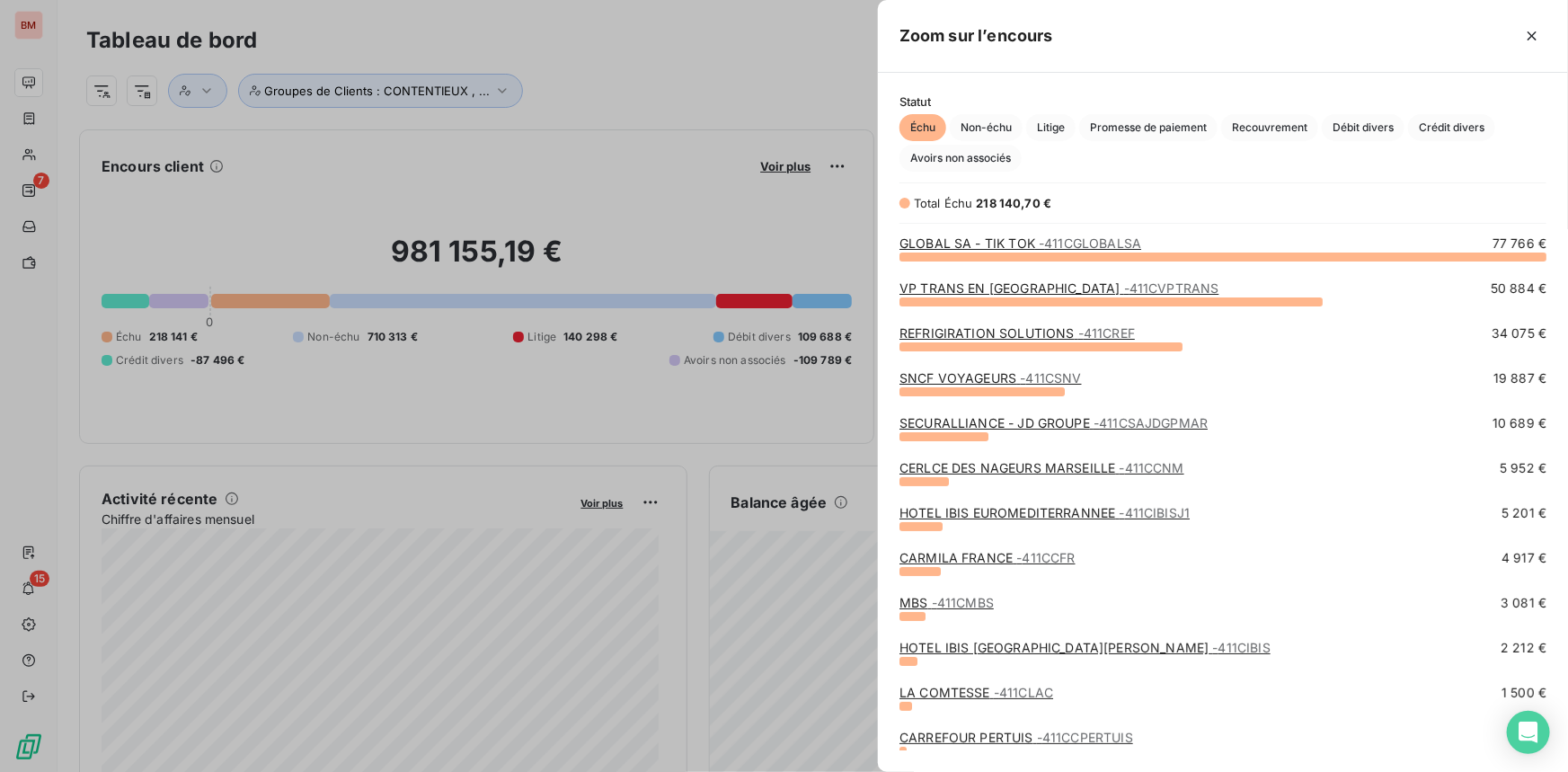
scroll to position [179, 0]
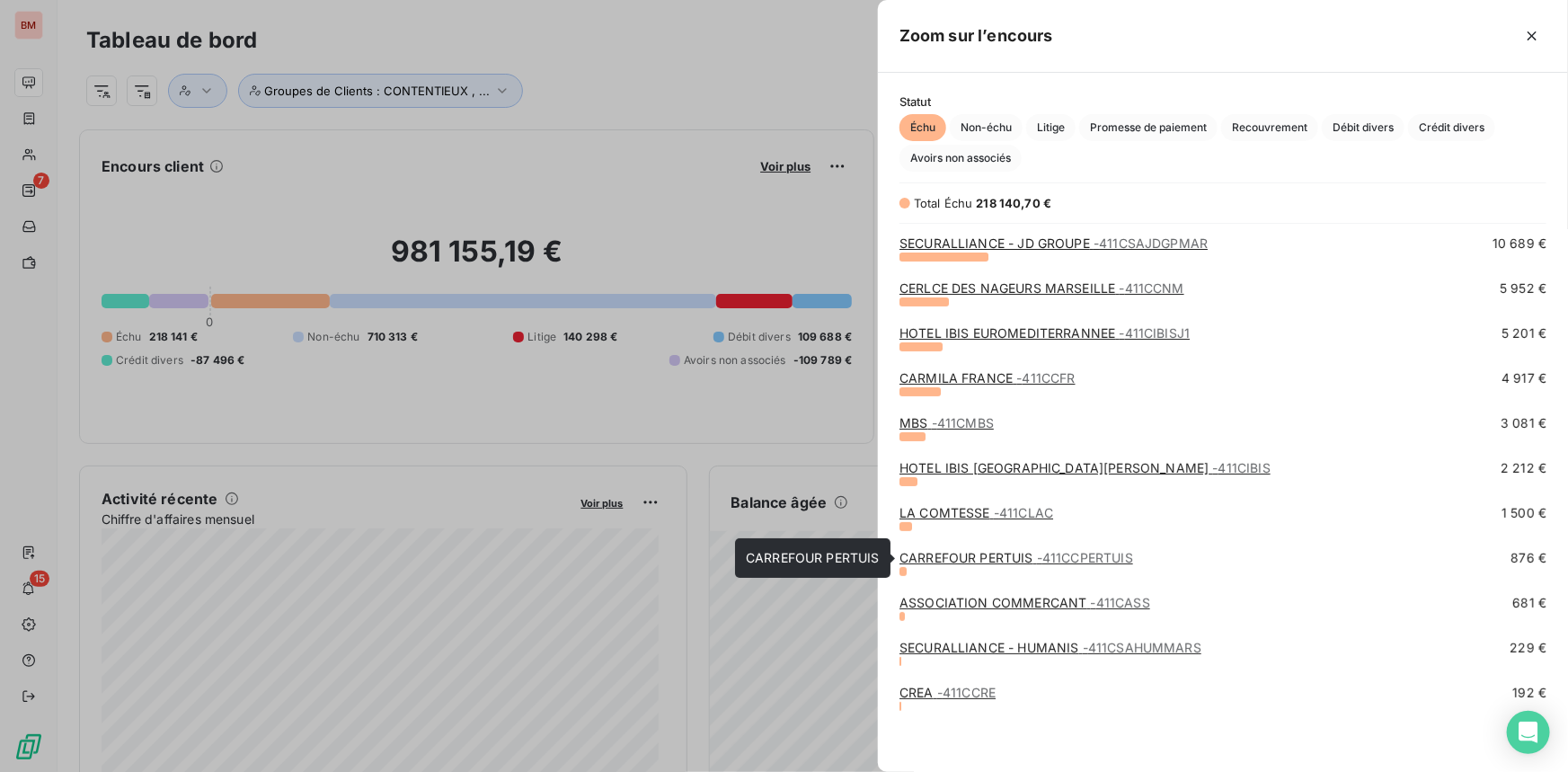
click at [998, 549] on link "CARREFOUR PERTUIS - 411CCPERTUIS" at bounding box center [1015, 557] width 233 height 15
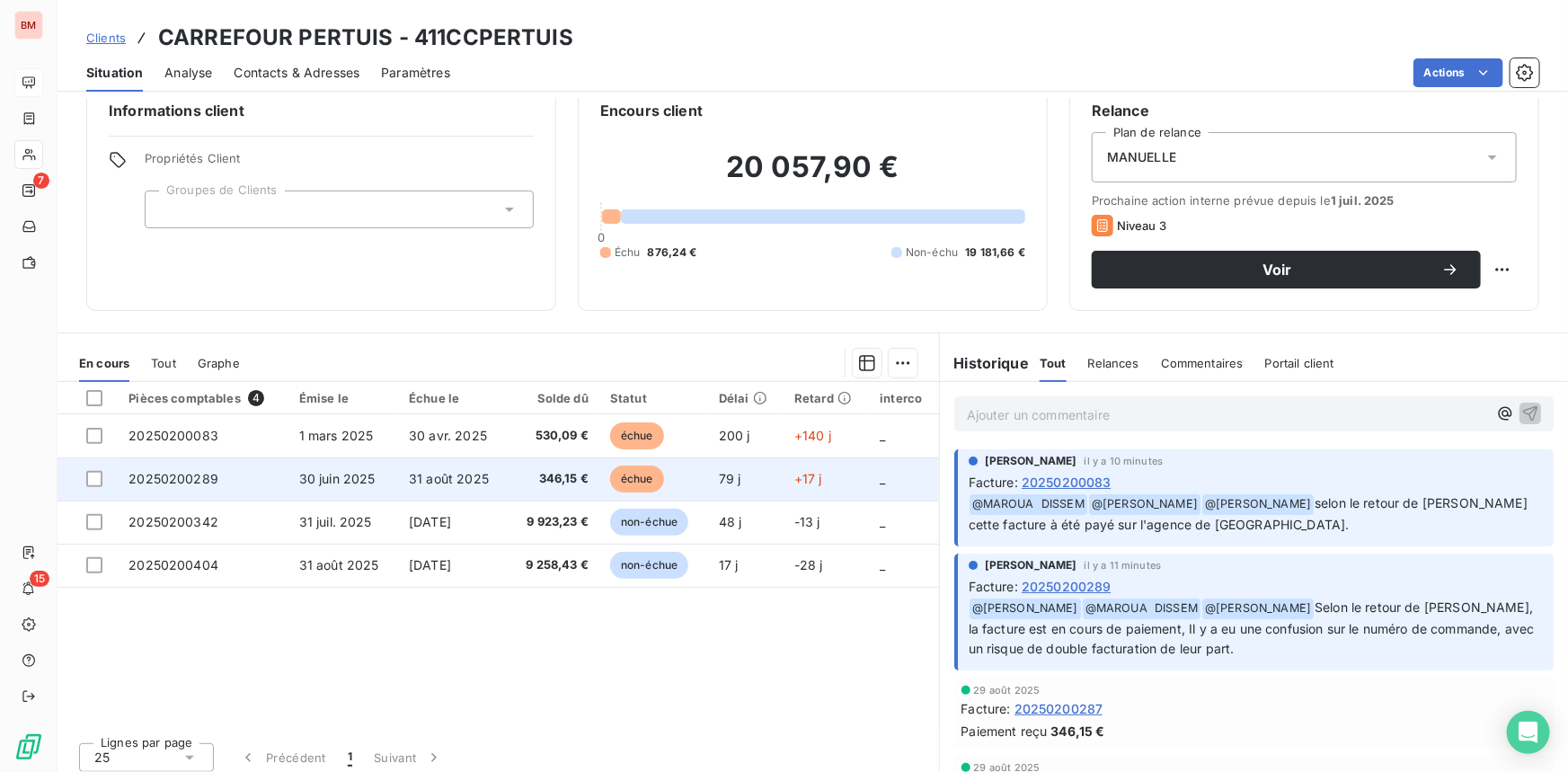
scroll to position [41, 0]
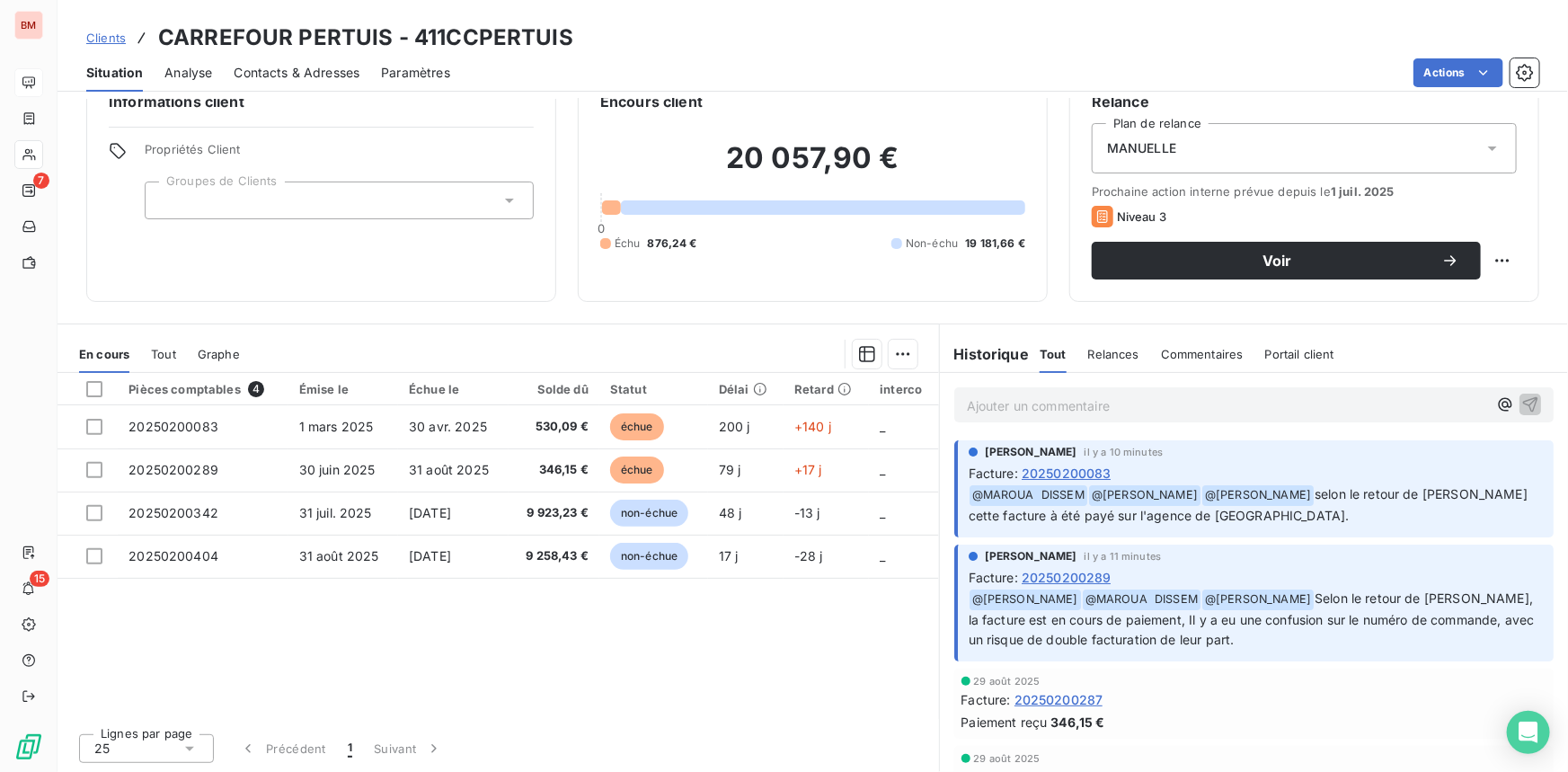
click at [1011, 405] on p "Ajouter un commentaire ﻿" at bounding box center [1227, 405] width 521 height 23
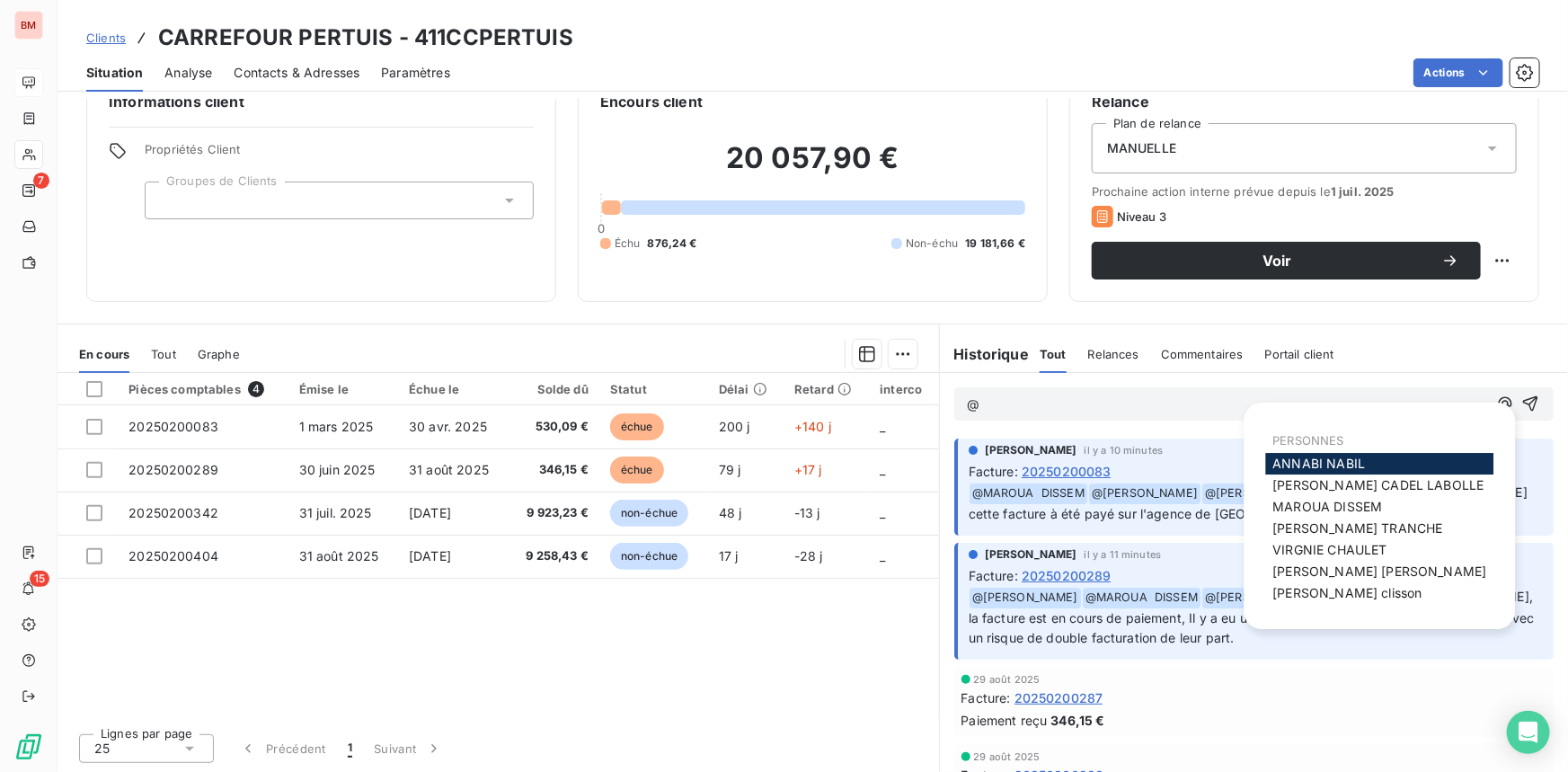
click at [1358, 468] on span "ANNABI NABIL" at bounding box center [1319, 463] width 93 height 15
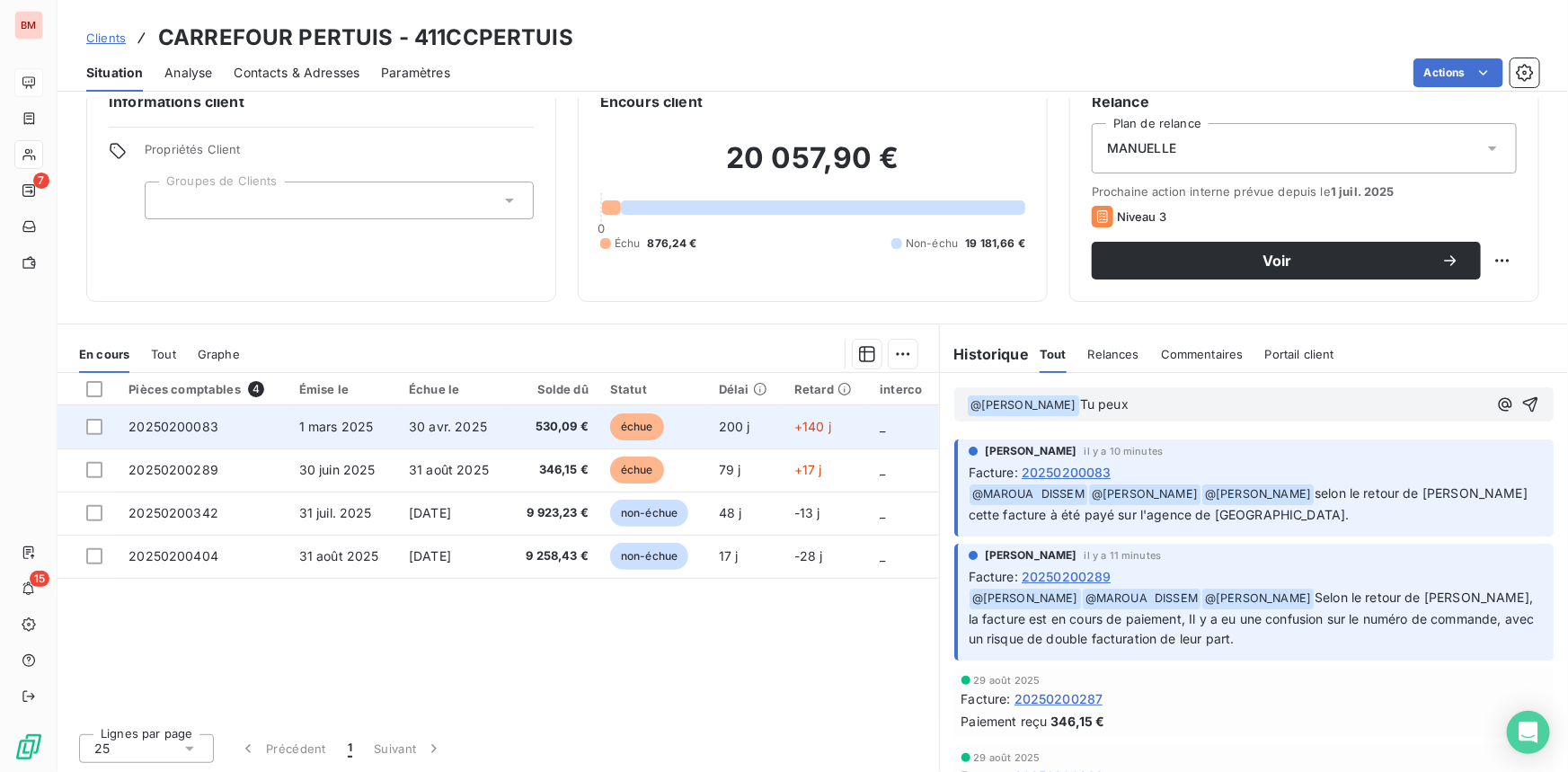
click at [190, 426] on span "20250200083" at bounding box center [174, 426] width 90 height 15
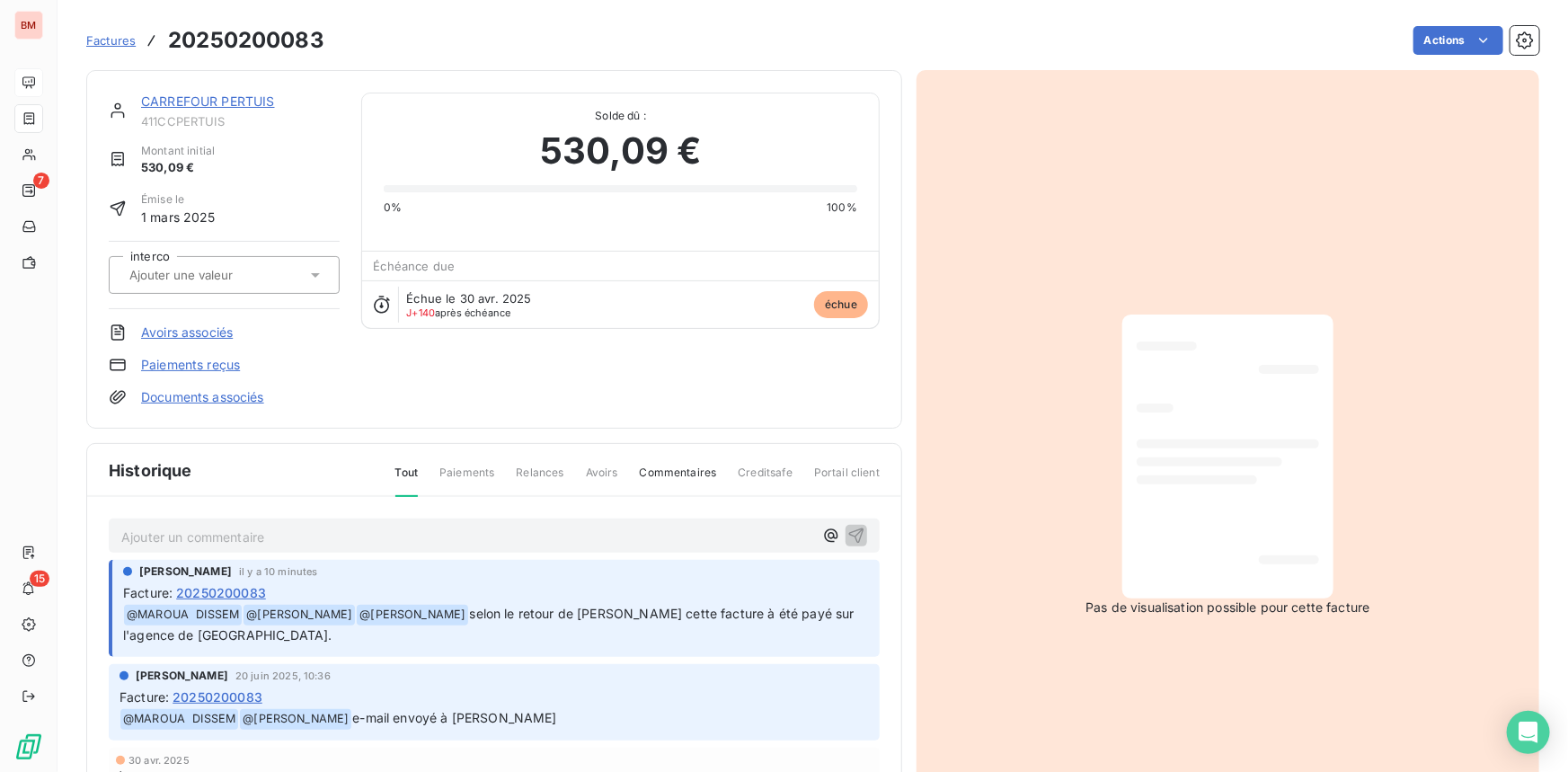
click at [173, 526] on p "Ajouter un commentaire ﻿" at bounding box center [467, 536] width 692 height 23
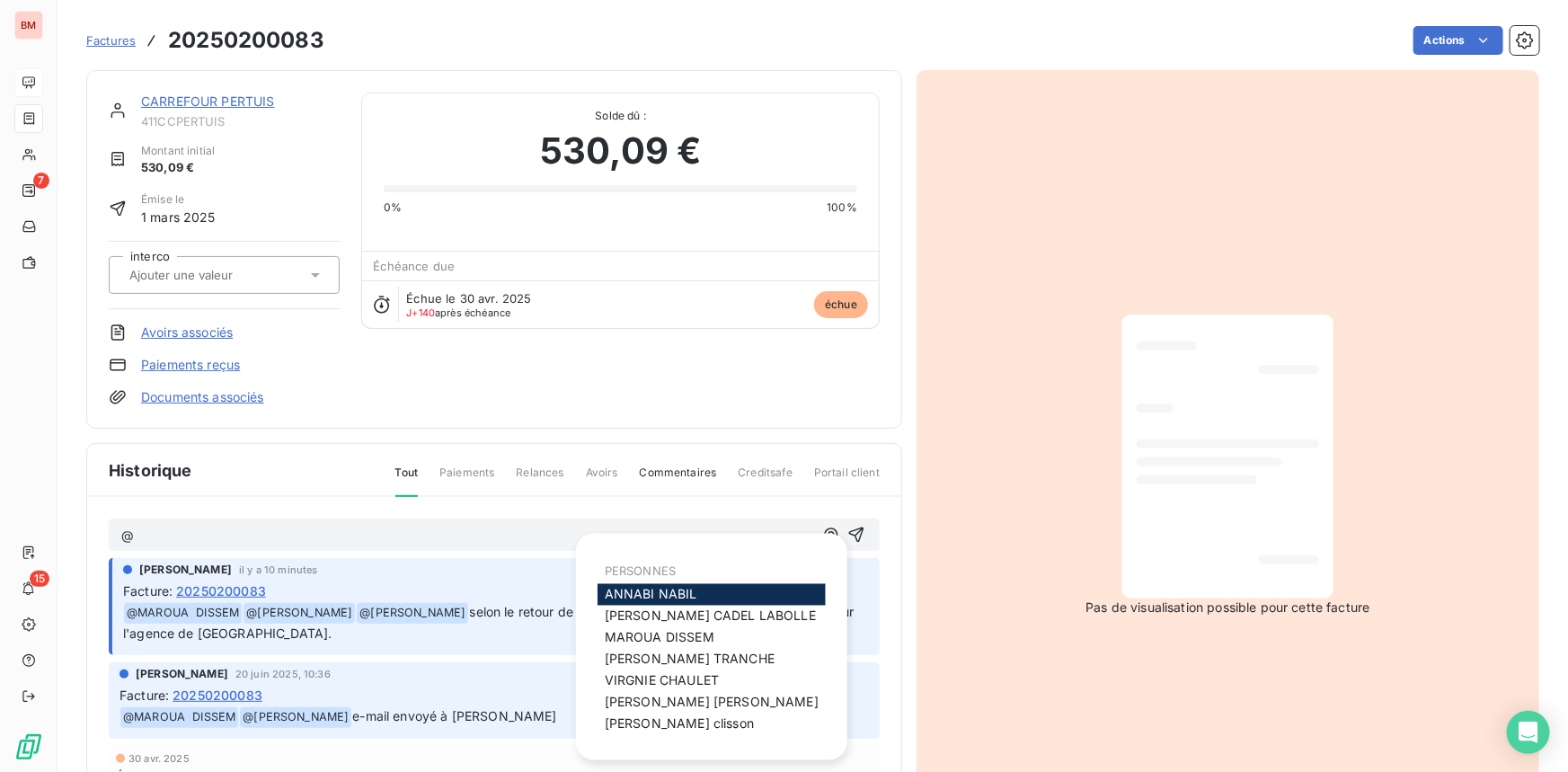
click at [680, 590] on span "ANNABI NABIL" at bounding box center [650, 594] width 93 height 15
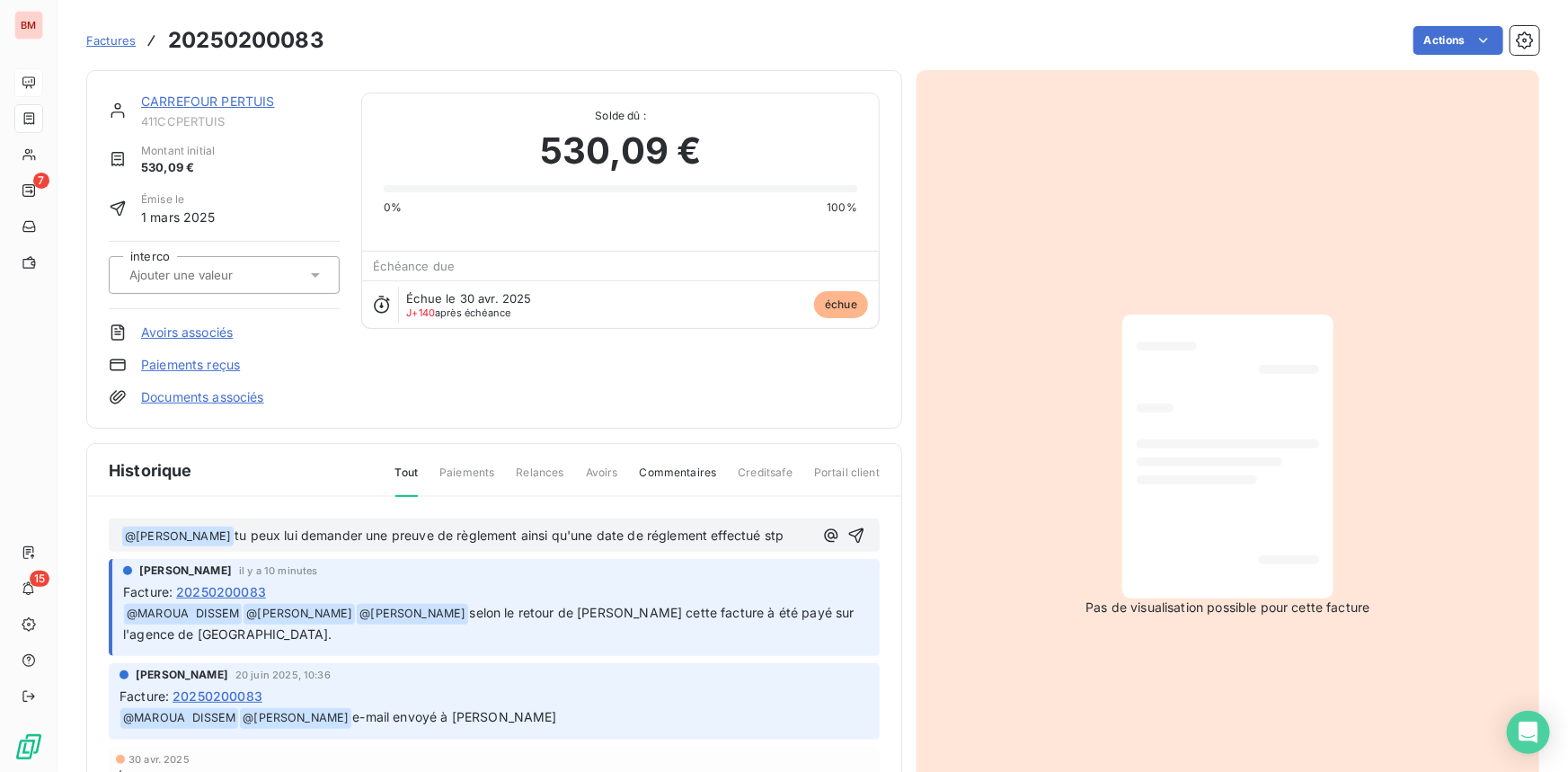
drag, startPoint x: 659, startPoint y: 536, endPoint x: 521, endPoint y: 539, distance: 138.0
click at [521, 539] on span "tu peux lui demander une preuve de règlement ainsi qu'une date de réglement eff…" at bounding box center [508, 534] width 548 height 15
drag, startPoint x: 234, startPoint y: 530, endPoint x: 512, endPoint y: 530, distance: 278.0
click at [509, 530] on span "tu peux lui demander une preuve de règlement ainsi qu'une date de réglement eff…" at bounding box center [508, 534] width 548 height 15
drag, startPoint x: 782, startPoint y: 536, endPoint x: 231, endPoint y: 530, distance: 551.0
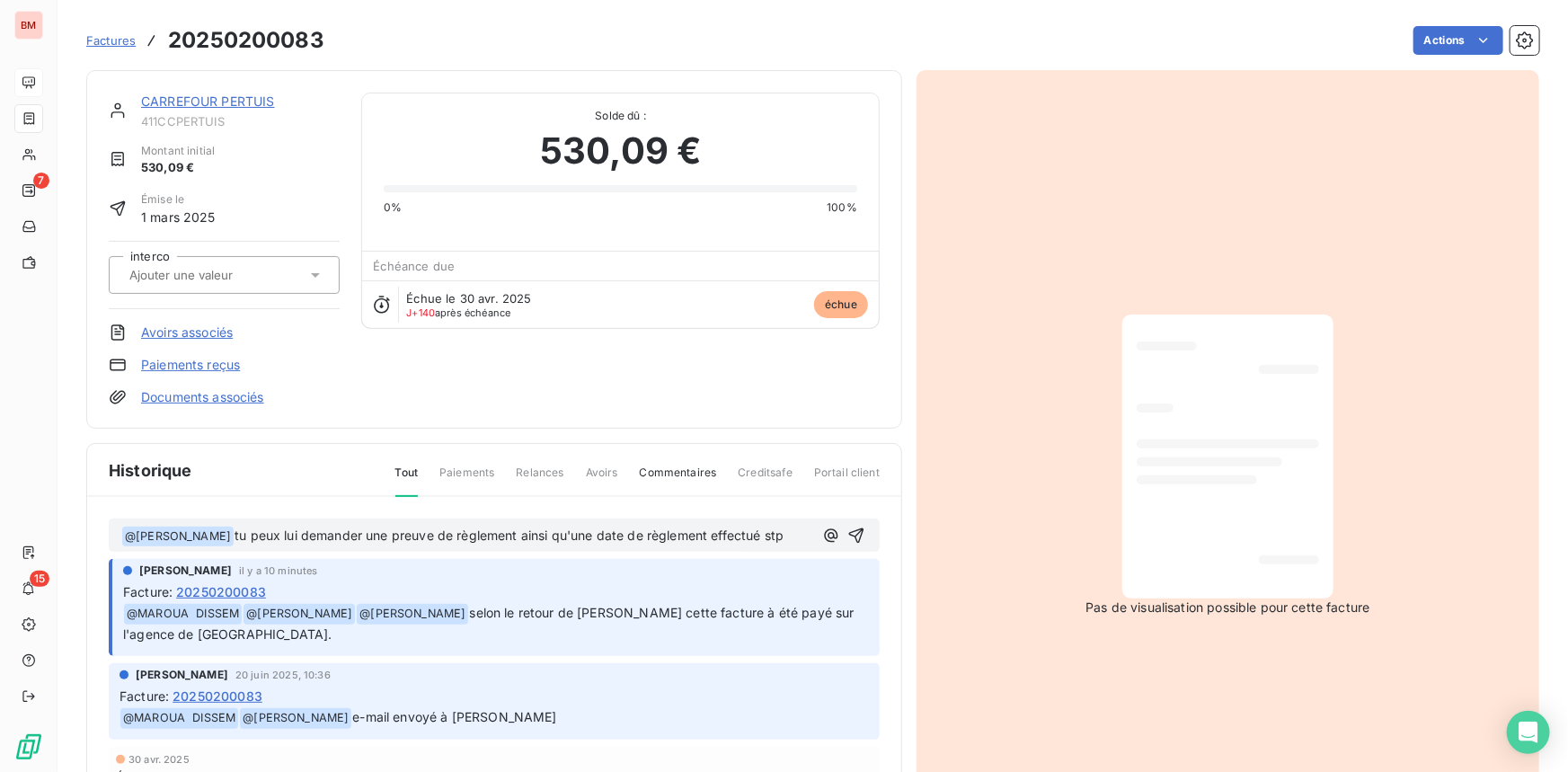
click at [231, 530] on p "﻿ @ ANNABI NABIL ﻿ tu peux lui demander une preuve de règlement ainsi qu'une da…" at bounding box center [467, 536] width 692 height 22
click at [520, 539] on span "tu peux lui demander une preuve de règlement ainsi qu'une date de règlement eff…" at bounding box center [508, 534] width 548 height 15
drag, startPoint x: 516, startPoint y: 530, endPoint x: 652, endPoint y: 526, distance: 136.1
click at [652, 527] on span "tu peux lui demander une preuve de règlement ainsi qu'une date de règlement eff…" at bounding box center [508, 534] width 548 height 15
click at [698, 534] on span "tu peux lui demander une preuve de règlement ainsi qu'une date de règlement eff…" at bounding box center [508, 534] width 548 height 15
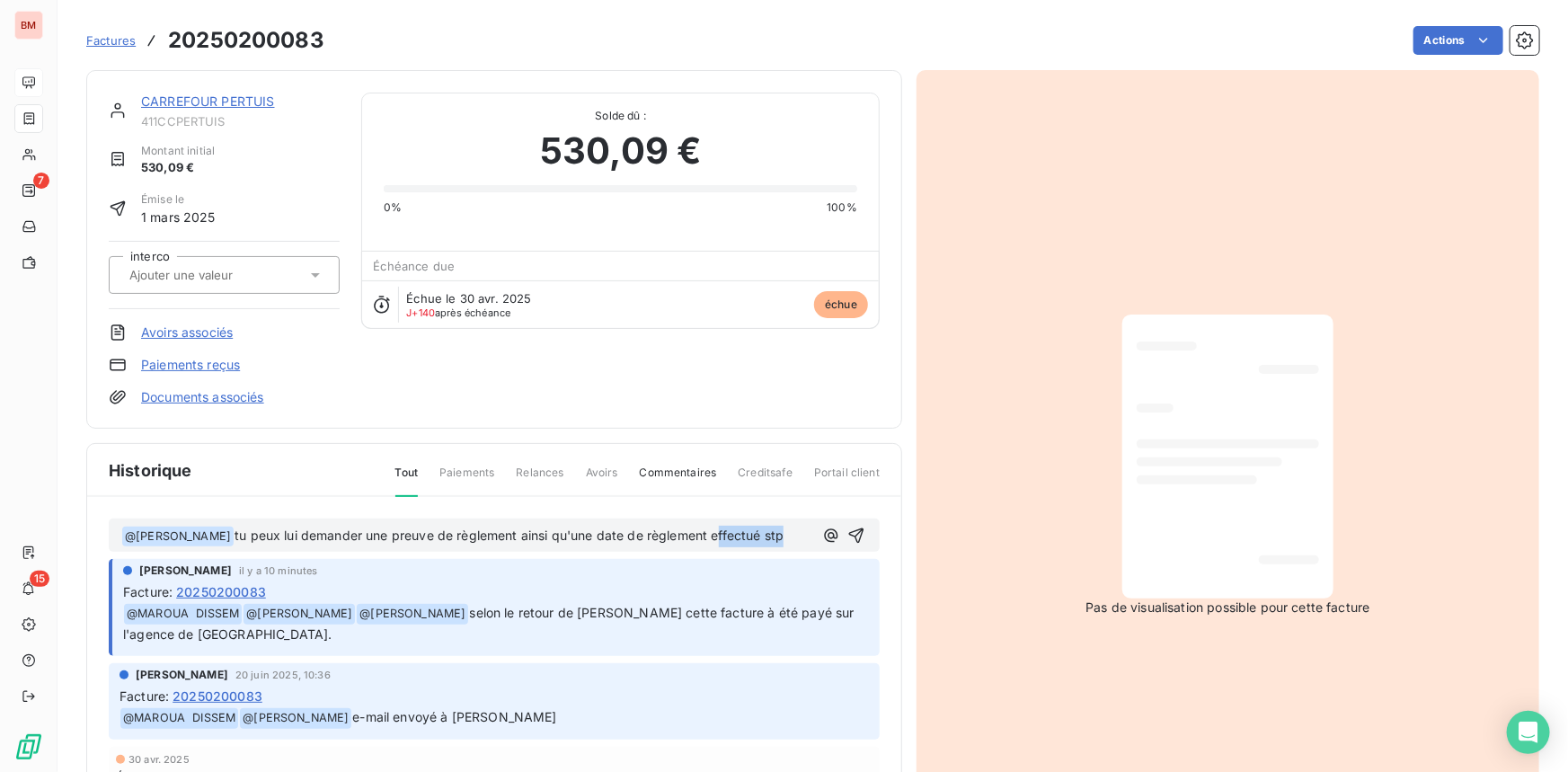
drag, startPoint x: 771, startPoint y: 531, endPoint x: 701, endPoint y: 530, distance: 70.0
click at [701, 530] on span "tu peux lui demander une preuve de règlement ainsi qu'une date de règlement eff…" at bounding box center [508, 534] width 548 height 15
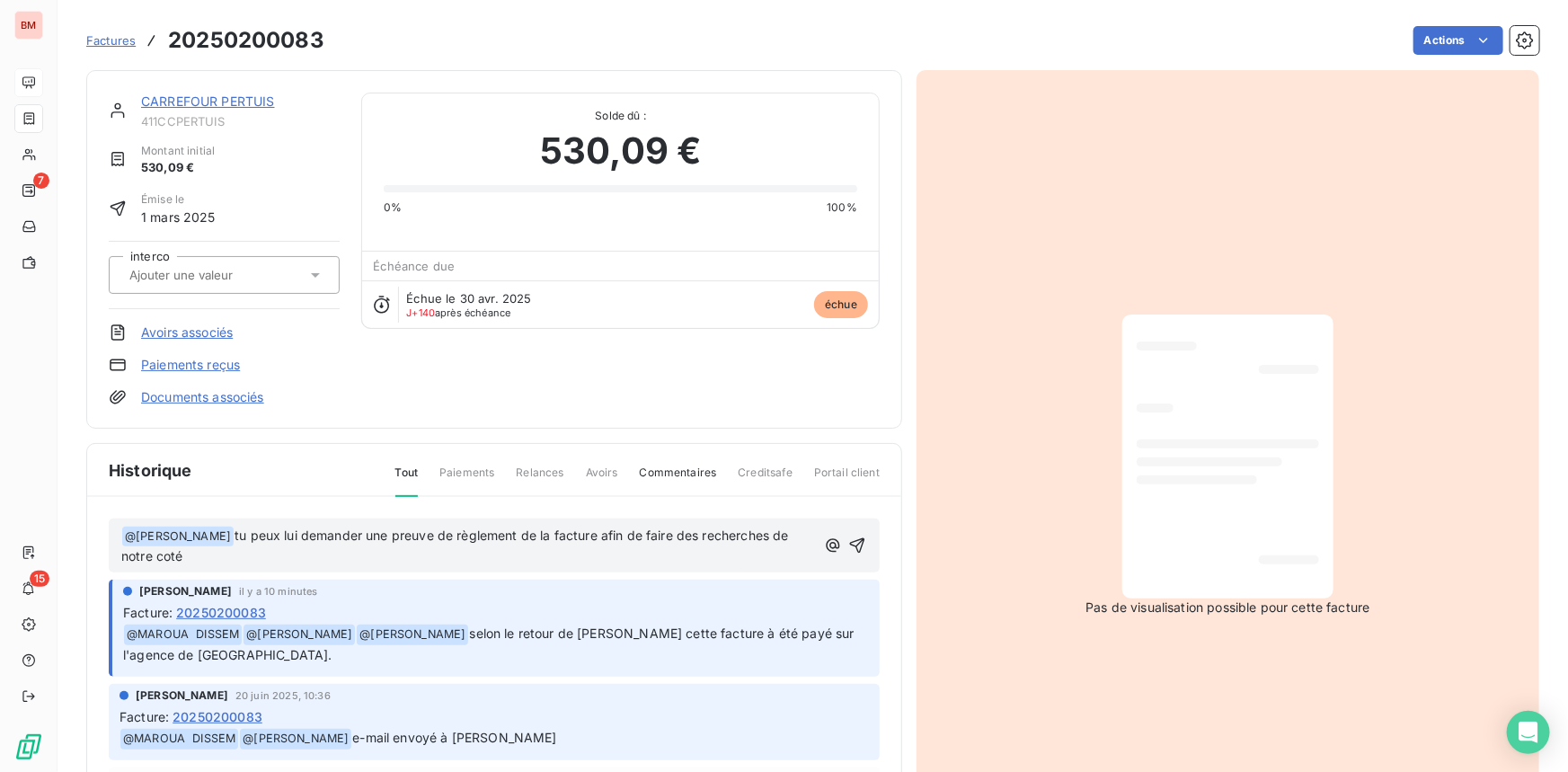
click at [171, 555] on span "tu peux lui demander une preuve de règlement de la facture afin de faire des re…" at bounding box center [457, 545] width 671 height 37
click at [197, 551] on p "﻿ @ ANNABI NABIL ﻿ tu peux lui demander une preuve de règlement de la facture a…" at bounding box center [468, 546] width 694 height 42
drag, startPoint x: 253, startPoint y: 524, endPoint x: 638, endPoint y: 524, distance: 385.0
click at [638, 525] on p "﻿ @ ANNABI NABIL ﻿ tu peux lui demander une preuve de règlement de la facture a…" at bounding box center [468, 546] width 694 height 42
click at [635, 554] on p "﻿ @ ANNABI NABIL ﻿ tu peux lui demander une preuve de règlement de la facture a…" at bounding box center [468, 546] width 694 height 42
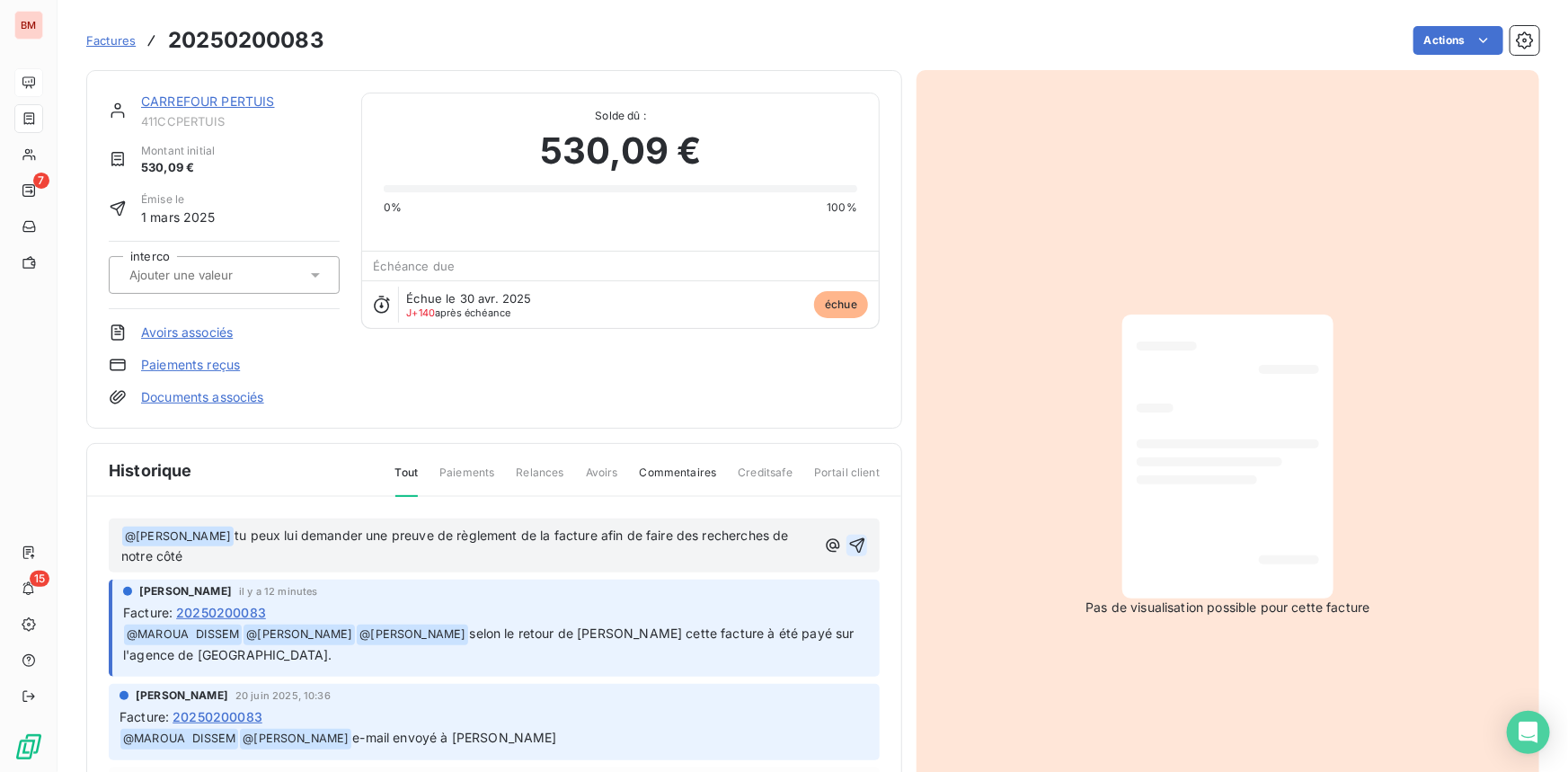
click at [848, 540] on icon "button" at bounding box center [857, 545] width 18 height 18
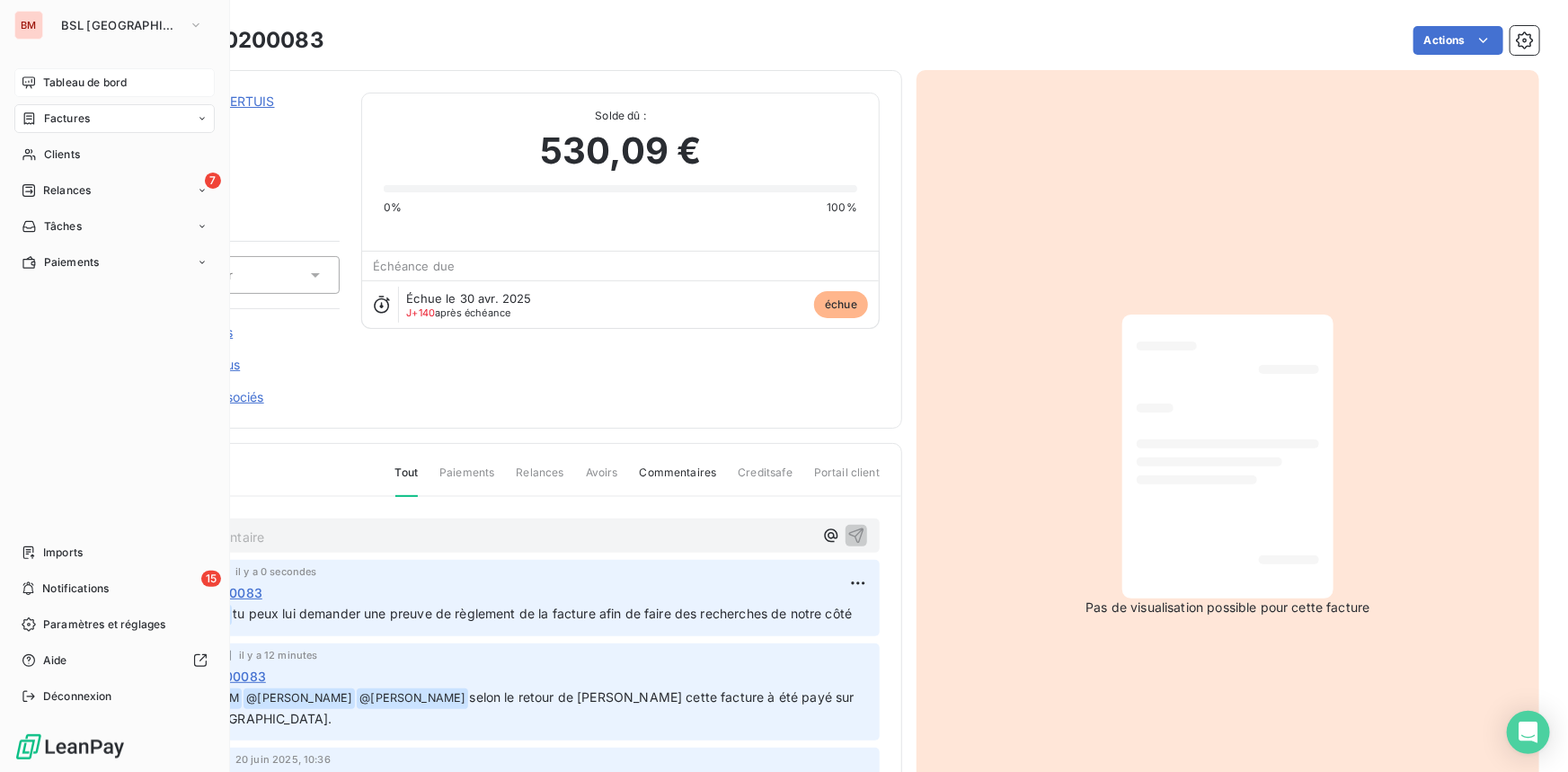
click at [84, 90] on div "Tableau de bord" at bounding box center [114, 83] width 200 height 29
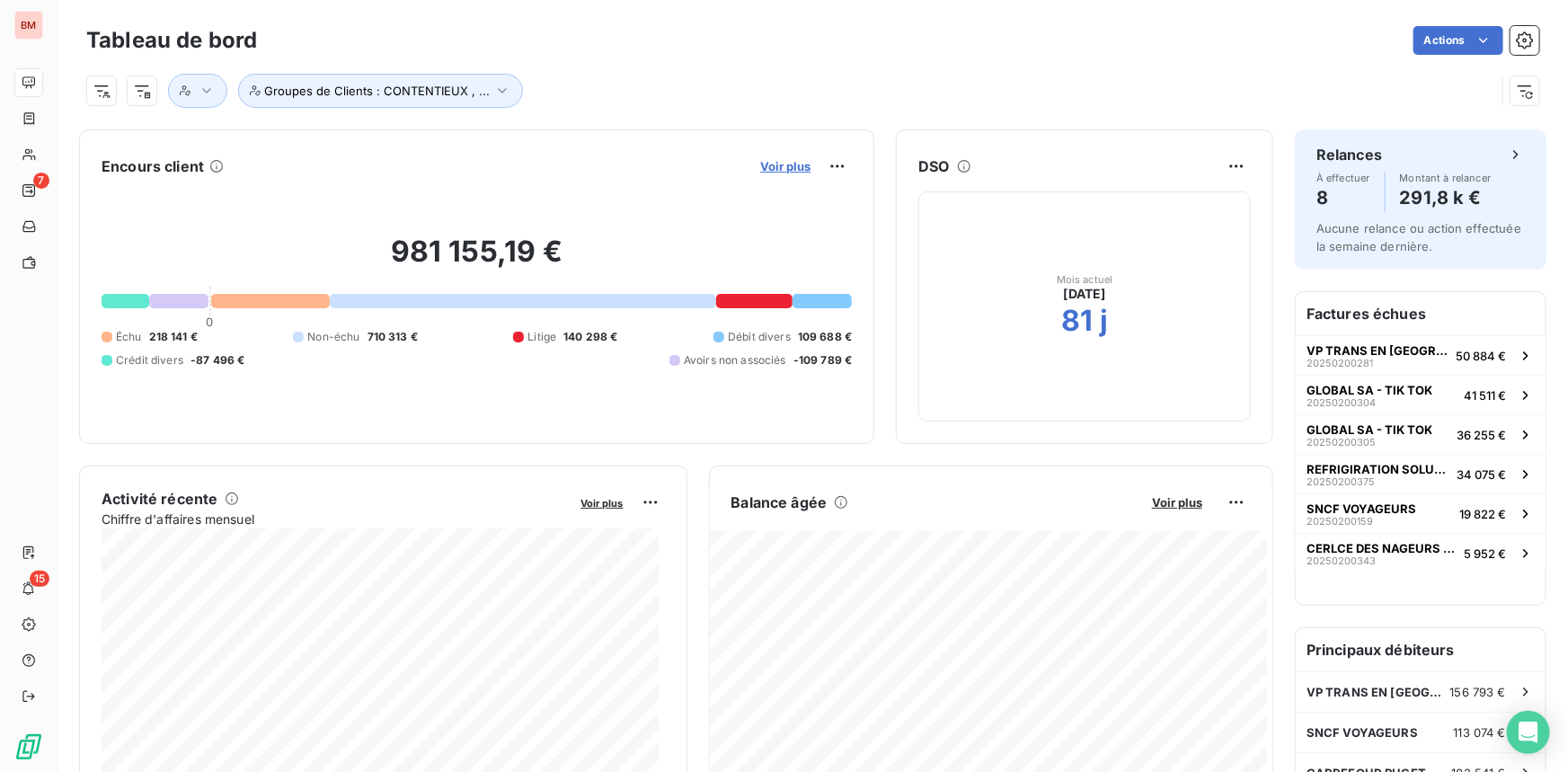
click at [787, 168] on span "Voir plus" at bounding box center [785, 167] width 50 height 14
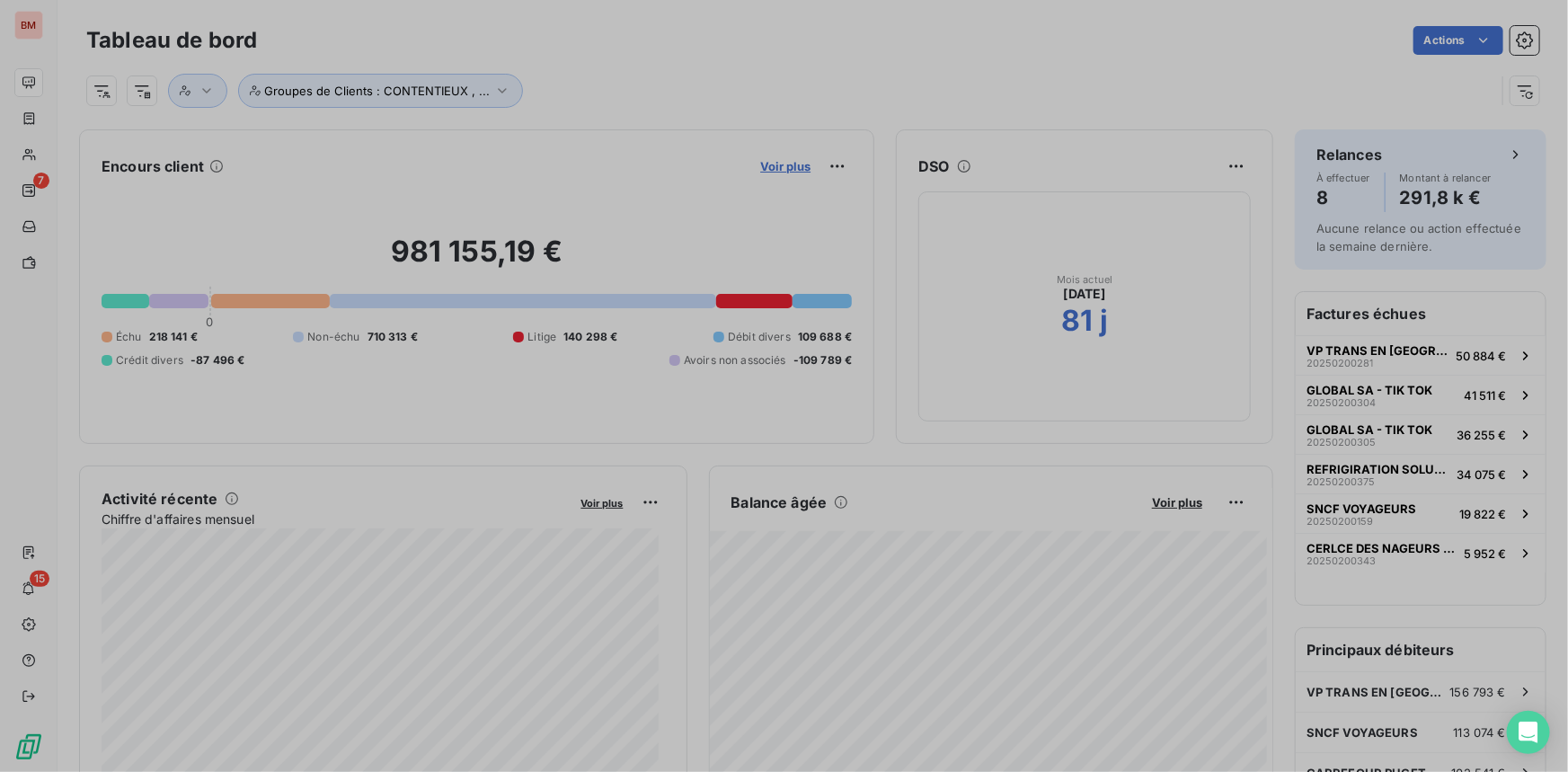
scroll to position [13, 13]
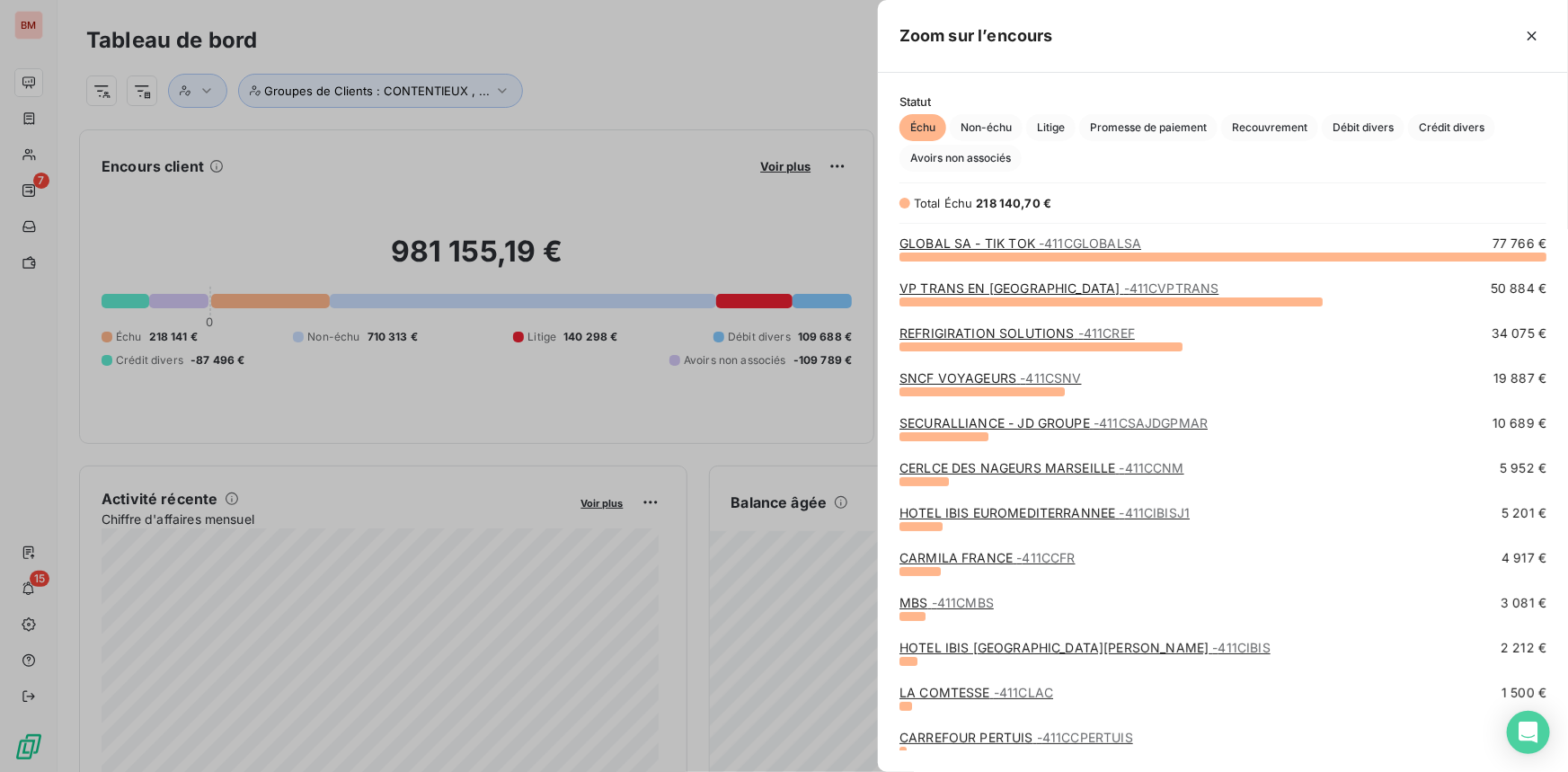
click at [709, 102] on div at bounding box center [784, 386] width 1568 height 772
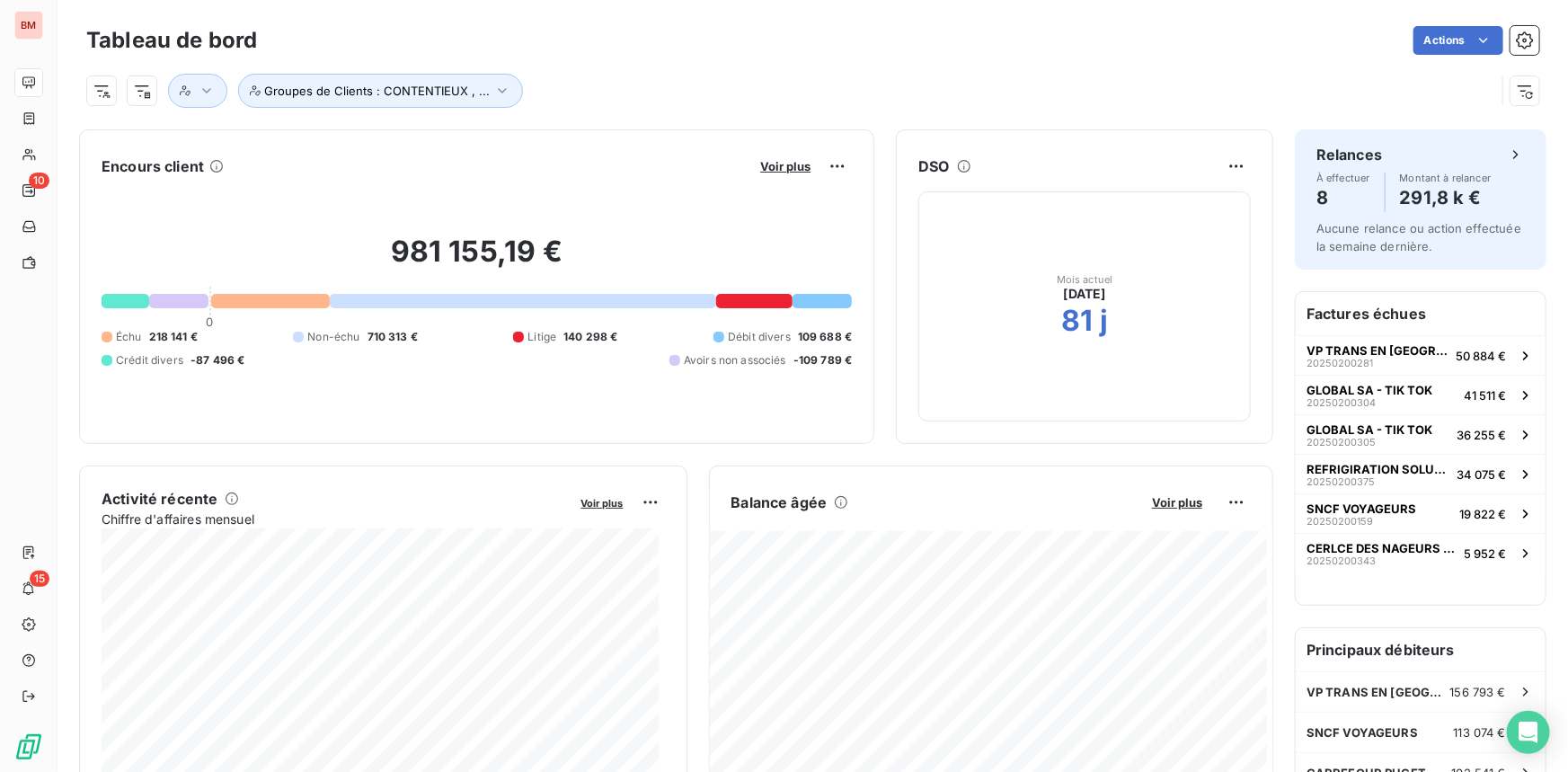
drag, startPoint x: 596, startPoint y: 29, endPoint x: 637, endPoint y: 0, distance: 50.2
click at [596, 29] on div "Actions" at bounding box center [908, 41] width 1260 height 29
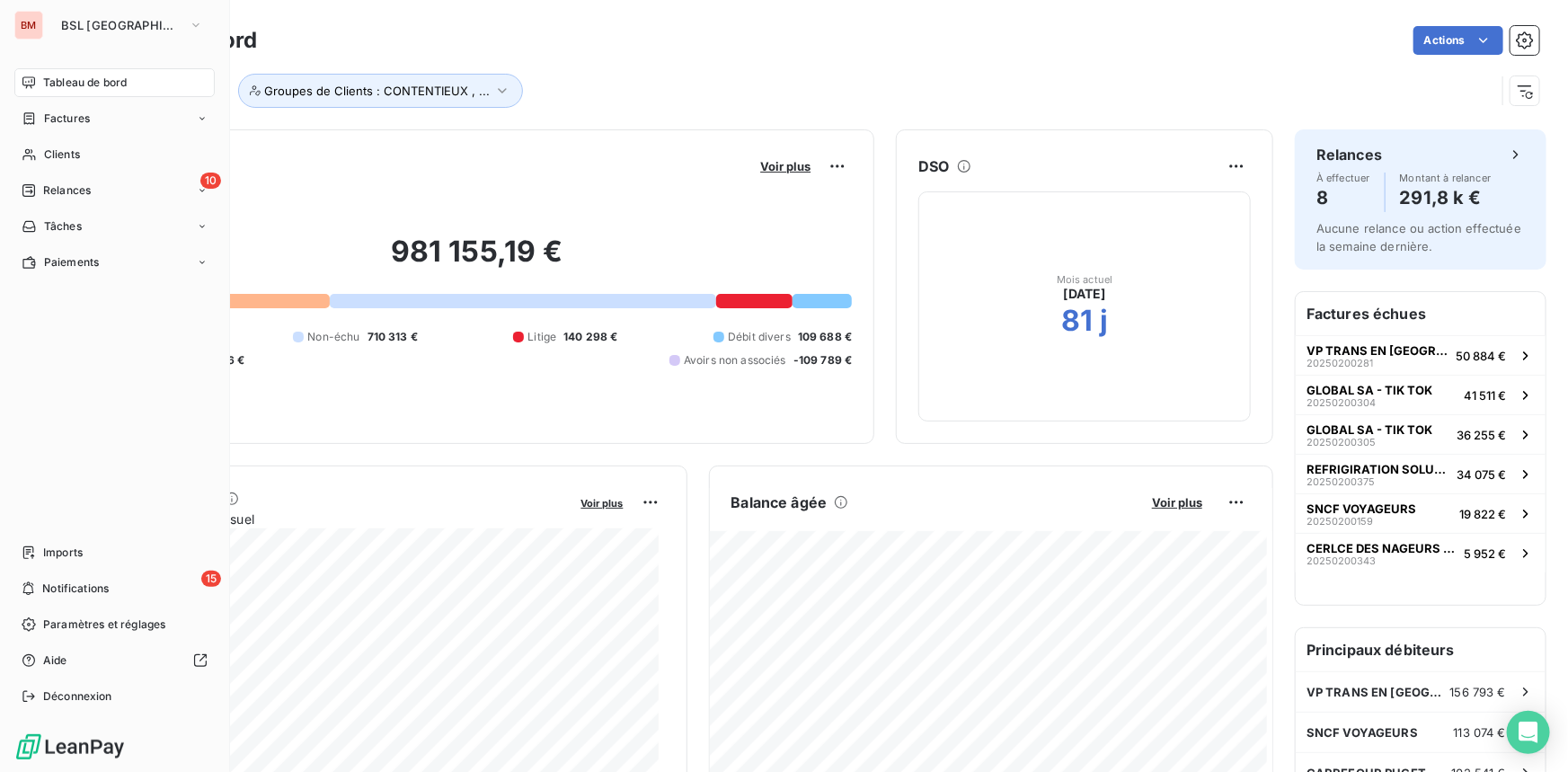
click at [48, 84] on span "Tableau de bord" at bounding box center [85, 83] width 84 height 16
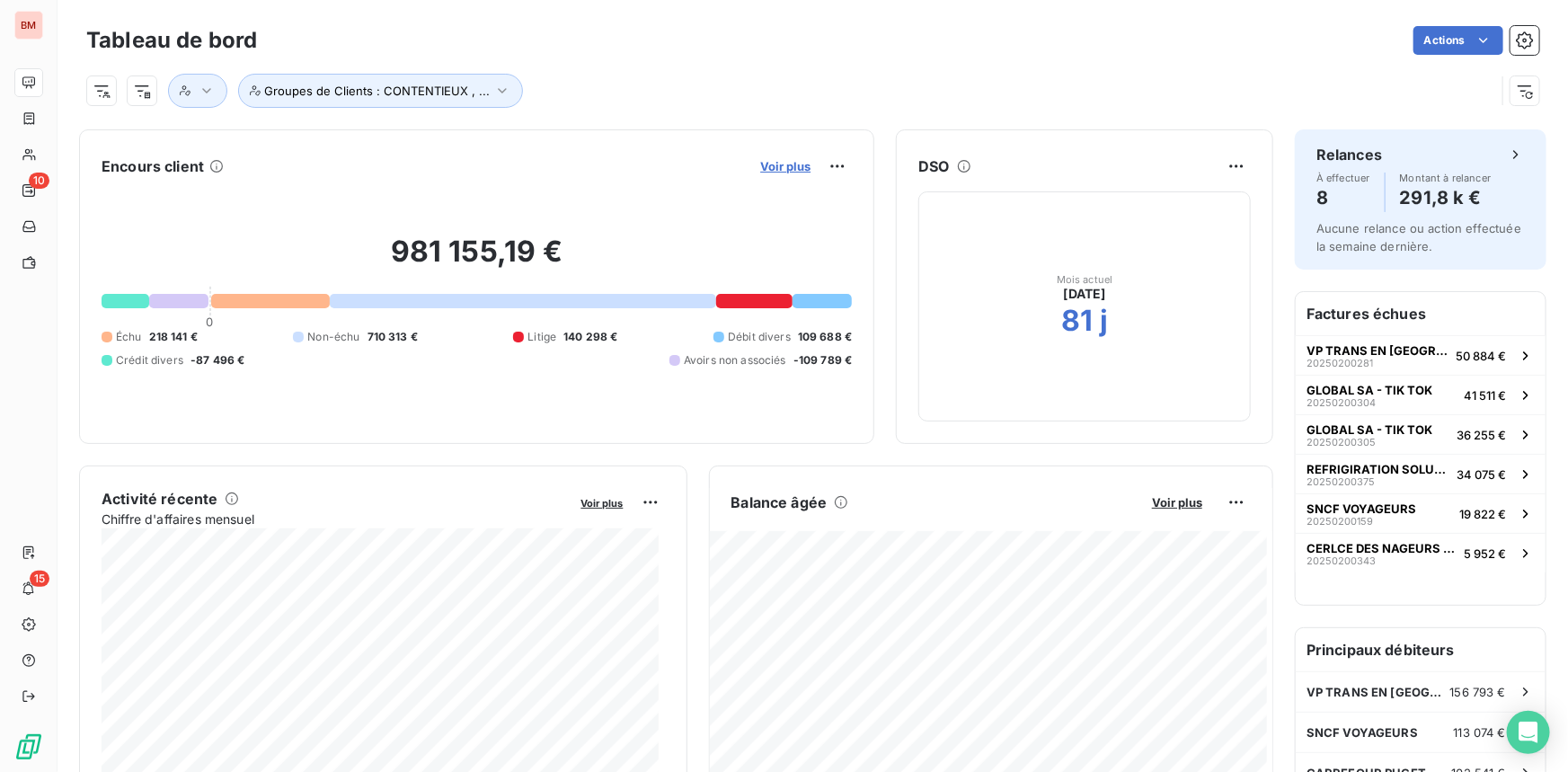
click at [791, 159] on span "Voir plus" at bounding box center [785, 167] width 50 height 14
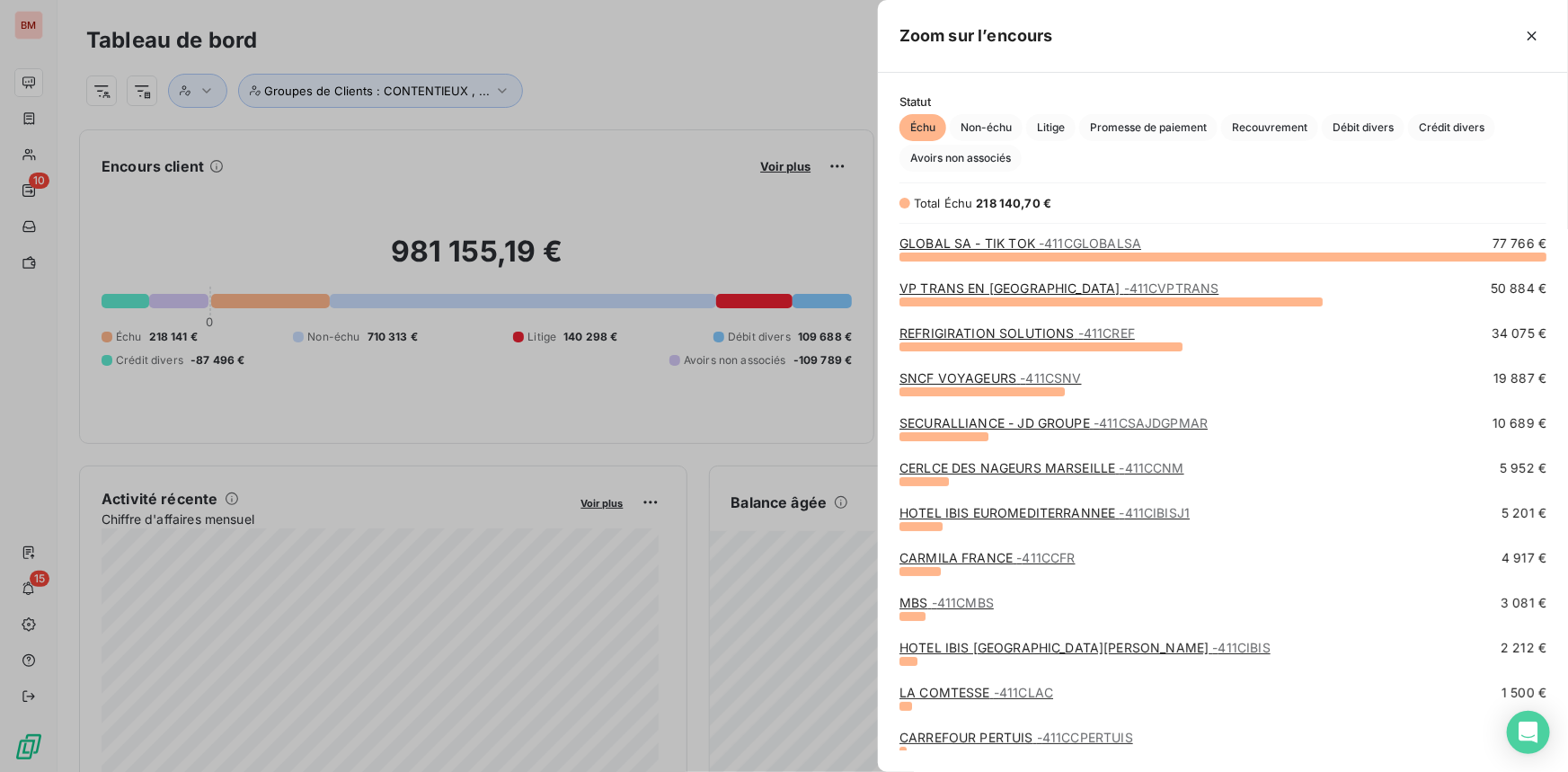
scroll to position [179, 0]
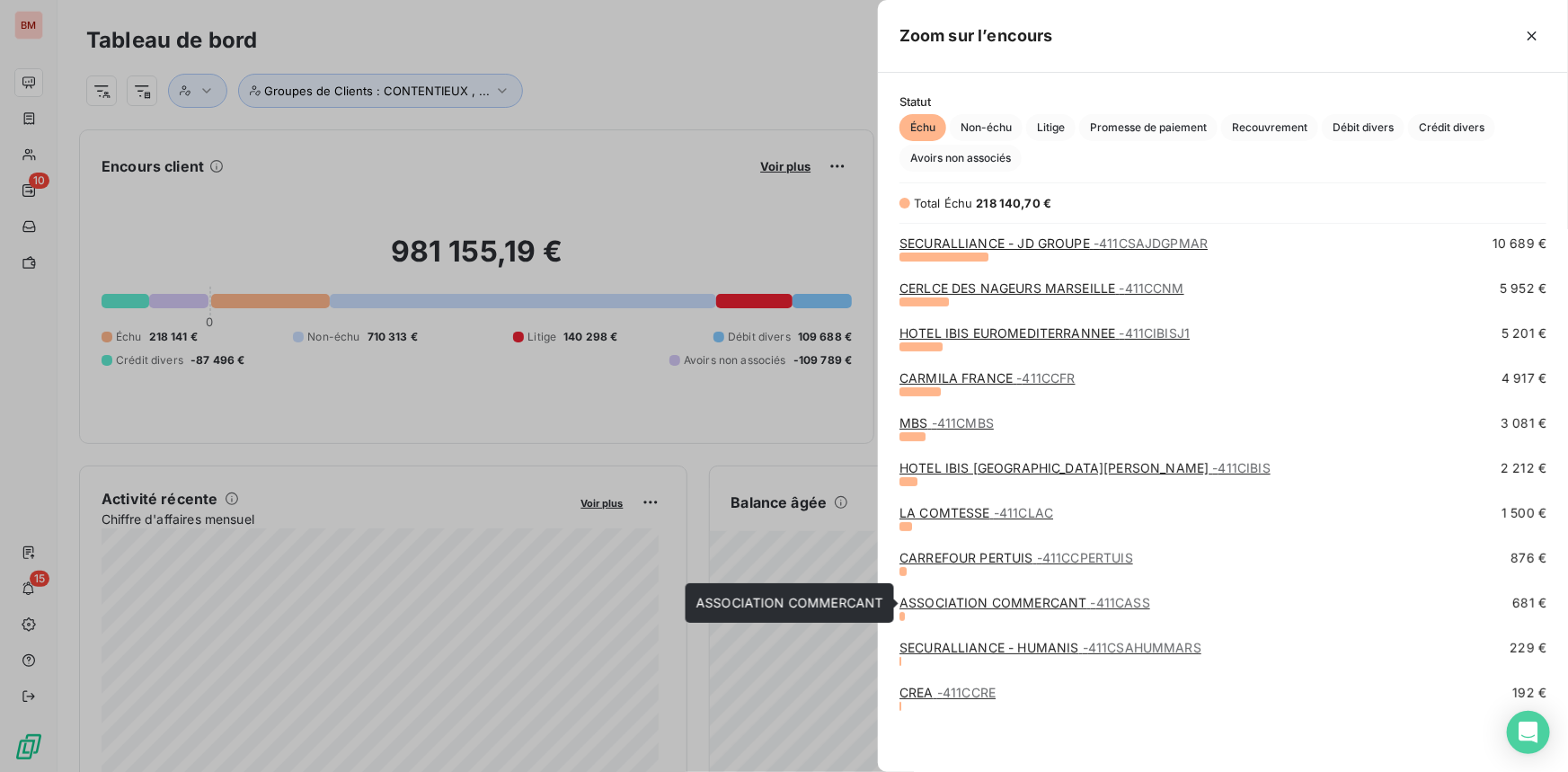
click at [1065, 606] on link "ASSOCIATION COMMERCANT - 411CASS" at bounding box center [1024, 602] width 250 height 15
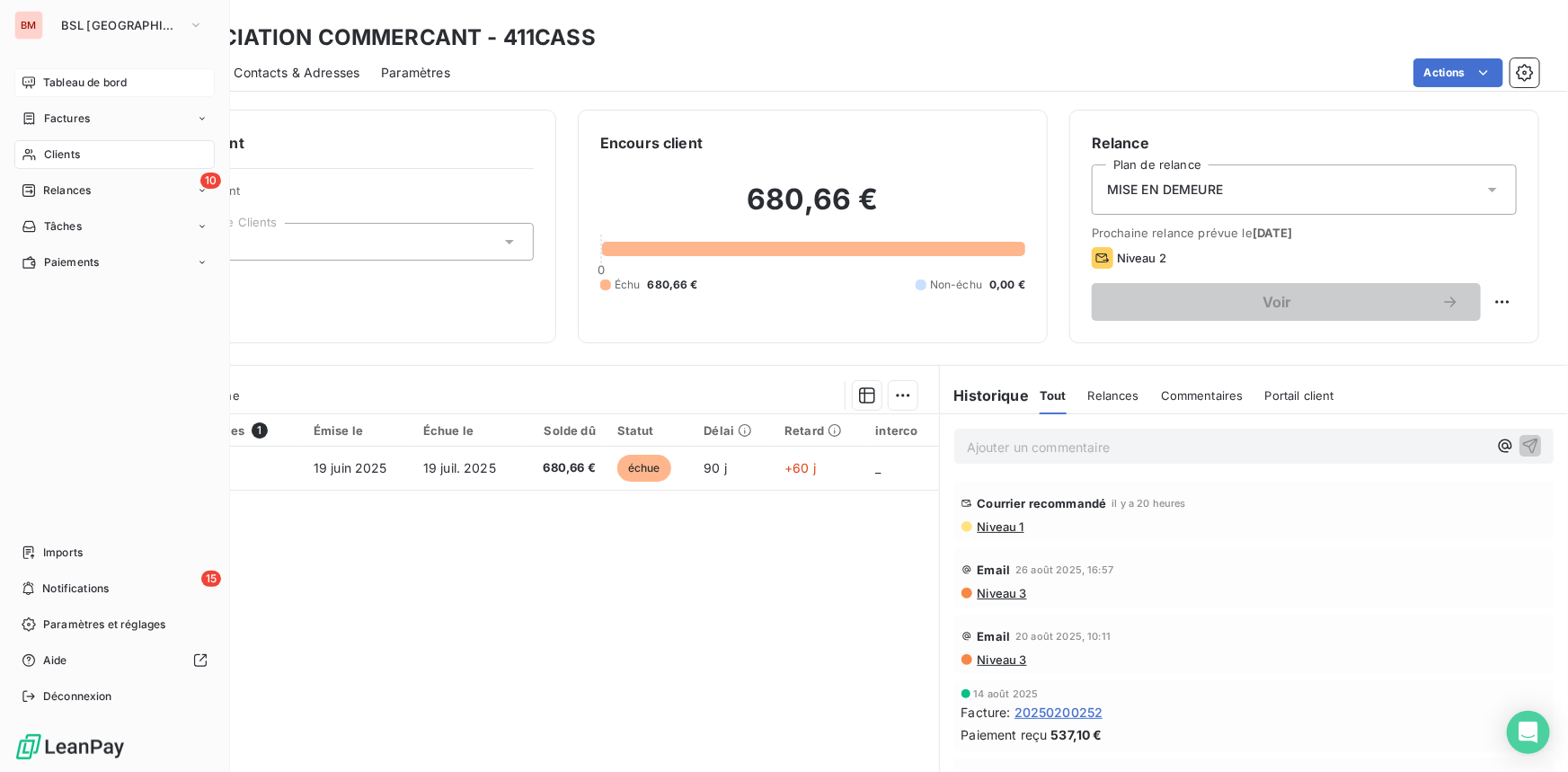
click at [63, 89] on span "Tableau de bord" at bounding box center [85, 83] width 84 height 16
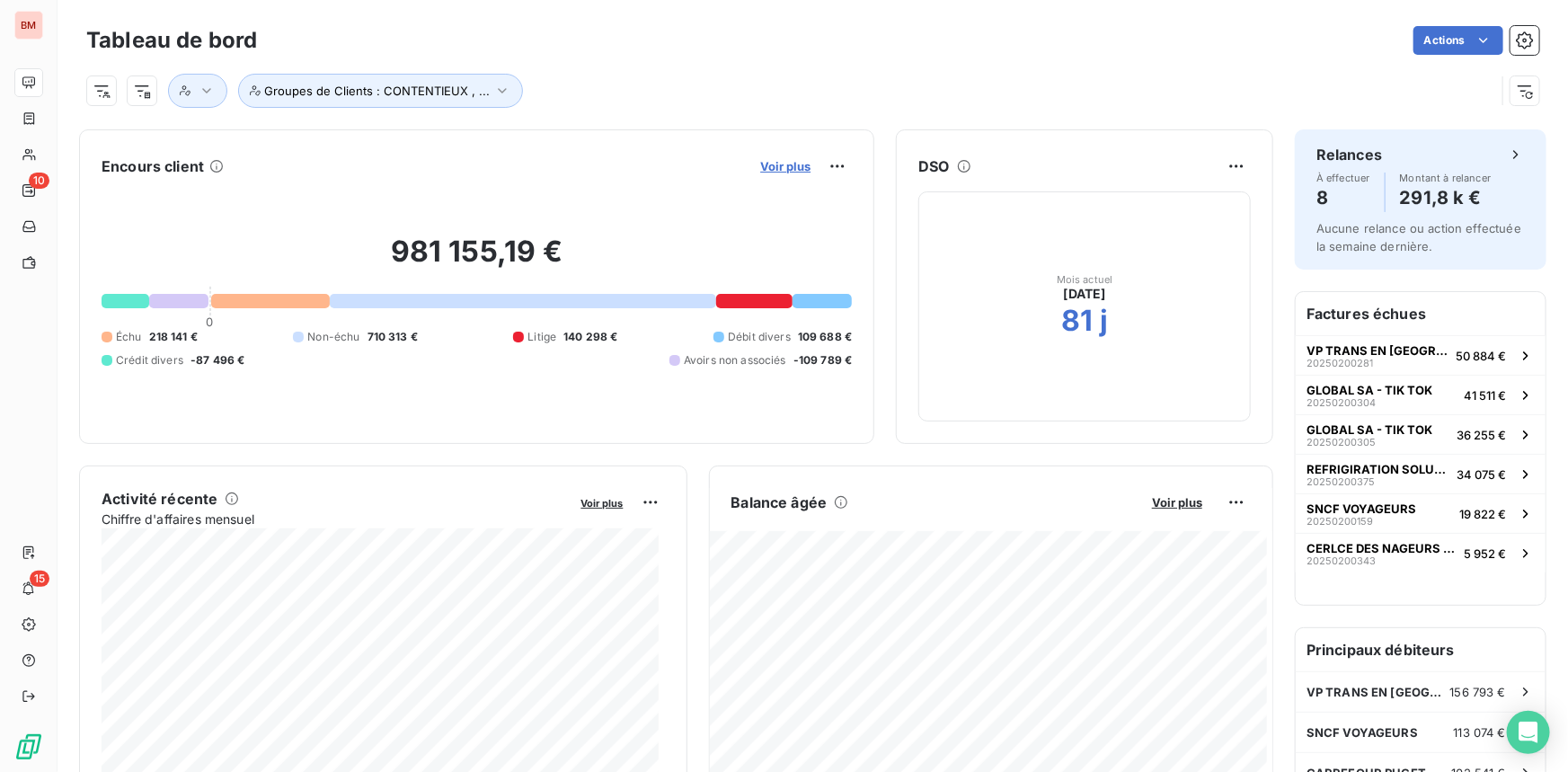
click at [769, 159] on span "Voir plus" at bounding box center [785, 167] width 50 height 14
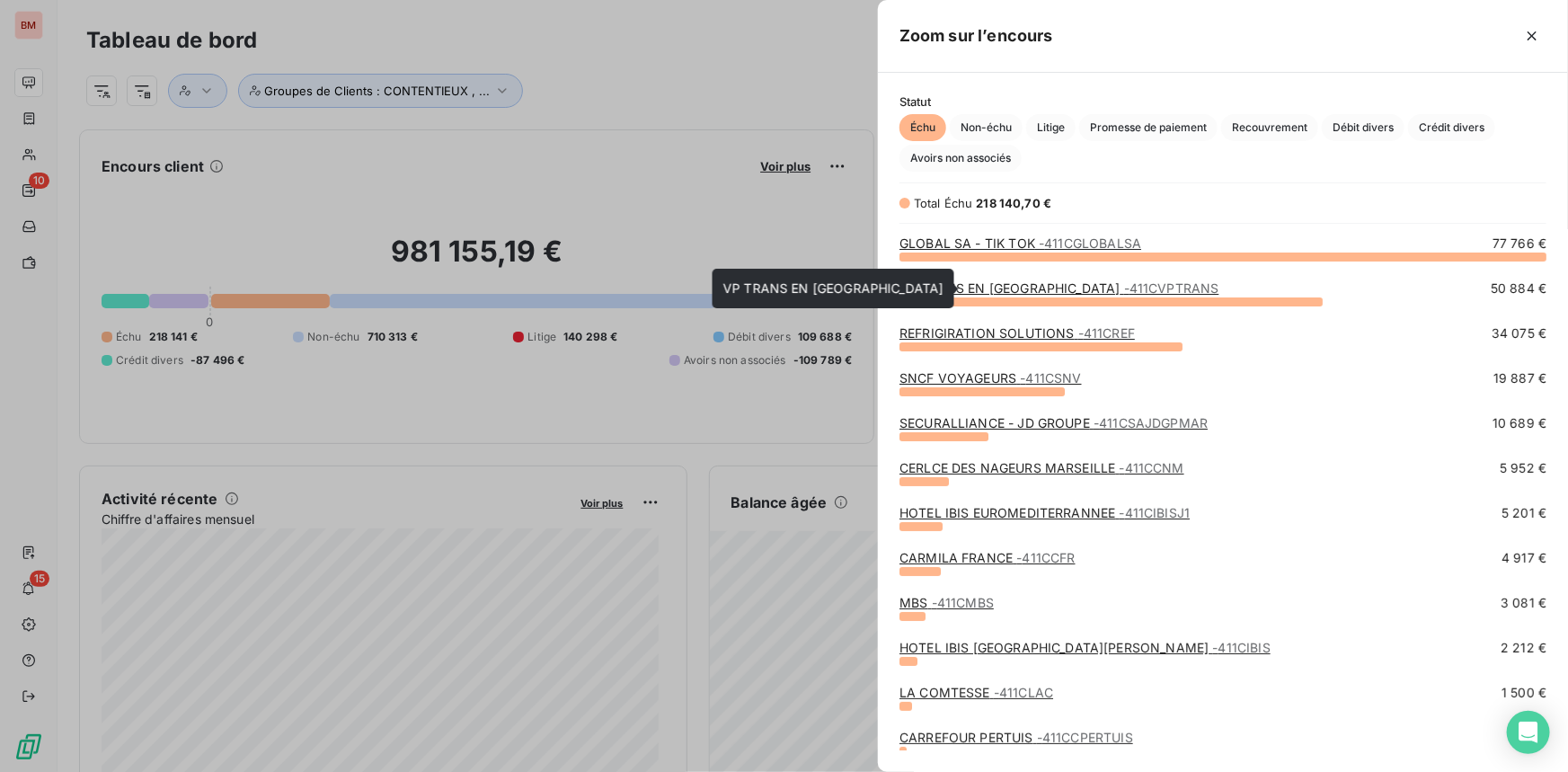
click at [997, 292] on link "VP TRANS EN PROVENCE - 411CVPTRANS" at bounding box center [1058, 287] width 319 height 15
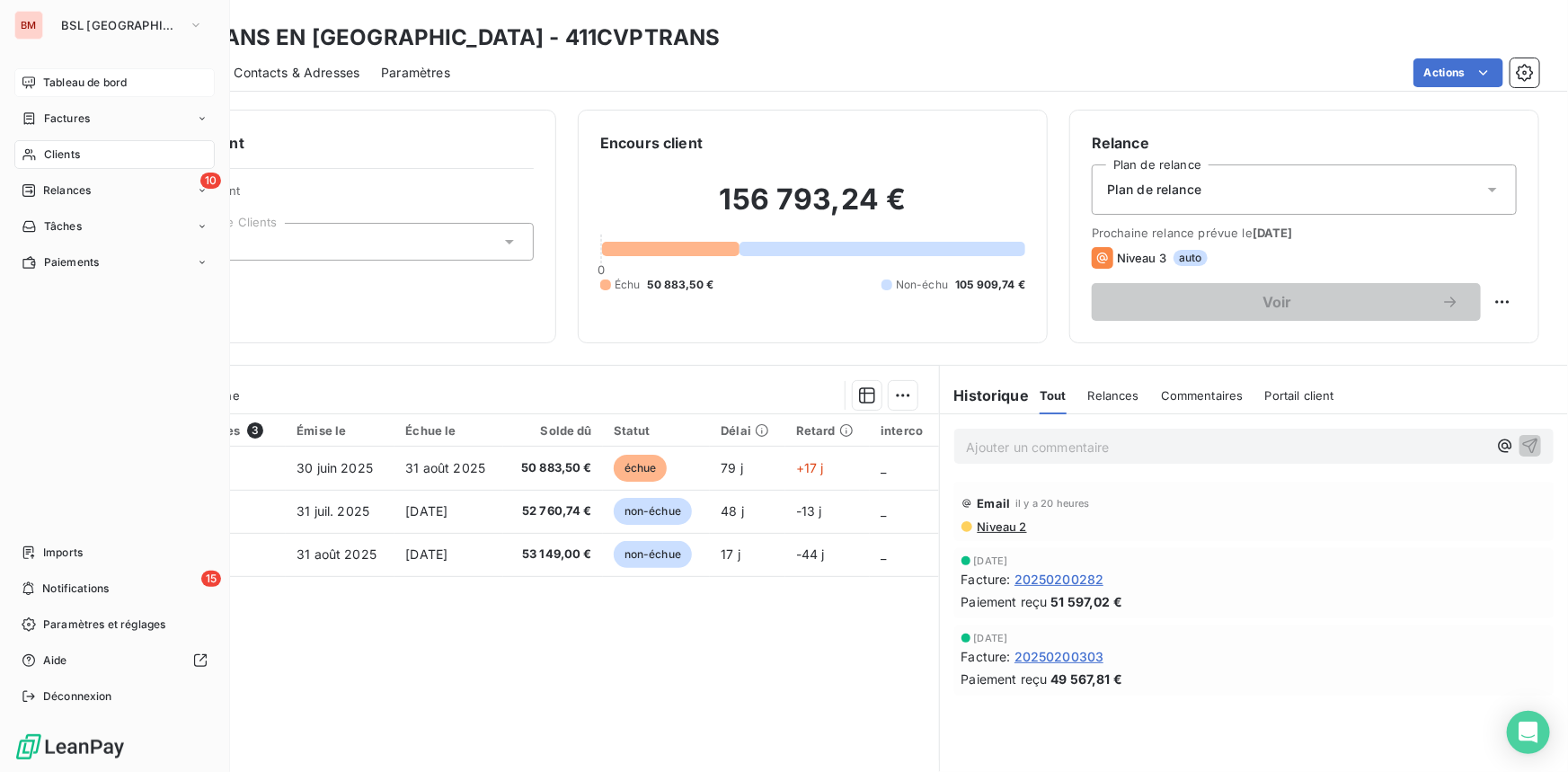
click at [57, 85] on span "Tableau de bord" at bounding box center [85, 83] width 84 height 16
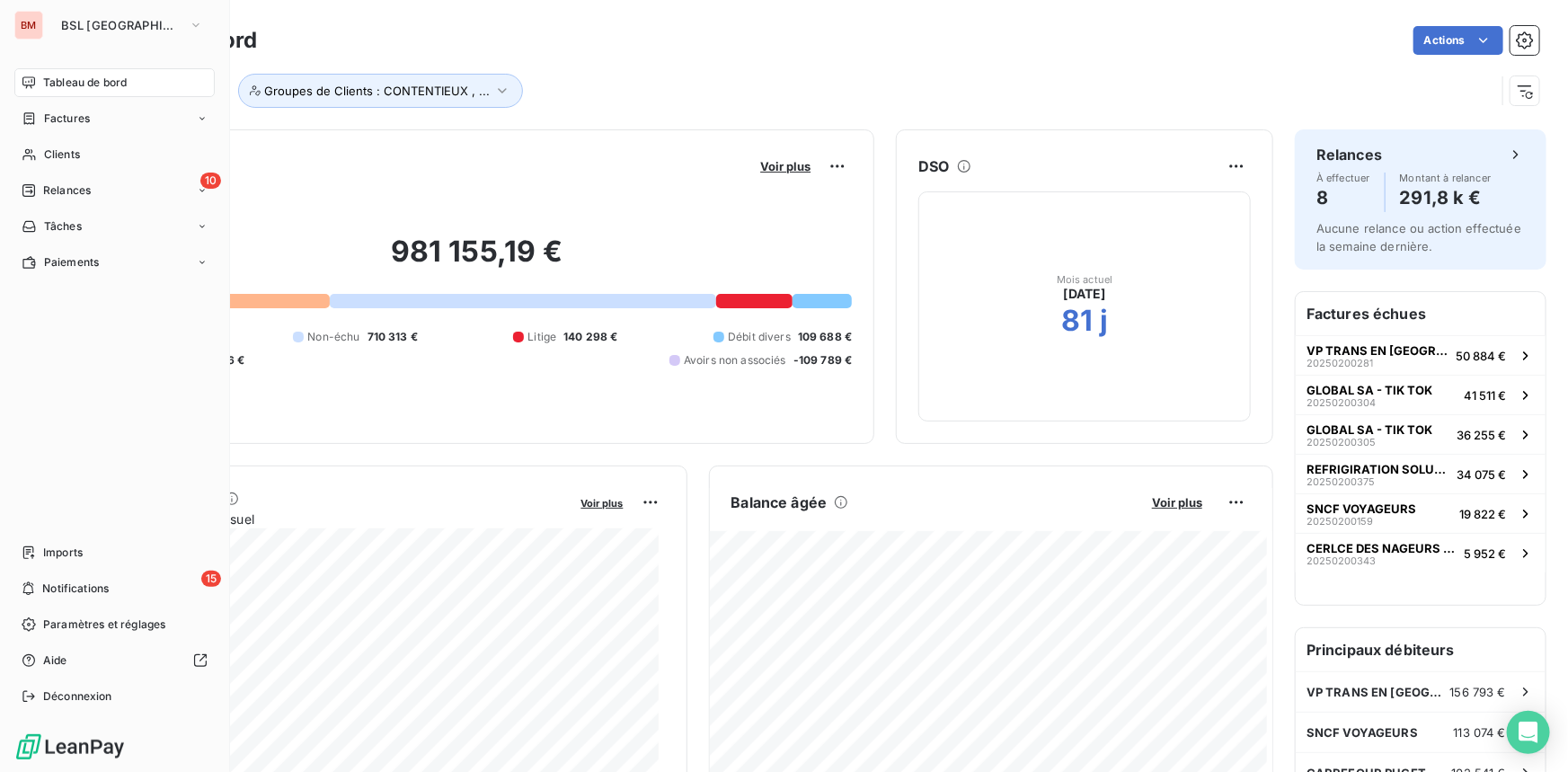
drag, startPoint x: 82, startPoint y: 123, endPoint x: 270, endPoint y: 130, distance: 188.1
click at [81, 124] on span "Factures" at bounding box center [67, 119] width 46 height 16
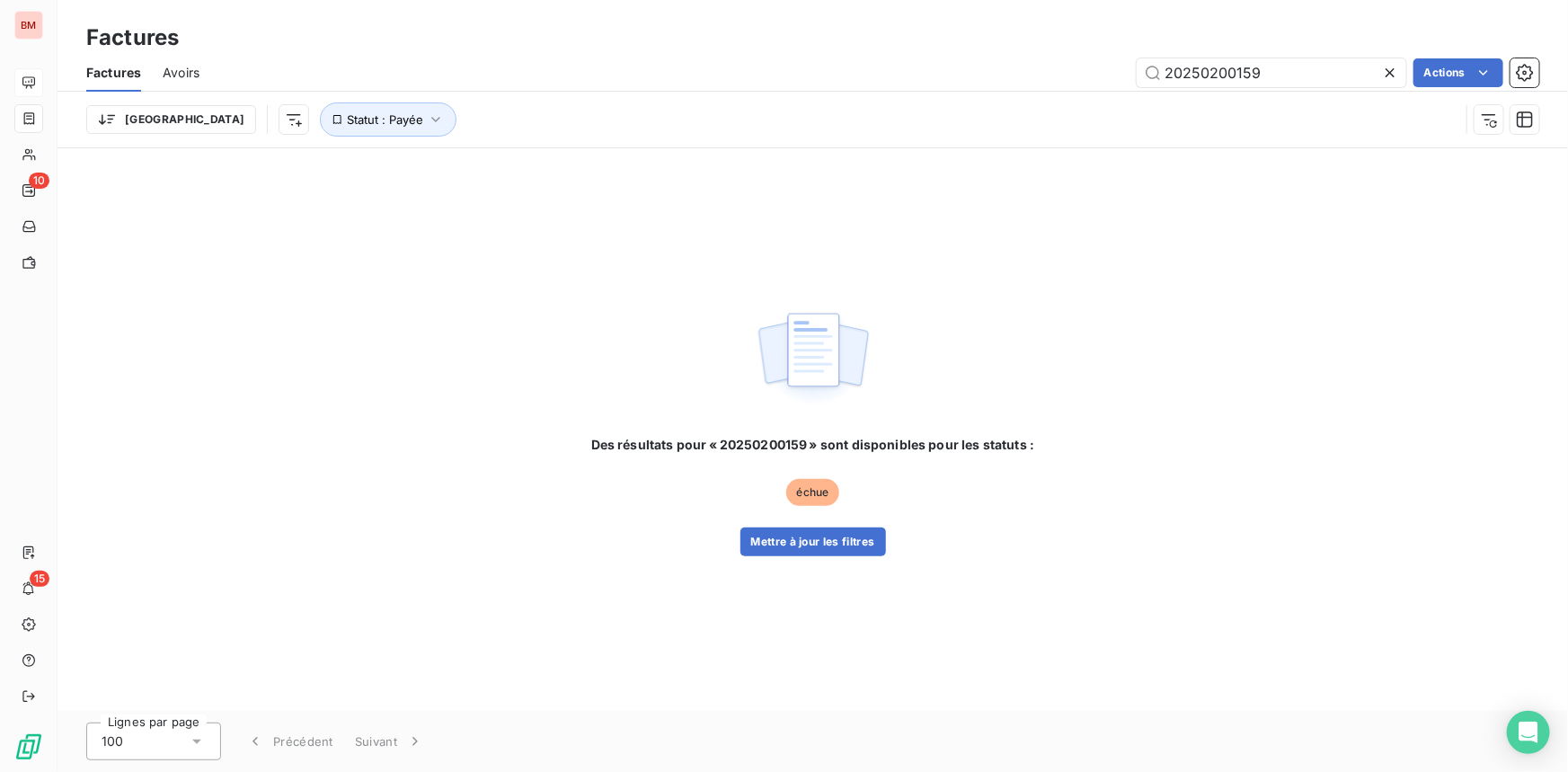
drag, startPoint x: 1279, startPoint y: 78, endPoint x: 653, endPoint y: 78, distance: 626.0
click at [653, 78] on div "20250200159 Actions" at bounding box center [879, 73] width 1318 height 29
type input "680.66"
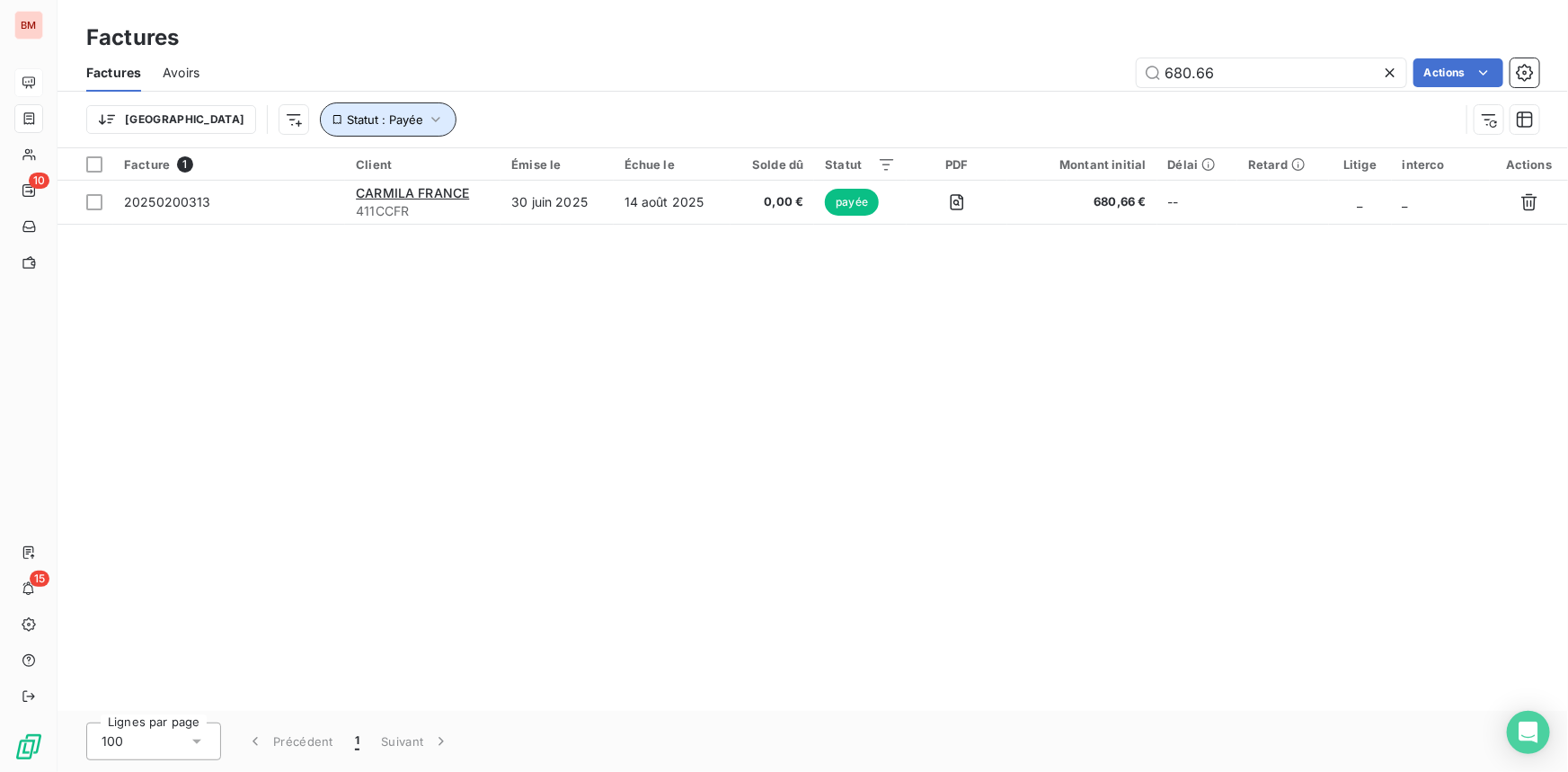
click at [431, 121] on icon "button" at bounding box center [436, 120] width 9 height 5
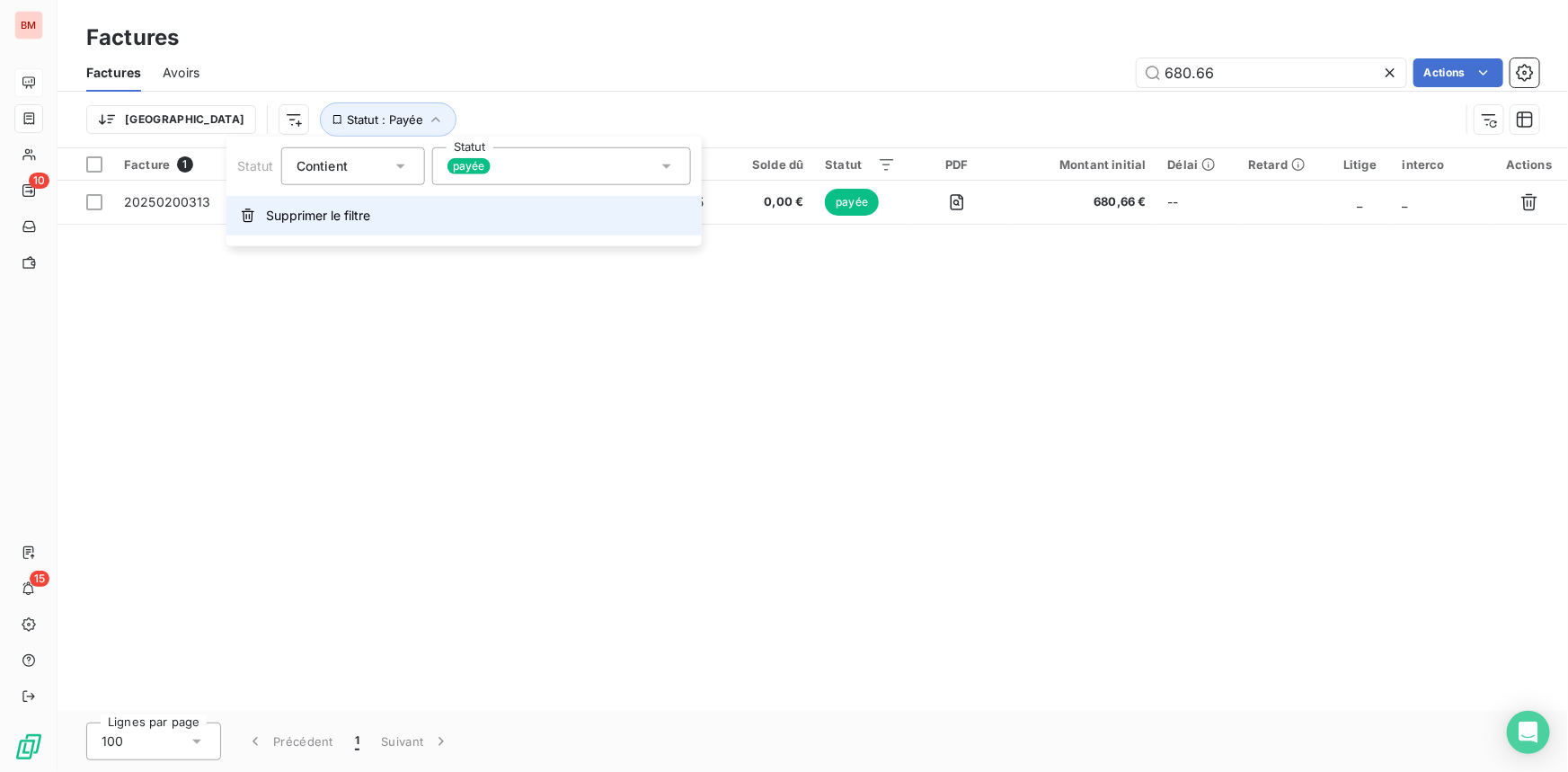
click at [343, 210] on span "Supprimer le filtre" at bounding box center [318, 215] width 104 height 18
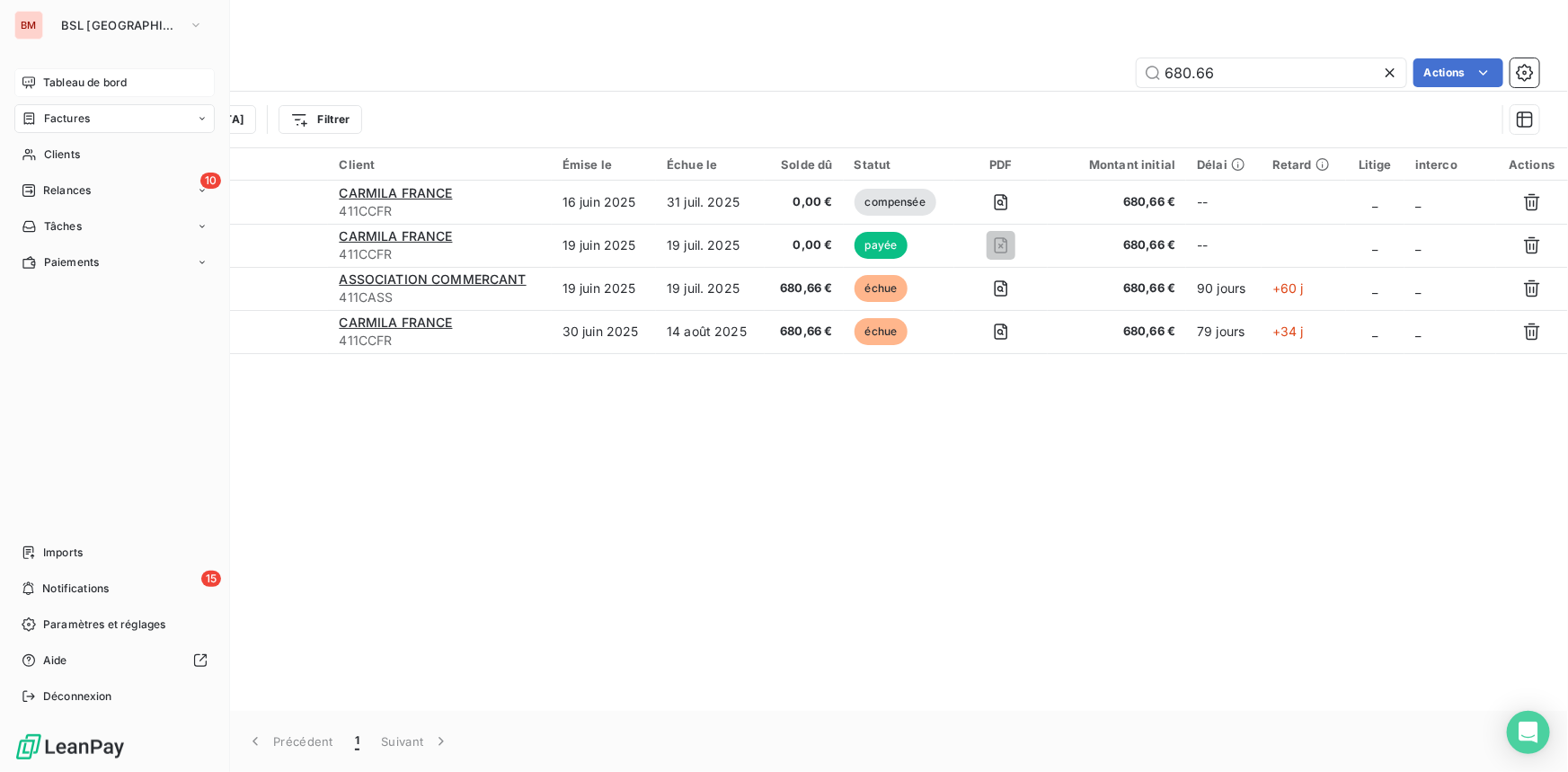
click at [51, 85] on span "Tableau de bord" at bounding box center [85, 83] width 84 height 16
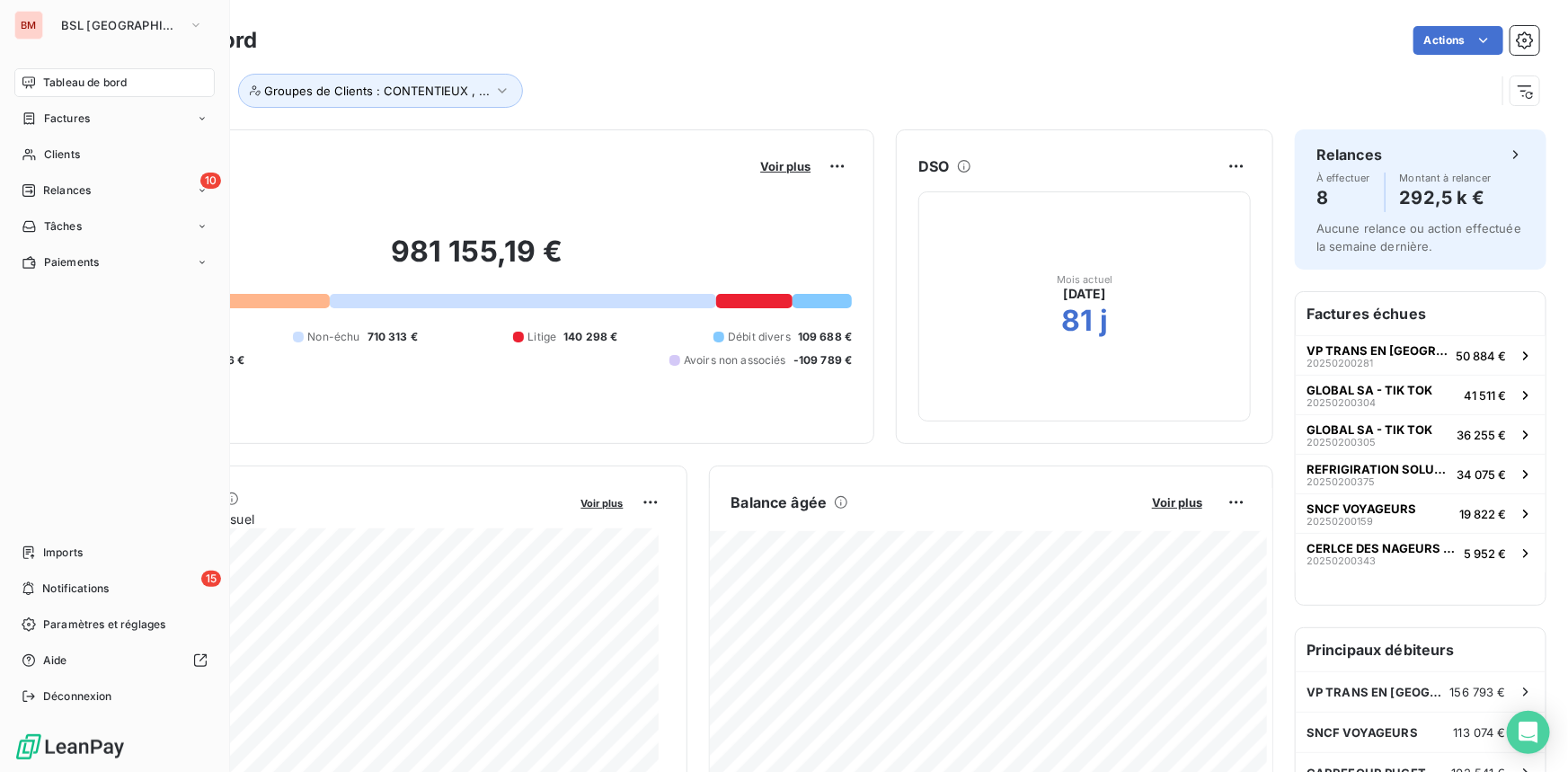
drag, startPoint x: 72, startPoint y: 155, endPoint x: 536, endPoint y: 84, distance: 469.4
click at [72, 155] on span "Clients" at bounding box center [62, 155] width 36 height 16
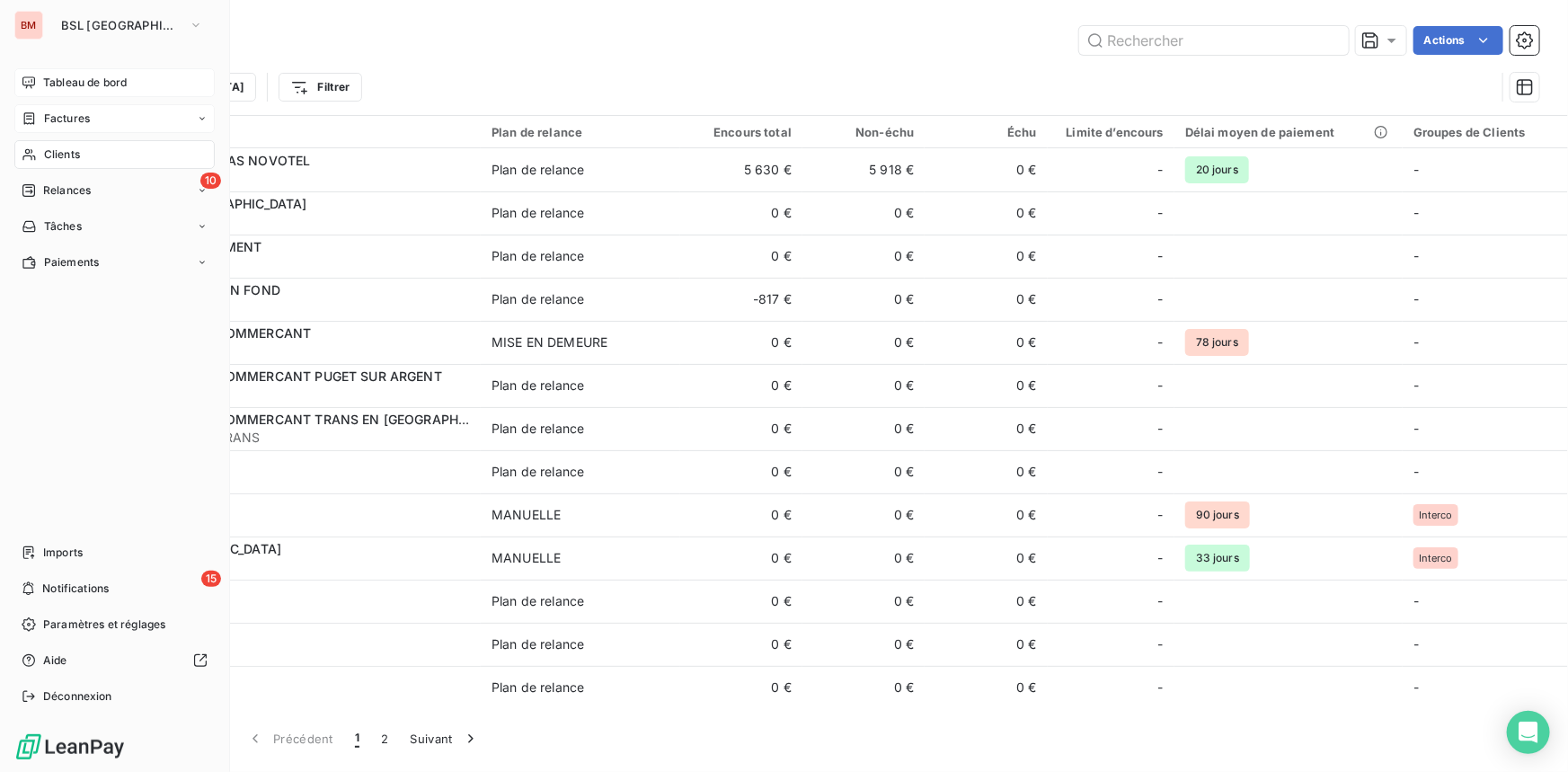
click at [50, 120] on span "Factures" at bounding box center [67, 119] width 46 height 16
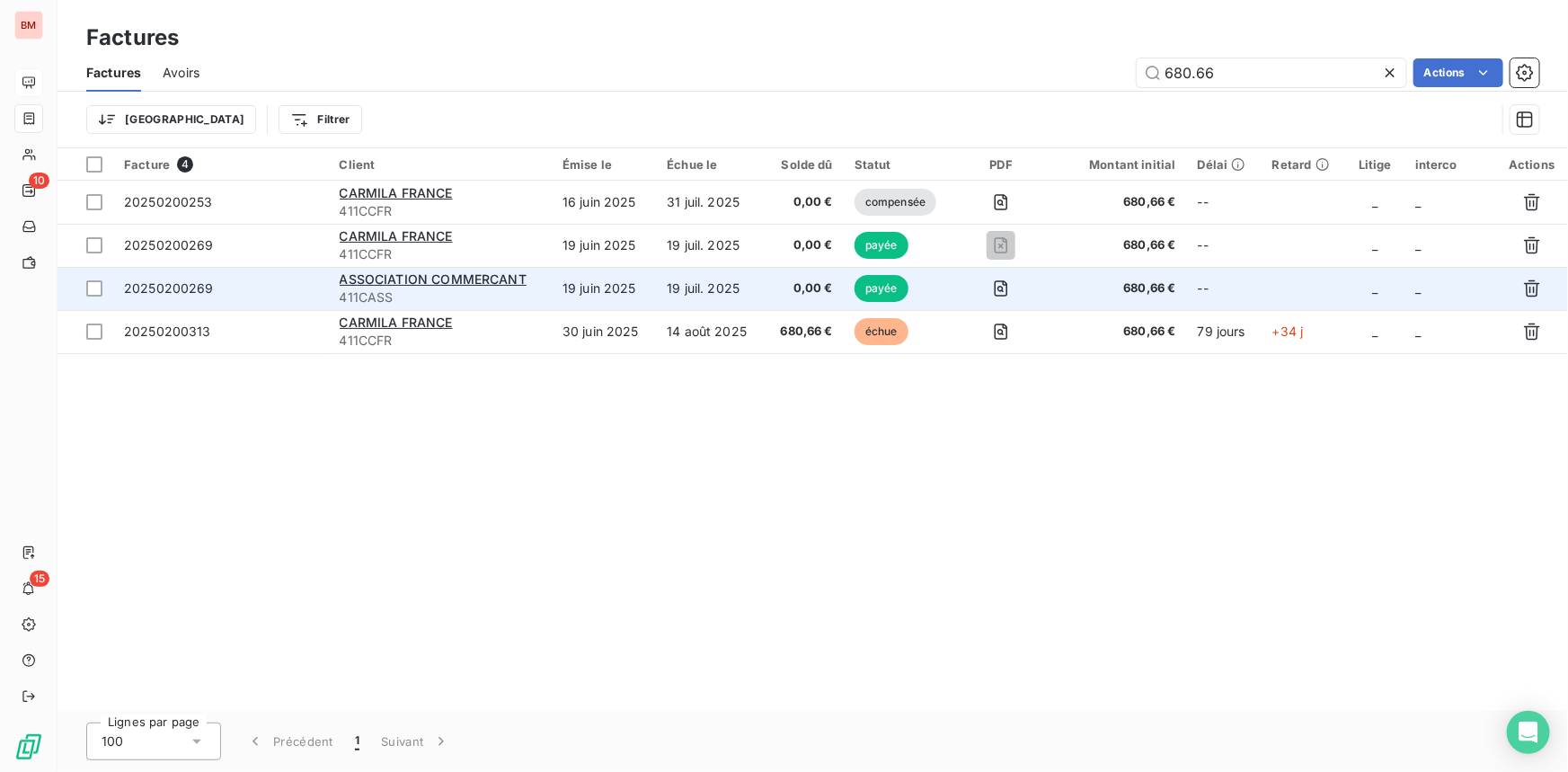
click at [633, 303] on td "19 juin 2025" at bounding box center [603, 288] width 104 height 43
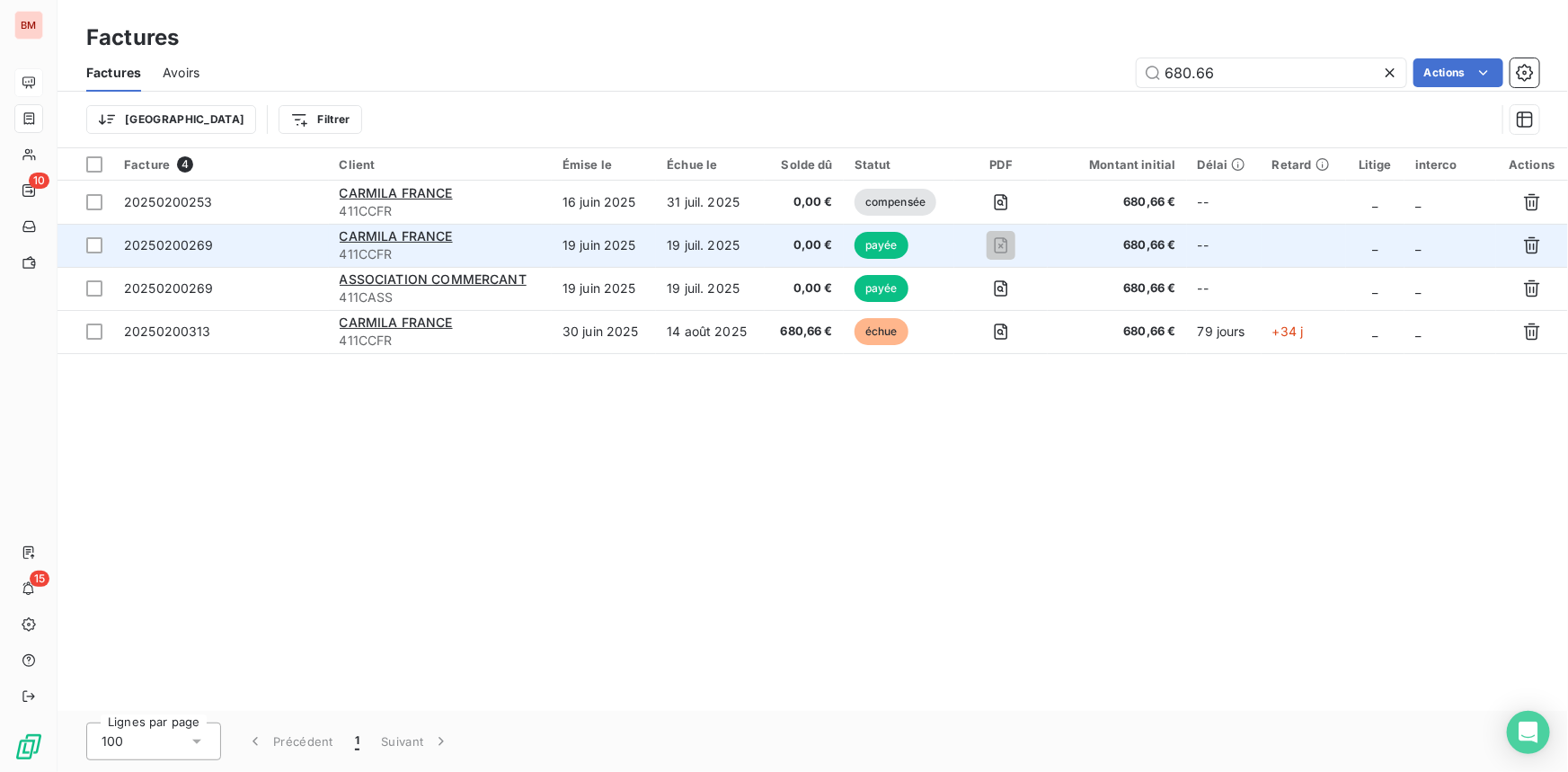
click at [764, 230] on td "19 juil. 2025" at bounding box center [710, 245] width 109 height 43
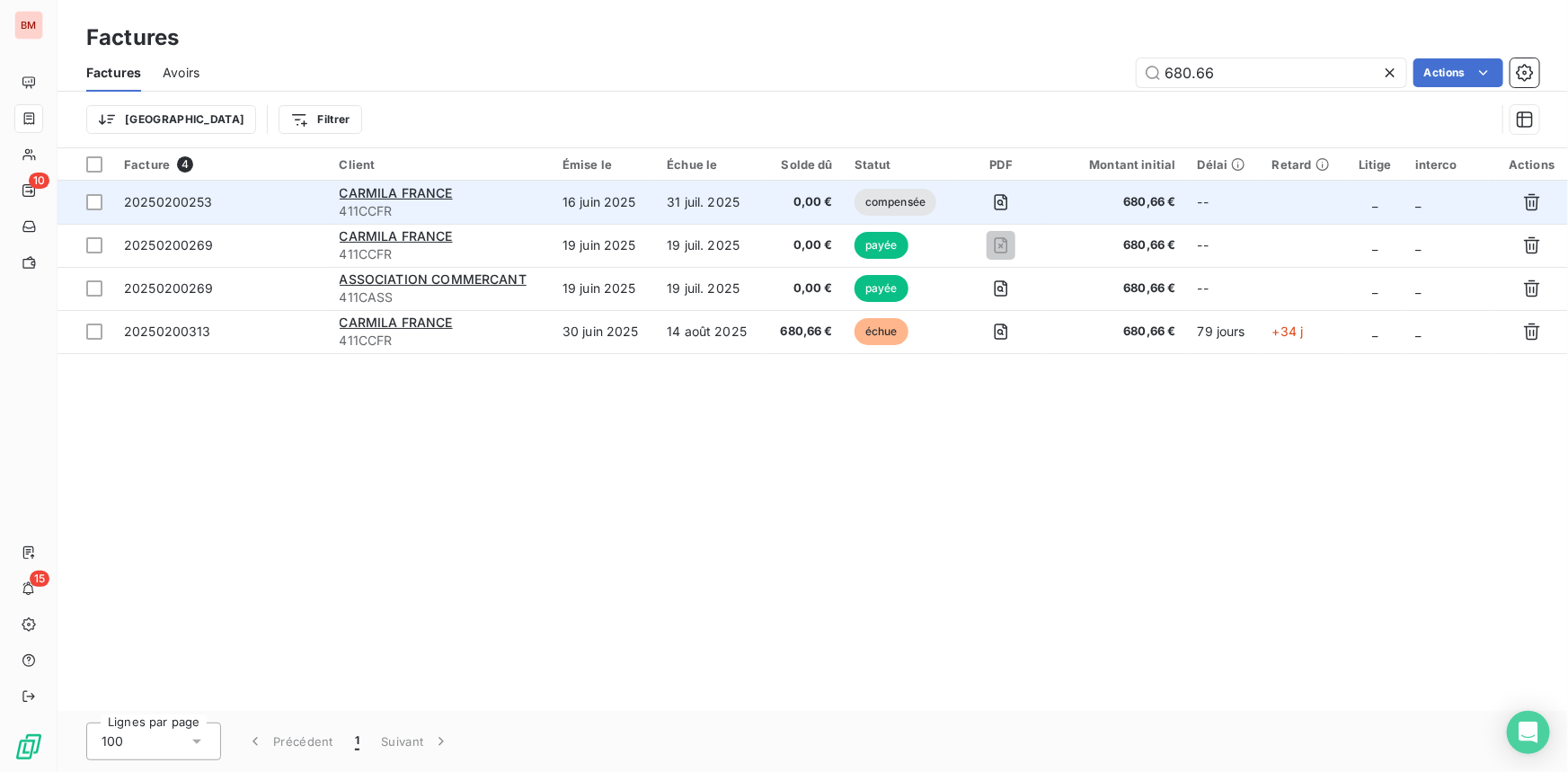
click at [833, 201] on span "0,00 €" at bounding box center [804, 202] width 58 height 18
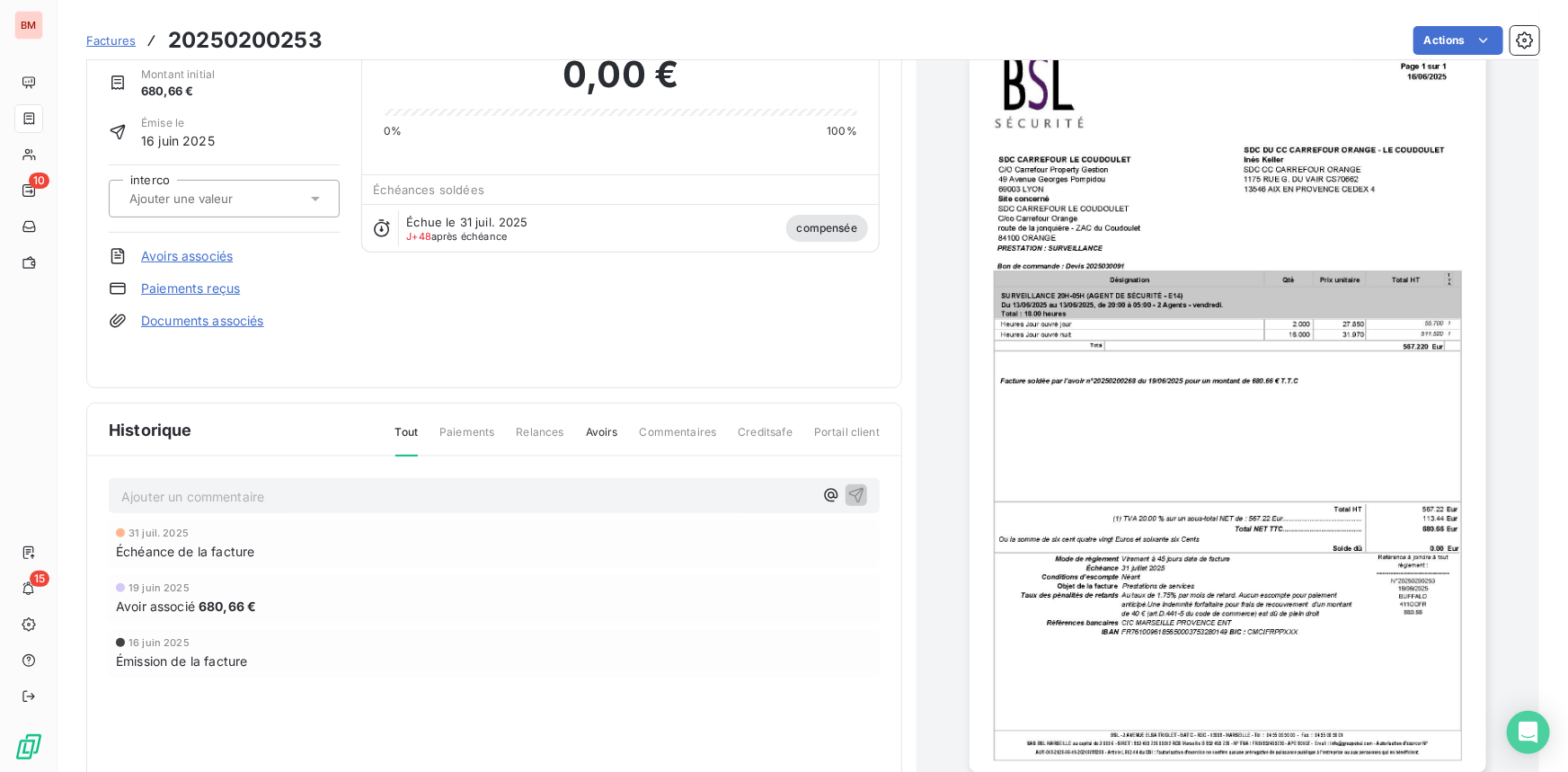
scroll to position [154, 0]
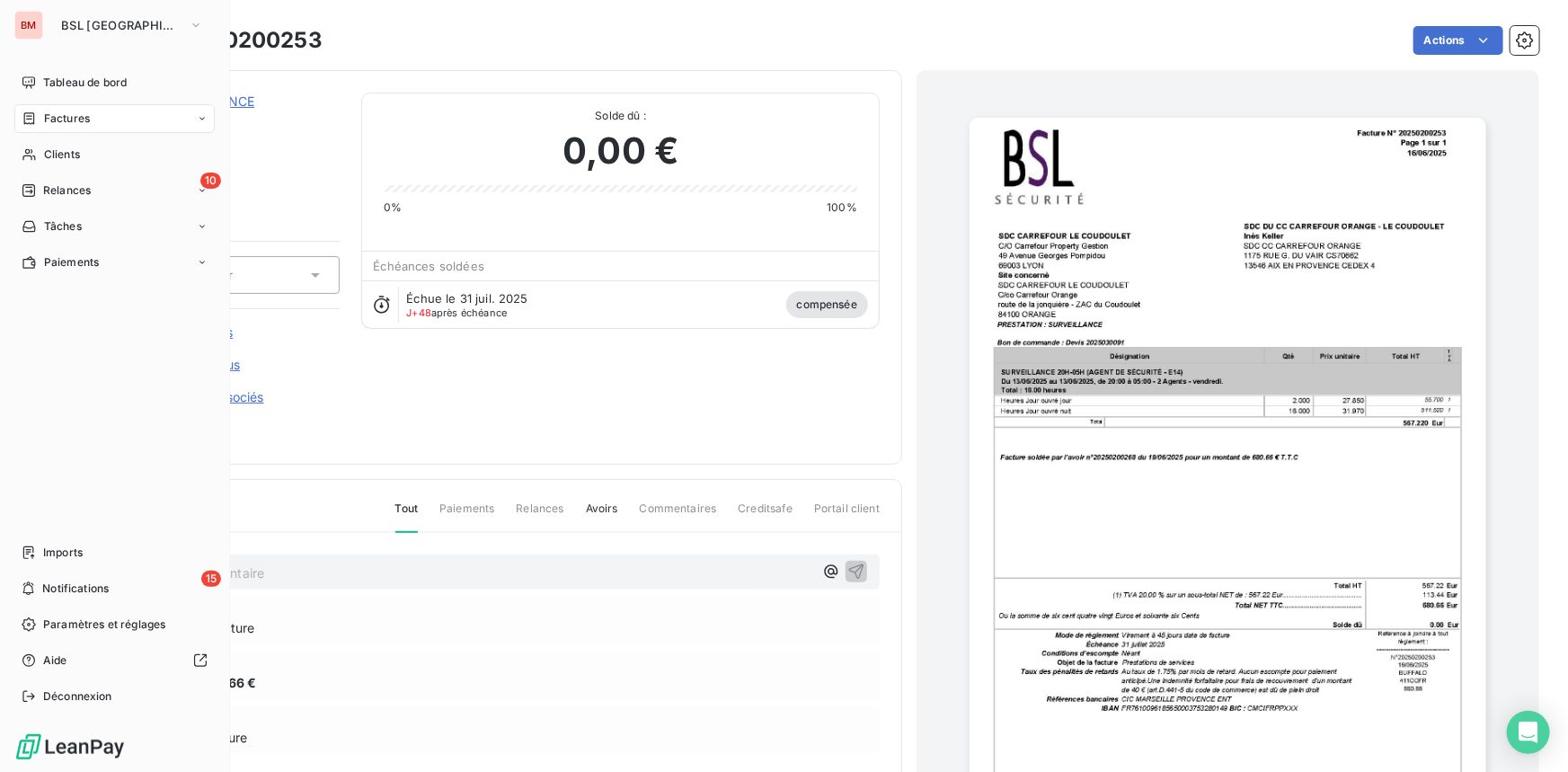
click at [61, 122] on span "Factures" at bounding box center [67, 119] width 46 height 16
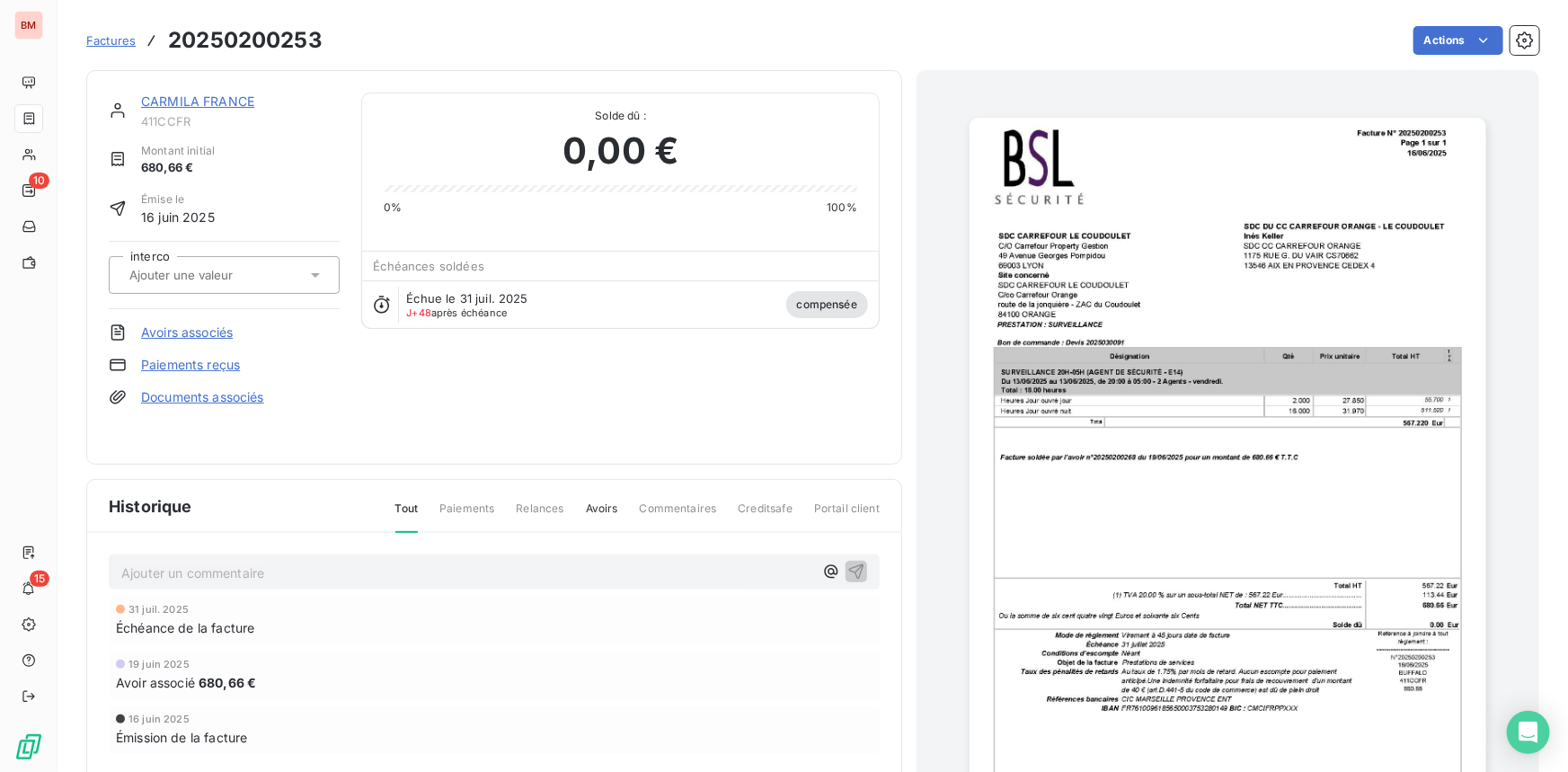
click at [106, 44] on span "Factures" at bounding box center [111, 41] width 50 height 14
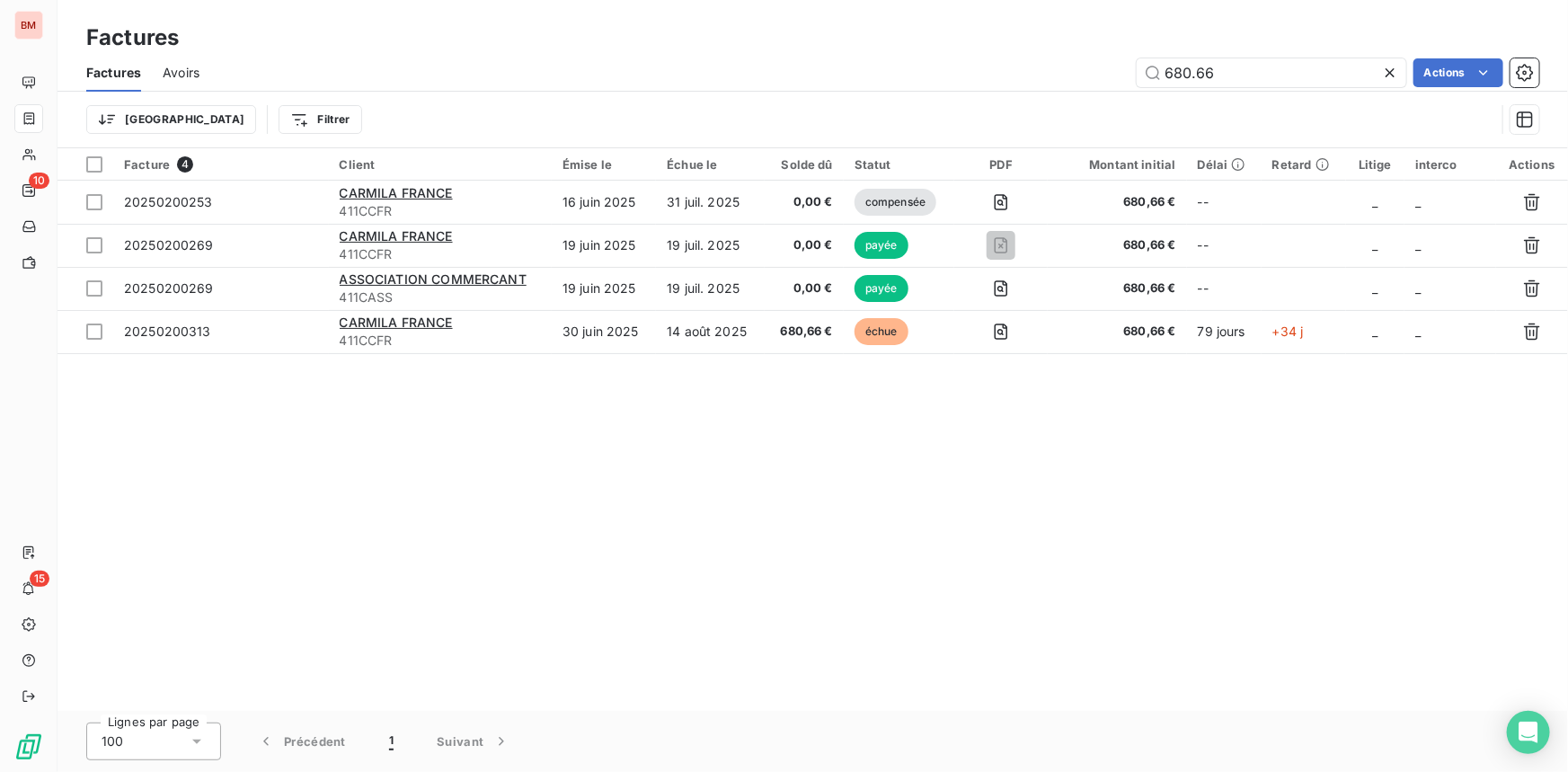
click at [1390, 68] on icon at bounding box center [1390, 73] width 18 height 18
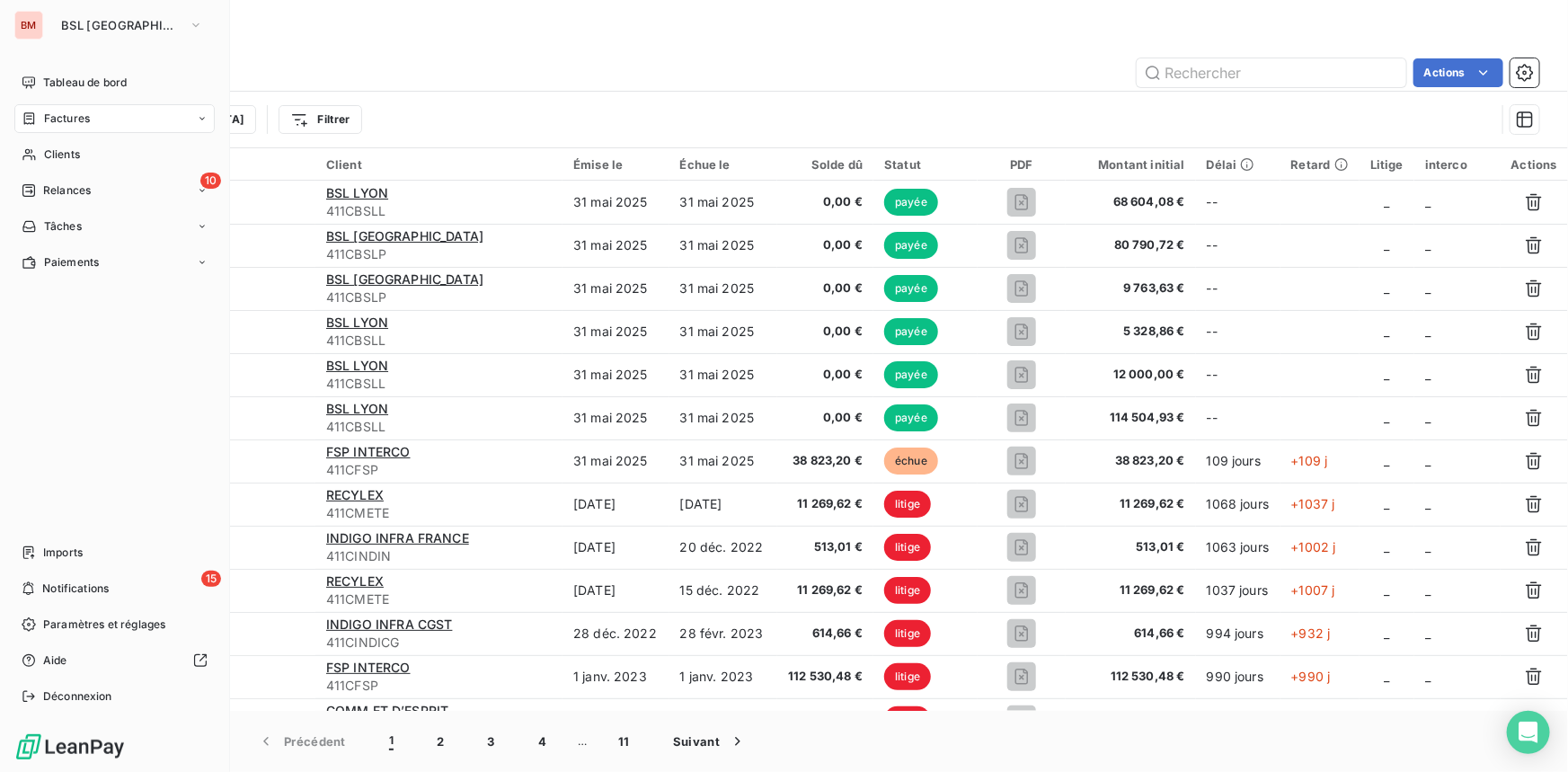
click at [49, 77] on span "Tableau de bord" at bounding box center [85, 83] width 84 height 16
